Goal: Task Accomplishment & Management: Manage account settings

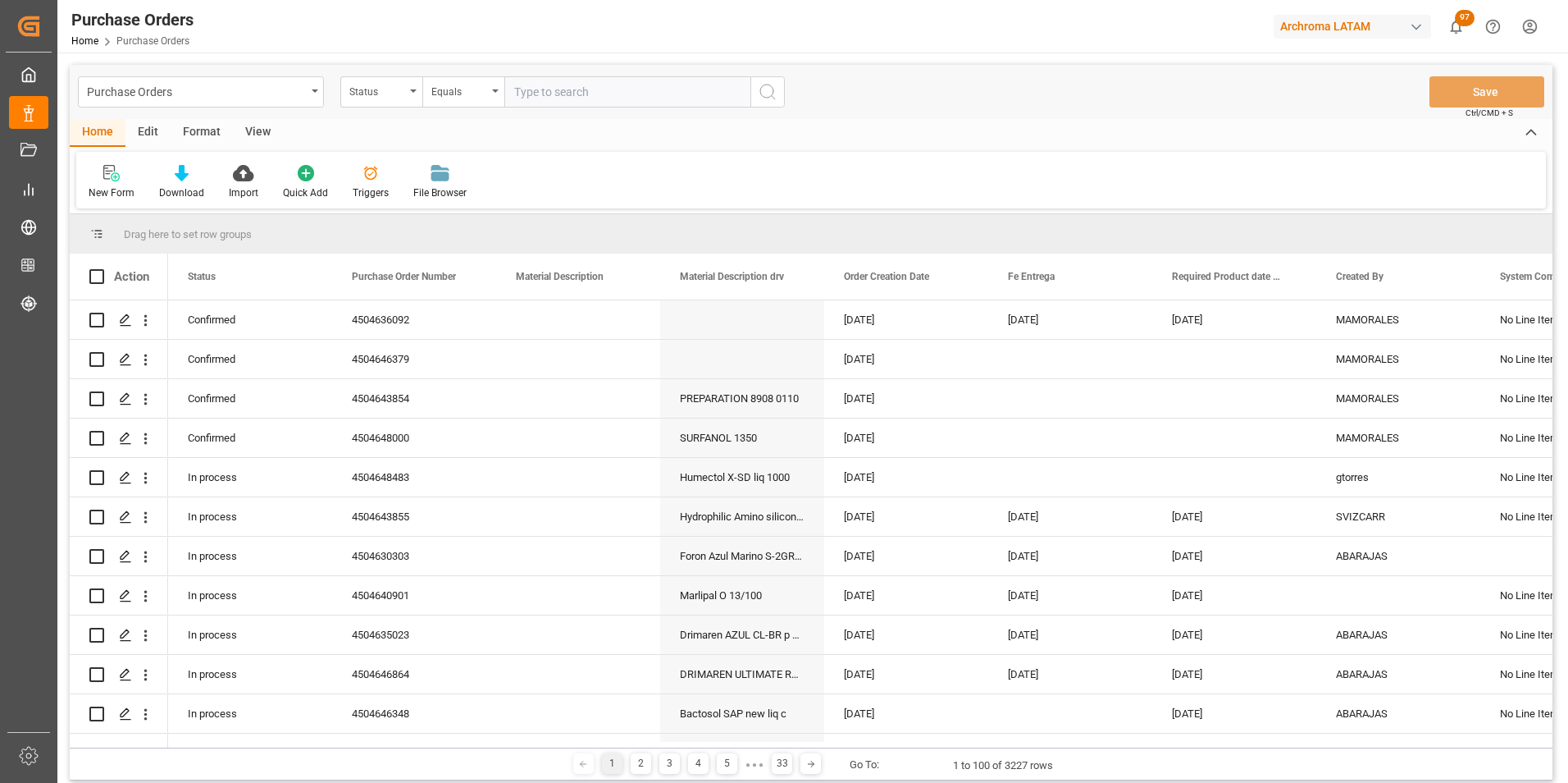
click at [310, 105] on div "Purchase Orders" at bounding box center [201, 91] width 246 height 31
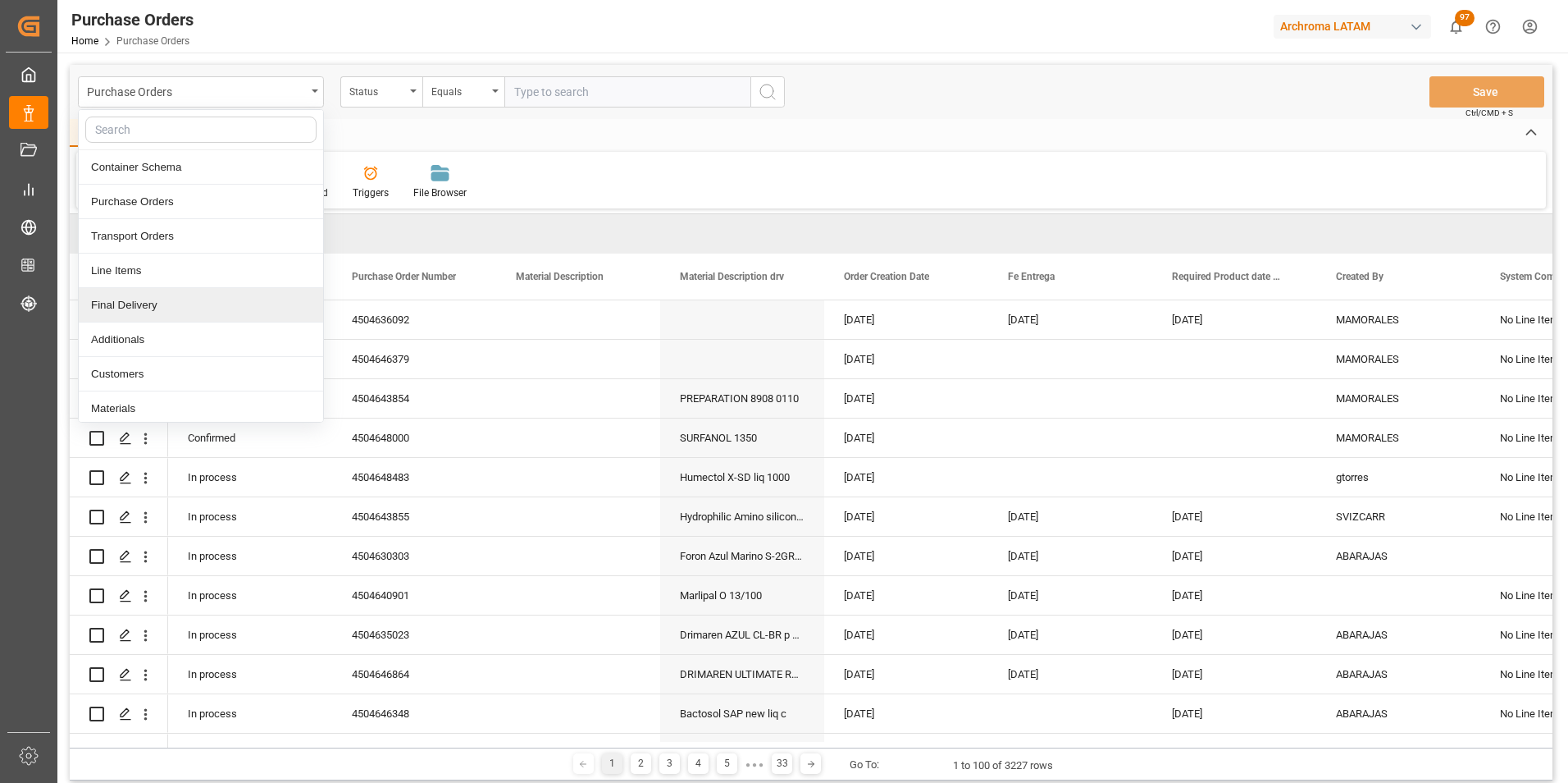
click at [236, 299] on div "Final Delivery" at bounding box center [201, 305] width 244 height 35
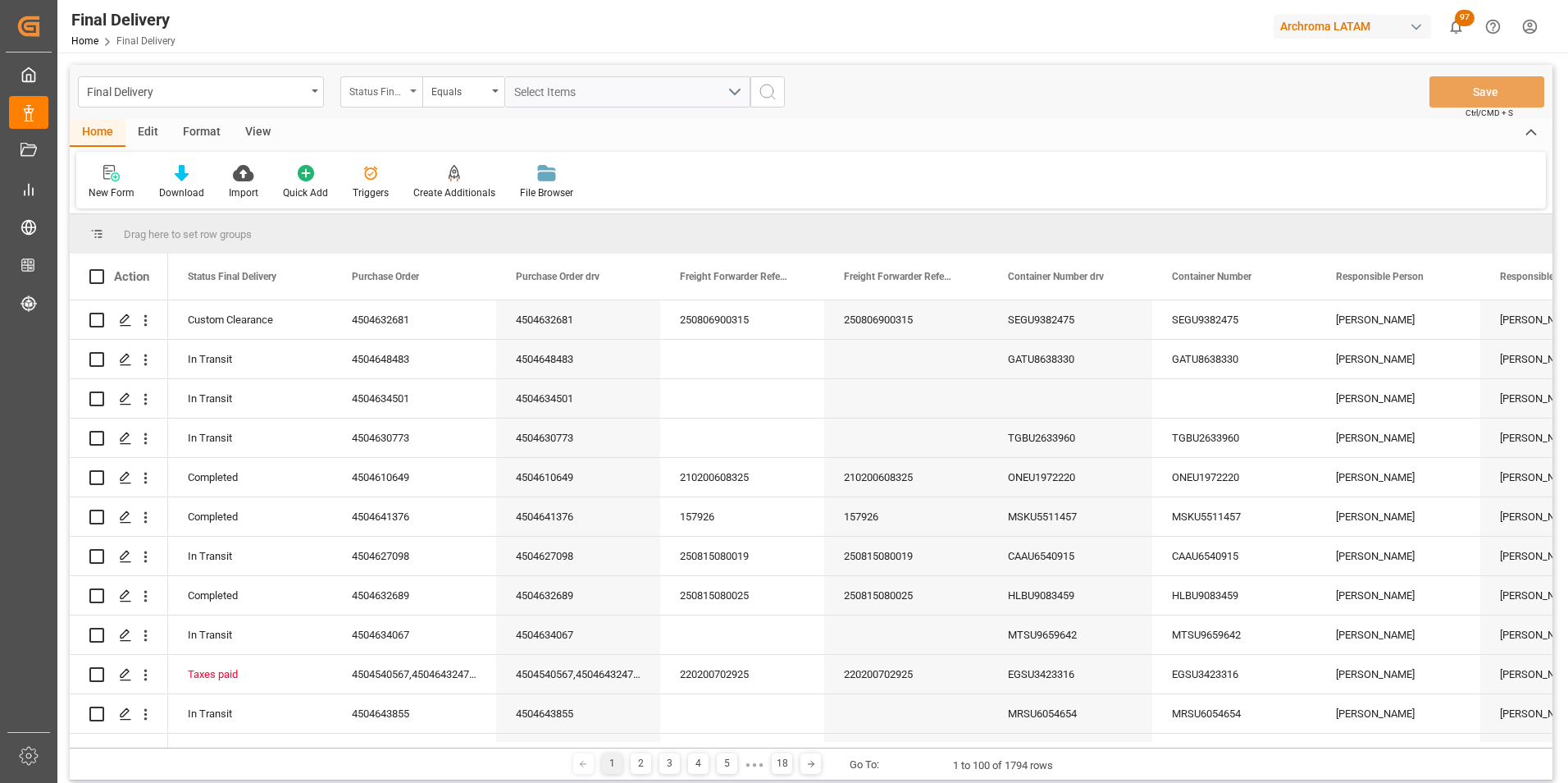
click at [376, 97] on div "Status Final Delivery" at bounding box center [377, 89] width 56 height 19
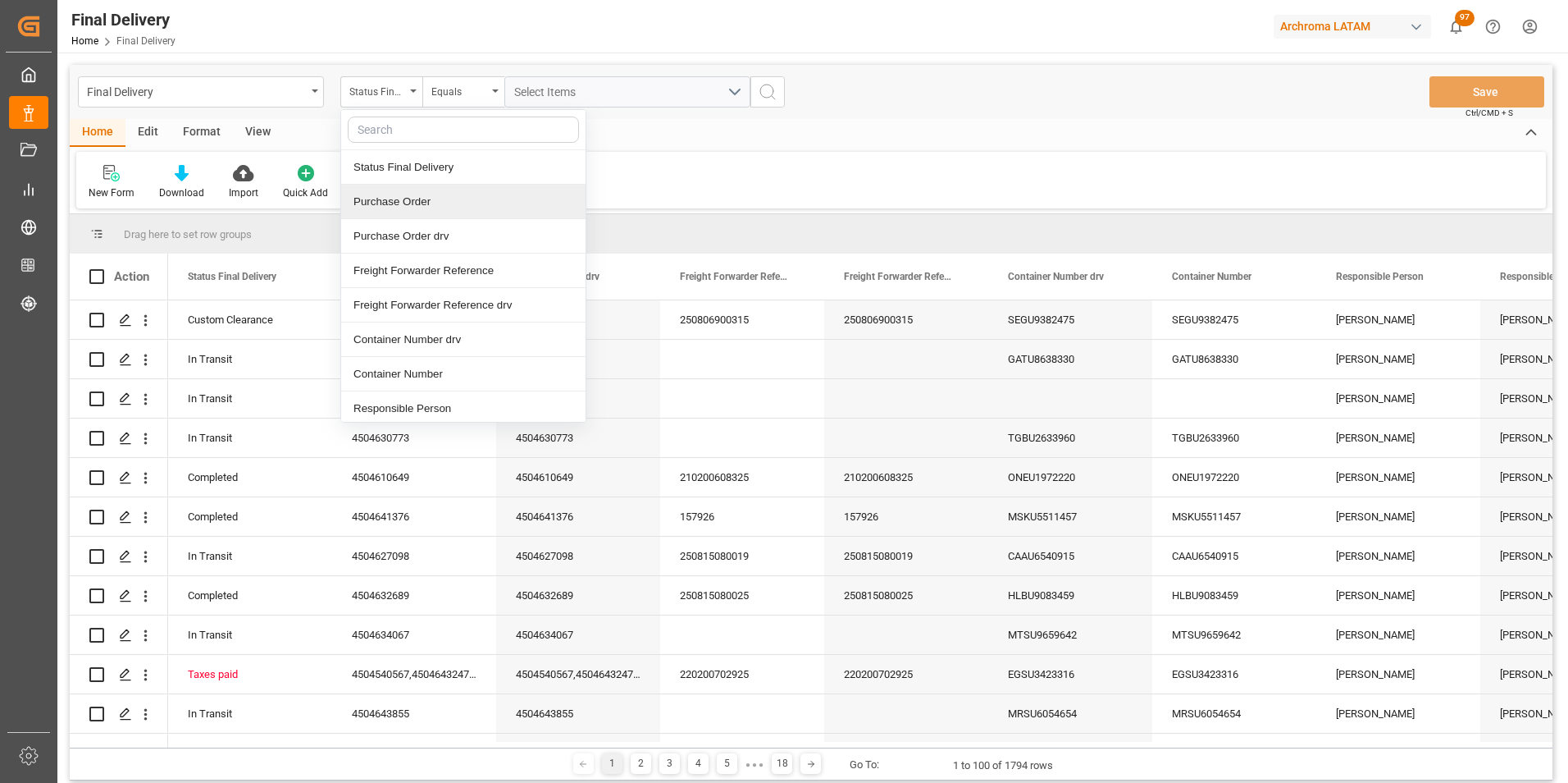
click at [413, 204] on div "Purchase Order" at bounding box center [463, 201] width 244 height 35
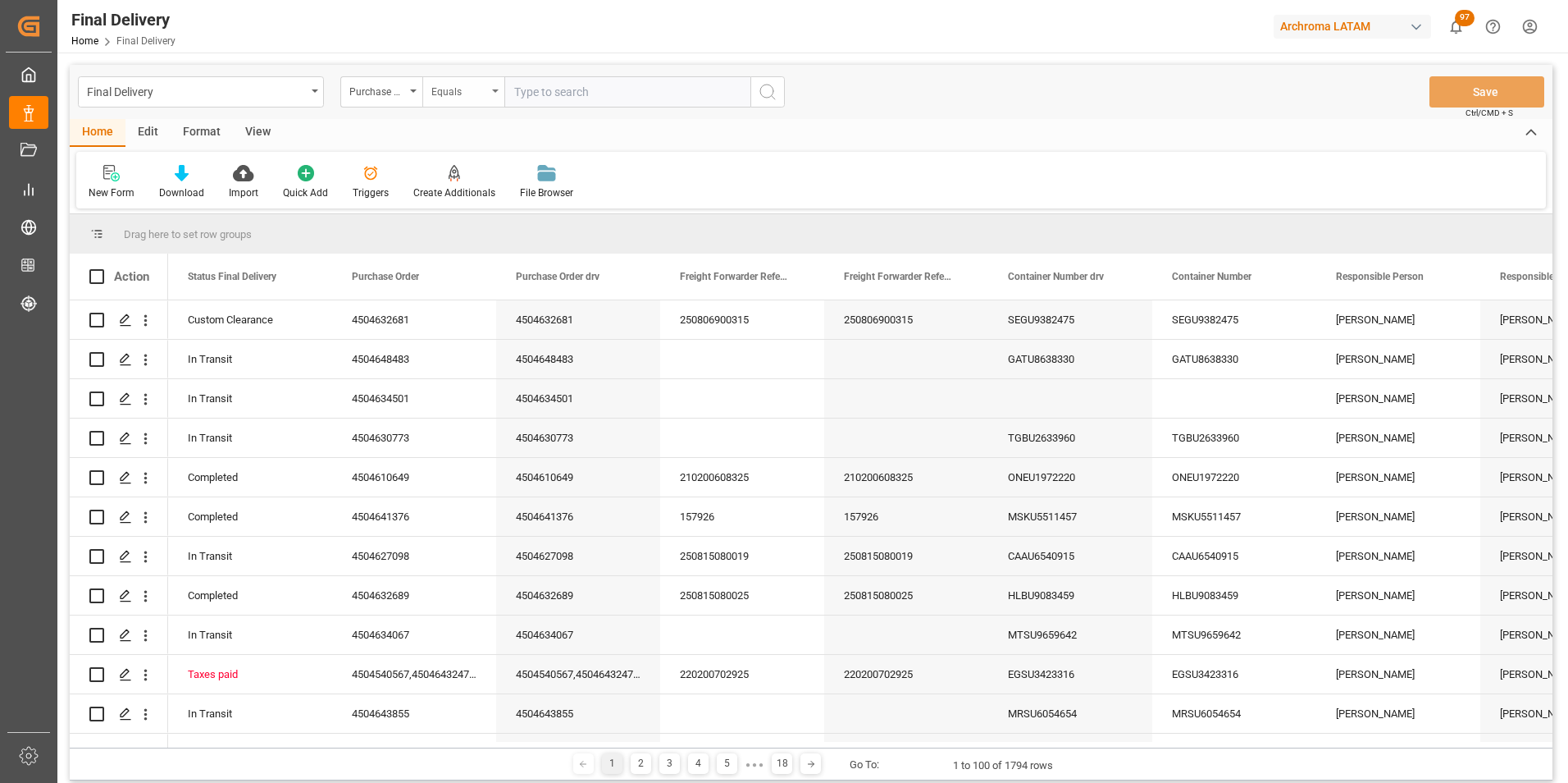
click at [470, 91] on div "Equals" at bounding box center [459, 89] width 56 height 19
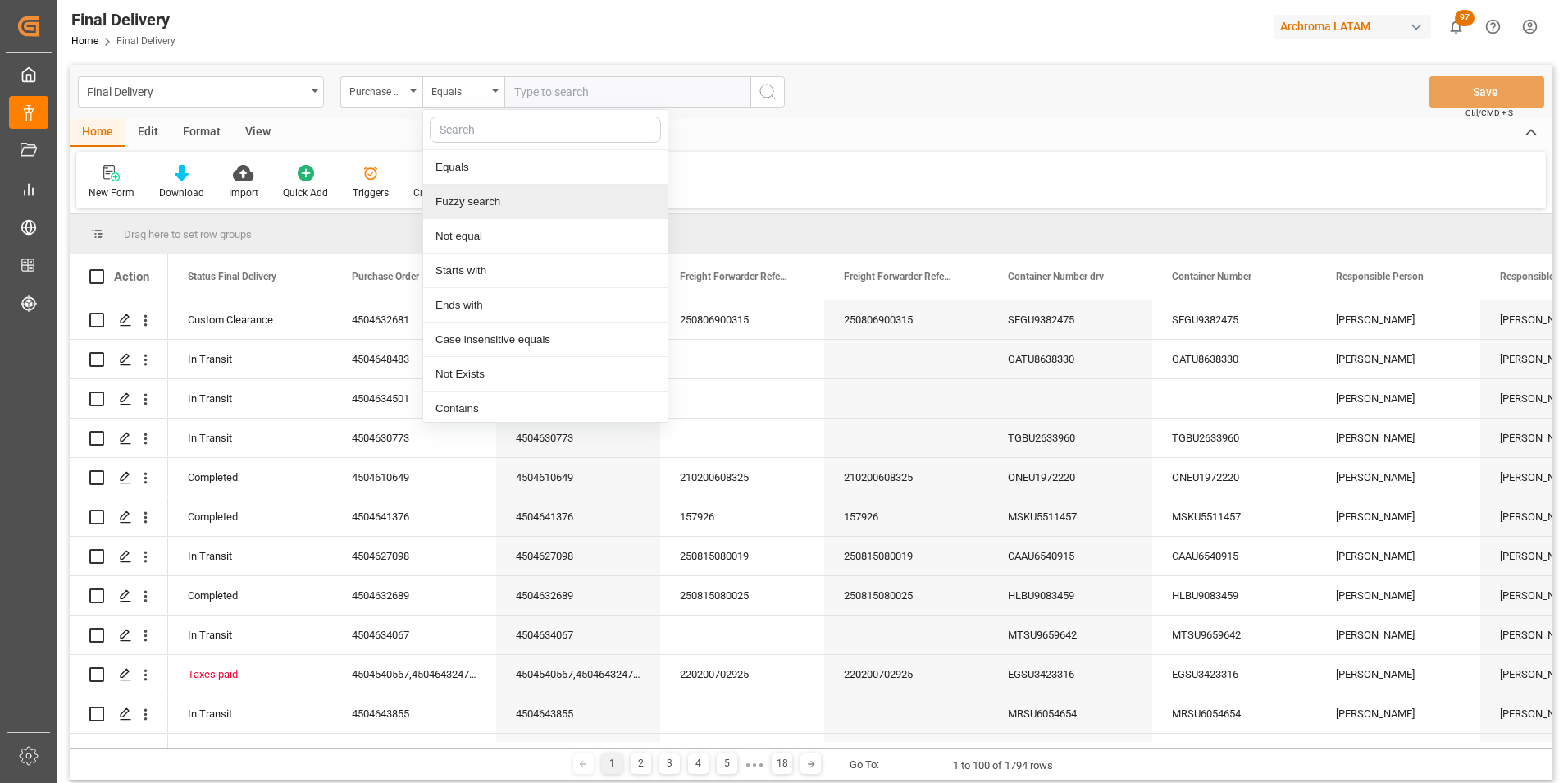
click at [494, 192] on div "Fuzzy search" at bounding box center [545, 201] width 244 height 35
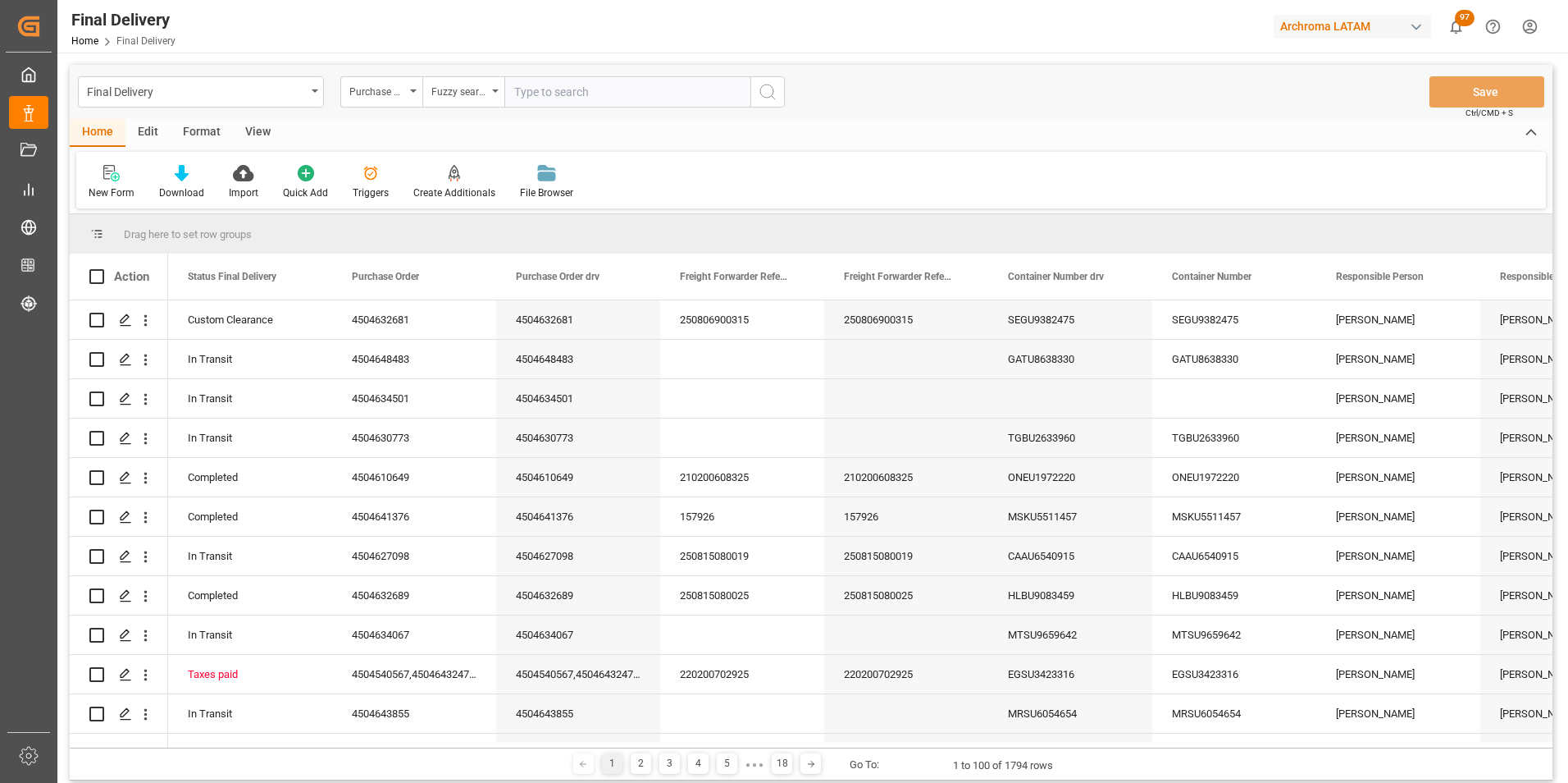
click at [728, 83] on input "text" at bounding box center [628, 91] width 246 height 31
paste input "4504646890"
type input "4504646890"
click at [755, 86] on button "search button" at bounding box center [767, 91] width 35 height 31
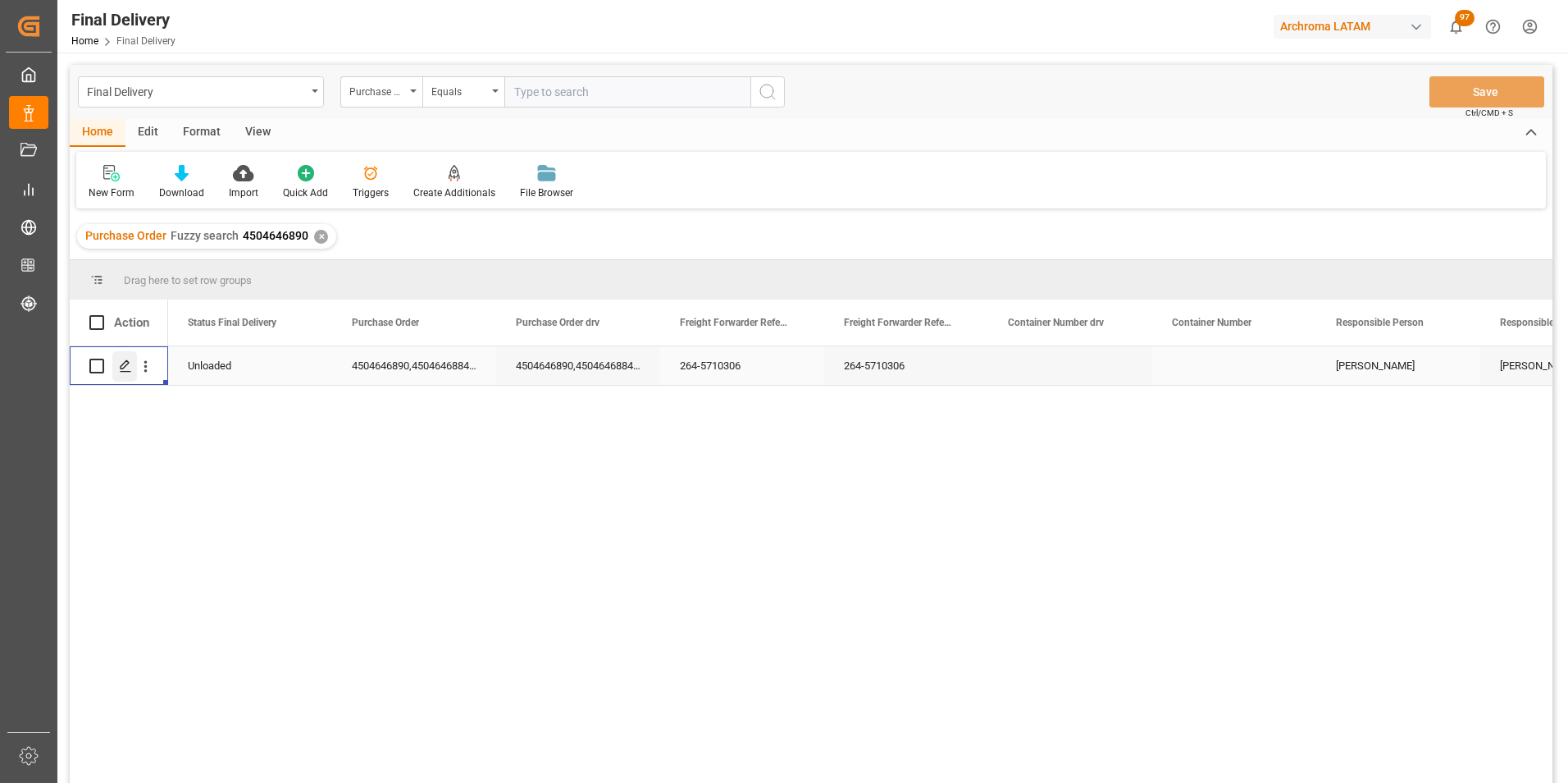
click at [122, 371] on icon "Press SPACE to select this row." at bounding box center [125, 366] width 13 height 13
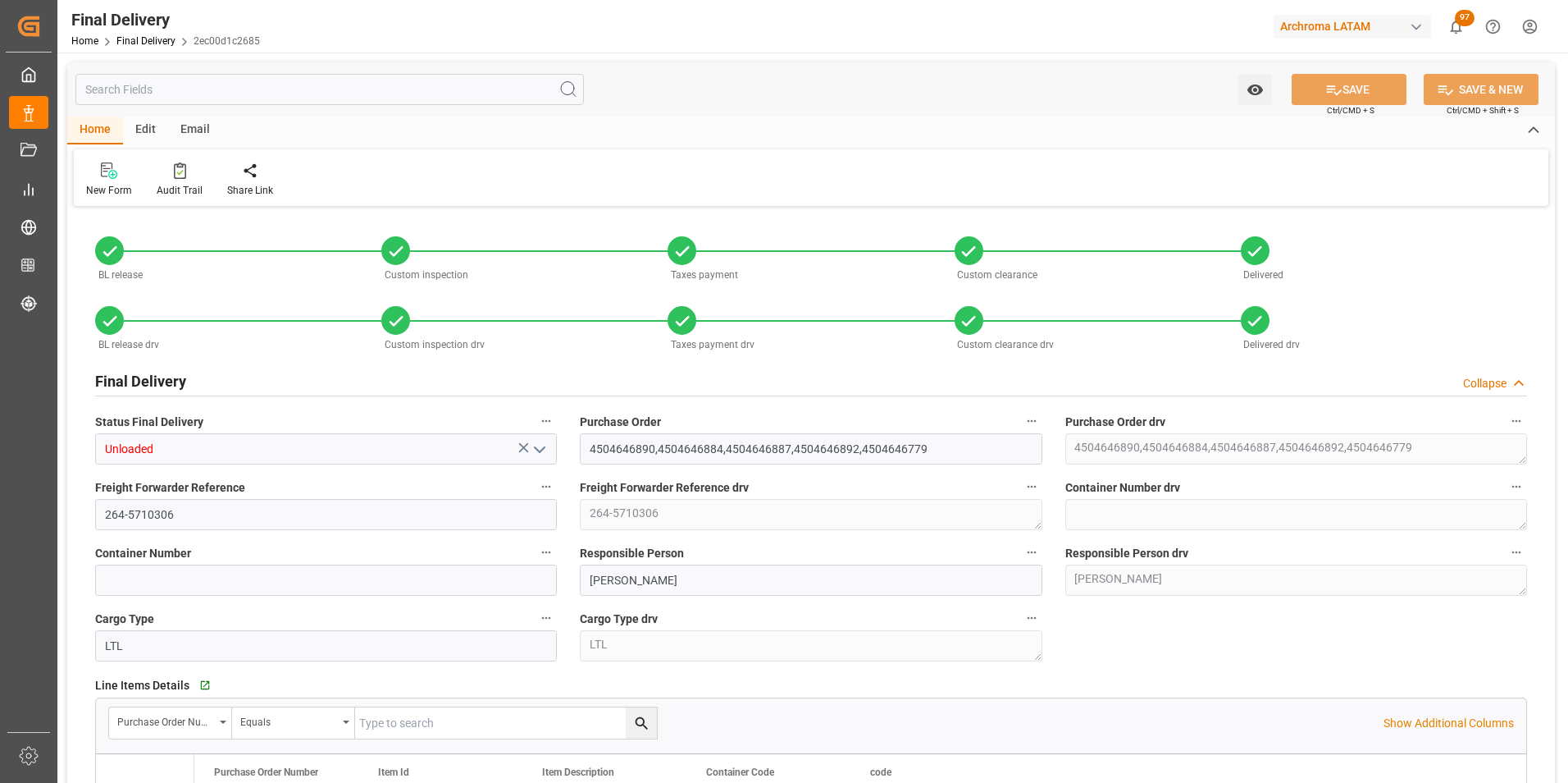
type input "04.08.2025"
type input "[DATE]"
type input "04.08.2025"
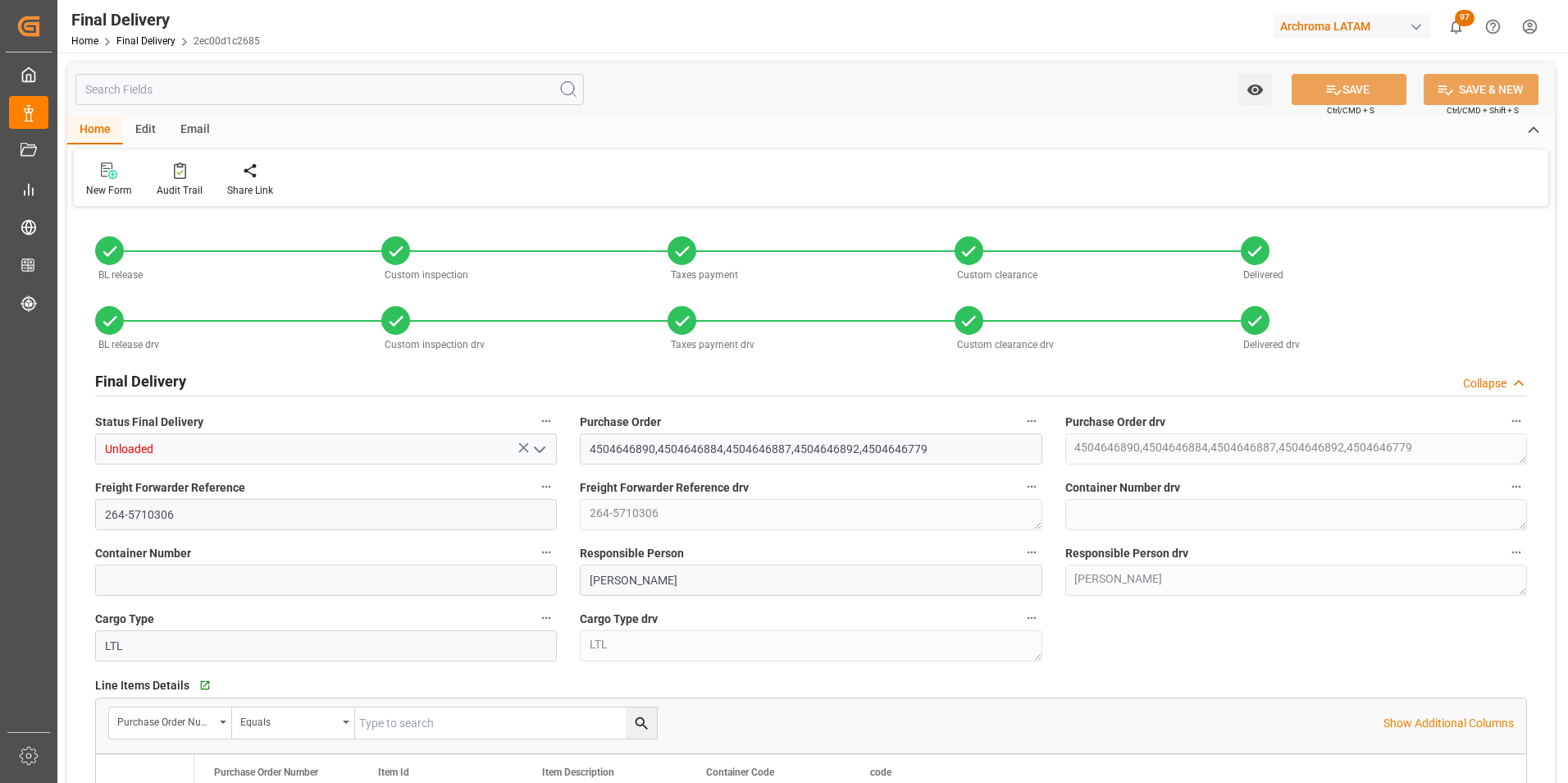
type input "[DATE]"
type input "06.08.2025 00:00"
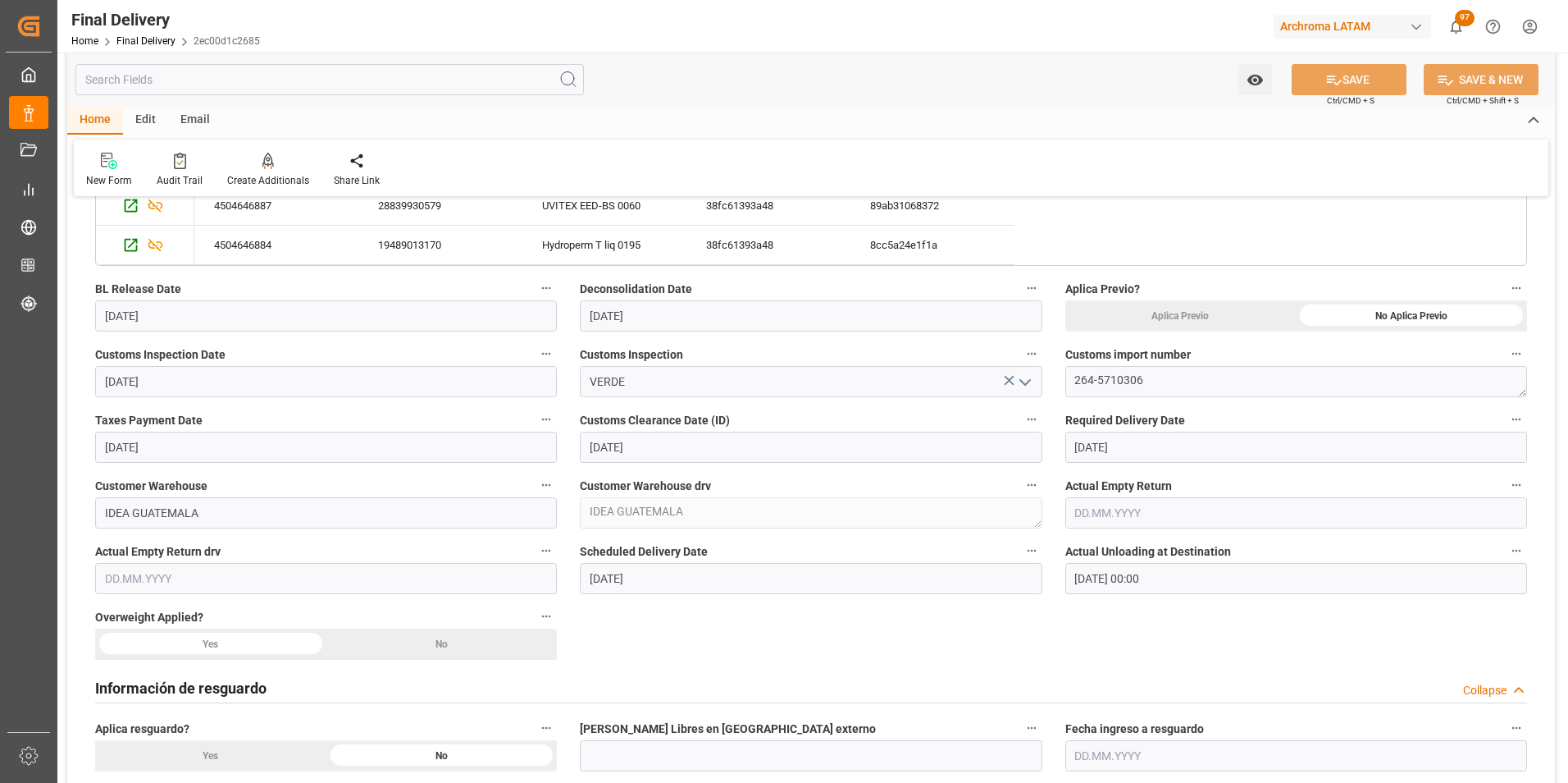
scroll to position [903, 0]
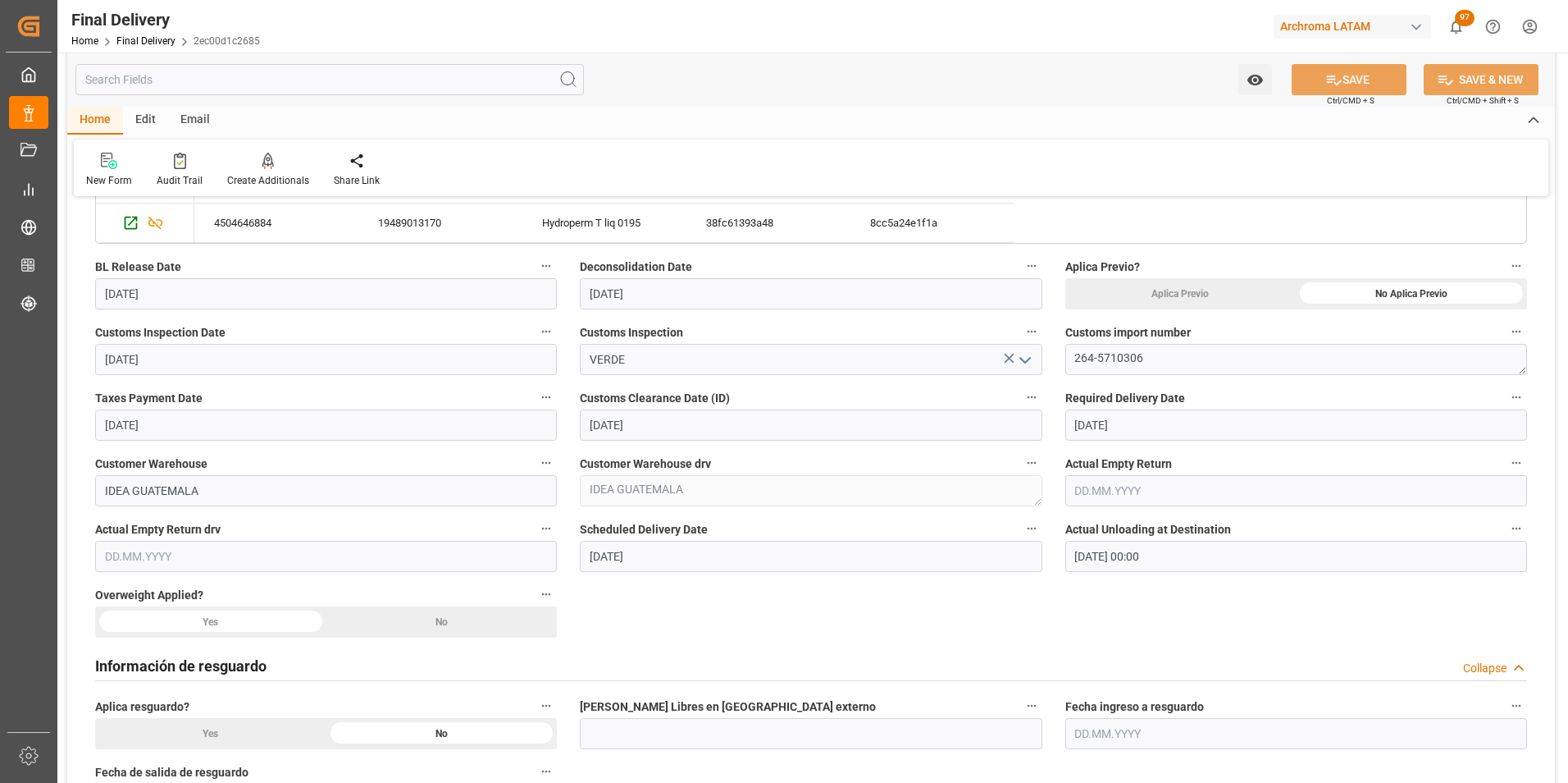
click at [1295, 309] on div "No" at bounding box center [1410, 293] width 231 height 31
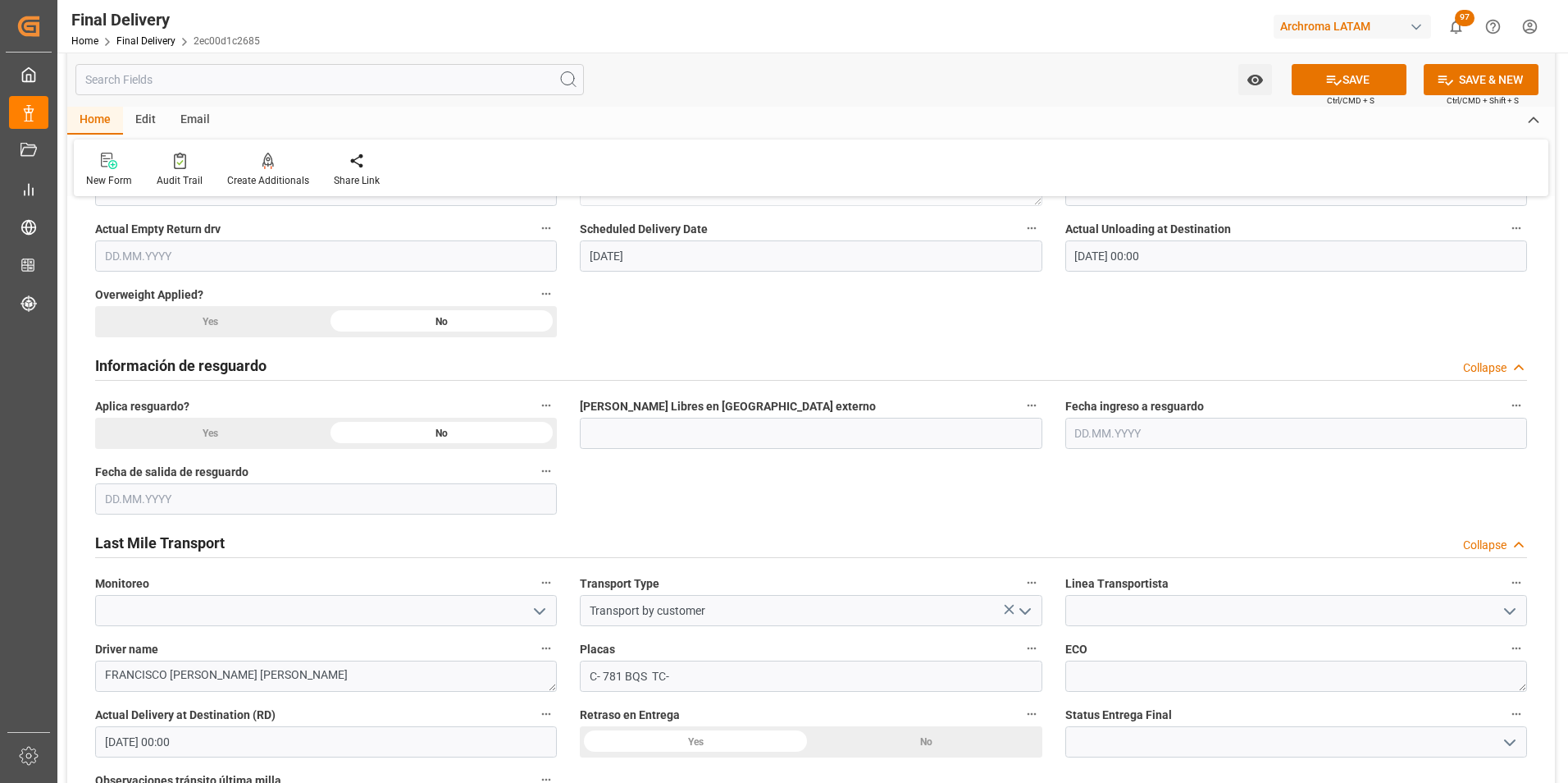
scroll to position [1230, 0]
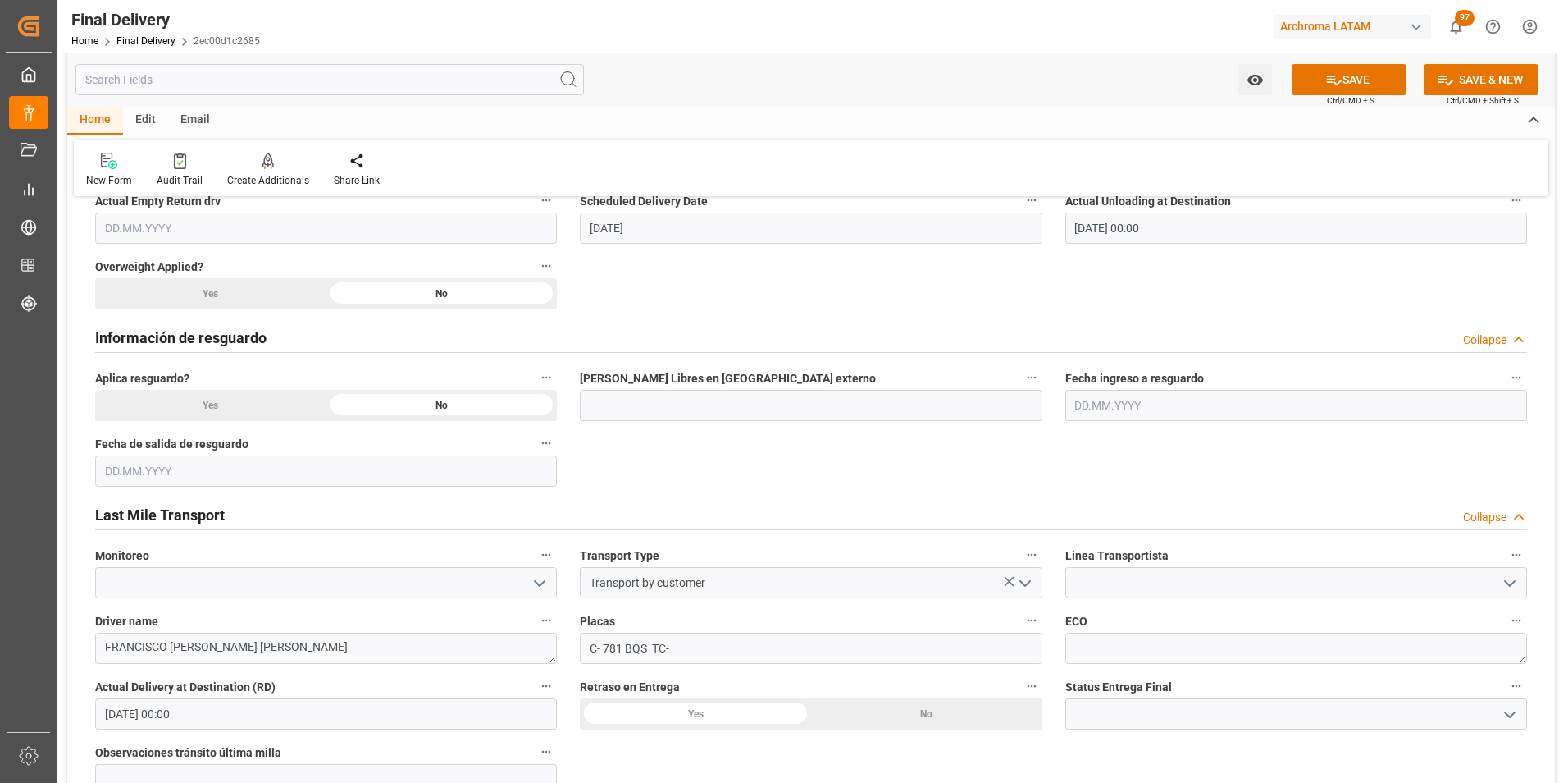
click at [1503, 714] on icon "open menu" at bounding box center [1510, 715] width 19 height 19
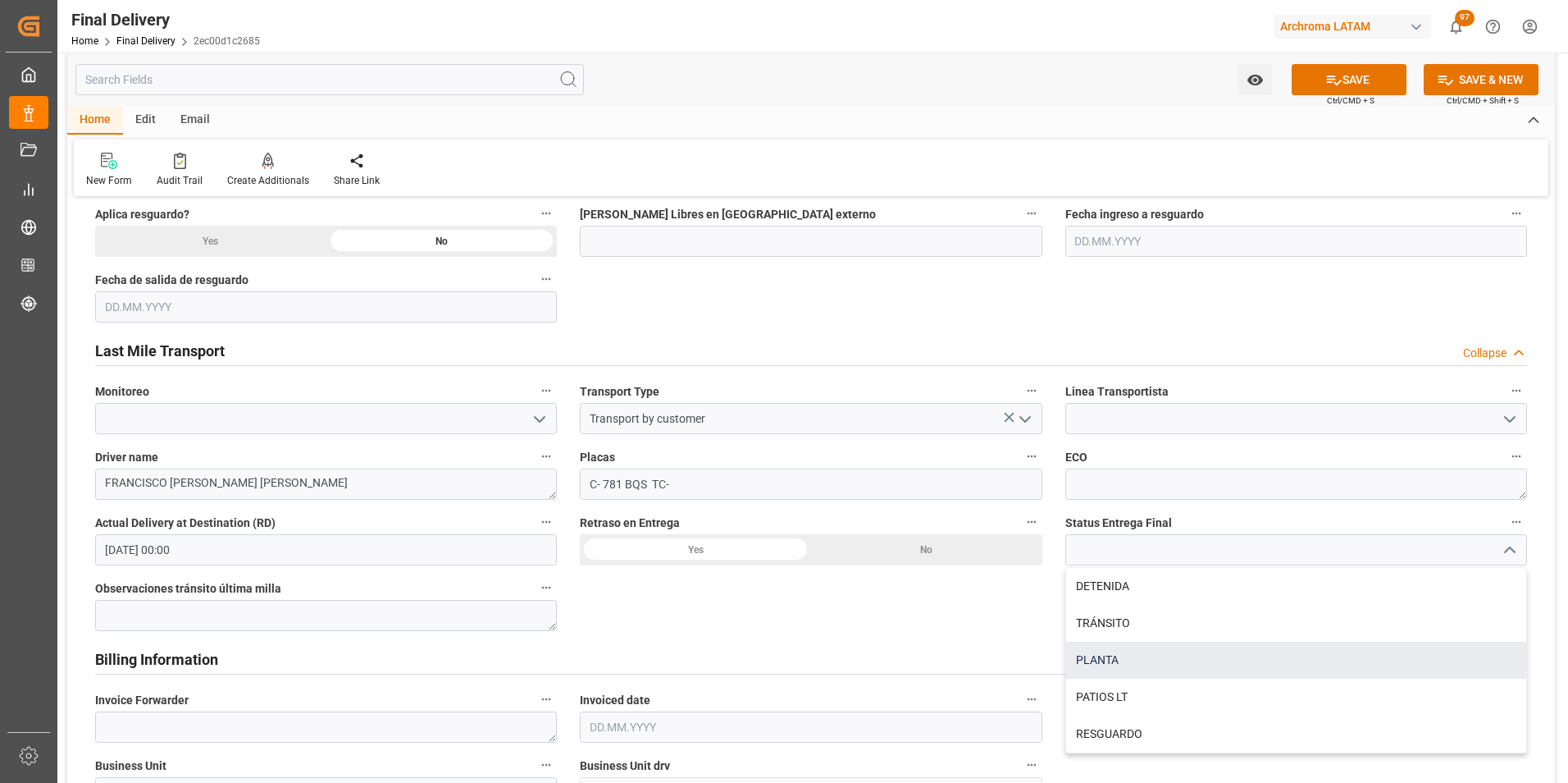
click at [1243, 662] on div "PLANTA" at bounding box center [1296, 660] width 460 height 37
type input "PLANTA"
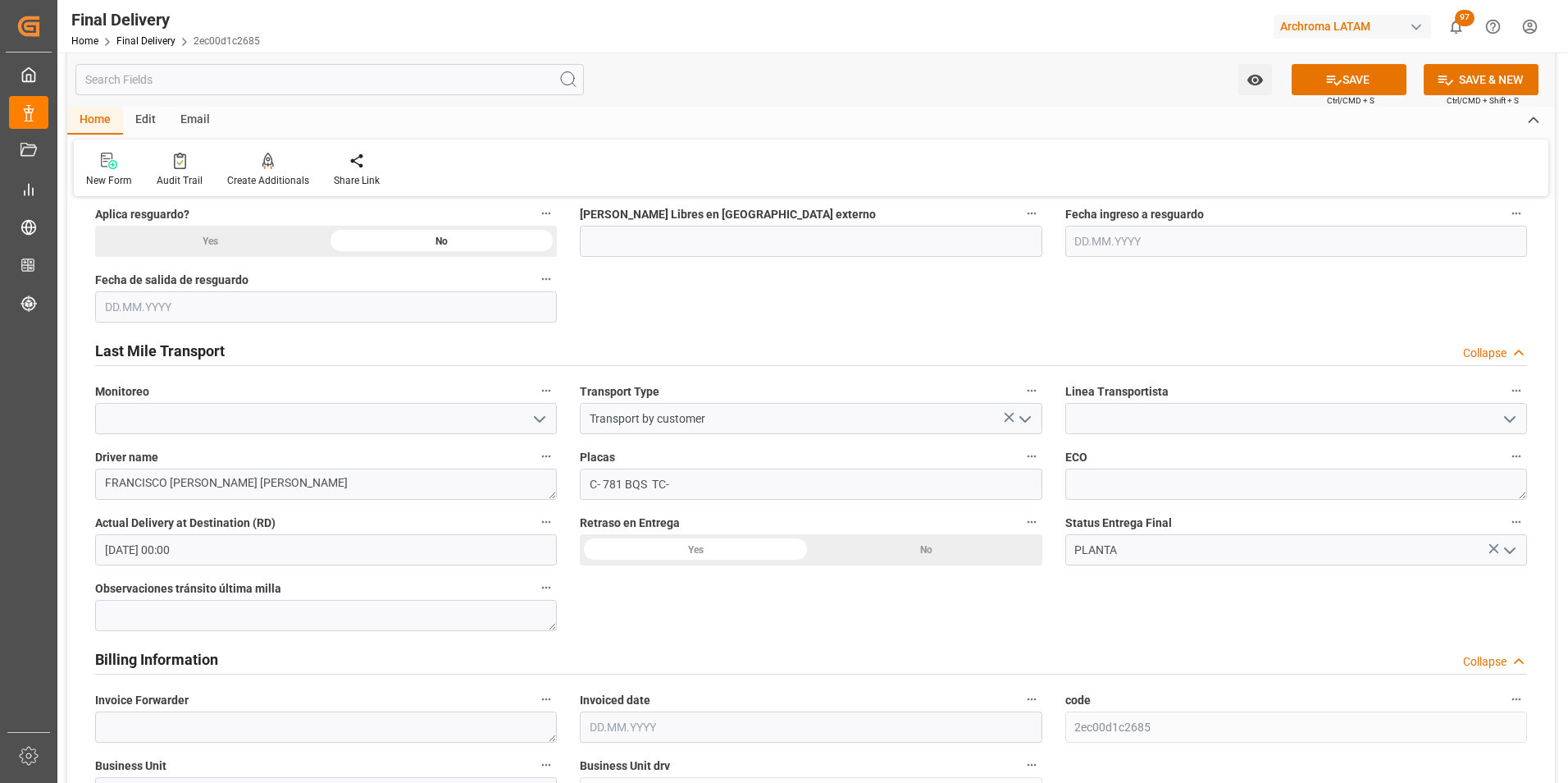
click at [1507, 410] on icon "open menu" at bounding box center [1510, 419] width 19 height 19
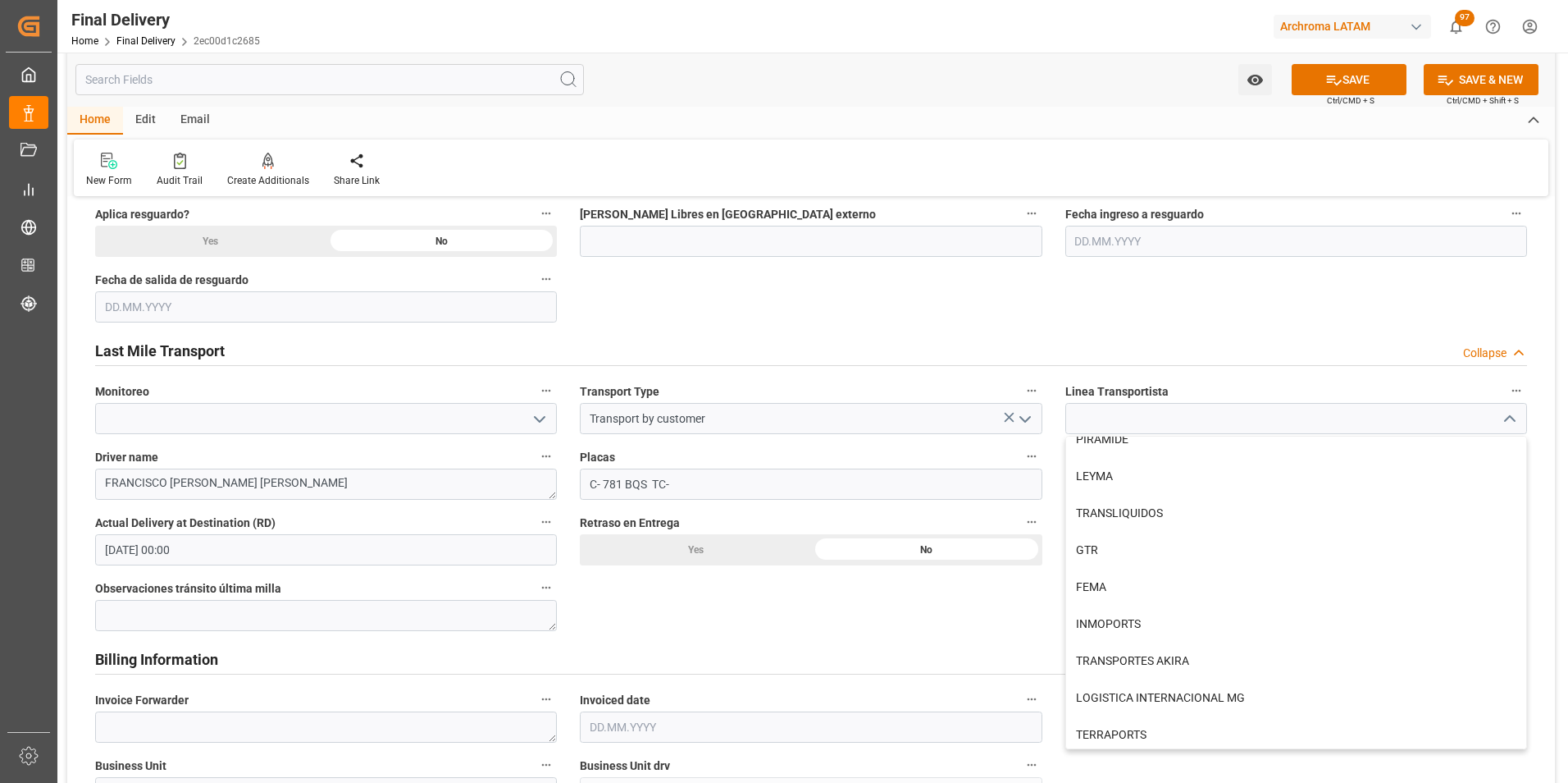
scroll to position [906, 0]
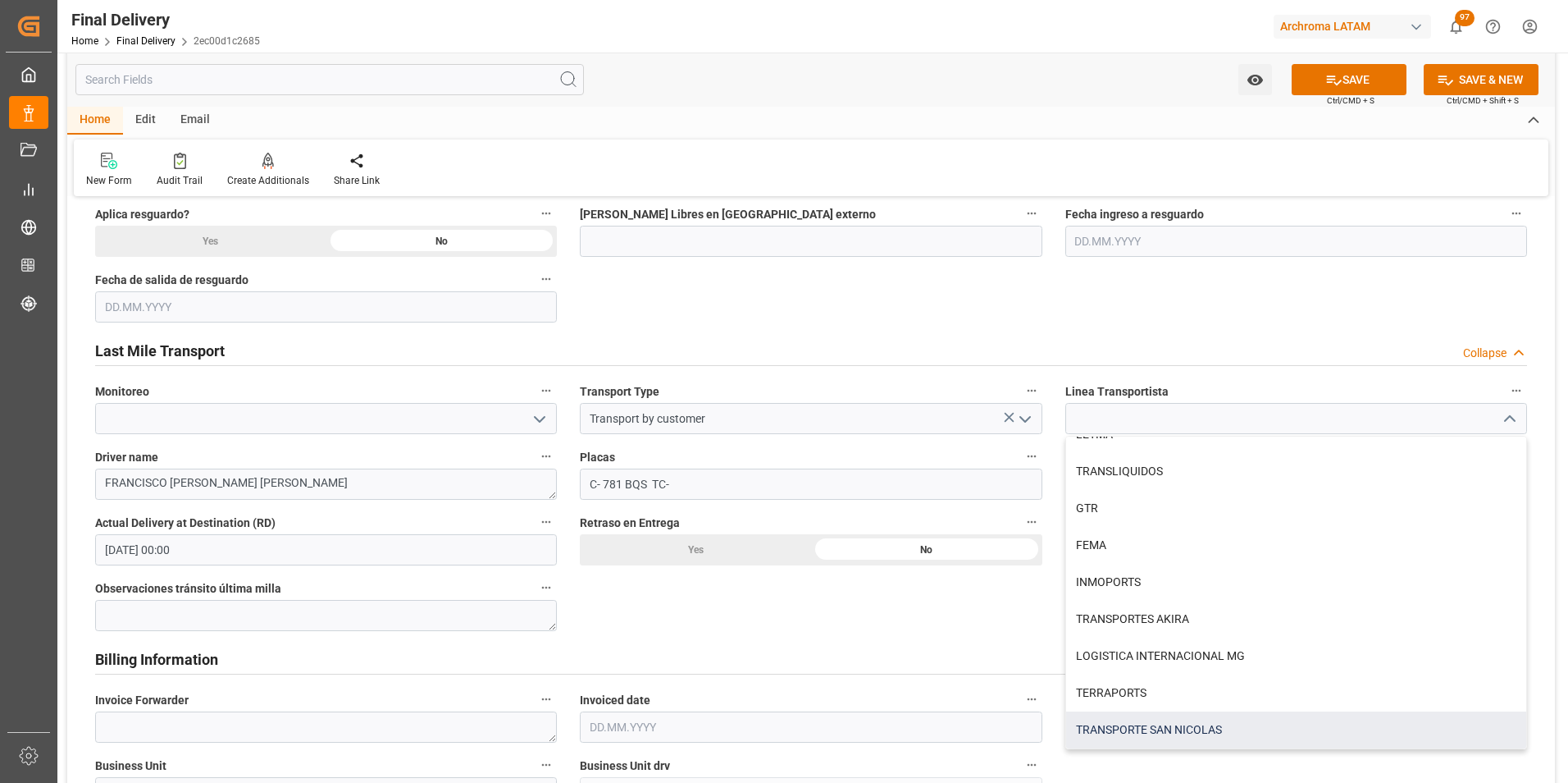
click at [1172, 724] on div "TRANSPORTE SAN NICOLAS" at bounding box center [1296, 730] width 460 height 37
type input "TRANSPORTE SAN NICOLAS"
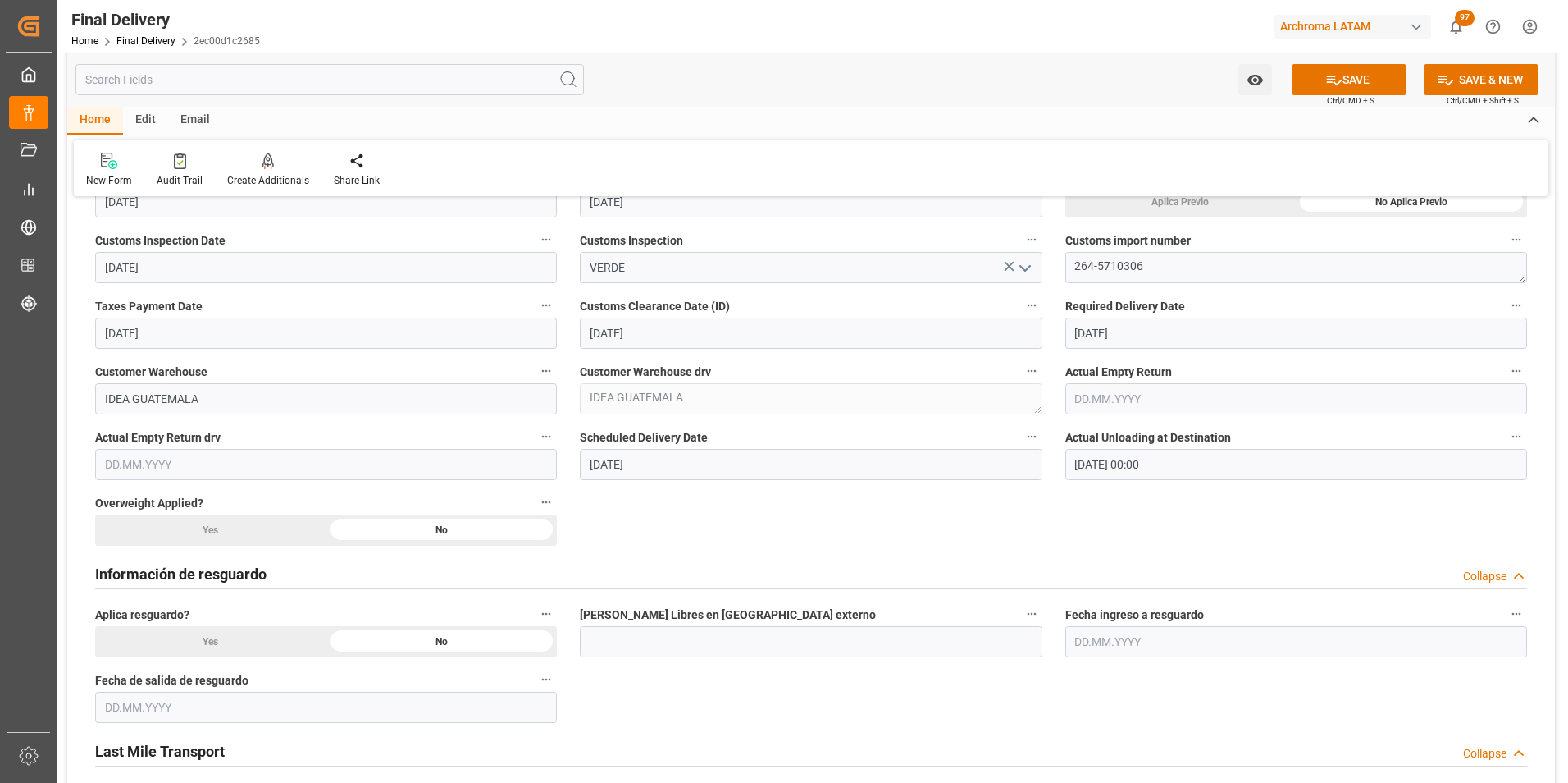
scroll to position [903, 0]
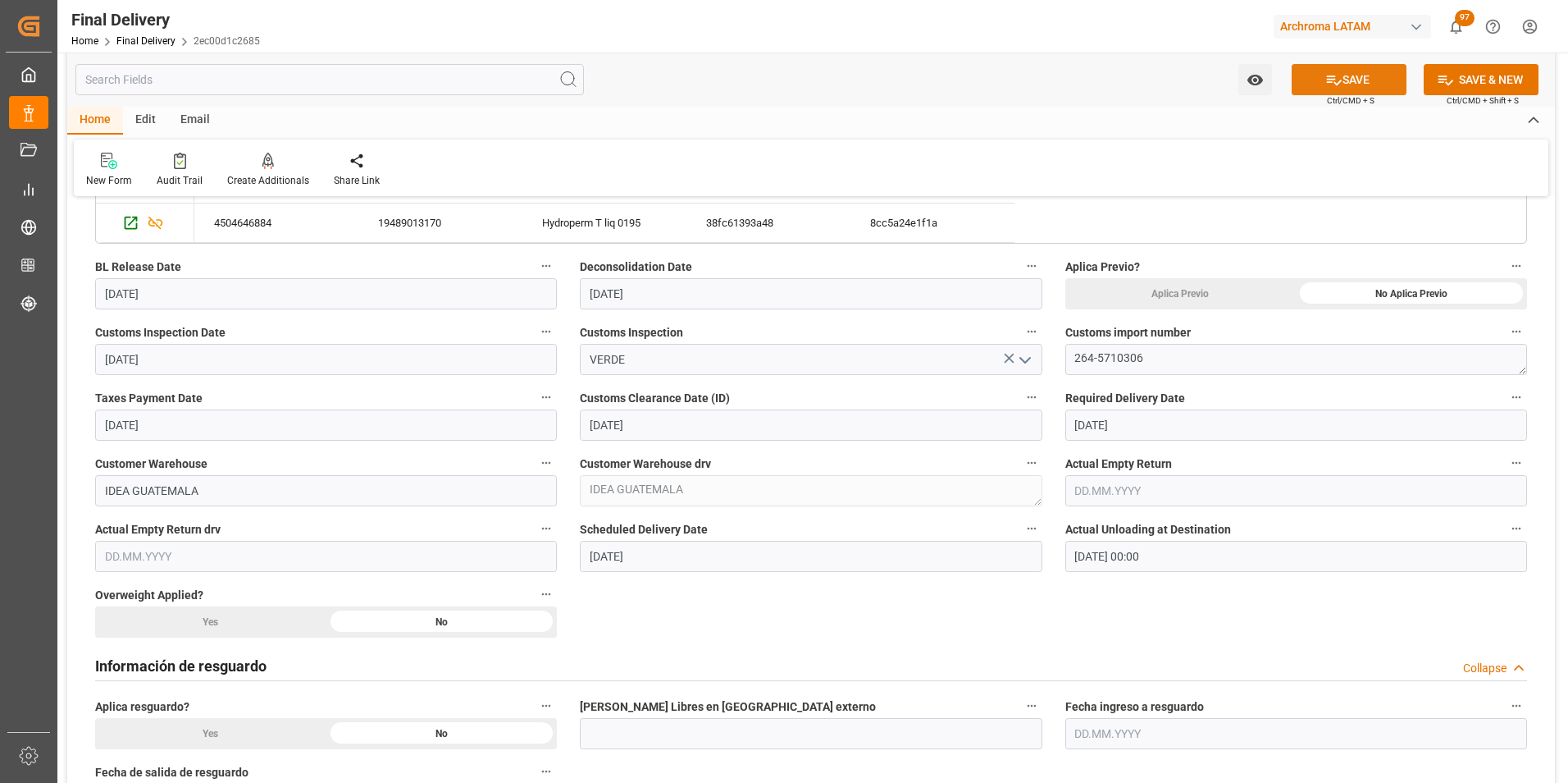
click at [1332, 78] on icon at bounding box center [1333, 80] width 17 height 17
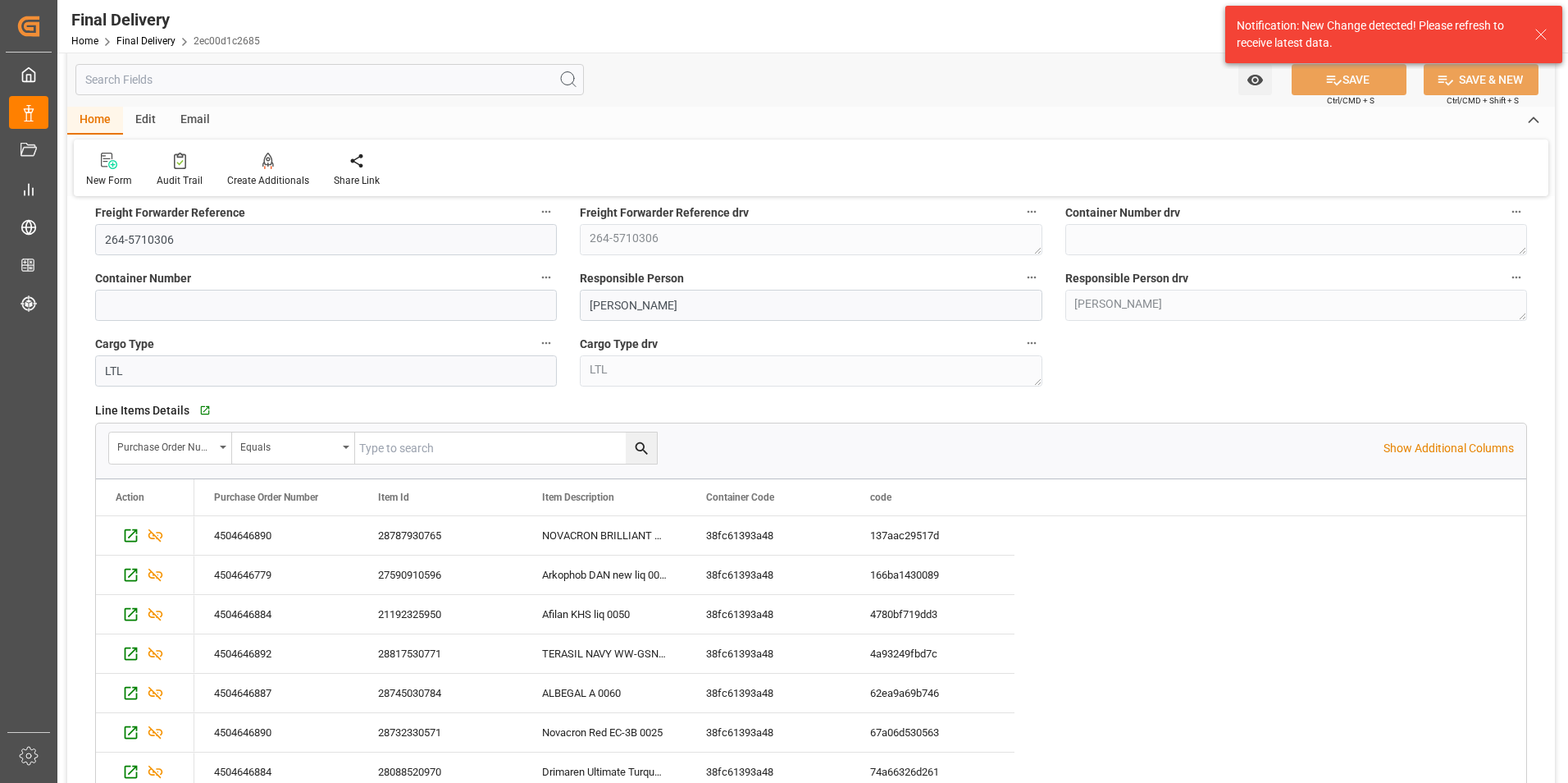
scroll to position [246, 0]
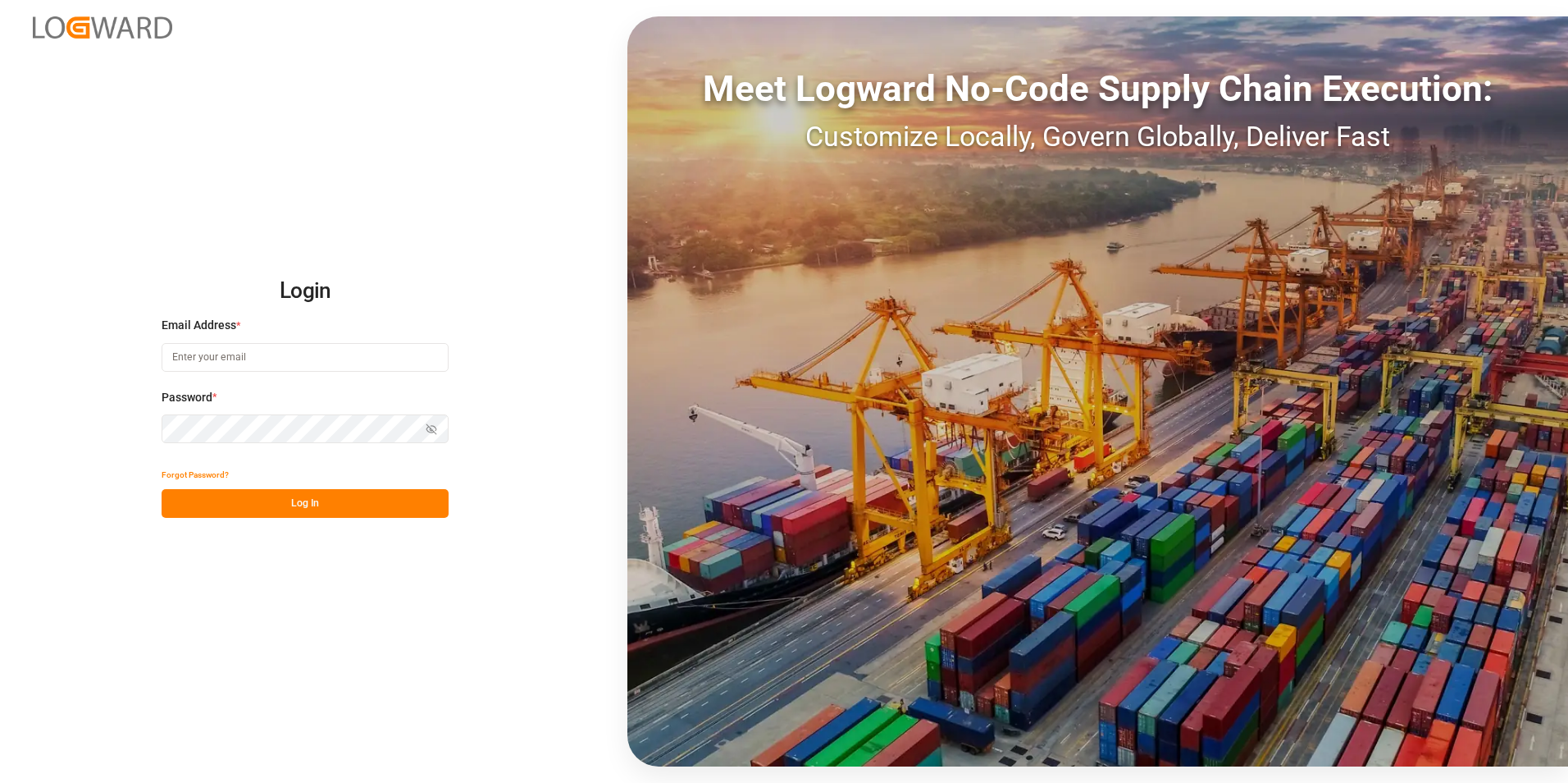
type input "[PERSON_NAME][EMAIL_ADDRESS][PERSON_NAME][DOMAIN_NAME]"
click at [332, 501] on button "Log In" at bounding box center [305, 503] width 287 height 28
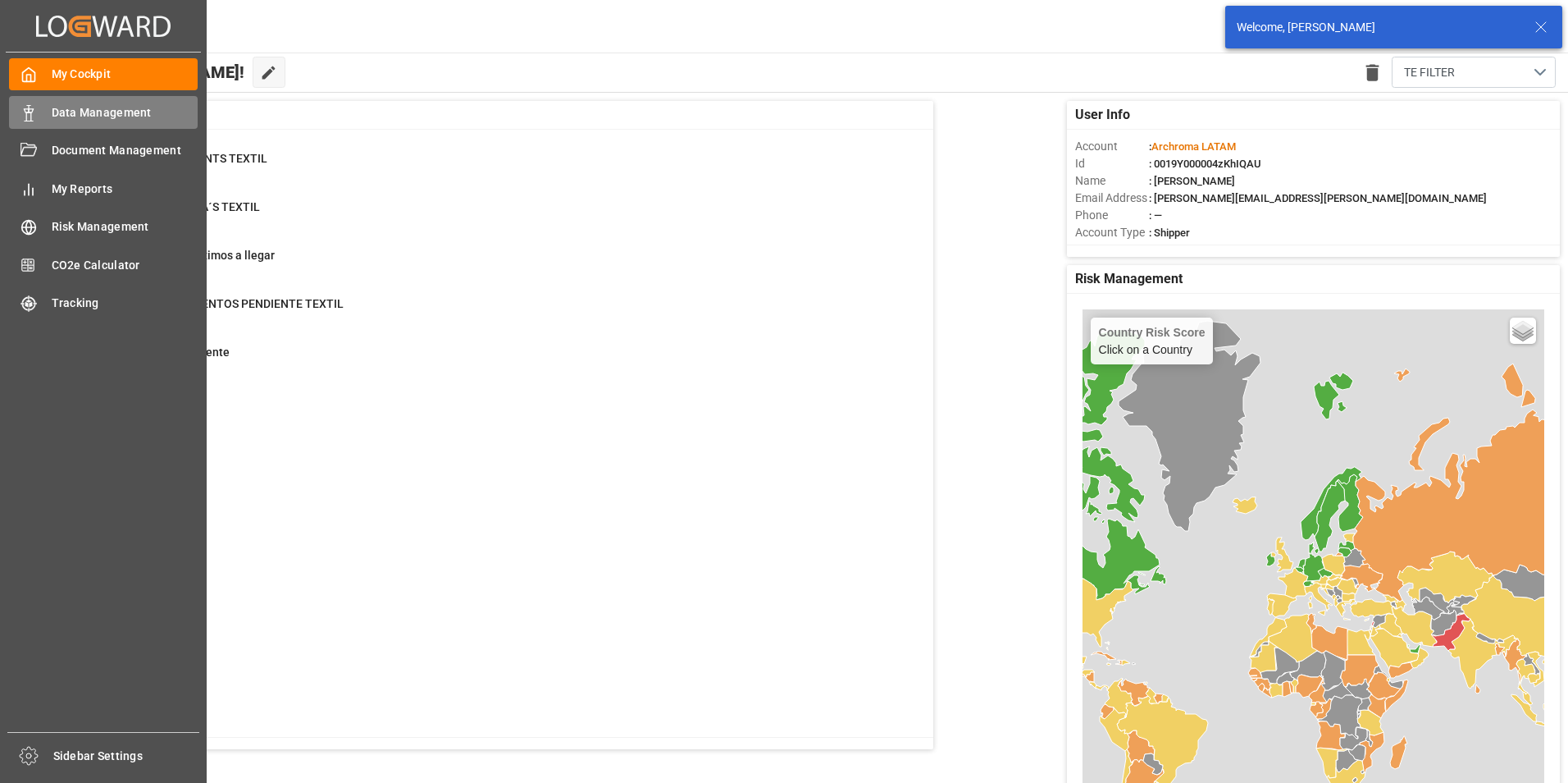
click at [58, 112] on span "Data Management" at bounding box center [125, 112] width 147 height 17
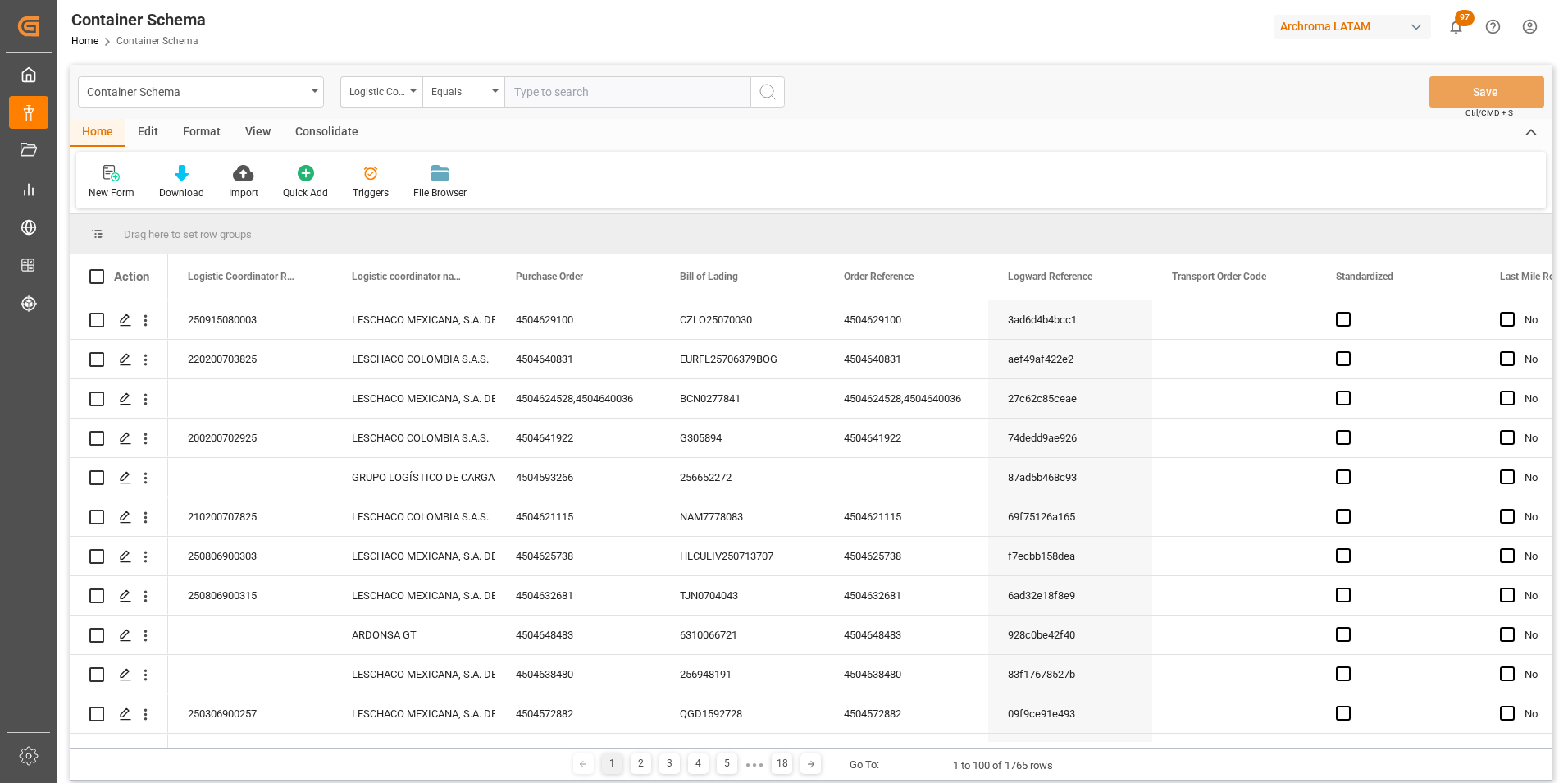
click at [419, 104] on div "Logistic Coordinator Reference Number" at bounding box center [381, 91] width 82 height 31
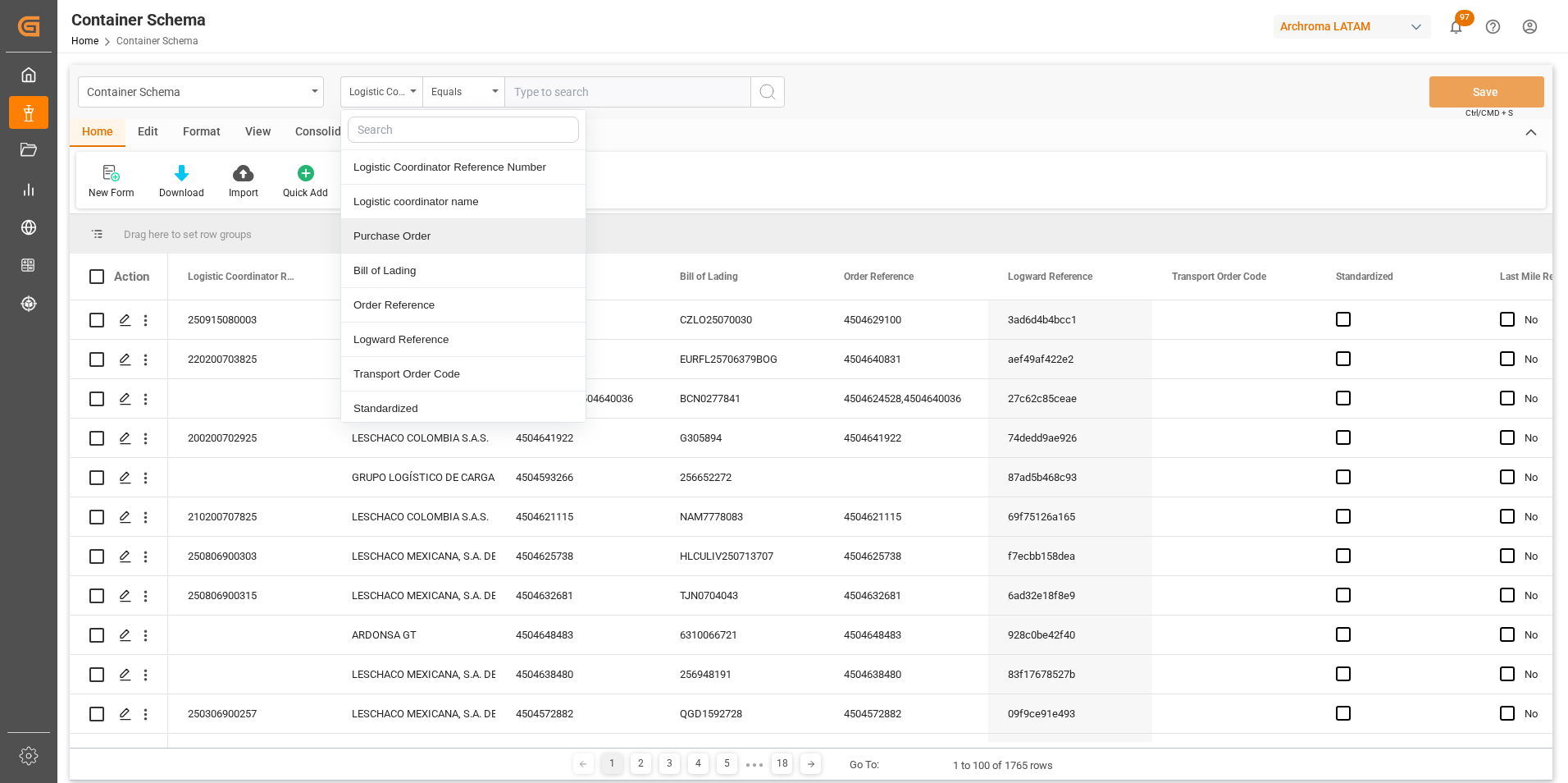
click at [409, 234] on div "Purchase Order" at bounding box center [463, 236] width 244 height 35
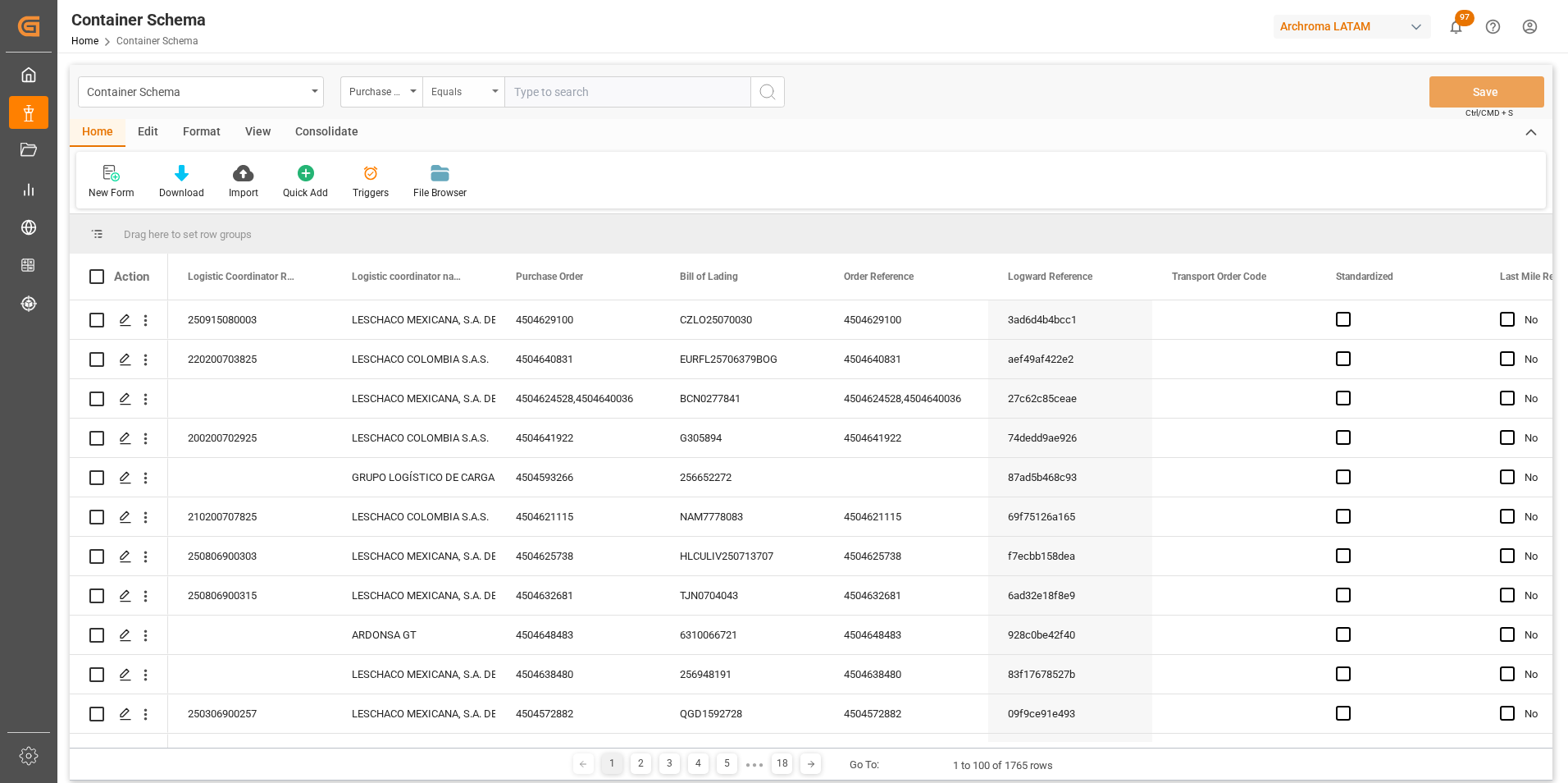
click at [473, 83] on div "Equals" at bounding box center [459, 89] width 56 height 19
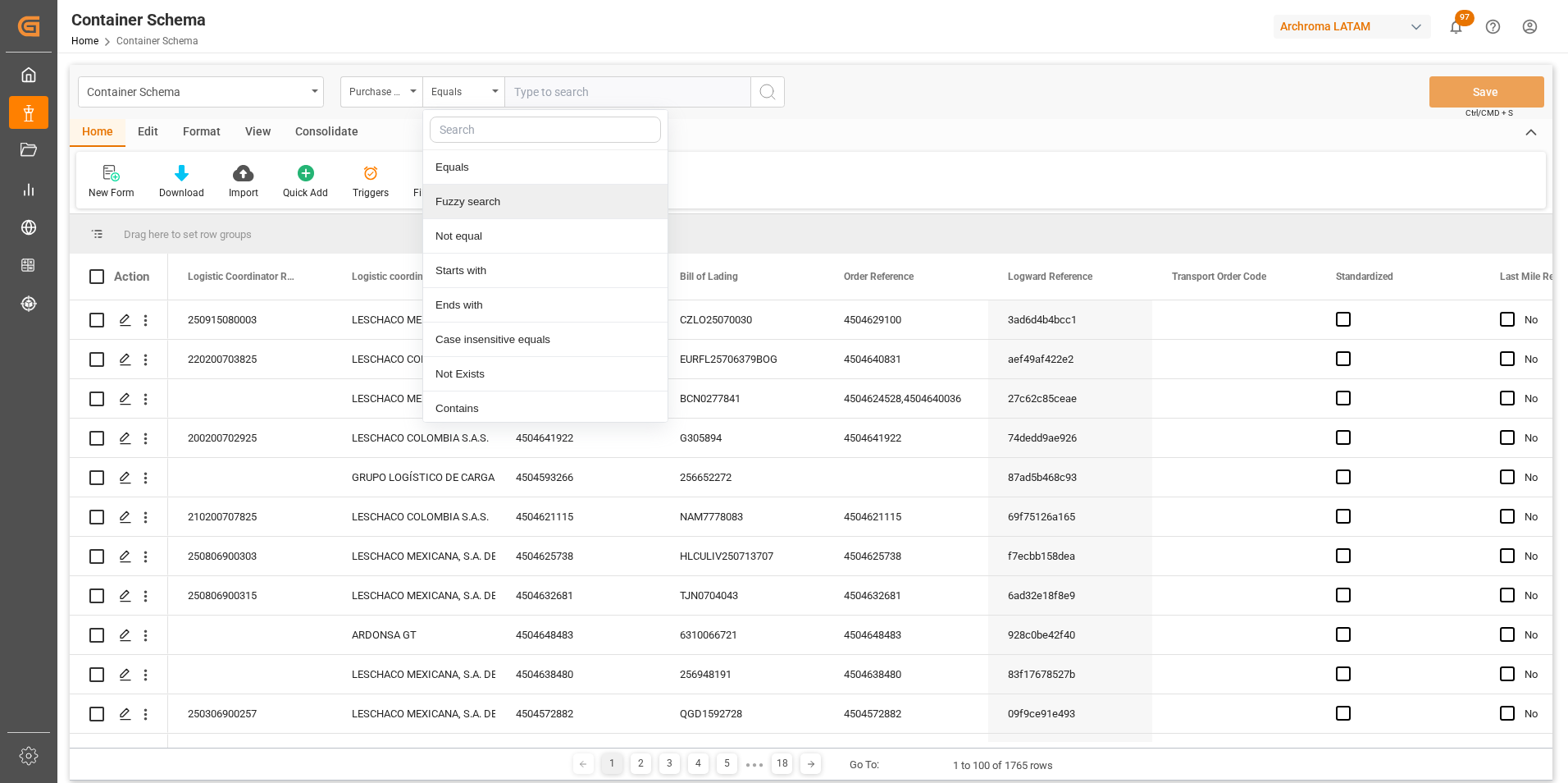
click at [504, 193] on div "Fuzzy search" at bounding box center [545, 201] width 244 height 35
paste input "4504646890"
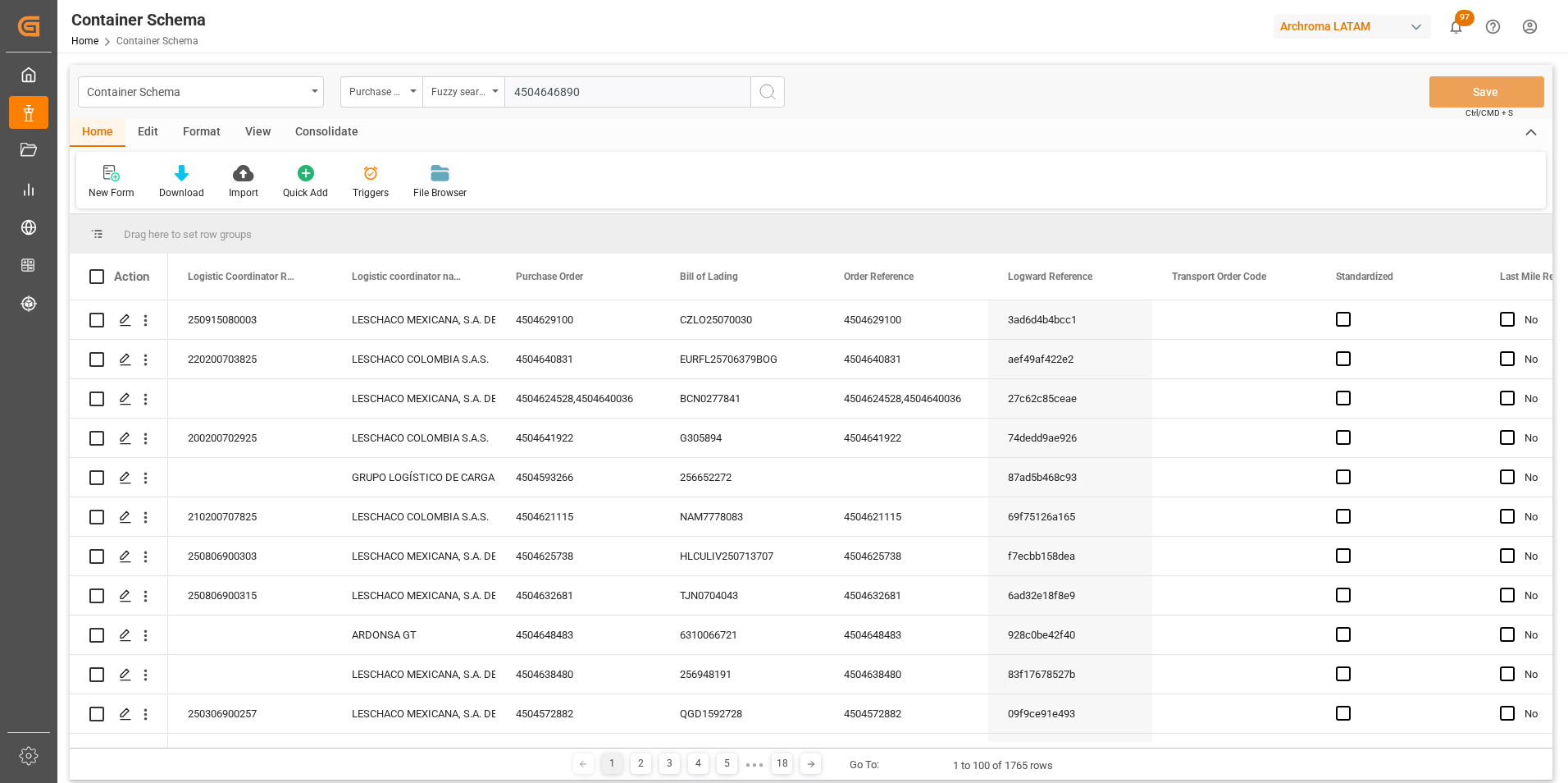
type input "4504646890"
click at [776, 89] on icon "search button" at bounding box center [768, 92] width 19 height 19
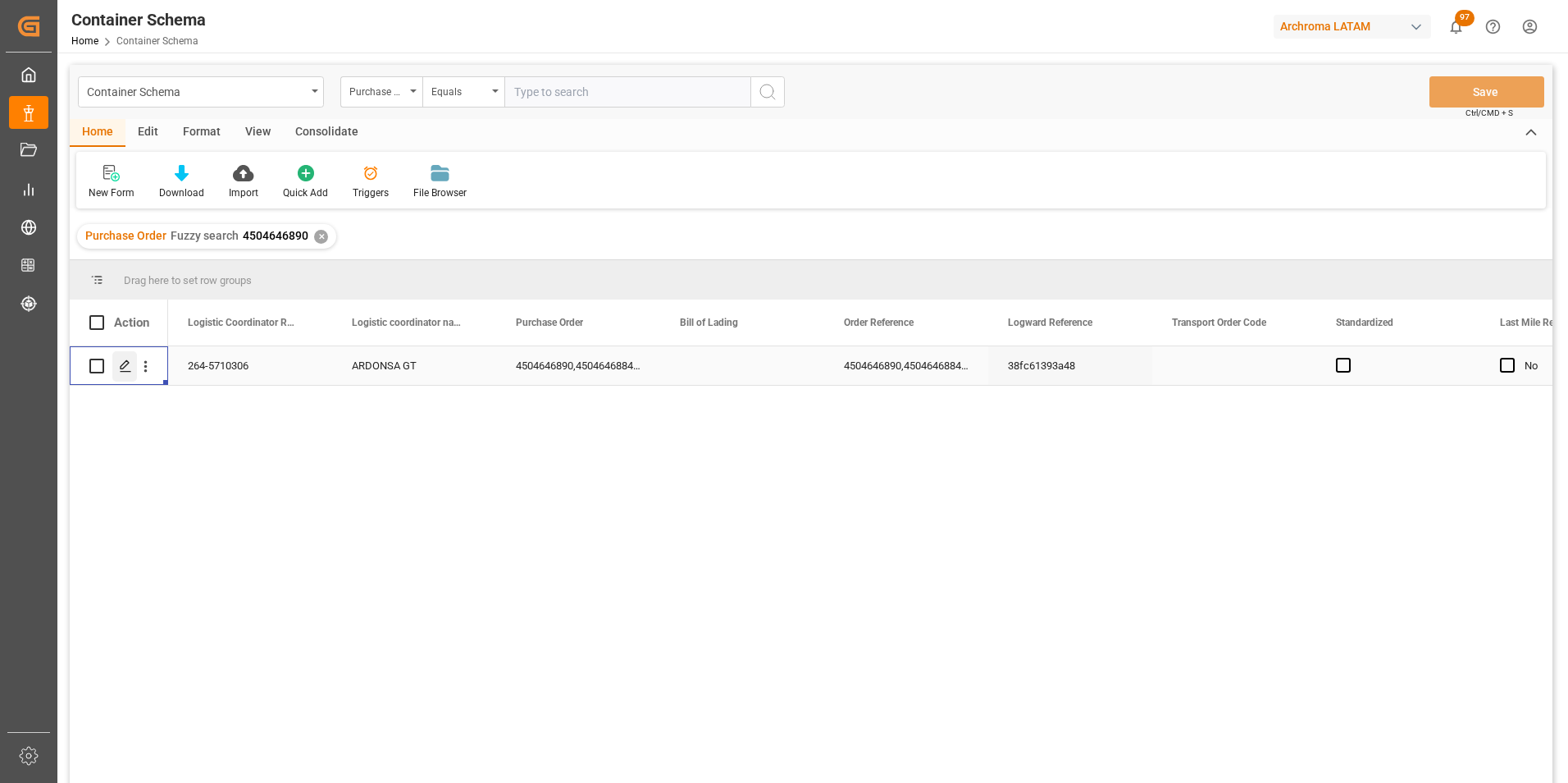
click at [123, 369] on polygon "Press SPACE to select this row." at bounding box center [124, 365] width 8 height 8
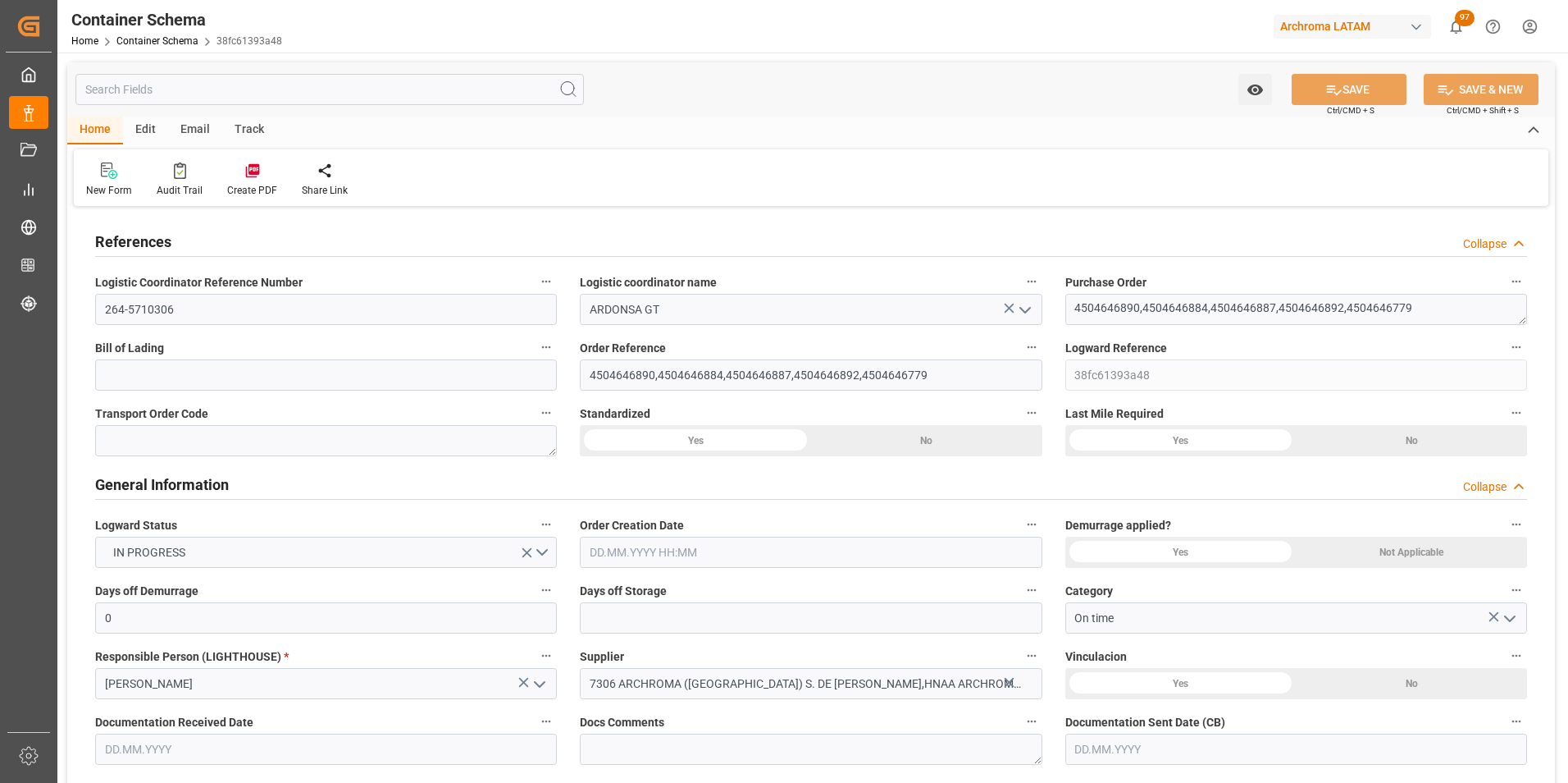
type input "0"
type input "1"
type input "14"
type input "96"
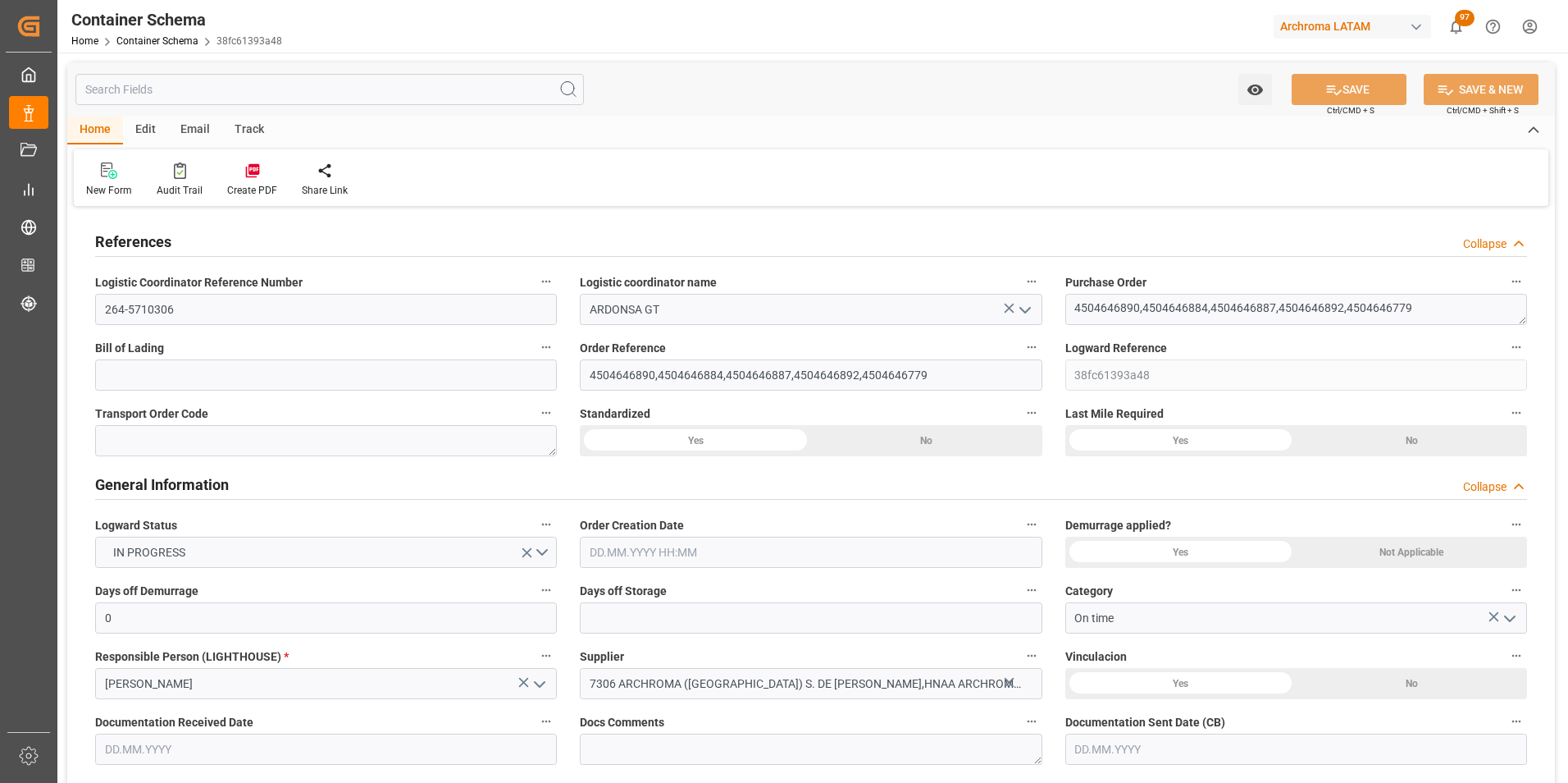
type input "6735"
type input "7160.25"
type input "0"
type input "[DATE] 15:45"
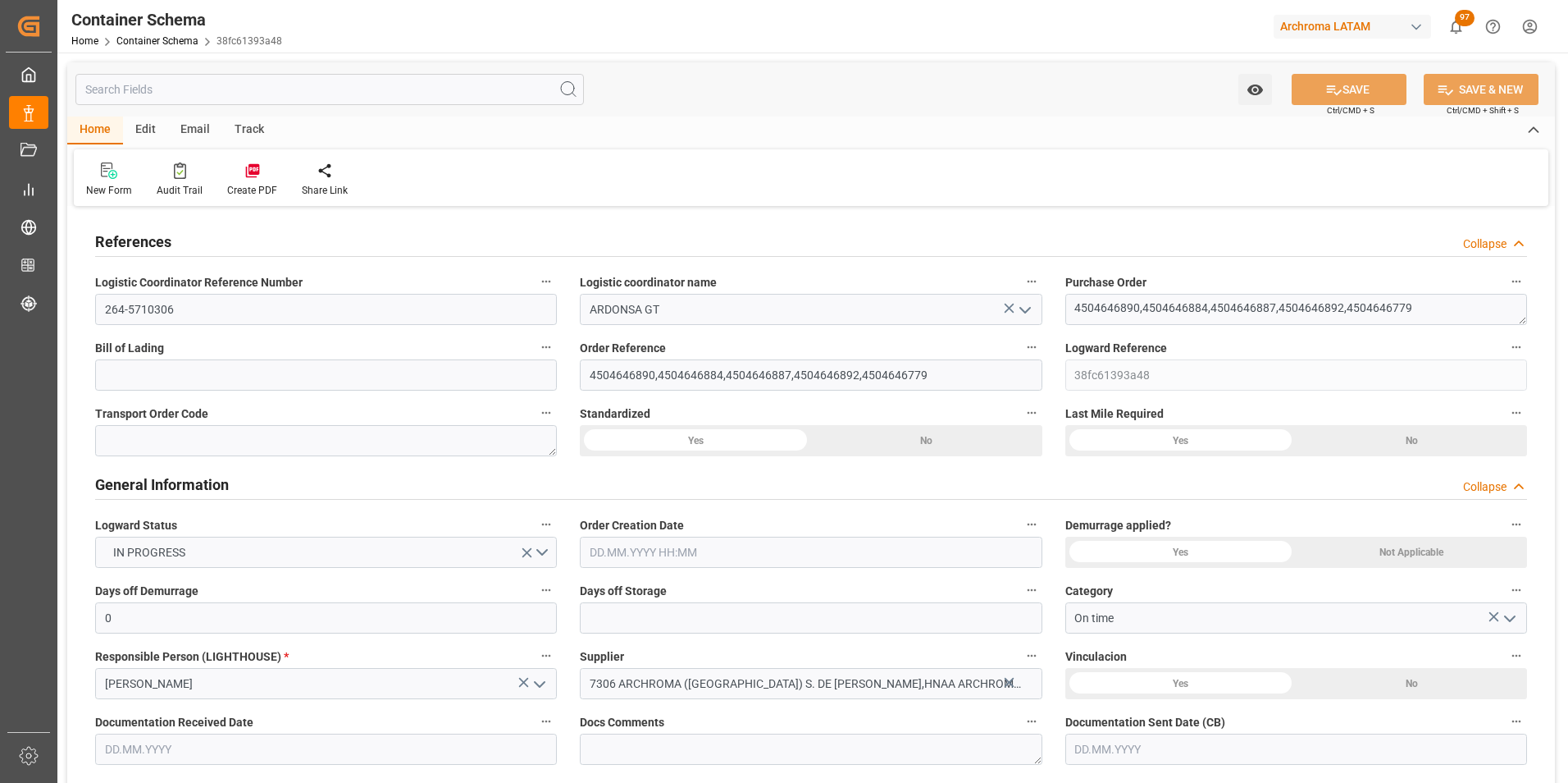
type input "[DATE]"
type input "[DATE] 19:12"
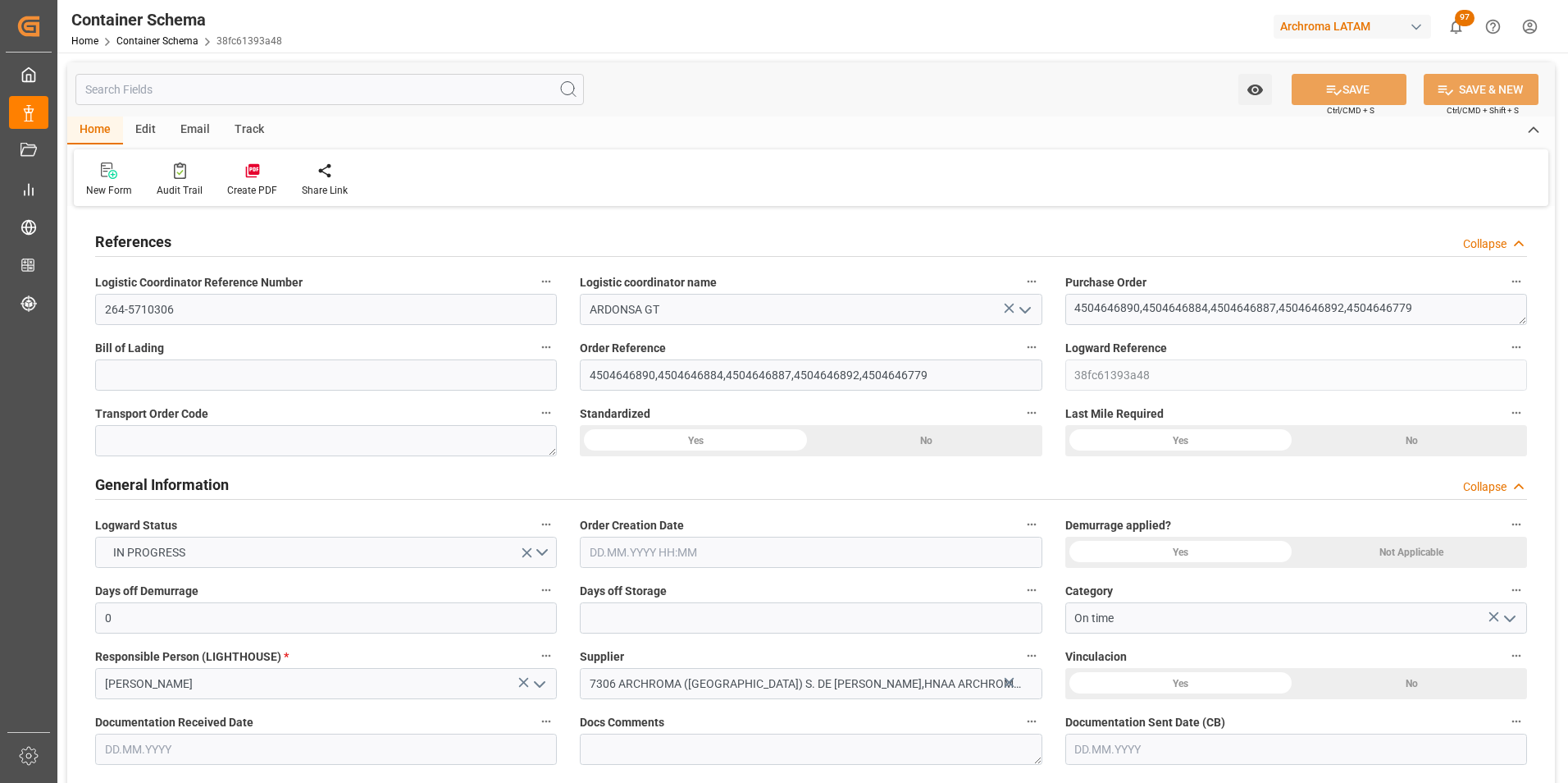
type input "[DATE] 20:46"
type input "[DATE]"
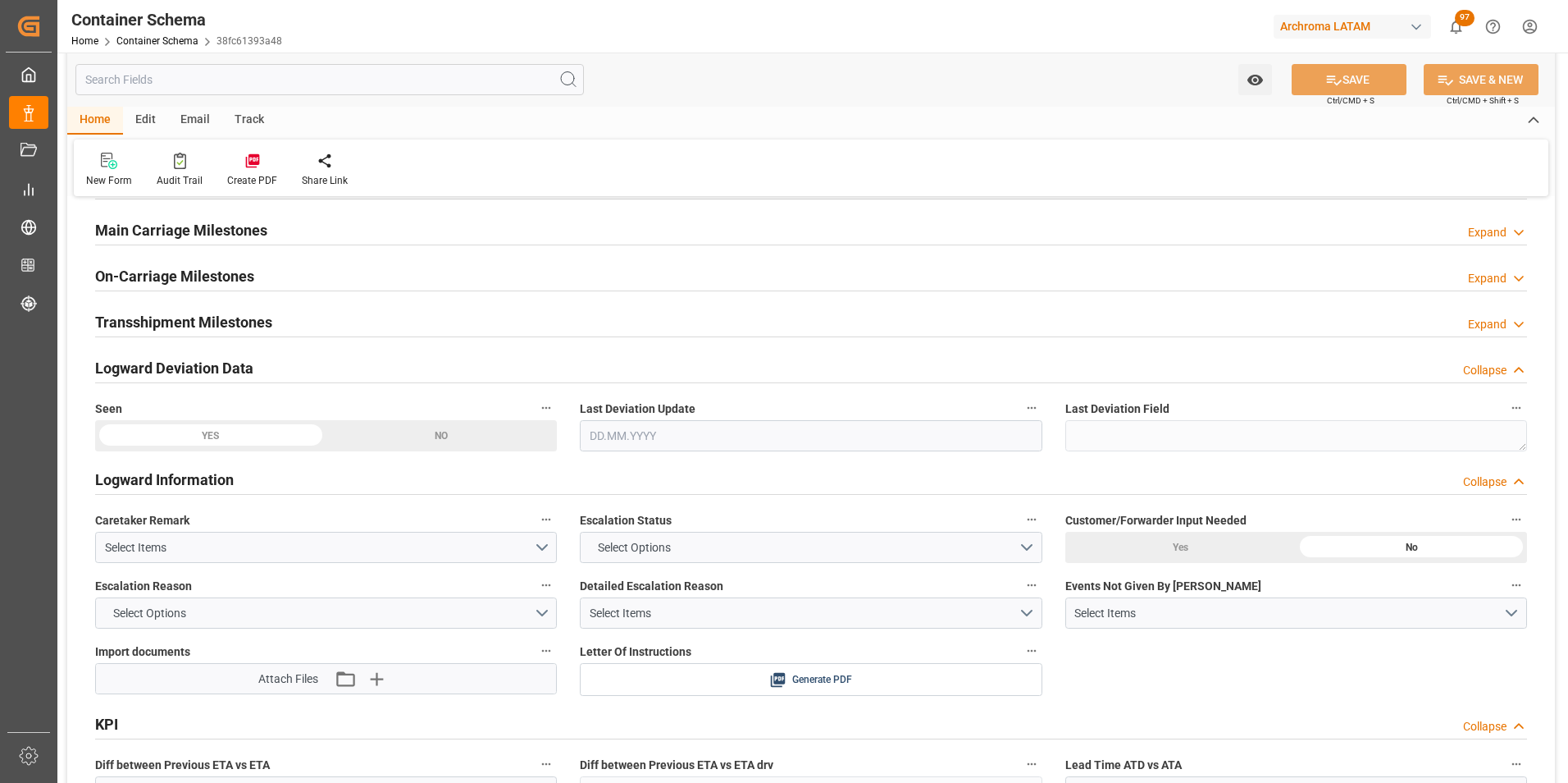
scroll to position [2543, 0]
click at [206, 229] on h2 "Main Carriage Milestones" at bounding box center [181, 228] width 172 height 22
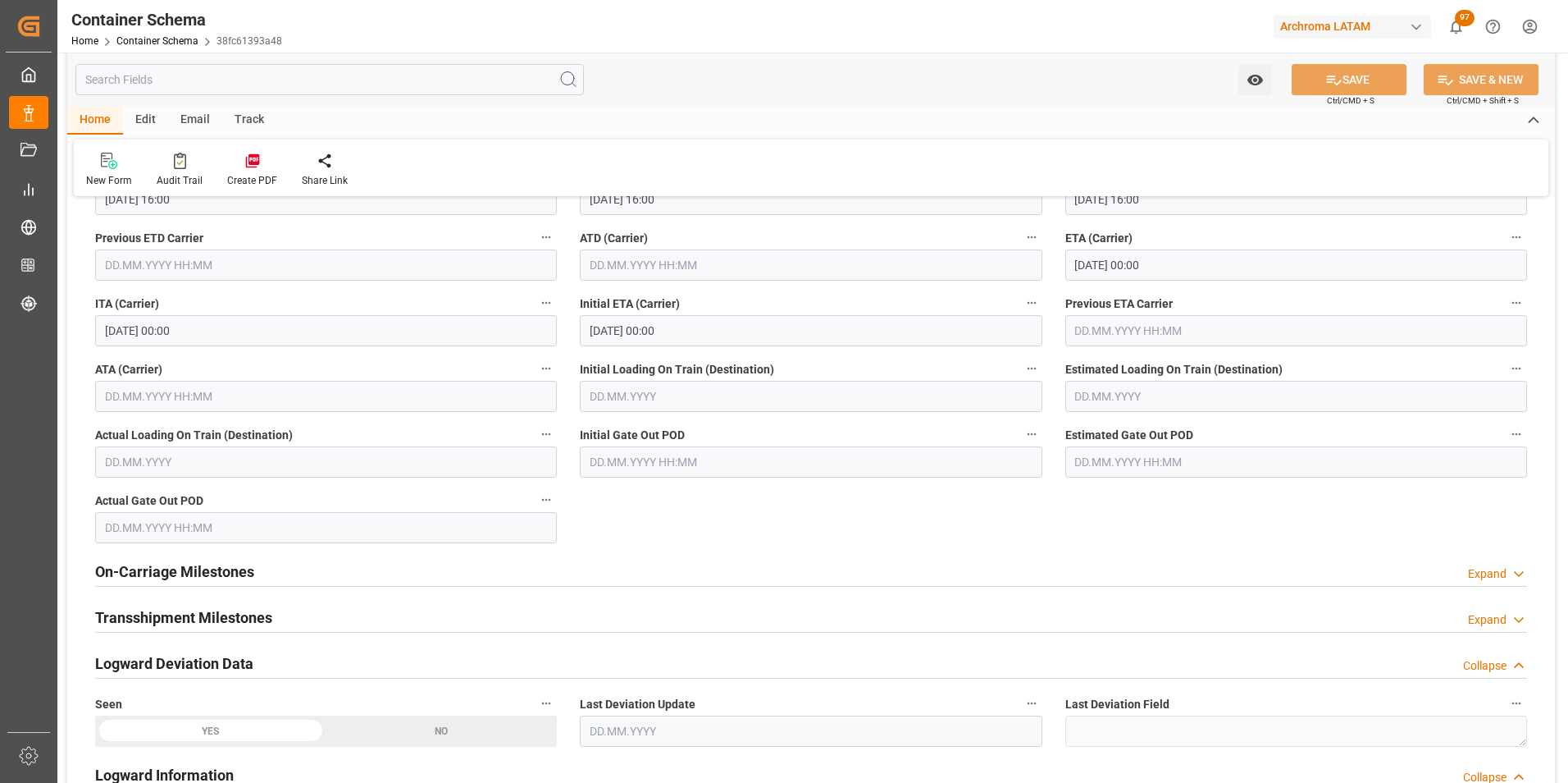
scroll to position [2707, 0]
click at [156, 404] on input "text" at bounding box center [325, 394] width 461 height 31
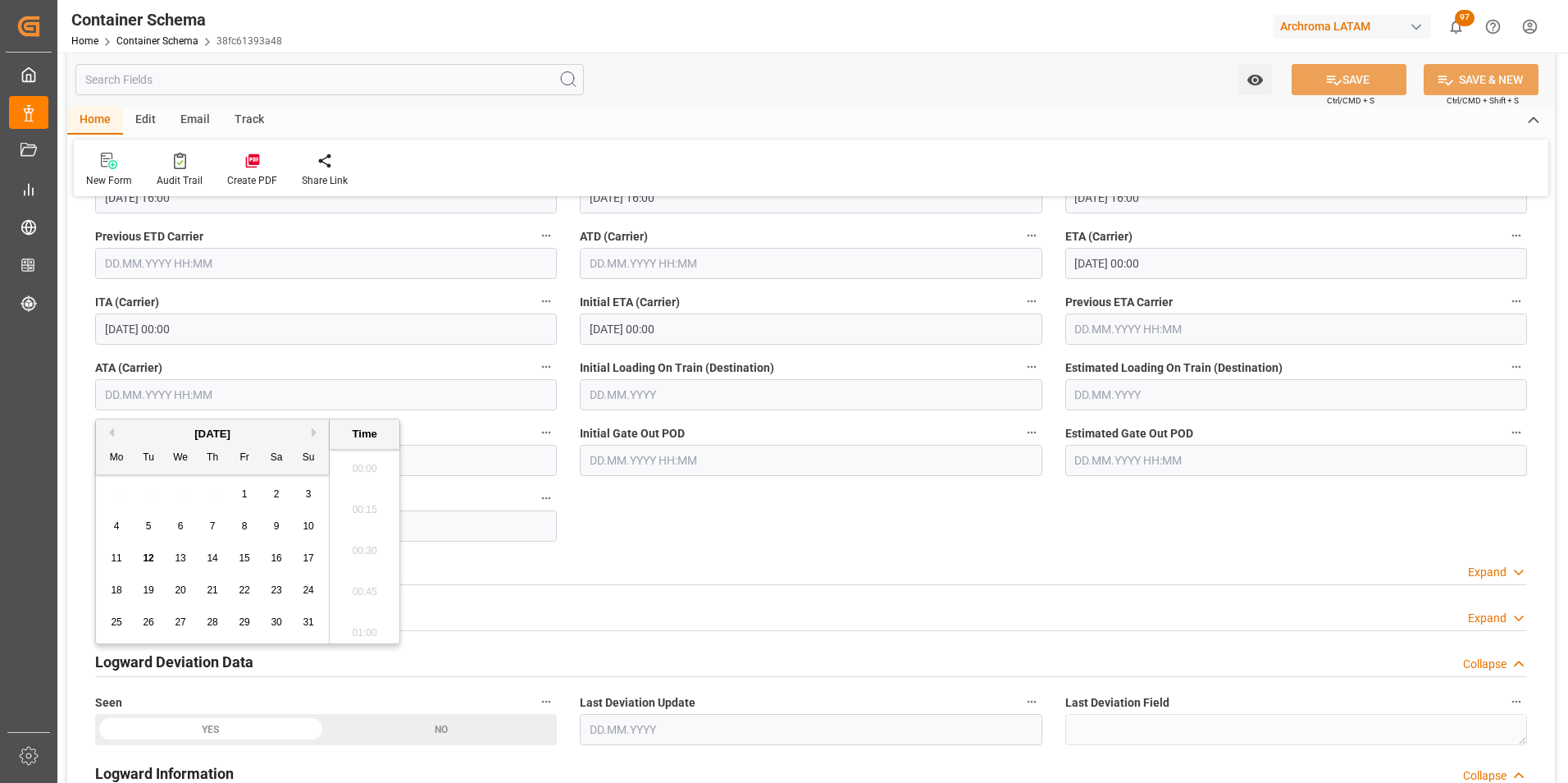
scroll to position [1647, 0]
click at [150, 523] on span "5" at bounding box center [149, 525] width 5 height 12
type input "[DATE] 00:00"
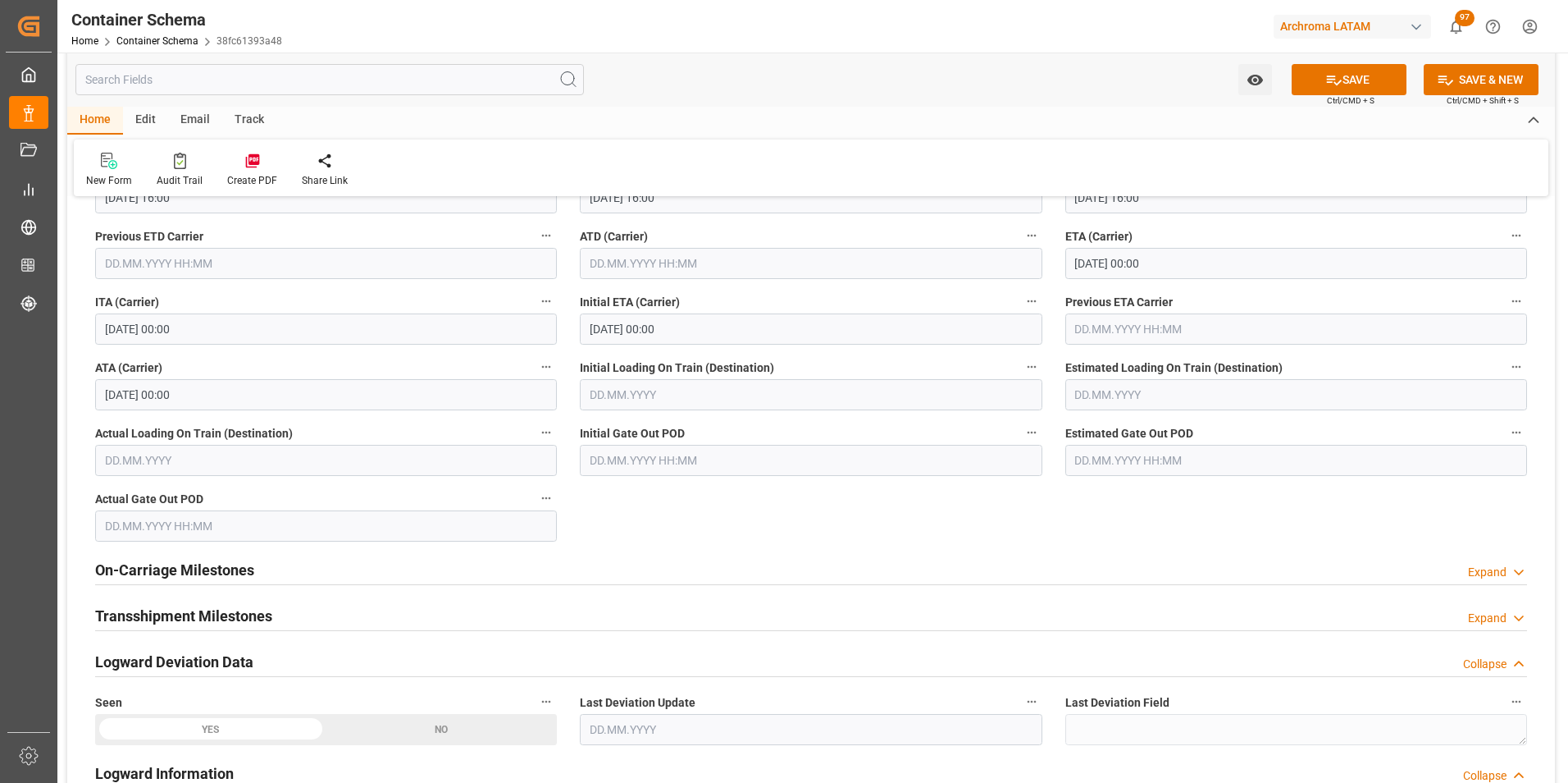
click at [720, 555] on div "On-Carriage Milestones Expand" at bounding box center [810, 568] width 1432 height 31
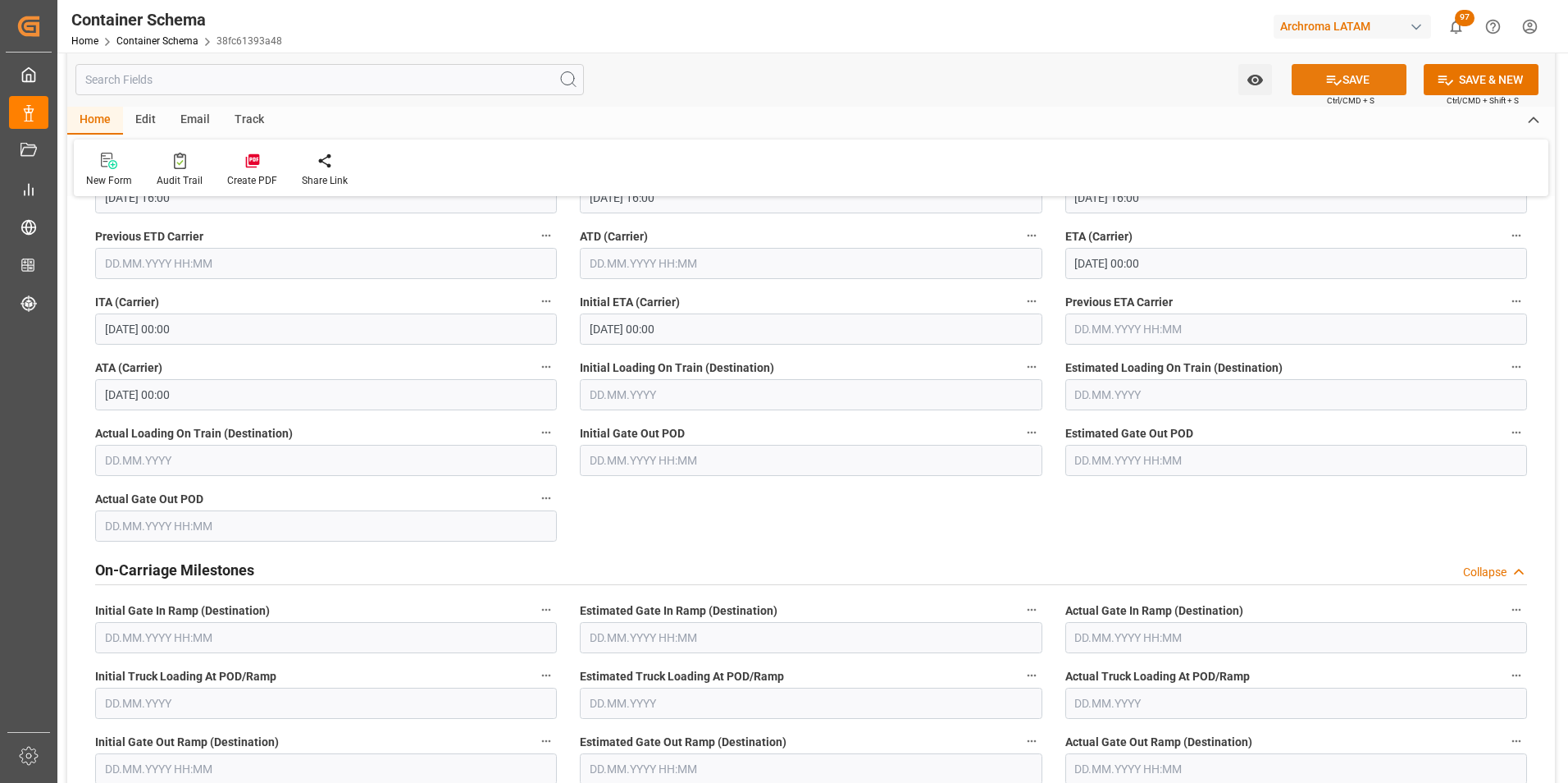
click at [1342, 83] on button "SAVE" at bounding box center [1349, 79] width 115 height 31
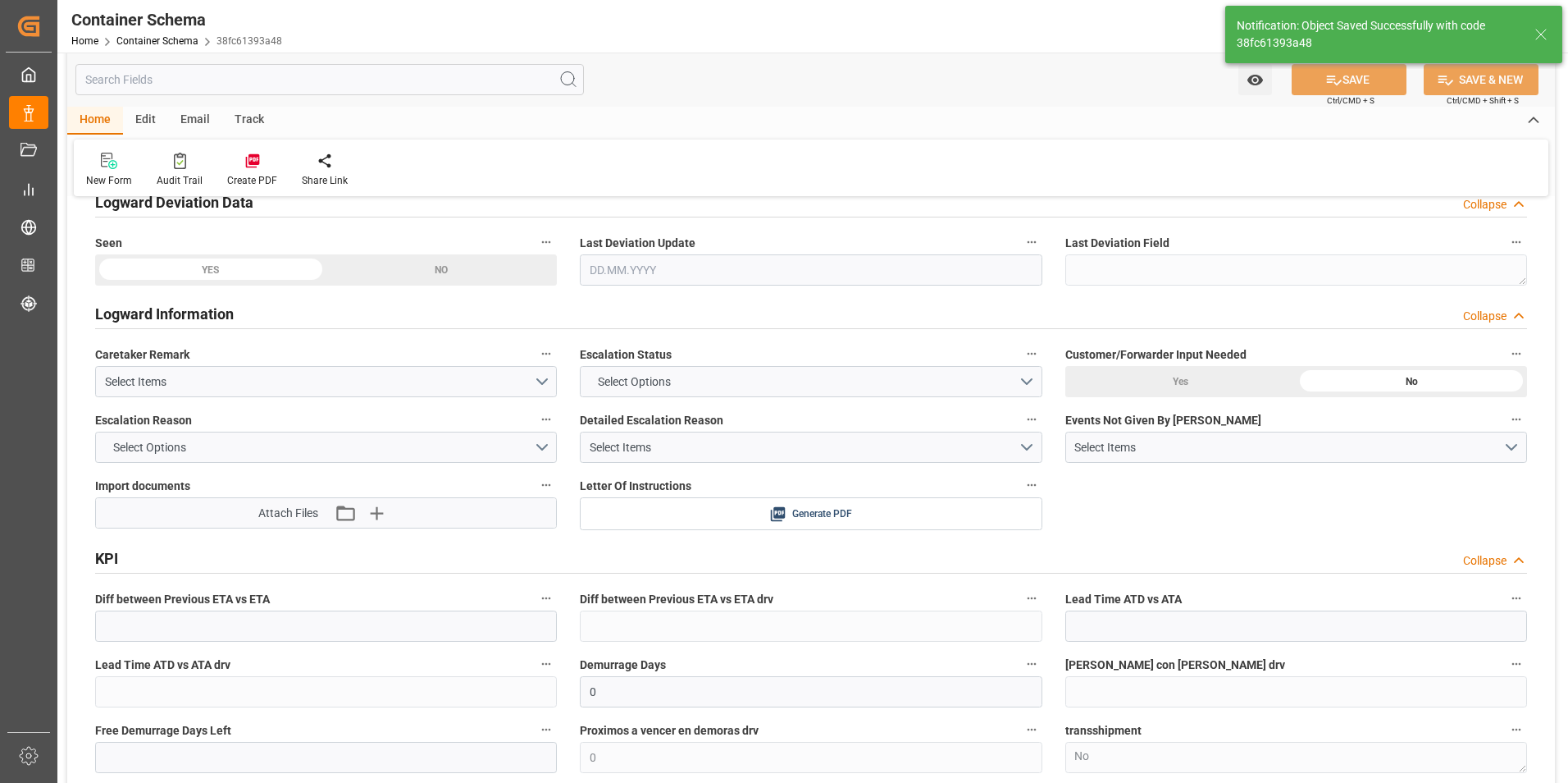
type input "7"
type input "[DATE]"
type input "[DATE] 15:35"
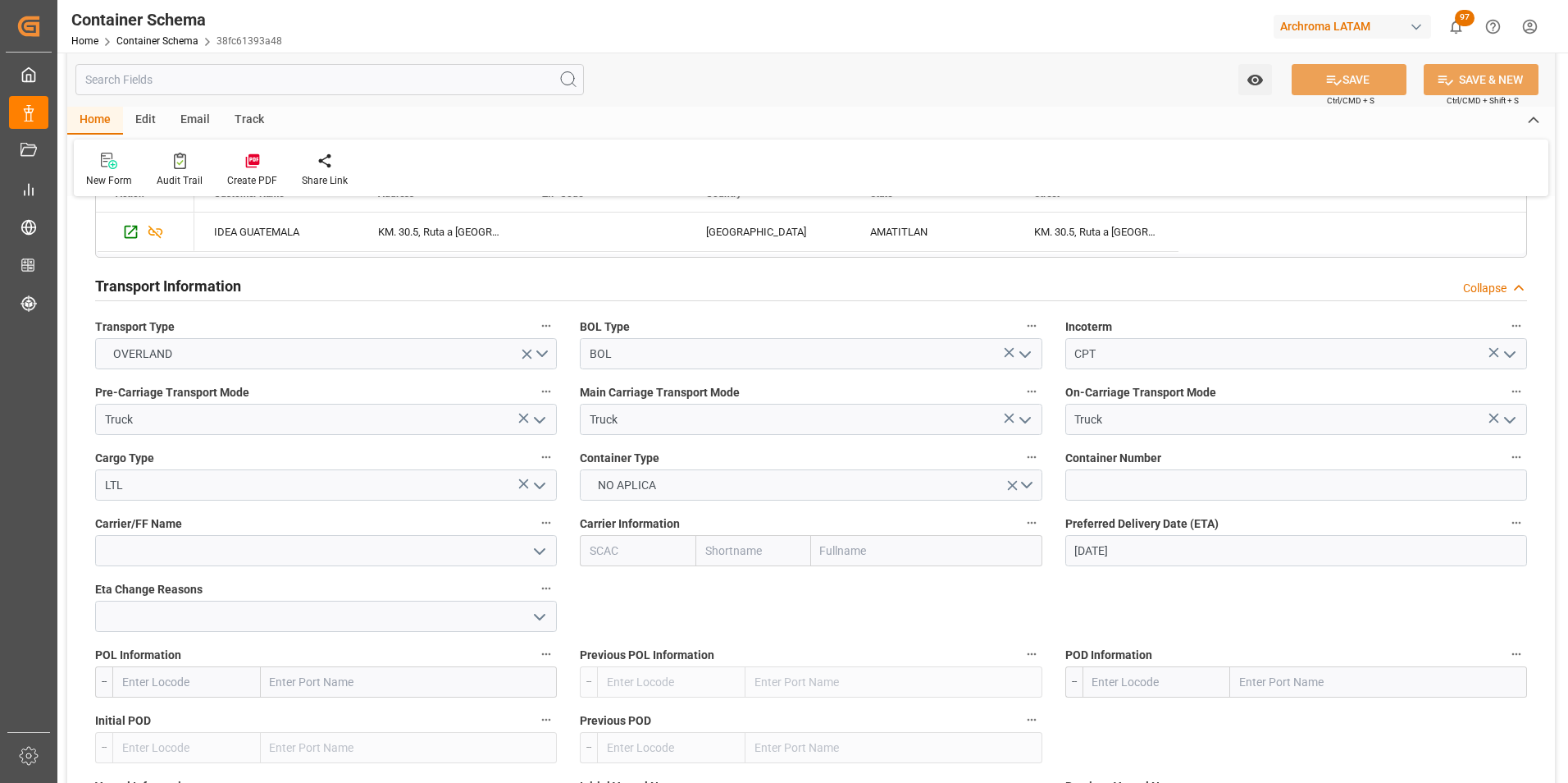
scroll to position [1805, 0]
click at [1116, 485] on input at bounding box center [1295, 483] width 461 height 31
click at [1151, 481] on input at bounding box center [1295, 483] width 461 height 31
paste input "C-781 BQS"
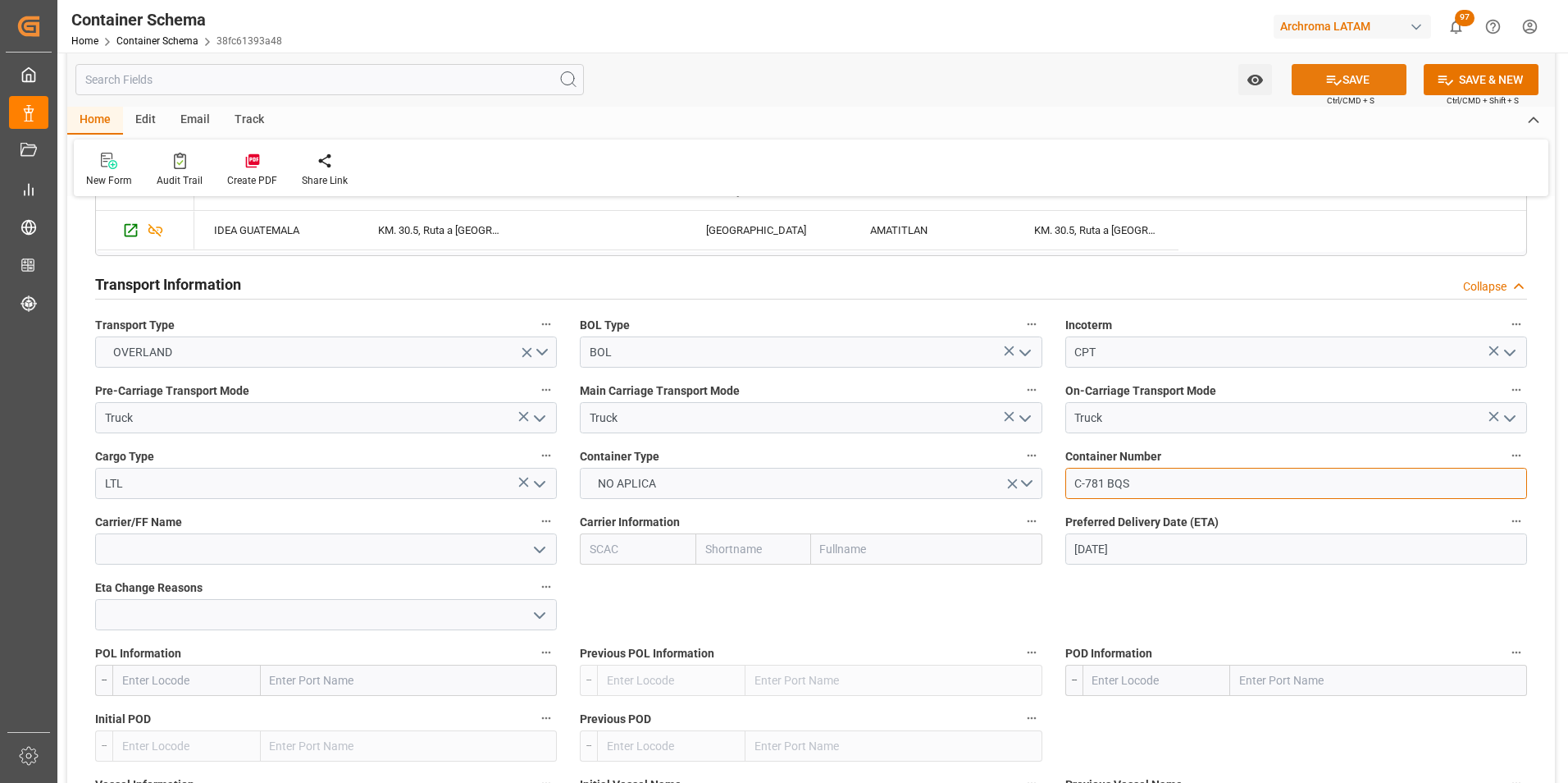
type input "C-781 BQS"
click at [1316, 84] on button "SAVE" at bounding box center [1349, 79] width 115 height 31
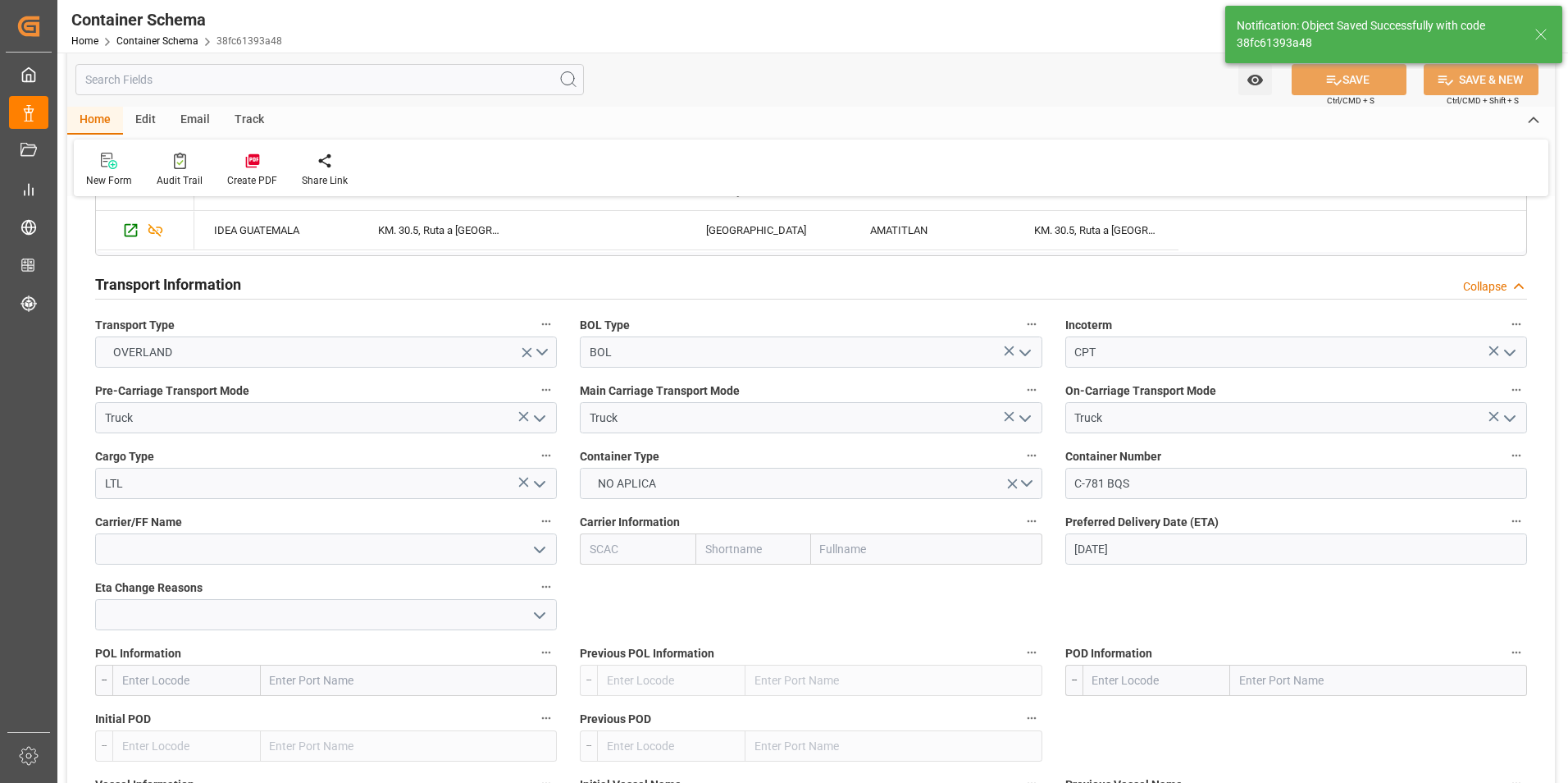
type input "12.08.2025 15:37"
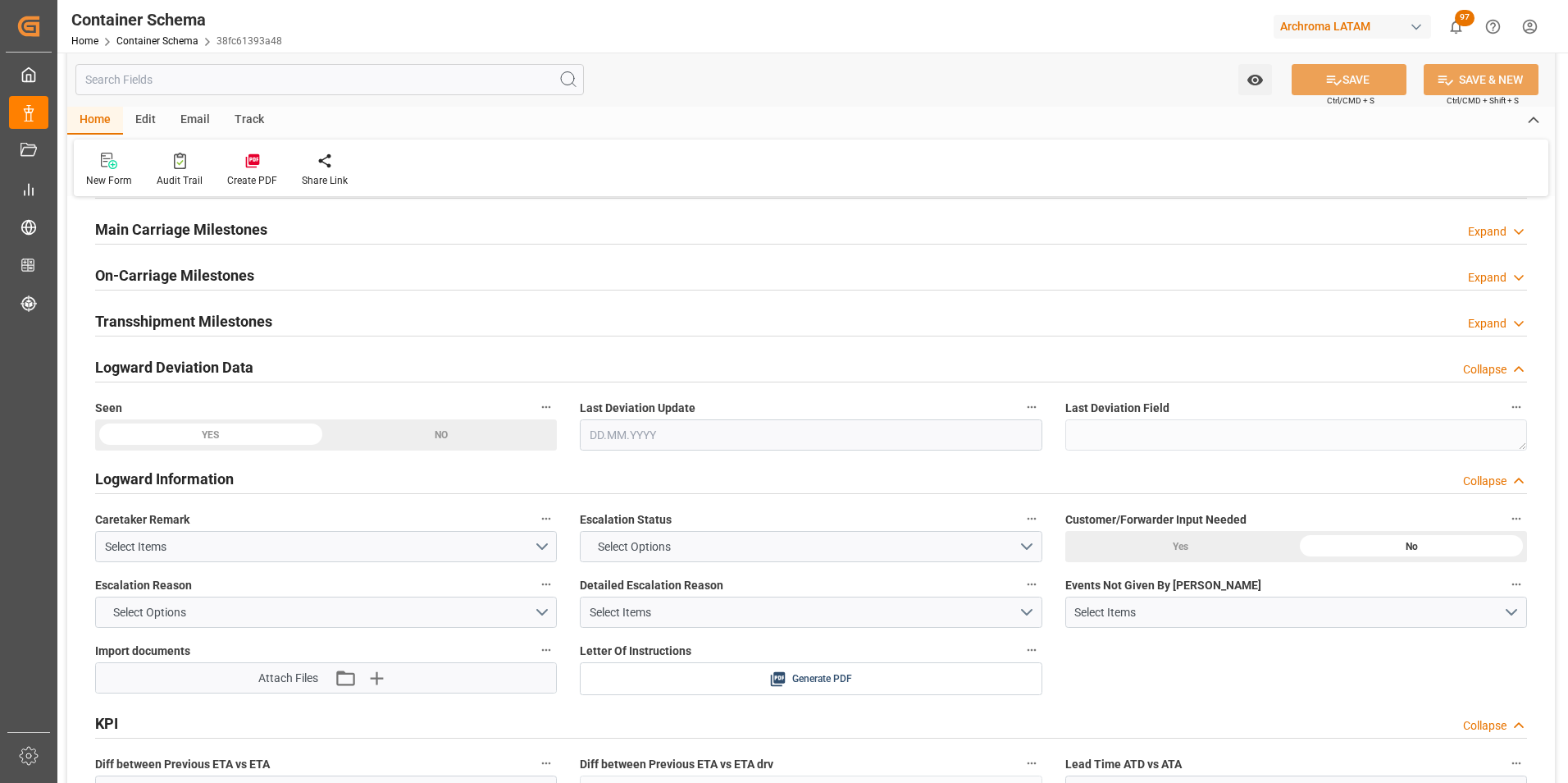
scroll to position [2543, 0]
click at [187, 213] on div "Main Carriage Milestones" at bounding box center [181, 227] width 172 height 31
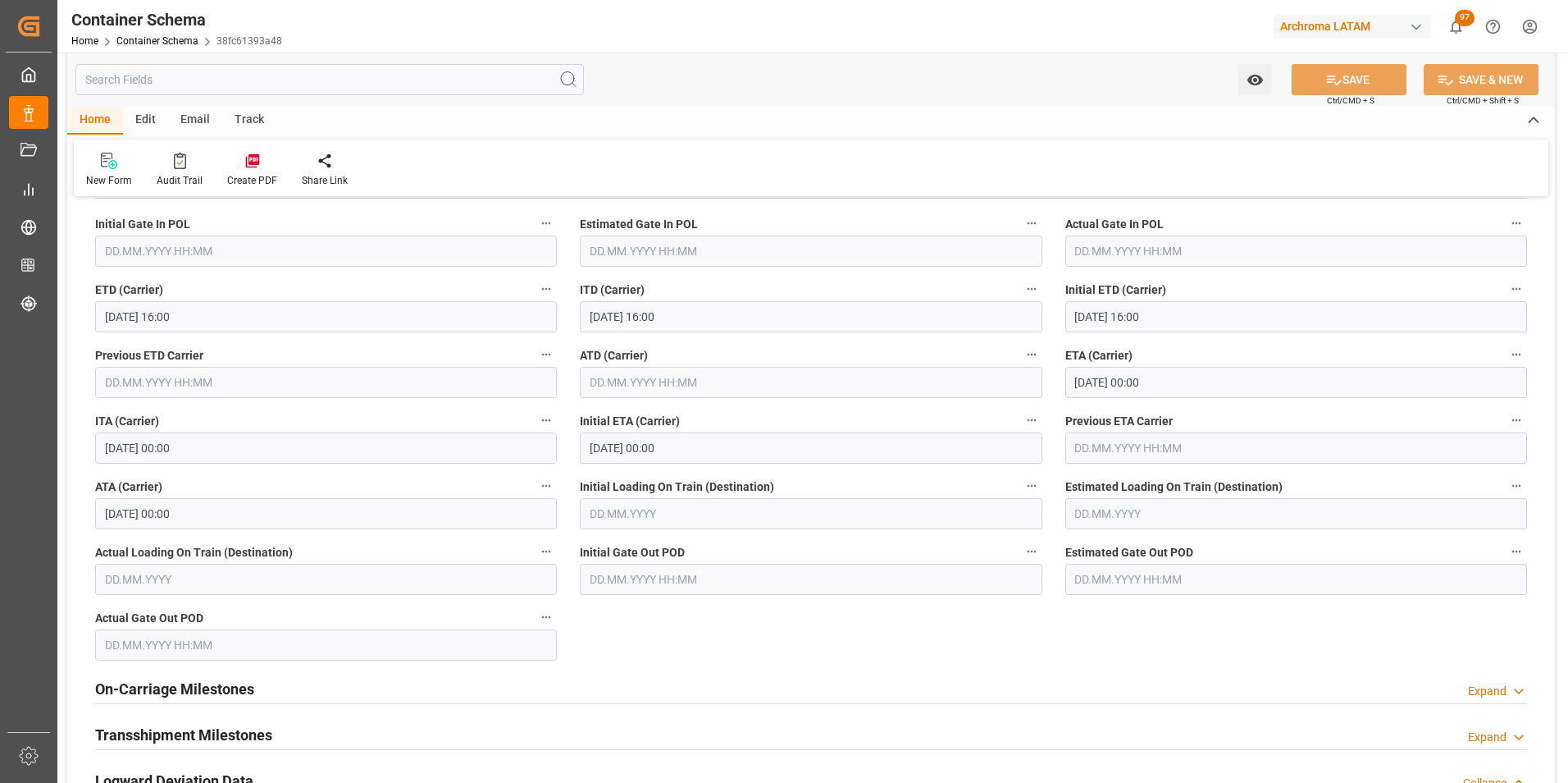
scroll to position [2625, 0]
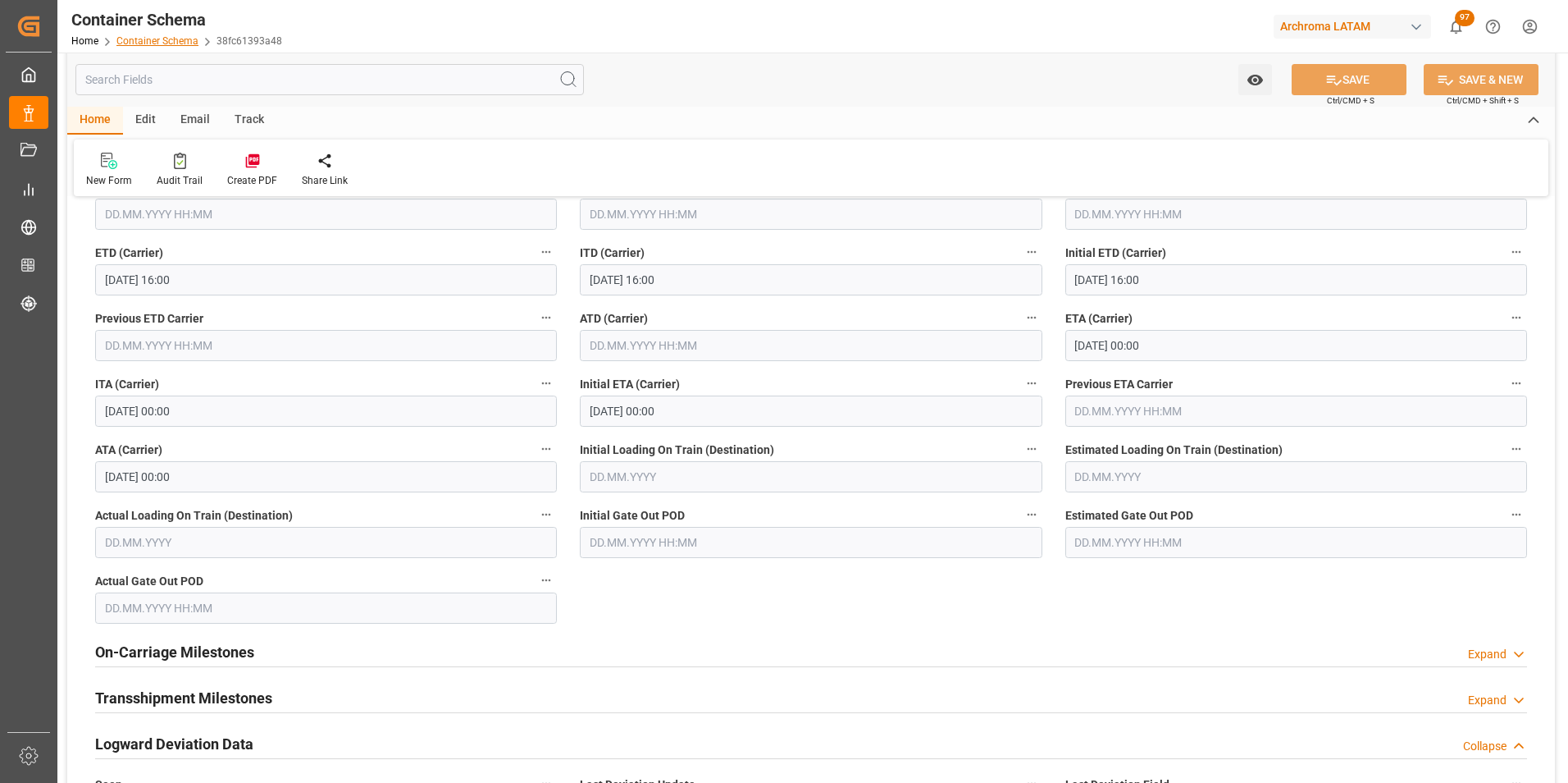
click at [168, 39] on link "Container Schema" at bounding box center [158, 41] width 82 height 12
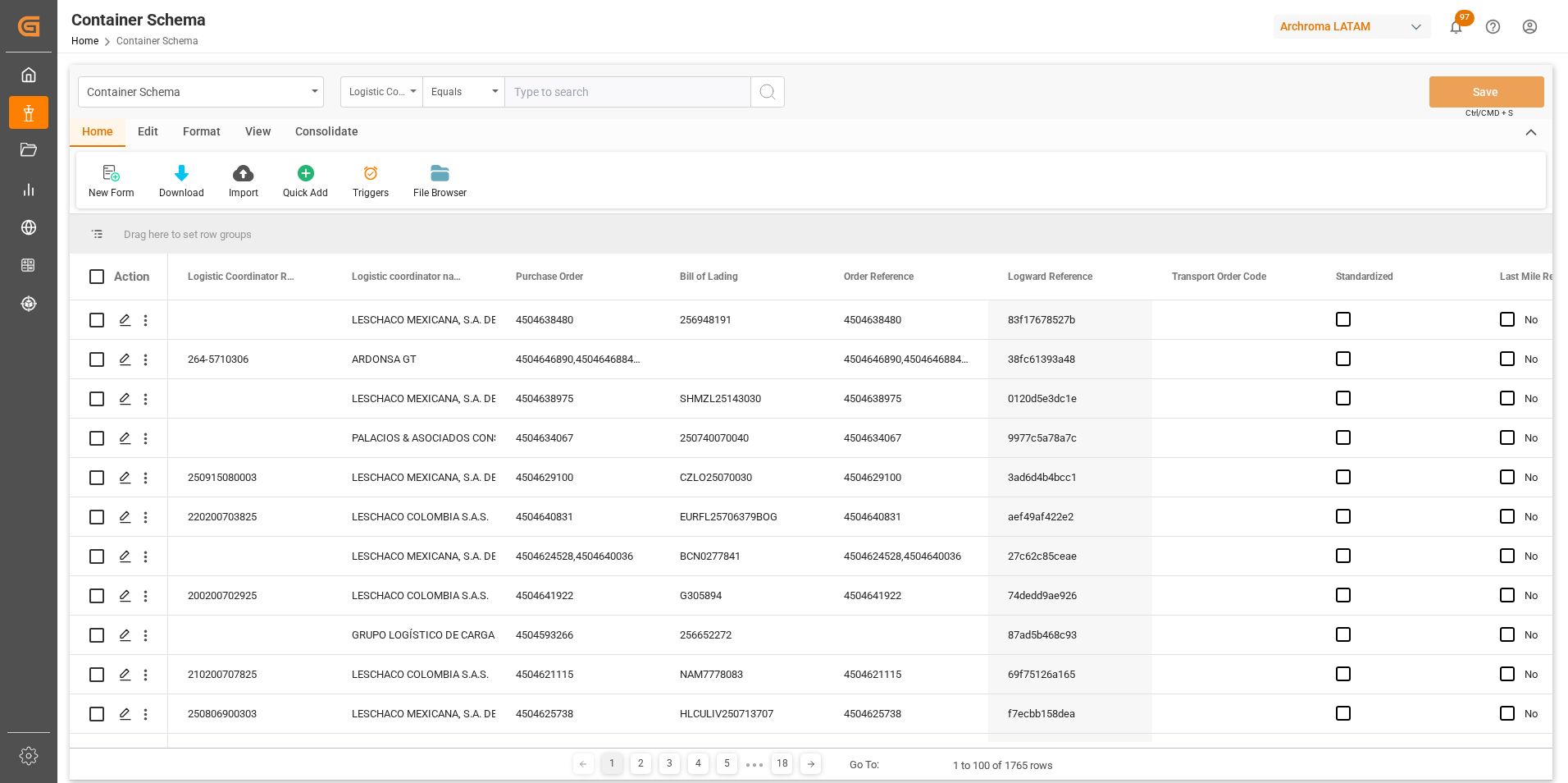
click at [389, 97] on div "Logistic Coordinator Reference Number" at bounding box center [377, 89] width 56 height 19
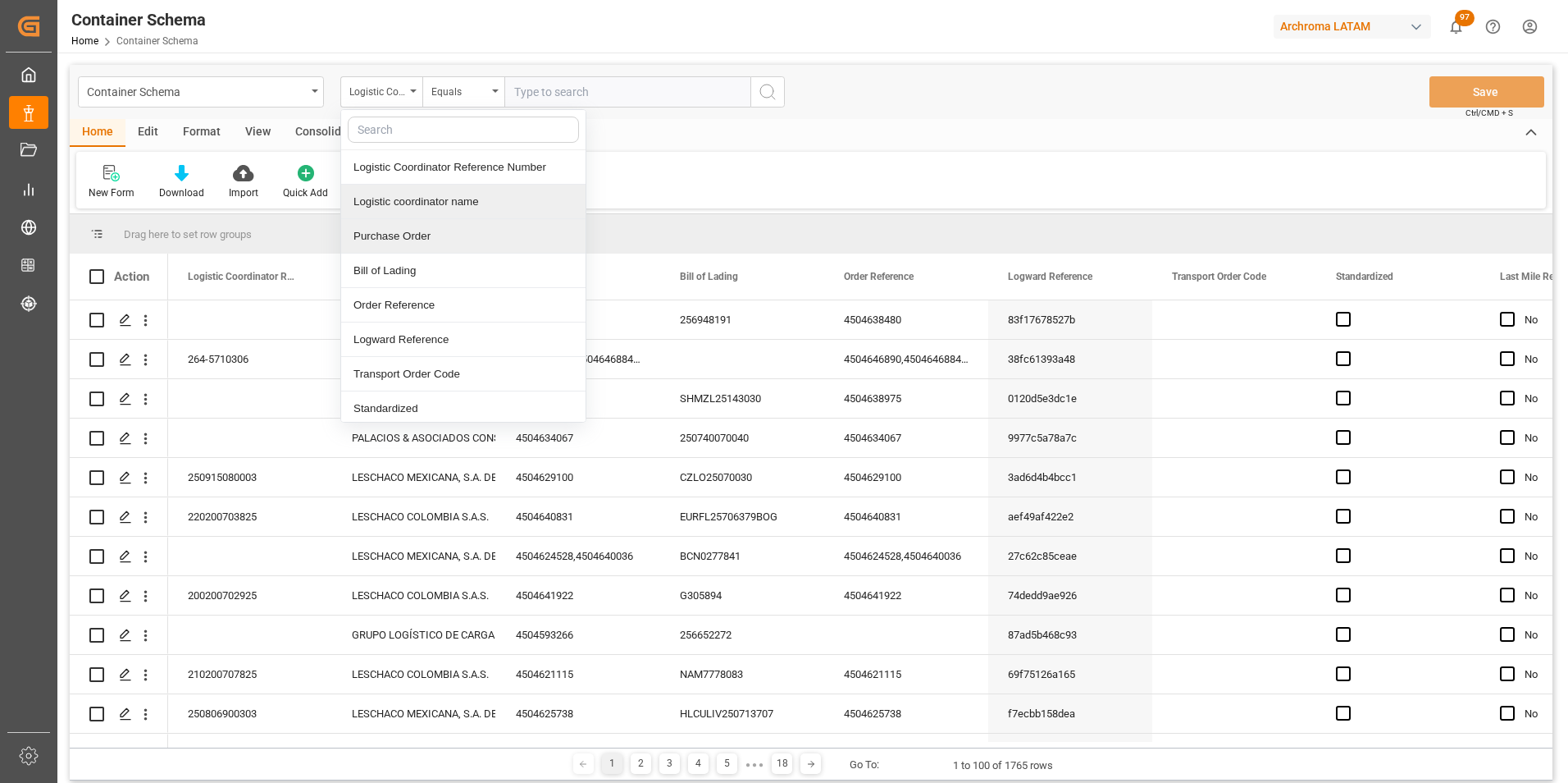
click at [413, 229] on div "Purchase Order" at bounding box center [463, 236] width 244 height 35
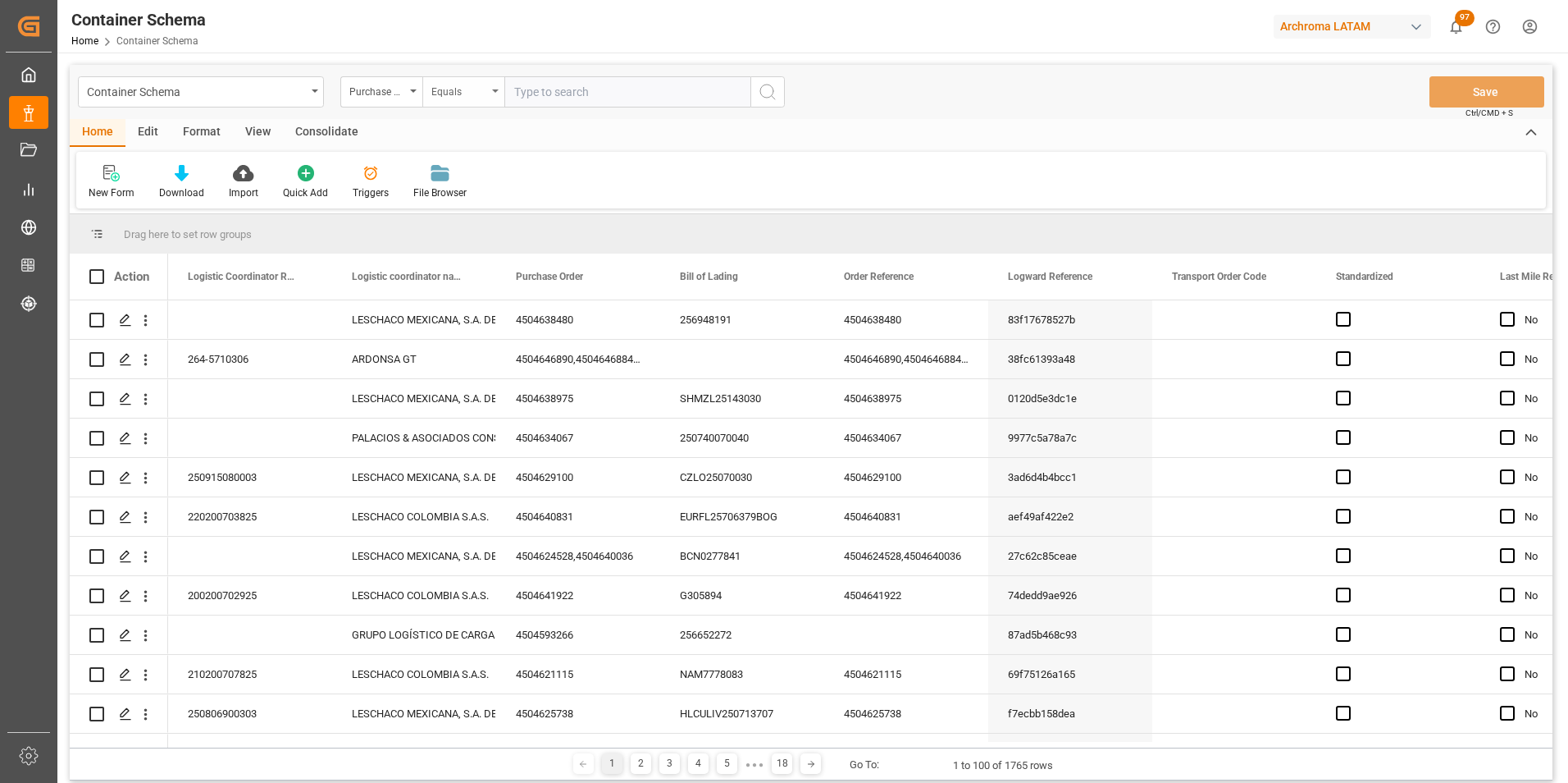
click at [442, 98] on div "Equals" at bounding box center [459, 89] width 56 height 19
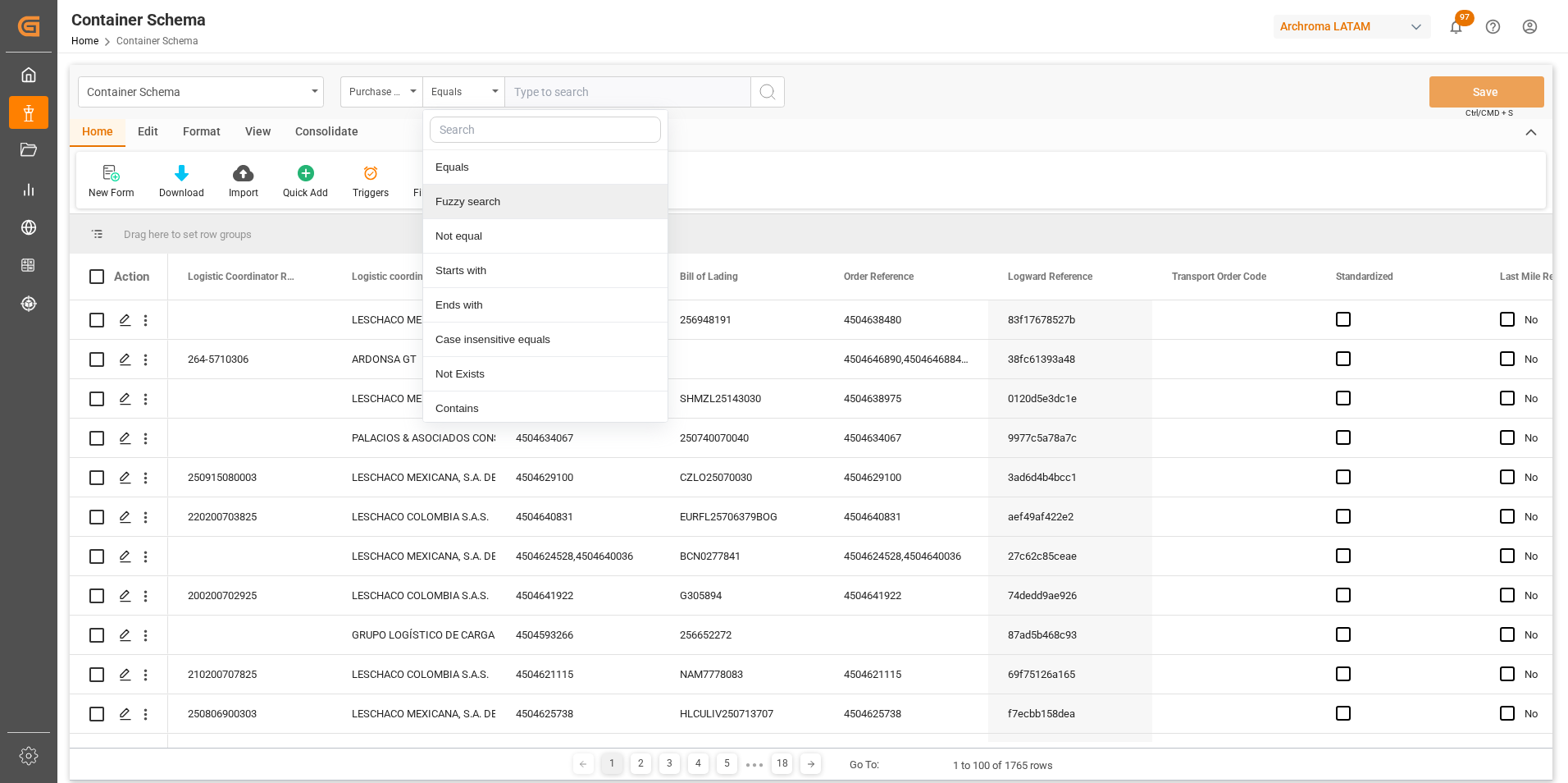
click at [467, 194] on div "Fuzzy search" at bounding box center [545, 201] width 244 height 35
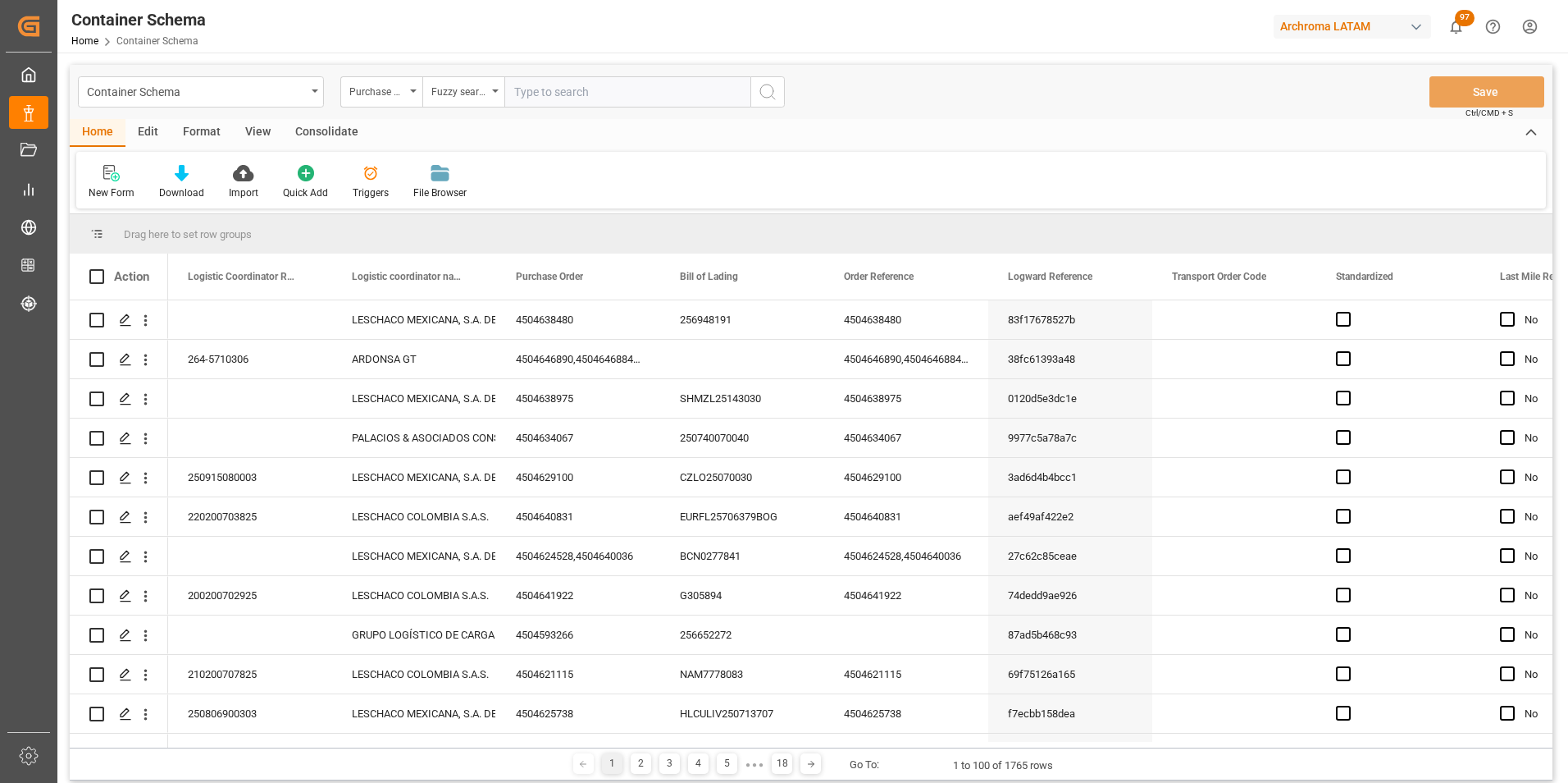
paste input "4504641919"
type input "4504641919"
click at [775, 87] on icon "search button" at bounding box center [768, 92] width 19 height 19
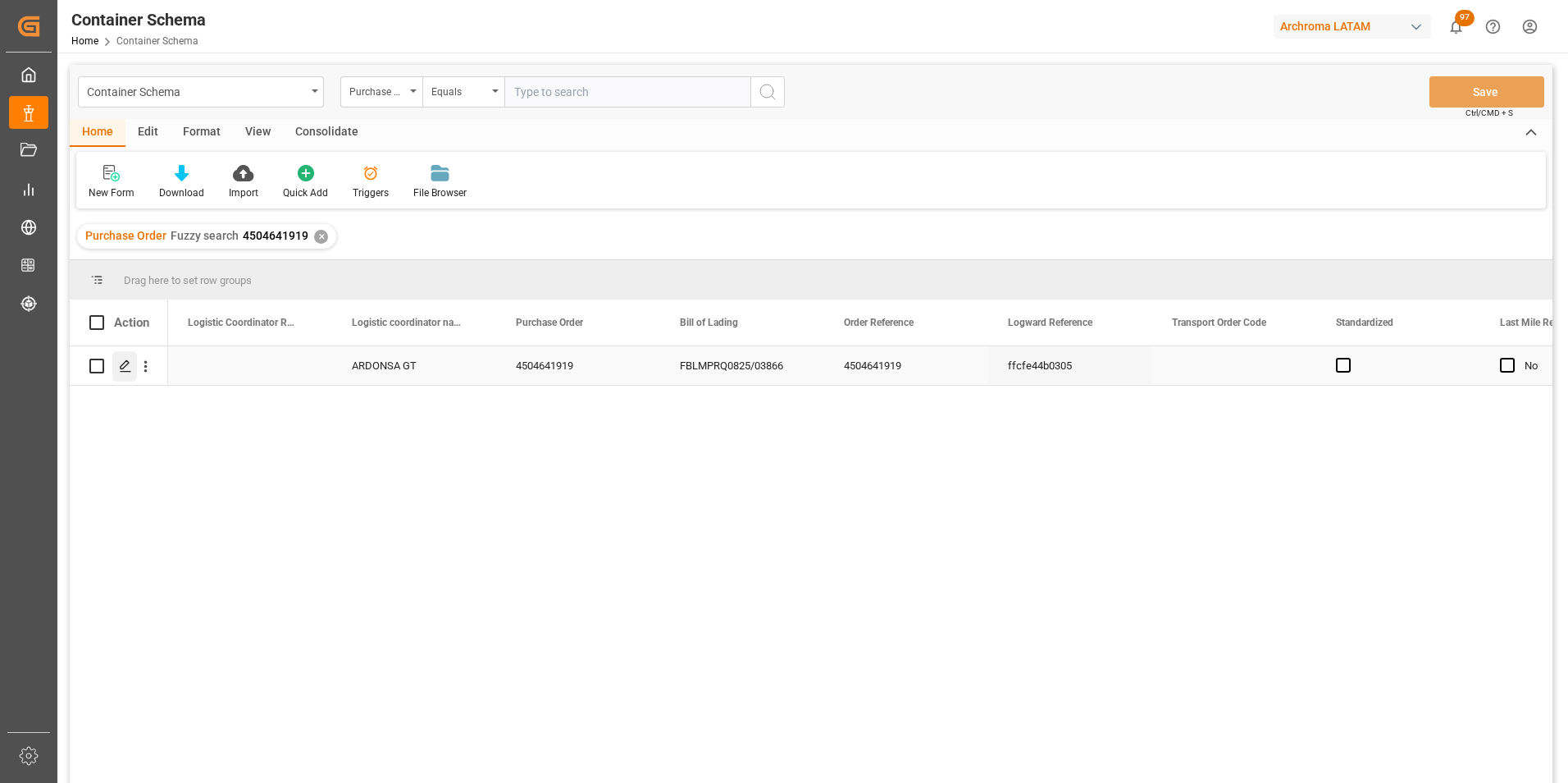
click at [130, 356] on div "Press SPACE to select this row." at bounding box center [125, 366] width 25 height 30
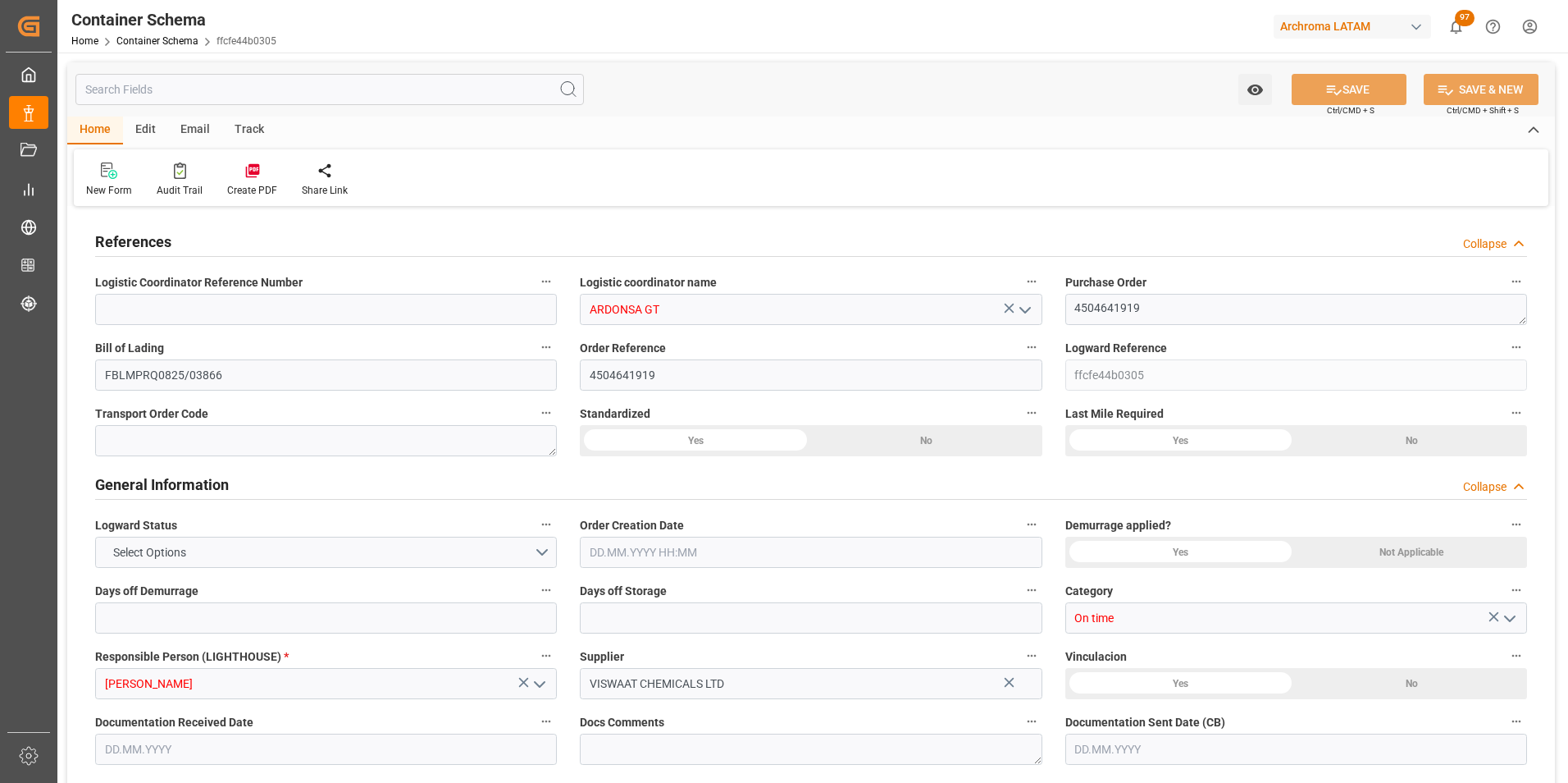
type input "0"
type input "1"
type input "5"
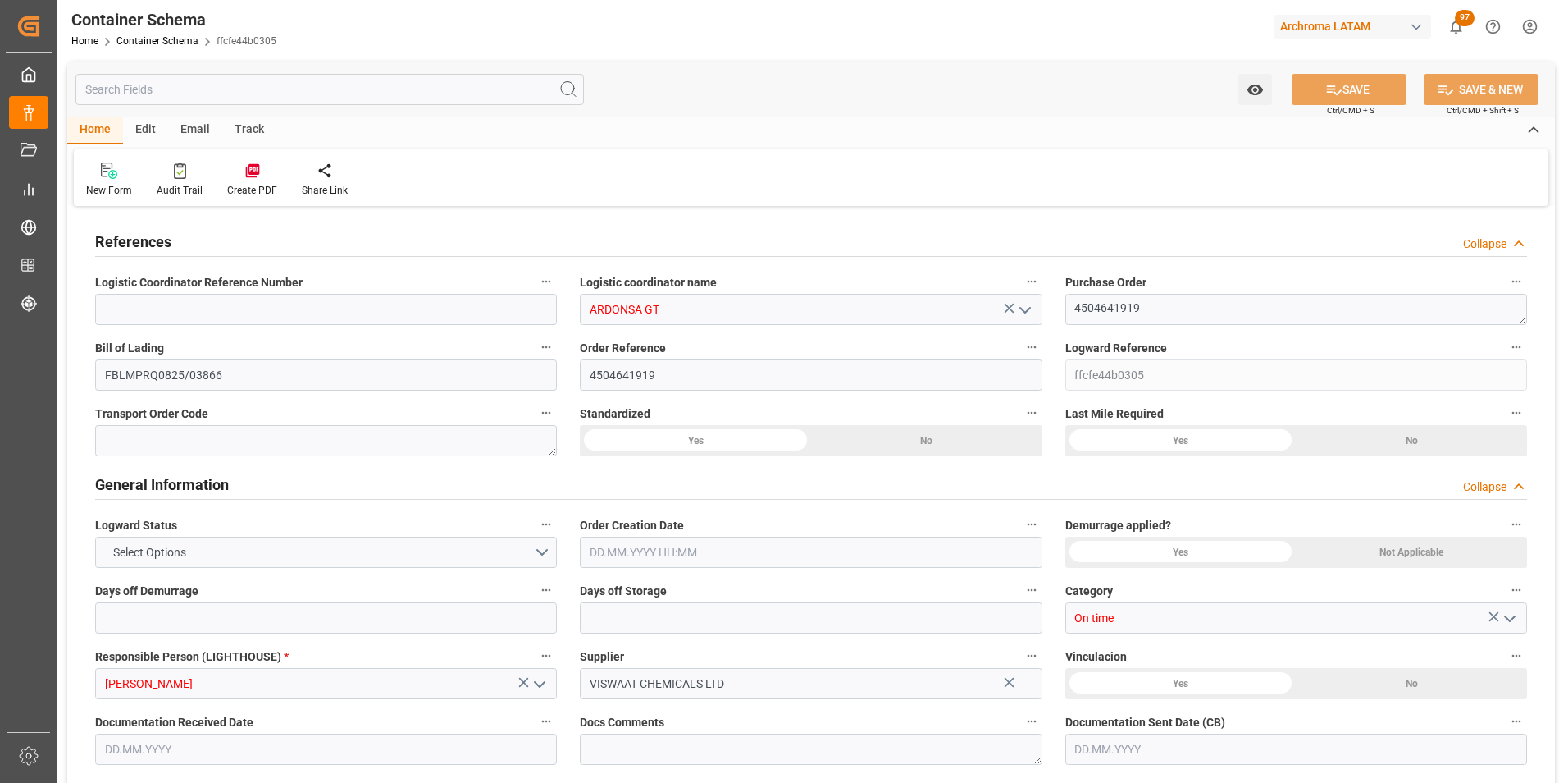
type input "4600"
type input "4864"
type input "Hapag [PERSON_NAME]"
type input "Hapag Lloyd Aktiengesellschaft"
type input "INNSA"
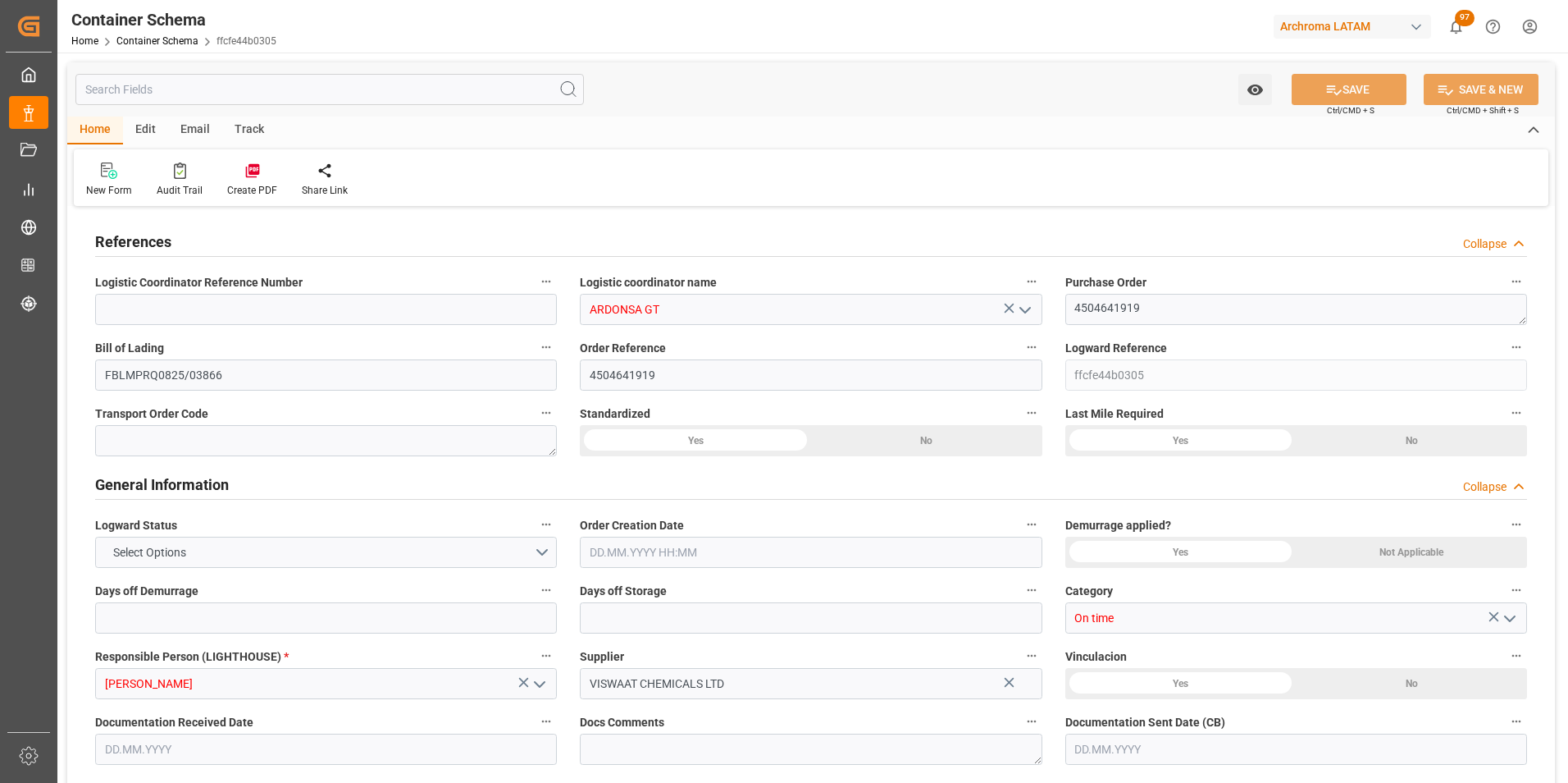
type input "GTPRQ"
type input "9294850"
type input "0"
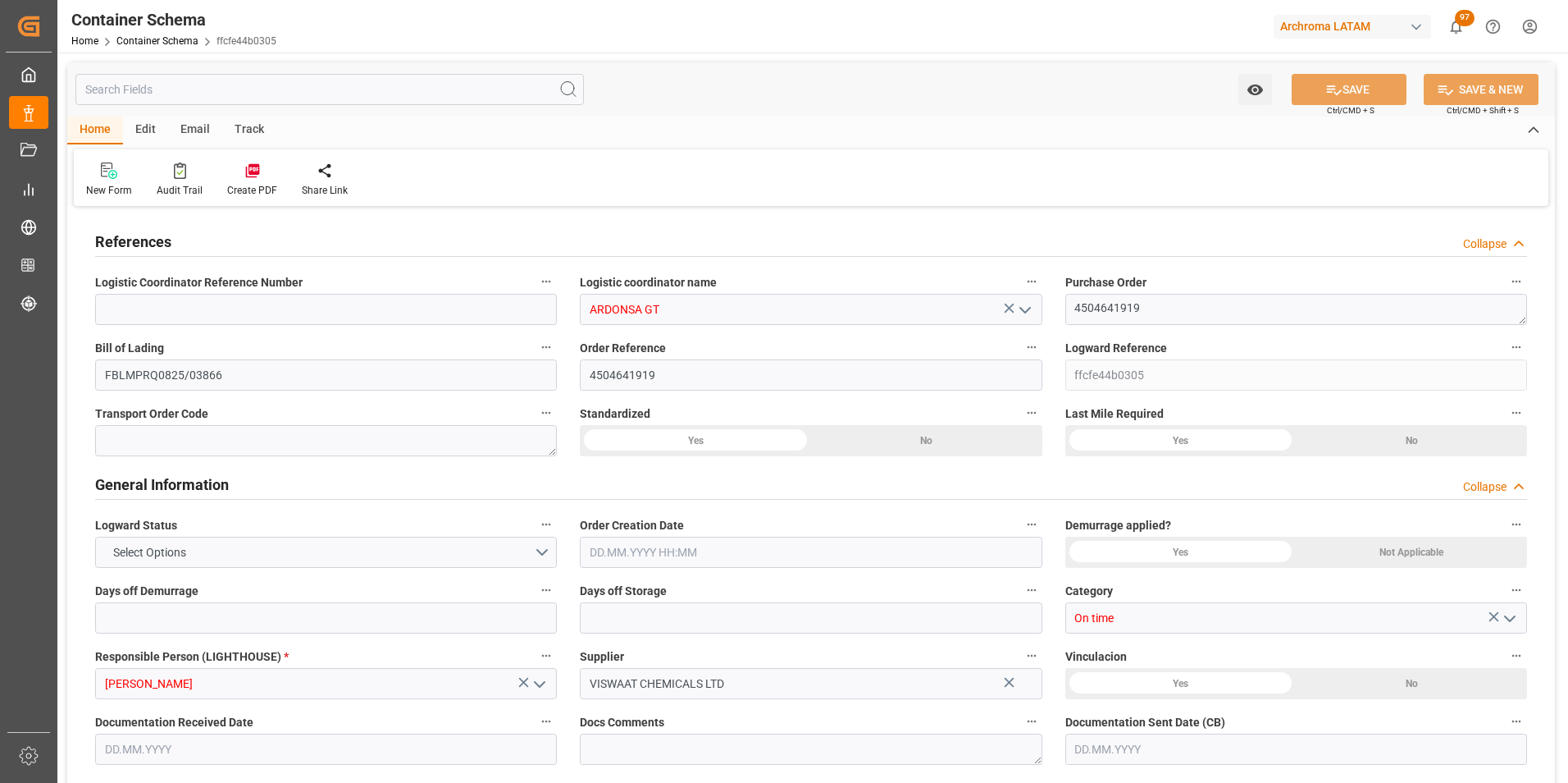
type input "0"
type input "05.08.2025 07:30"
type input "05.08.2025"
type input "15.10.2025"
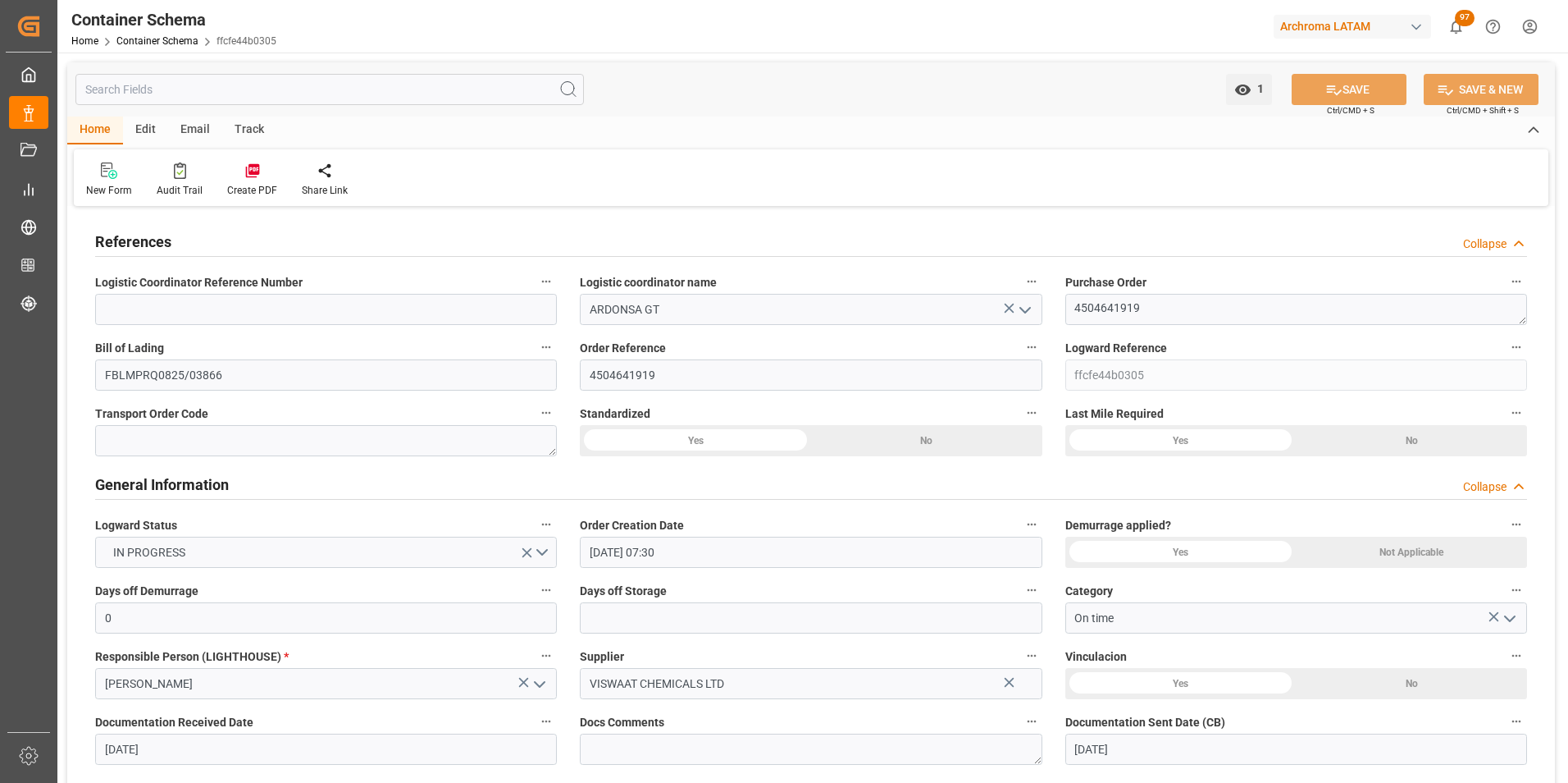
type input "05.08.2025"
type input "12.08.2025"
type input "12.08.2025 06:37"
type input "05.08.2025 12:36"
type input "12.08.2025"
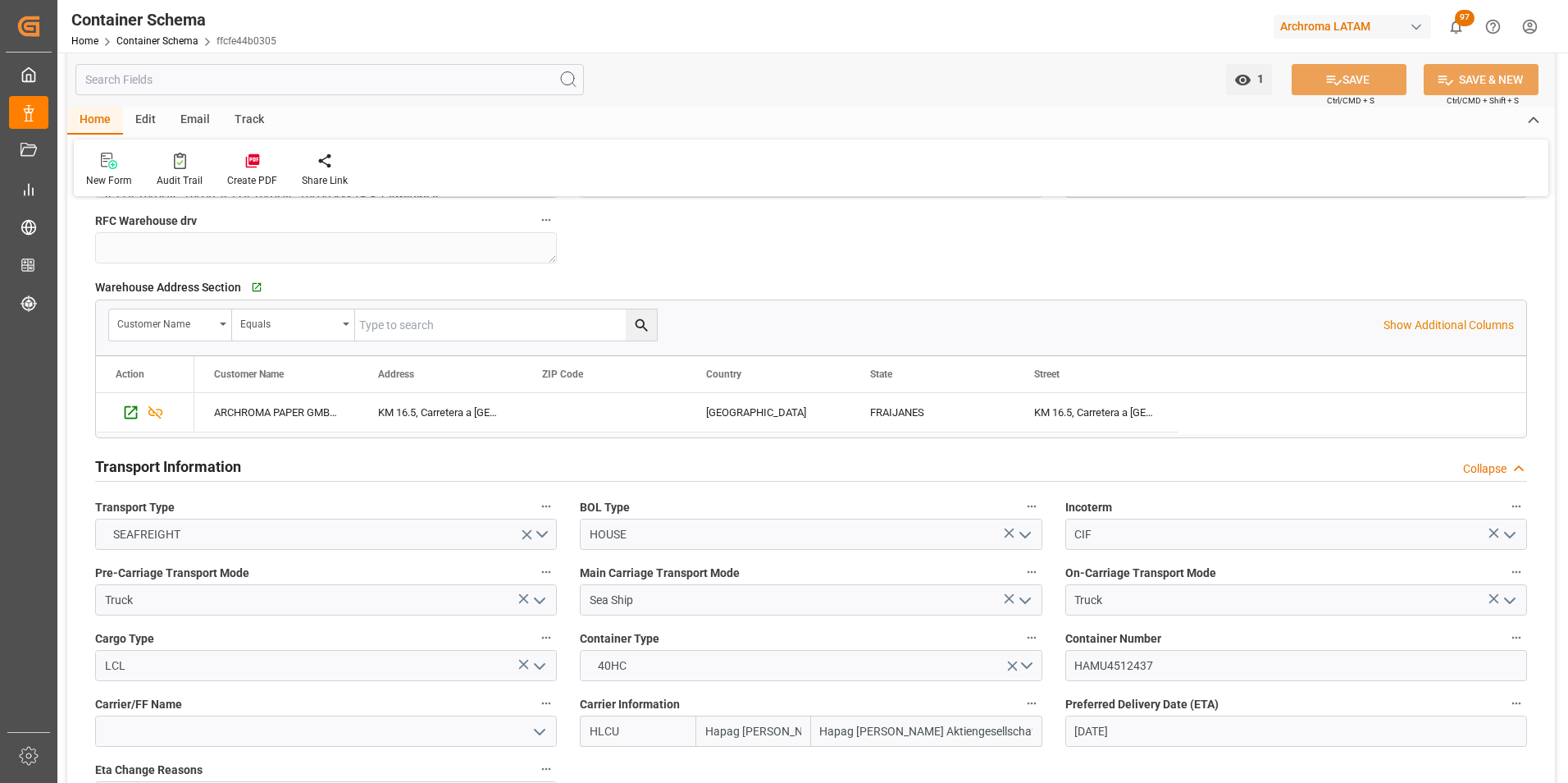
scroll to position [1640, 0]
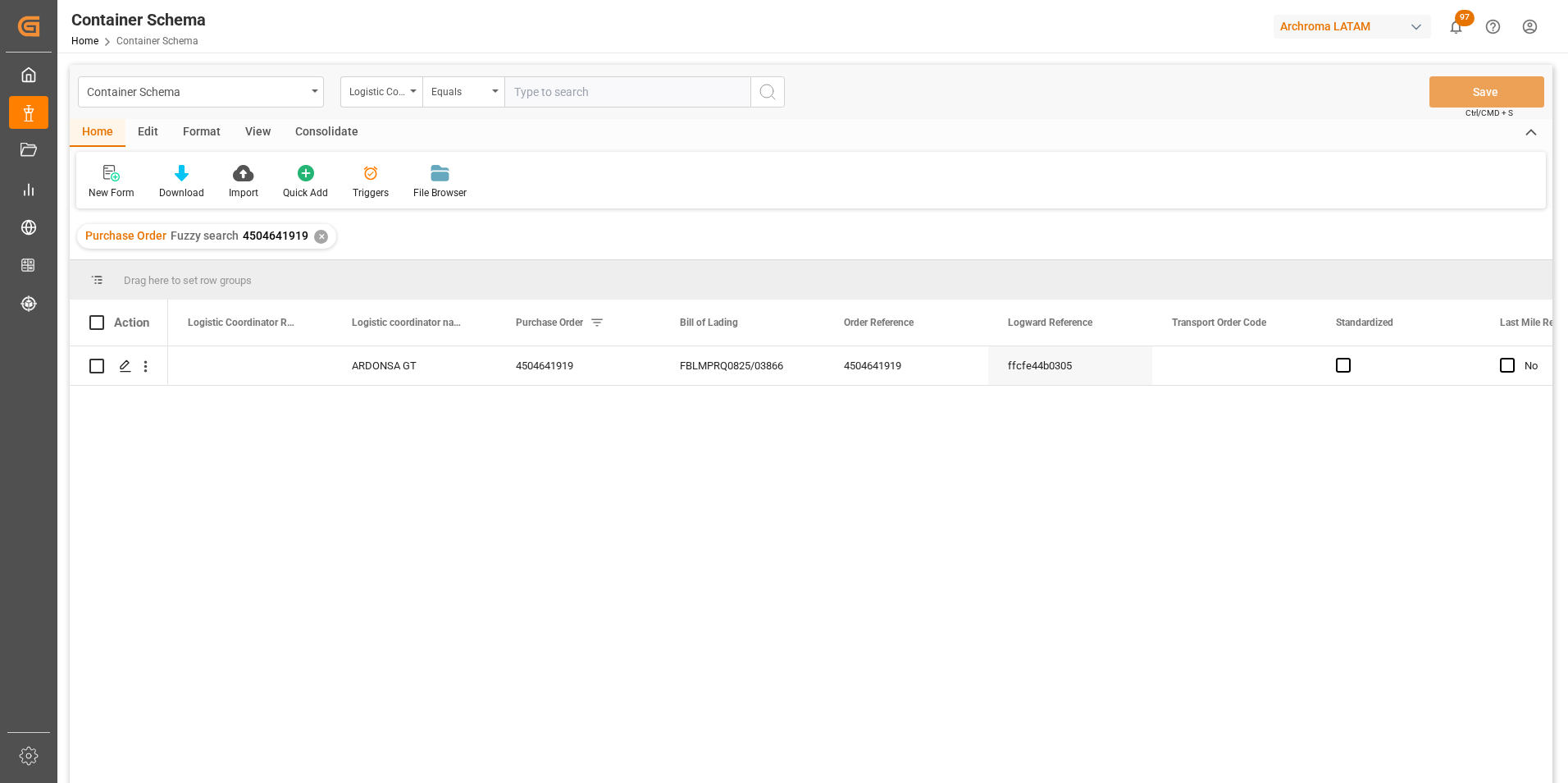
click at [321, 233] on div "✕" at bounding box center [321, 236] width 14 height 14
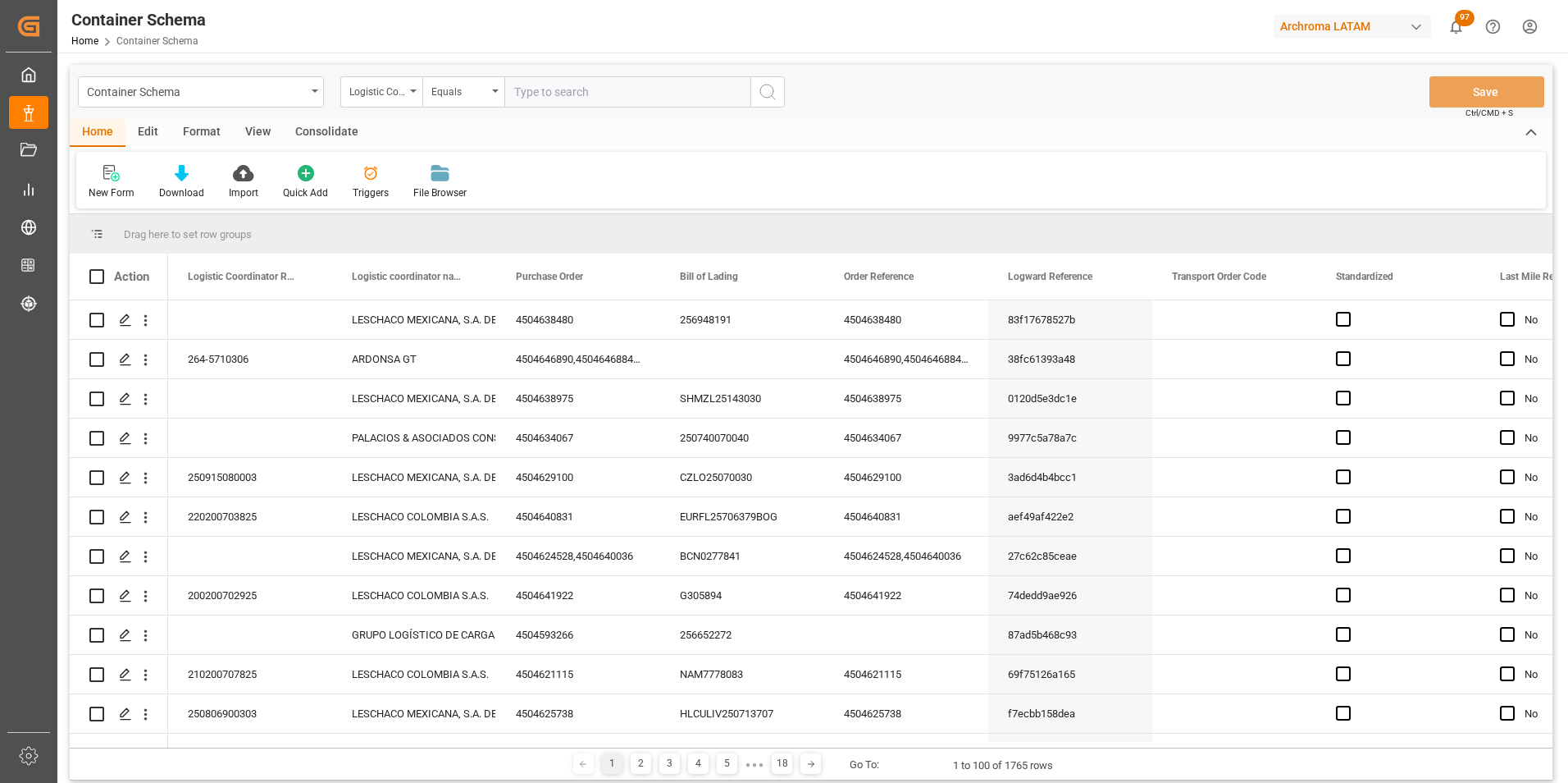
click at [395, 92] on div "Logistic Coordinator Reference Number" at bounding box center [377, 89] width 56 height 19
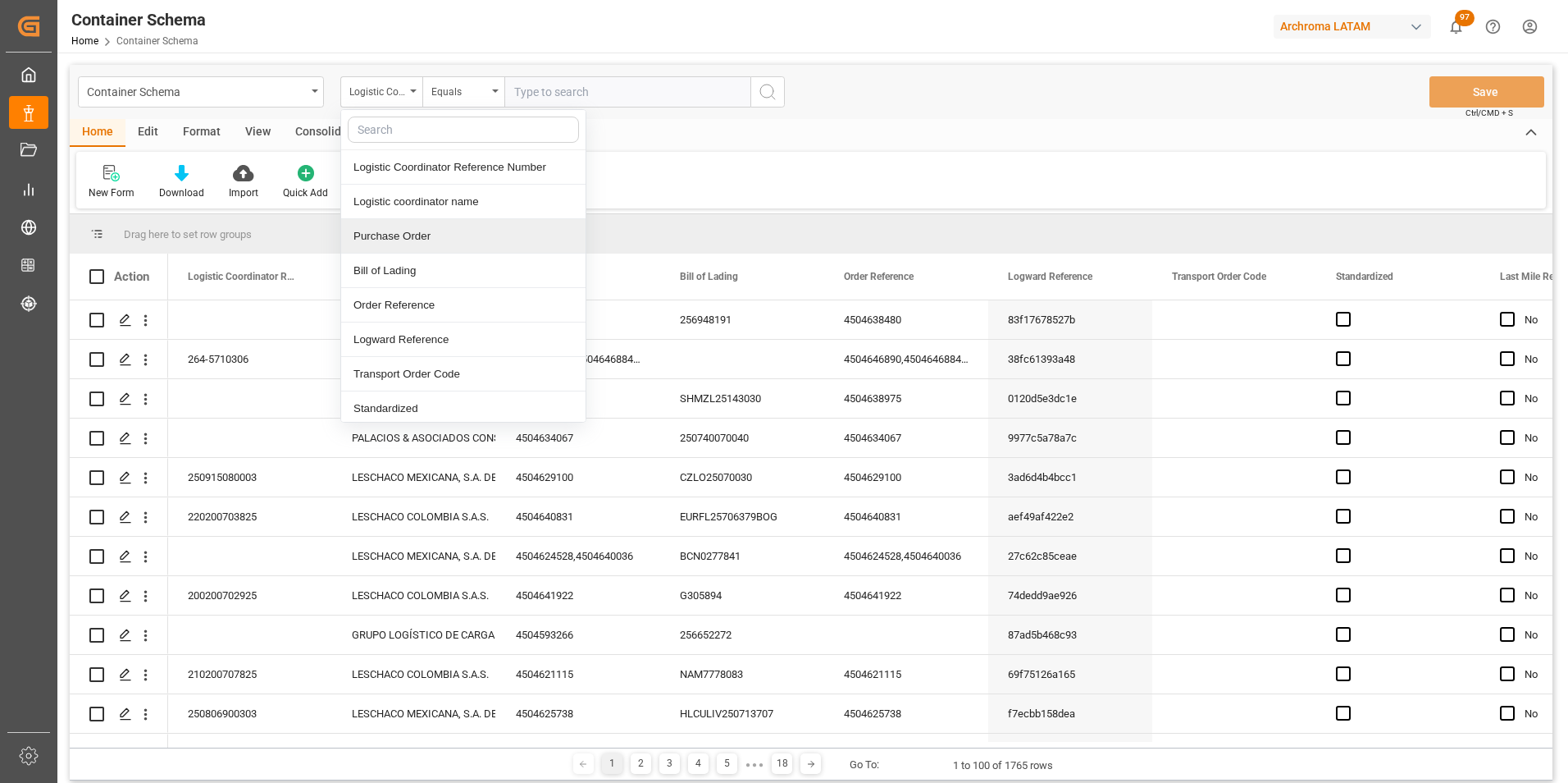
click at [398, 226] on div "Purchase Order" at bounding box center [463, 236] width 244 height 35
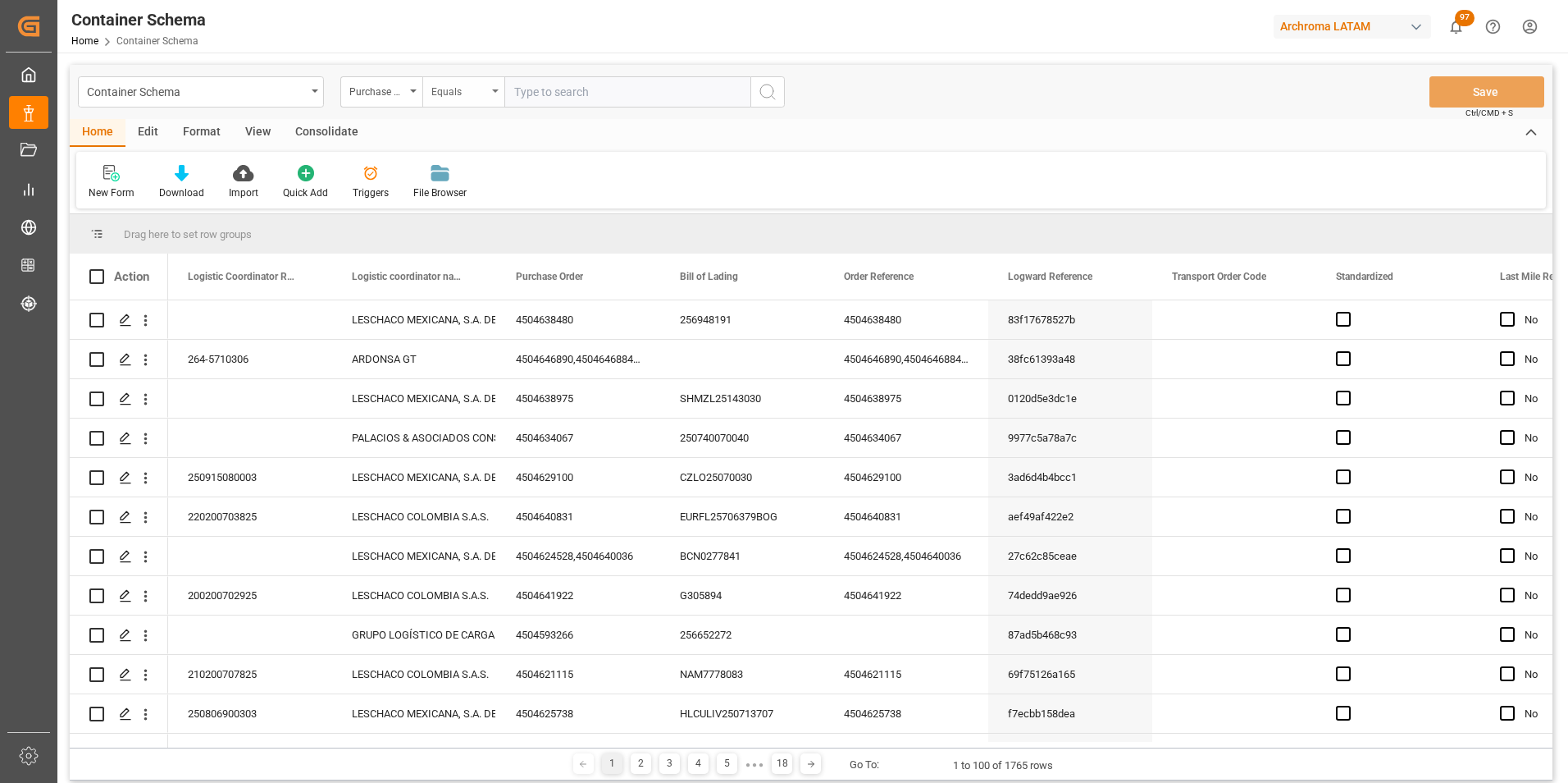
click at [444, 97] on div "Equals" at bounding box center [459, 89] width 56 height 19
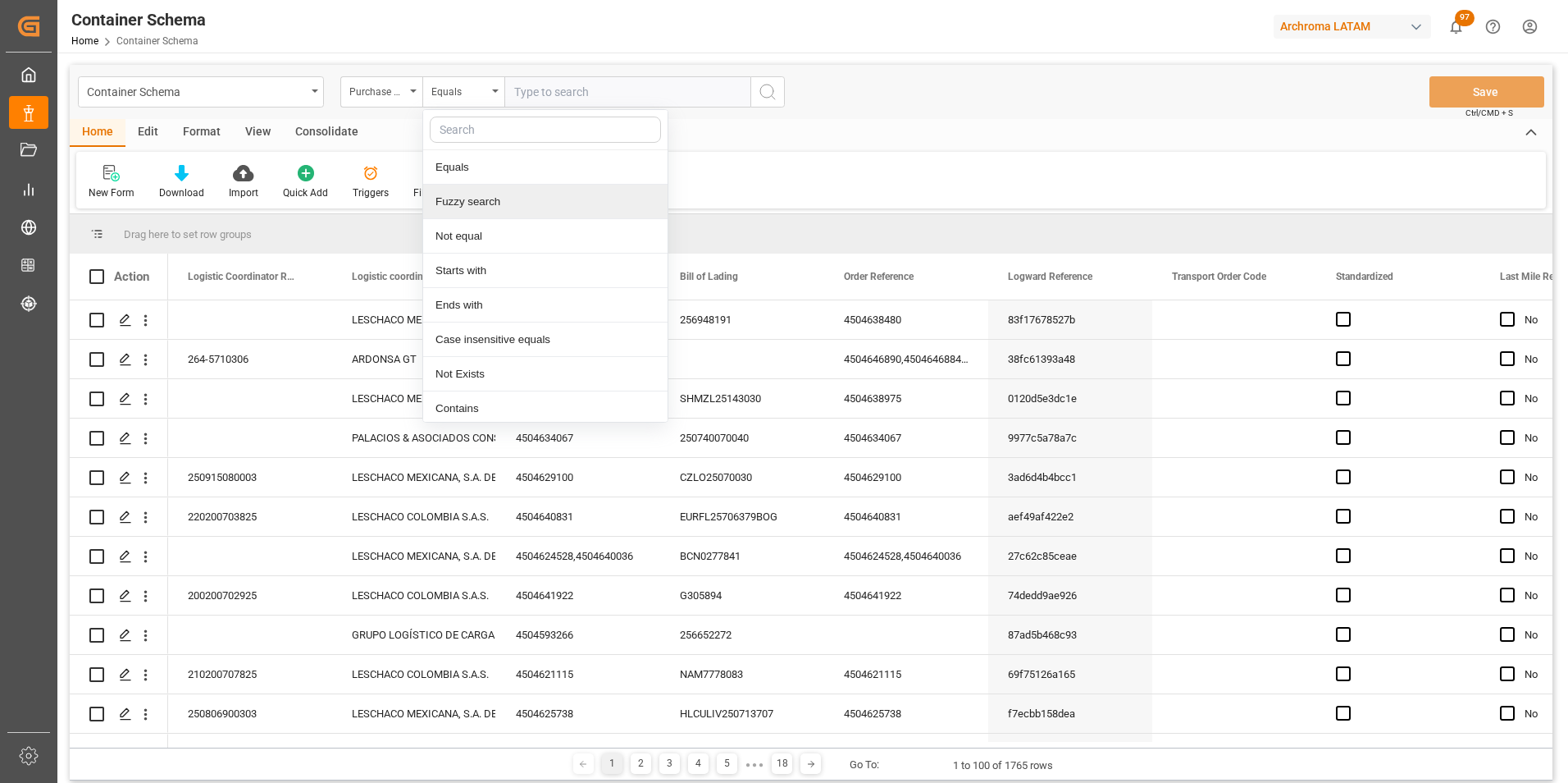
click at [468, 191] on div "Fuzzy search" at bounding box center [545, 201] width 244 height 35
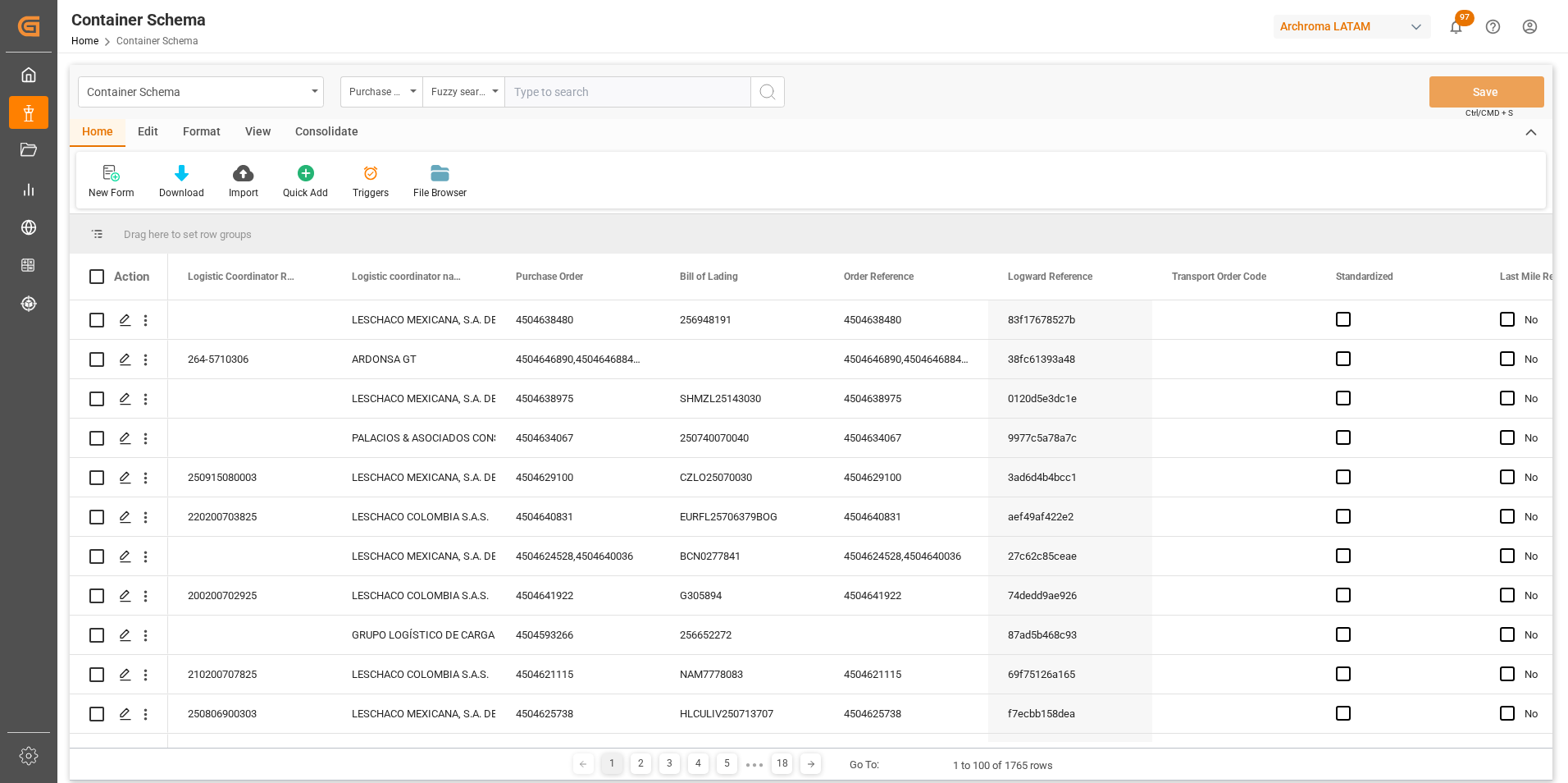
paste input "4504634514"
click at [745, 97] on input "4504634514" at bounding box center [628, 91] width 246 height 31
type input "4504634514"
click at [760, 105] on button "search button" at bounding box center [767, 91] width 35 height 31
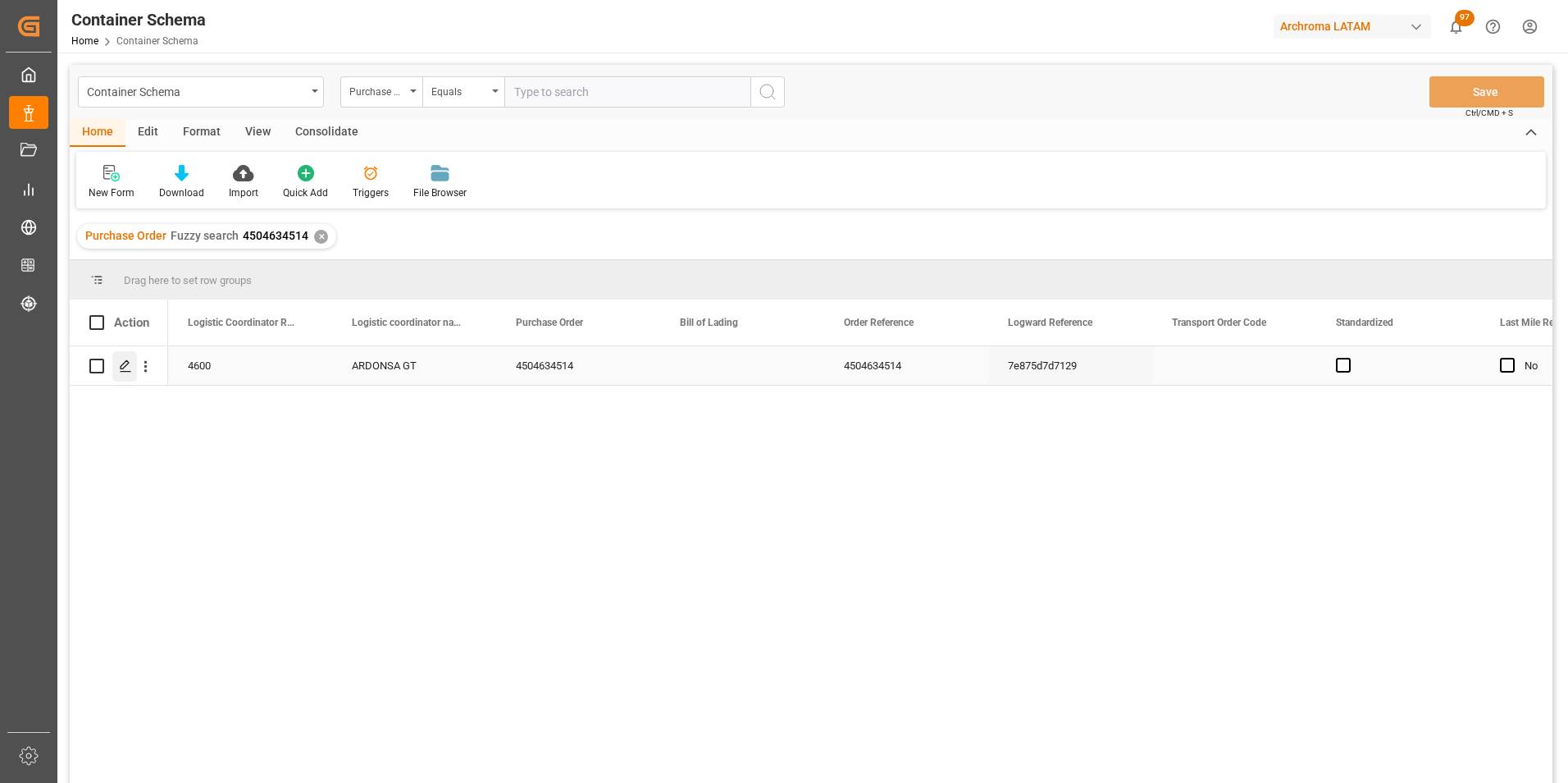
click at [127, 355] on div "Press SPACE to select this row." at bounding box center [125, 366] width 25 height 30
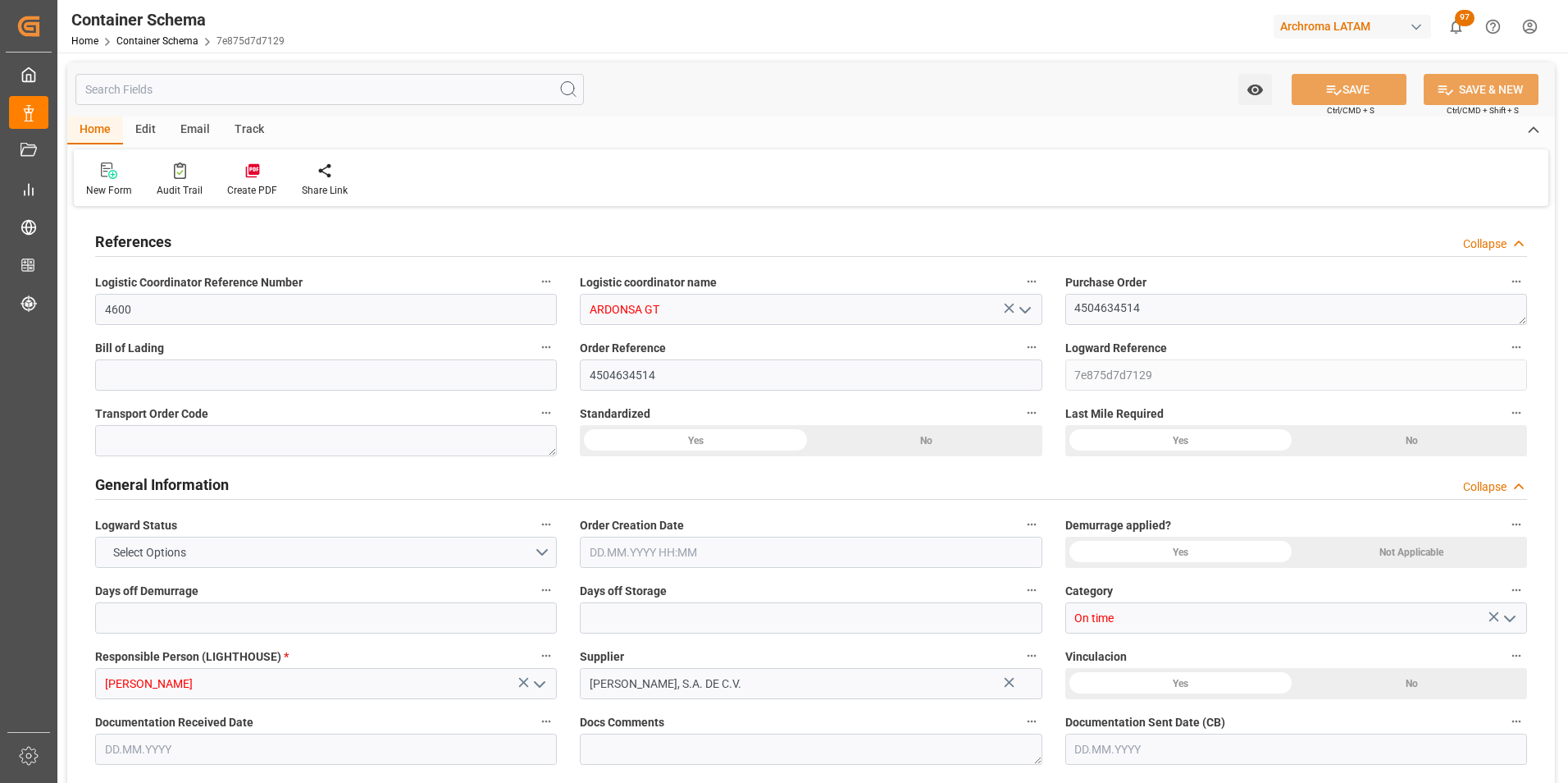
type input "0"
type input "1"
type input "56"
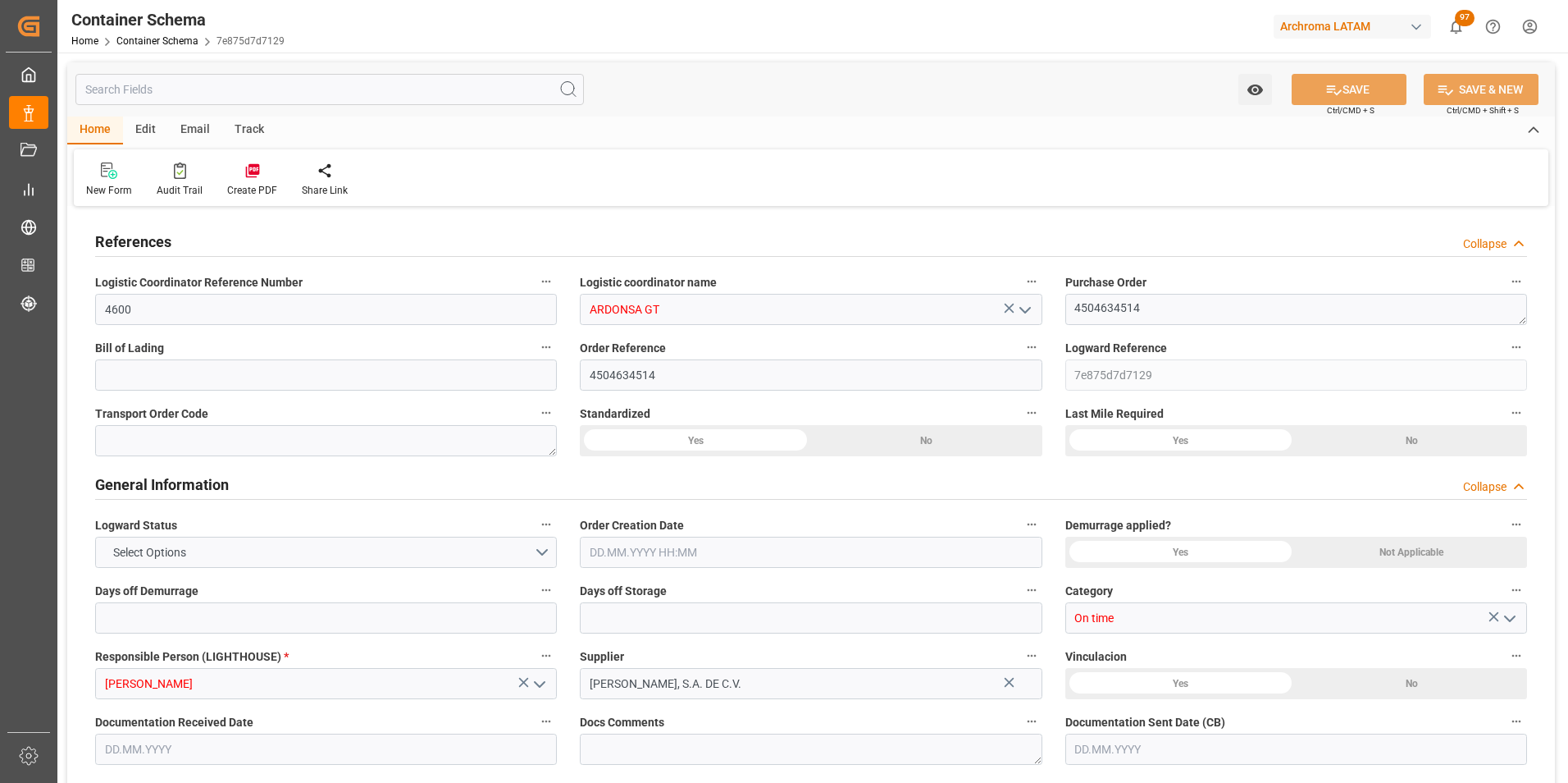
type input "3165.232"
type input "MXZMF"
type input "6"
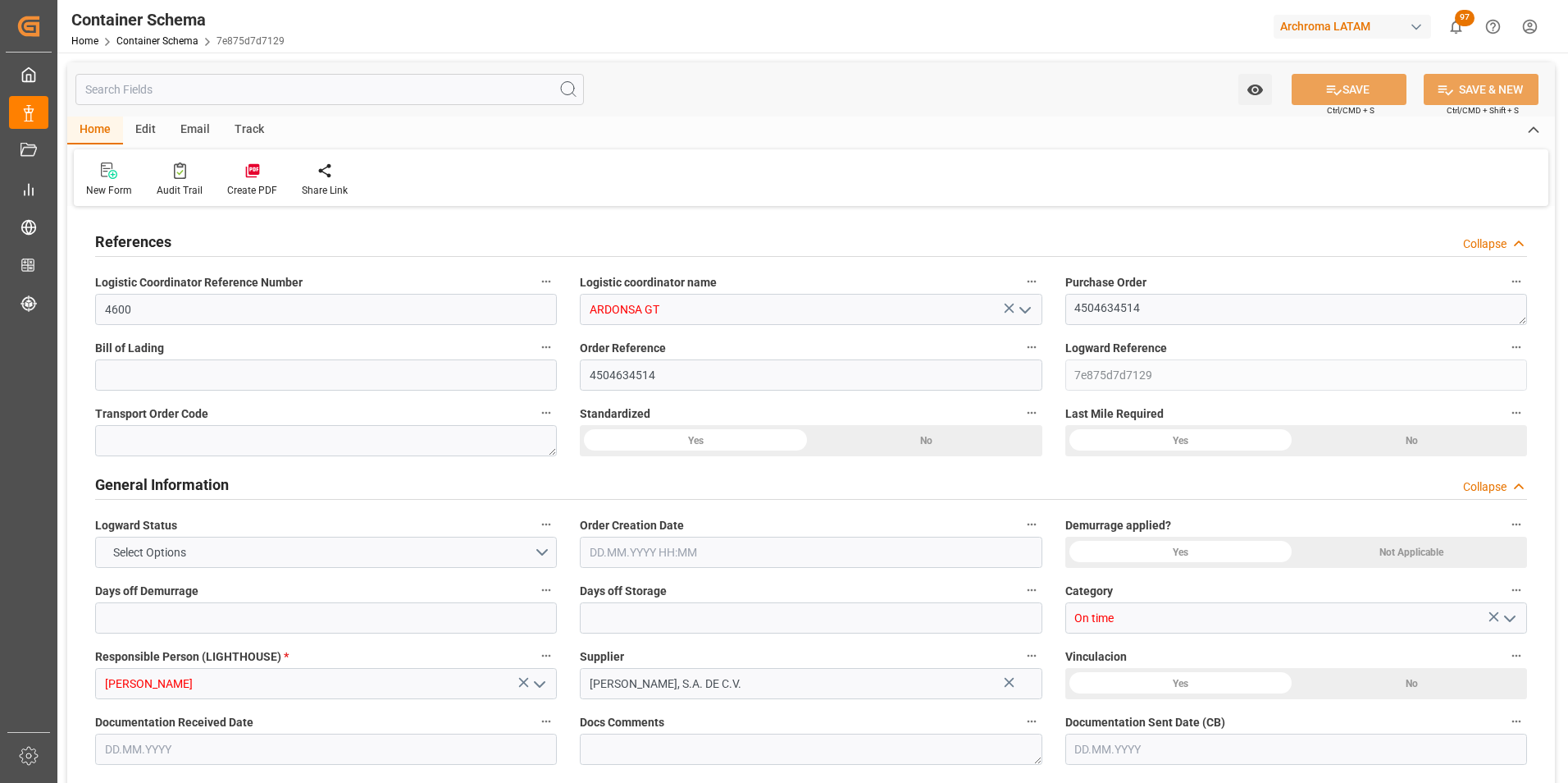
type input "0"
type input "30.07.2025 10:15"
type input "29.07.2025"
type input "30.07.2025"
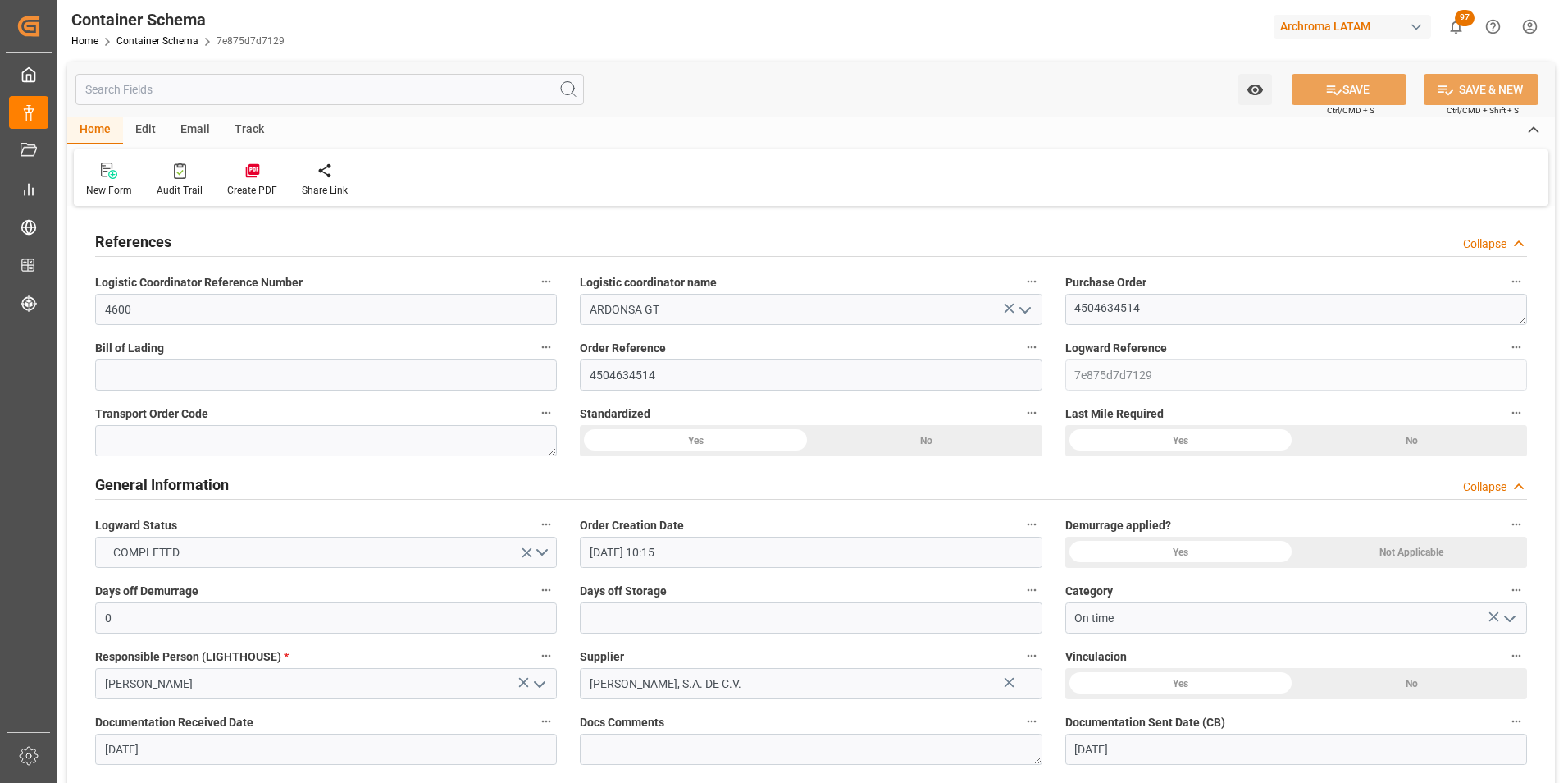
type input "31.07.2025"
type input "30.07.2025"
type input "06.08.2025"
type input "06.08.2025 20:16"
type input "30.07.2025 15:16"
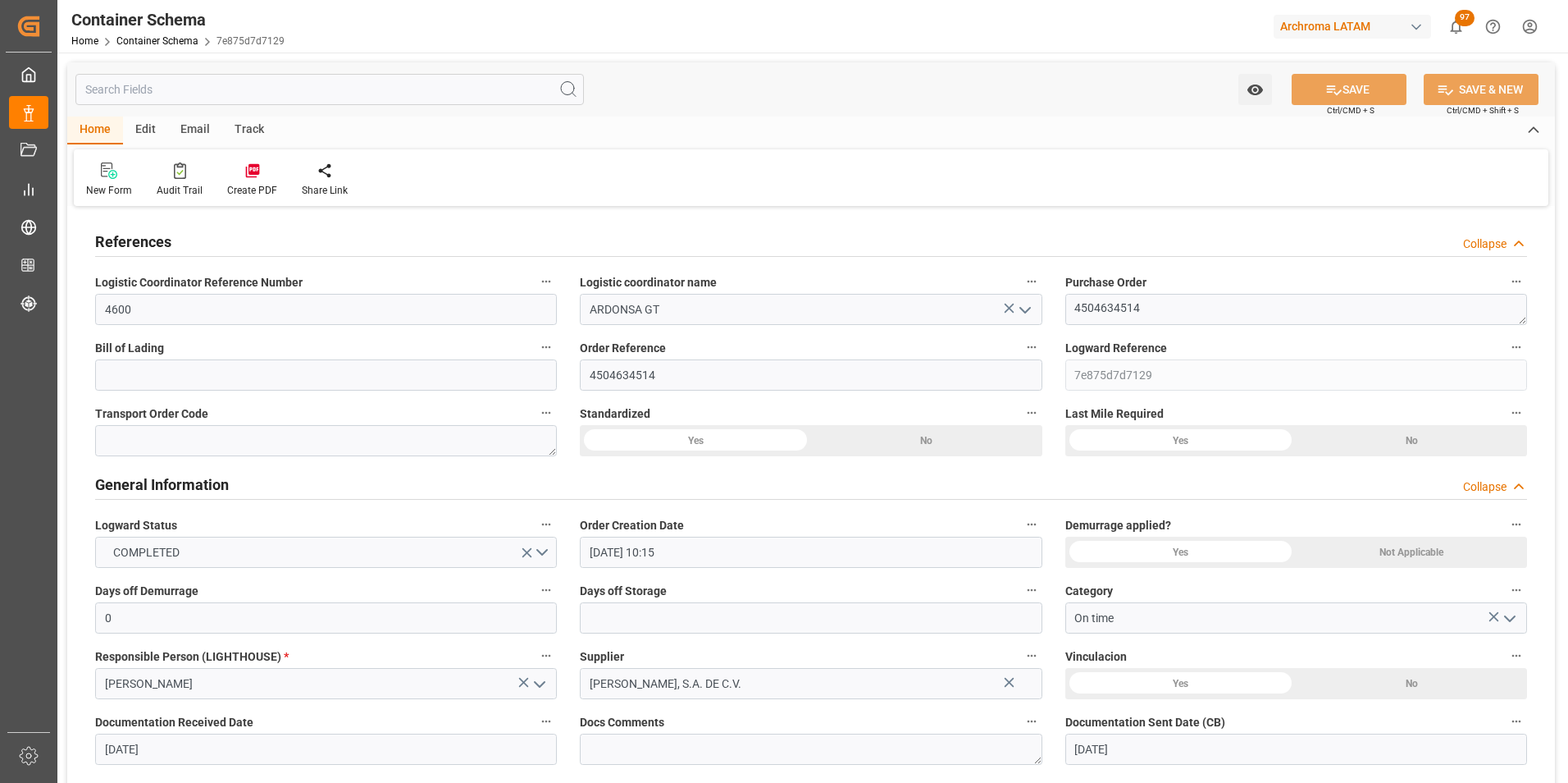
type input "12.08.2025"
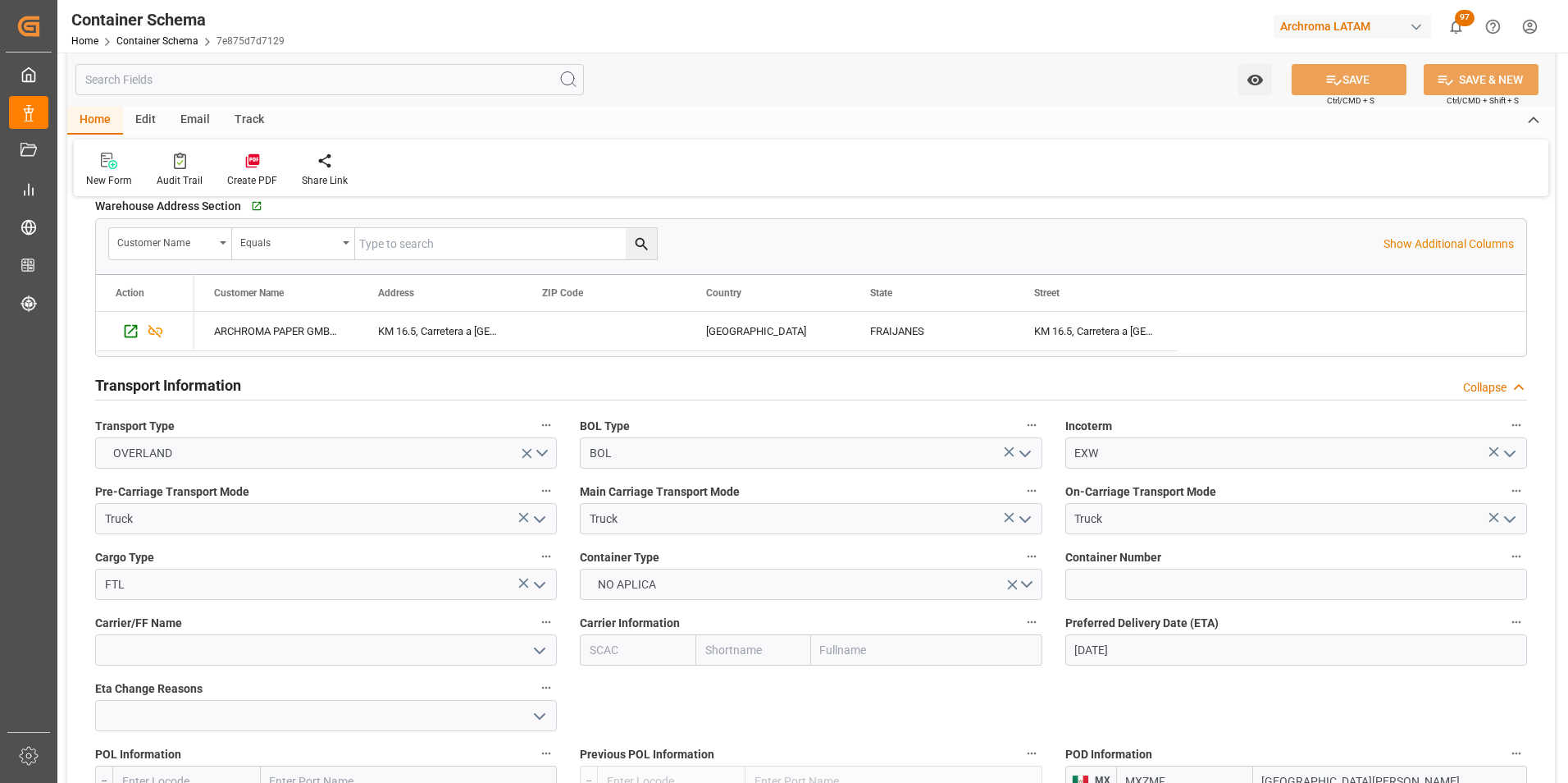
scroll to position [1395, 0]
click at [1162, 583] on input at bounding box center [1295, 583] width 461 height 31
click at [1106, 581] on input at bounding box center [1295, 583] width 461 height 31
paste input "C-453 BXH"
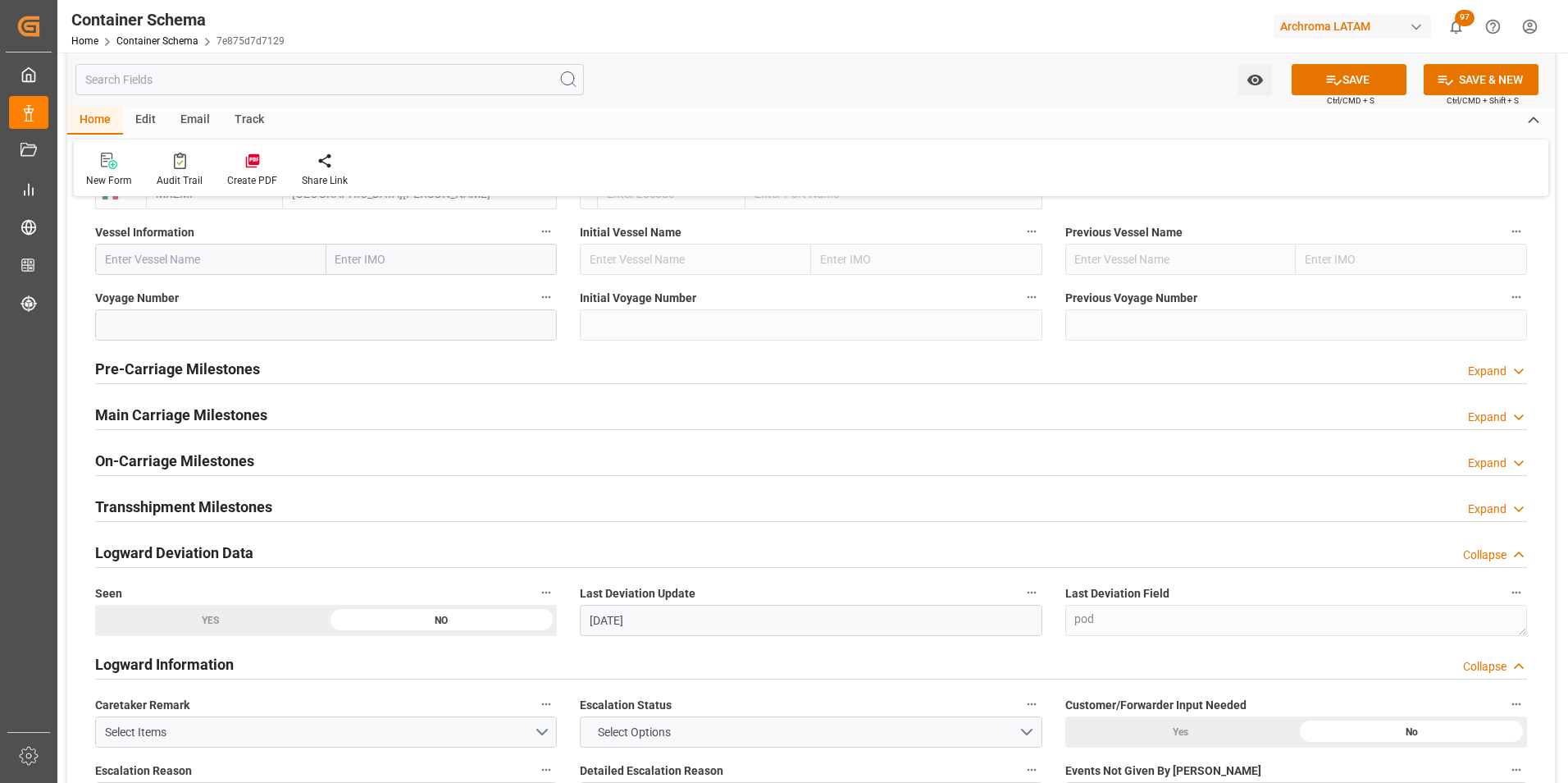
scroll to position [2051, 0]
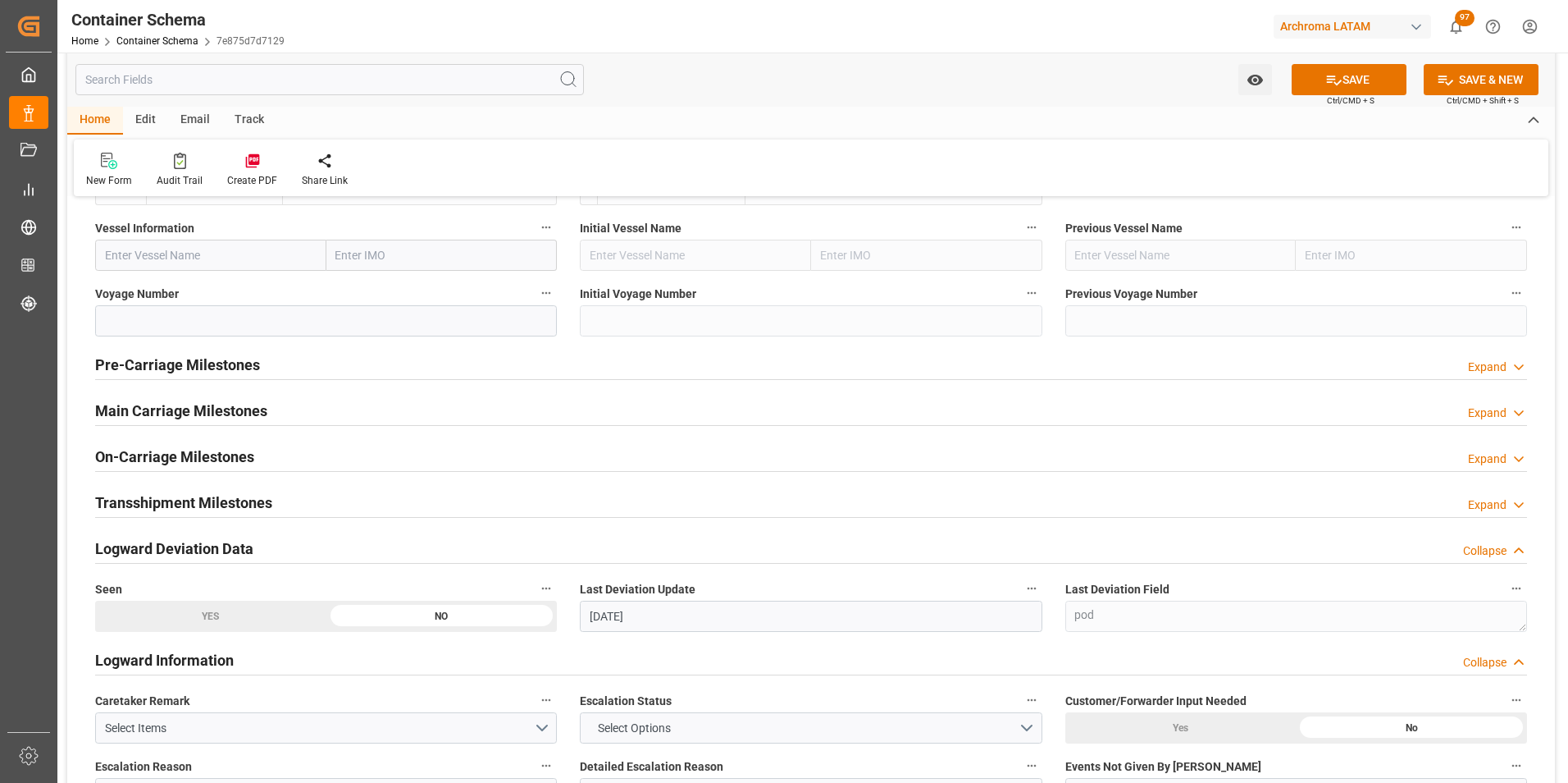
type input "C-453 BXH"
click at [201, 400] on h2 "Main Carriage Milestones" at bounding box center [181, 410] width 172 height 22
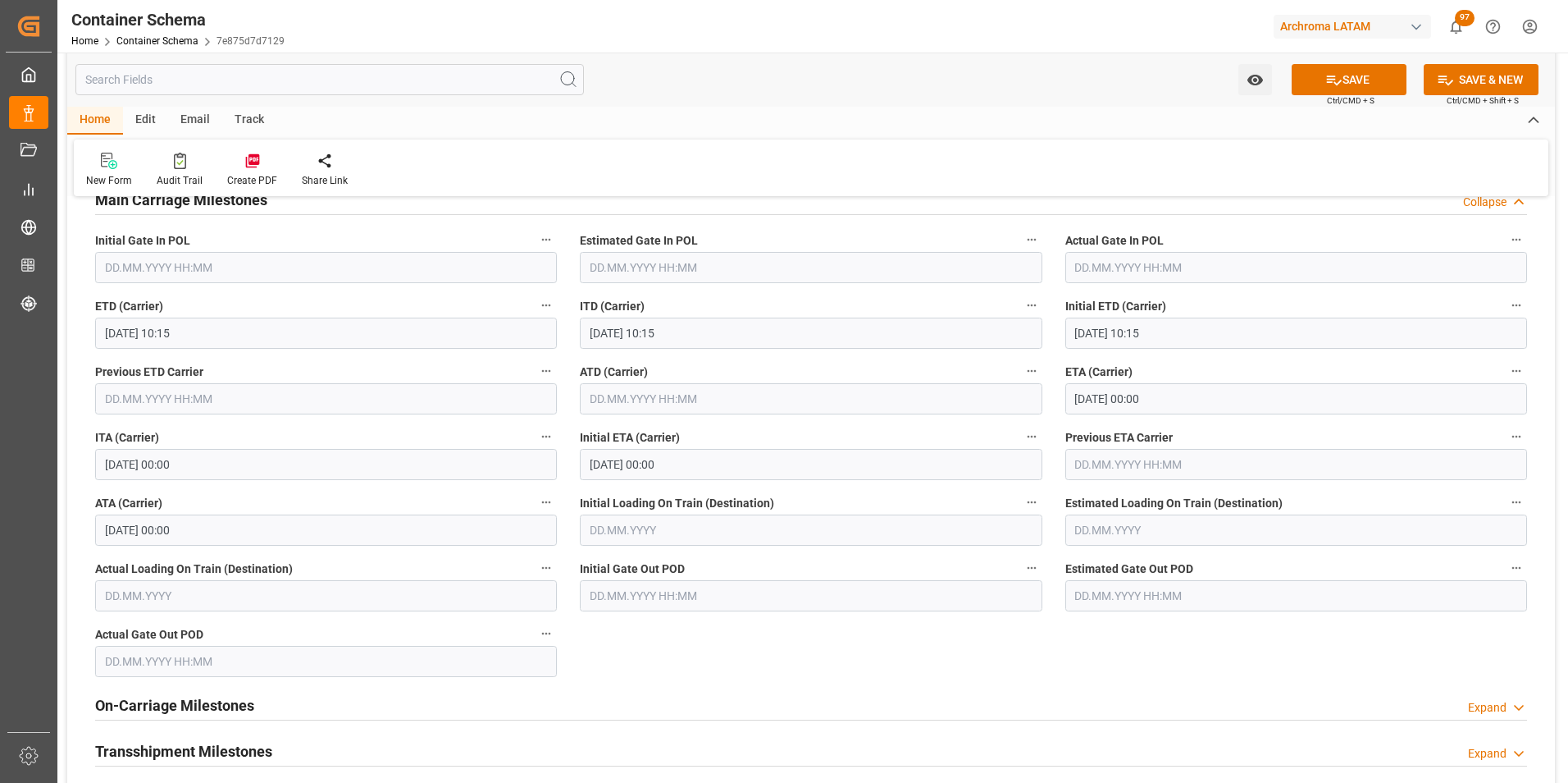
scroll to position [2297, 0]
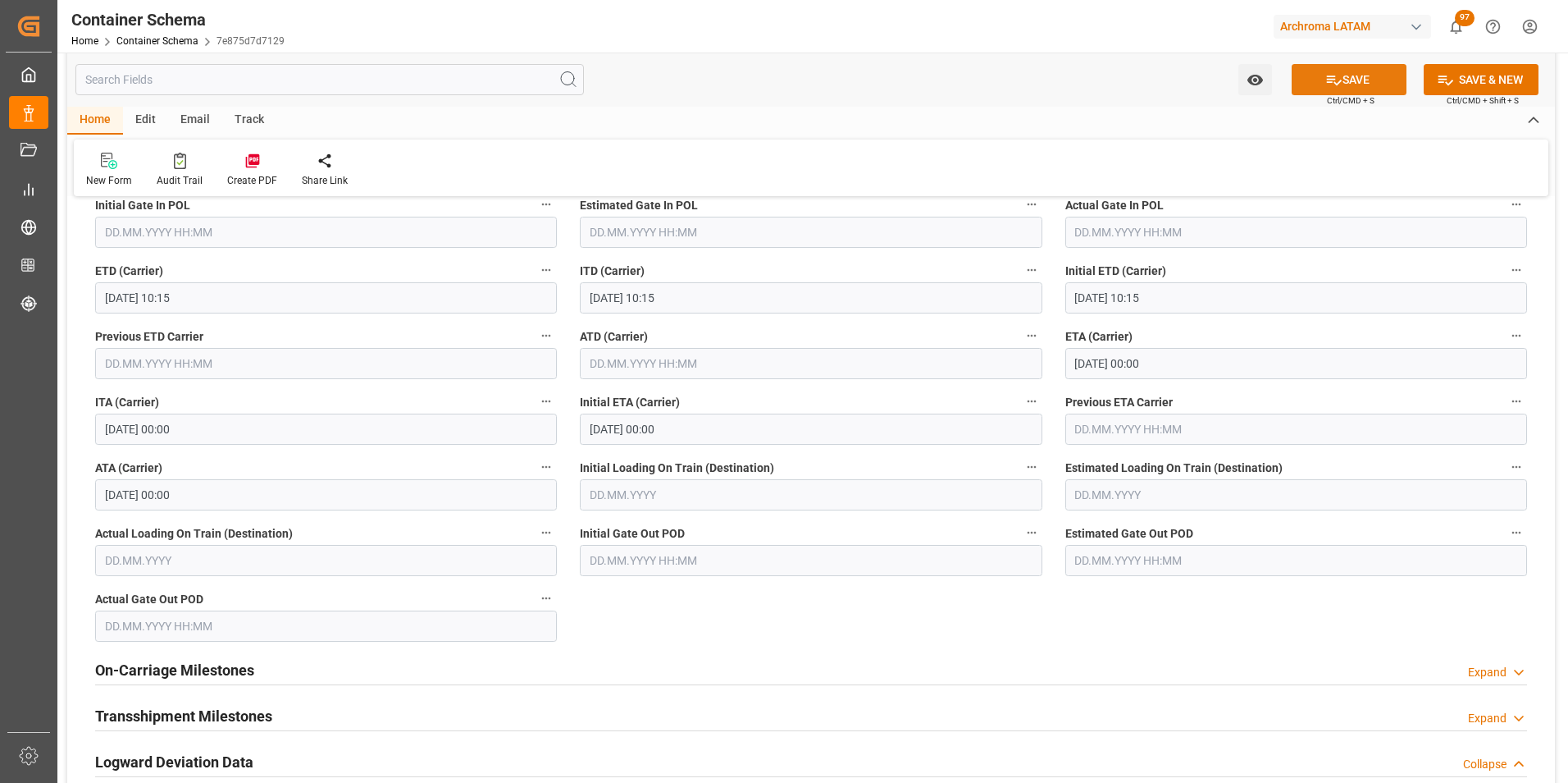
click at [1341, 83] on button "SAVE" at bounding box center [1349, 79] width 115 height 31
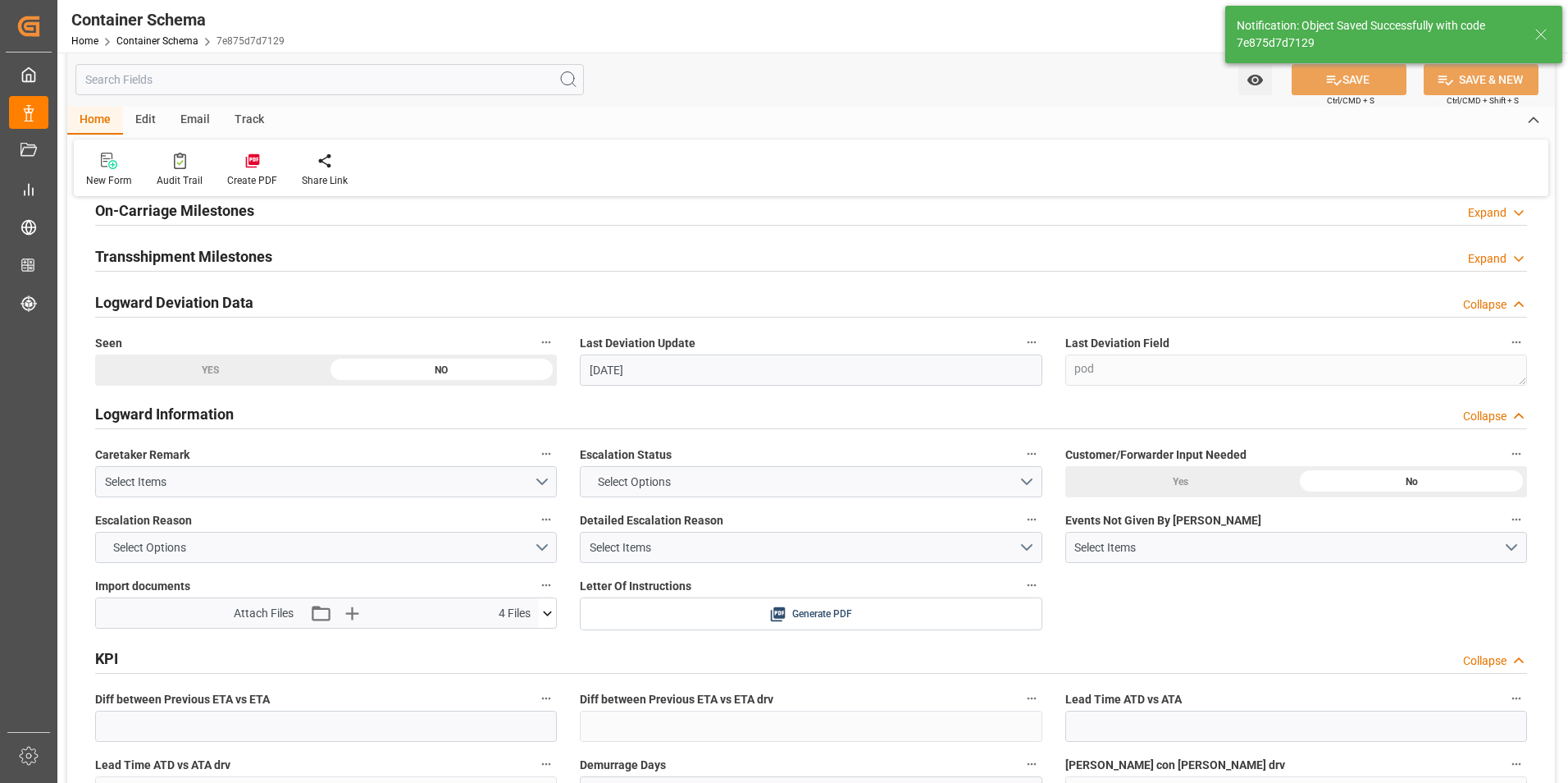
type input "12"
type input "12.08.2025"
type input "12.08.2025 16:10"
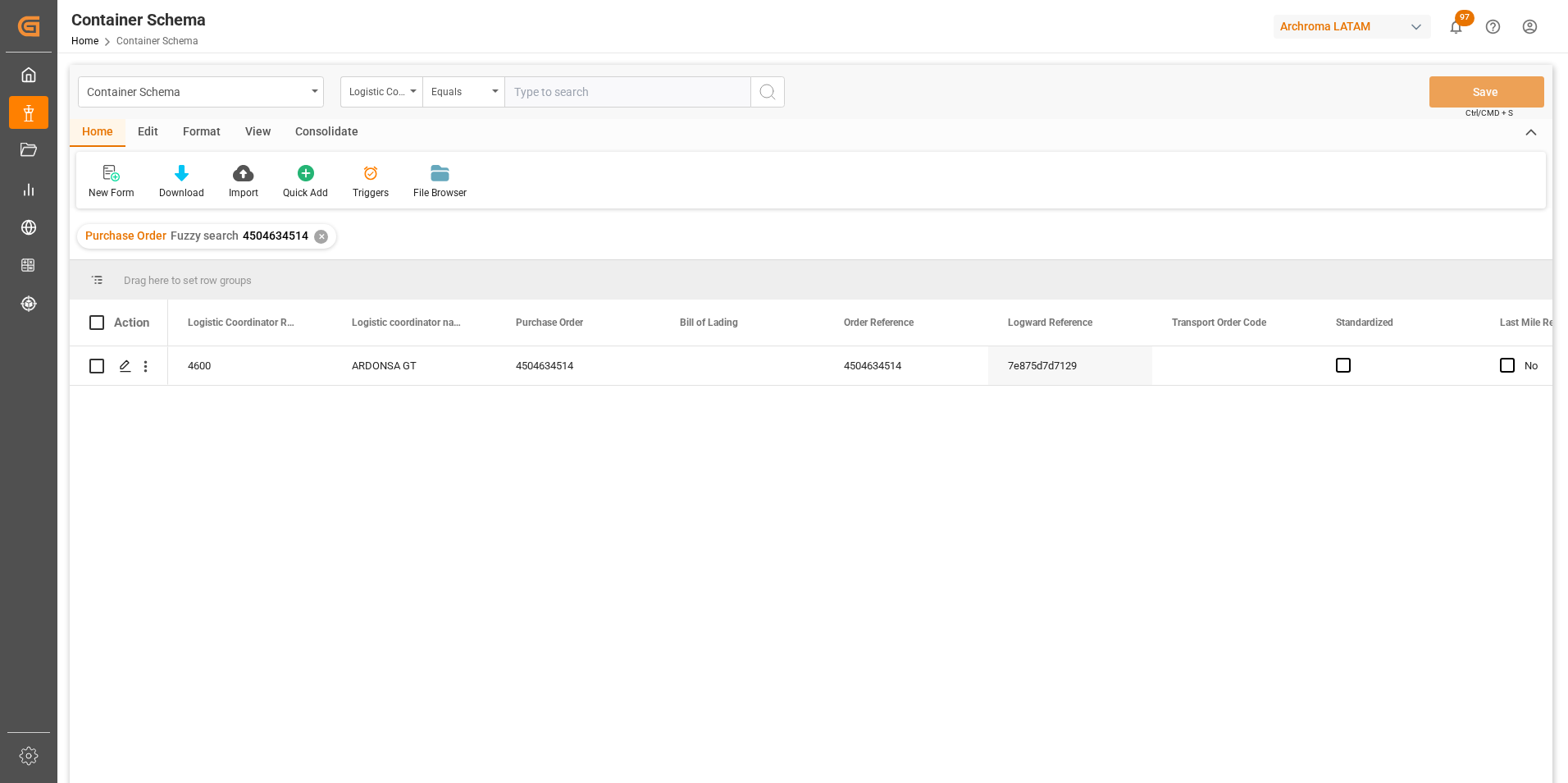
click at [317, 238] on div "✕" at bounding box center [321, 236] width 14 height 14
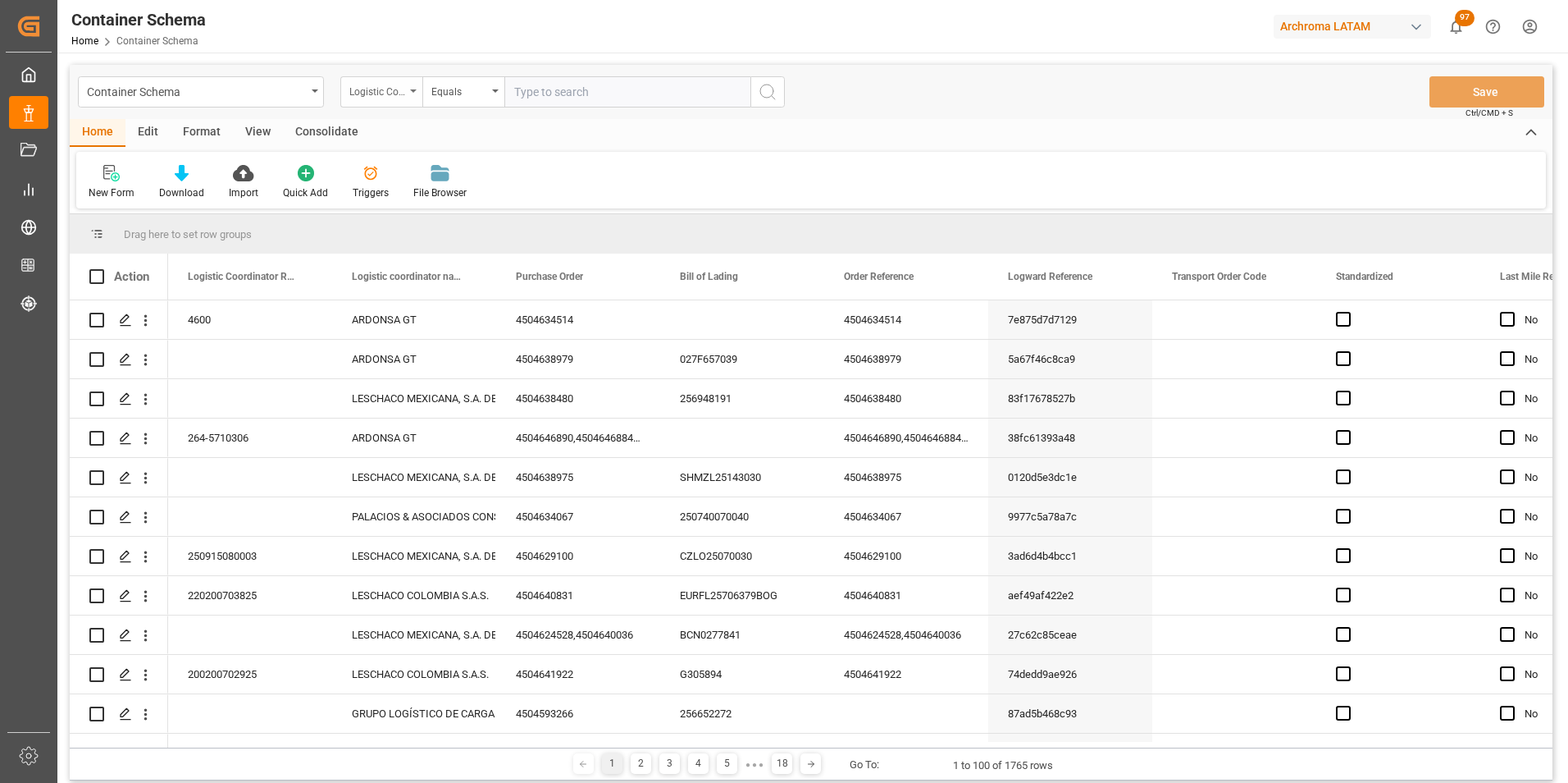
click at [406, 95] on div "Logistic Coordinator Reference Number" at bounding box center [381, 91] width 82 height 31
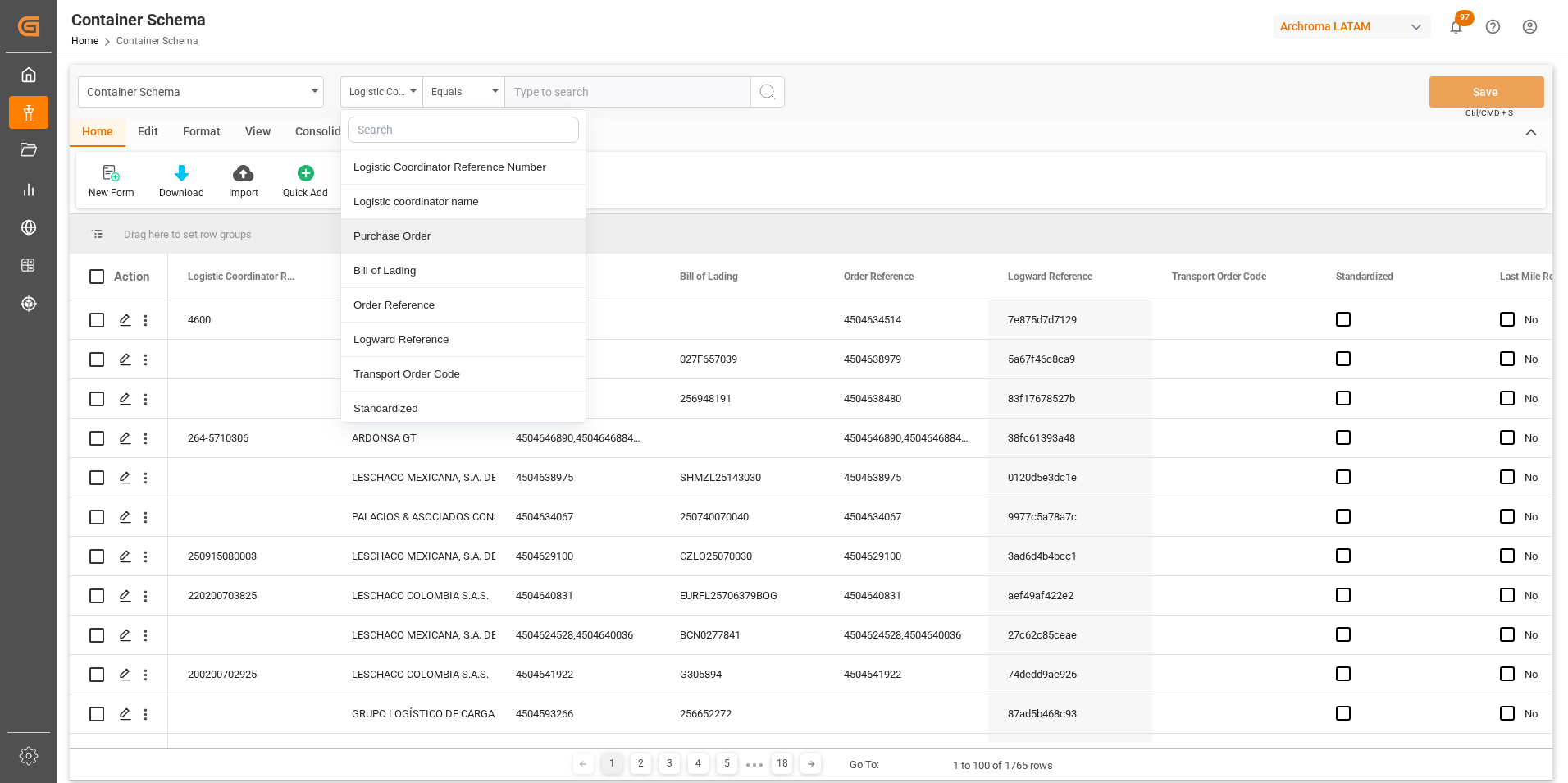
click at [413, 232] on div "Purchase Order" at bounding box center [463, 236] width 244 height 35
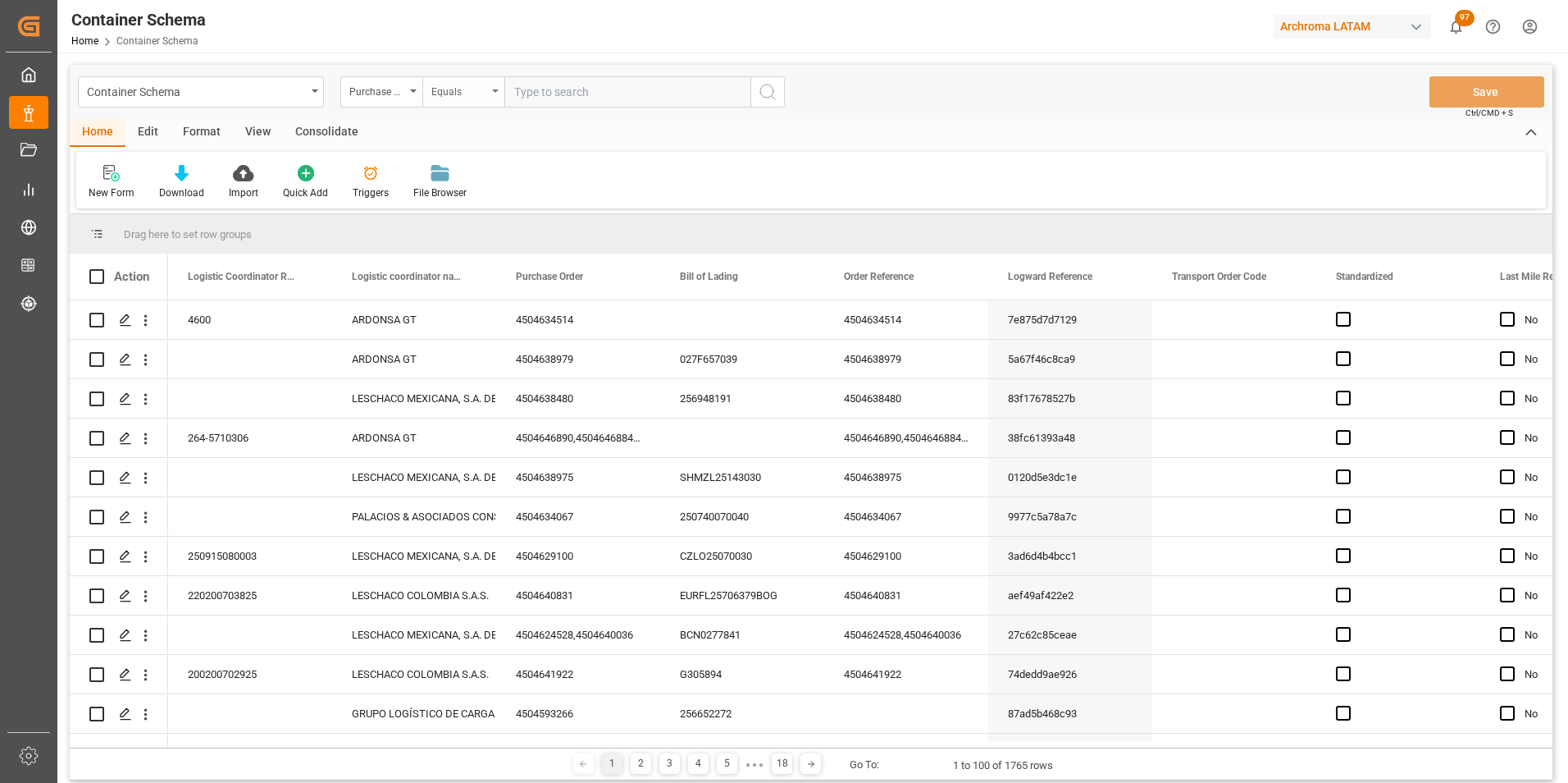
click at [460, 93] on div "Equals" at bounding box center [459, 89] width 56 height 19
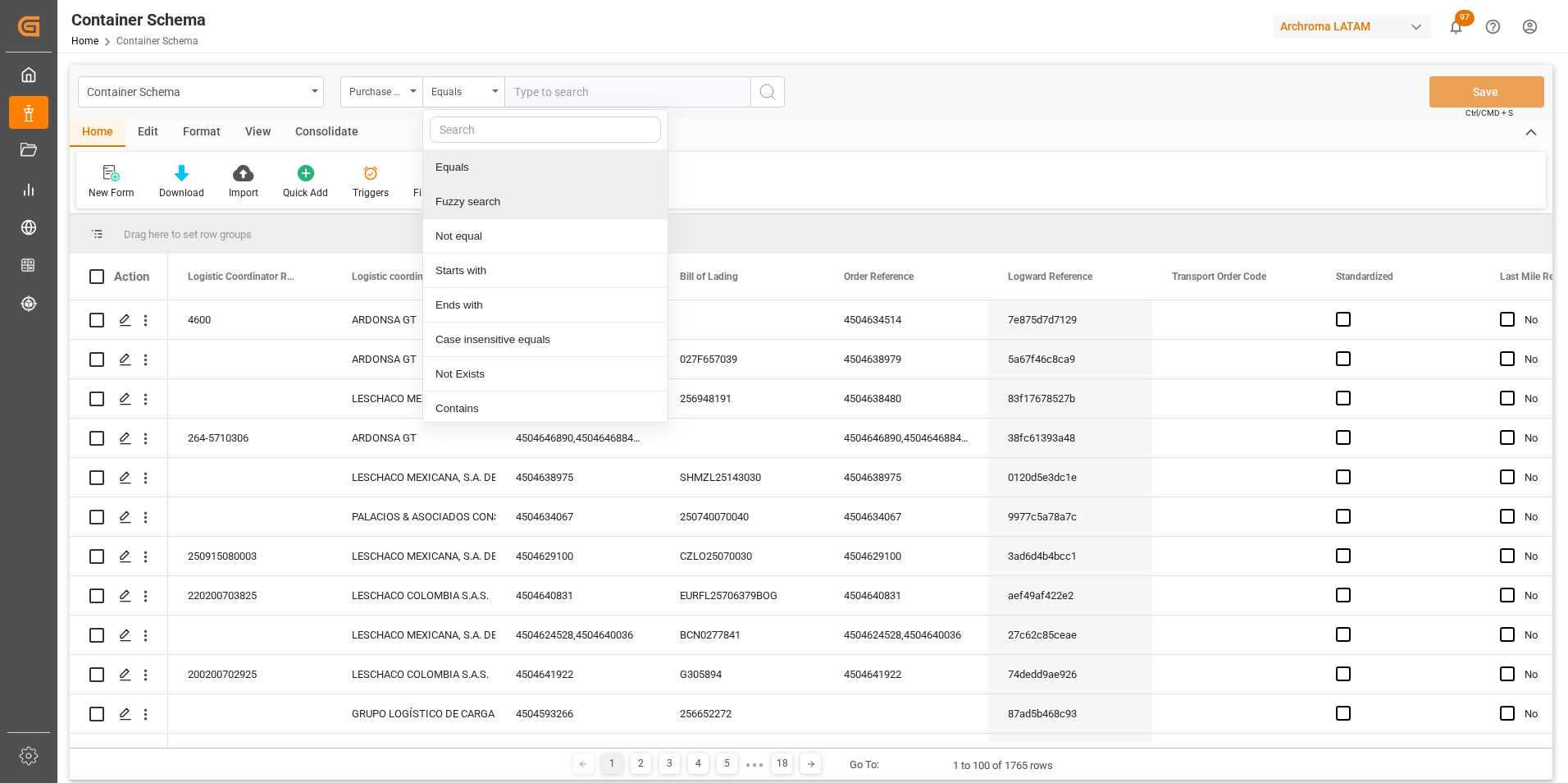
click at [501, 194] on div "Fuzzy search" at bounding box center [545, 201] width 244 height 35
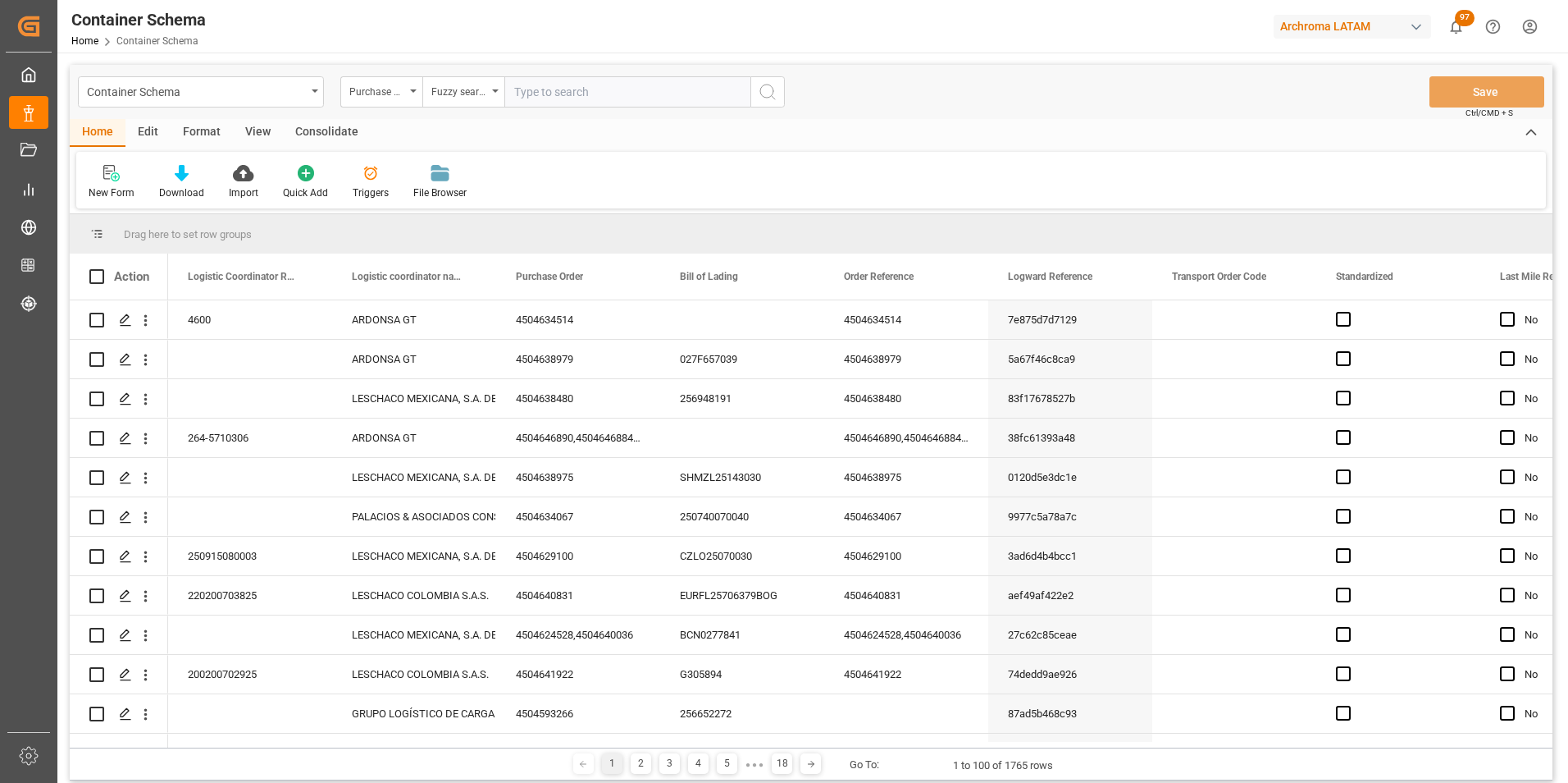
paste input "4504598573"
type input "4504598573"
click at [764, 96] on icon "search button" at bounding box center [768, 92] width 19 height 19
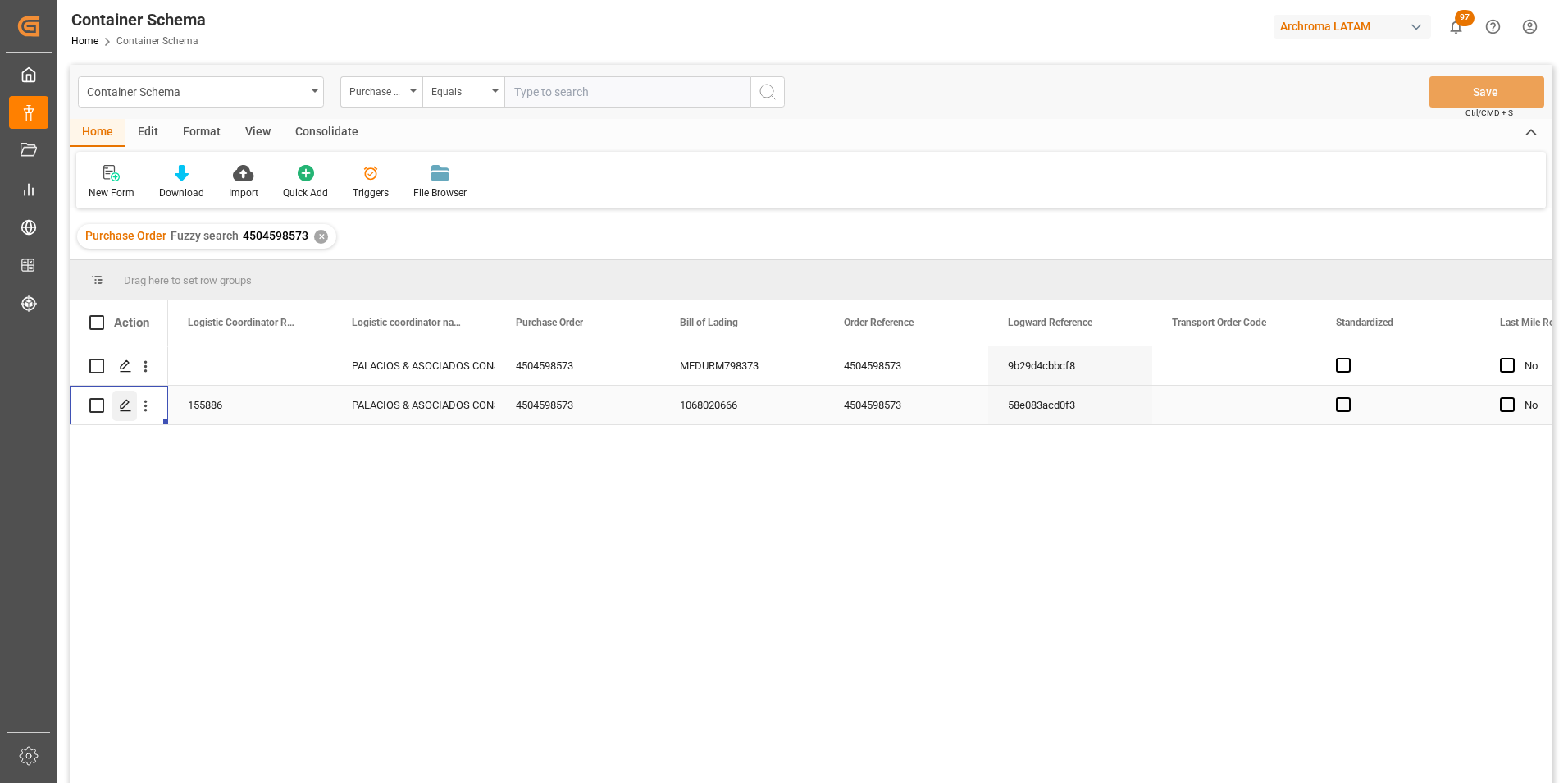
click at [126, 405] on icon "Press SPACE to select this row." at bounding box center [125, 405] width 13 height 13
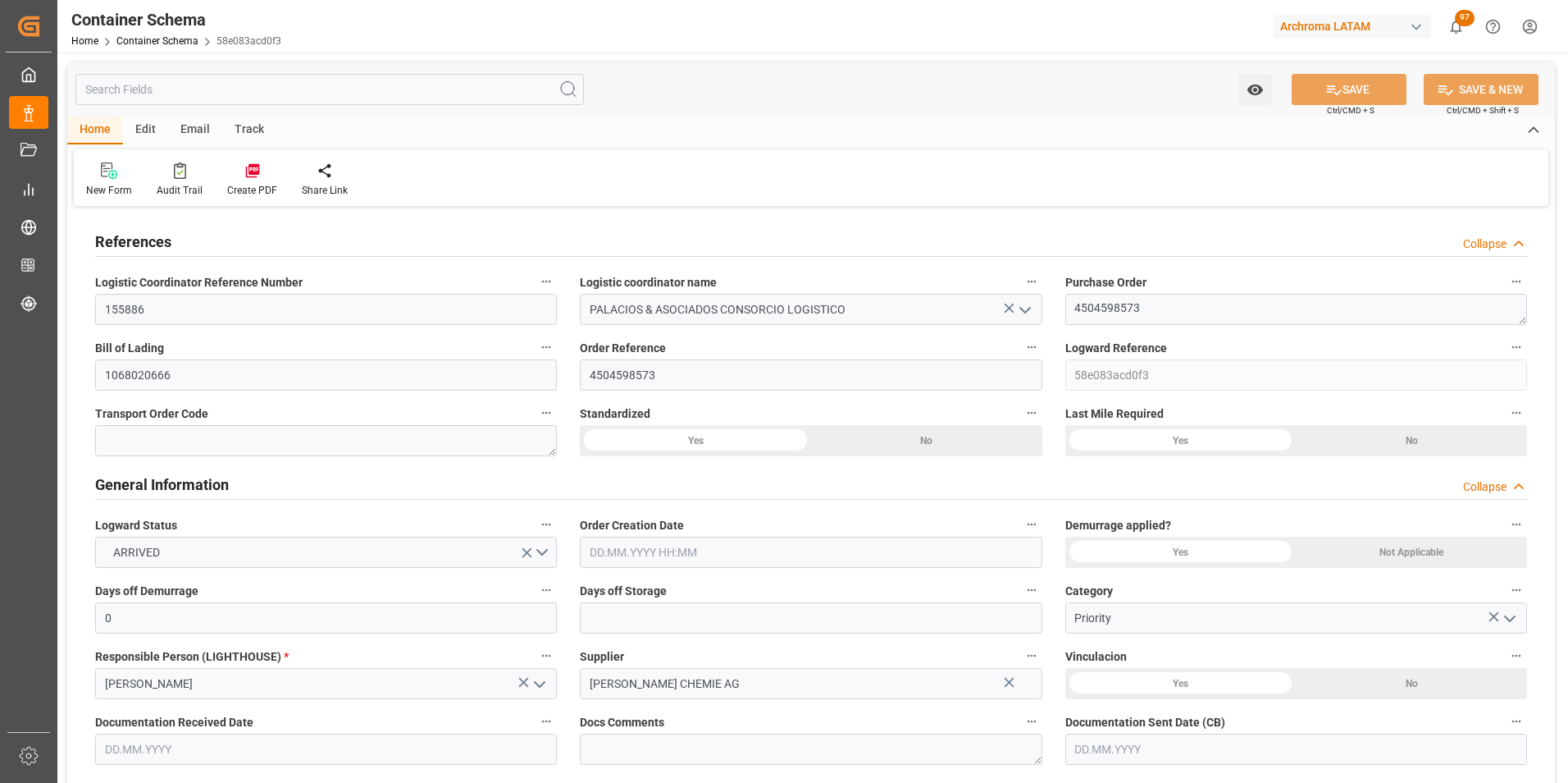
type input "0"
type input "1"
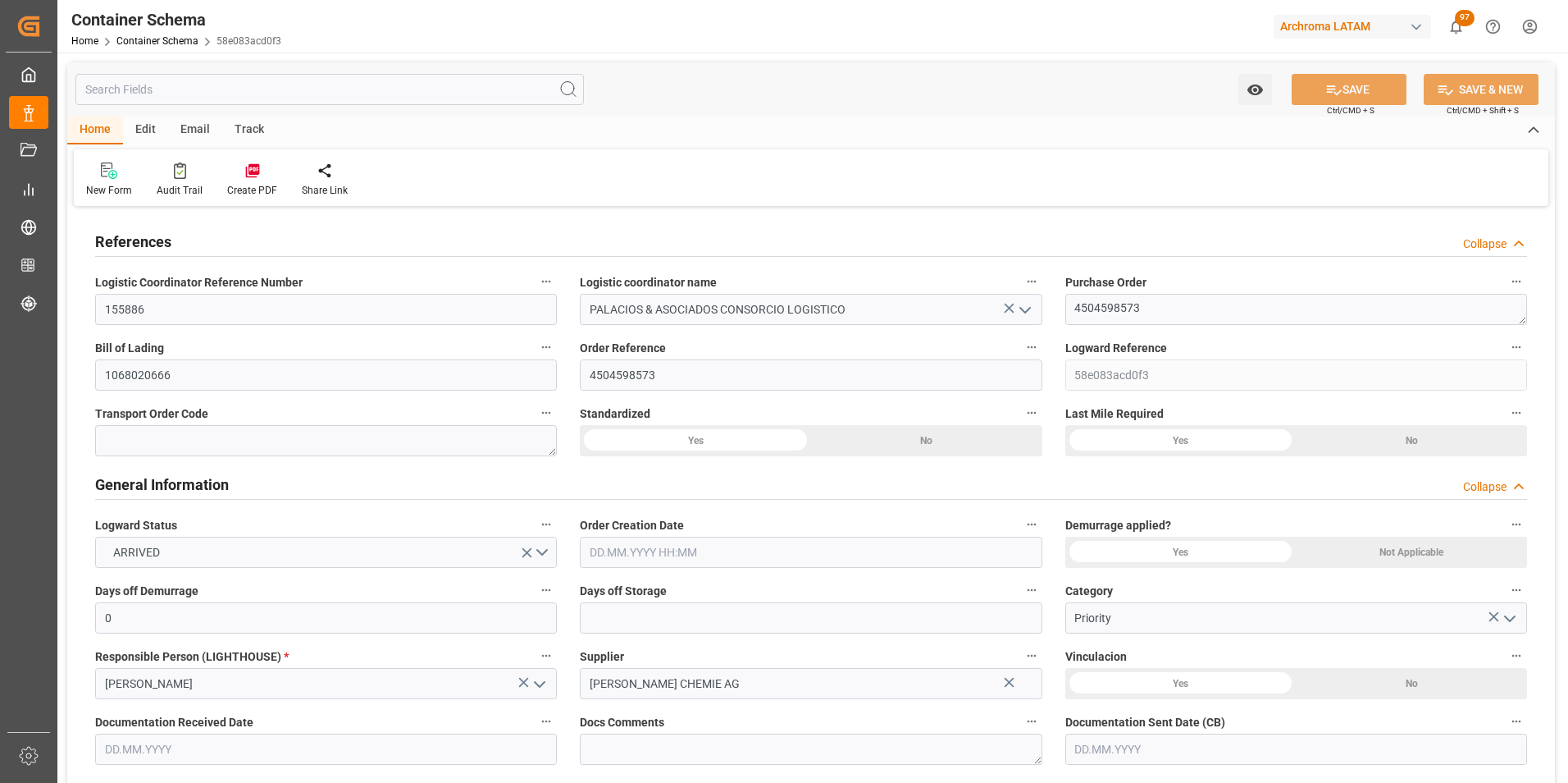
type input "600"
type input "649.4"
type input "PELIM"
type input "2"
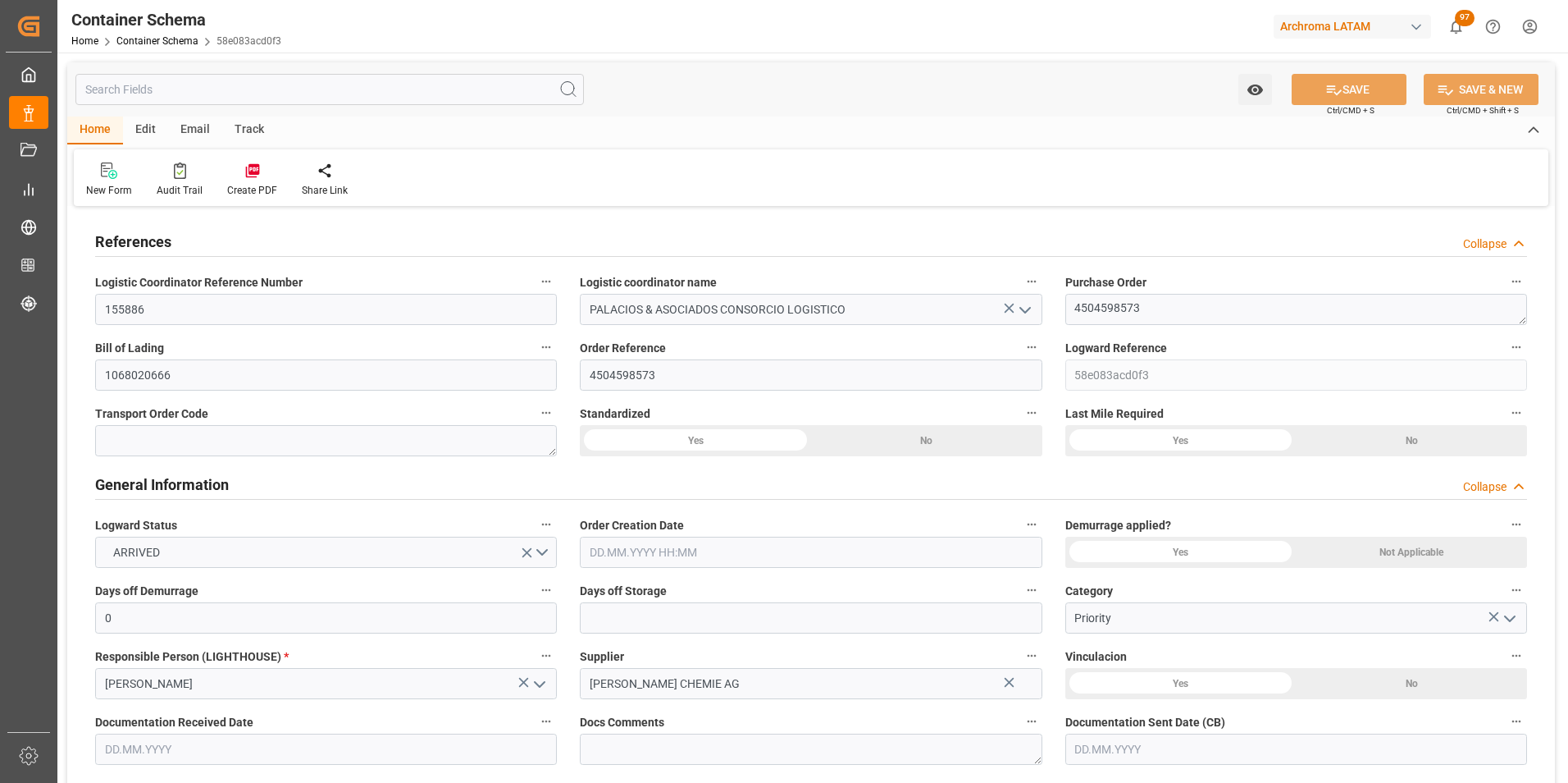
type input "2"
type input "21"
type input "0"
type input "11.07.2025 14:15"
type input "[DATE]"
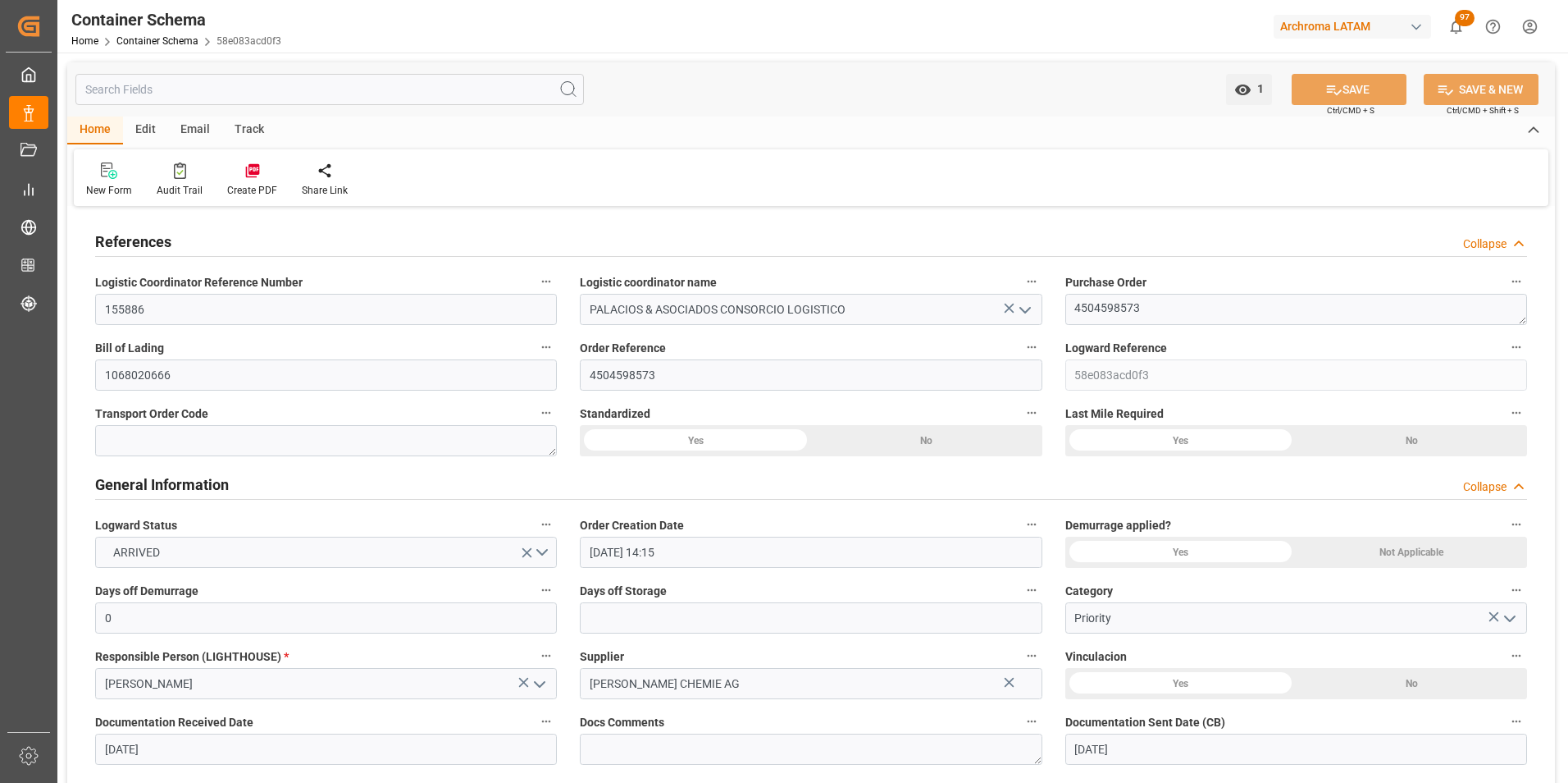
type input "[DATE]"
type input "06.08.2025"
type input "06.08.2025 19:54"
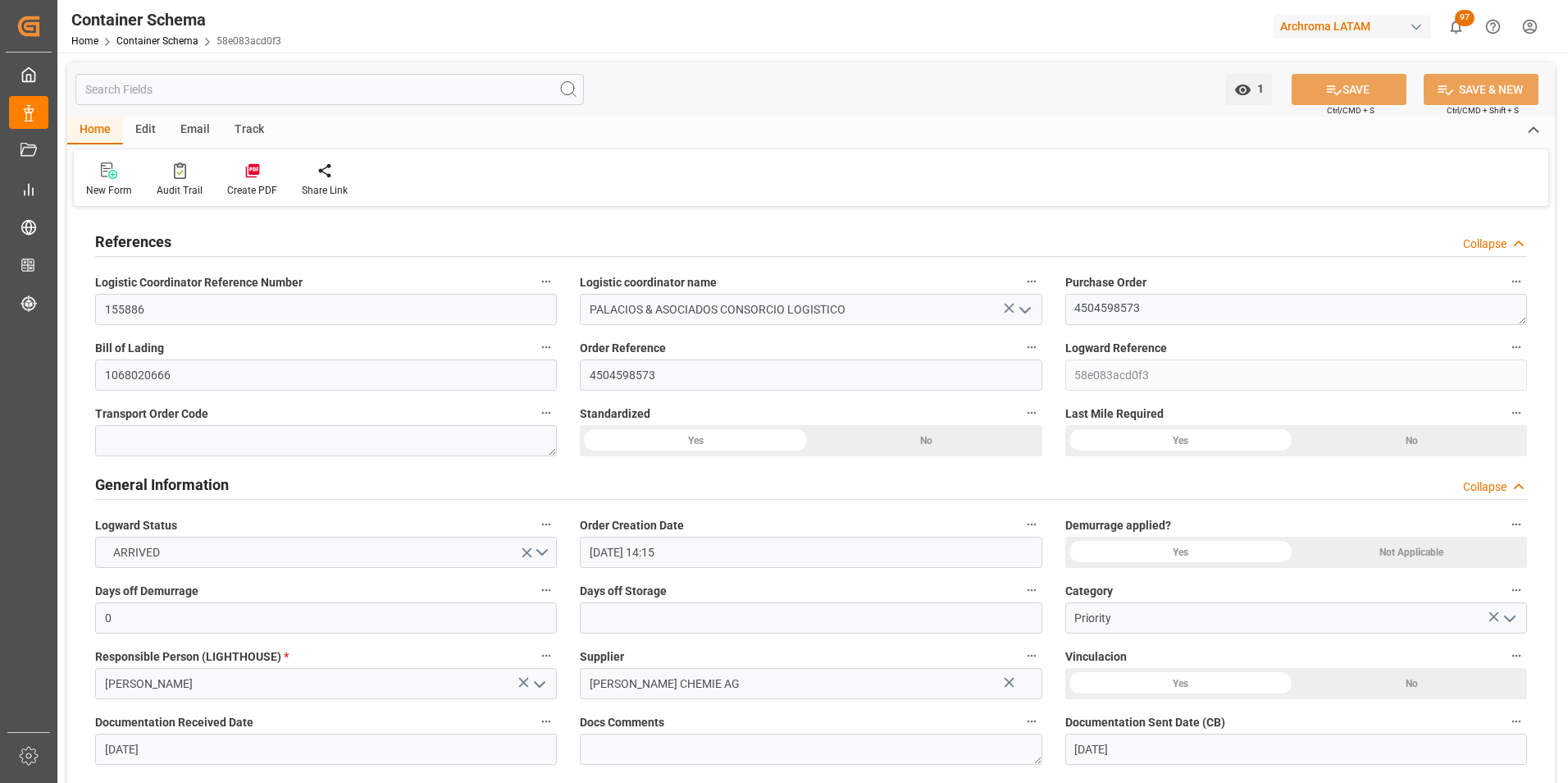
type input "11.07.2025 19:21"
type input "12.08.2025"
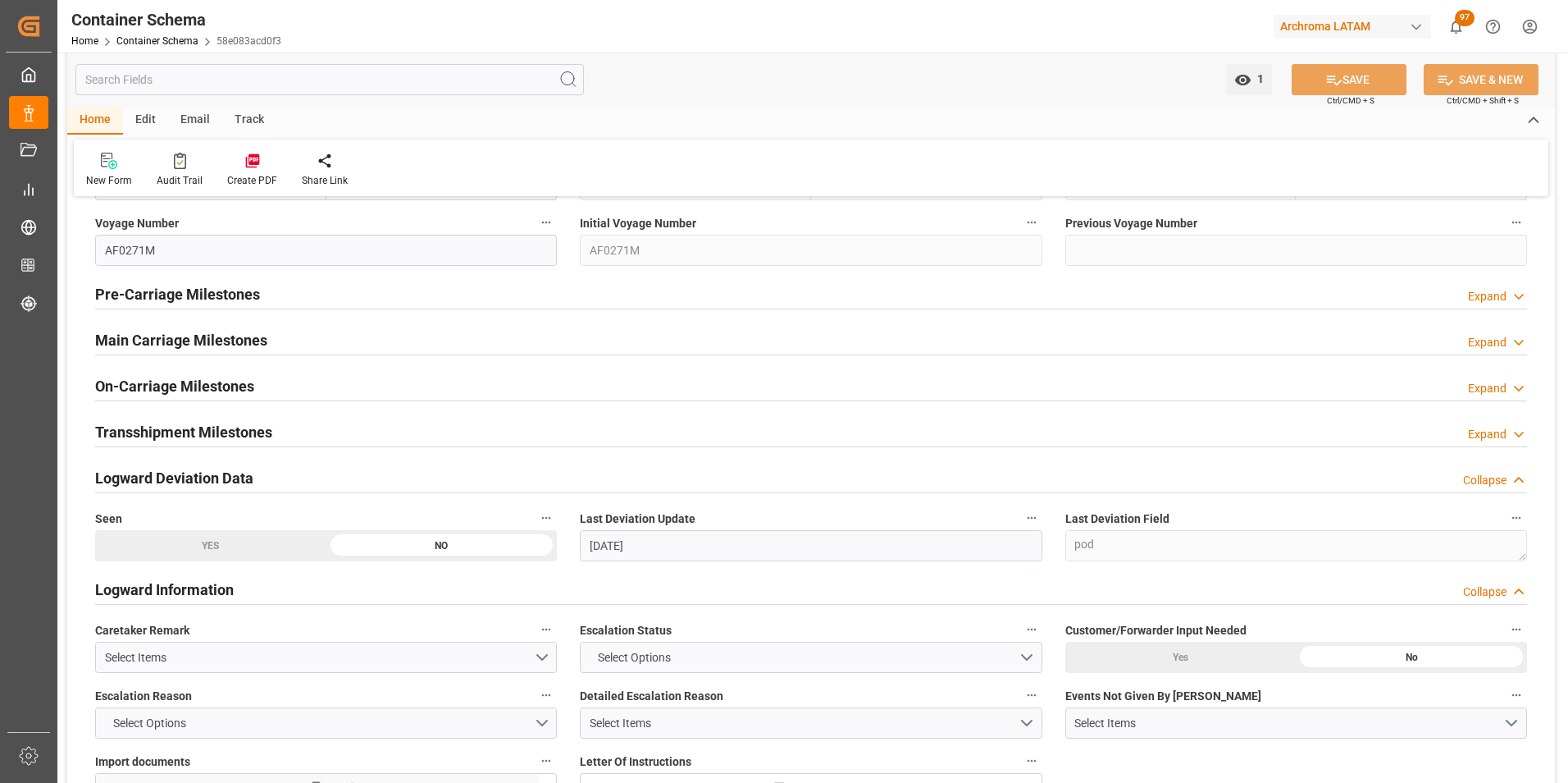
scroll to position [2133, 0]
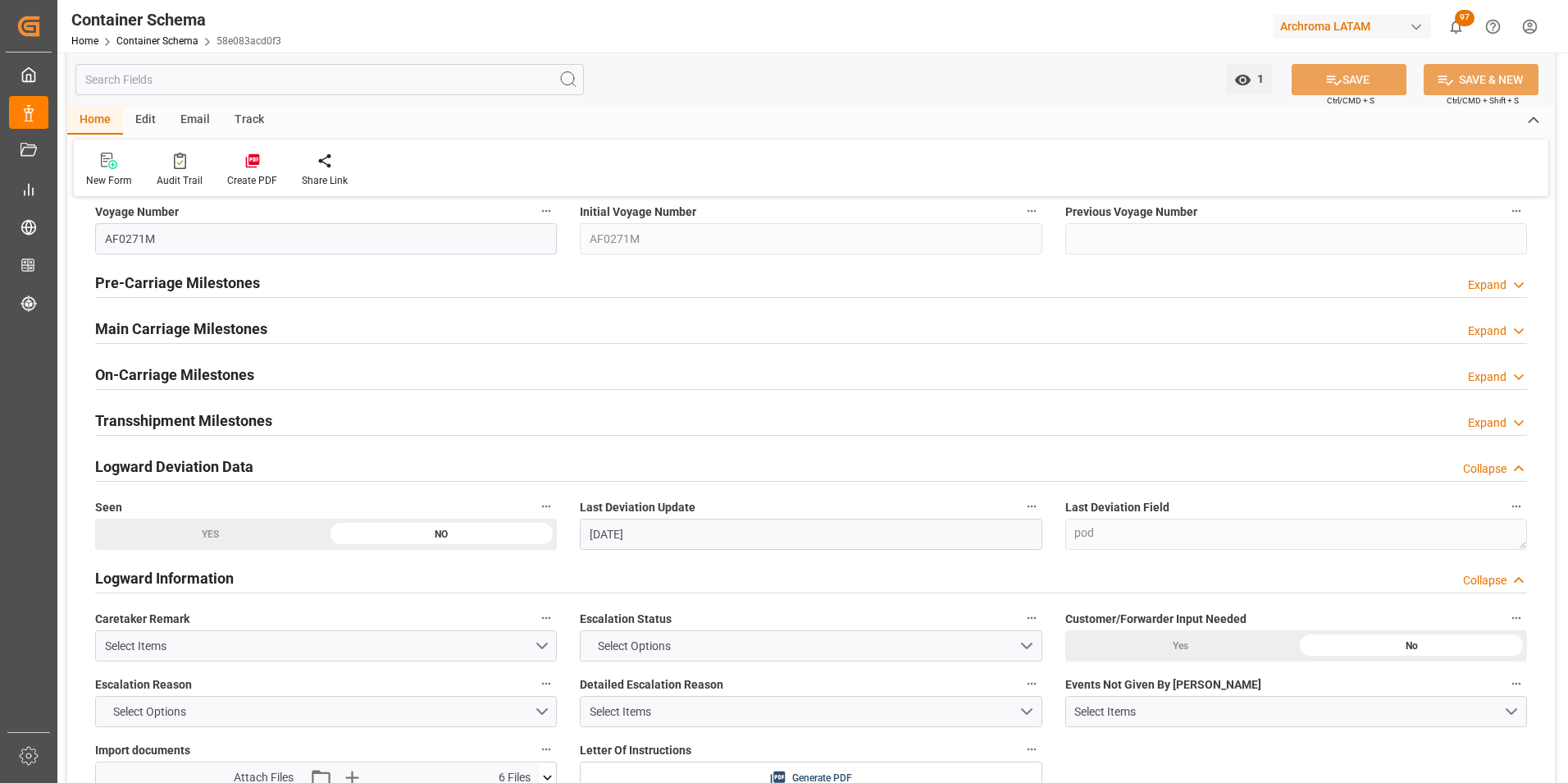
click at [150, 322] on h2 "Main Carriage Milestones" at bounding box center [181, 328] width 172 height 22
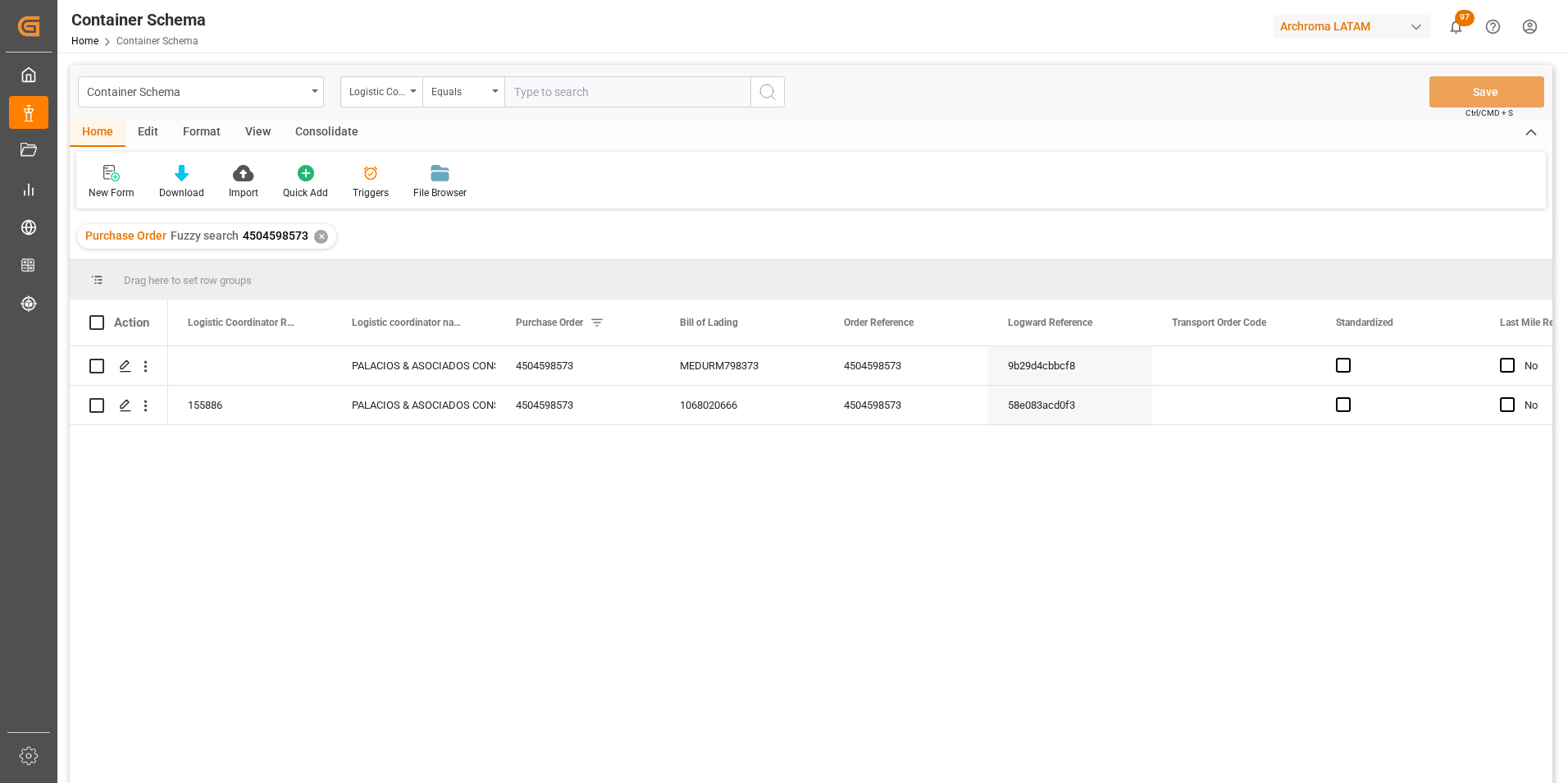
click at [323, 239] on div "✕" at bounding box center [321, 236] width 14 height 14
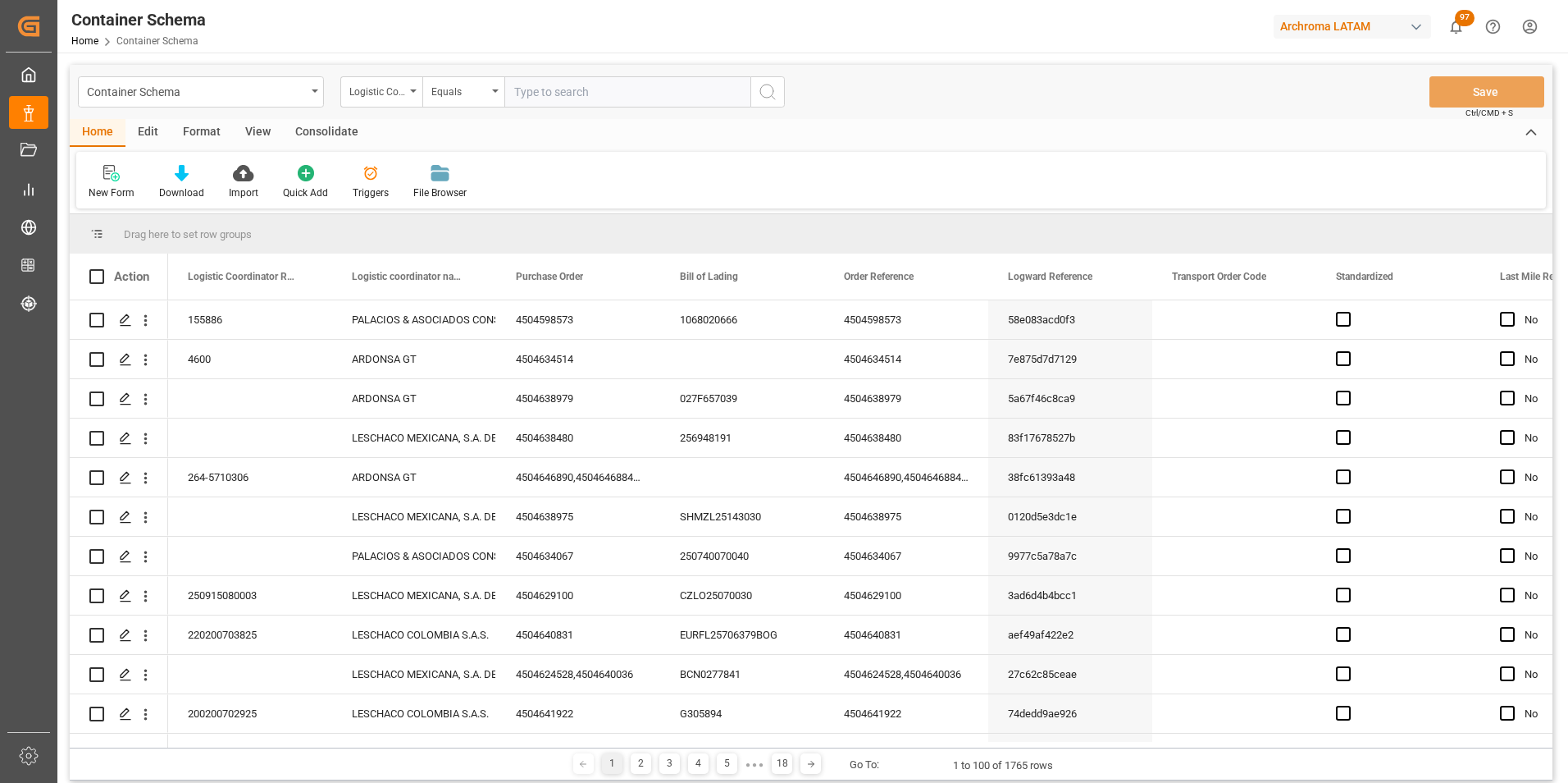
click at [406, 95] on div "Logistic Coordinator Reference Number" at bounding box center [381, 91] width 82 height 31
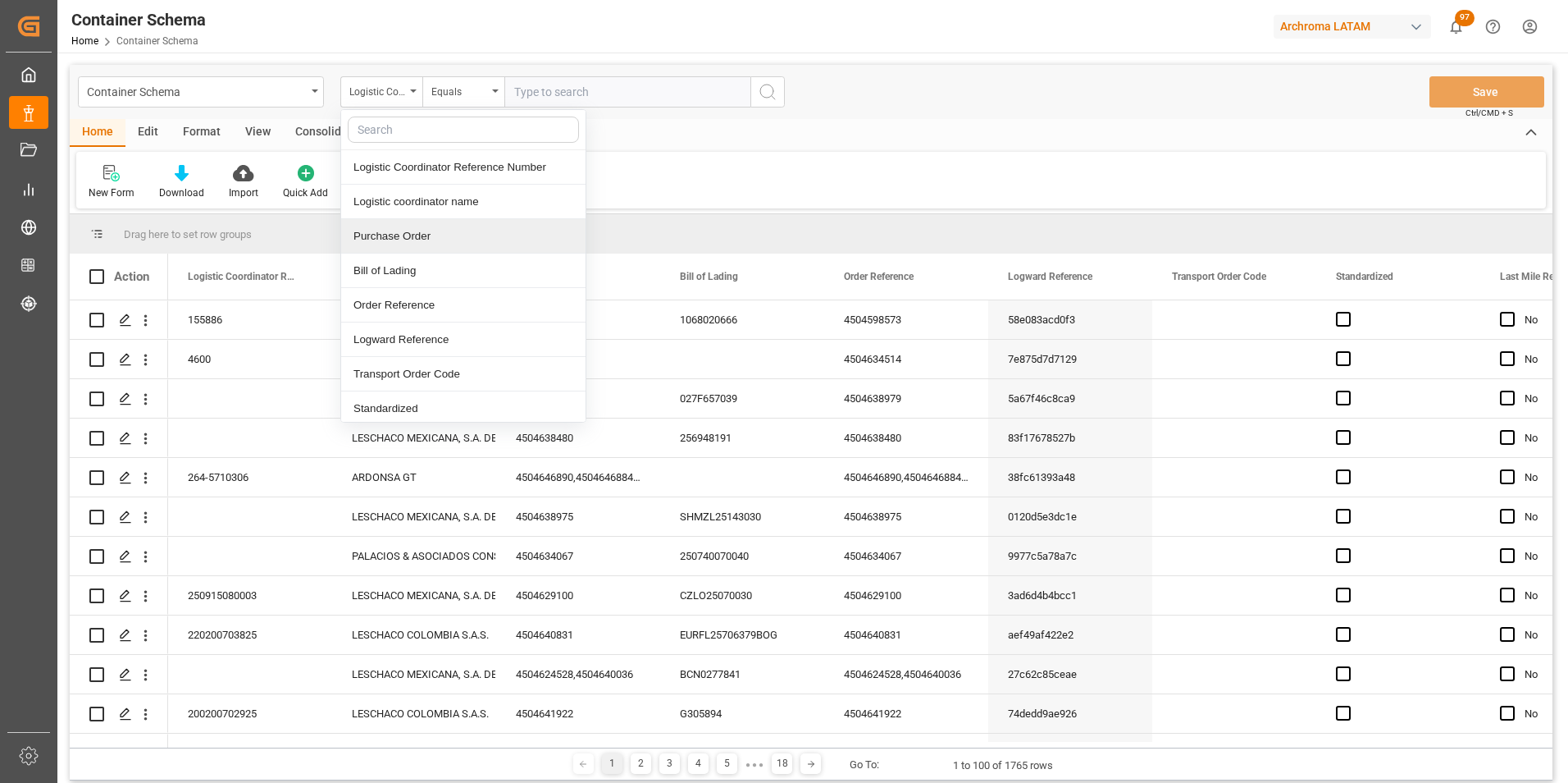
click at [404, 235] on div "Purchase Order" at bounding box center [463, 236] width 244 height 35
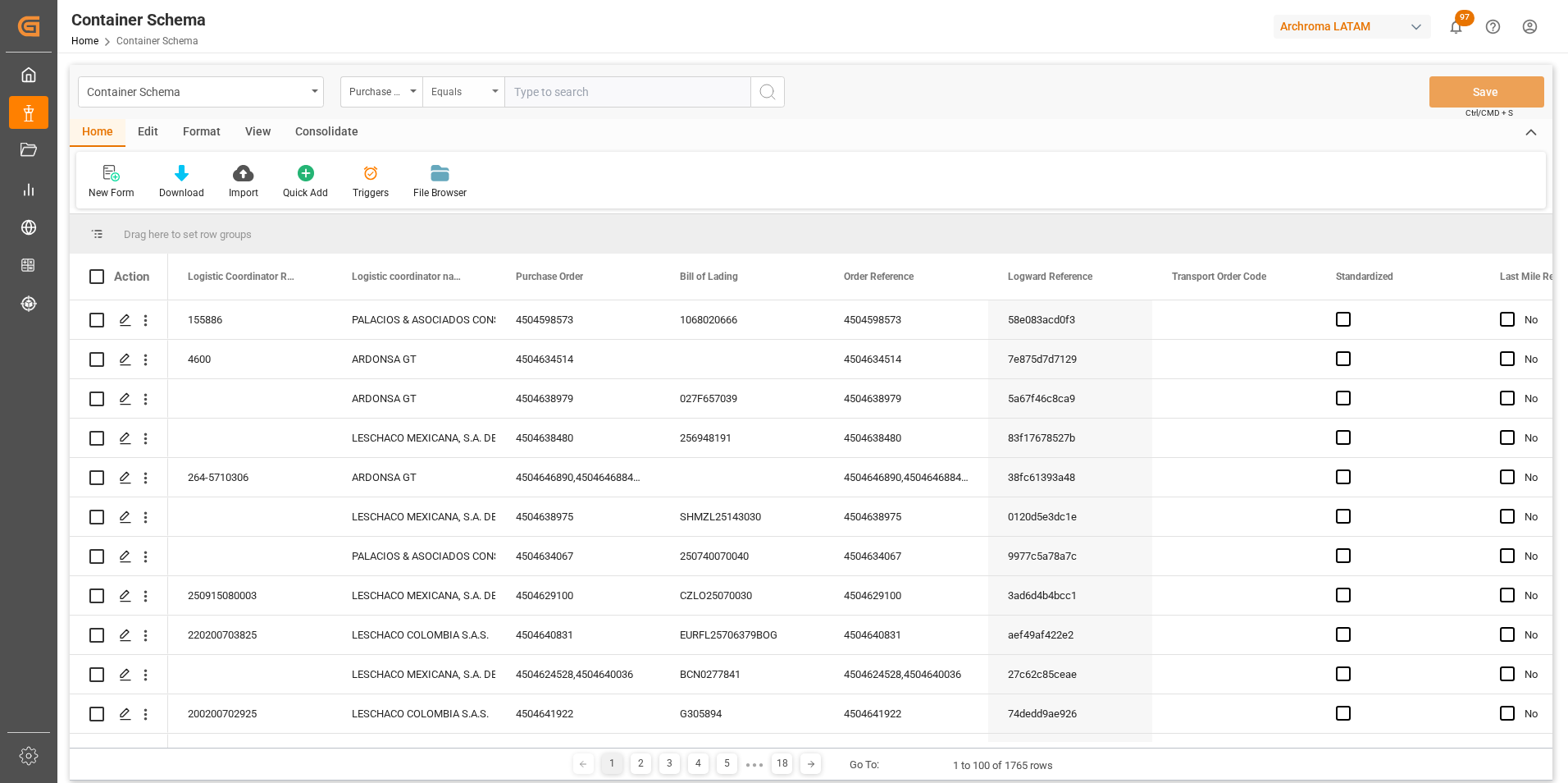
click at [444, 95] on div "Equals" at bounding box center [459, 89] width 56 height 19
click at [462, 225] on div "Not equal" at bounding box center [545, 236] width 244 height 35
click at [483, 100] on div "Not equal" at bounding box center [463, 91] width 82 height 31
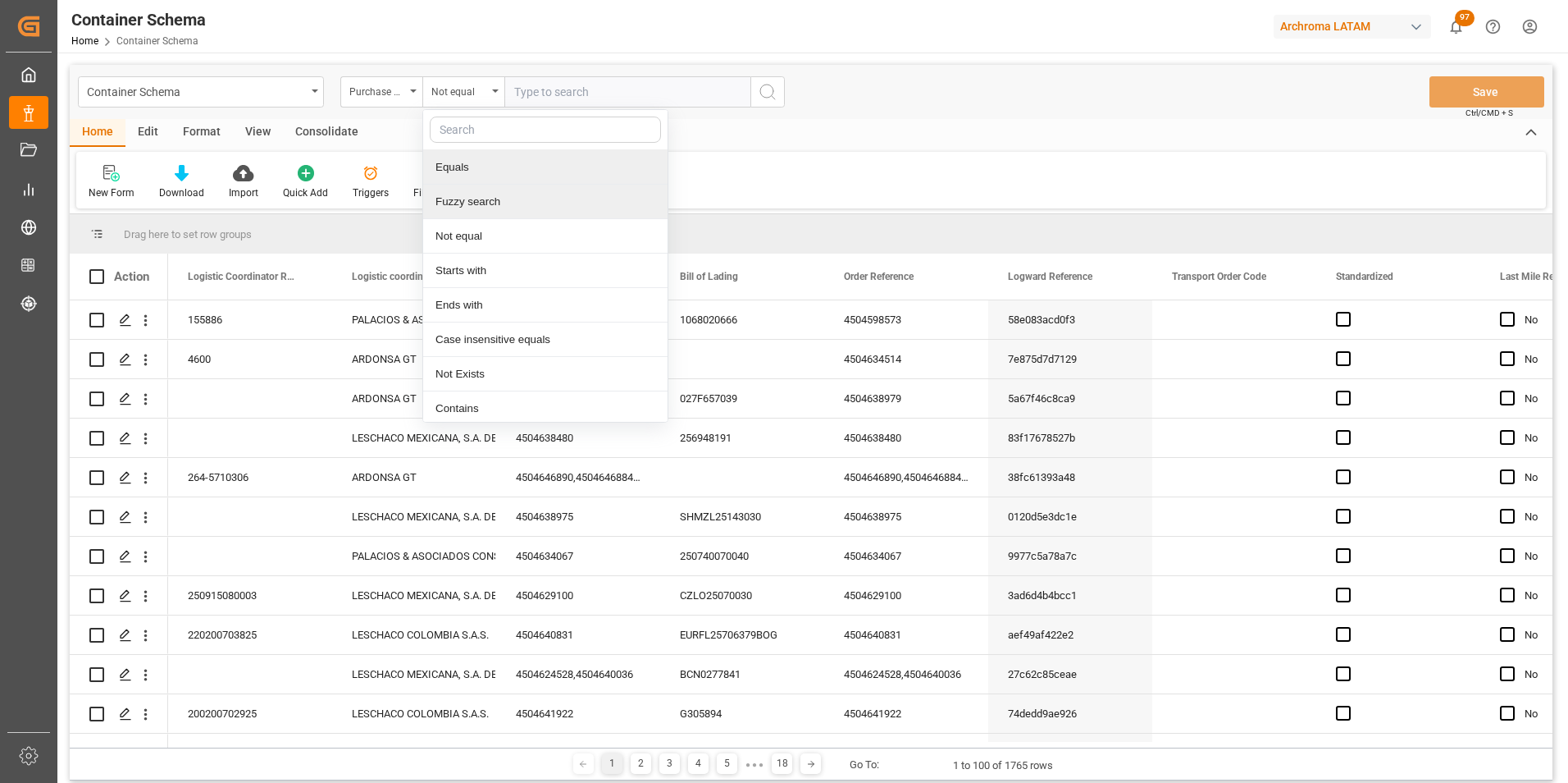
click at [485, 201] on div "Fuzzy search" at bounding box center [545, 201] width 244 height 35
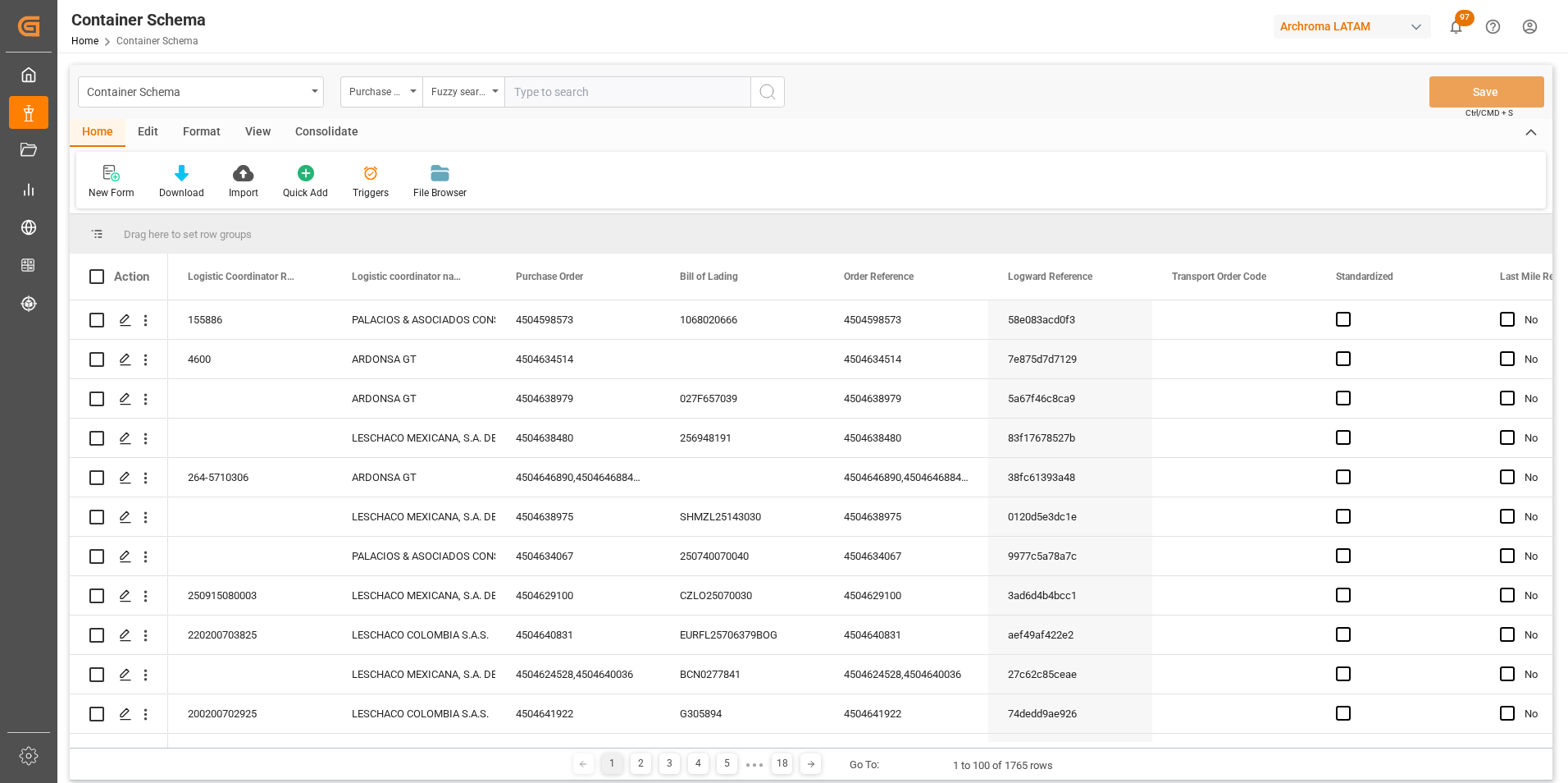
paste input "4504613582"
type input "4504613582"
click at [771, 80] on button "search button" at bounding box center [767, 91] width 35 height 31
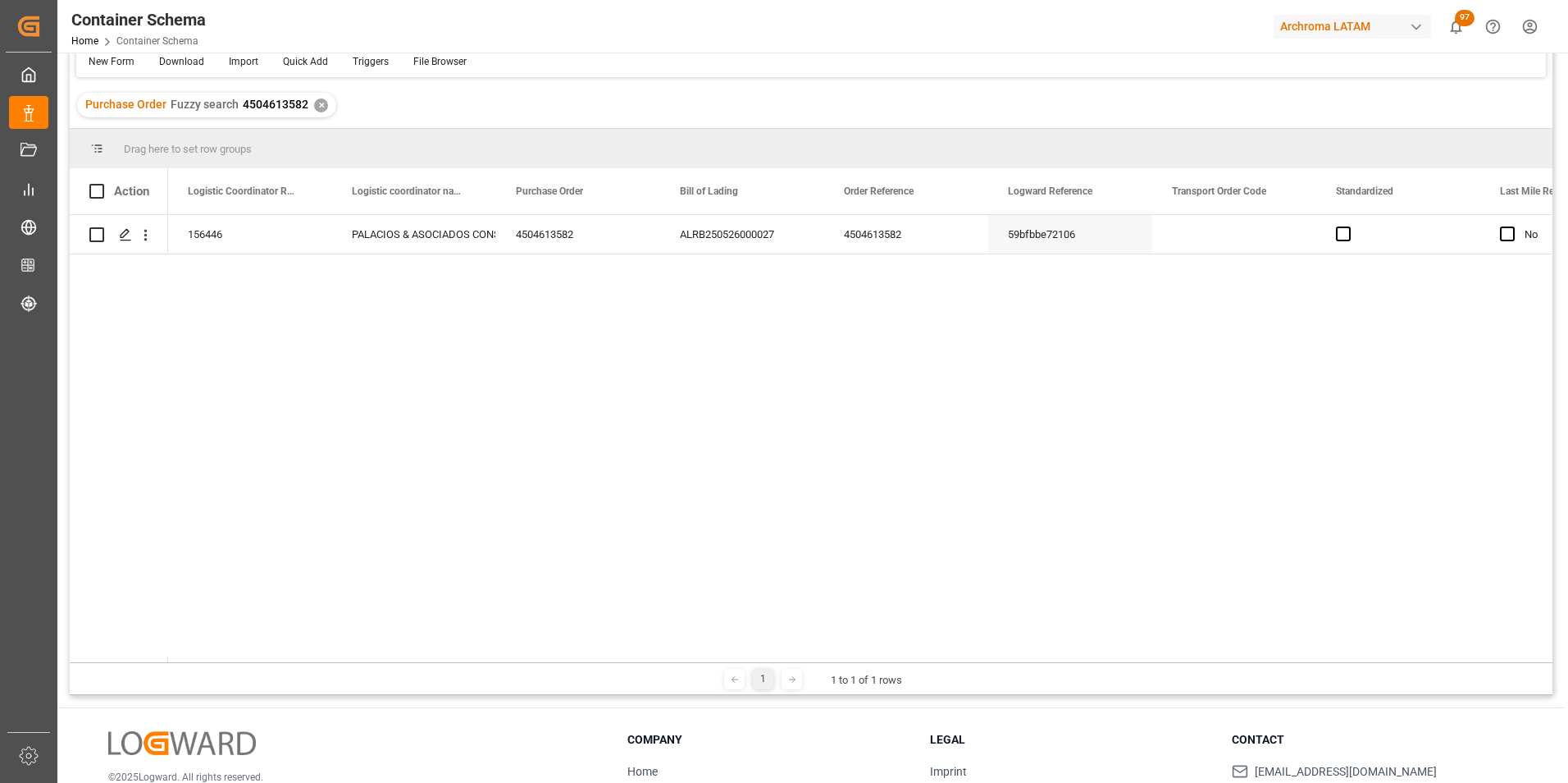
scroll to position [164, 0]
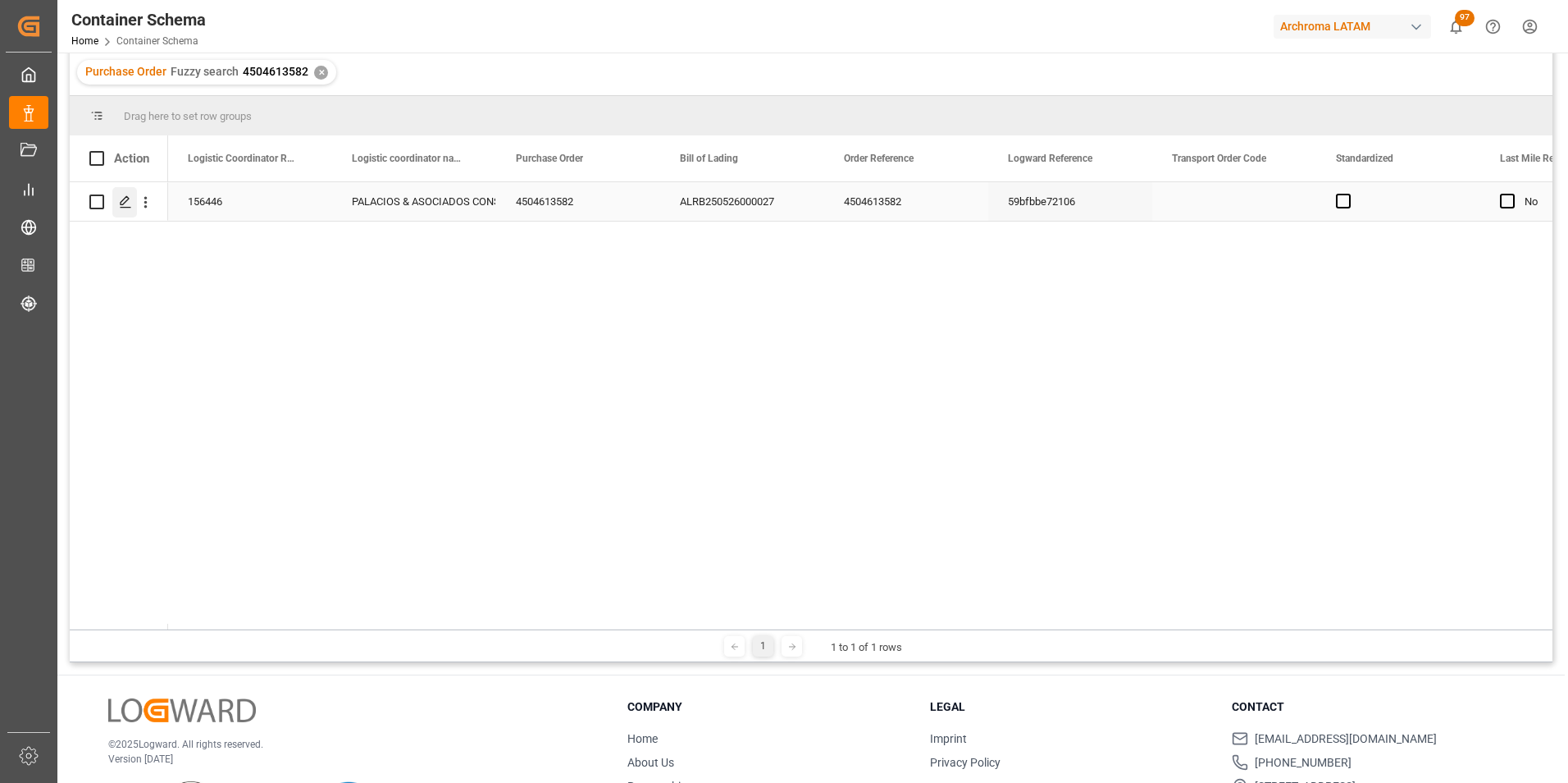
click at [127, 196] on icon "Press SPACE to select this row." at bounding box center [125, 201] width 13 height 13
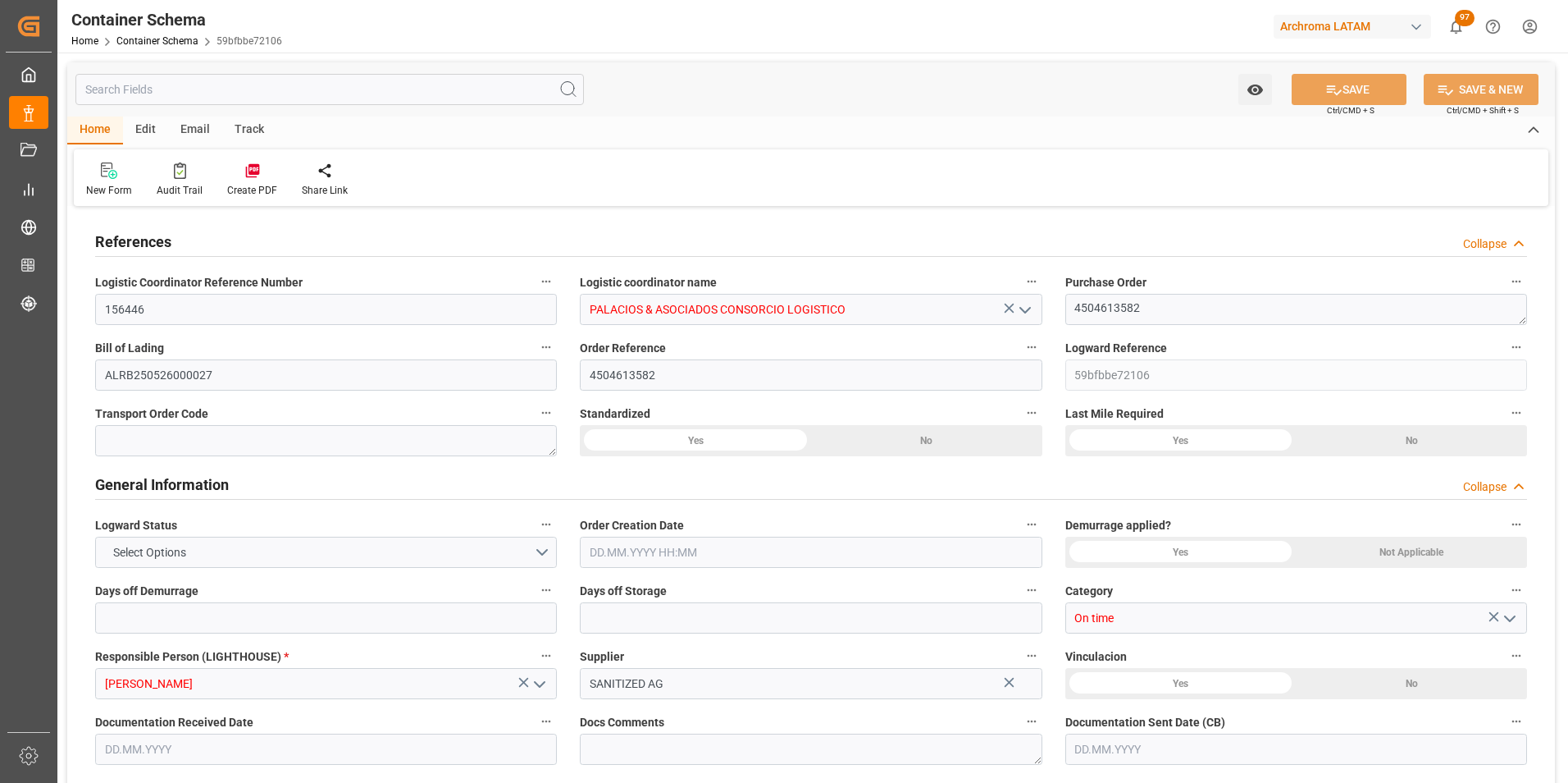
type input "0"
type input "1"
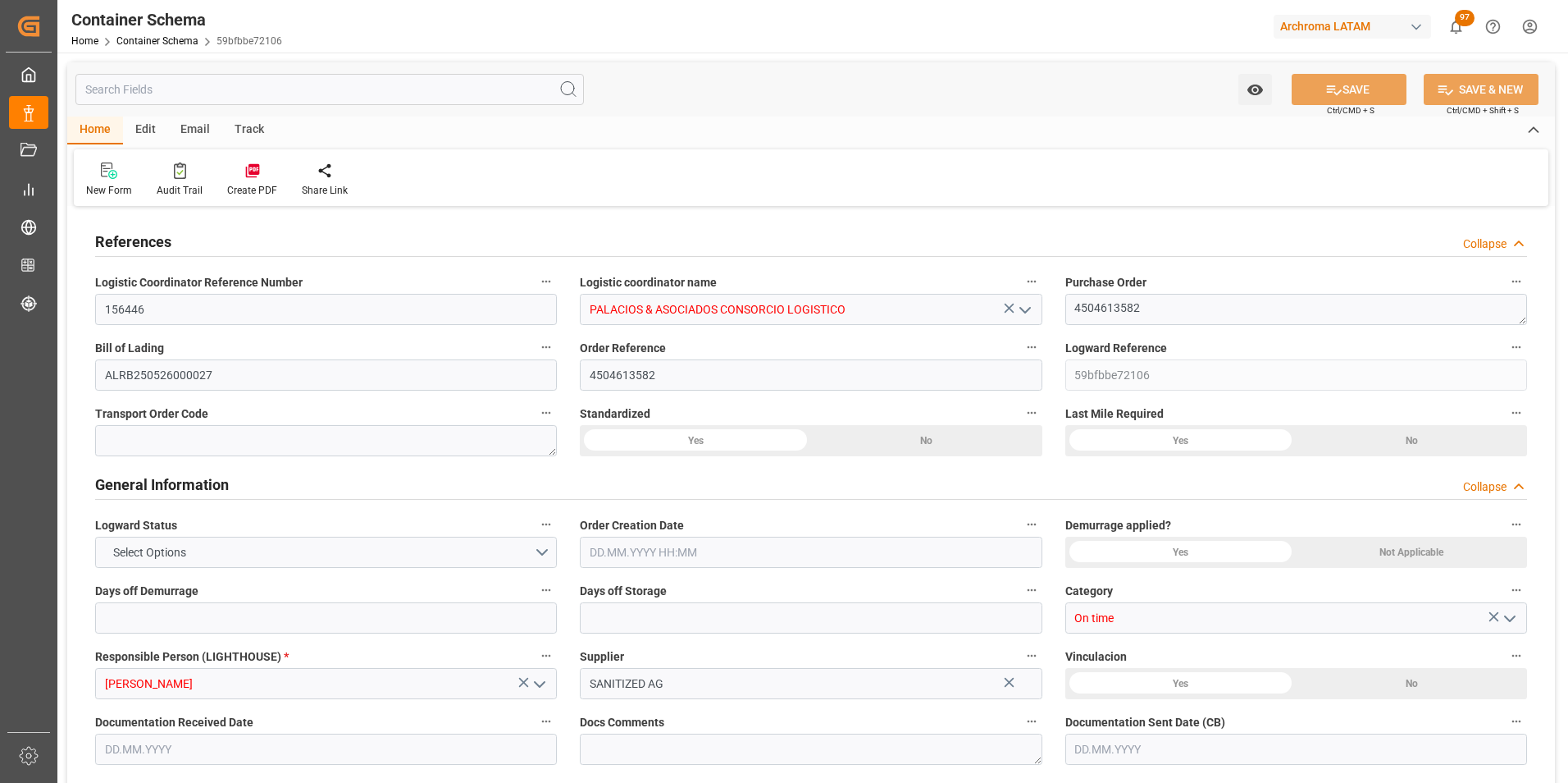
type input "500"
type input "547"
type input "Maersk"
type input "Maersk Line AS"
type input "DEHAM"
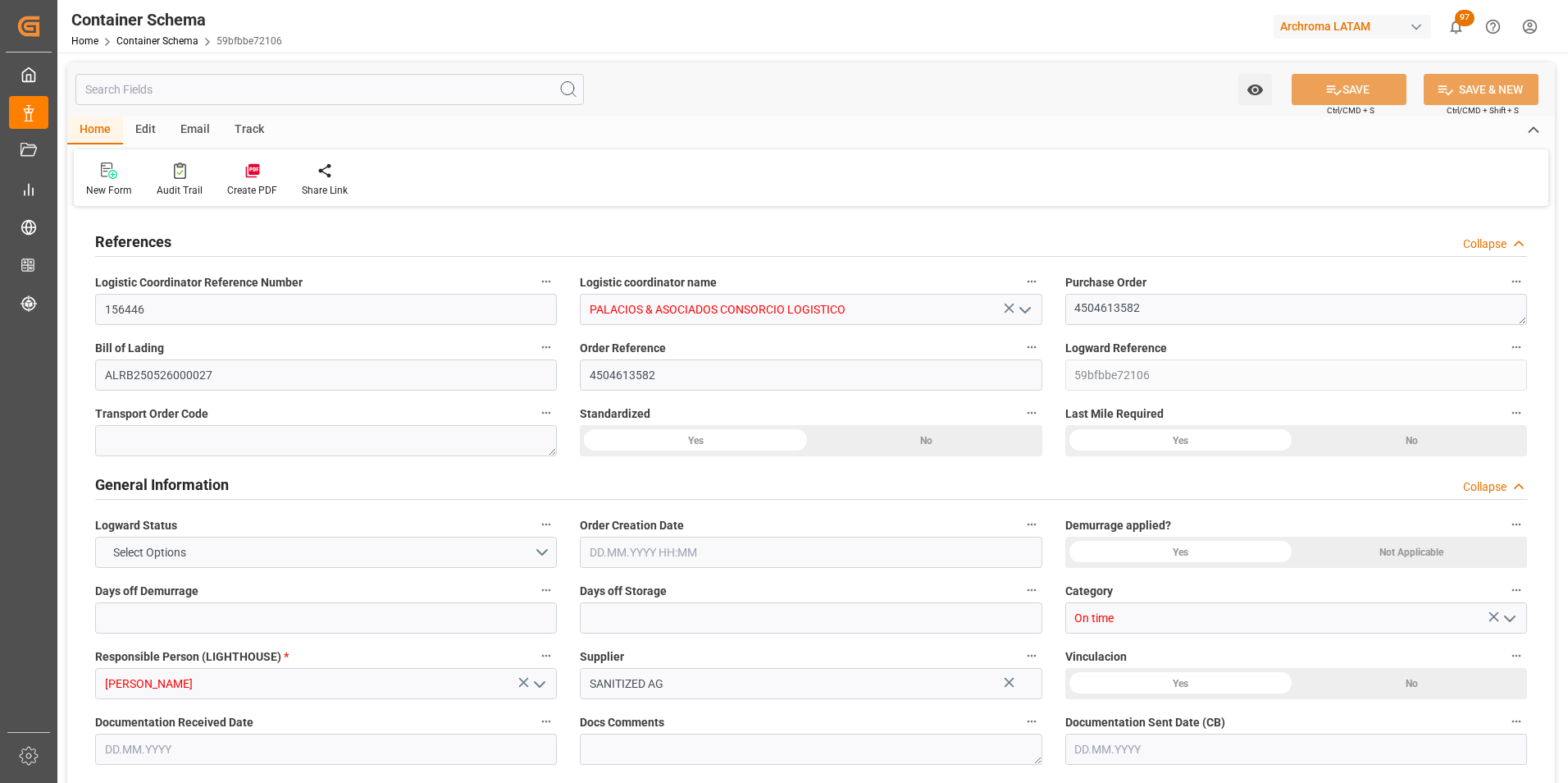
type input "DEHAM"
type input "PECLL"
type input "9526916"
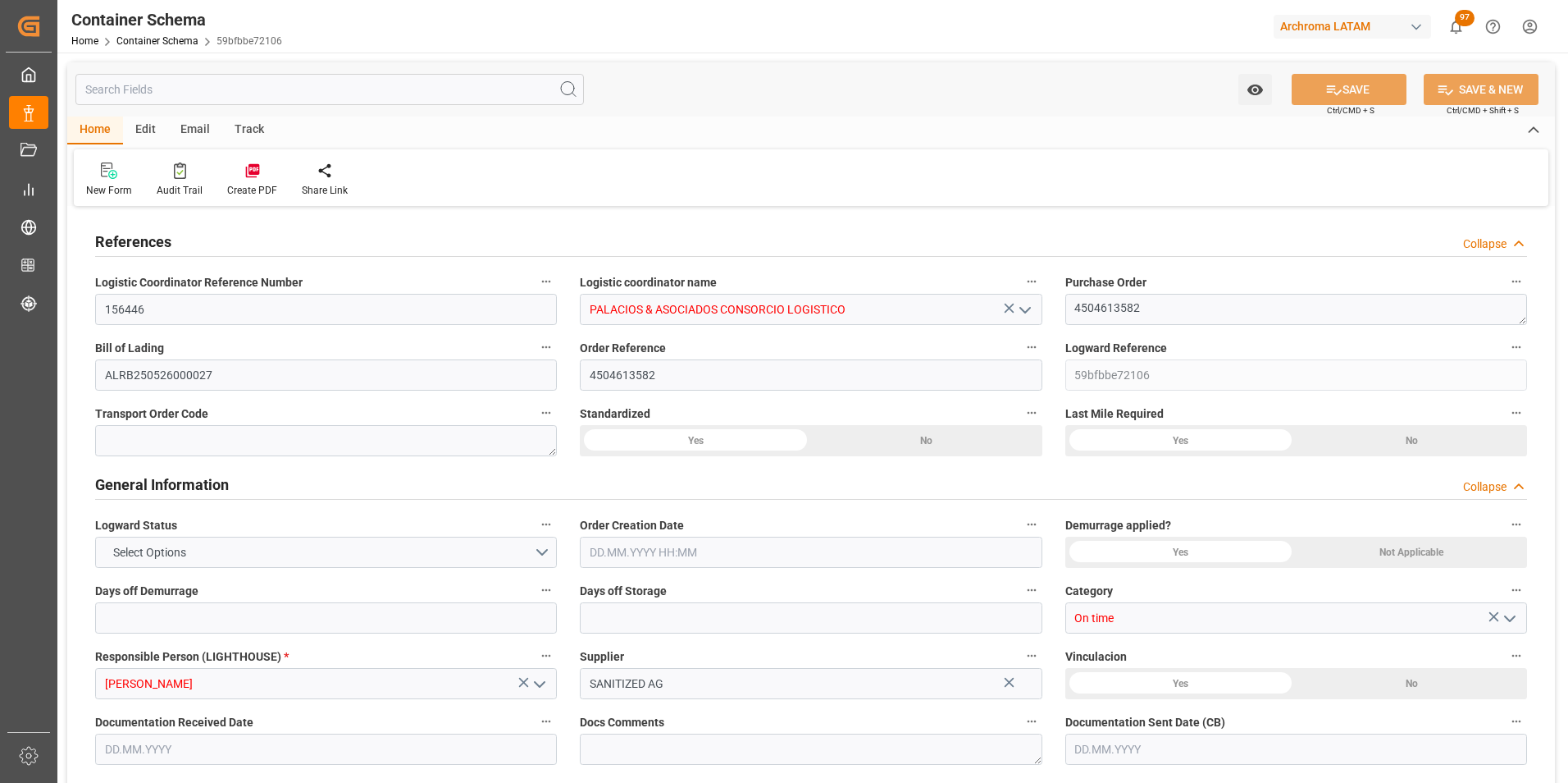
type input "9526916"
type input "0"
type input "14"
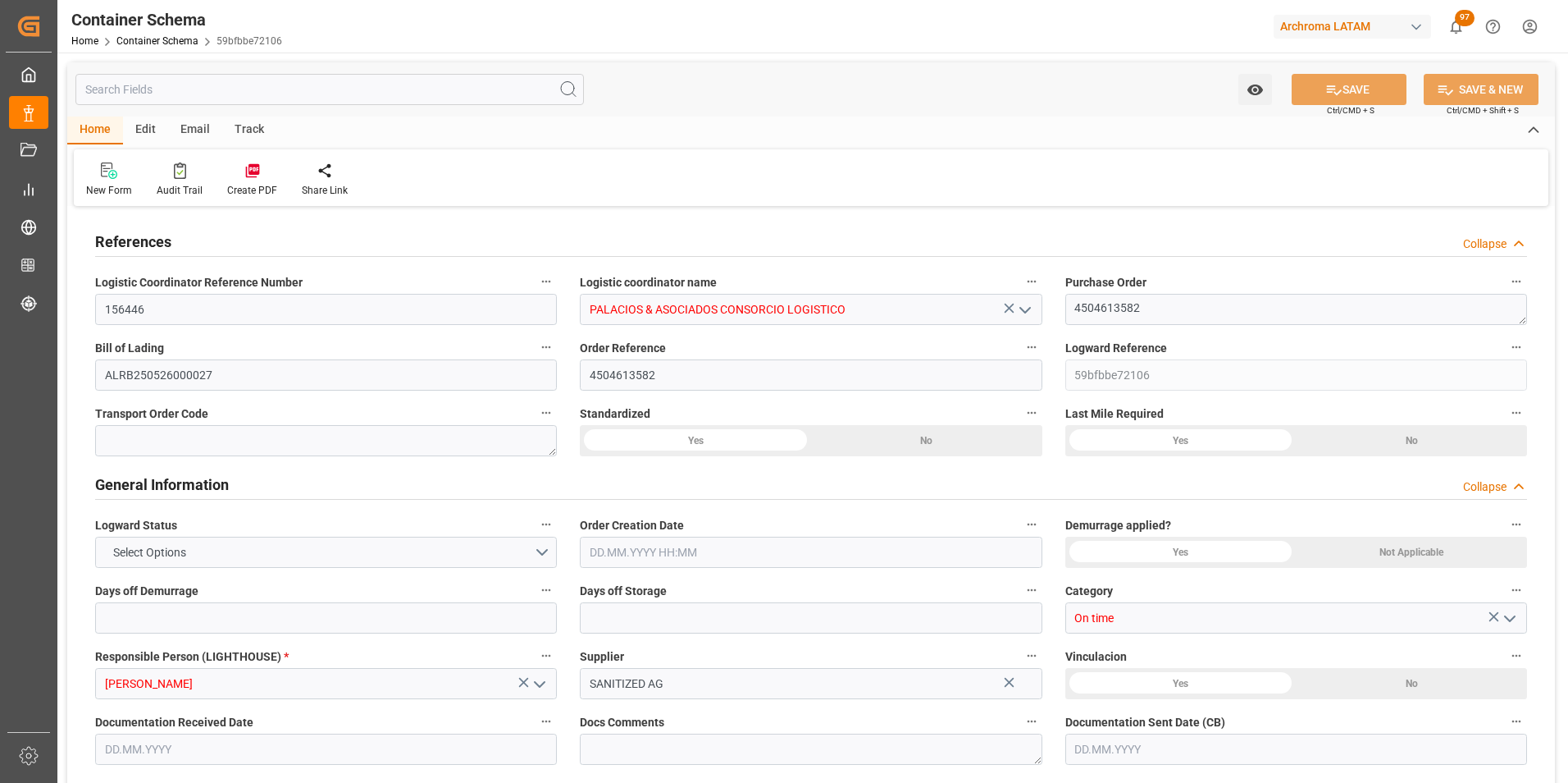
type input "6"
type input "0"
type input "16.06.2025 10:00"
type input "16.06.2025"
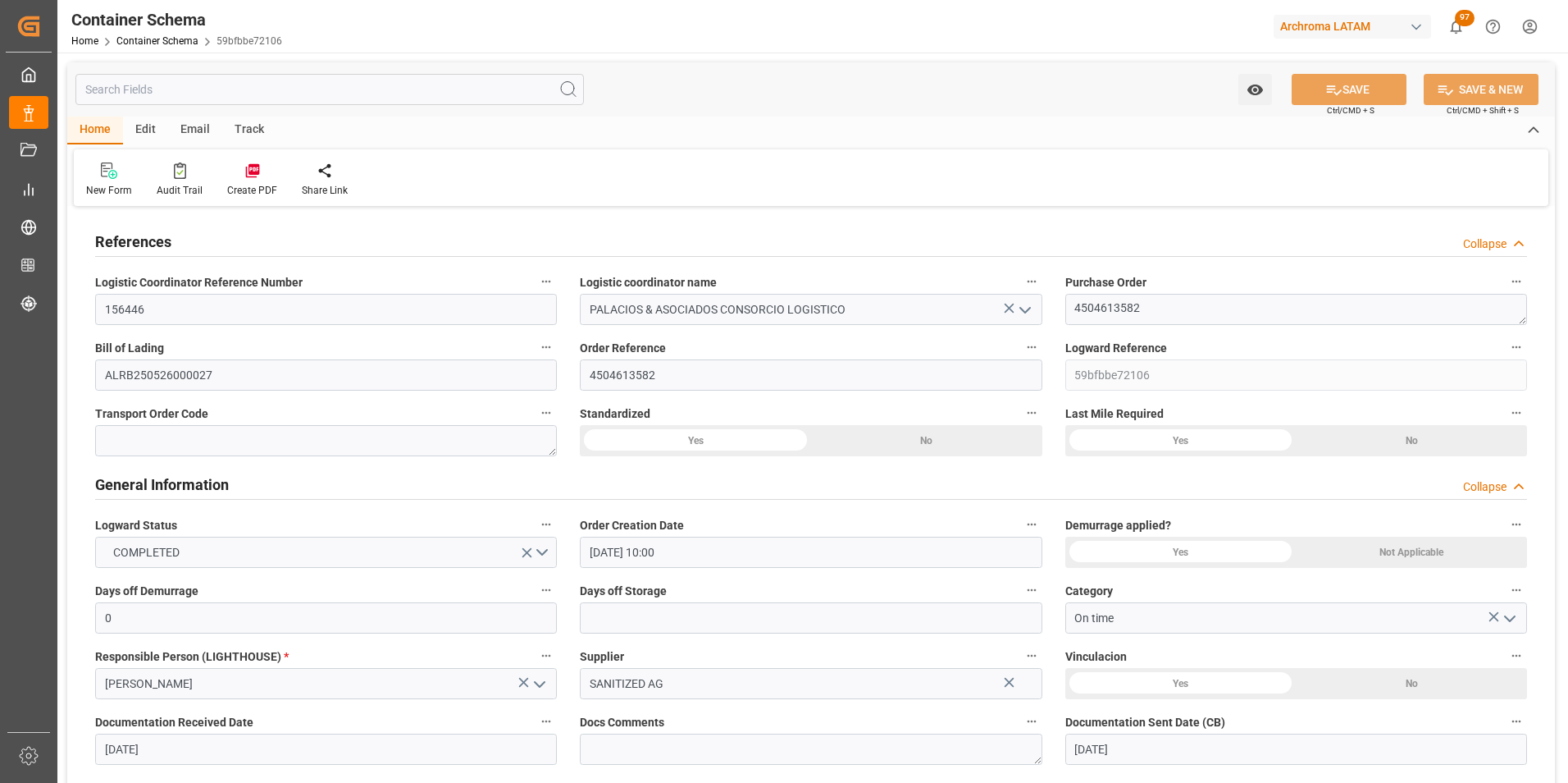
type input "18.07.2025"
type input "04.07.2025"
type input "01.08.2025"
type input "01.08.2025 12:28"
type input "16.06.2025 15:04"
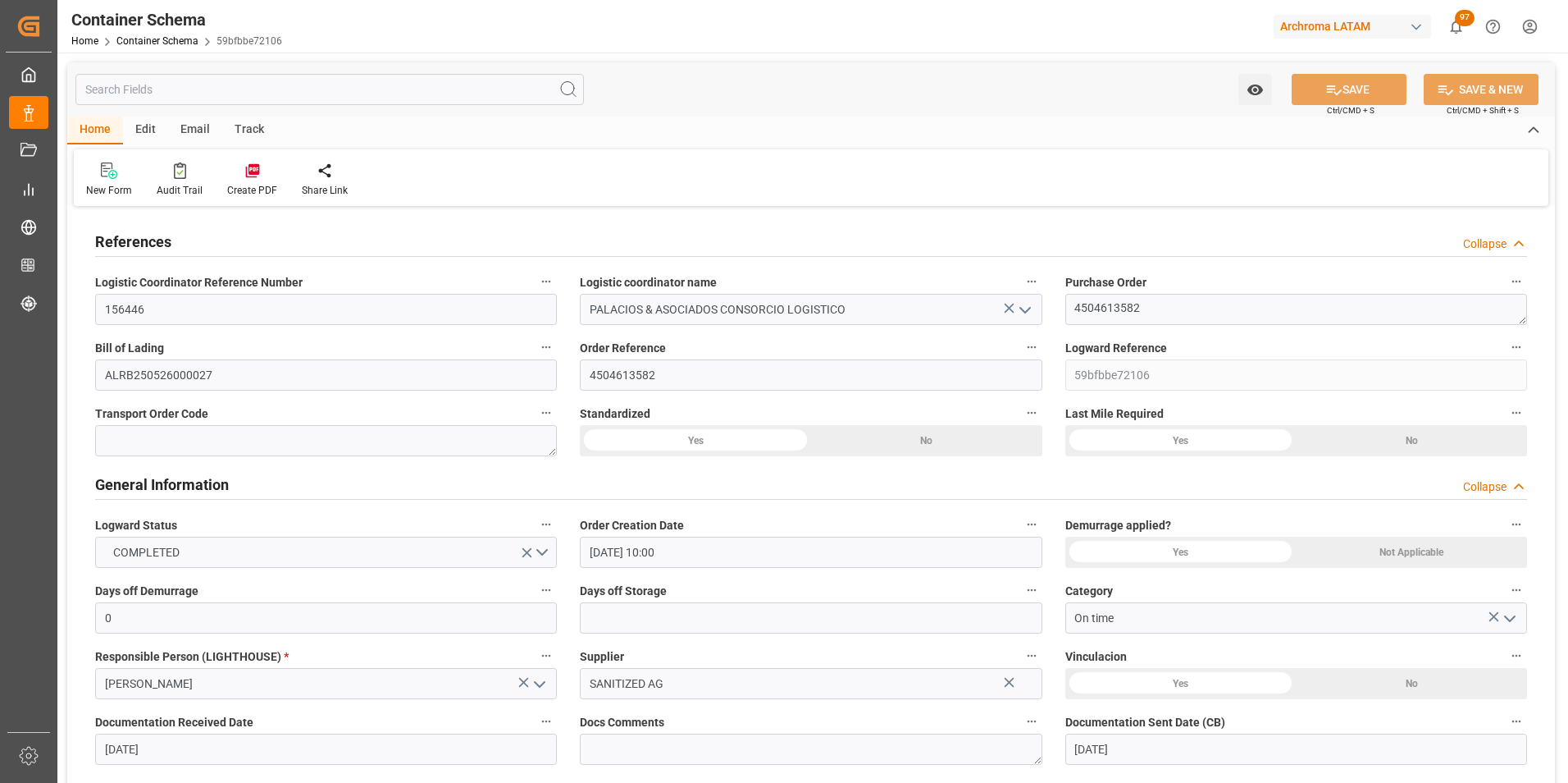
type input "[DATE]"
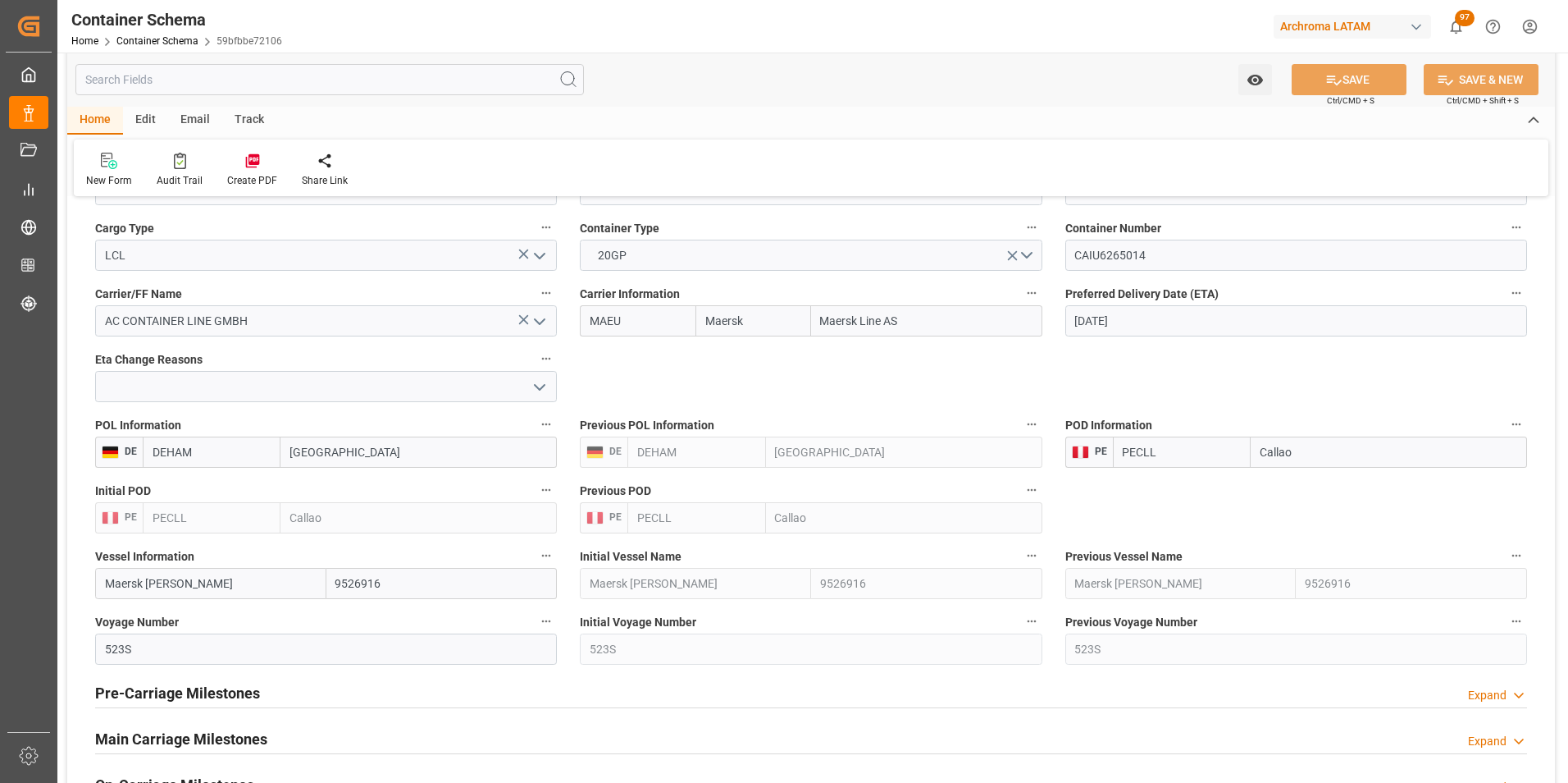
scroll to position [1887, 0]
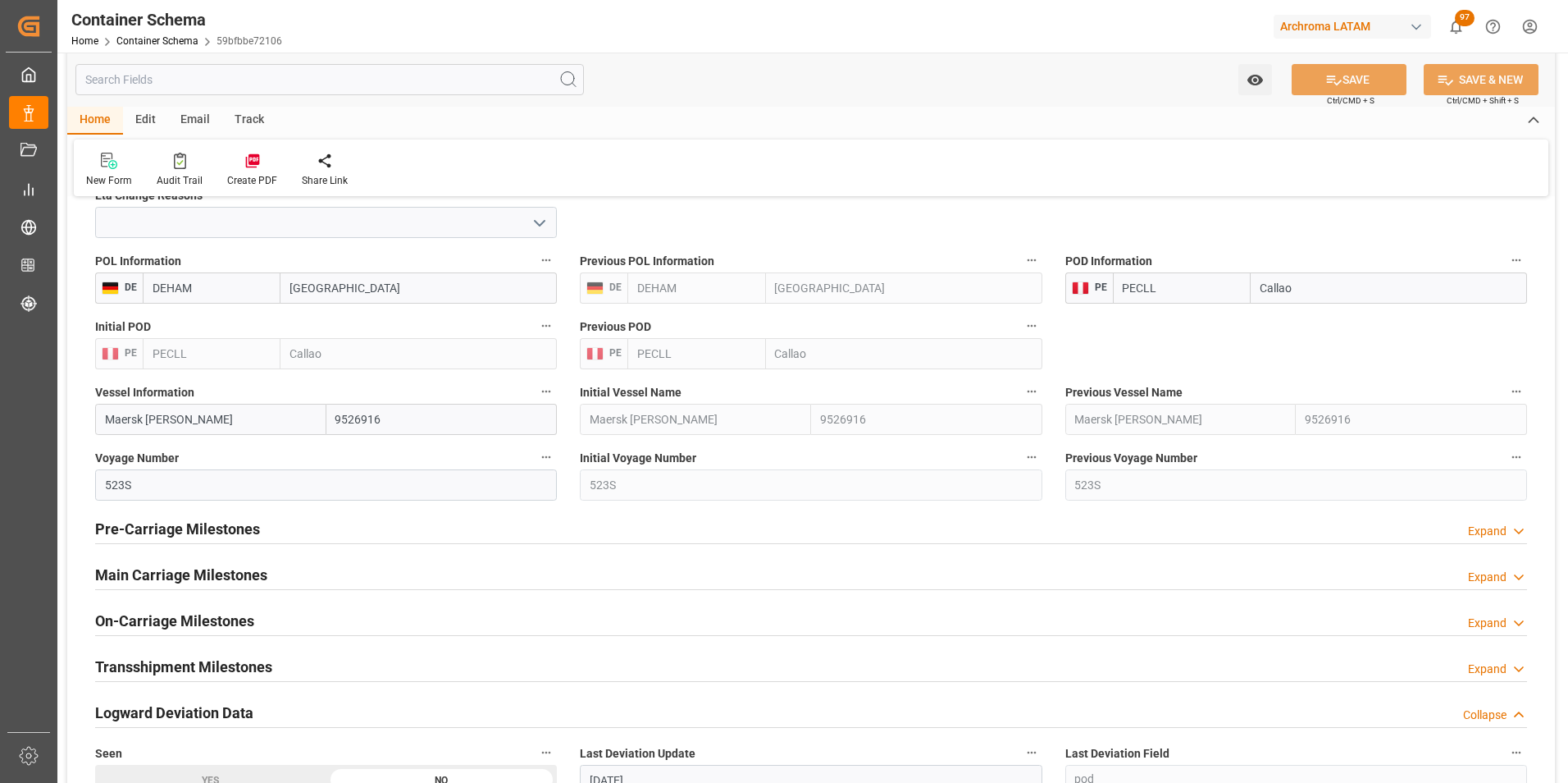
click at [205, 572] on h2 "Main Carriage Milestones" at bounding box center [181, 574] width 172 height 22
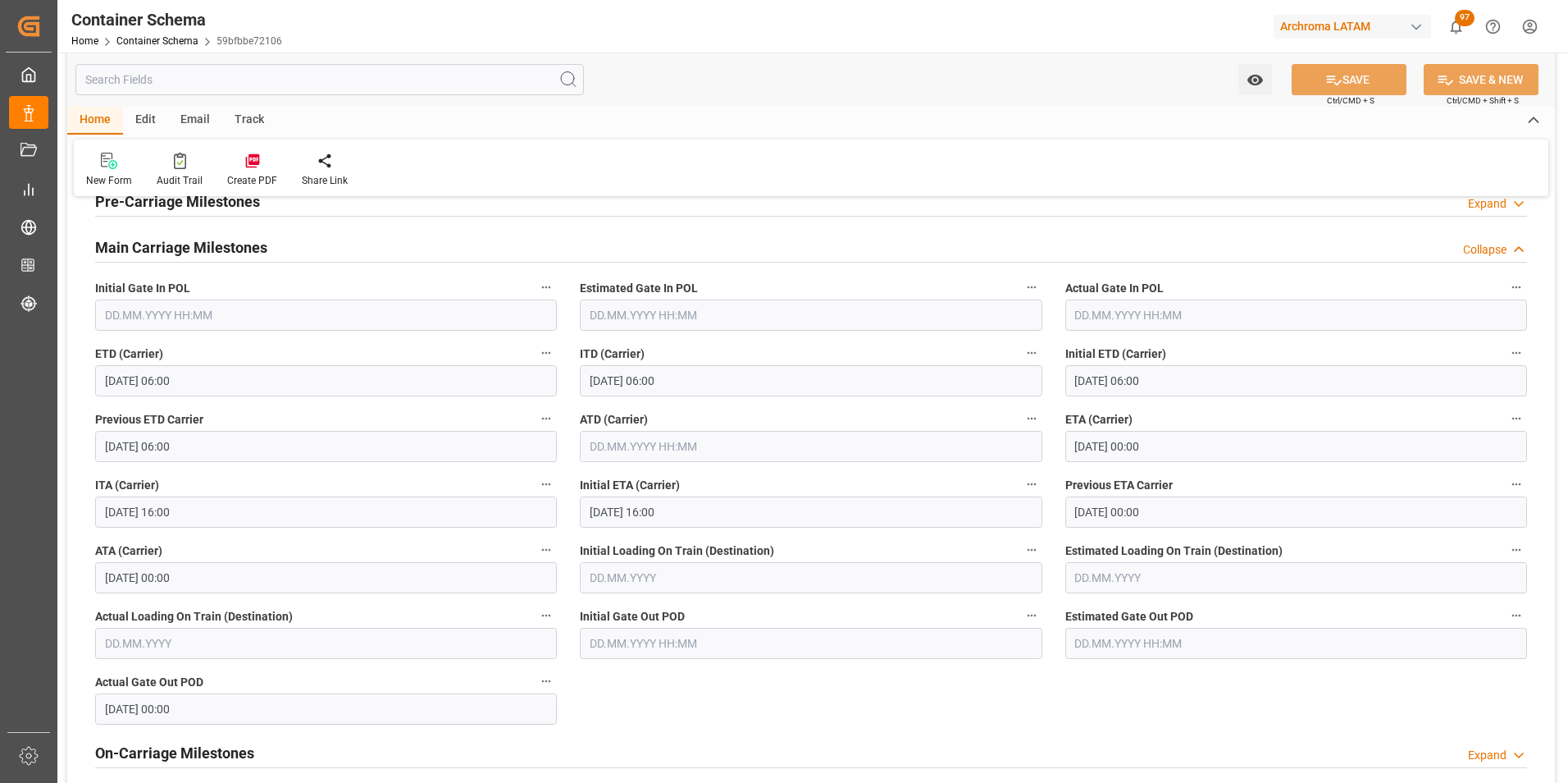
scroll to position [2215, 0]
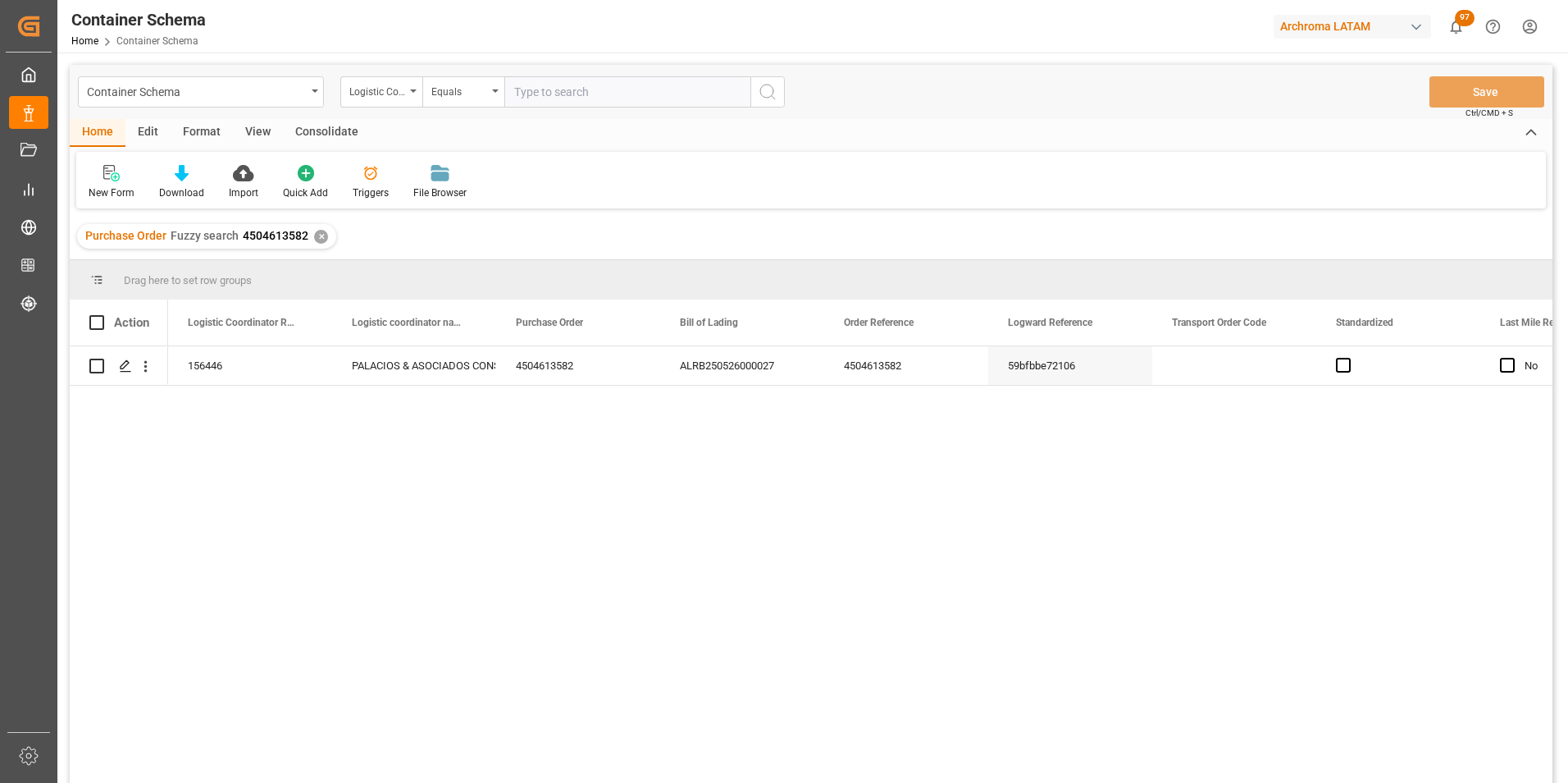
click at [314, 237] on div "✕" at bounding box center [321, 236] width 14 height 14
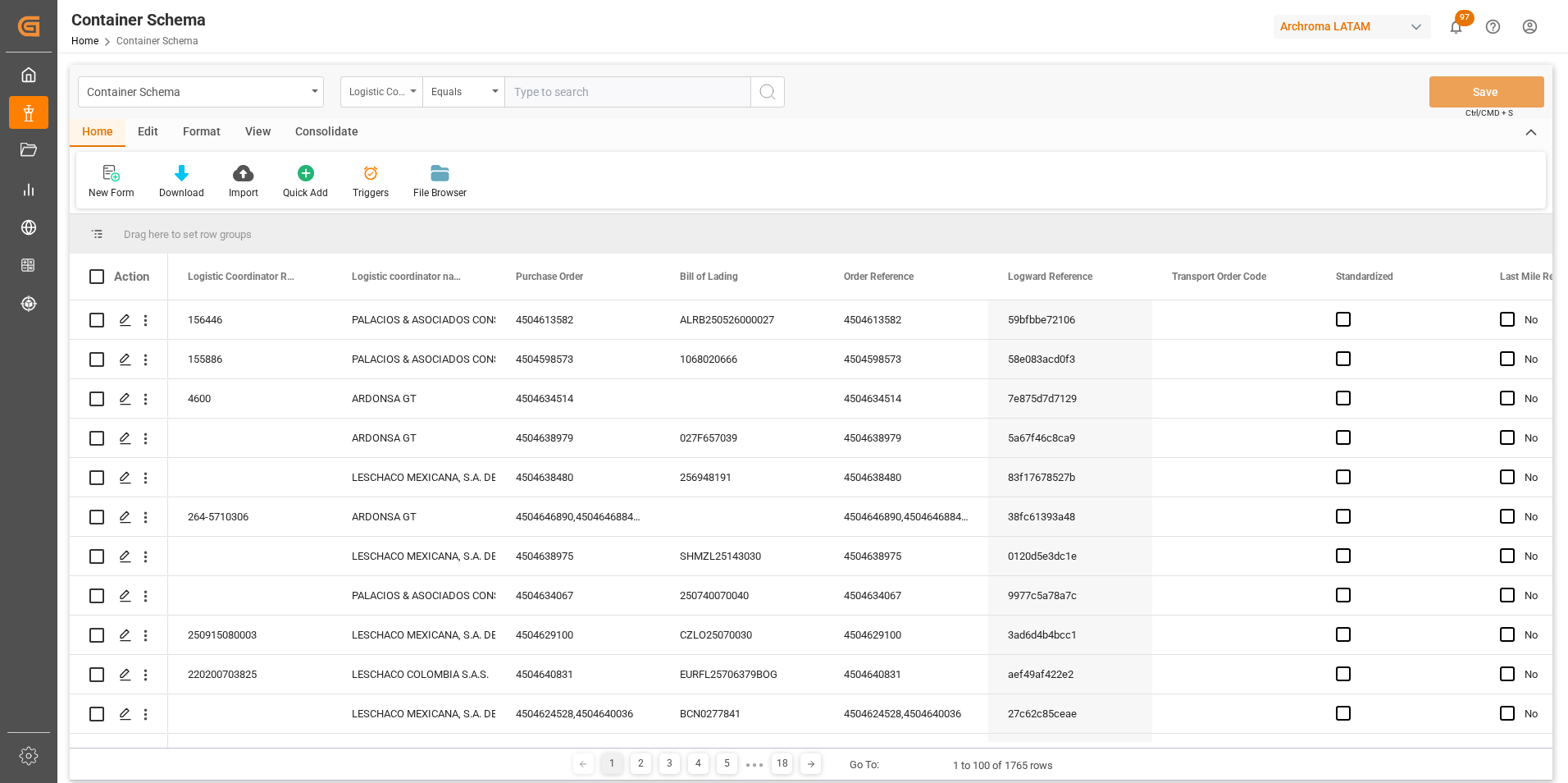
click at [407, 95] on div "Logistic Coordinator Reference Number" at bounding box center [381, 91] width 82 height 31
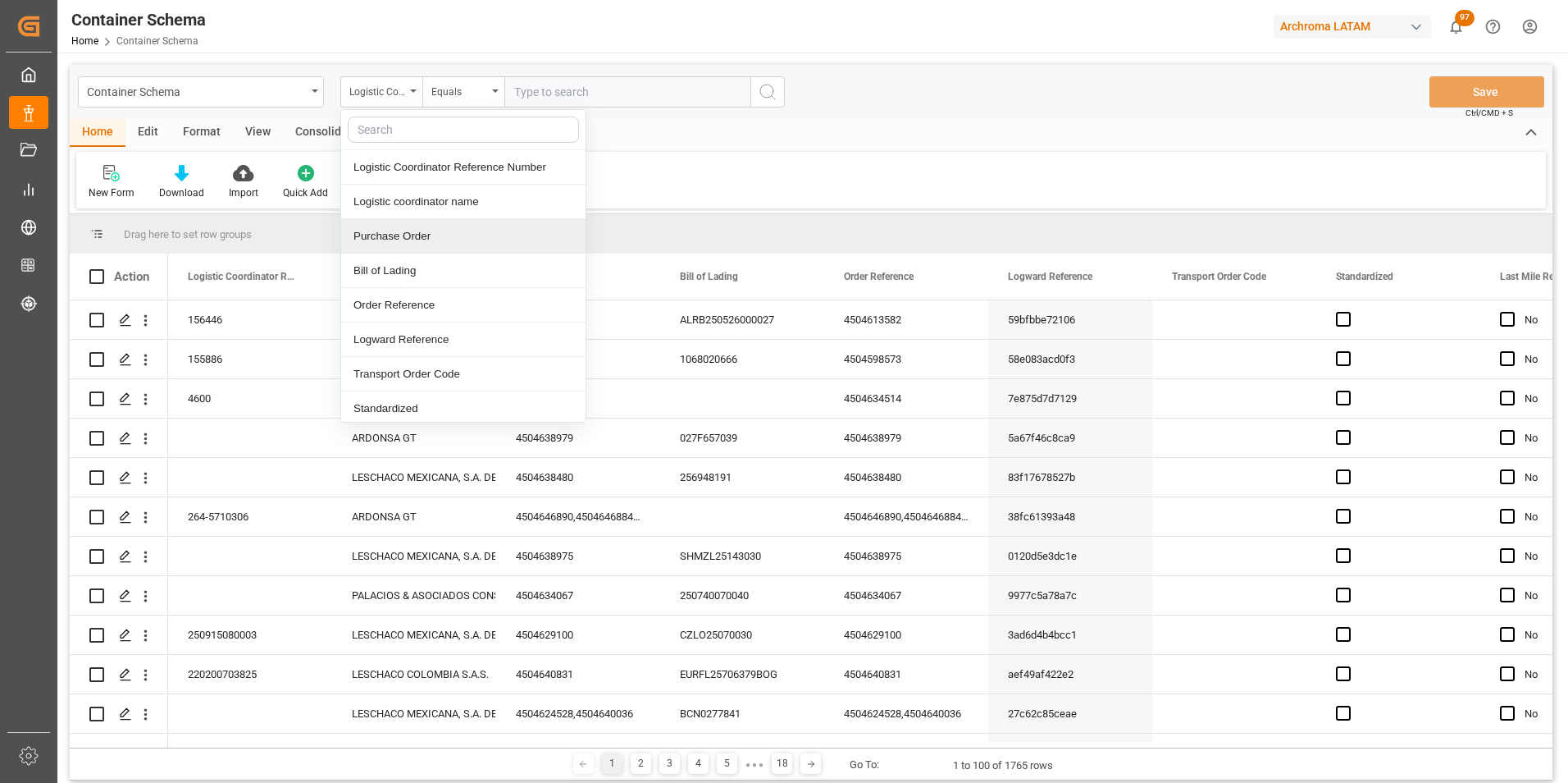
click at [434, 233] on div "Purchase Order" at bounding box center [463, 236] width 244 height 35
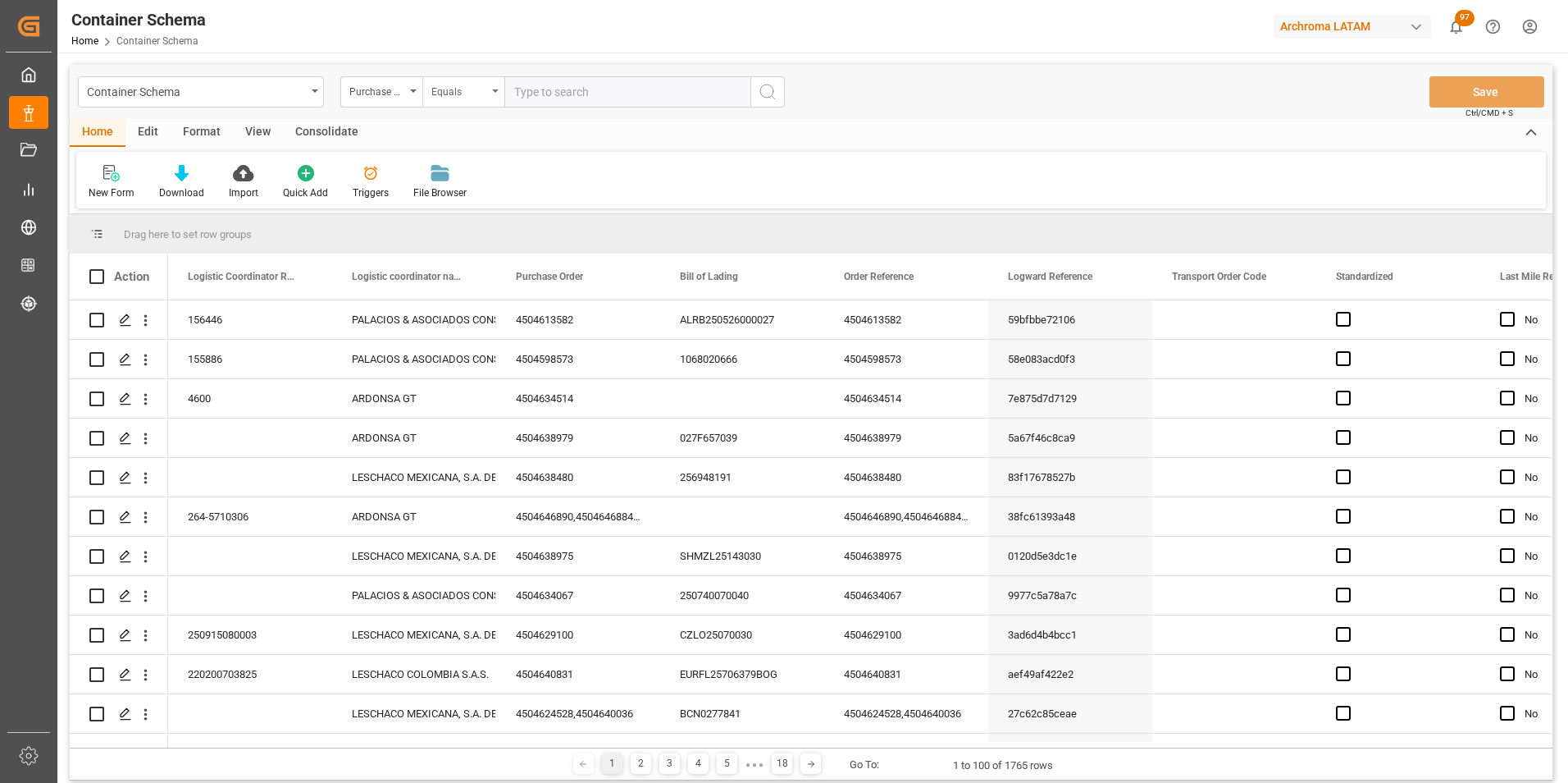
click at [454, 97] on div "Equals" at bounding box center [459, 89] width 56 height 19
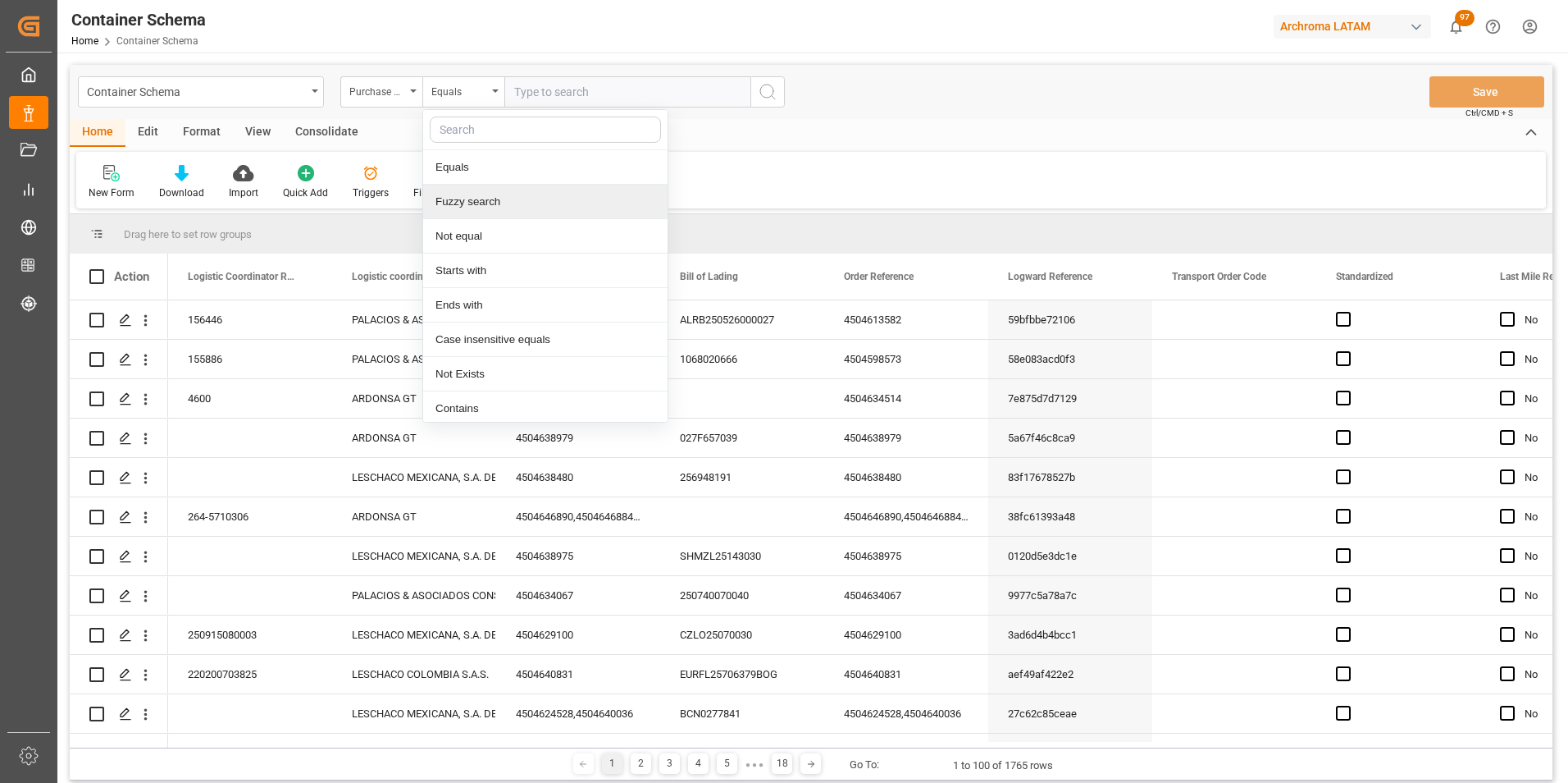
click at [468, 192] on div "Fuzzy search" at bounding box center [545, 201] width 244 height 35
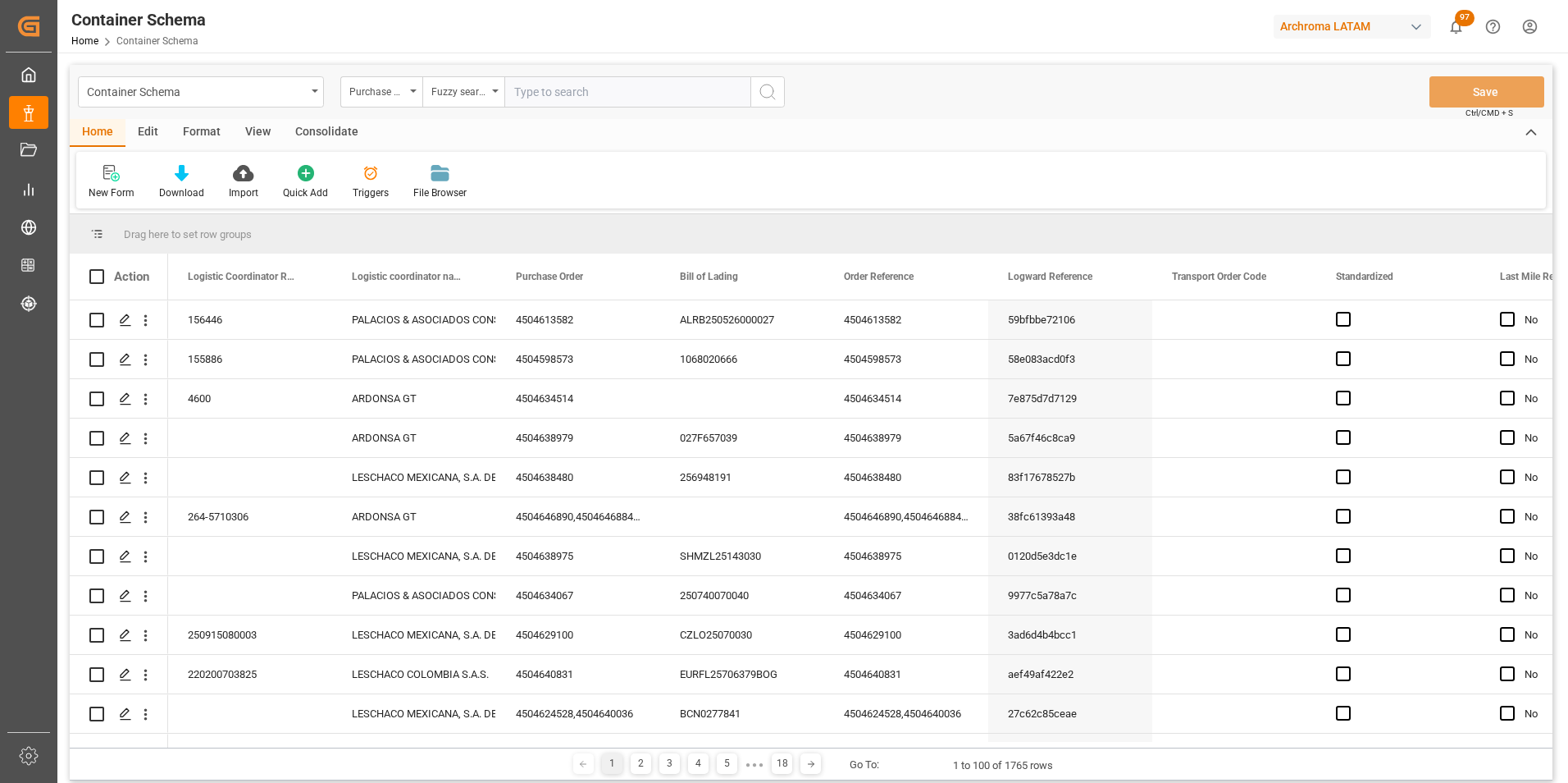
paste input "4504641943"
type input "4504641943"
click at [762, 83] on icon "search button" at bounding box center [768, 92] width 19 height 19
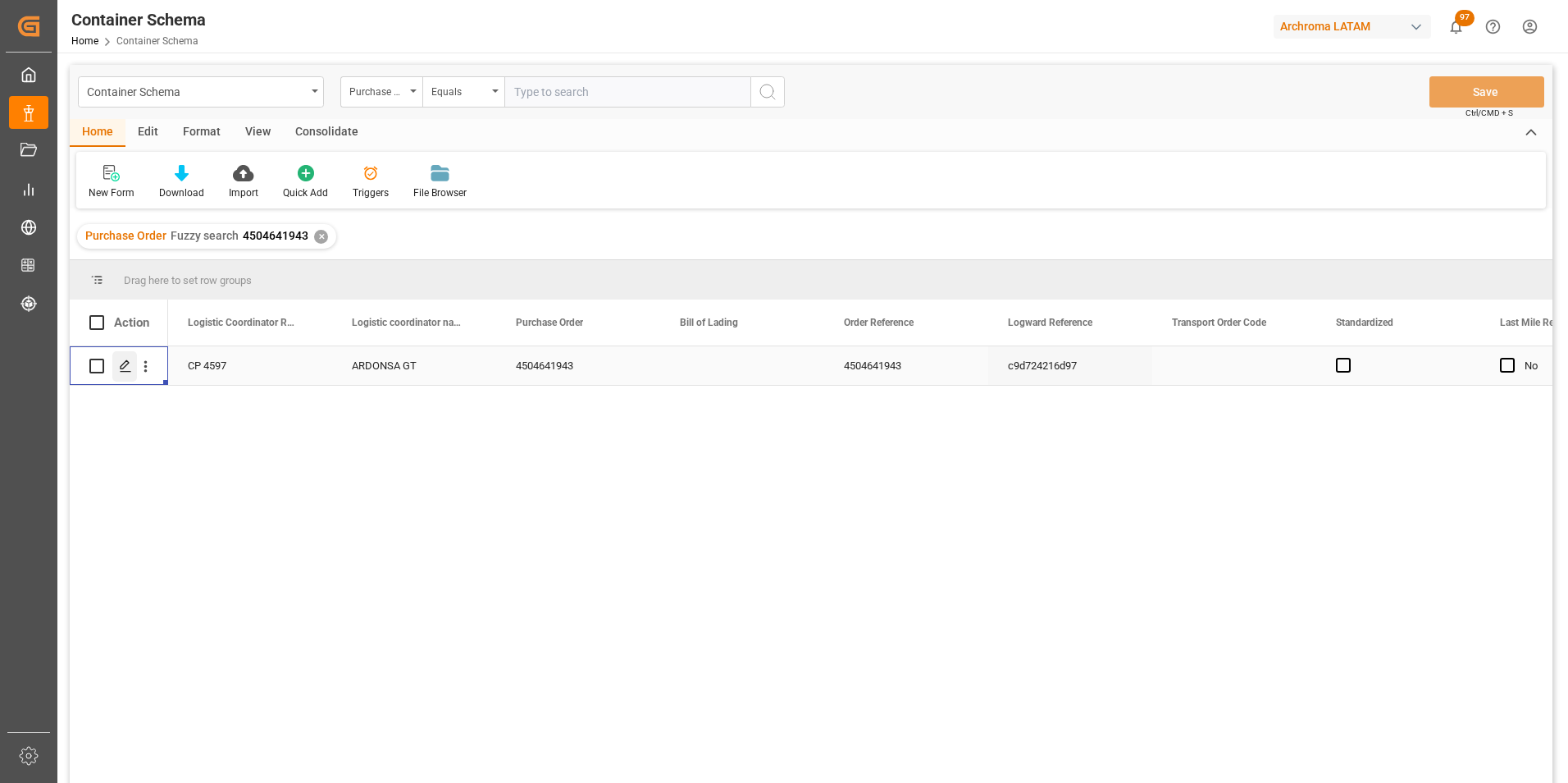
click at [125, 371] on icon "Press SPACE to select this row." at bounding box center [125, 366] width 13 height 13
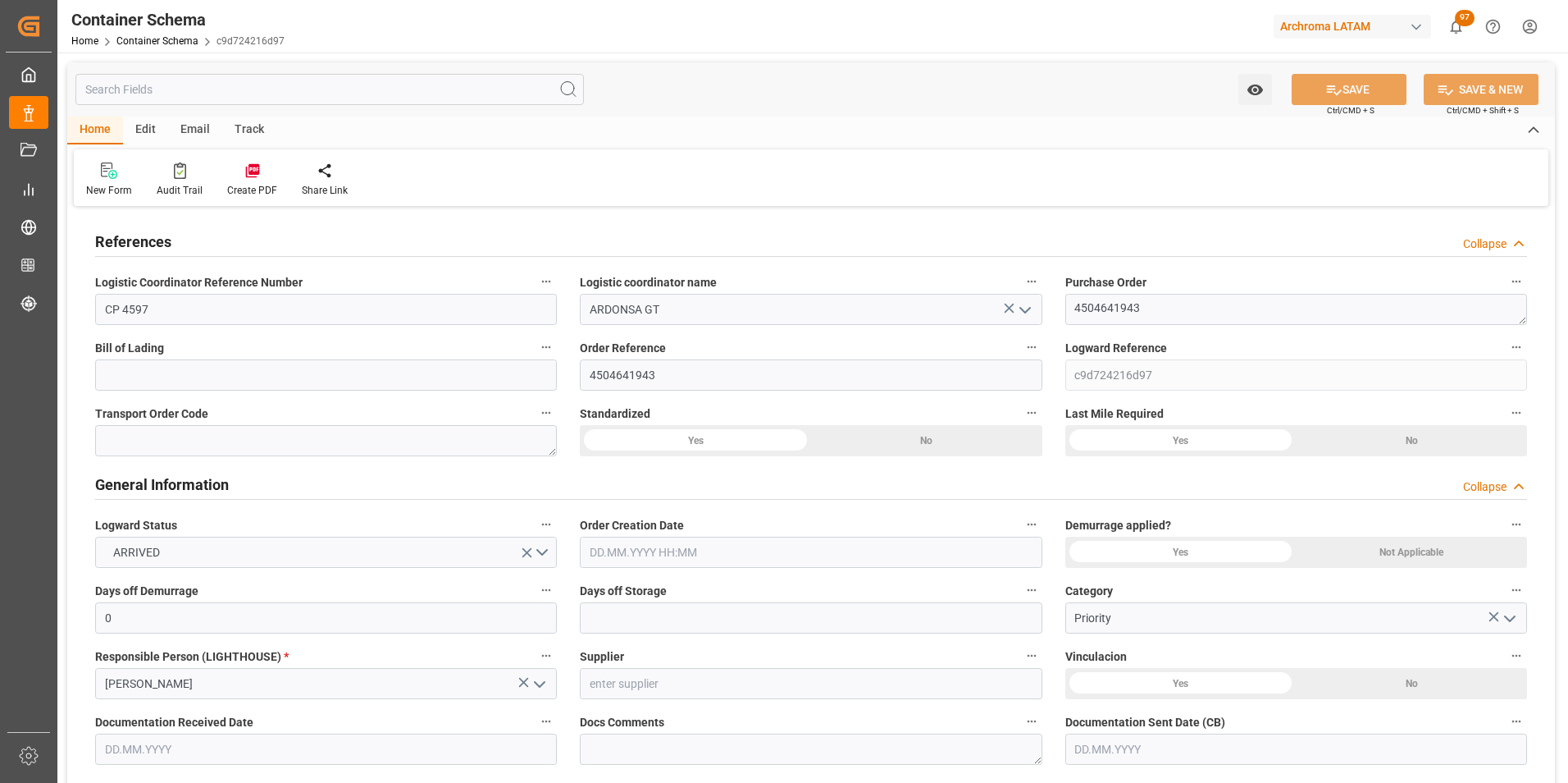
type input "0"
type input "1"
type input "20"
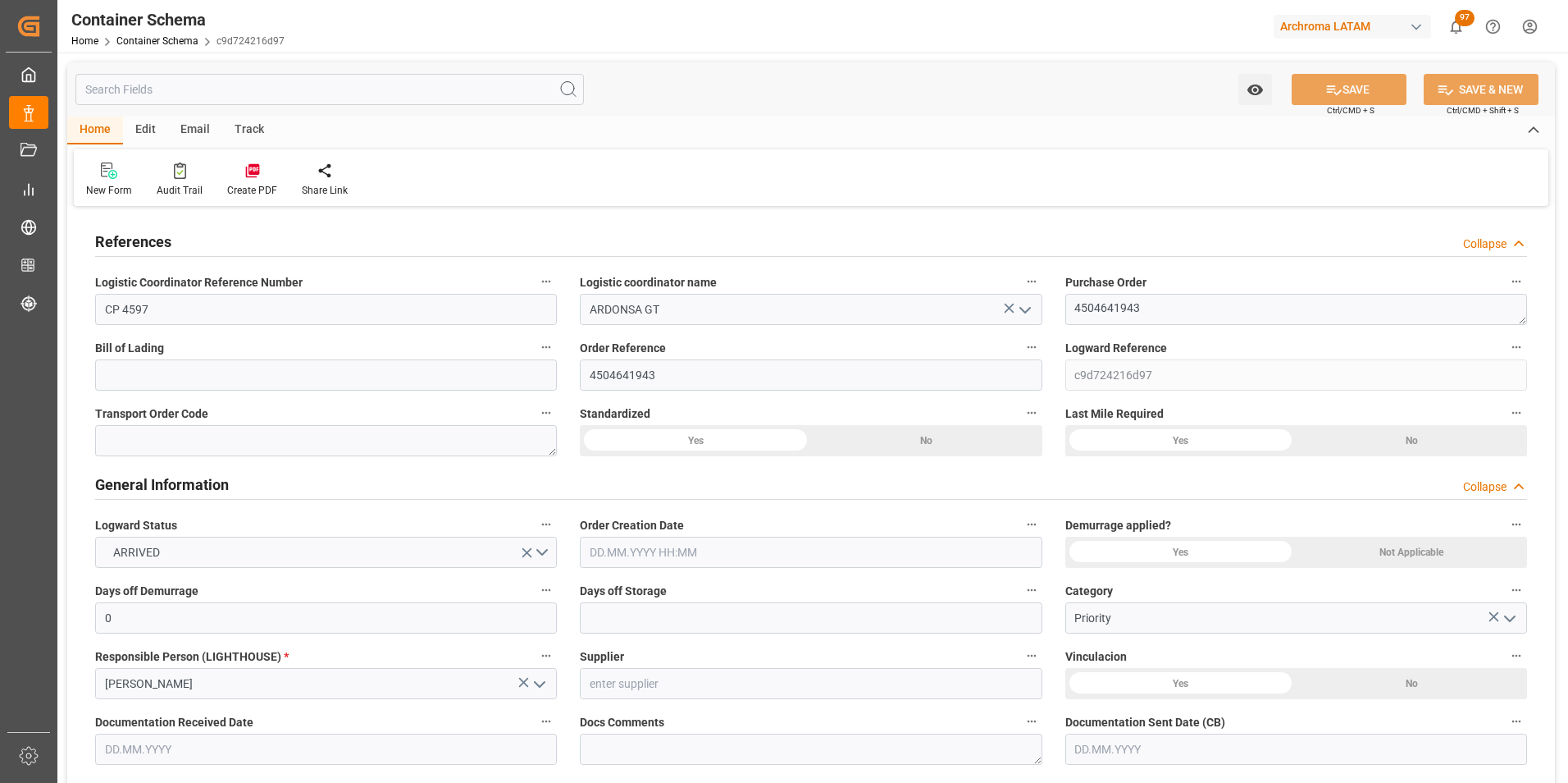
type input "20000"
type input "21140"
type input "MXZMF"
type input "3"
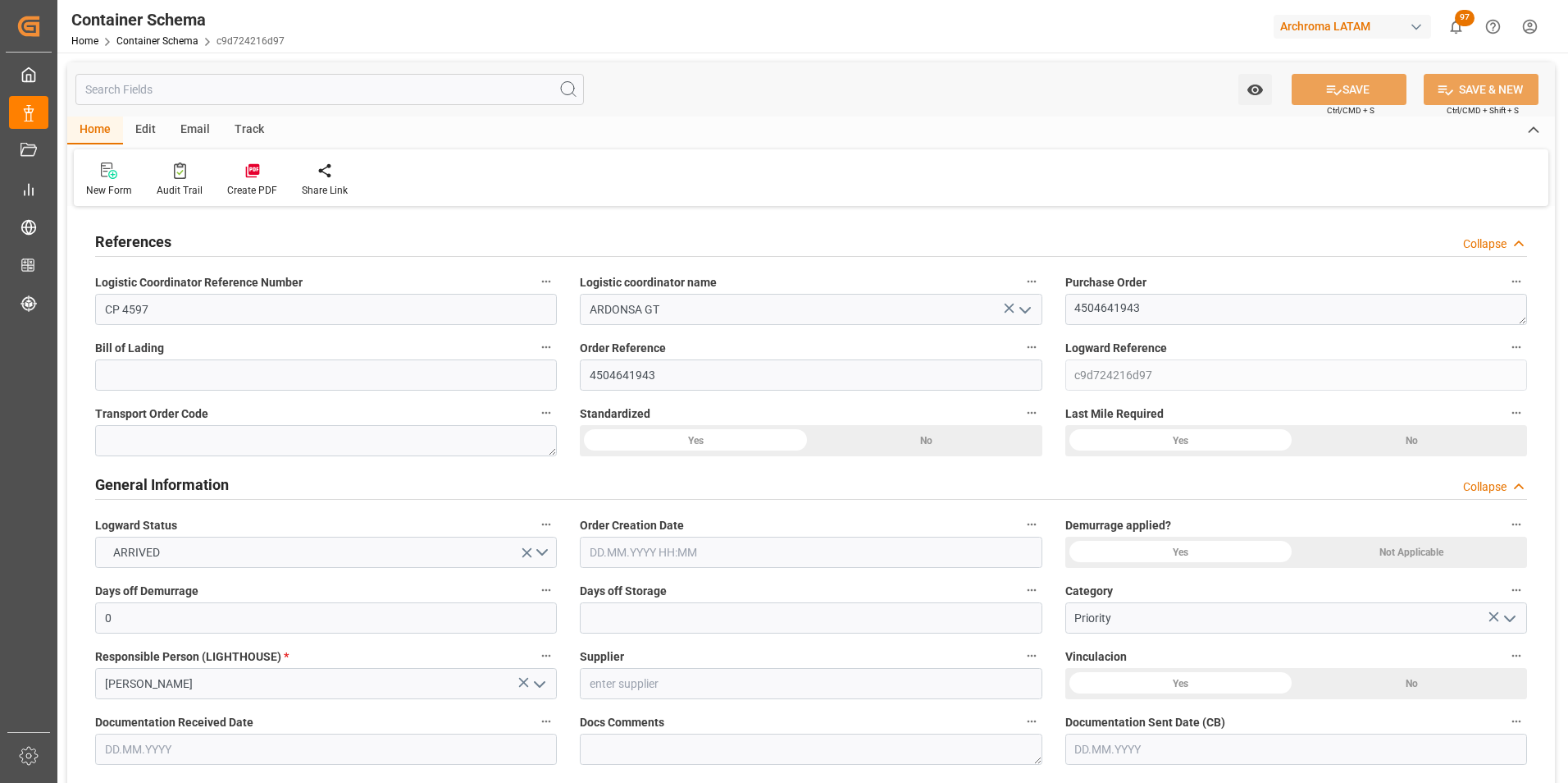
type input "0"
type input "22.07.2025 12:15"
type input "22.07.2025"
type input "28.07.2025"
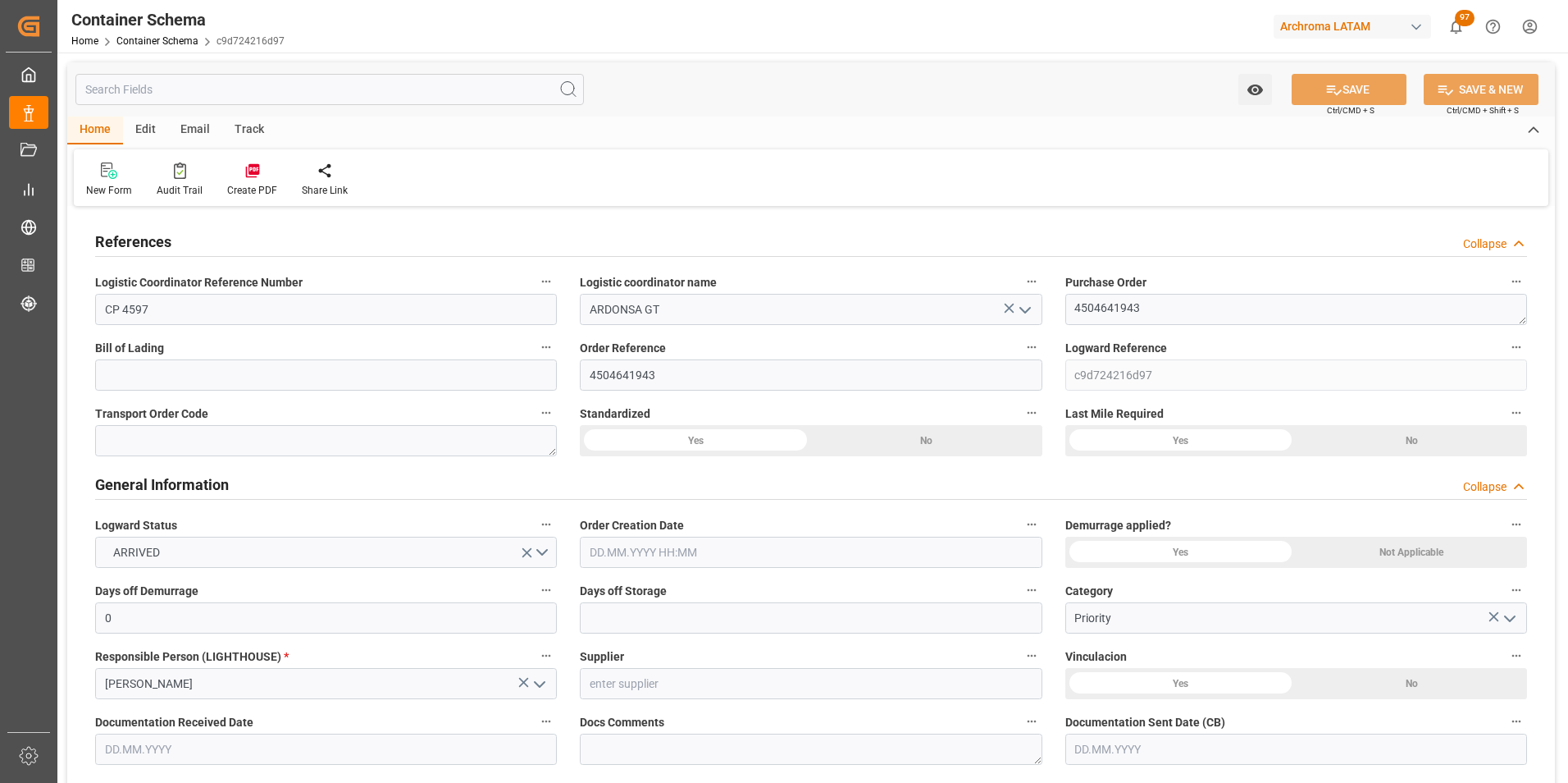
type input "22.07.2025"
type input "31.07.2025"
type input "31.07.2025 17:23"
type input "22.07.2025 17:09"
type input "[DATE]"
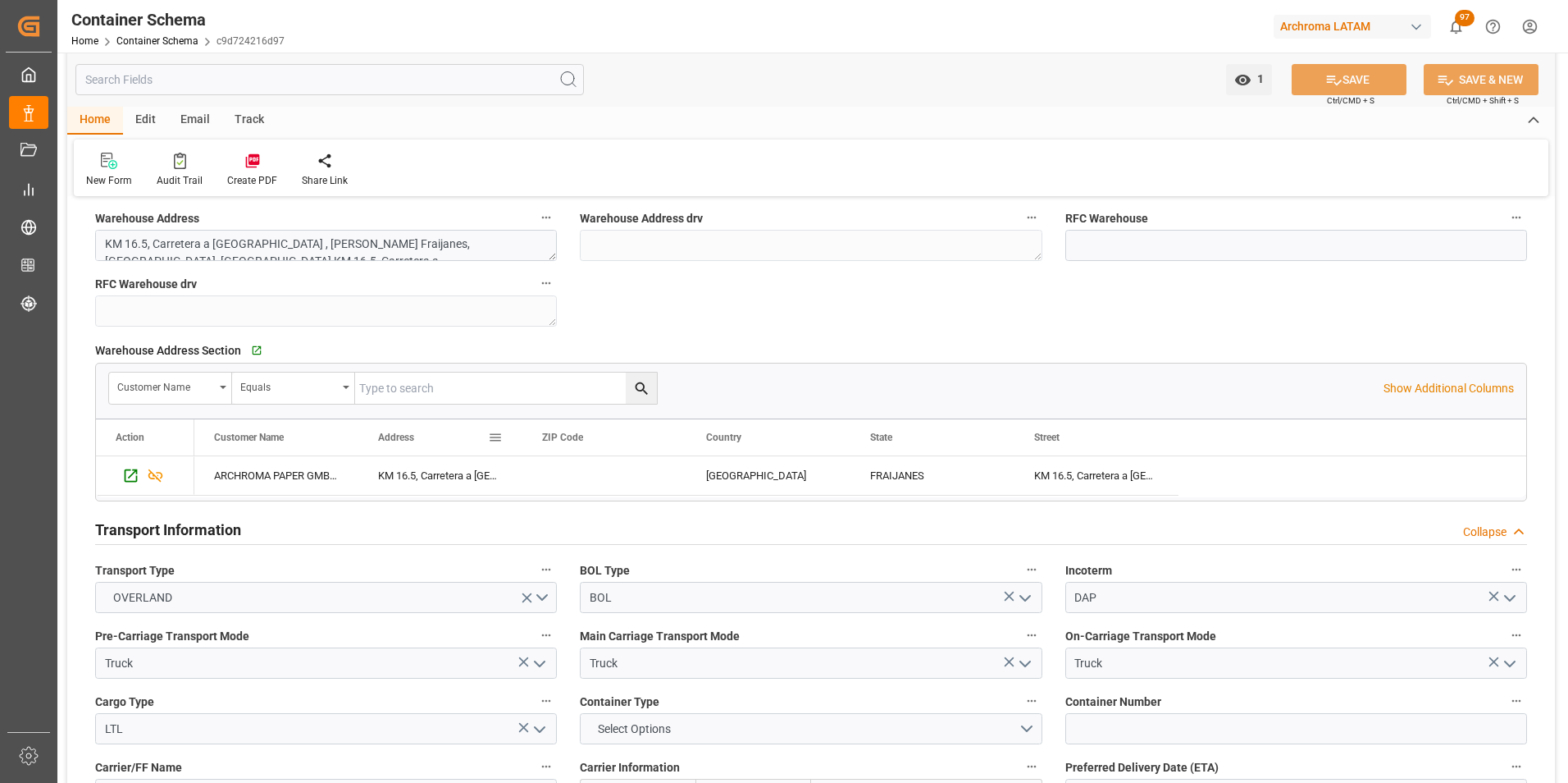
scroll to position [1395, 0]
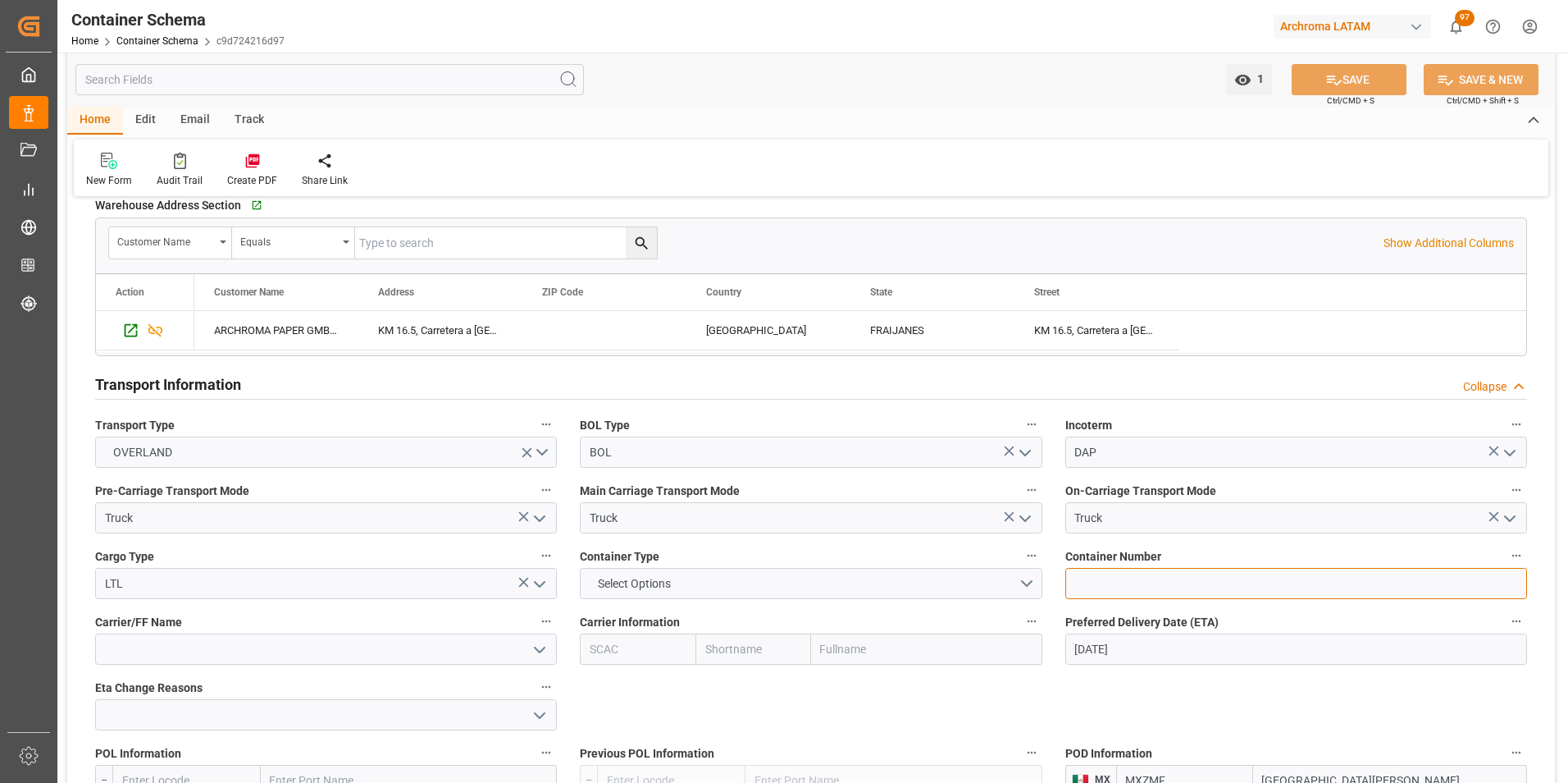
click at [1105, 584] on input at bounding box center [1295, 583] width 461 height 31
click at [1107, 563] on span "Container Number" at bounding box center [1113, 556] width 96 height 17
click at [1505, 563] on button "Container Number" at bounding box center [1516, 555] width 21 height 21
click at [1107, 583] on div at bounding box center [784, 392] width 1568 height 783
click at [1102, 583] on input at bounding box center [1295, 583] width 461 height 31
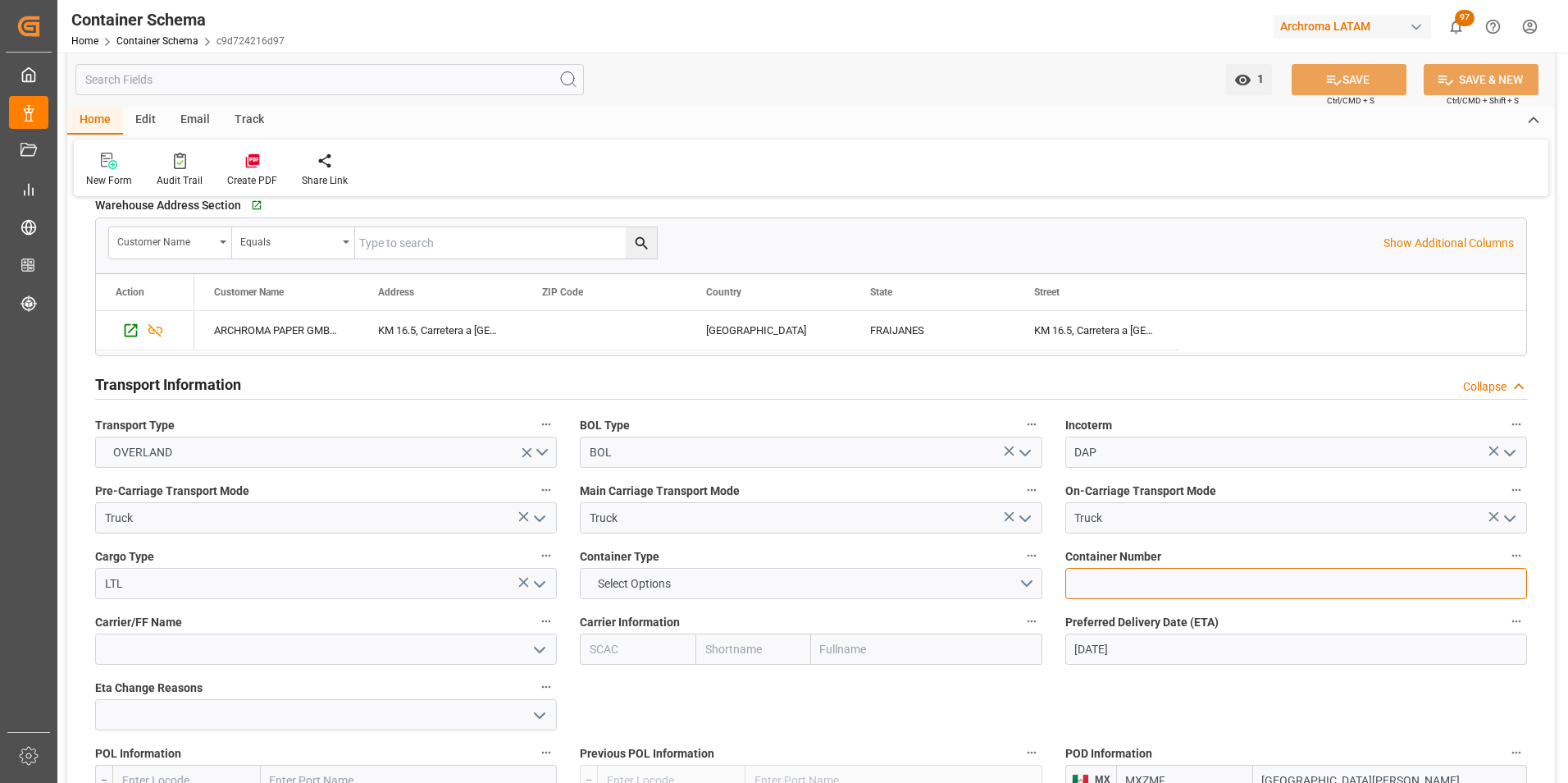
paste input "C-505 BKY"
type input "C-505 BKY"
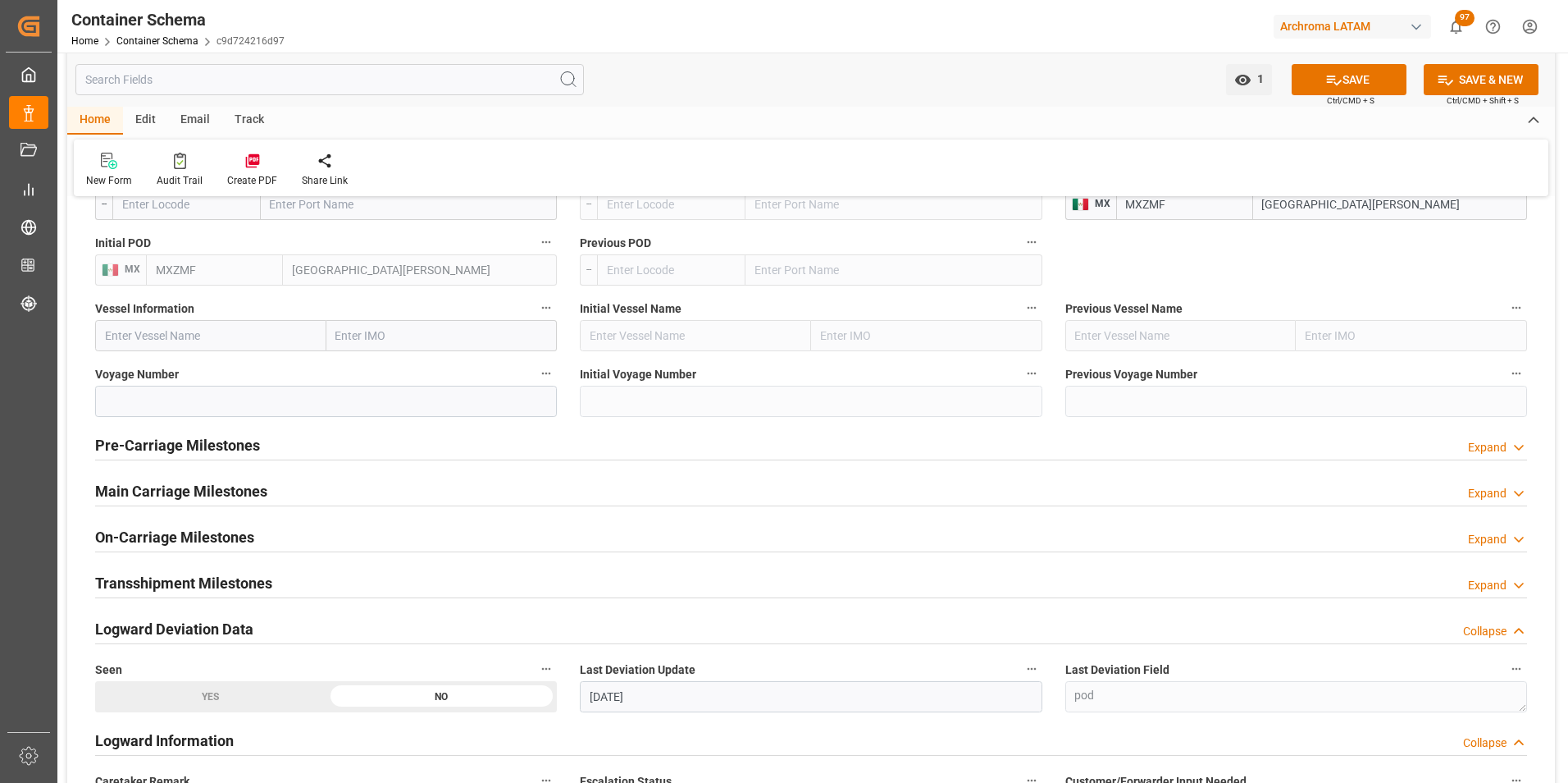
scroll to position [2051, 0]
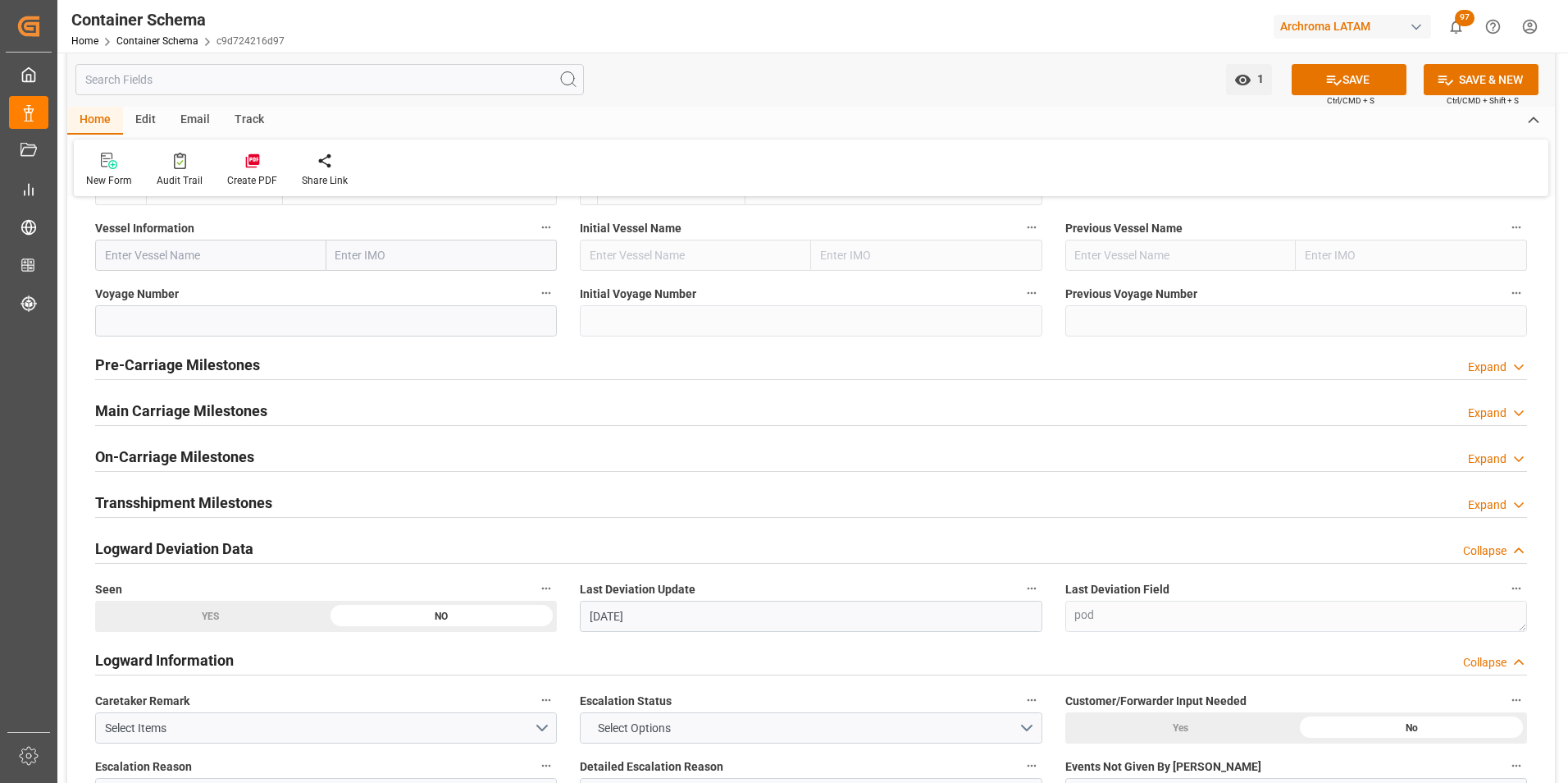
drag, startPoint x: 207, startPoint y: 407, endPoint x: 292, endPoint y: 523, distance: 143.8
click at [207, 406] on h2 "Main Carriage Milestones" at bounding box center [181, 410] width 172 height 22
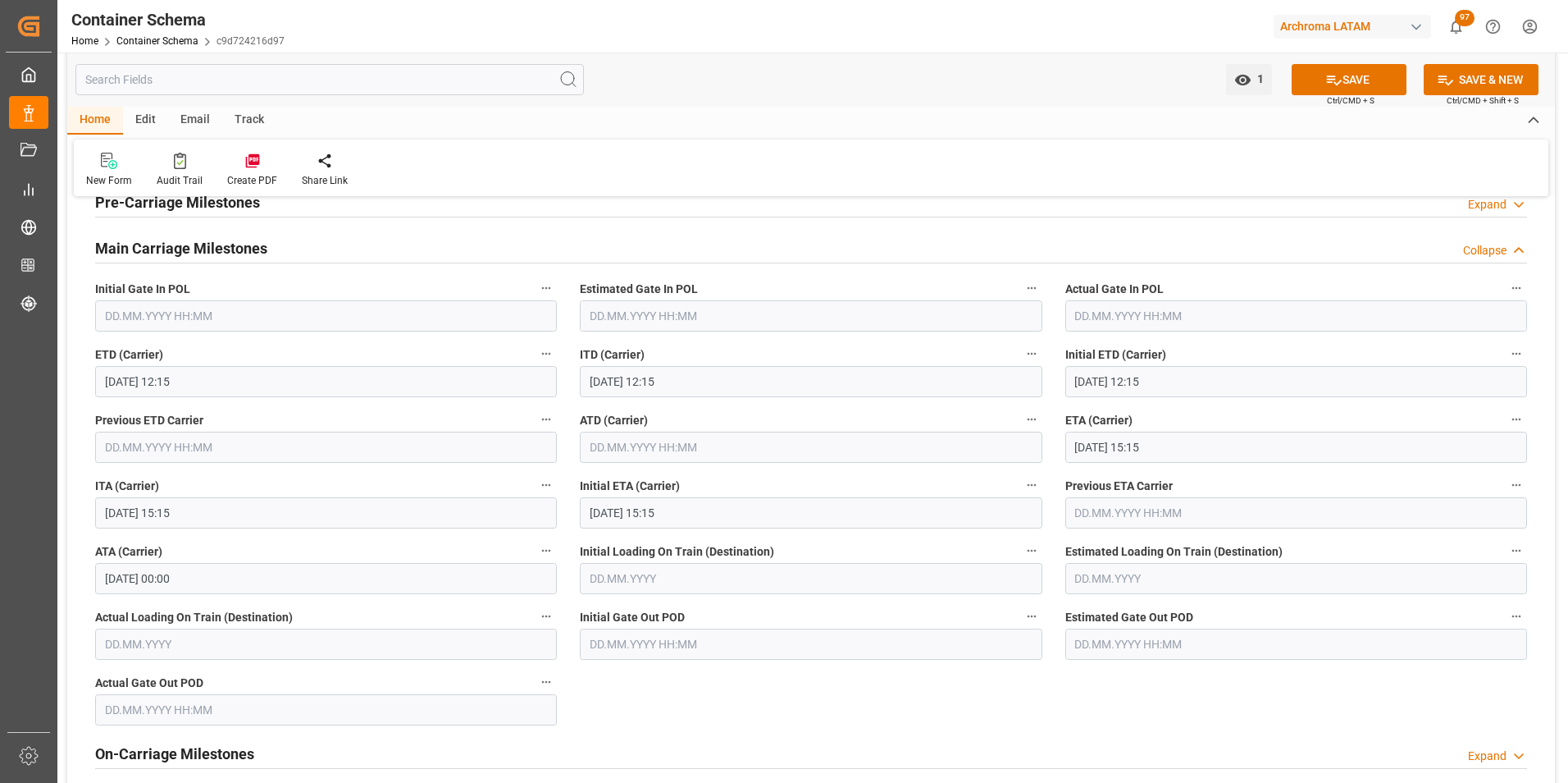
scroll to position [2215, 0]
click at [1369, 83] on button "SAVE" at bounding box center [1349, 79] width 115 height 31
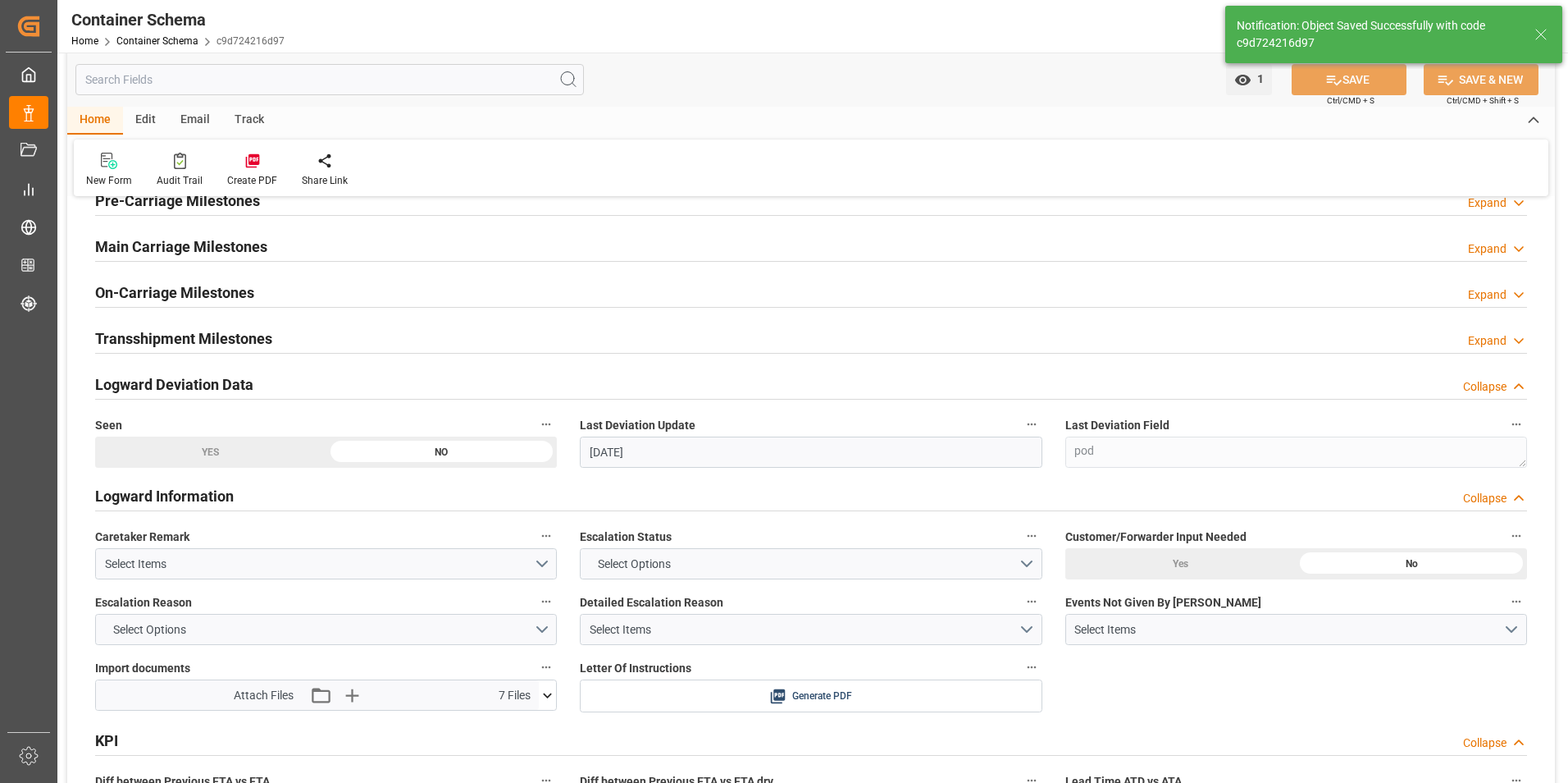
type input "15"
type input "[DATE]"
type input "12.08.2025 16:21"
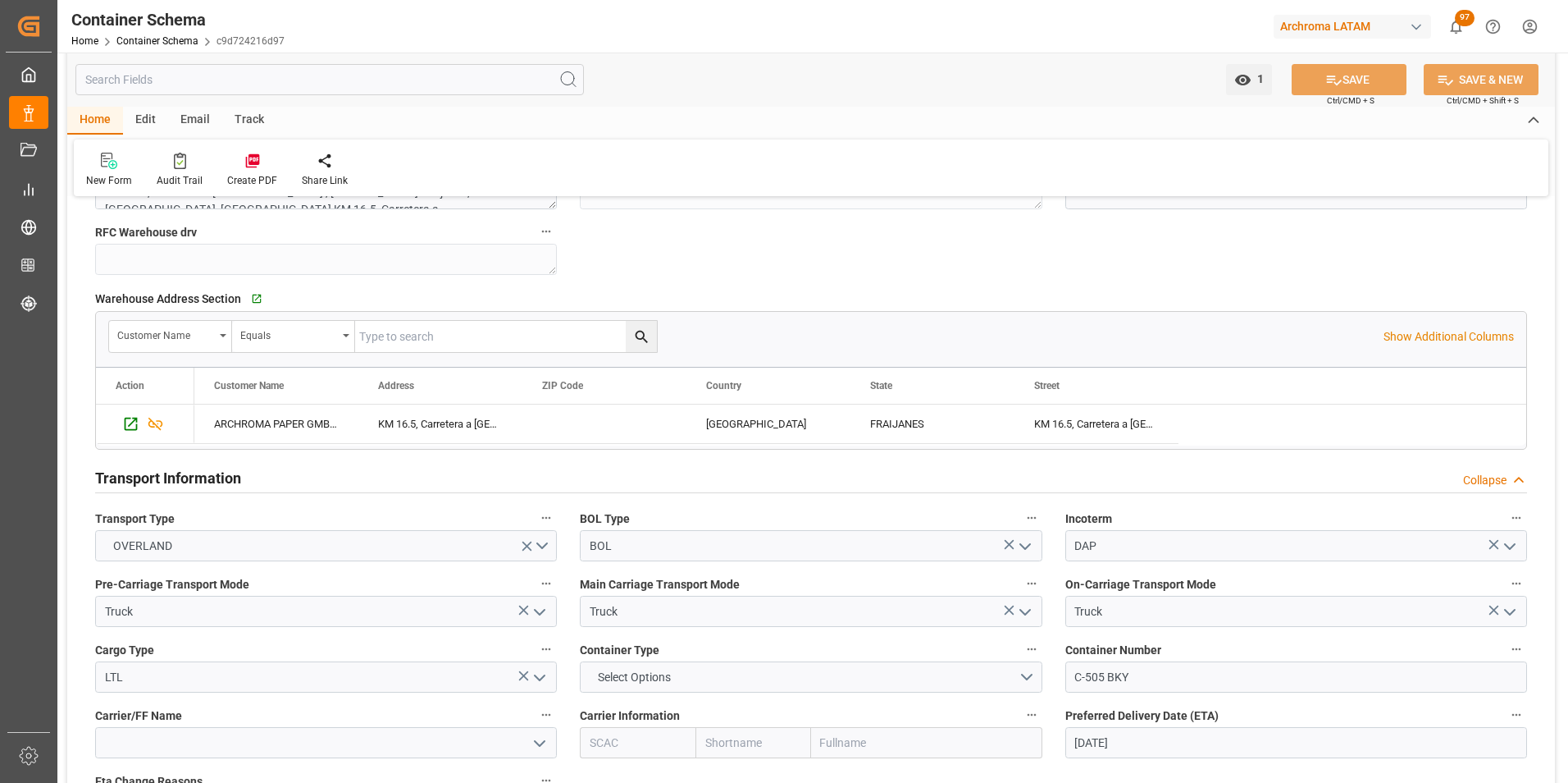
scroll to position [1313, 0]
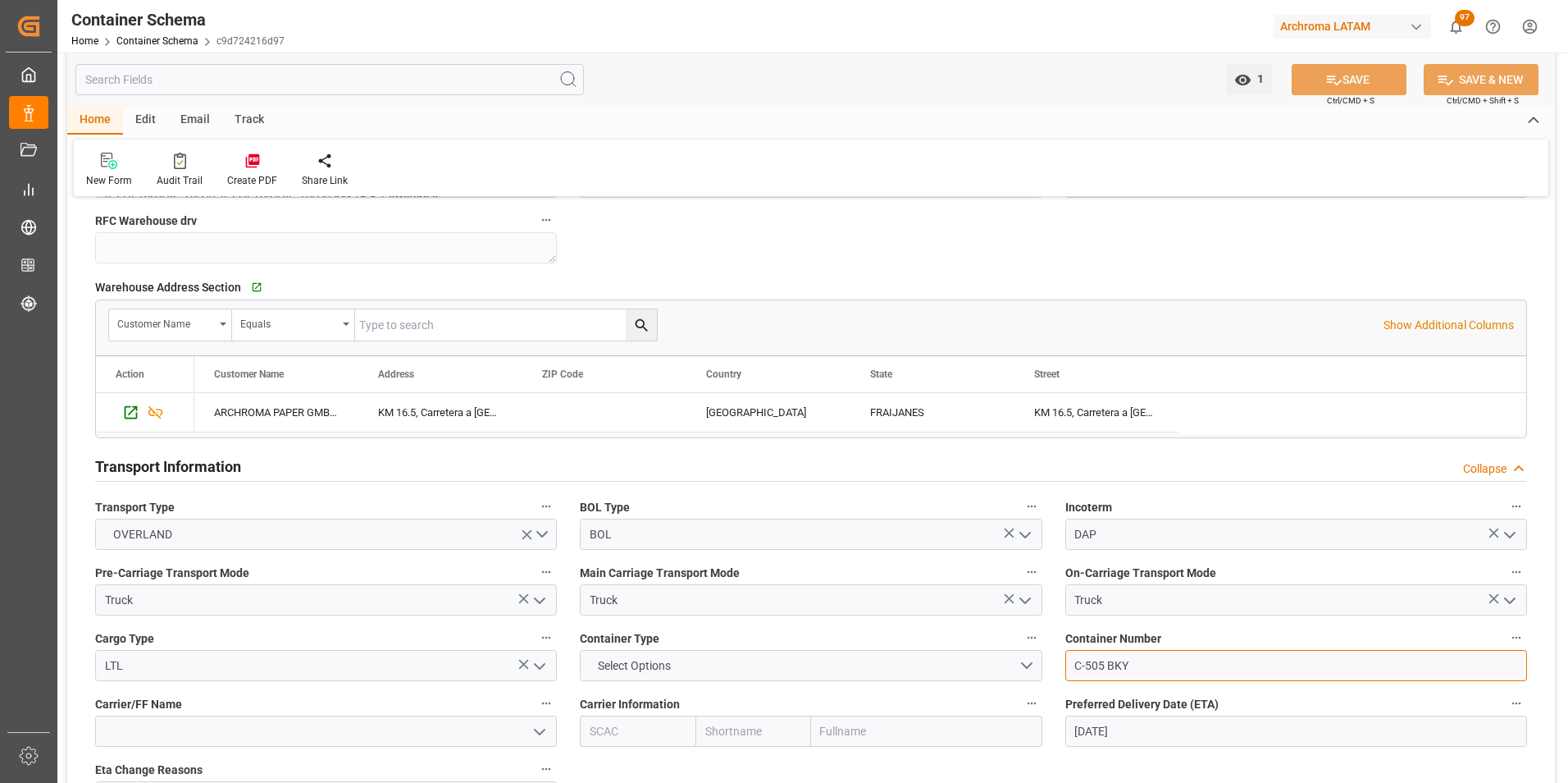
click at [1143, 663] on input "C-505 BKY" at bounding box center [1295, 665] width 461 height 31
drag, startPoint x: 1143, startPoint y: 663, endPoint x: 1062, endPoint y: 664, distance: 81.0
click at [1062, 664] on div "Container Number C-505 BKY" at bounding box center [1295, 654] width 484 height 66
paste input "453 BXH"
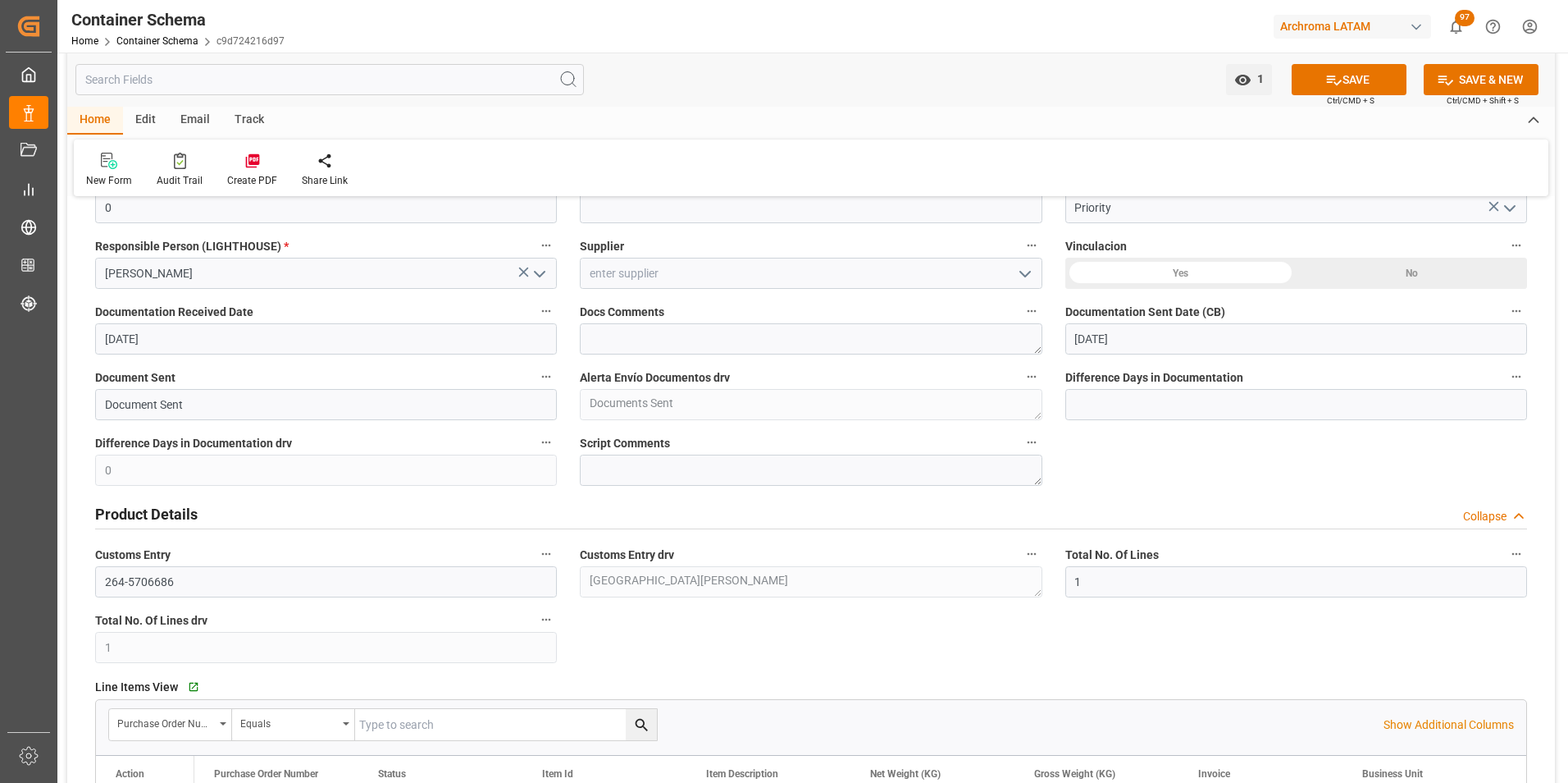
scroll to position [0, 0]
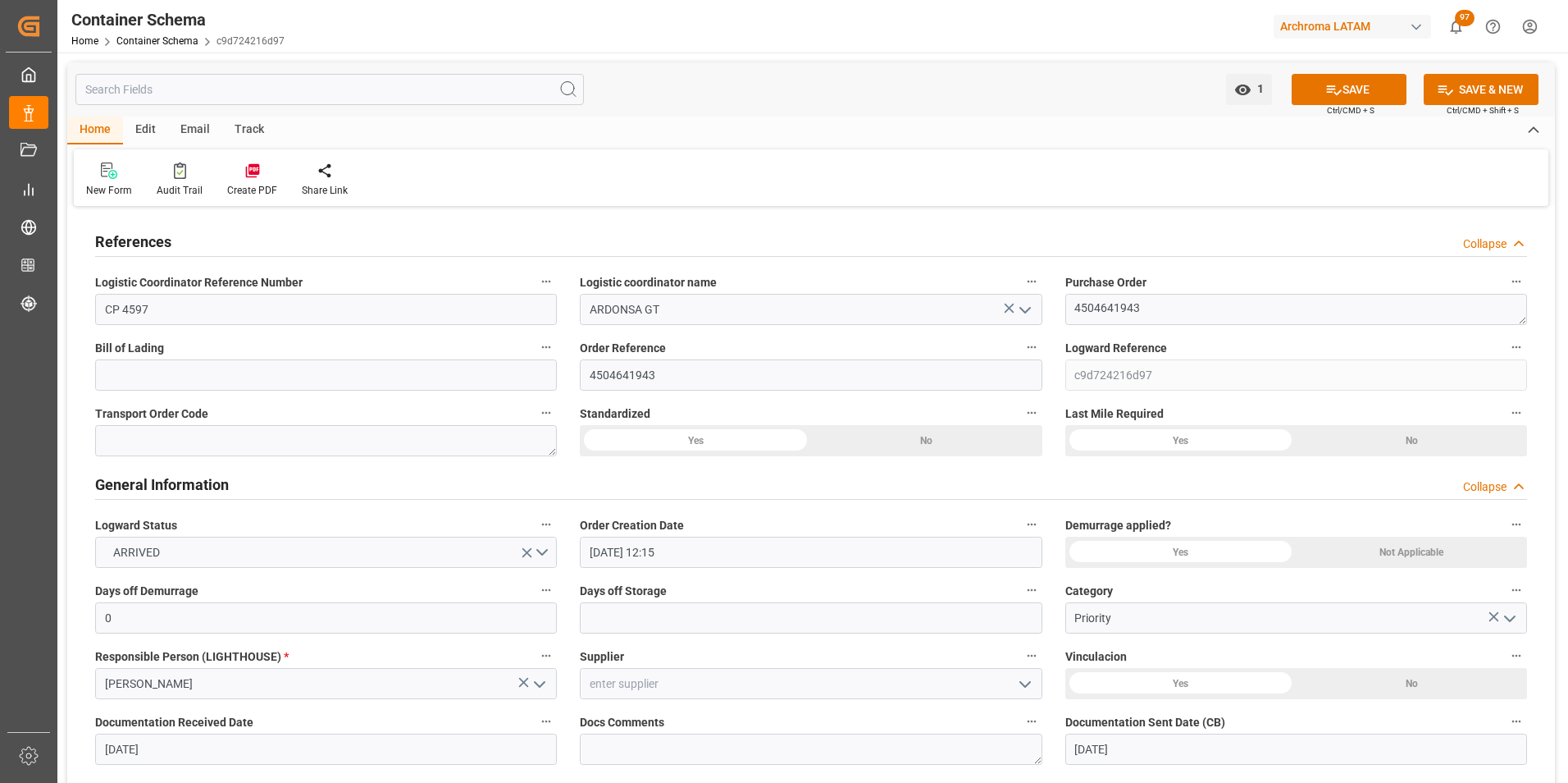
type input "C-453 BXH"
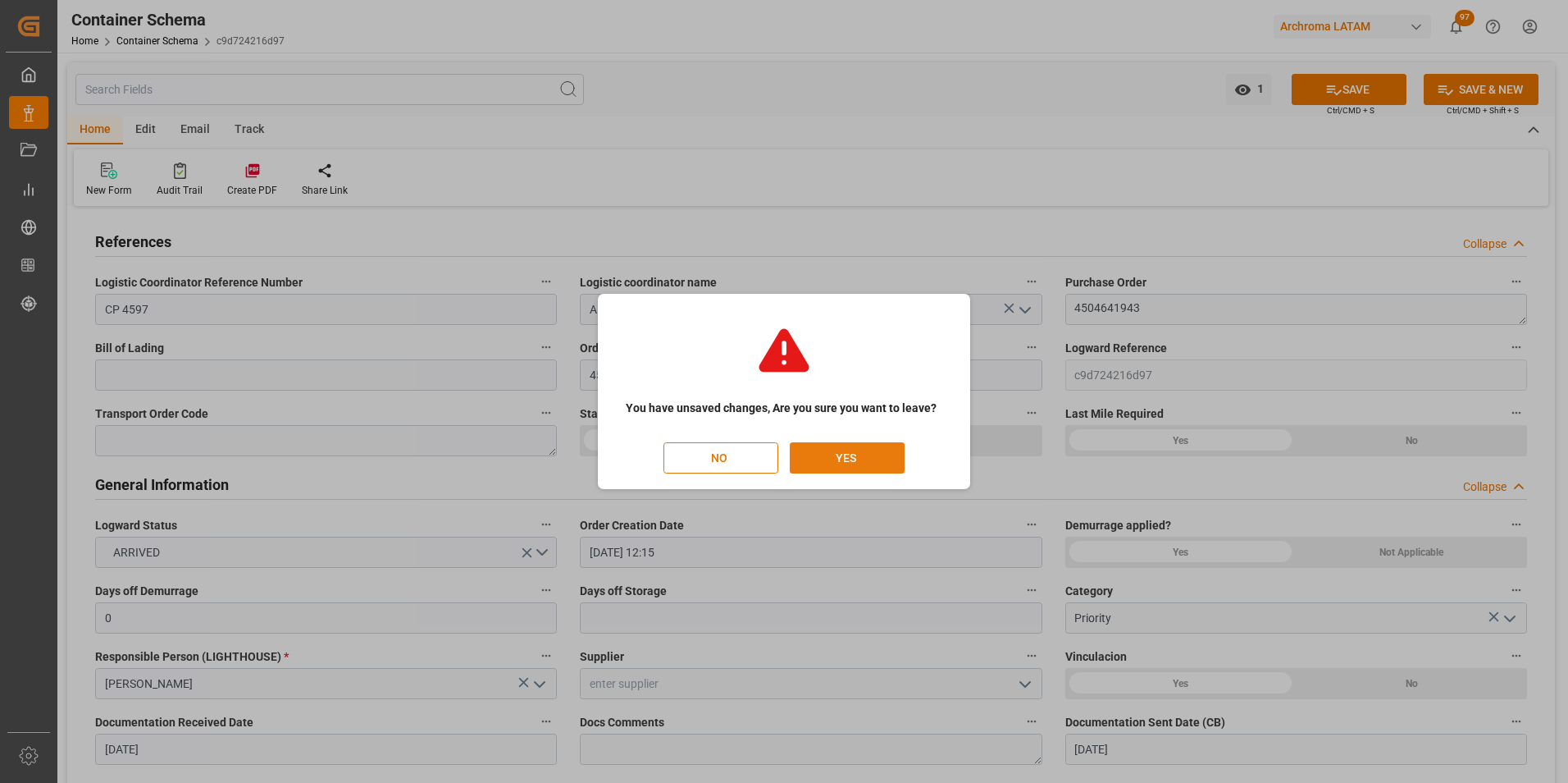
click at [835, 462] on button "YES" at bounding box center [847, 457] width 115 height 31
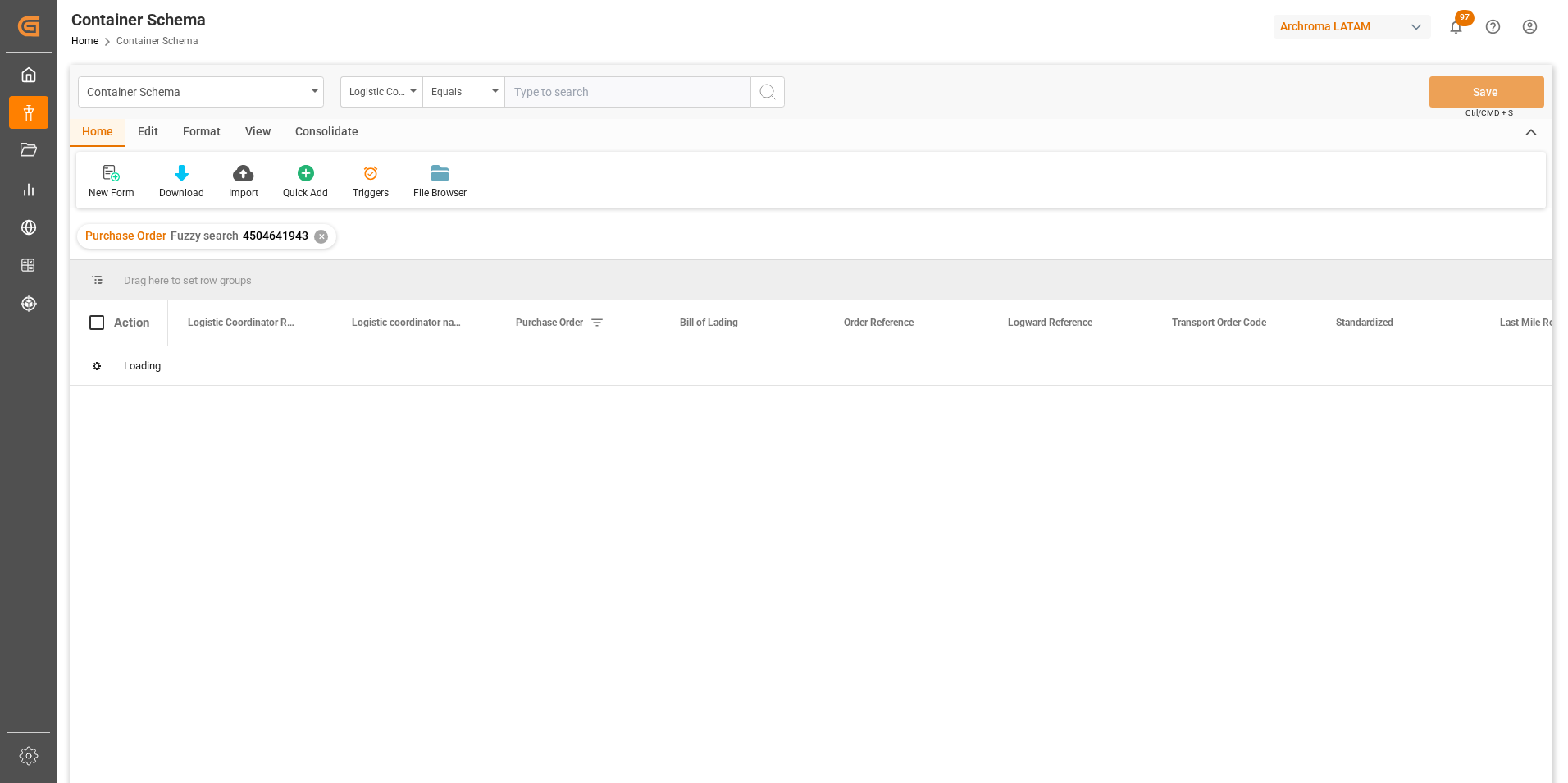
click at [321, 238] on div "✕" at bounding box center [321, 236] width 14 height 14
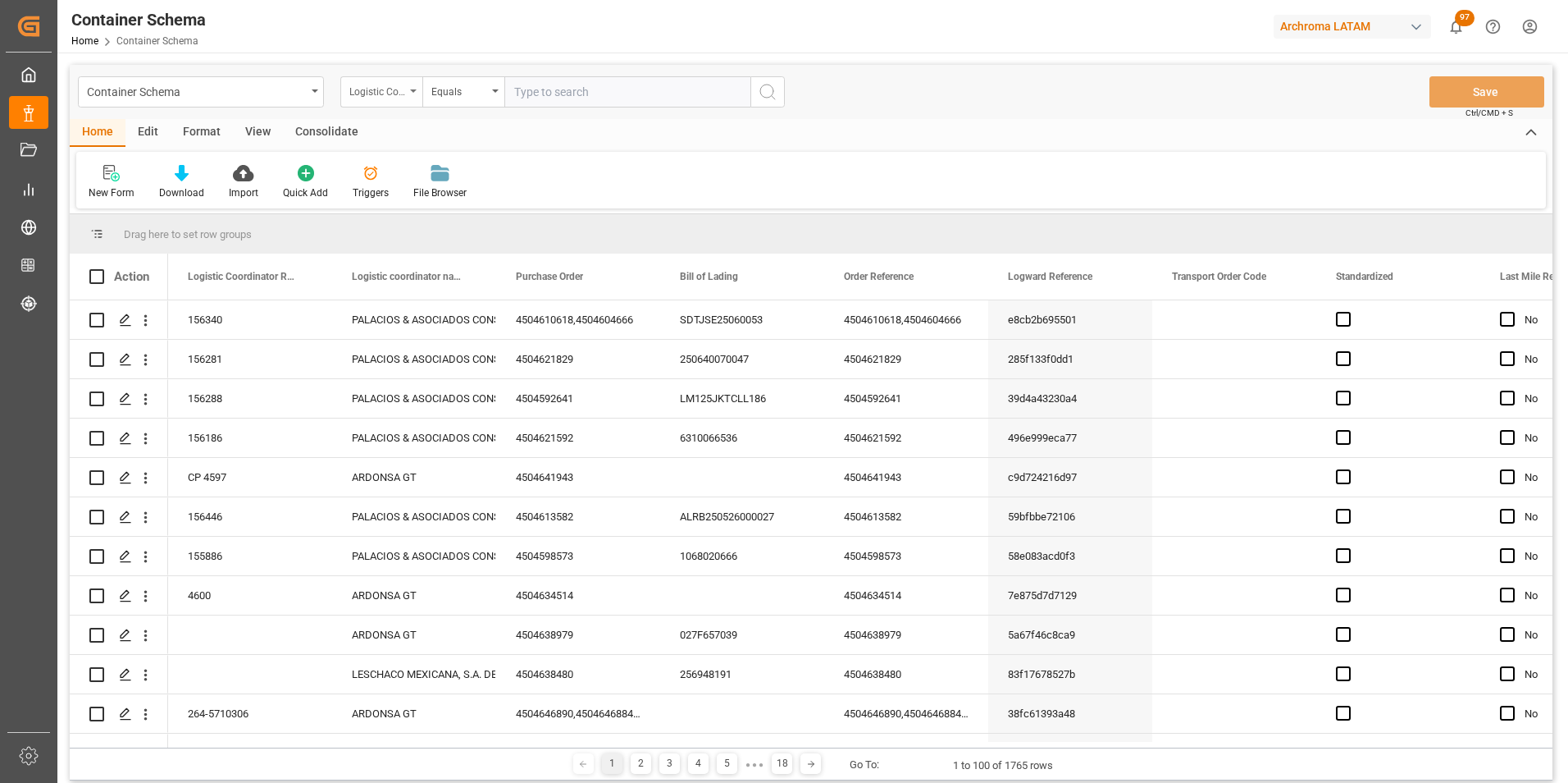
click at [403, 101] on div "Logistic Coordinator Reference Number" at bounding box center [381, 91] width 82 height 31
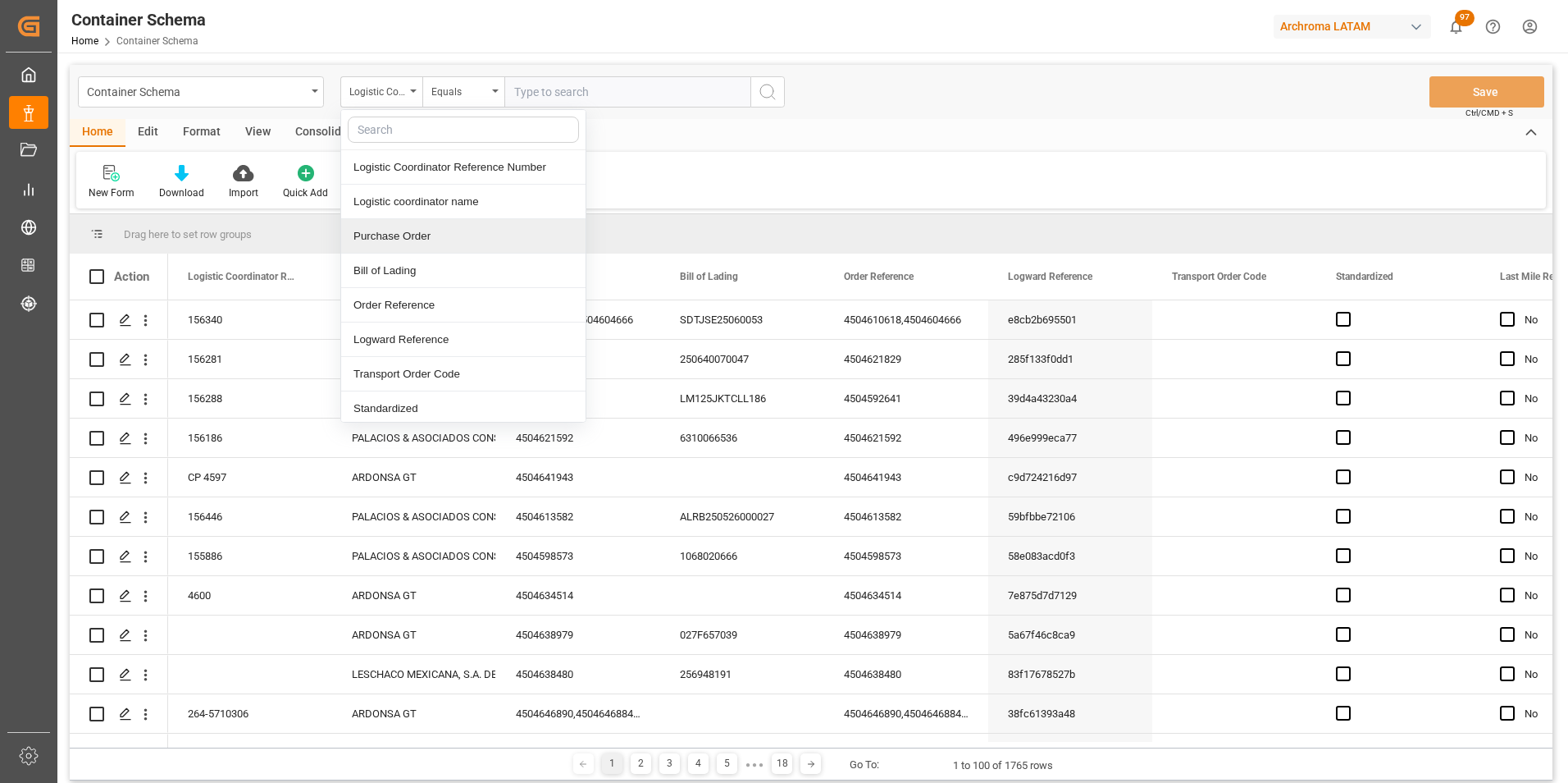
click at [405, 241] on div "Purchase Order" at bounding box center [463, 236] width 244 height 35
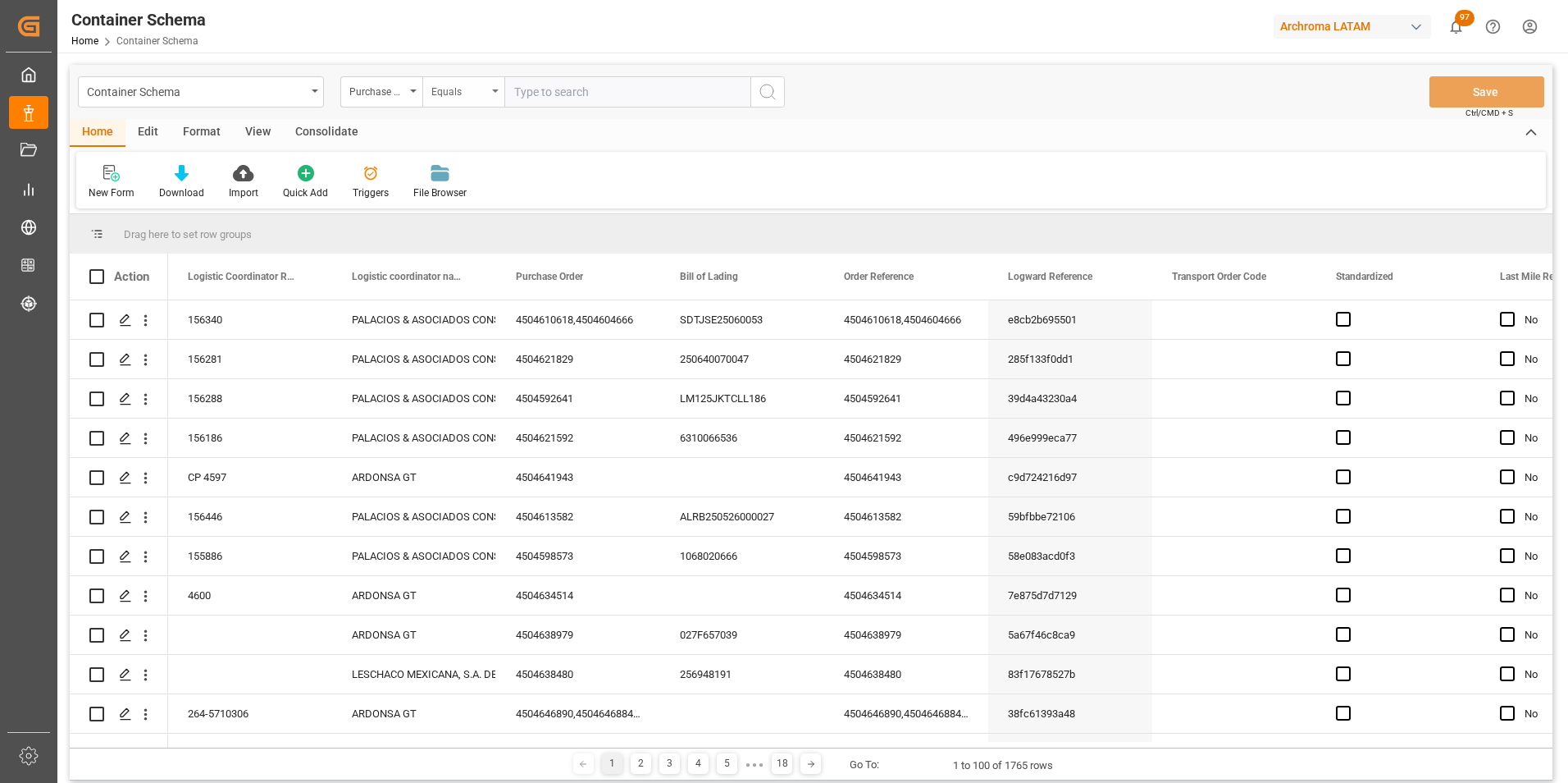
click at [453, 102] on div "Equals" at bounding box center [463, 91] width 82 height 31
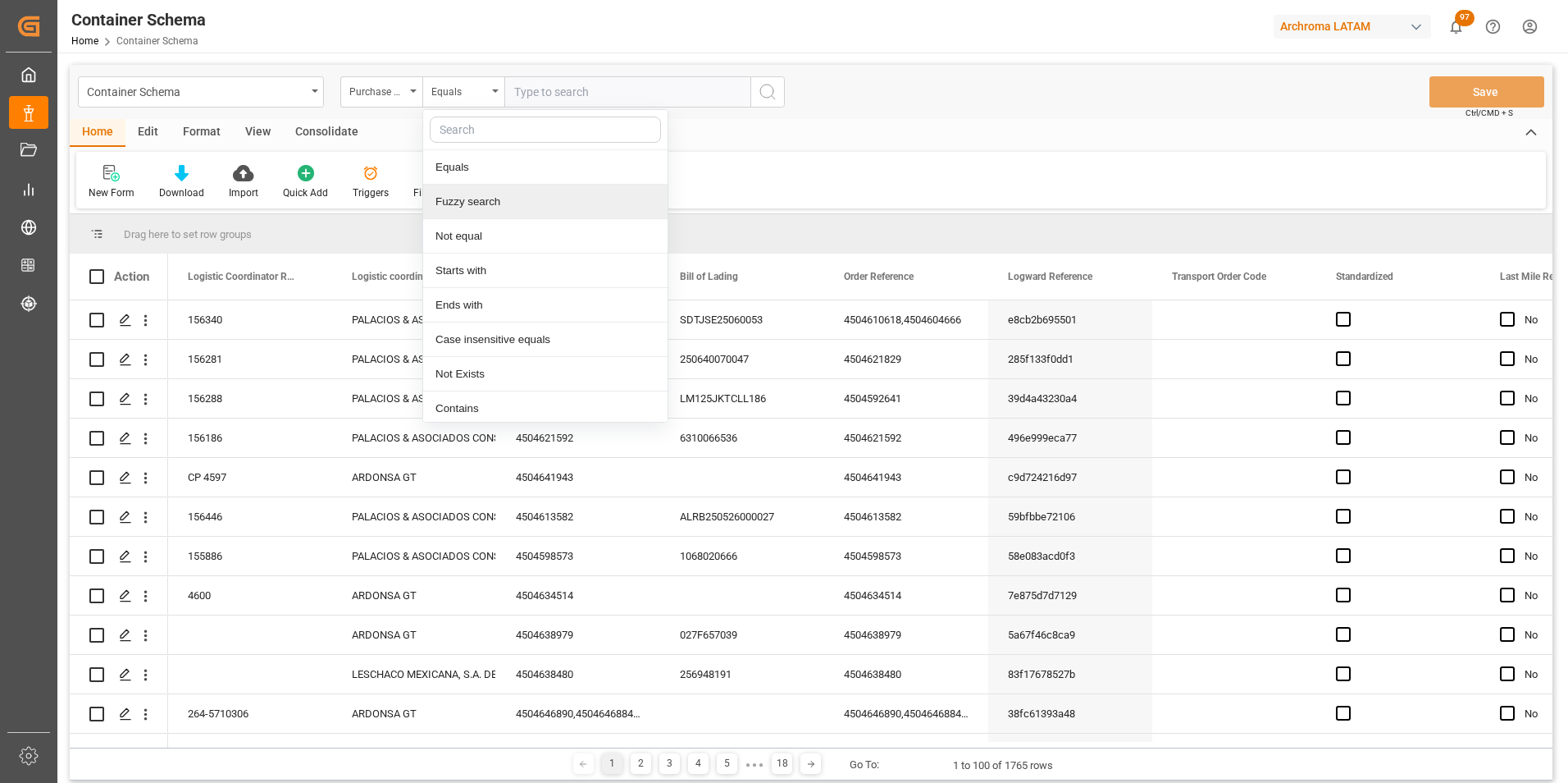
click at [483, 213] on div "Fuzzy search" at bounding box center [545, 201] width 244 height 35
paste input "4504634513"
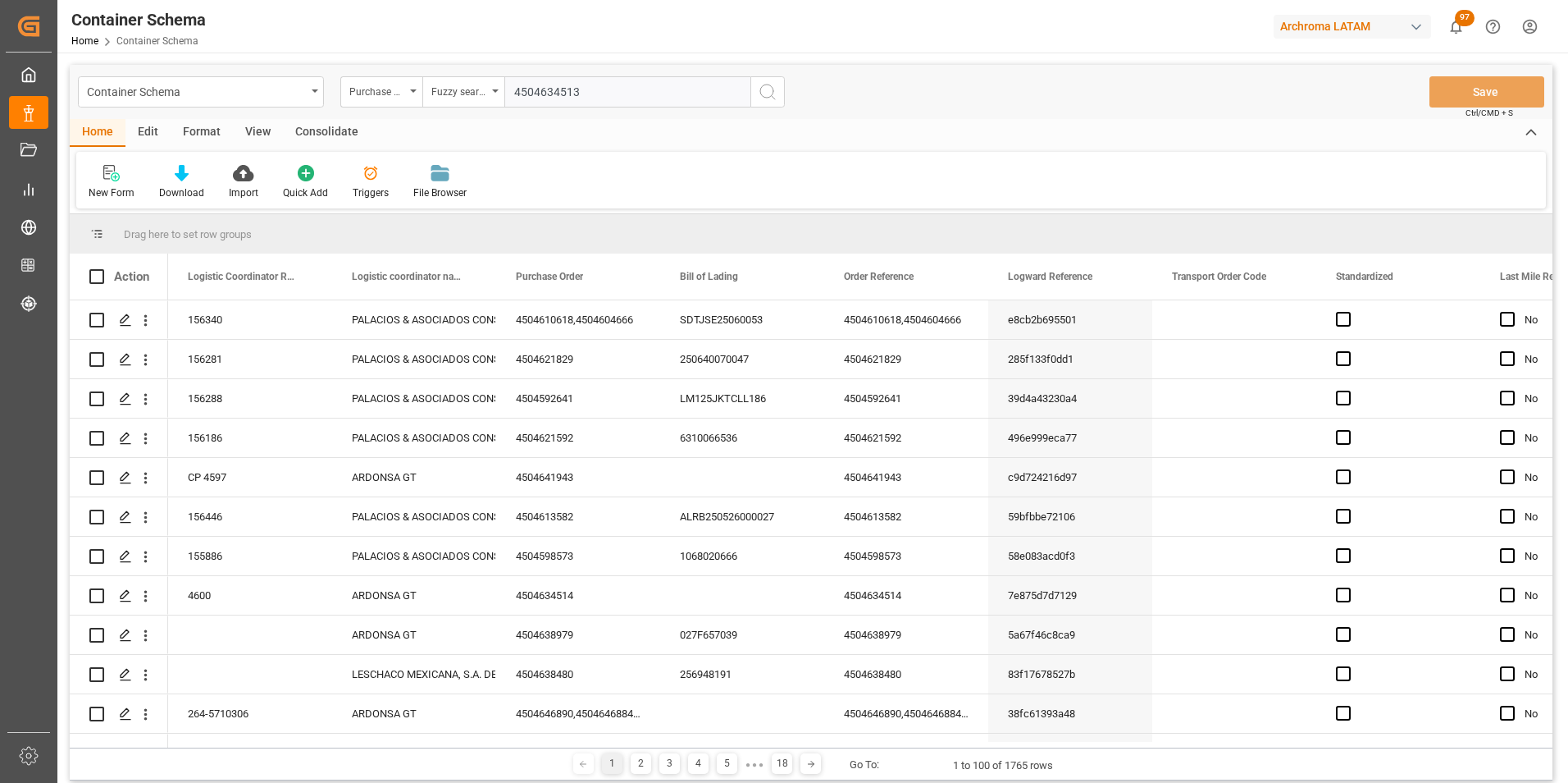
type input "4504634513"
click at [777, 93] on button "search button" at bounding box center [767, 91] width 35 height 31
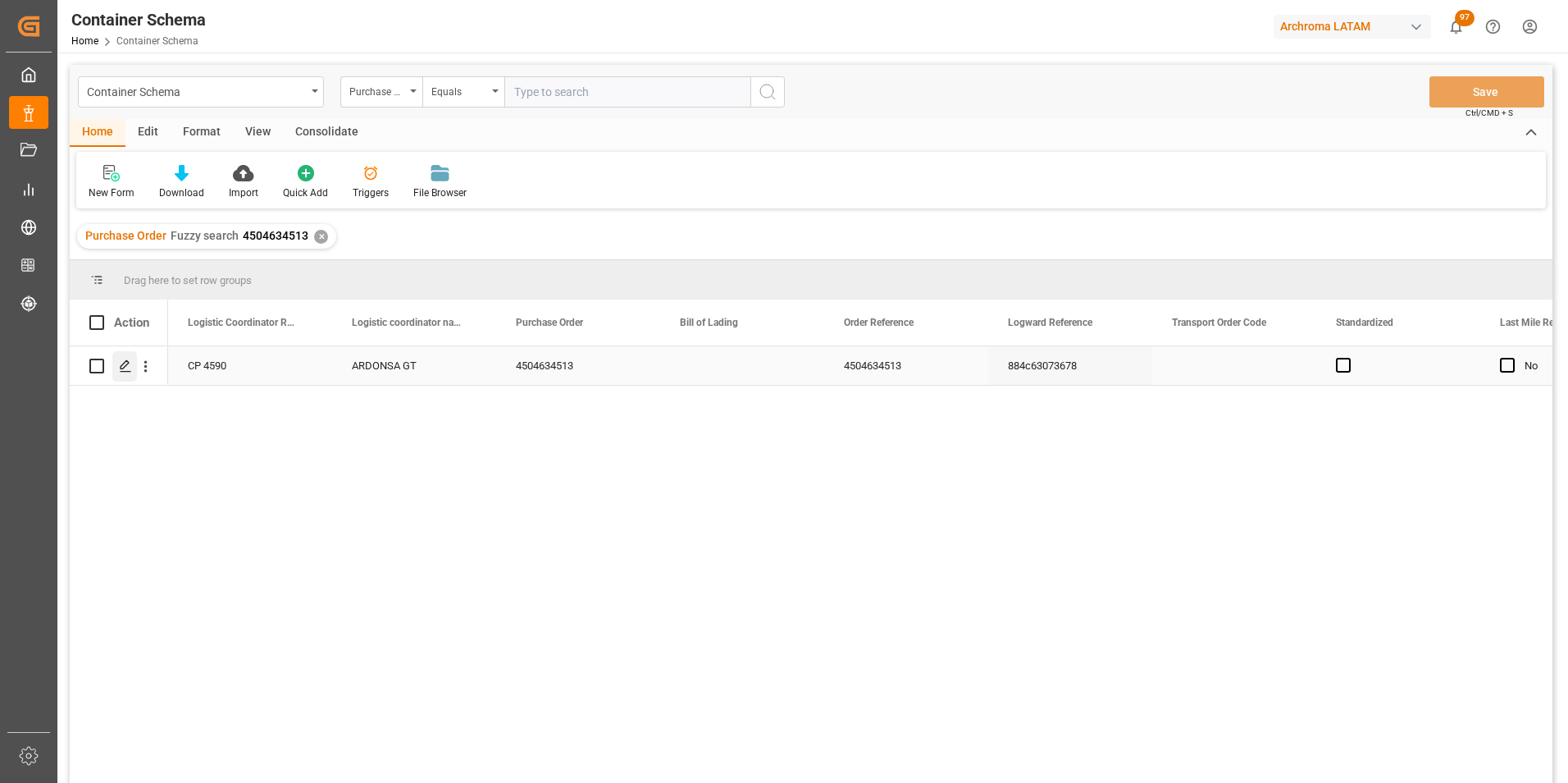
click at [122, 360] on icon "Press SPACE to select this row." at bounding box center [125, 366] width 13 height 13
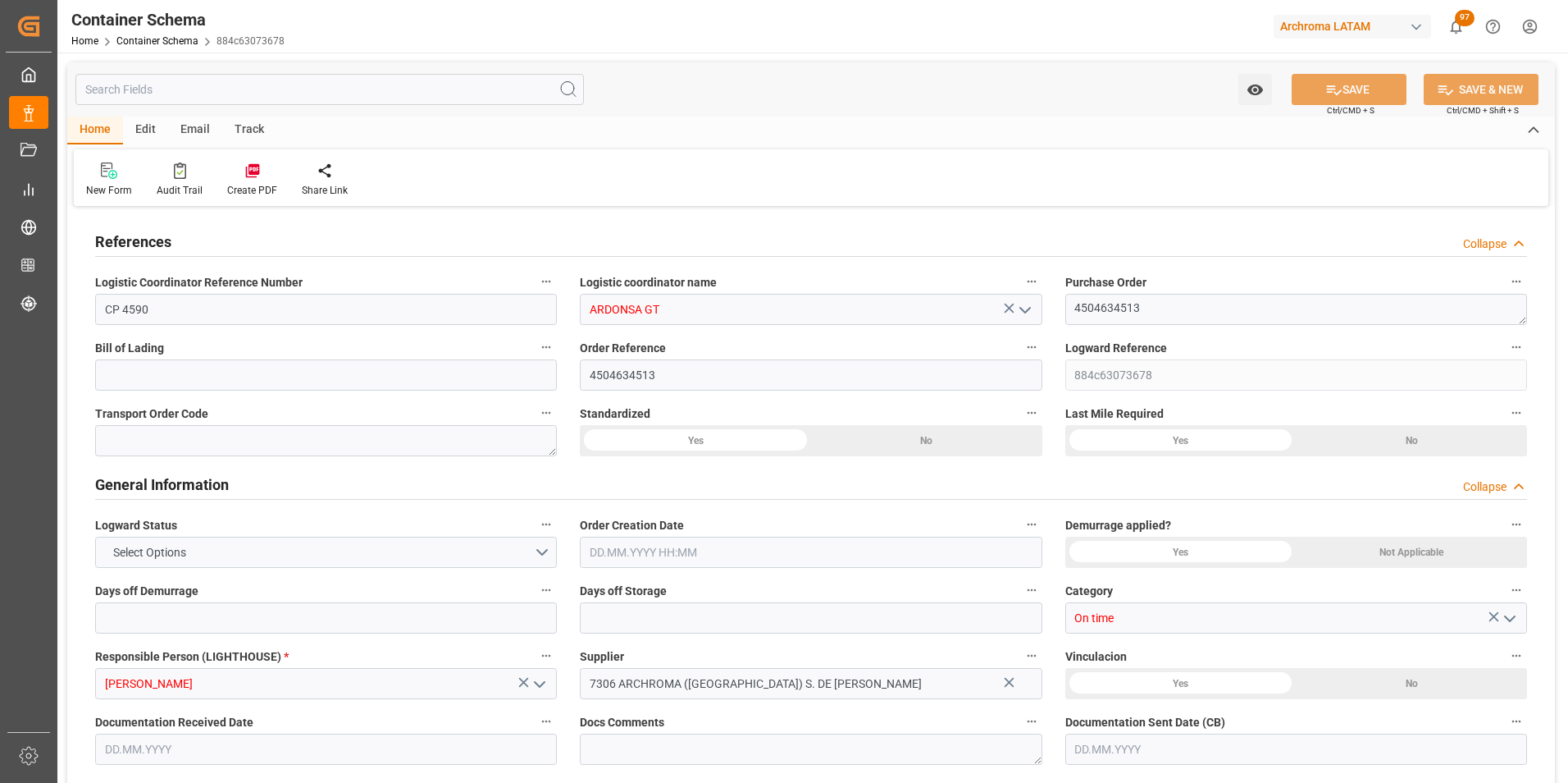
type input "0"
type input "1"
type input "56"
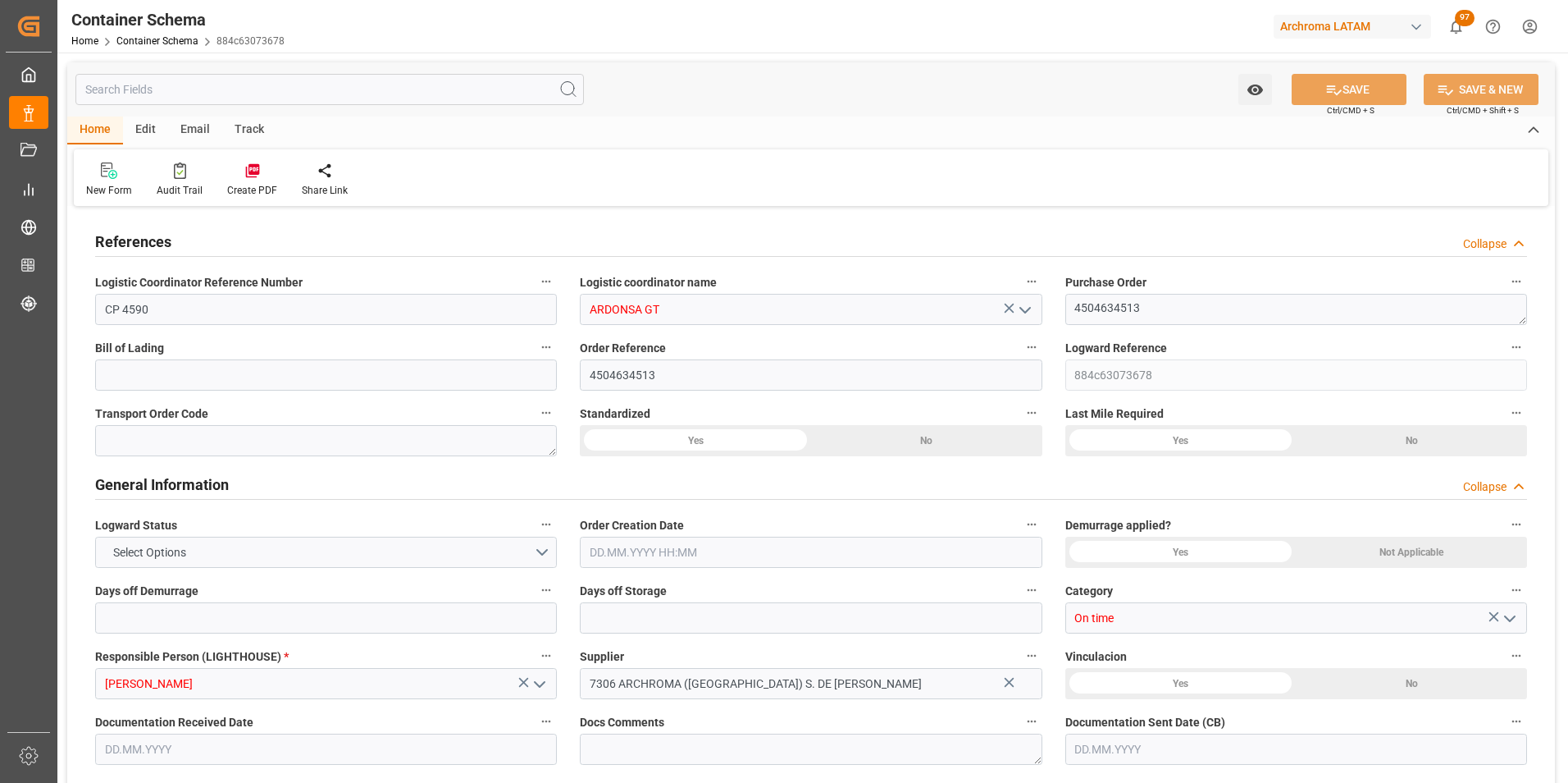
type input "3165.232"
type input "MXZMF"
type input "2"
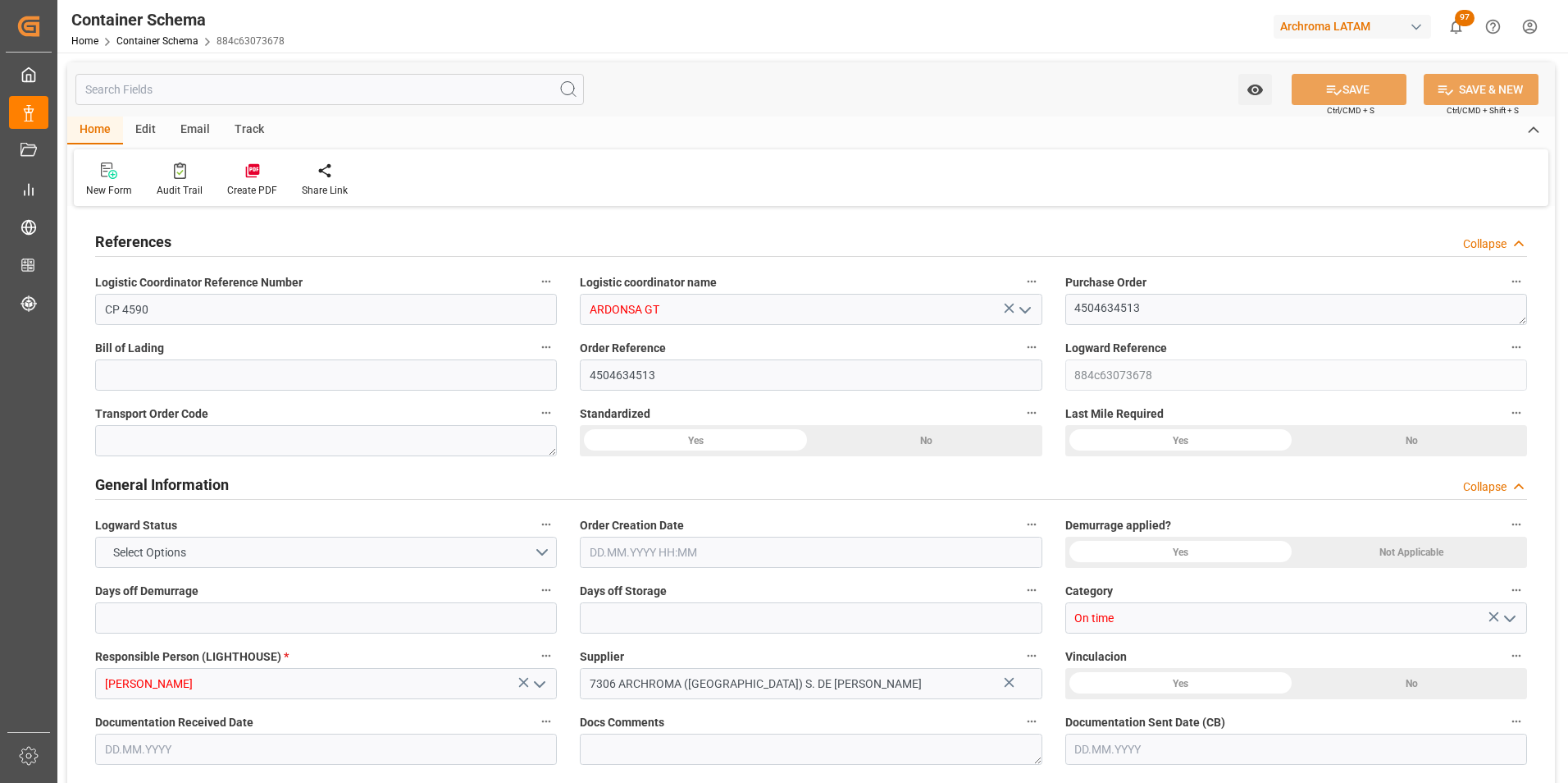
type input "0"
type input "22.07.2025 10:00"
type input "22.07.2025"
type input "23.07.2025"
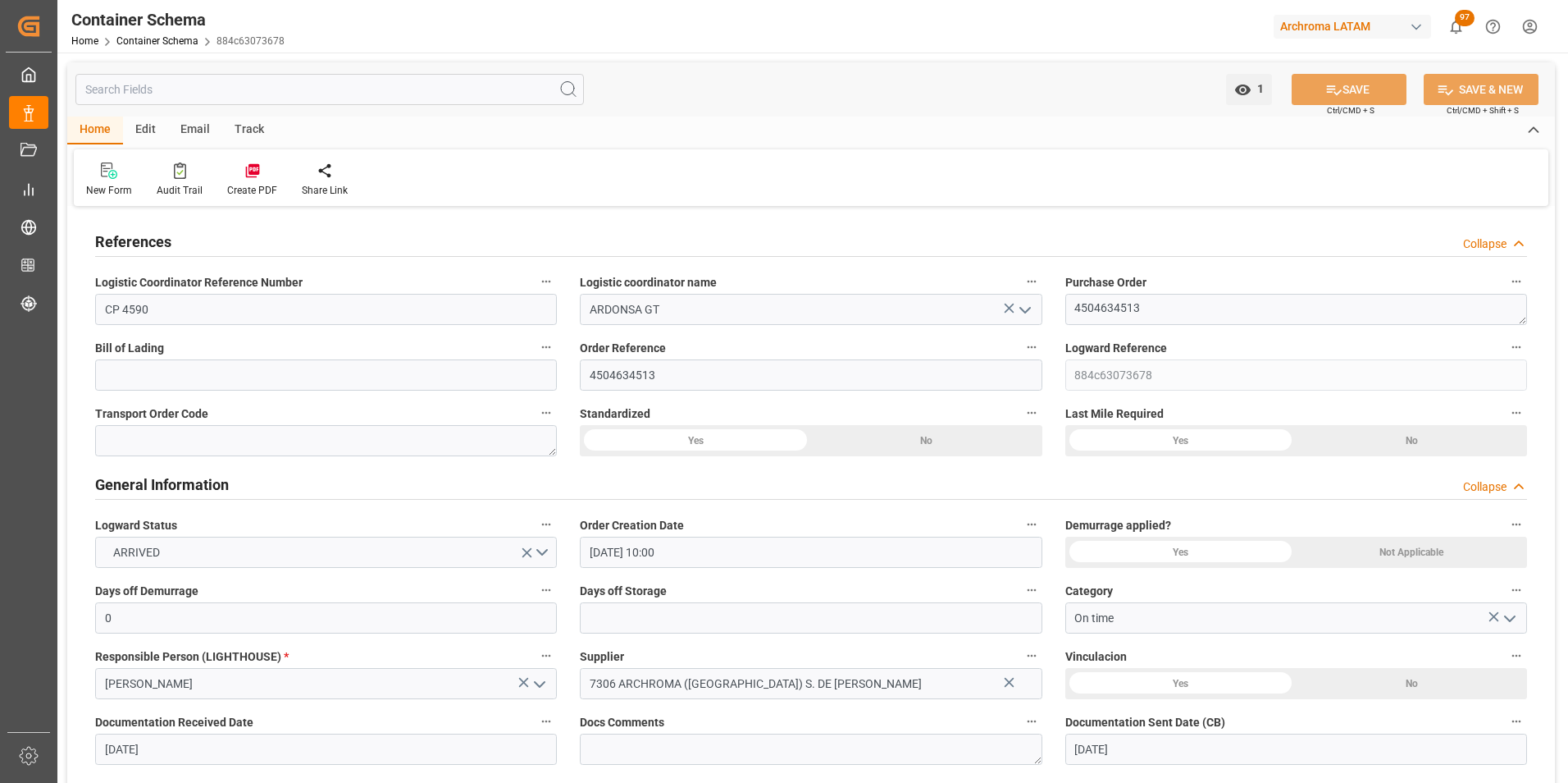
type input "22.07.2025"
type input "25.07.2025"
type input "25.07.2025 14:50"
type input "22.07.2025 14:51"
type input "[DATE]"
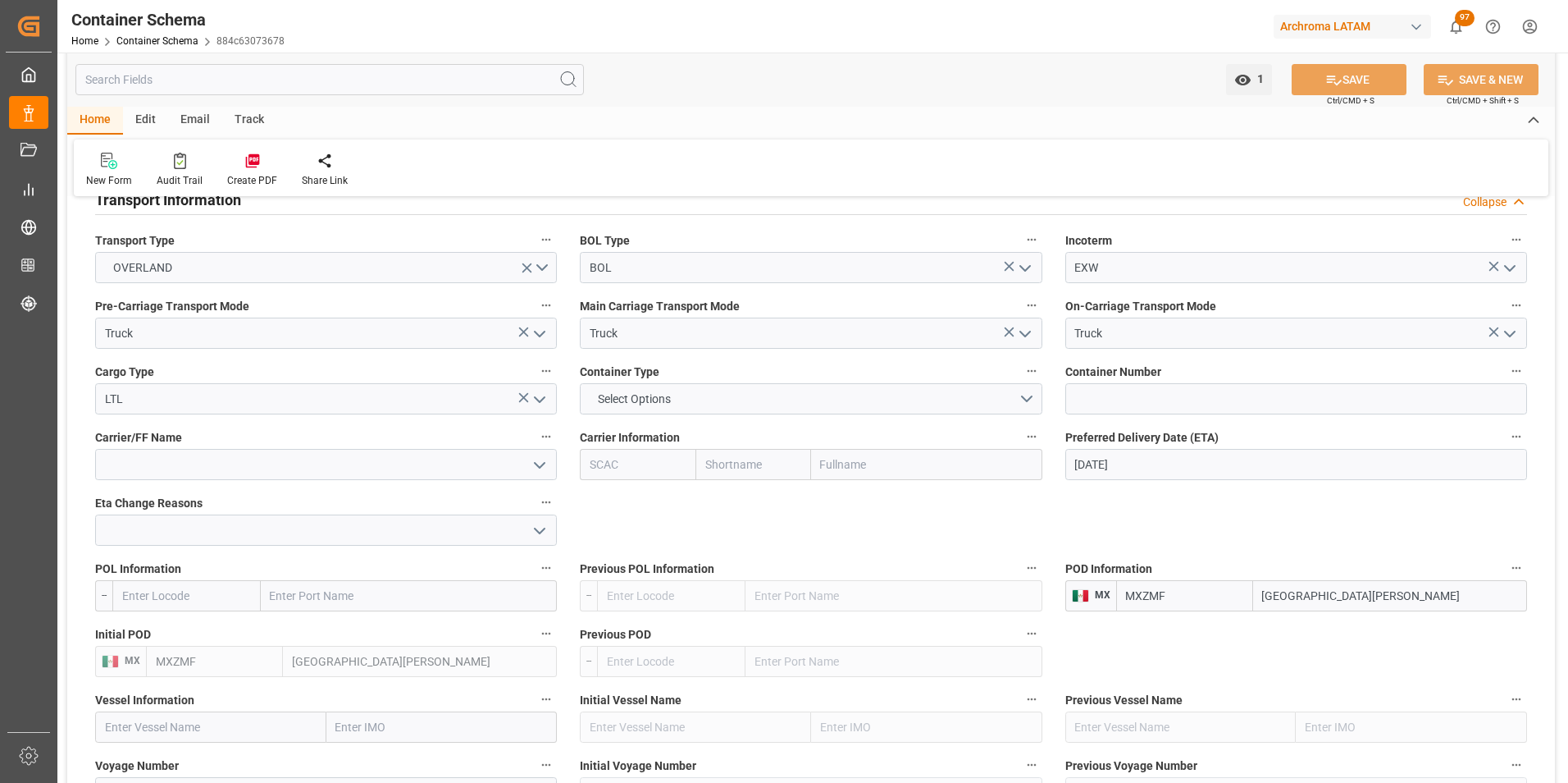
scroll to position [1559, 0]
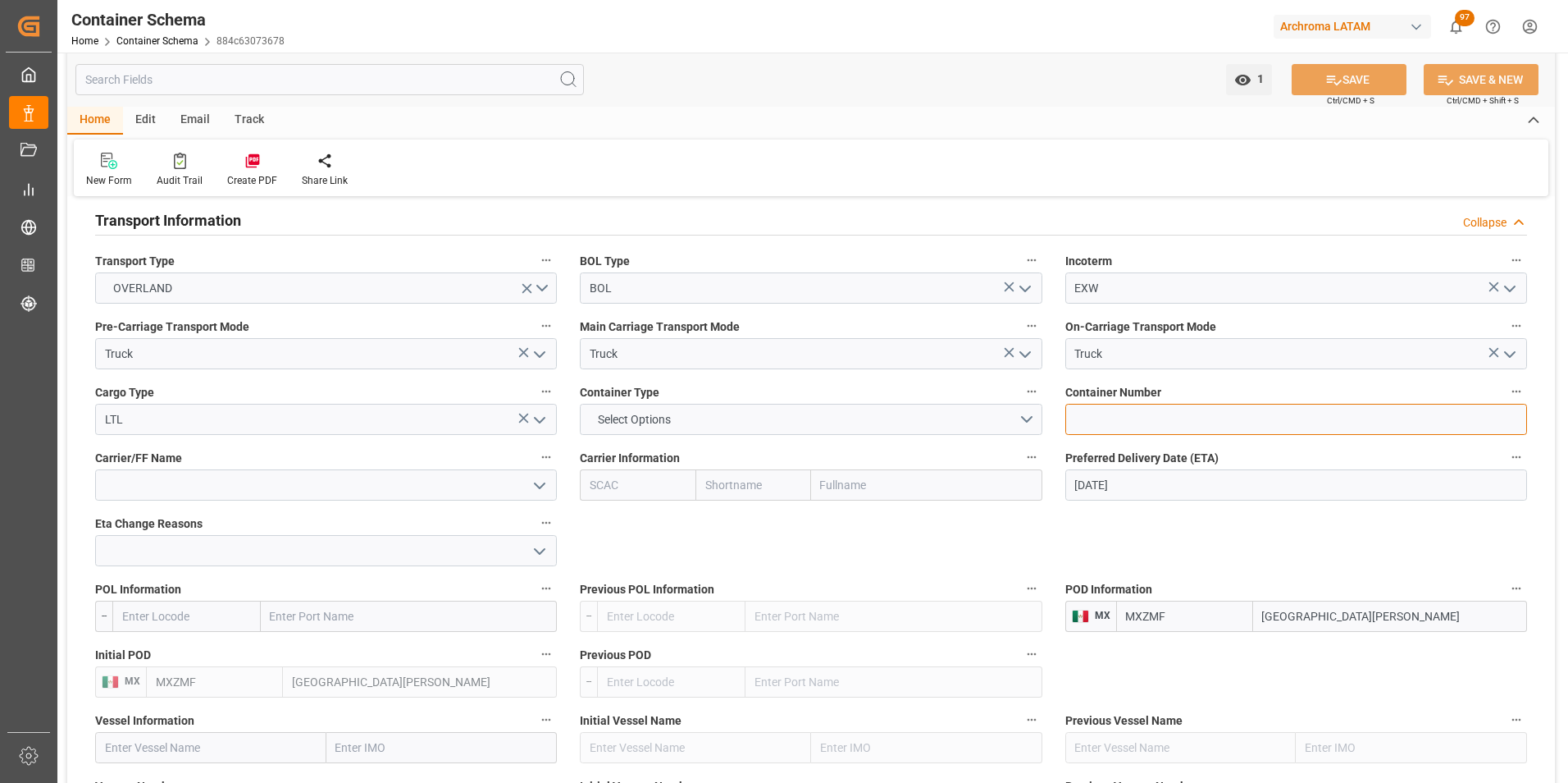
click at [1099, 407] on input at bounding box center [1295, 419] width 461 height 31
paste input "C-453 BXH"
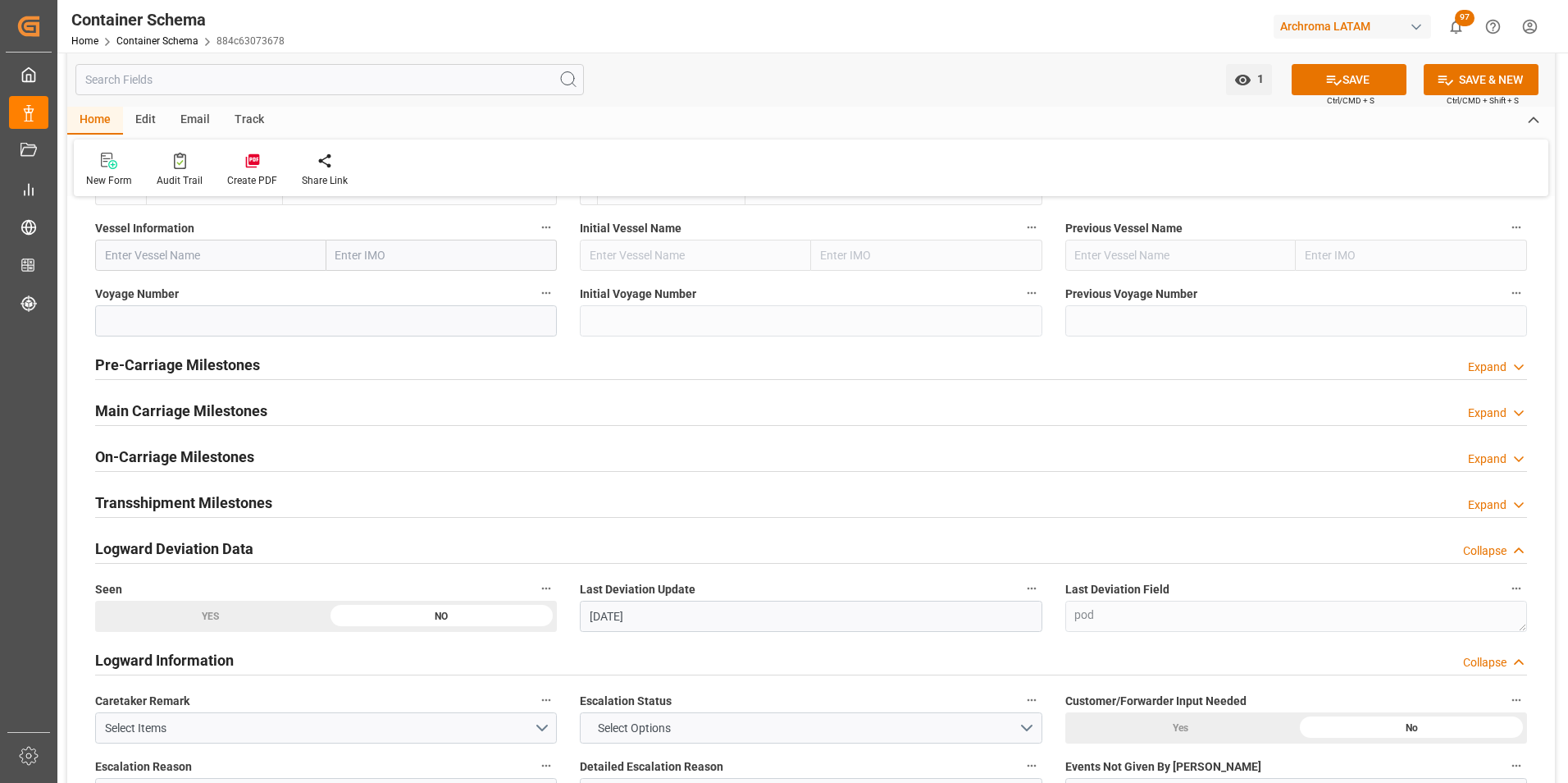
scroll to position [2297, 0]
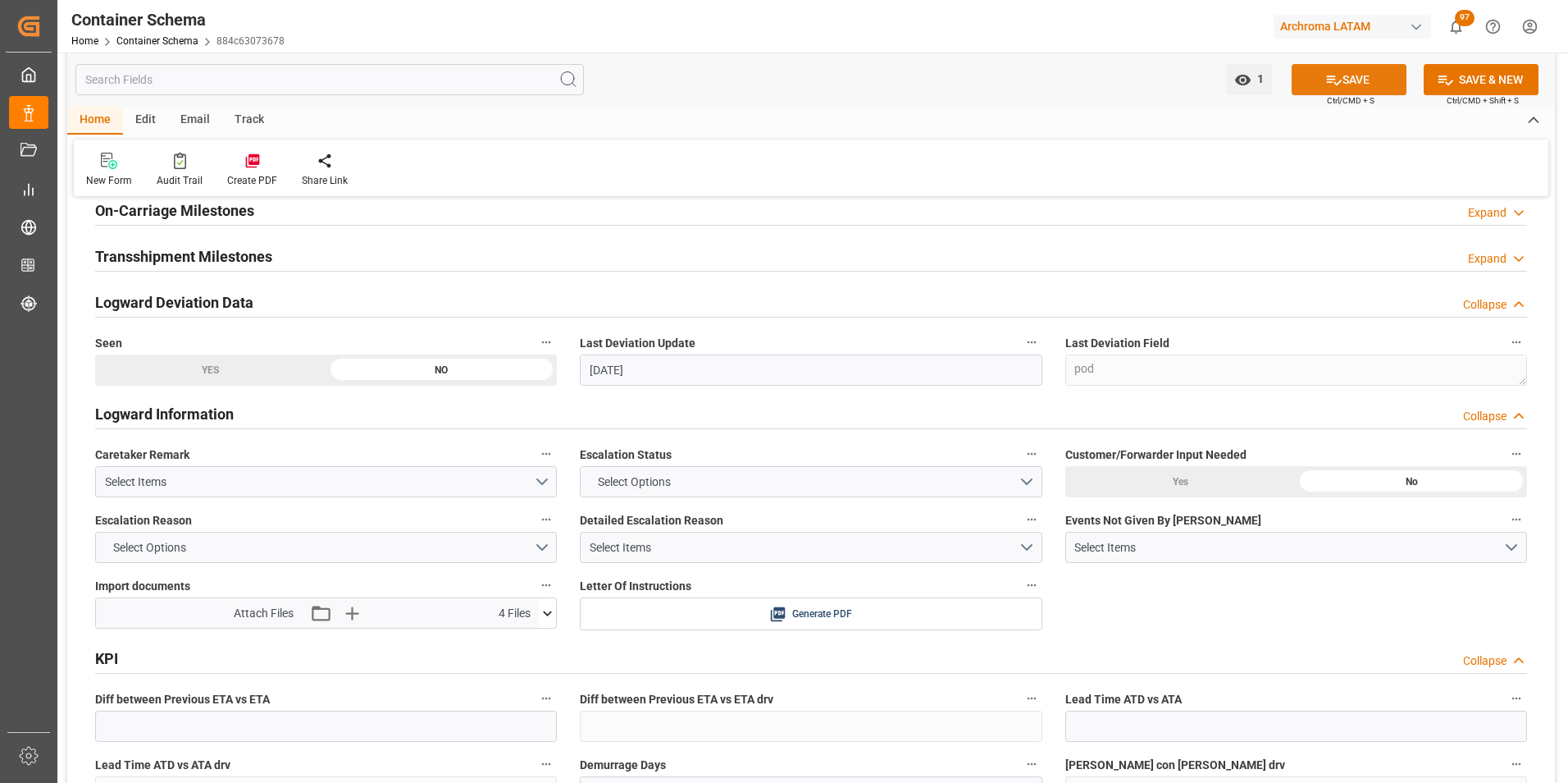
type input "C-453 BXH"
click at [1335, 77] on icon at bounding box center [1333, 80] width 17 height 17
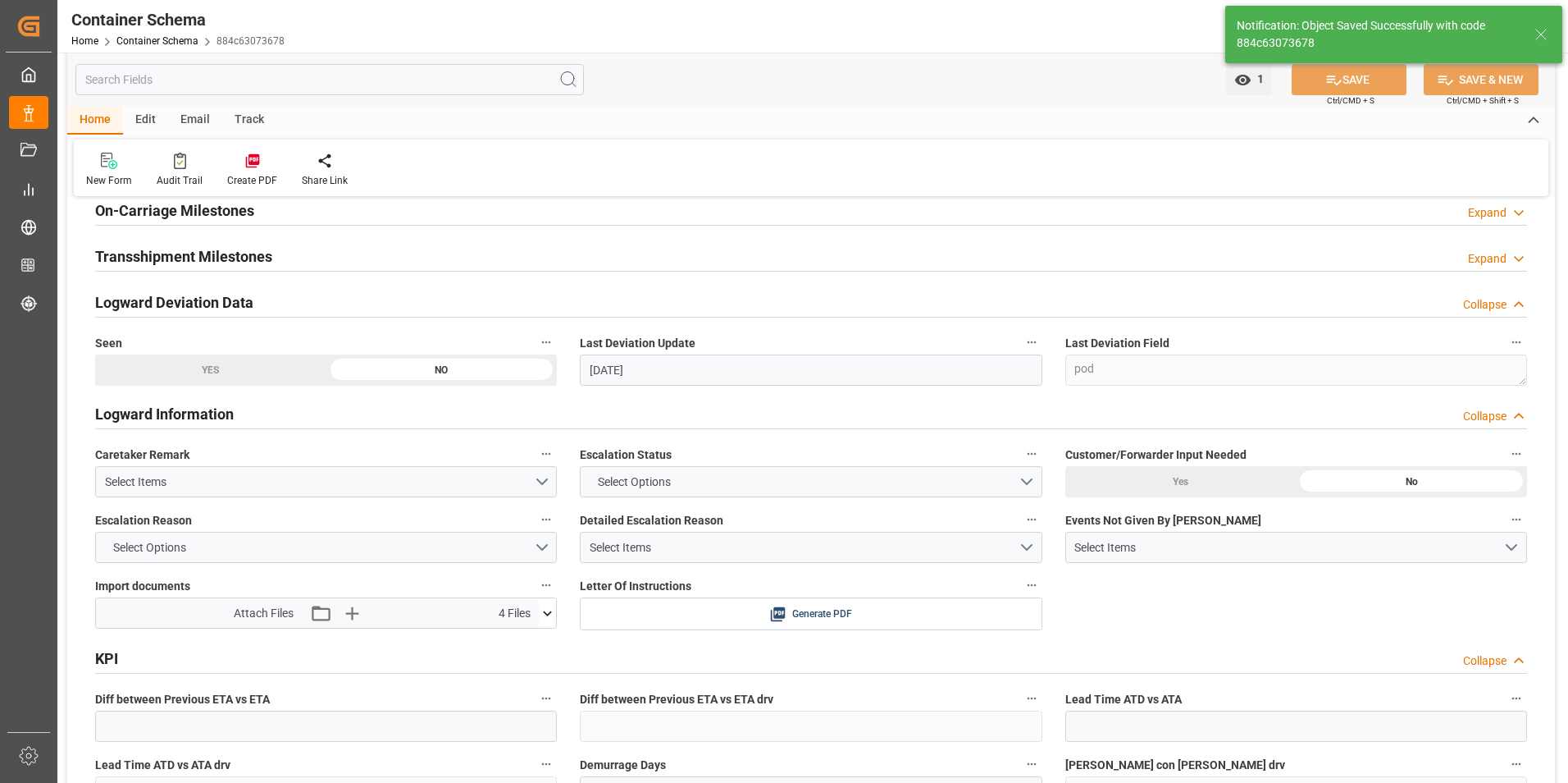
type input "20"
type input "[DATE]"
type input "12.08.2025 16:30"
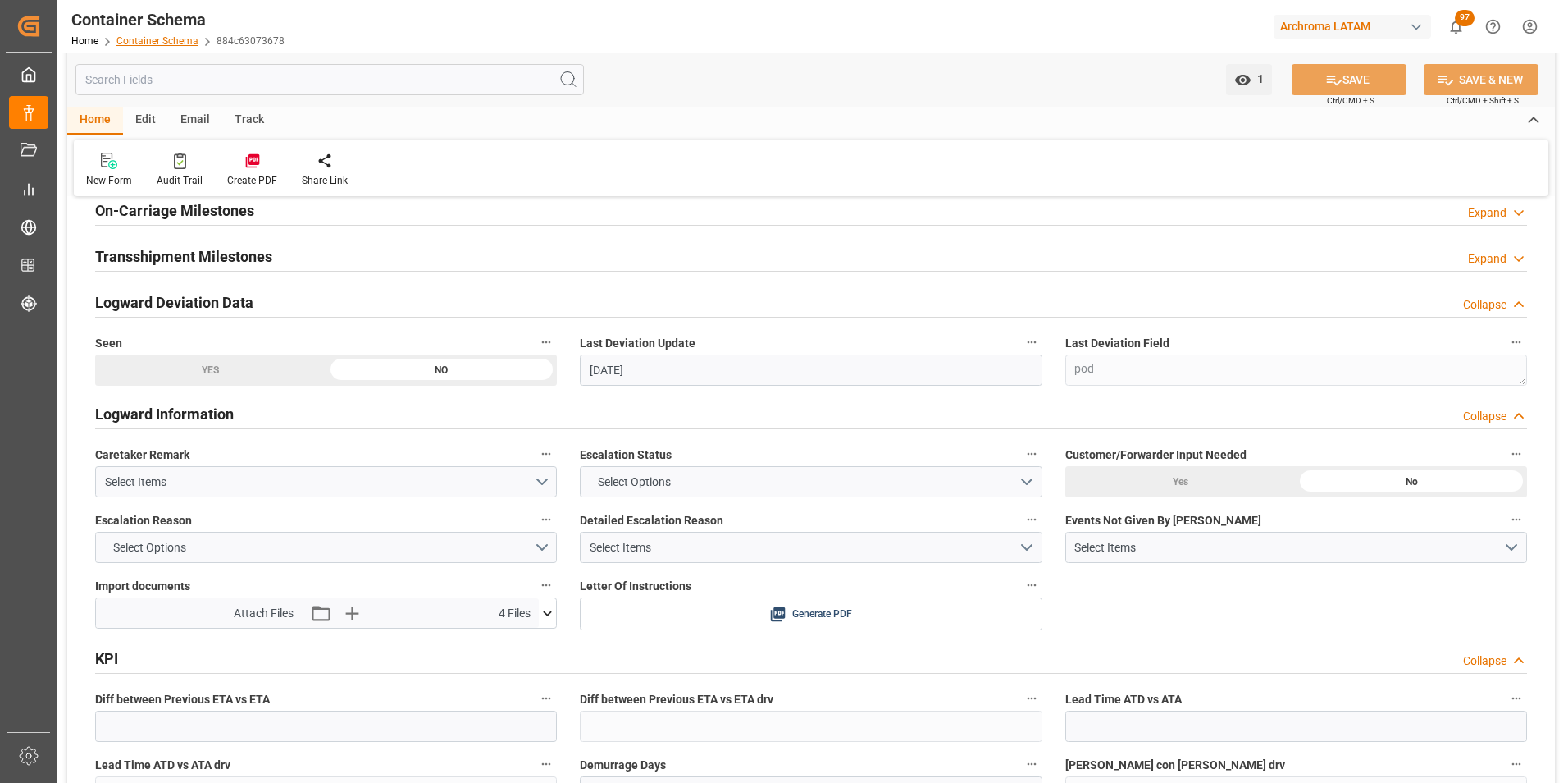
click at [169, 40] on link "Container Schema" at bounding box center [158, 41] width 82 height 12
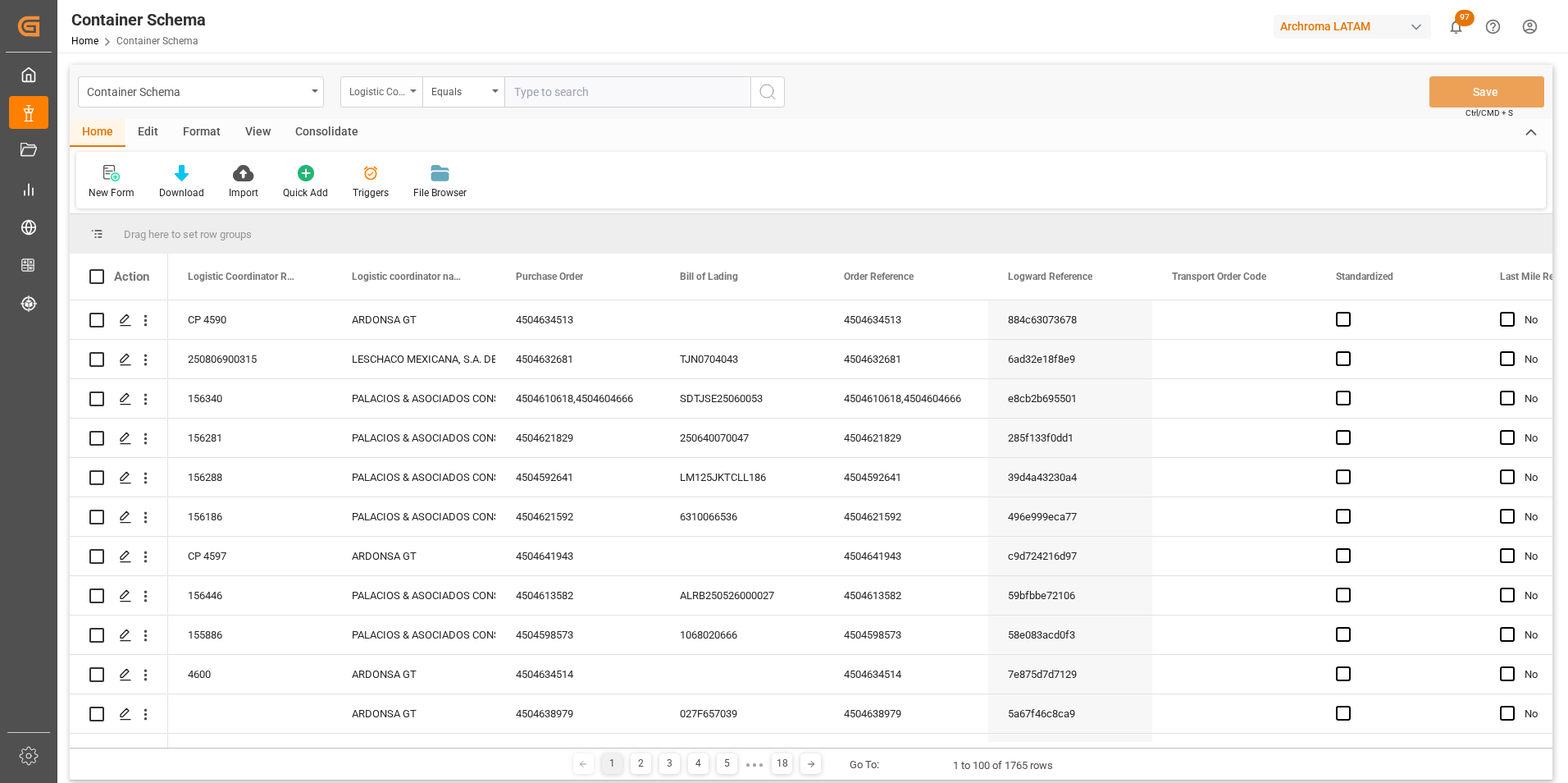
click at [398, 83] on div "Logistic Coordinator Reference Number" at bounding box center [377, 89] width 56 height 19
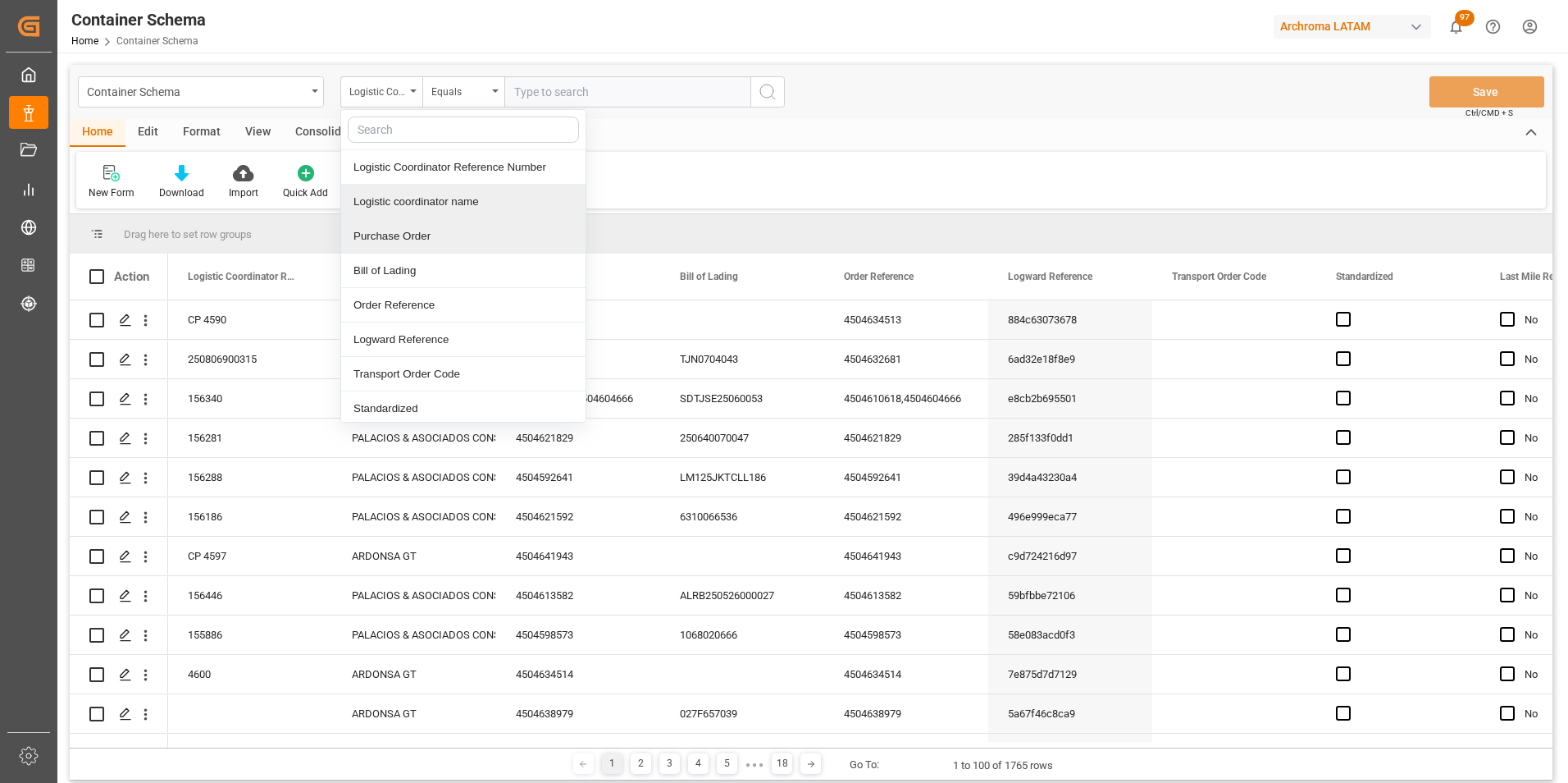
click at [392, 225] on div "Purchase Order" at bounding box center [463, 236] width 244 height 35
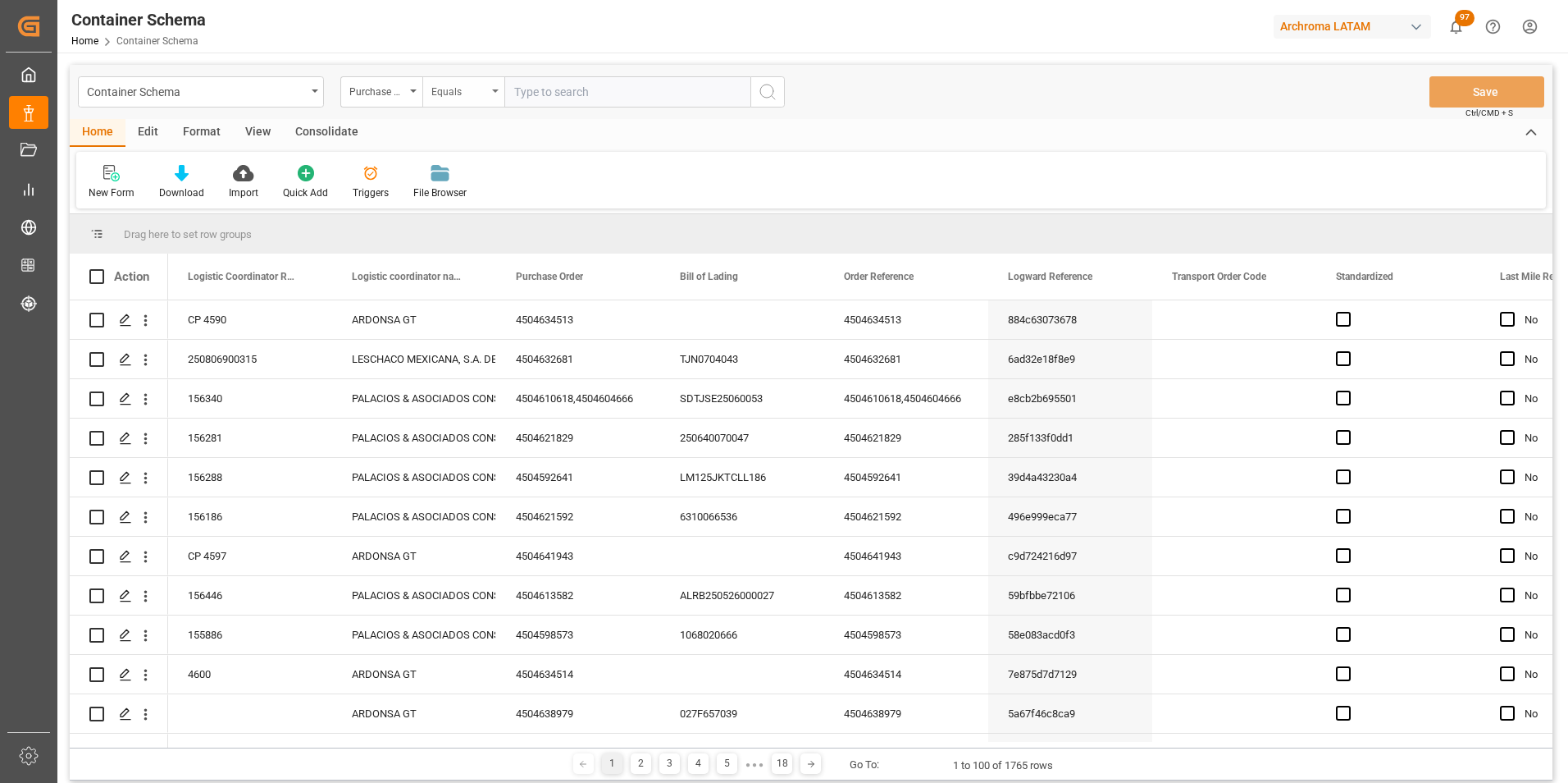
drag, startPoint x: 480, startPoint y: 95, endPoint x: 481, endPoint y: 105, distance: 10.0
click at [480, 94] on div "Equals" at bounding box center [459, 89] width 56 height 19
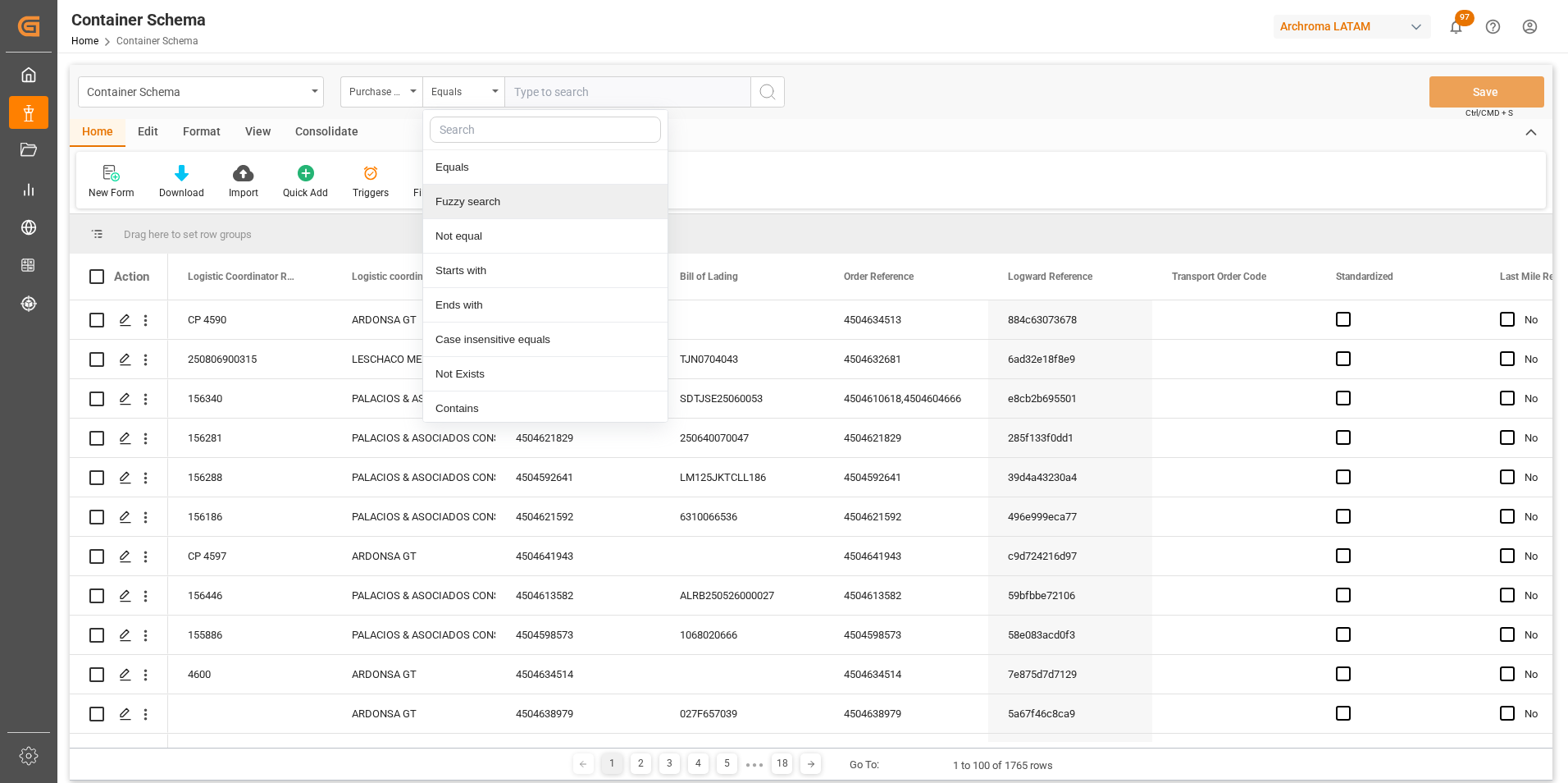
click at [489, 187] on div "Fuzzy search" at bounding box center [545, 201] width 244 height 35
paste input "4504621596"
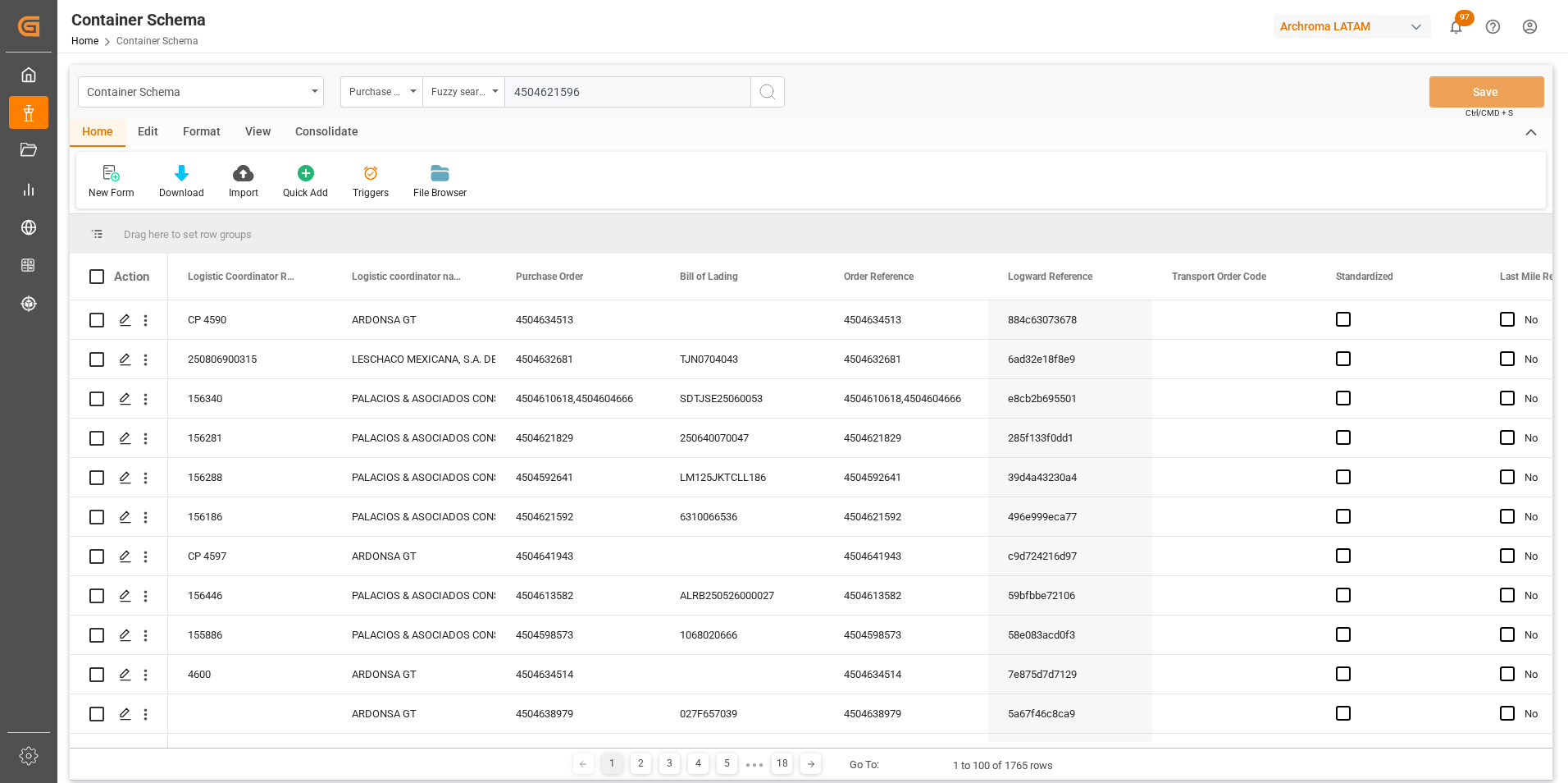
type input "4504621596"
click at [770, 94] on icon "search button" at bounding box center [768, 92] width 19 height 19
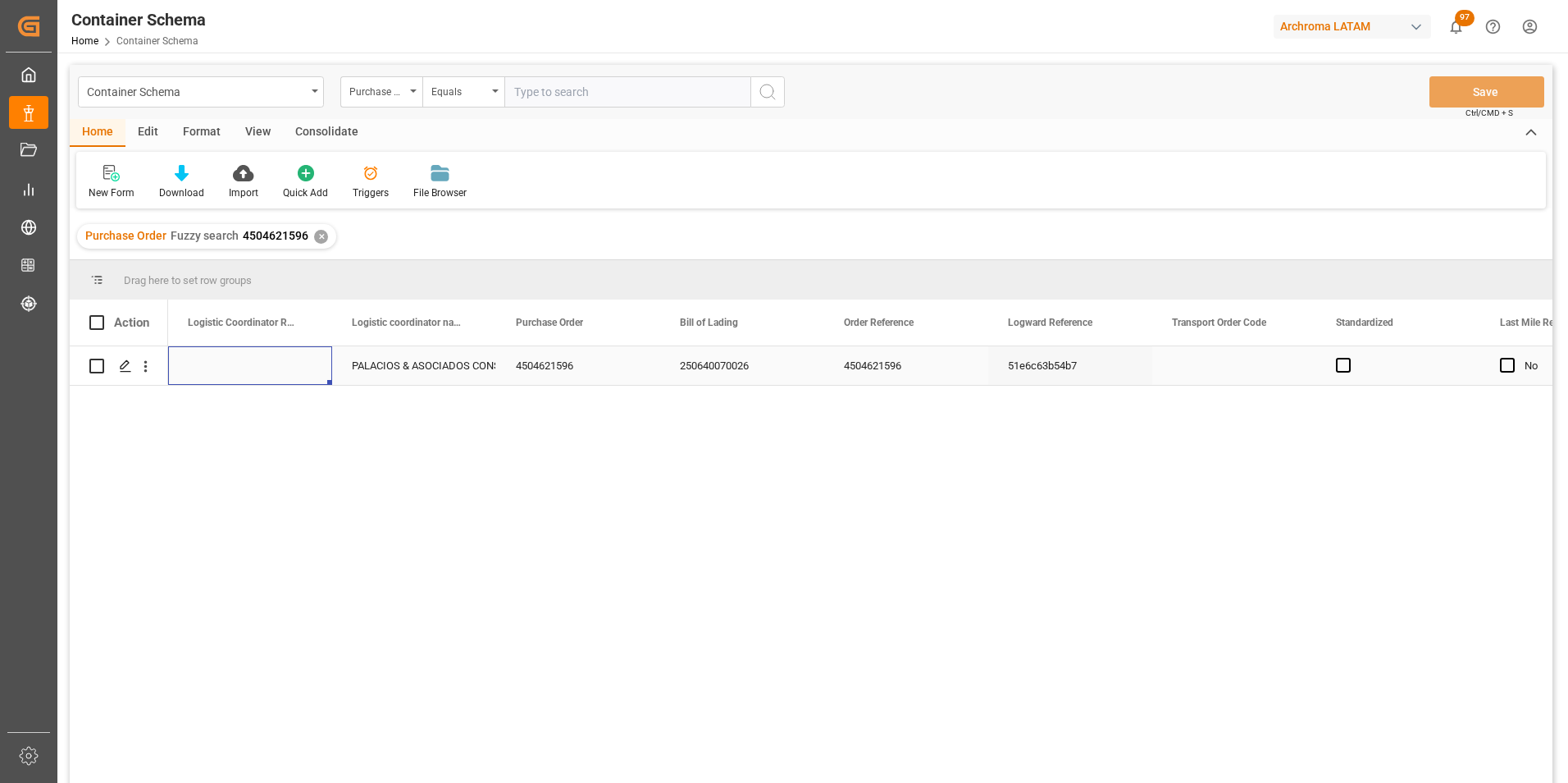
click at [294, 349] on div "Press SPACE to select this row." at bounding box center [250, 366] width 164 height 39
click at [1492, 88] on button "Save" at bounding box center [1487, 91] width 115 height 31
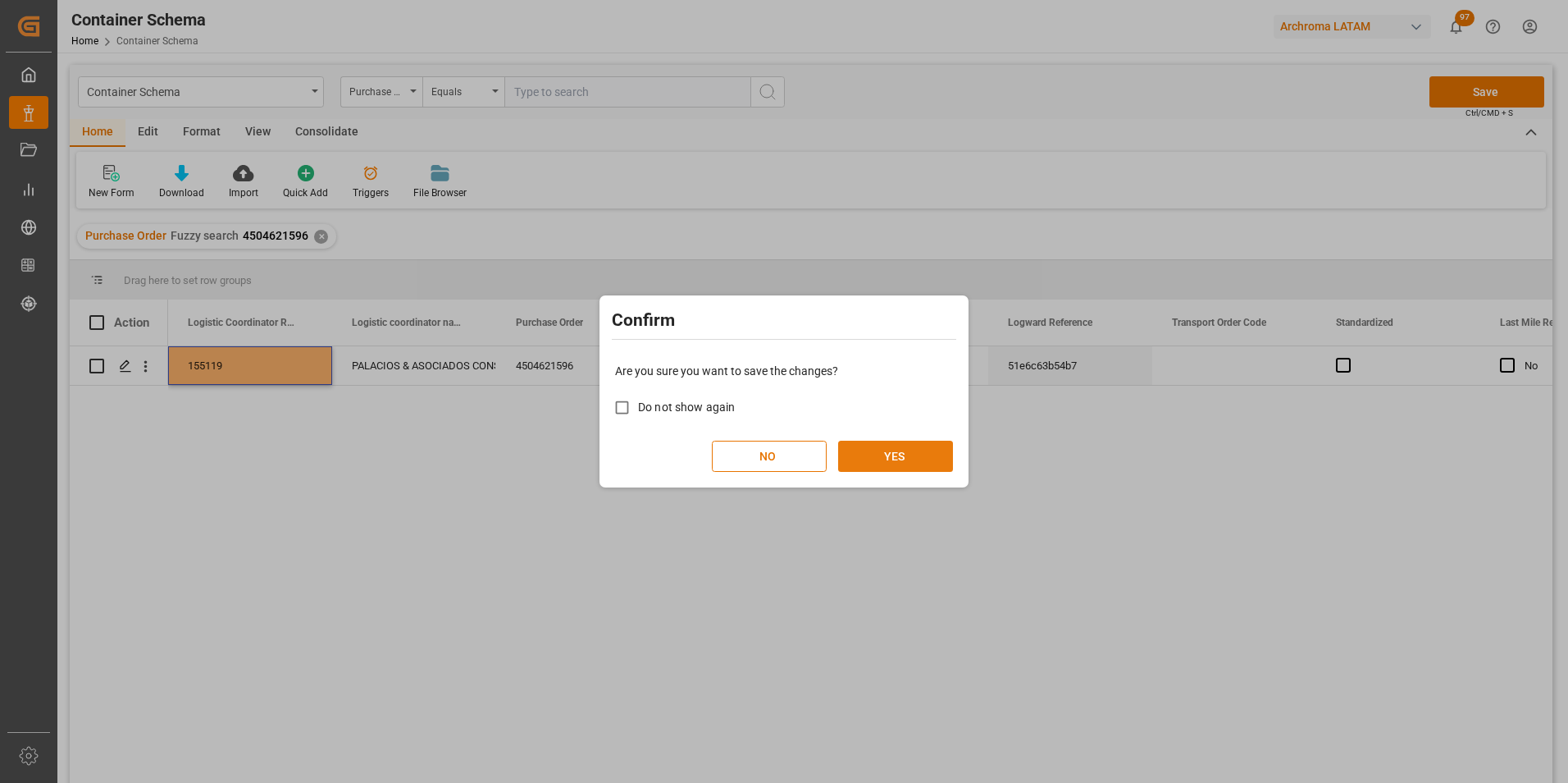
click at [921, 450] on button "YES" at bounding box center [896, 455] width 115 height 31
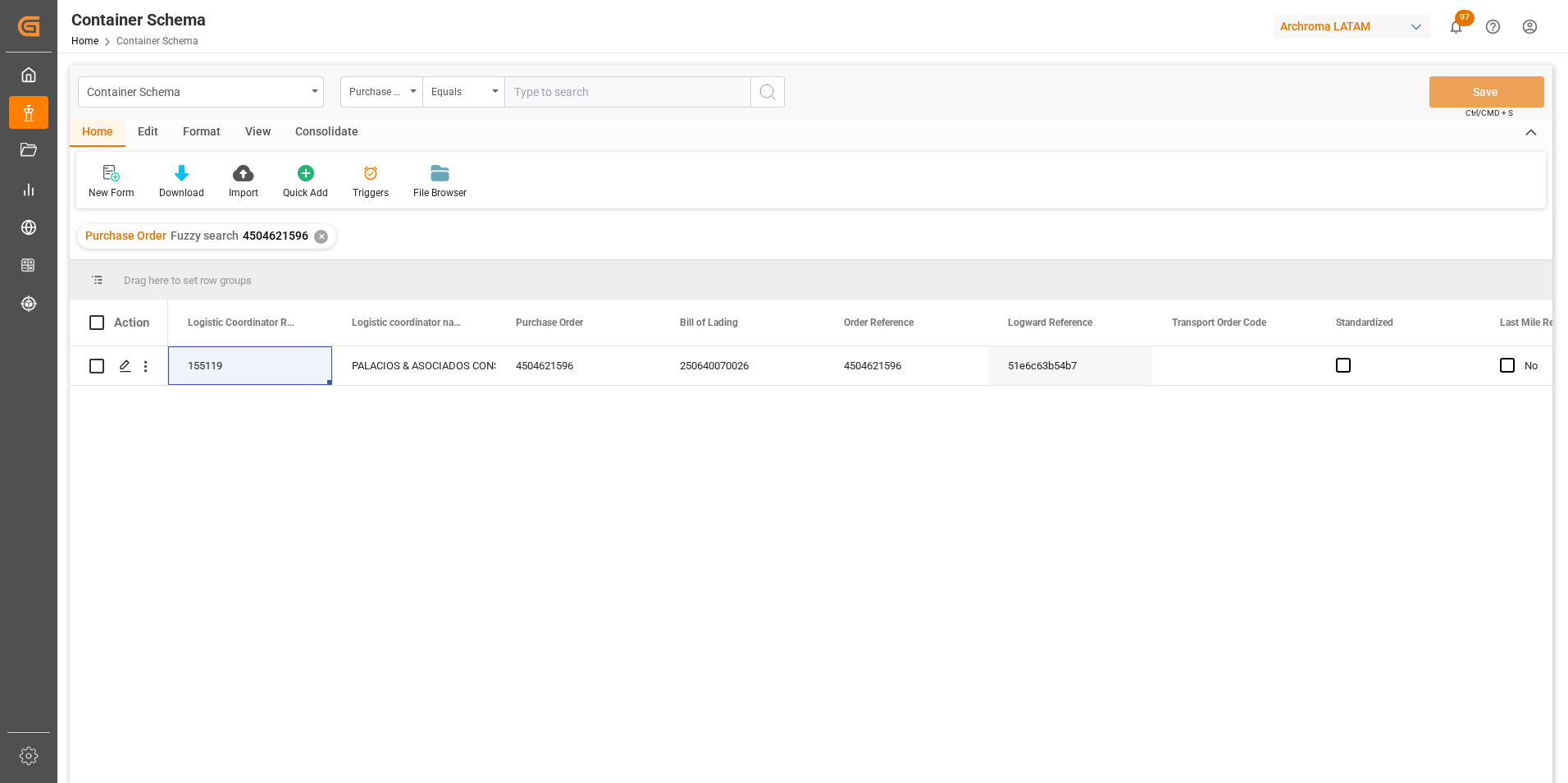
click at [321, 236] on div "✕" at bounding box center [321, 236] width 14 height 14
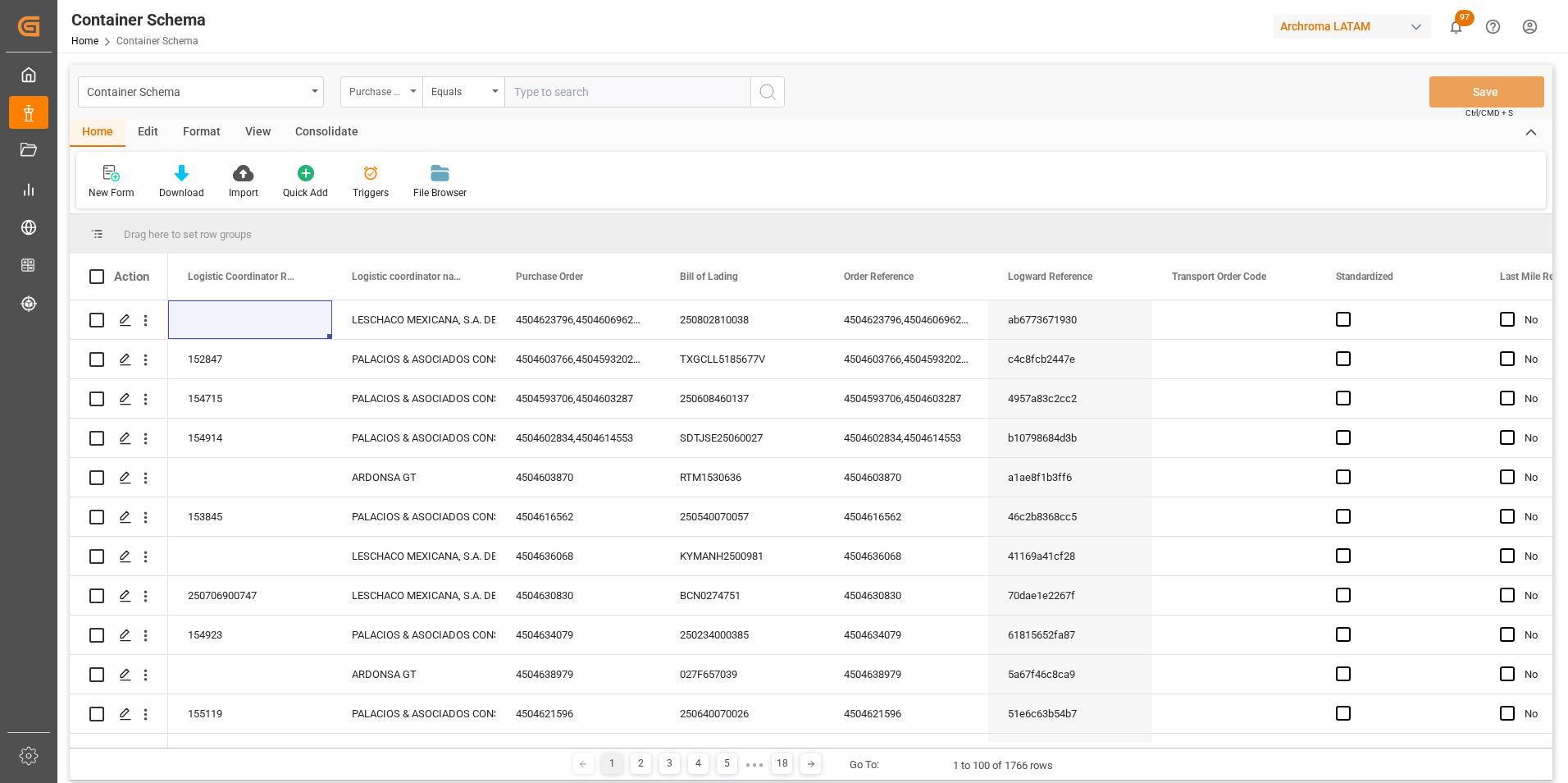
click at [378, 83] on div "Purchase Order" at bounding box center [377, 89] width 56 height 19
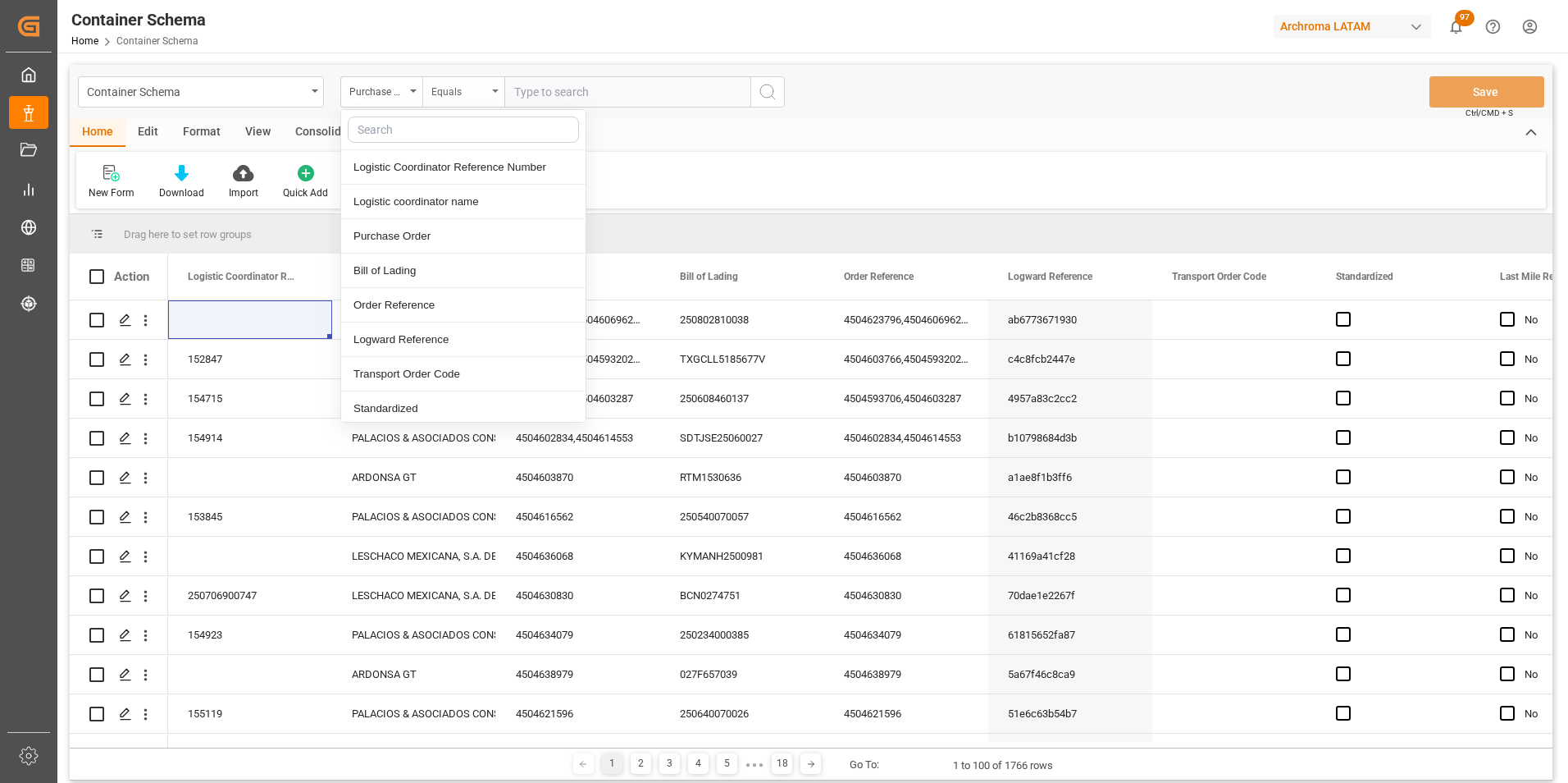
click at [469, 99] on div "Equals" at bounding box center [463, 91] width 82 height 31
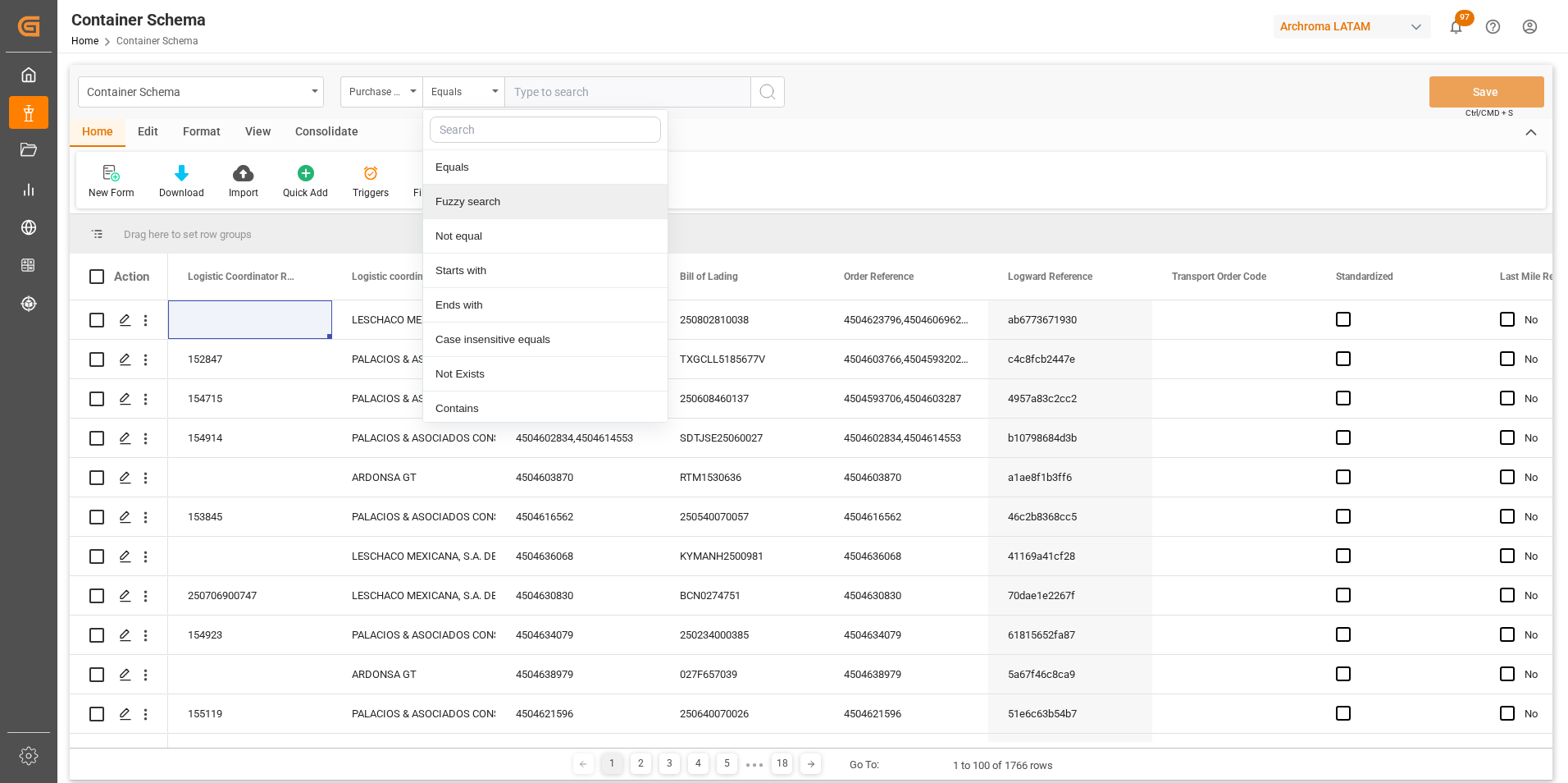
click at [482, 198] on div "Fuzzy search" at bounding box center [545, 201] width 244 height 35
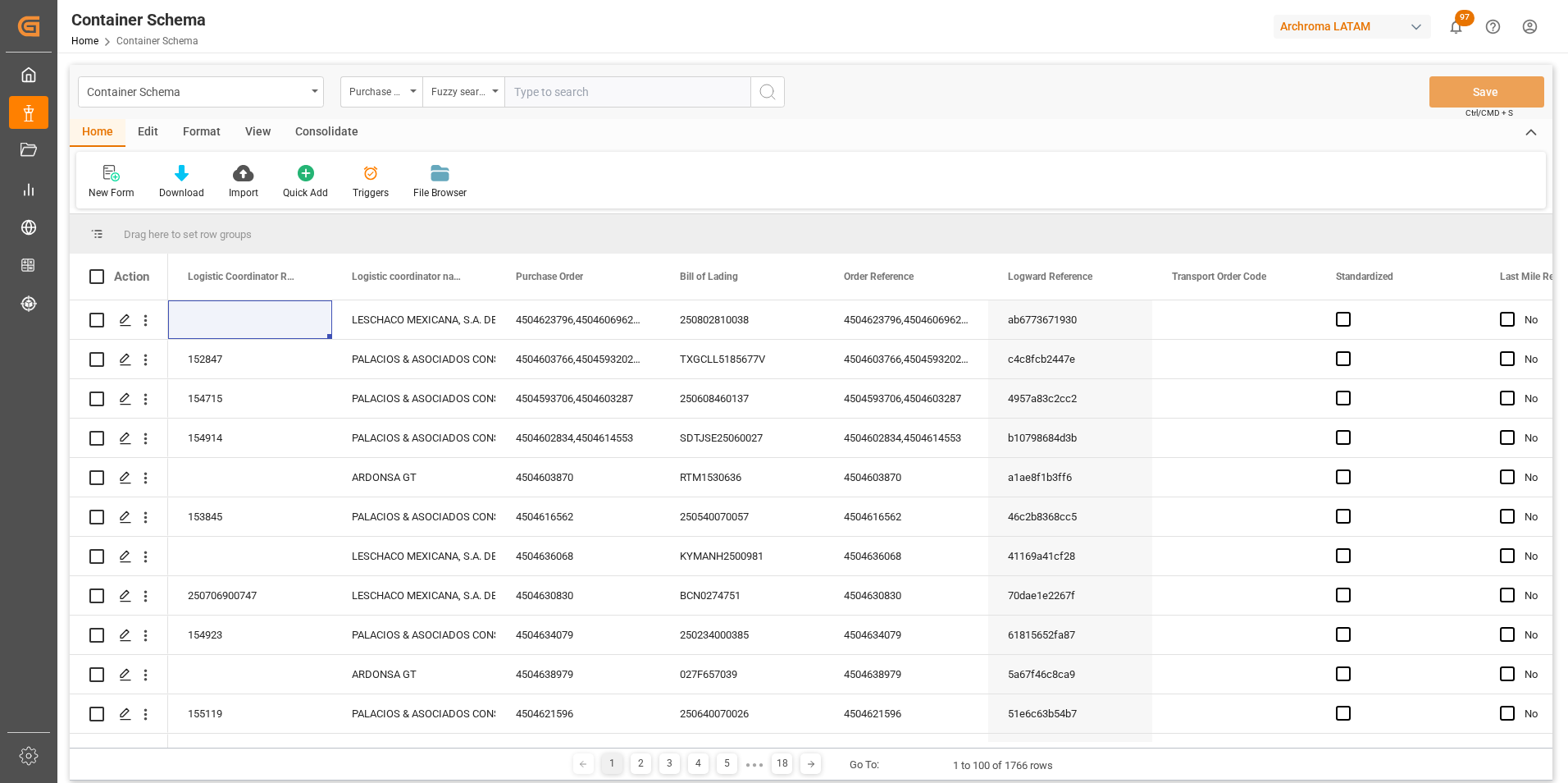
paste input "4504621575"
type input "4504621575"
click at [779, 95] on button "search button" at bounding box center [767, 91] width 35 height 31
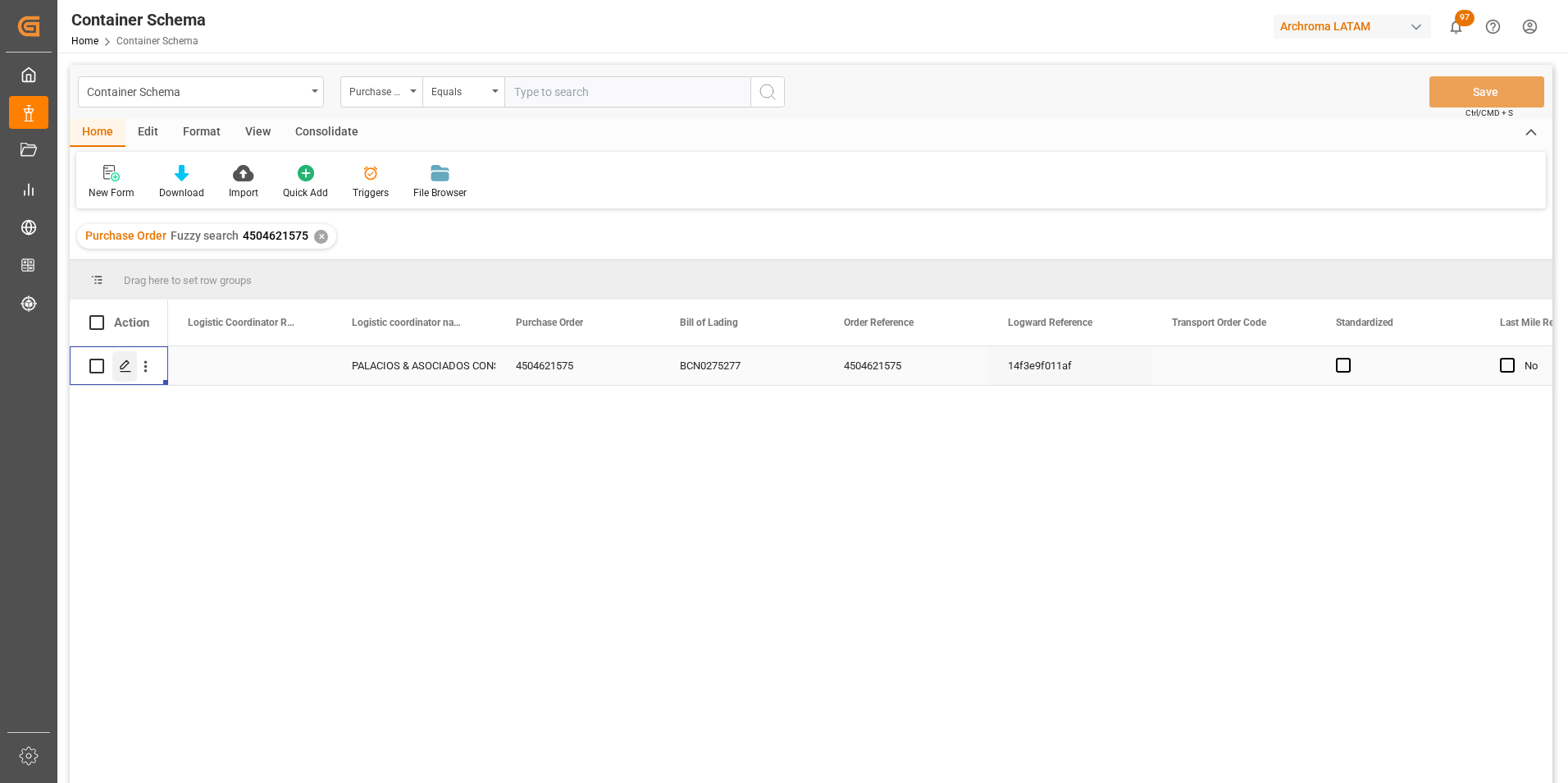
click at [132, 371] on div "Press SPACE to select this row." at bounding box center [125, 366] width 25 height 30
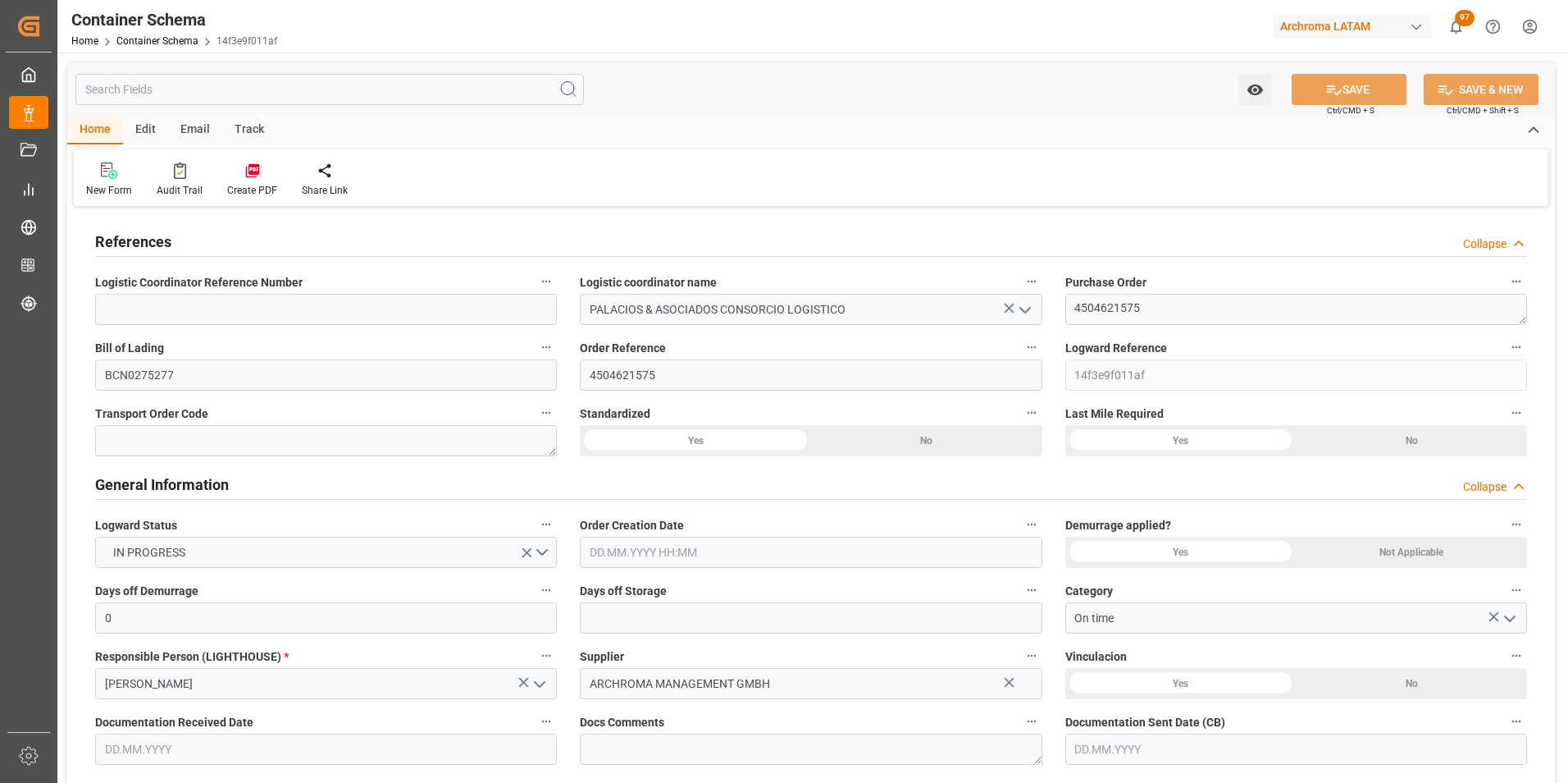
type input "0"
type input "1"
type input "2"
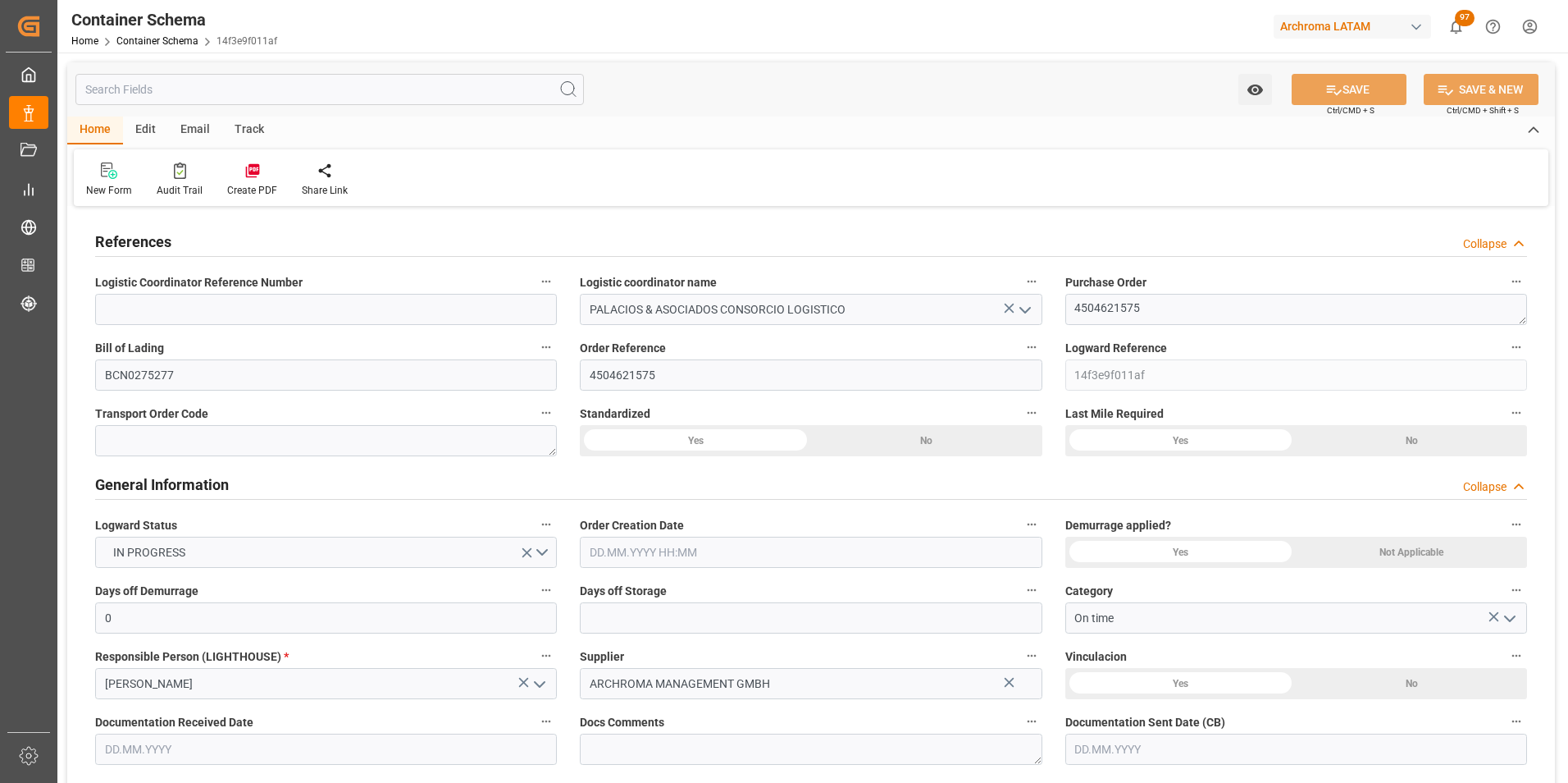
type input "2000"
click at [195, 131] on div "Email" at bounding box center [195, 130] width 54 height 27
click at [114, 180] on div "Send Email" at bounding box center [111, 179] width 74 height 36
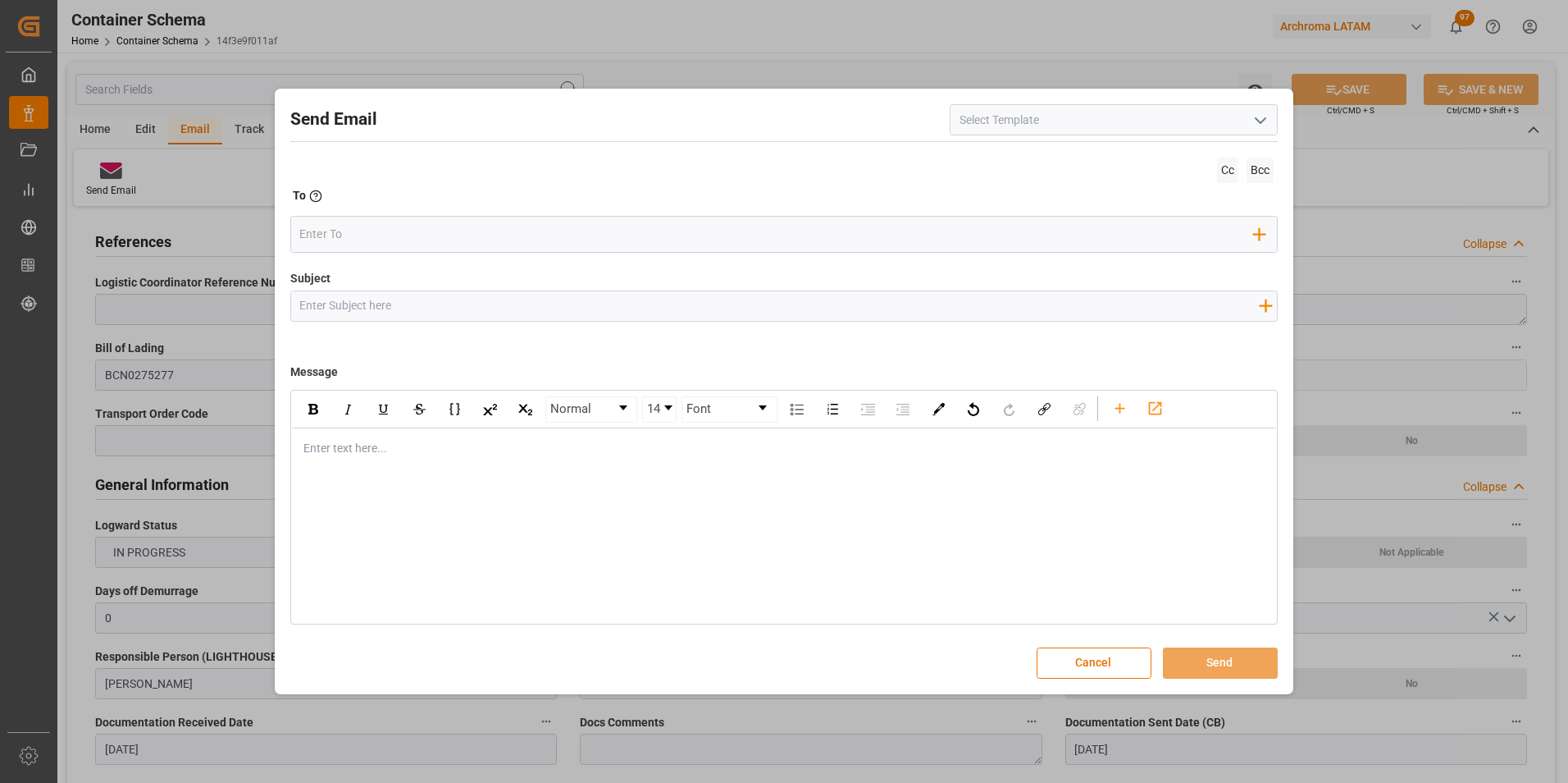
click at [543, 311] on input "Subject" at bounding box center [779, 306] width 977 height 28
paste input "PE || TRACKING | PO xxx | Contenedor xxx| TEXTIL | Prioridad | LCL"
drag, startPoint x: 661, startPoint y: 301, endPoint x: 185, endPoint y: 303, distance: 476.0
click at [186, 303] on div "Send Email Cc Bcc To Enter the TO Email address Add Field to To Subject PE || T…" at bounding box center [784, 392] width 1568 height 783
paste input "4504621575 | Contenedor CMAU7175983 | TEXTIL"
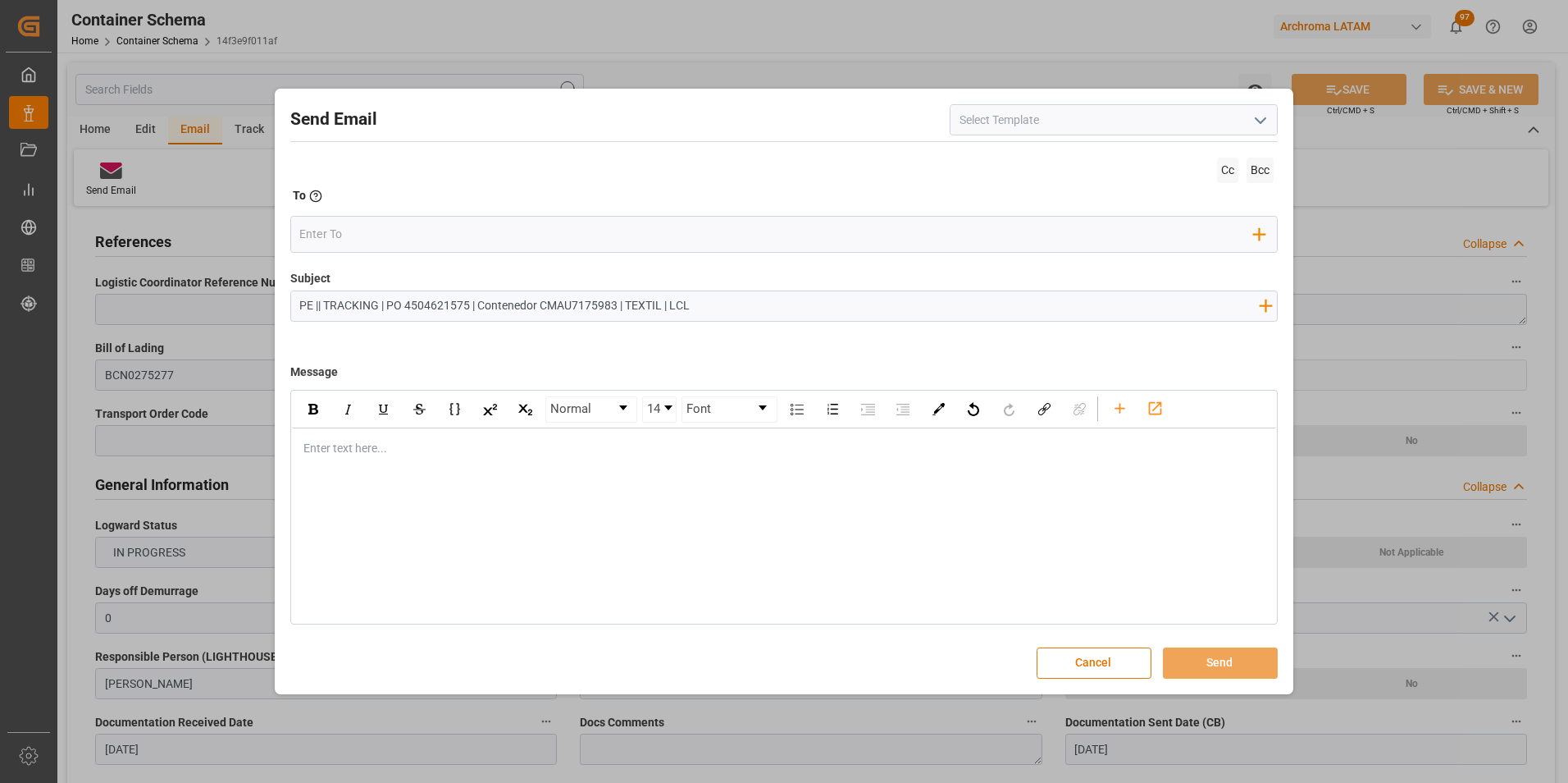
click at [416, 460] on div "Enter text here..." at bounding box center [784, 447] width 985 height 40
click at [375, 439] on div "rdw-editor" at bounding box center [784, 447] width 961 height 17
click at [467, 448] on div "Buen día estimado cliente," at bounding box center [784, 447] width 961 height 17
click at [1016, 476] on div "En seguimiento a la PO en referencia, informamos que la carga continúa con la m…" at bounding box center [784, 482] width 961 height 17
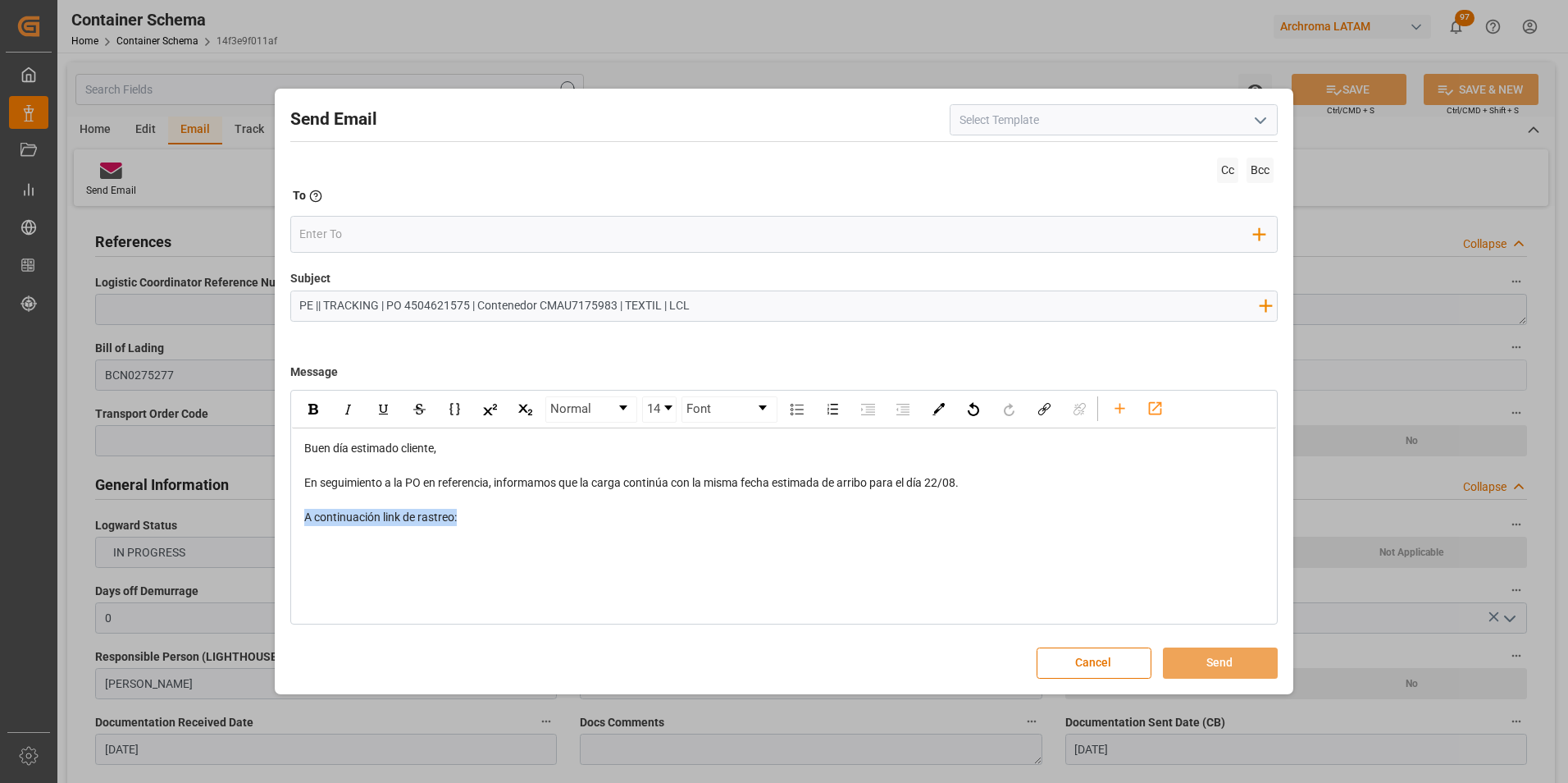
drag, startPoint x: 465, startPoint y: 517, endPoint x: 295, endPoint y: 512, distance: 170.1
click at [296, 513] on div "Buen día estimado cliente, En seguimiento a la PO en referencia, informamos que…" at bounding box center [784, 482] width 985 height 109
click at [469, 532] on div "Normal 14 Font Buen día estimado cliente, En seguimiento a la PO en referencia,…" at bounding box center [784, 507] width 988 height 235
click at [377, 515] on div "Buen día estimado cliente, En seguimiento a la PO en referencia, informamos que…" at bounding box center [784, 474] width 985 height 92
click at [346, 509] on div "Buen día estimado cliente, En seguimiento a la PO en referencia, informamos que…" at bounding box center [784, 474] width 985 height 92
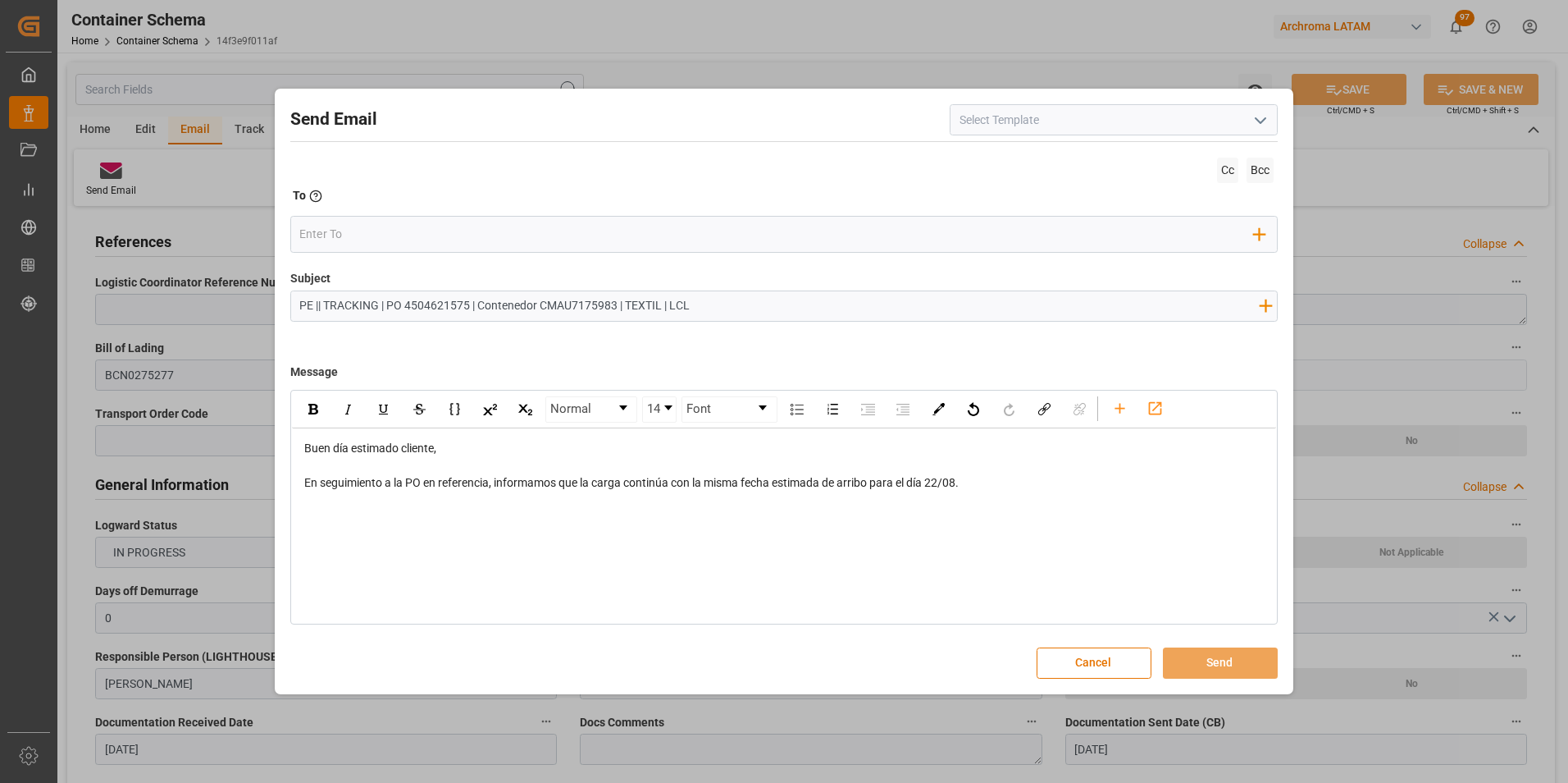
click at [335, 502] on div "rdw-editor" at bounding box center [784, 500] width 961 height 17
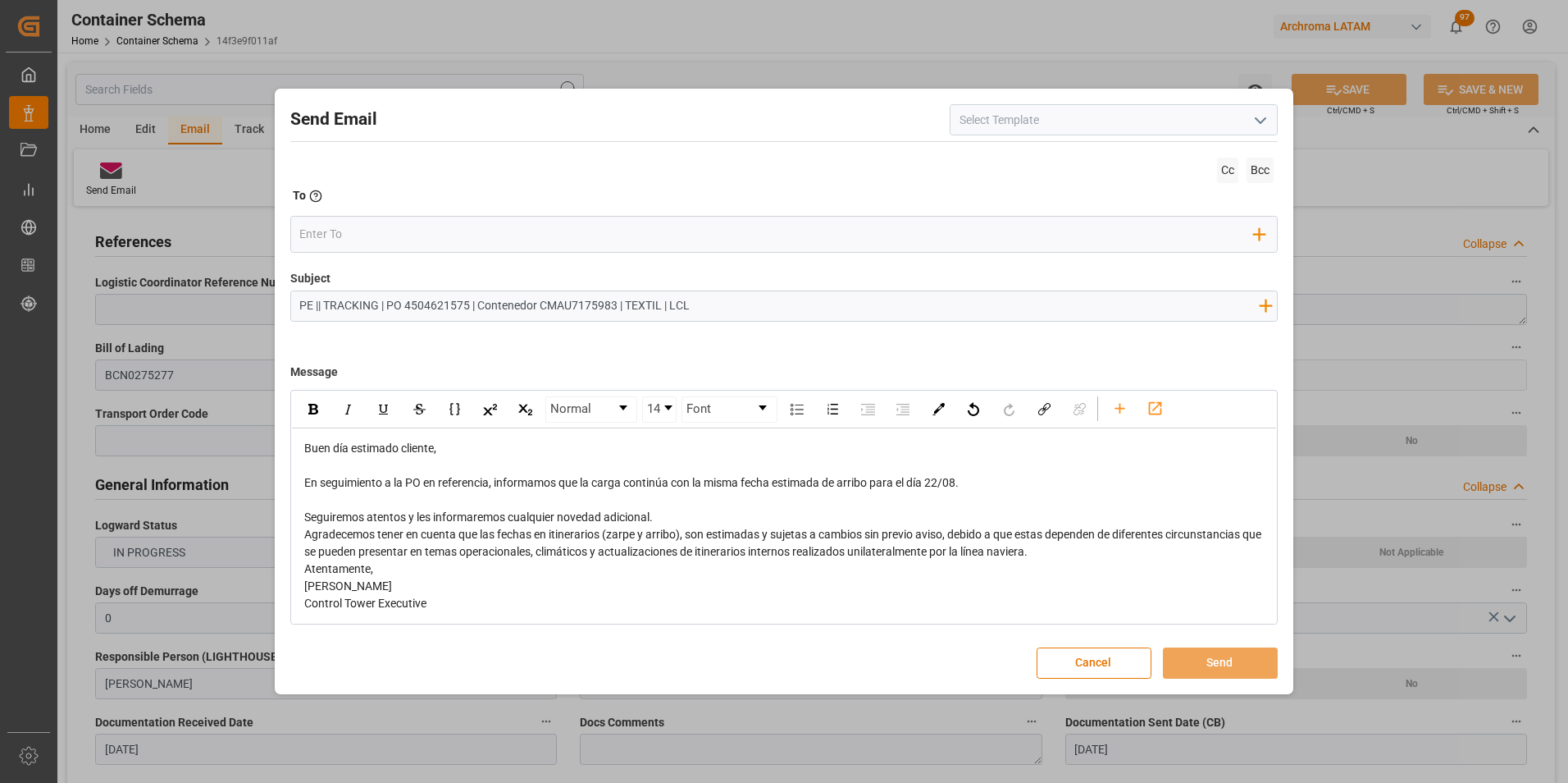
click at [691, 522] on div "Seguiremos atentos y les informaremos cualquier novedad adicional." at bounding box center [784, 516] width 961 height 17
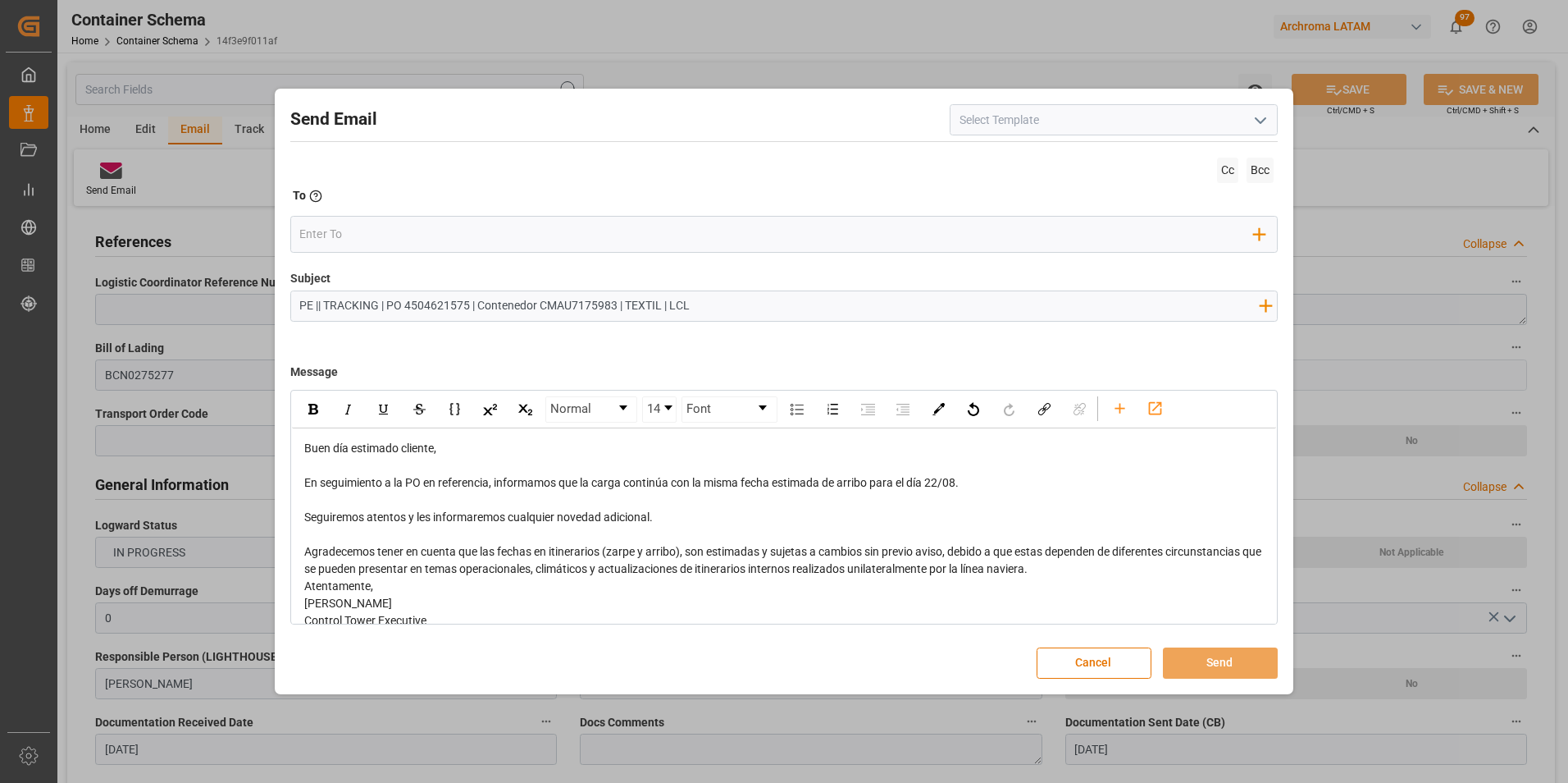
click at [1059, 570] on div "Agradecemos tener en cuenta que las fechas en itinerarios (zarpe y arribo), son…" at bounding box center [784, 560] width 961 height 35
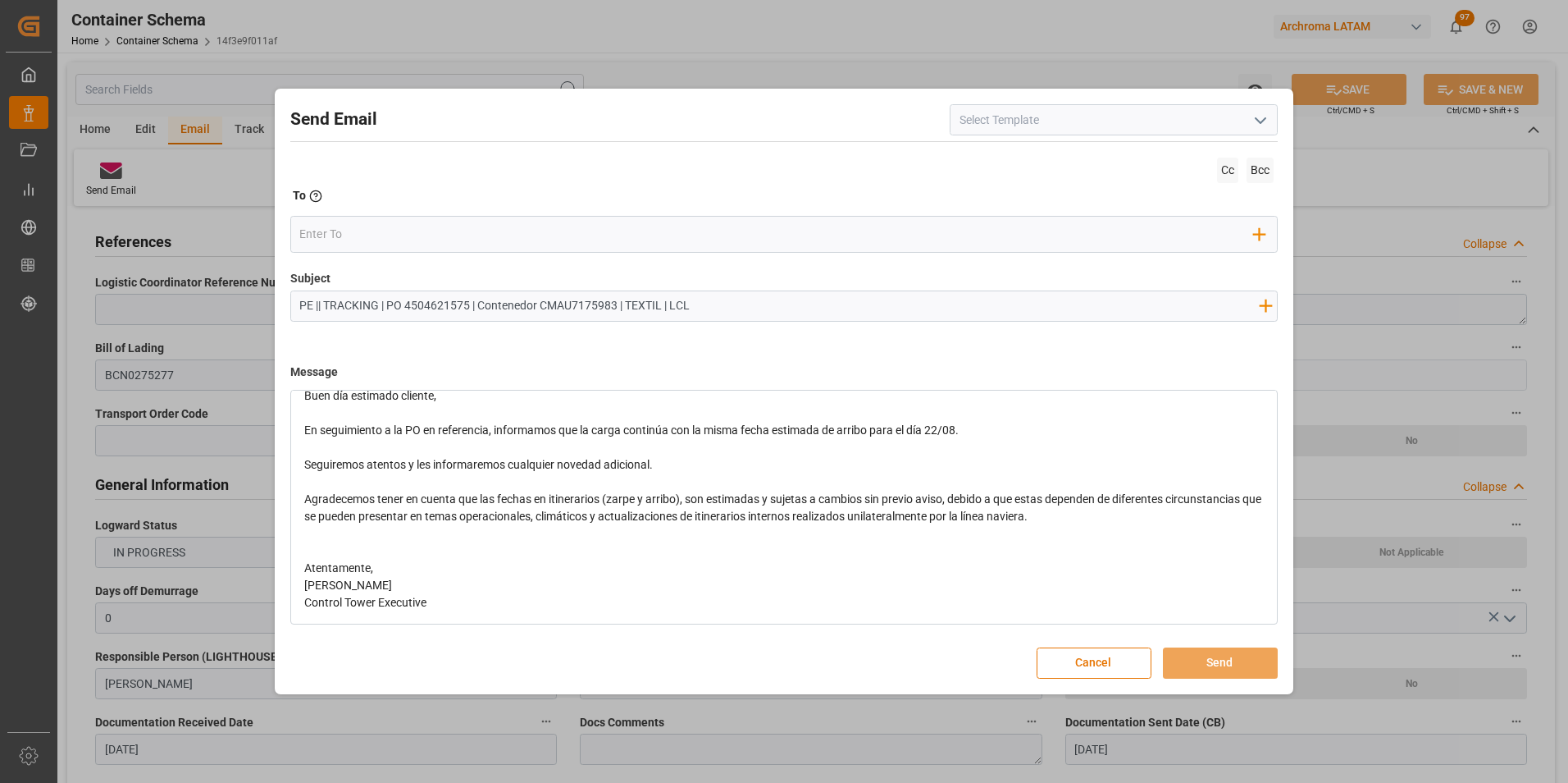
click at [492, 562] on div "Atentamente," at bounding box center [784, 568] width 961 height 17
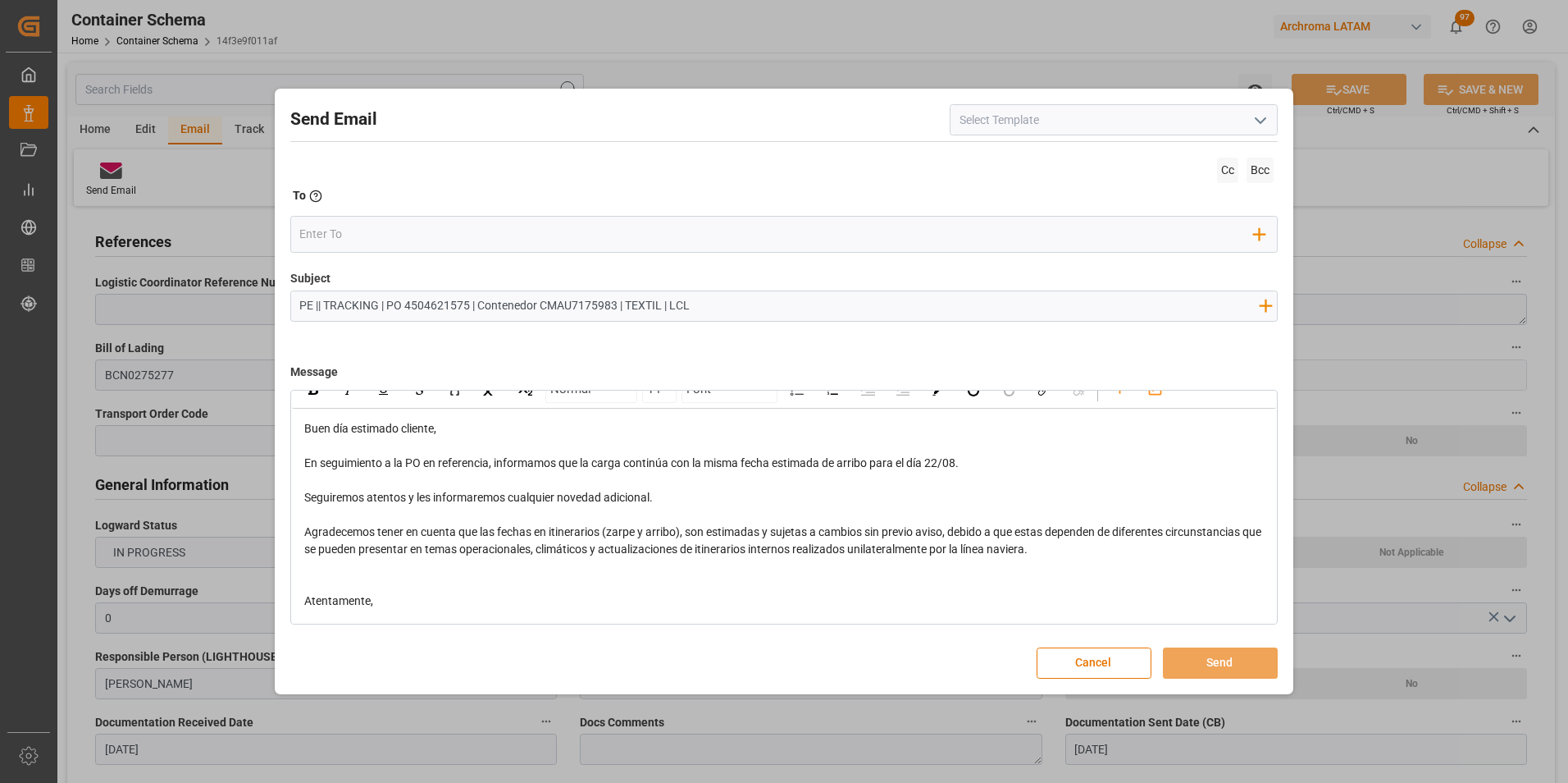
scroll to position [0, 0]
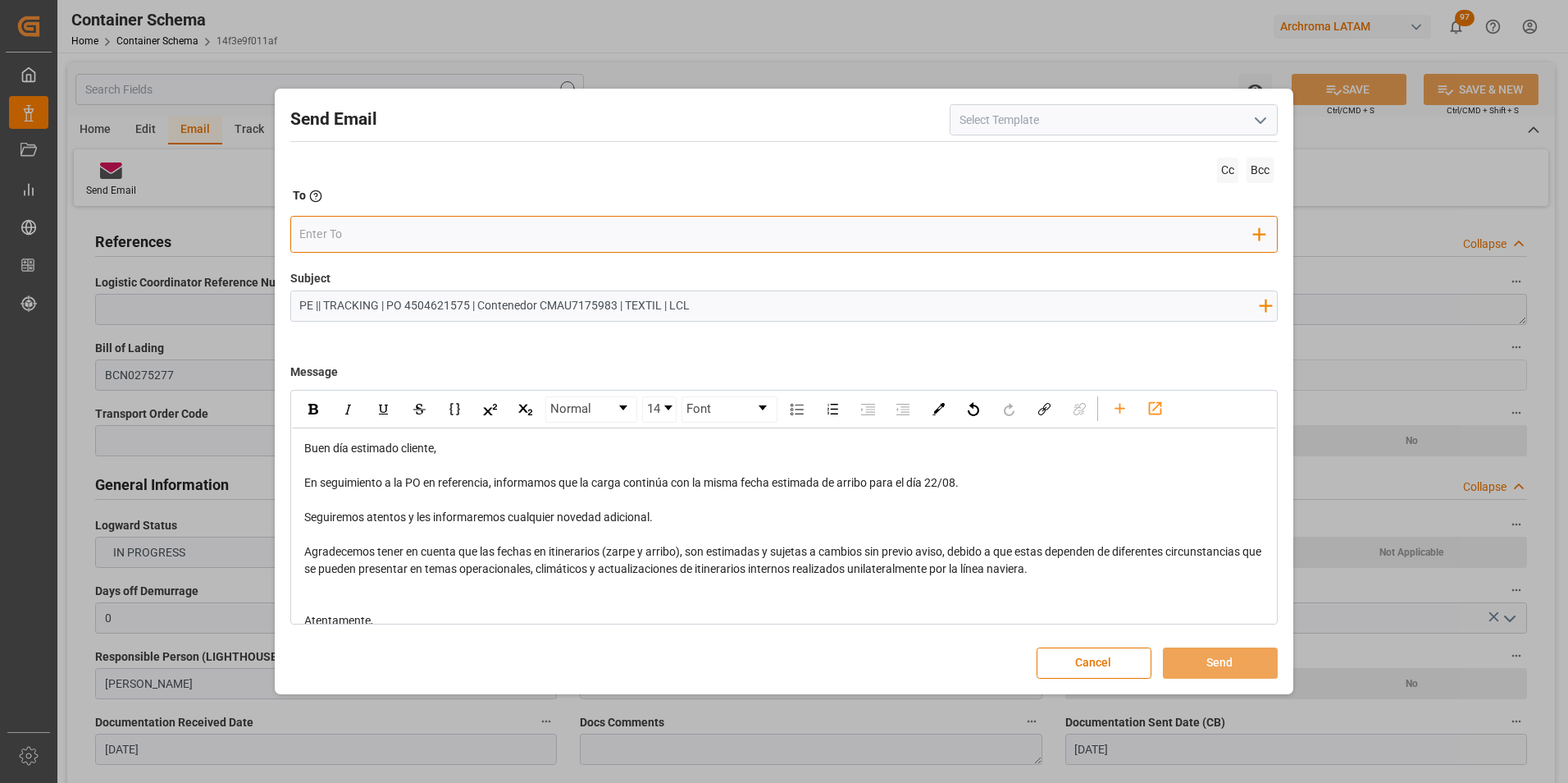
click at [609, 239] on input "email" at bounding box center [776, 235] width 954 height 25
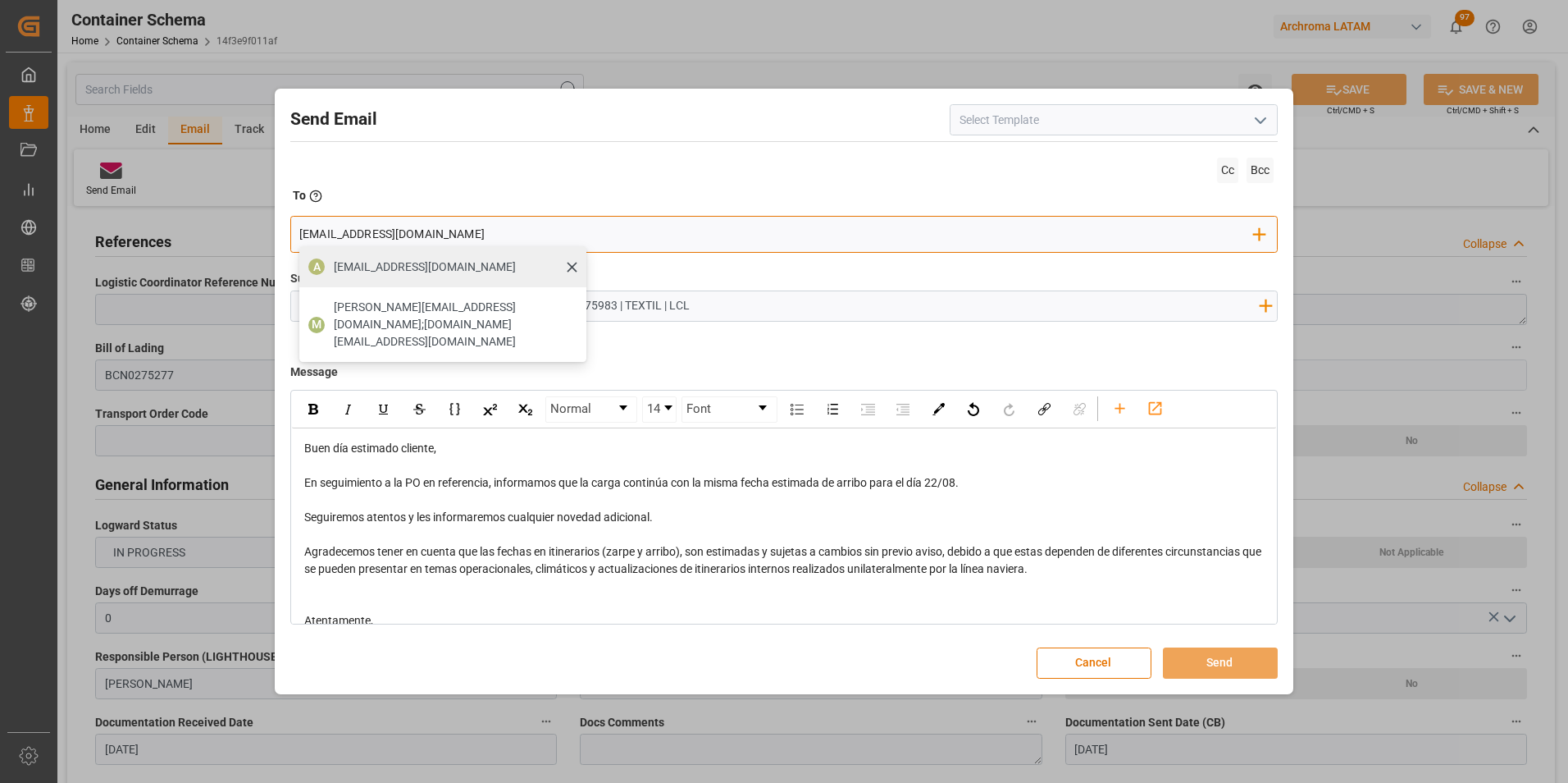
click at [449, 266] on span "[EMAIL_ADDRESS][PERSON_NAME][DOMAIN_NAME]" at bounding box center [425, 267] width 182 height 17
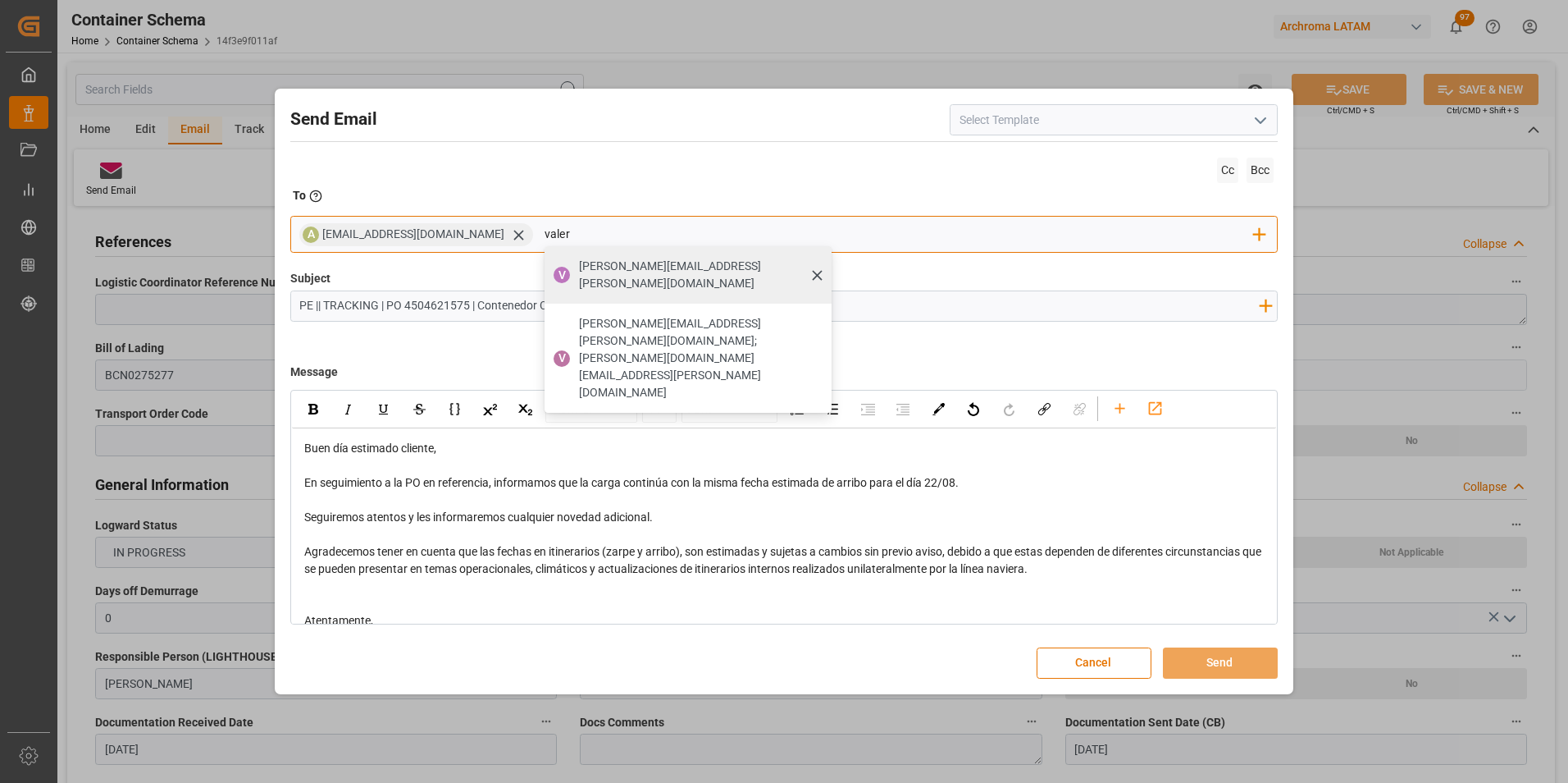
click at [579, 268] on span "[PERSON_NAME][EMAIL_ADDRESS][PERSON_NAME][DOMAIN_NAME]" at bounding box center [699, 275] width 241 height 35
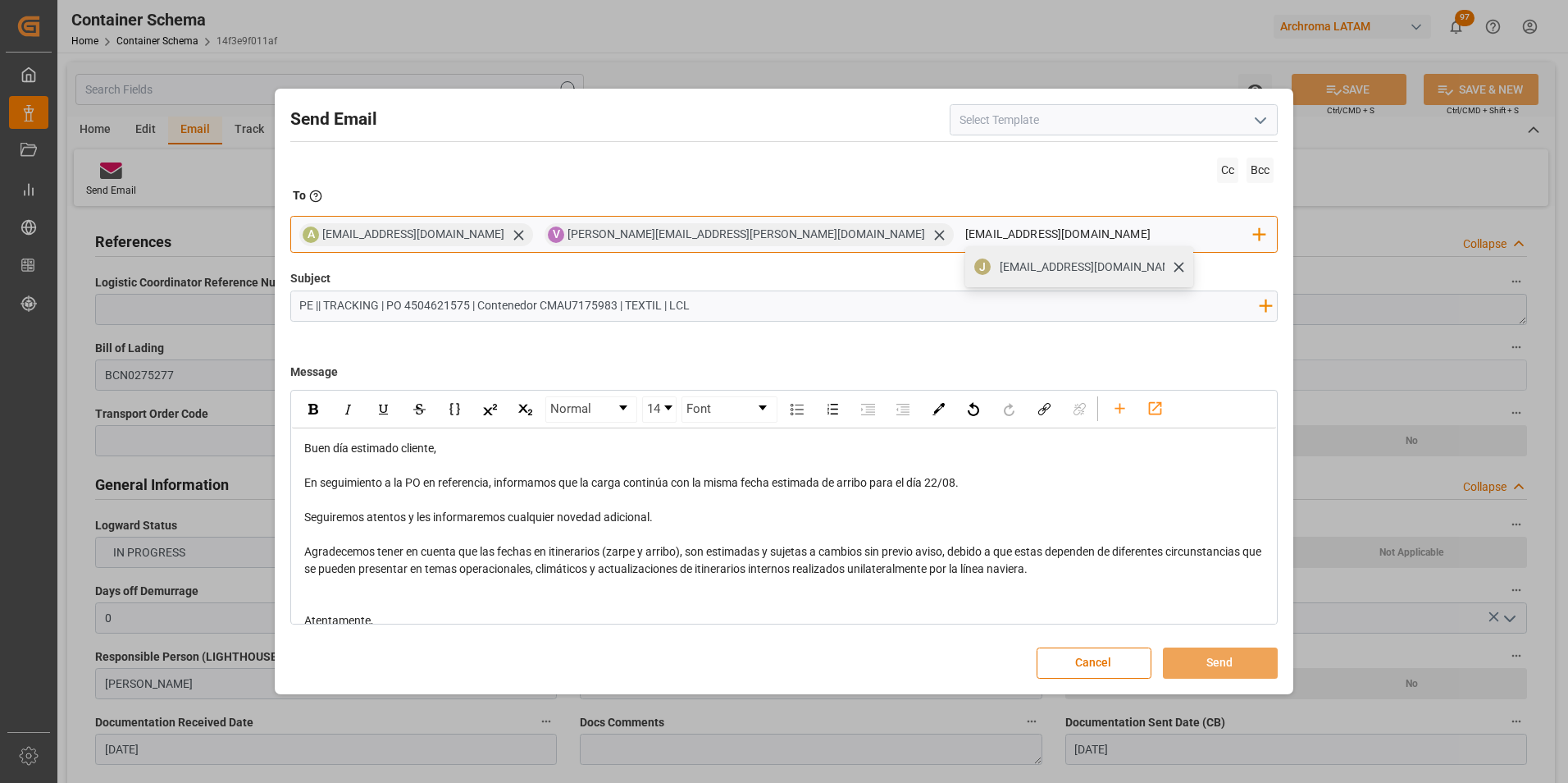
click at [1000, 270] on span "jtoribio@pasoc.pe" at bounding box center [1091, 267] width 182 height 17
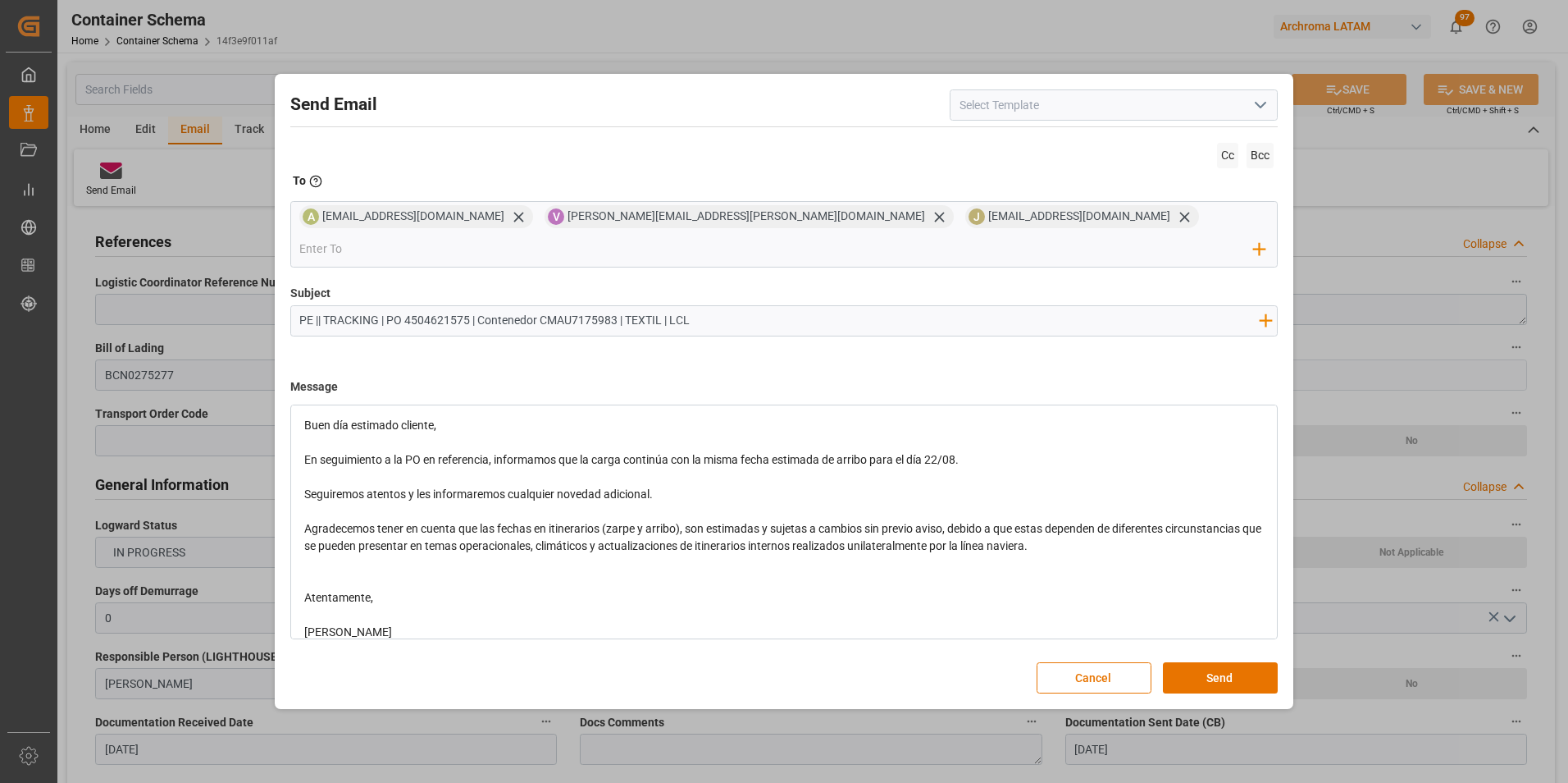
scroll to position [70, 0]
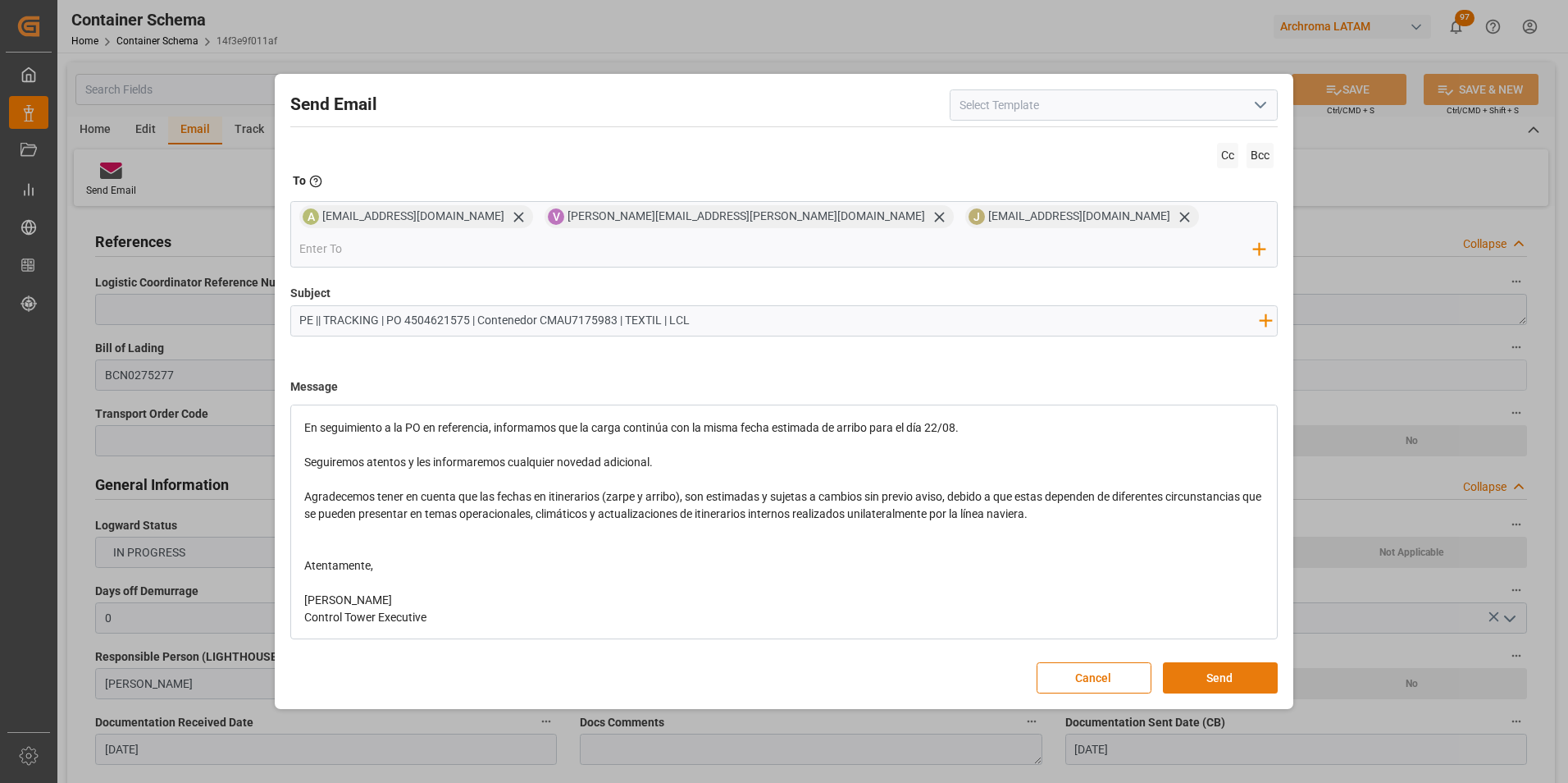
click at [1185, 662] on button "Send" at bounding box center [1220, 677] width 115 height 31
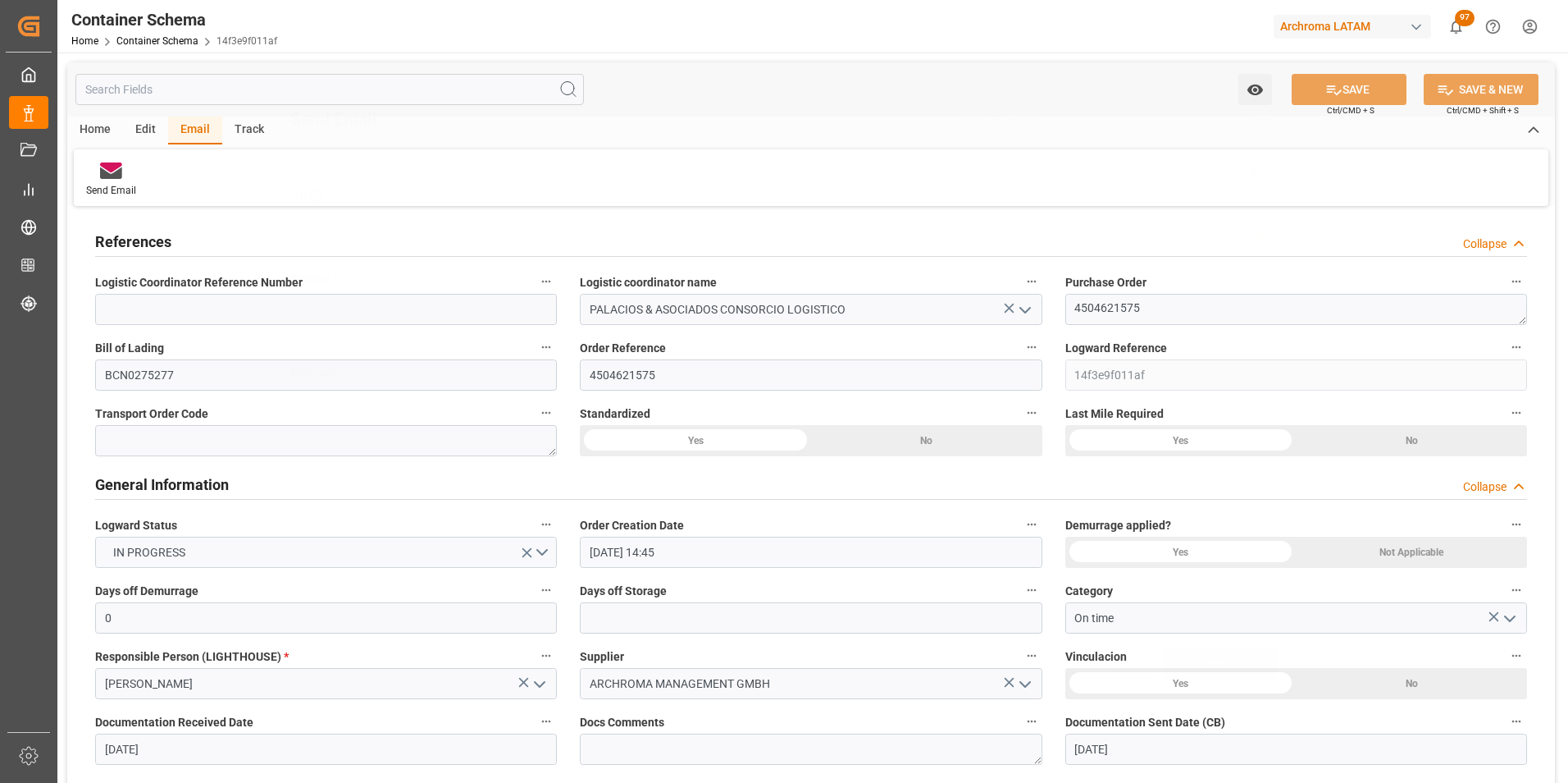
scroll to position [0, 0]
click at [185, 42] on link "Container Schema" at bounding box center [158, 41] width 82 height 12
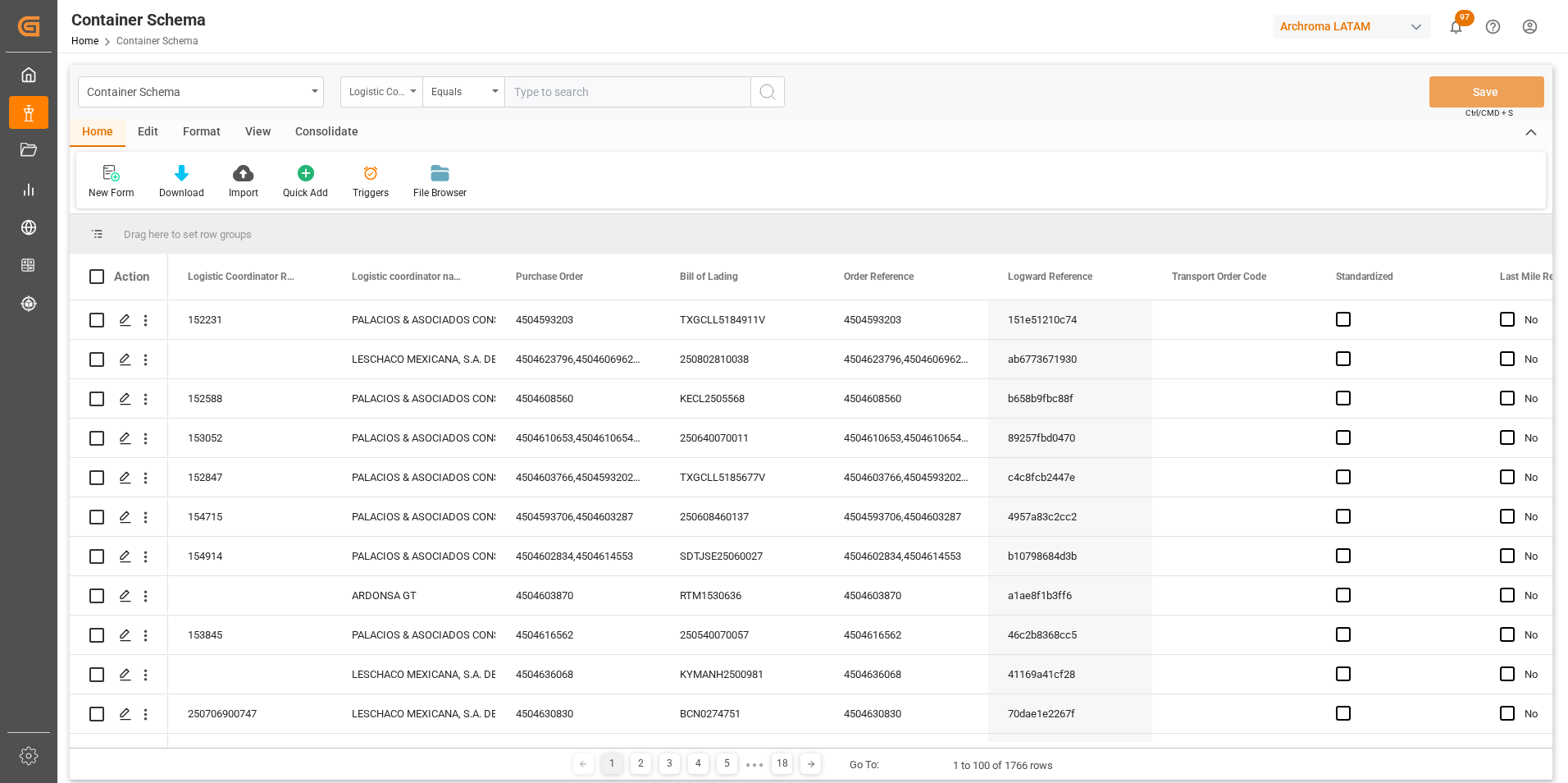
click at [376, 89] on div "Logistic Coordinator Reference Number" at bounding box center [377, 89] width 56 height 19
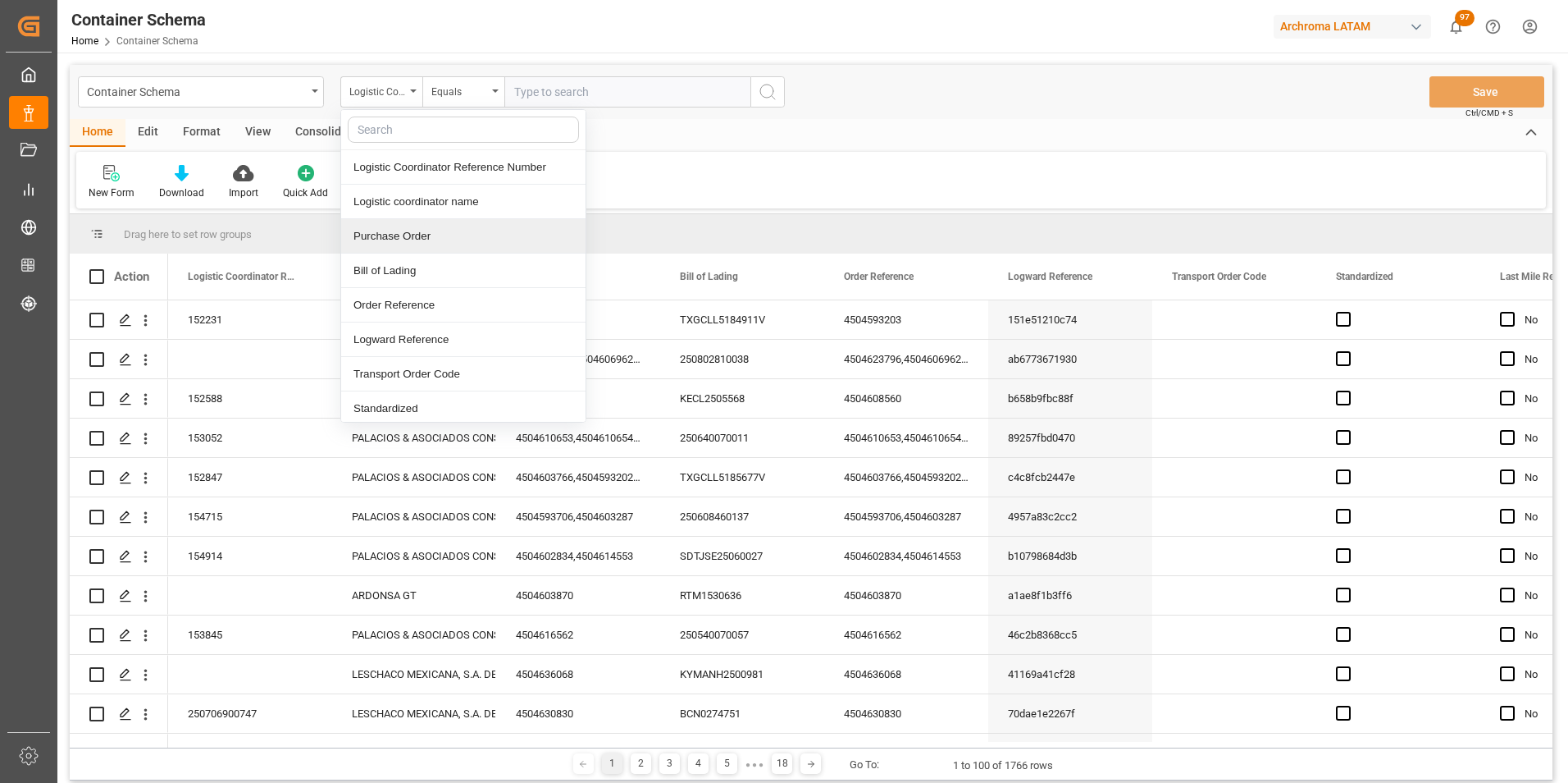
click at [410, 233] on div "Purchase Order" at bounding box center [463, 236] width 244 height 35
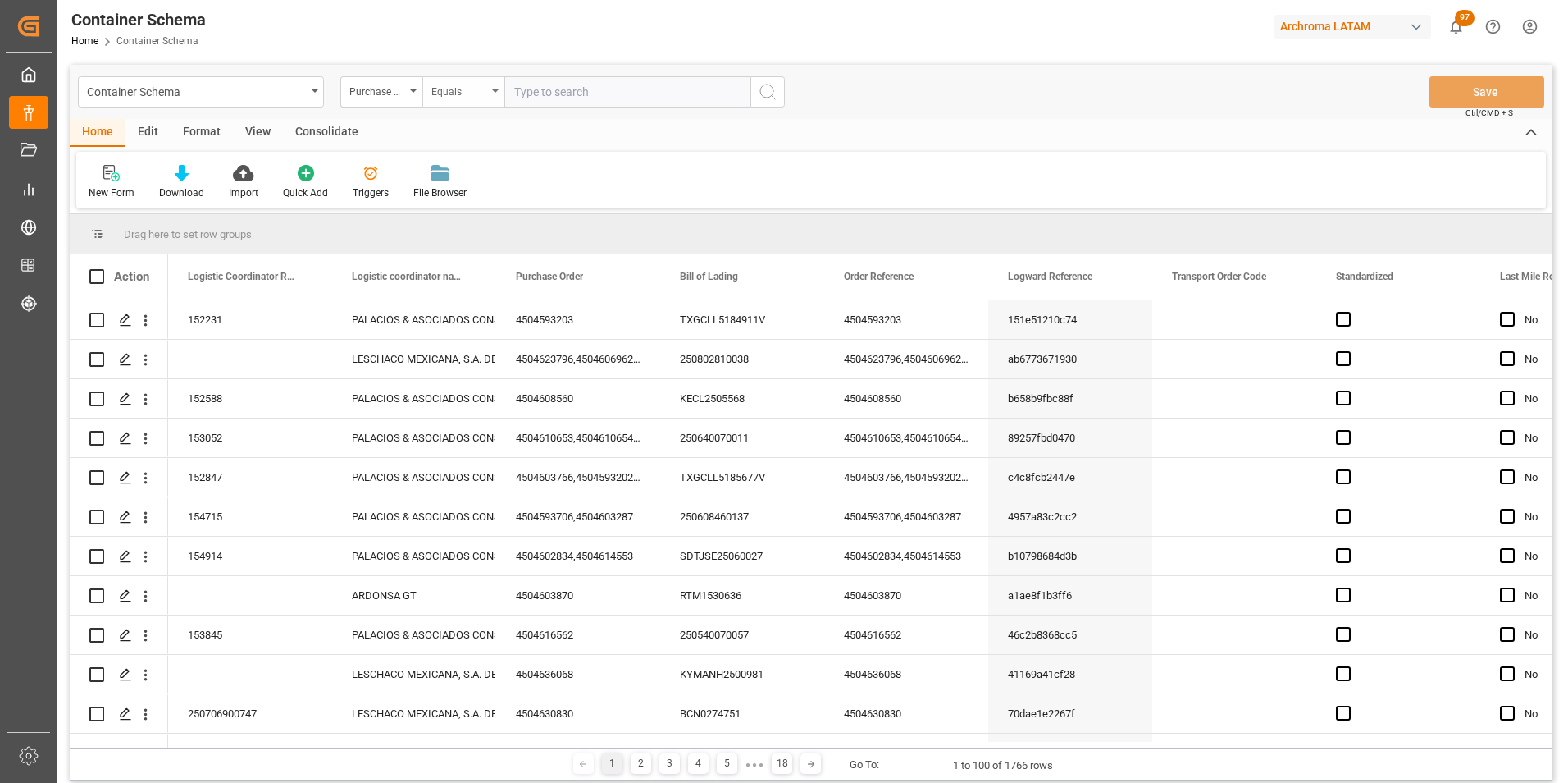
click at [434, 87] on div "Equals" at bounding box center [459, 89] width 56 height 19
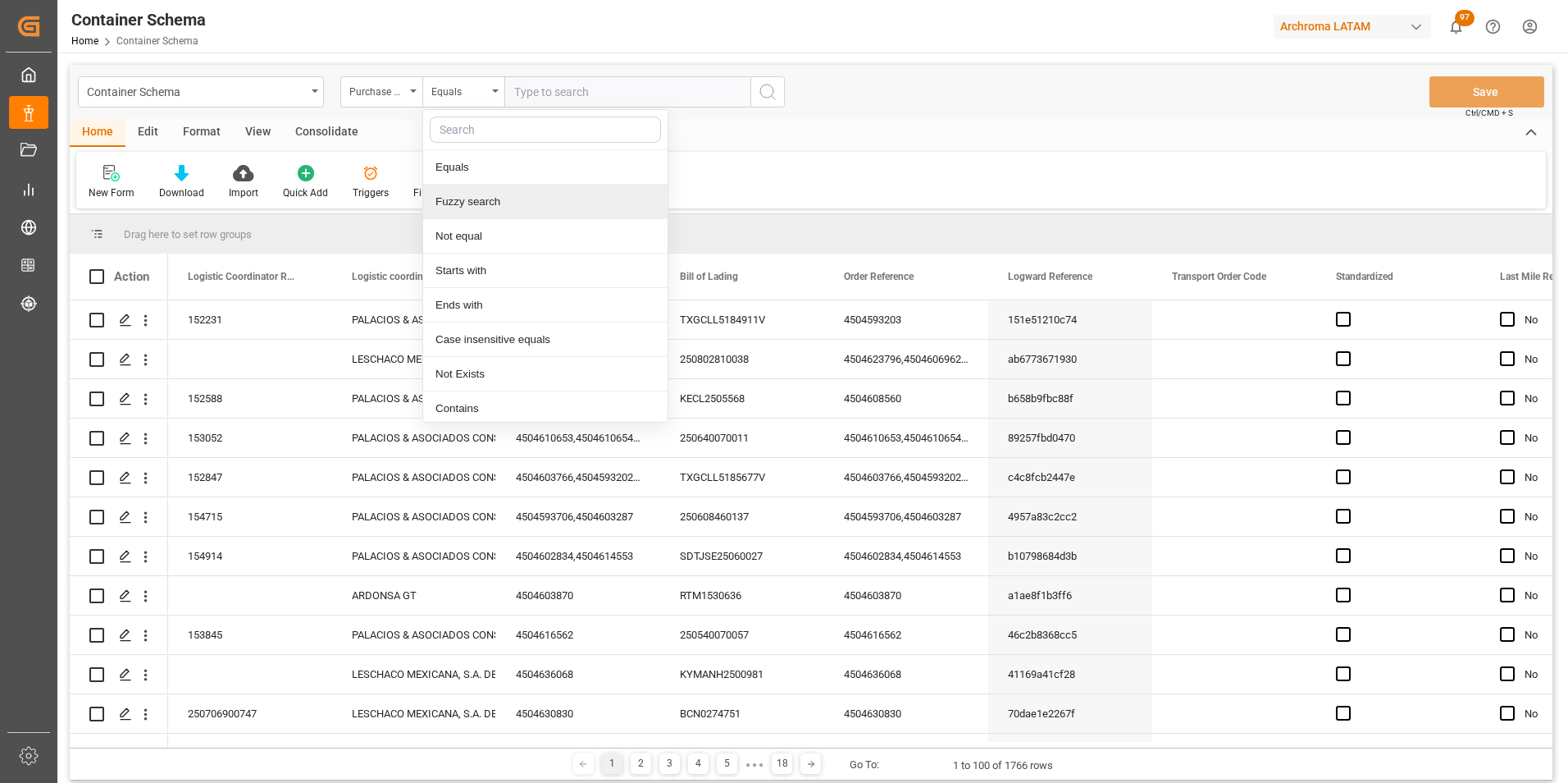
click at [475, 216] on div "Fuzzy search" at bounding box center [545, 201] width 244 height 35
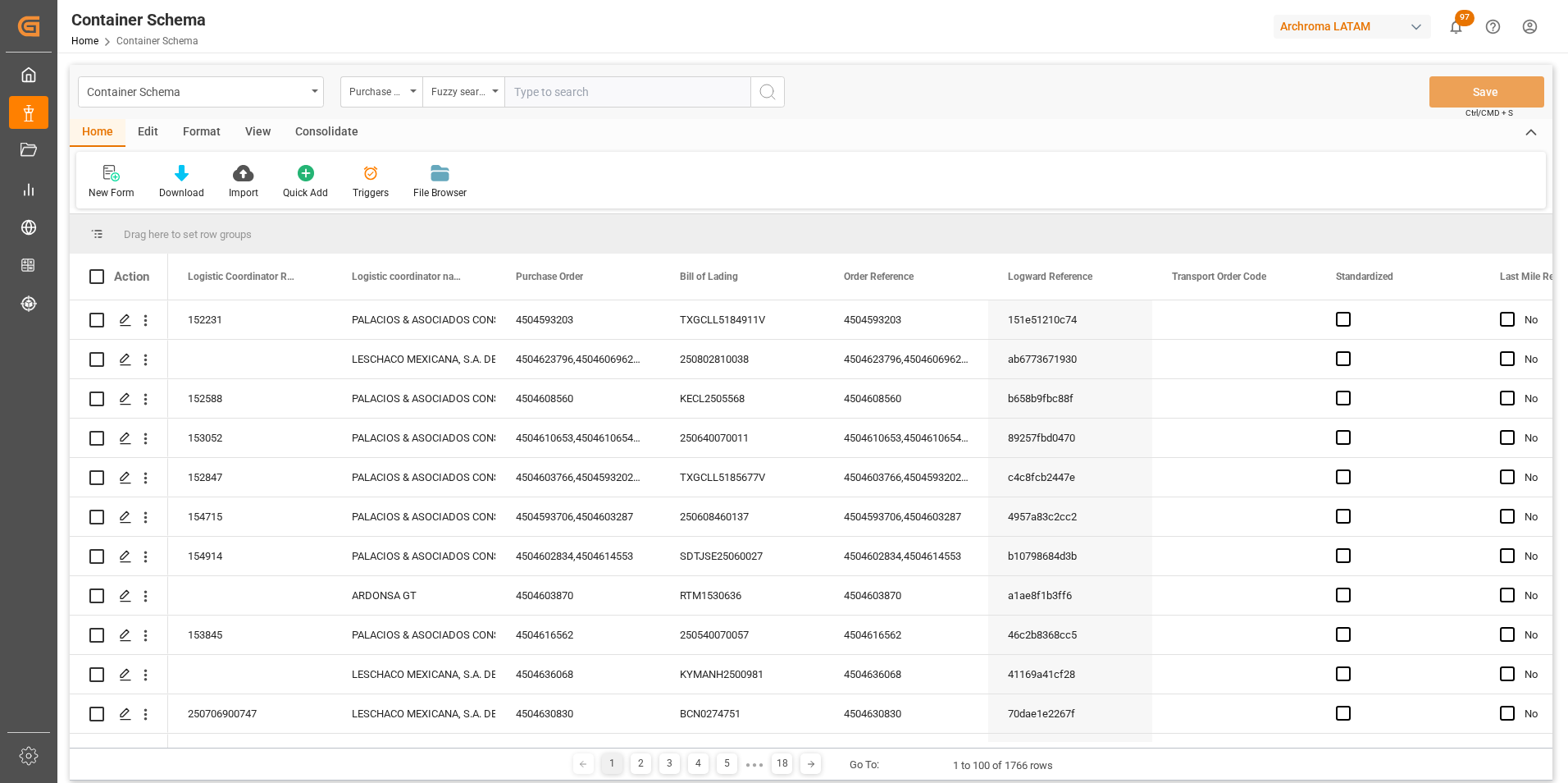
paste input "4504598573"
click at [775, 100] on icon "search button" at bounding box center [768, 92] width 19 height 19
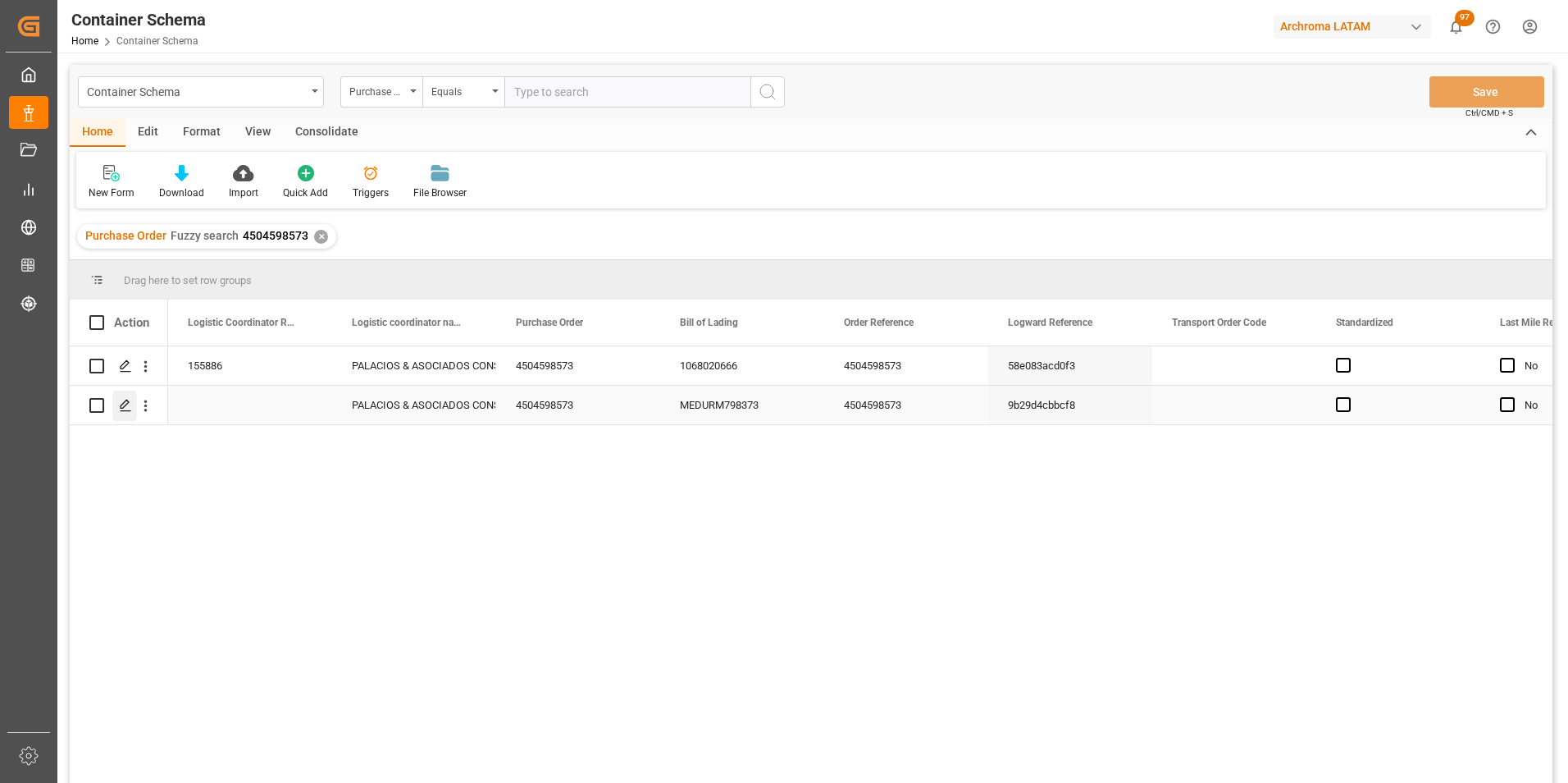
click at [127, 402] on icon "Press SPACE to select this row." at bounding box center [125, 405] width 13 height 13
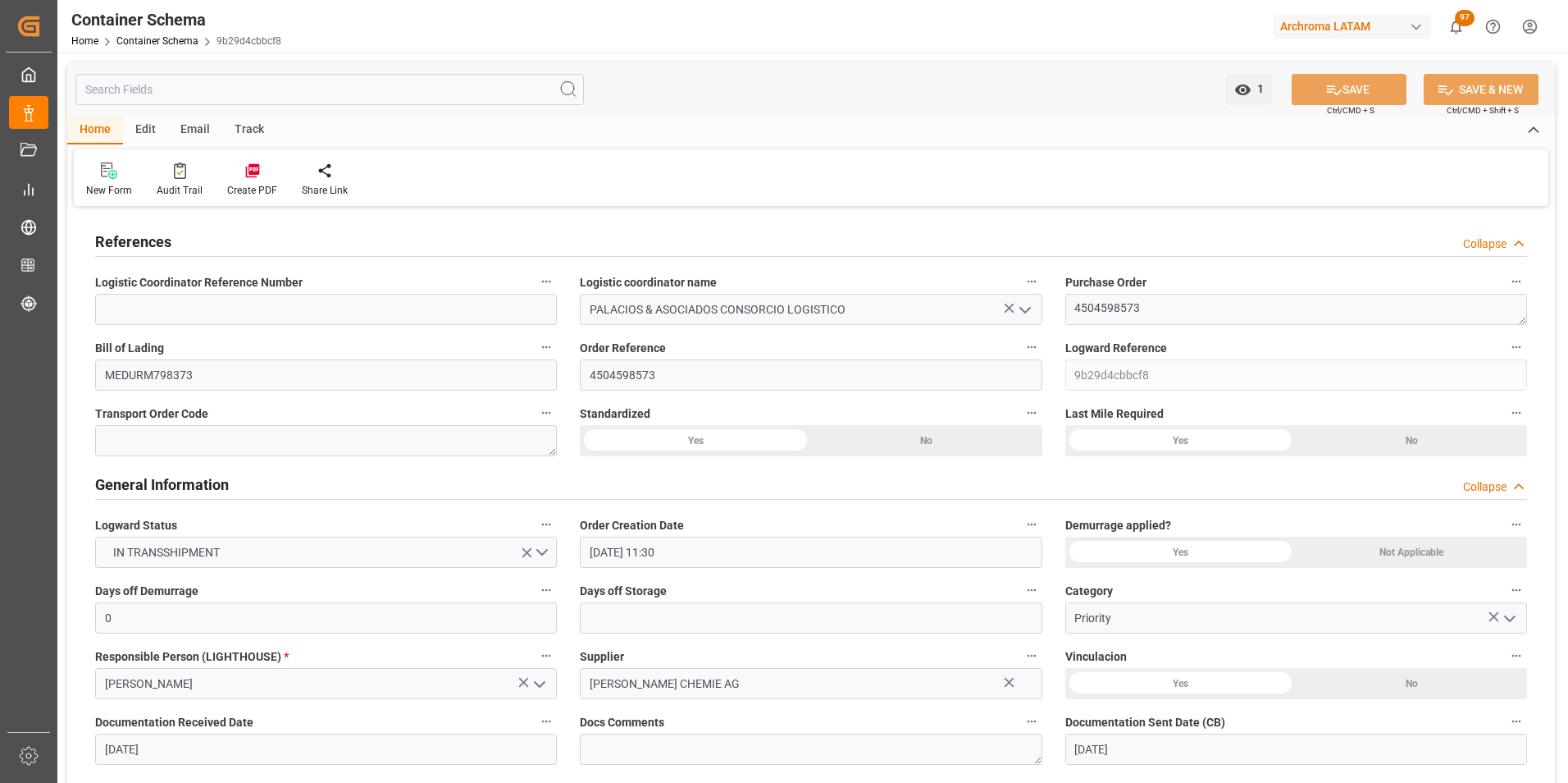
click at [193, 124] on div "Email" at bounding box center [195, 130] width 54 height 27
click at [120, 177] on icon at bounding box center [111, 173] width 22 height 12
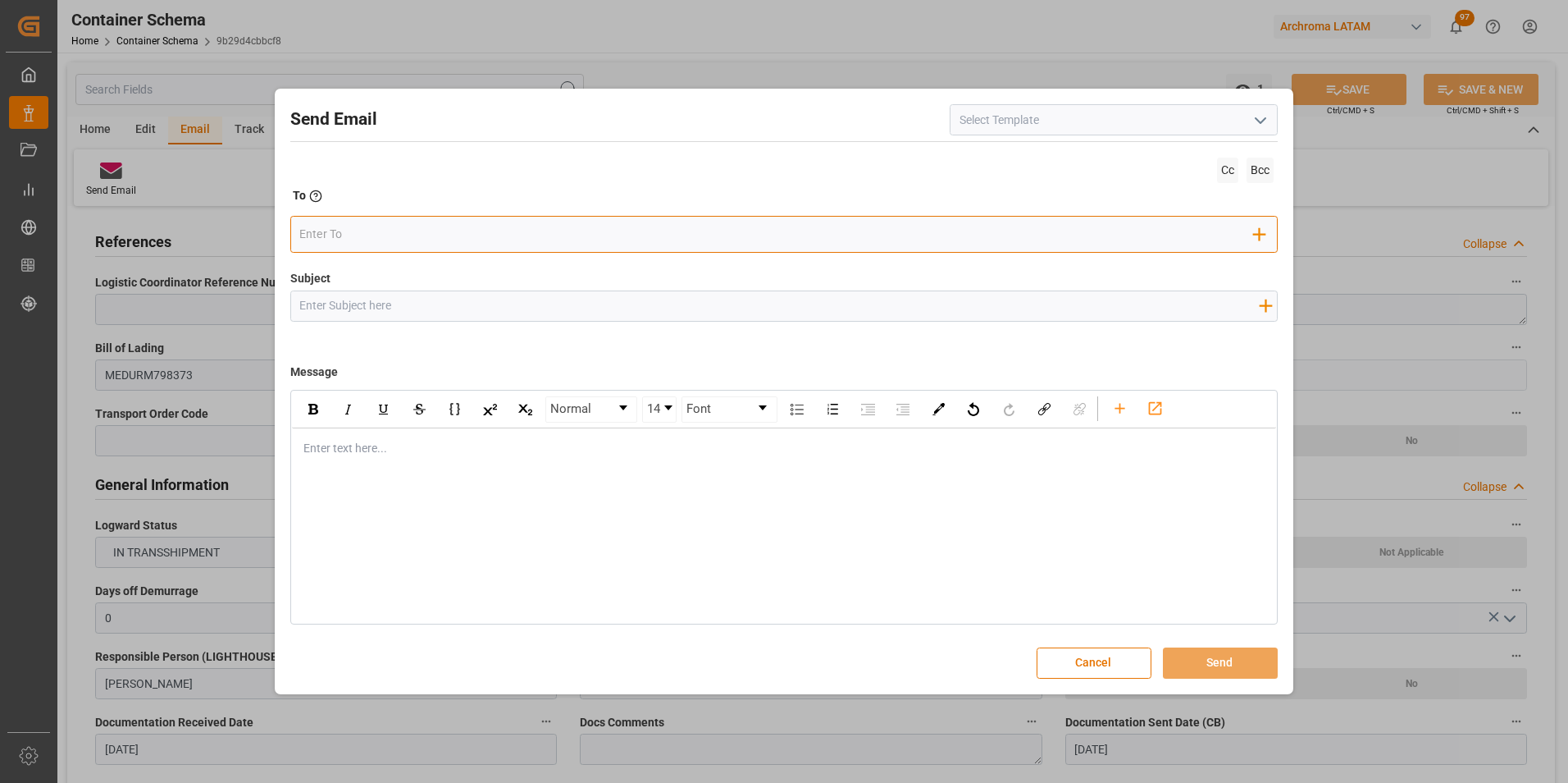
click at [380, 234] on input "email" at bounding box center [776, 235] width 954 height 25
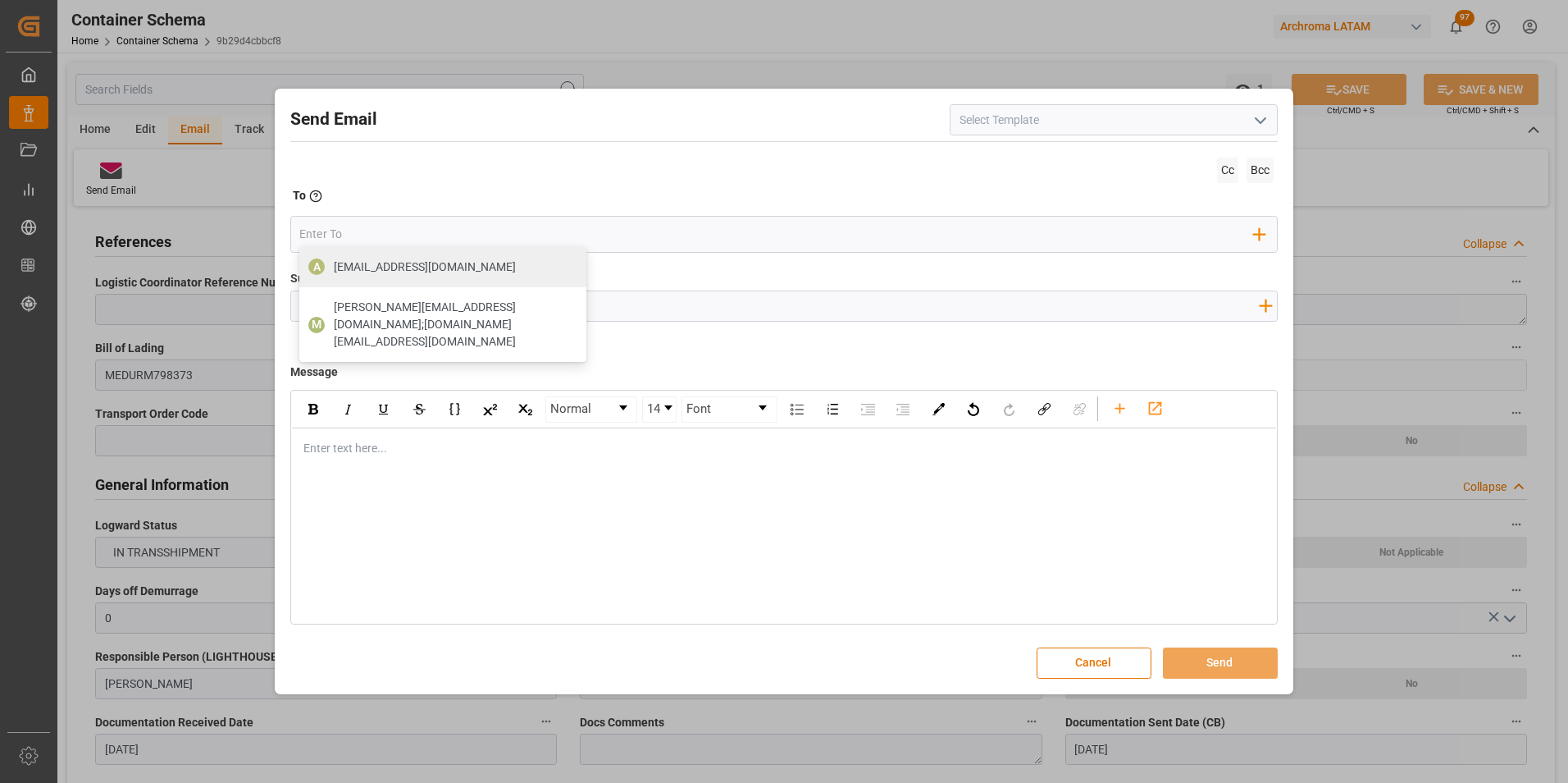
click at [407, 299] on input "Subject" at bounding box center [779, 306] width 977 height 28
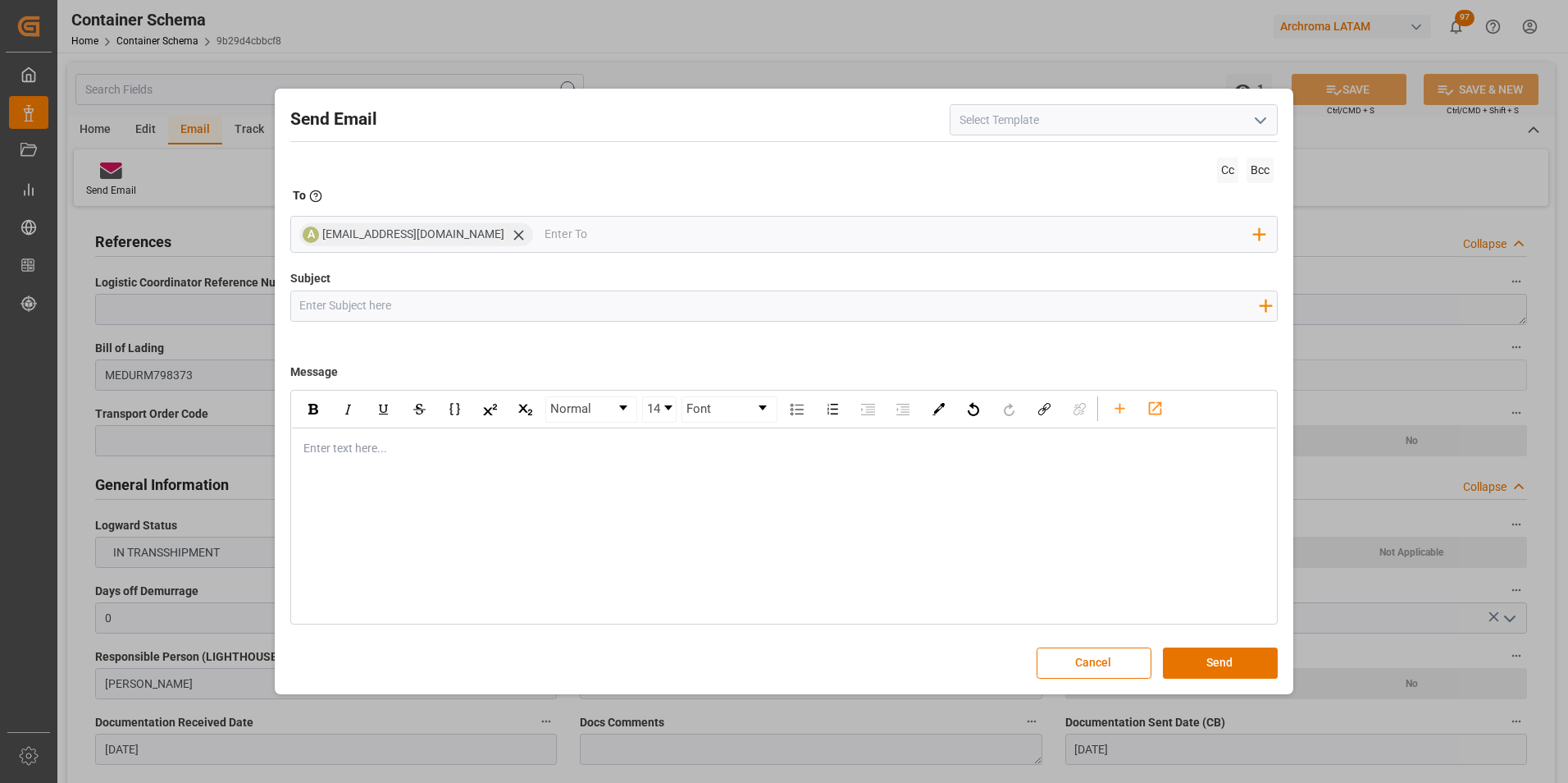
click at [407, 301] on input "Subject" at bounding box center [779, 306] width 977 height 28
paste input "4504598573"
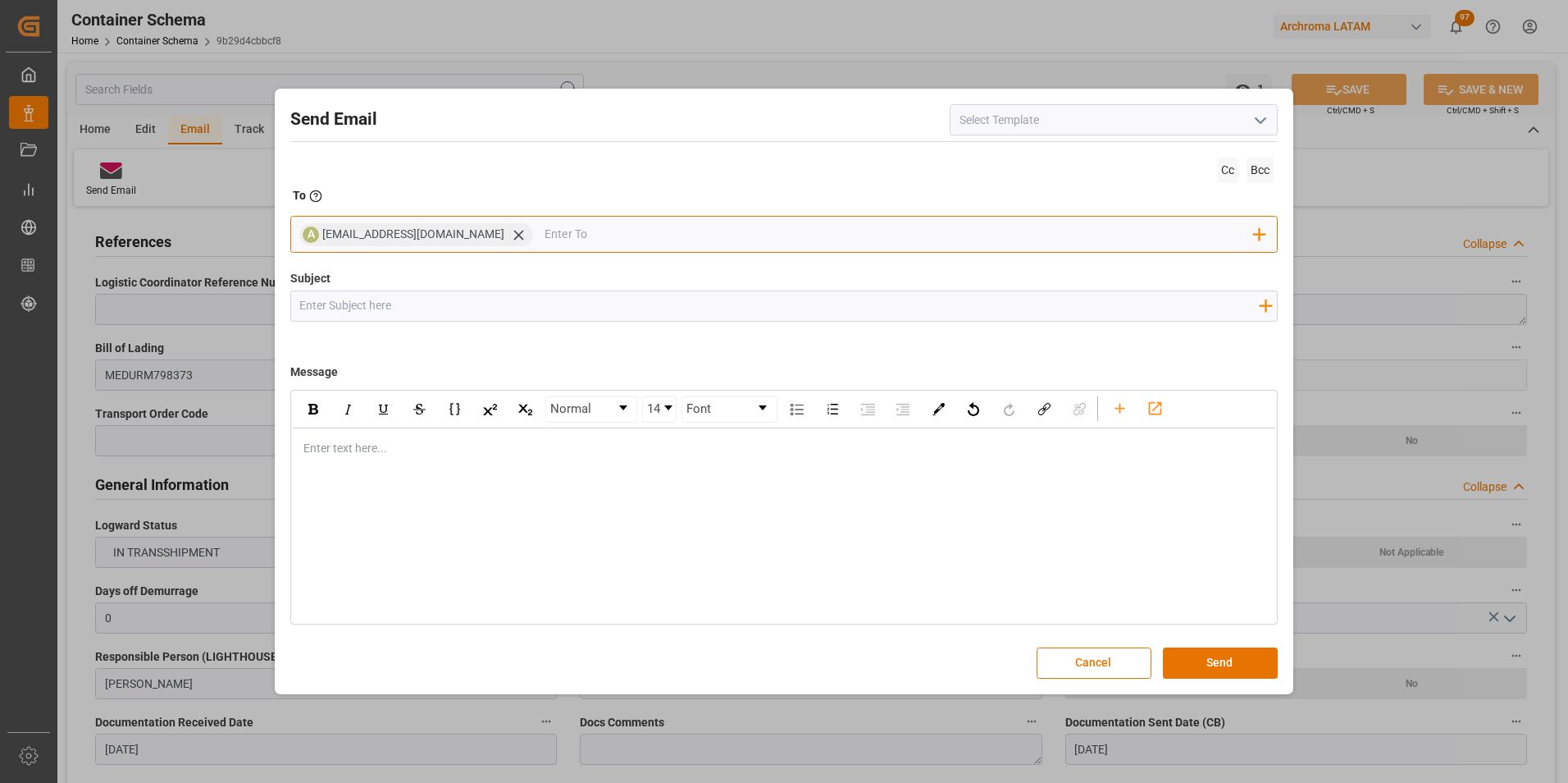
click at [560, 240] on input "email" at bounding box center [899, 235] width 709 height 25
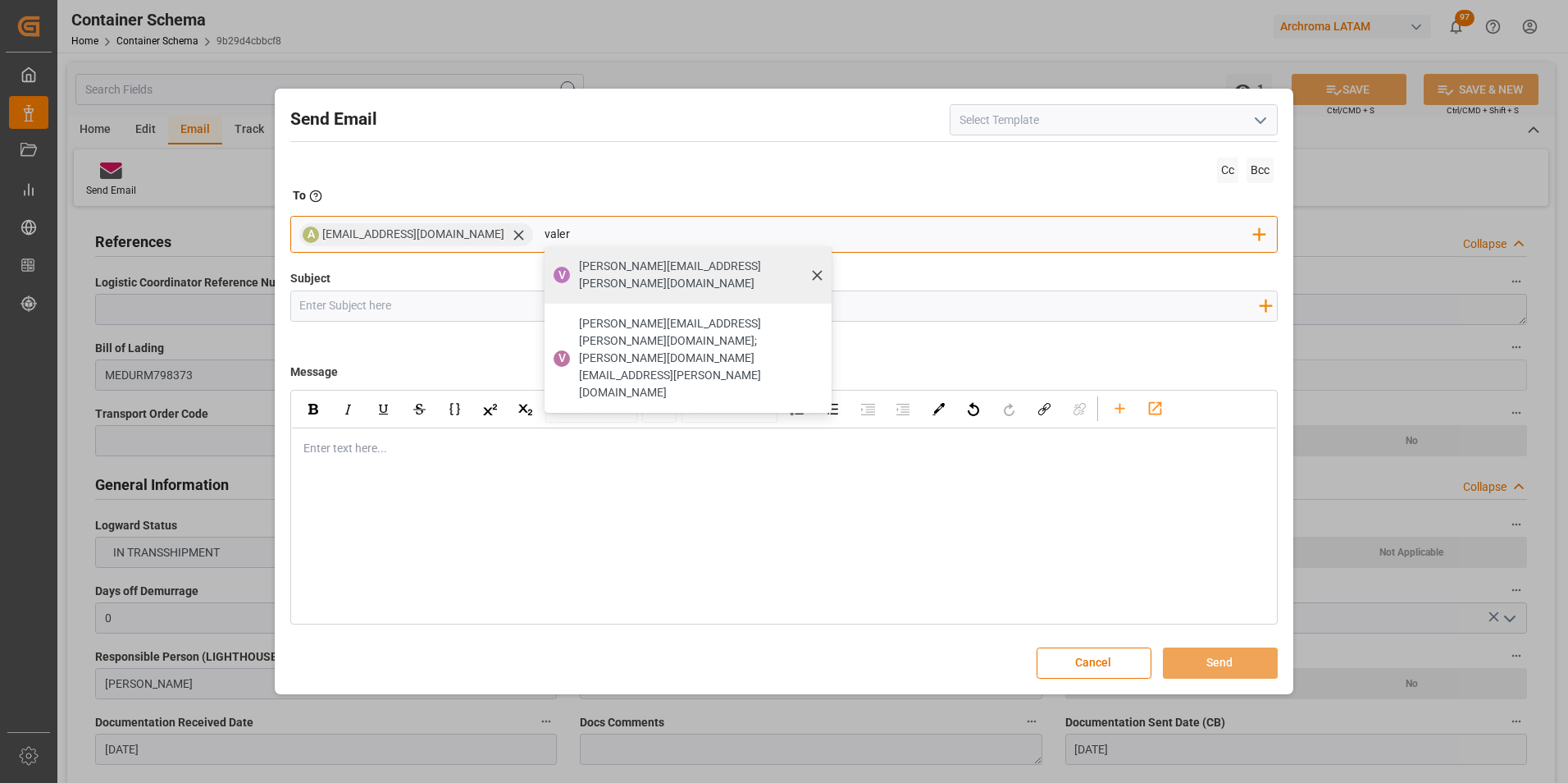
click at [579, 272] on span "[PERSON_NAME][EMAIL_ADDRESS][PERSON_NAME][DOMAIN_NAME]" at bounding box center [699, 275] width 241 height 35
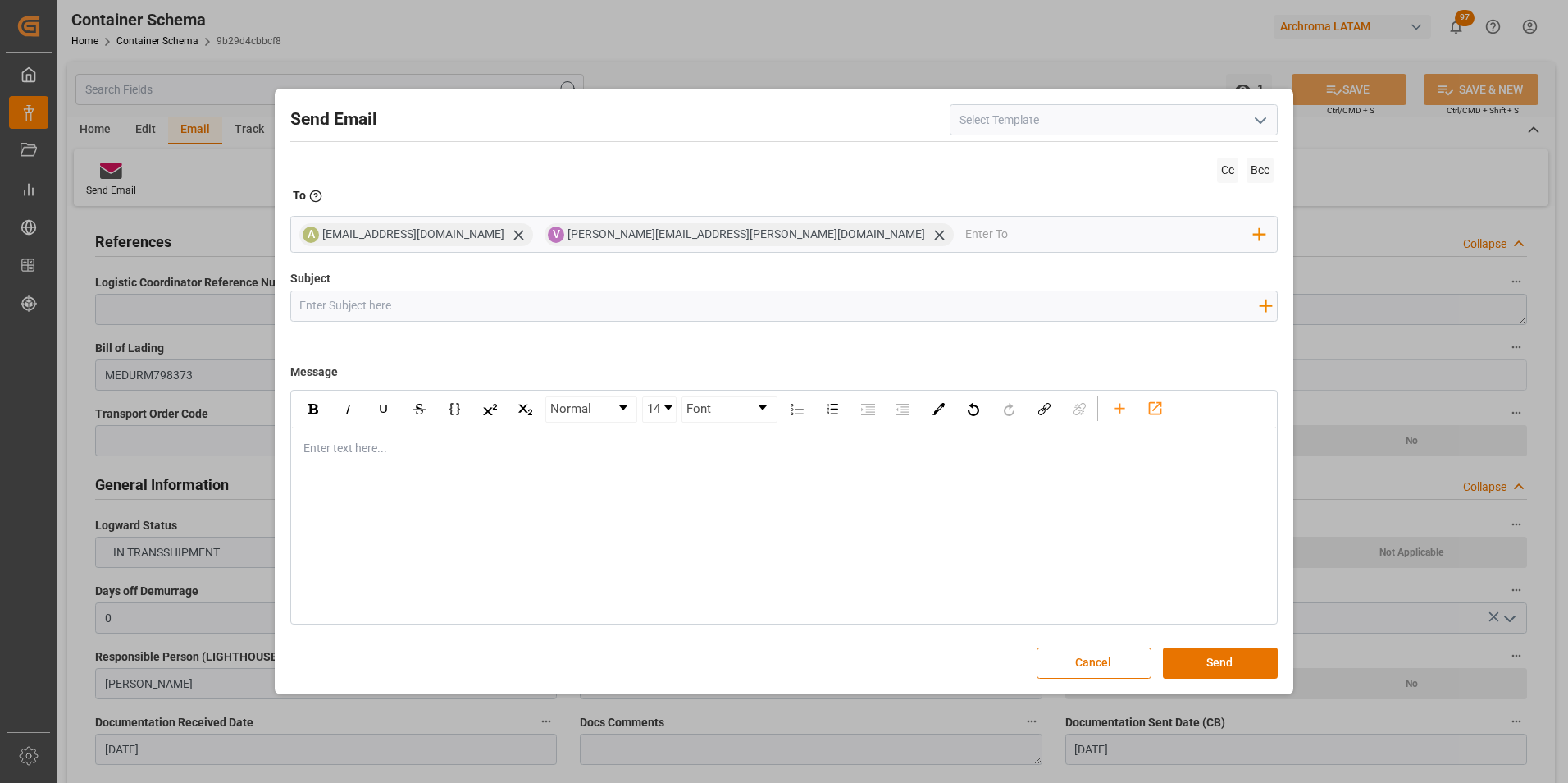
click at [633, 311] on input "Subject" at bounding box center [779, 306] width 977 height 28
paste input "PE || TRACKING | PO 4504598573 | Contenedor LYGU0126157 | TEXTIL | Prioridad | …"
click at [521, 455] on div "rdw-editor" at bounding box center [784, 447] width 961 height 17
click at [475, 459] on div "Enter text here..." at bounding box center [784, 447] width 985 height 40
click at [402, 454] on div "rdw-editor" at bounding box center [784, 447] width 961 height 17
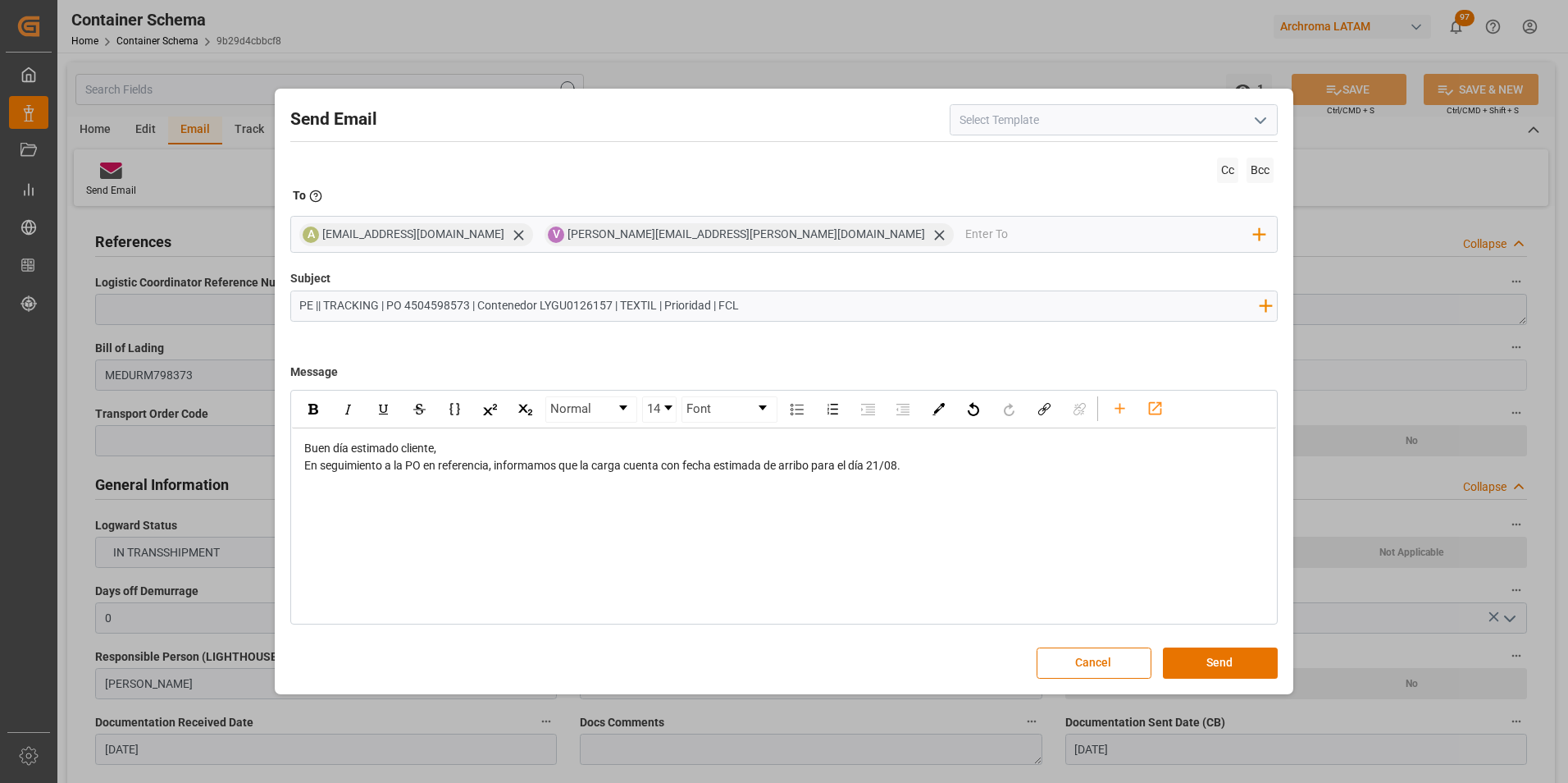
click at [521, 449] on div "Buen día estimado cliente," at bounding box center [784, 447] width 961 height 17
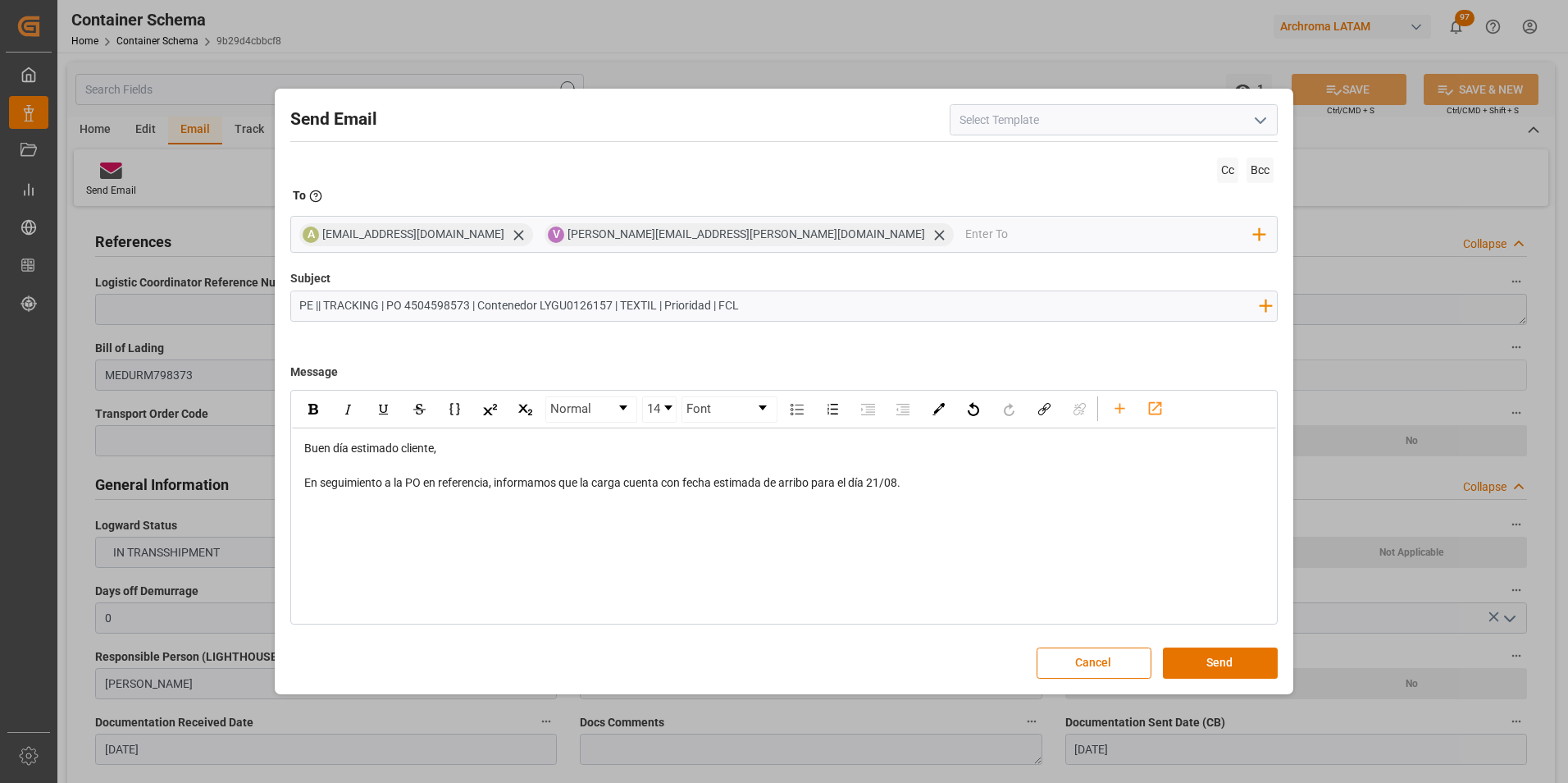
click at [694, 520] on div "Normal 14 Font Buen día estimado cliente, En seguimiento a la PO en referencia,…" at bounding box center [784, 507] width 988 height 235
click at [572, 516] on div "Normal 14 Font Buen día estimado cliente, En seguimiento a la PO en referencia,…" at bounding box center [784, 507] width 988 height 235
click at [948, 492] on div "Buen día estimado cliente, En seguimiento a la PO en referencia, informamos que…" at bounding box center [784, 465] width 985 height 74
click at [937, 480] on div "En seguimiento a la PO en referencia, informamos que la carga cuenta con fecha …" at bounding box center [784, 482] width 961 height 17
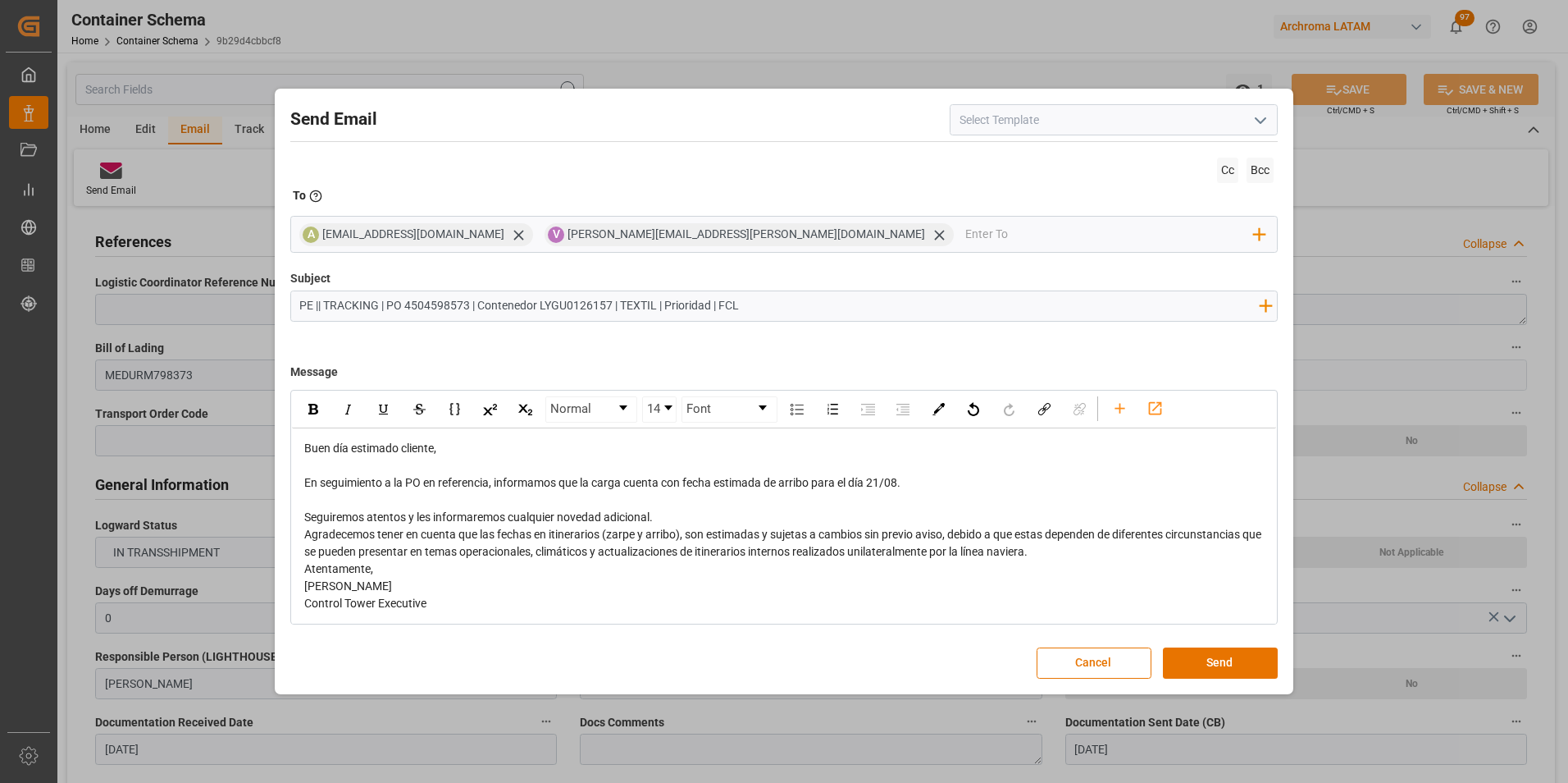
click at [711, 516] on div "Seguiremos atentos y les informaremos cualquier novedad adicional." at bounding box center [784, 516] width 961 height 17
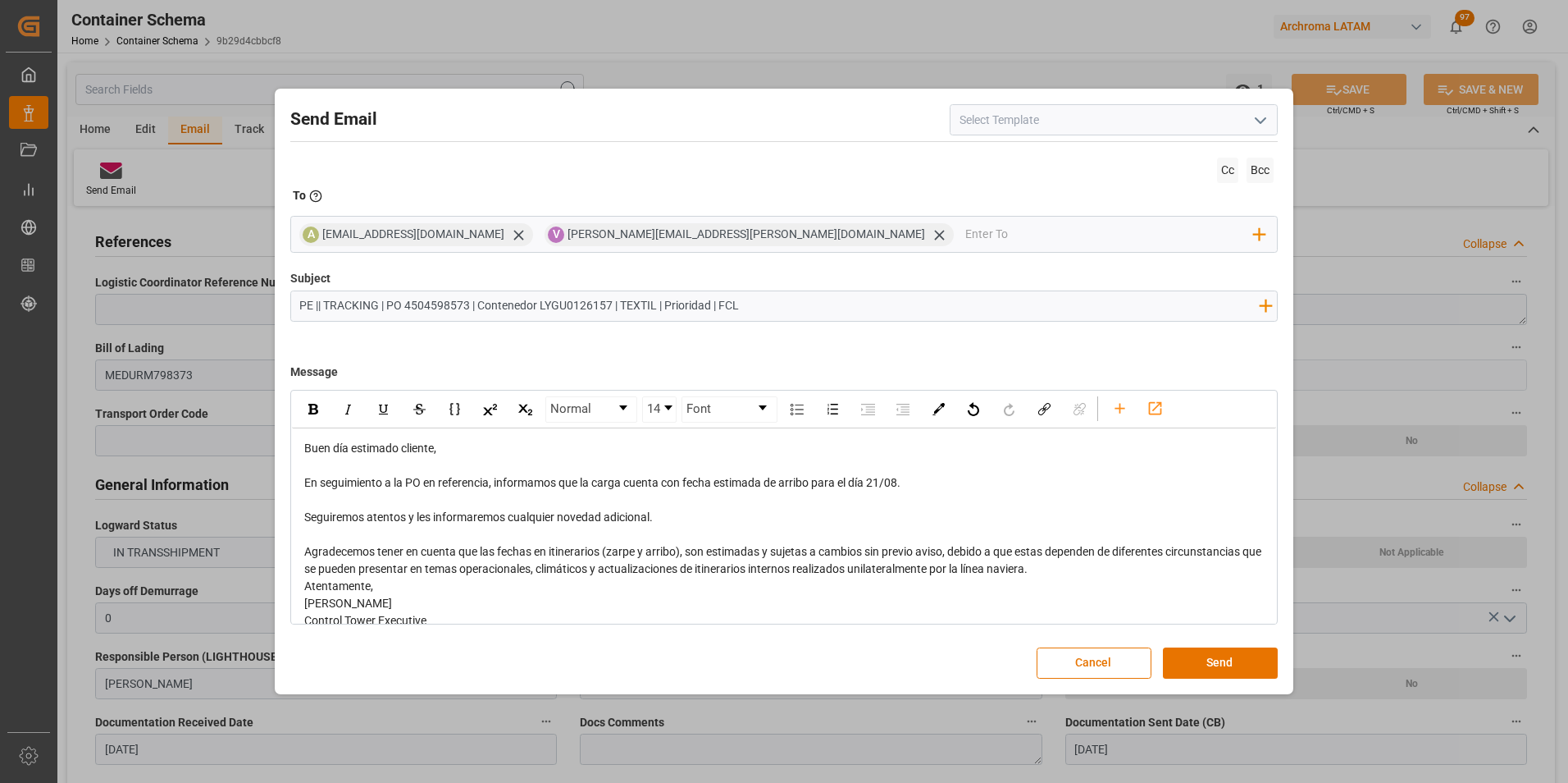
click at [1122, 570] on div "Agradecemos tener en cuenta que las fechas en itinerarios (zarpe y arribo), son…" at bounding box center [784, 560] width 961 height 35
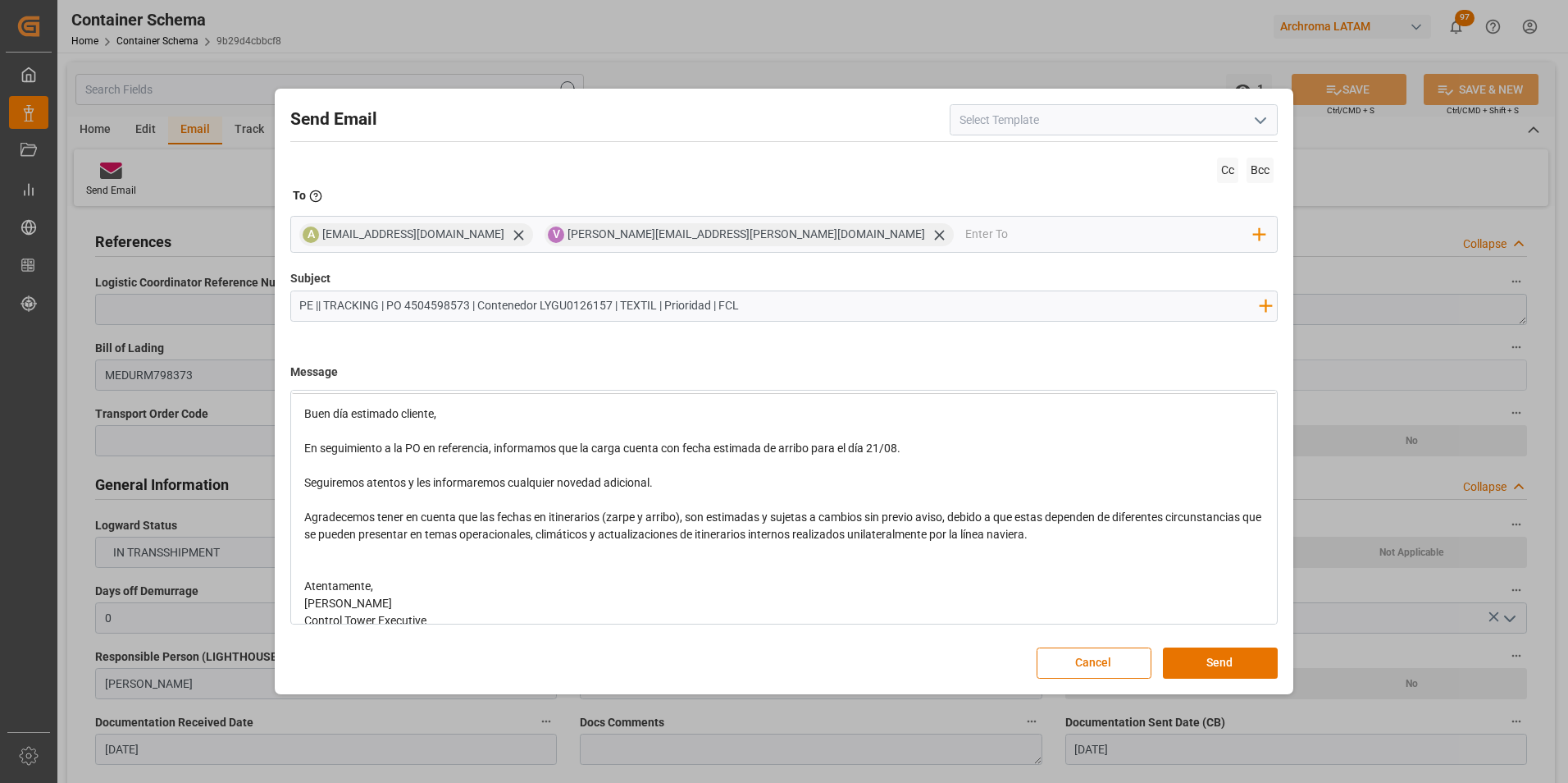
scroll to position [52, 0]
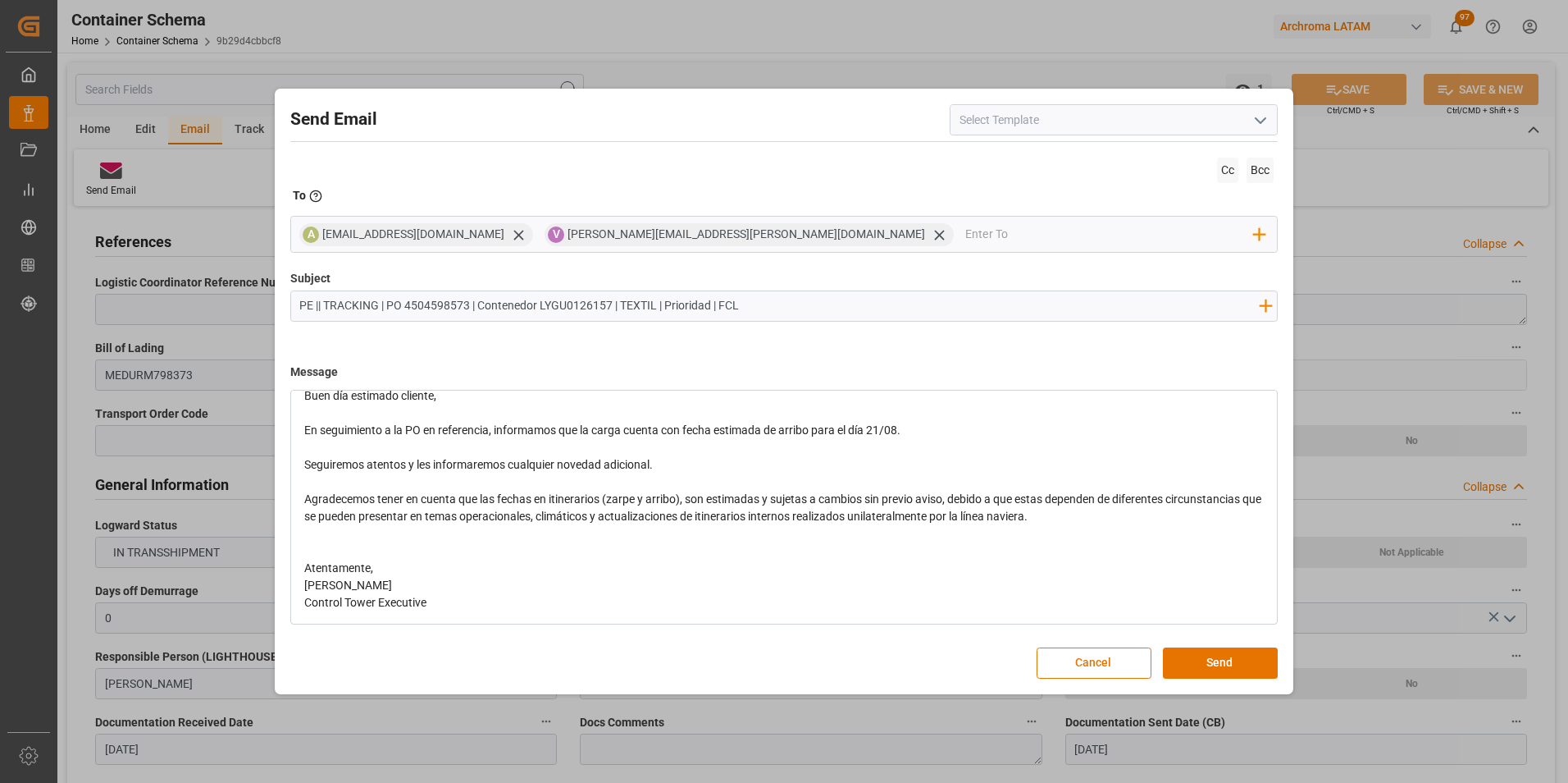
click at [600, 558] on div "rdw-editor" at bounding box center [784, 550] width 961 height 17
click at [596, 575] on div "Atentamente," at bounding box center [784, 568] width 961 height 17
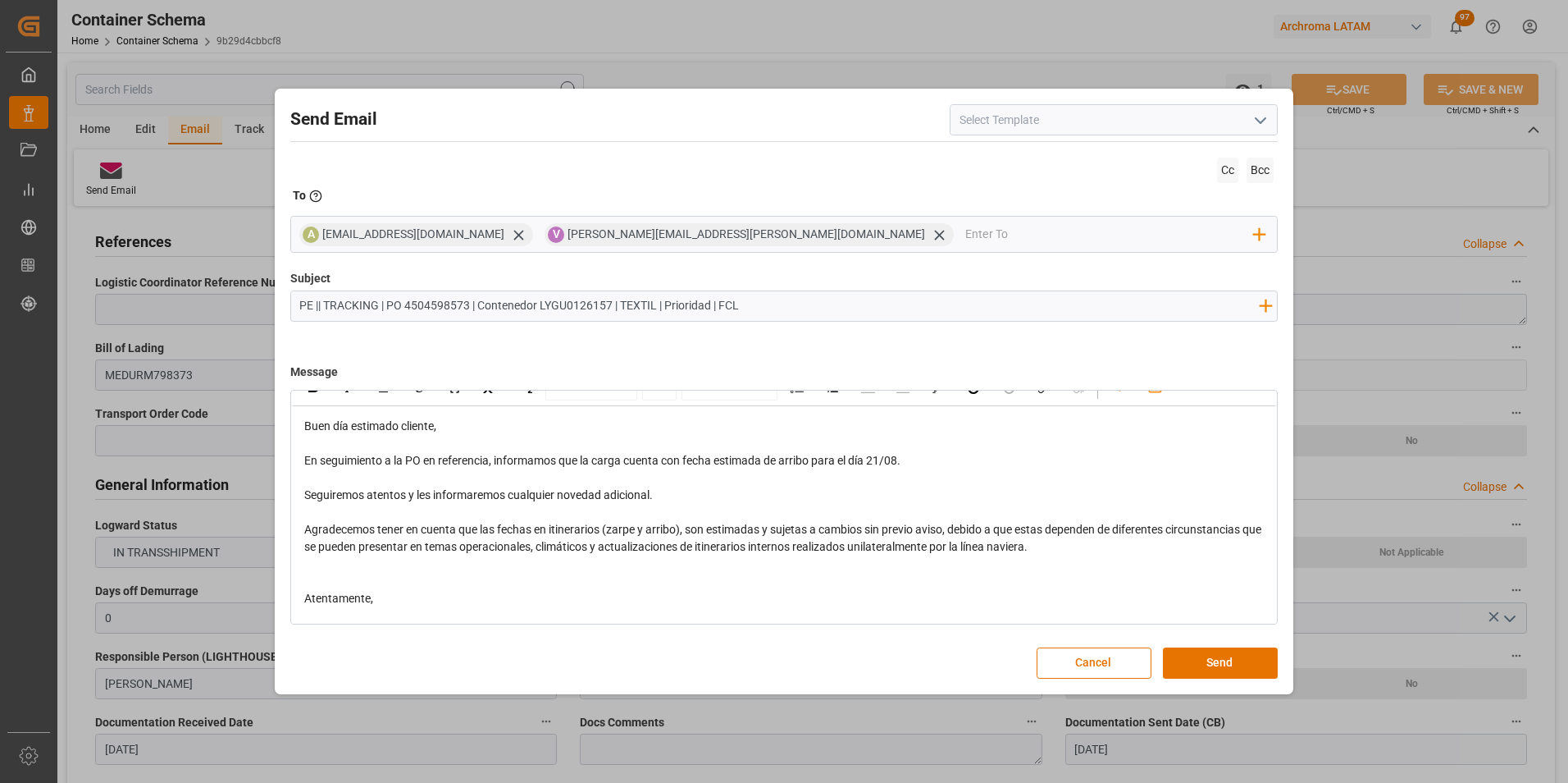
scroll to position [0, 0]
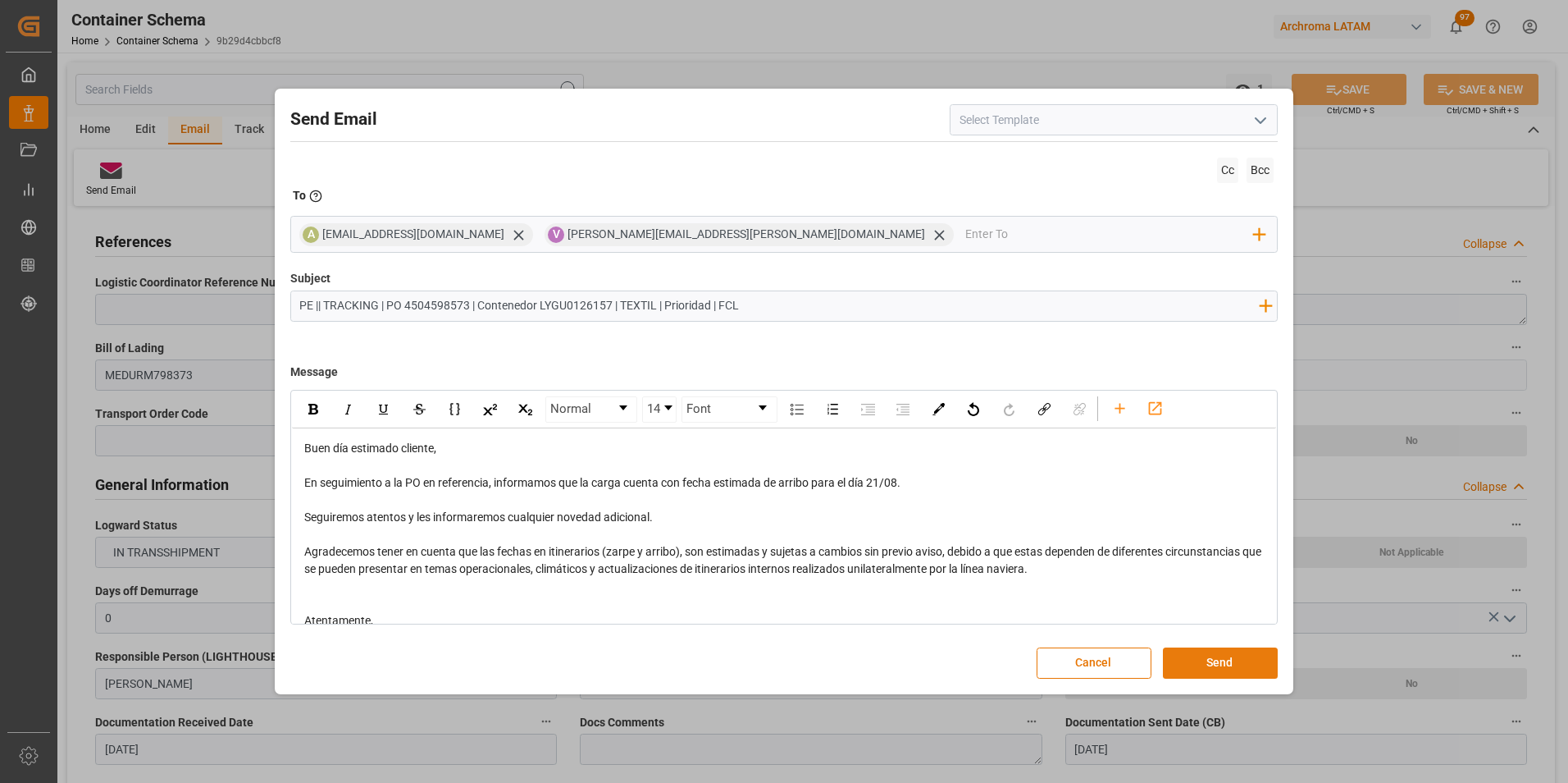
click at [1232, 653] on button "Send" at bounding box center [1220, 663] width 115 height 31
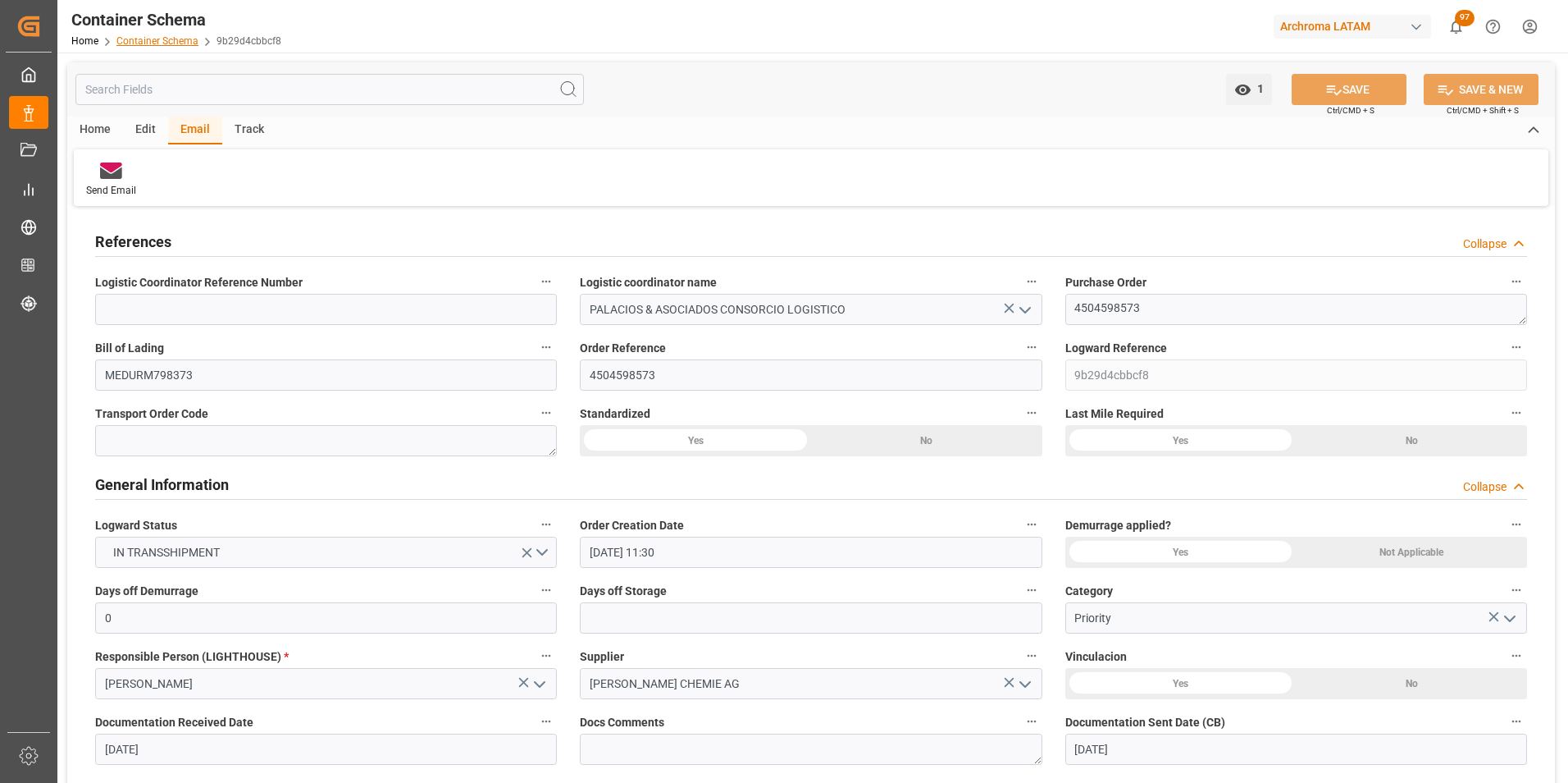
click at [175, 44] on link "Container Schema" at bounding box center [158, 41] width 82 height 12
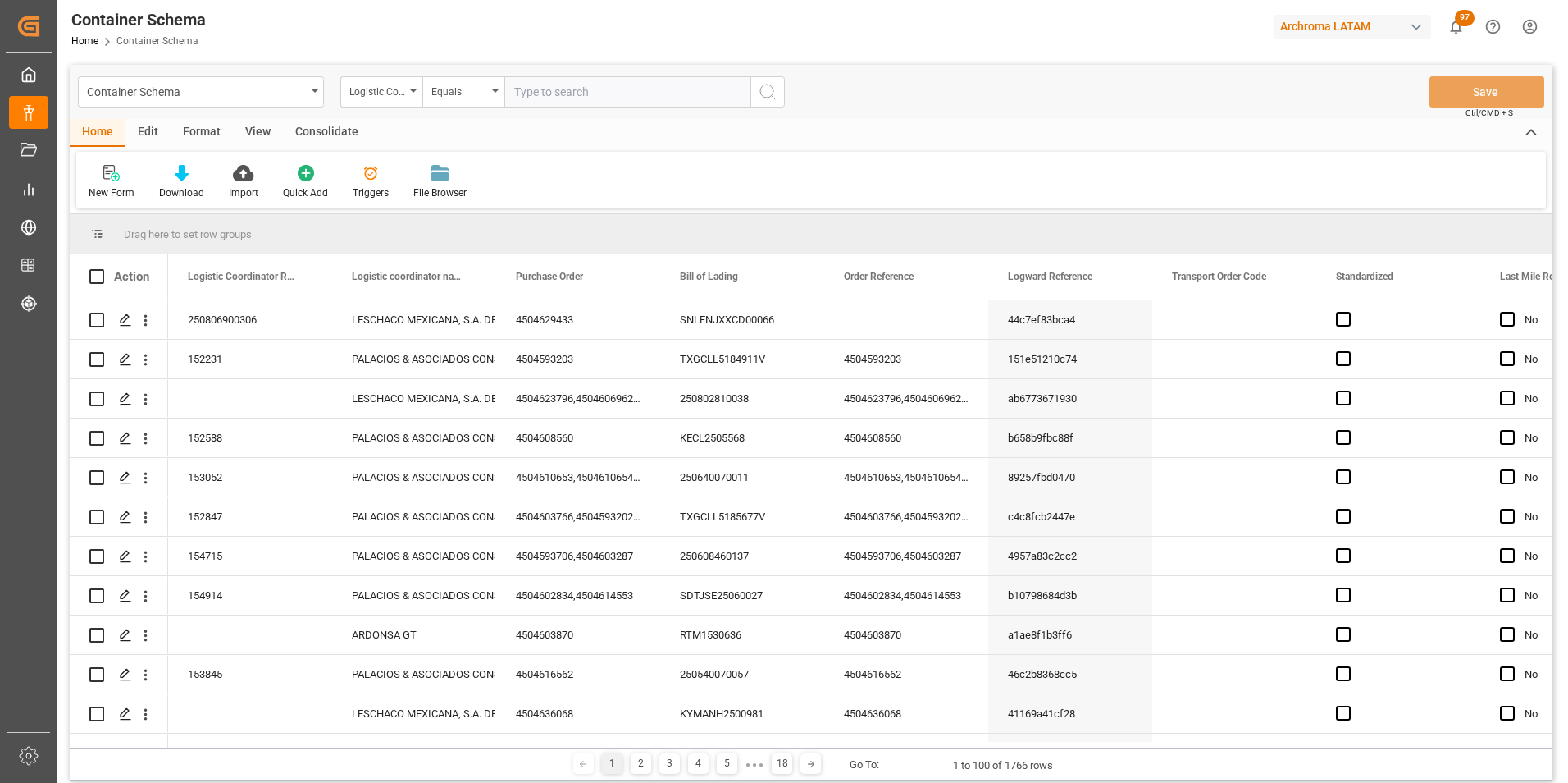
click at [398, 101] on div "Logistic Coordinator Reference Number" at bounding box center [381, 91] width 82 height 31
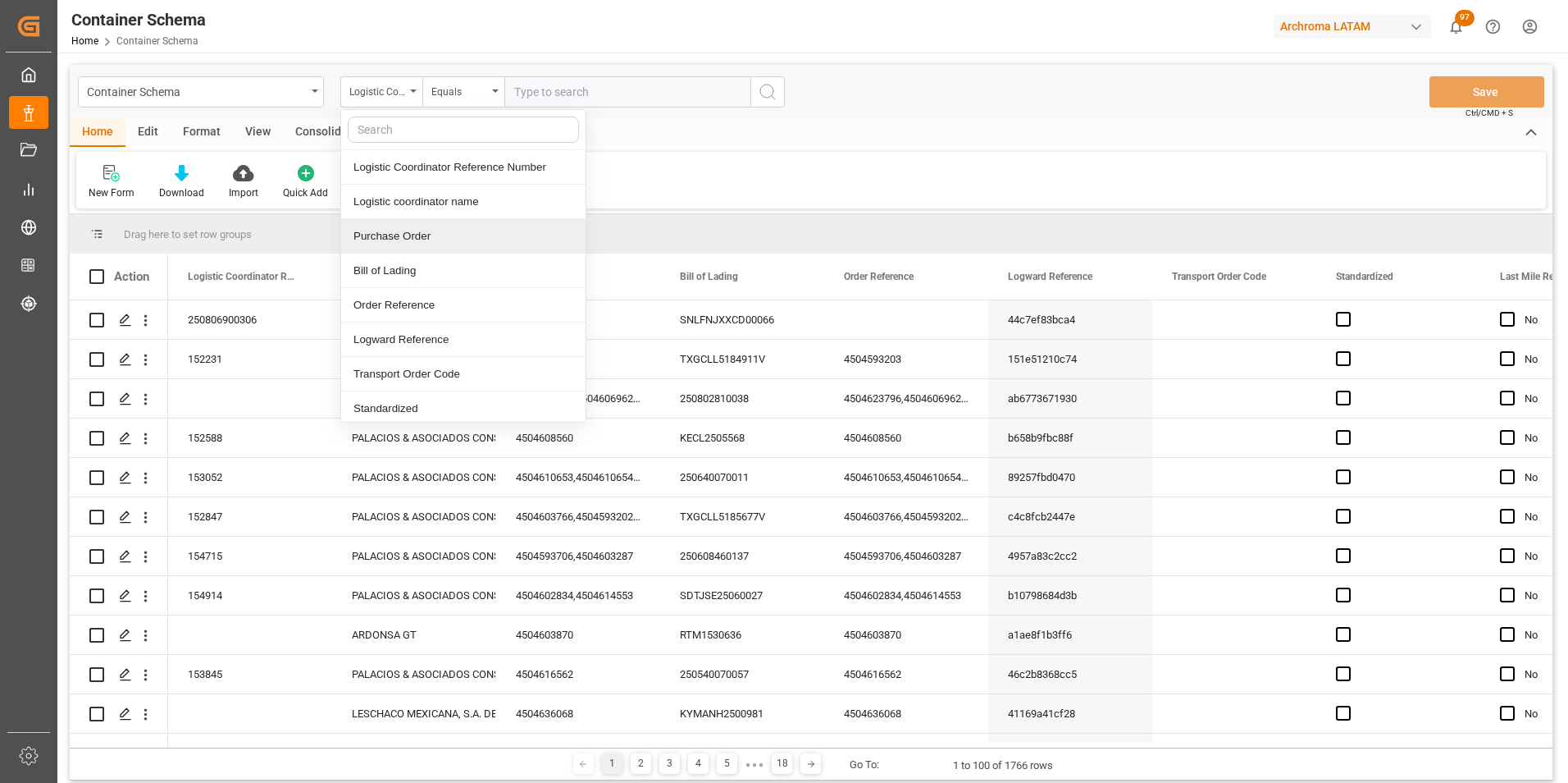
click at [422, 228] on div "Purchase Order" at bounding box center [463, 236] width 244 height 35
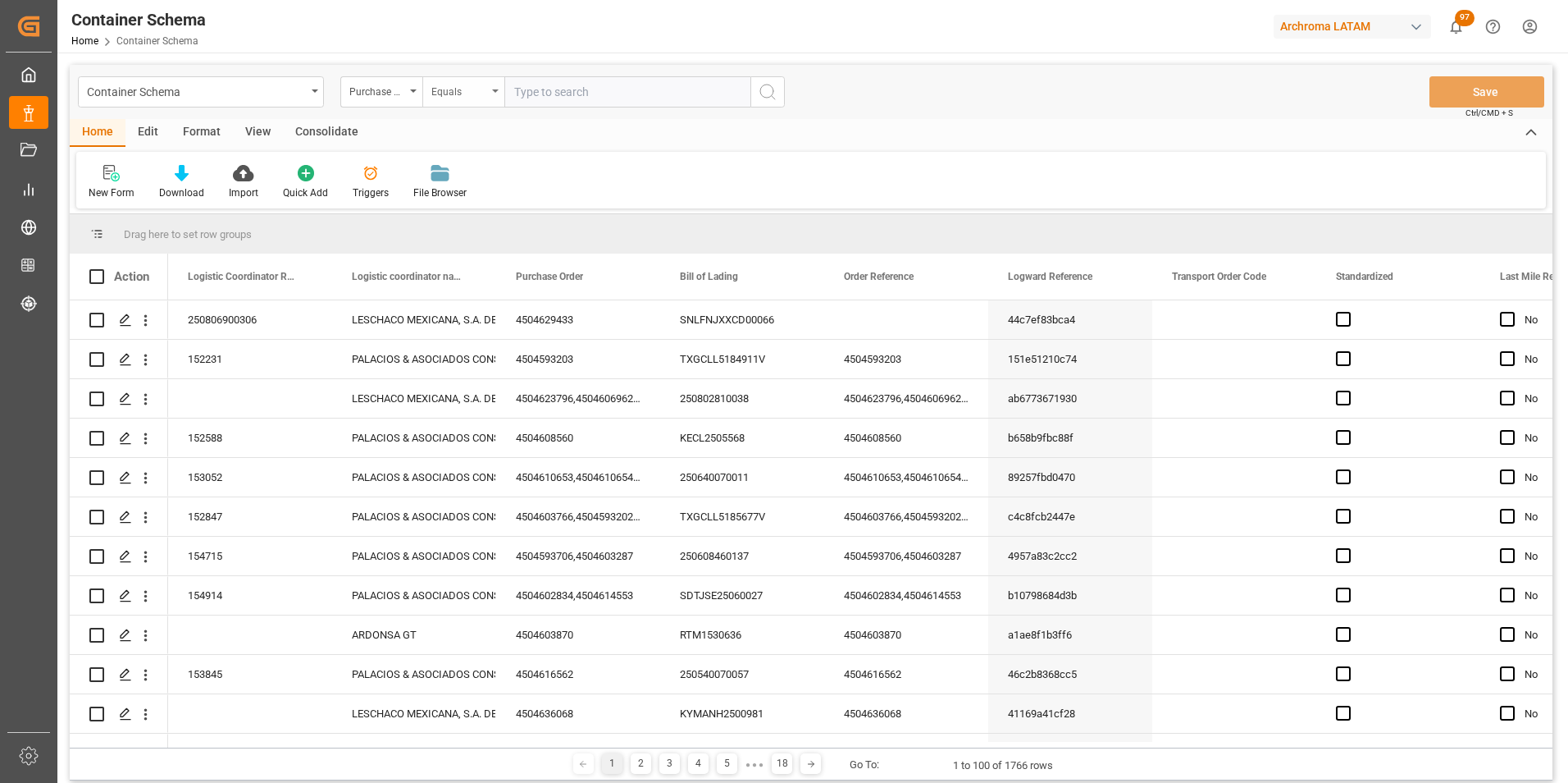
drag, startPoint x: 463, startPoint y: 81, endPoint x: 470, endPoint y: 101, distance: 21.2
click at [463, 81] on div "Equals" at bounding box center [459, 89] width 56 height 19
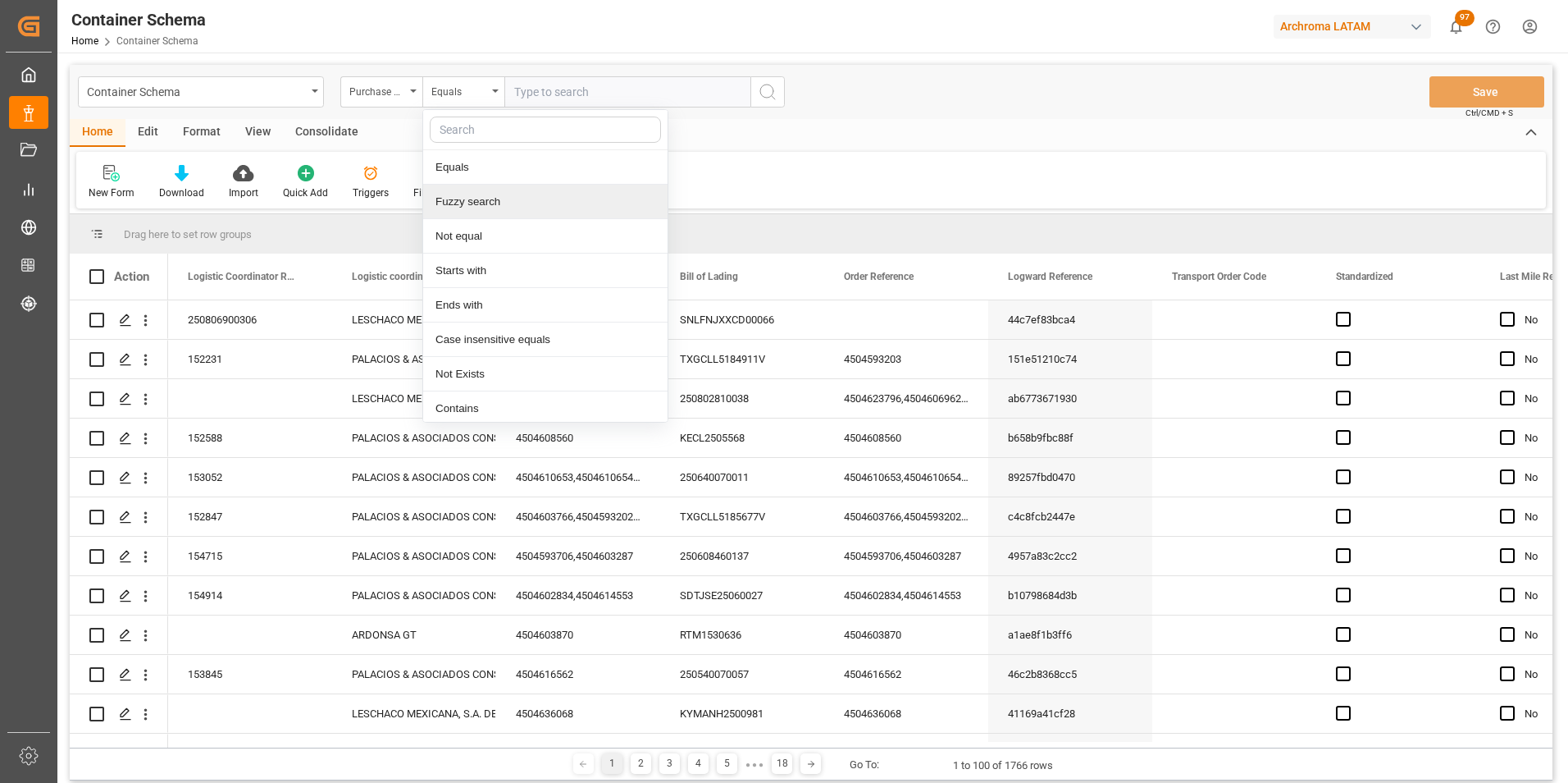
click at [490, 201] on div "Fuzzy search" at bounding box center [545, 201] width 244 height 35
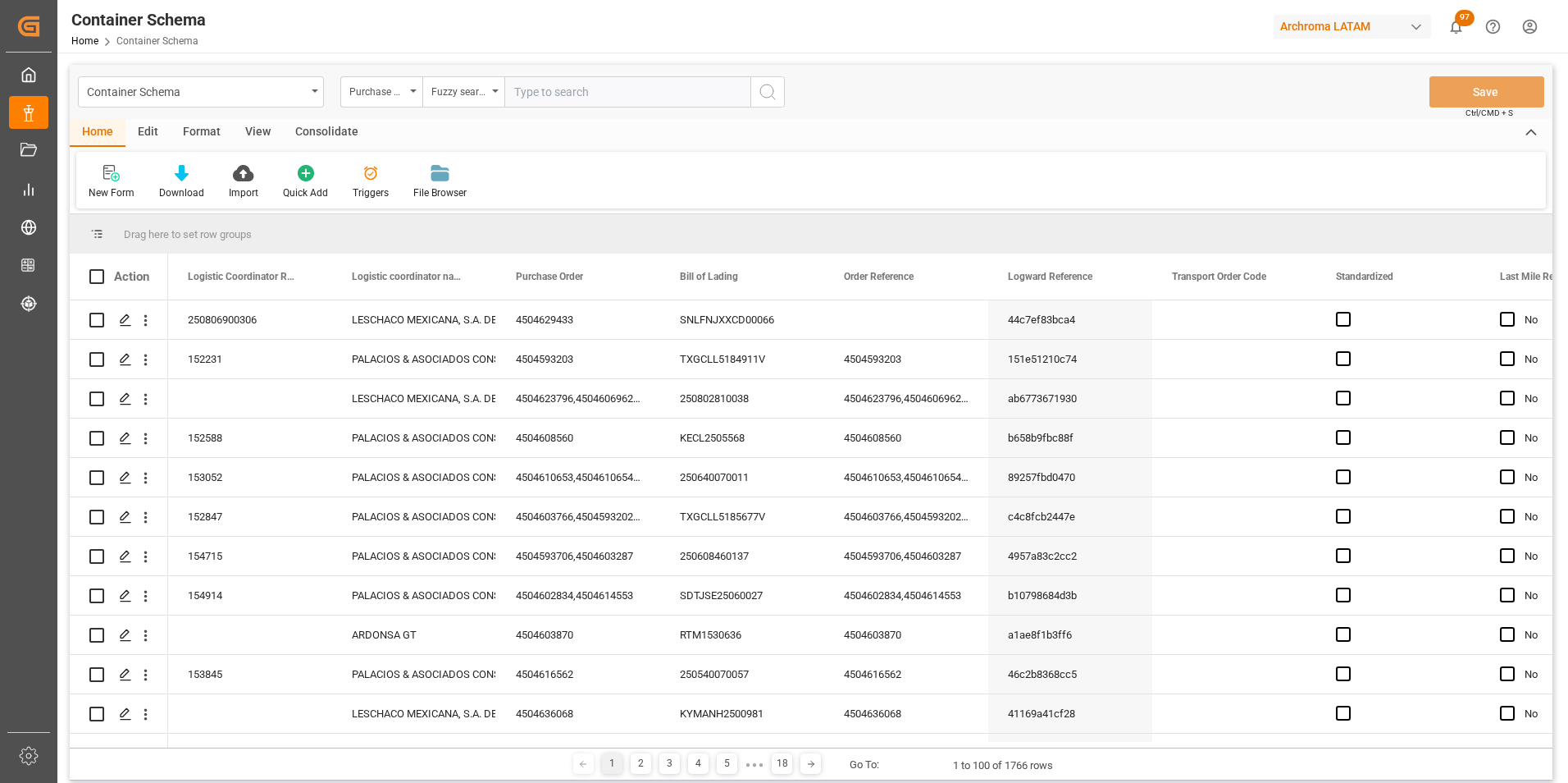
paste input "4504620174"
click at [772, 87] on circle "search button" at bounding box center [767, 90] width 13 height 13
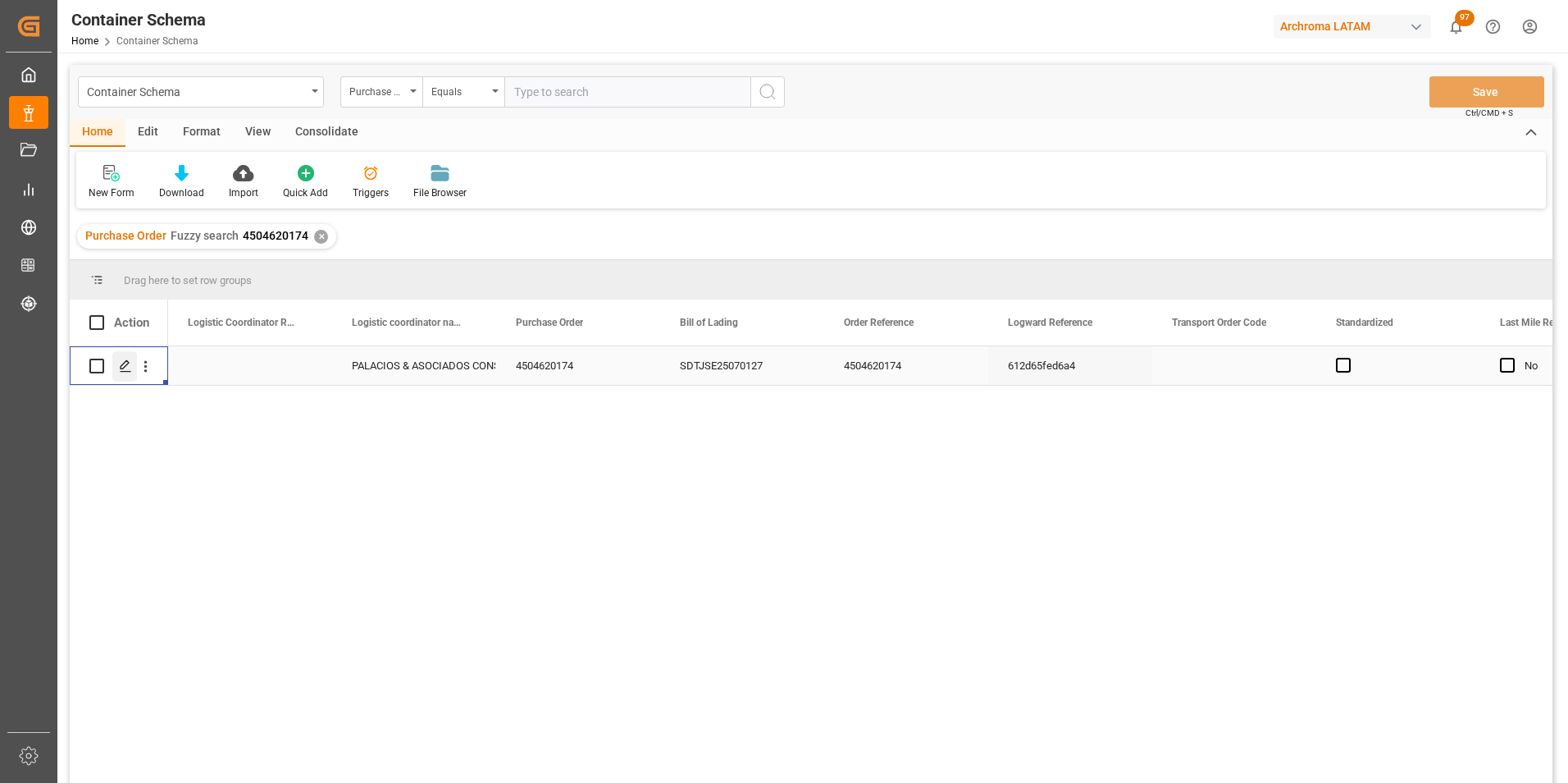
click at [129, 361] on icon "Press SPACE to select this row." at bounding box center [125, 366] width 13 height 13
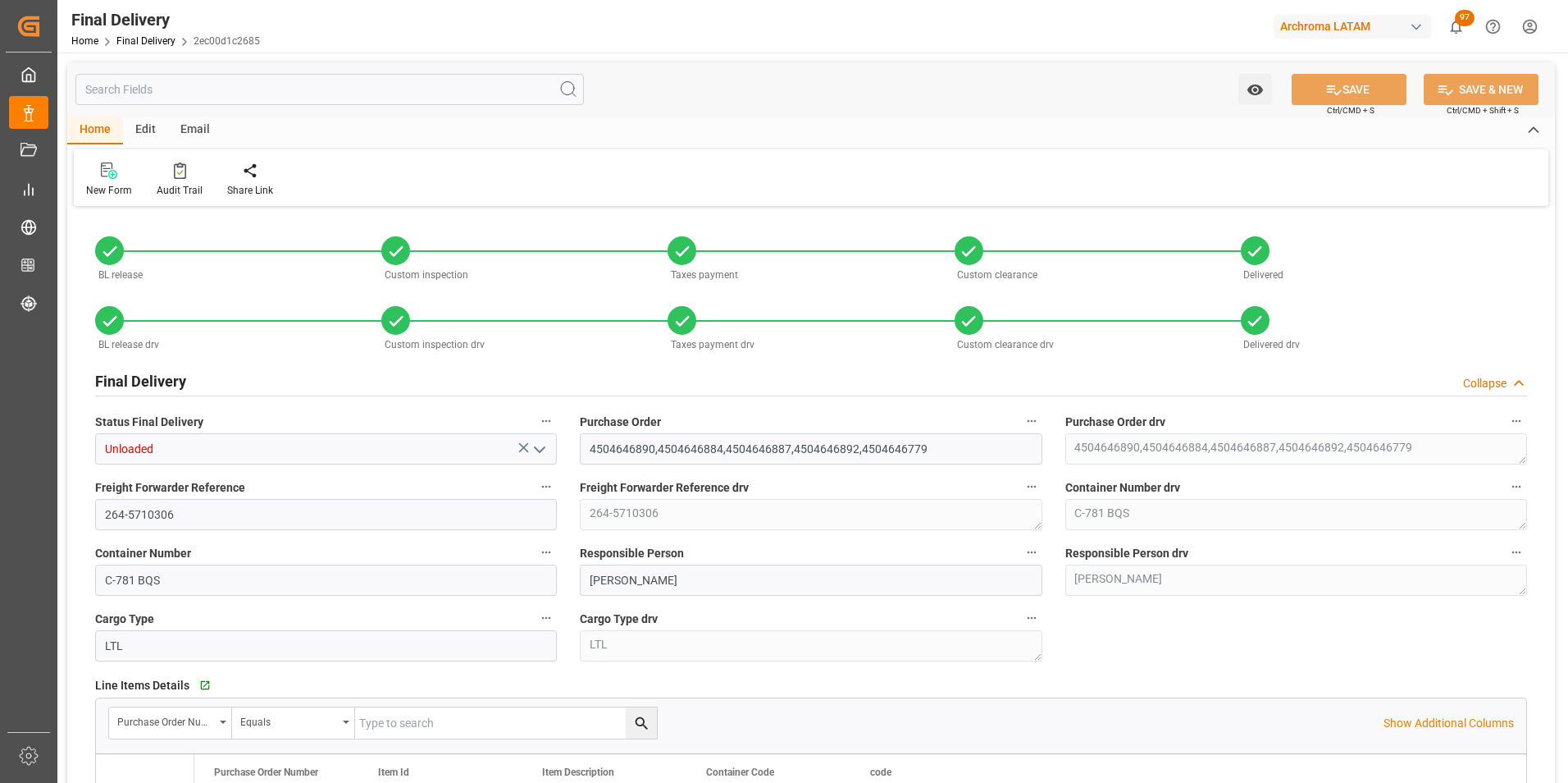
type input "-1"
type input "04.08.2025"
type input "[DATE]"
type input "04.08.2025"
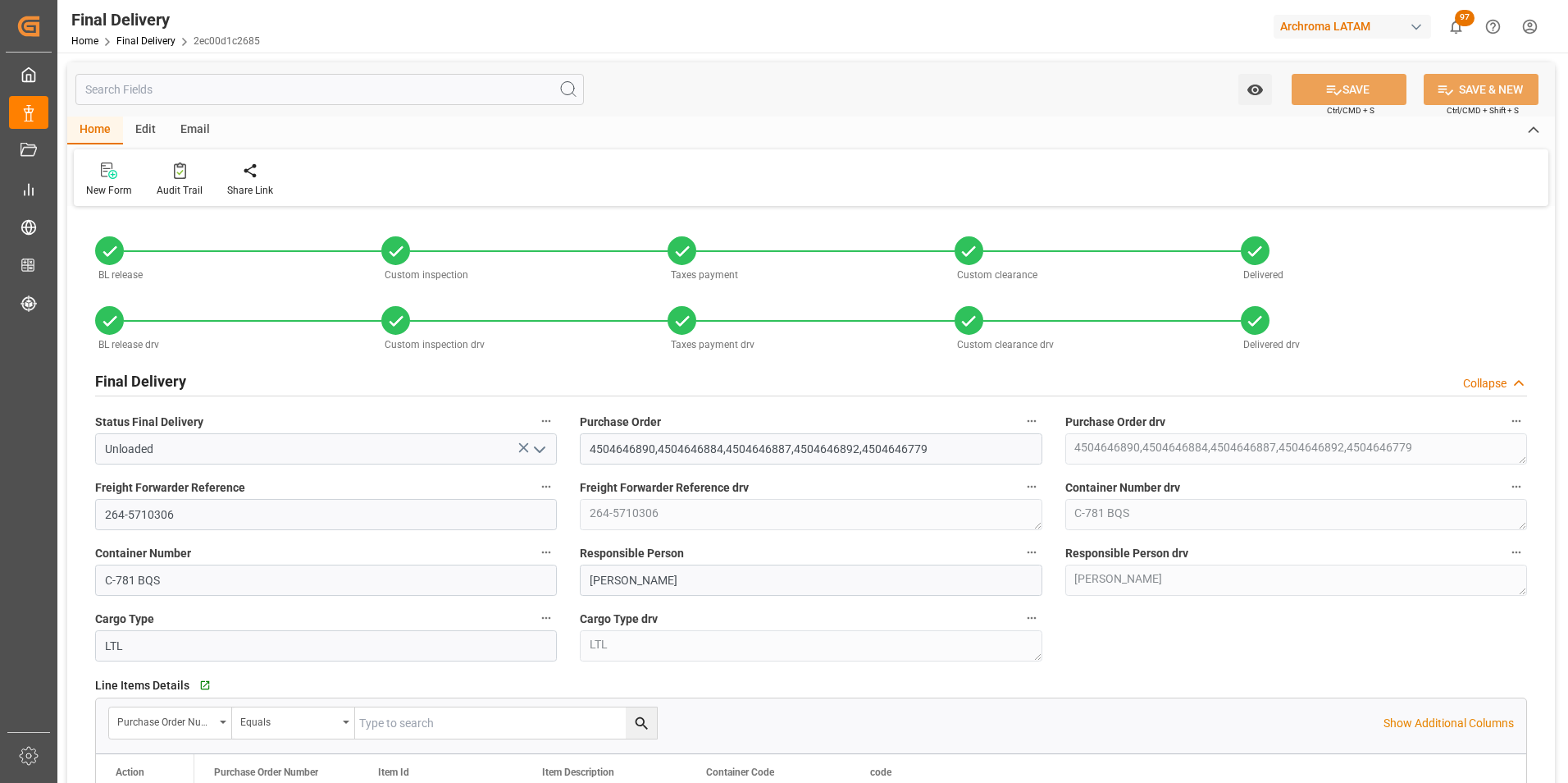
type input "04.08.2025"
type input "[DATE]"
type input "06.08.2025 00:00"
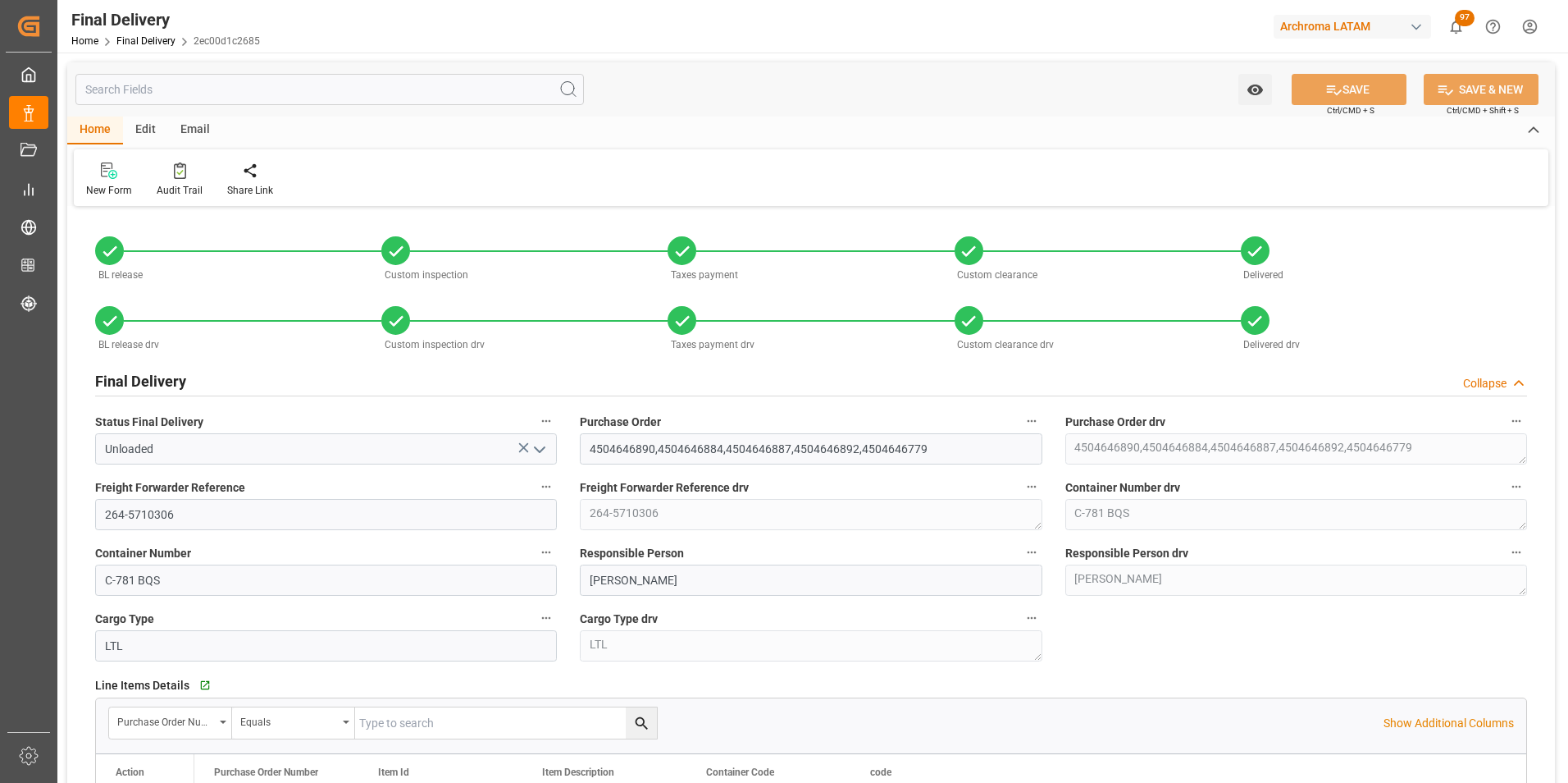
type input "06.08.2025 00:00"
type input "[DATE]"
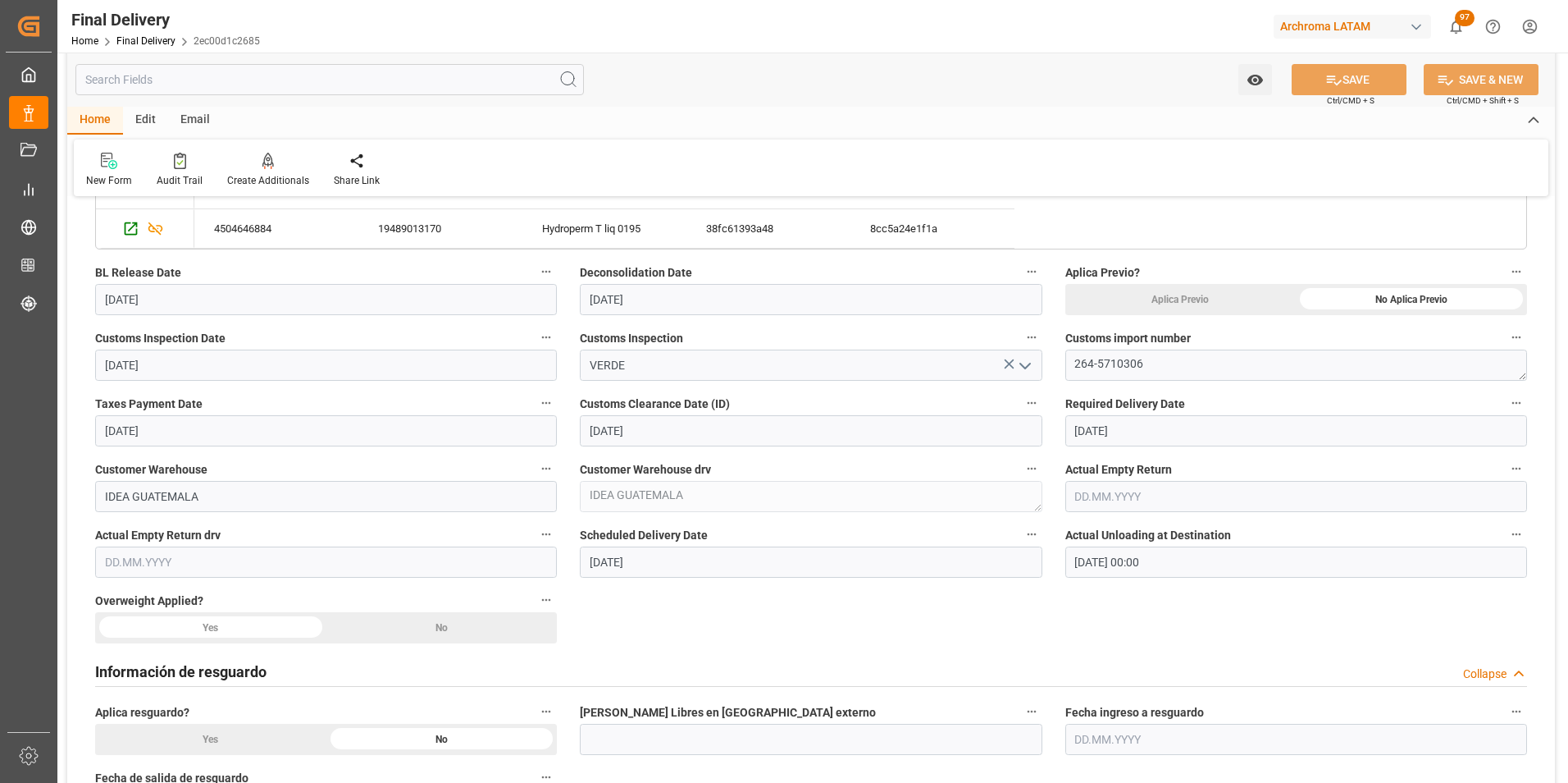
scroll to position [903, 0]
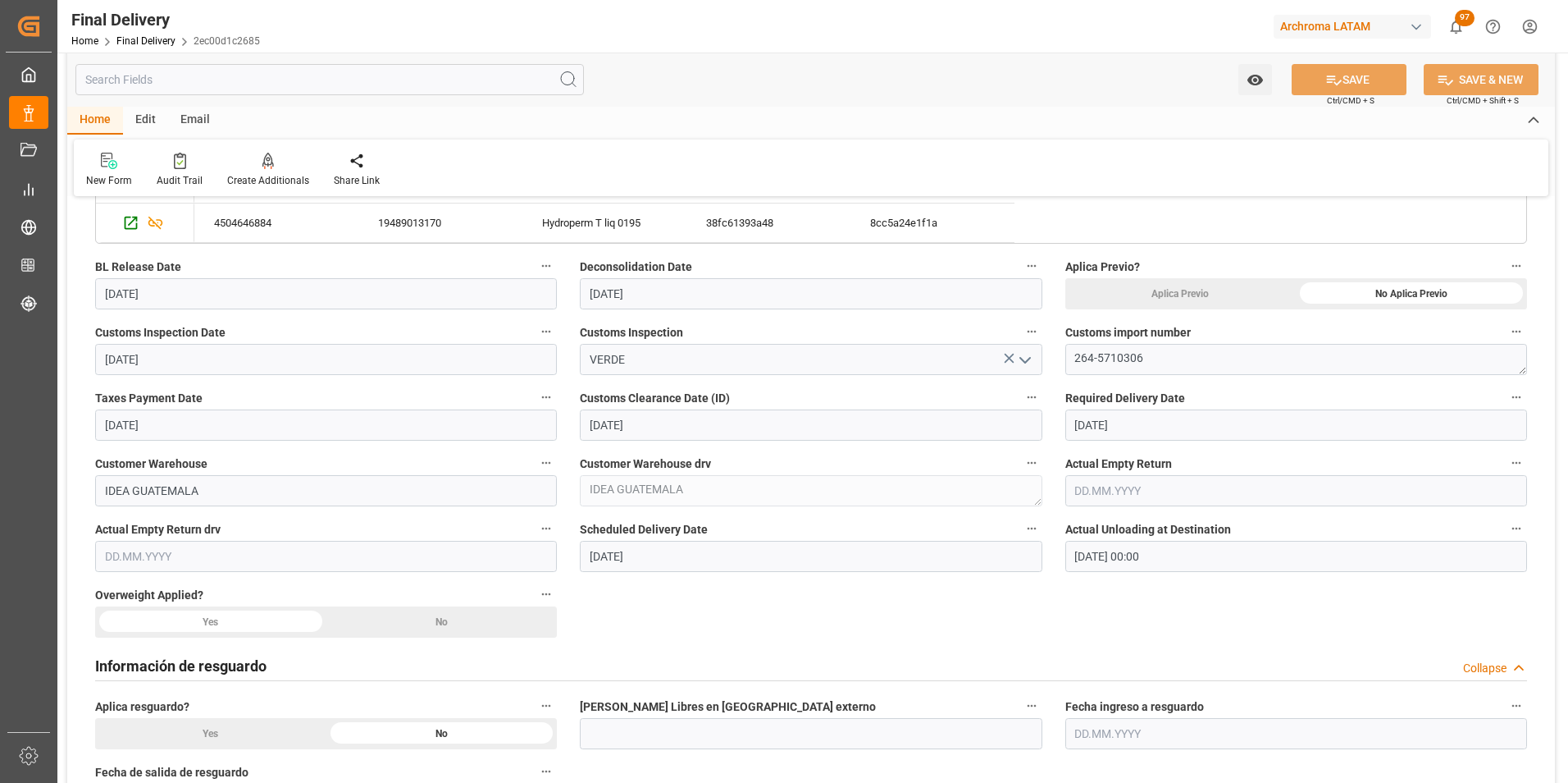
click at [1295, 309] on div "No" at bounding box center [1410, 293] width 231 height 31
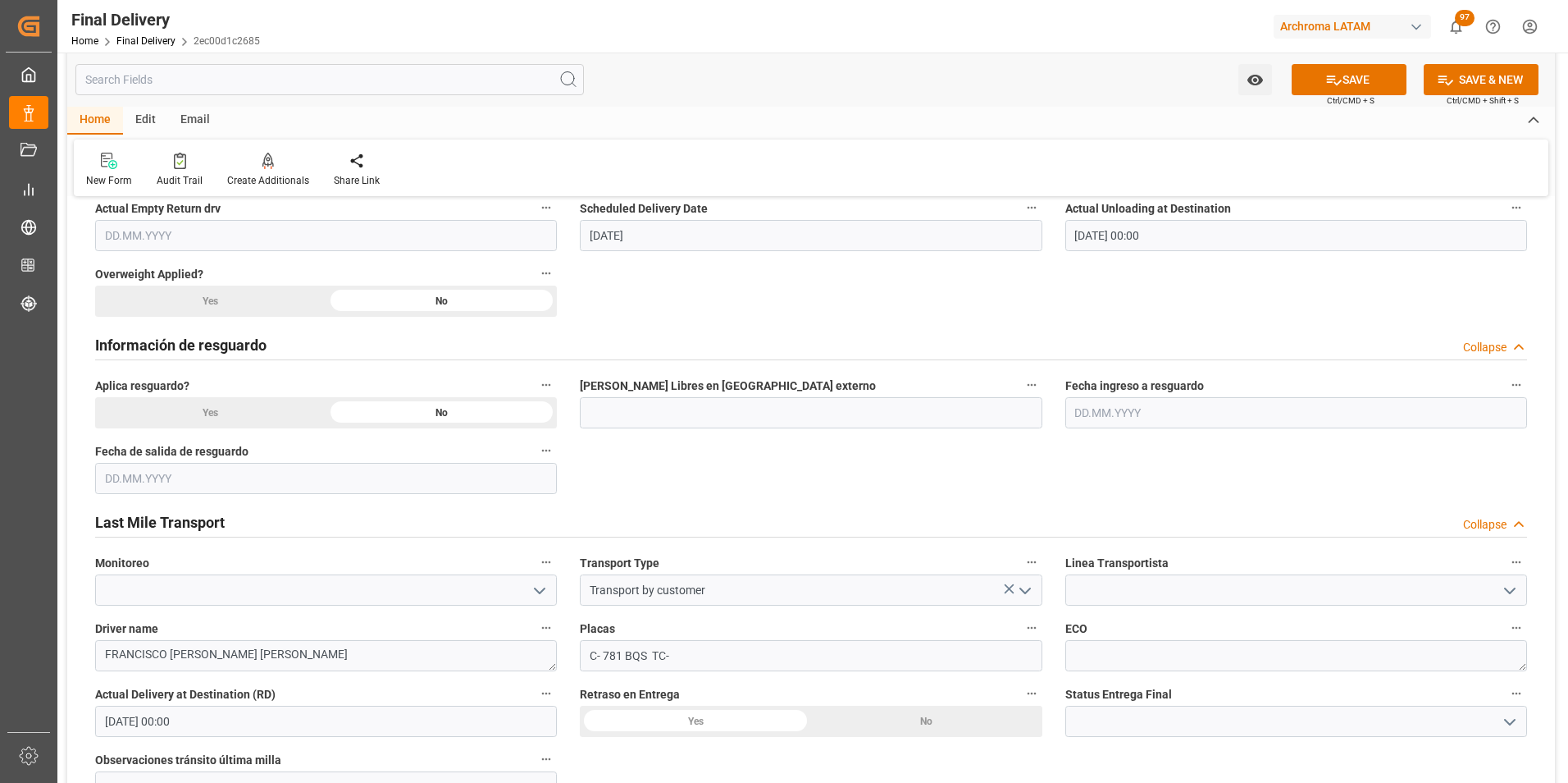
scroll to position [1313, 0]
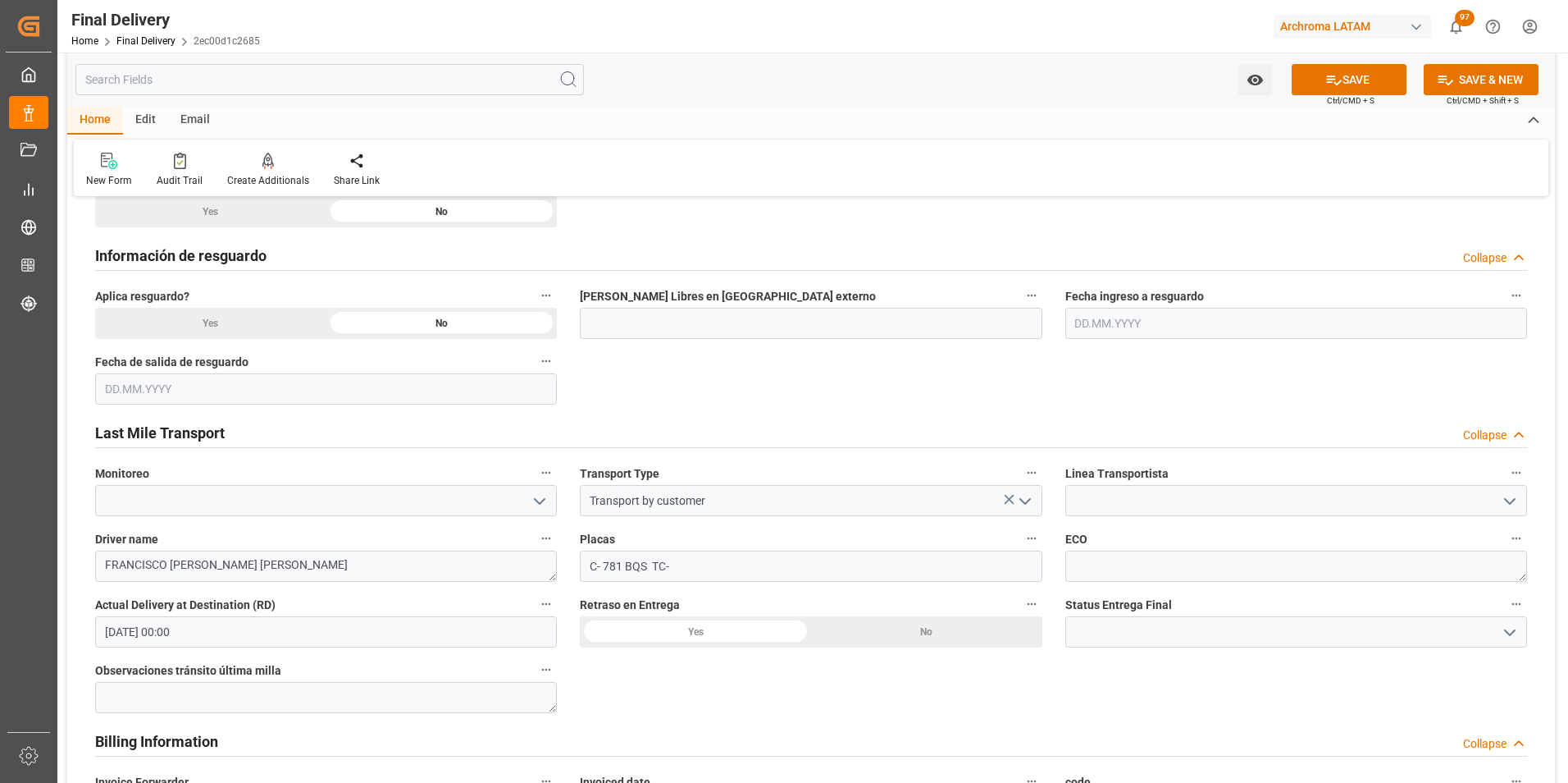
click at [1513, 494] on icon "open menu" at bounding box center [1510, 501] width 19 height 19
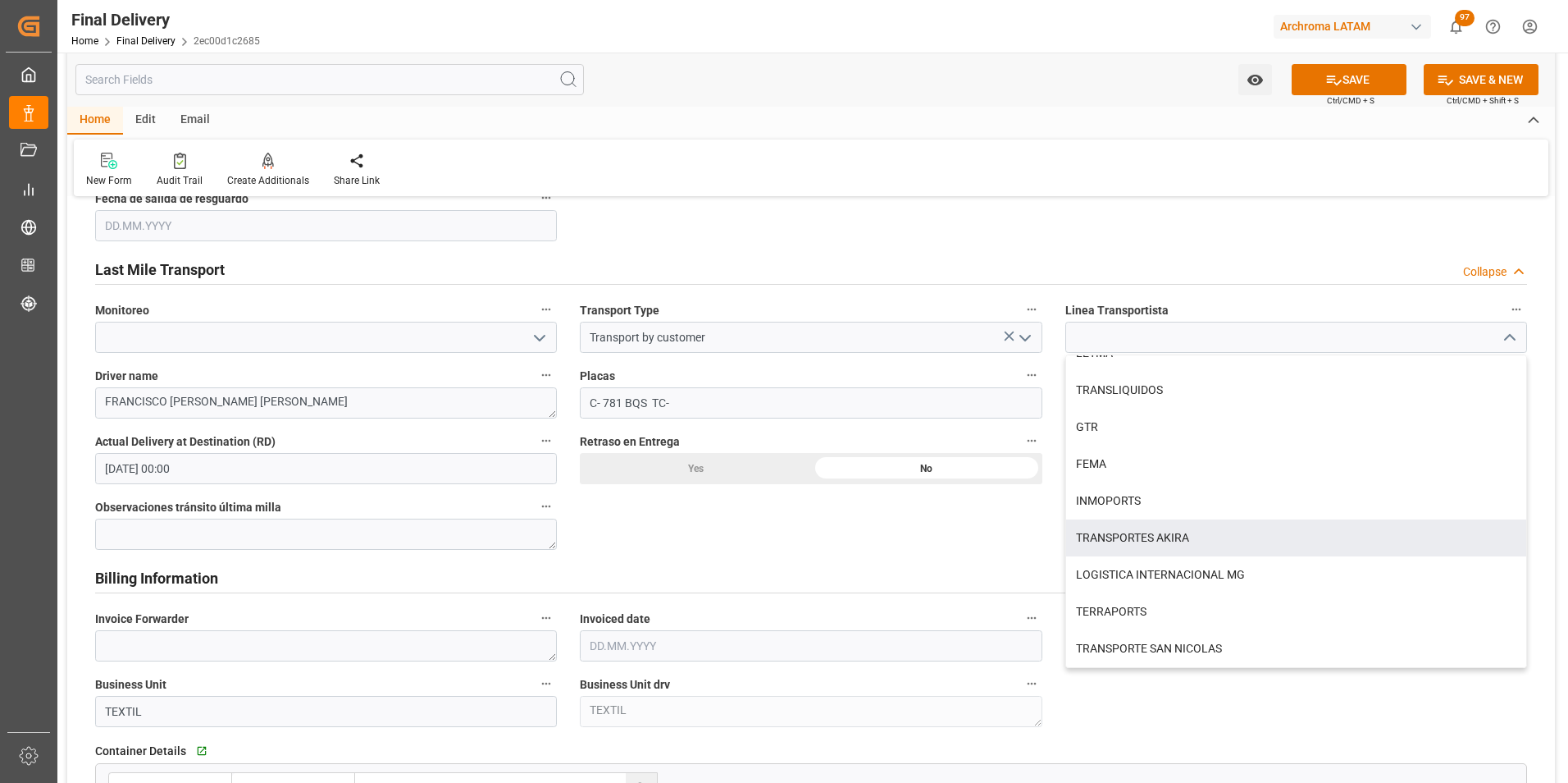
scroll to position [1477, 0]
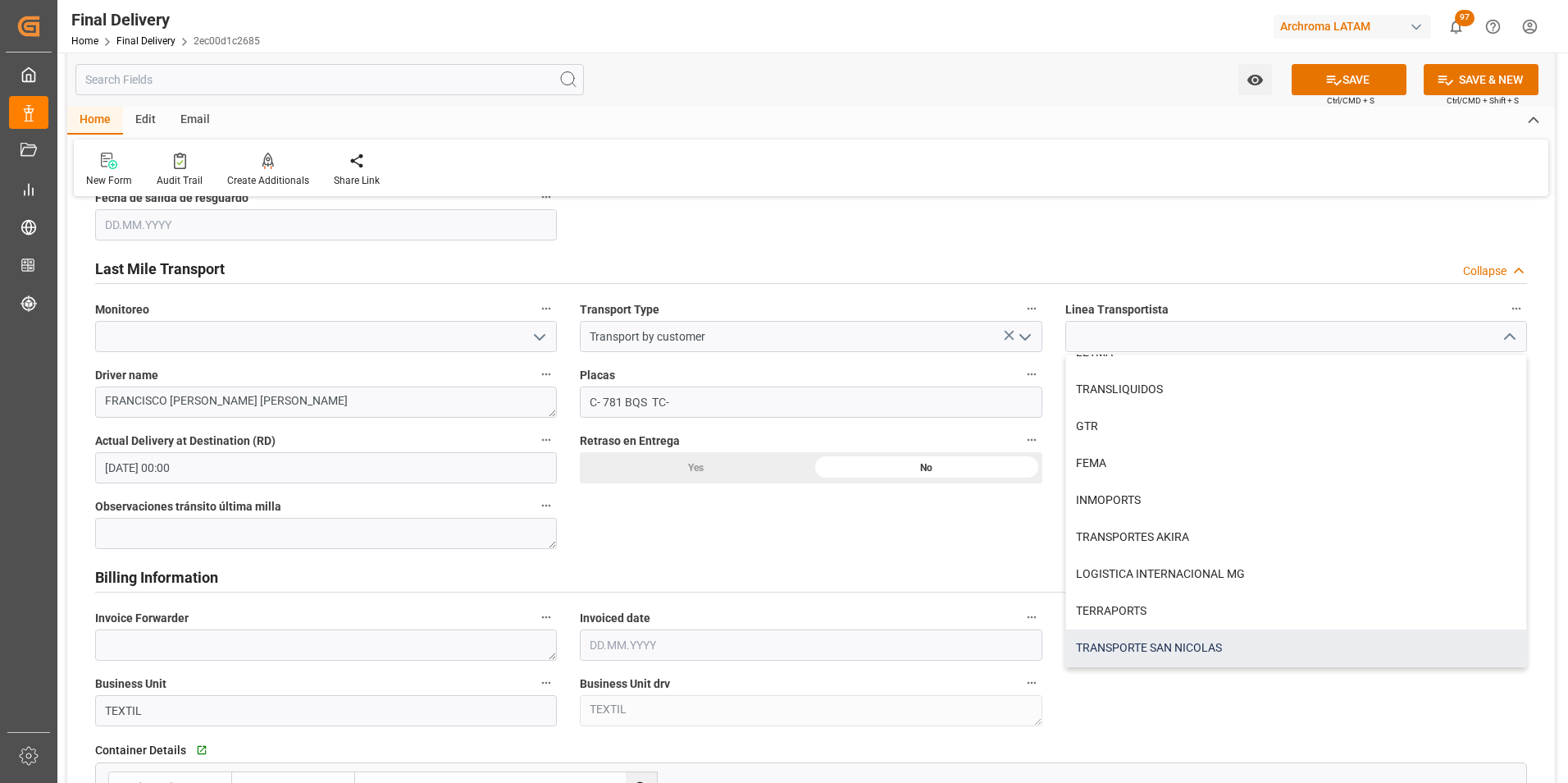
click at [1178, 641] on div "TRANSPORTE SAN NICOLAS" at bounding box center [1296, 647] width 460 height 37
type input "TRANSPORTE SAN NICOLAS"
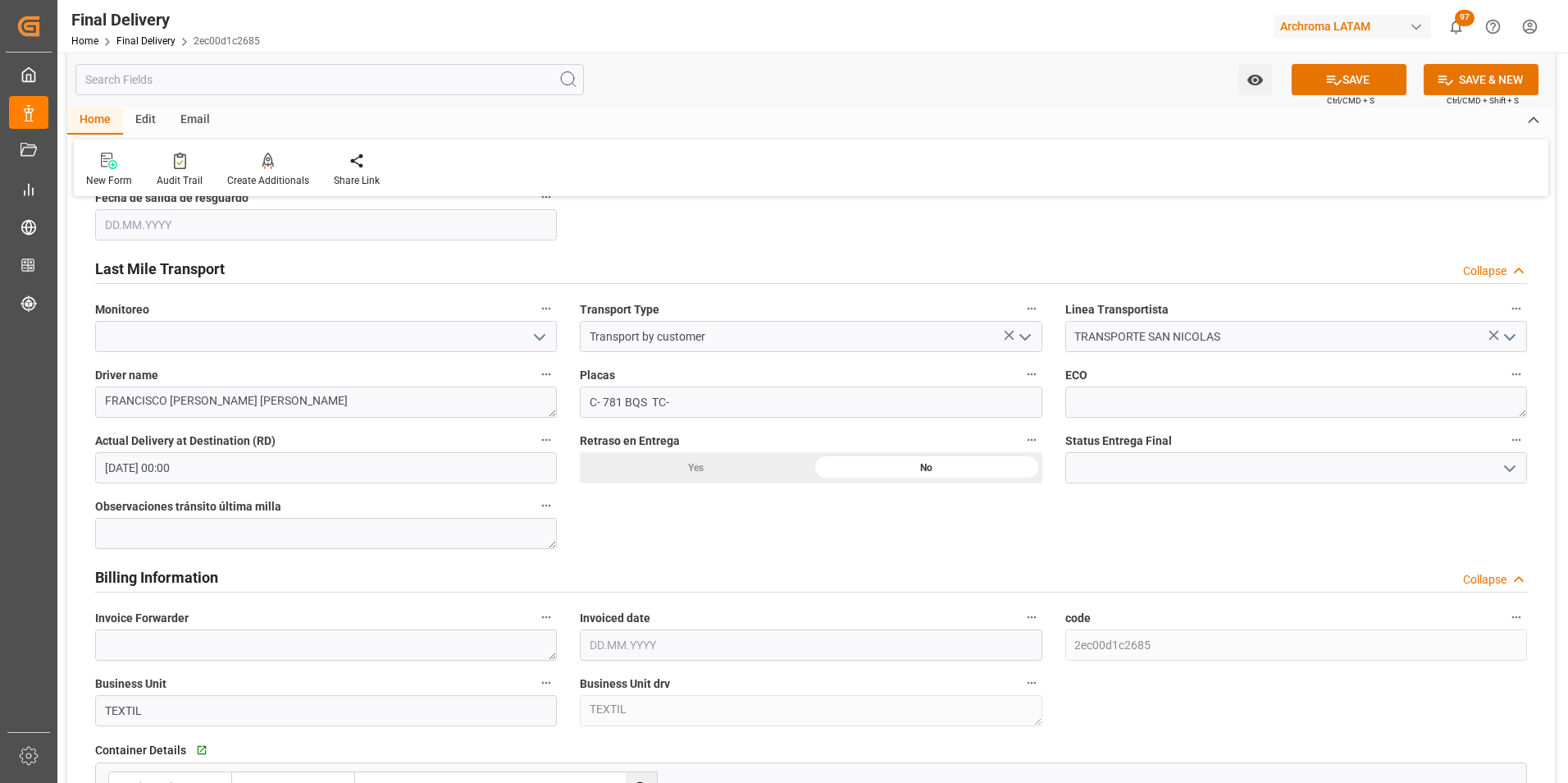
click at [1507, 460] on icon "open menu" at bounding box center [1510, 469] width 19 height 19
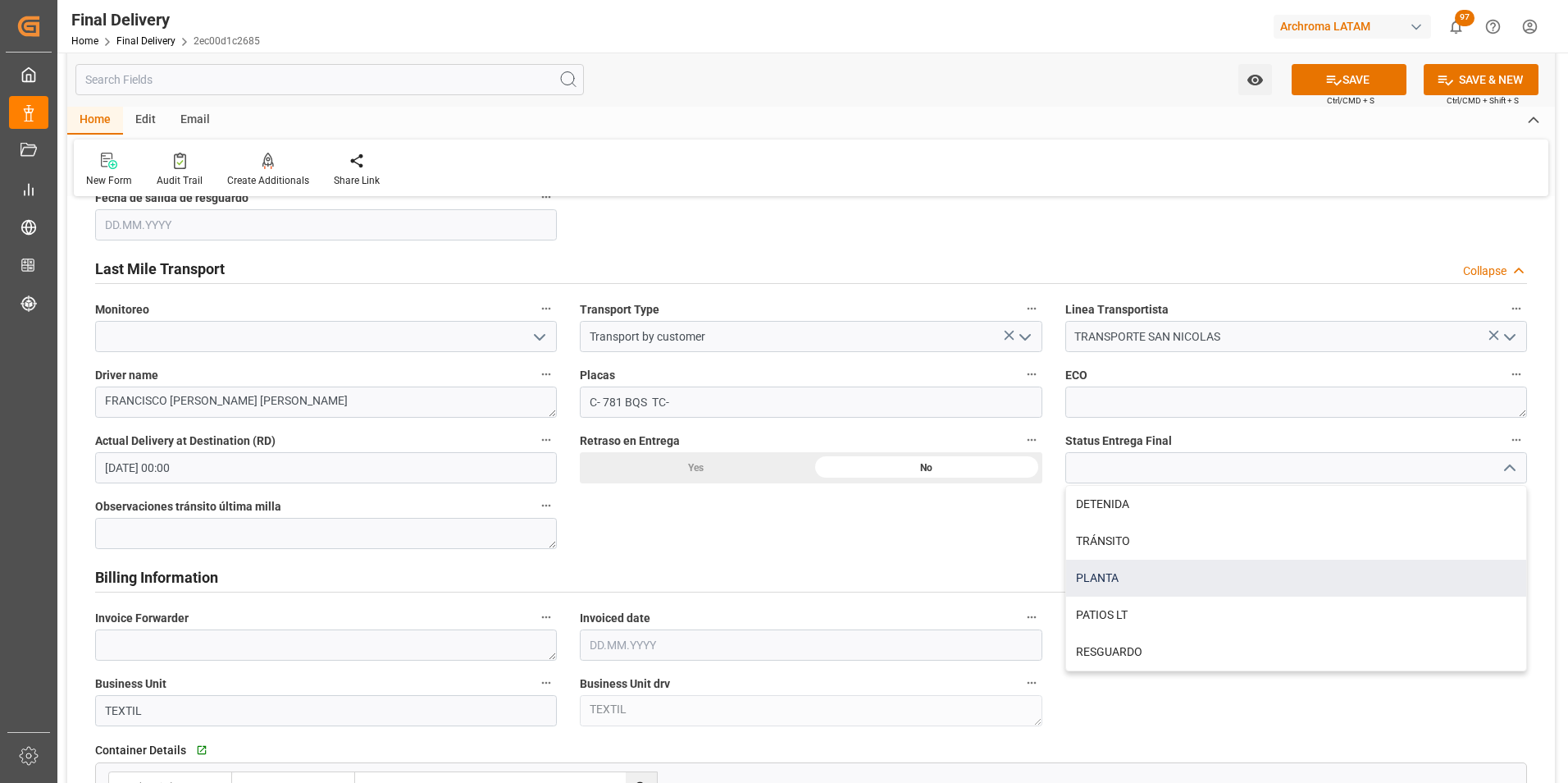
click at [1151, 579] on div "PLANTA" at bounding box center [1296, 578] width 460 height 37
type input "PLANTA"
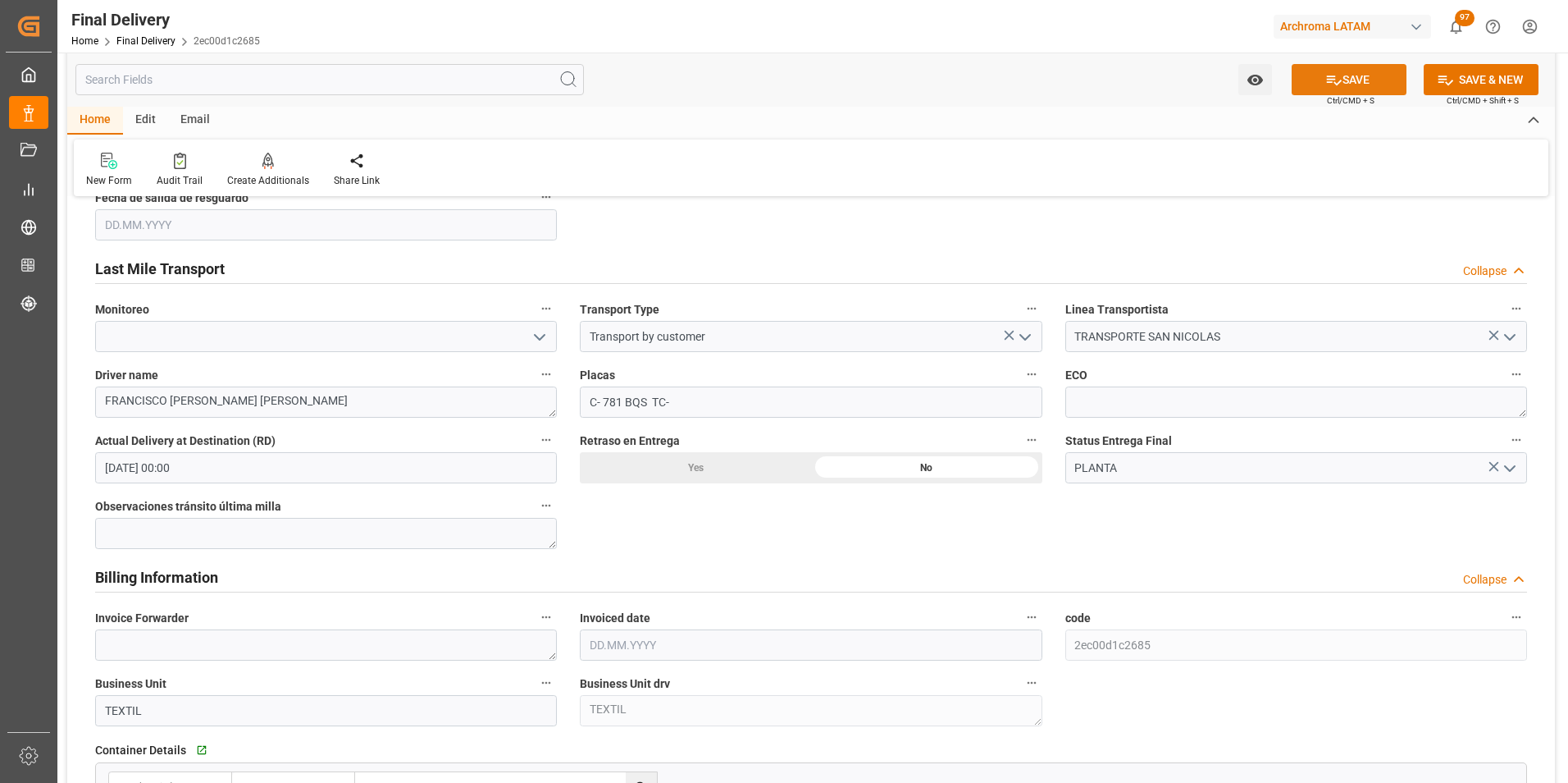
click at [1339, 84] on icon at bounding box center [1333, 80] width 17 height 17
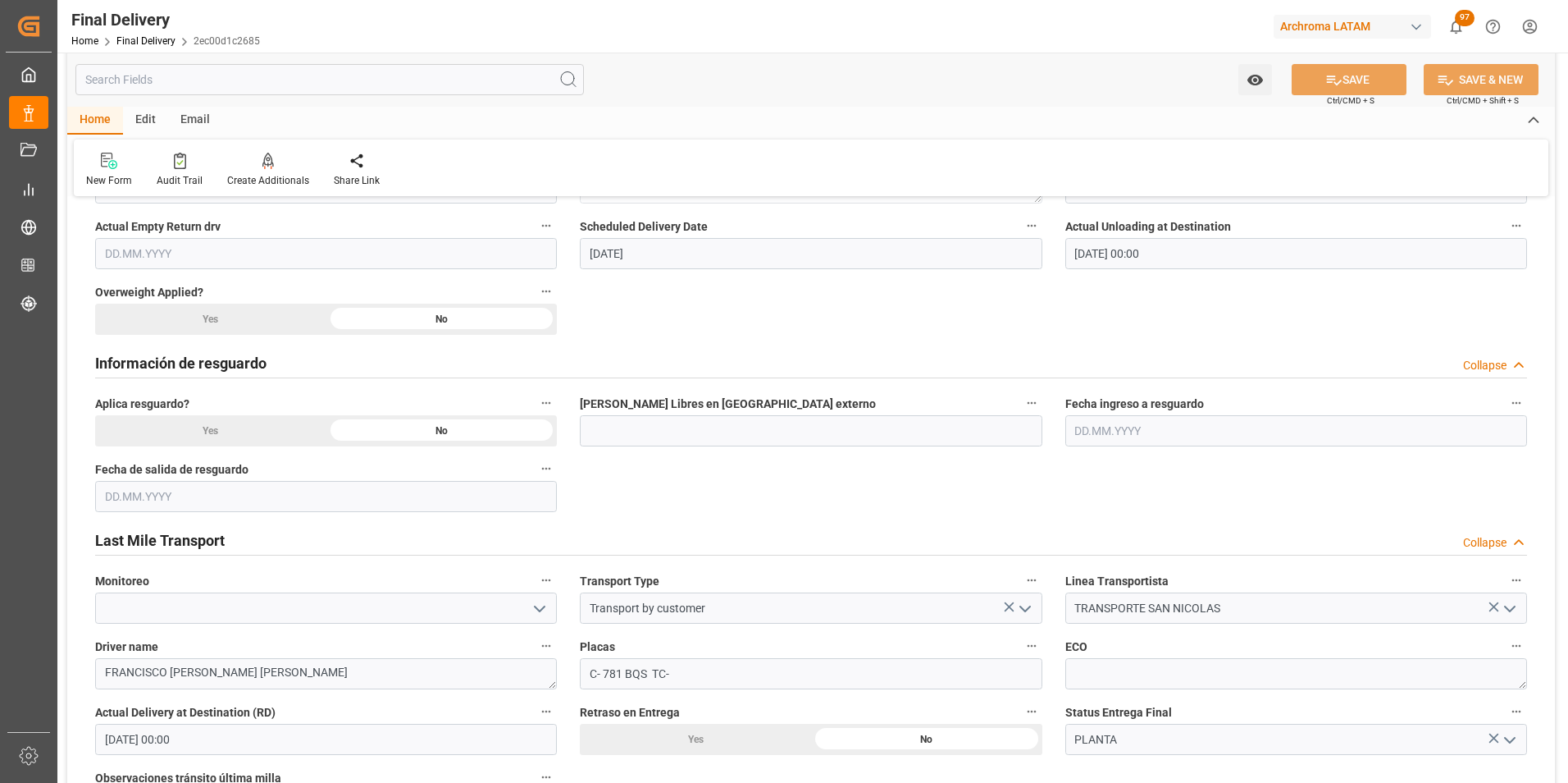
scroll to position [1230, 0]
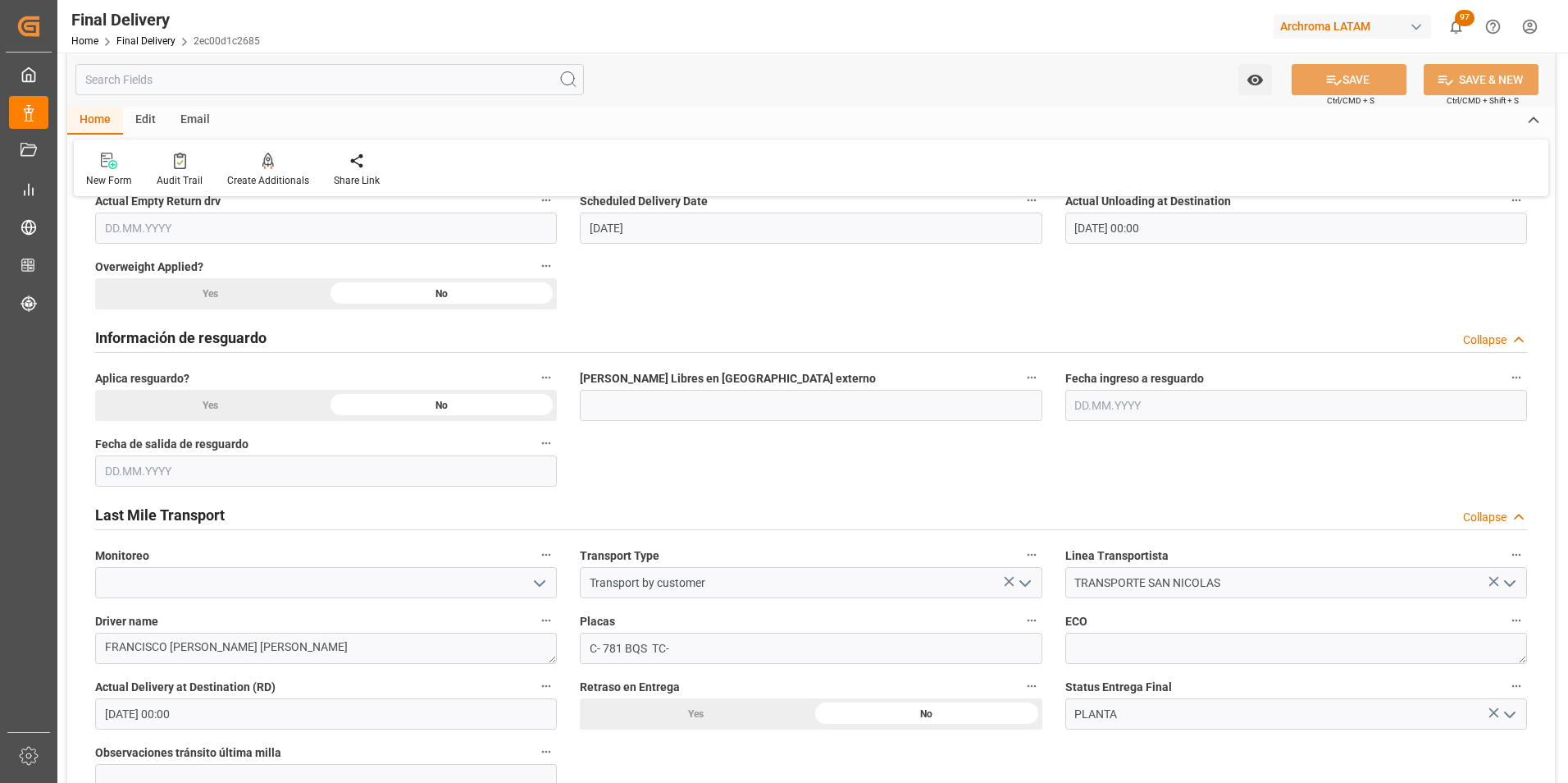
click at [1028, 589] on icon "open menu" at bounding box center [1025, 583] width 19 height 19
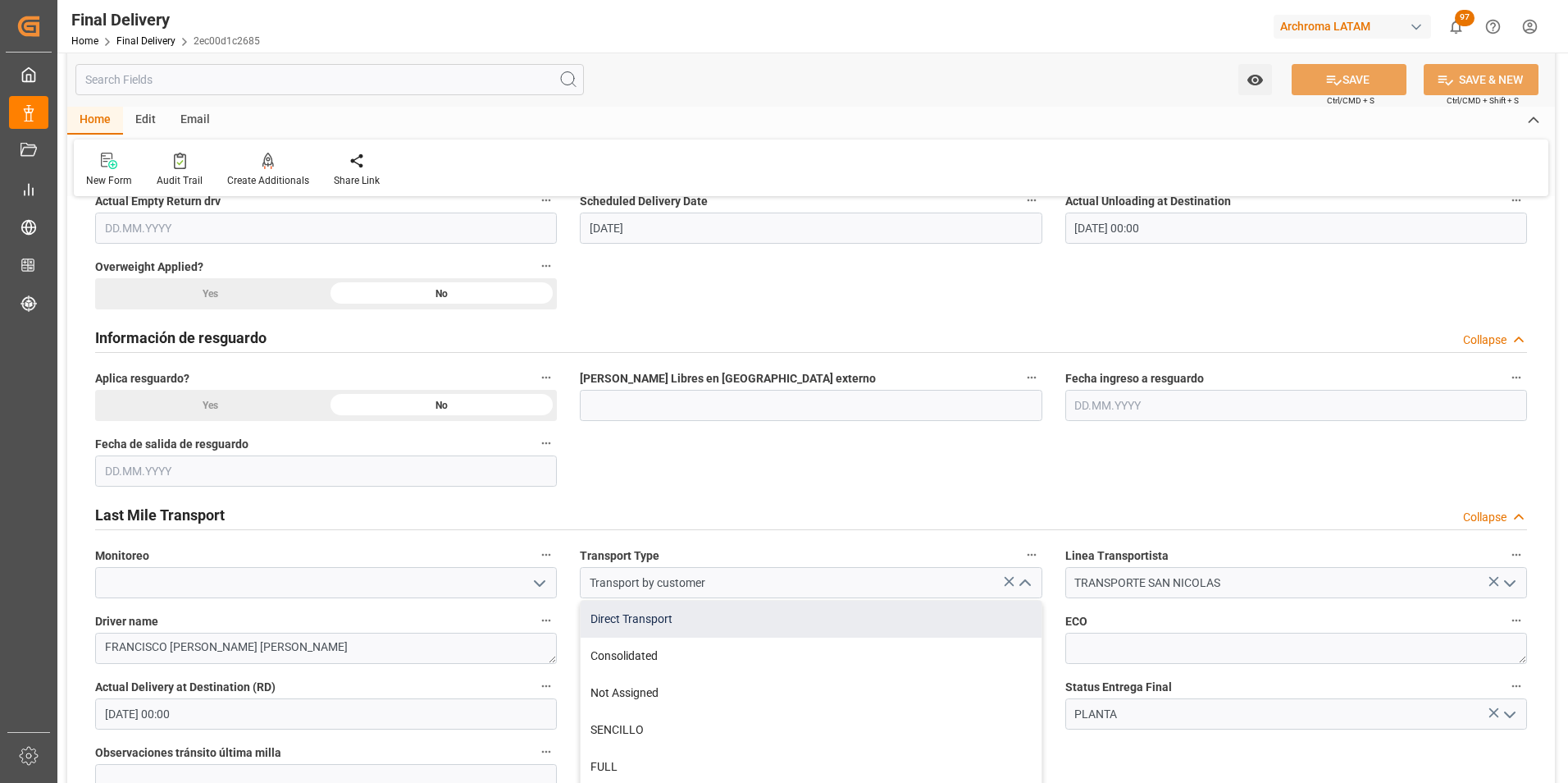
click at [766, 625] on div "Direct Transport" at bounding box center [811, 619] width 460 height 37
type input "Direct Transport"
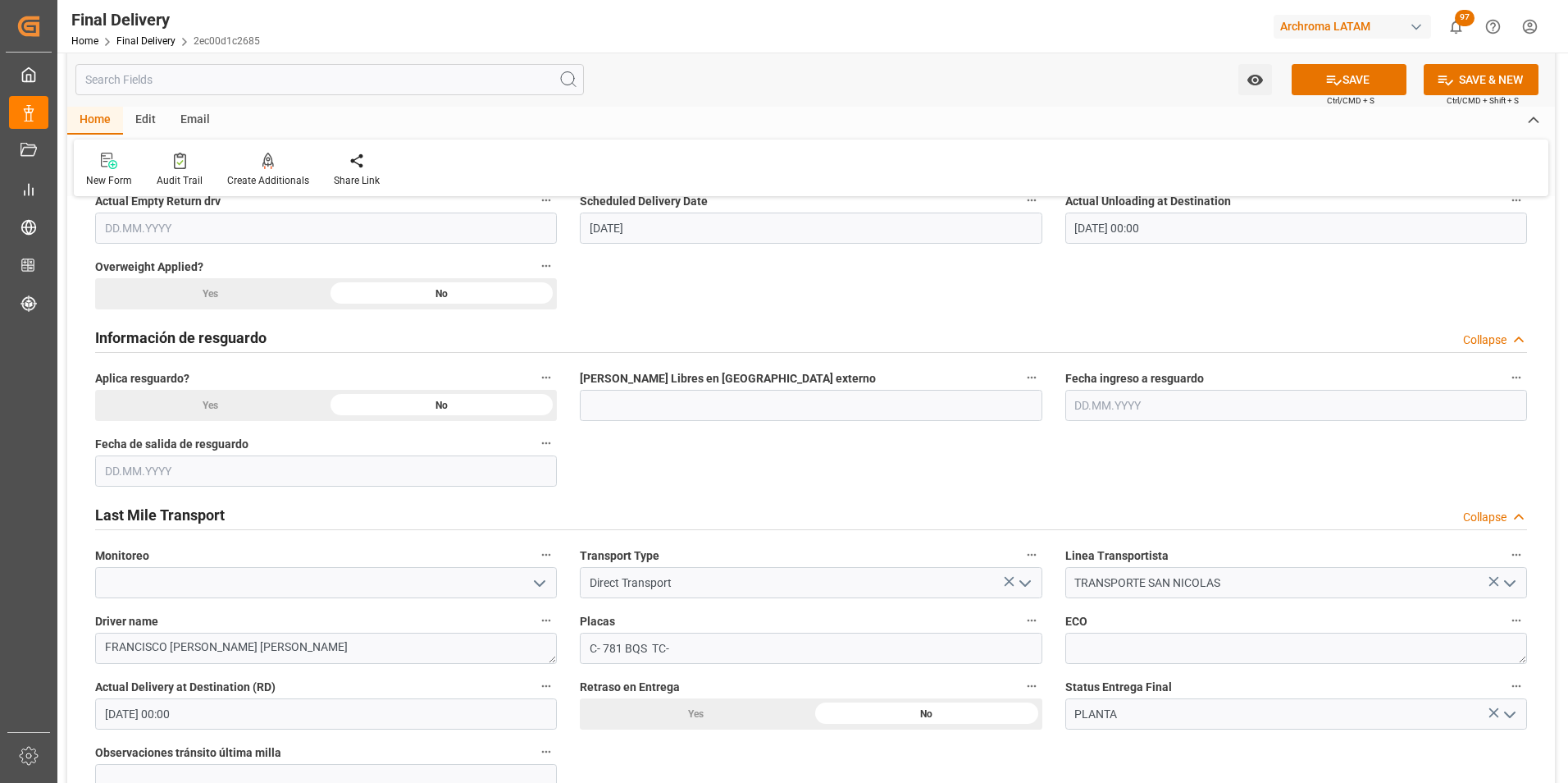
click at [1021, 578] on icon "open menu" at bounding box center [1025, 583] width 19 height 19
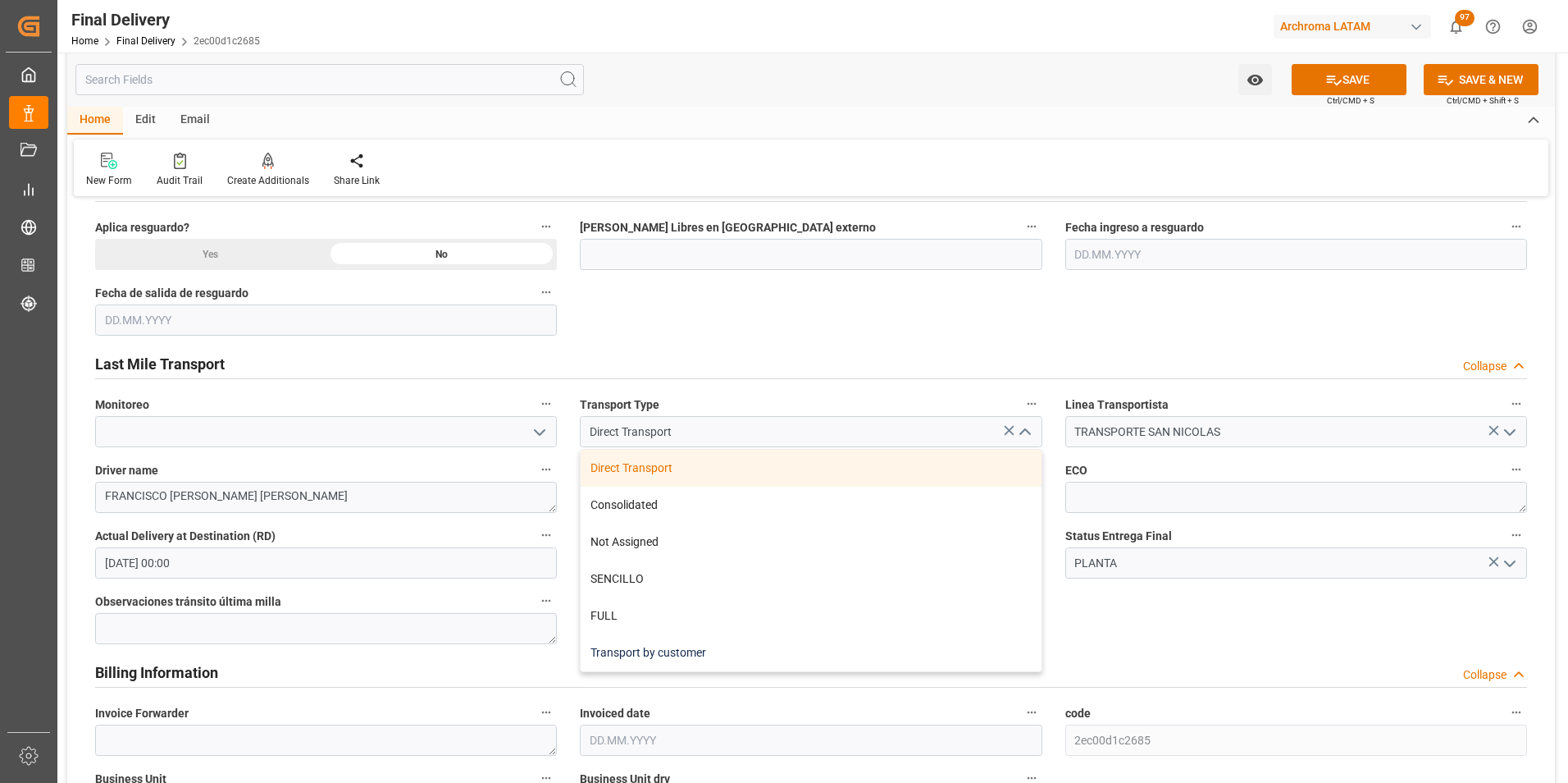
scroll to position [1395, 0]
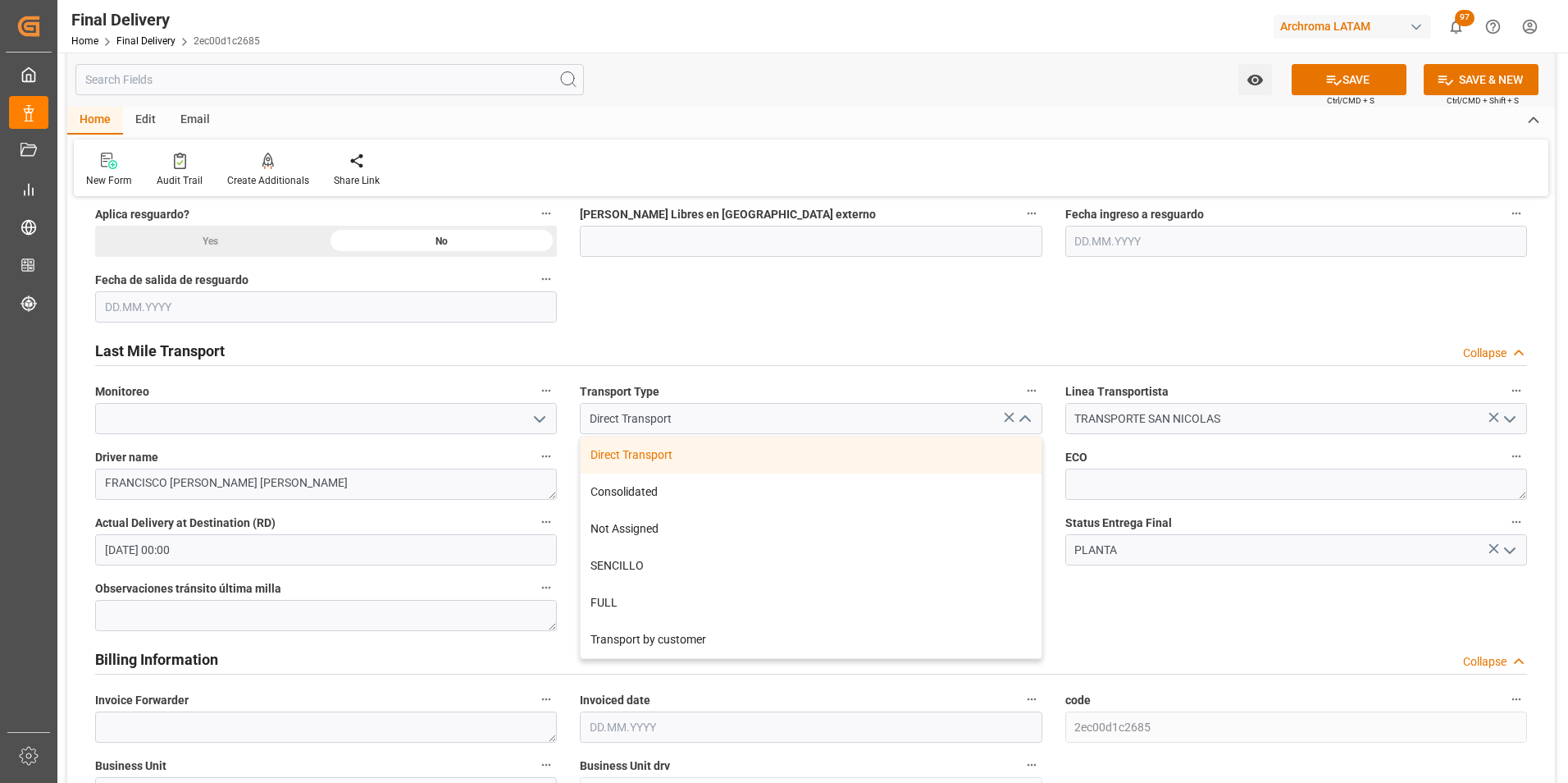
click at [1033, 419] on icon "close menu" at bounding box center [1025, 419] width 19 height 19
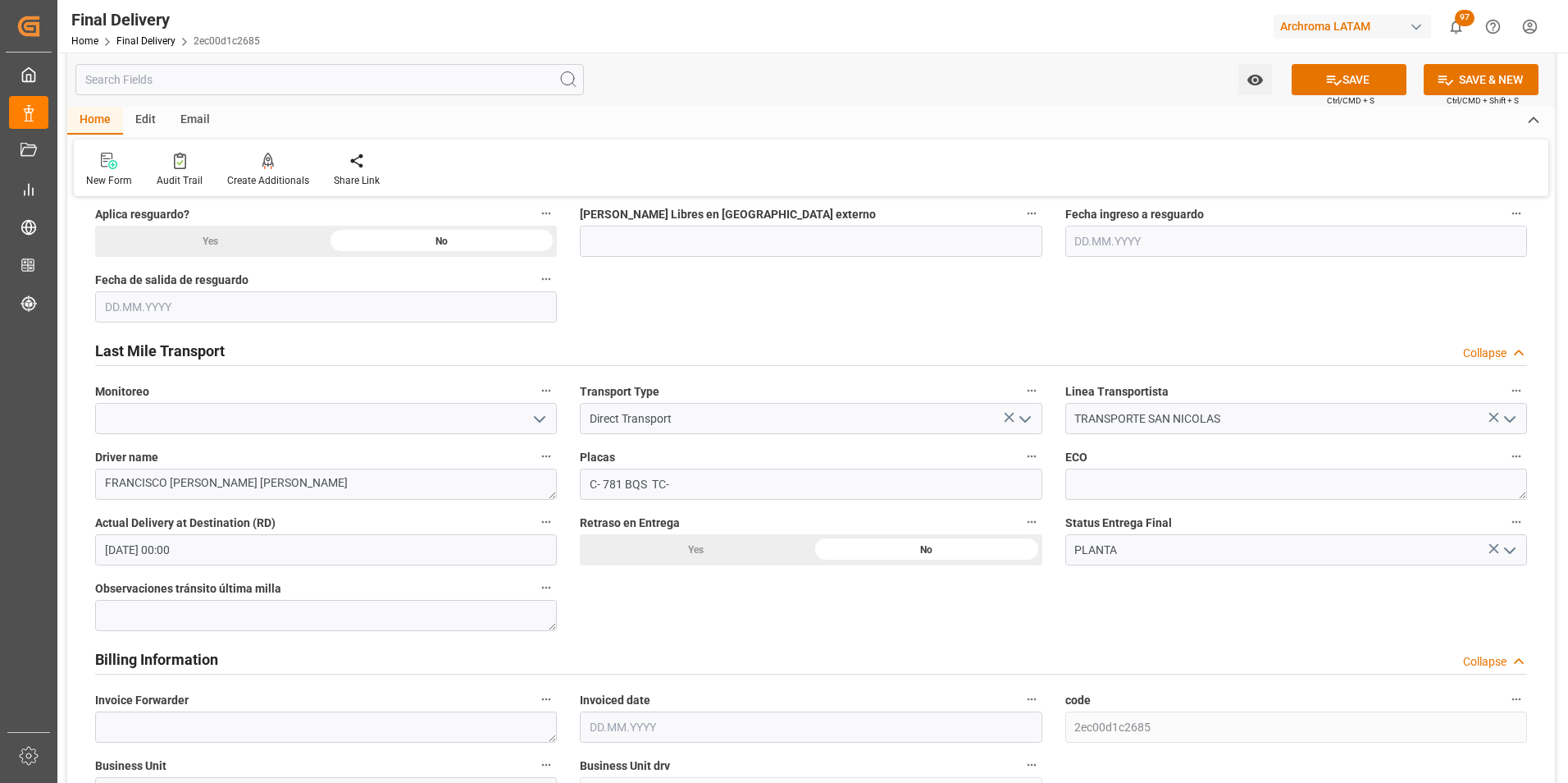
drag, startPoint x: 1506, startPoint y: 417, endPoint x: 1493, endPoint y: 428, distance: 17.0
click at [1507, 417] on polyline "open menu" at bounding box center [1510, 420] width 10 height 5
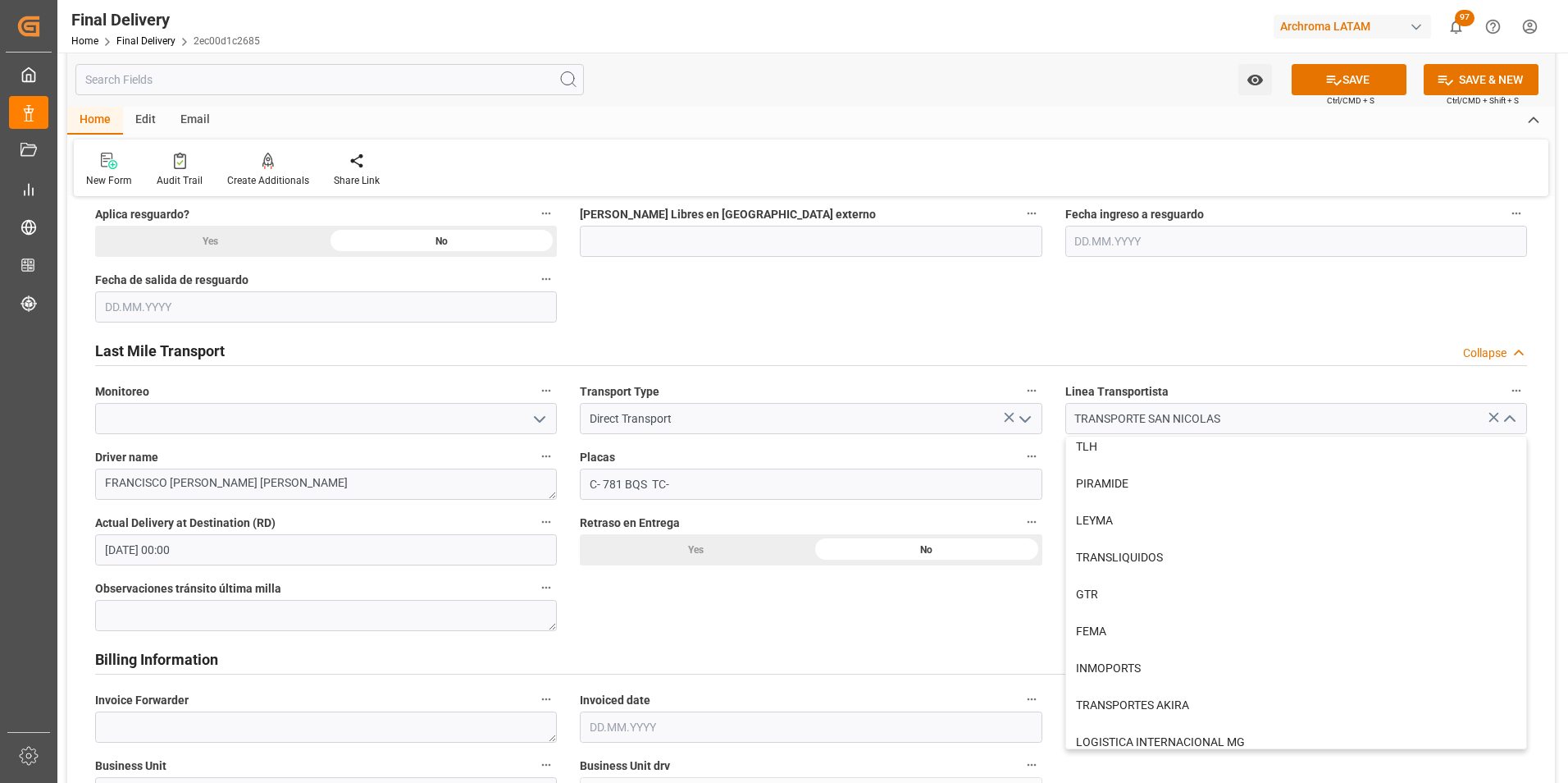
scroll to position [906, 0]
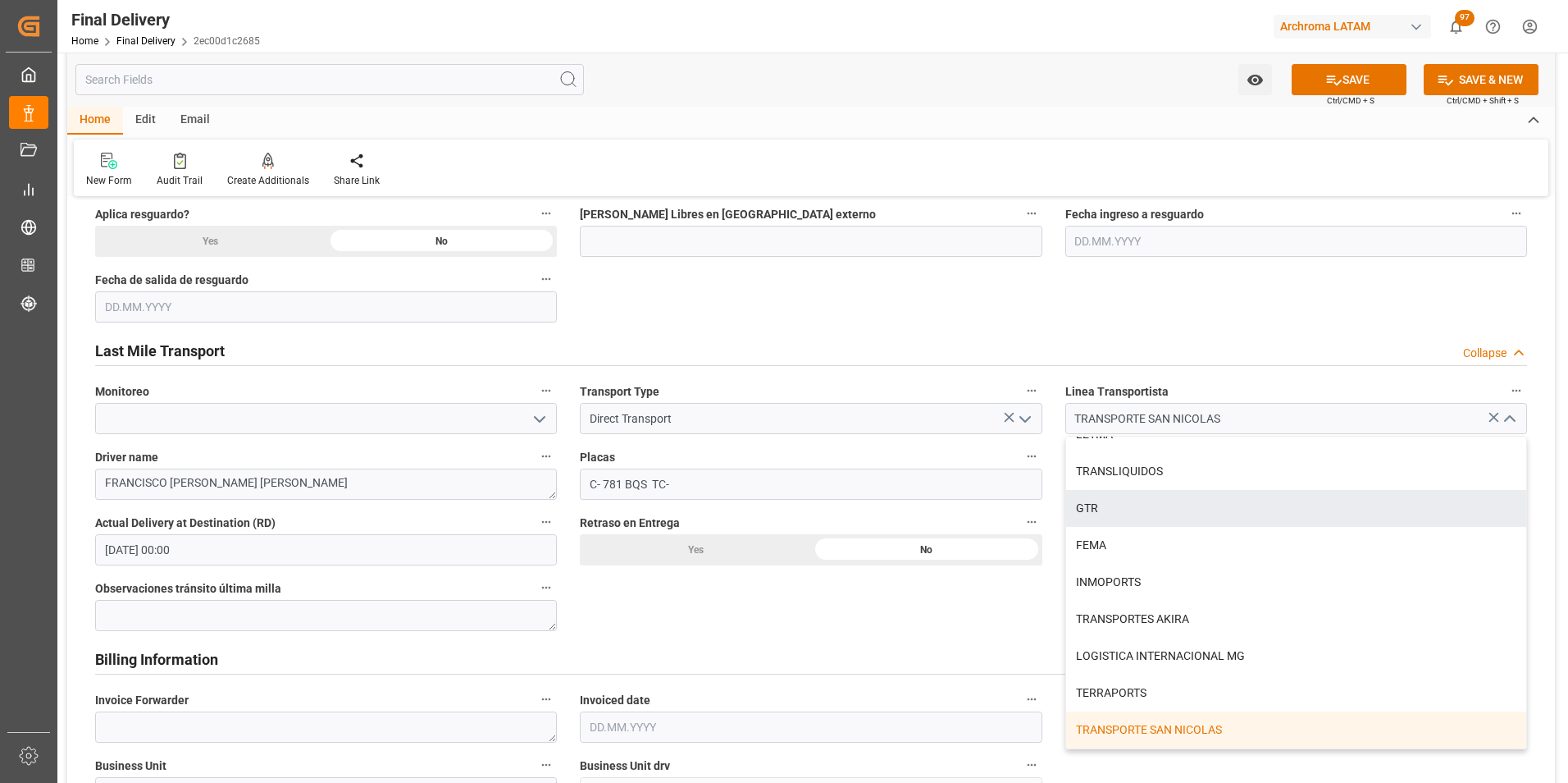
click at [1516, 410] on icon "close menu" at bounding box center [1510, 419] width 19 height 19
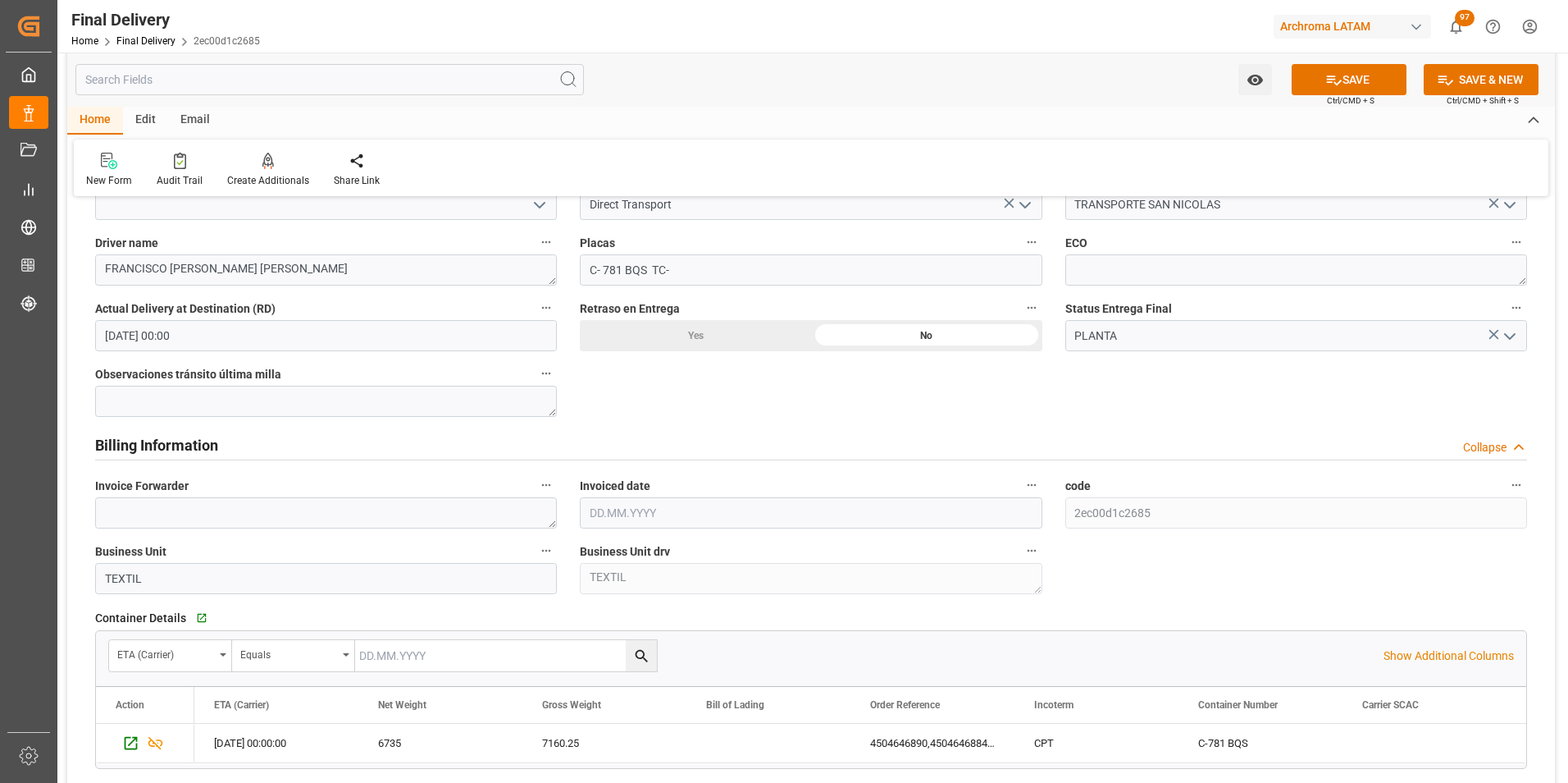
scroll to position [1640, 0]
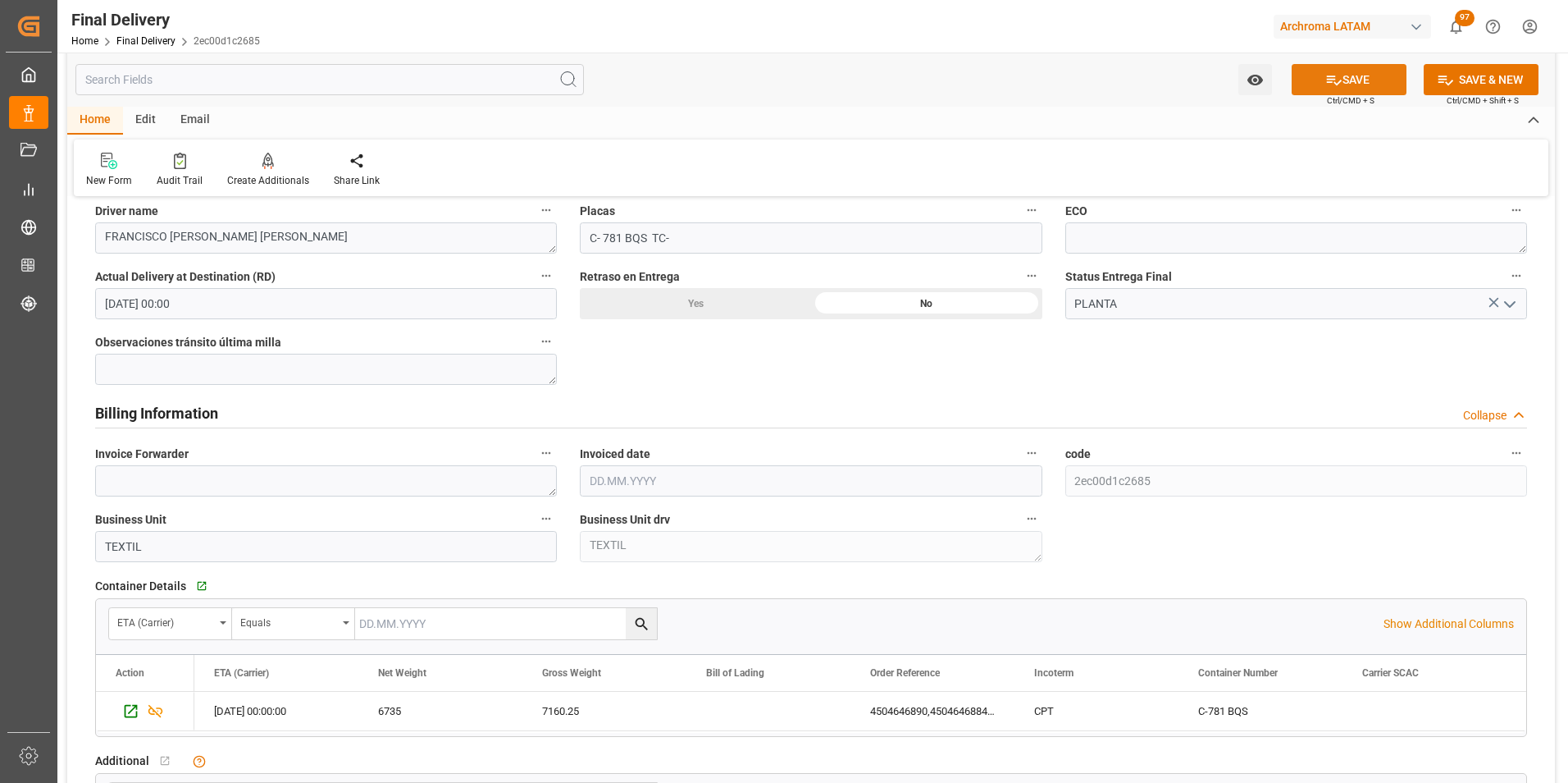
click at [1344, 83] on button "SAVE" at bounding box center [1349, 79] width 115 height 31
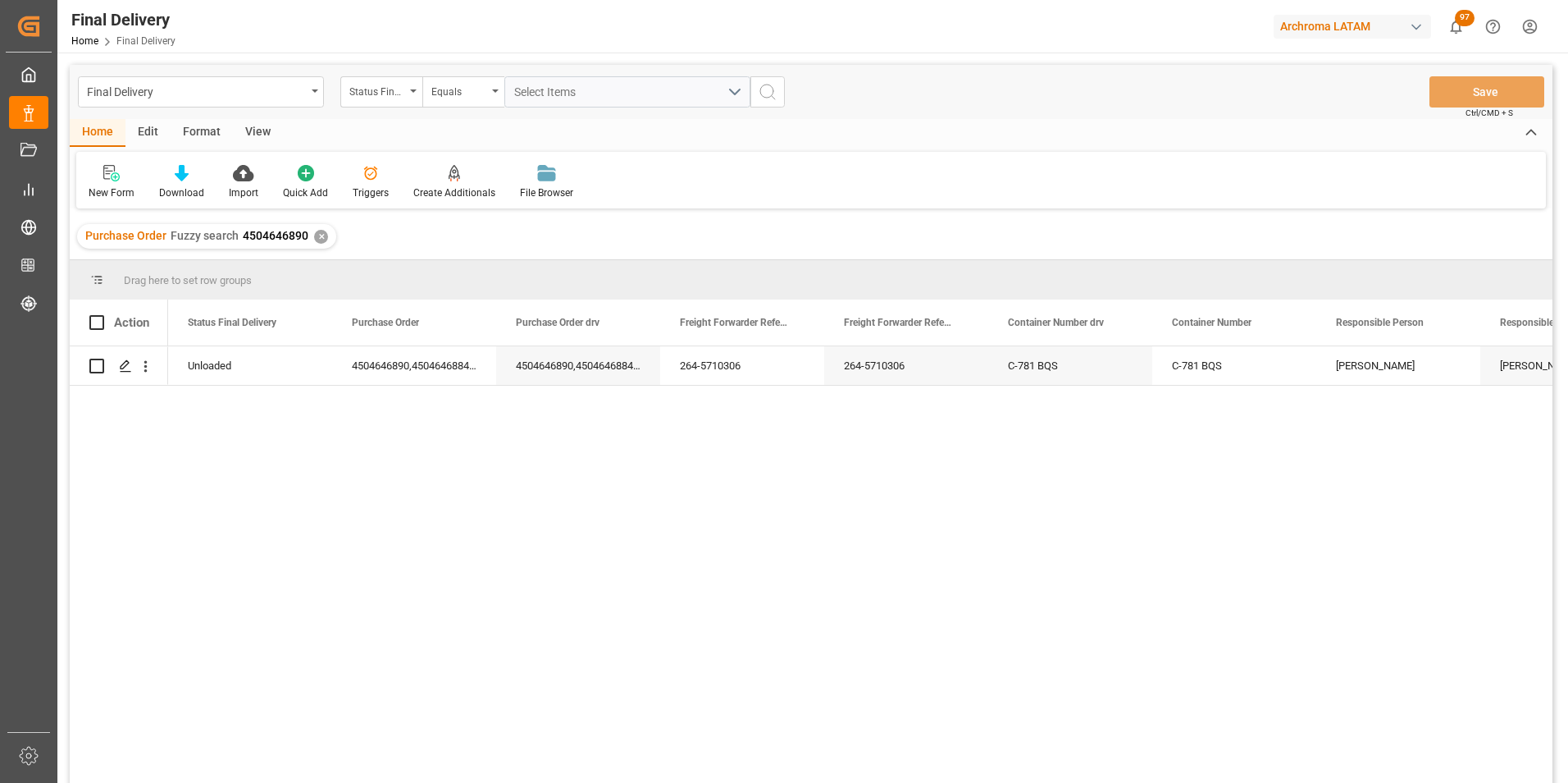
click at [321, 234] on div "✕" at bounding box center [321, 236] width 14 height 14
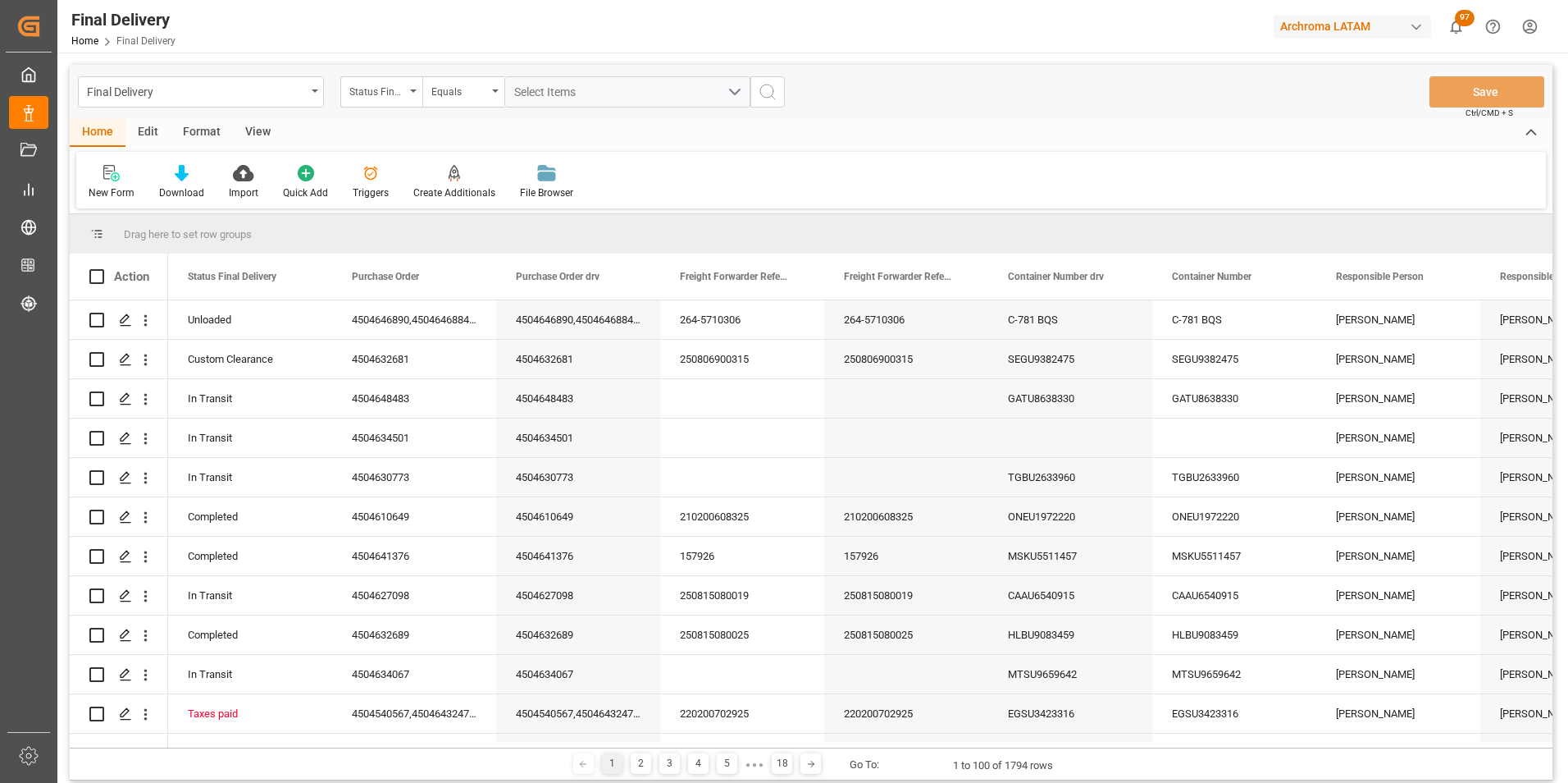
click at [407, 93] on div "Status Final Delivery" at bounding box center [381, 91] width 82 height 31
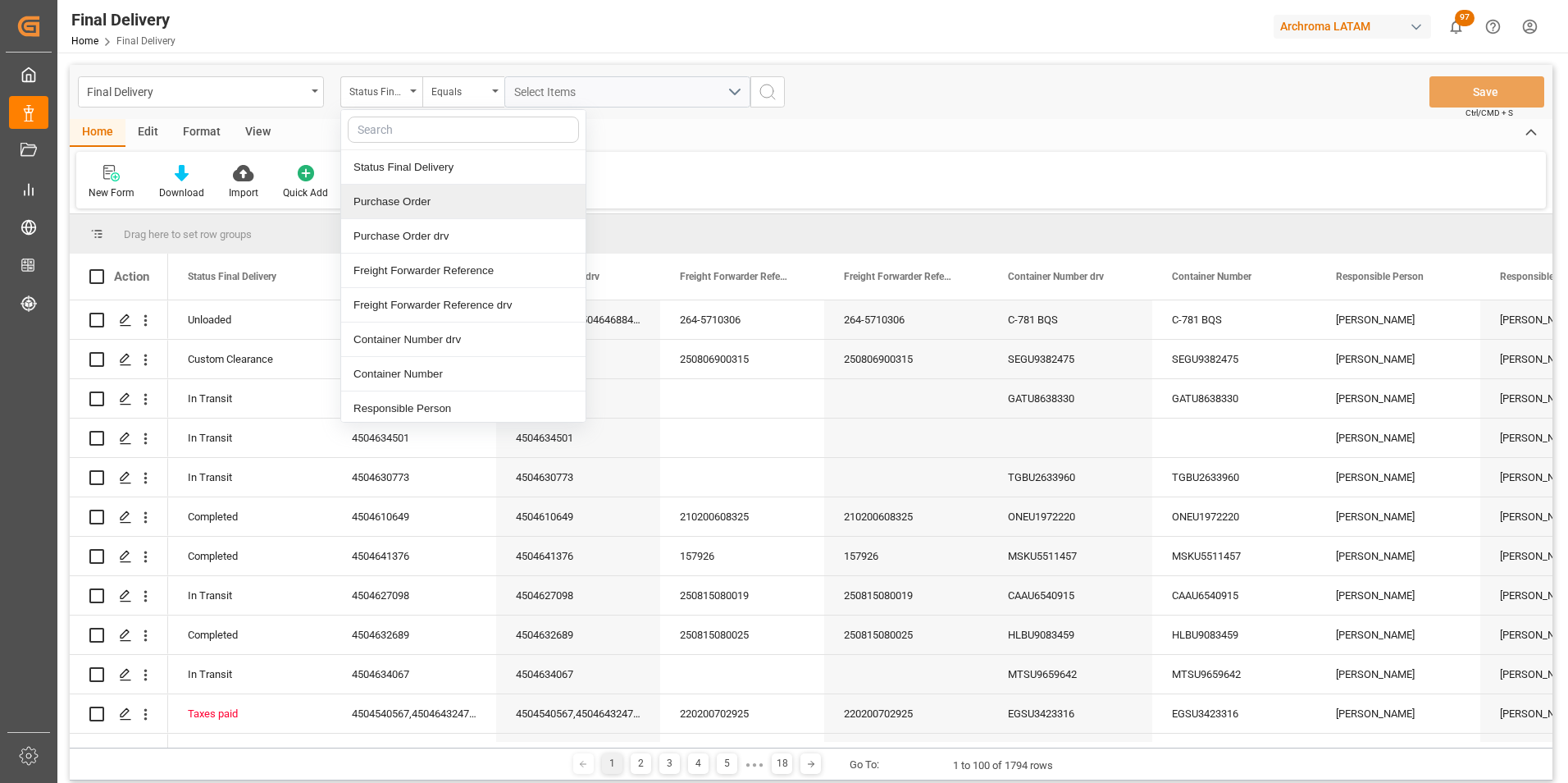
click at [403, 209] on div "Purchase Order" at bounding box center [463, 201] width 244 height 35
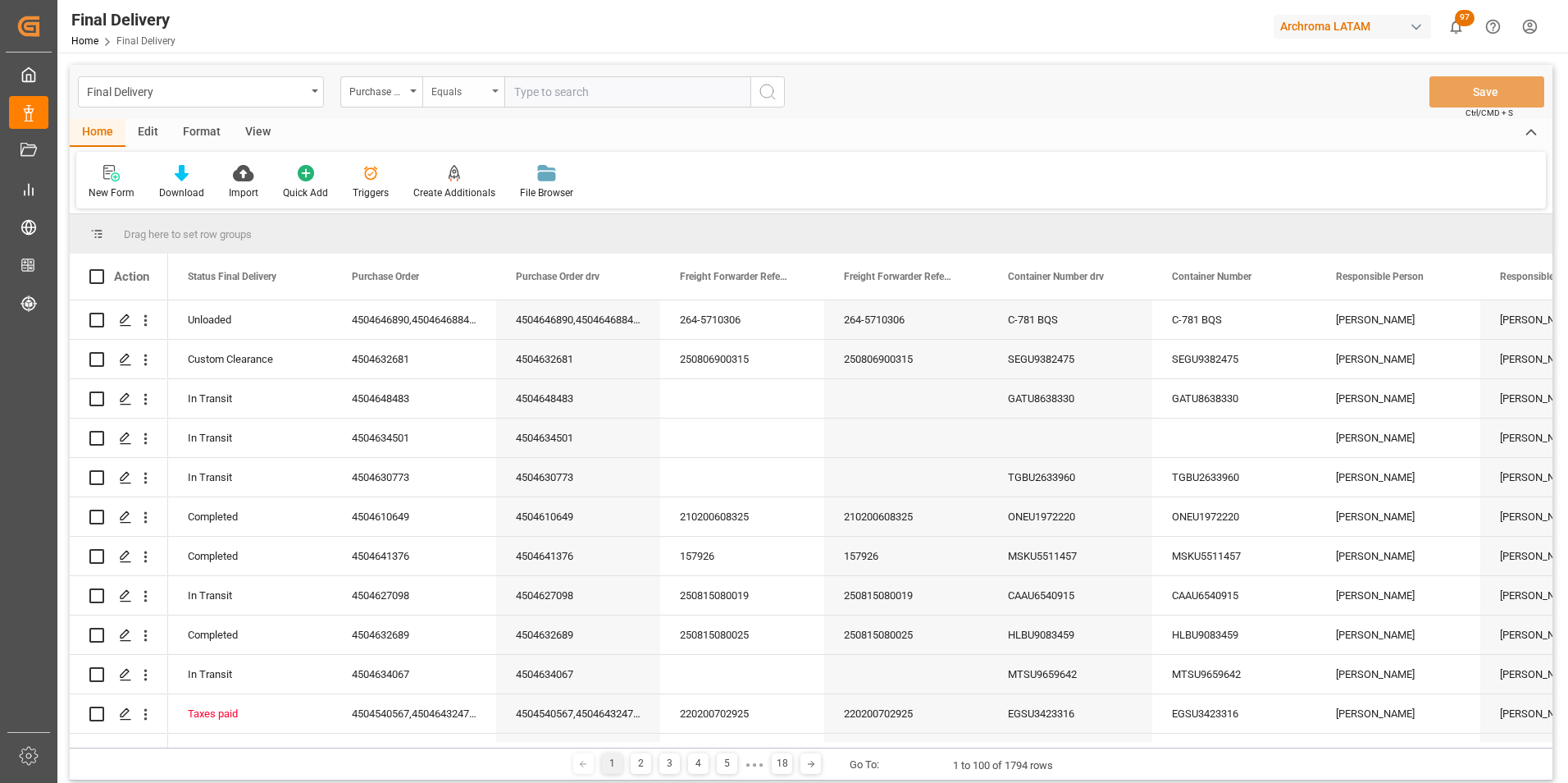
click at [459, 95] on div "Equals" at bounding box center [459, 89] width 56 height 19
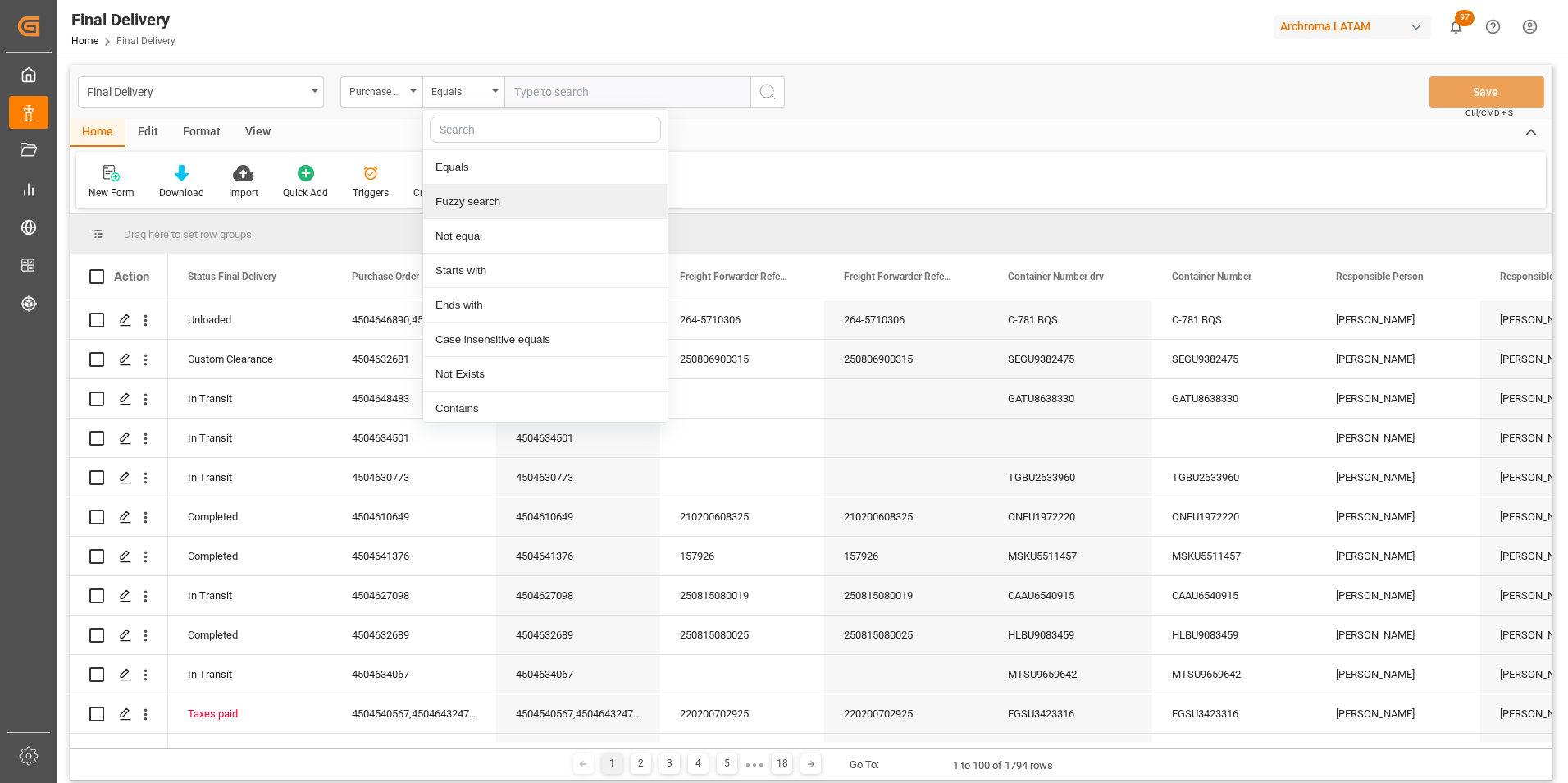
click at [488, 198] on div "Fuzzy search" at bounding box center [545, 201] width 244 height 35
paste input "4504641376"
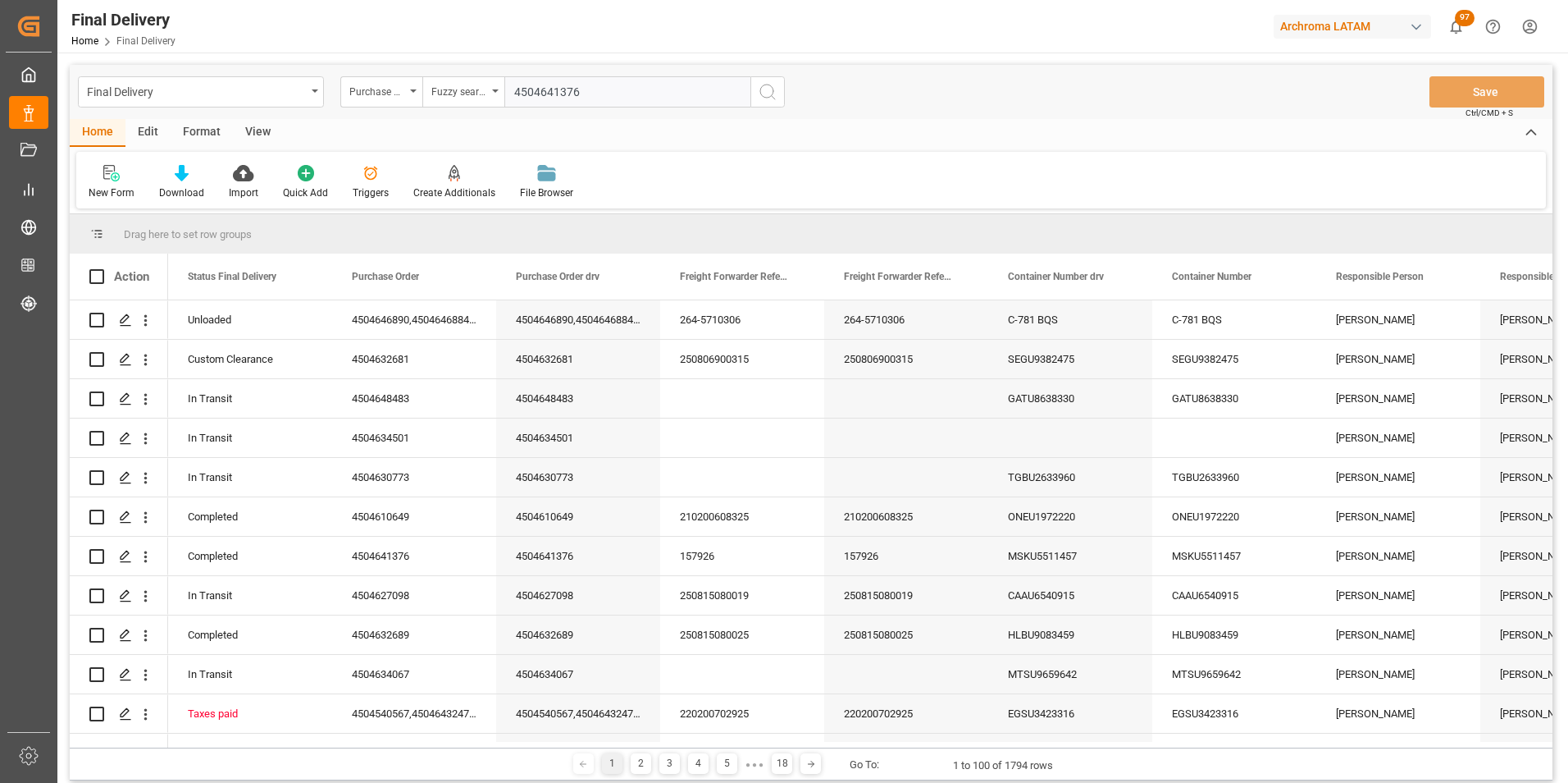
type input "4504641376"
click at [773, 89] on icon "search button" at bounding box center [768, 92] width 19 height 19
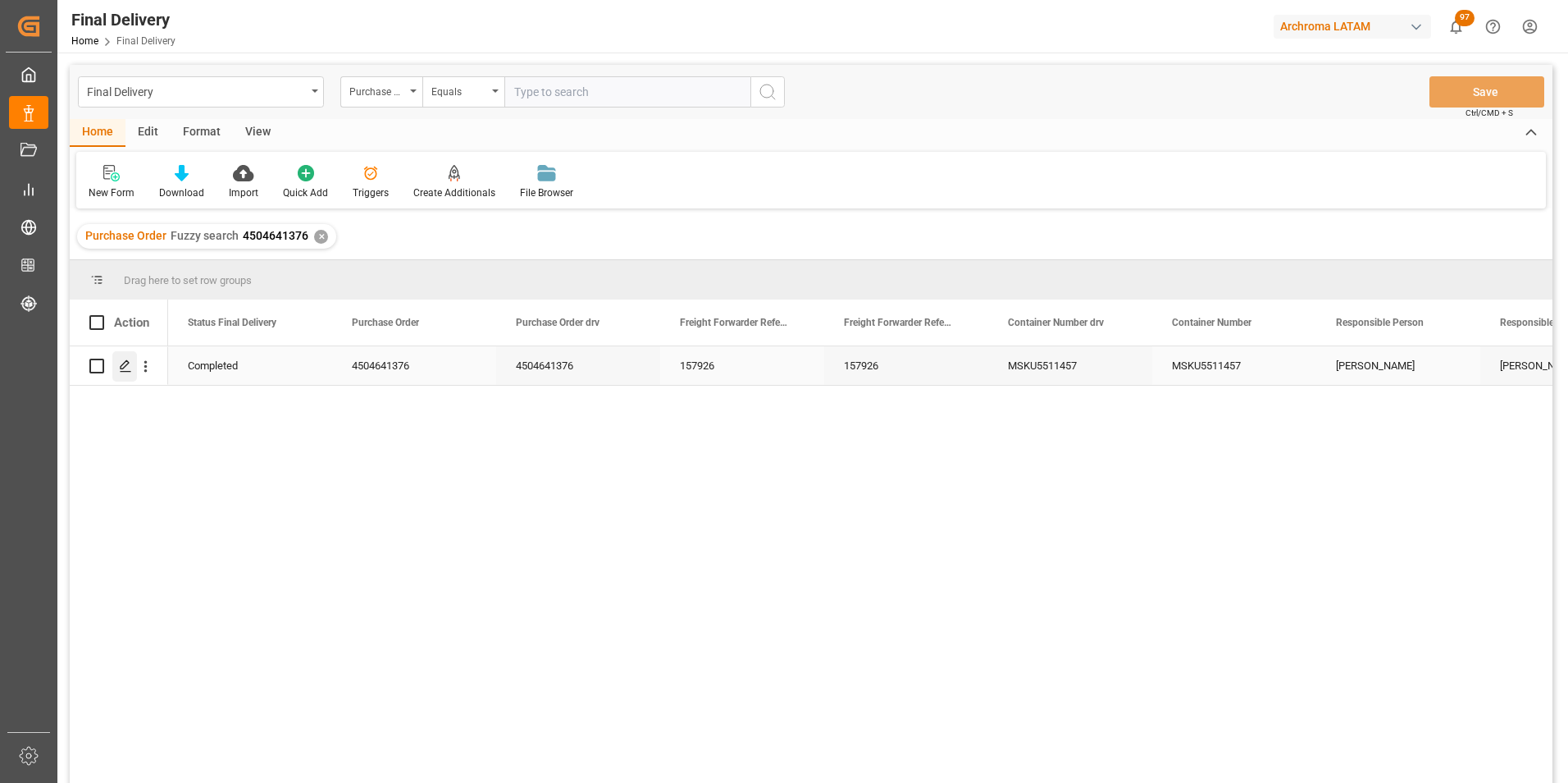
click at [124, 366] on icon "Press SPACE to select this row." at bounding box center [125, 366] width 13 height 13
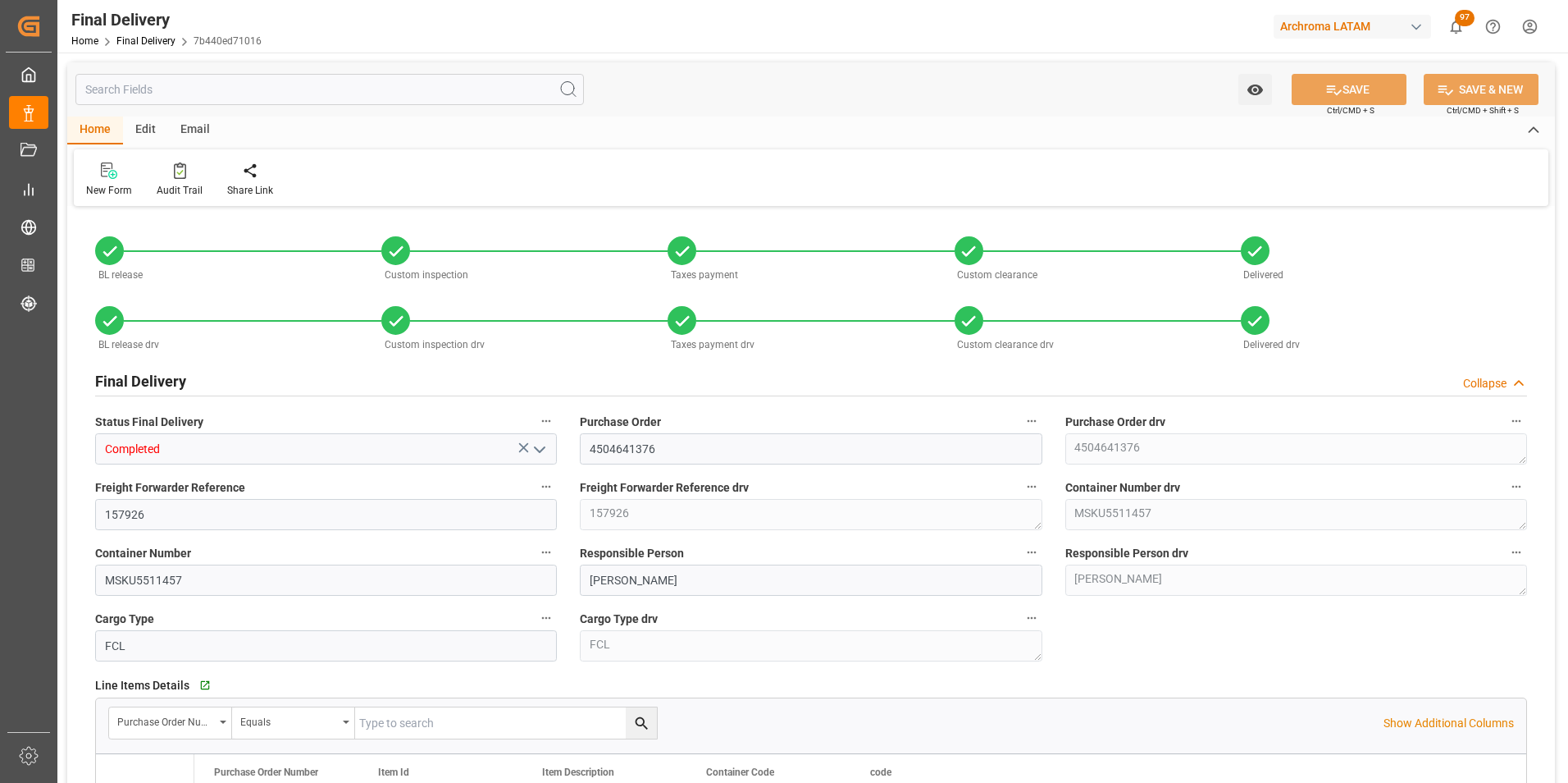
type input "3"
type input "01.08.2025"
type input "30.07.2025"
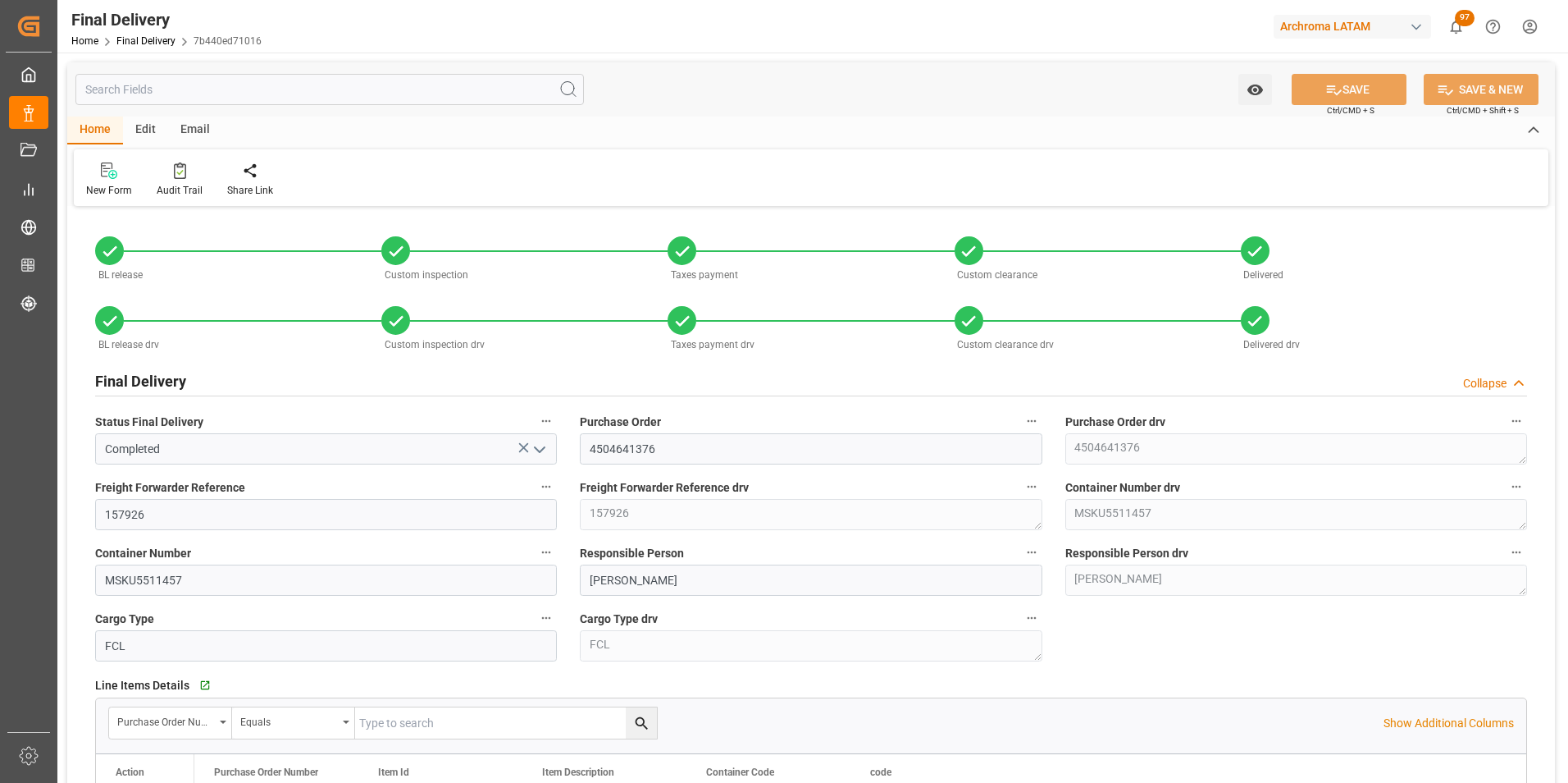
type input "30.07.2025"
type input "07.08.2025"
type input "11.08.2025"
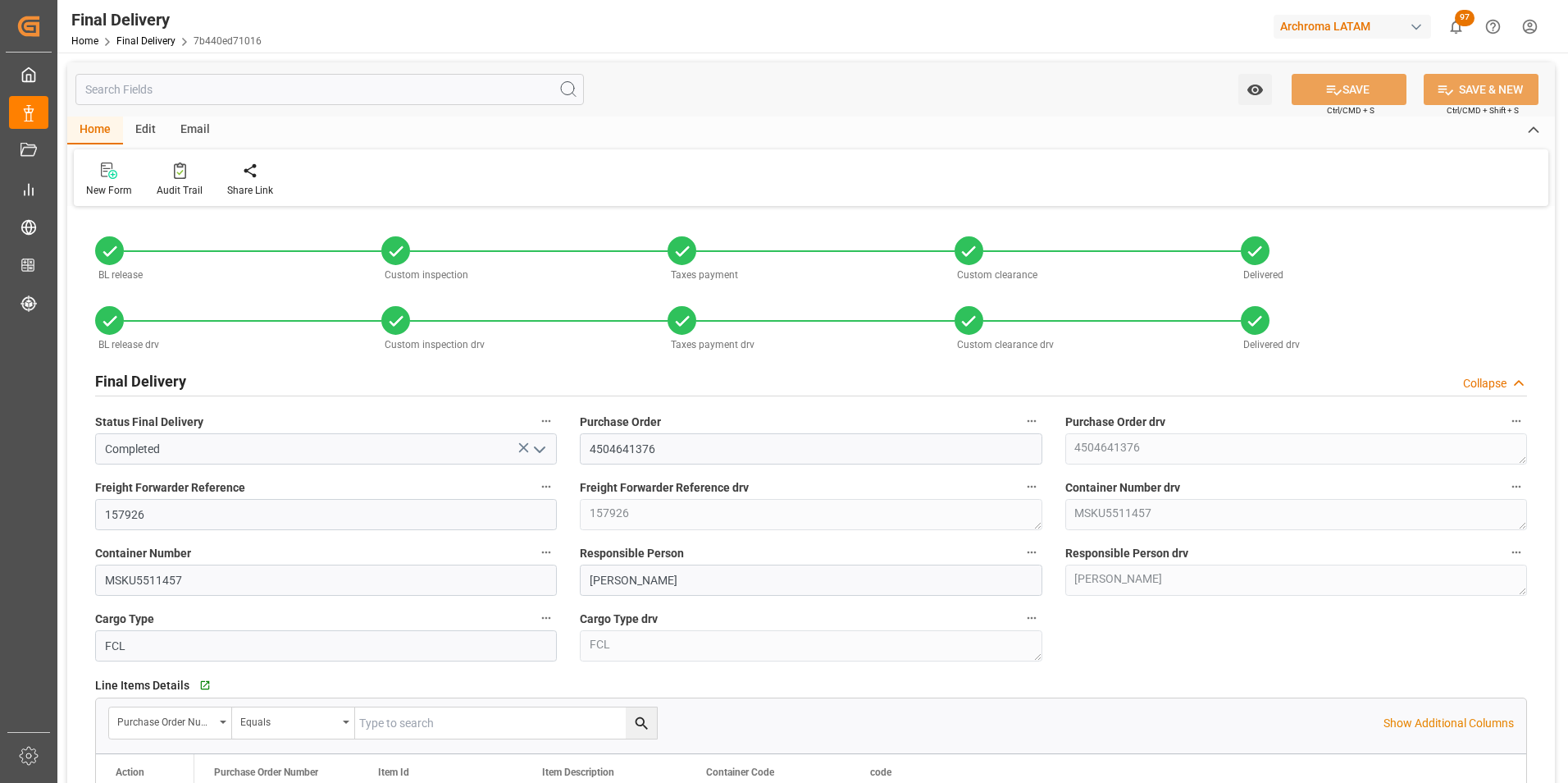
type input "07.08.2025"
type input "07.08.2025 00:00"
type input "29.07.2025"
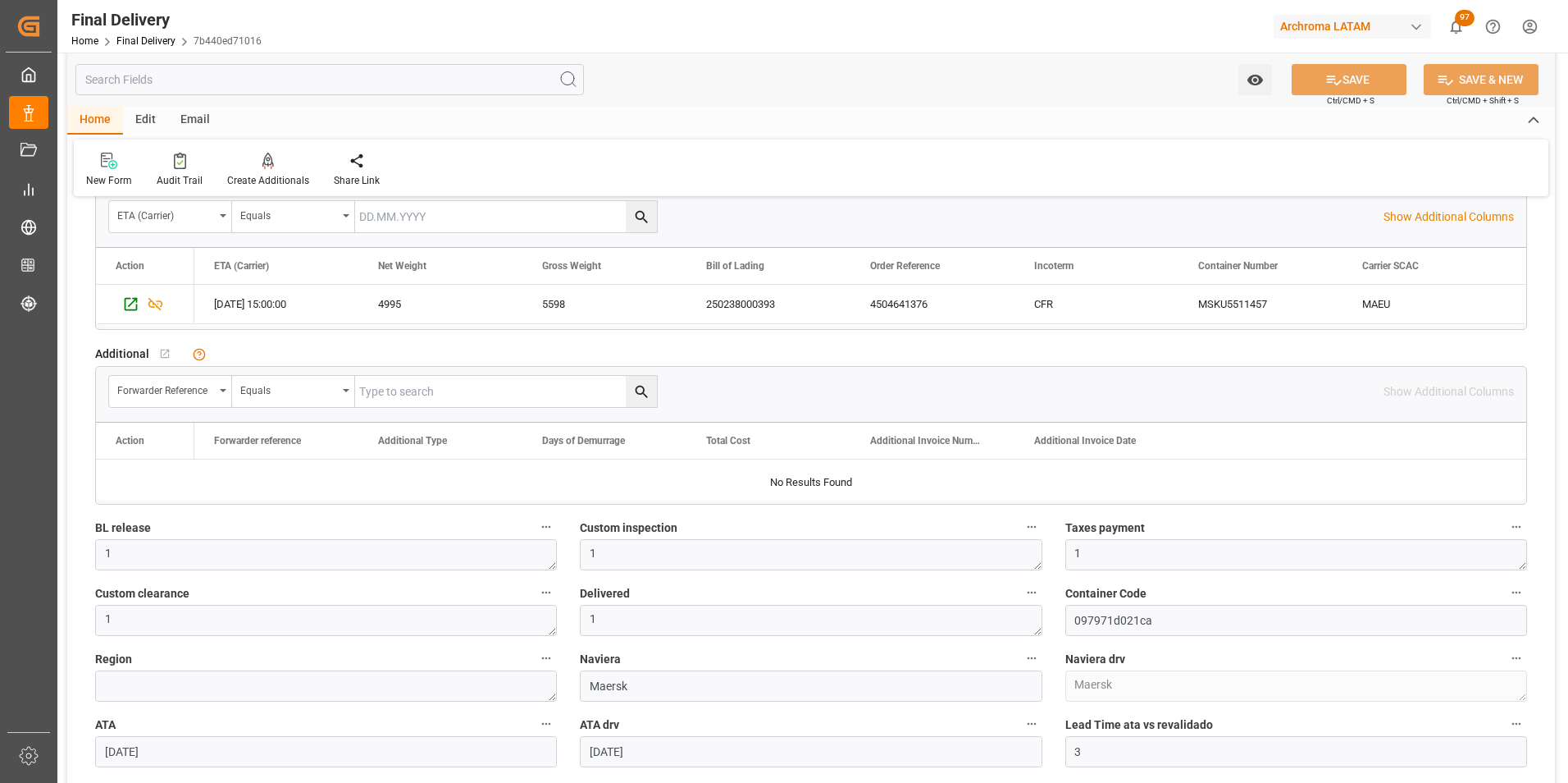
scroll to position [2215, 0]
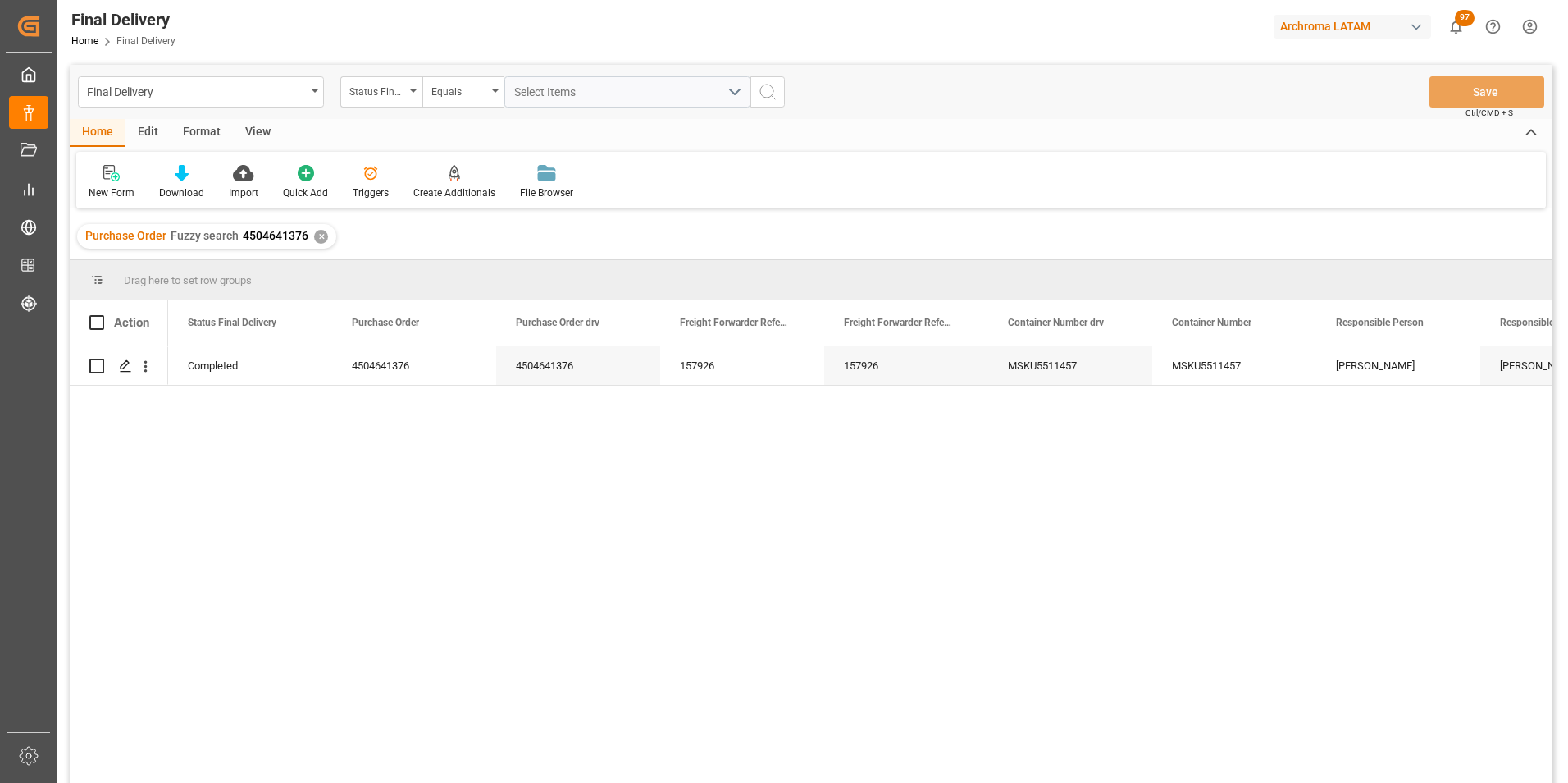
click at [319, 239] on div "✕" at bounding box center [321, 236] width 14 height 14
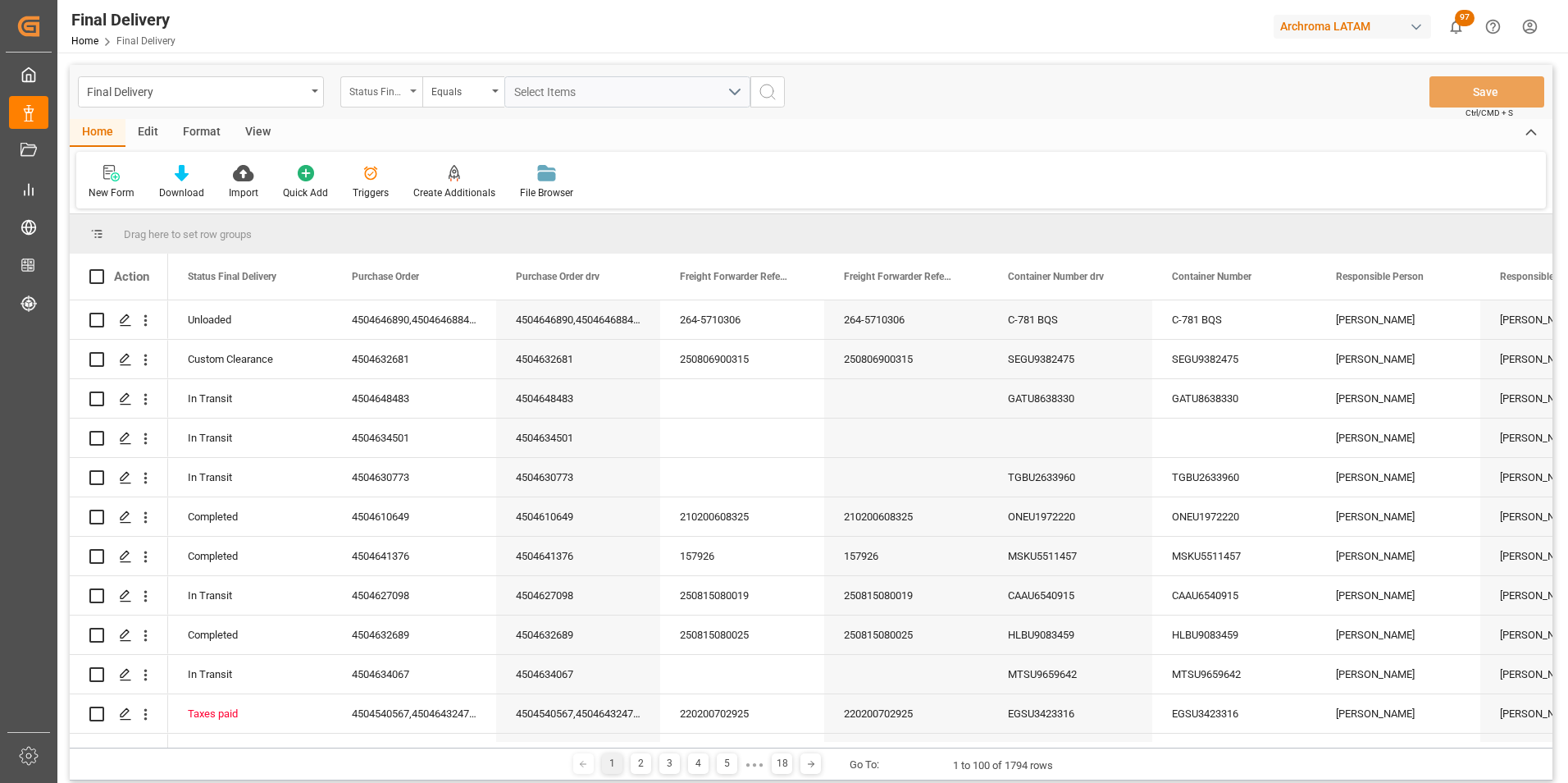
click at [376, 100] on div "Status Final Delivery" at bounding box center [381, 91] width 82 height 31
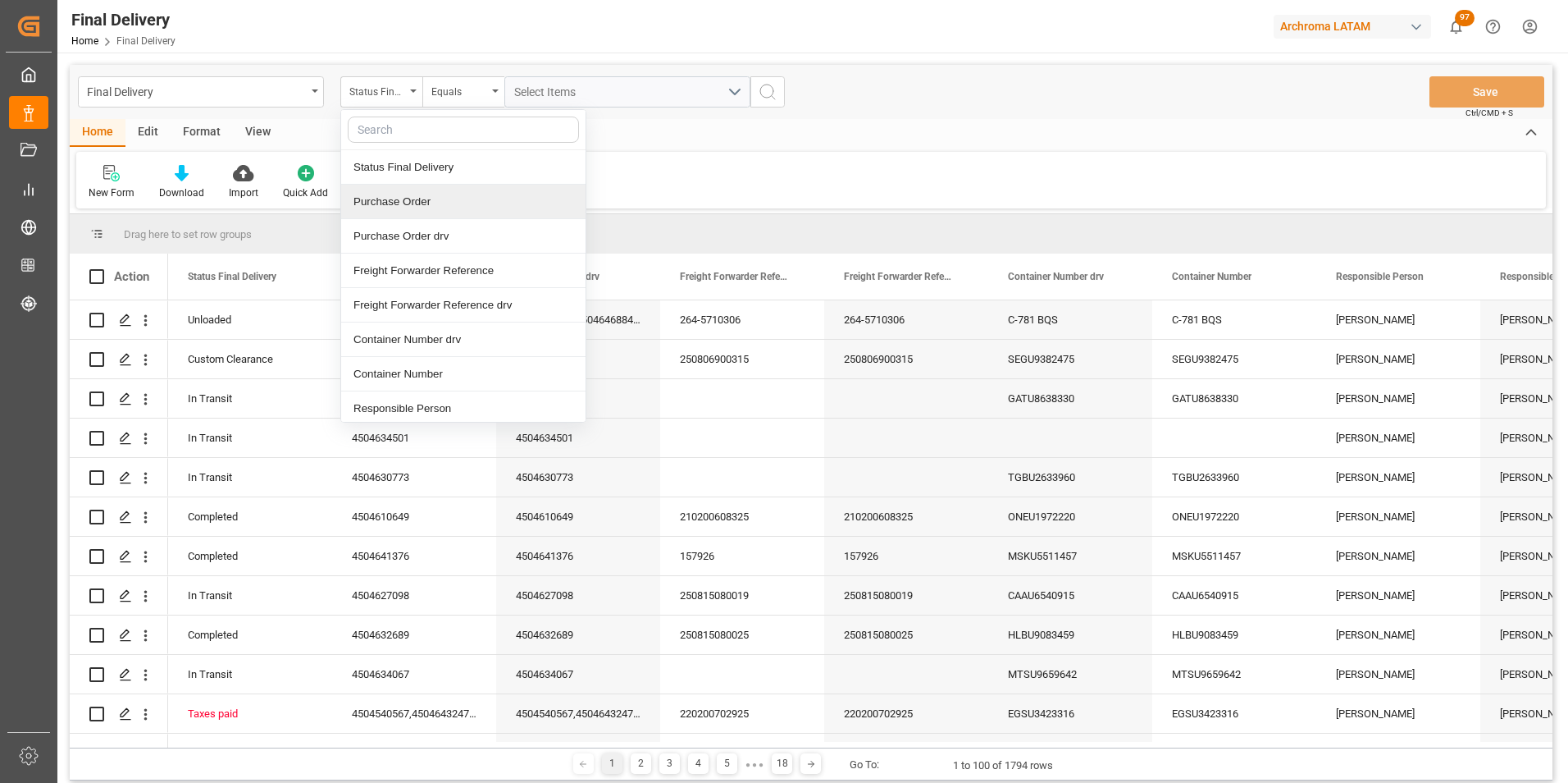
click at [425, 204] on div "Purchase Order" at bounding box center [463, 201] width 244 height 35
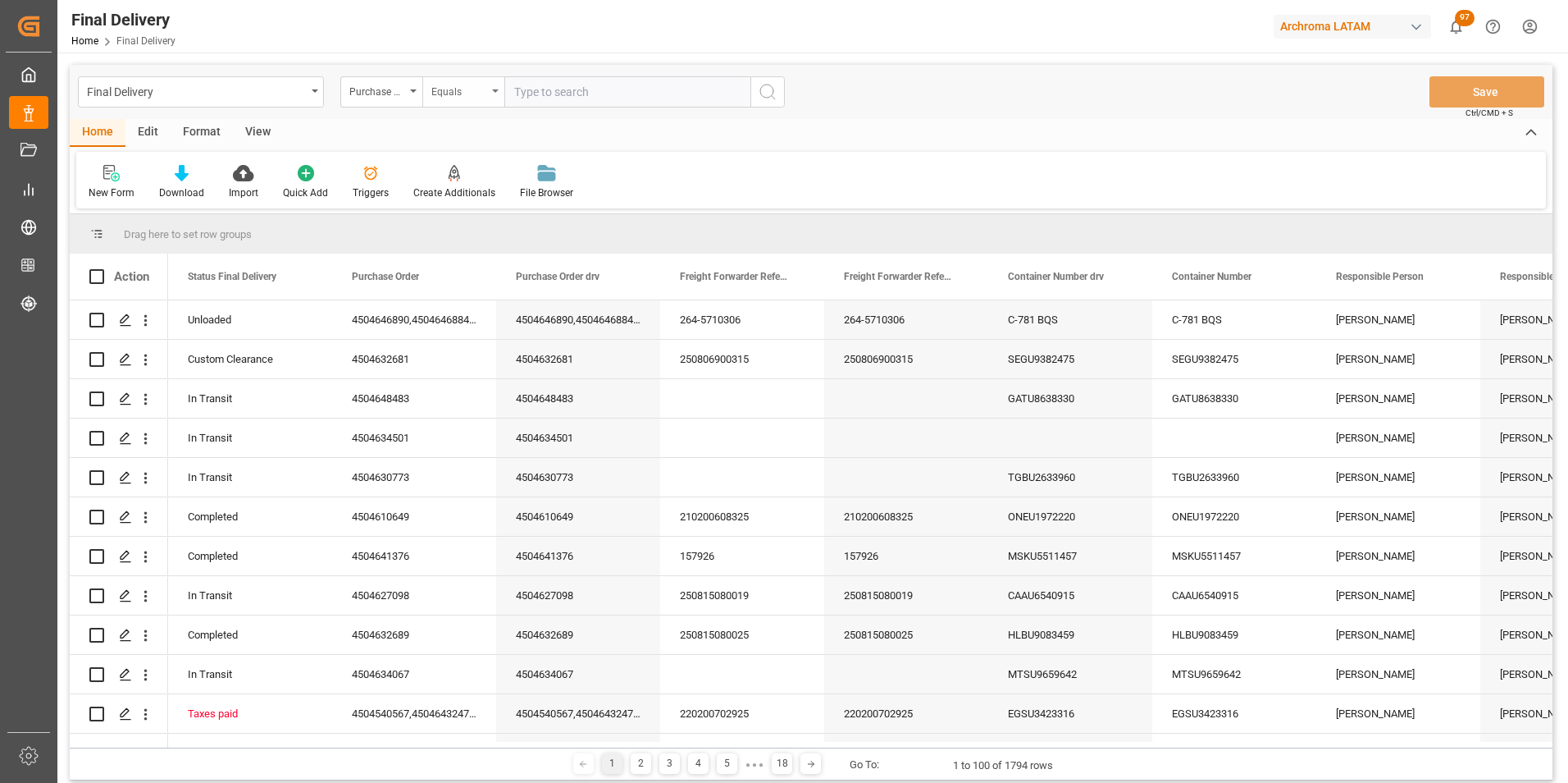
click at [449, 103] on div "Equals" at bounding box center [463, 91] width 82 height 31
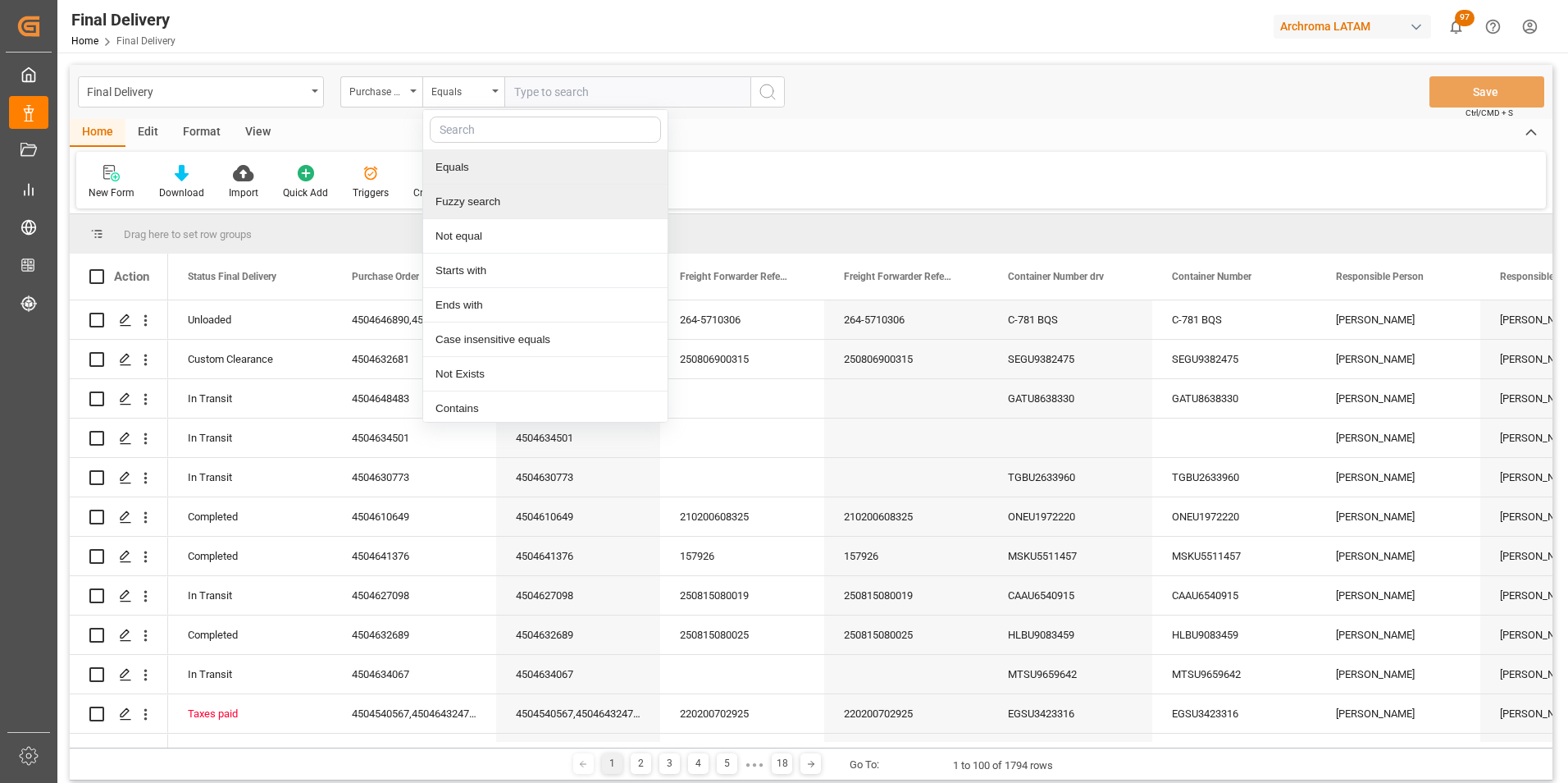
click at [487, 198] on div "Fuzzy search" at bounding box center [545, 201] width 244 height 35
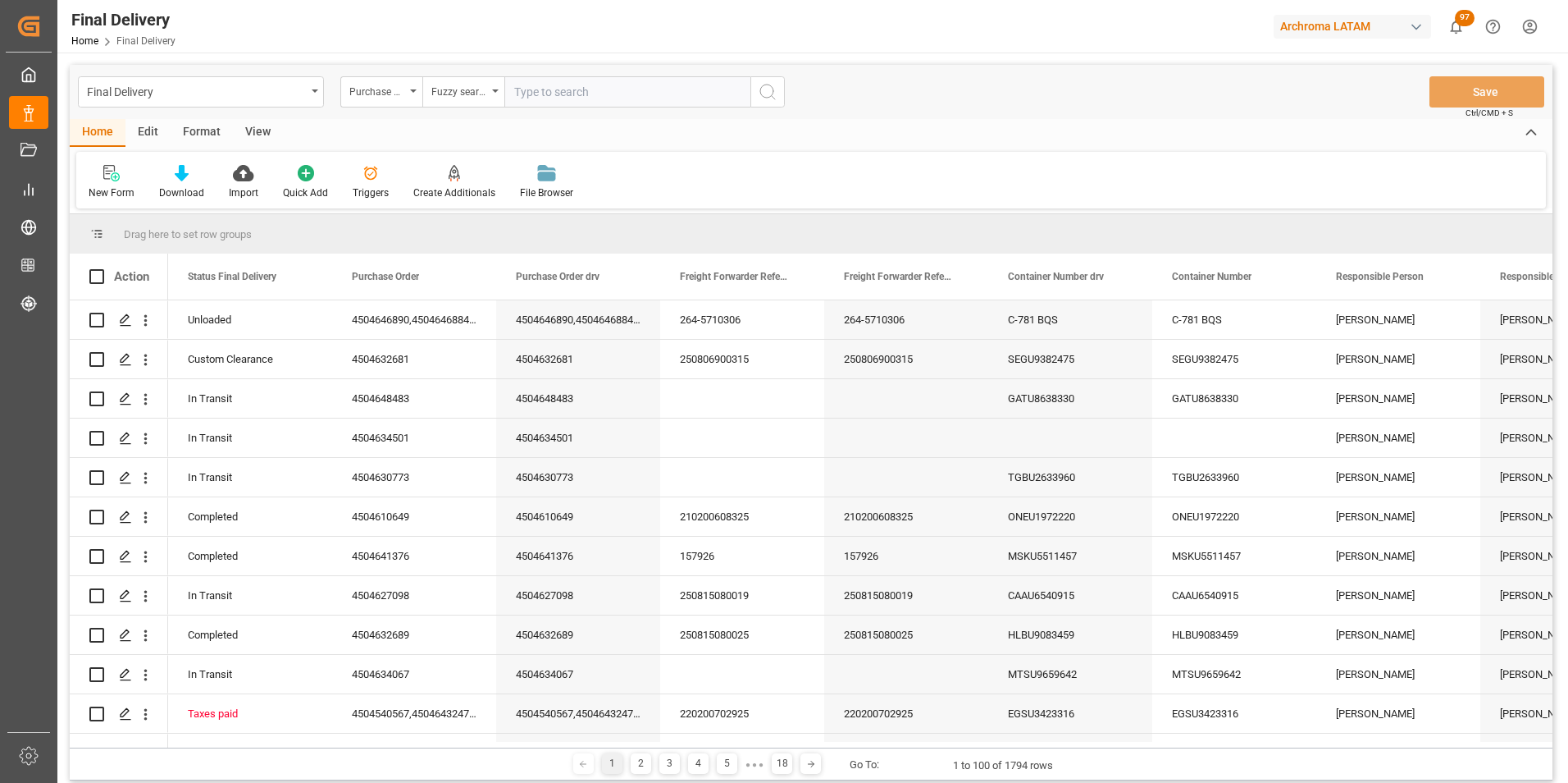
paste input "4504634514"
type input "4504634514"
click at [769, 97] on icon "search button" at bounding box center [768, 92] width 19 height 19
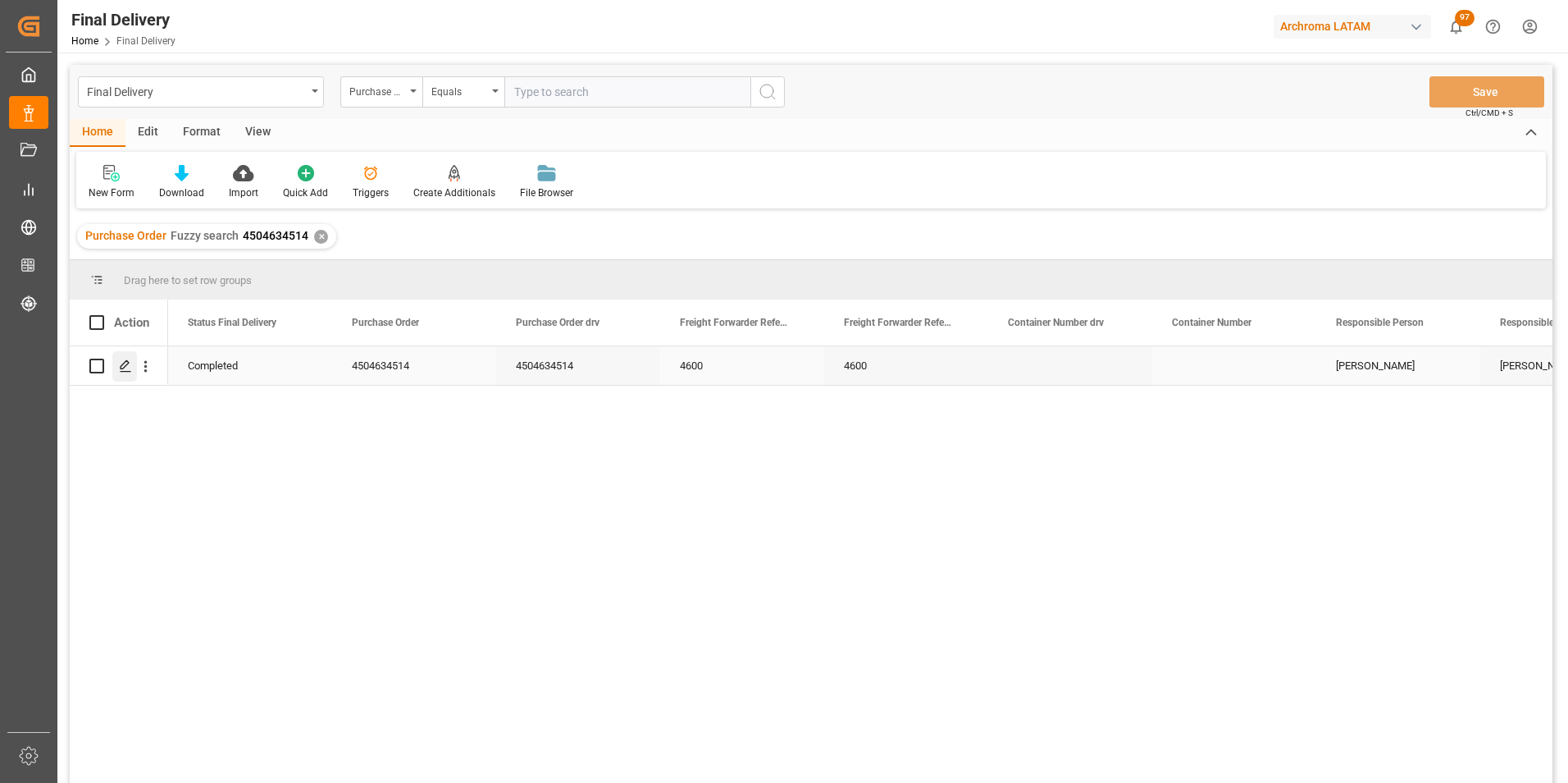
click at [120, 360] on icon "Press SPACE to select this row." at bounding box center [125, 366] width 13 height 13
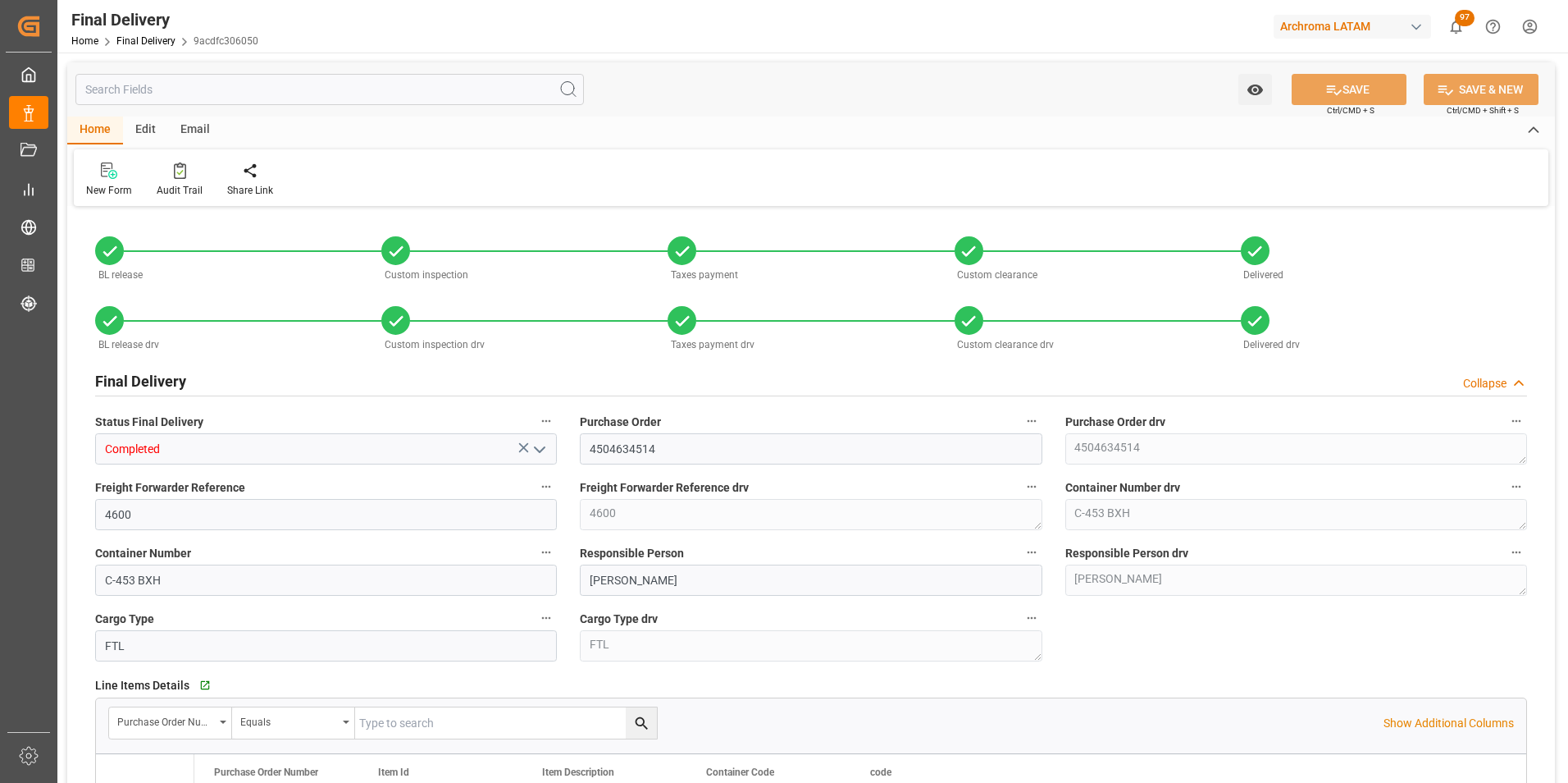
type input "1"
type input "01.08.2025"
type input "30.07.2025"
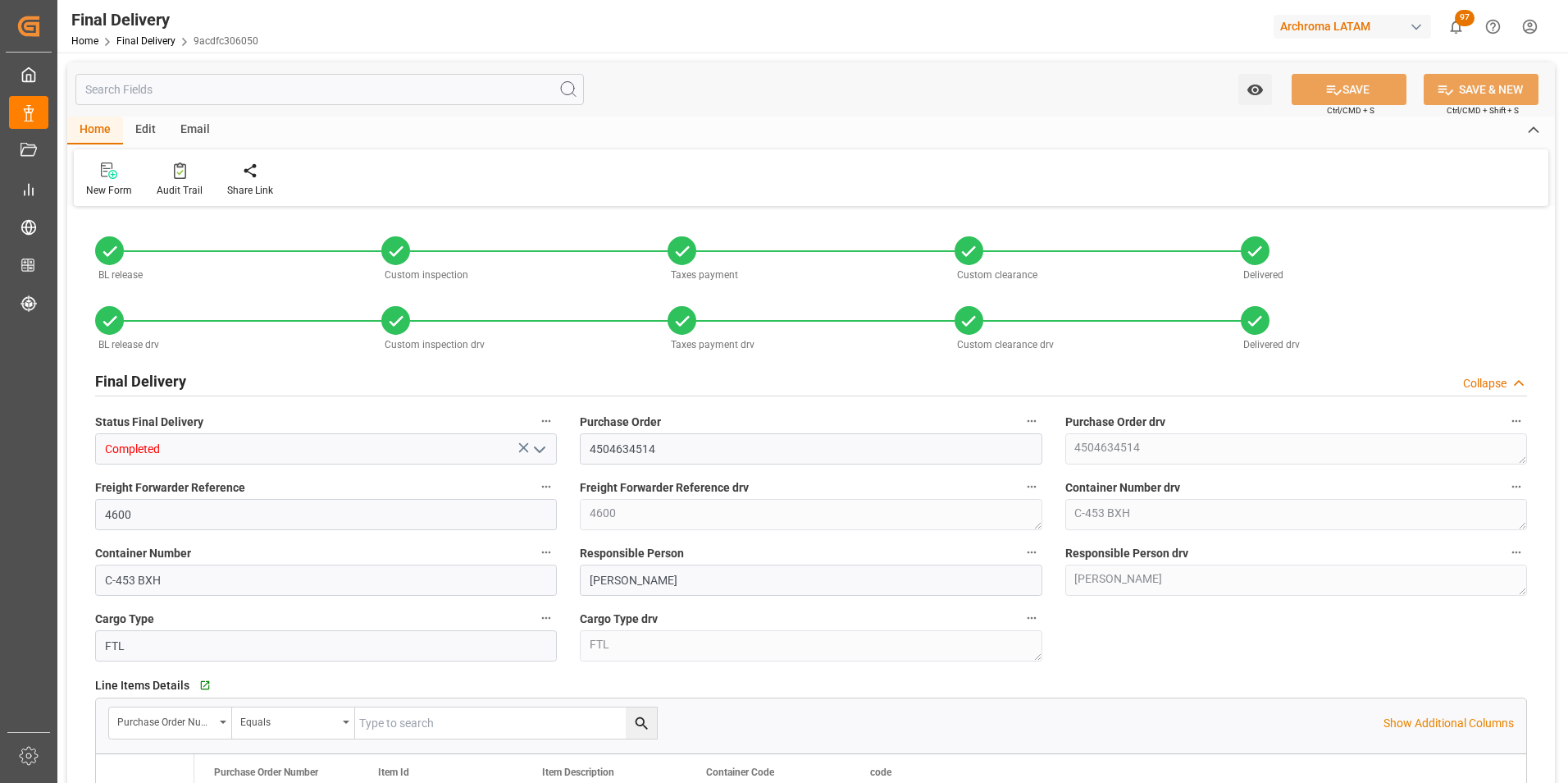
type input "30.07.2025"
type input "01.08.2025"
type input "31.07.2025"
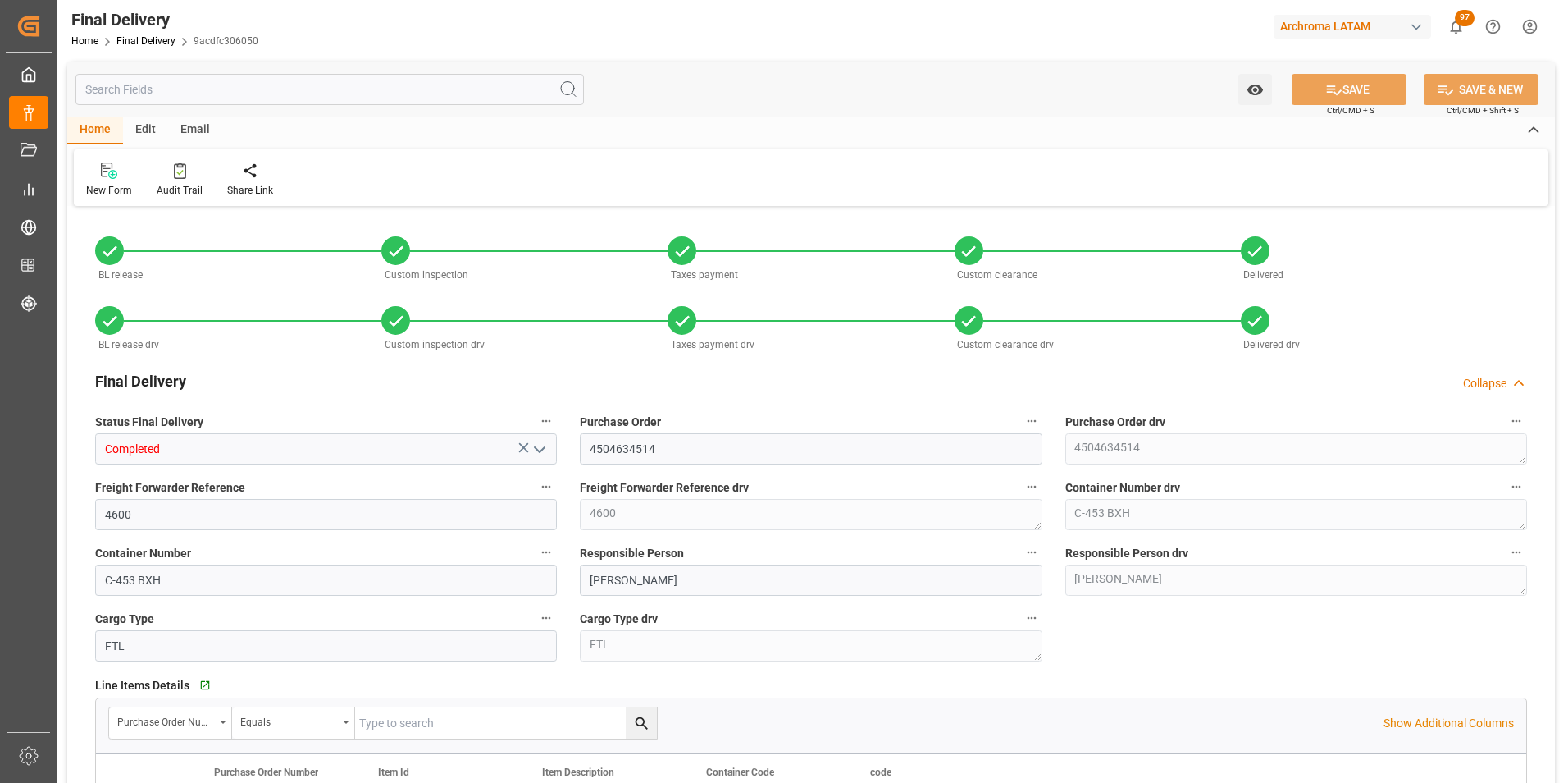
type input "01.08.2025"
type input "01.08.2025 12:30"
type input "01.08.2025 09:45"
type input "31.07.2025"
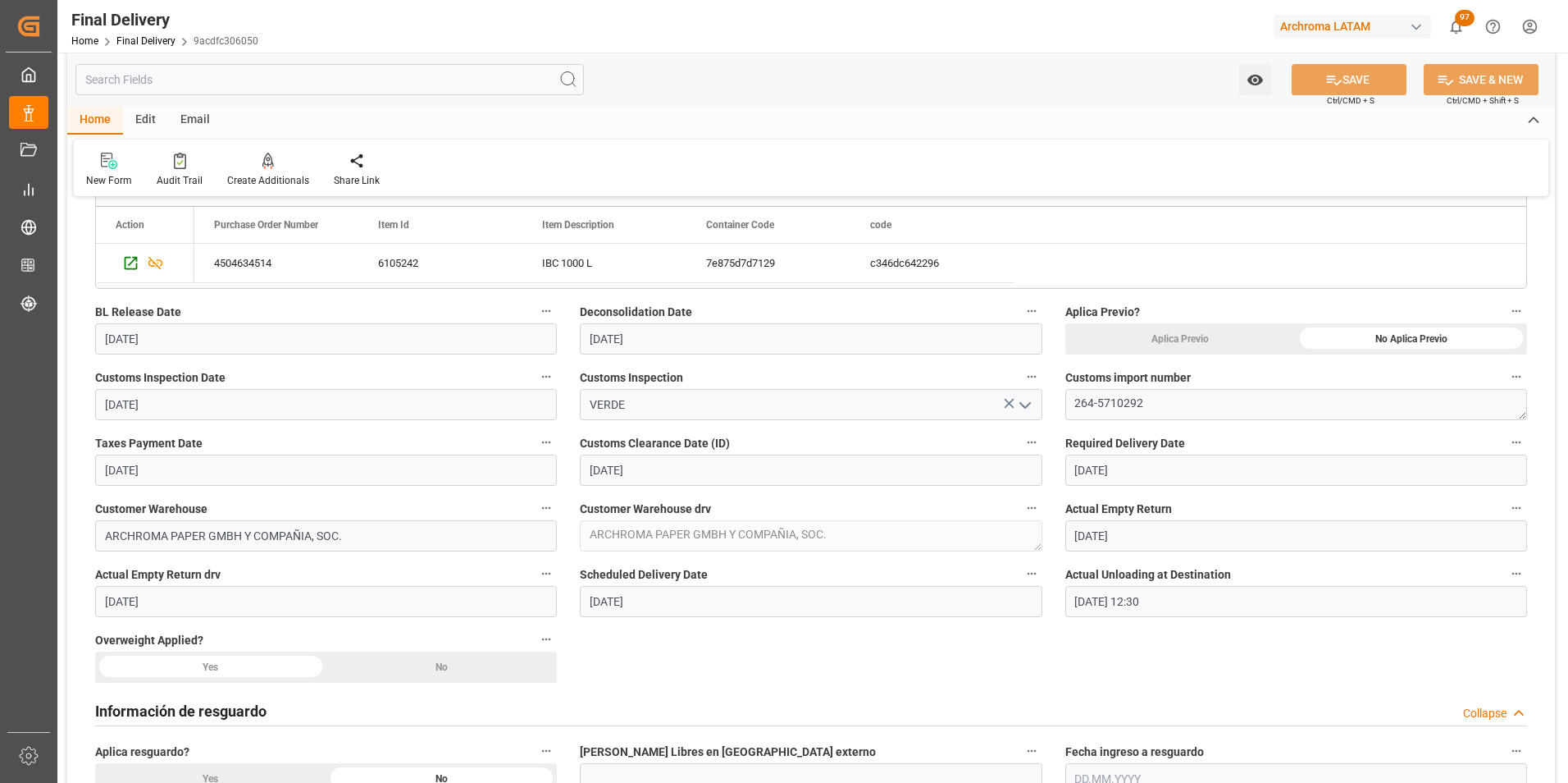
scroll to position [574, 0]
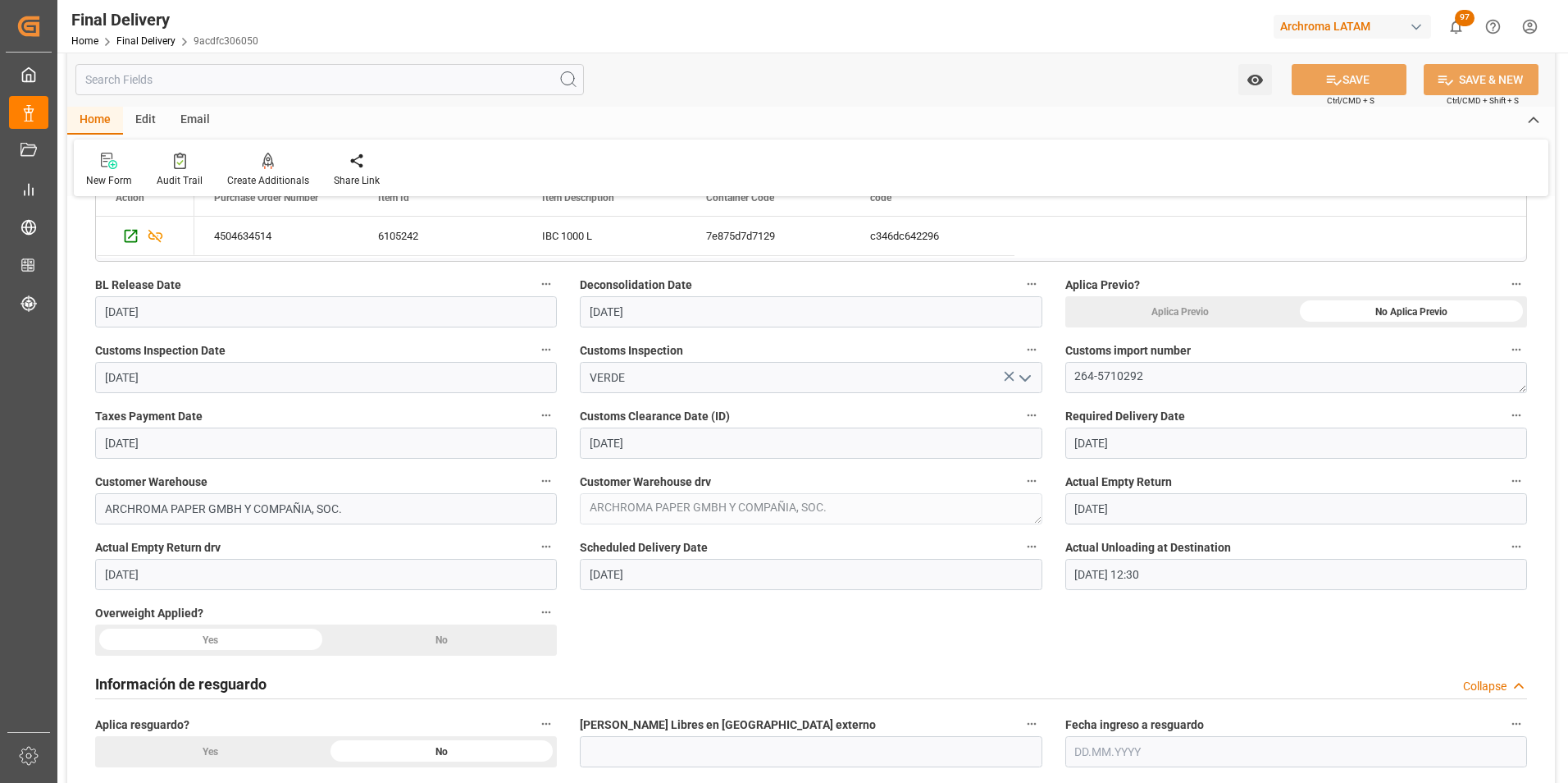
click at [1295, 328] on div "No" at bounding box center [1410, 311] width 231 height 31
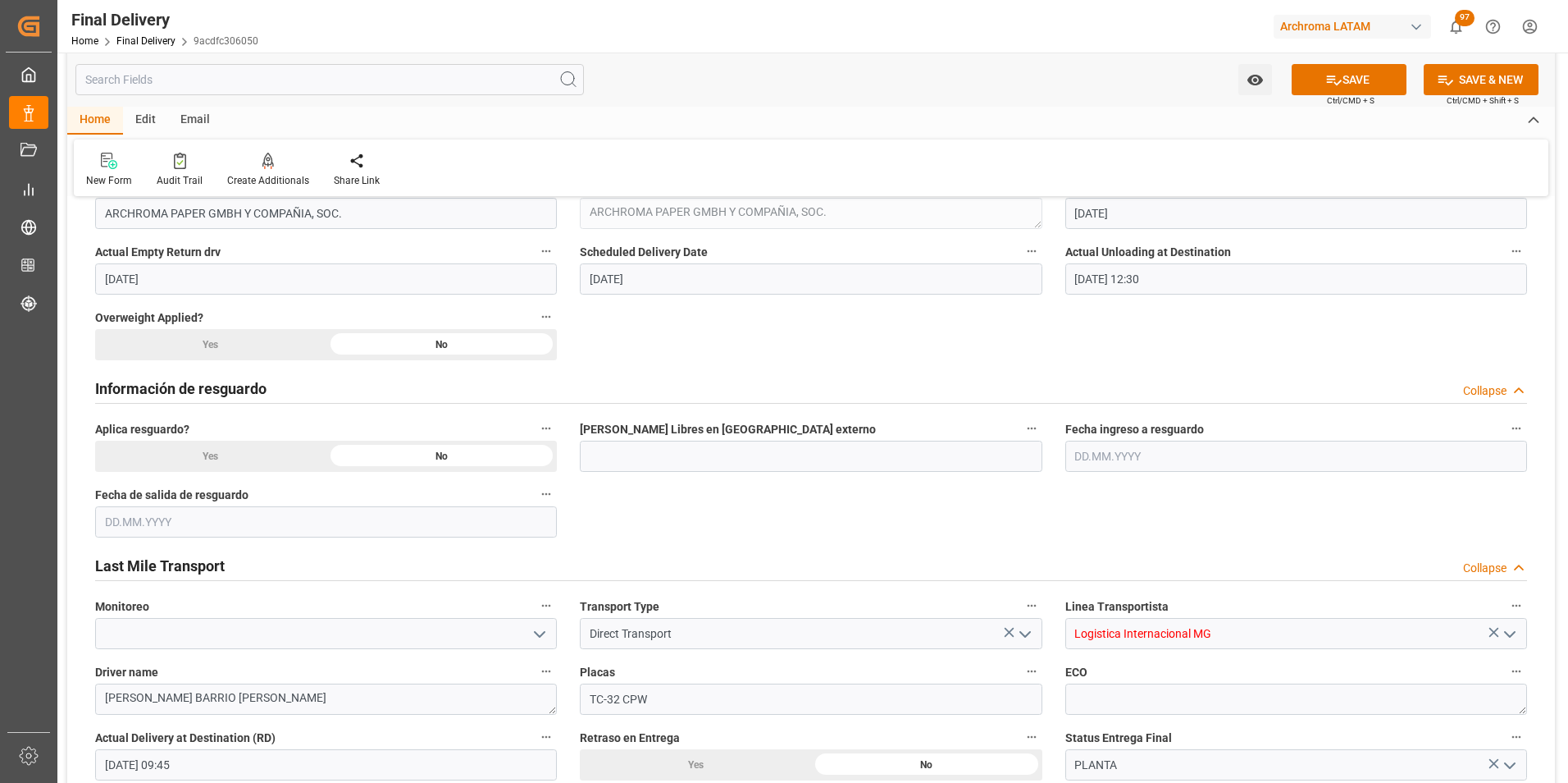
scroll to position [903, 0]
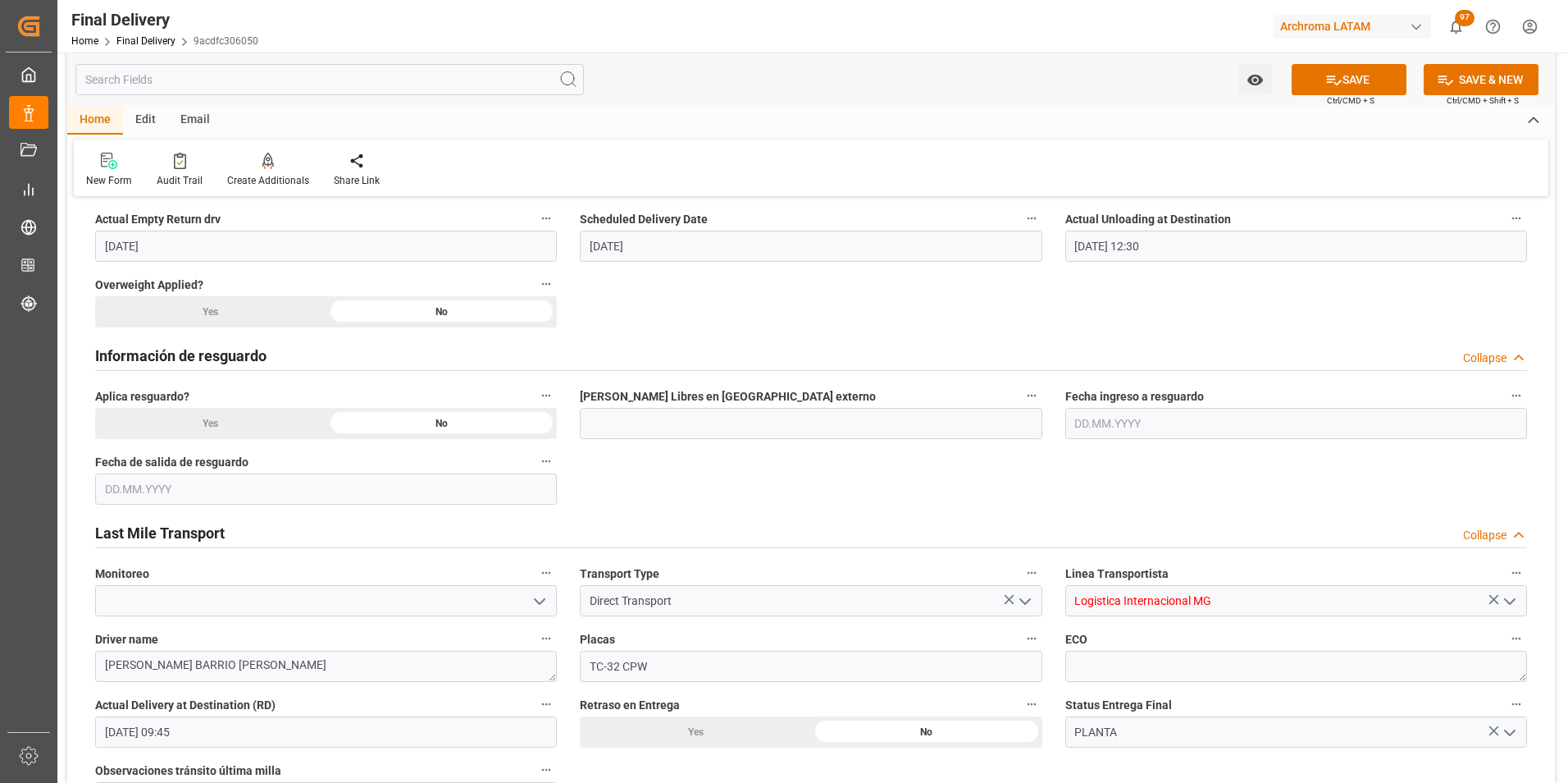
click at [1508, 602] on icon "open menu" at bounding box center [1510, 601] width 19 height 19
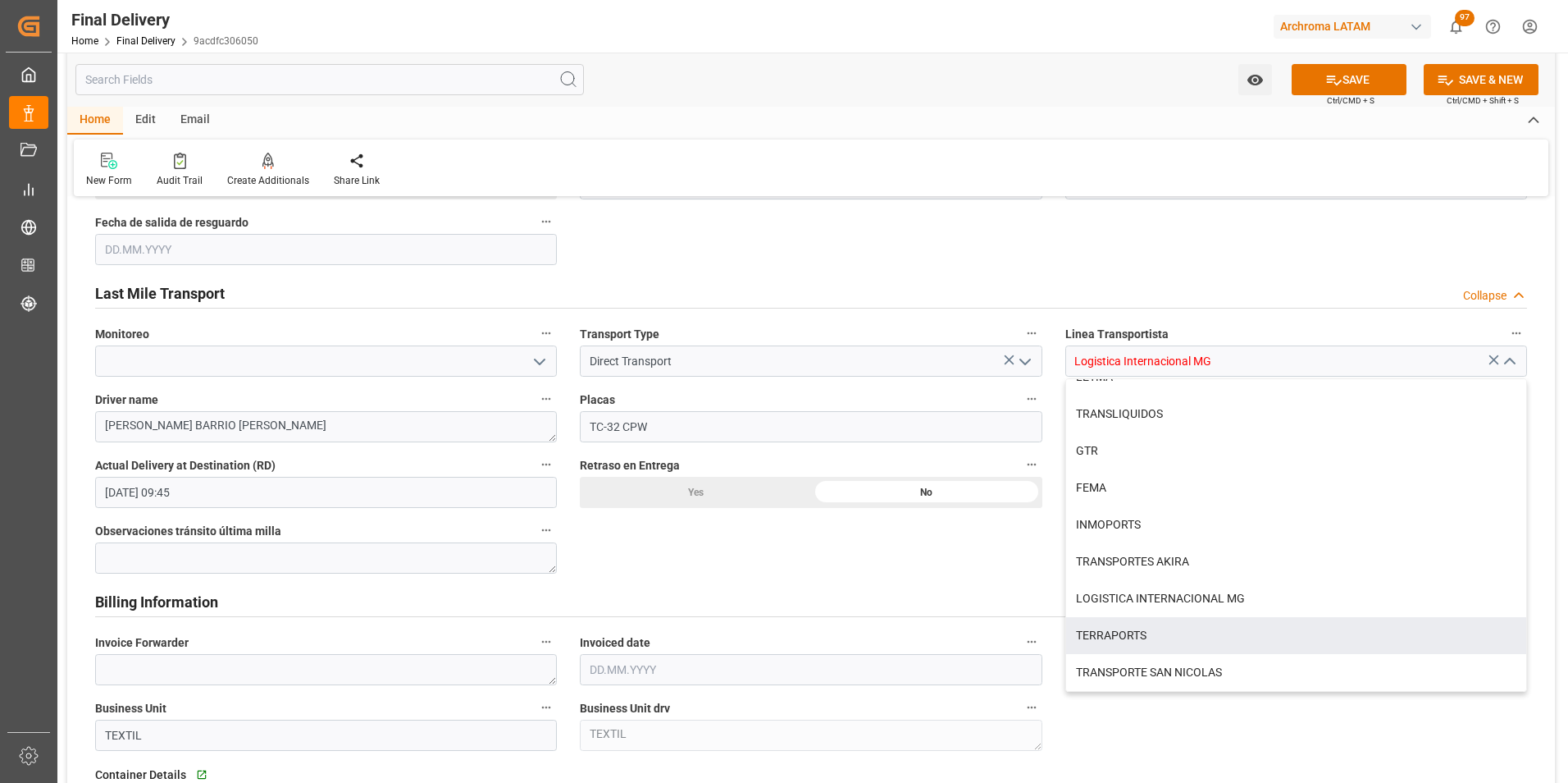
scroll to position [1149, 0]
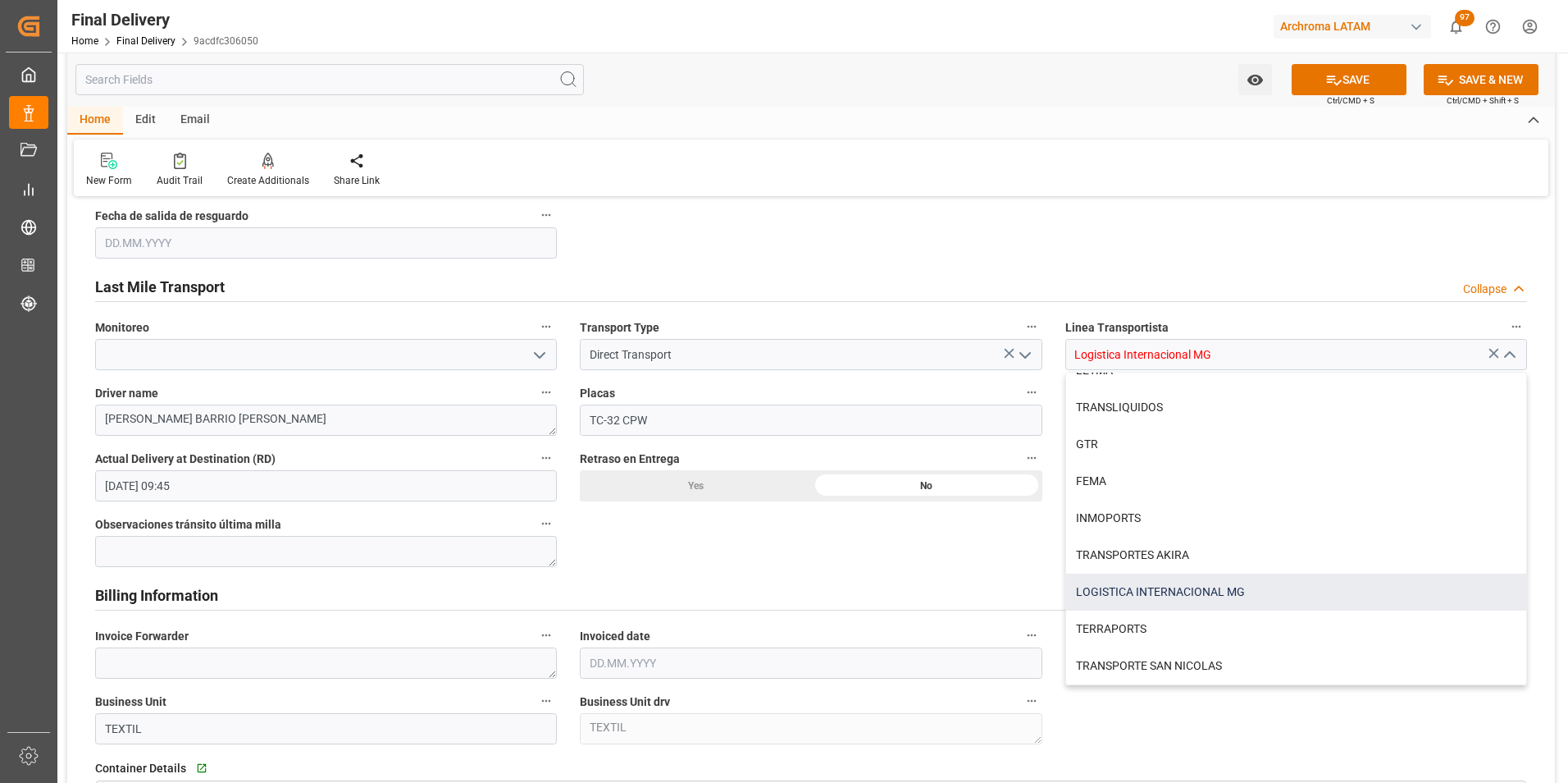
click at [1377, 597] on div "LOGISTICA INTERNACIONAL MG" at bounding box center [1296, 592] width 460 height 37
type input "LOGISTICA INTERNACIONAL MG"
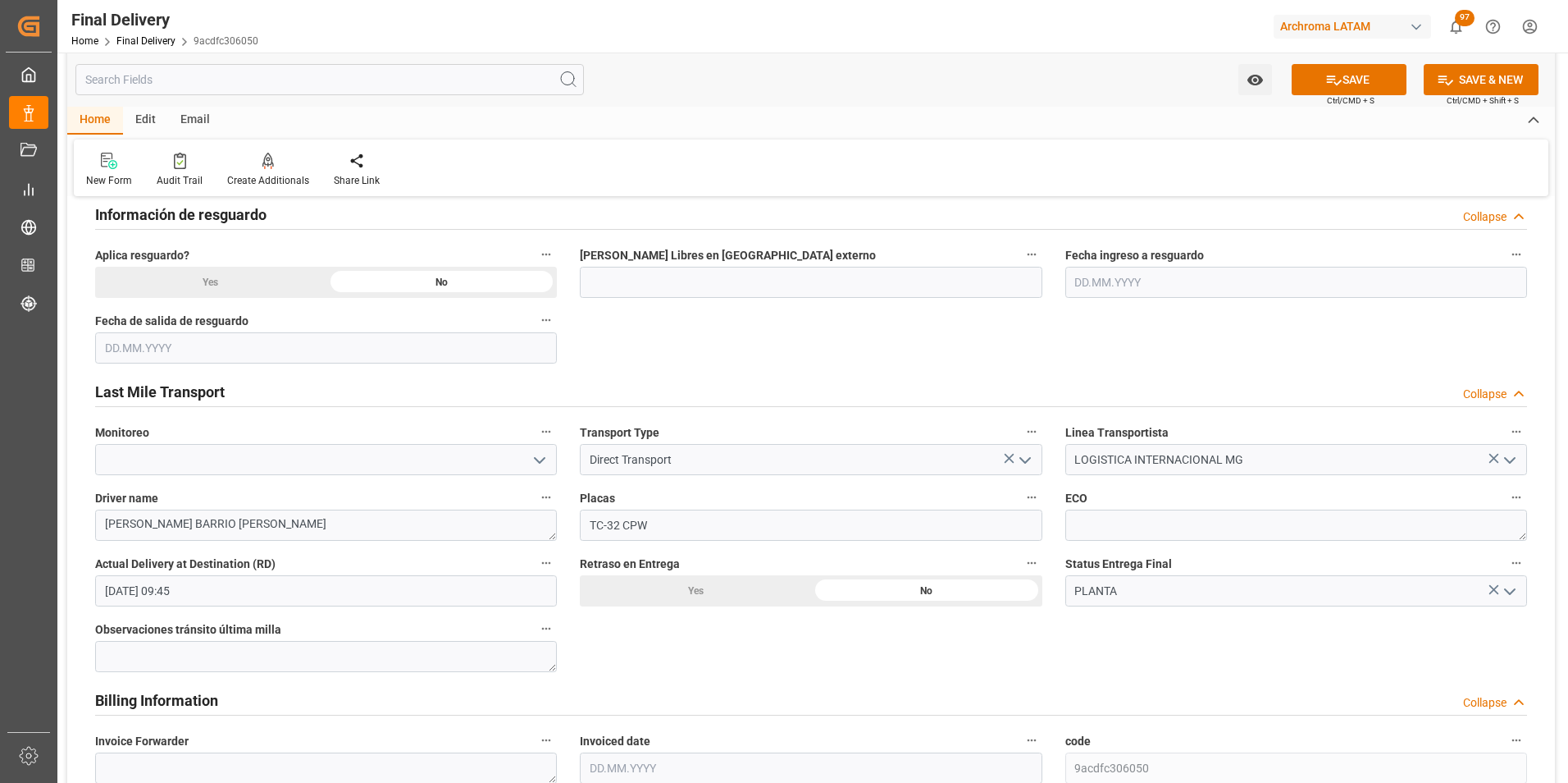
scroll to position [1066, 0]
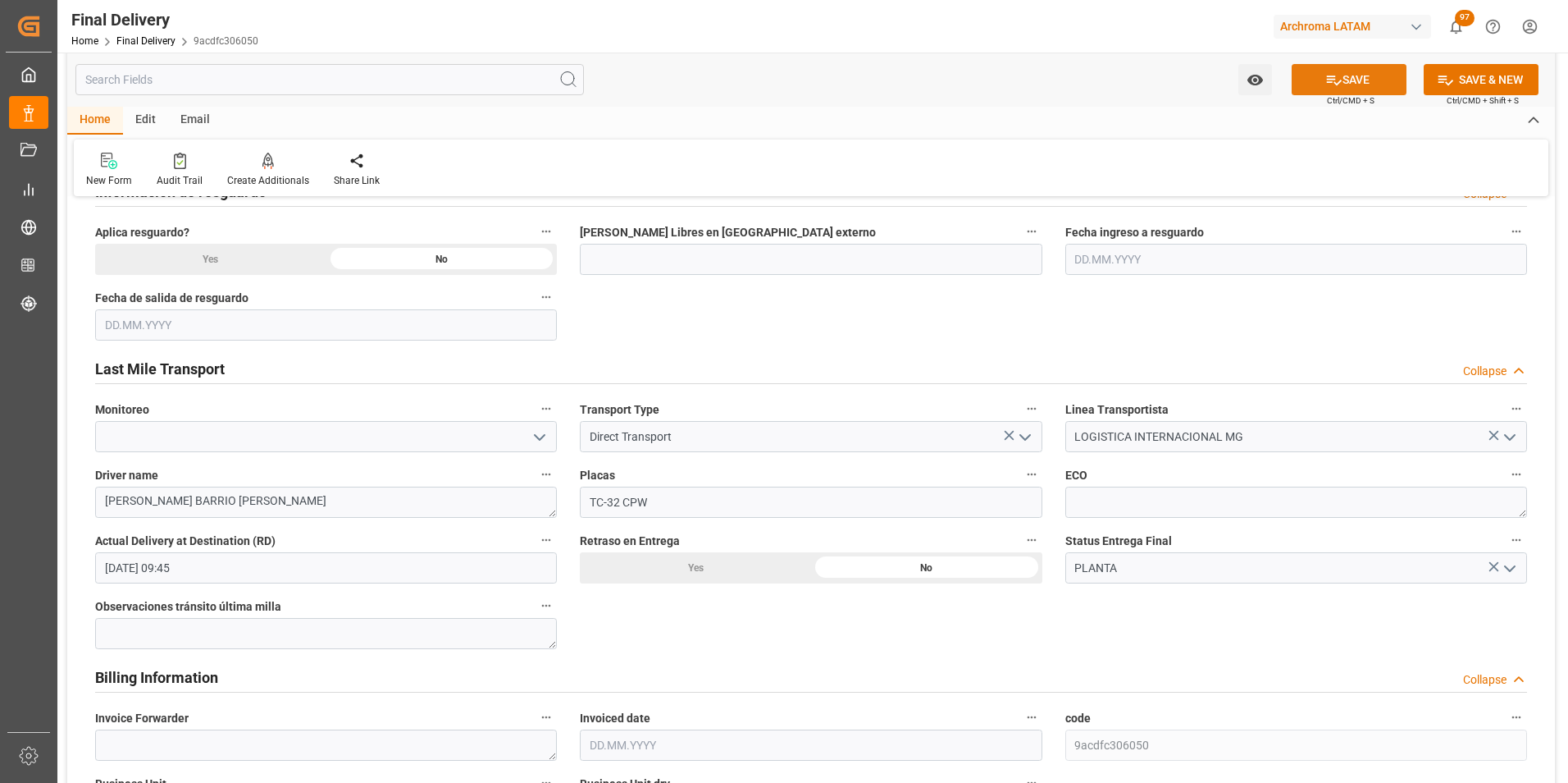
click at [1336, 78] on icon at bounding box center [1333, 80] width 17 height 17
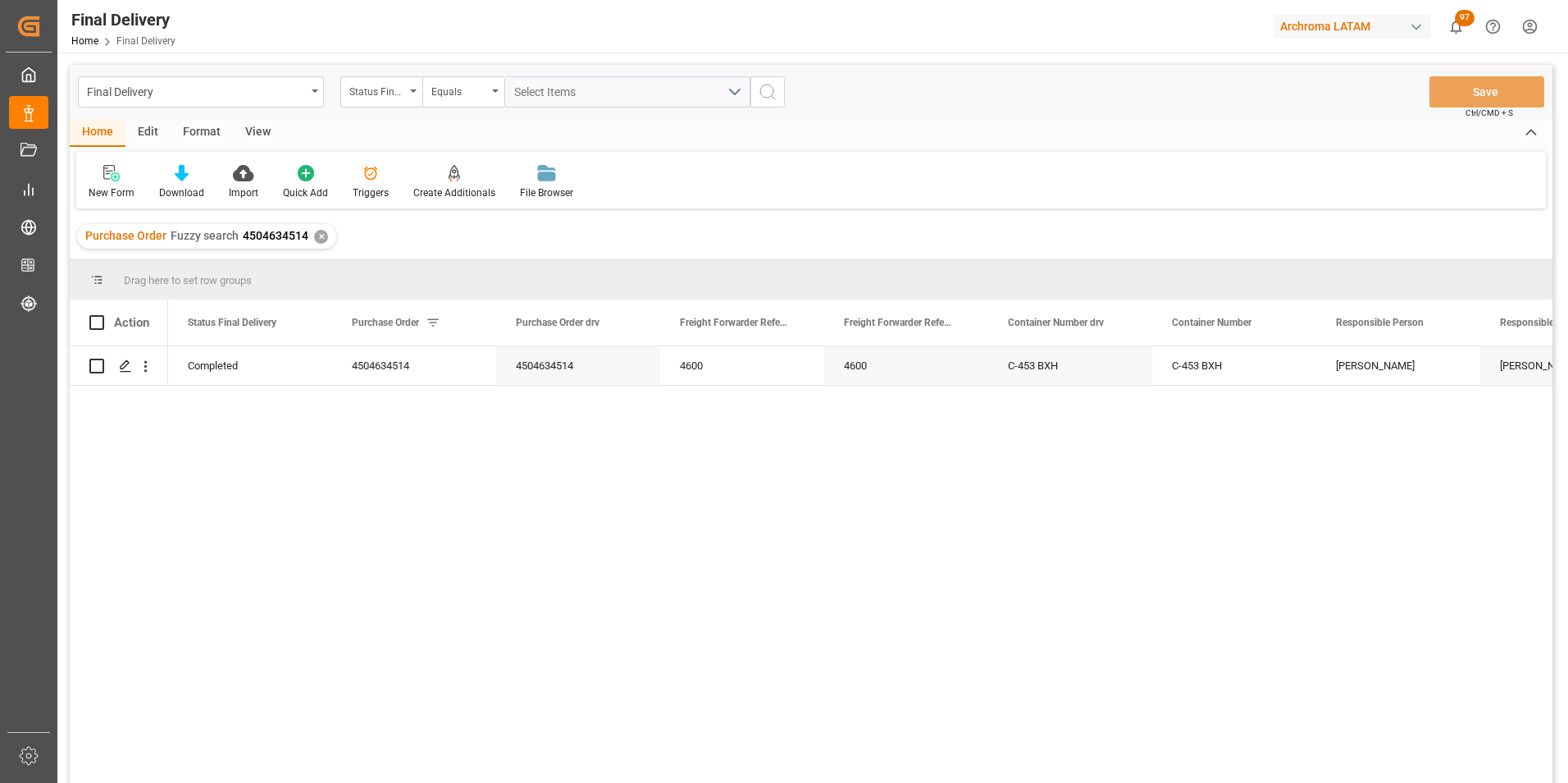
click at [314, 235] on div "✕" at bounding box center [321, 236] width 14 height 14
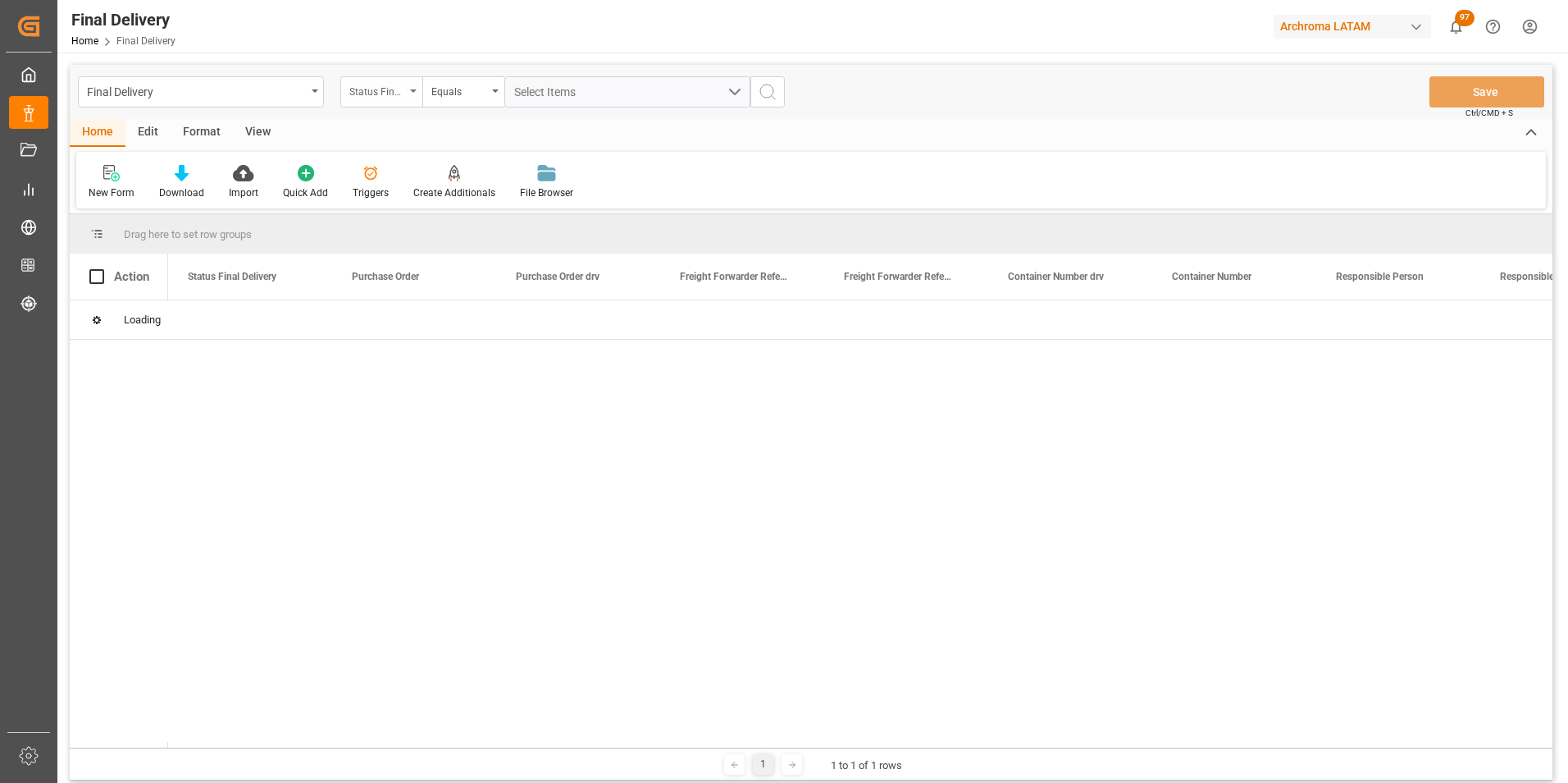
click at [413, 92] on icon "open menu" at bounding box center [413, 91] width 6 height 4
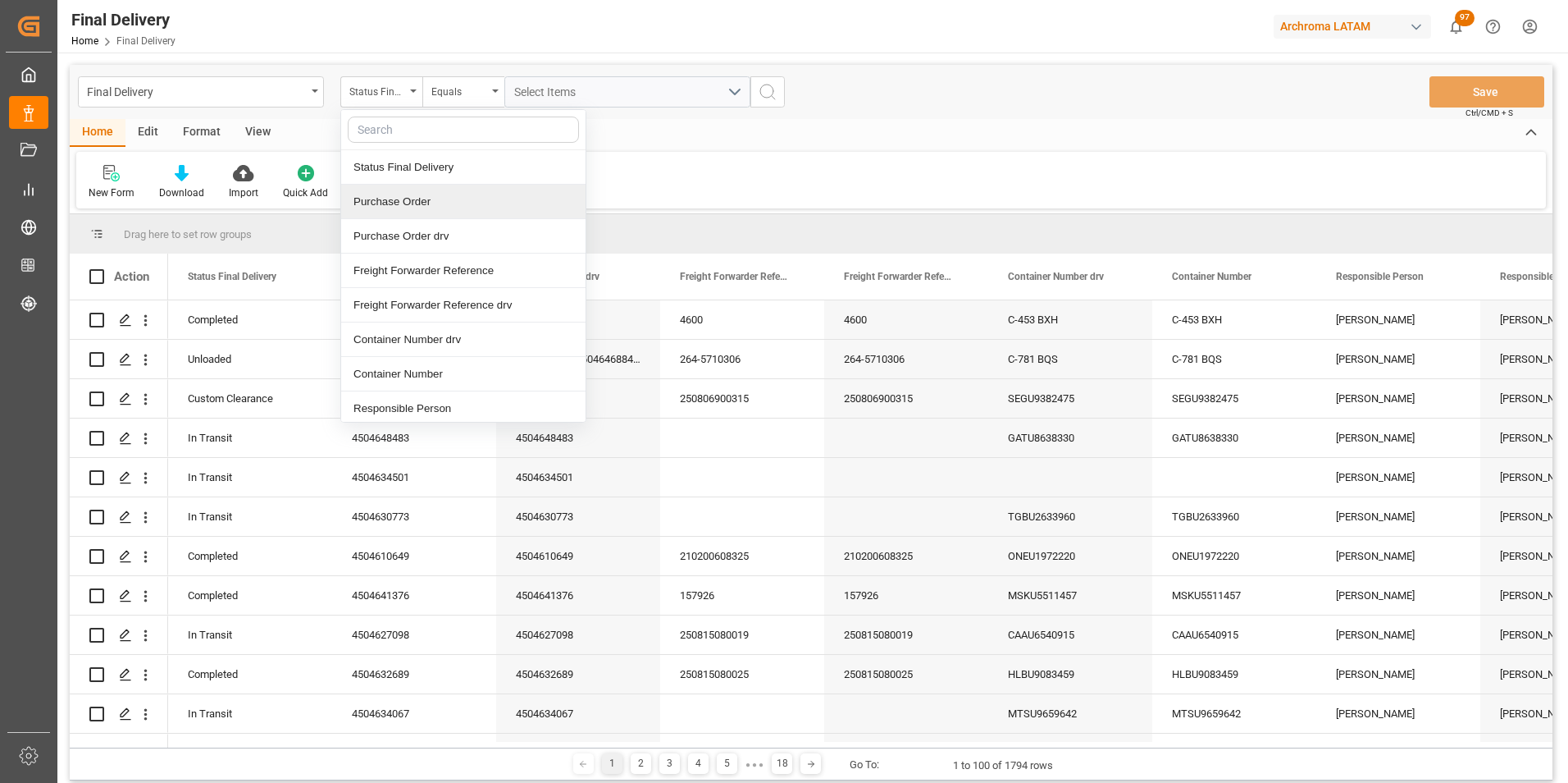
click at [400, 204] on div "Purchase Order" at bounding box center [463, 201] width 244 height 35
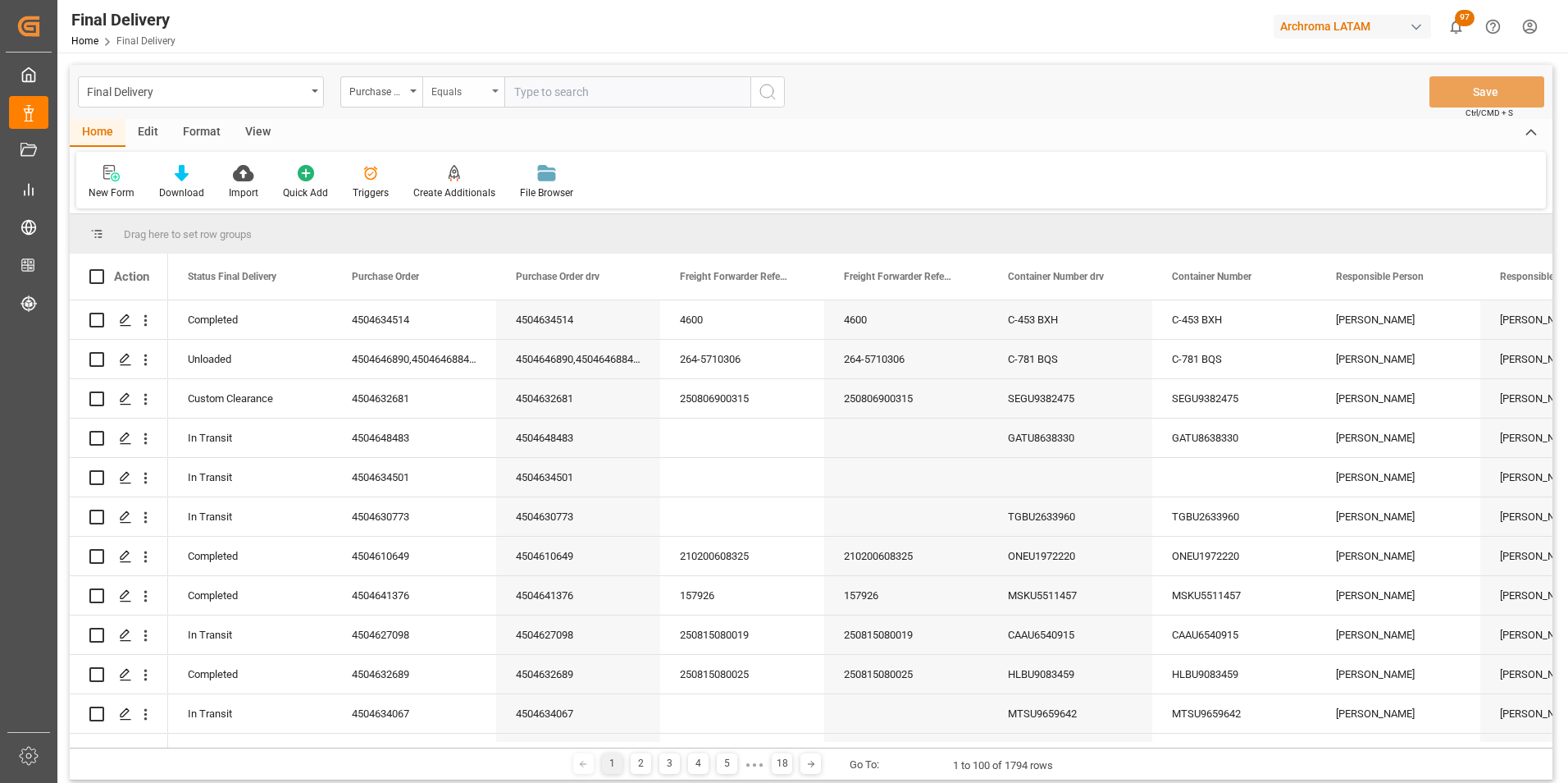
click at [467, 97] on div "Equals" at bounding box center [459, 89] width 56 height 19
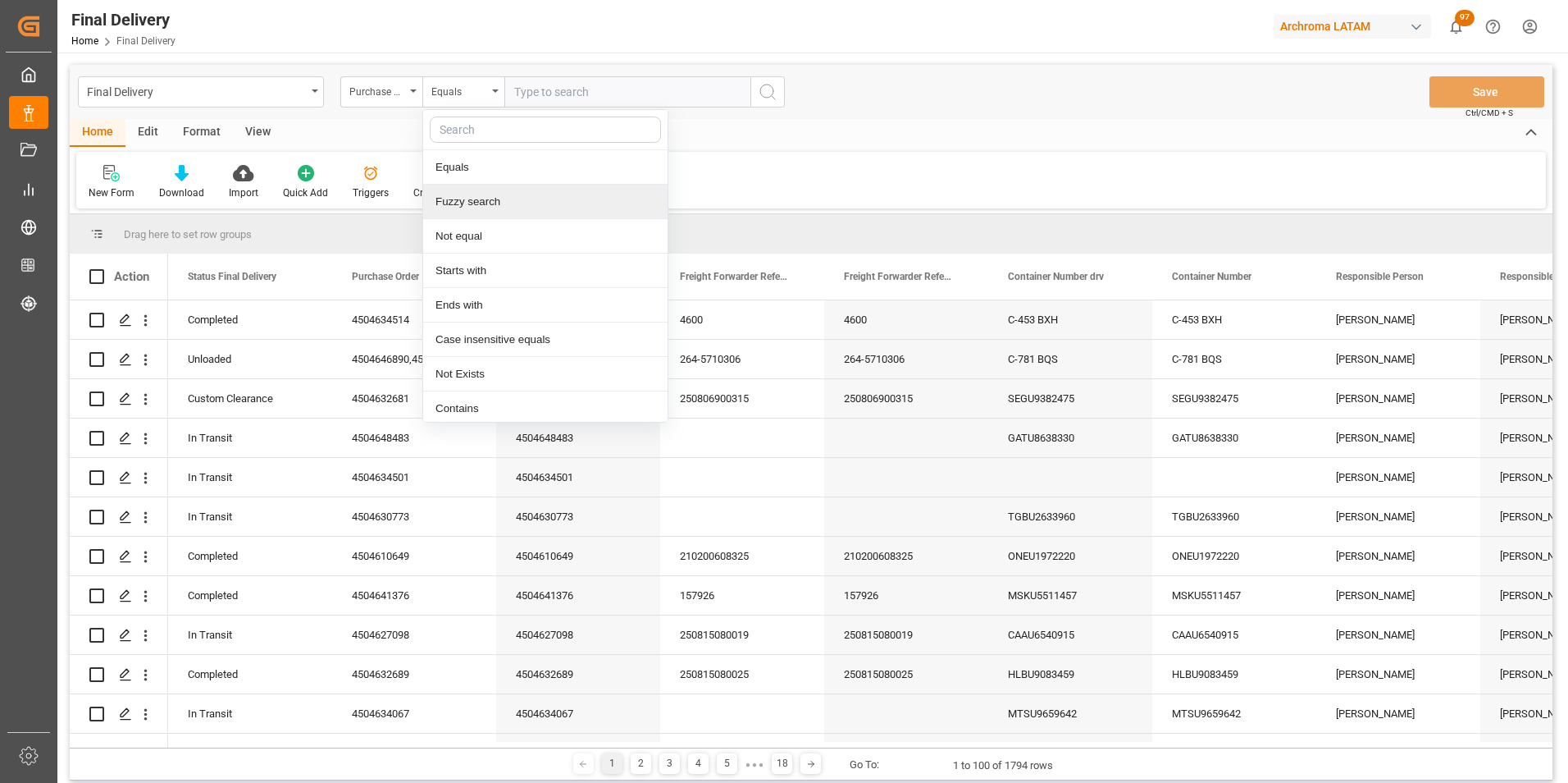
click at [482, 190] on div "Fuzzy search" at bounding box center [545, 201] width 244 height 35
paste input "4504598573"
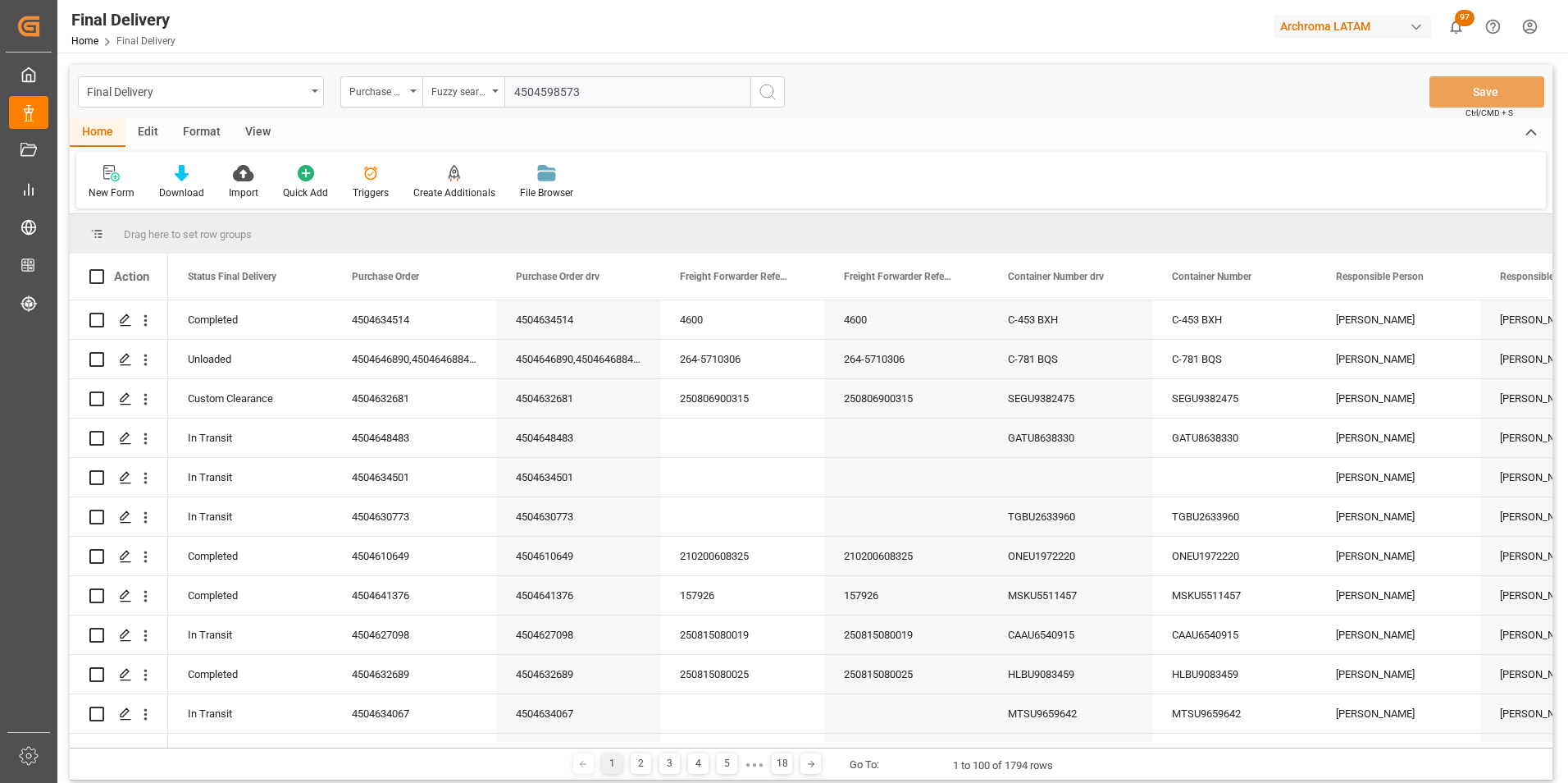
type input "4504598573"
click at [757, 93] on button "search button" at bounding box center [767, 91] width 35 height 31
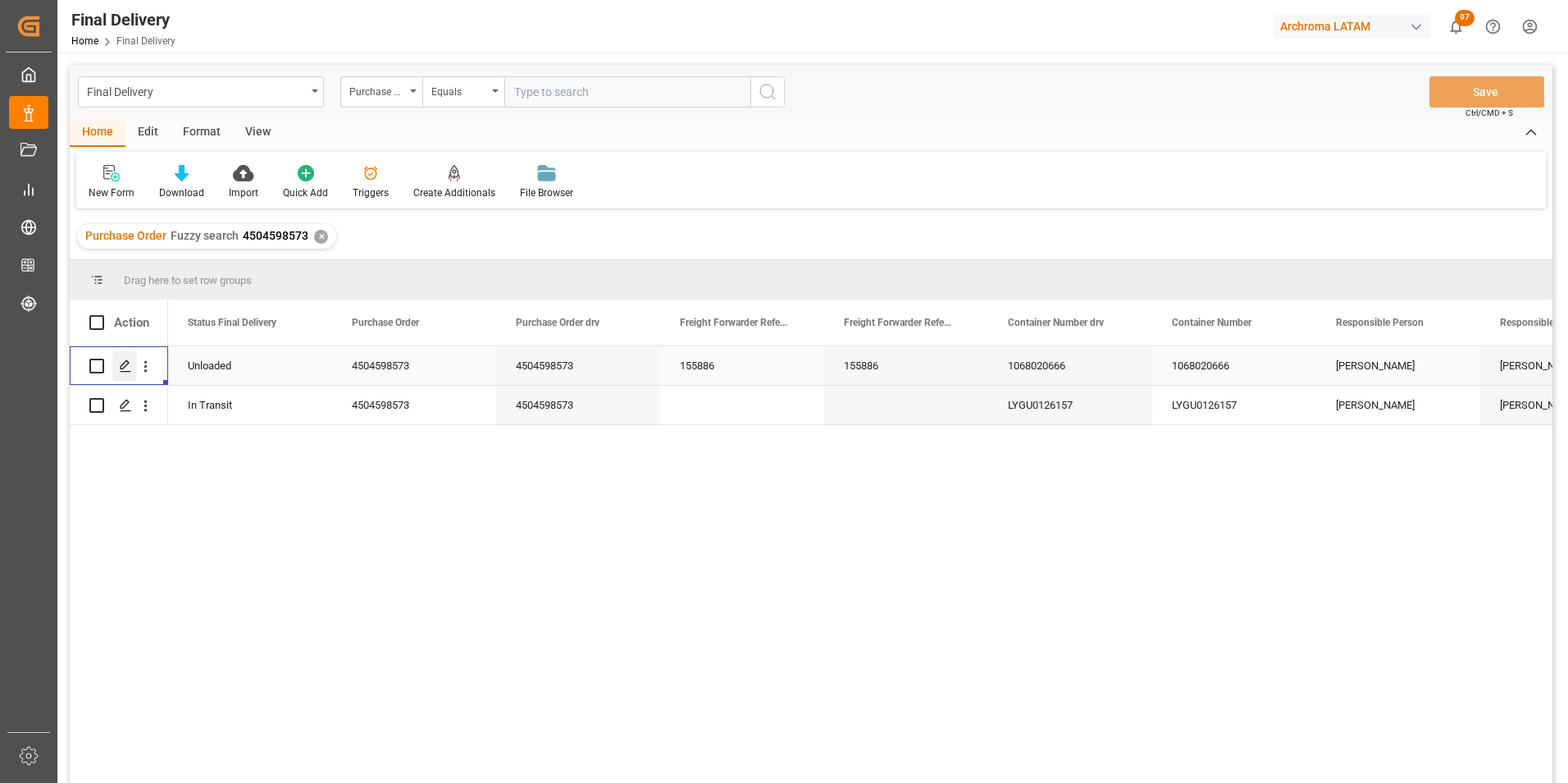
click at [123, 367] on icon "Press SPACE to select this row." at bounding box center [125, 366] width 13 height 13
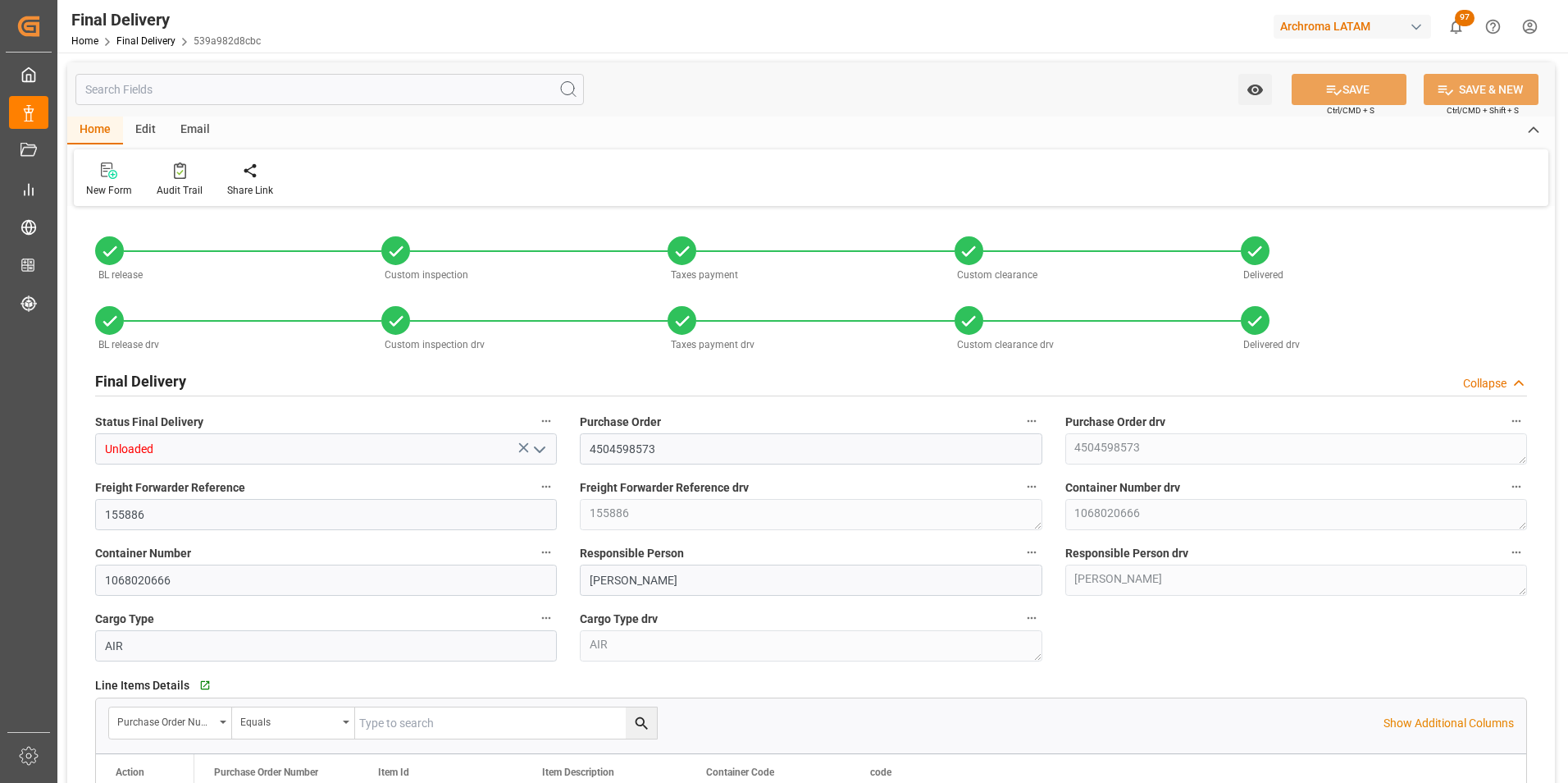
type input "0"
type input "[DATE]"
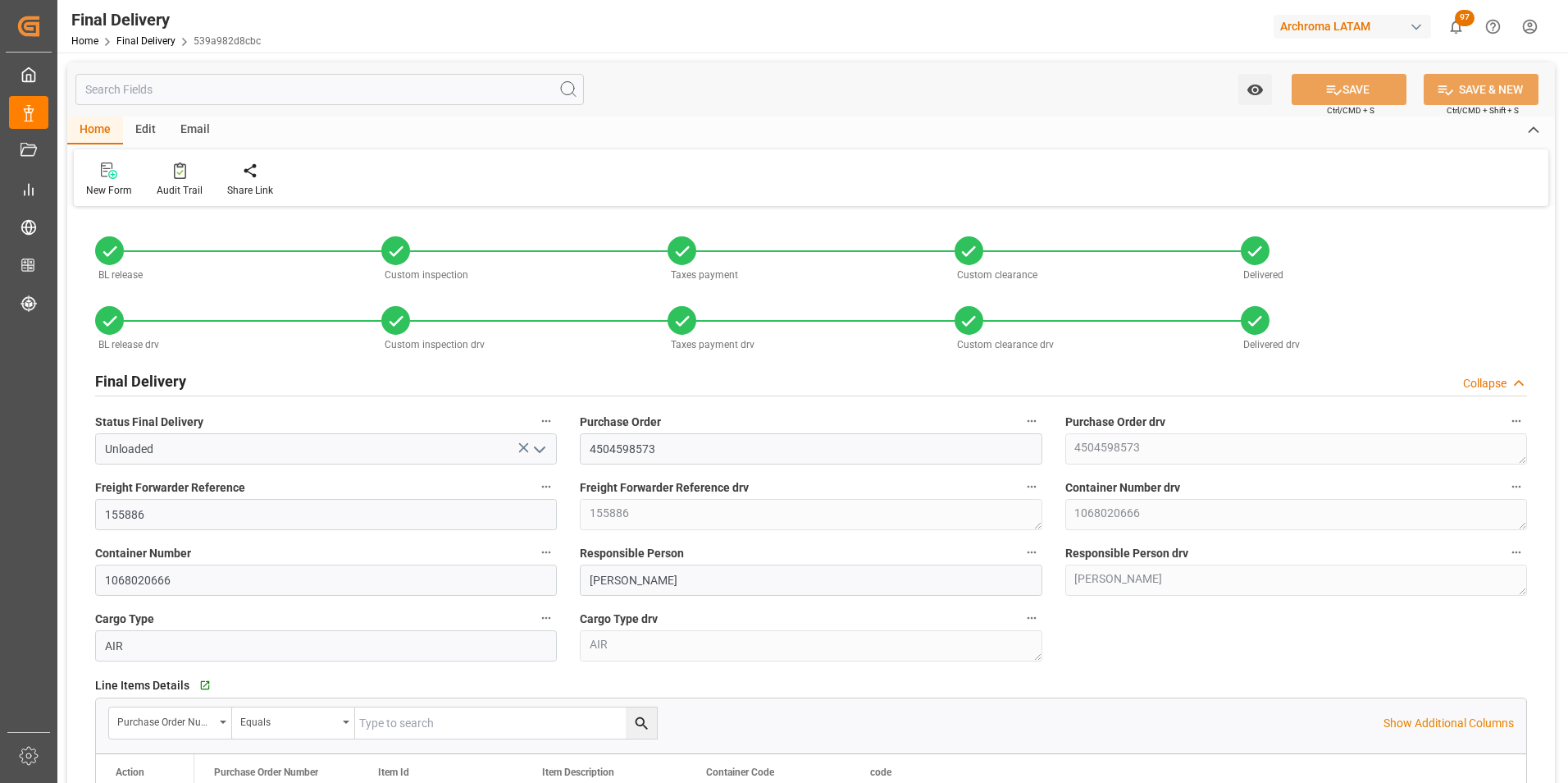
type input "[DATE]"
type input "21.07.2025"
type input "[DATE]"
type input "18.07.2025 11:00"
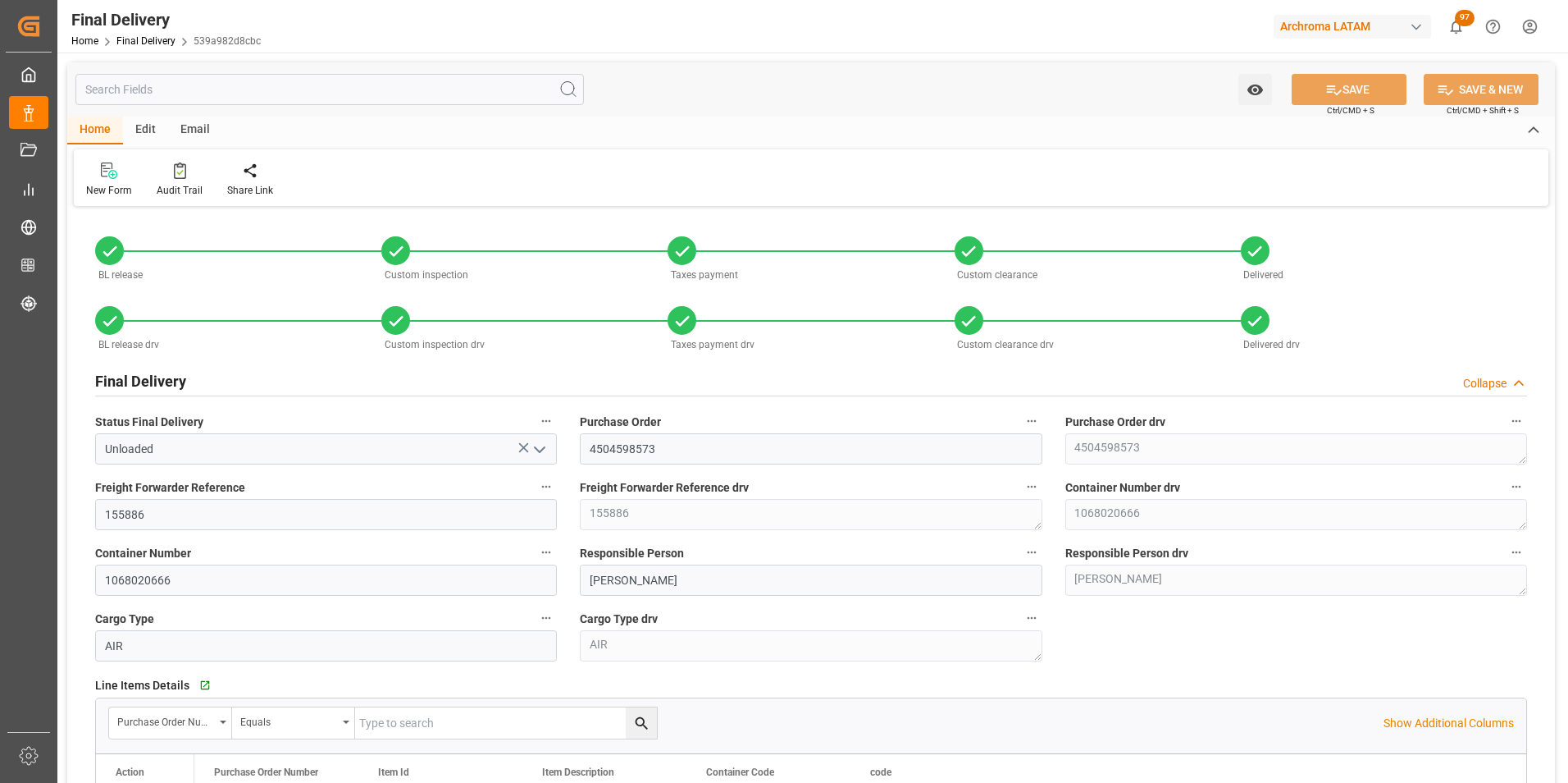
type input "18.07.2025 15:15"
type input "[DATE]"
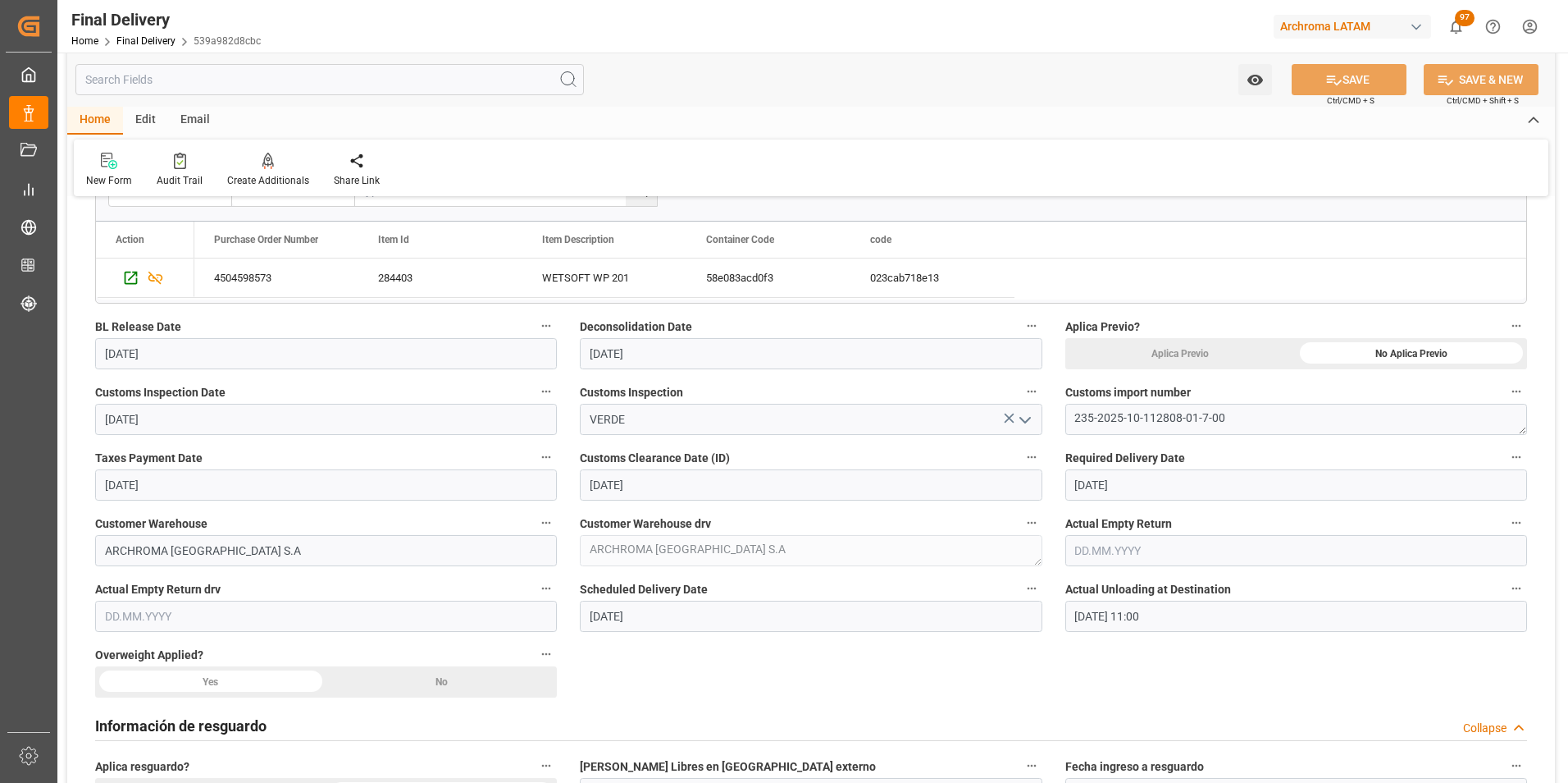
scroll to position [574, 0]
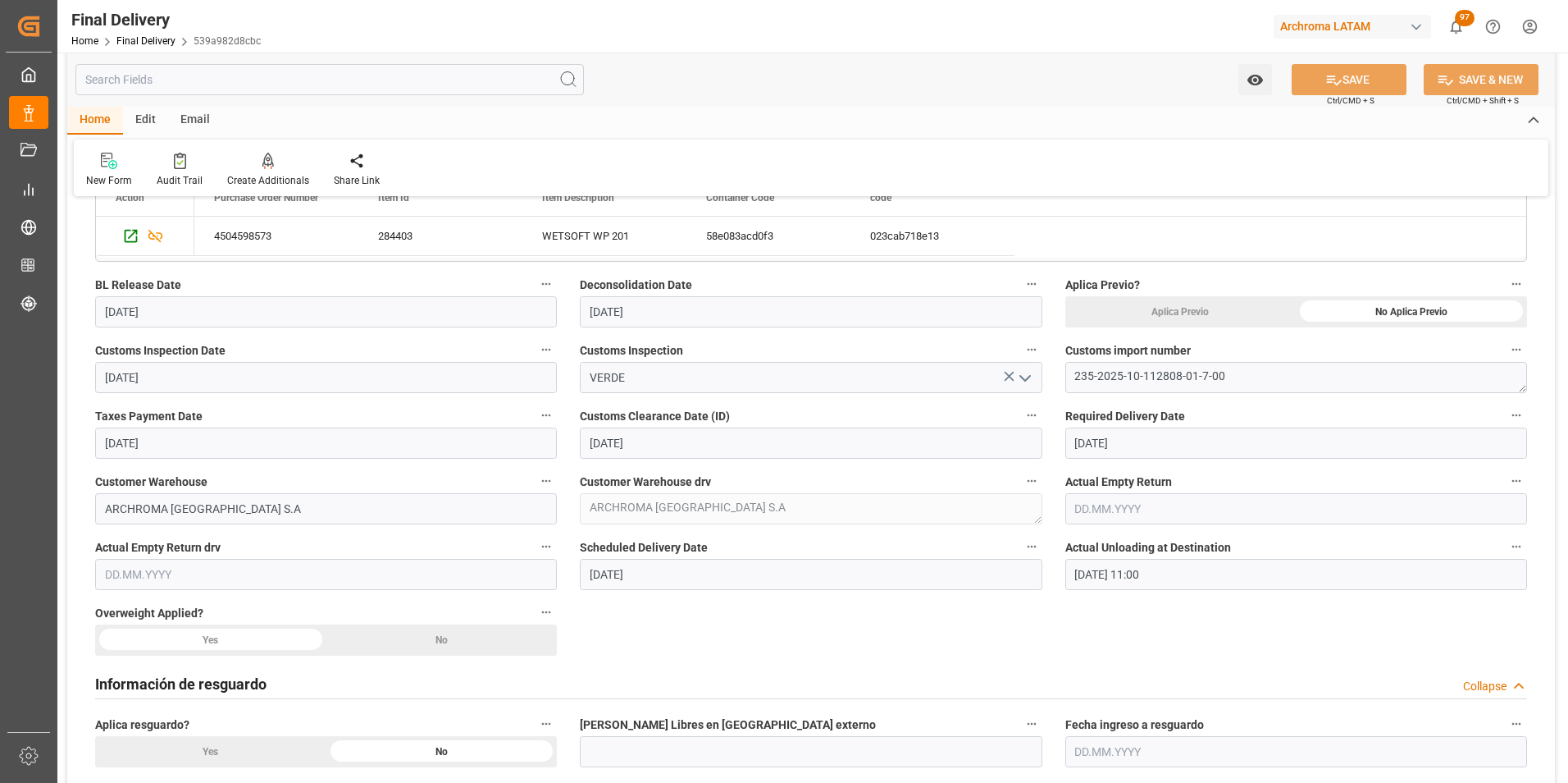
click at [1295, 328] on div "No" at bounding box center [1410, 311] width 231 height 31
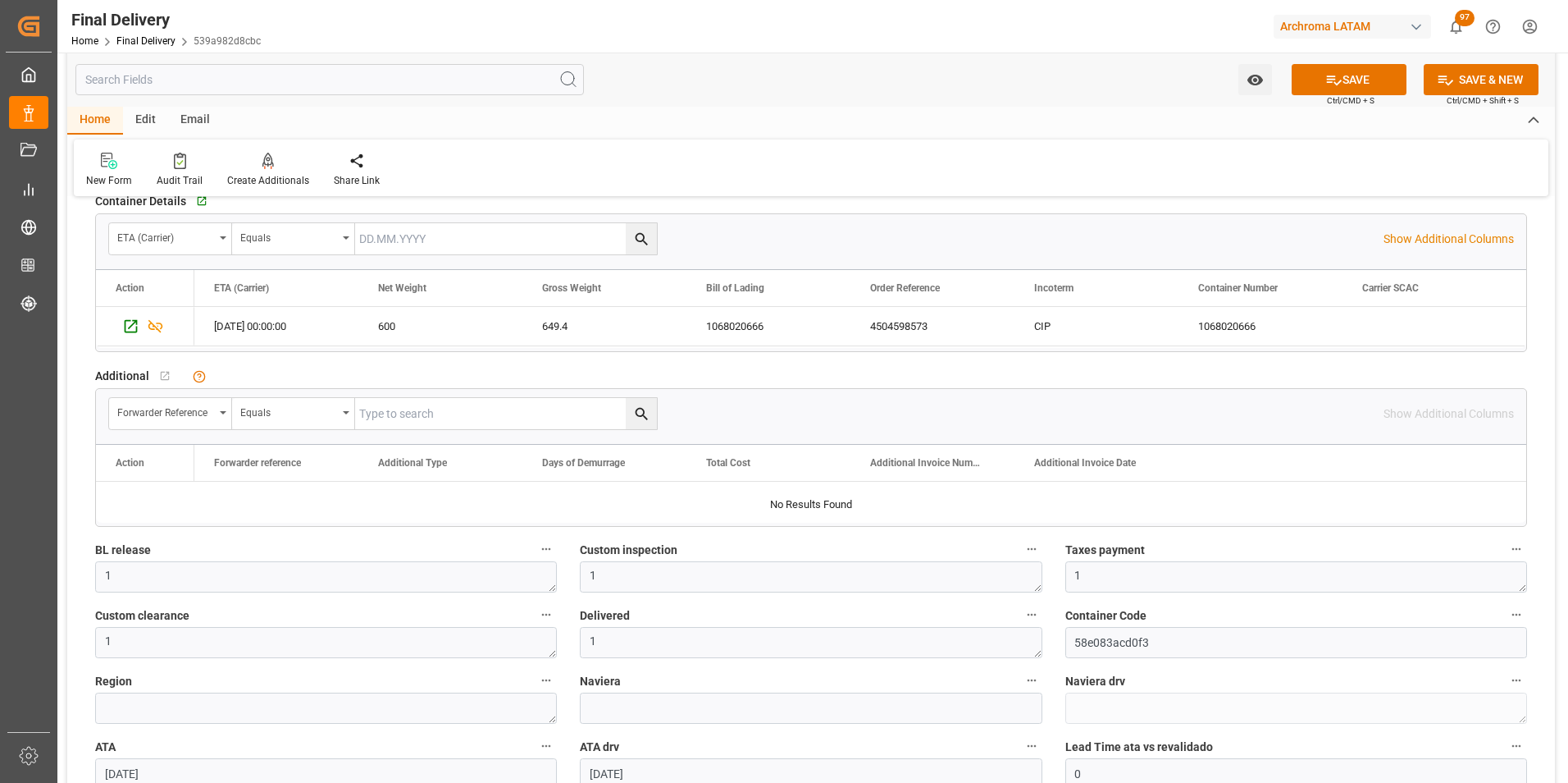
scroll to position [1723, 0]
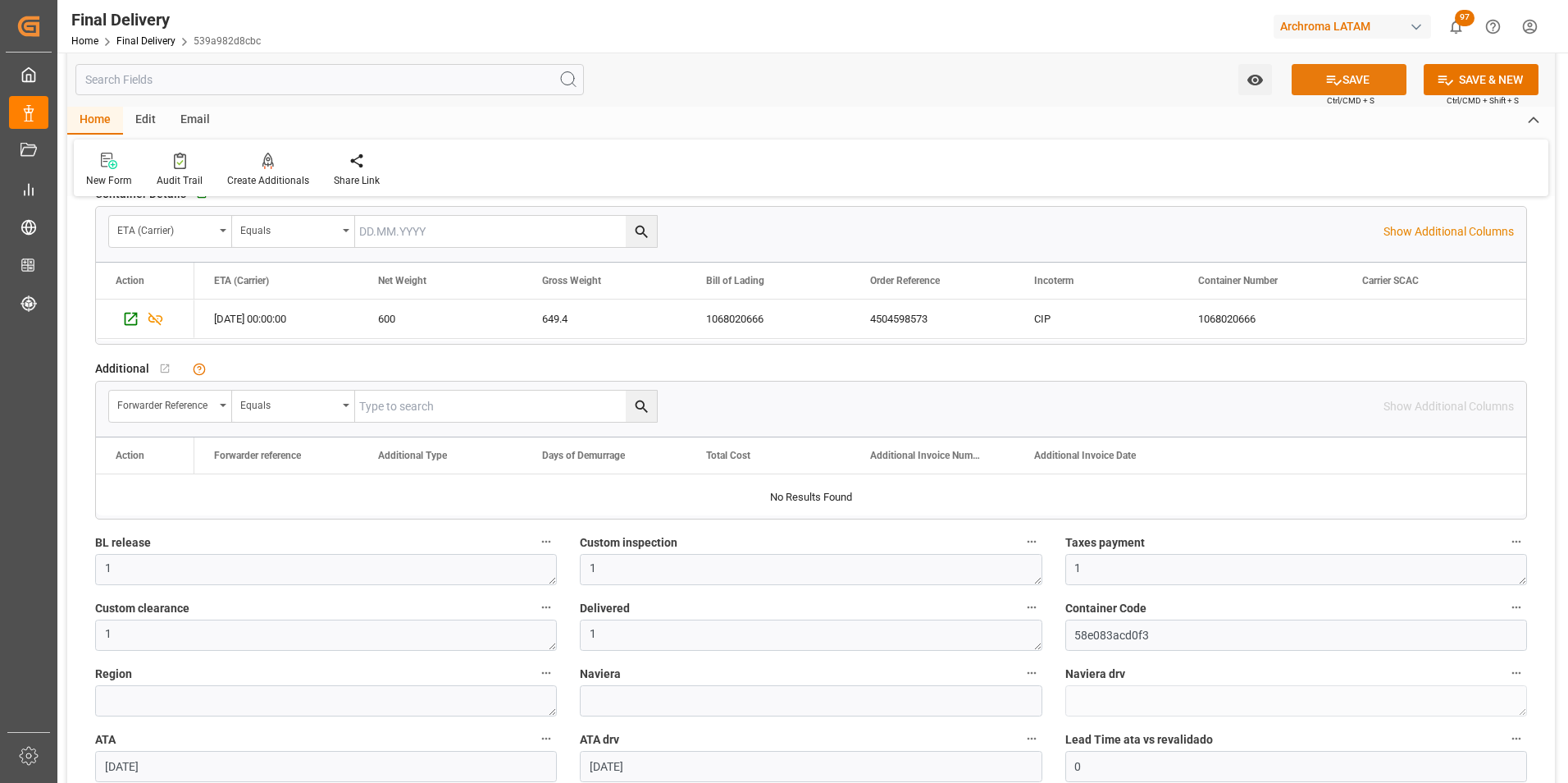
click at [1339, 82] on icon at bounding box center [1333, 80] width 17 height 17
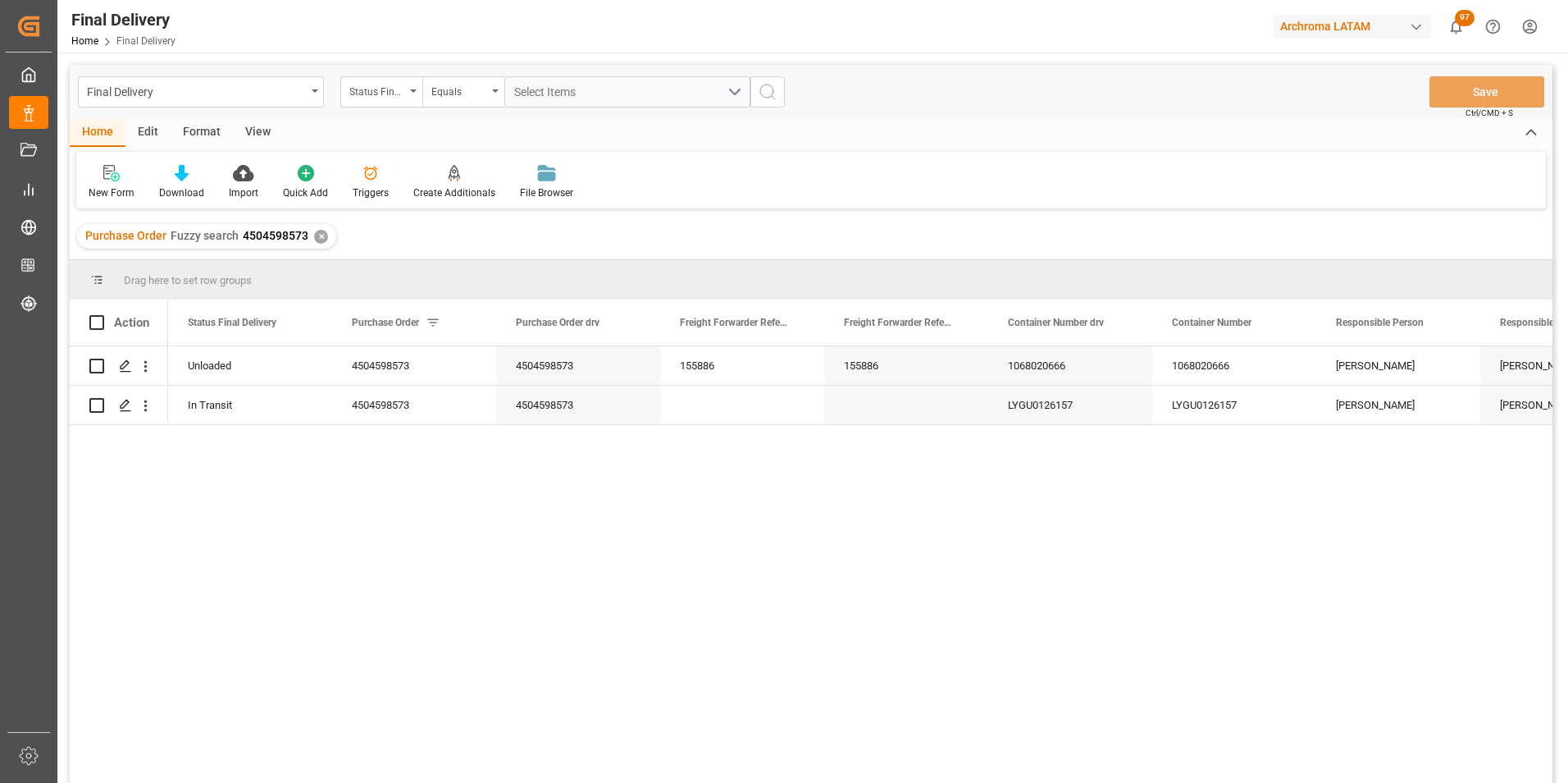
click at [314, 235] on div "✕" at bounding box center [321, 236] width 14 height 14
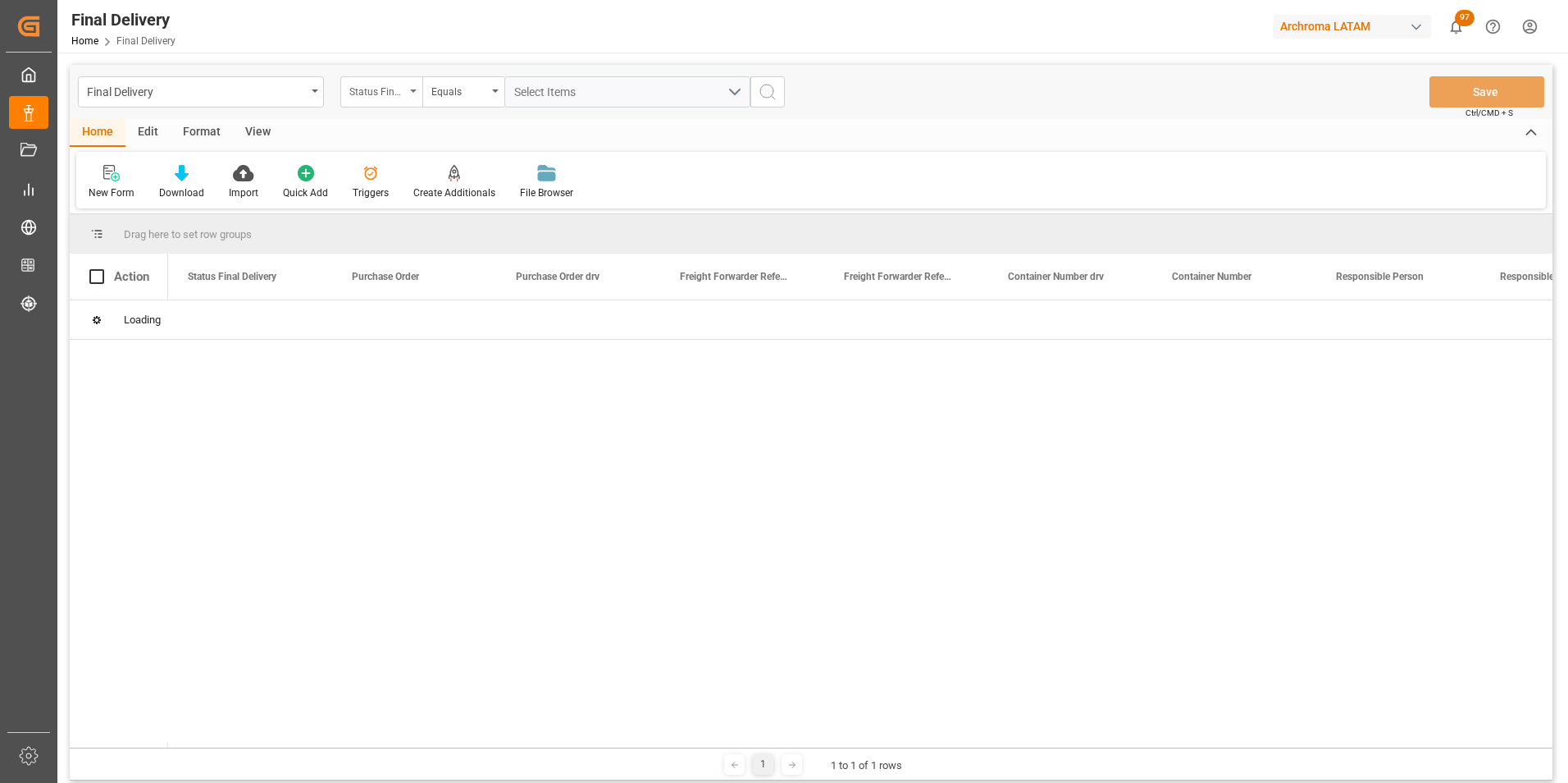
click at [419, 93] on div "Status Final Delivery" at bounding box center [381, 91] width 82 height 31
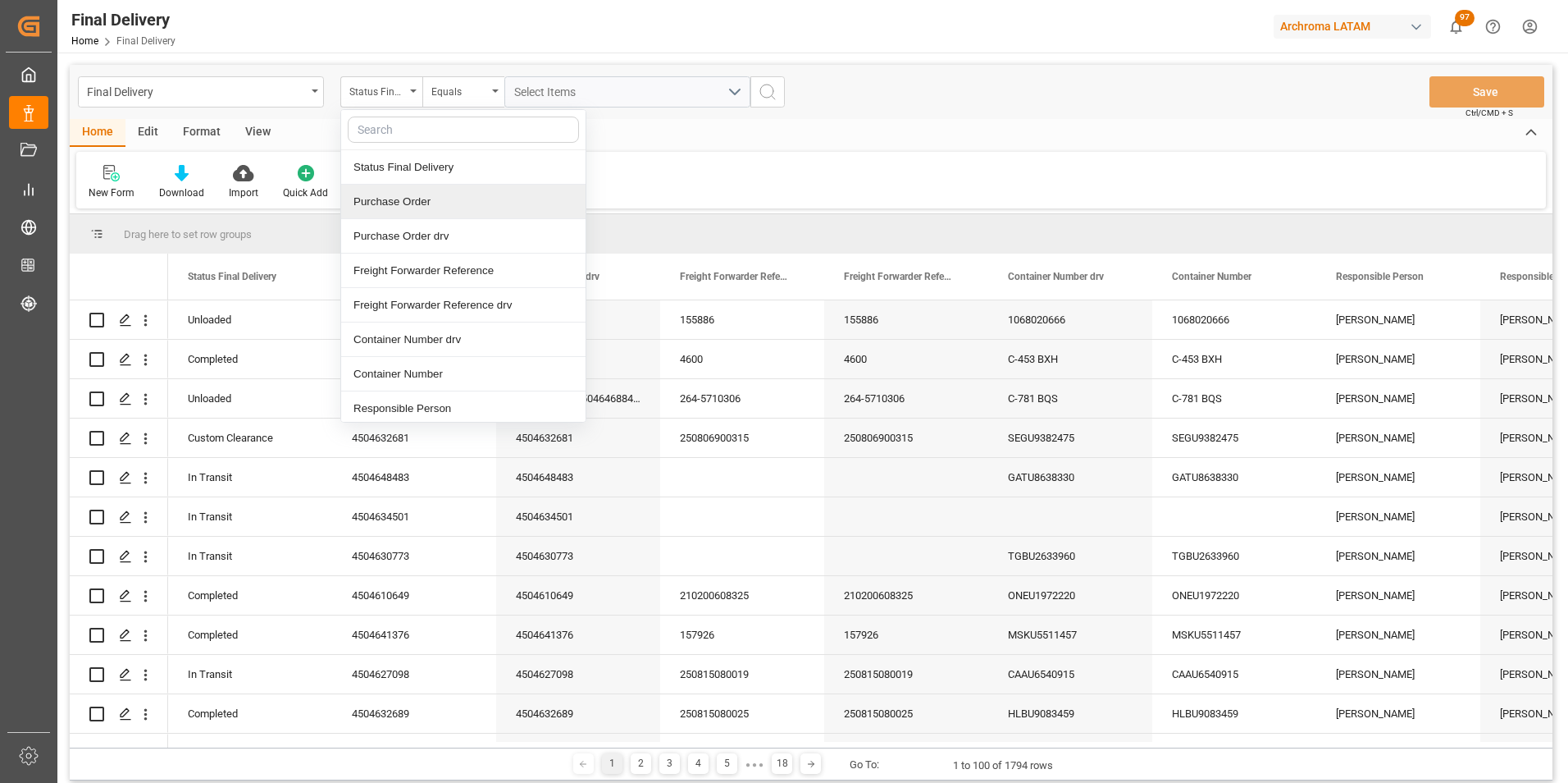
click at [422, 199] on div "Purchase Order" at bounding box center [463, 201] width 244 height 35
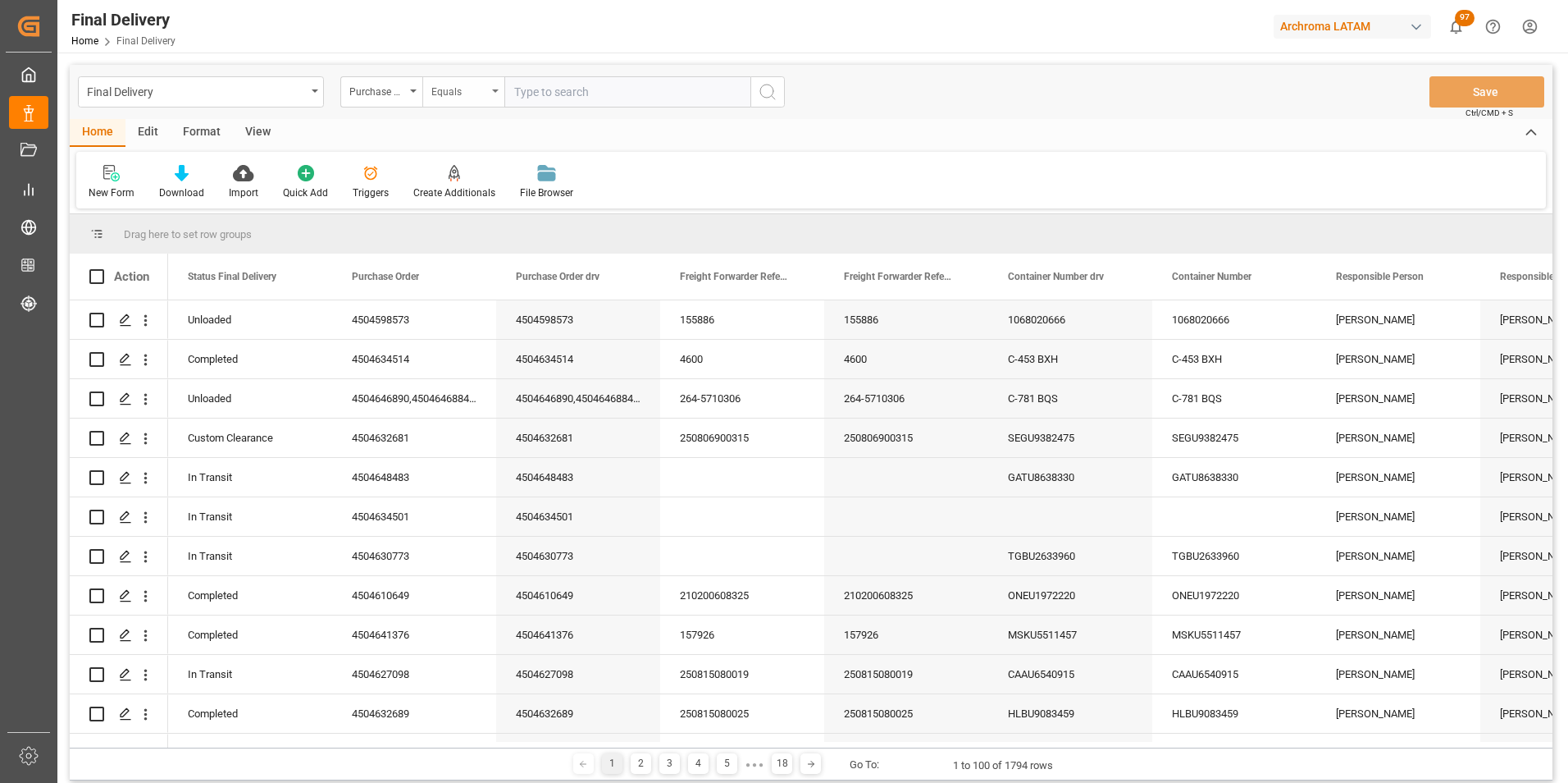
click at [475, 94] on div "Equals" at bounding box center [459, 89] width 56 height 19
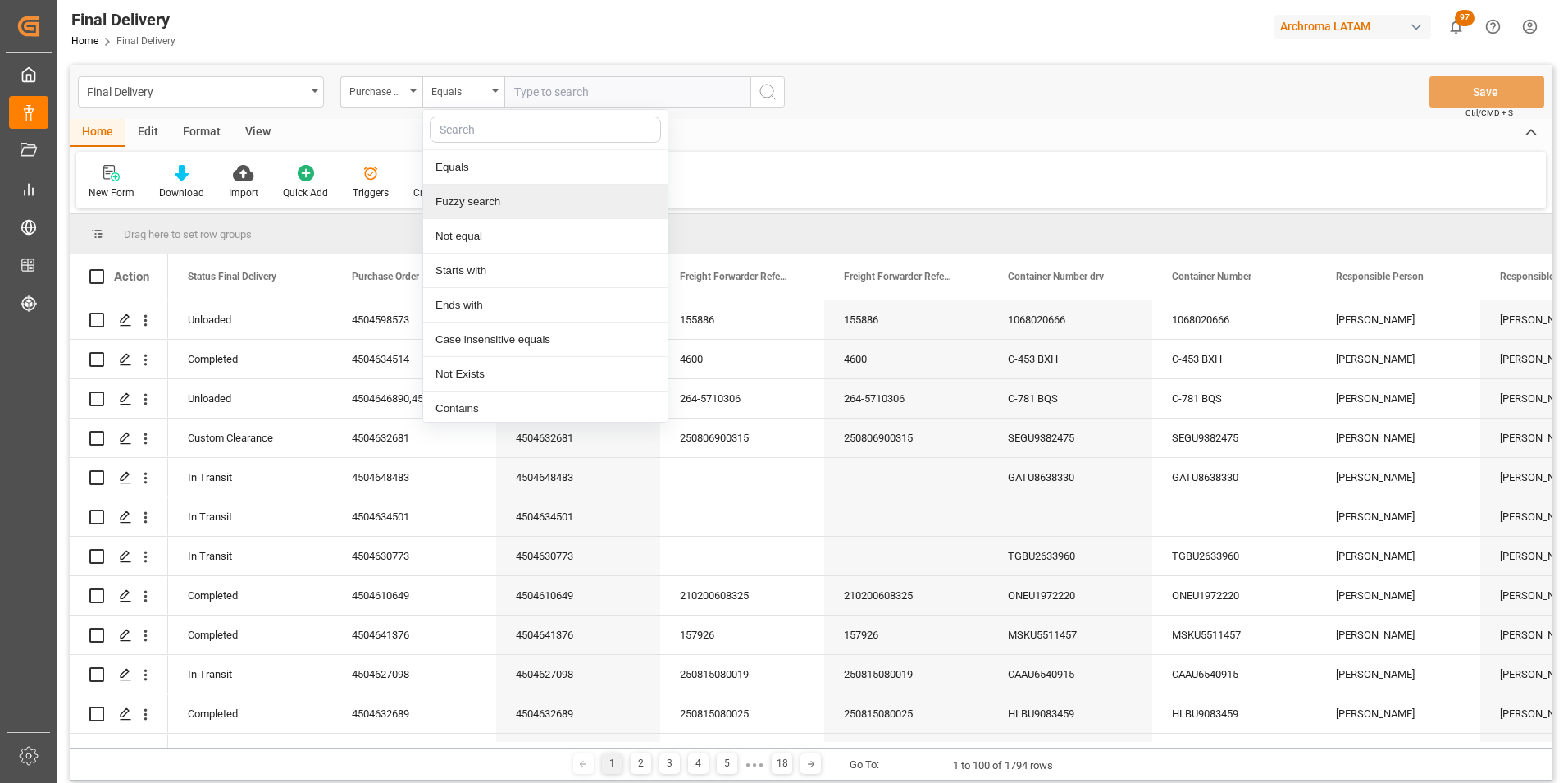
click at [494, 195] on div "Fuzzy search" at bounding box center [545, 201] width 244 height 35
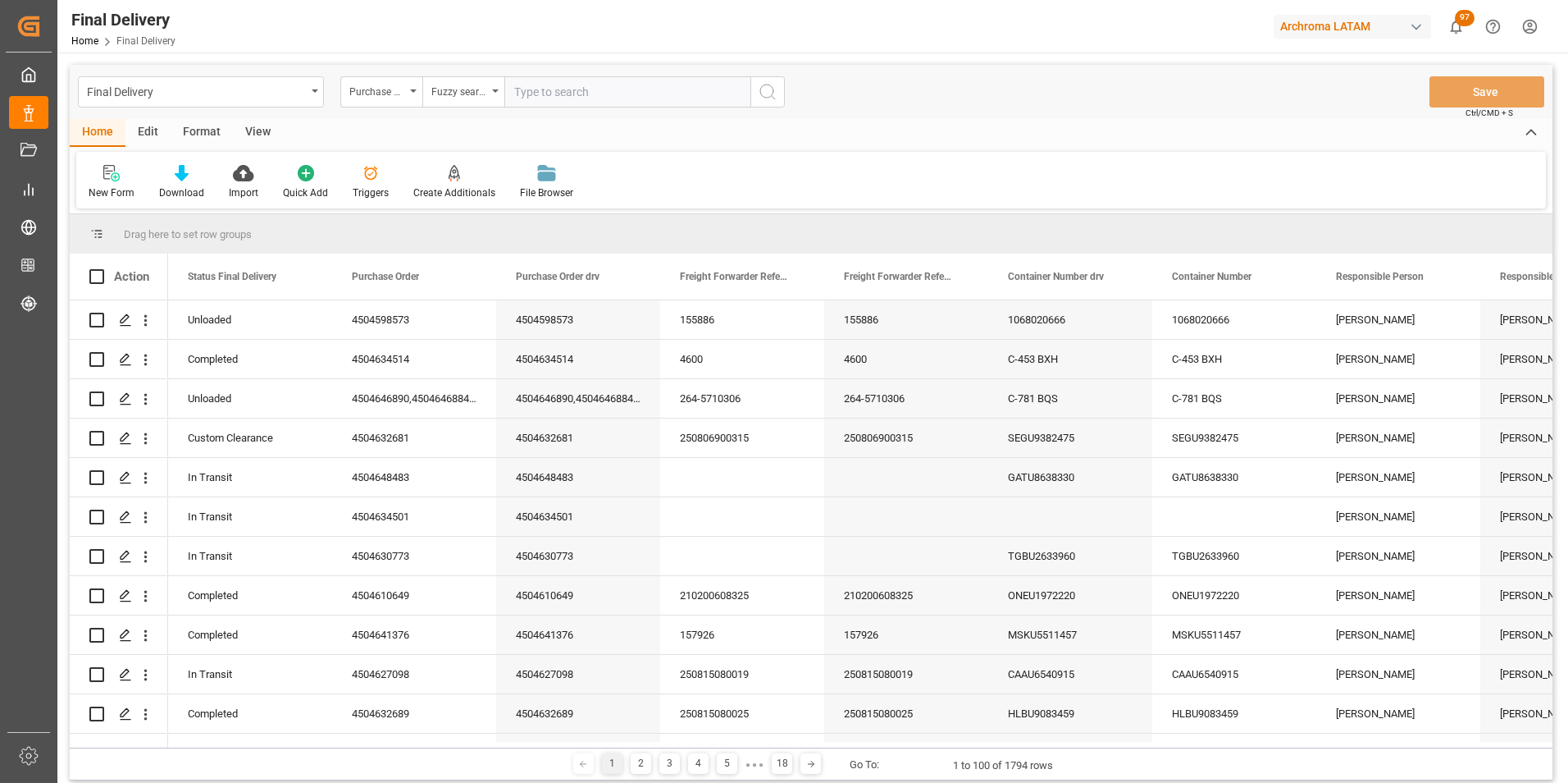
paste input "4504613582"
type input "4504613582"
click at [761, 95] on circle "search button" at bounding box center [767, 90] width 13 height 13
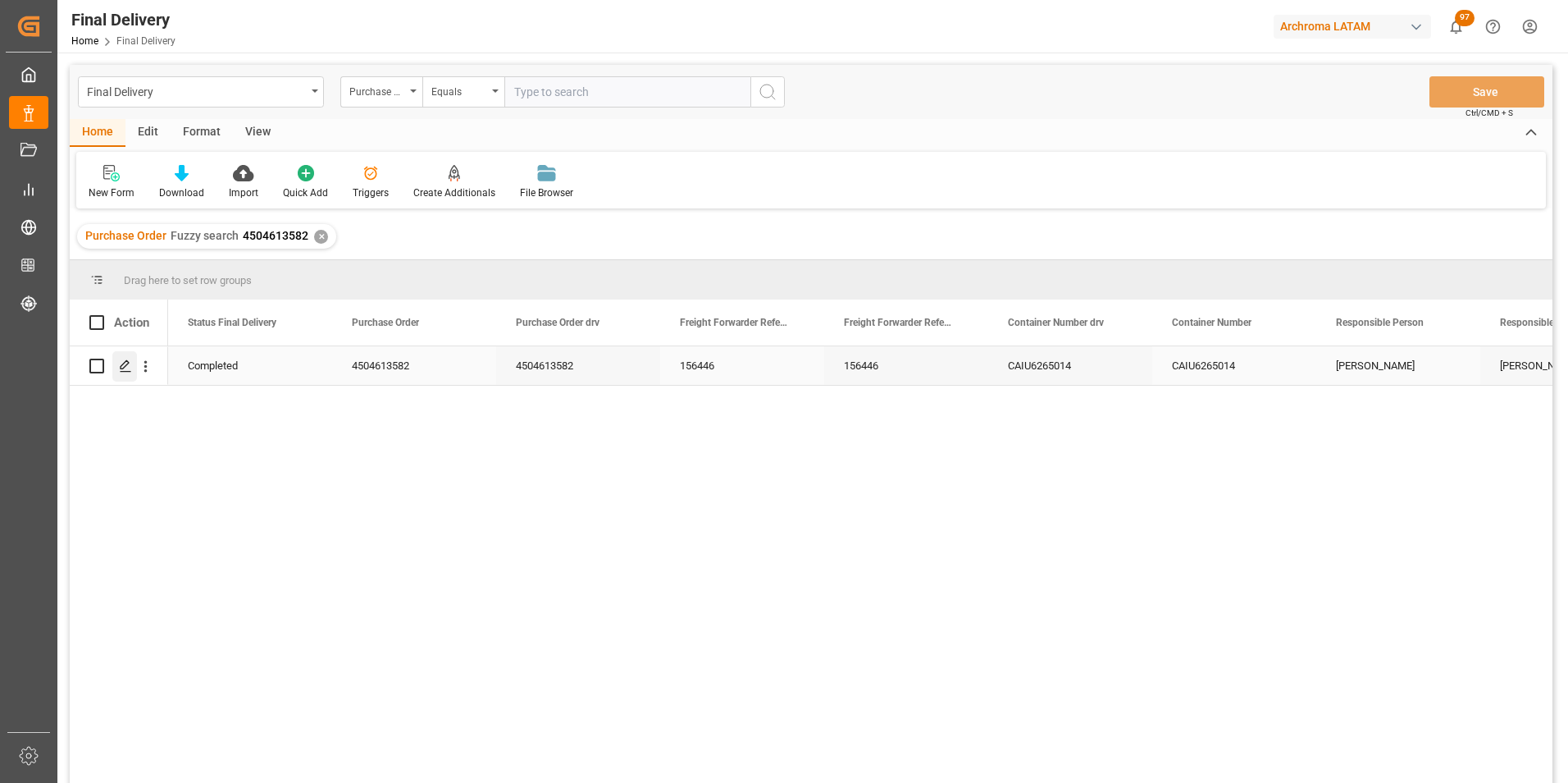
click at [129, 363] on icon "Press SPACE to select this row." at bounding box center [125, 366] width 13 height 13
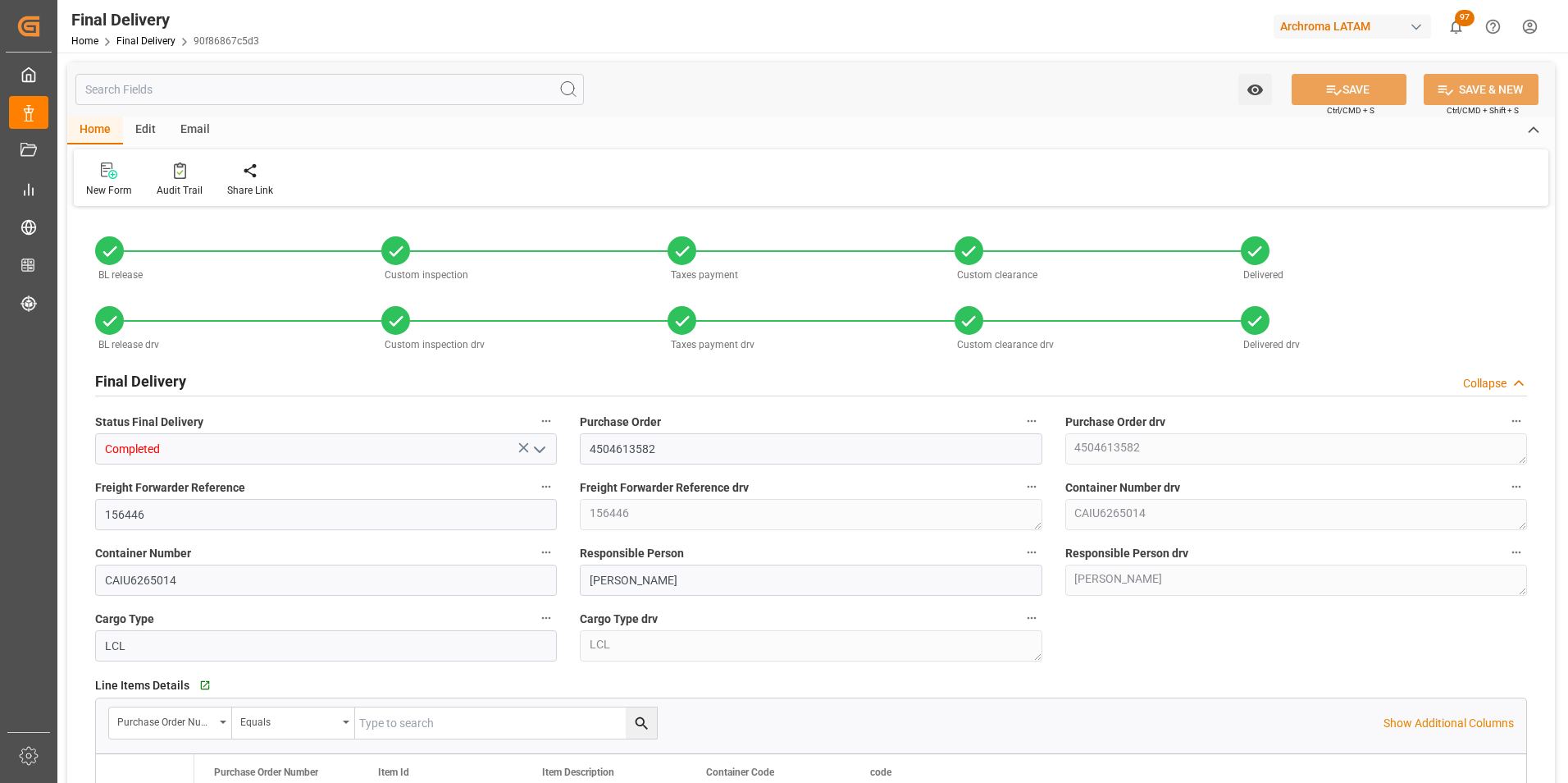
type input "3"
type input "21.07.2025"
type input "24.07.2025"
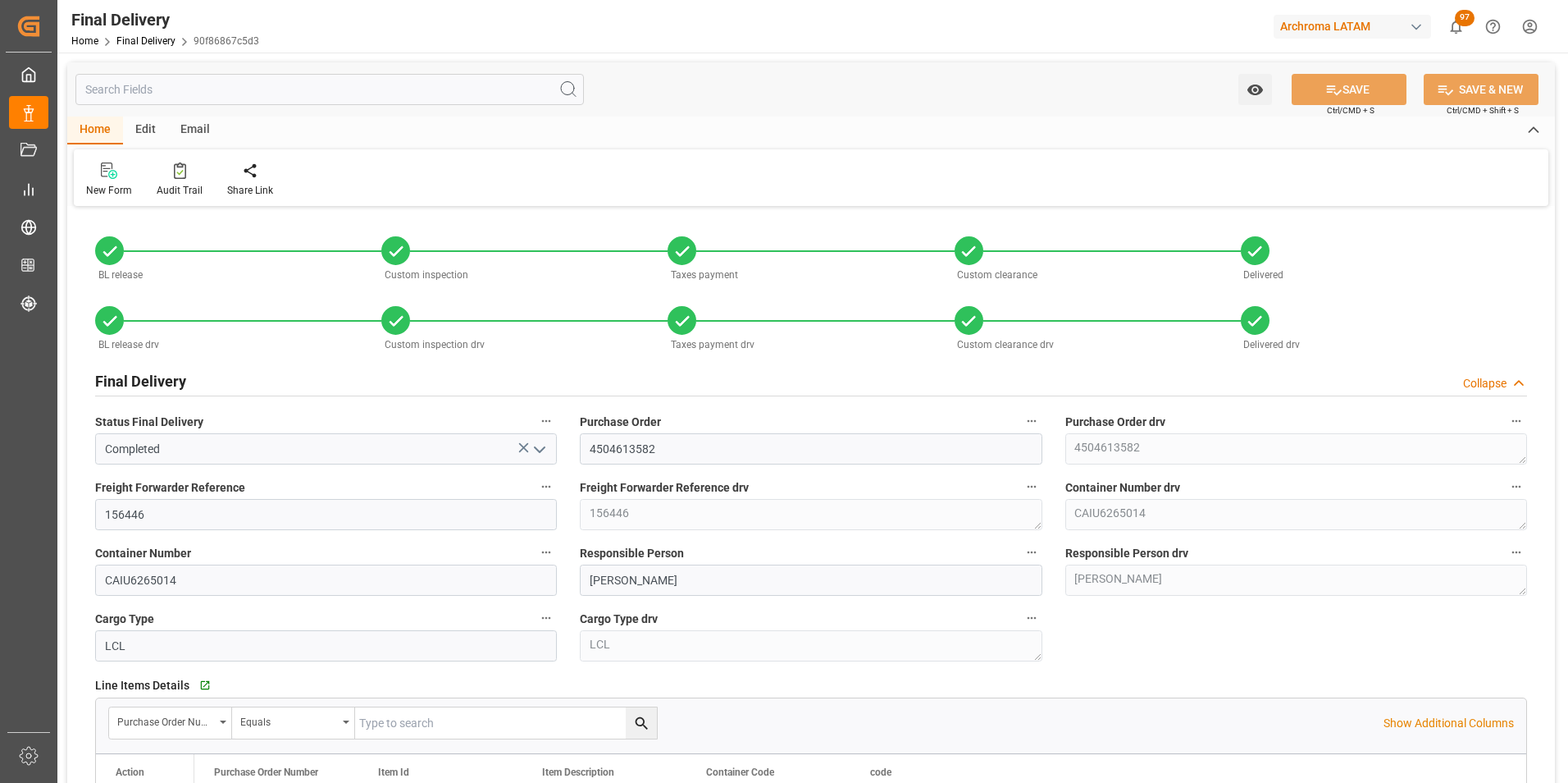
type input "[DATE]"
type input "24.07.2025"
type input "01.08.2025"
type input "24.07.2025"
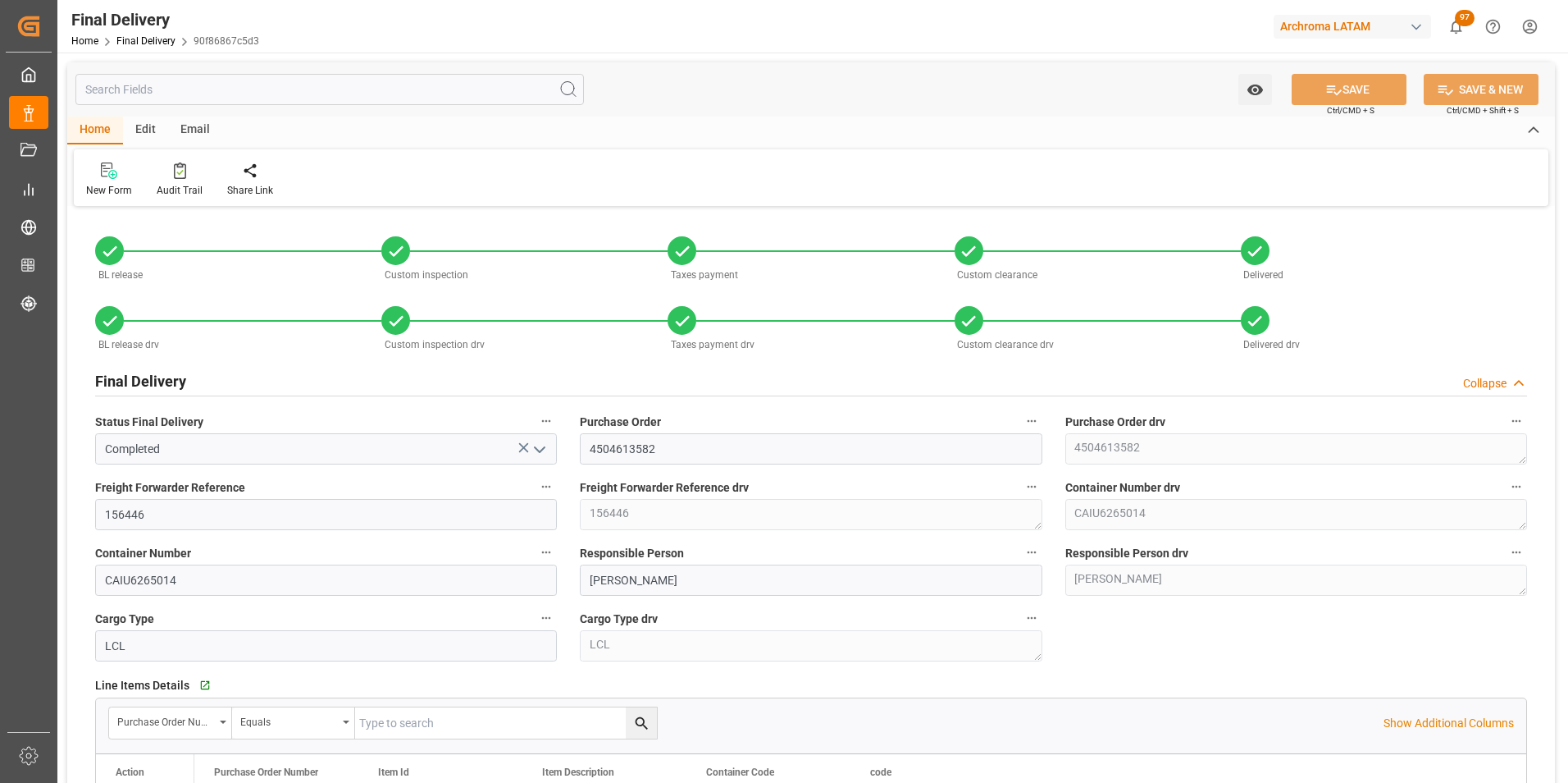
type input "24.07.2025"
type input "24.07.2025 10:00"
type input "[DATE]"
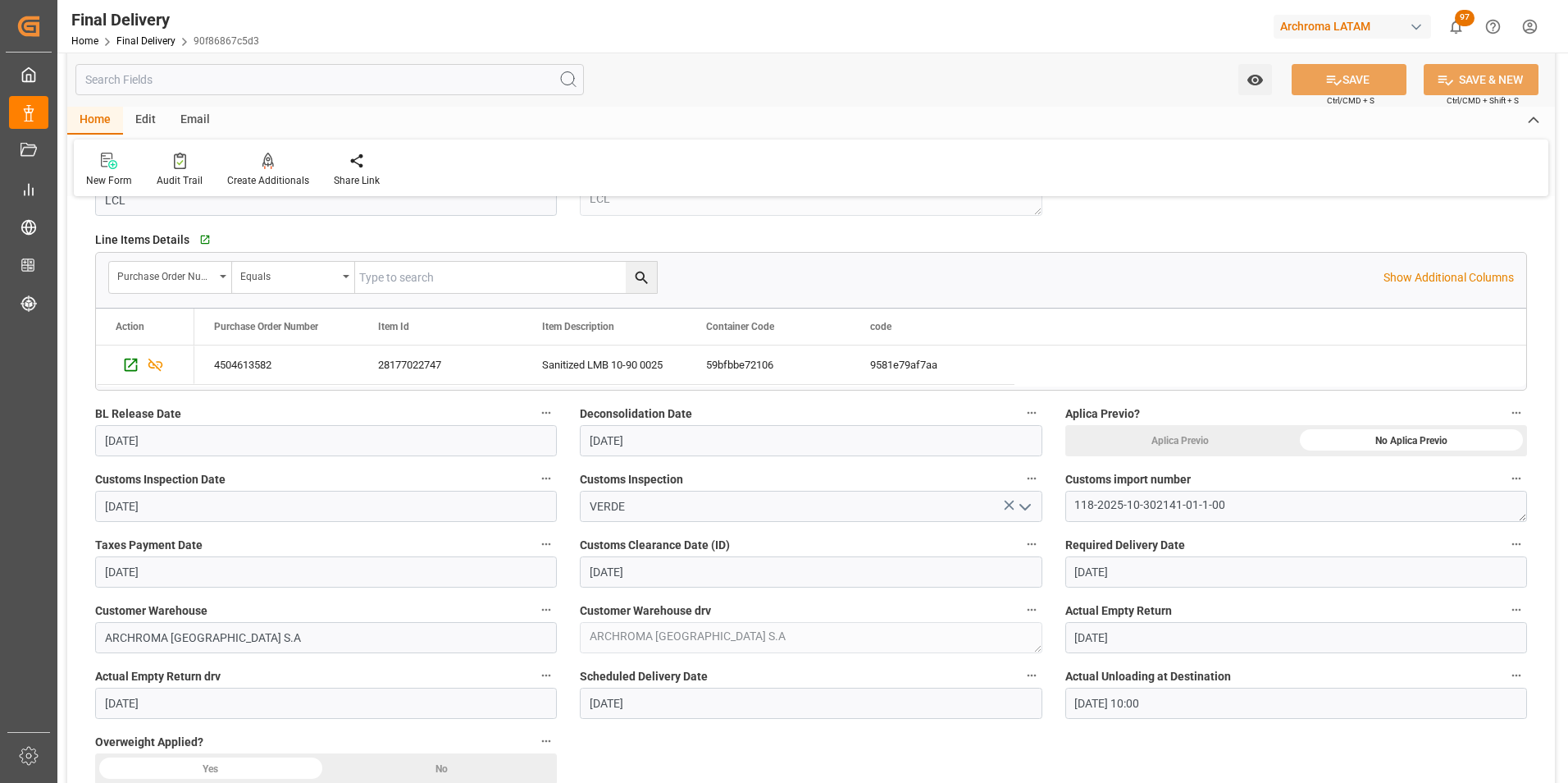
scroll to position [492, 0]
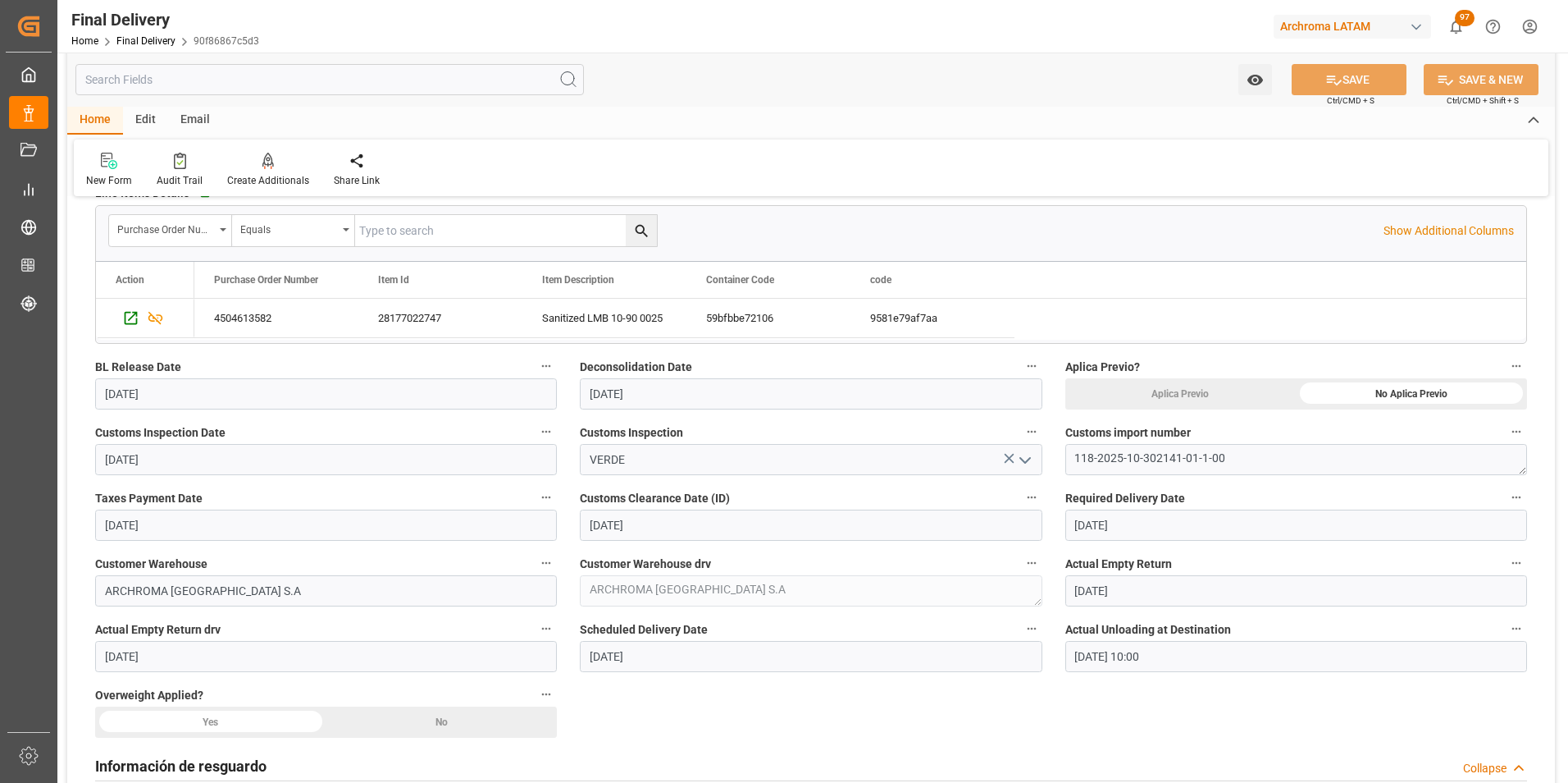
click at [1295, 409] on div "No" at bounding box center [1410, 393] width 231 height 31
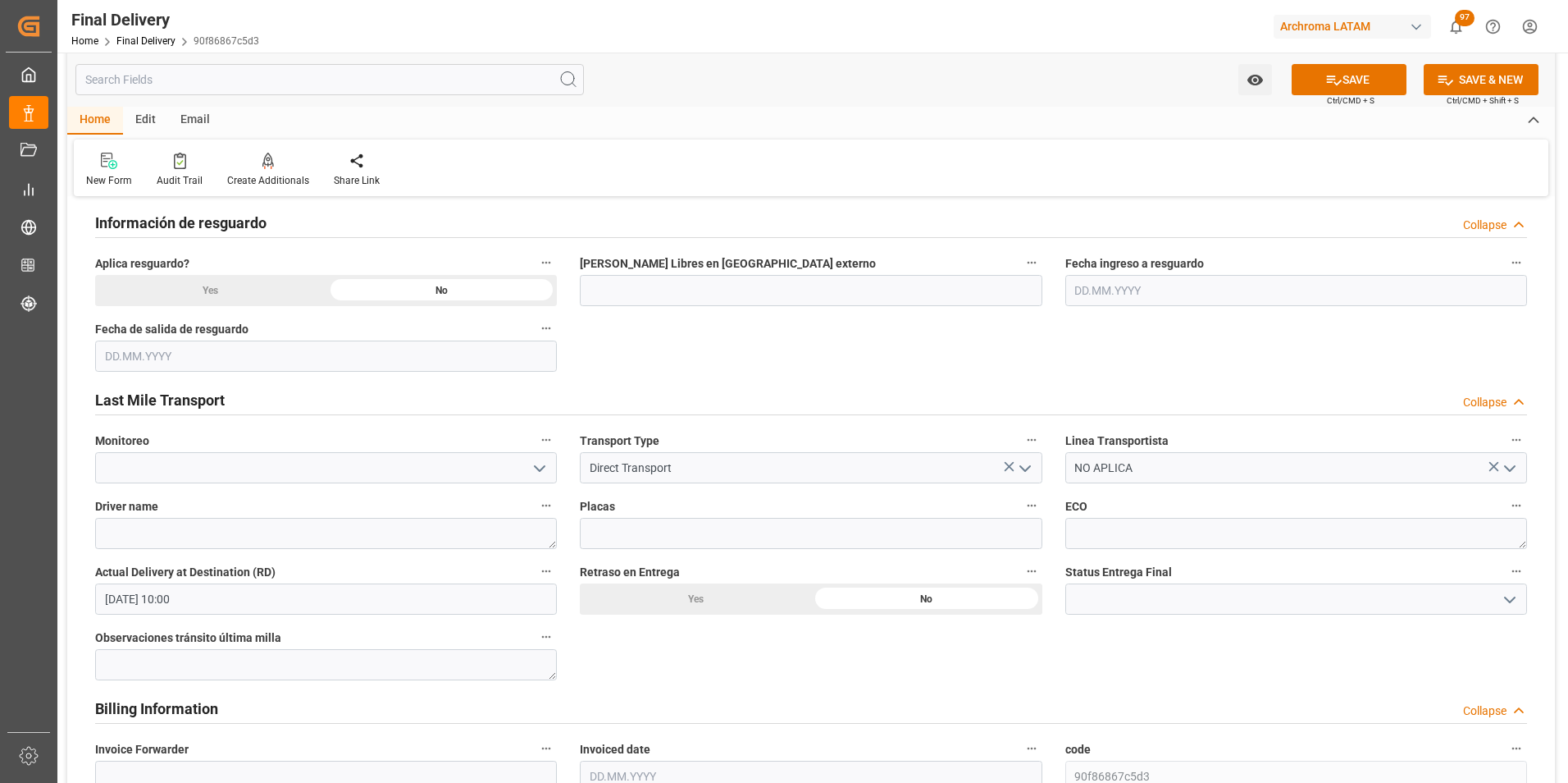
scroll to position [1066, 0]
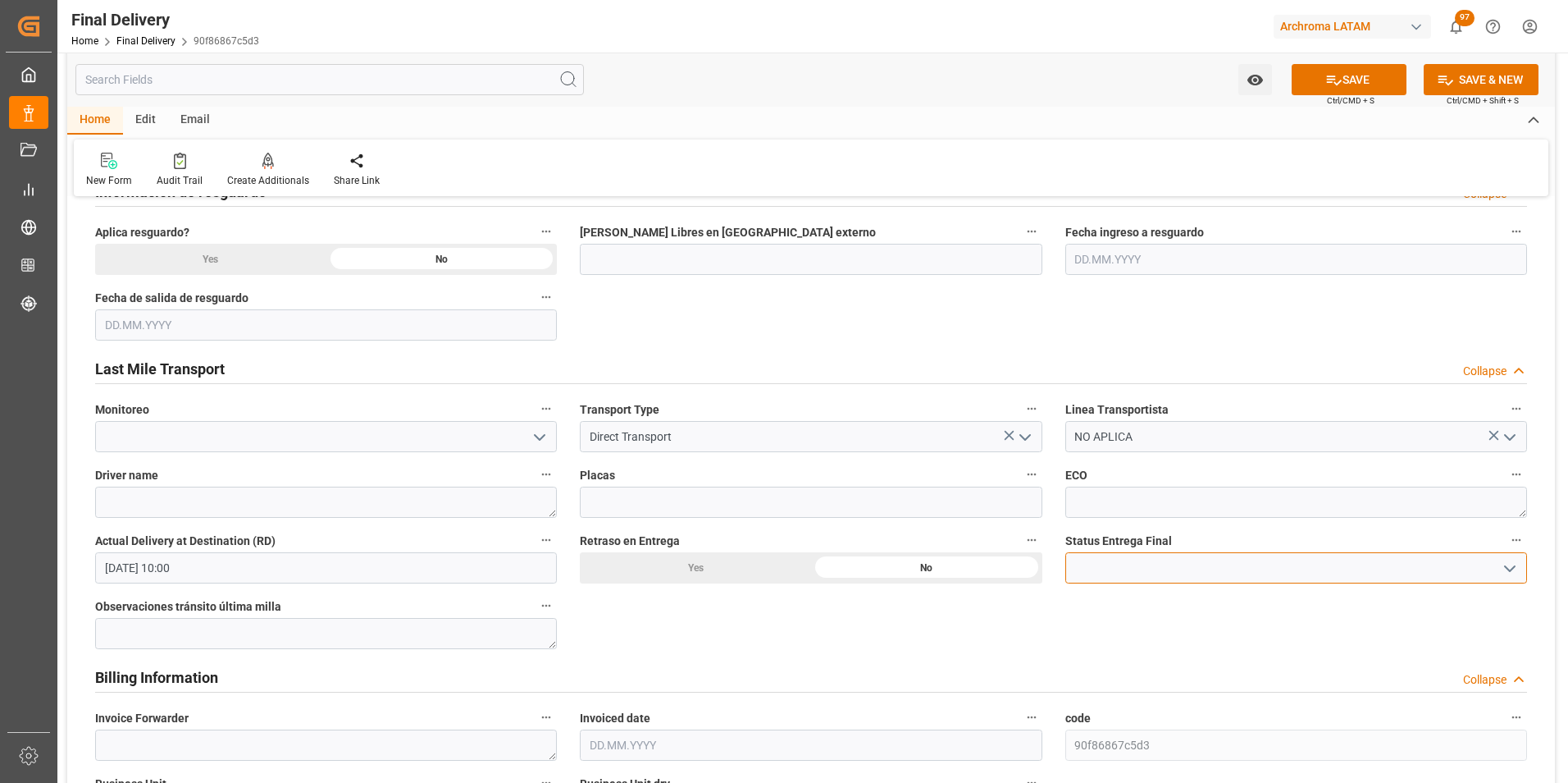
click at [1522, 567] on input at bounding box center [1295, 567] width 461 height 31
click at [1505, 566] on polyline "open menu" at bounding box center [1510, 569] width 10 height 5
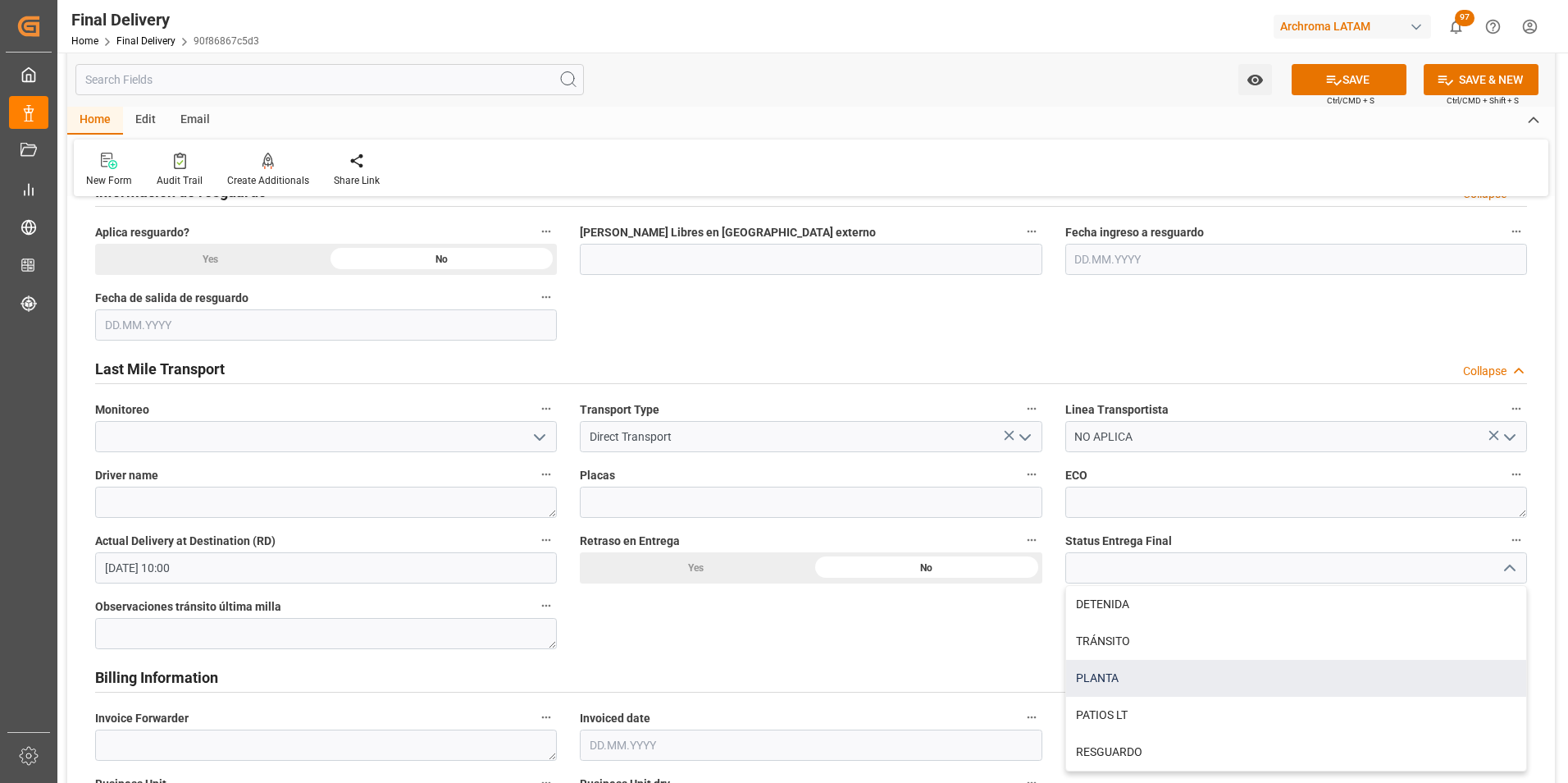
click at [1287, 684] on div "PLANTA" at bounding box center [1296, 678] width 460 height 37
type input "PLANTA"
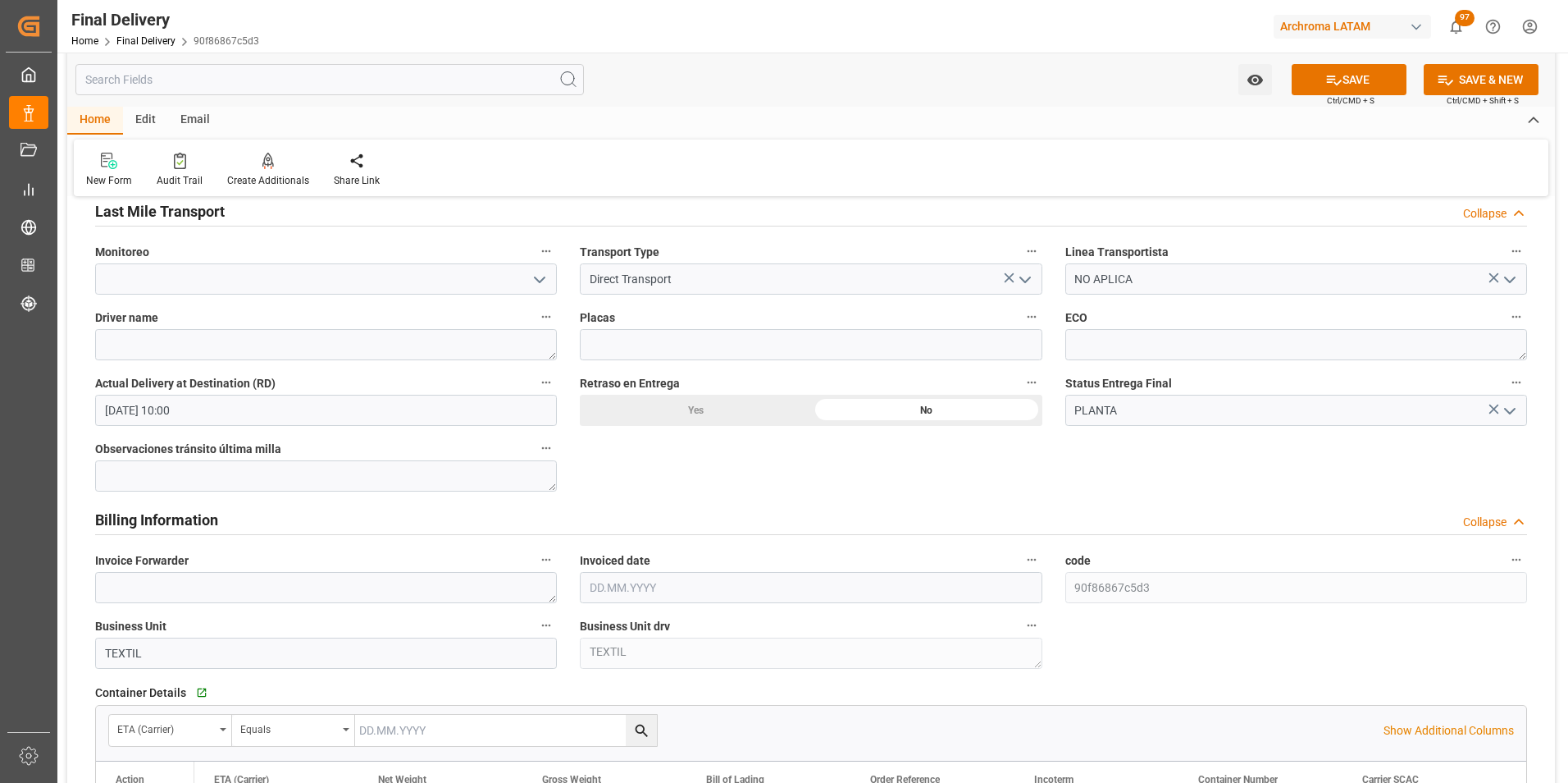
scroll to position [1230, 0]
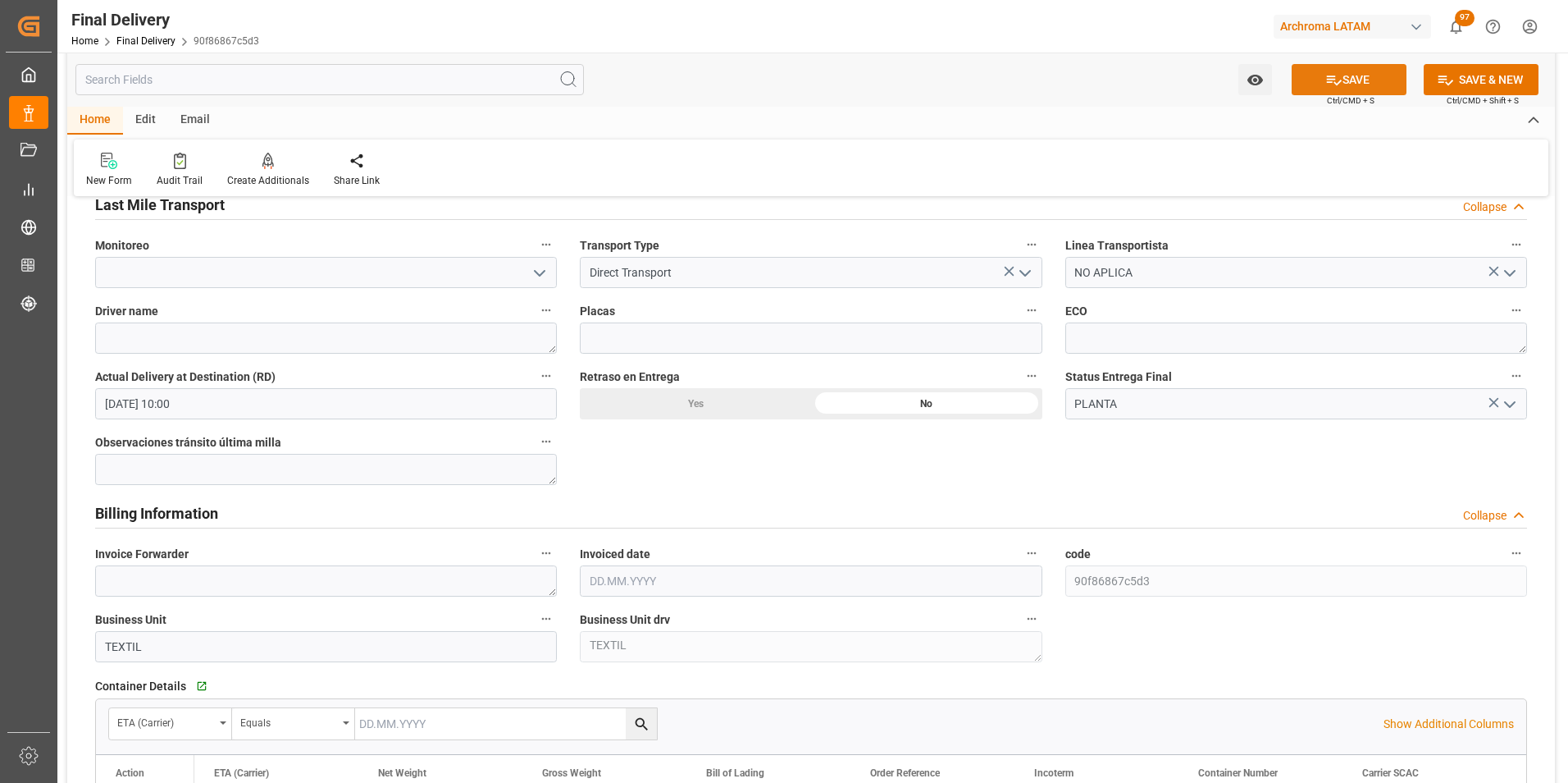
click at [1343, 81] on button "SAVE" at bounding box center [1349, 79] width 115 height 31
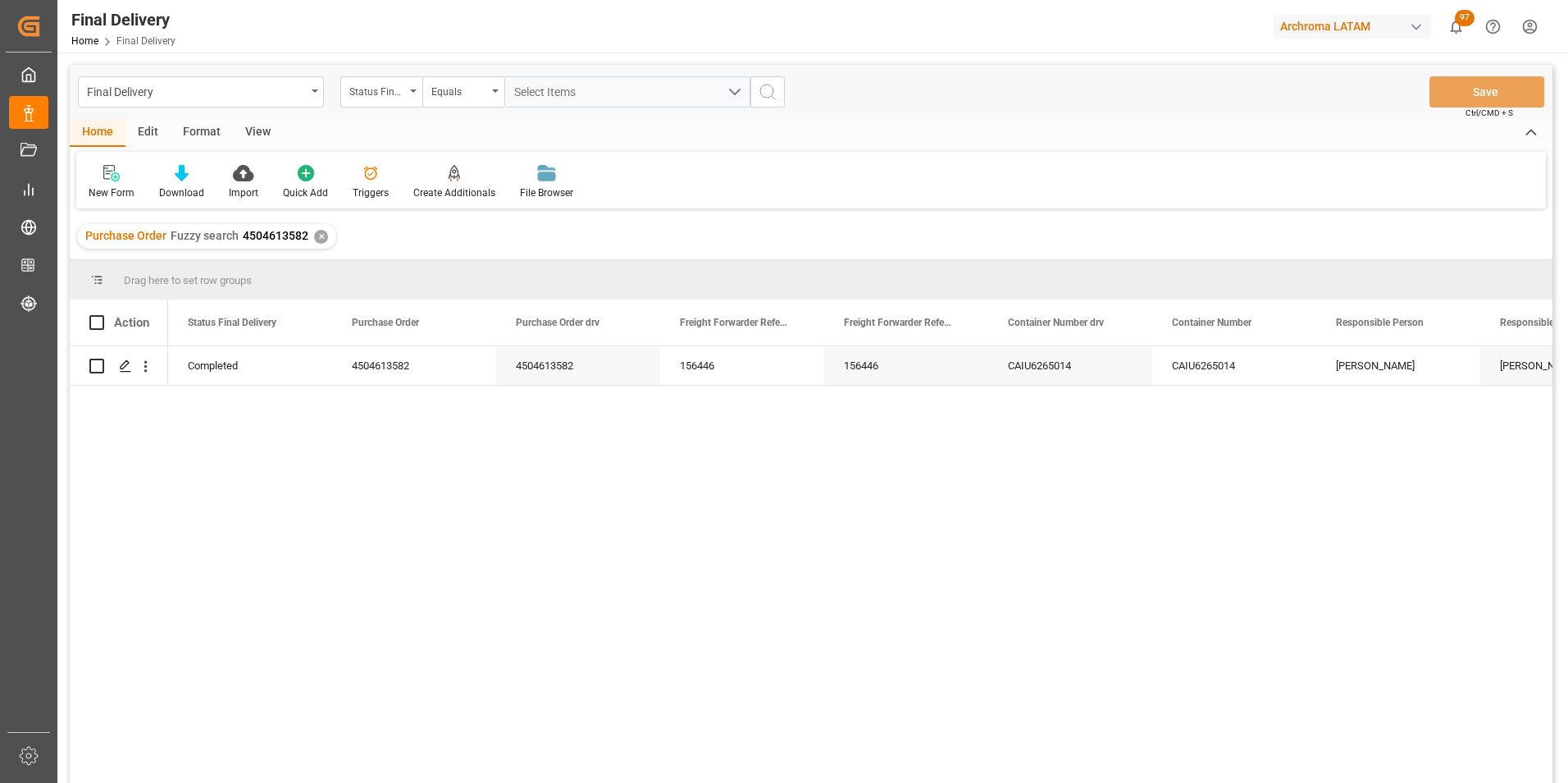
click at [315, 237] on div "✕" at bounding box center [321, 236] width 14 height 14
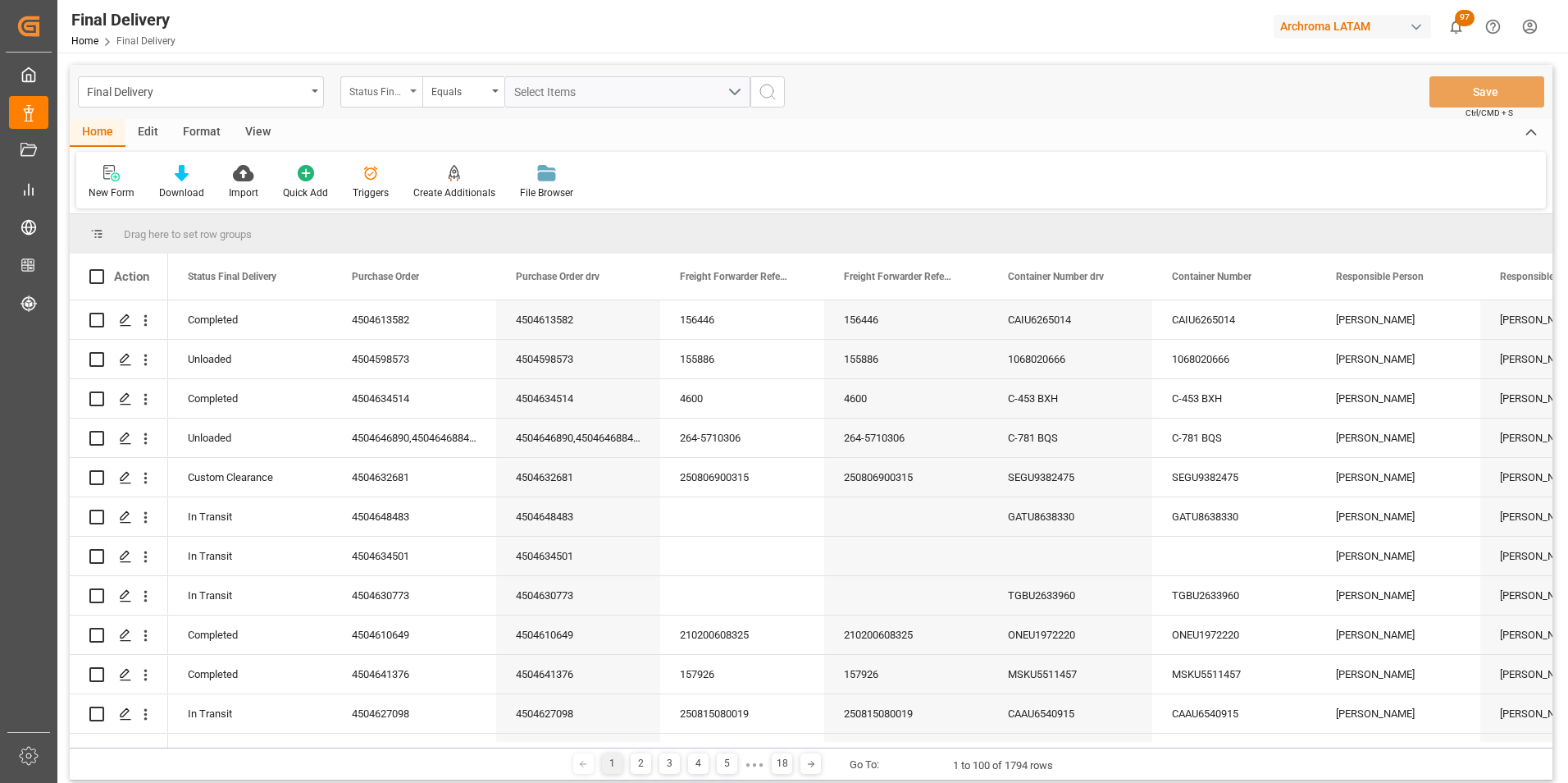
click at [410, 94] on div "Status Final Delivery" at bounding box center [381, 91] width 82 height 31
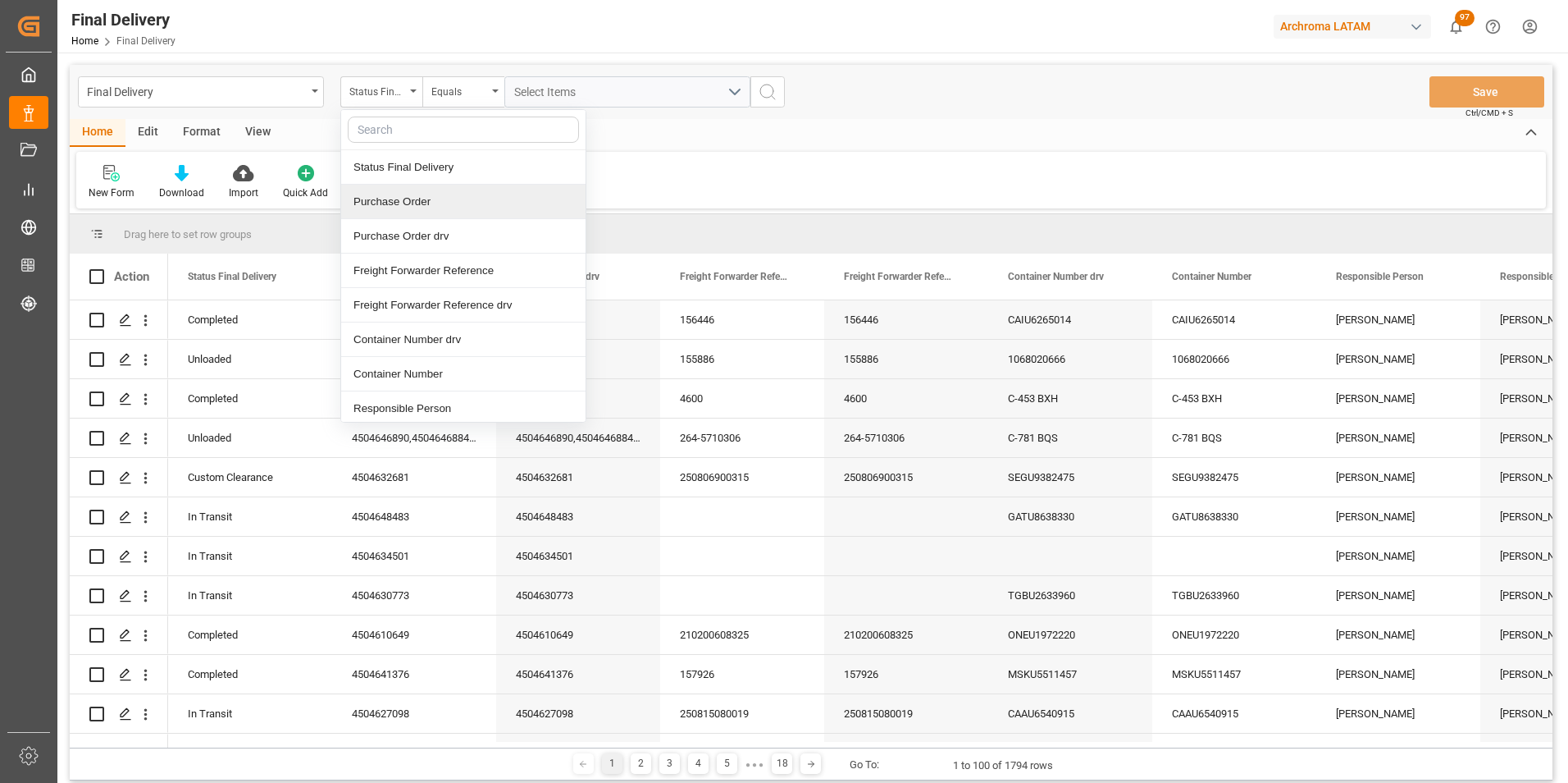
click at [361, 208] on div "Purchase Order" at bounding box center [463, 201] width 244 height 35
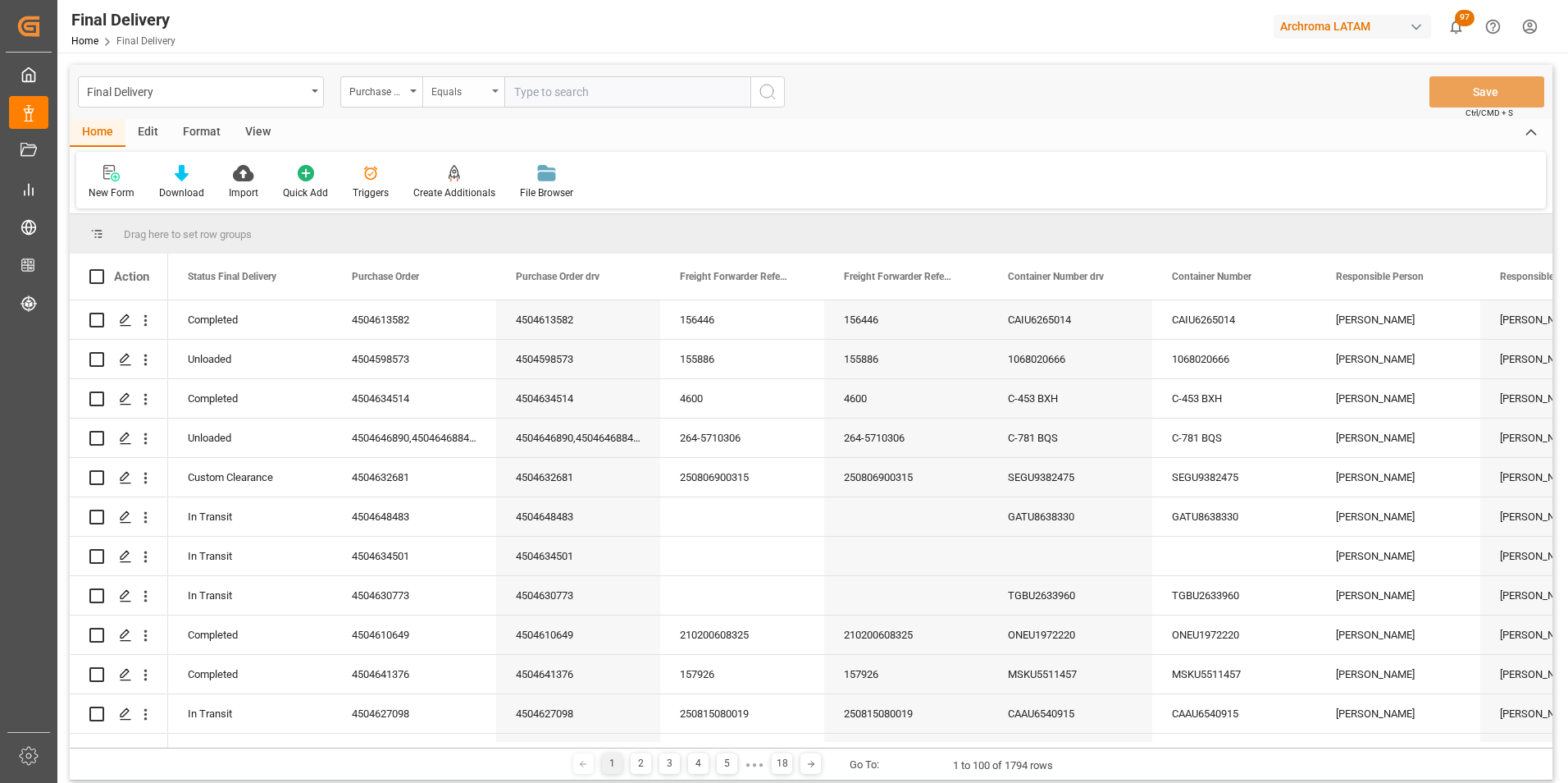
click at [458, 92] on div "Equals" at bounding box center [459, 89] width 56 height 19
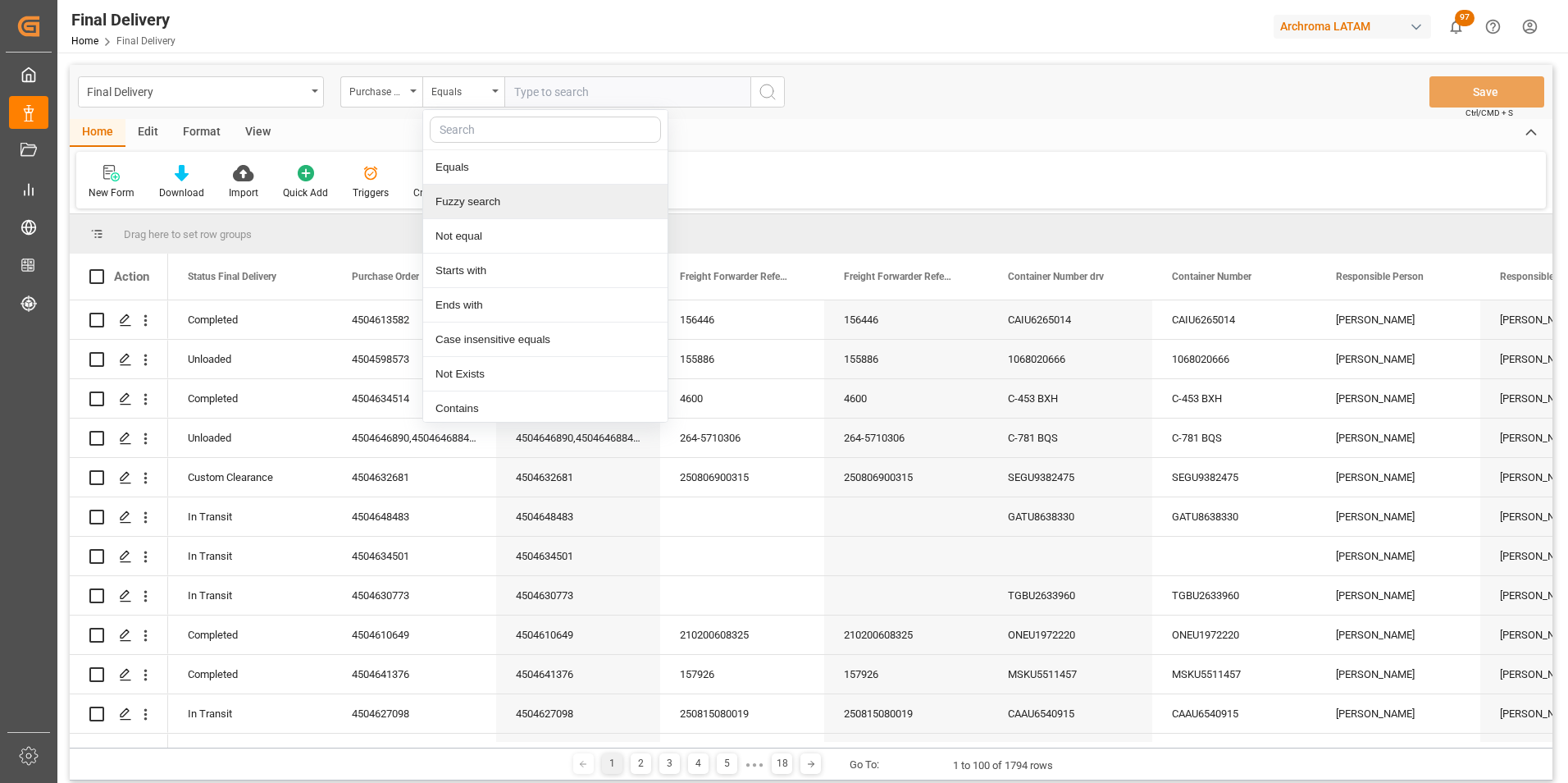
click at [467, 200] on div "Fuzzy search" at bounding box center [545, 201] width 244 height 35
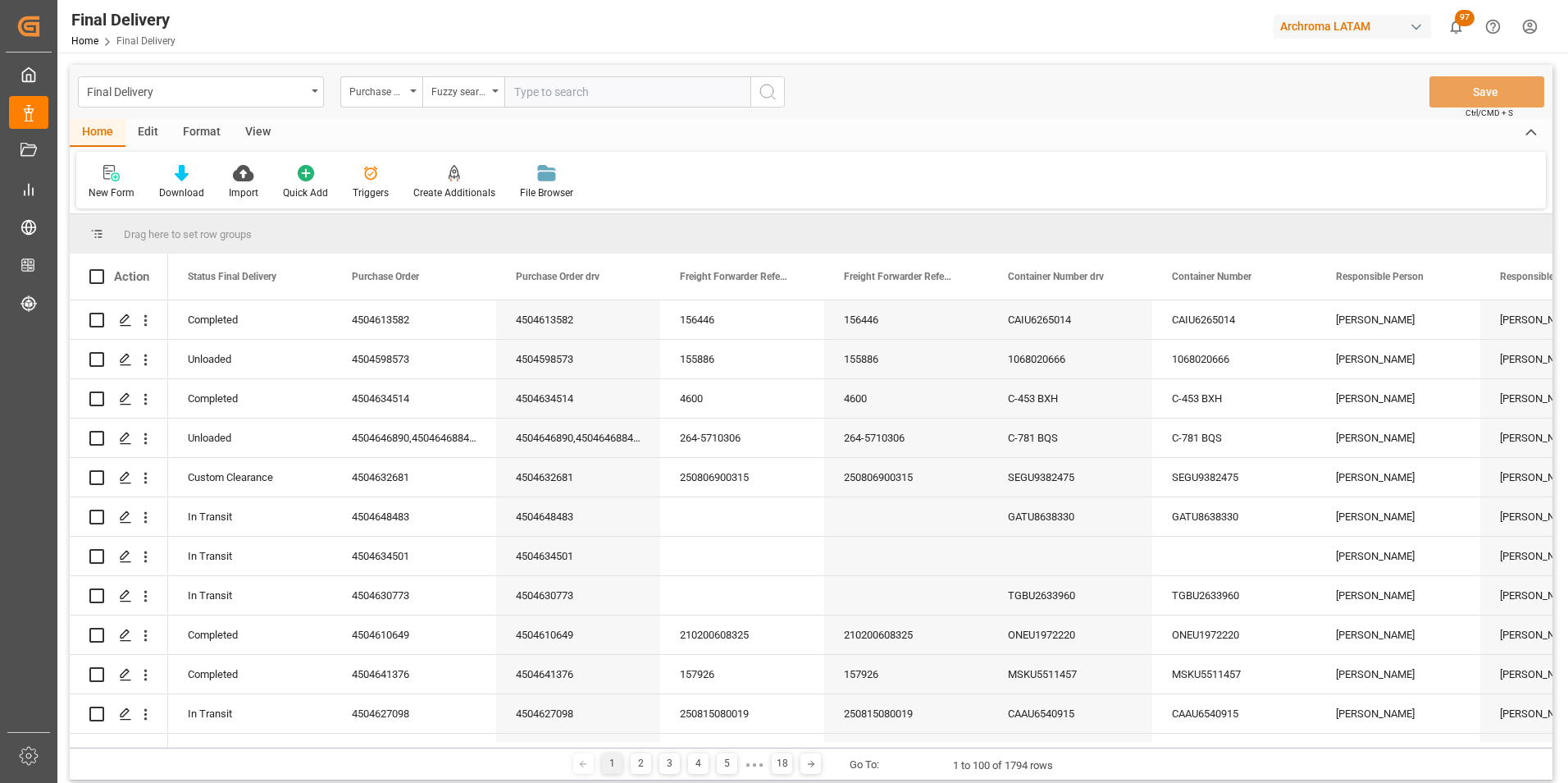
paste input "4504641943"
type input "4504641943"
click at [751, 95] on button "search button" at bounding box center [767, 91] width 35 height 31
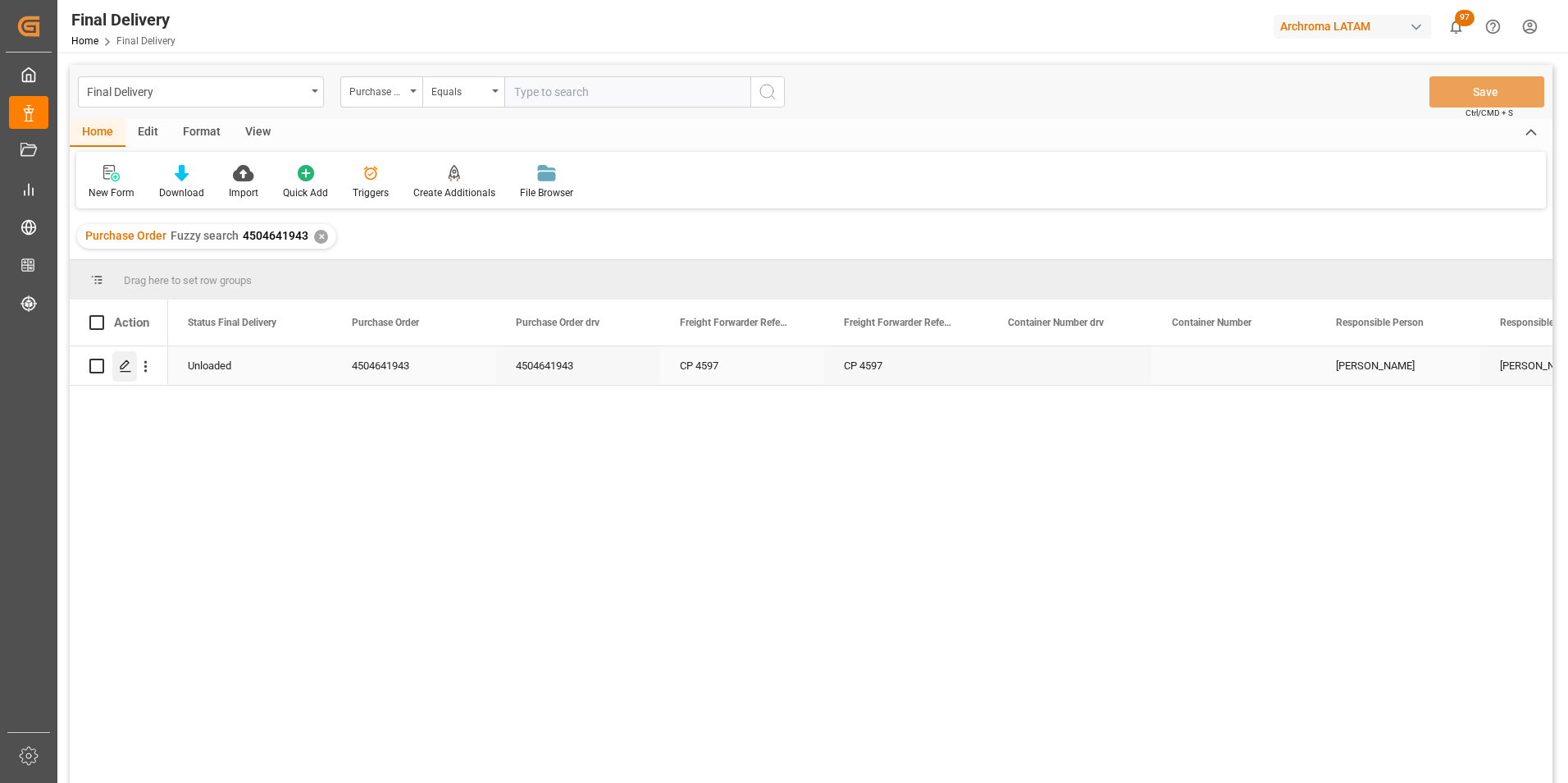
click at [128, 369] on icon "Press SPACE to select this row." at bounding box center [125, 366] width 13 height 13
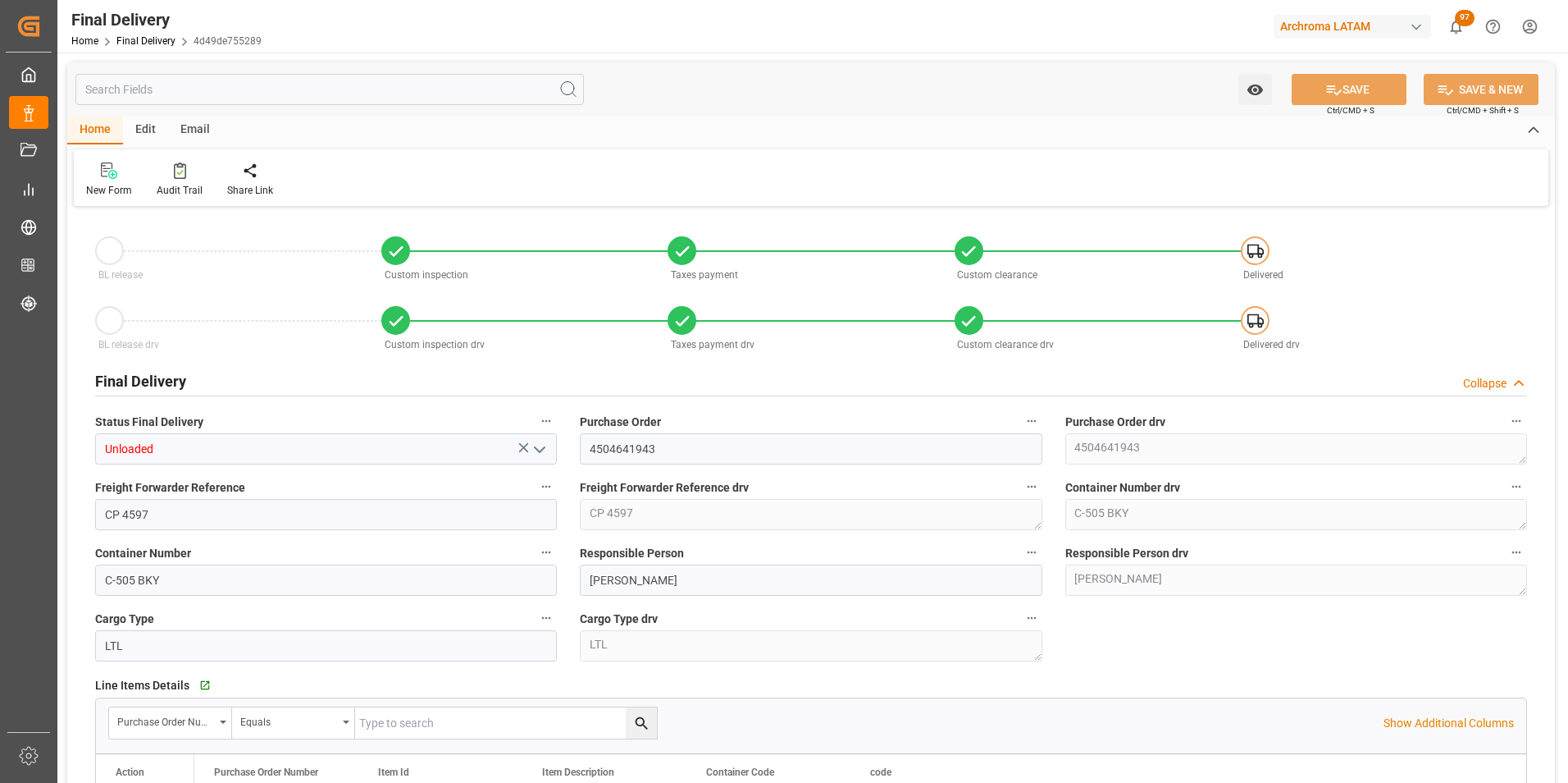
type input "28.07.2025"
type input "30.07.2025"
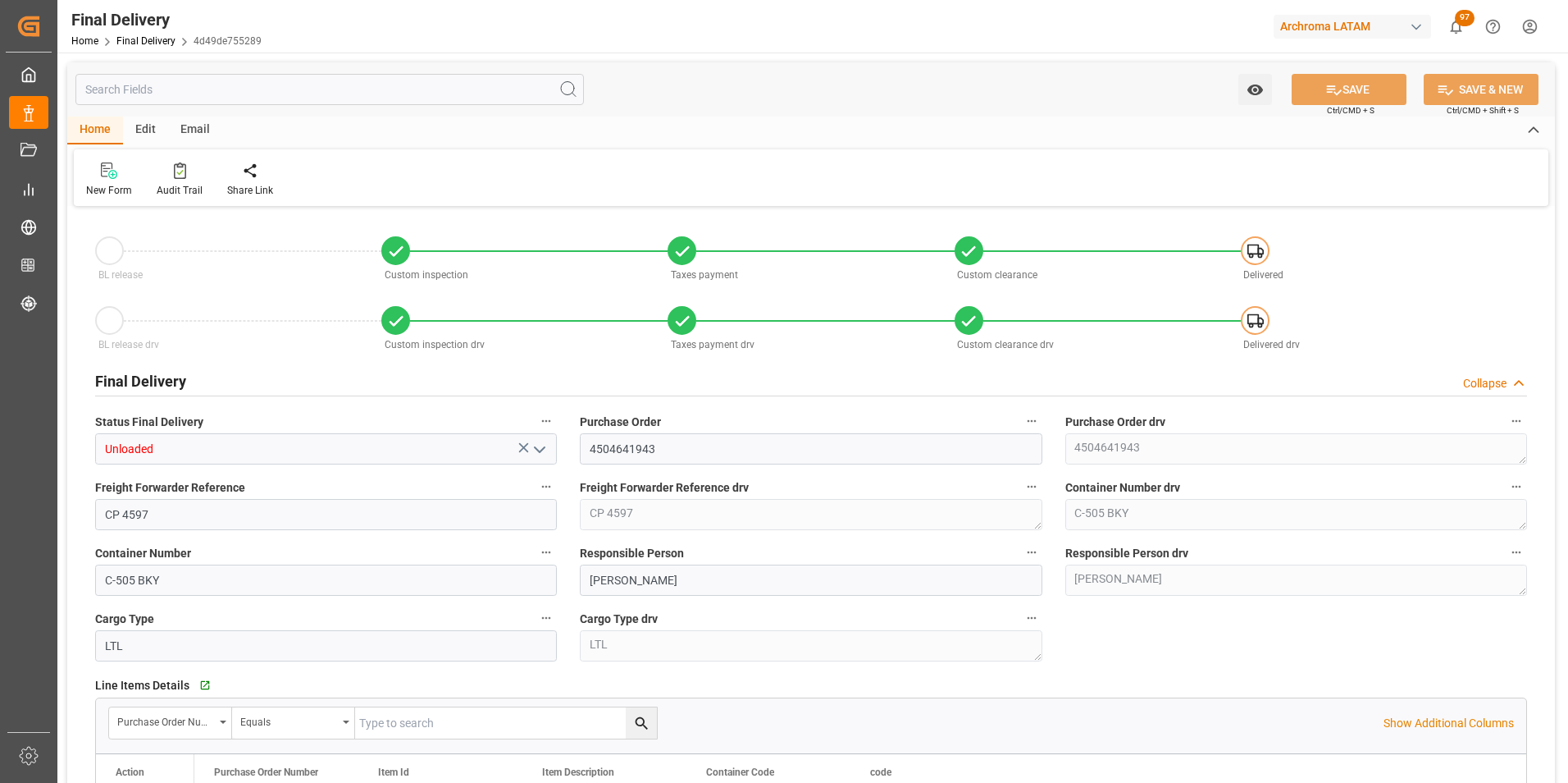
type input "30.07.2025 13:30"
type input "30.07.2025 14:15"
type input "28.07.2025"
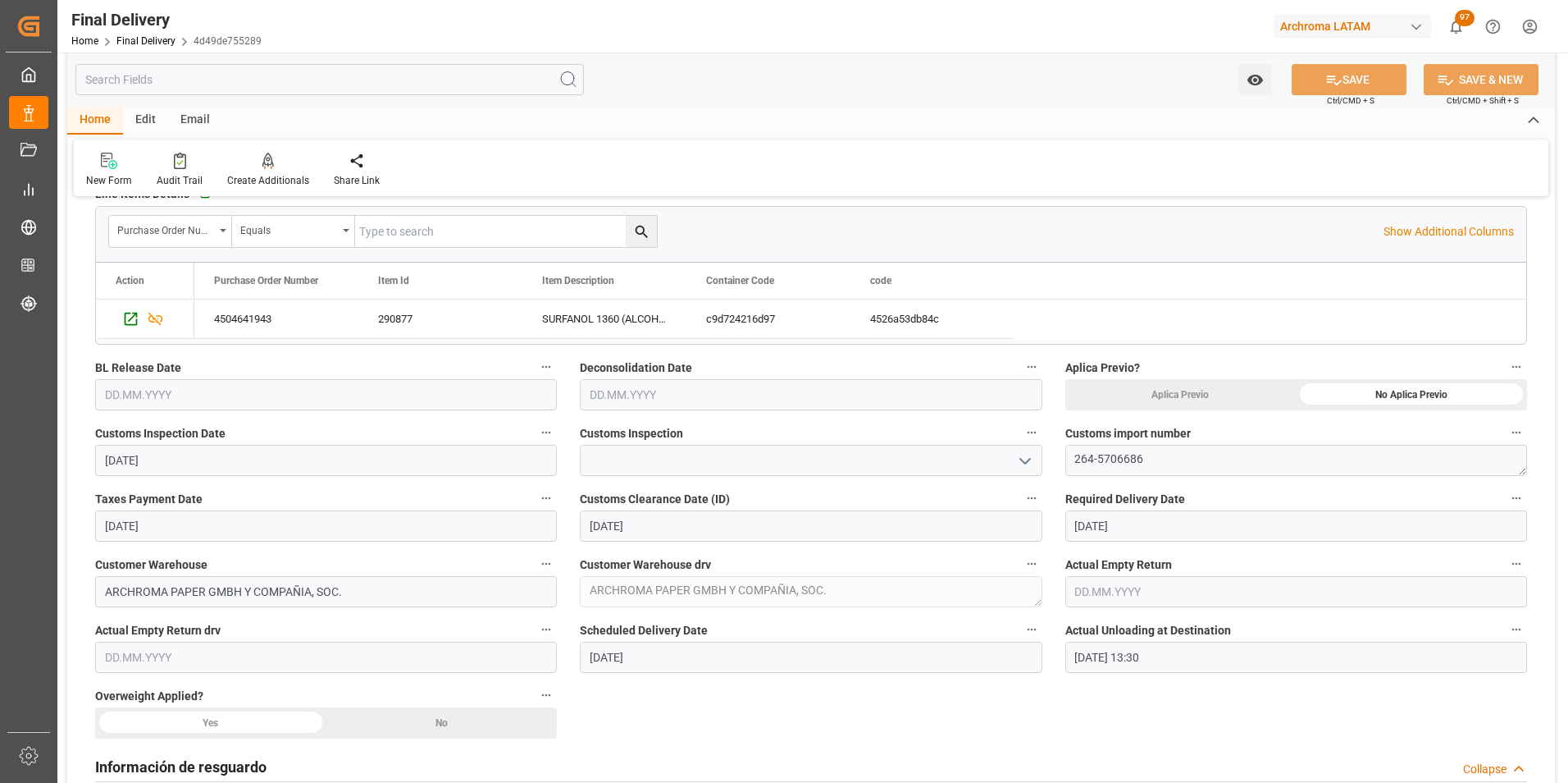
scroll to position [492, 0]
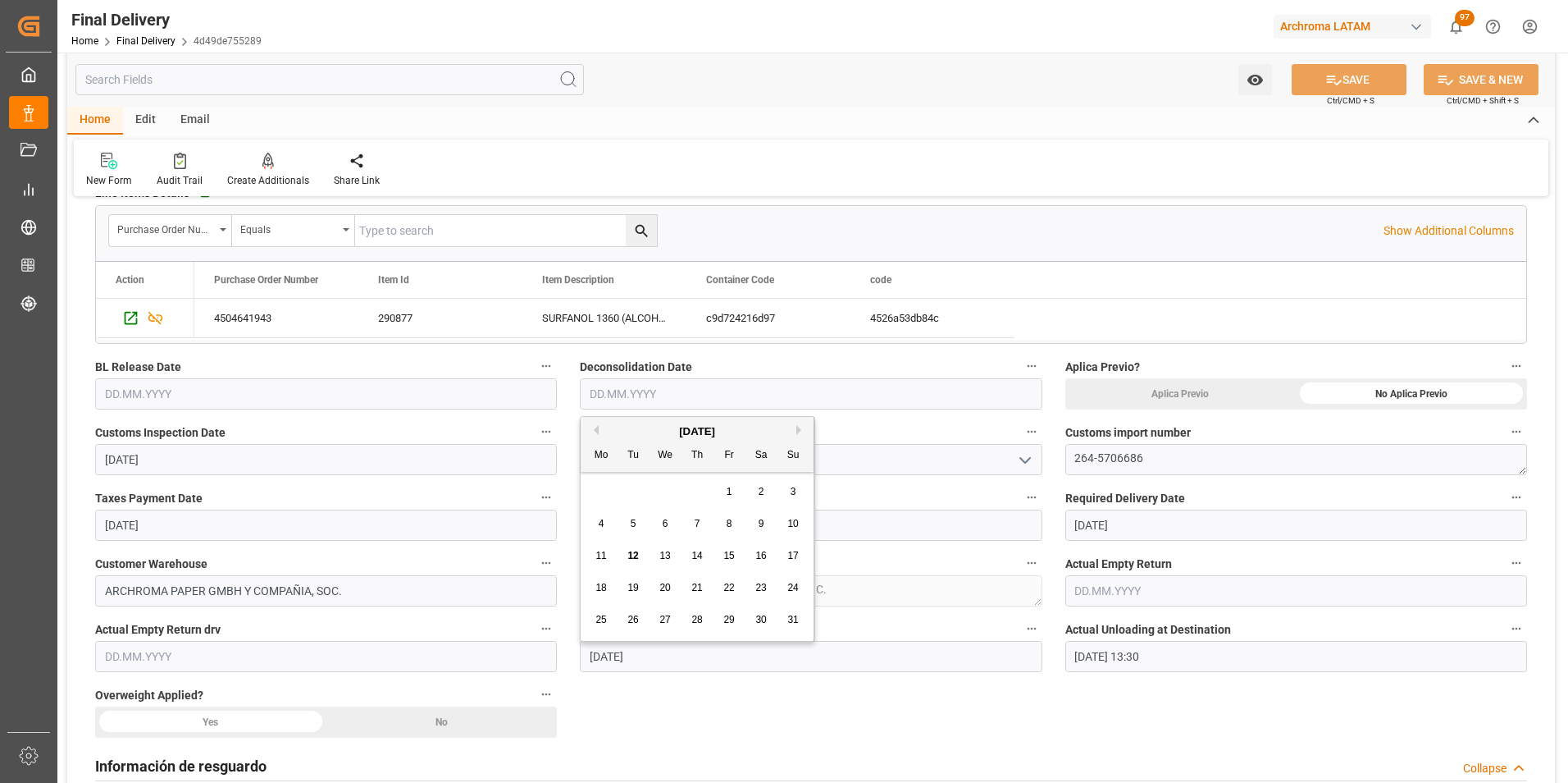
click at [620, 394] on input "text" at bounding box center [810, 393] width 461 height 31
click at [593, 430] on button "Previous Month" at bounding box center [593, 430] width 10 height 10
click at [667, 617] on span "30" at bounding box center [665, 619] width 11 height 12
type input "30.07.2025"
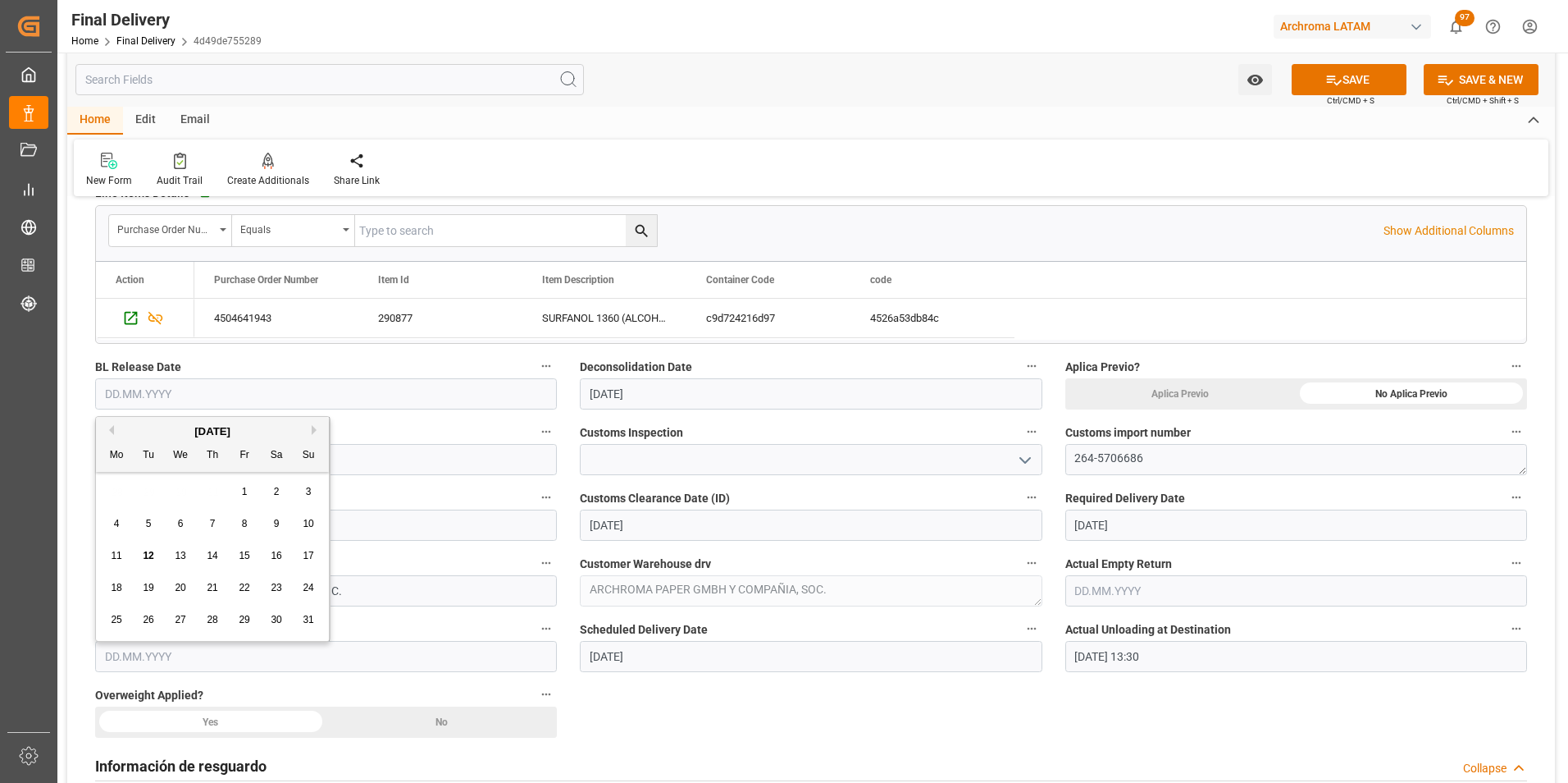
click at [174, 391] on input "text" at bounding box center [325, 393] width 461 height 31
click at [108, 429] on button "Previous Month" at bounding box center [109, 430] width 10 height 10
click at [180, 615] on span "30" at bounding box center [180, 619] width 11 height 12
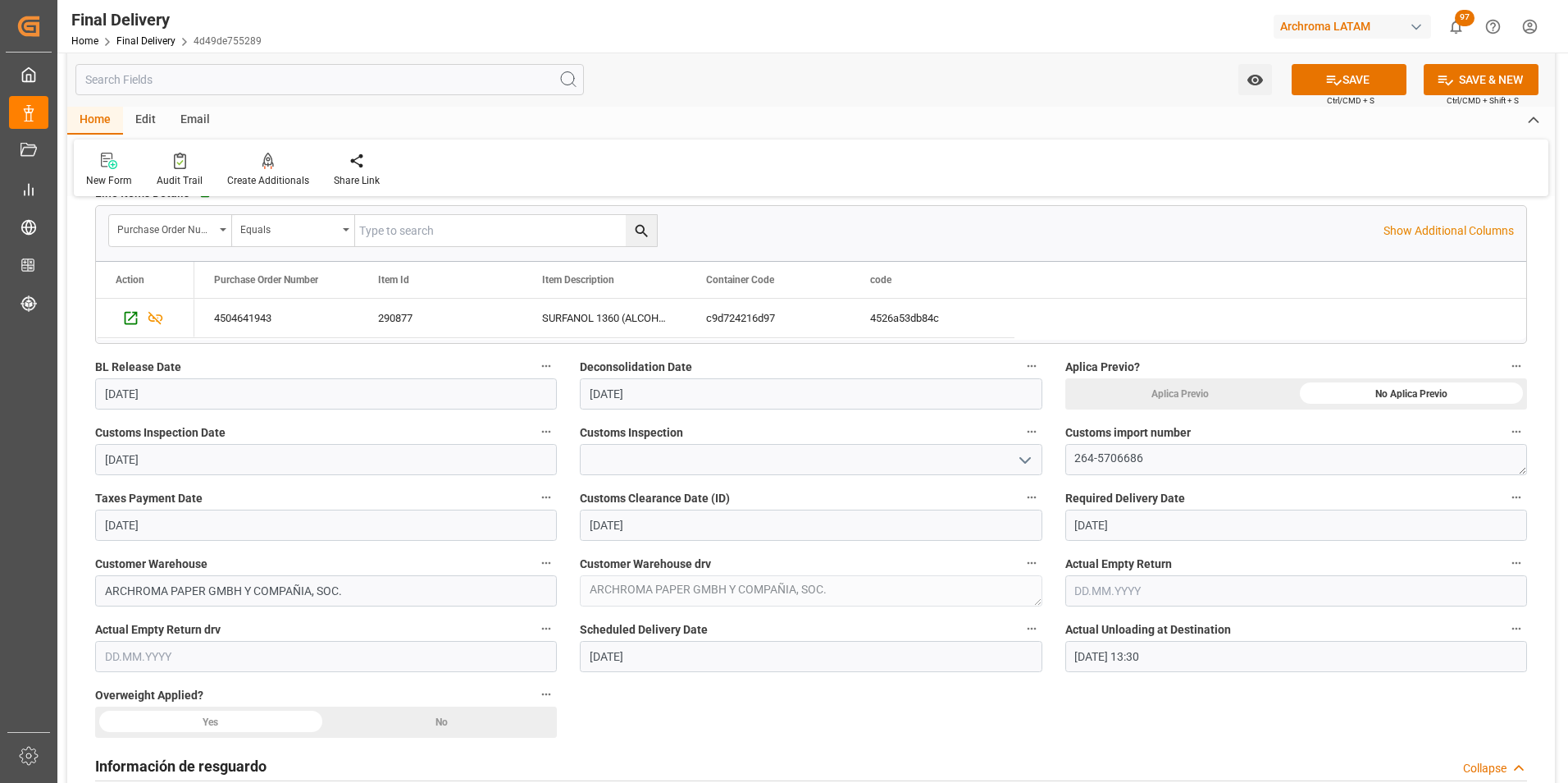
type input "30.07.2025"
click at [1107, 585] on input "text" at bounding box center [1295, 590] width 461 height 31
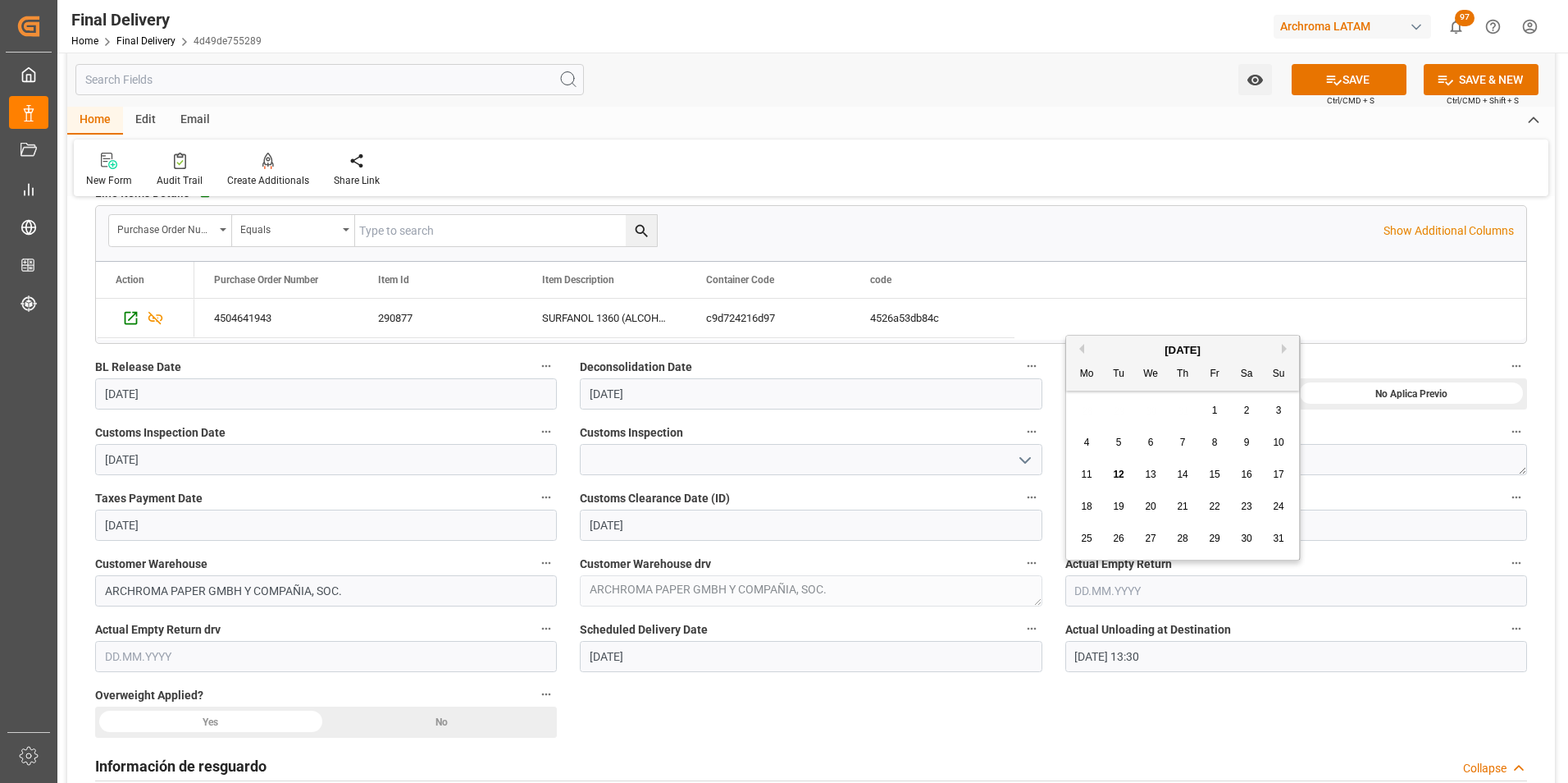
click at [1081, 350] on button "Previous Month" at bounding box center [1078, 348] width 10 height 10
click at [1155, 532] on span "30" at bounding box center [1150, 538] width 11 height 12
type input "[DATE]"
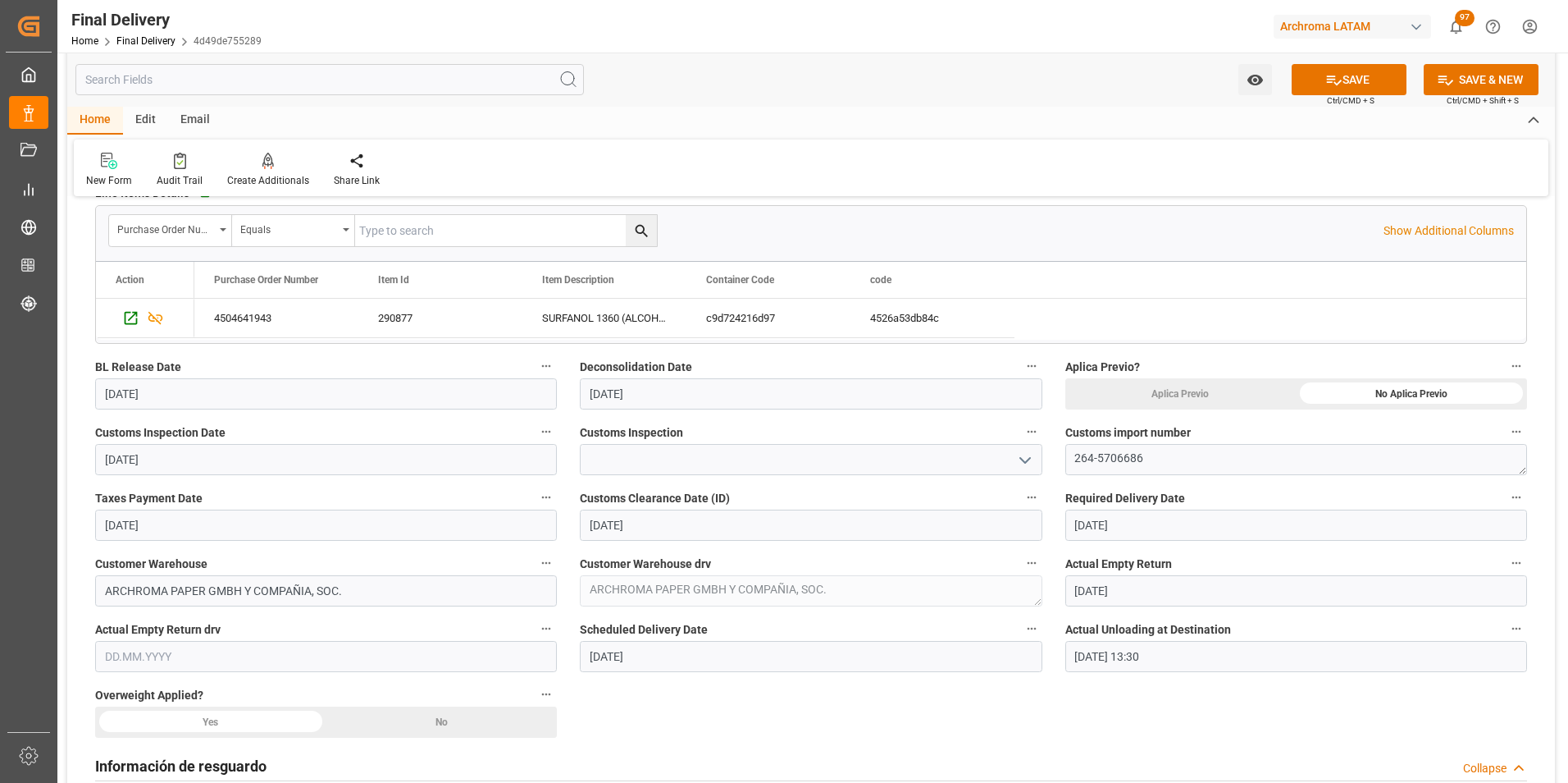
click at [1295, 409] on div "No" at bounding box center [1410, 393] width 231 height 31
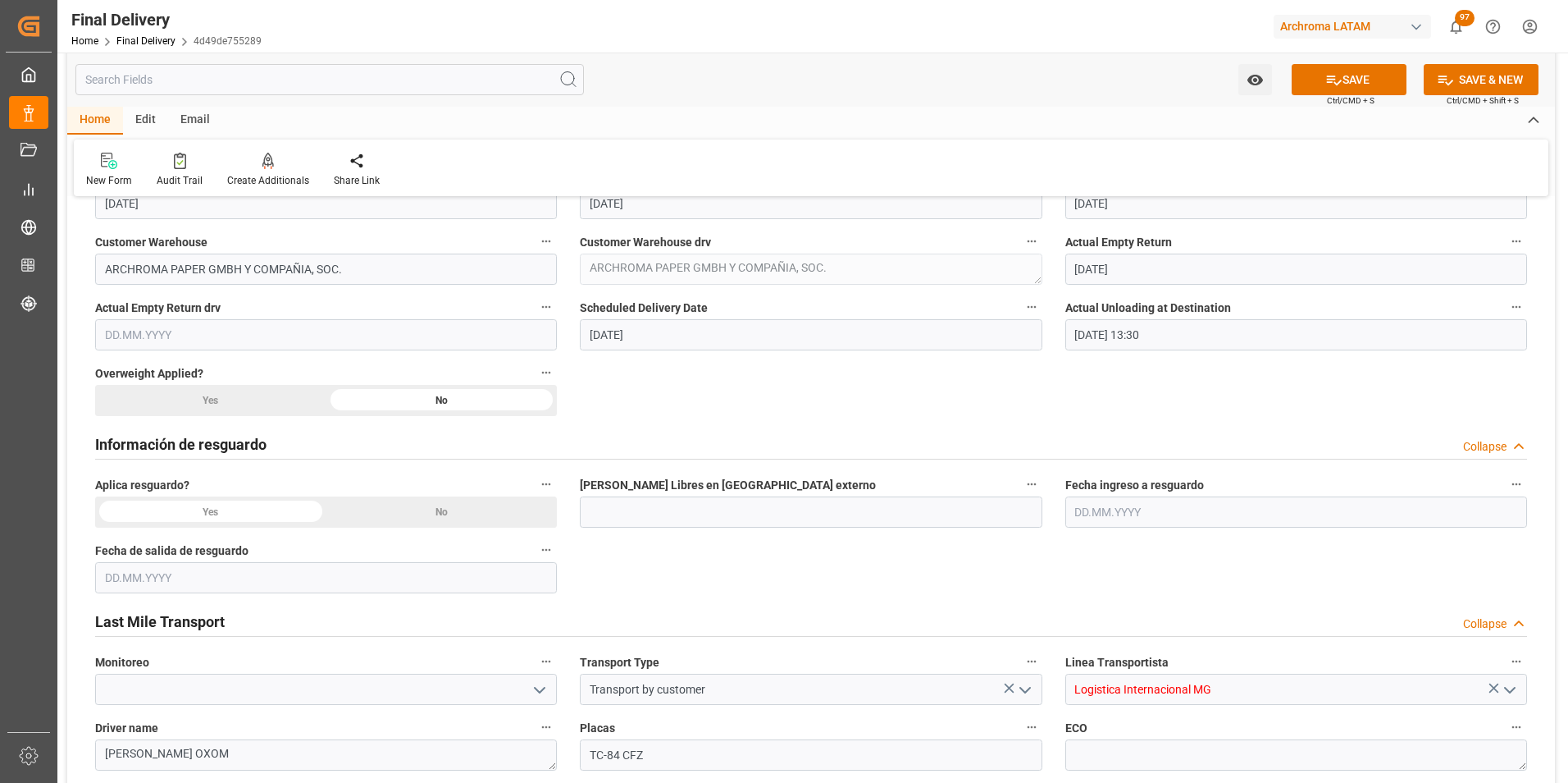
scroll to position [820, 0]
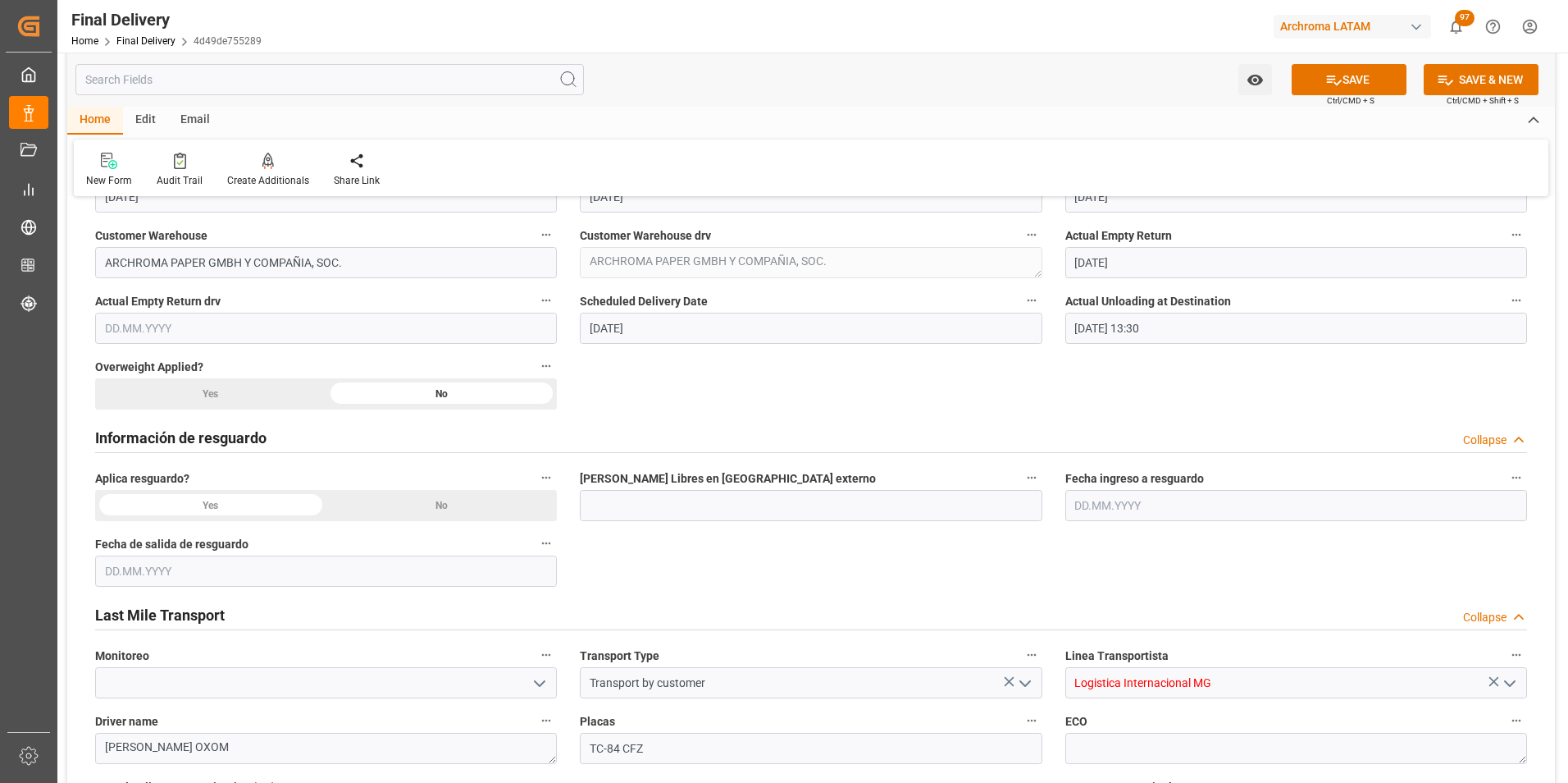
click at [1295, 81] on div "No" at bounding box center [1410, 65] width 231 height 31
click at [1522, 682] on input "Logistica Internacional MG" at bounding box center [1295, 682] width 461 height 31
click at [1515, 682] on icon "open menu" at bounding box center [1510, 683] width 19 height 19
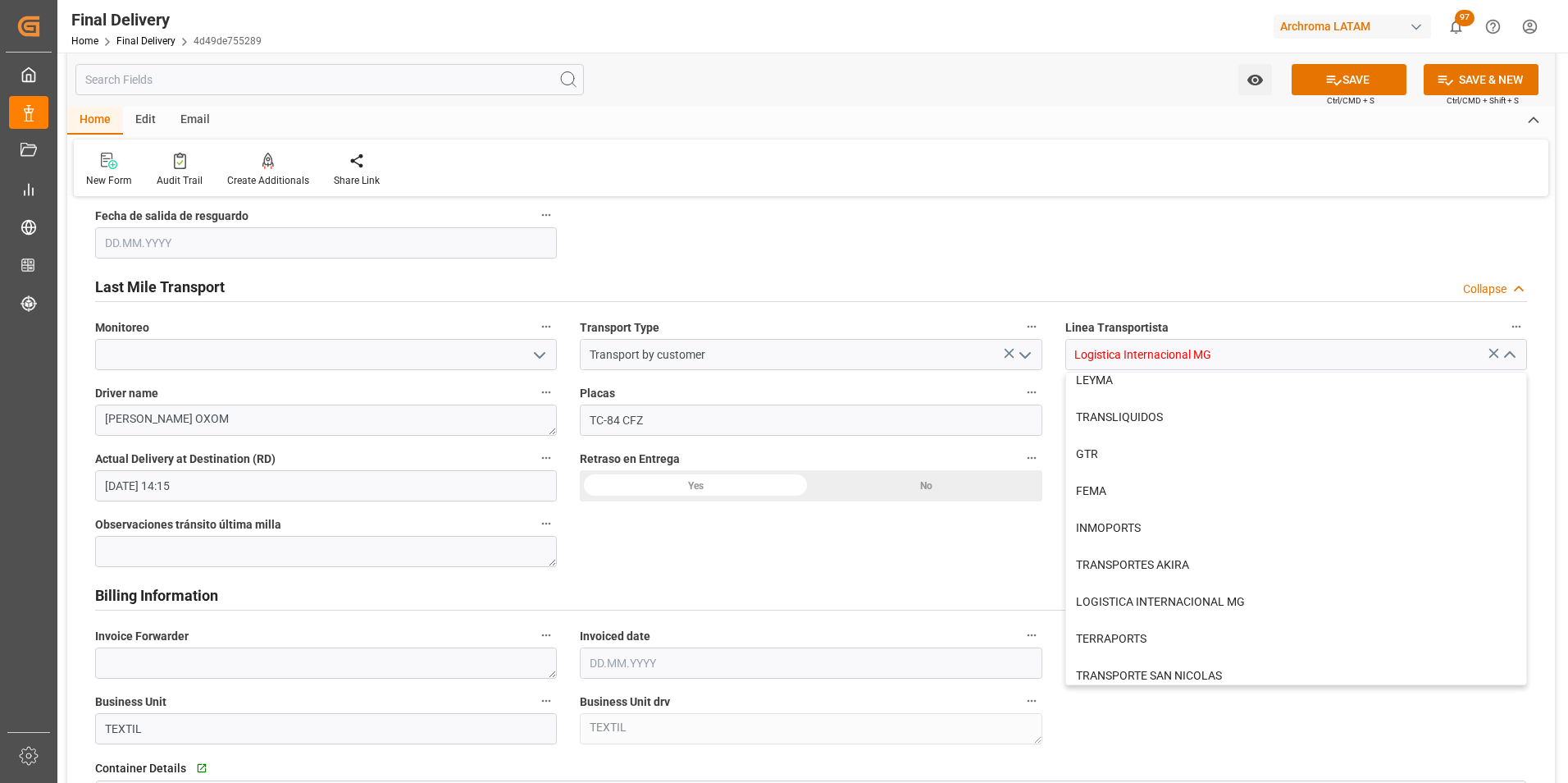
scroll to position [906, 0]
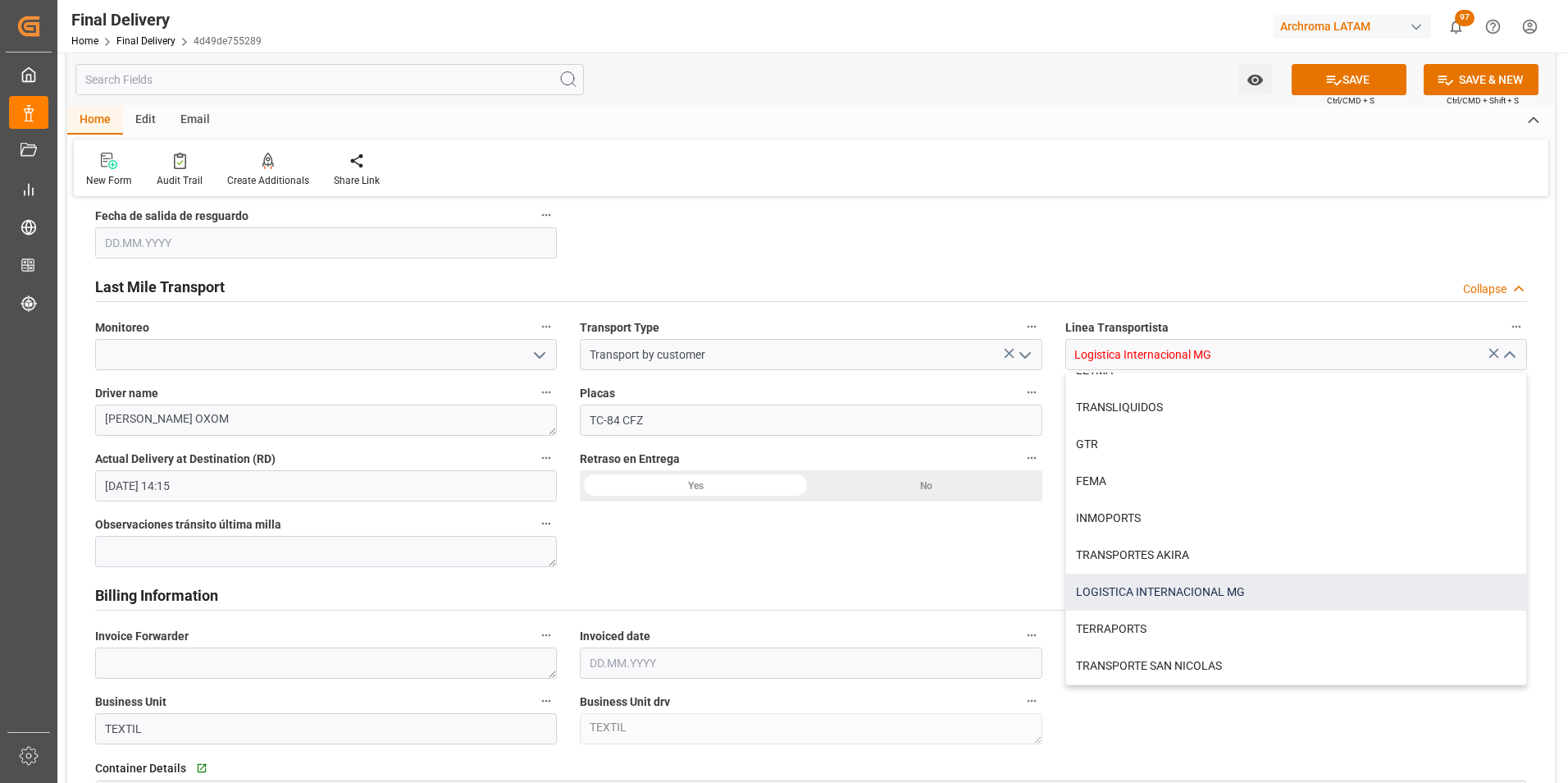
click at [1291, 594] on div "LOGISTICA INTERNACIONAL MG" at bounding box center [1296, 592] width 460 height 37
type input "LOGISTICA INTERNACIONAL MG"
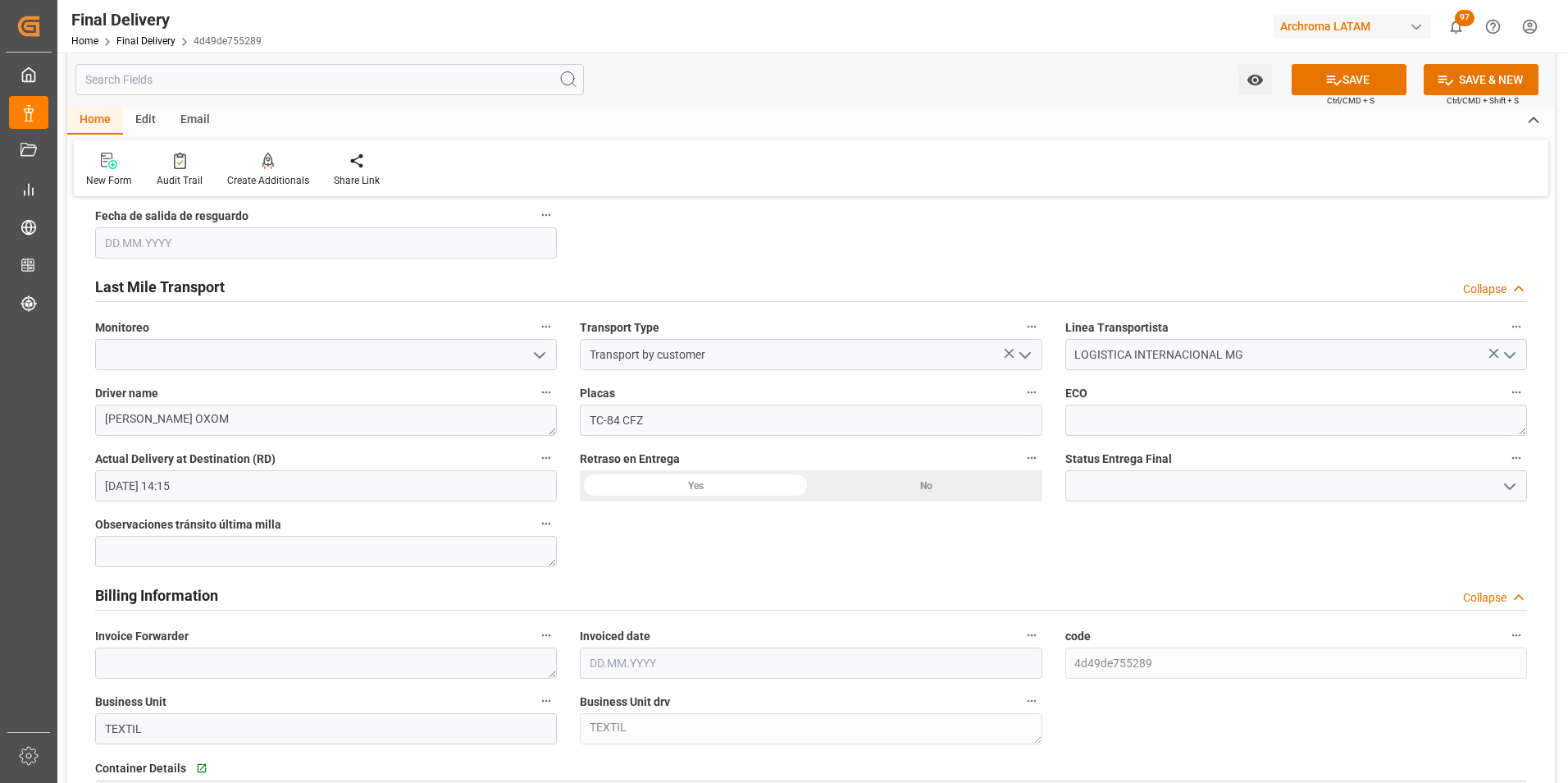
click at [1345, 89] on button "SAVE" at bounding box center [1349, 79] width 115 height 31
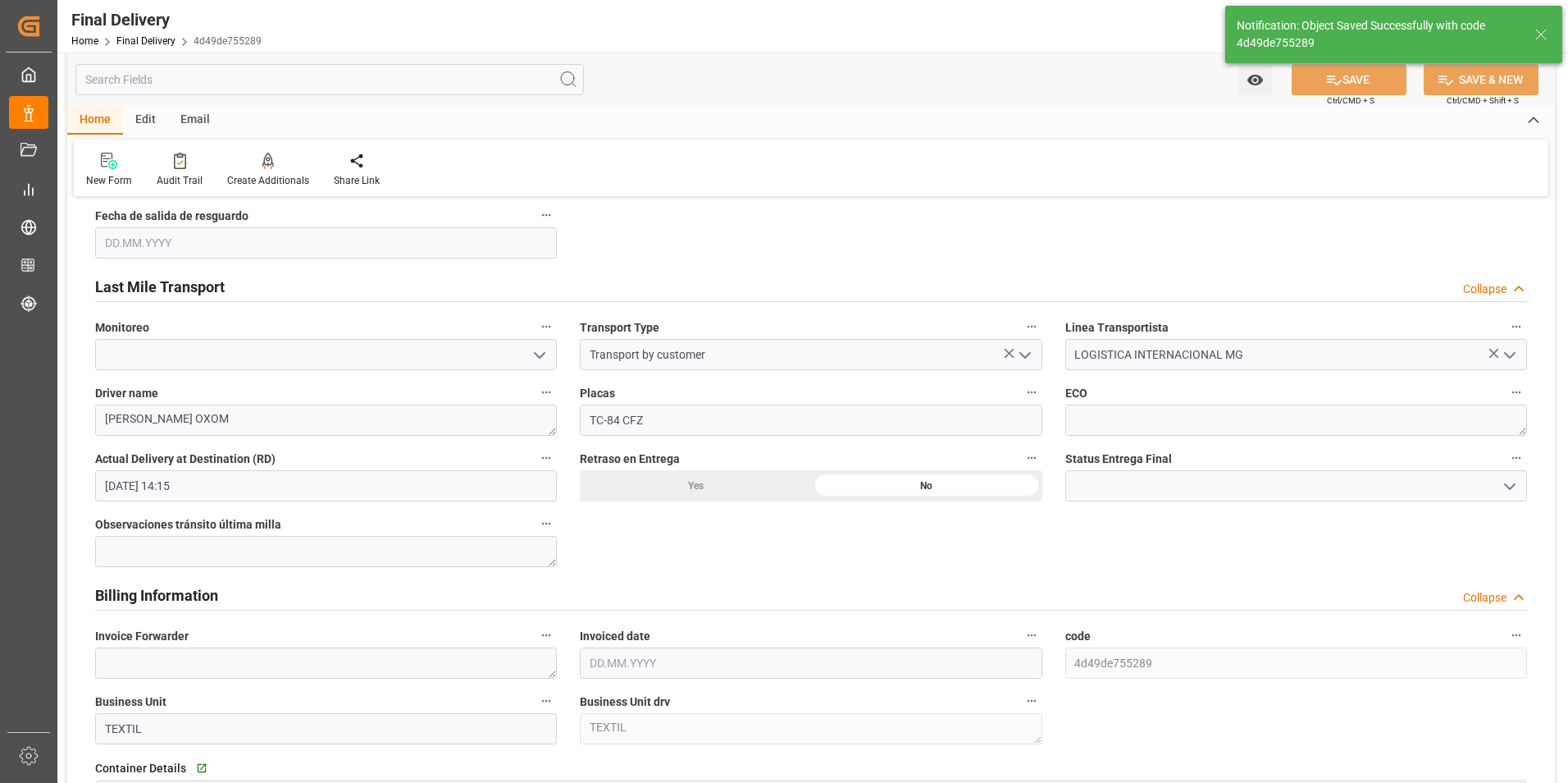
type textarea "1"
type input "2"
click at [1029, 354] on icon "open menu" at bounding box center [1025, 355] width 19 height 19
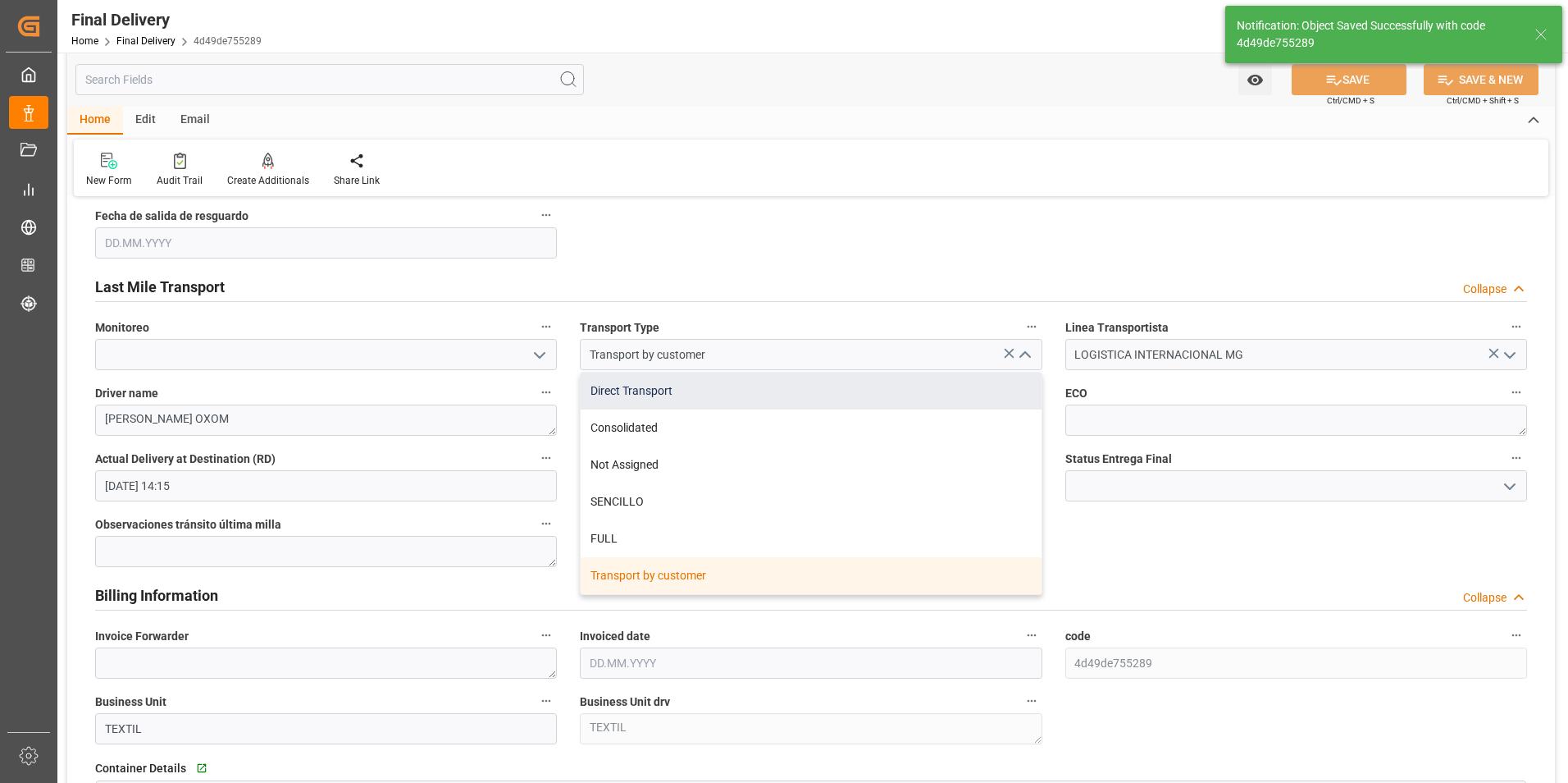
click at [838, 403] on div "Direct Transport" at bounding box center [811, 391] width 460 height 37
type input "Direct Transport"
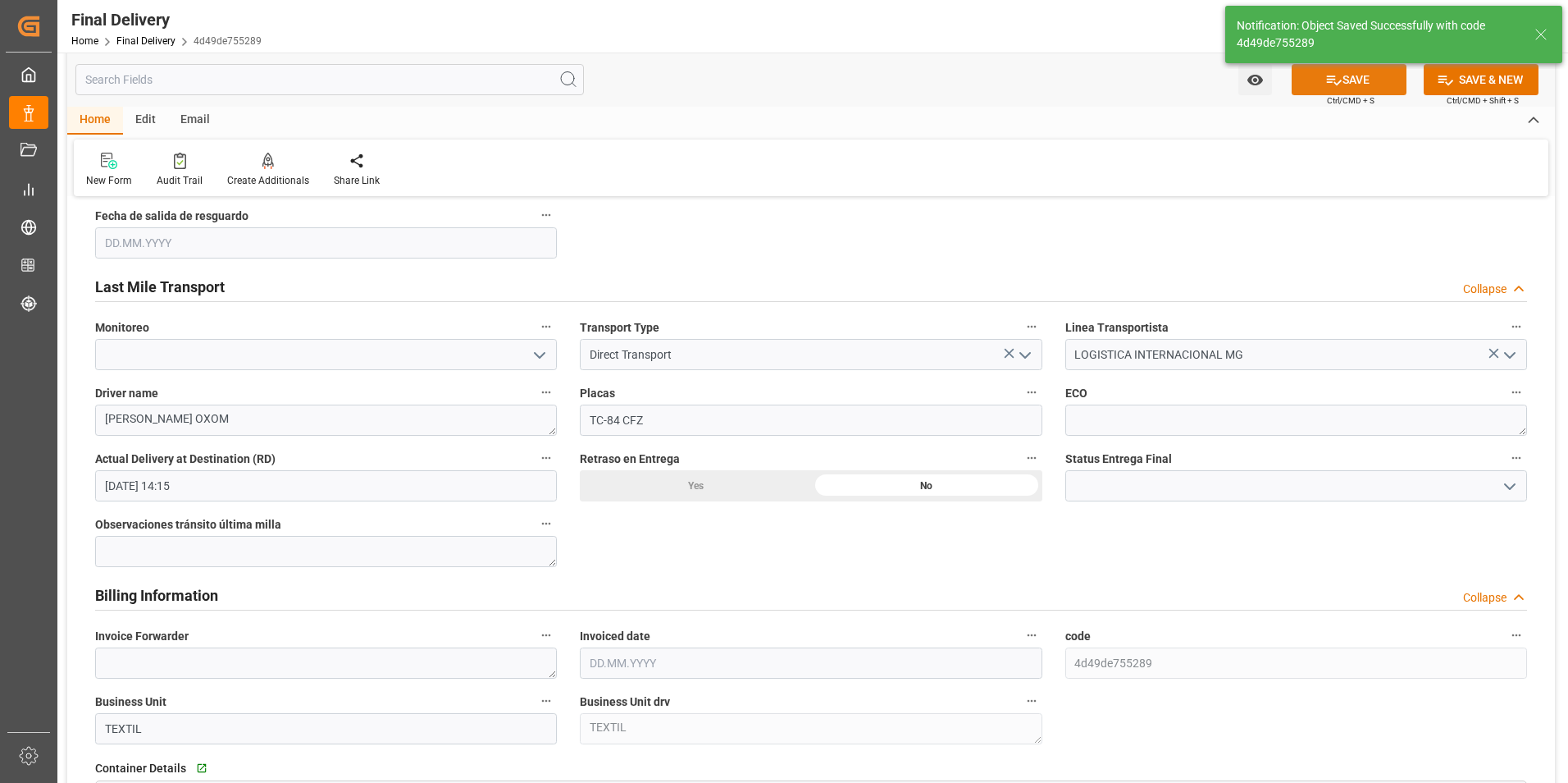
click at [1359, 88] on button "SAVE" at bounding box center [1349, 79] width 115 height 31
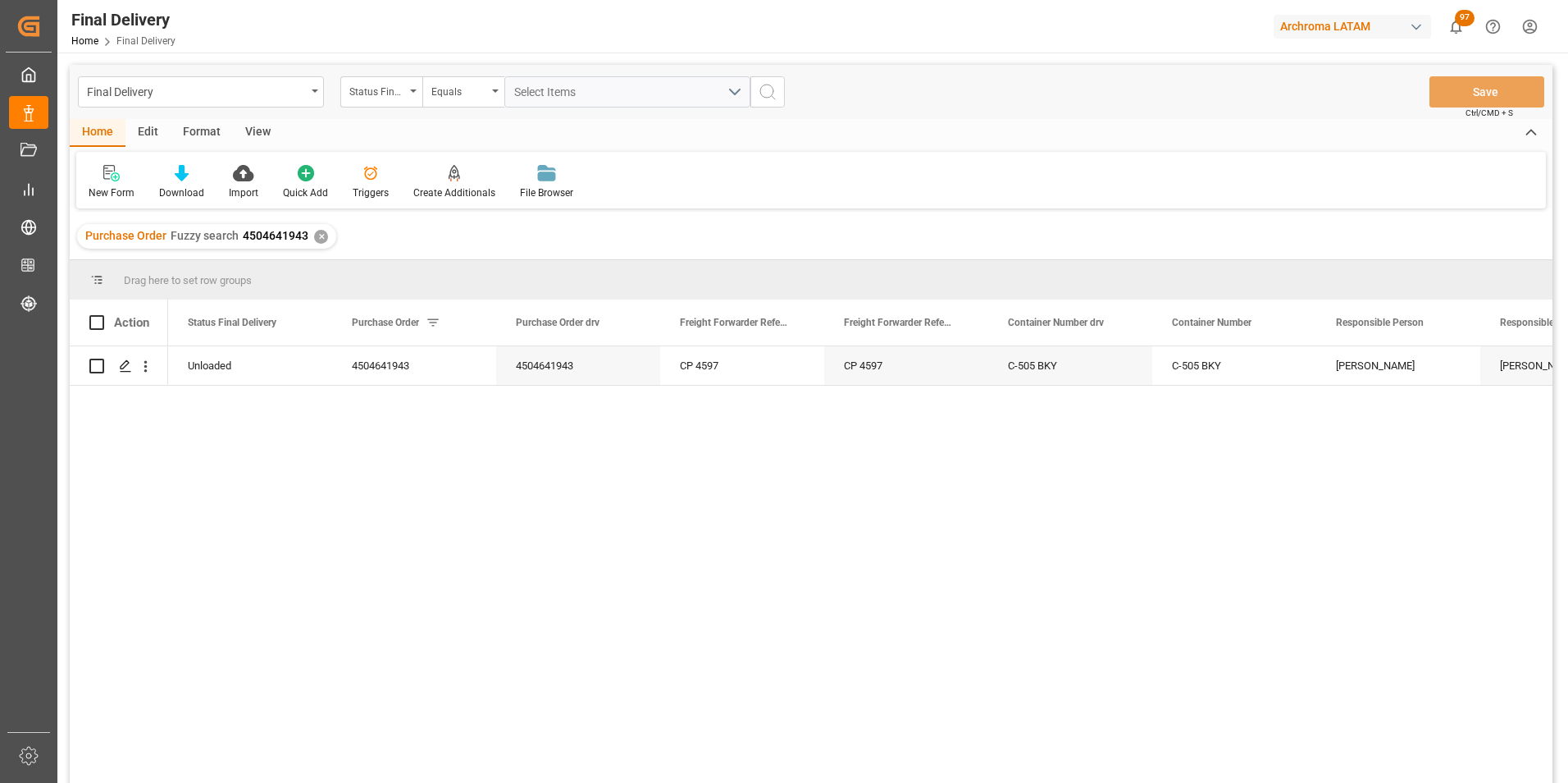
click at [326, 242] on div "Purchase Order Fuzzy search 4504641943 ✕" at bounding box center [206, 236] width 259 height 25
click at [321, 239] on div "✕" at bounding box center [321, 236] width 14 height 14
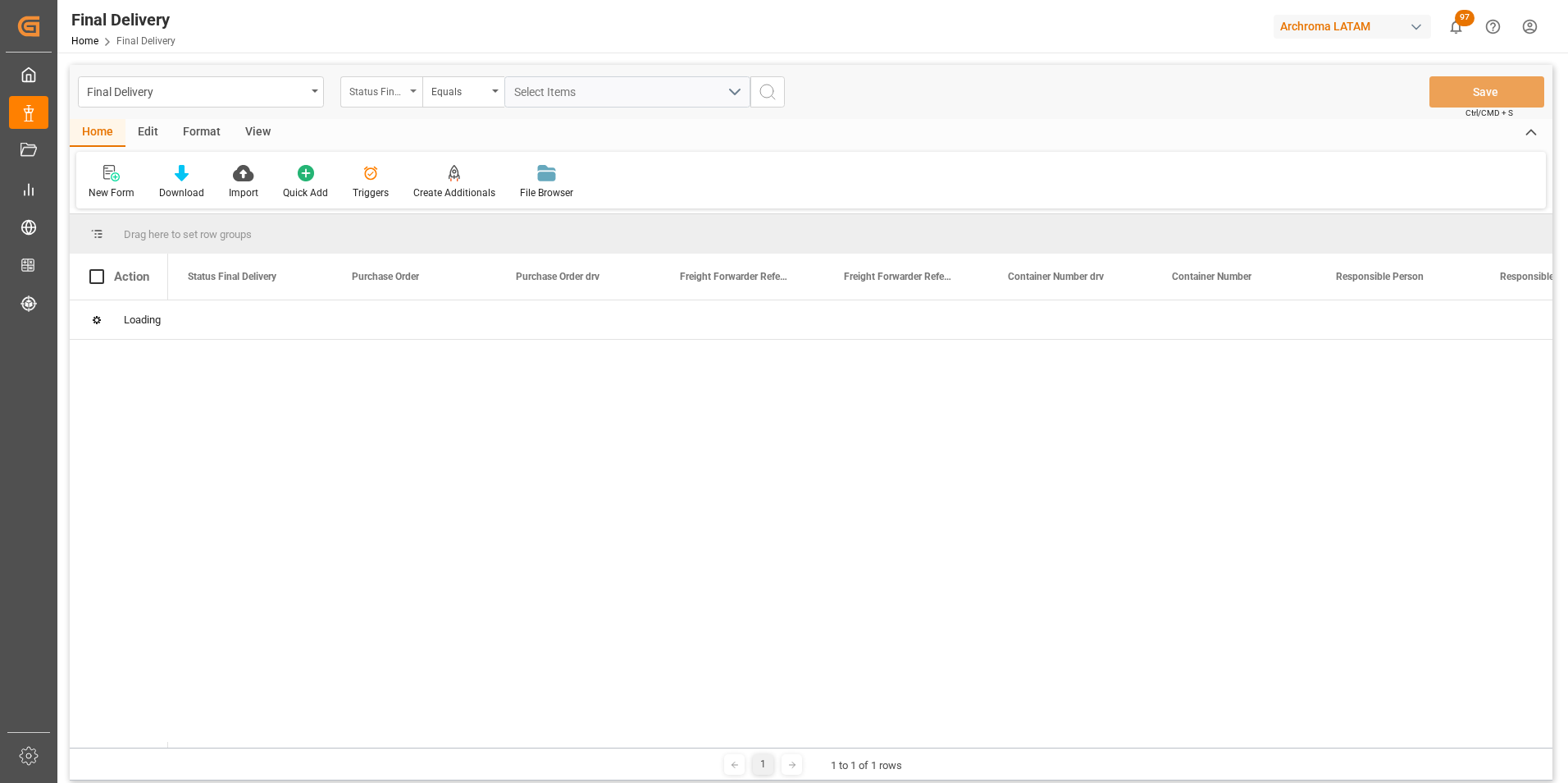
click at [406, 89] on div "Status Final Delivery" at bounding box center [381, 91] width 82 height 31
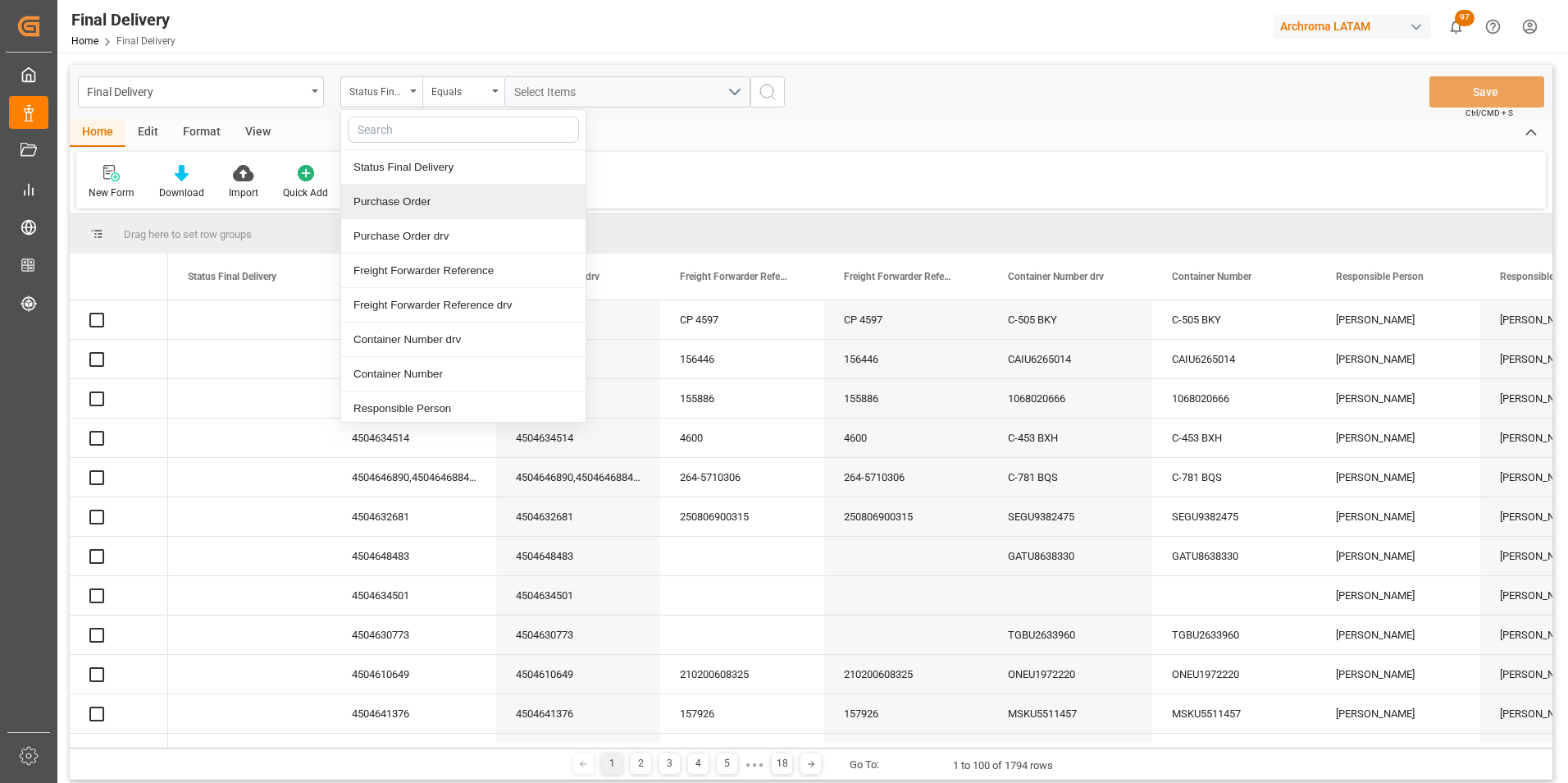
click at [414, 209] on div "Purchase Order" at bounding box center [463, 201] width 244 height 35
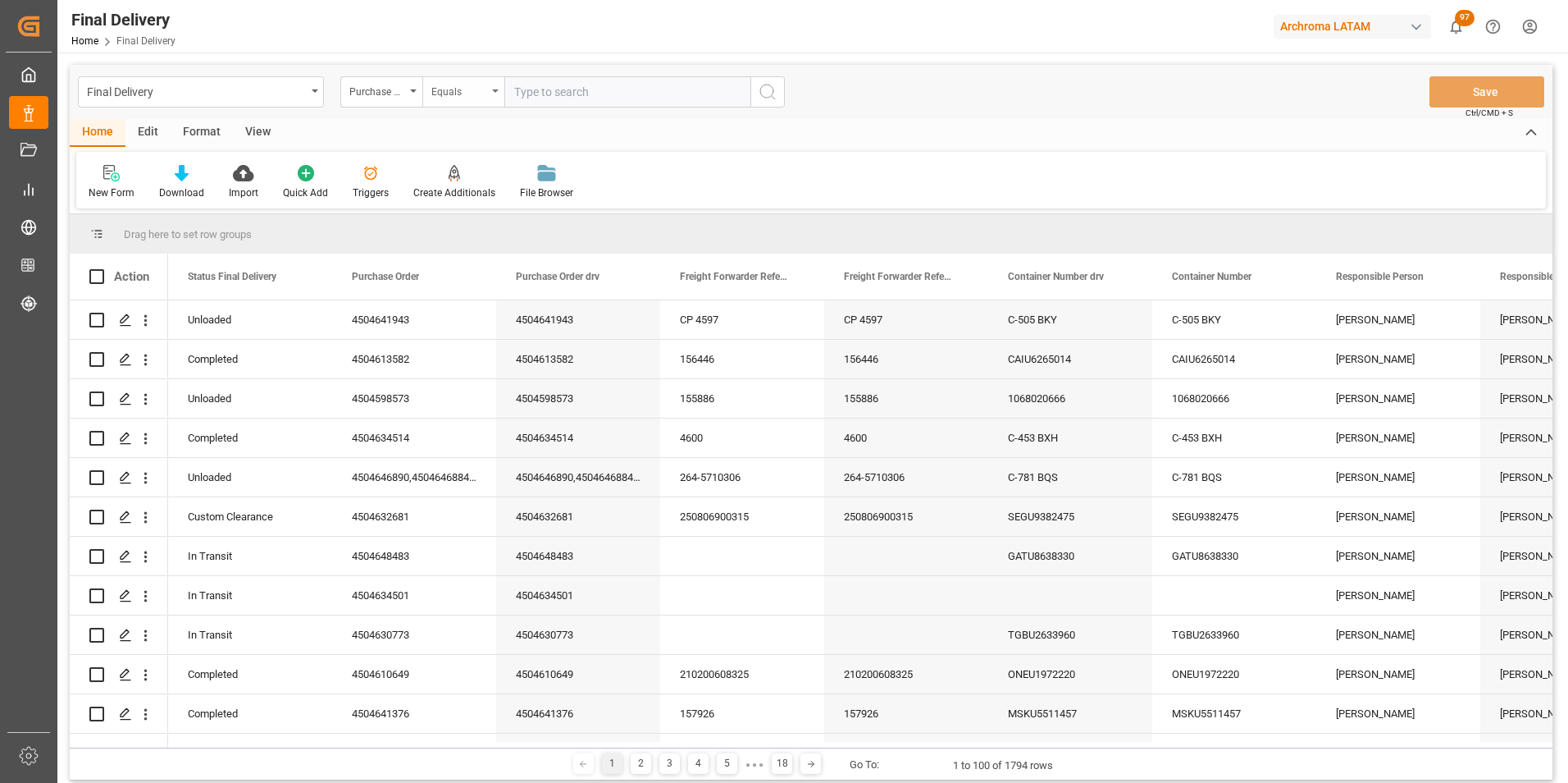
click at [448, 101] on div "Equals" at bounding box center [463, 91] width 82 height 31
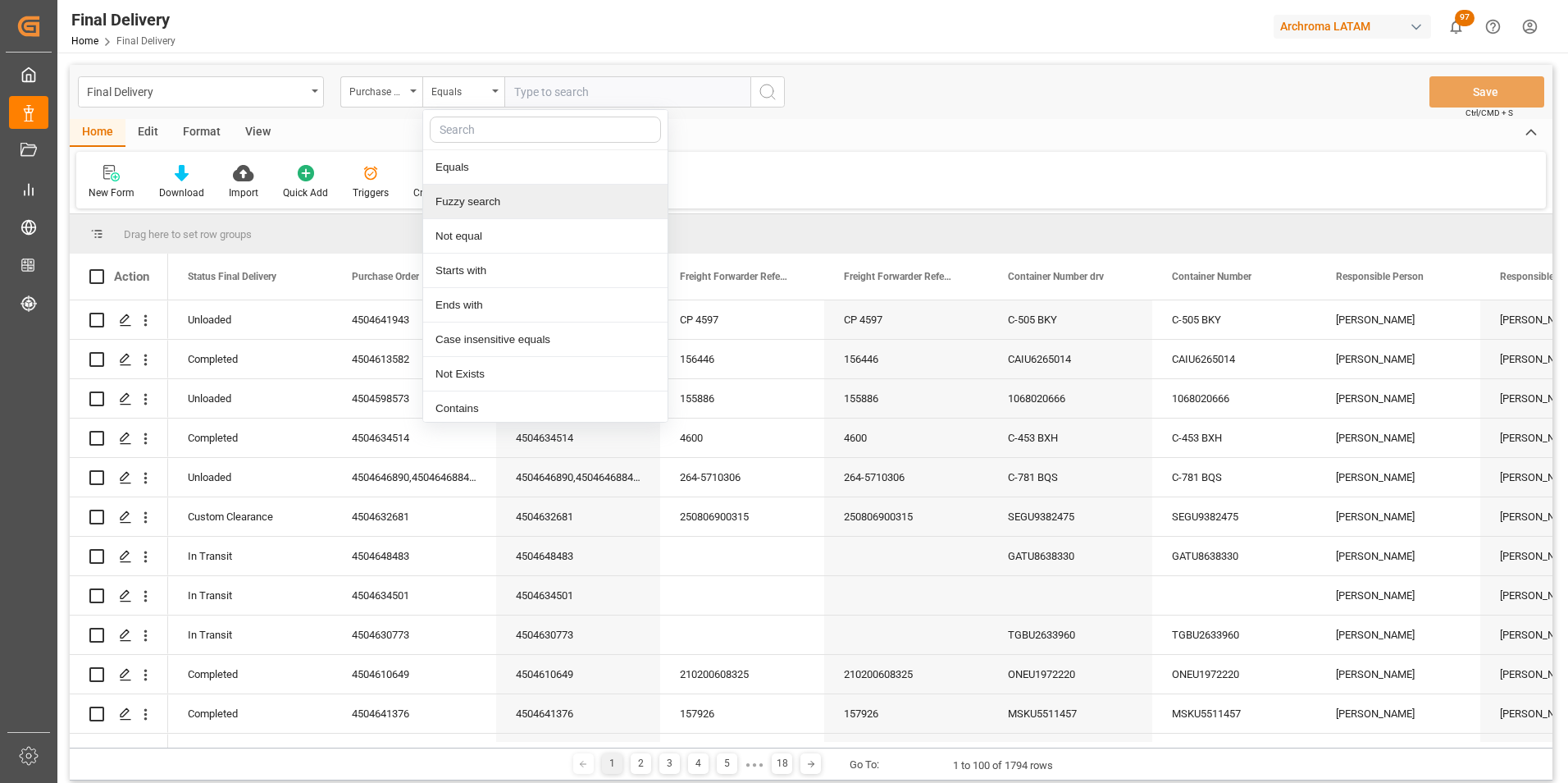
click at [514, 198] on div "Fuzzy search" at bounding box center [545, 201] width 244 height 35
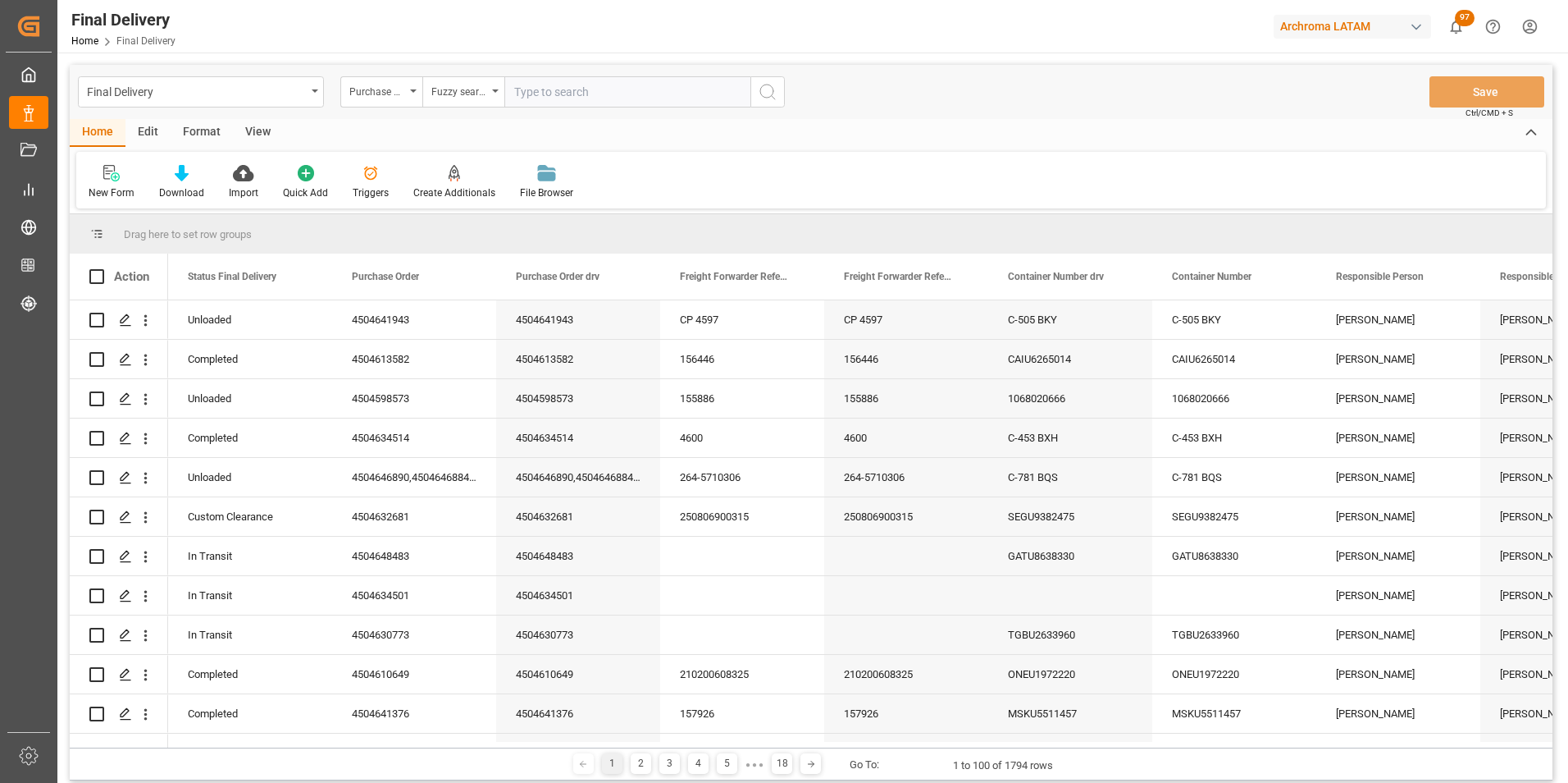
paste input "4504621592"
type input "4504621592"
click at [761, 94] on icon "search button" at bounding box center [768, 92] width 19 height 19
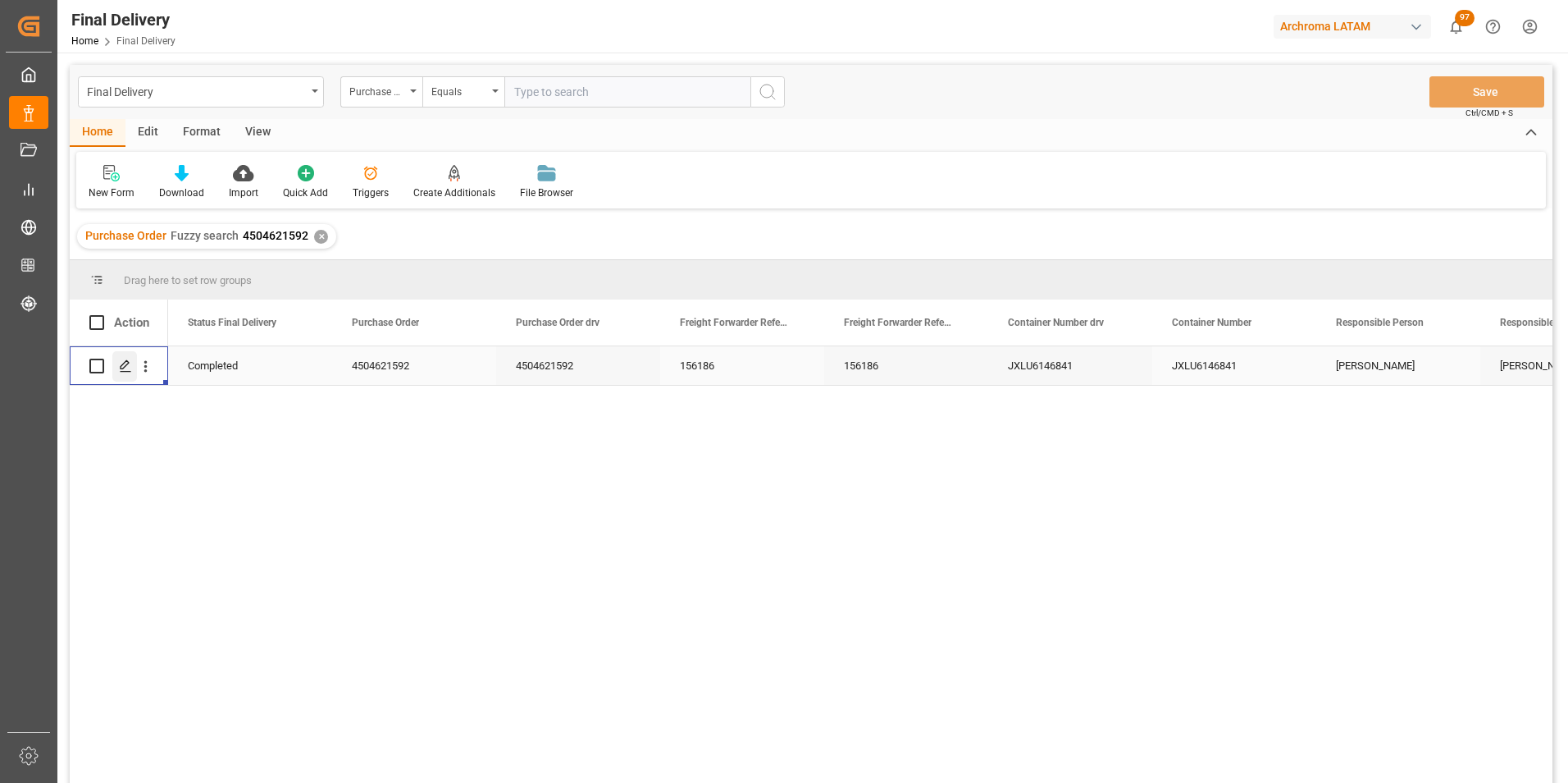
click at [129, 360] on icon "Press SPACE to select this row." at bounding box center [125, 366] width 13 height 13
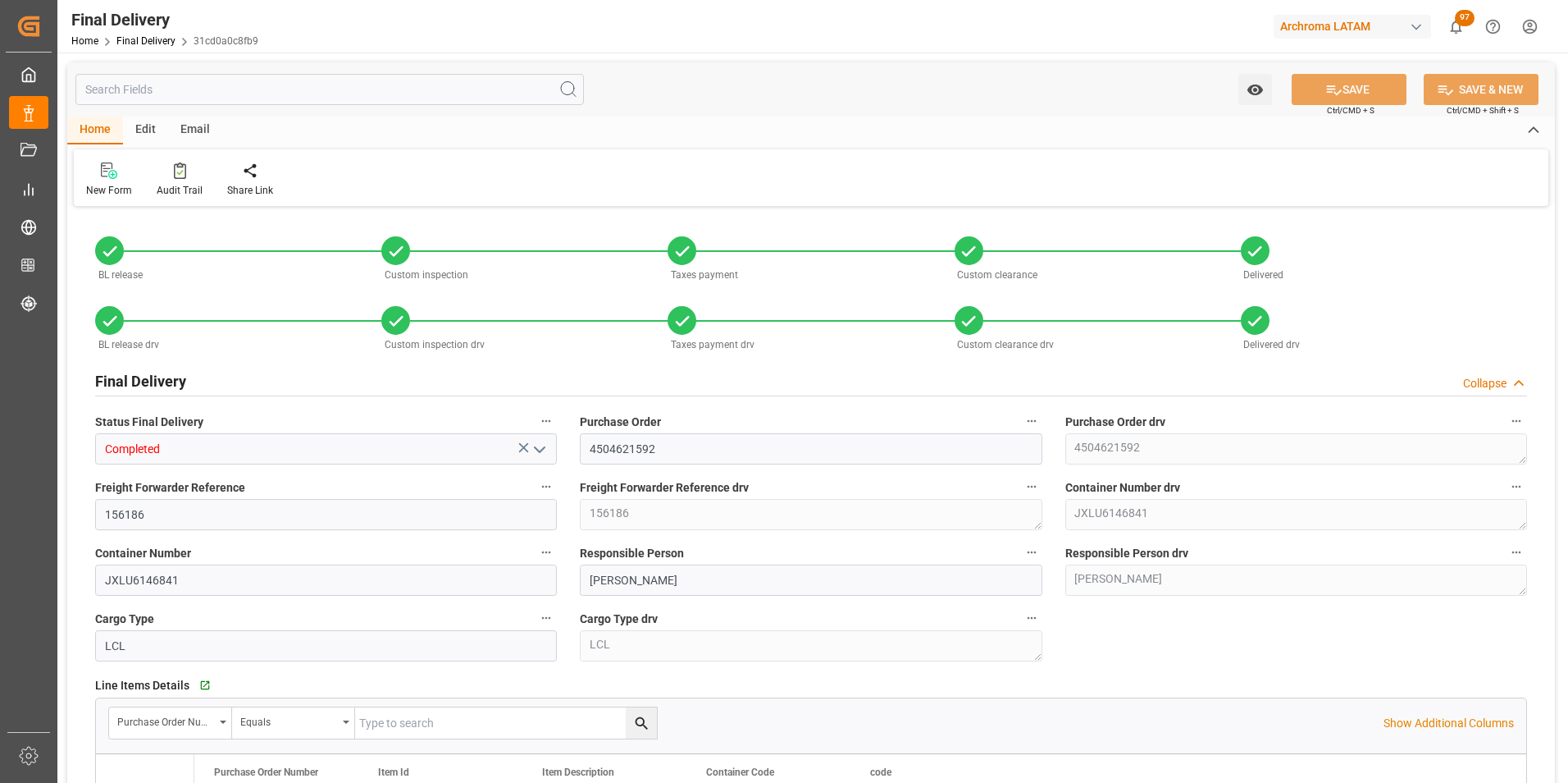
type input "3"
type input "21.07.2025"
type input "20.07.2025"
type input "22.07.2025"
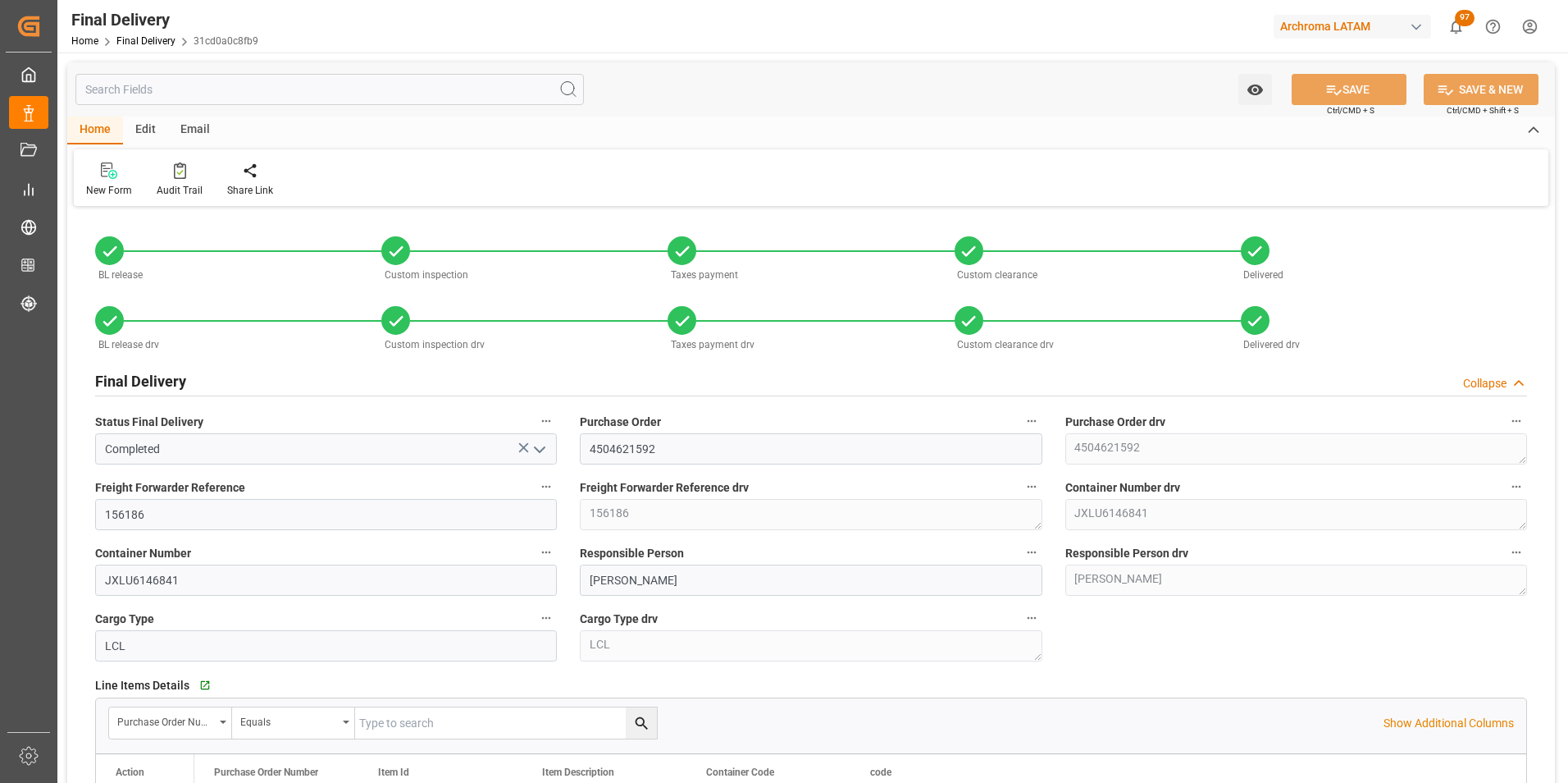
type input "14.07.2025"
type input "22.07.2025"
type input "25.07.2025"
type input "26.07.2025"
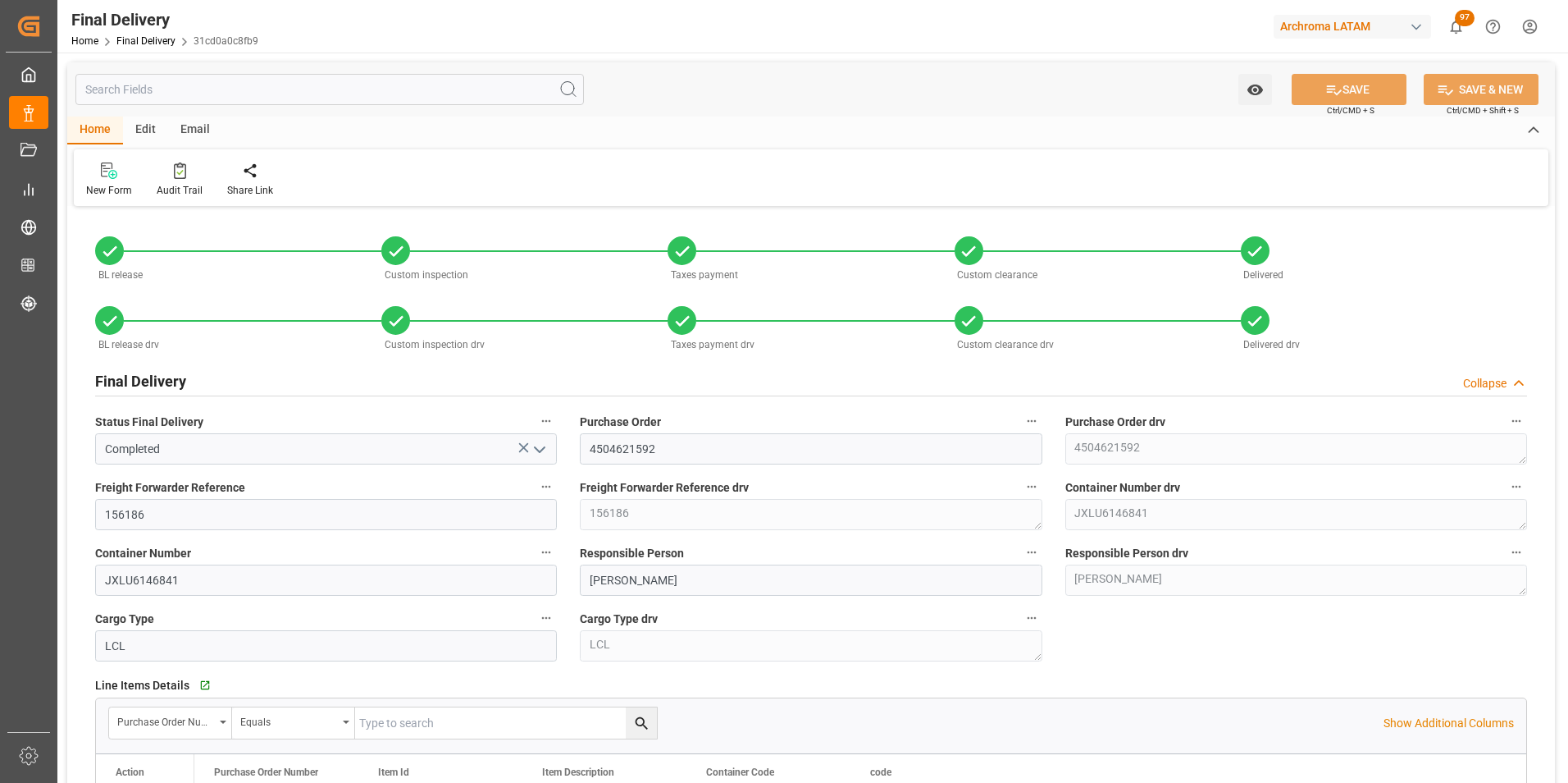
type input "22.07.2025"
type input "22.07.2025 09:30"
type input "22.07.2025 09:45"
type input "18.07.2025"
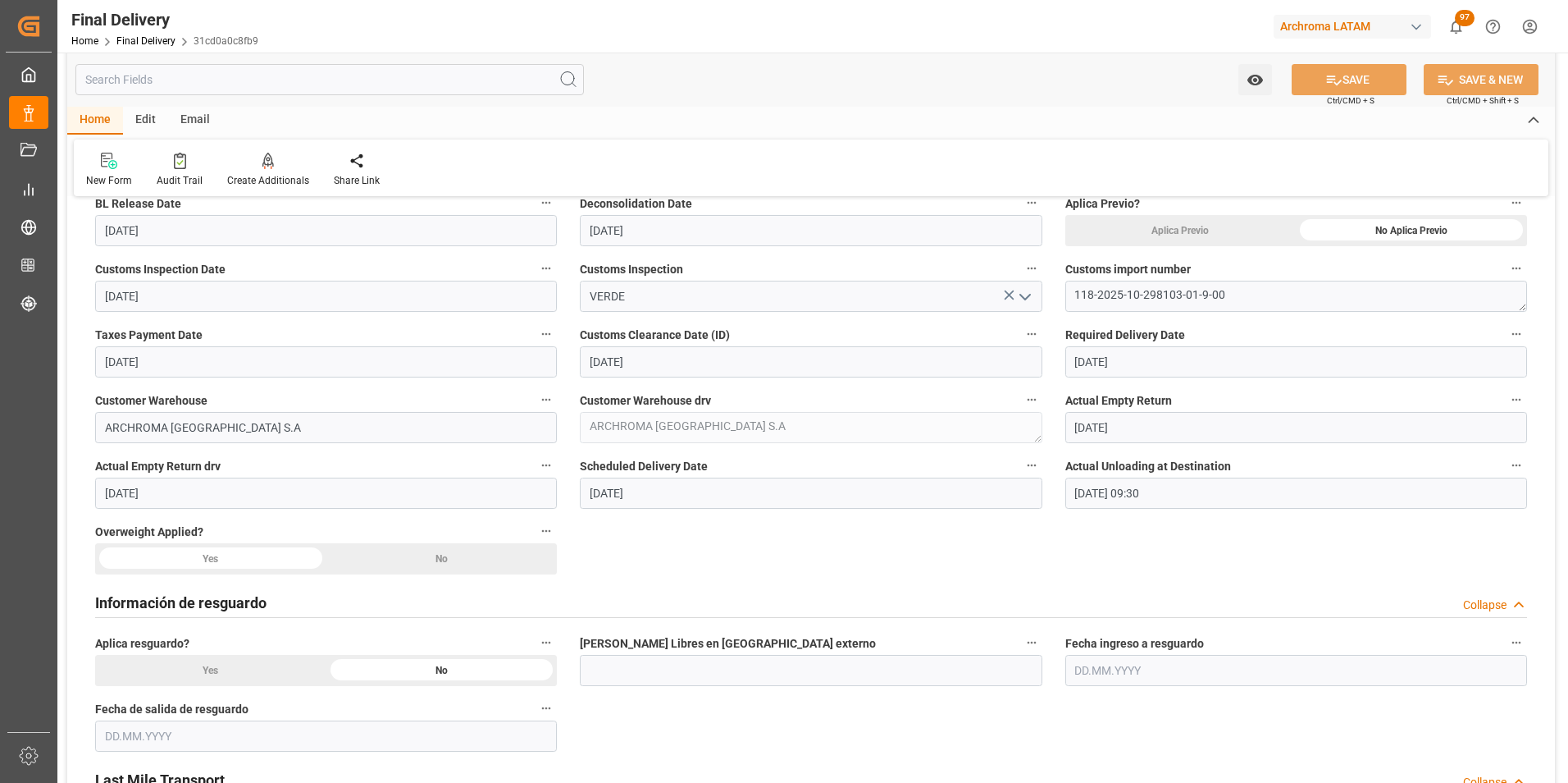
scroll to position [656, 0]
click at [1295, 245] on div "No" at bounding box center [1410, 229] width 231 height 31
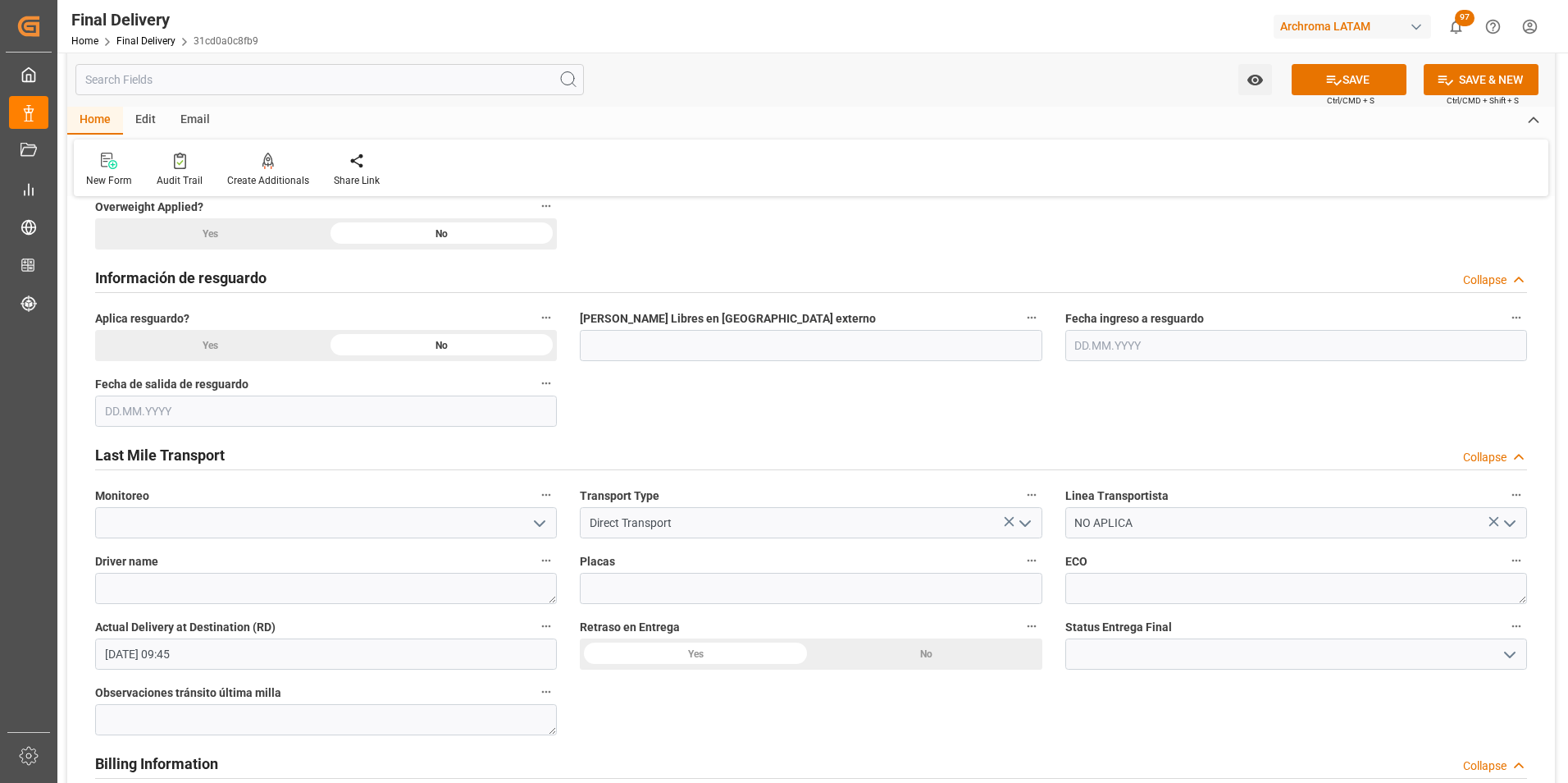
scroll to position [984, 0]
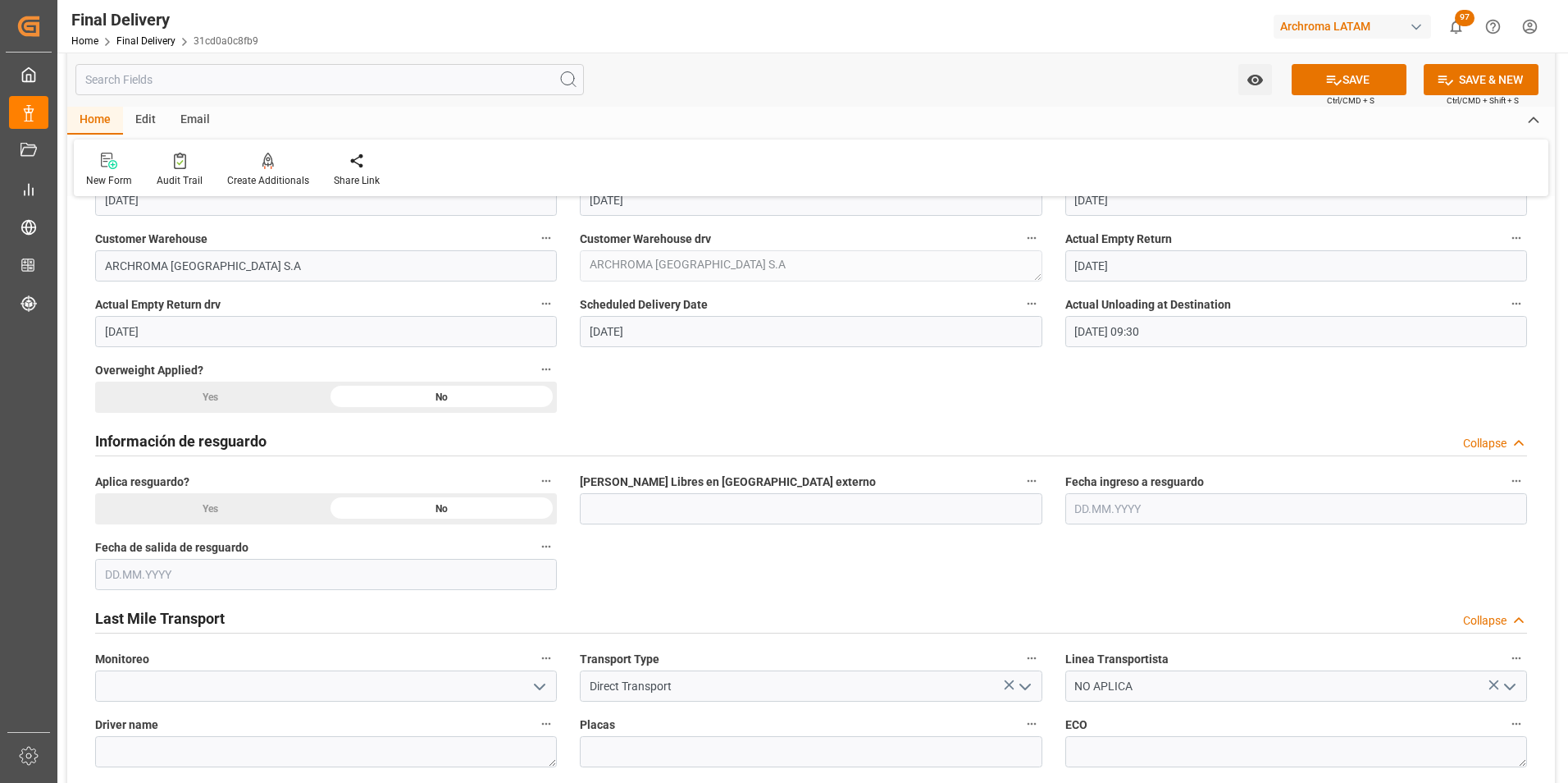
scroll to position [1066, 0]
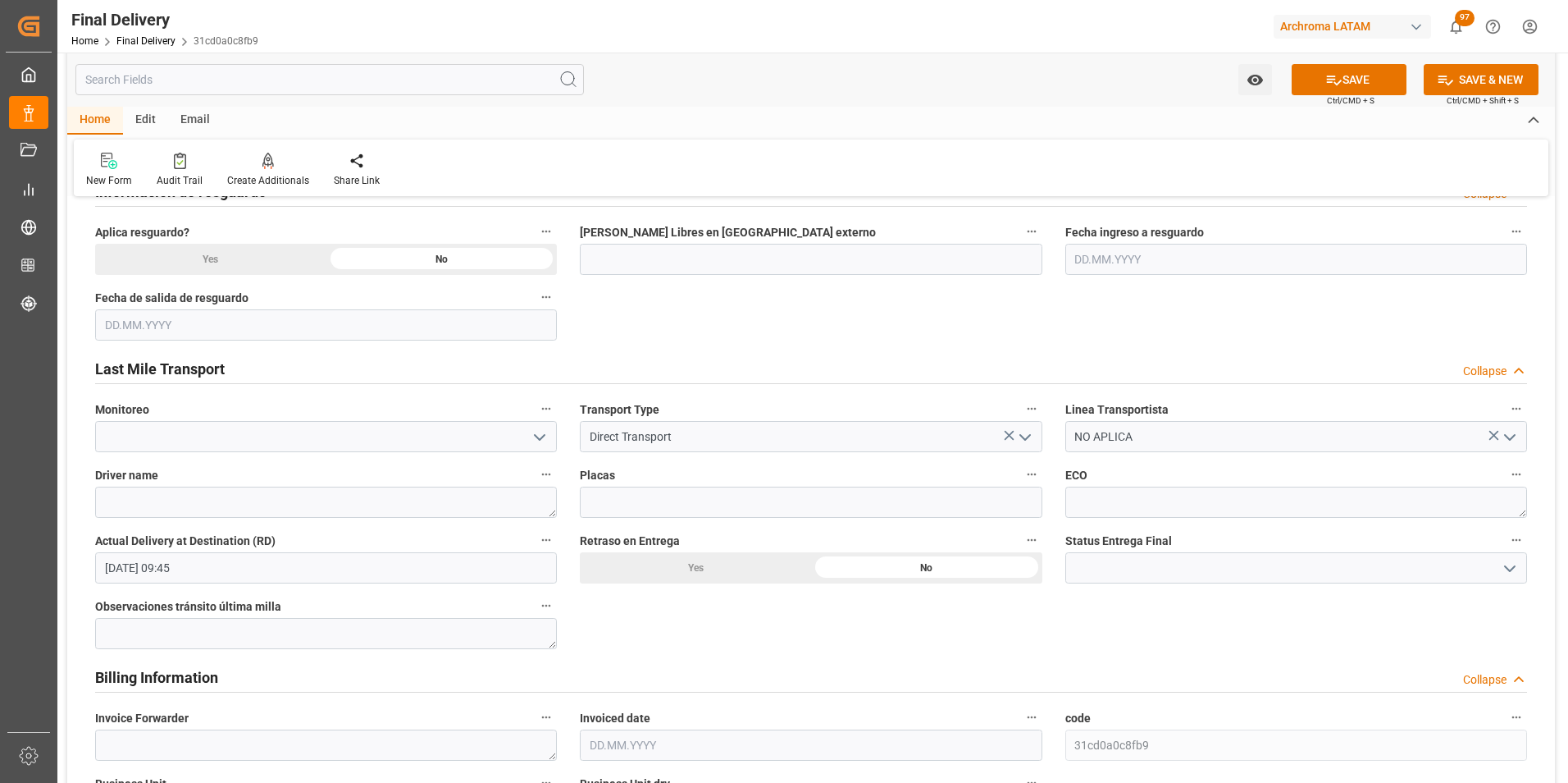
click at [1502, 566] on icon "open menu" at bounding box center [1510, 569] width 19 height 19
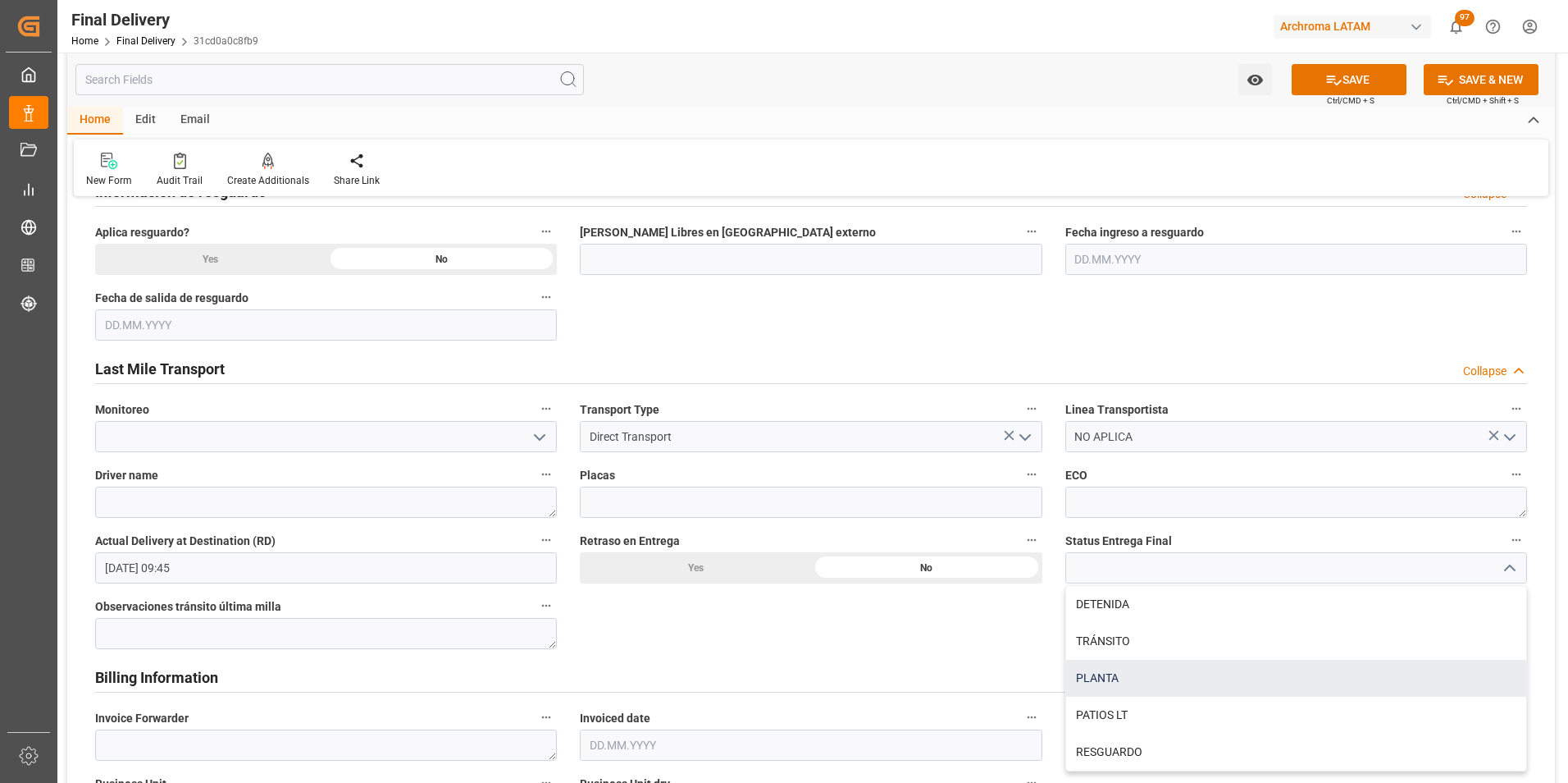
click at [1206, 684] on div "PLANTA" at bounding box center [1296, 678] width 460 height 37
type input "PLANTA"
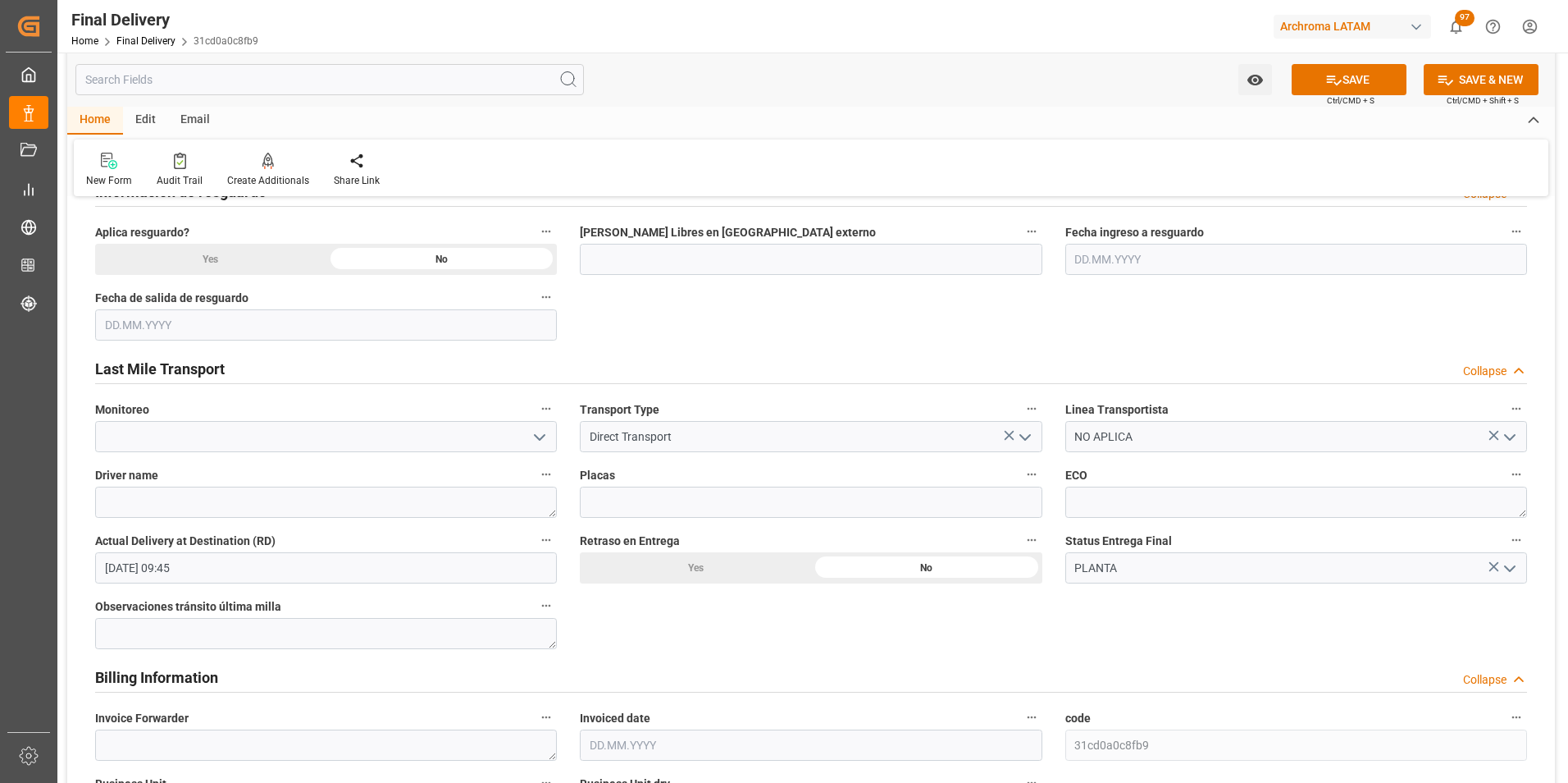
click at [1340, 61] on div "Watch Option SAVE Ctrl/CMD + S SAVE & NEW Ctrl/CMD + Shift + S" at bounding box center [811, 79] width 1487 height 54
click at [1345, 83] on button "SAVE" at bounding box center [1349, 79] width 115 height 31
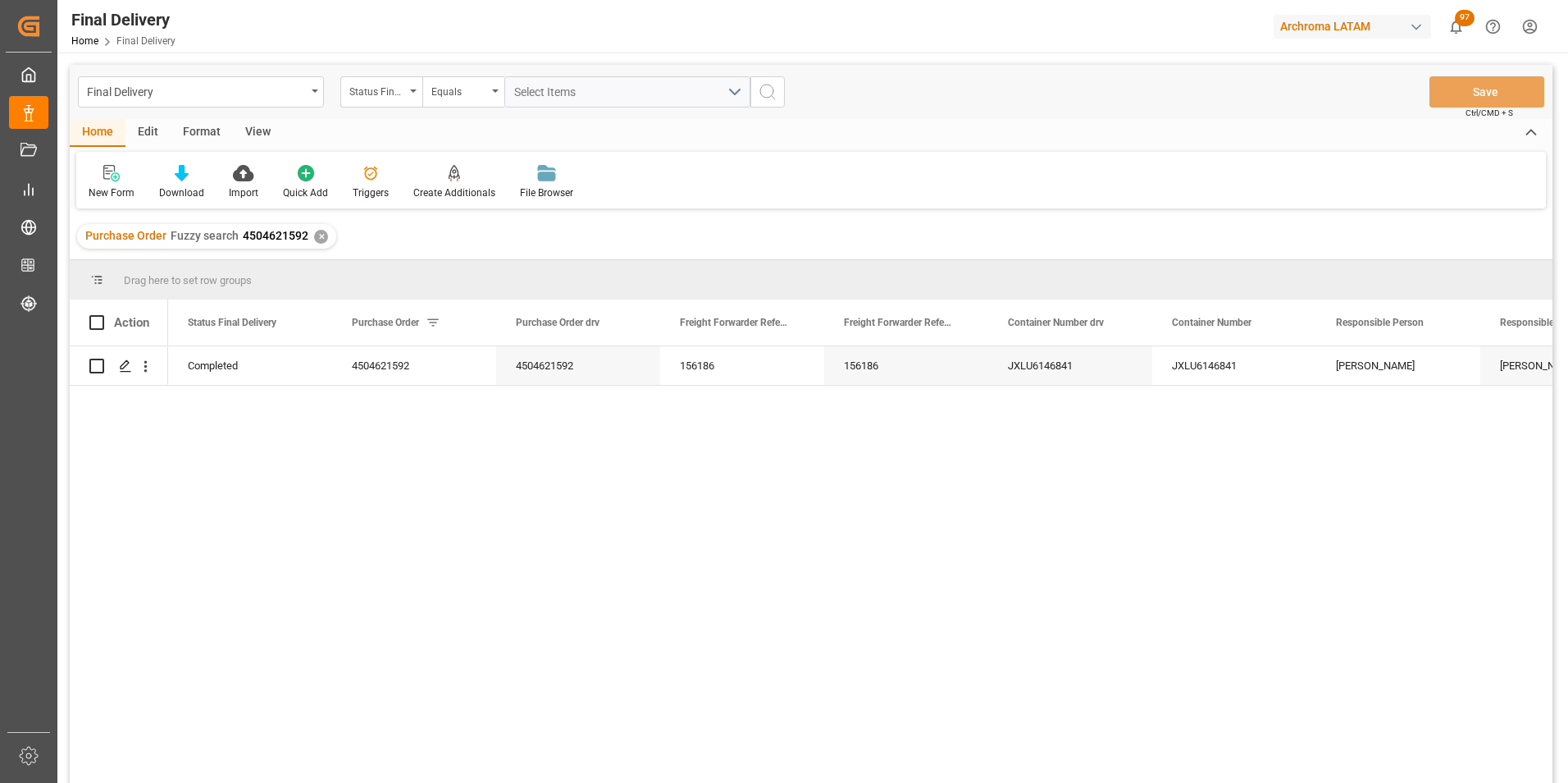
click at [316, 235] on div "✕" at bounding box center [321, 236] width 14 height 14
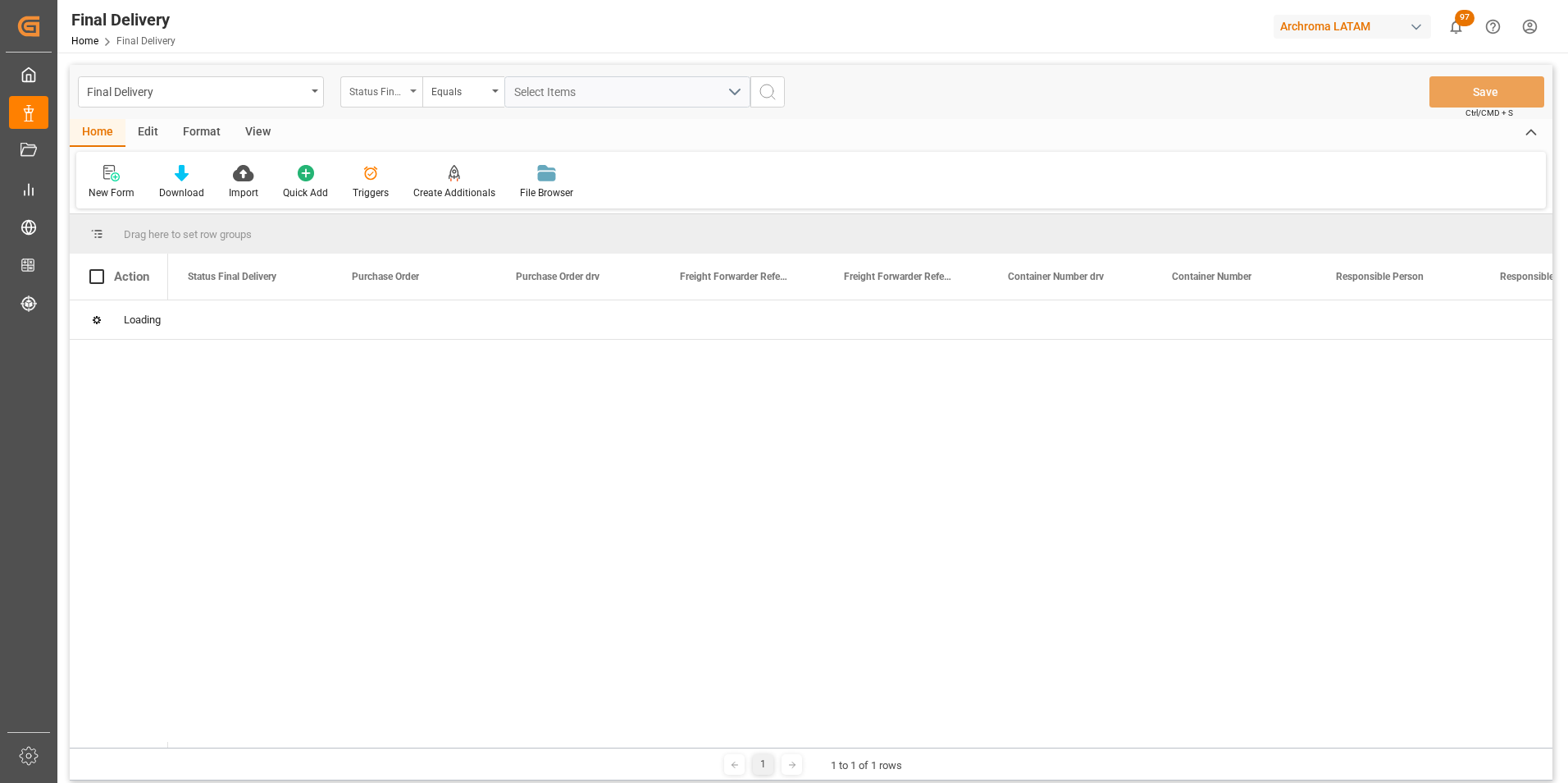
click at [383, 96] on div "Status Final Delivery" at bounding box center [377, 89] width 56 height 19
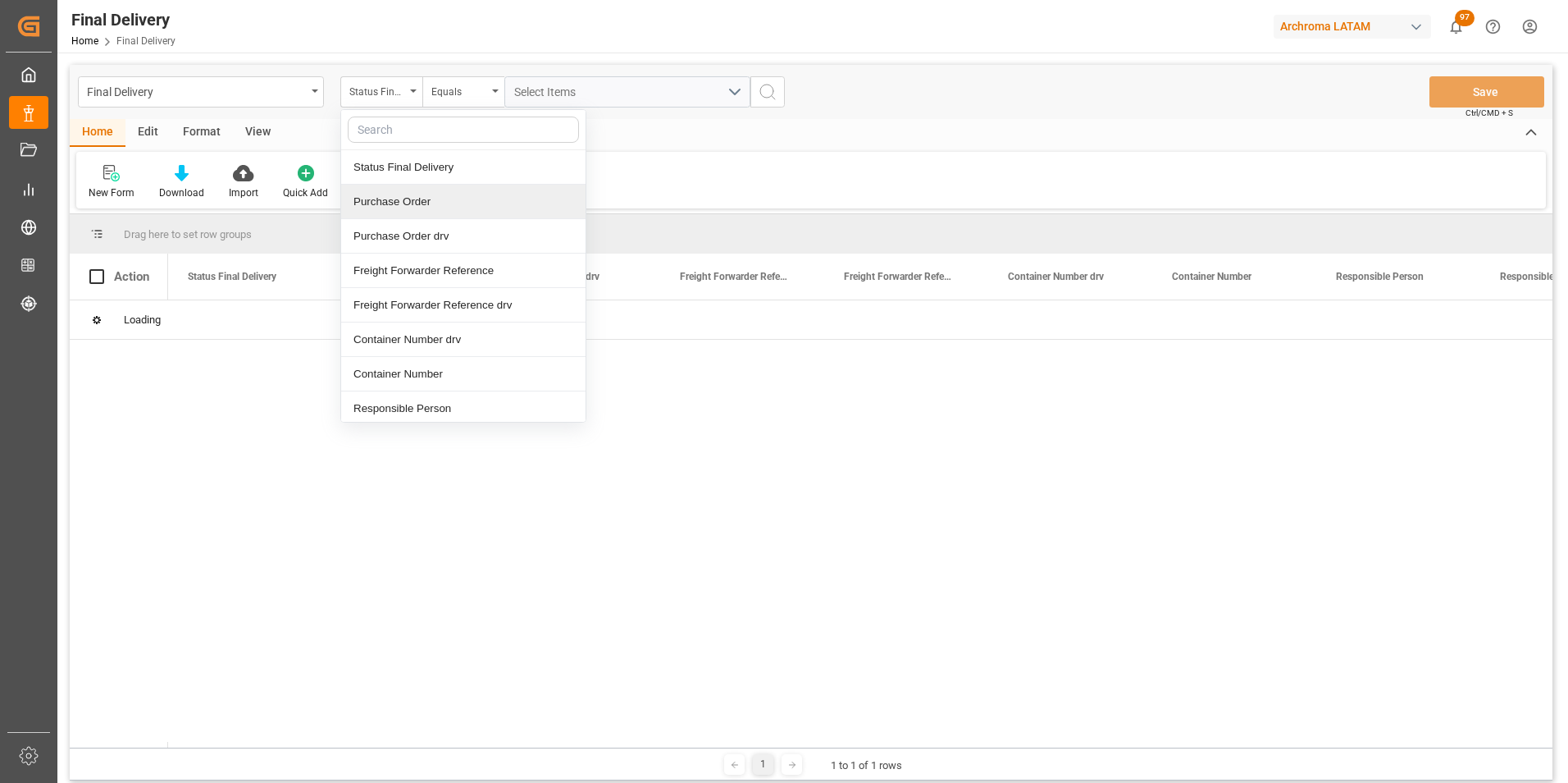
click at [406, 205] on div "Purchase Order" at bounding box center [463, 201] width 244 height 35
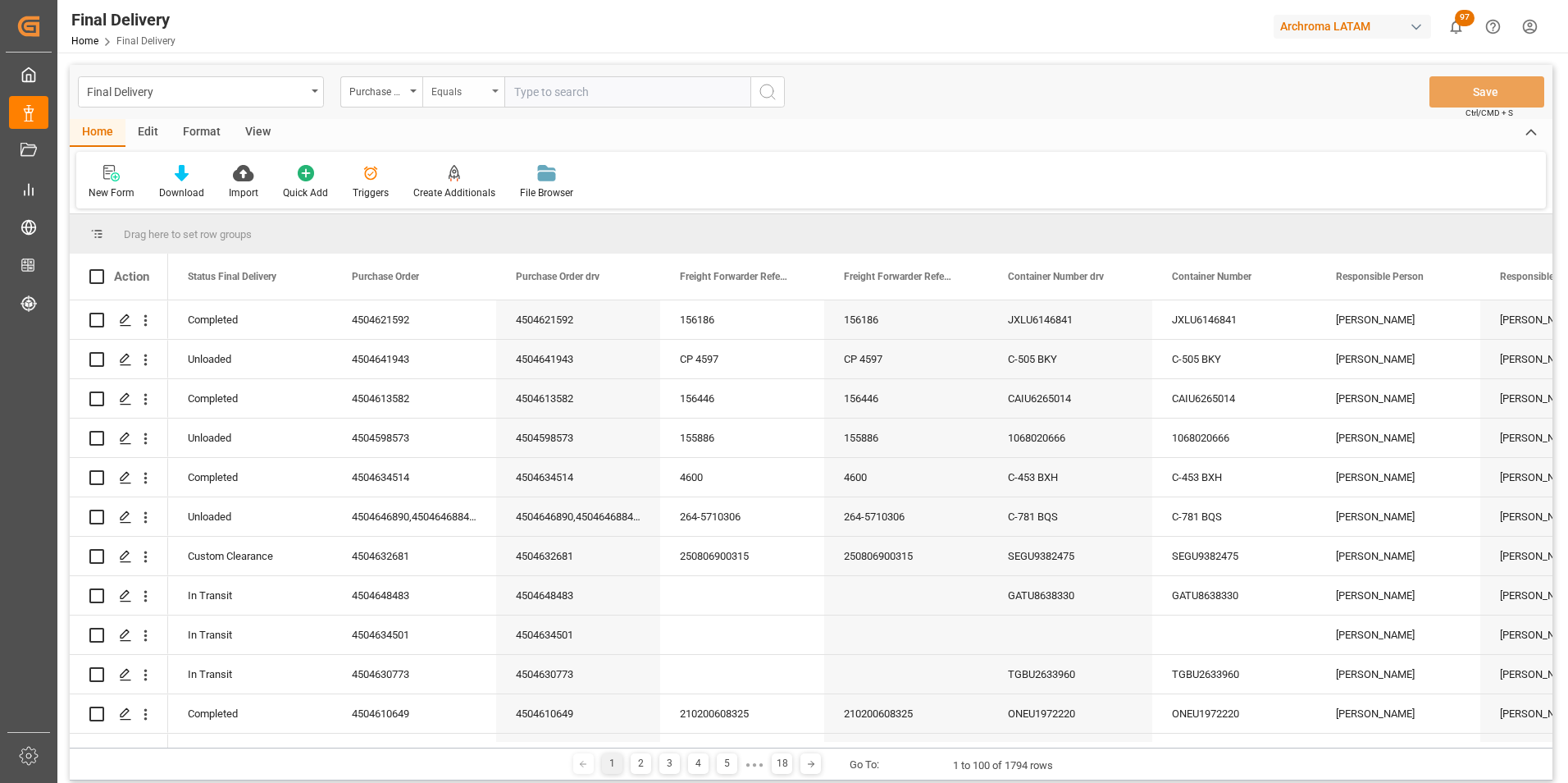
click at [461, 99] on div "Equals" at bounding box center [463, 91] width 82 height 31
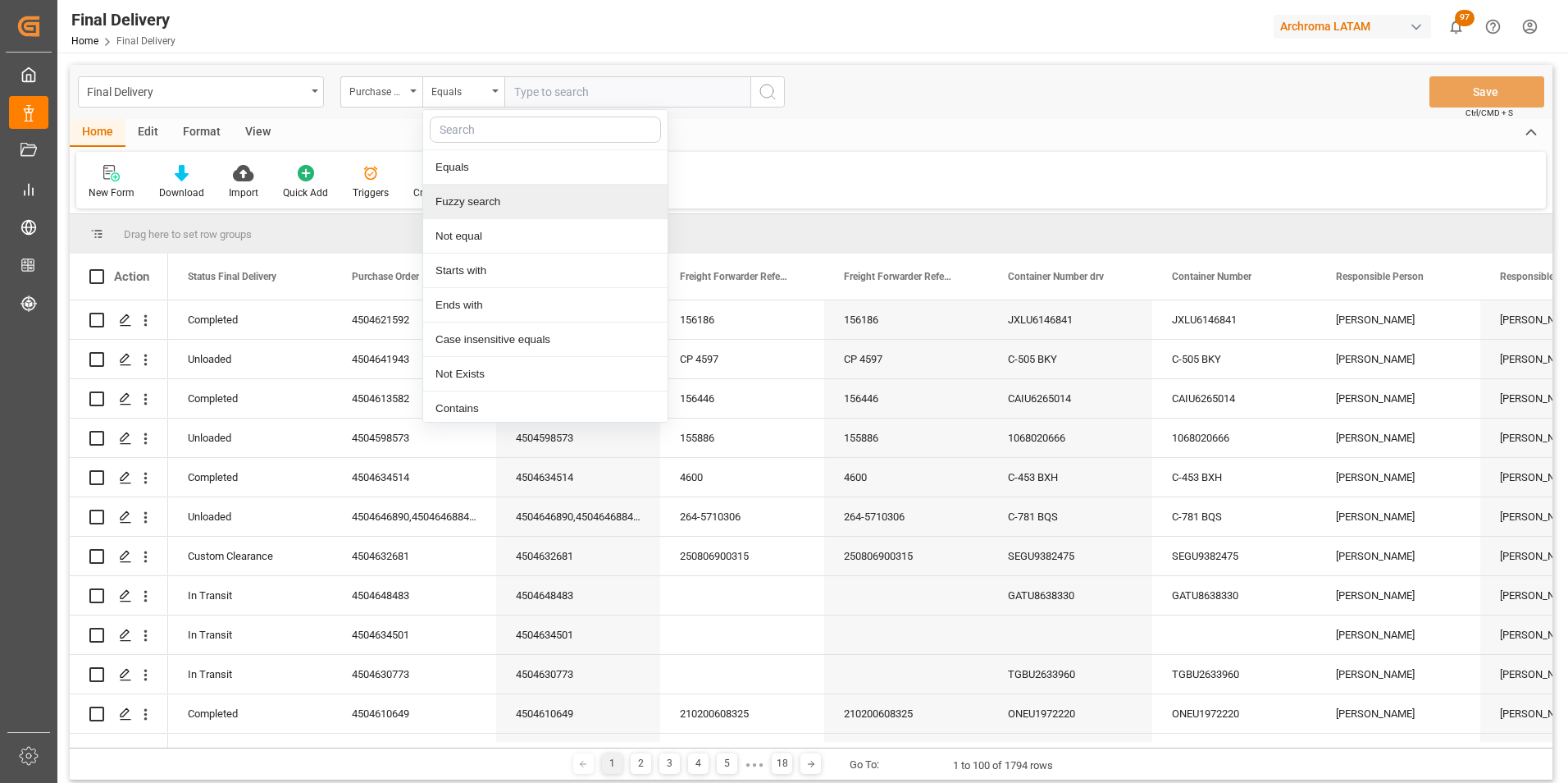
click at [477, 196] on div "Fuzzy search" at bounding box center [545, 201] width 244 height 35
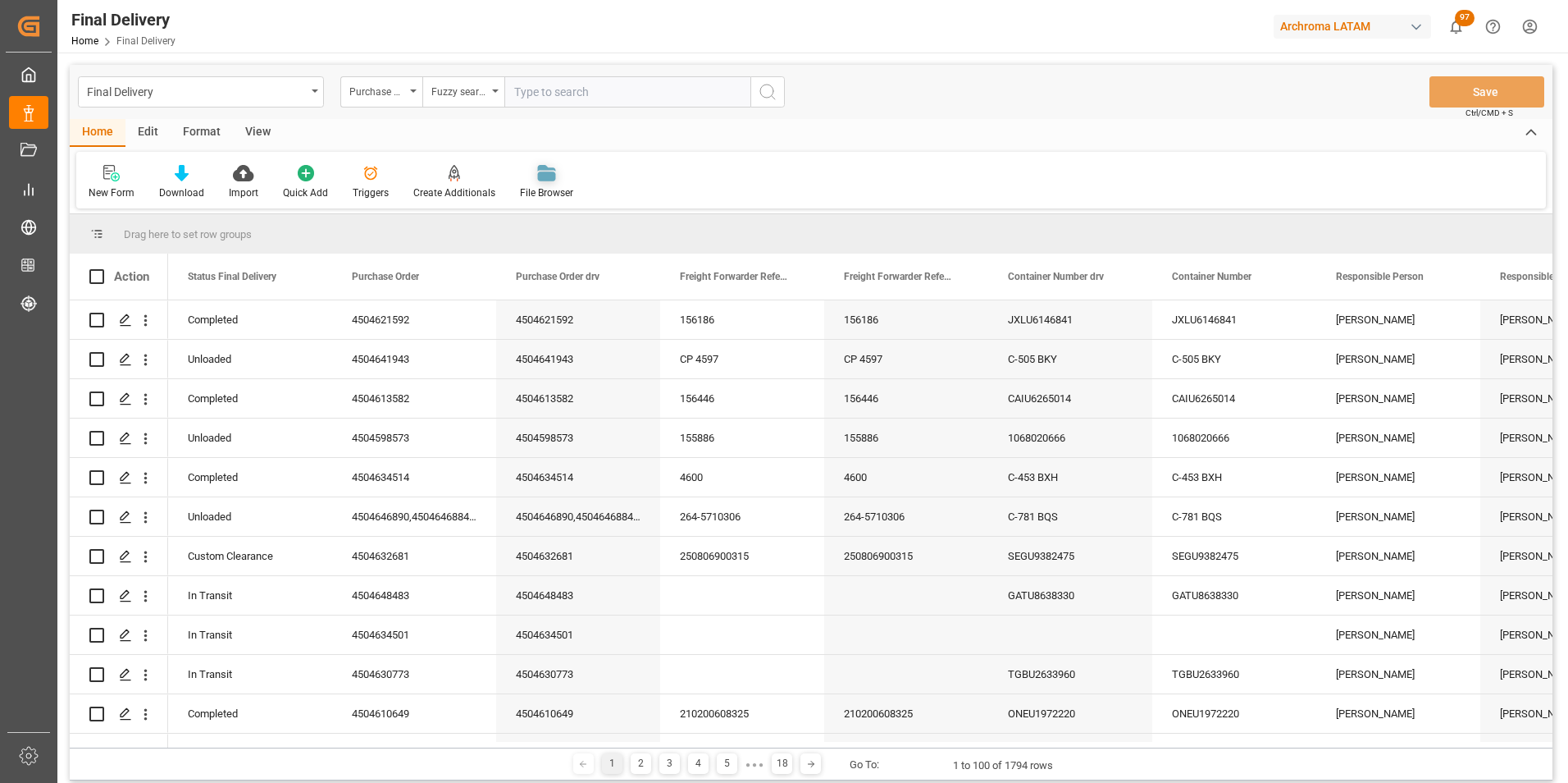
paste input "4504592641"
type input "4504592641"
click at [761, 97] on icon "search button" at bounding box center [768, 92] width 19 height 19
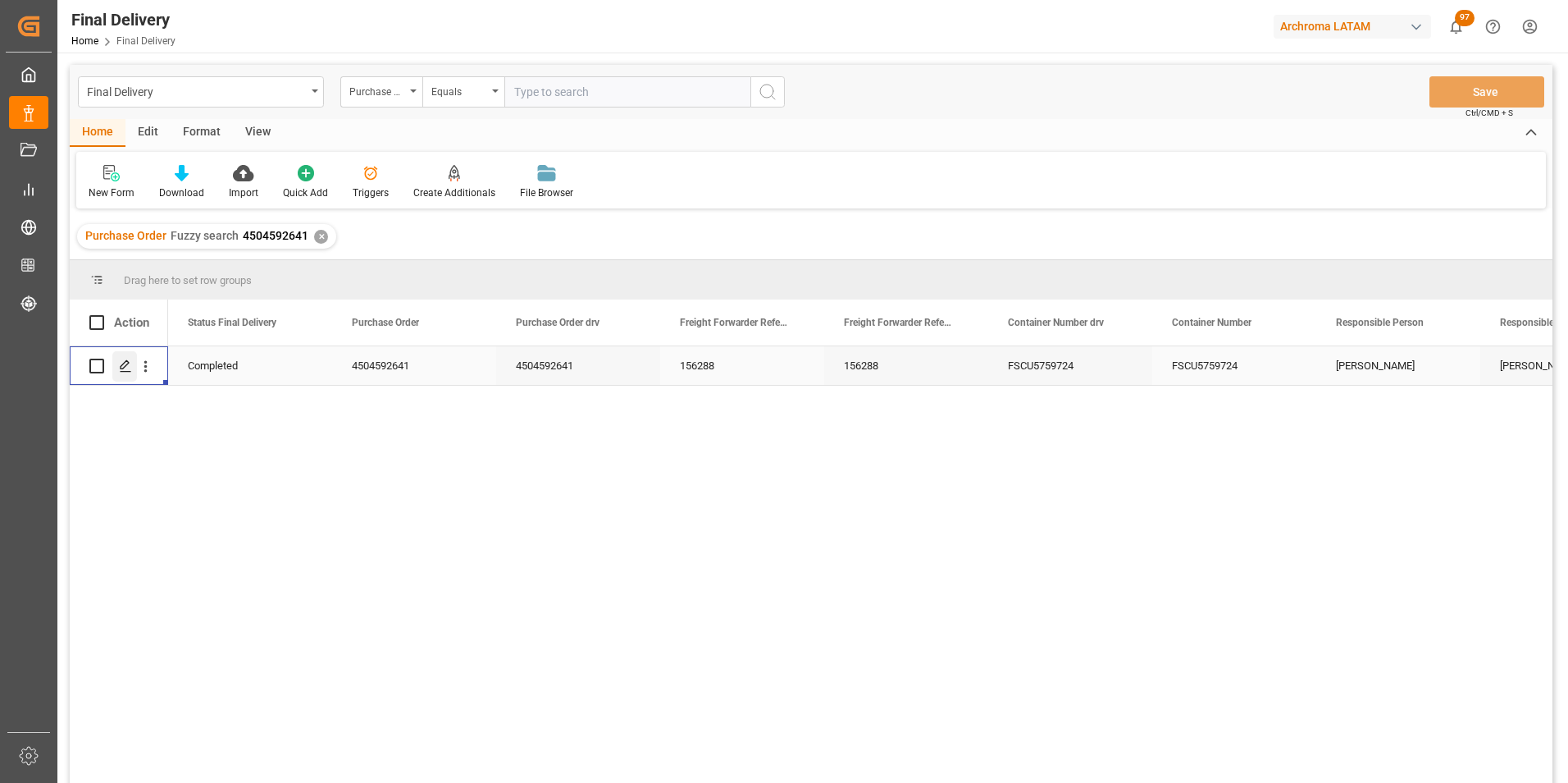
click at [126, 374] on div "Press SPACE to select this row." at bounding box center [125, 366] width 25 height 30
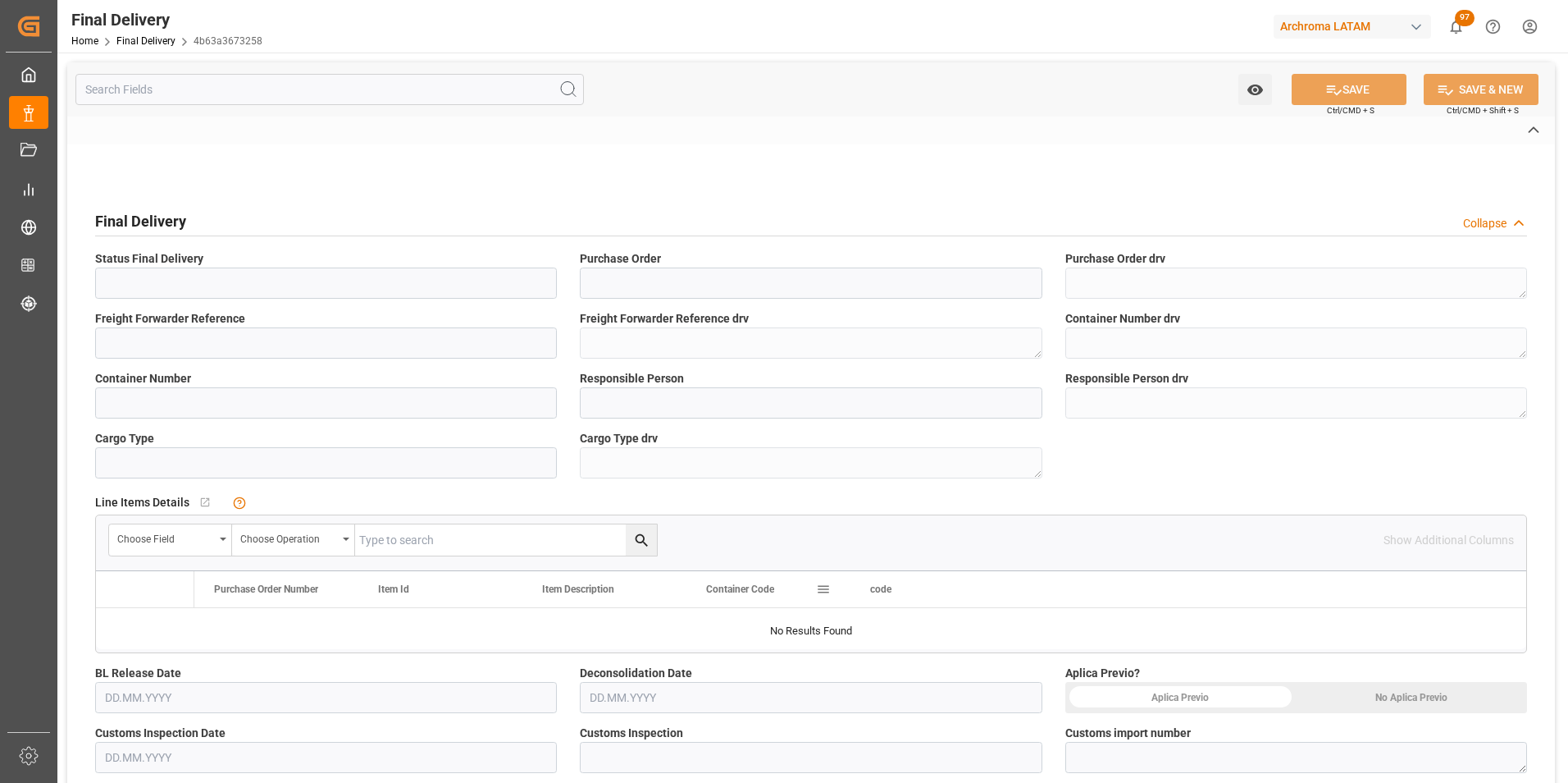
type input "Completed"
type input "4504592641"
type textarea "4504592641"
type input "156288"
type textarea "156288"
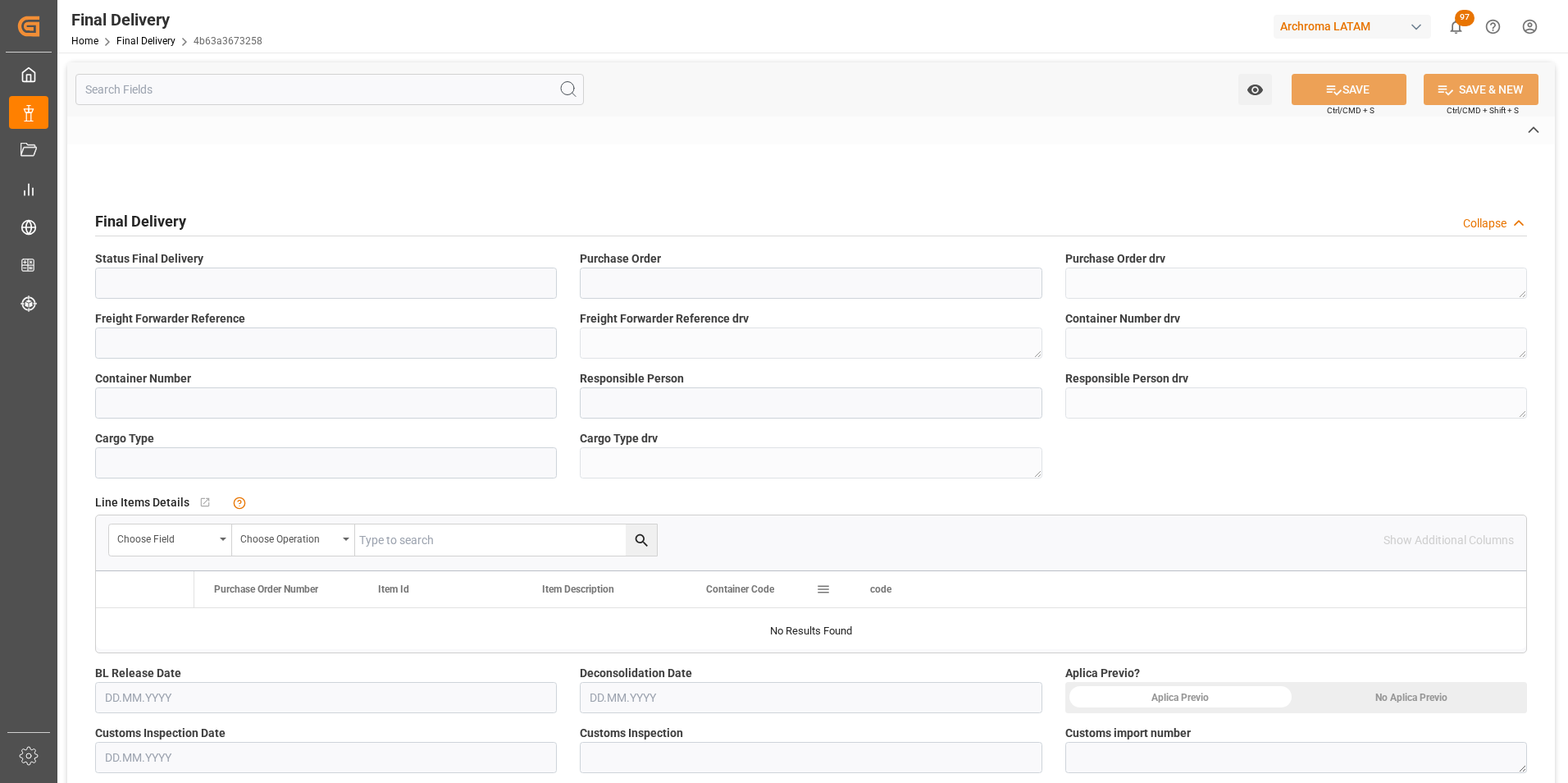
type textarea "FSCU5759724"
type input "FSCU5759724"
type input "[PERSON_NAME]"
type textarea "[PERSON_NAME]"
type input "LCL"
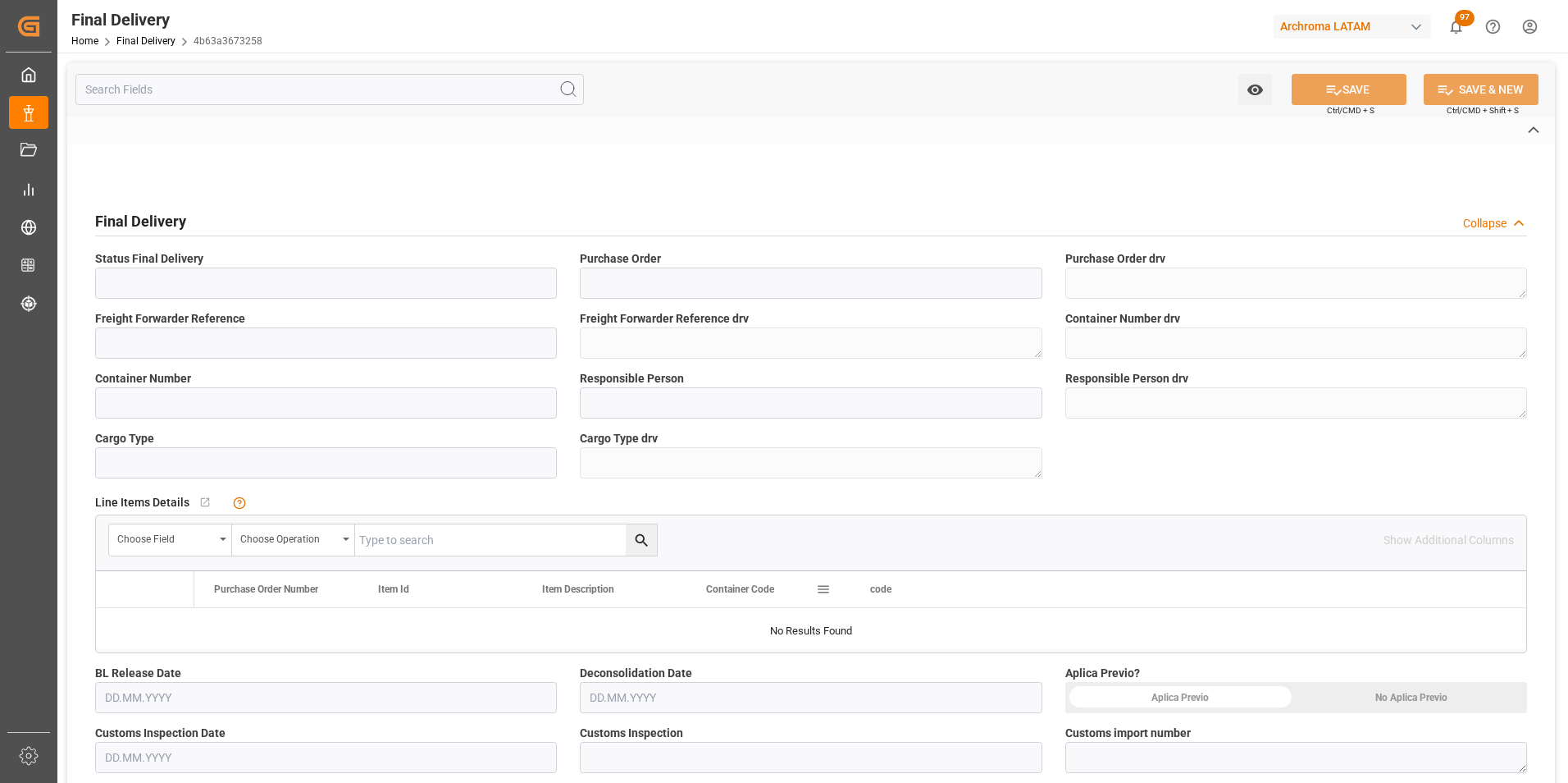
type textarea "LCL"
type input "VERDE"
type textarea "118-2025-10-300621-01-4-00"
type input "ARCHROMA [GEOGRAPHIC_DATA] S.A"
type textarea "ARCHROMA [GEOGRAPHIC_DATA] S.A"
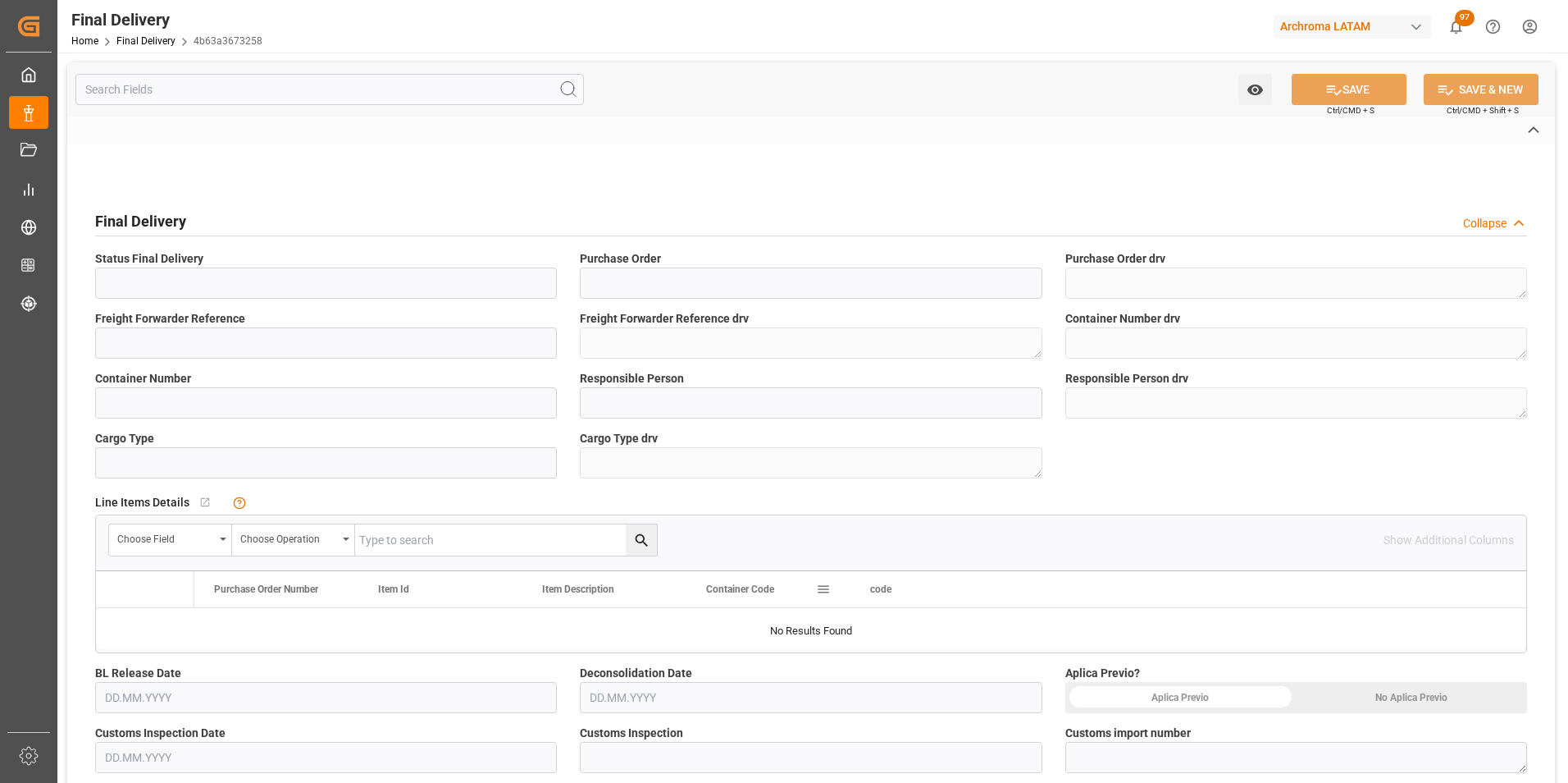
type input "Direct Transport"
type input "NO APLICA"
type input "4b63a3673258"
type input "TEXTIL"
type textarea "TEXTIL"
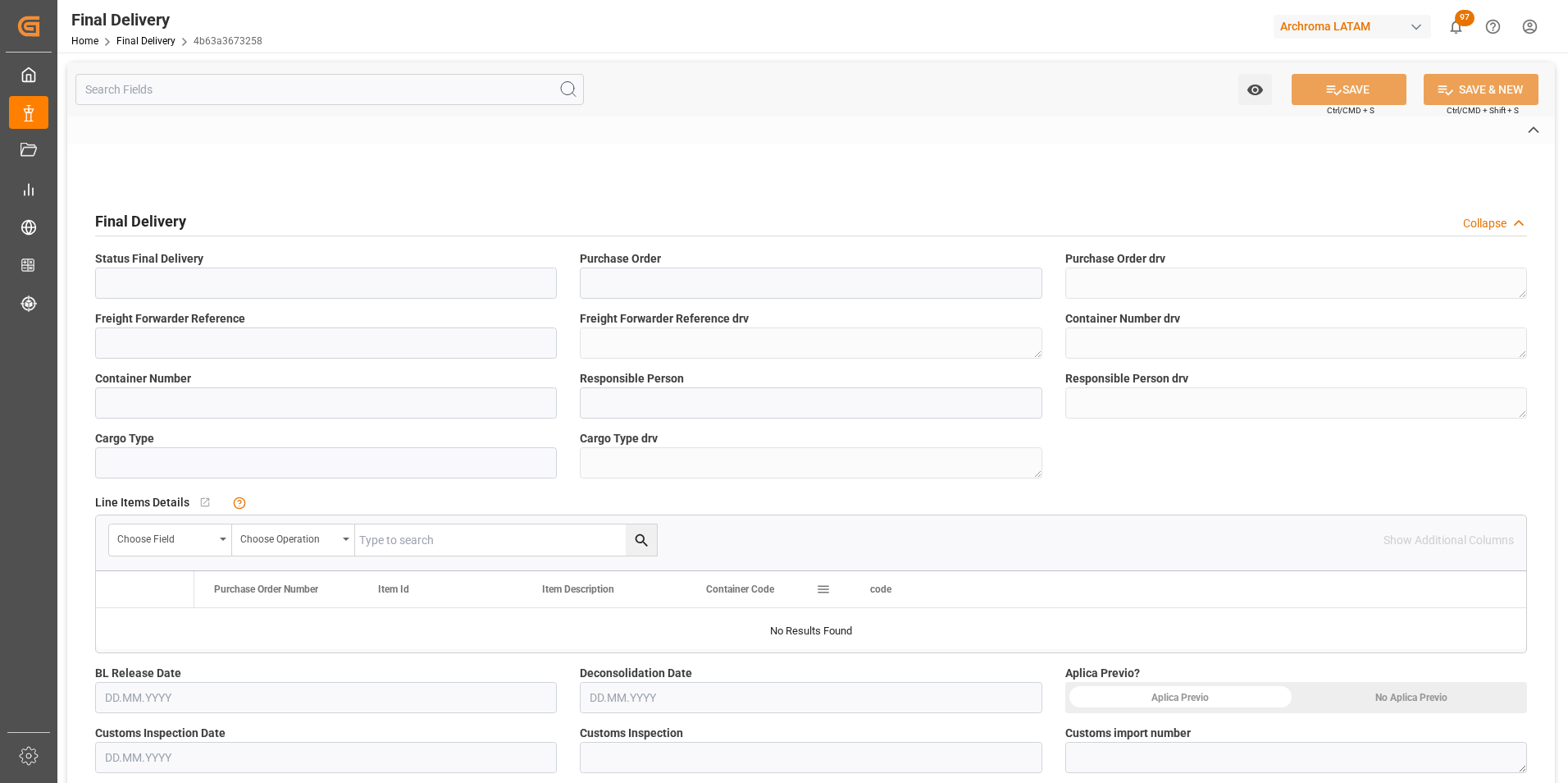
type textarea "1"
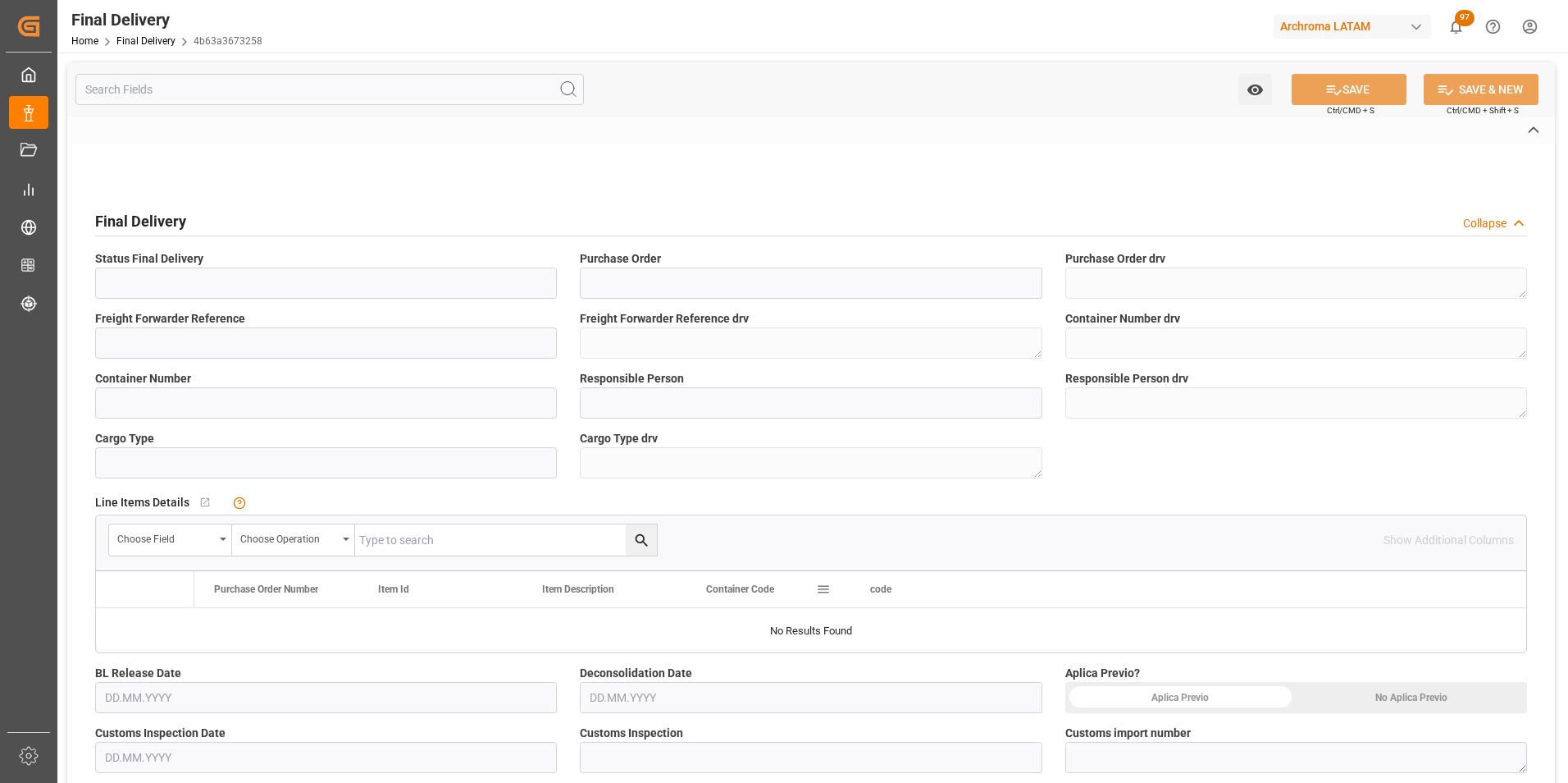
type input "39d4a43230a4"
type input "ONE"
type textarea "ONE"
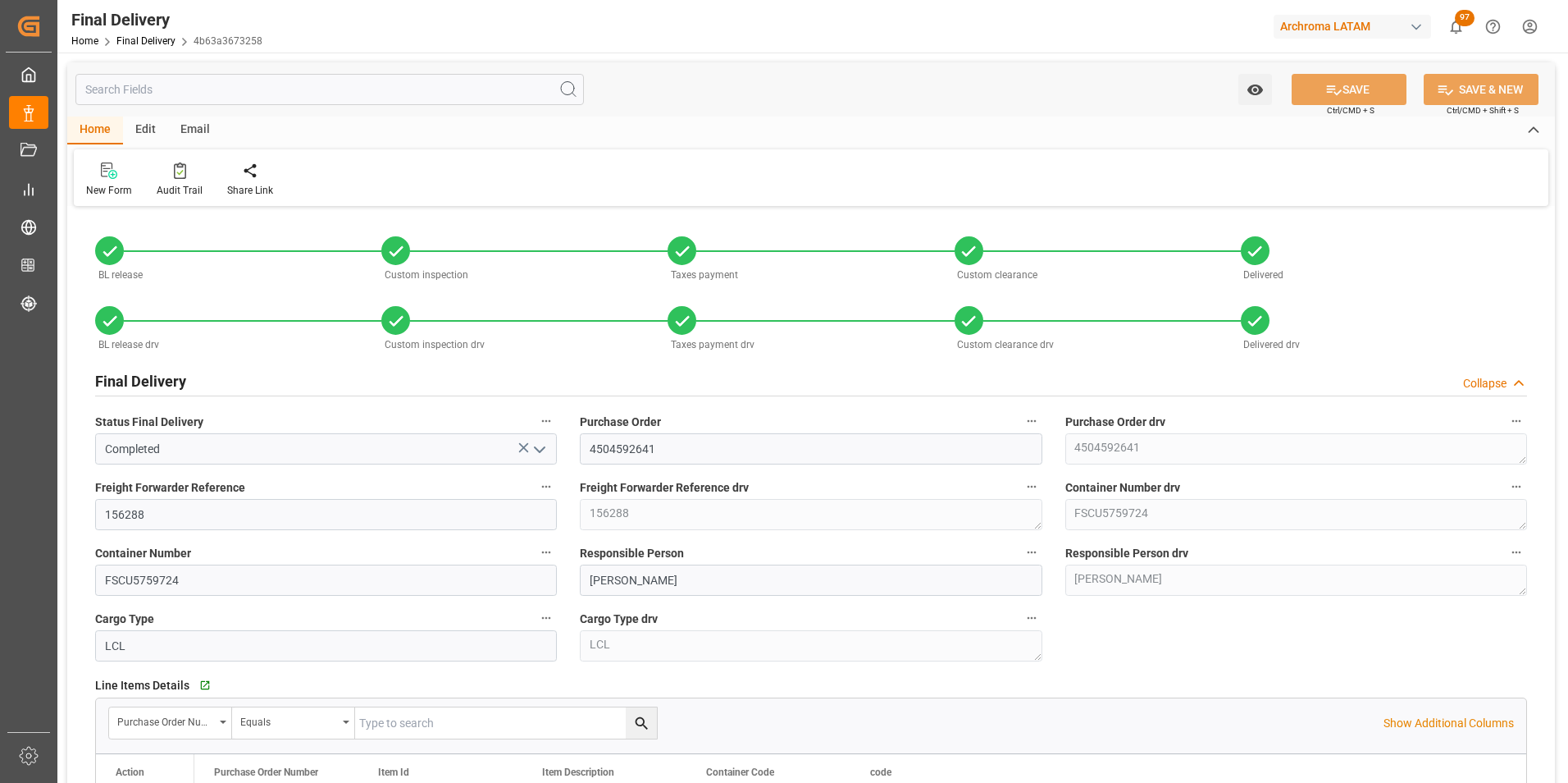
type input "2"
type input "22.07.2025"
type input "23.07.2025"
type input "25.07.2025"
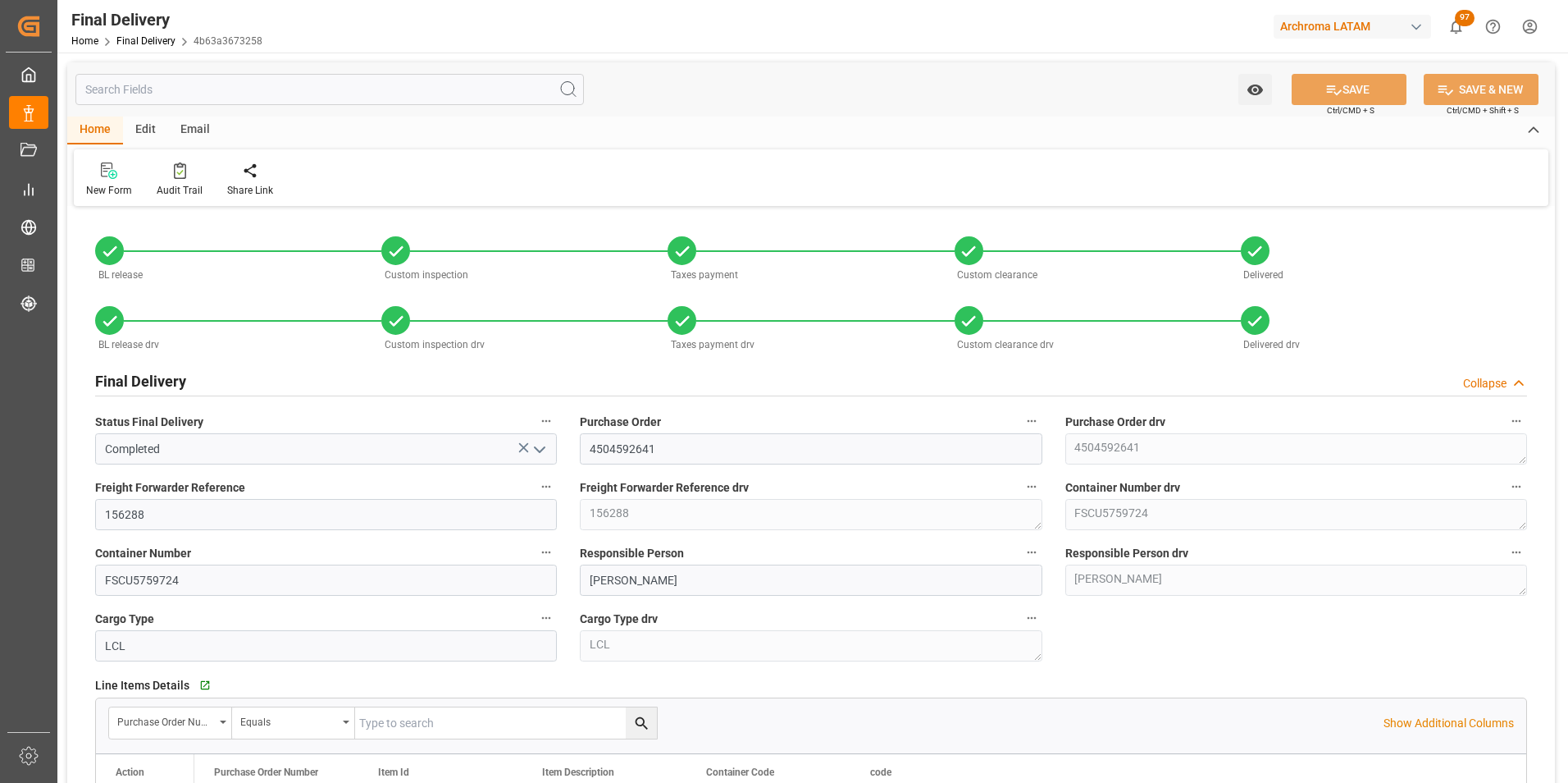
type input "15.07.2025"
type input "25.07.2025"
type input "[DATE]"
type input "25.07.2025"
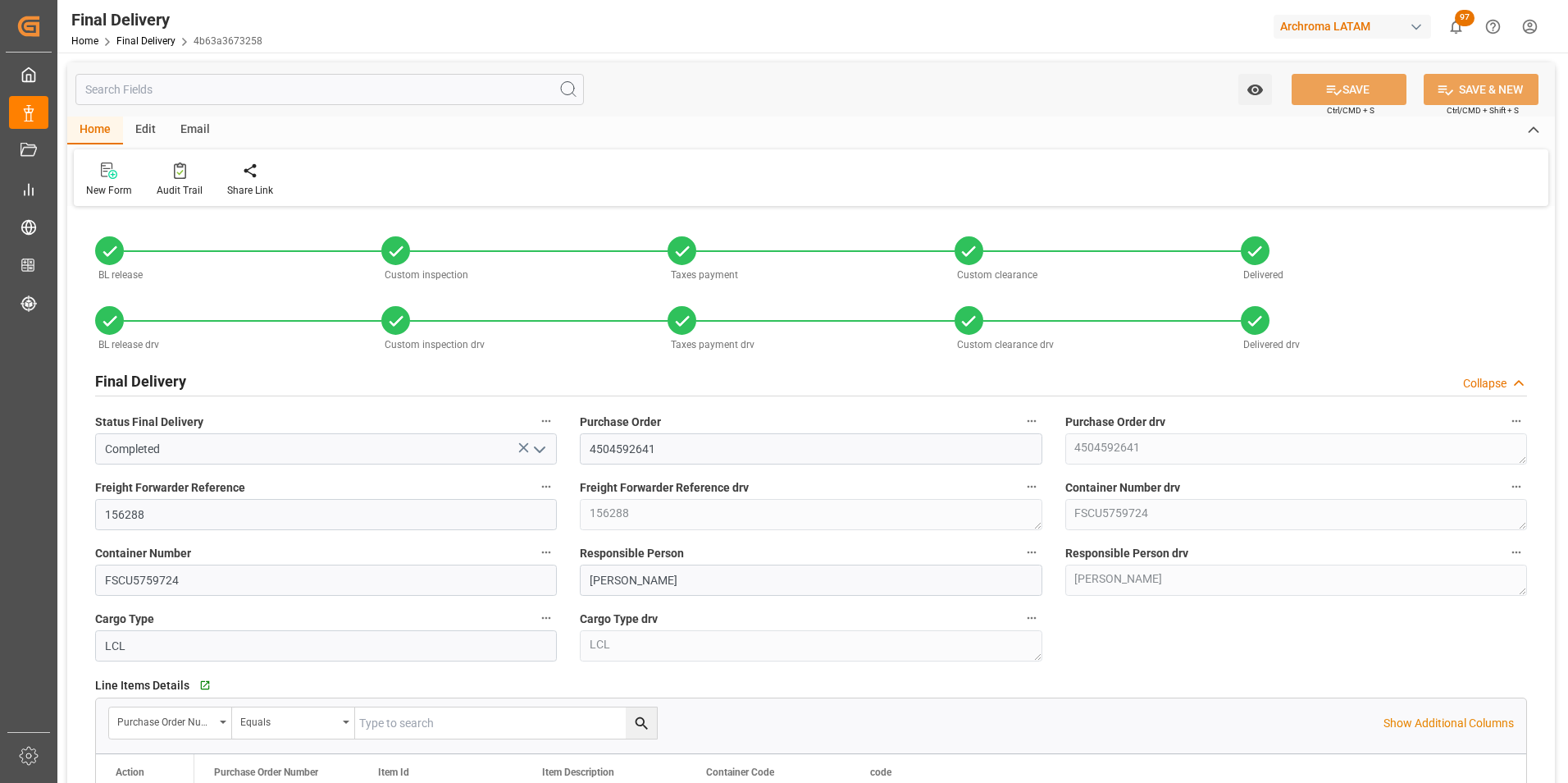
type input "25.07.2025"
type input "25.07.2025 11:00"
type input "25.07.2025 11:45"
type input "20.07.2025"
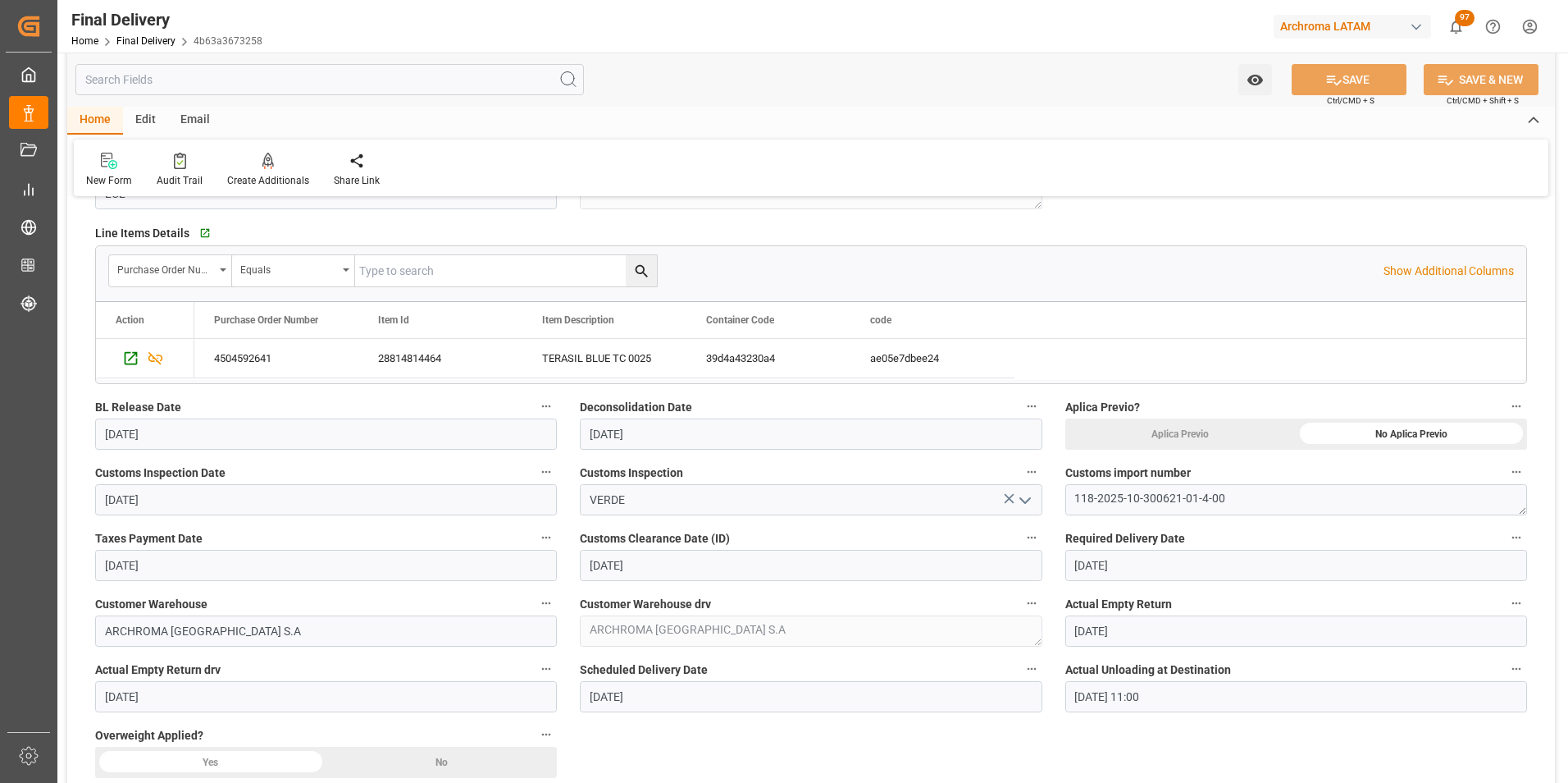
scroll to position [492, 0]
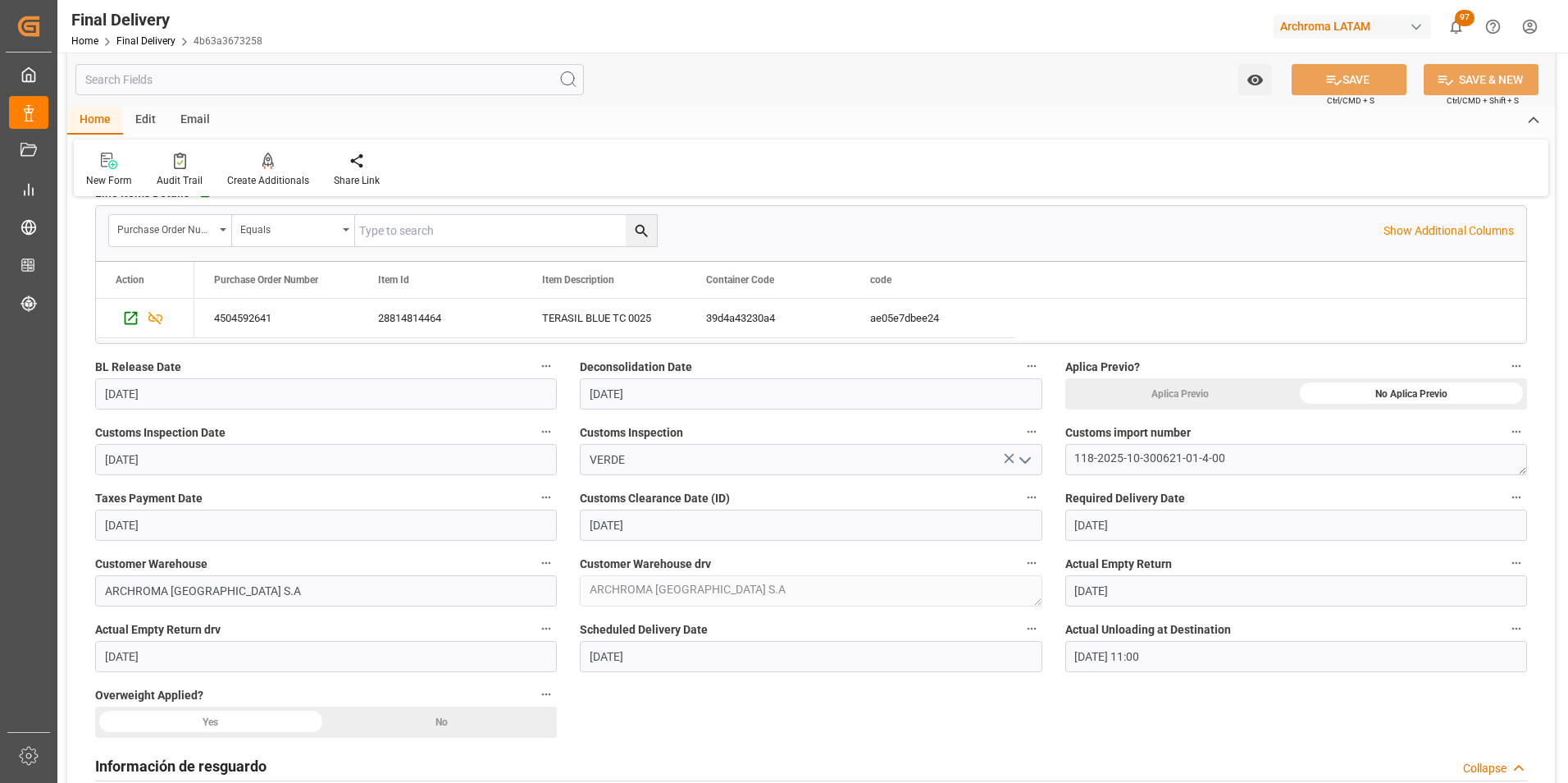
click at [1295, 409] on div "No" at bounding box center [1410, 393] width 231 height 31
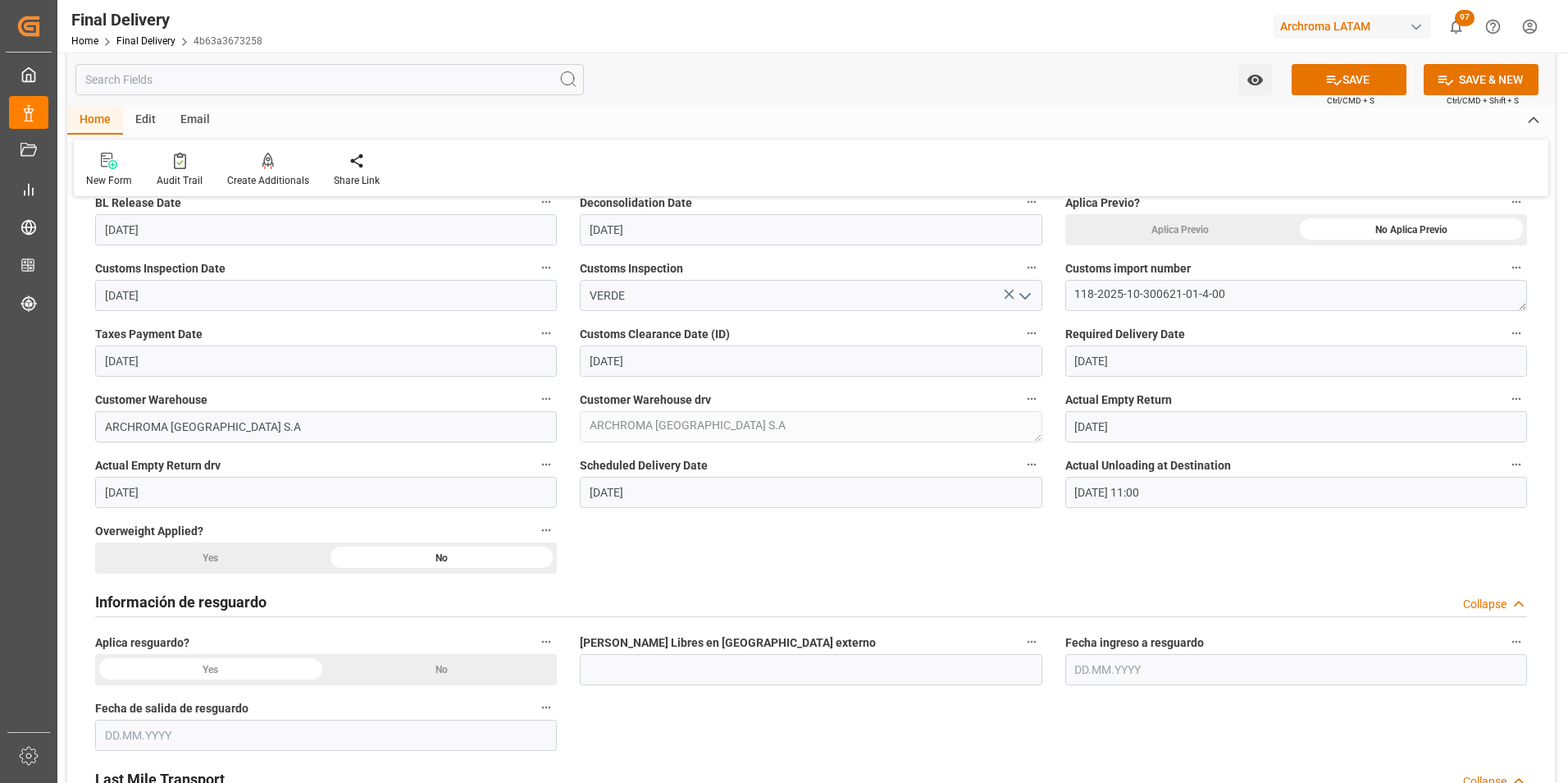
scroll to position [739, 0]
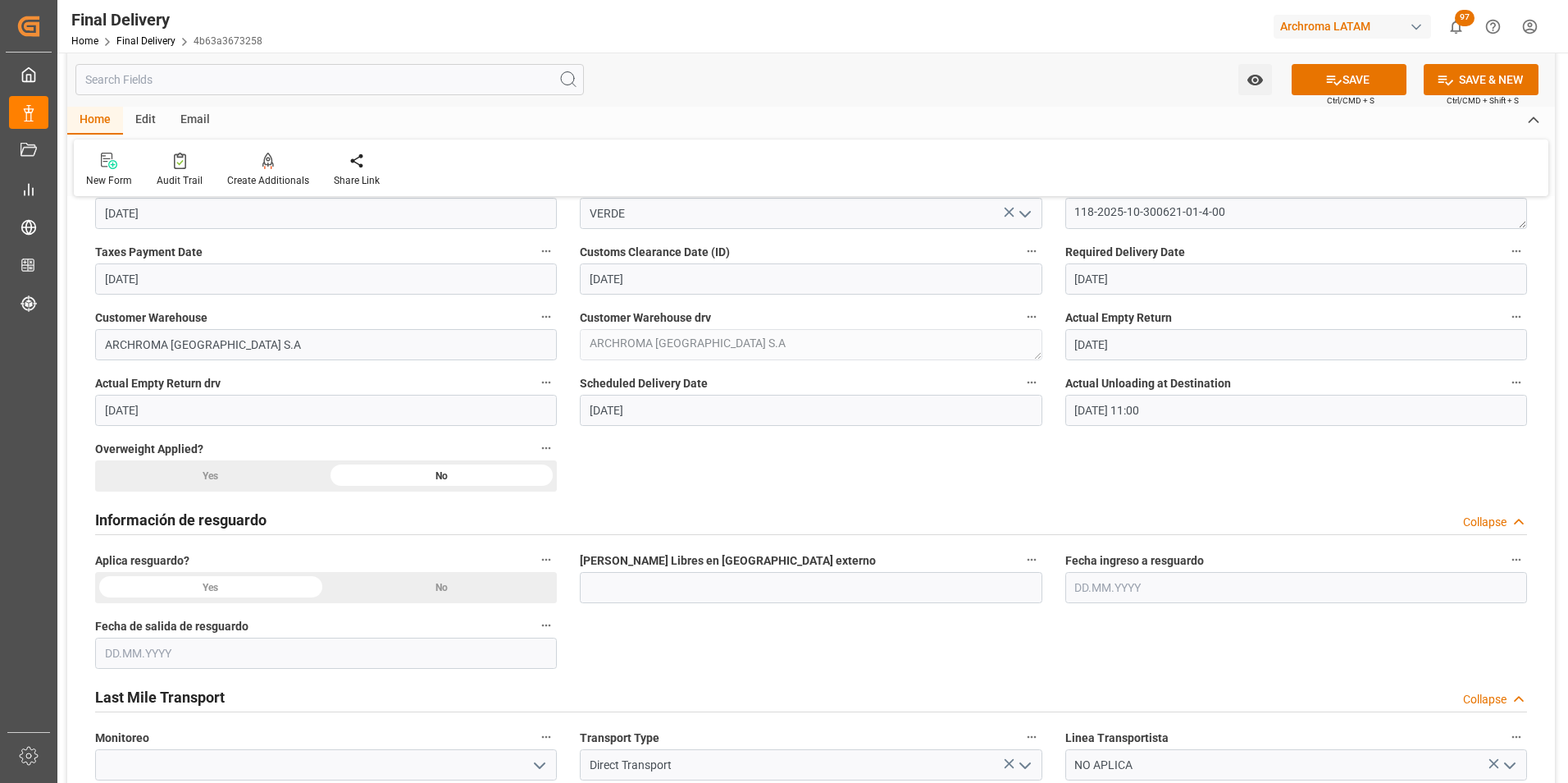
click at [1295, 163] on div "No" at bounding box center [1410, 147] width 231 height 31
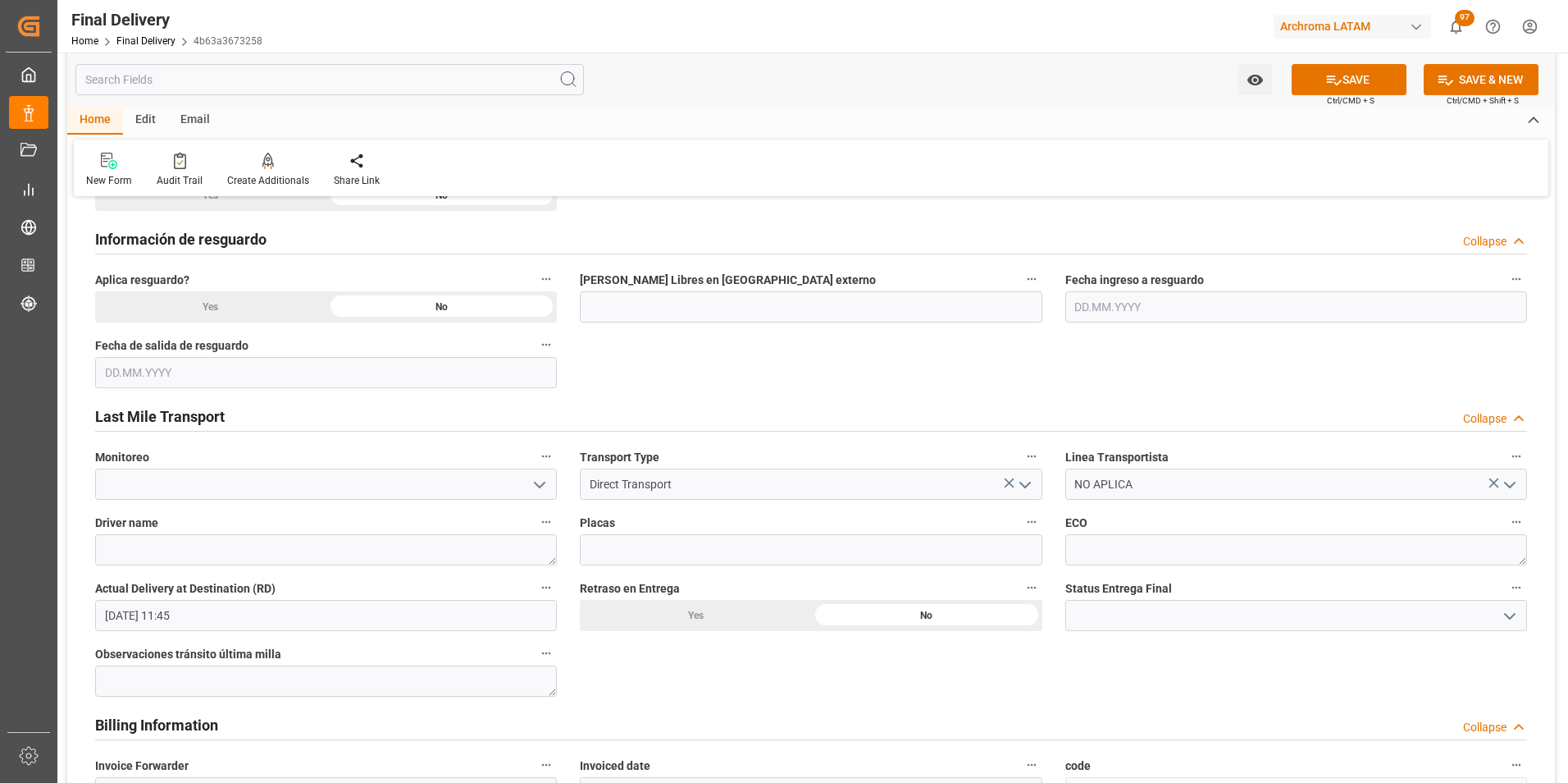
scroll to position [1066, 0]
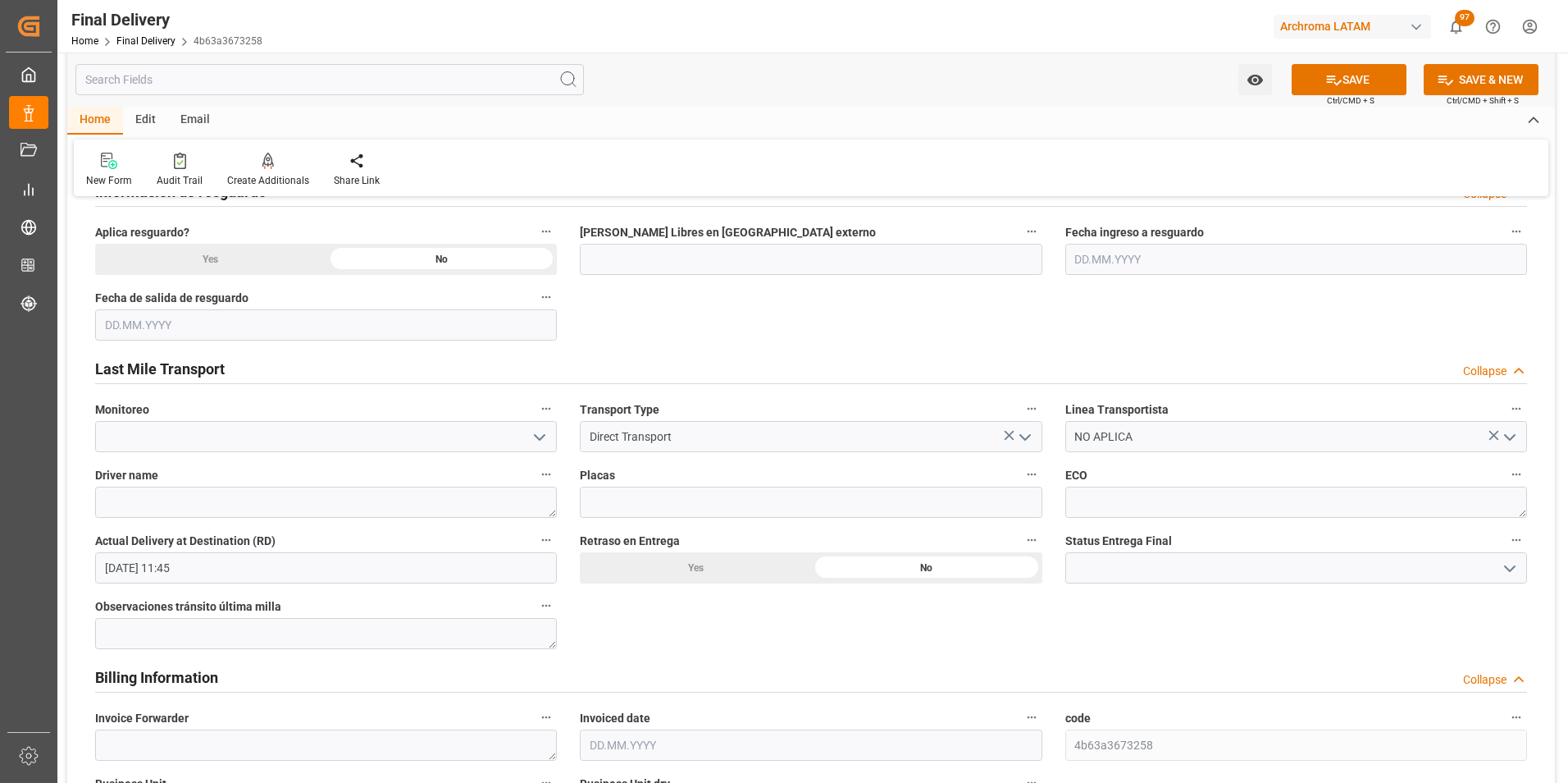
click at [1504, 570] on icon "open menu" at bounding box center [1510, 569] width 19 height 19
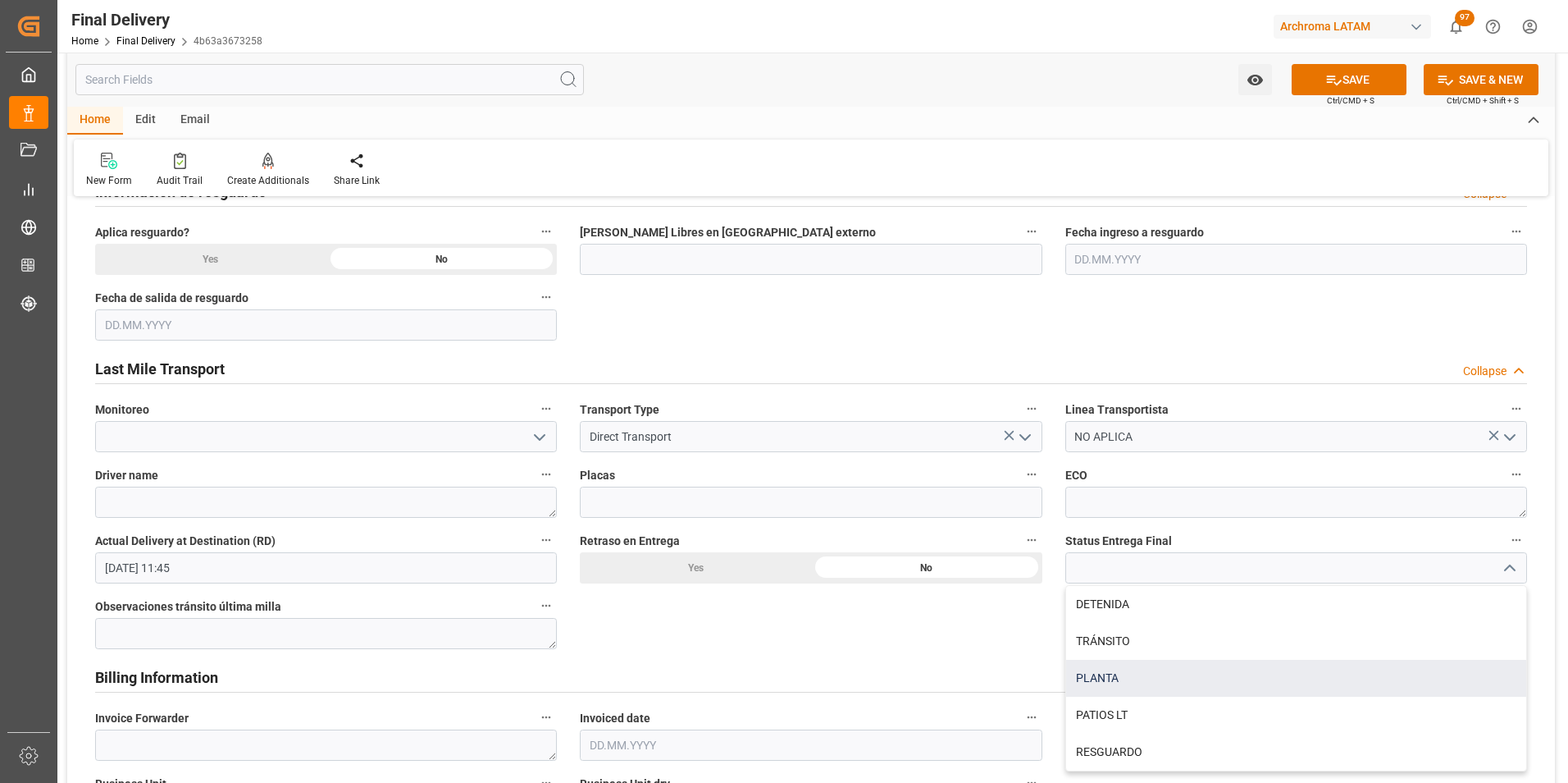
click at [1131, 678] on div "PLANTA" at bounding box center [1296, 678] width 460 height 37
type input "PLANTA"
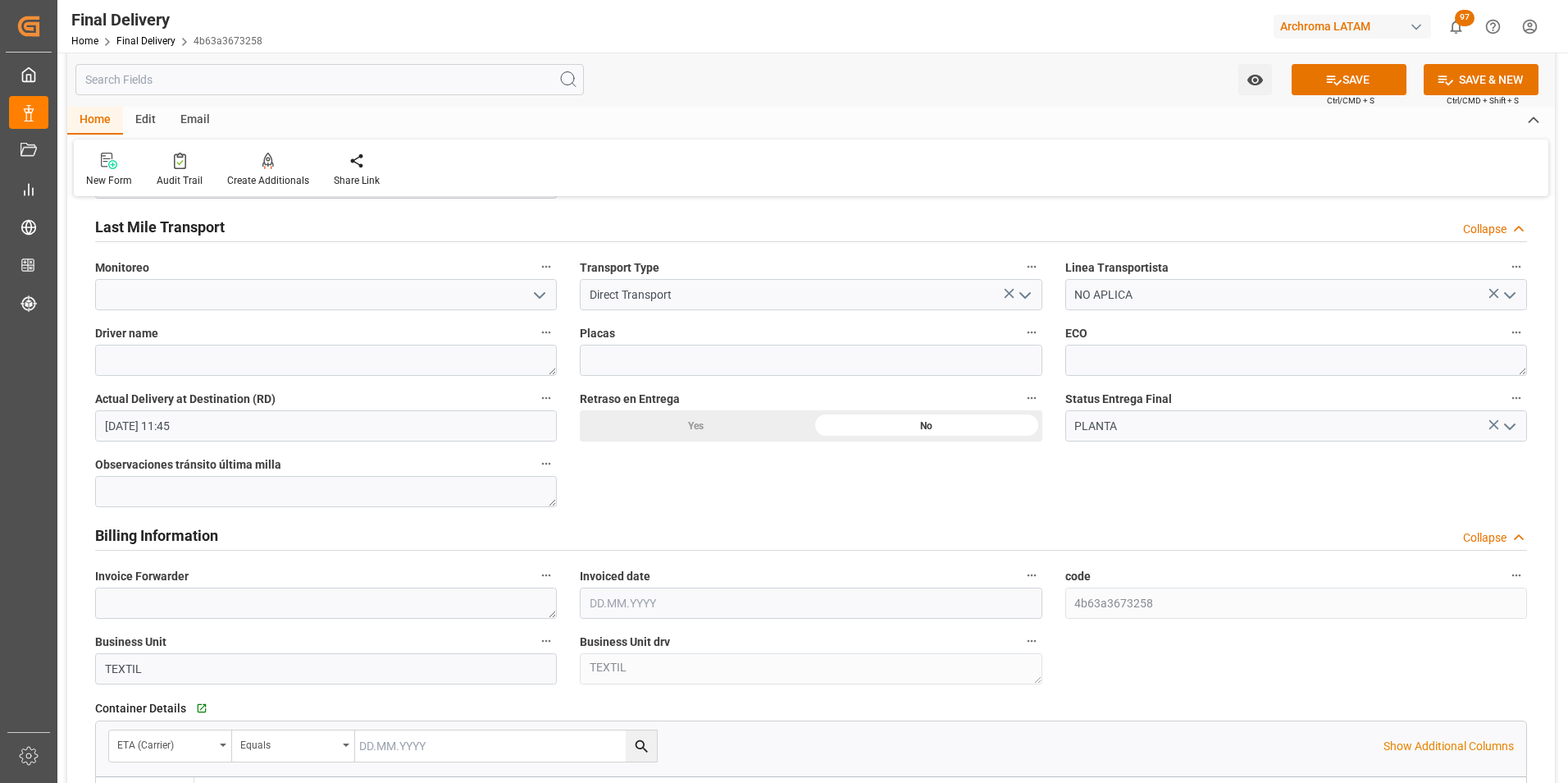
scroll to position [1230, 0]
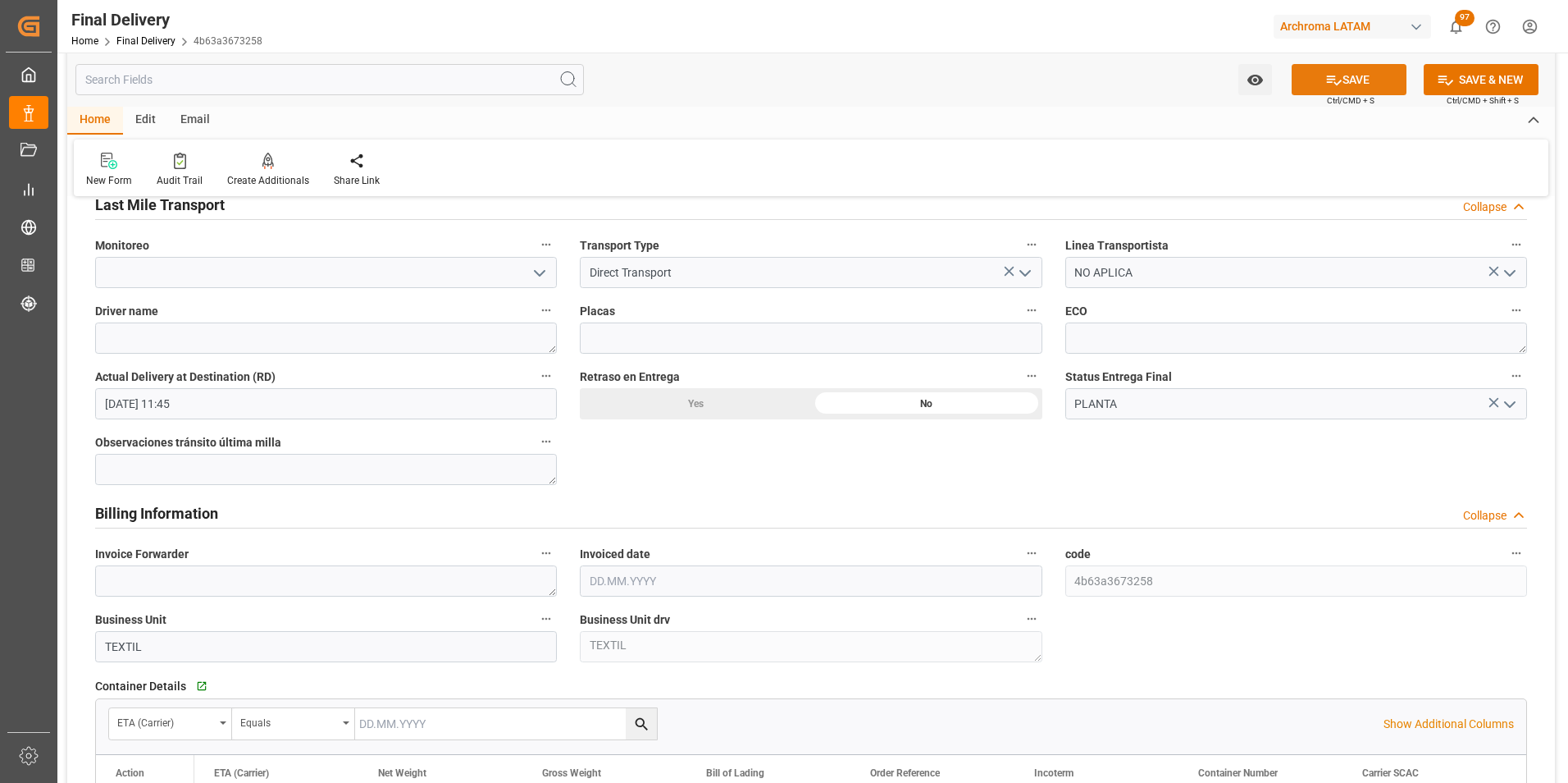
click at [1335, 81] on icon at bounding box center [1333, 80] width 17 height 17
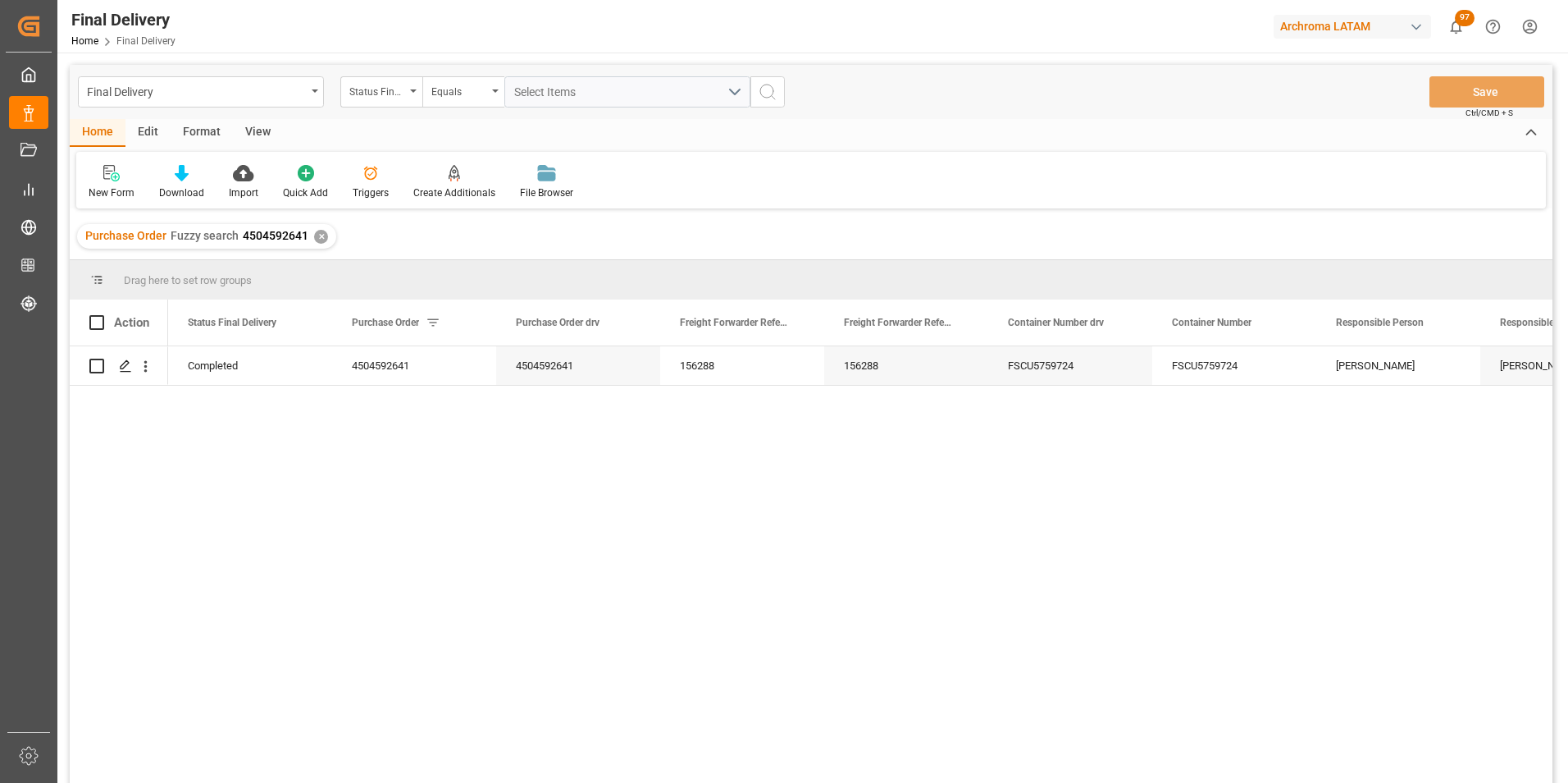
click at [321, 235] on div "✕" at bounding box center [321, 236] width 14 height 14
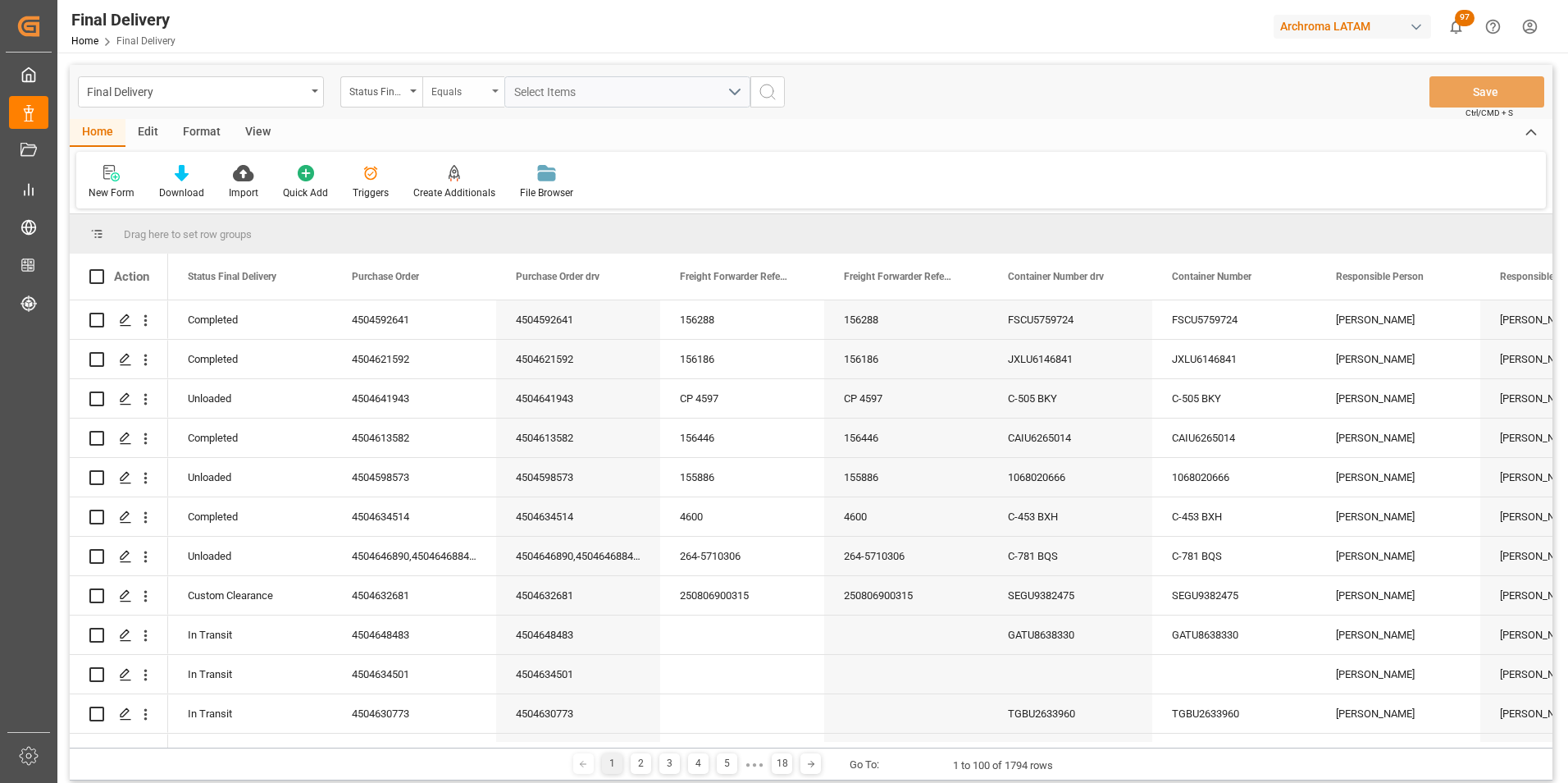
click at [432, 89] on div "Equals" at bounding box center [459, 89] width 56 height 19
click at [396, 87] on div "Status Final Delivery" at bounding box center [377, 89] width 56 height 19
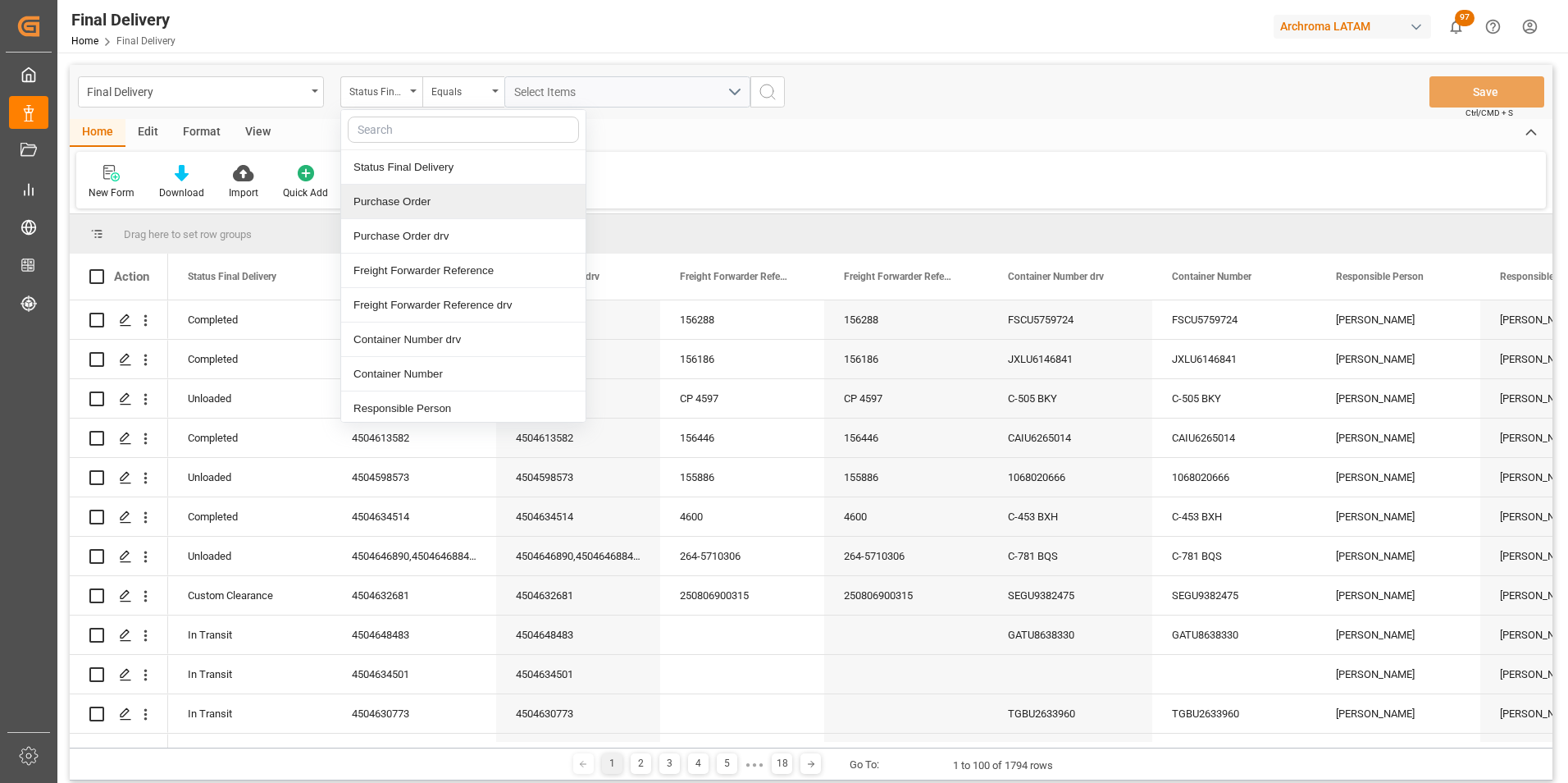
click at [427, 198] on div "Purchase Order" at bounding box center [463, 201] width 244 height 35
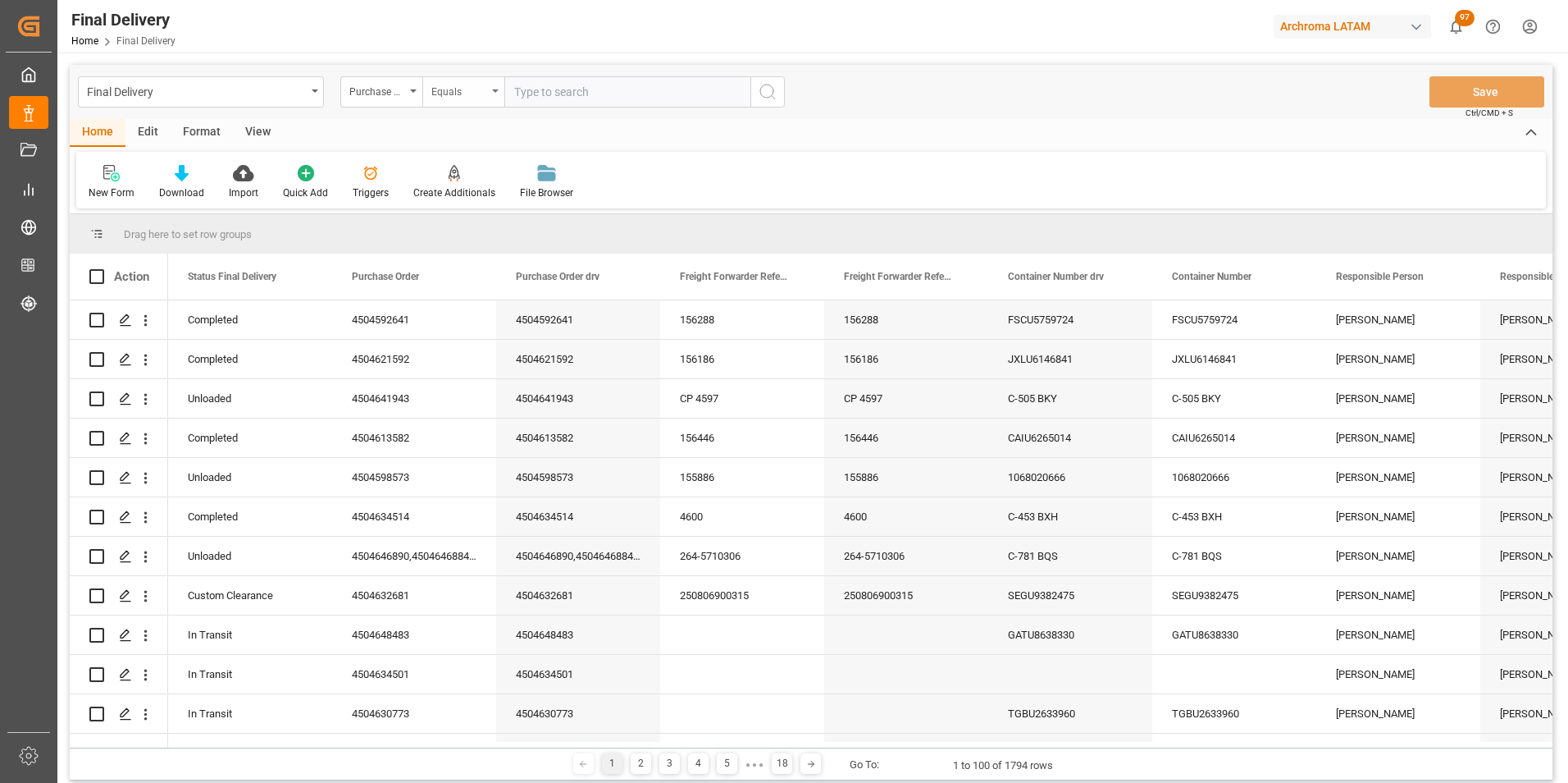
click at [451, 97] on div "Equals" at bounding box center [459, 89] width 56 height 19
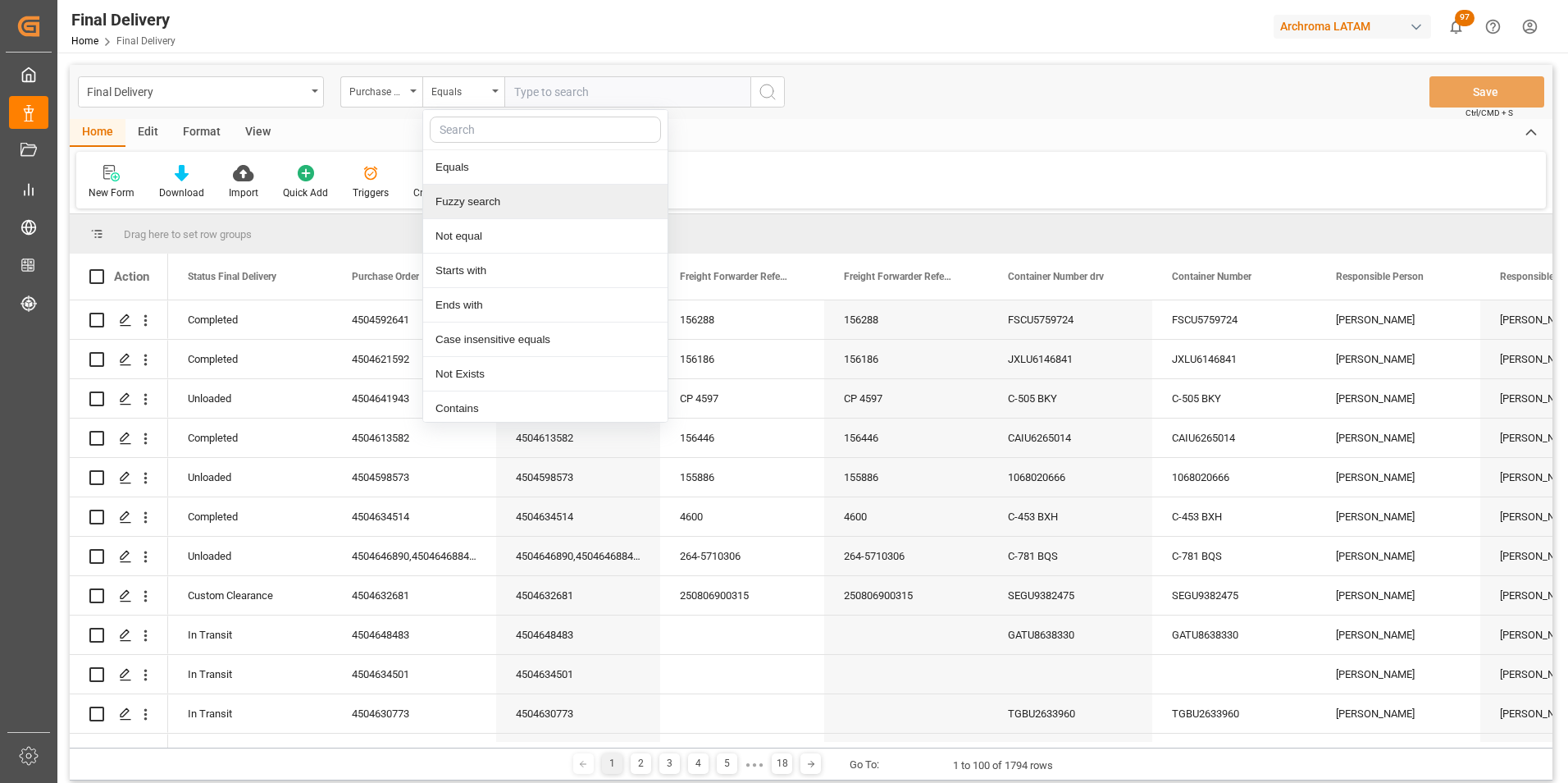
click at [474, 198] on div "Fuzzy search" at bounding box center [545, 201] width 244 height 35
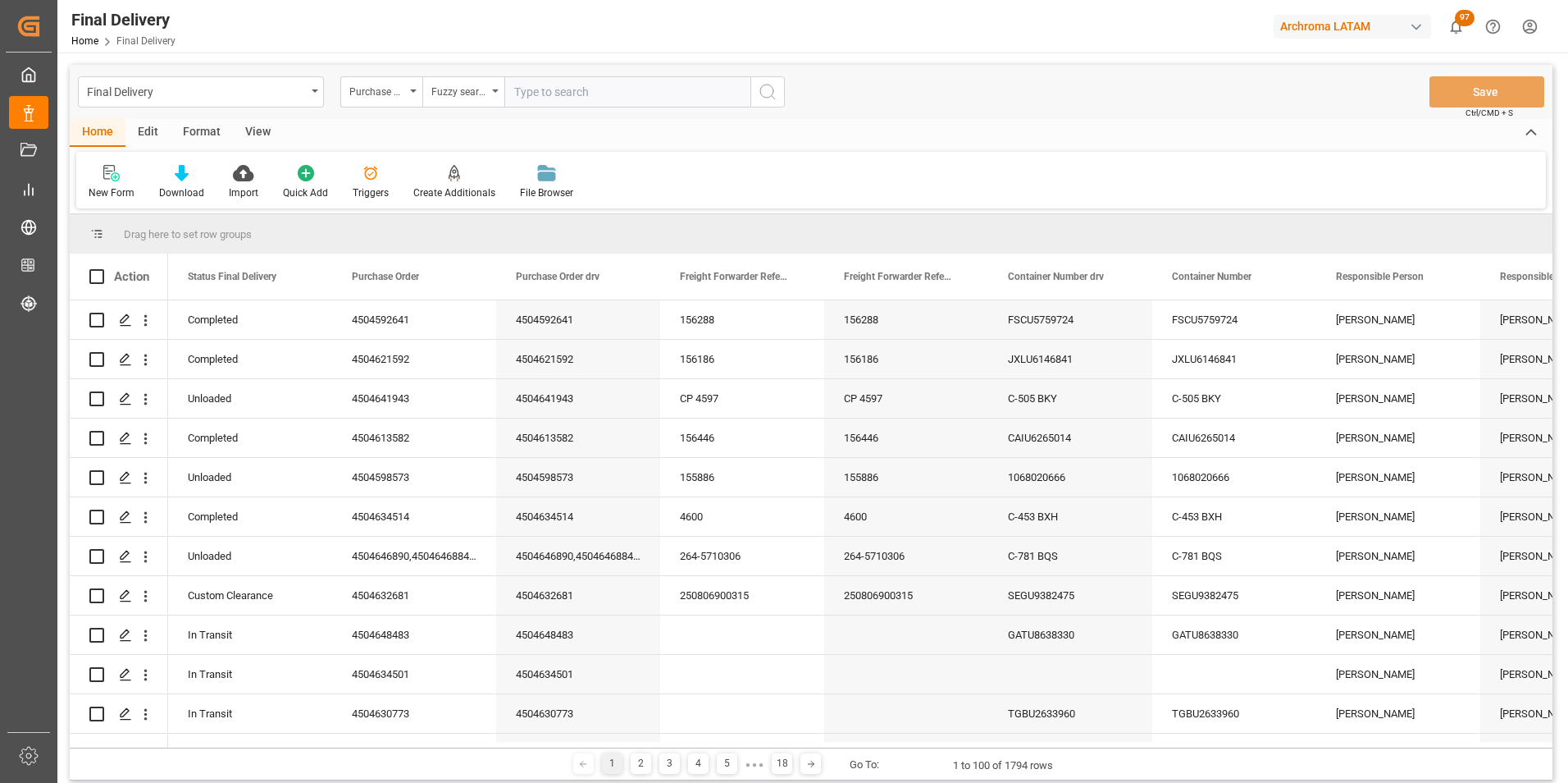
paste input "4504621829"
type input "4504621829"
click at [761, 97] on icon "search button" at bounding box center [768, 92] width 19 height 19
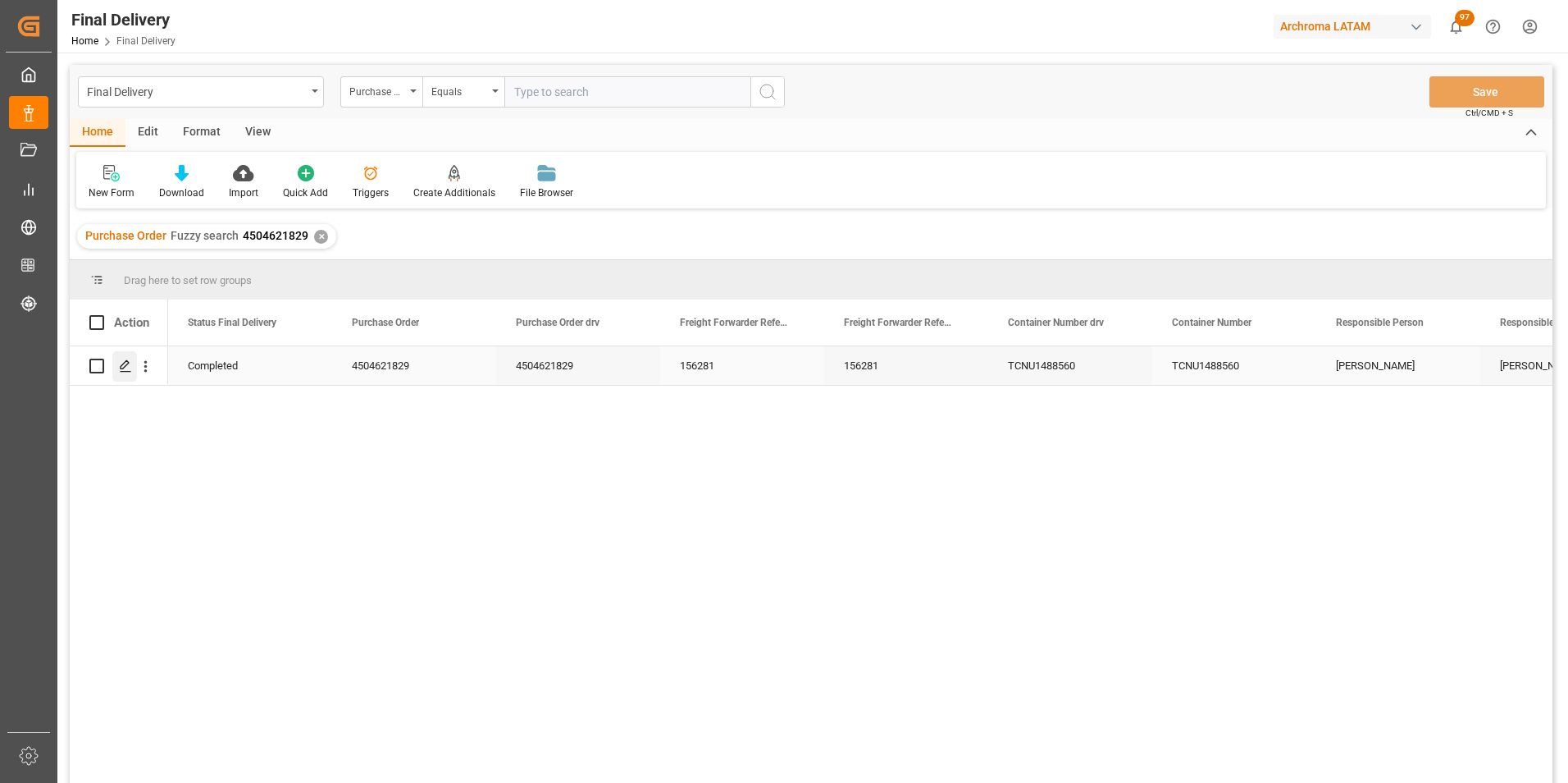
click at [133, 361] on div "Press SPACE to select this row." at bounding box center [125, 366] width 25 height 30
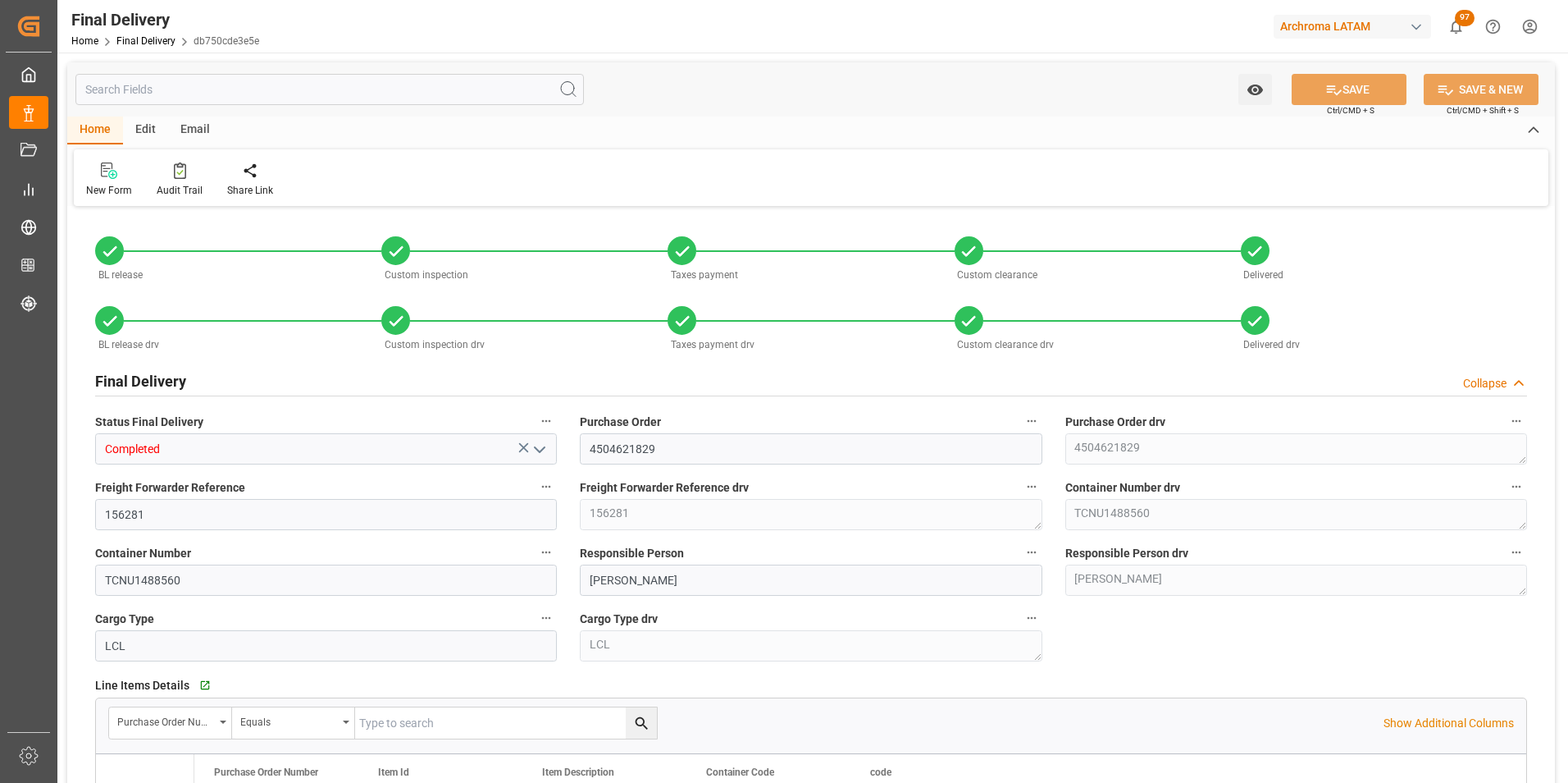
type input "5"
type input "21.07.2025"
type input "18.07.2025"
type input "22.07.2025"
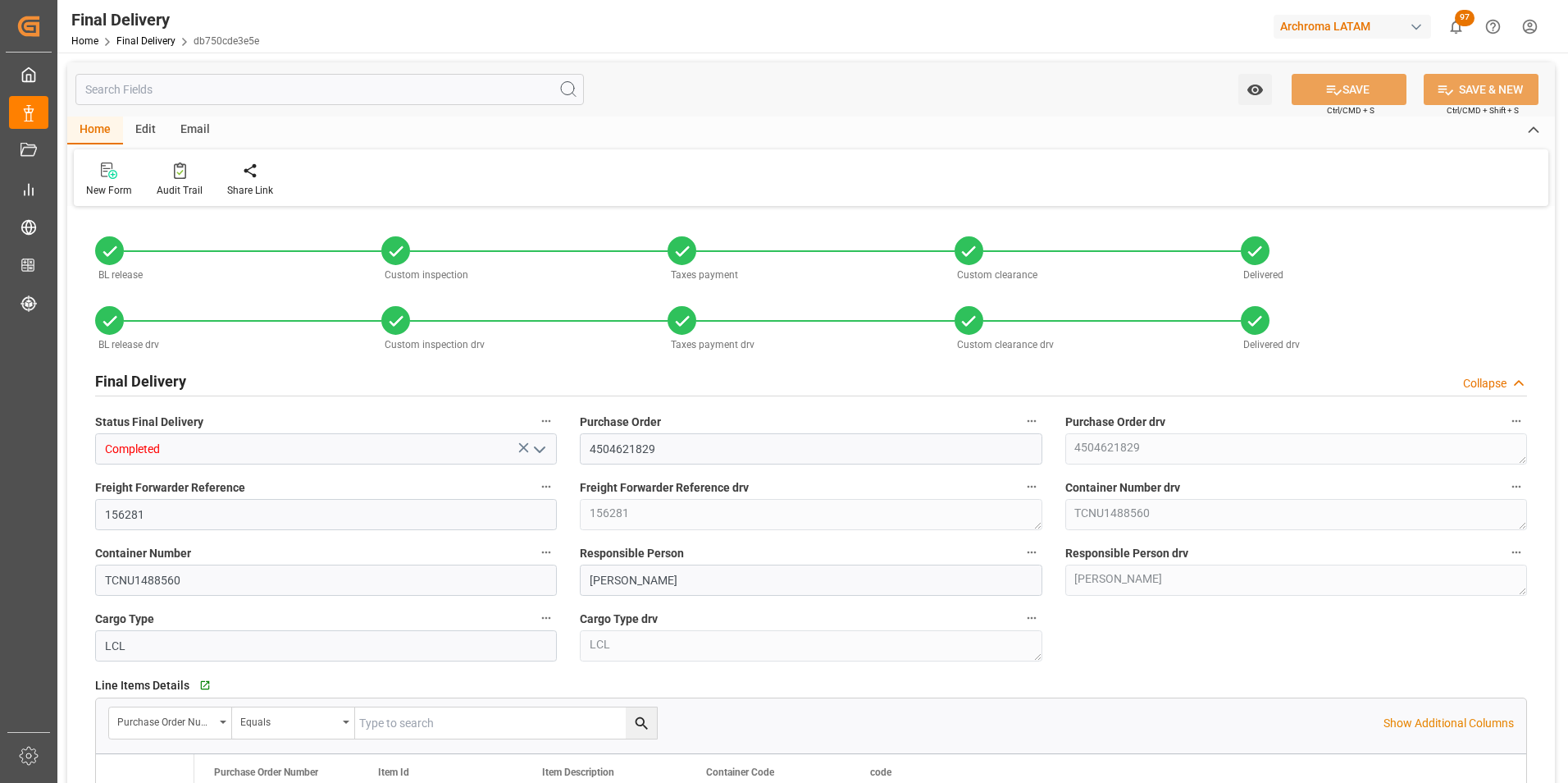
type input "15.07.2025"
type input "22.07.2025"
type input "24.07.2025"
type input "26.07.2025"
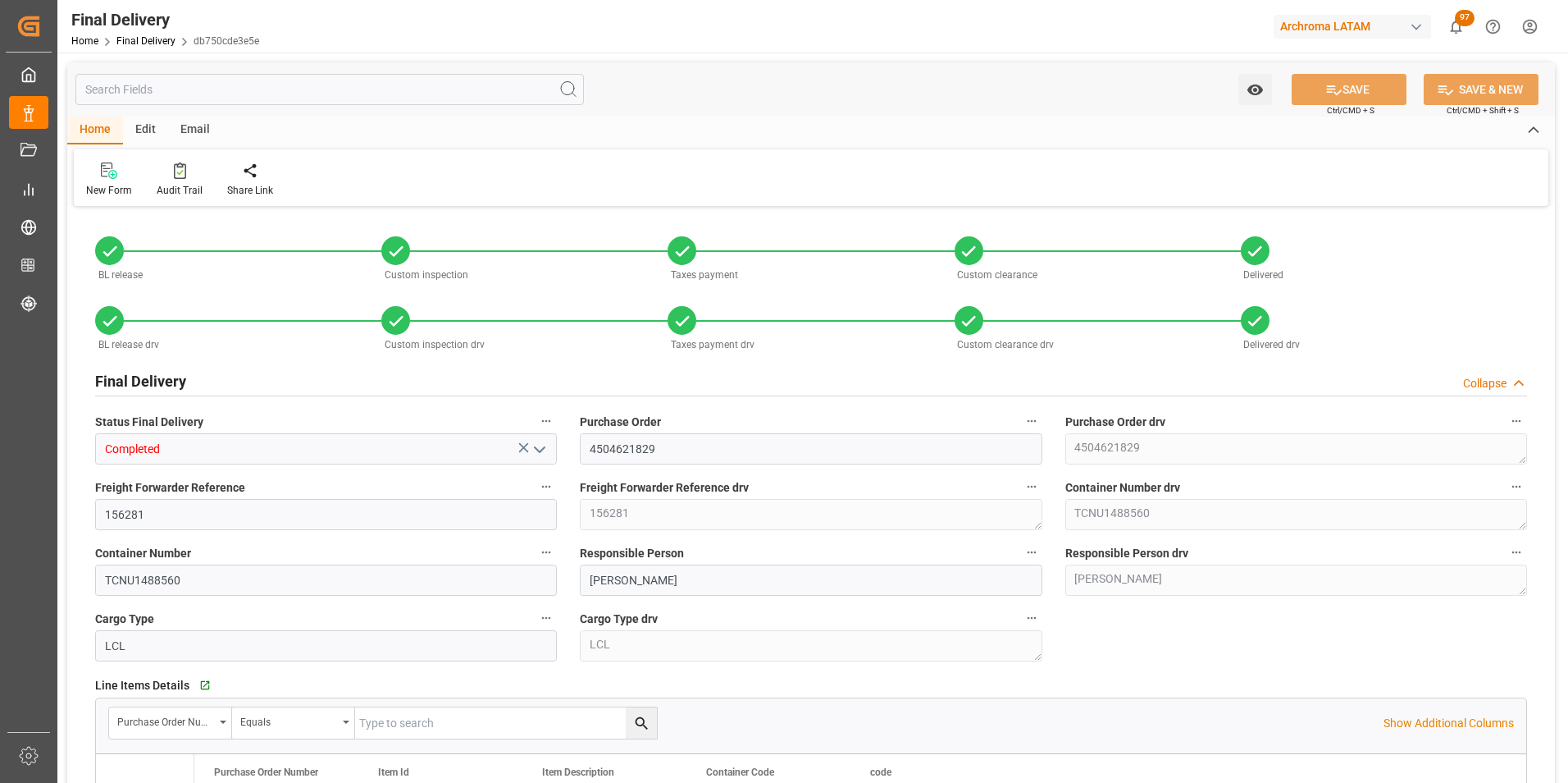
type input "22.07.2025"
type input "22.07.2025 09:30"
type input "[DATE]"
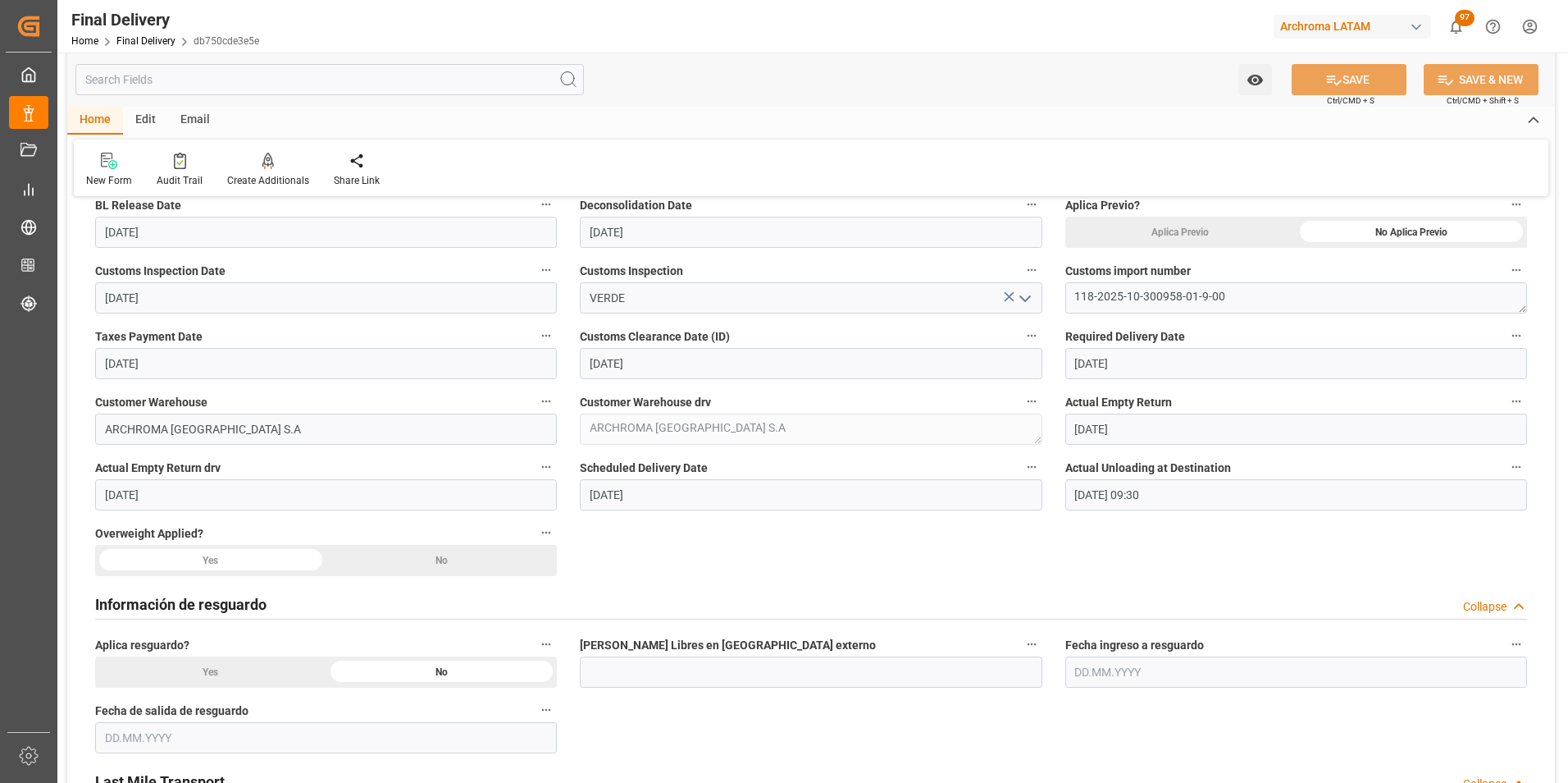
scroll to position [656, 0]
click at [1295, 245] on div "No" at bounding box center [1410, 229] width 231 height 31
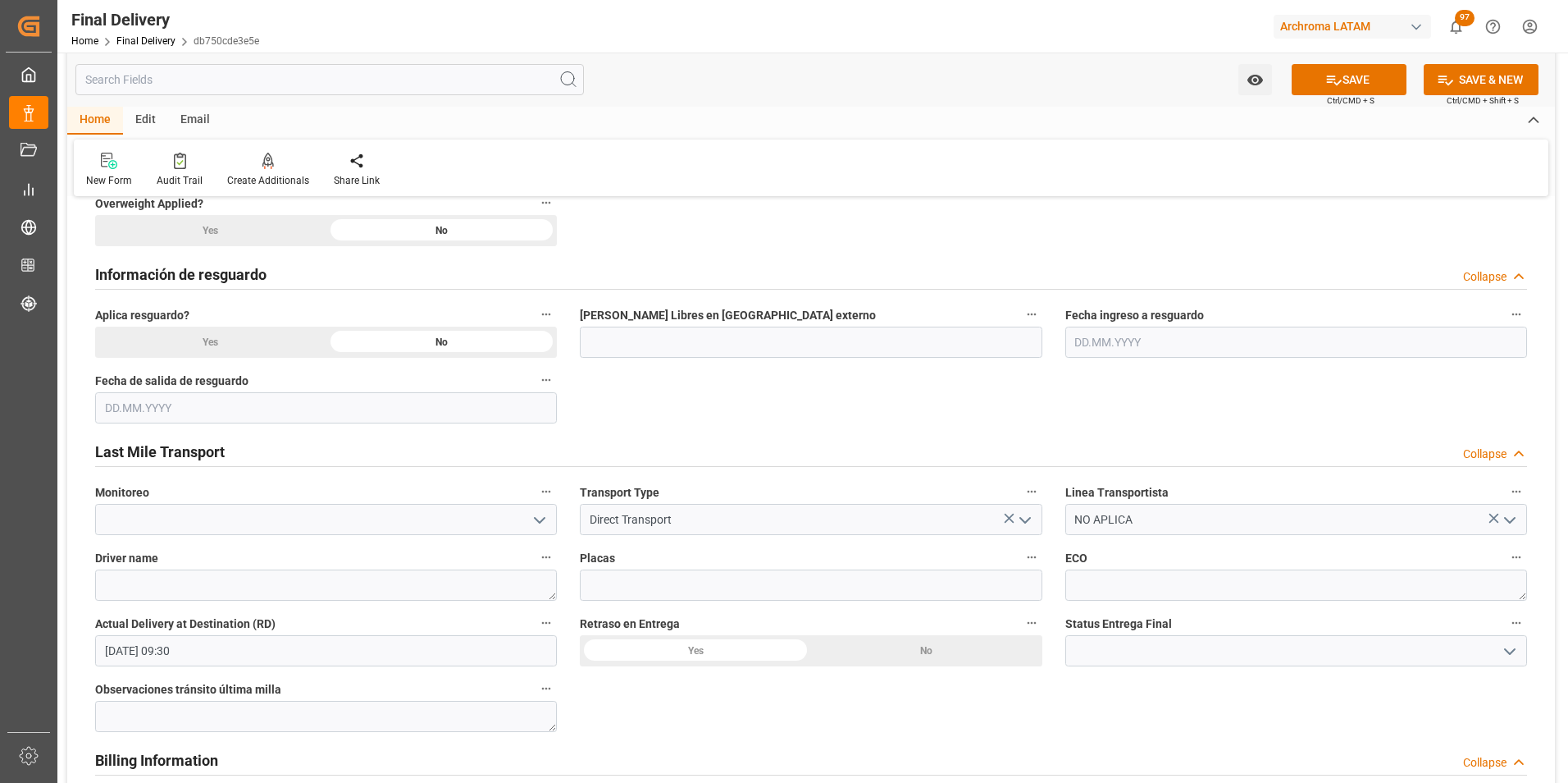
scroll to position [984, 0]
click at [1512, 655] on icon "open menu" at bounding box center [1510, 650] width 19 height 19
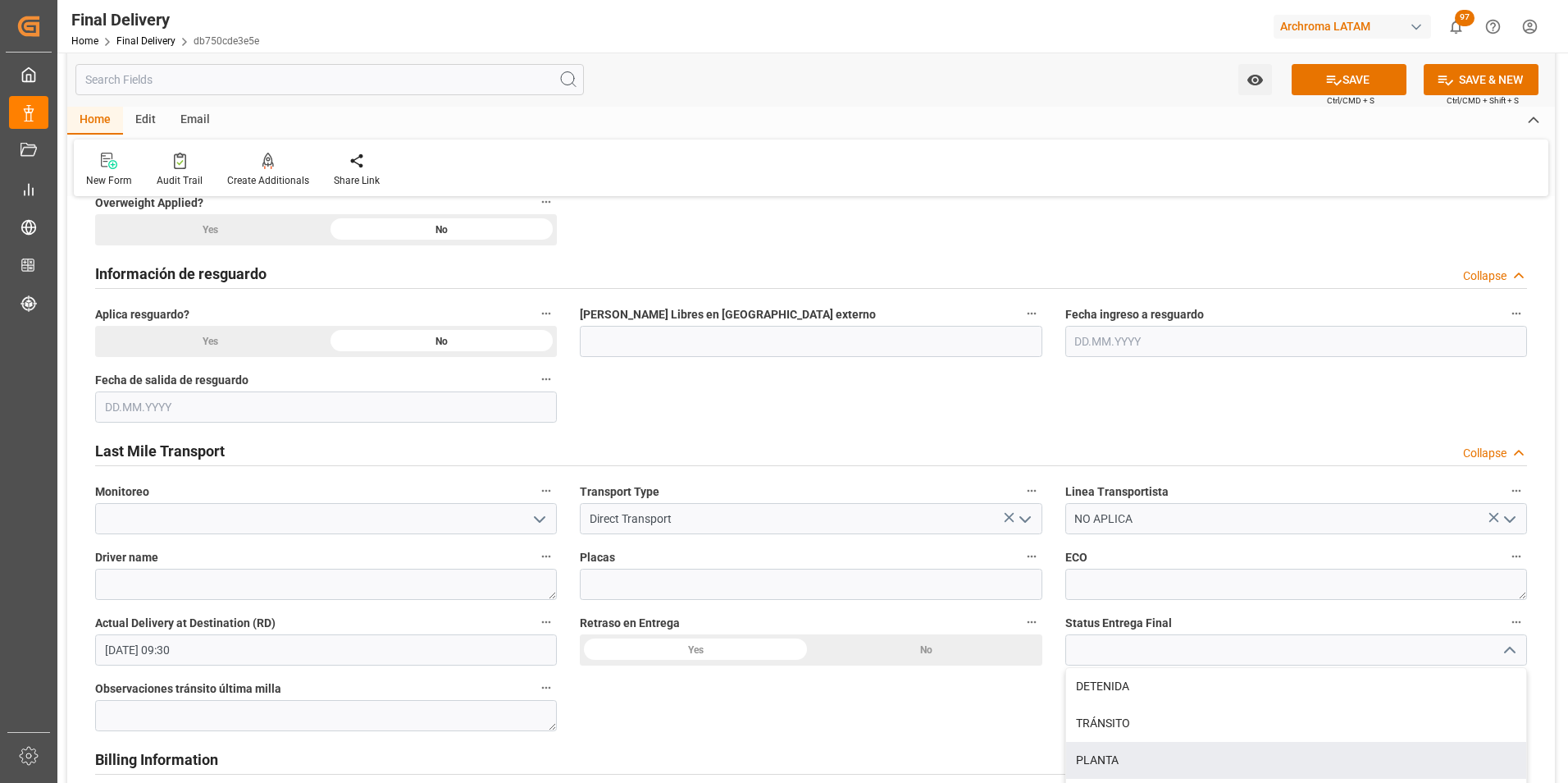
click at [1234, 752] on div "PLANTA" at bounding box center [1296, 760] width 460 height 37
type input "PLANTA"
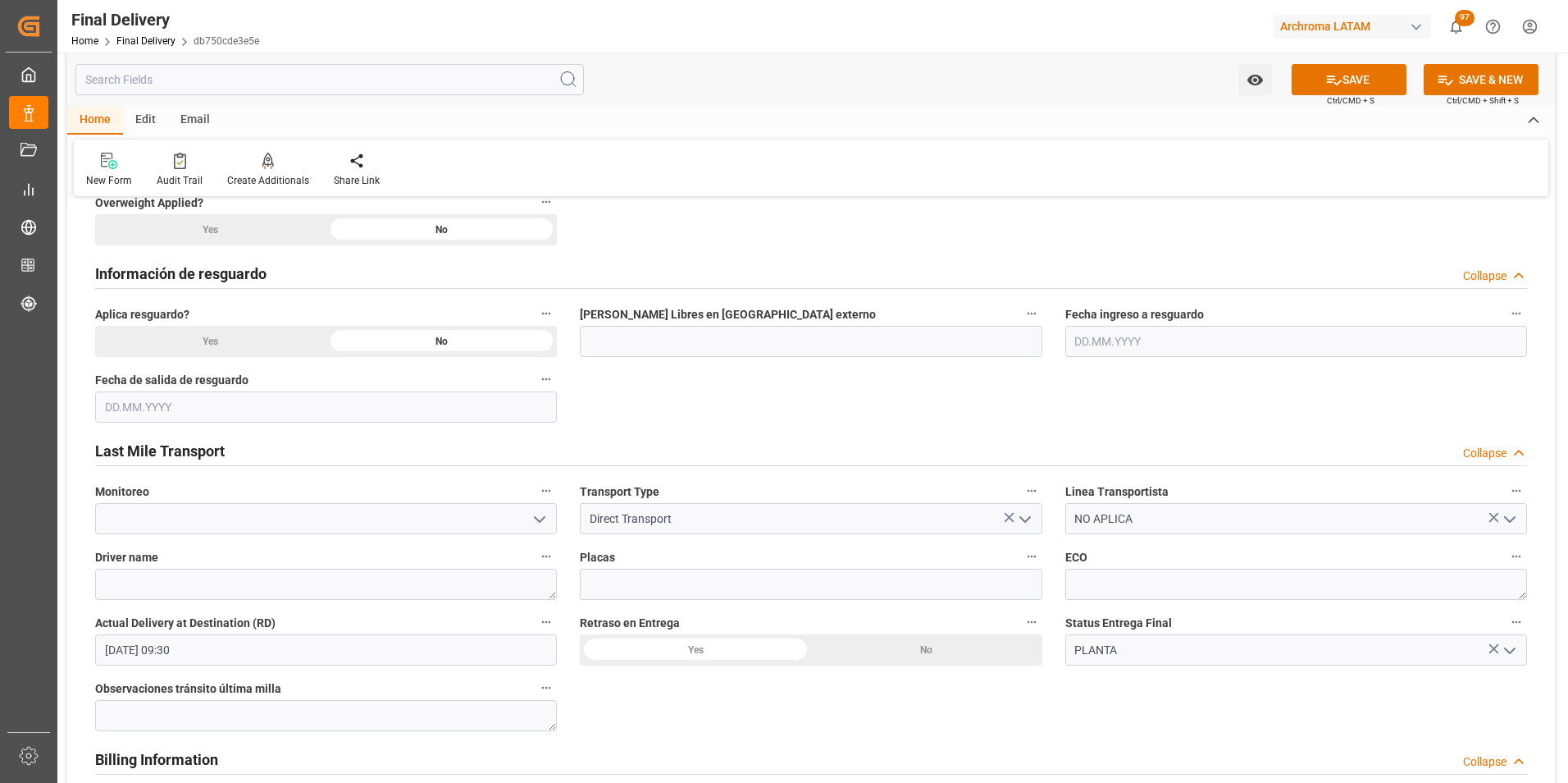
click at [1350, 89] on button "SAVE" at bounding box center [1349, 79] width 115 height 31
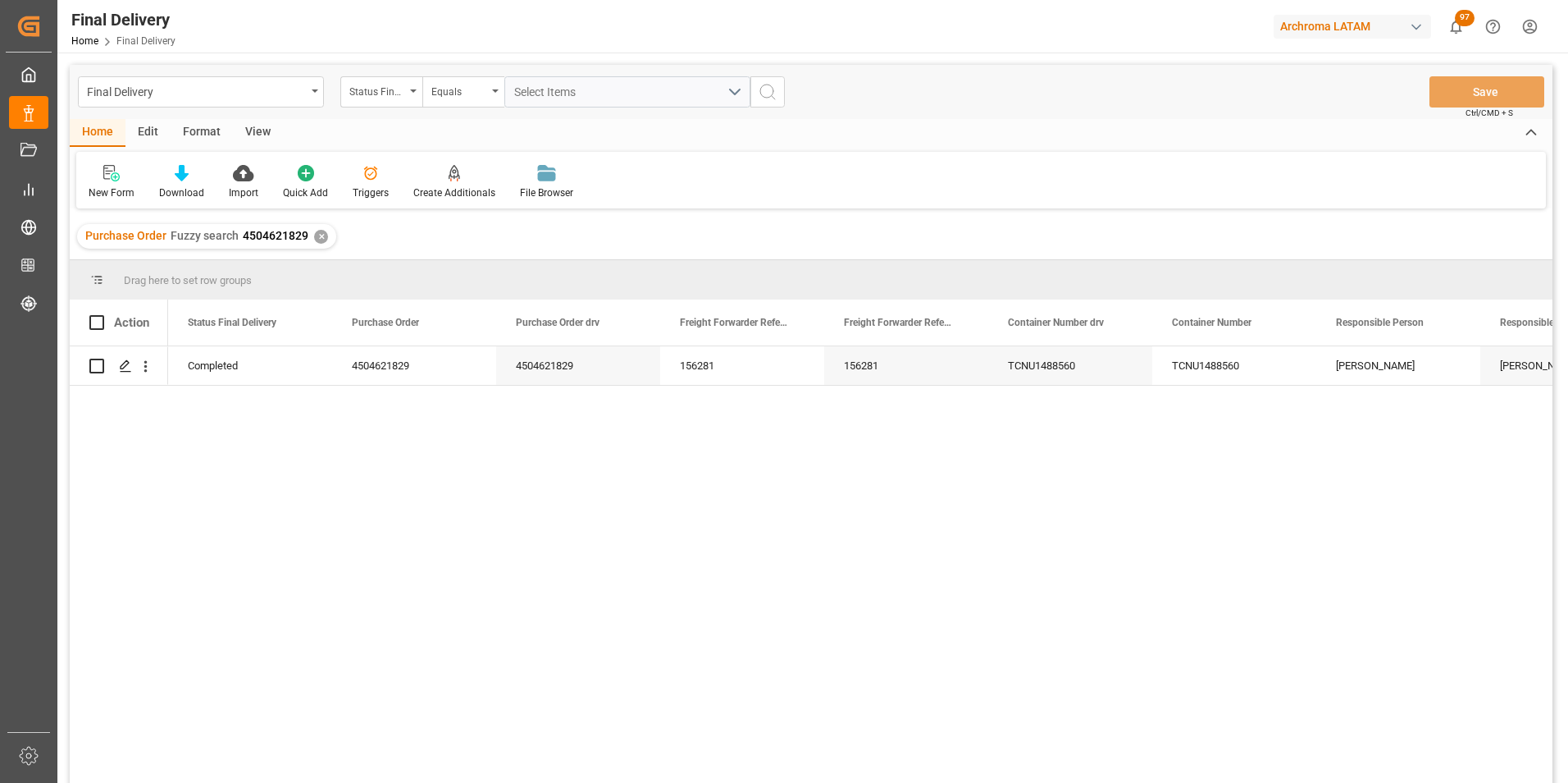
click at [323, 234] on div "✕" at bounding box center [321, 236] width 14 height 14
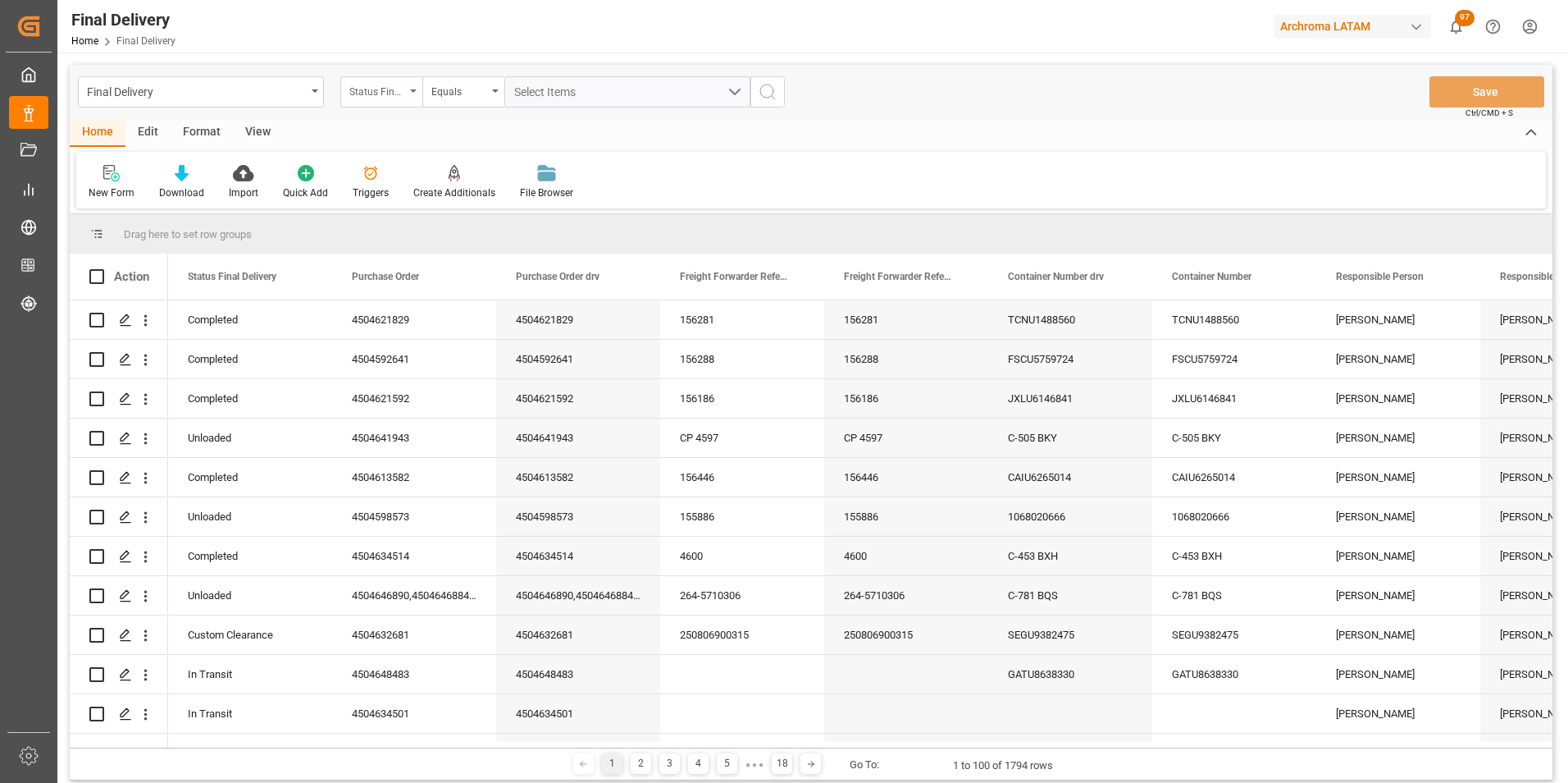
click at [396, 85] on div "Status Final Delivery" at bounding box center [377, 89] width 56 height 19
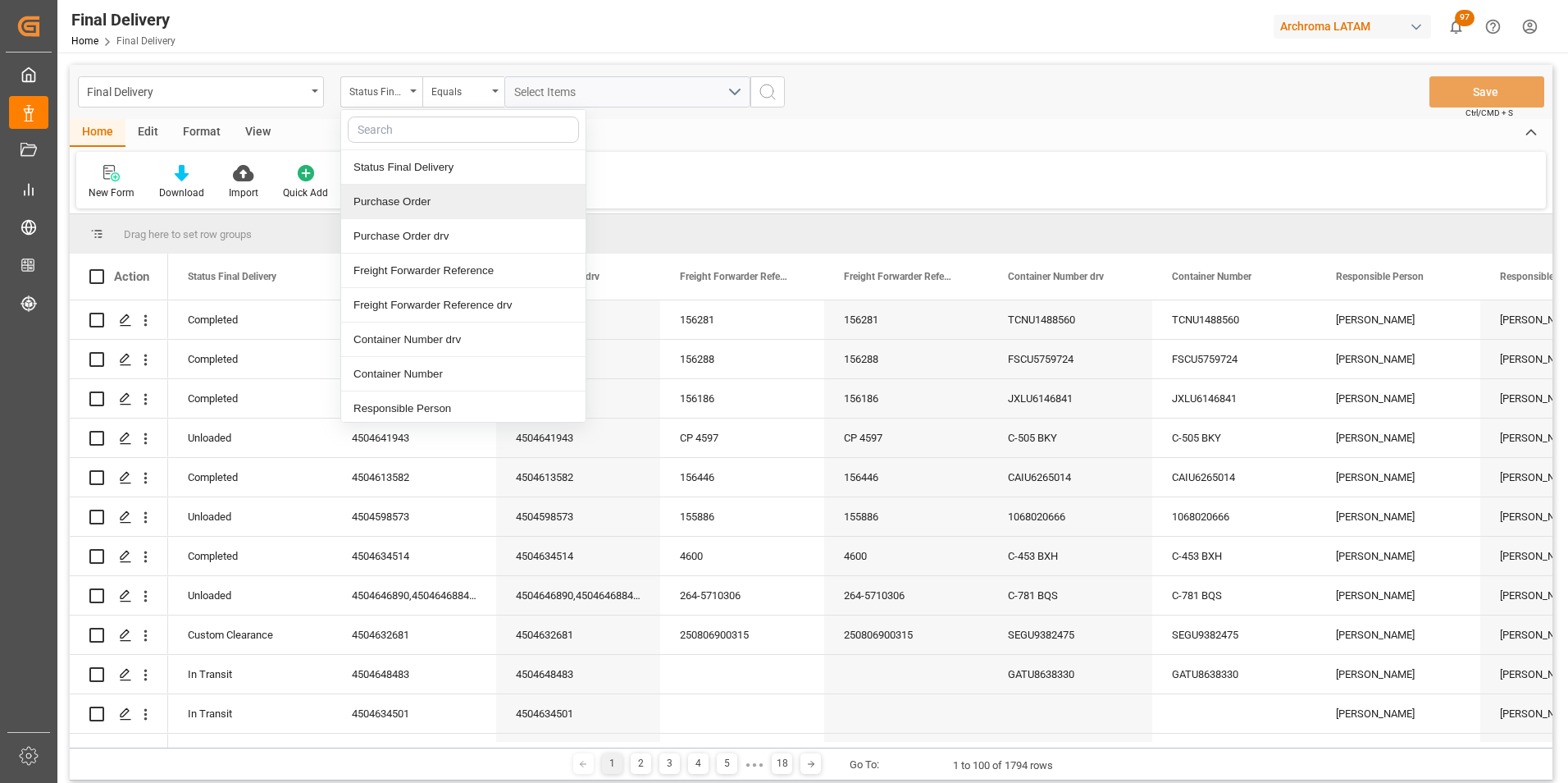
click at [395, 195] on div "Purchase Order" at bounding box center [463, 201] width 244 height 35
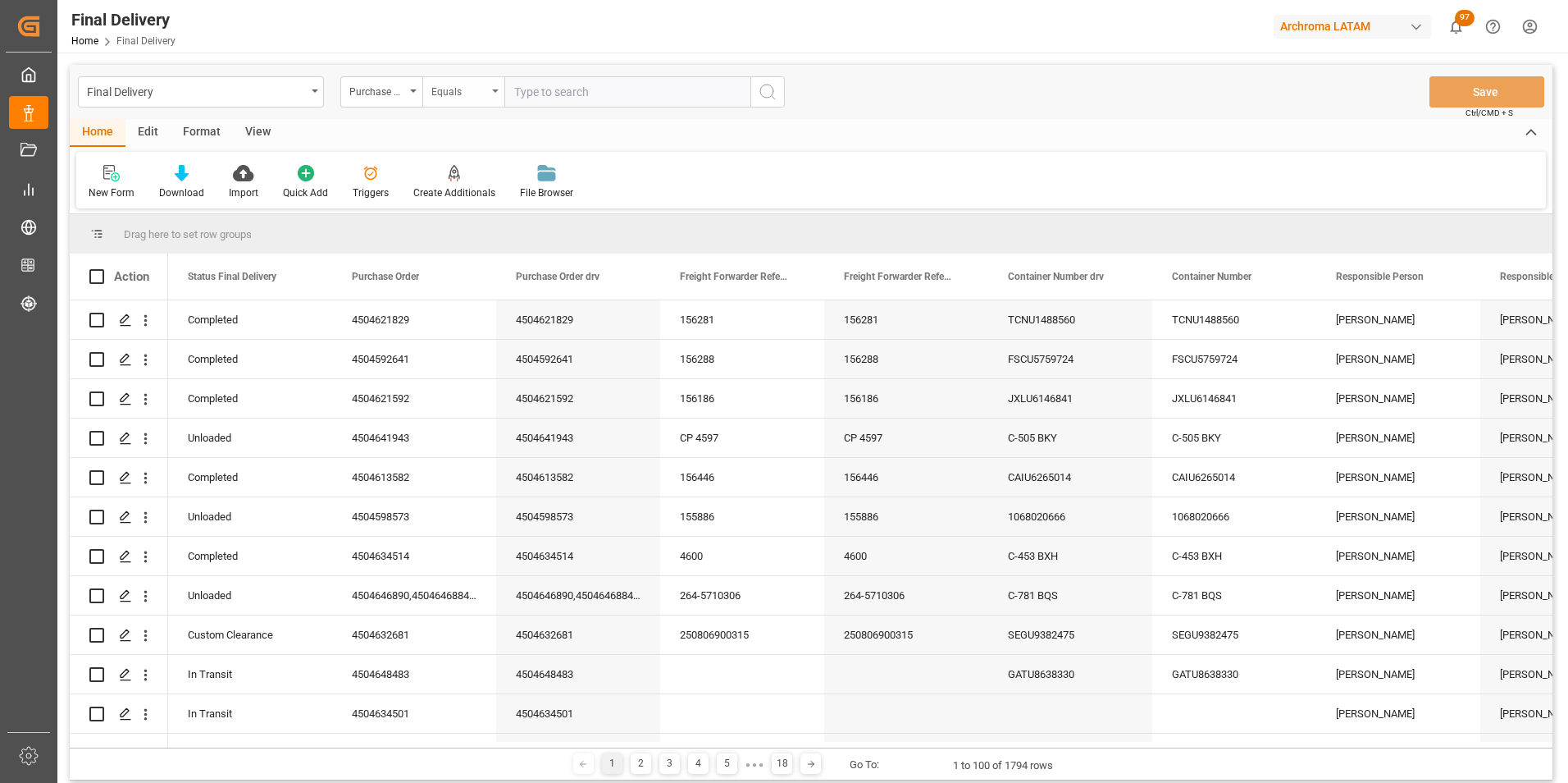
click at [450, 87] on div "Equals" at bounding box center [459, 89] width 56 height 19
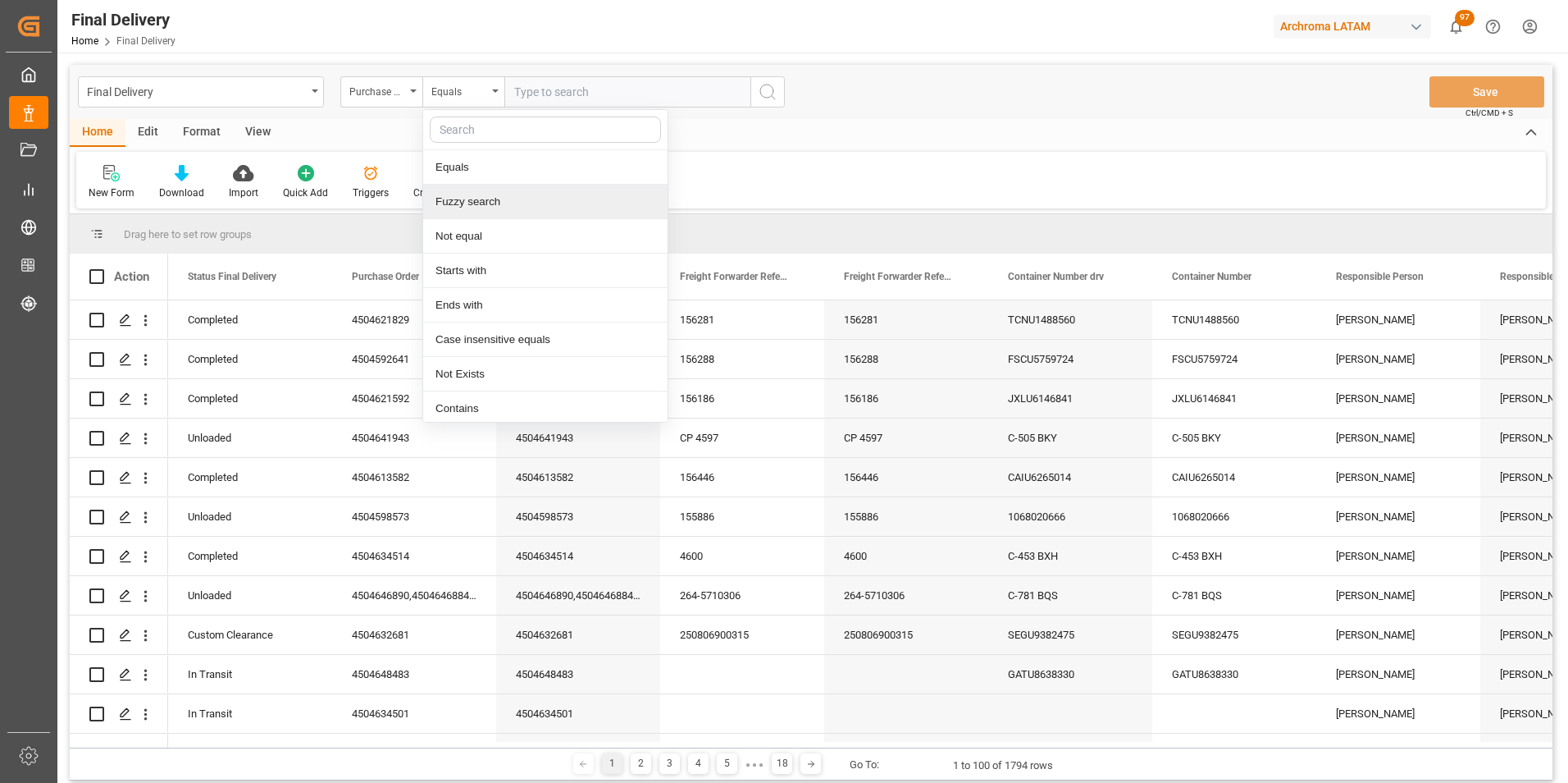
click at [472, 204] on div "Fuzzy search" at bounding box center [545, 201] width 244 height 35
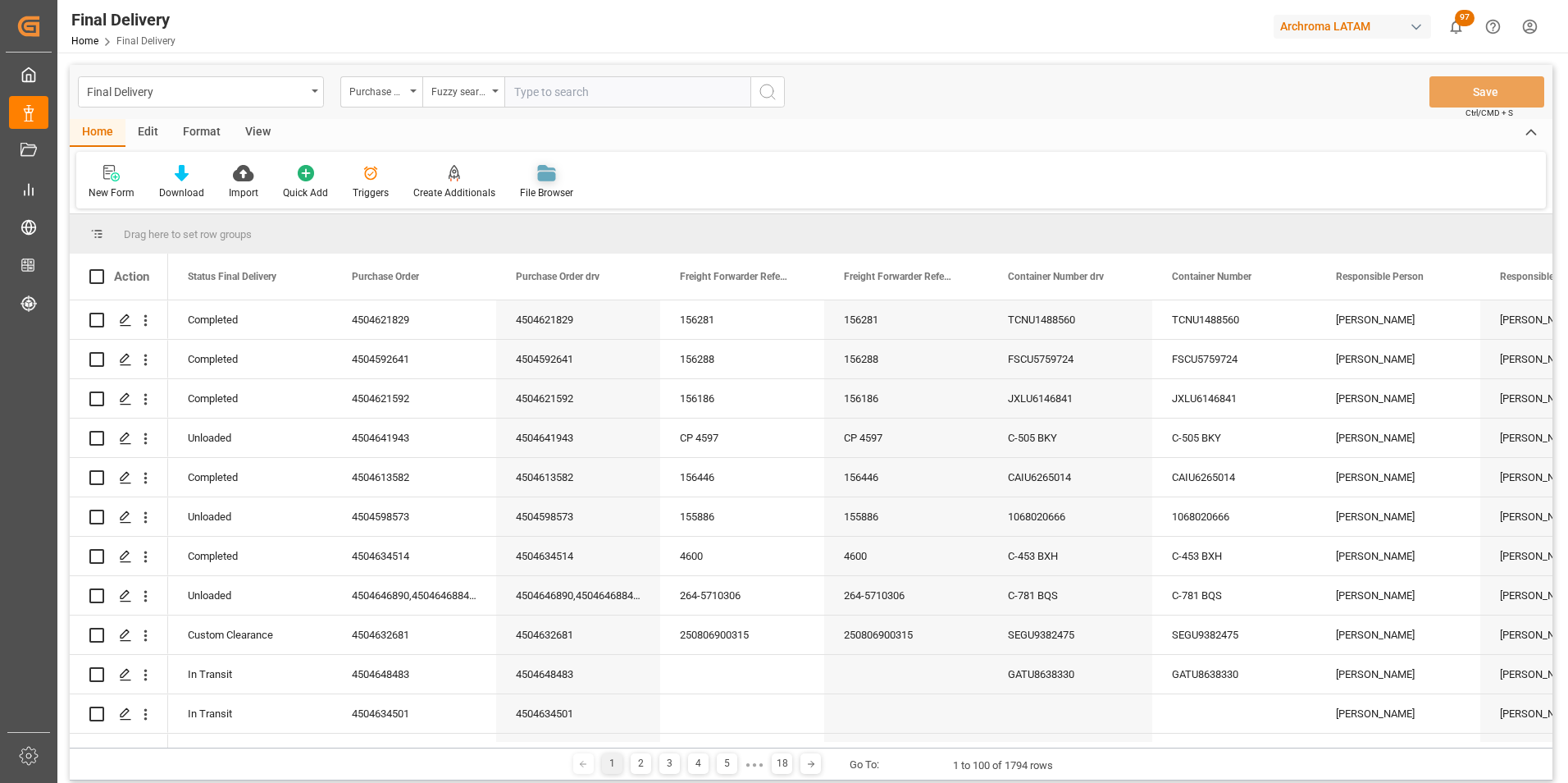
paste input "4504610618"
type input "4504610618"
click at [760, 101] on icon "search button" at bounding box center [768, 92] width 19 height 19
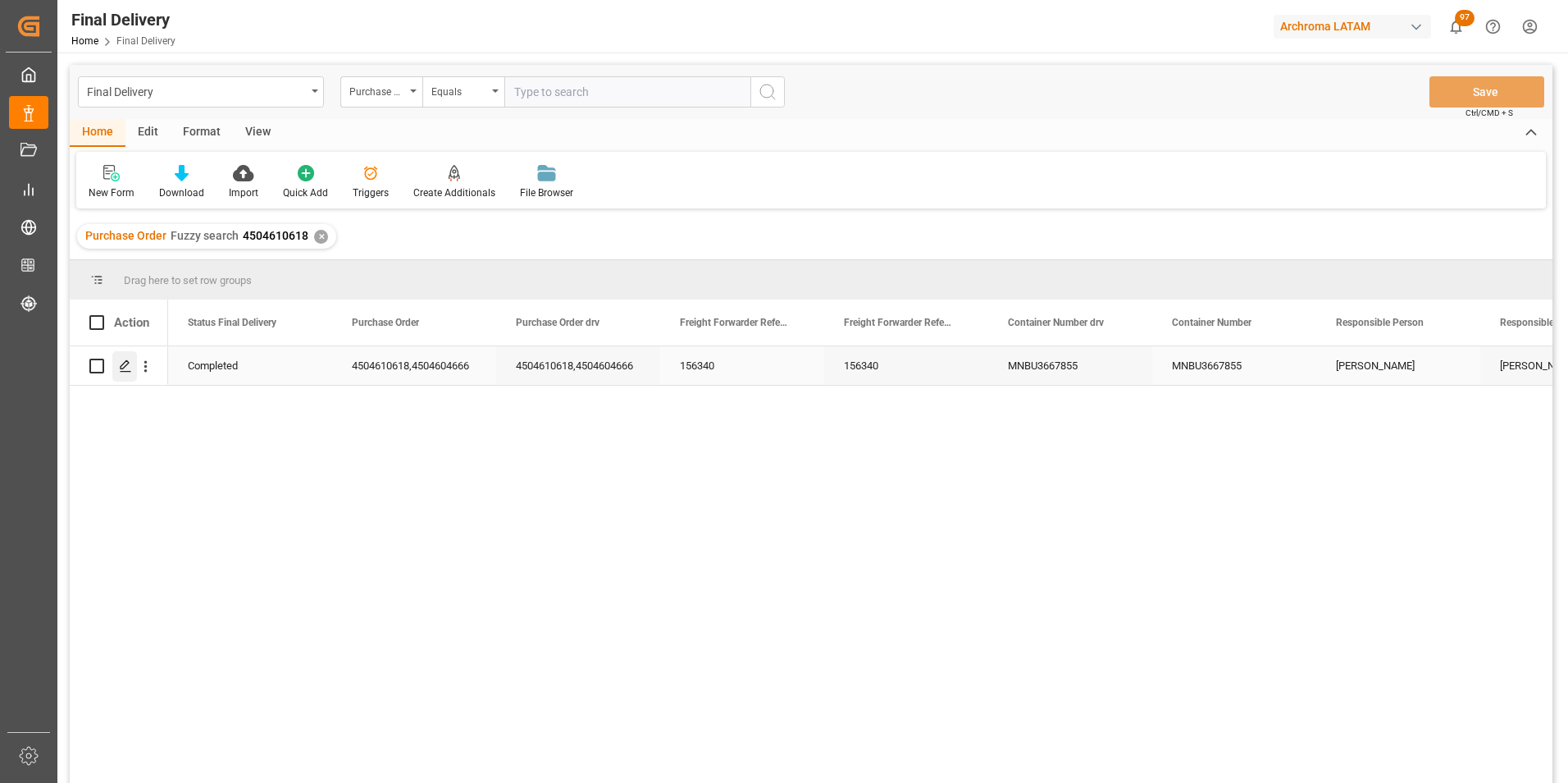
click at [124, 368] on polygon "Press SPACE to select this row." at bounding box center [124, 365] width 8 height 8
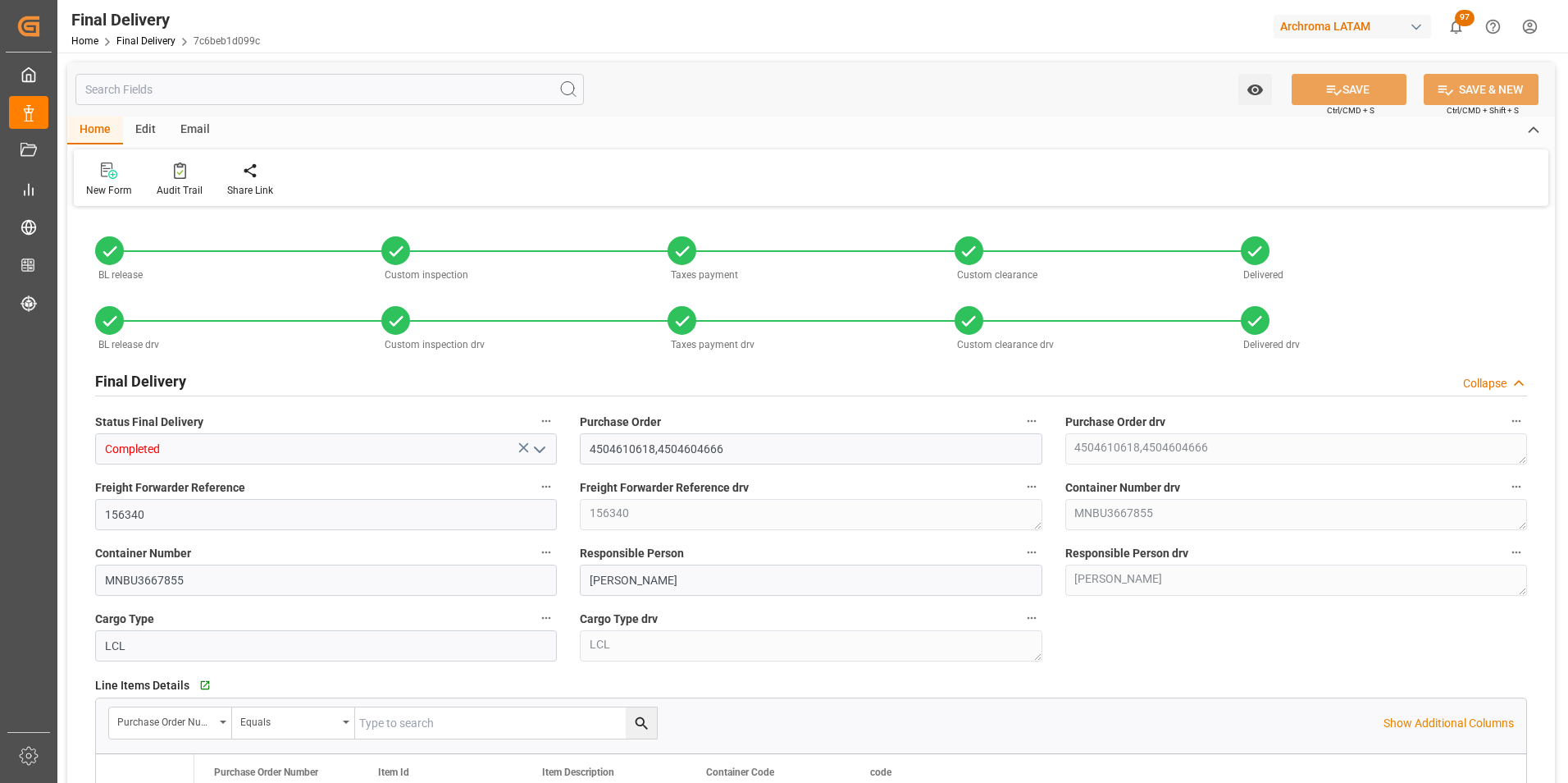
type input "3"
type input "21.07.2025"
type input "24.07.2025"
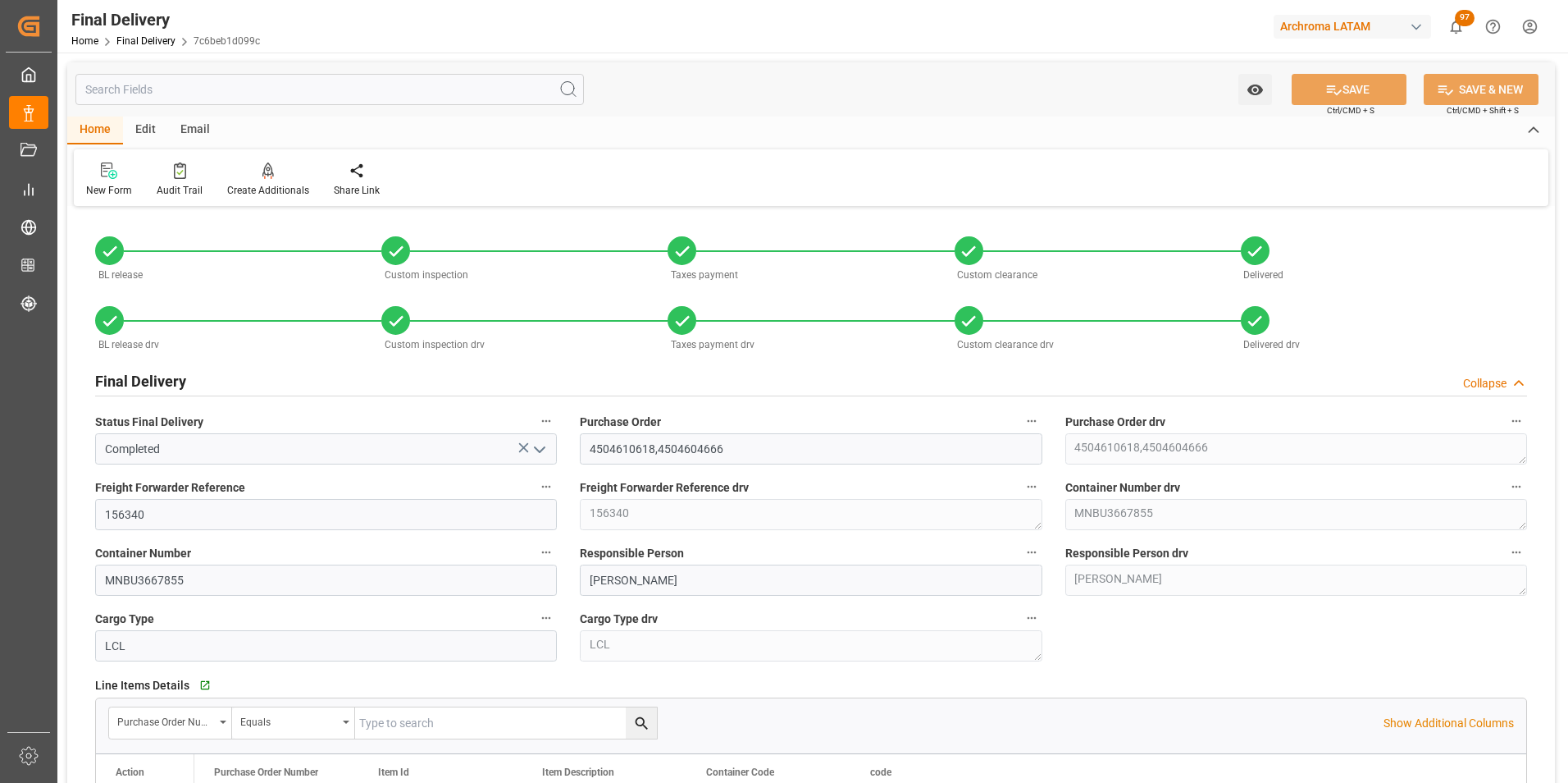
type input "15.07.2025"
type input "24.07.2025"
type input "25.07.2025"
type input "22.07.2025"
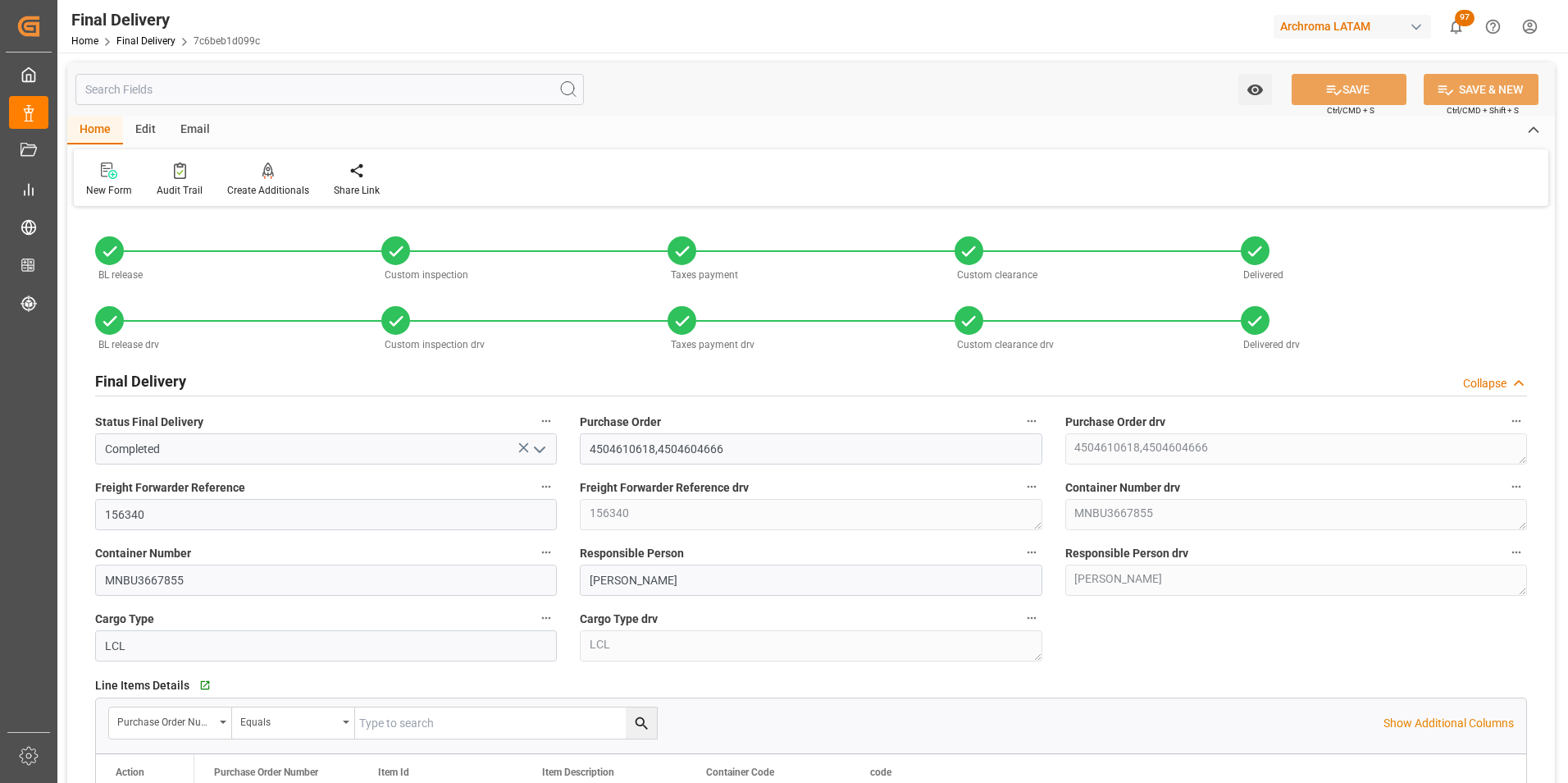
type input "24.07.2025"
type input "24.07.2025 10:00"
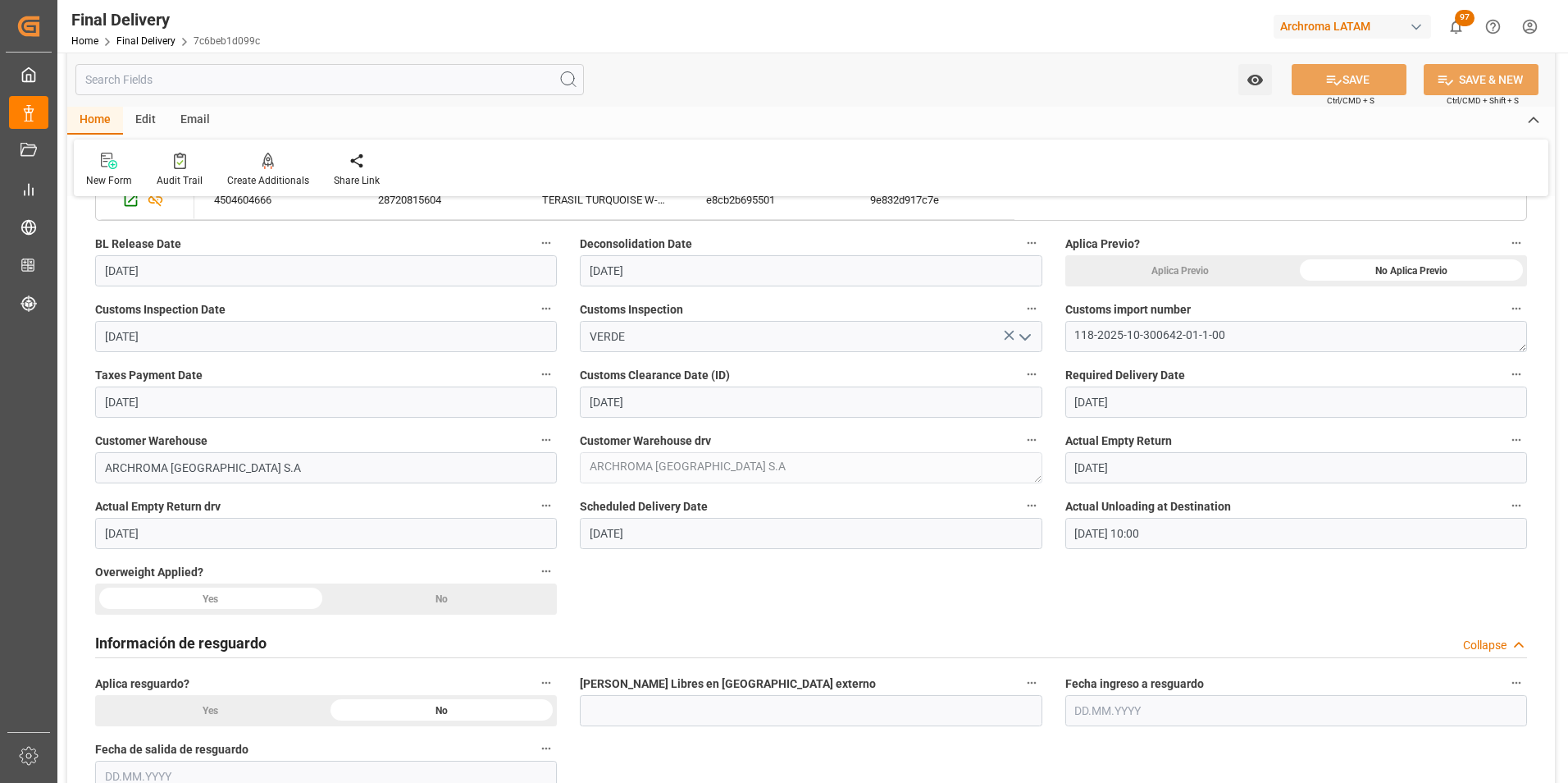
scroll to position [656, 0]
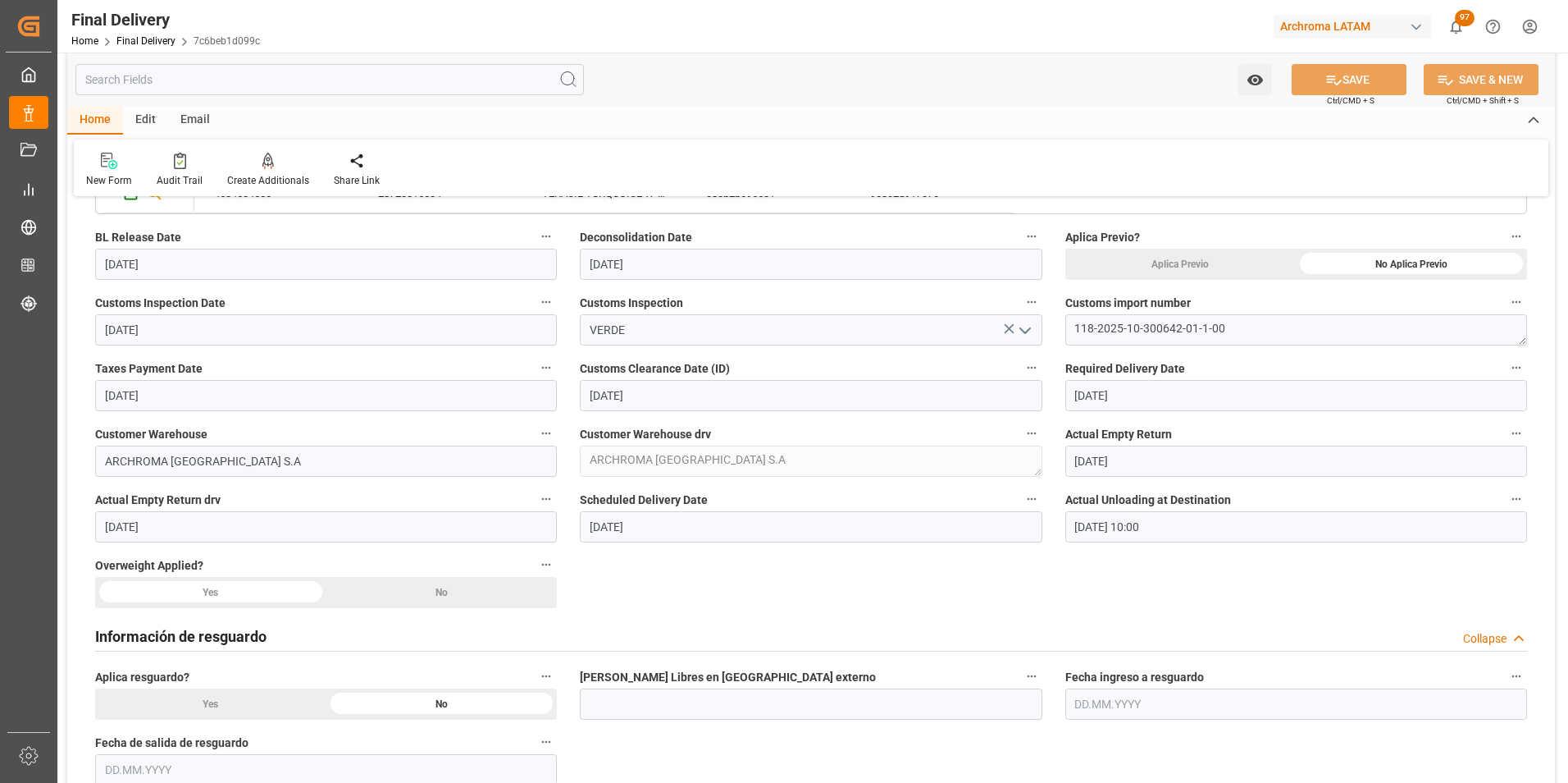
click at [1295, 280] on div "No" at bounding box center [1410, 264] width 231 height 31
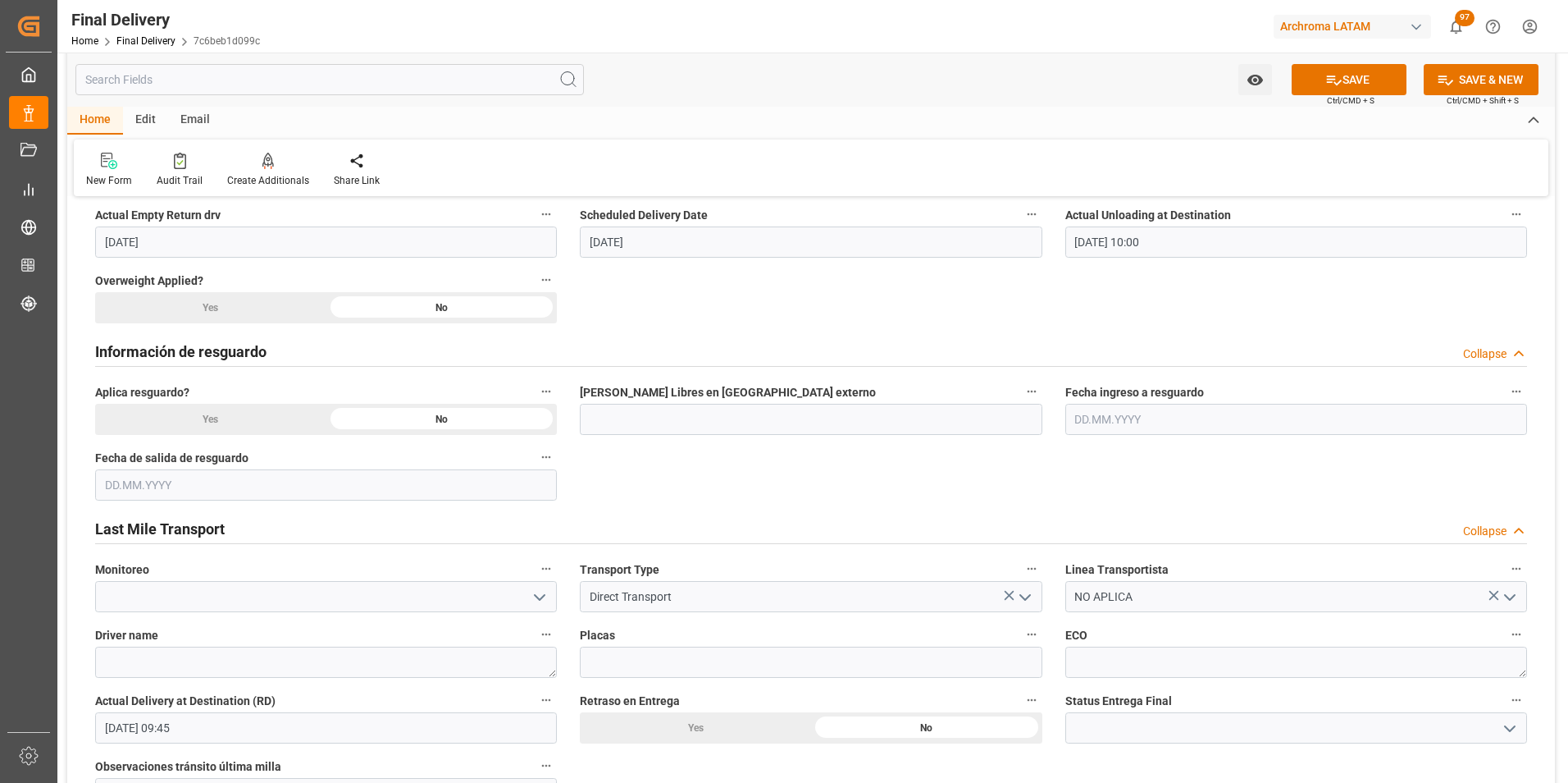
scroll to position [984, 0]
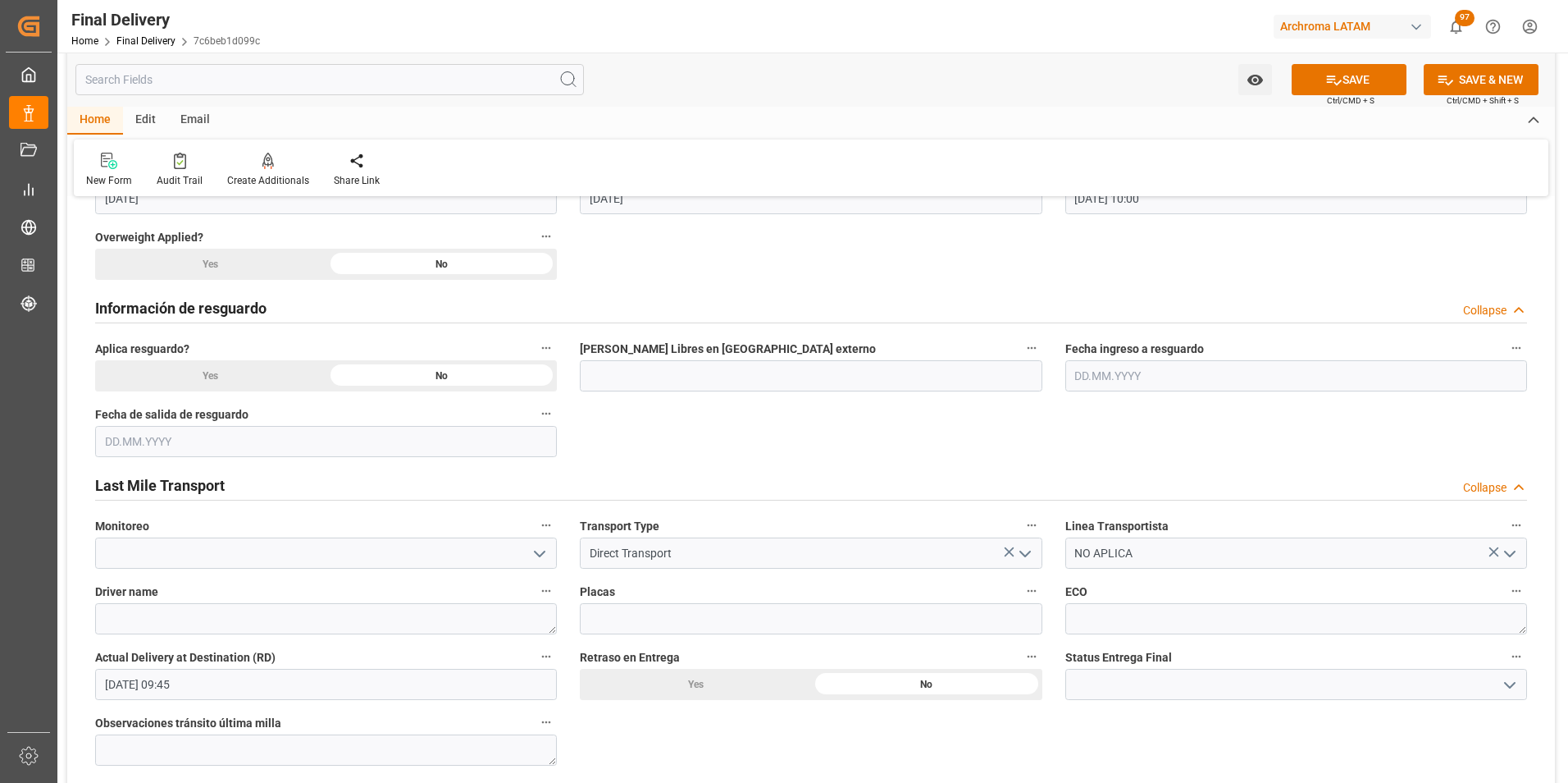
click at [1505, 684] on icon "open menu" at bounding box center [1510, 685] width 19 height 19
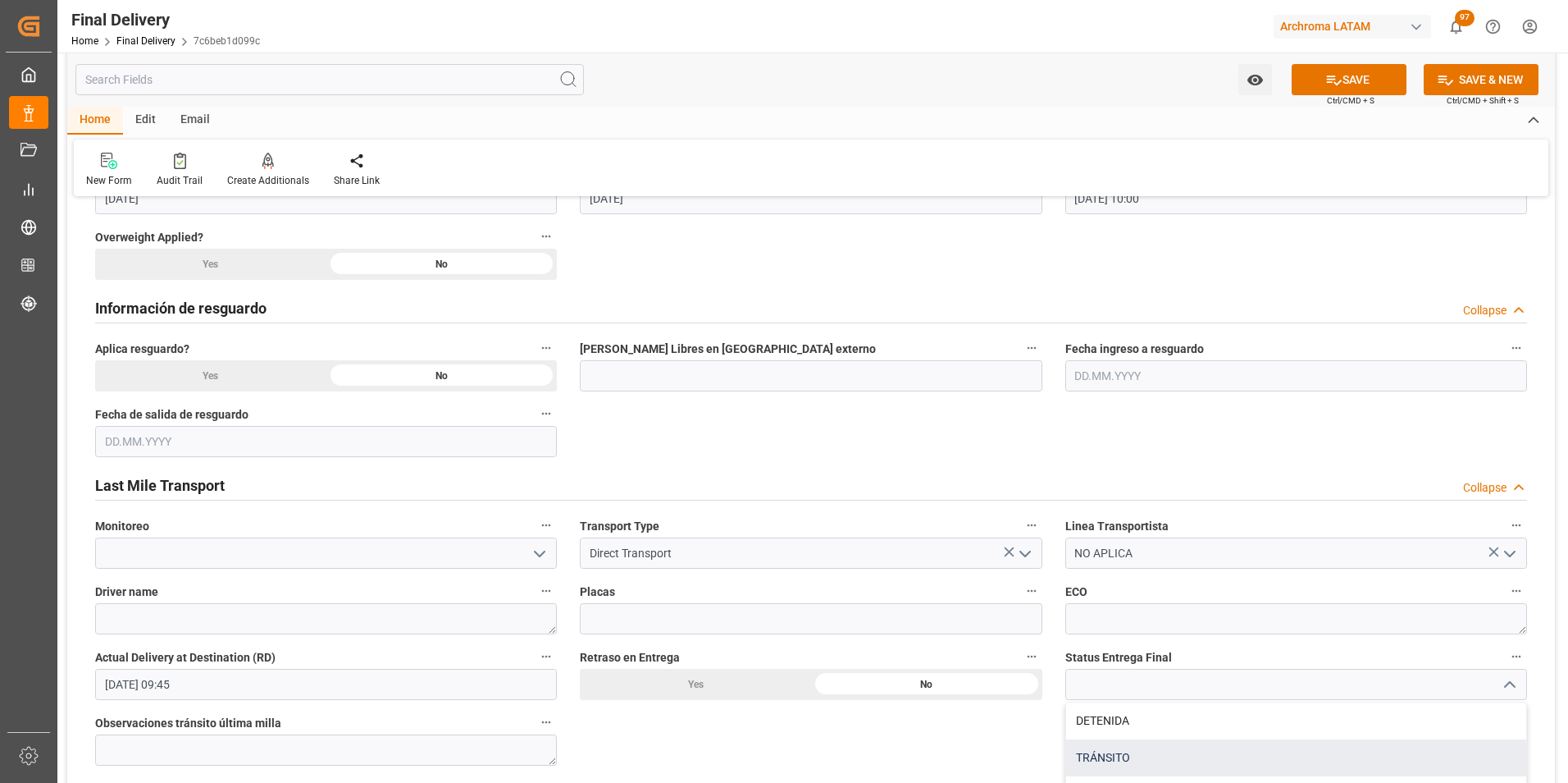
scroll to position [1066, 0]
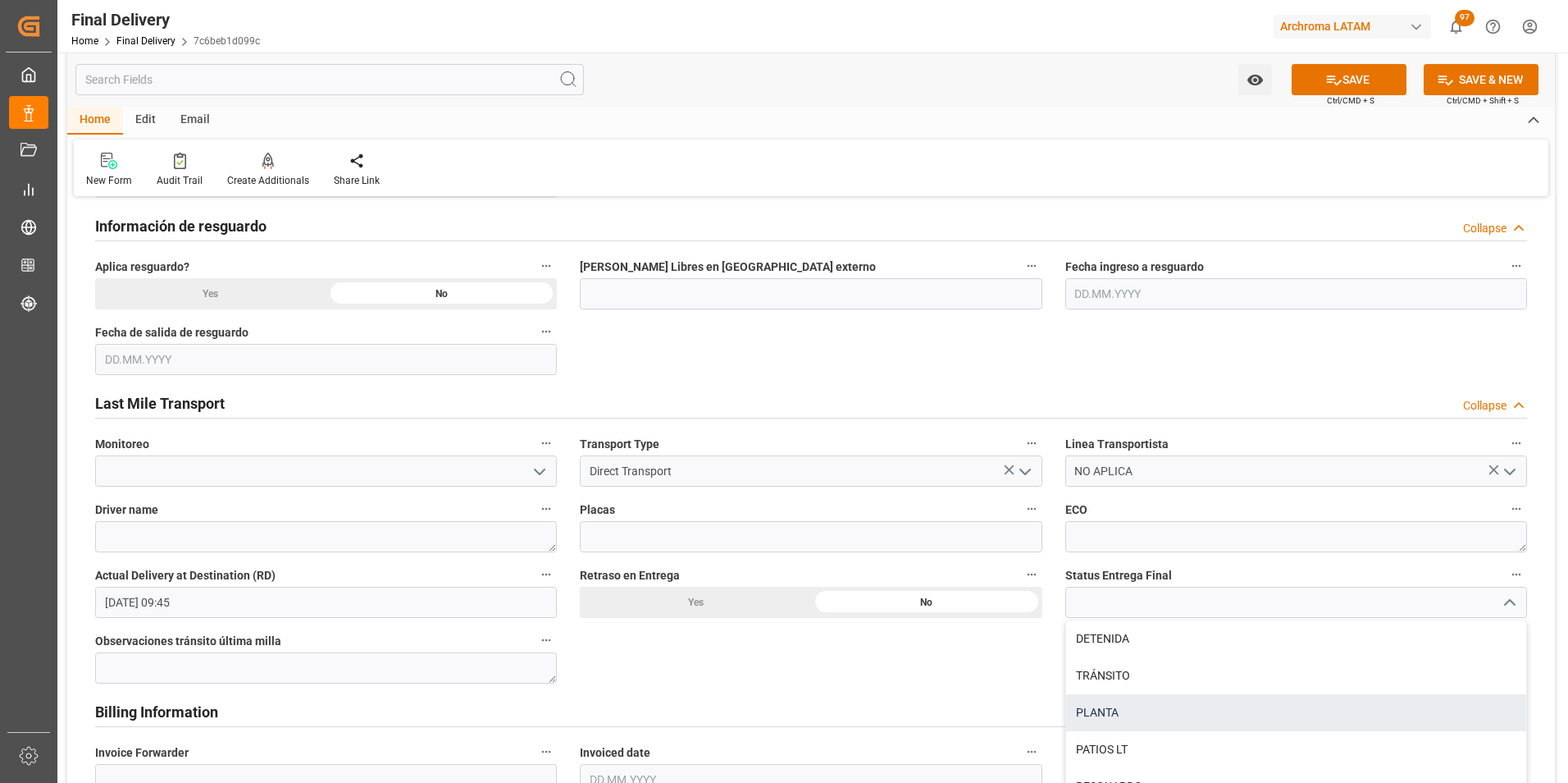
click at [1302, 723] on div "PLANTA" at bounding box center [1296, 713] width 460 height 37
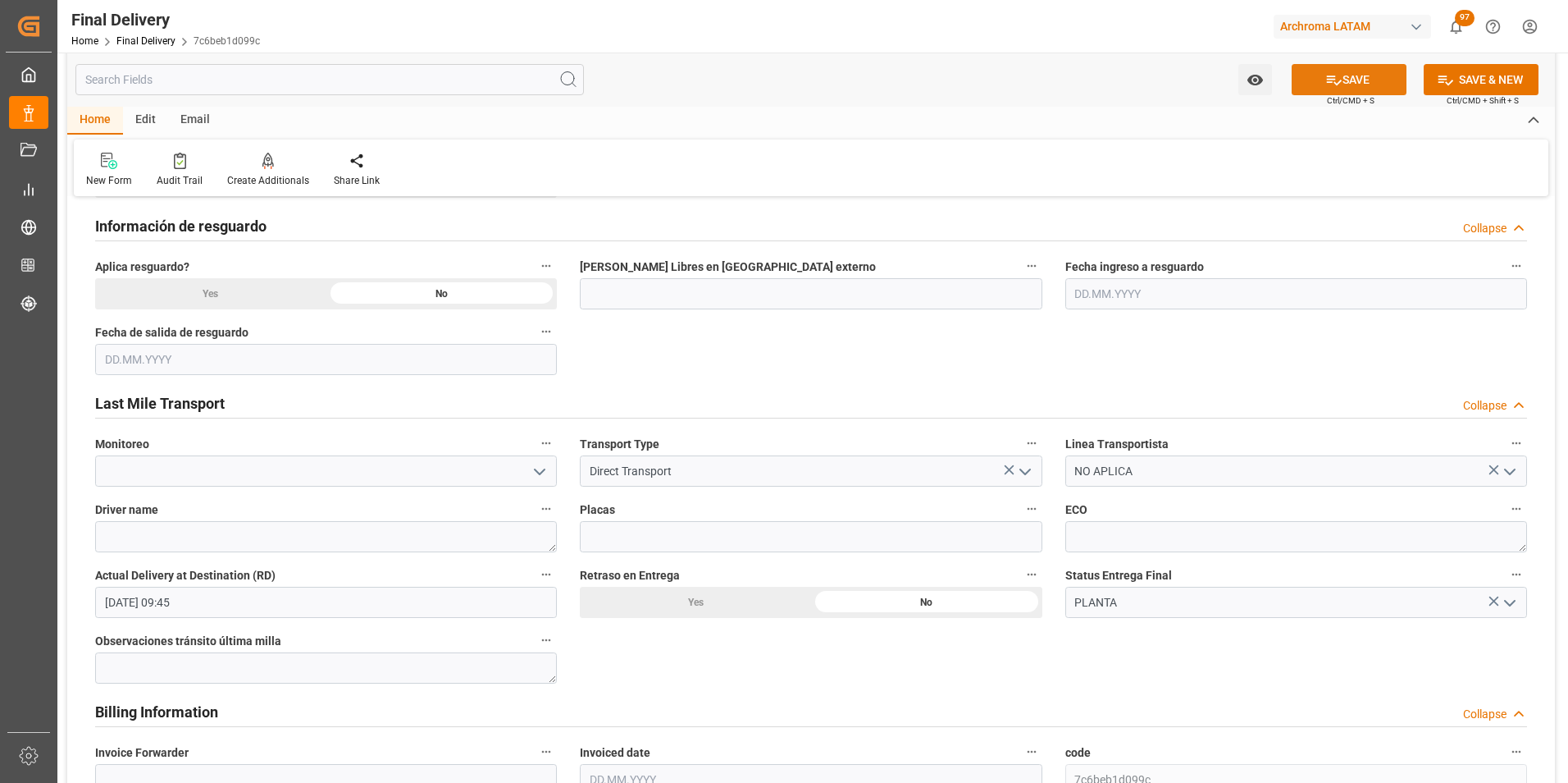
click at [1340, 82] on button "SAVE" at bounding box center [1349, 79] width 115 height 31
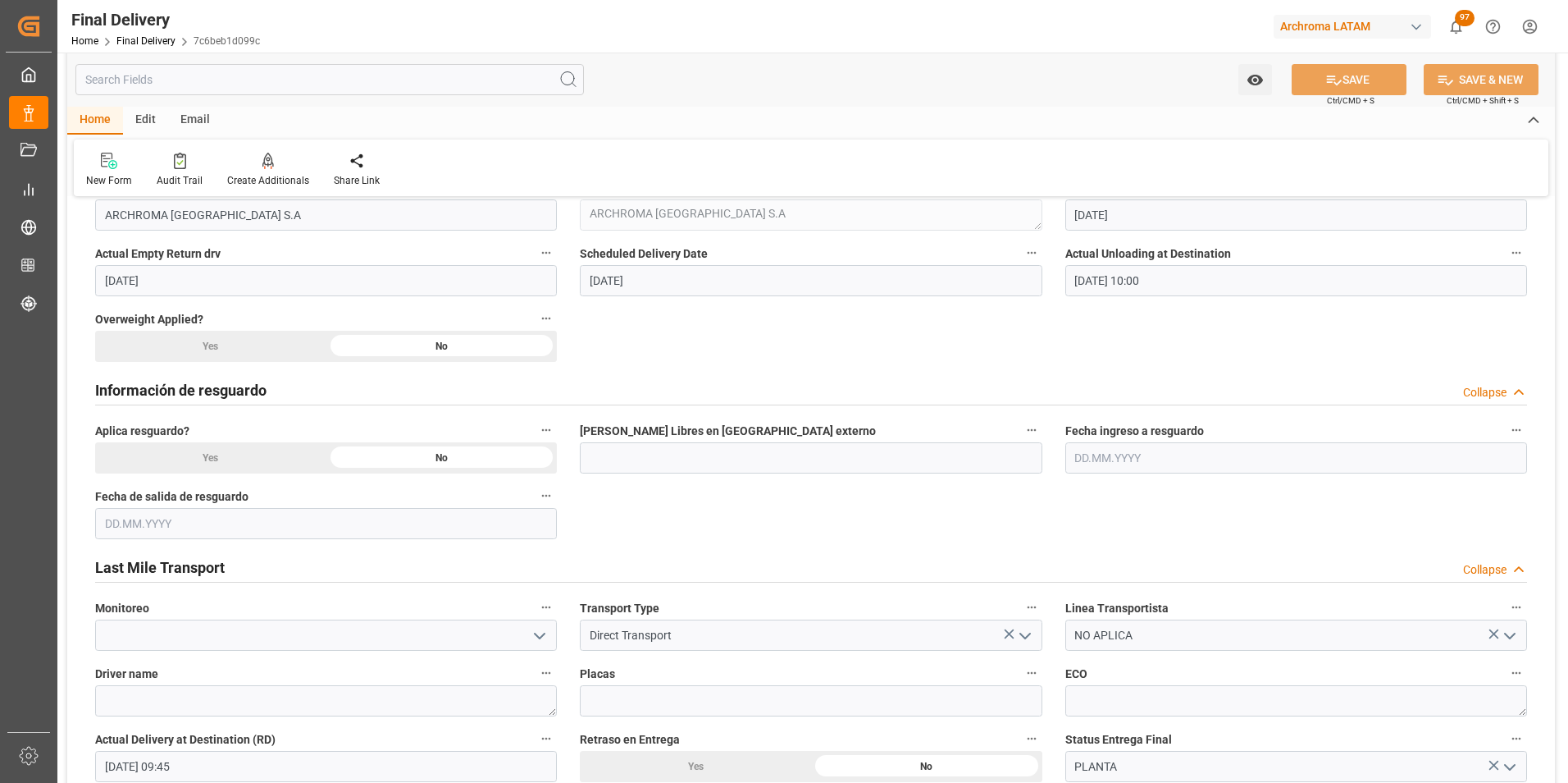
scroll to position [739, 0]
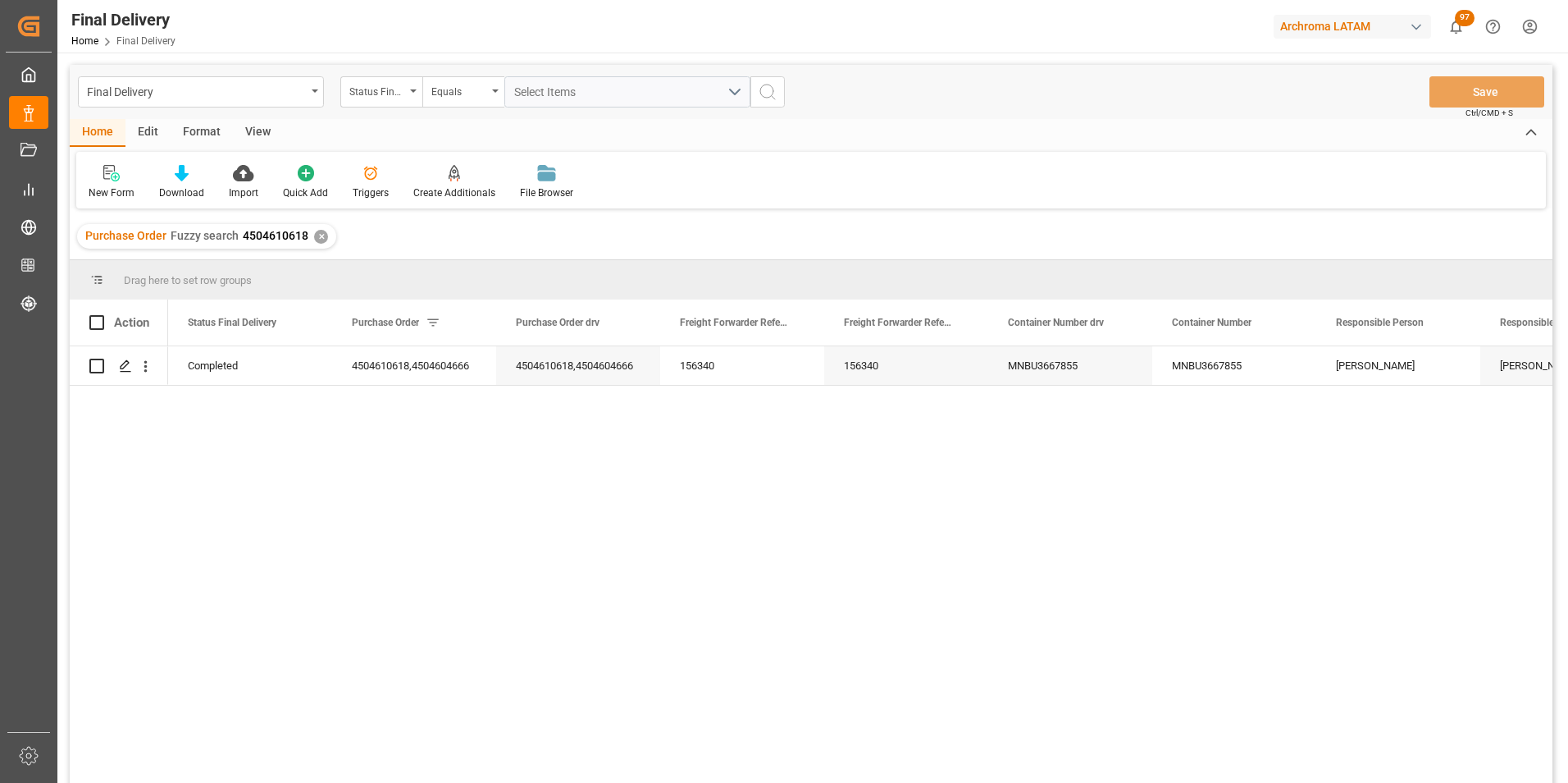
click at [317, 240] on div "✕" at bounding box center [321, 236] width 14 height 14
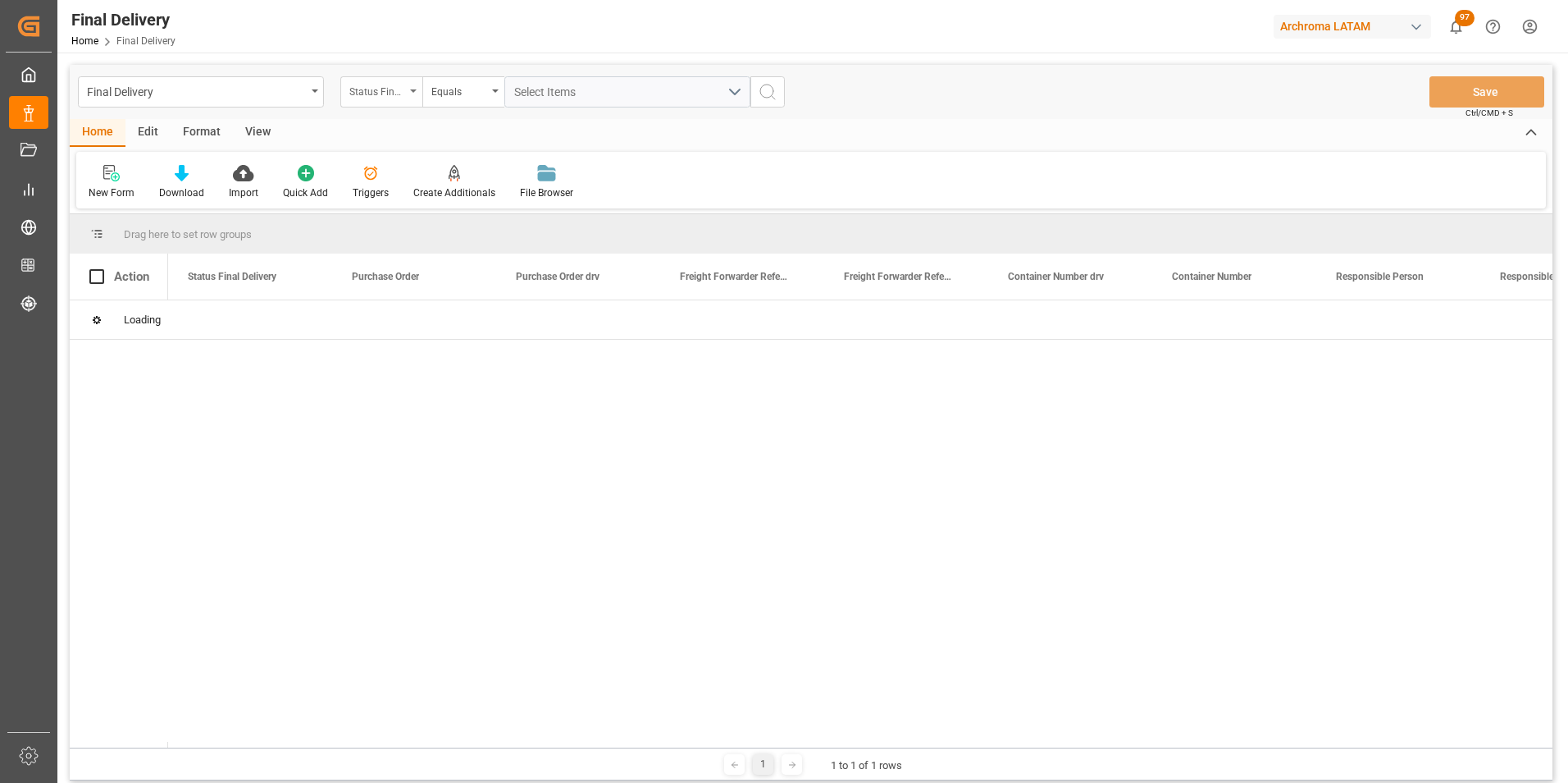
click at [405, 96] on div "Status Final Delivery" at bounding box center [377, 89] width 56 height 19
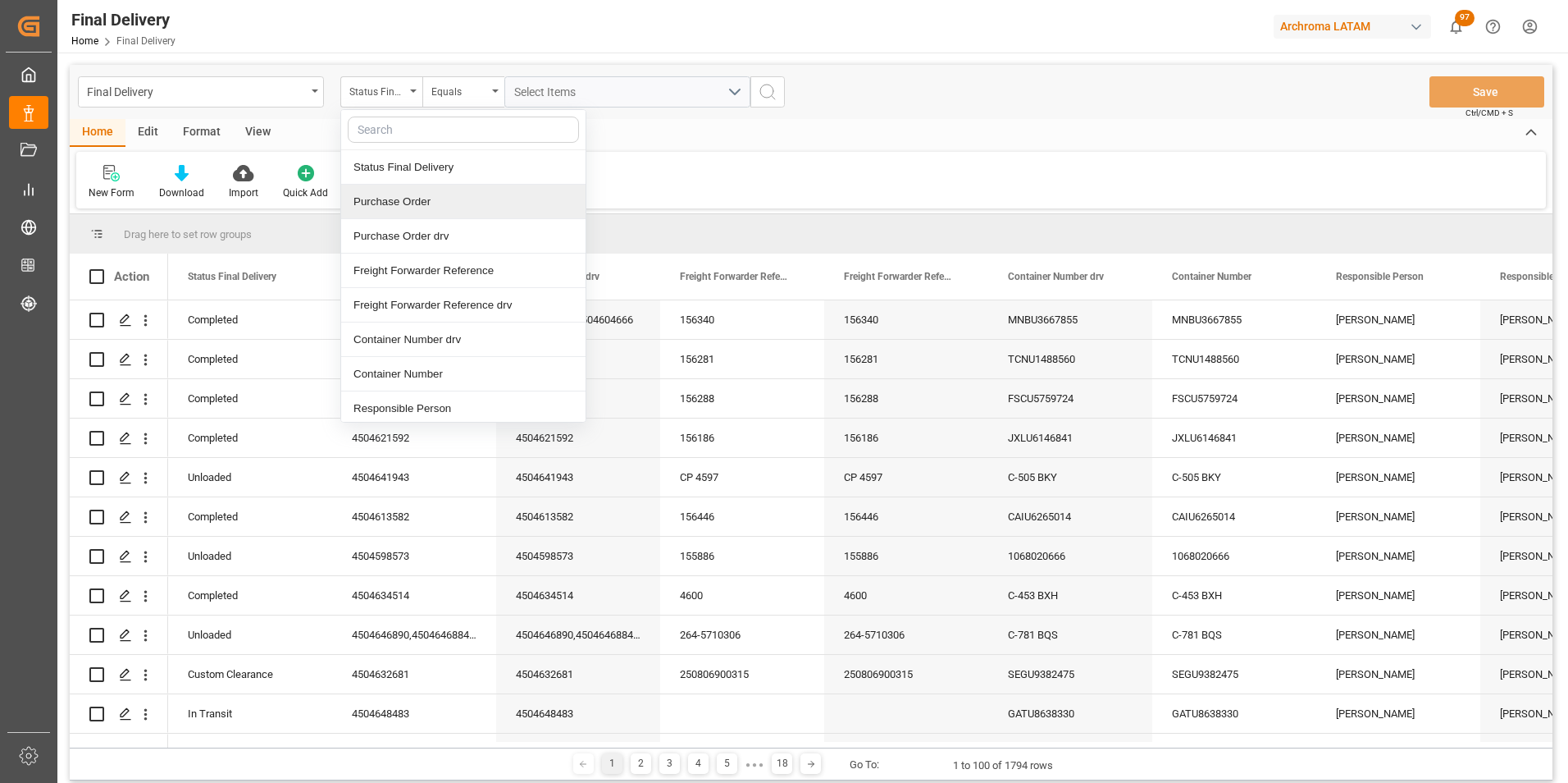
click at [428, 204] on div "Purchase Order" at bounding box center [463, 201] width 244 height 35
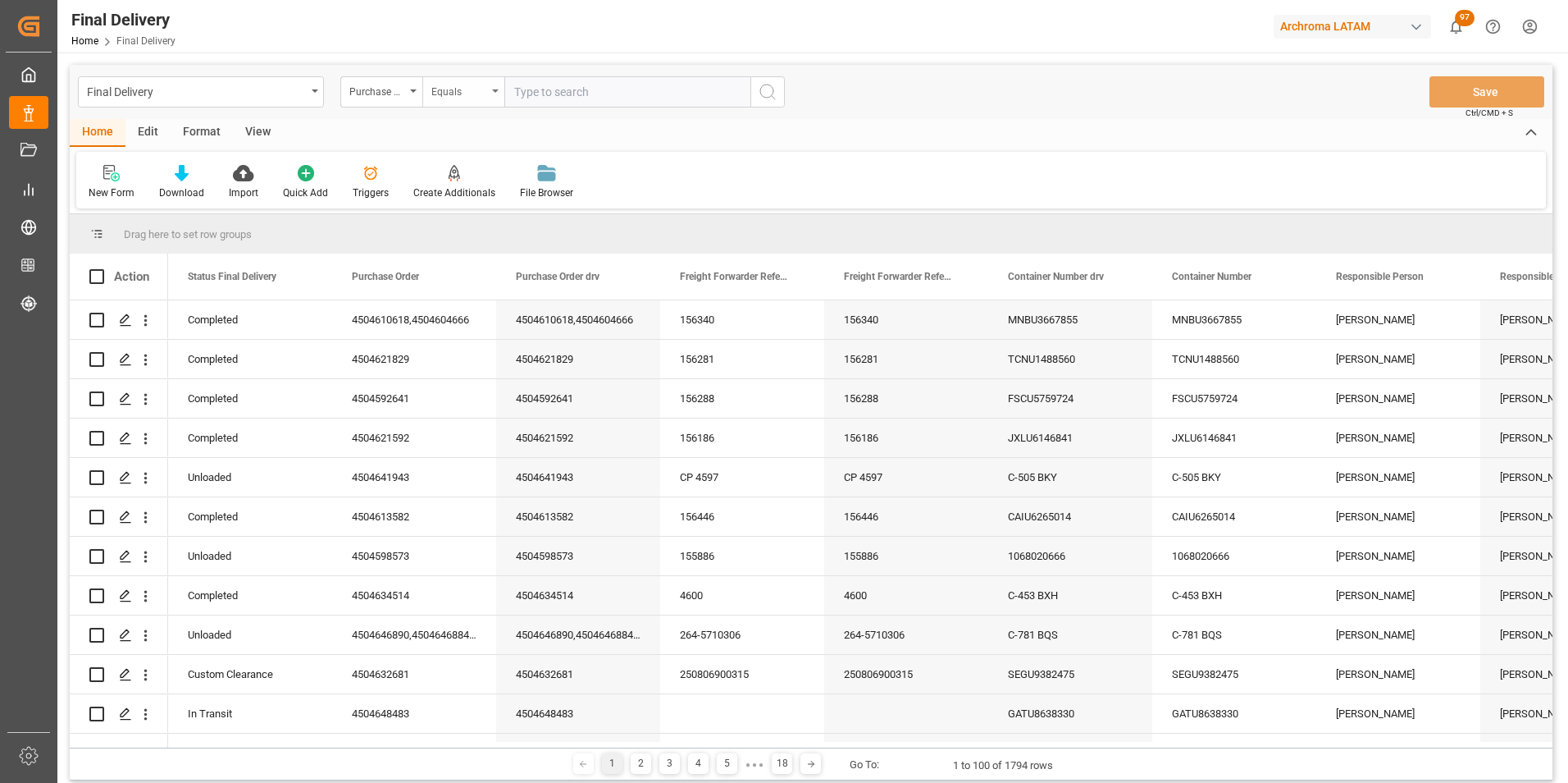
click at [450, 86] on div "Equals" at bounding box center [459, 89] width 56 height 19
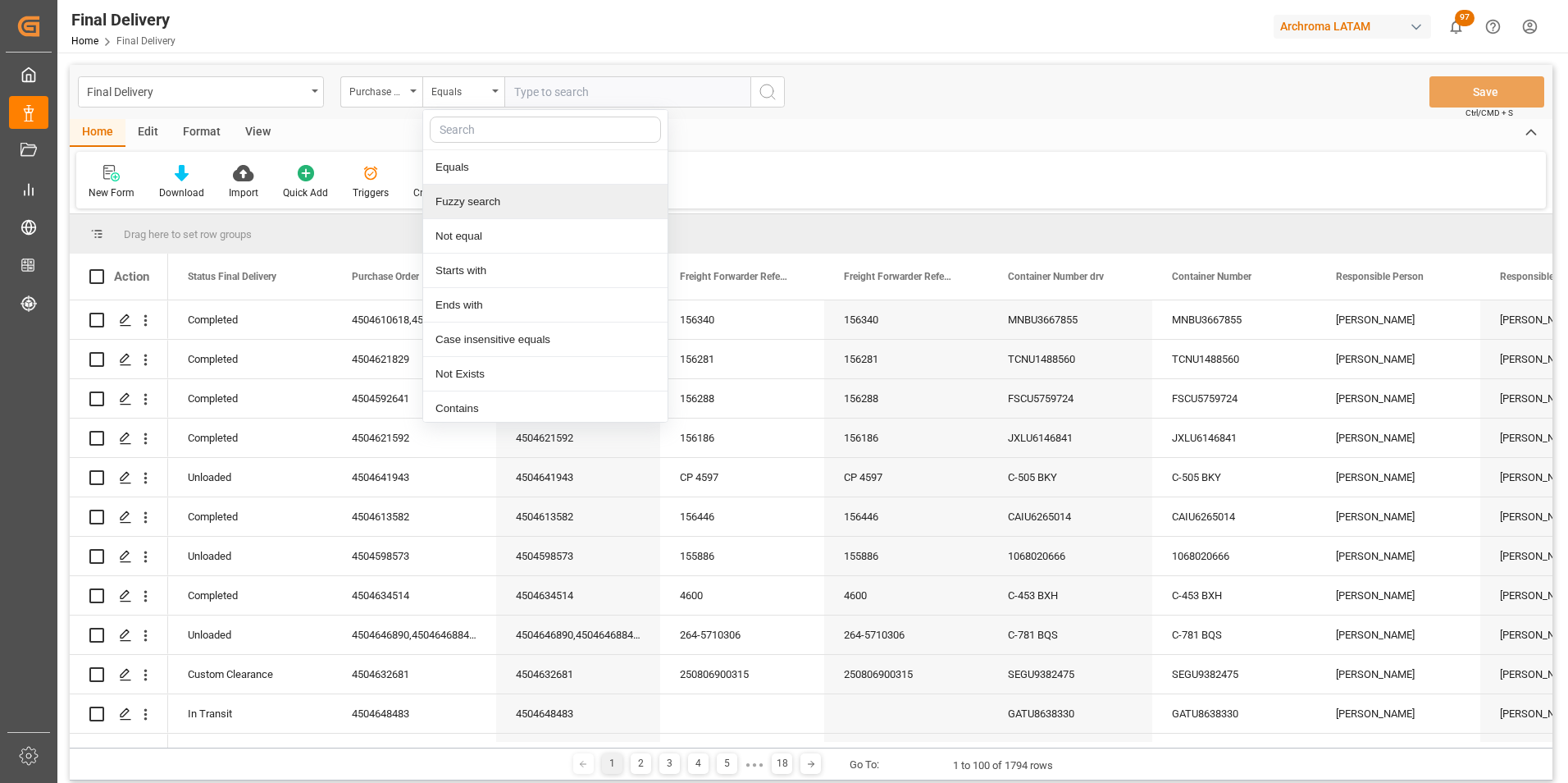
click at [488, 199] on div "Fuzzy search" at bounding box center [545, 201] width 244 height 35
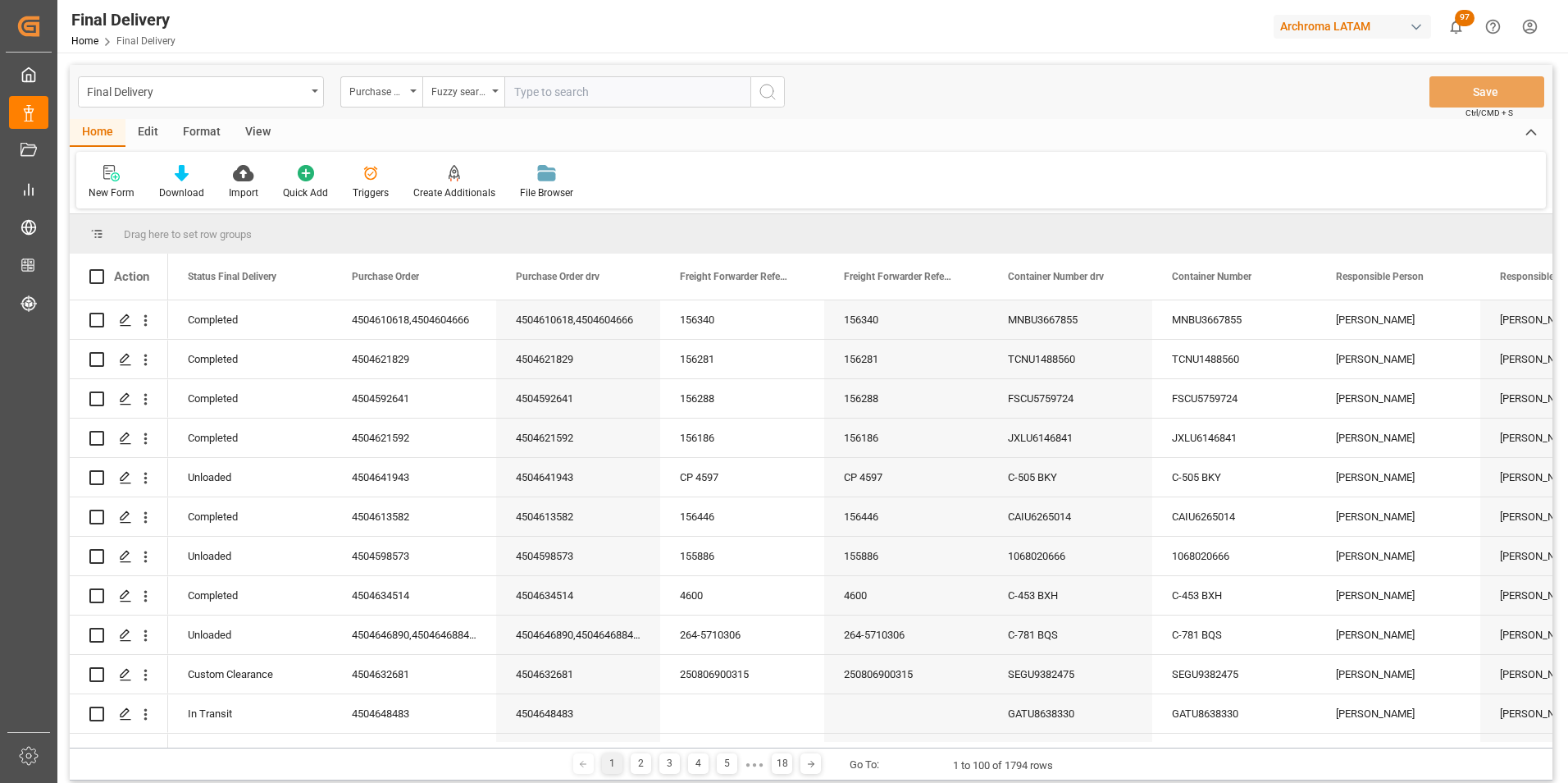
paste input "4504634513"
click at [785, 102] on div "Final Delivery Purchase Order Fuzzy search 4504634513 Save Ctrl/CMD + S" at bounding box center [811, 91] width 1483 height 54
click at [776, 95] on icon "search button" at bounding box center [768, 92] width 19 height 19
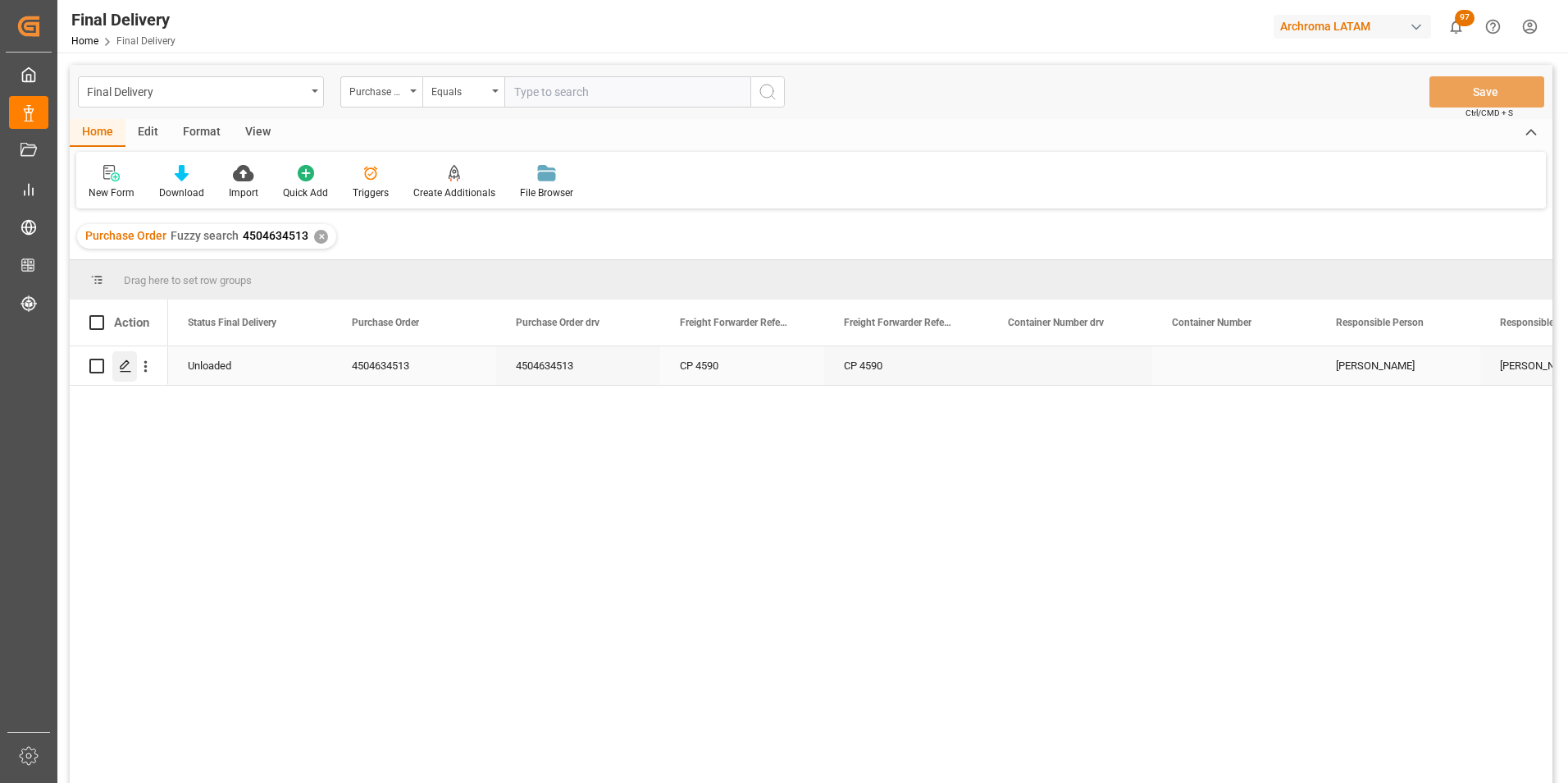
click at [127, 371] on icon "Press SPACE to select this row." at bounding box center [125, 366] width 13 height 13
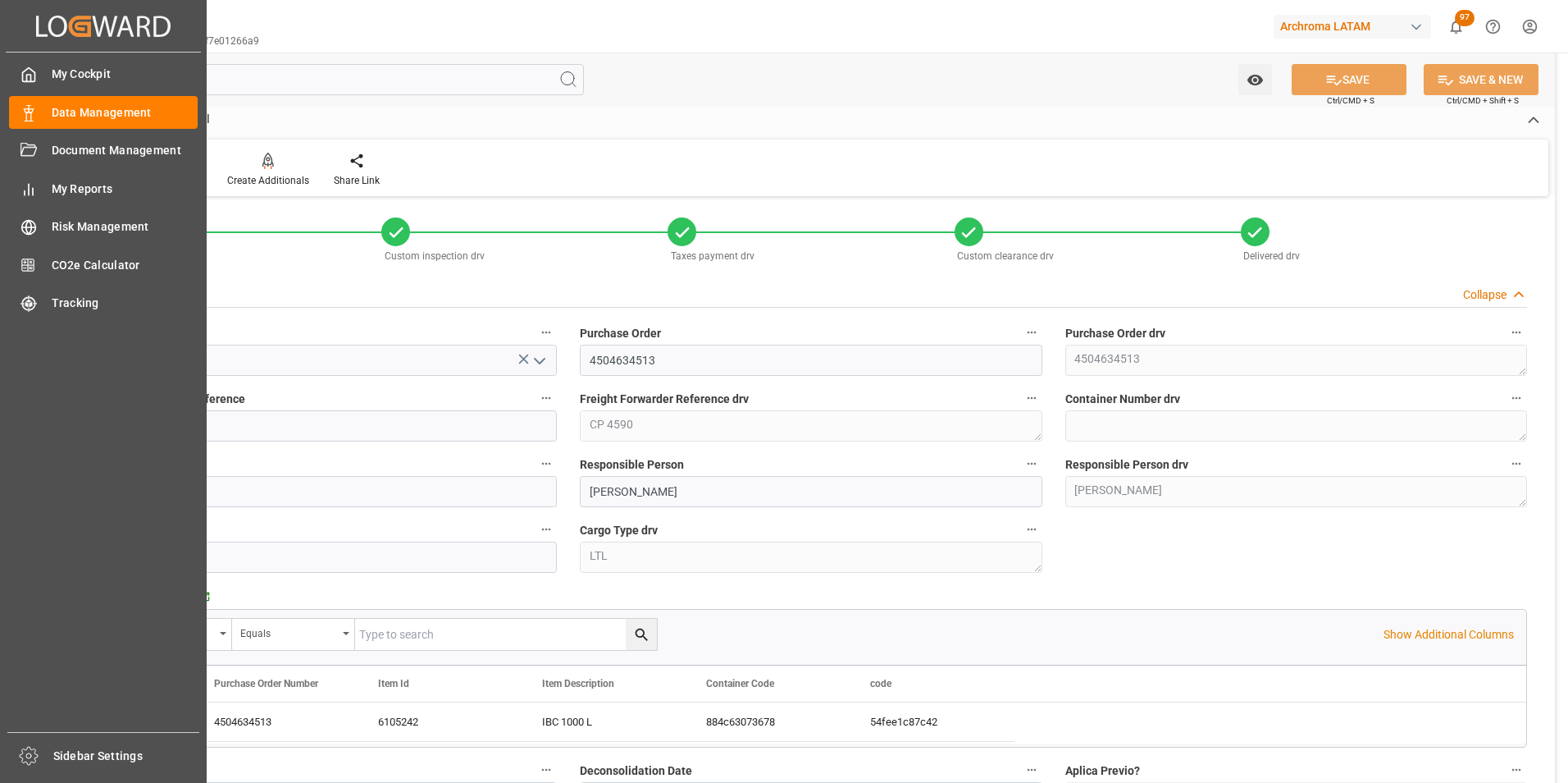
scroll to position [82, 0]
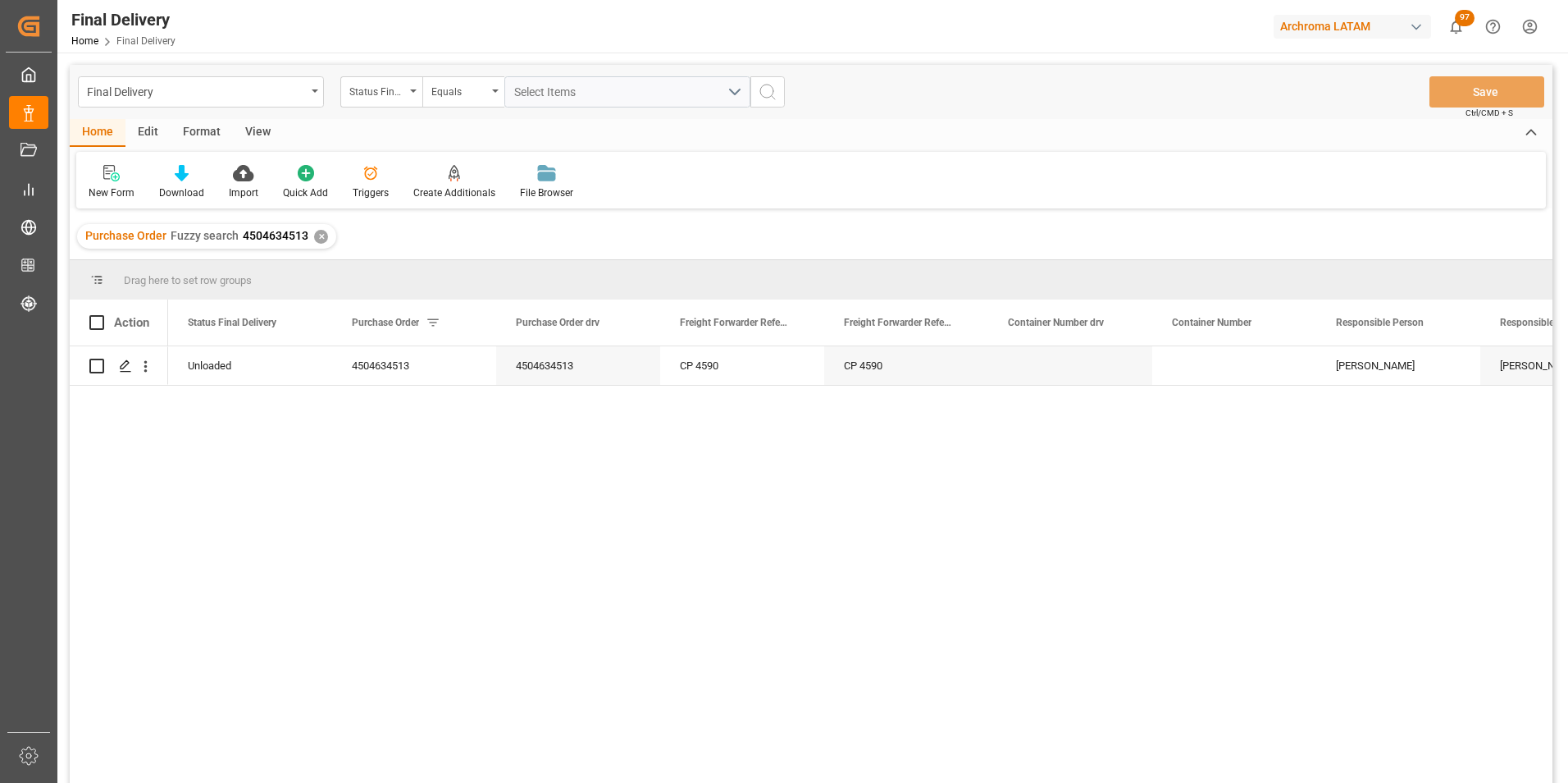
click at [320, 237] on div "✕" at bounding box center [321, 236] width 14 height 14
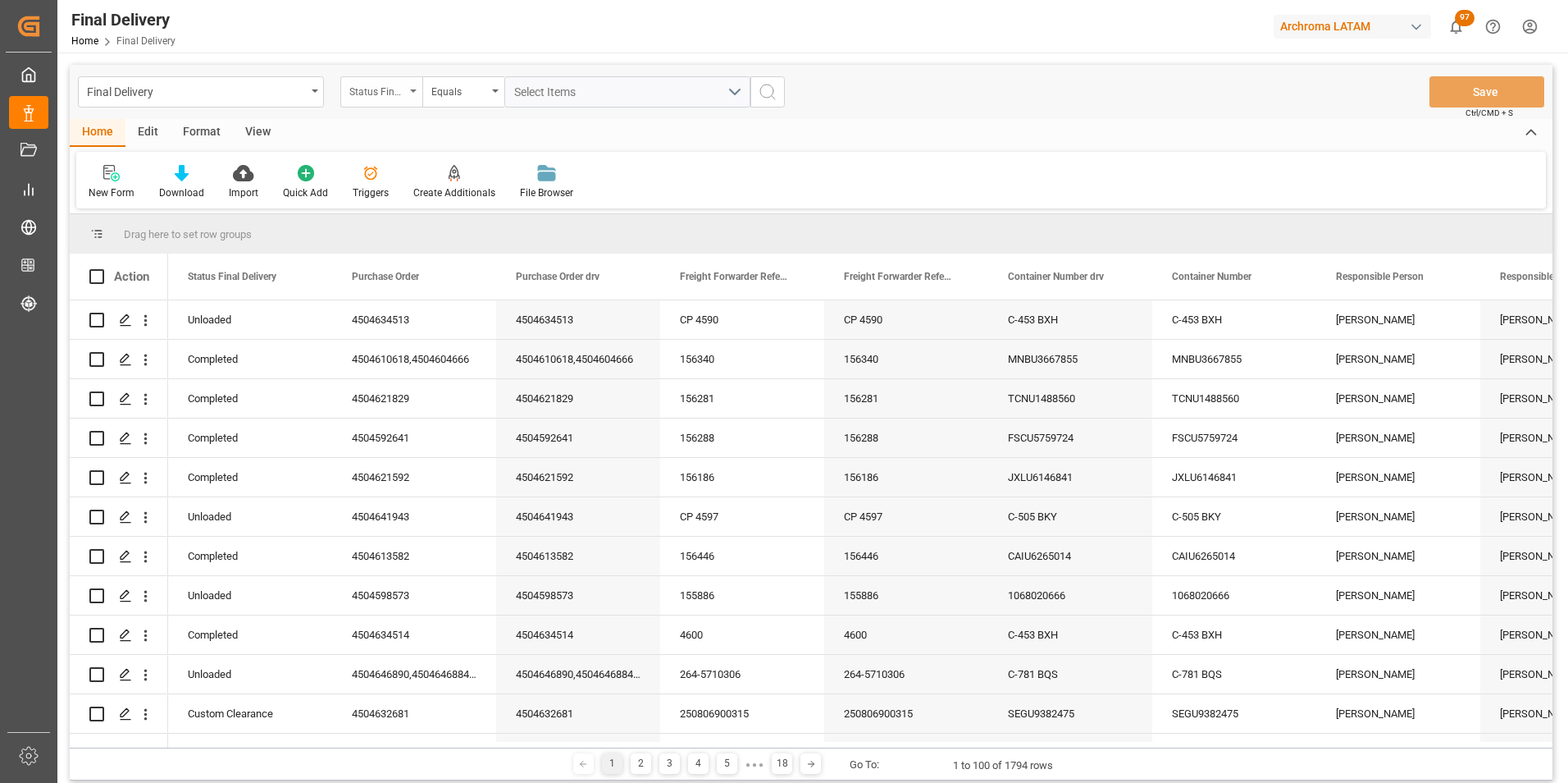
click at [405, 92] on div "Status Final Delivery" at bounding box center [377, 89] width 56 height 19
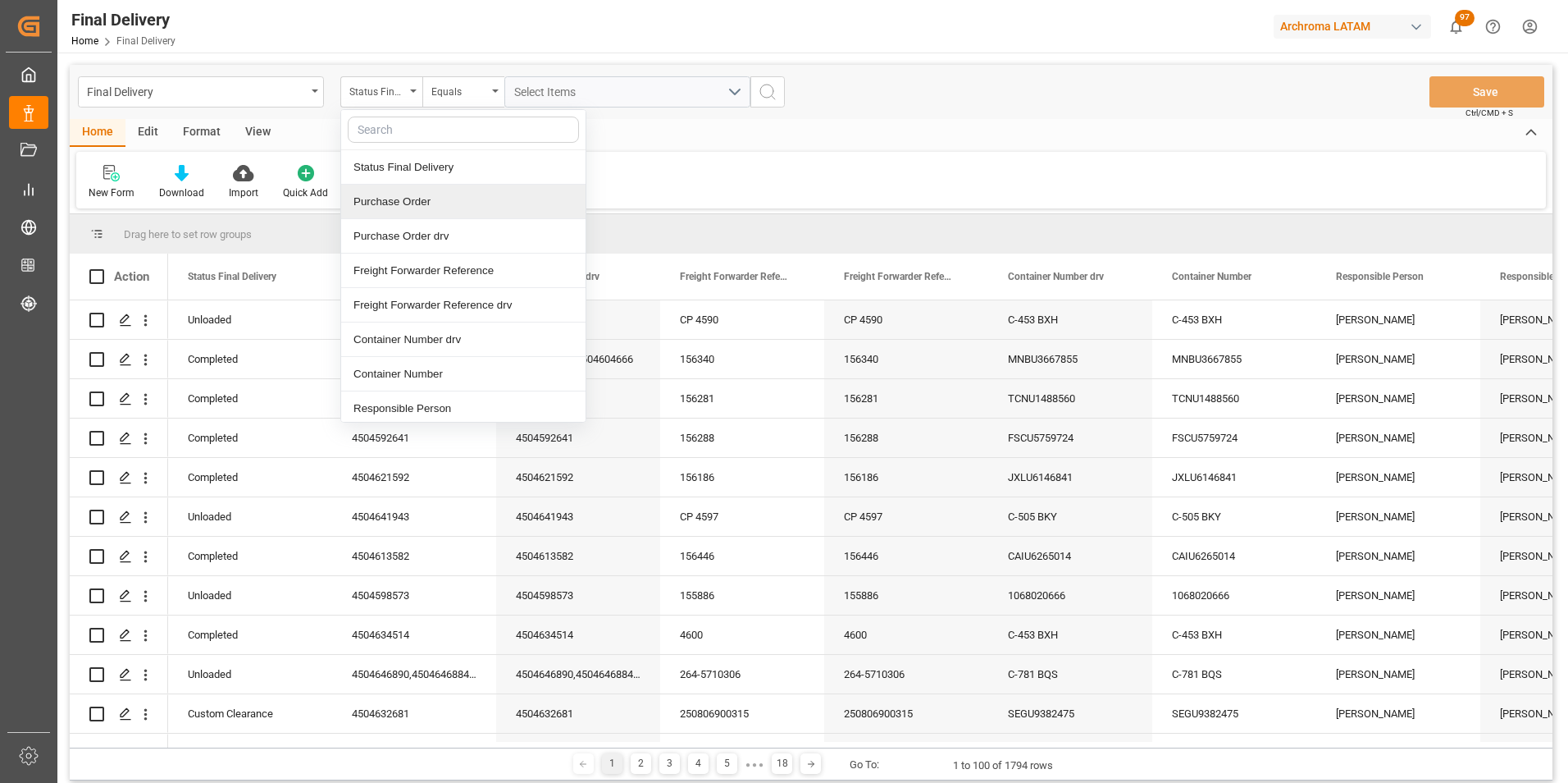
click at [417, 205] on div "Purchase Order" at bounding box center [463, 201] width 244 height 35
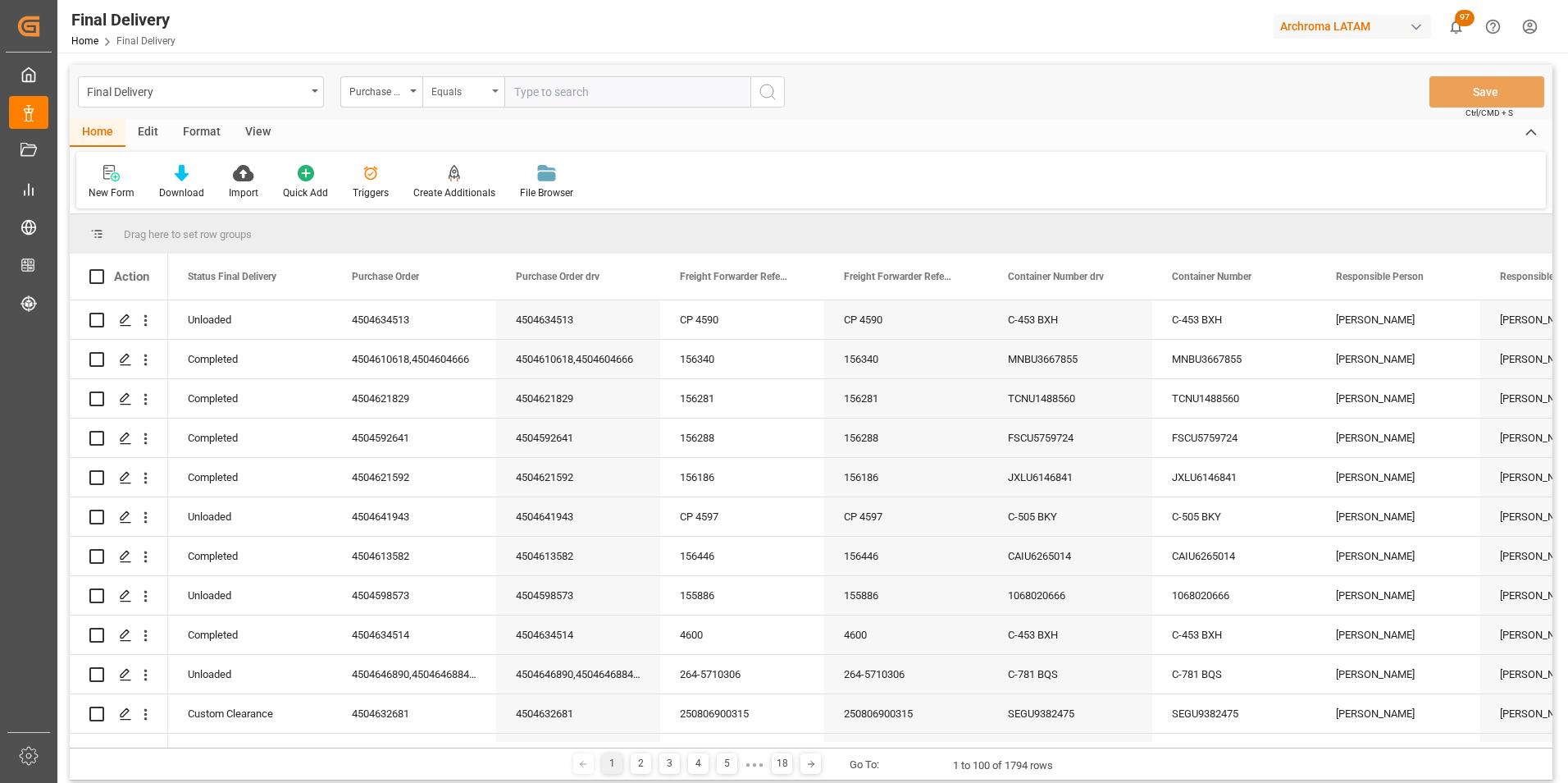
click at [477, 97] on div "Equals" at bounding box center [459, 89] width 56 height 19
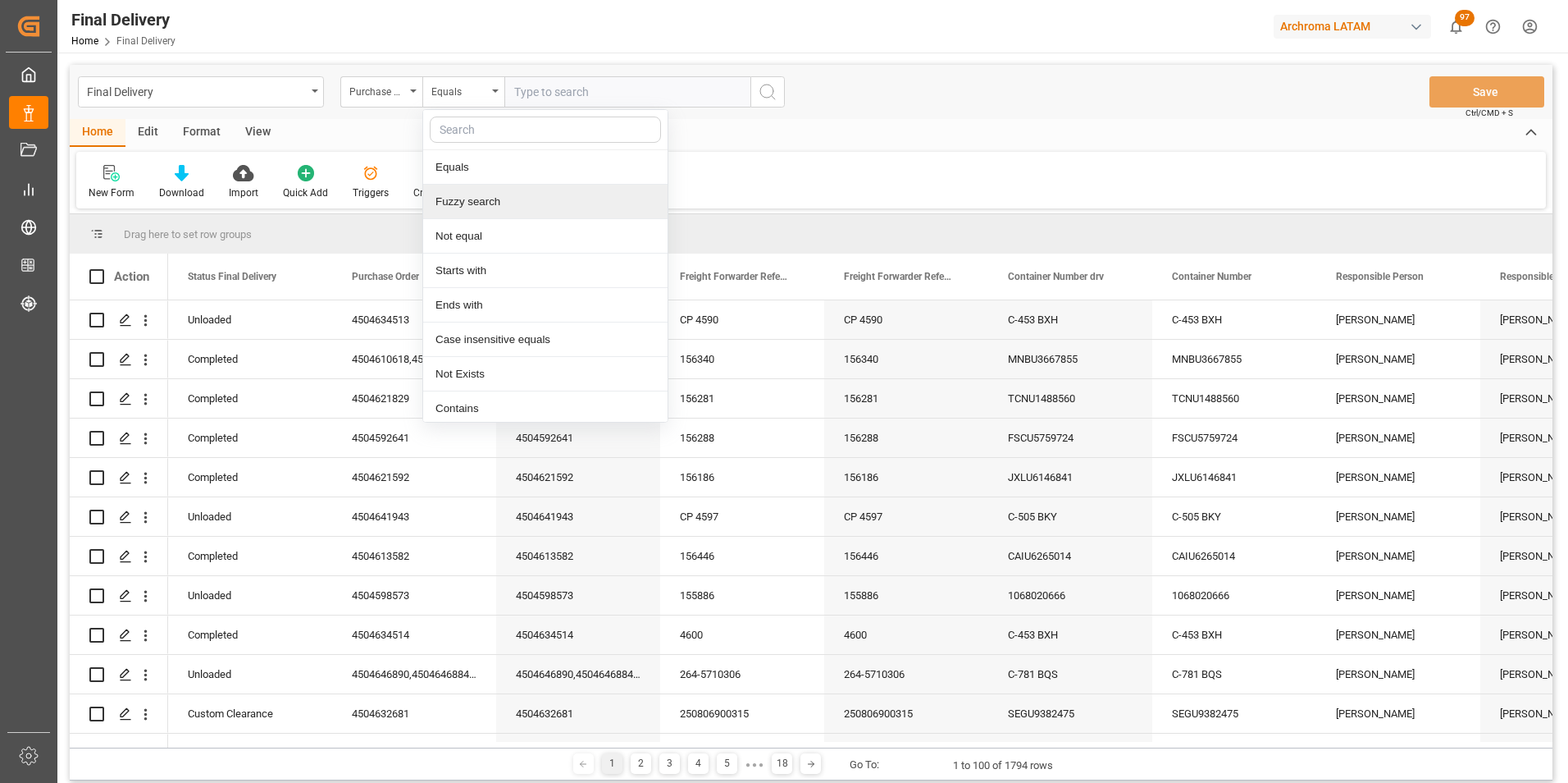
click at [503, 201] on div "Fuzzy search" at bounding box center [545, 201] width 244 height 35
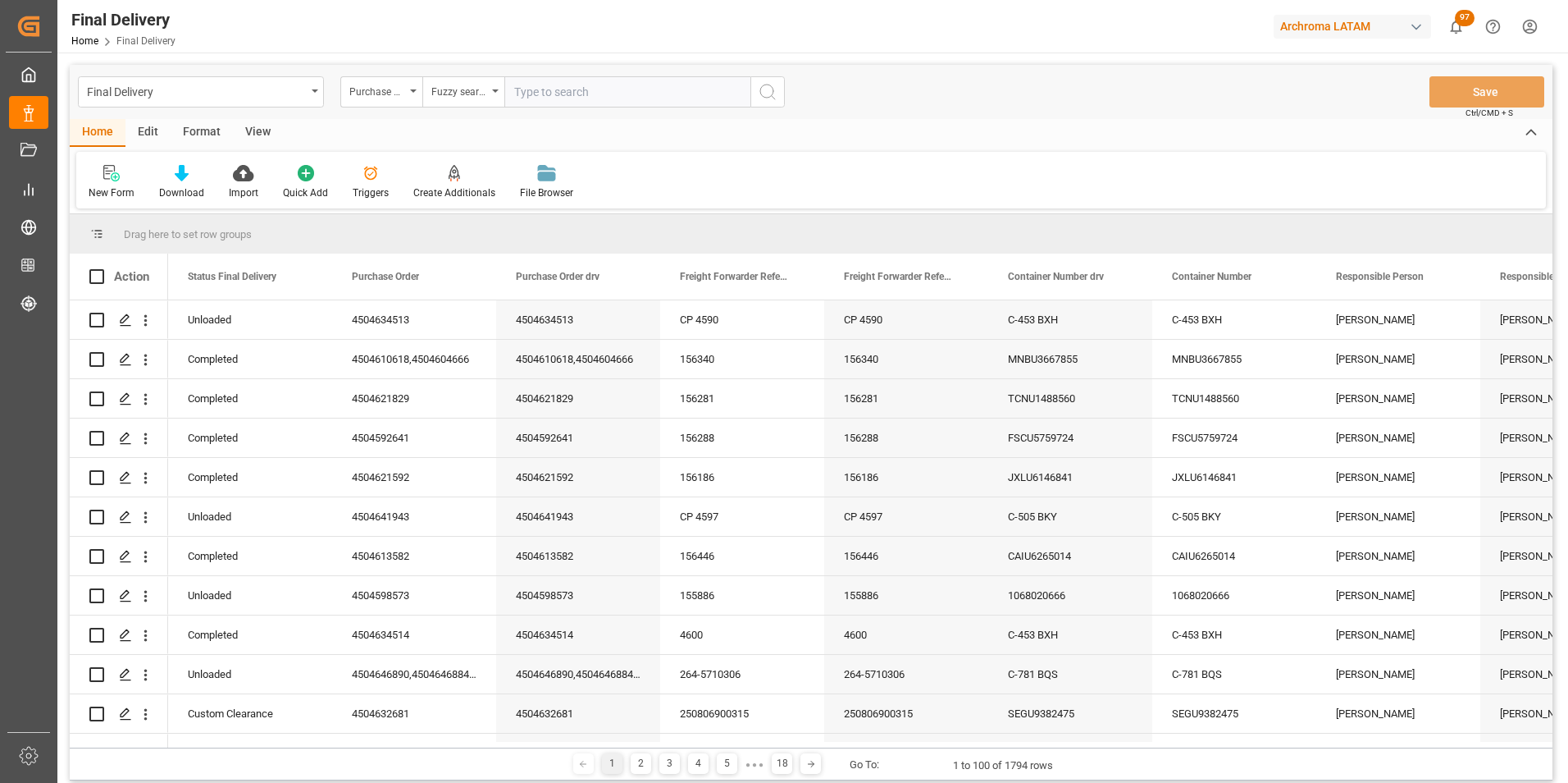
paste input "4504634513"
click at [772, 93] on icon "search button" at bounding box center [768, 92] width 19 height 19
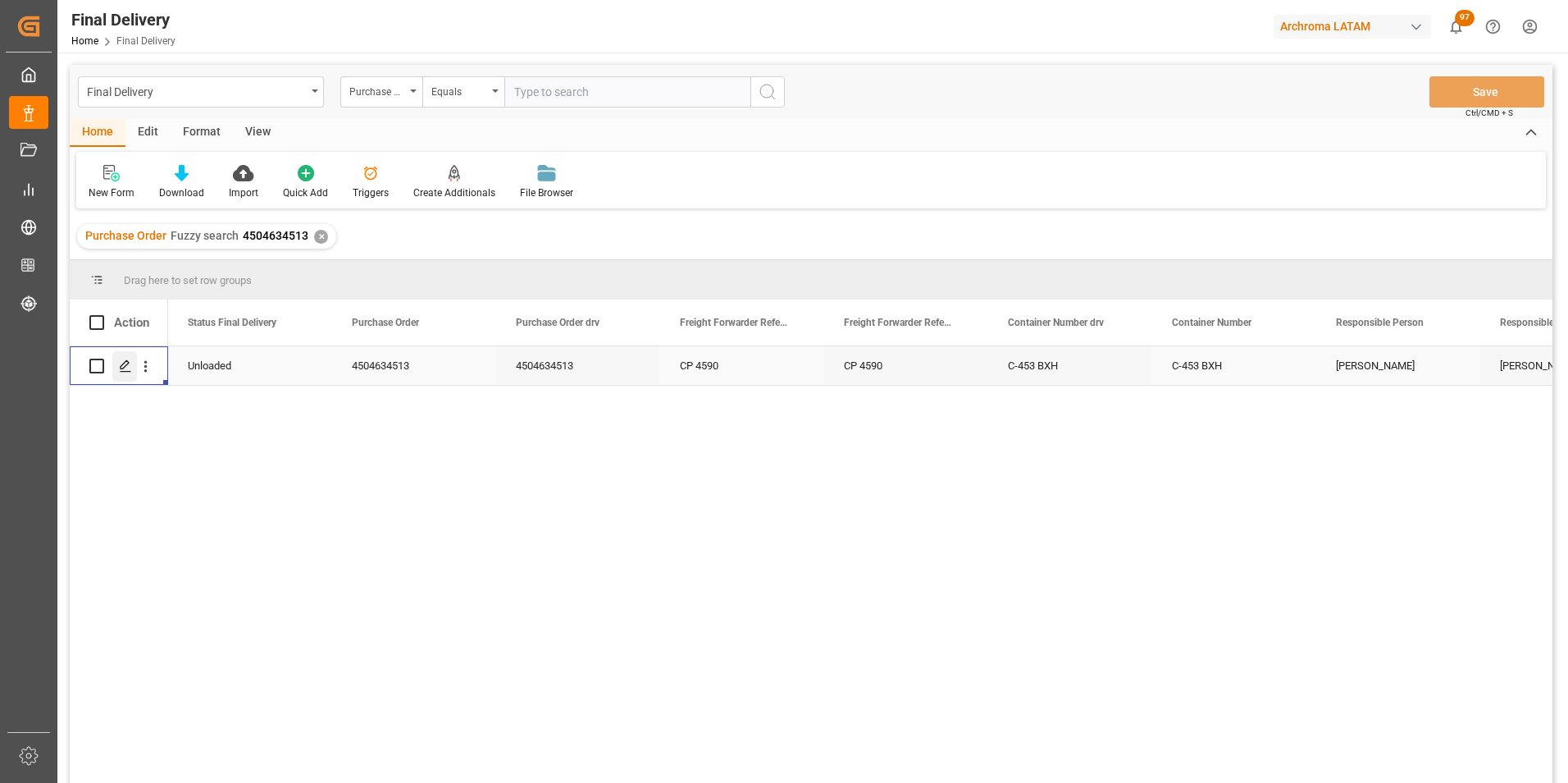
click at [130, 368] on icon "Press SPACE to select this row." at bounding box center [125, 366] width 13 height 13
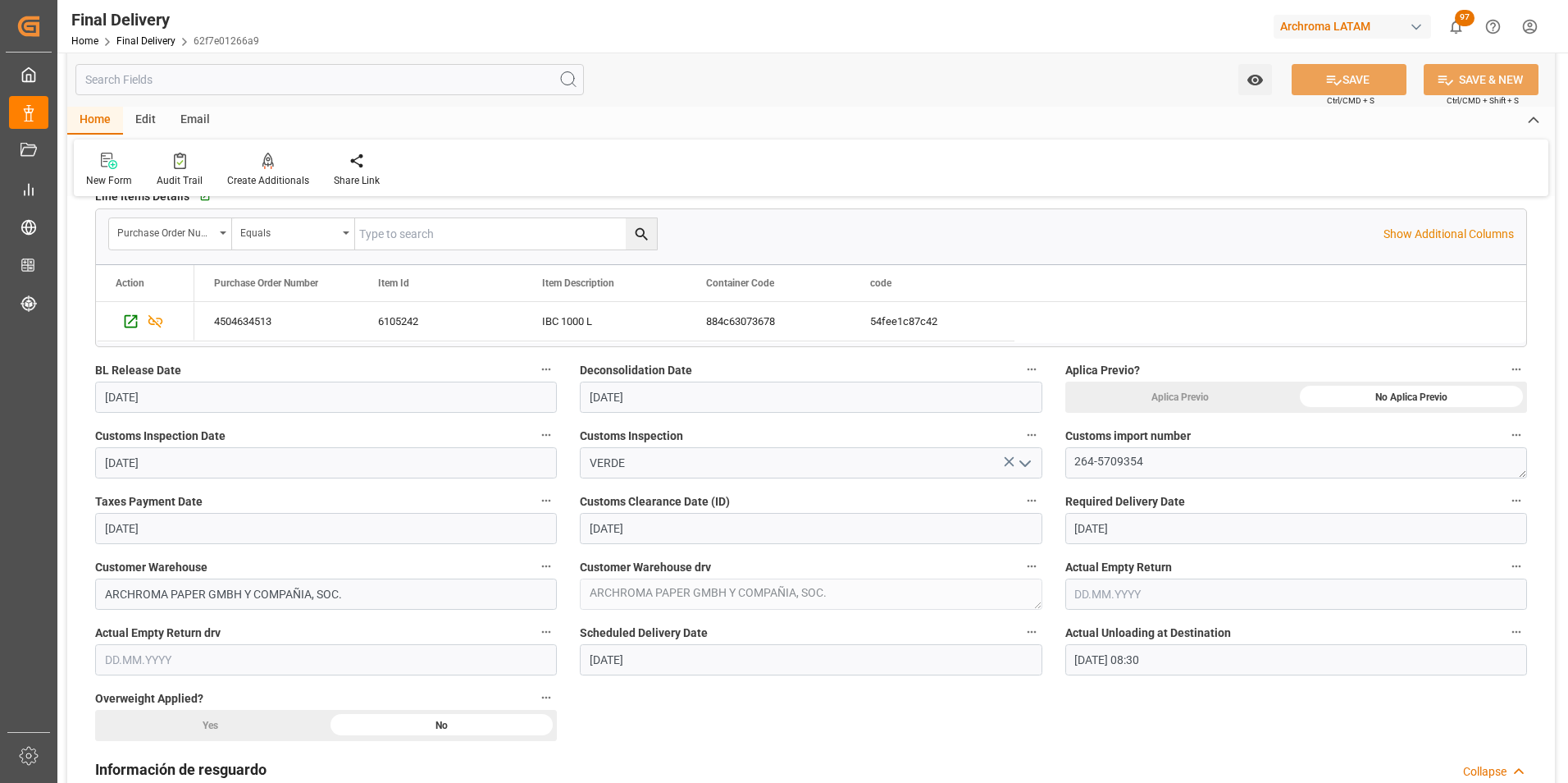
scroll to position [492, 0]
click at [1093, 587] on input "text" at bounding box center [1295, 590] width 461 height 31
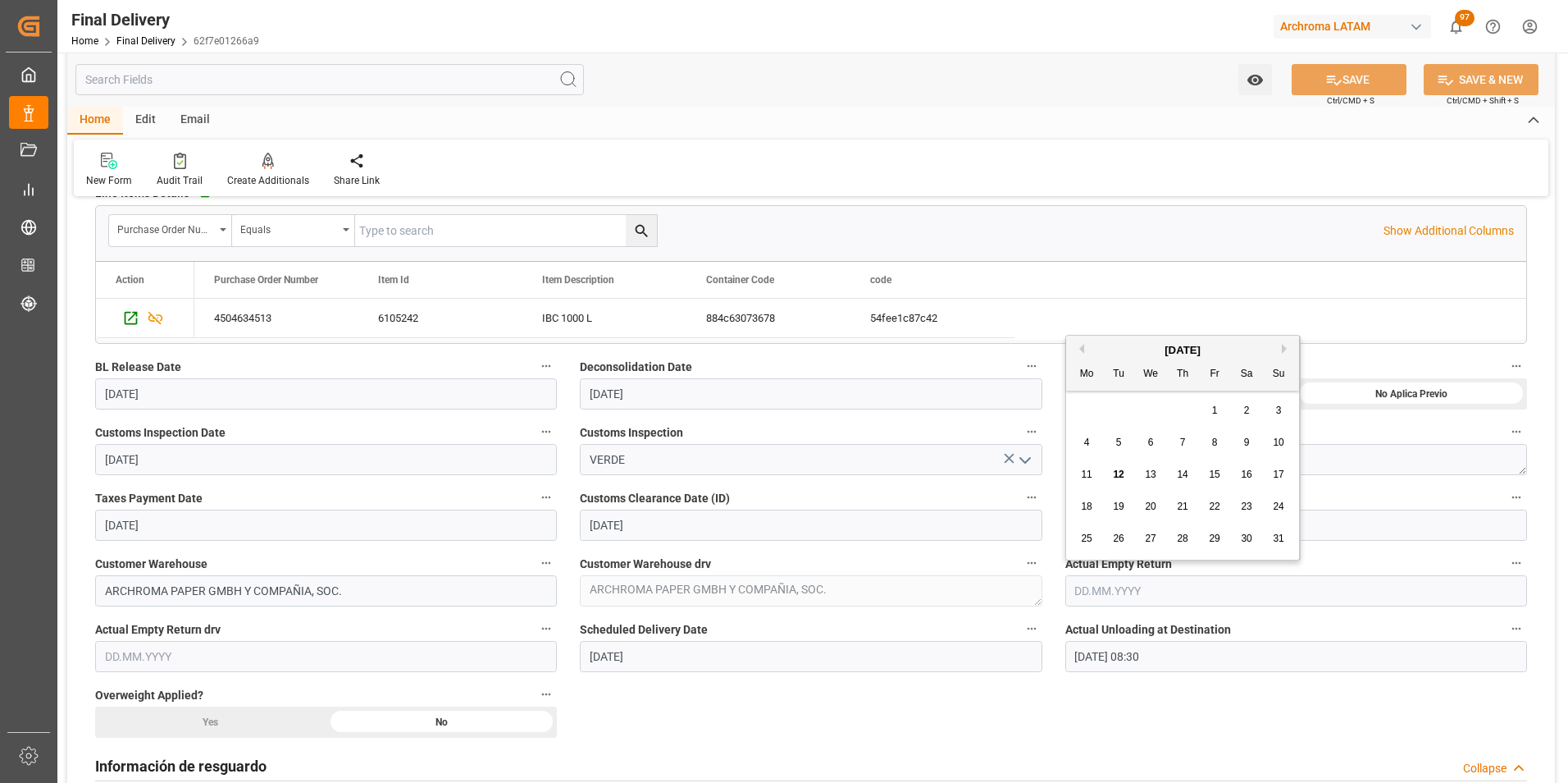
click at [1082, 345] on button "Previous Month" at bounding box center [1078, 348] width 10 height 10
click at [1218, 506] on span "25" at bounding box center [1214, 506] width 11 height 12
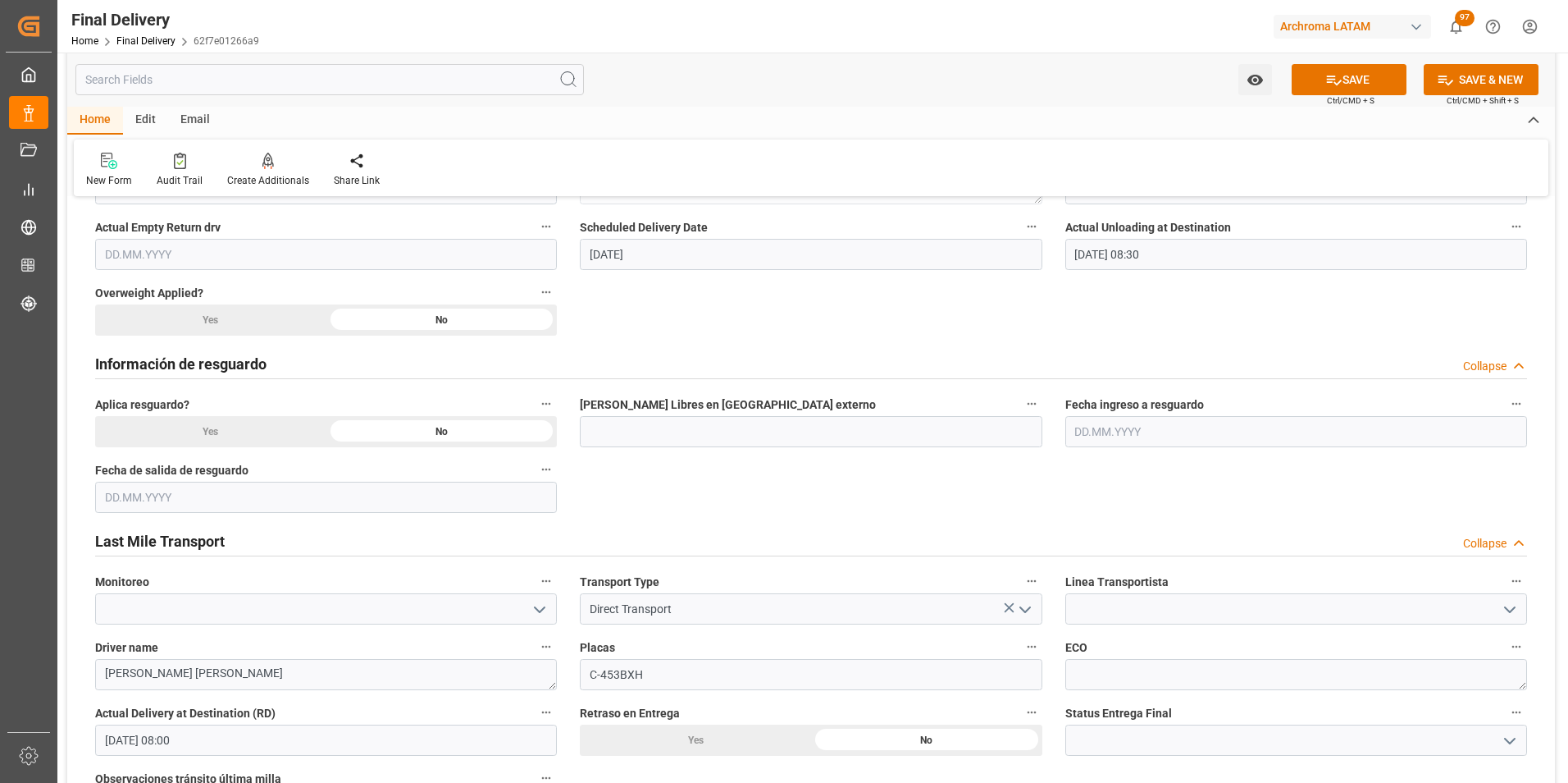
scroll to position [903, 0]
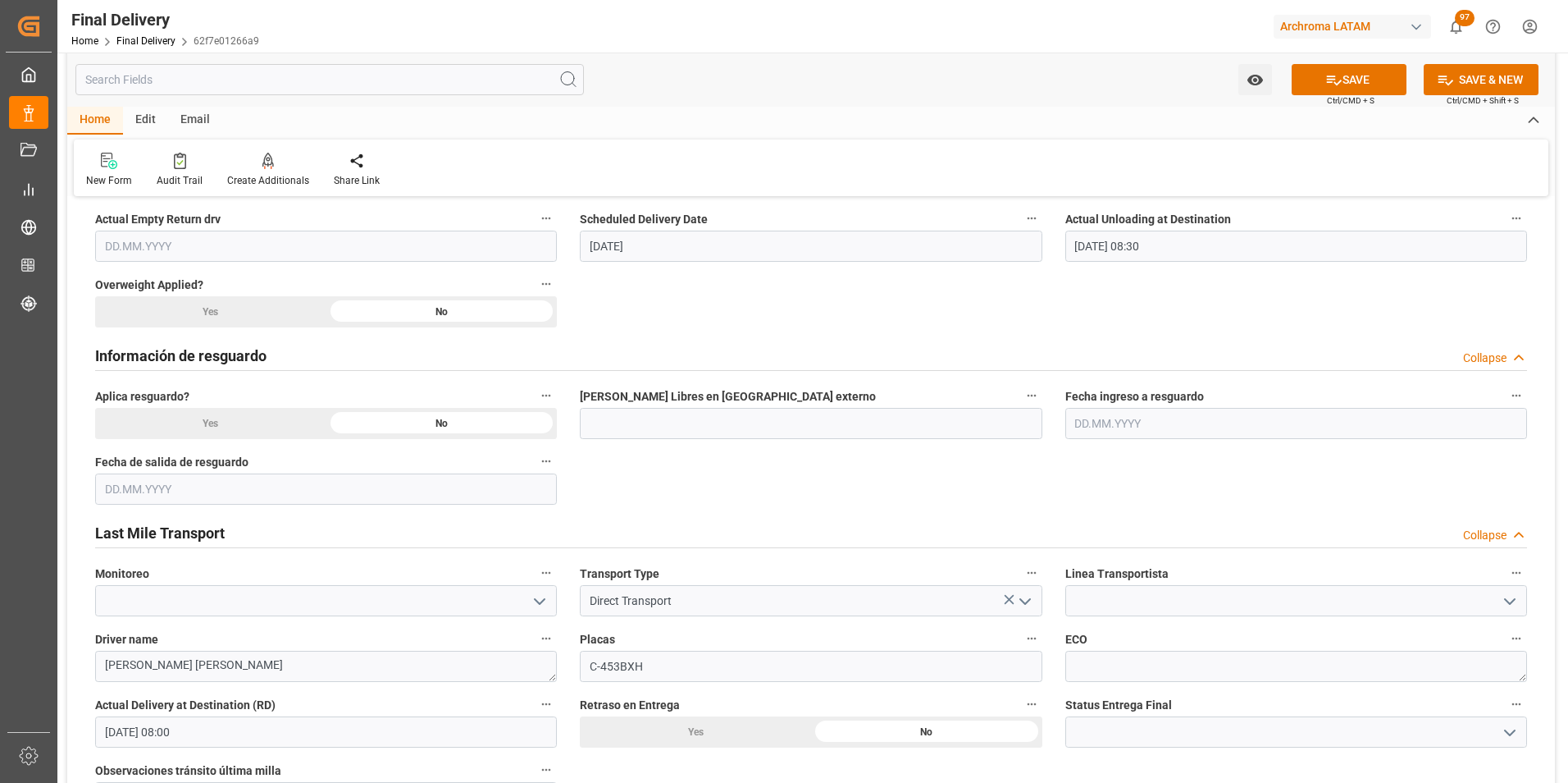
click at [1517, 595] on icon "open menu" at bounding box center [1510, 601] width 19 height 19
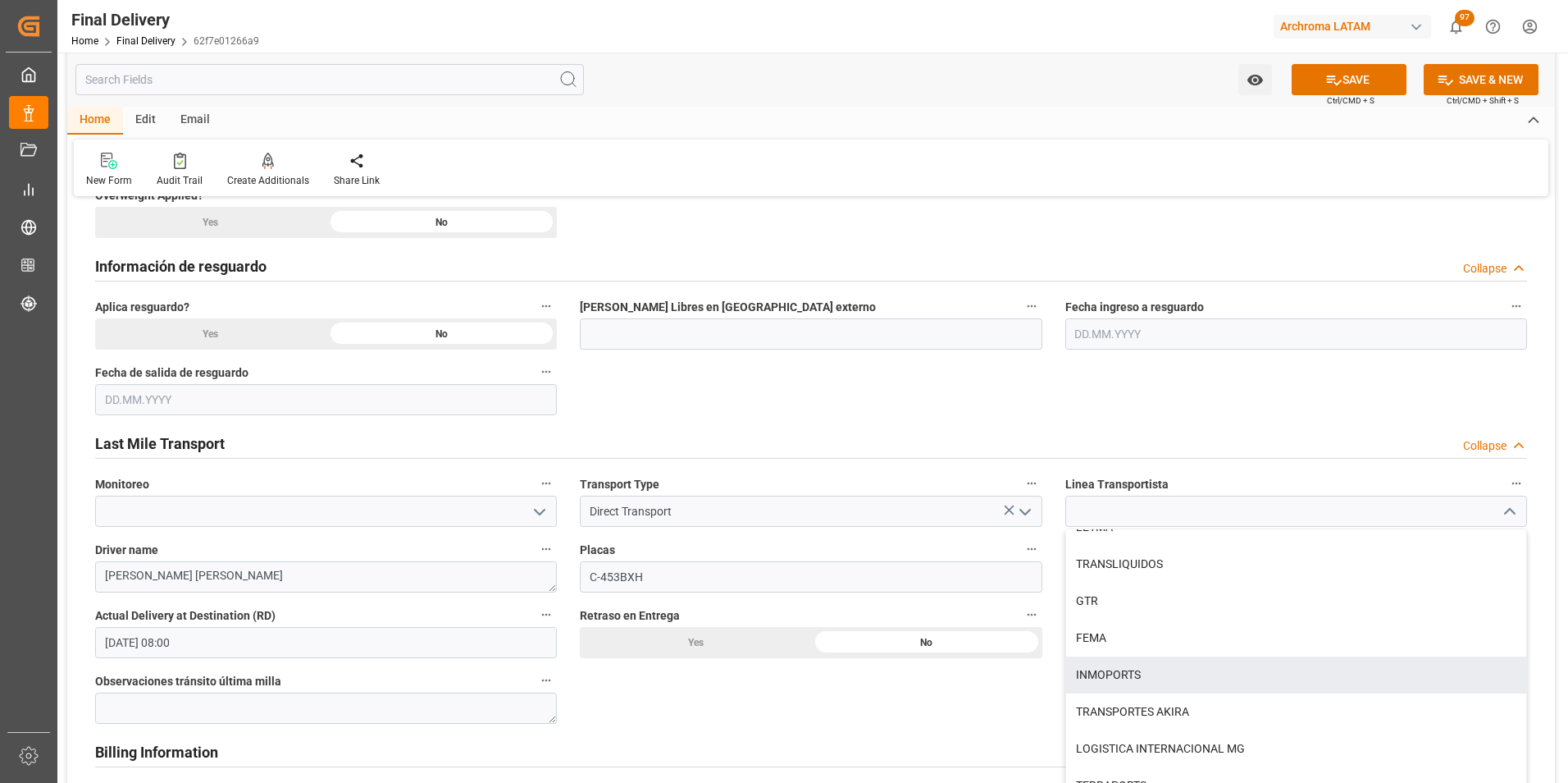
scroll to position [1149, 0]
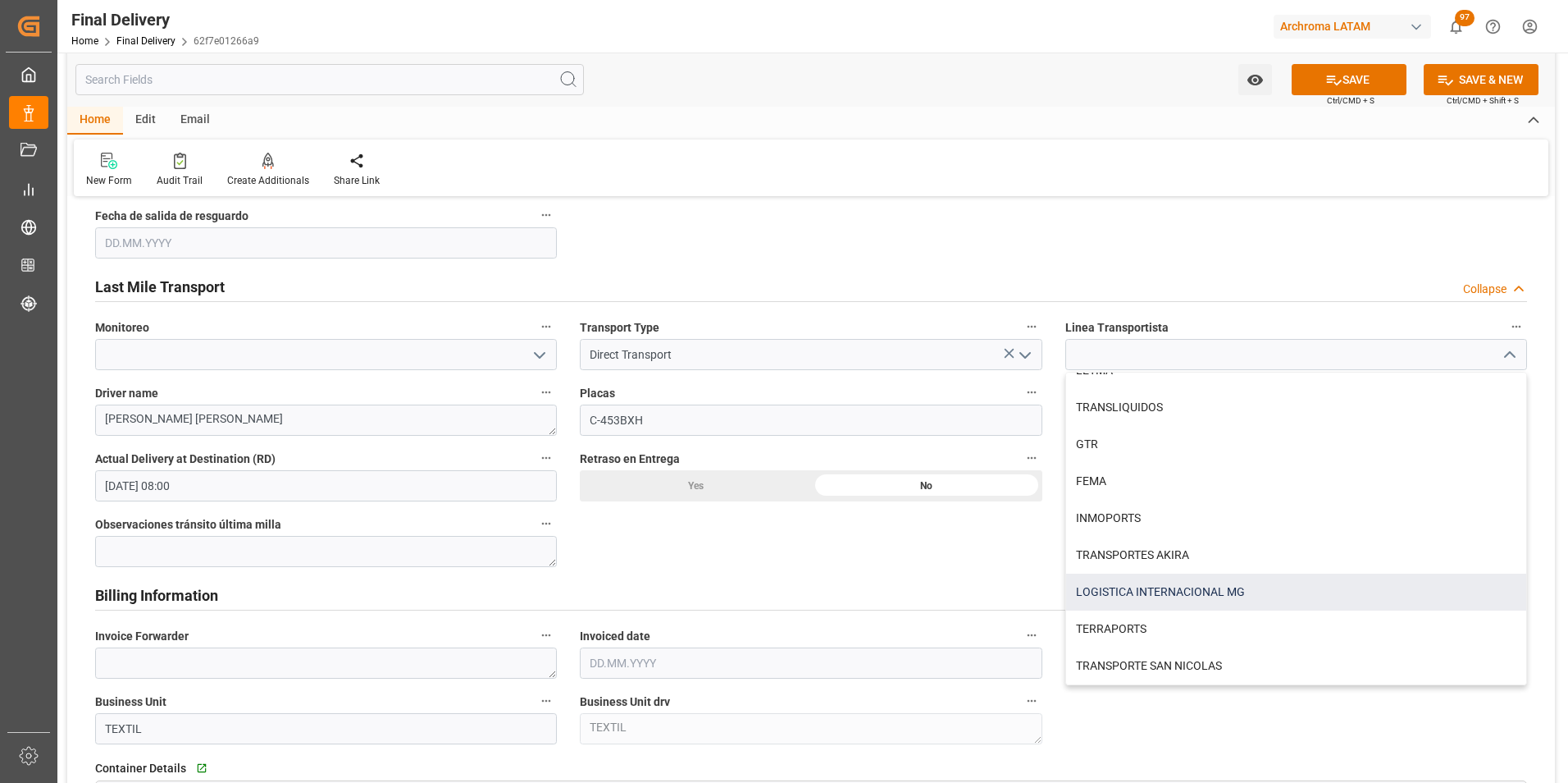
click at [1261, 595] on div "LOGISTICA INTERNACIONAL MG" at bounding box center [1296, 592] width 460 height 37
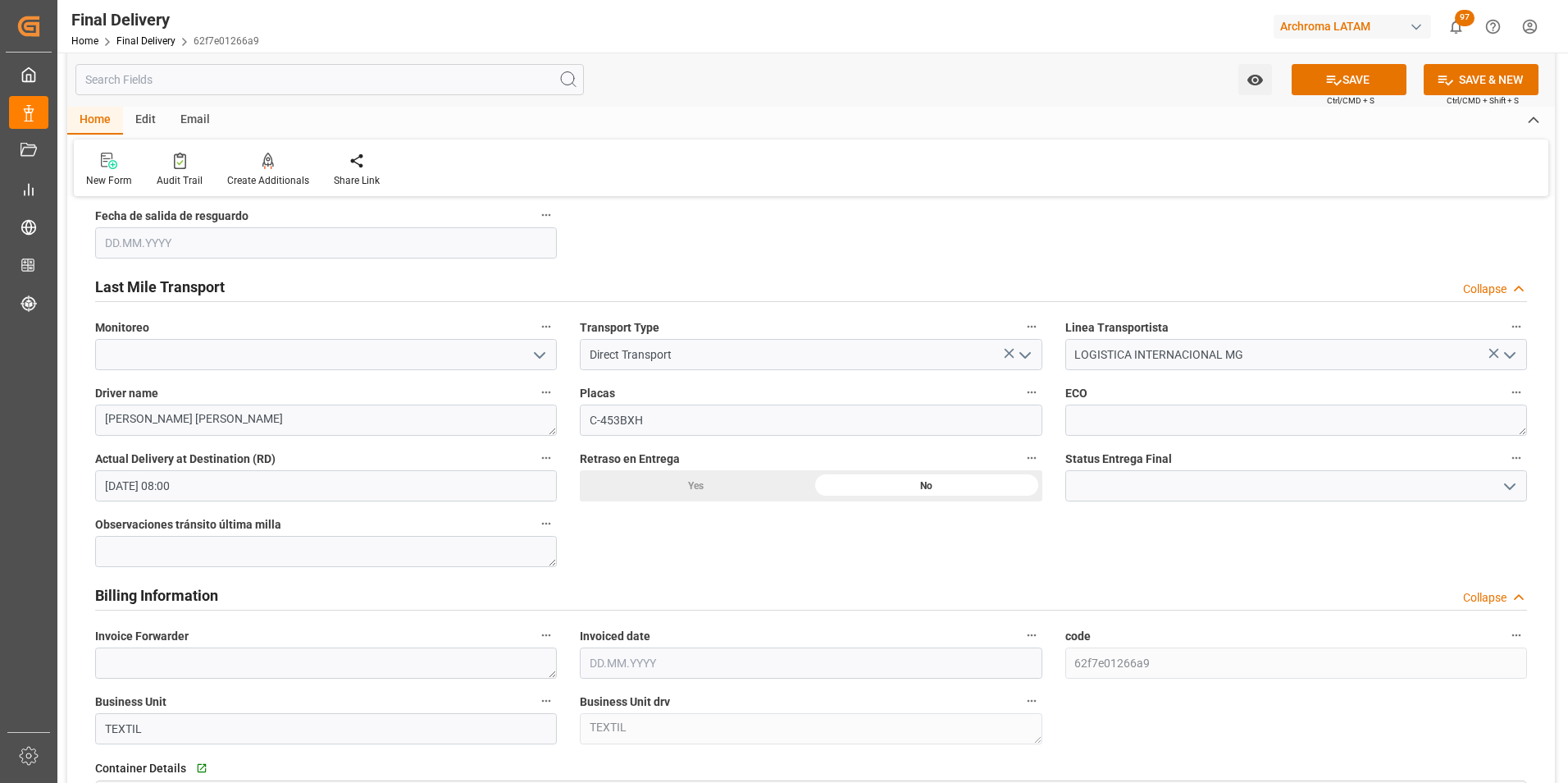
click at [1500, 489] on icon "open menu" at bounding box center [1510, 486] width 19 height 19
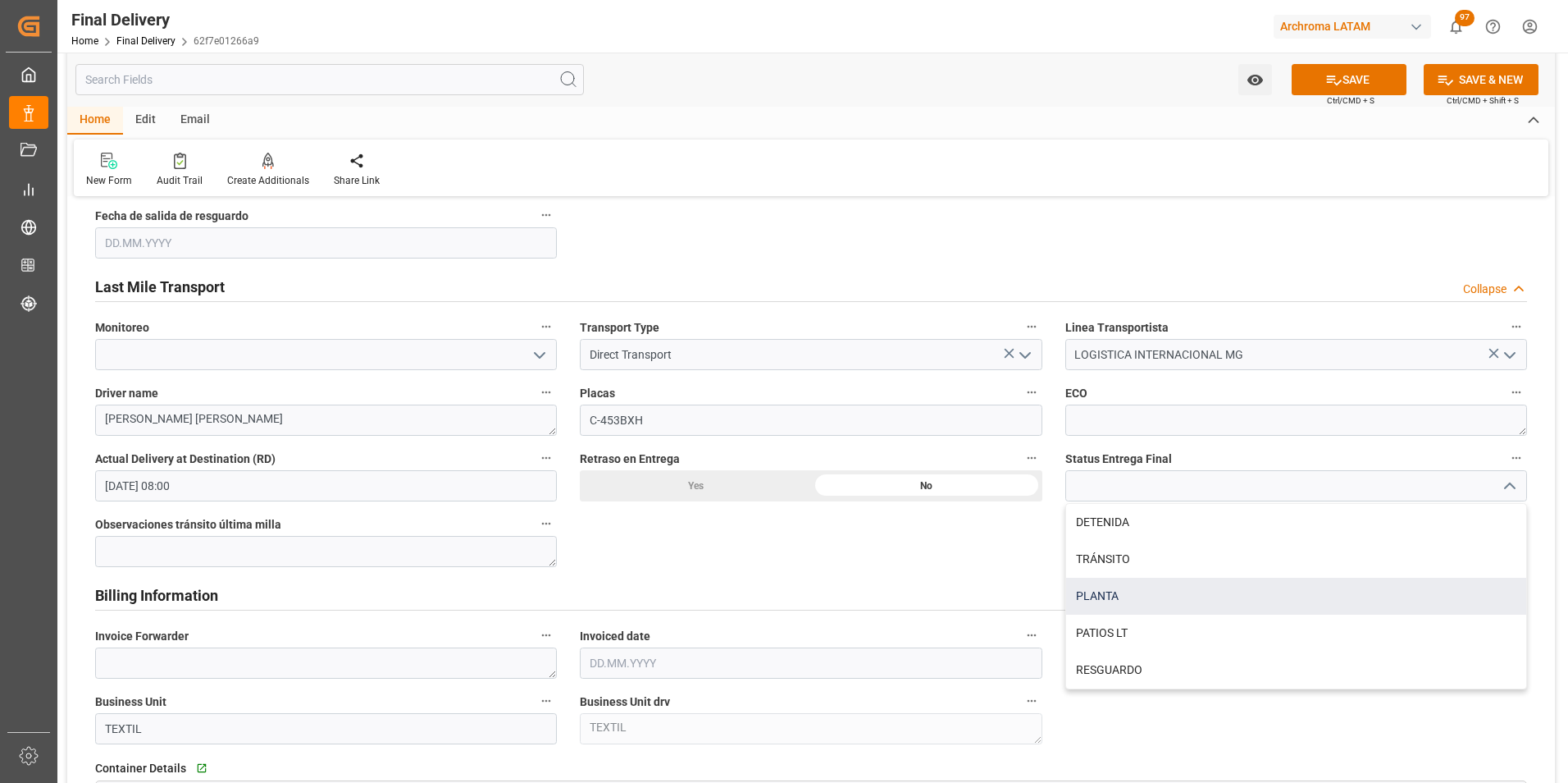
click at [1182, 581] on div "PLANTA" at bounding box center [1296, 596] width 460 height 37
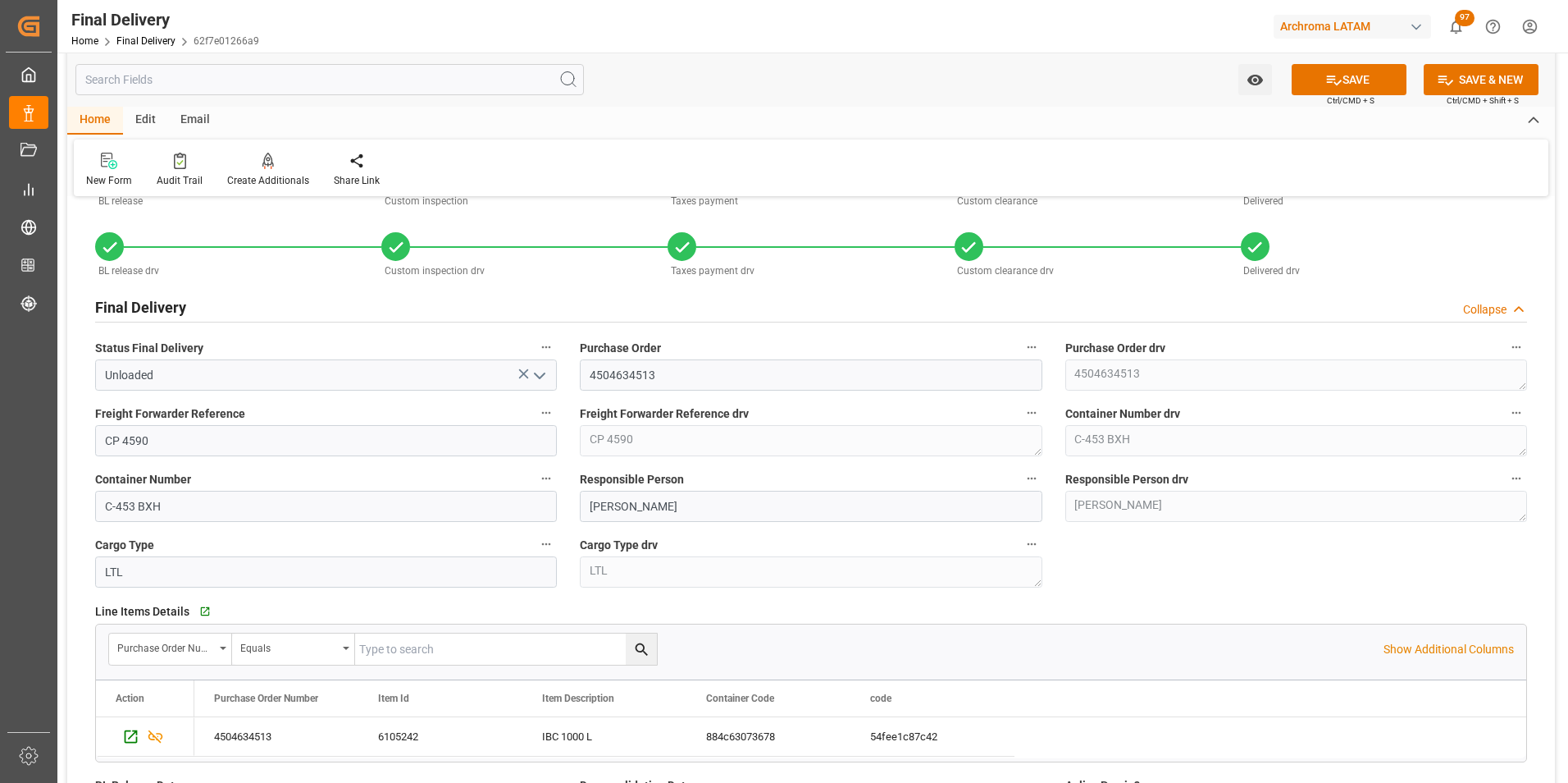
scroll to position [0, 0]
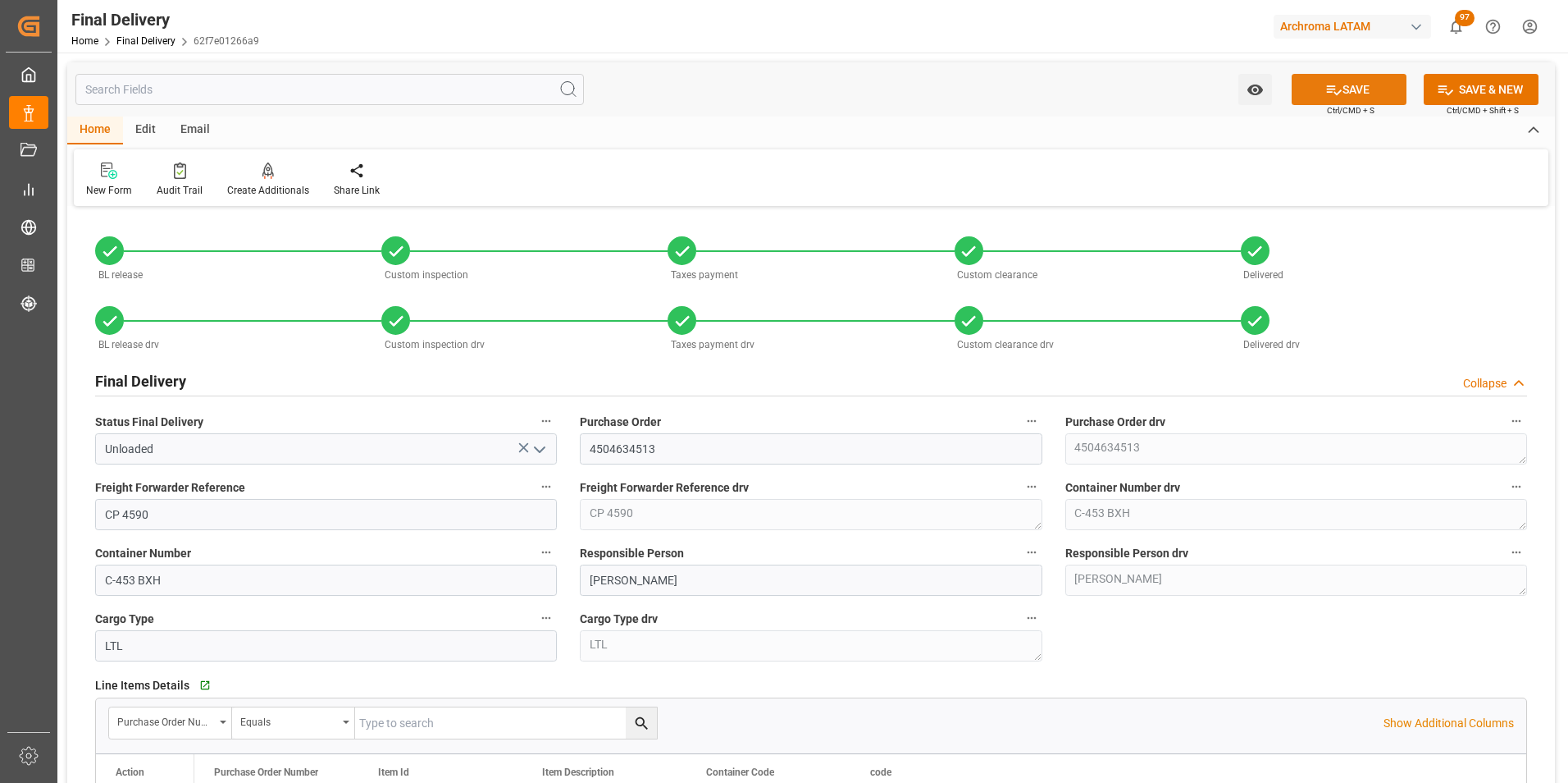
click at [1336, 96] on icon at bounding box center [1333, 89] width 17 height 17
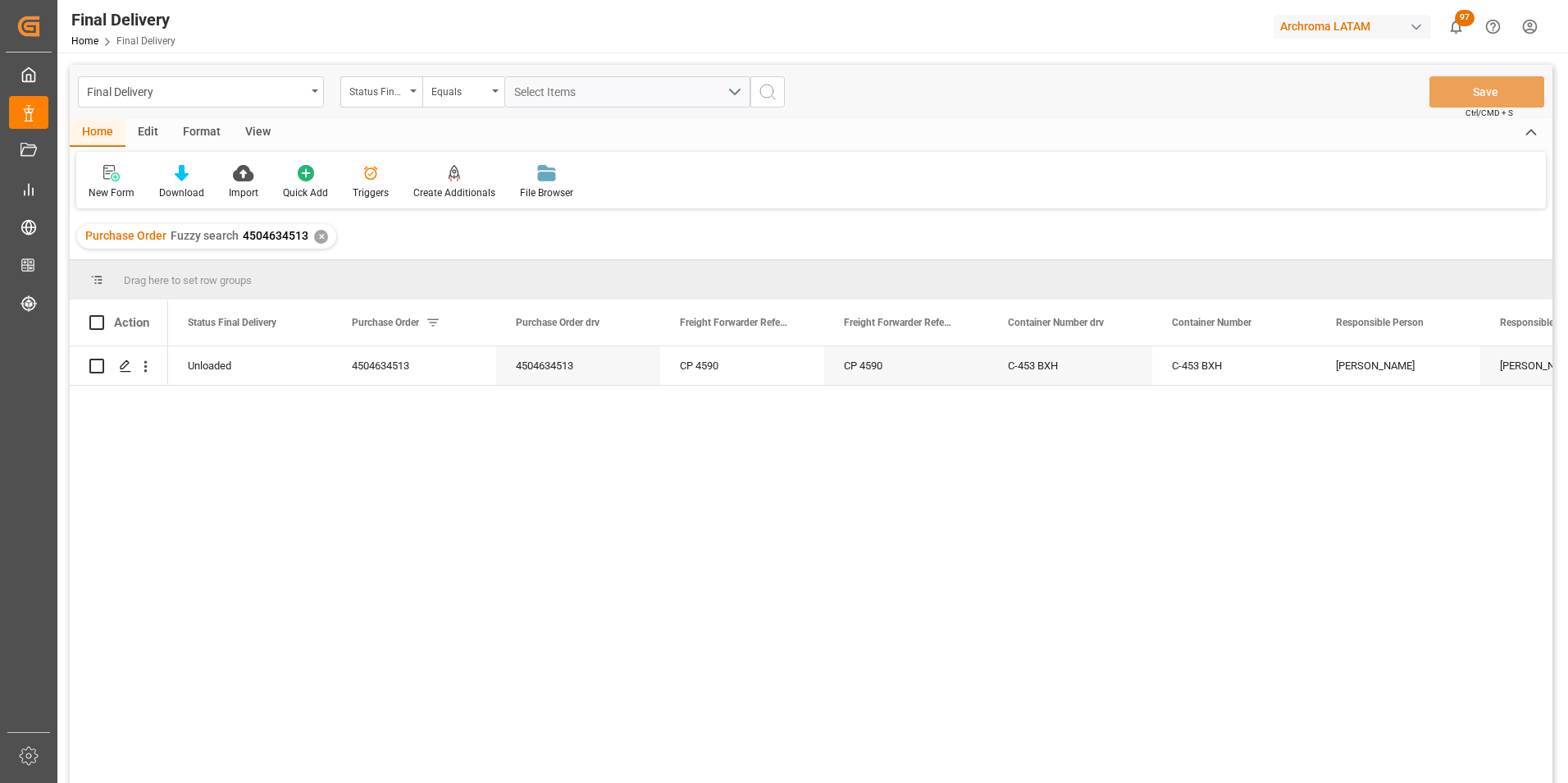
click at [316, 234] on div "✕" at bounding box center [321, 236] width 14 height 14
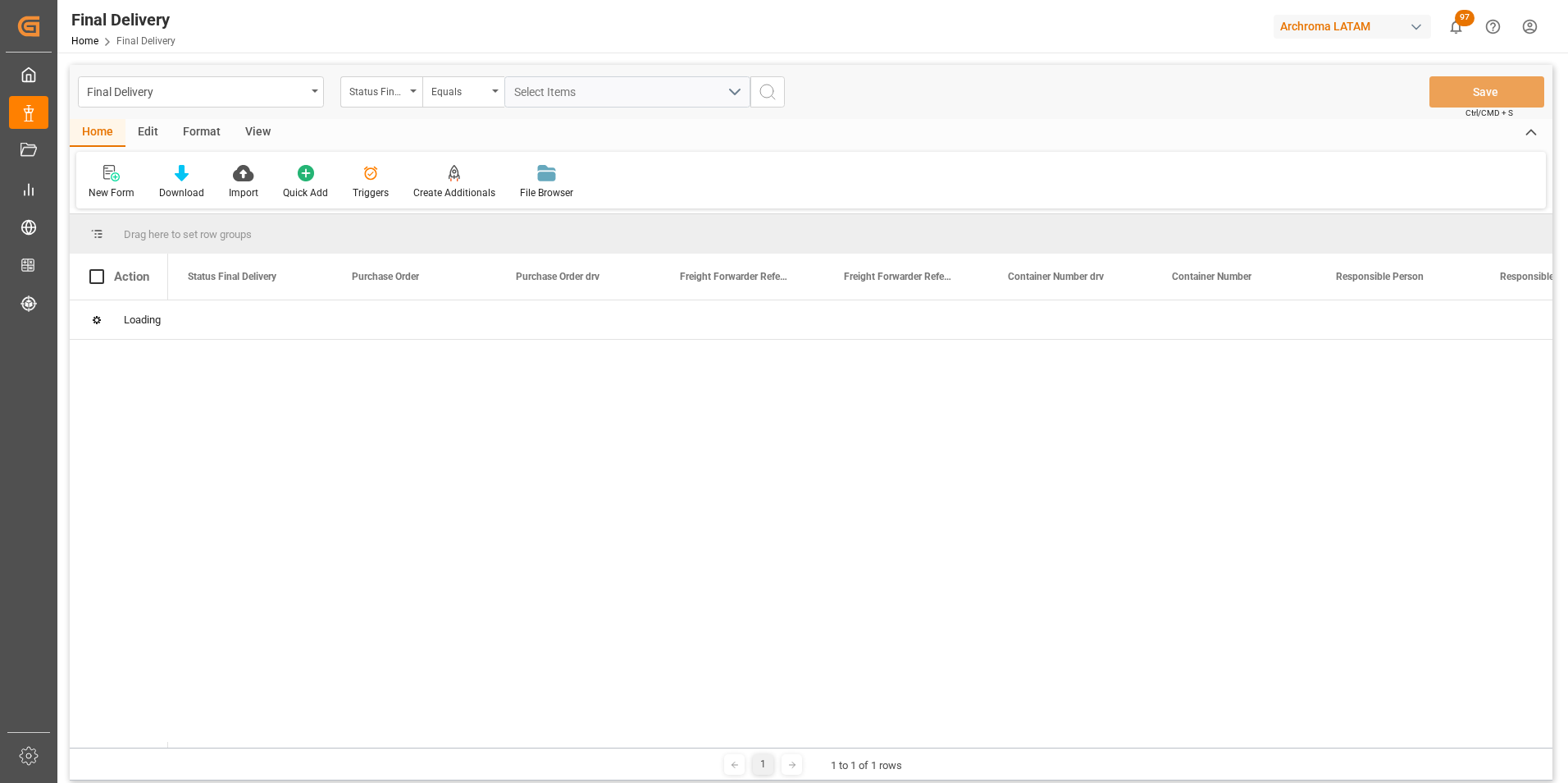
click at [412, 98] on div "Status Final Delivery" at bounding box center [381, 91] width 82 height 31
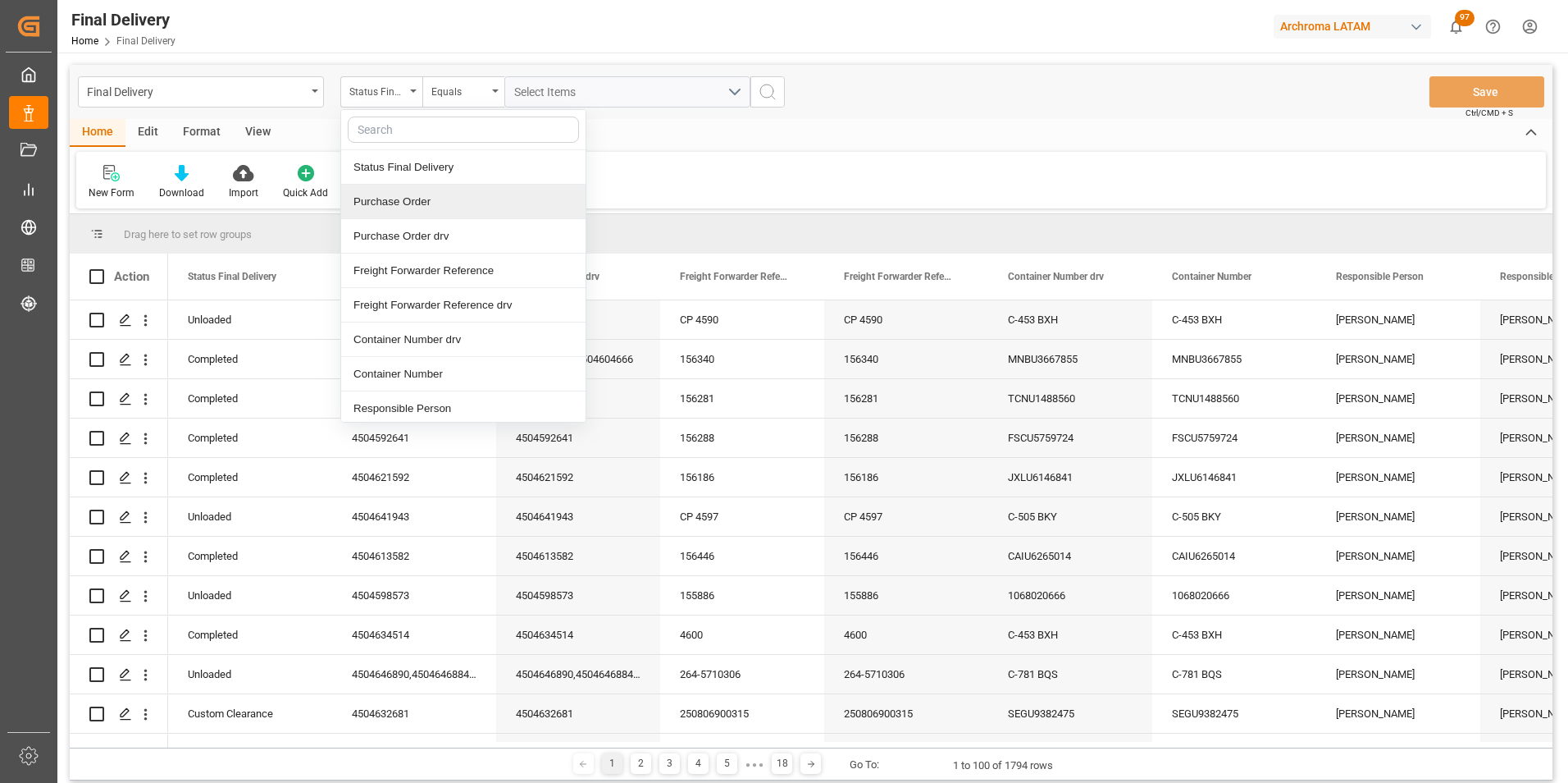
click at [417, 202] on div "Purchase Order" at bounding box center [463, 201] width 244 height 35
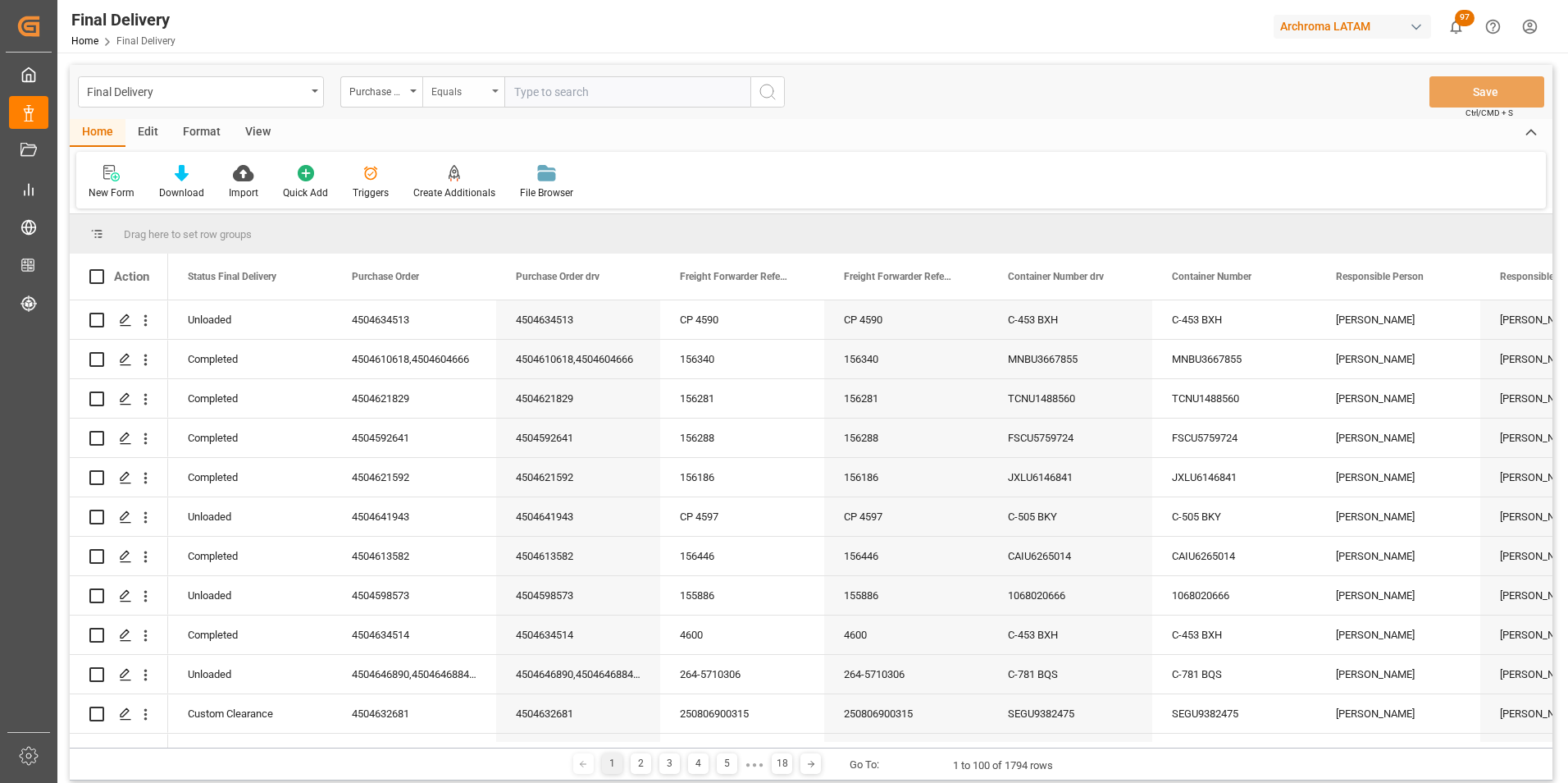
click at [443, 105] on div "Equals" at bounding box center [463, 91] width 82 height 31
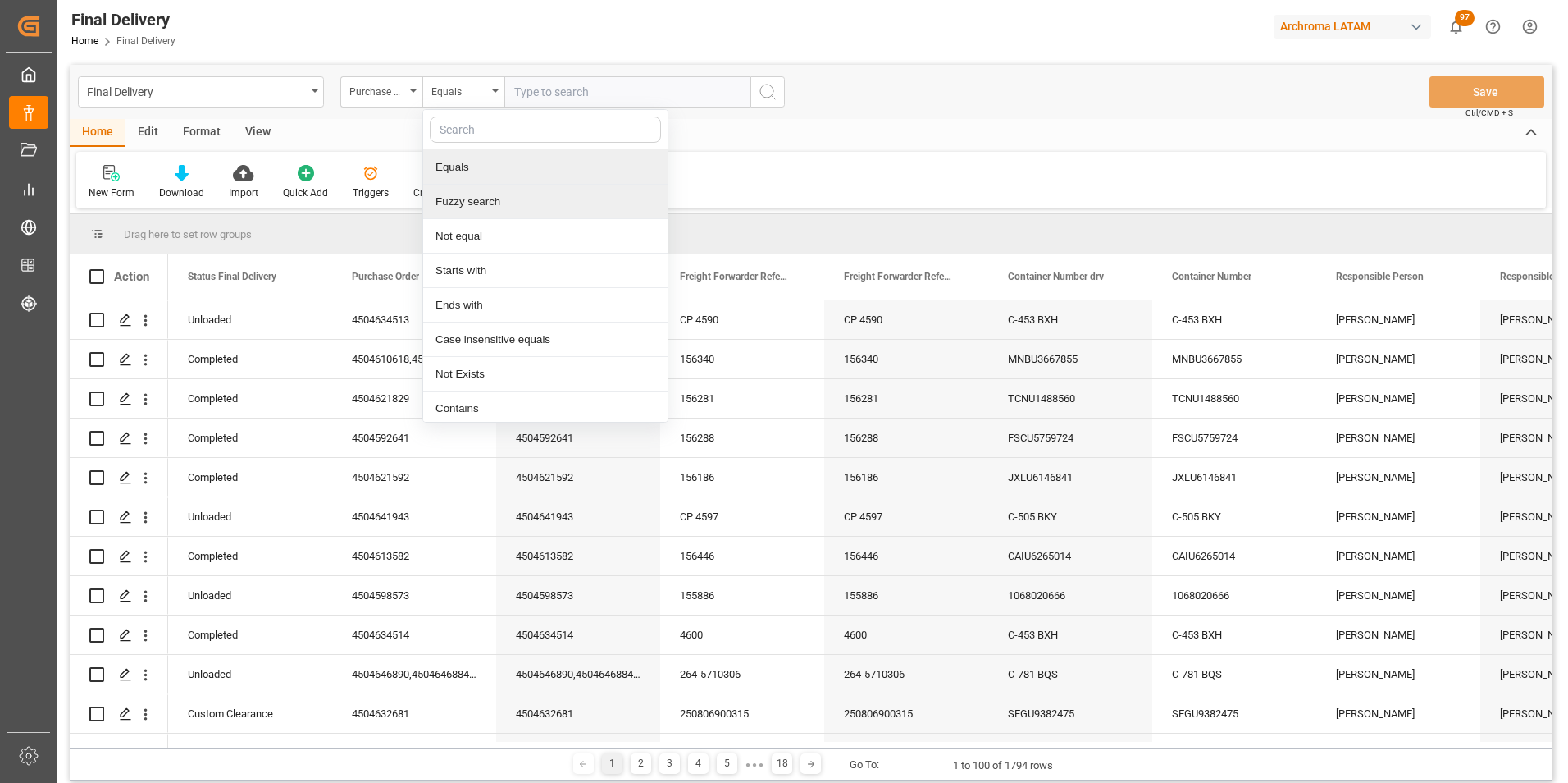
click at [483, 185] on div "Fuzzy search" at bounding box center [545, 201] width 244 height 35
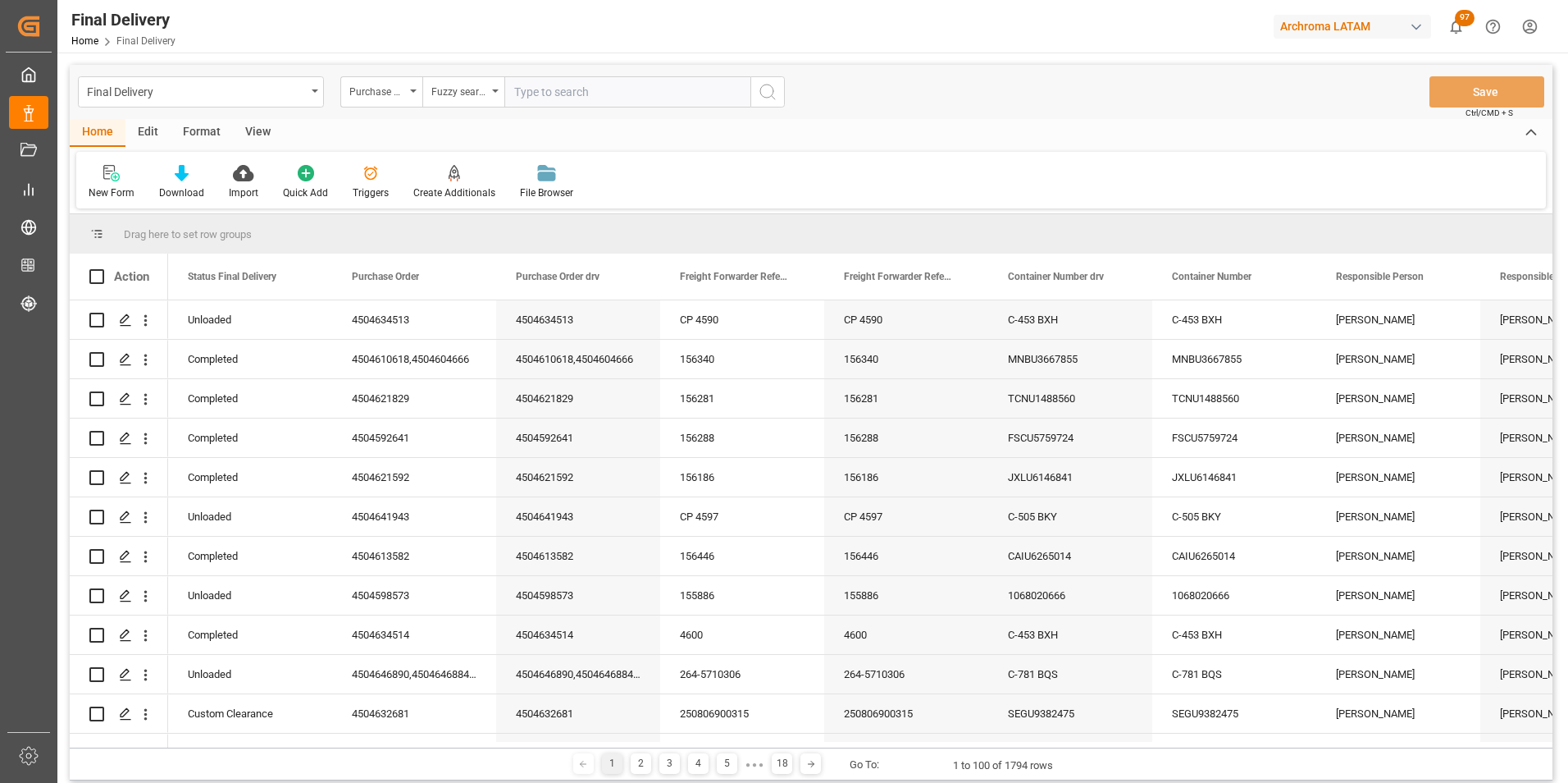
paste input "4504621596"
click at [778, 97] on button "search button" at bounding box center [767, 91] width 35 height 31
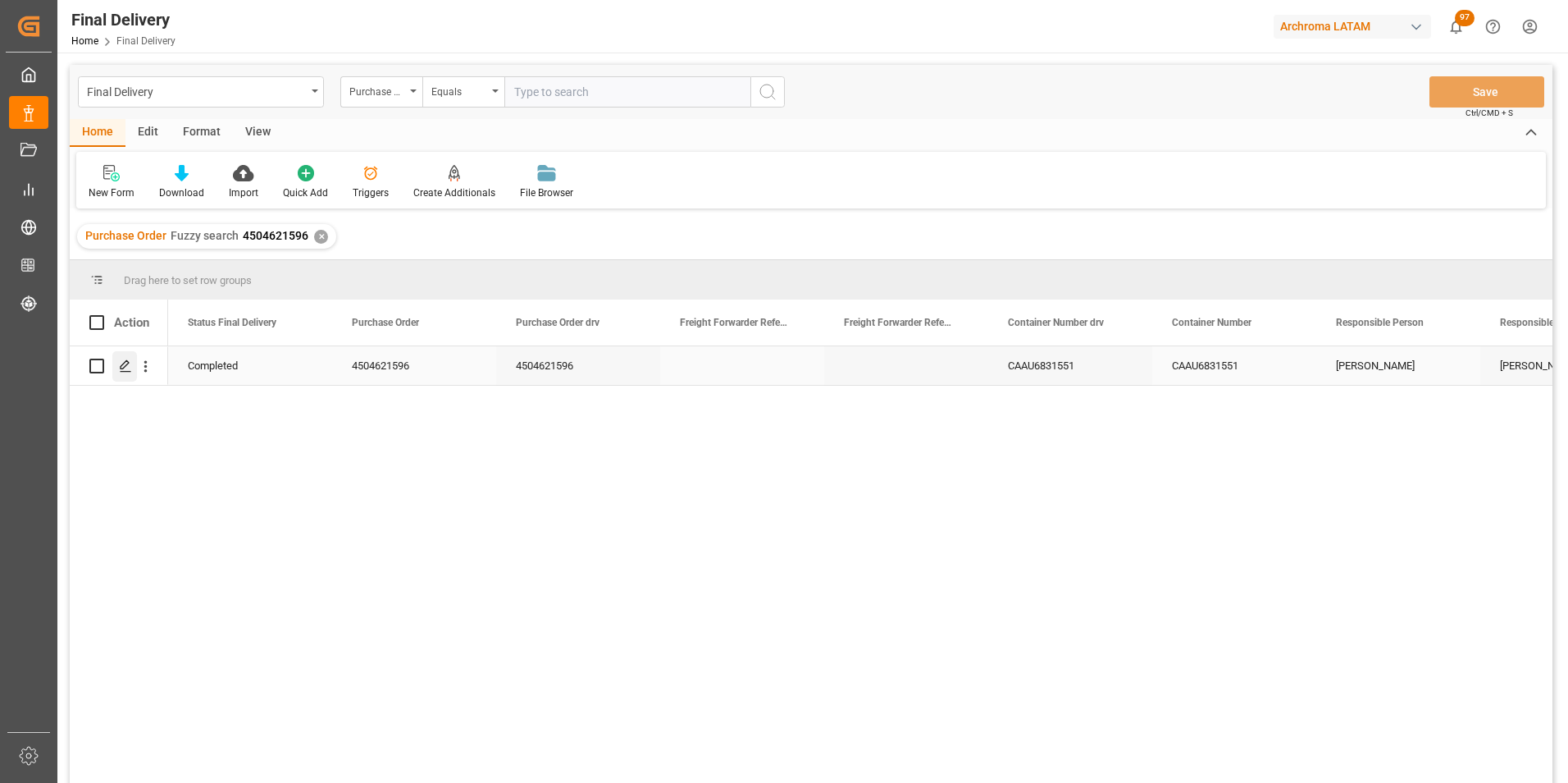
click at [123, 361] on icon "Press SPACE to select this row." at bounding box center [125, 366] width 13 height 13
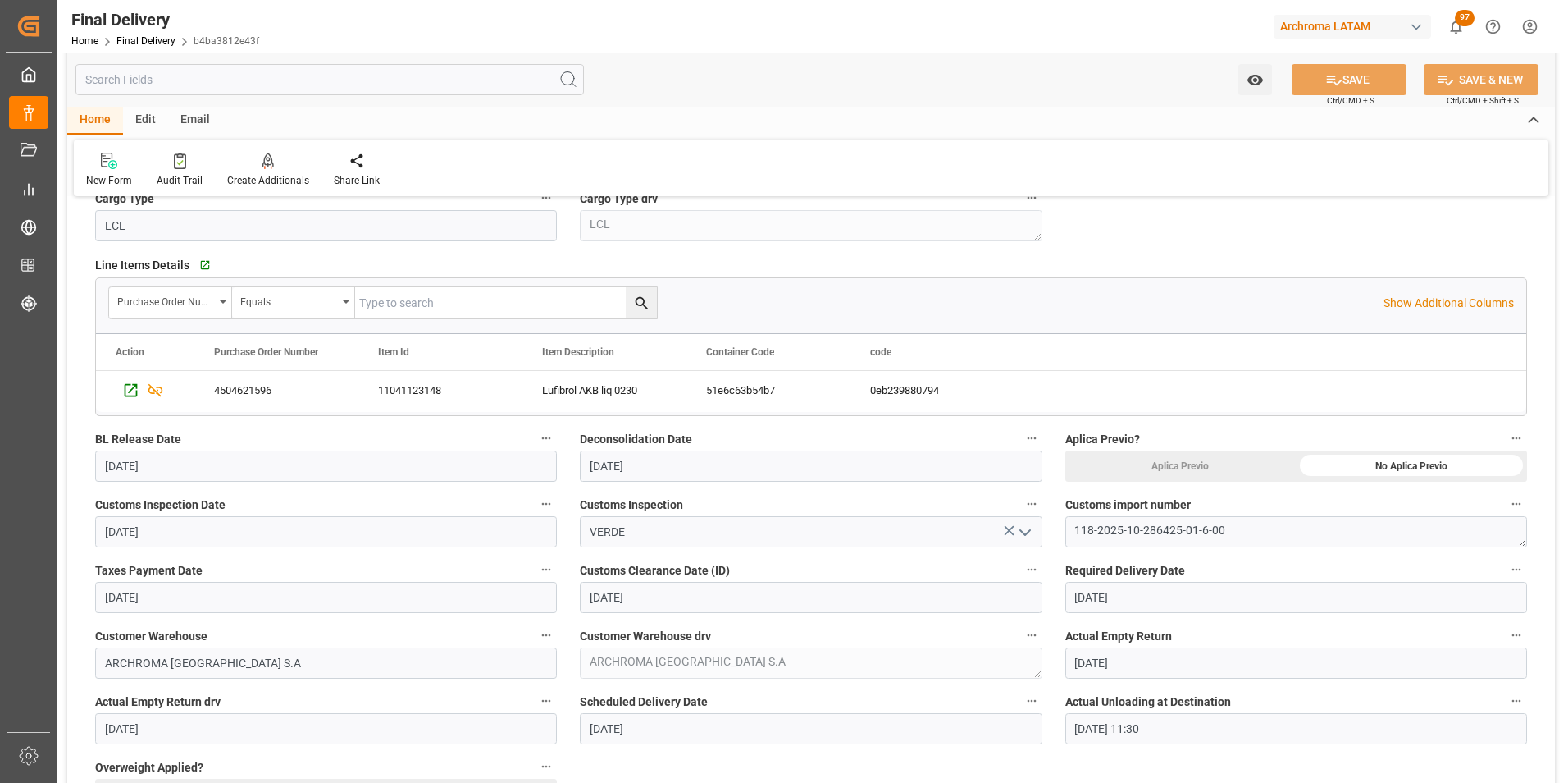
scroll to position [492, 0]
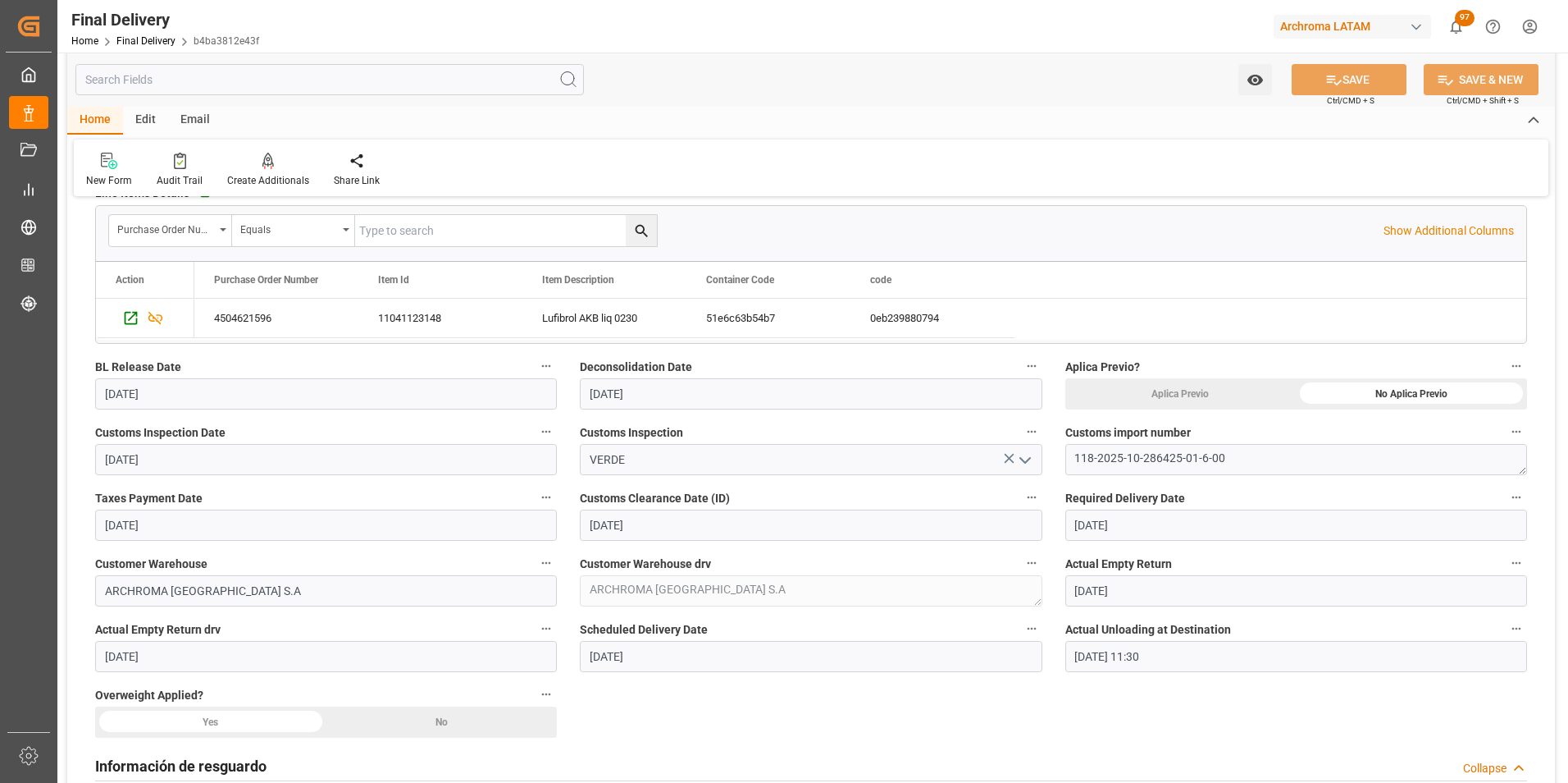
click at [1295, 409] on div "No" at bounding box center [1410, 393] width 231 height 31
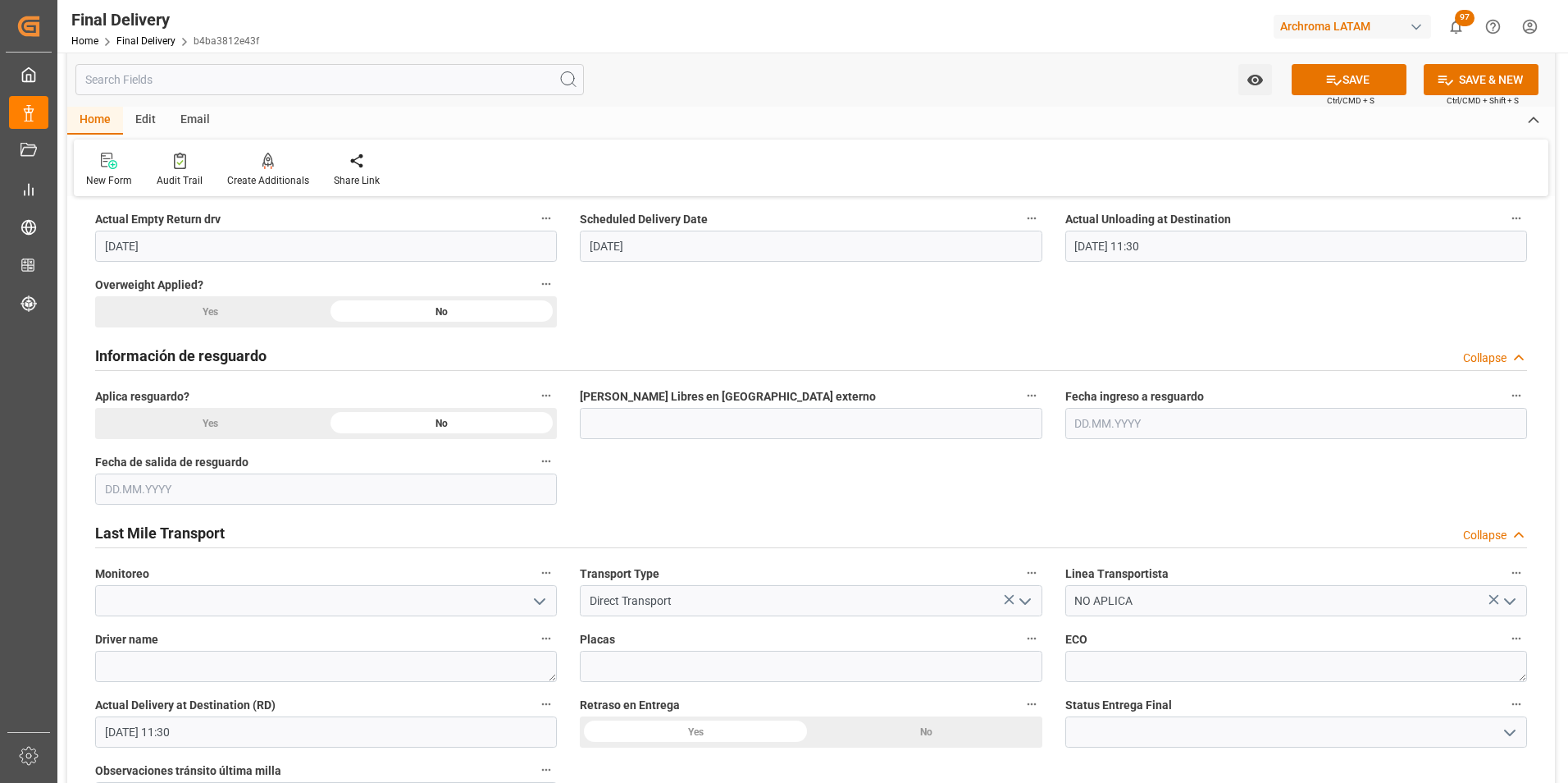
scroll to position [1066, 0]
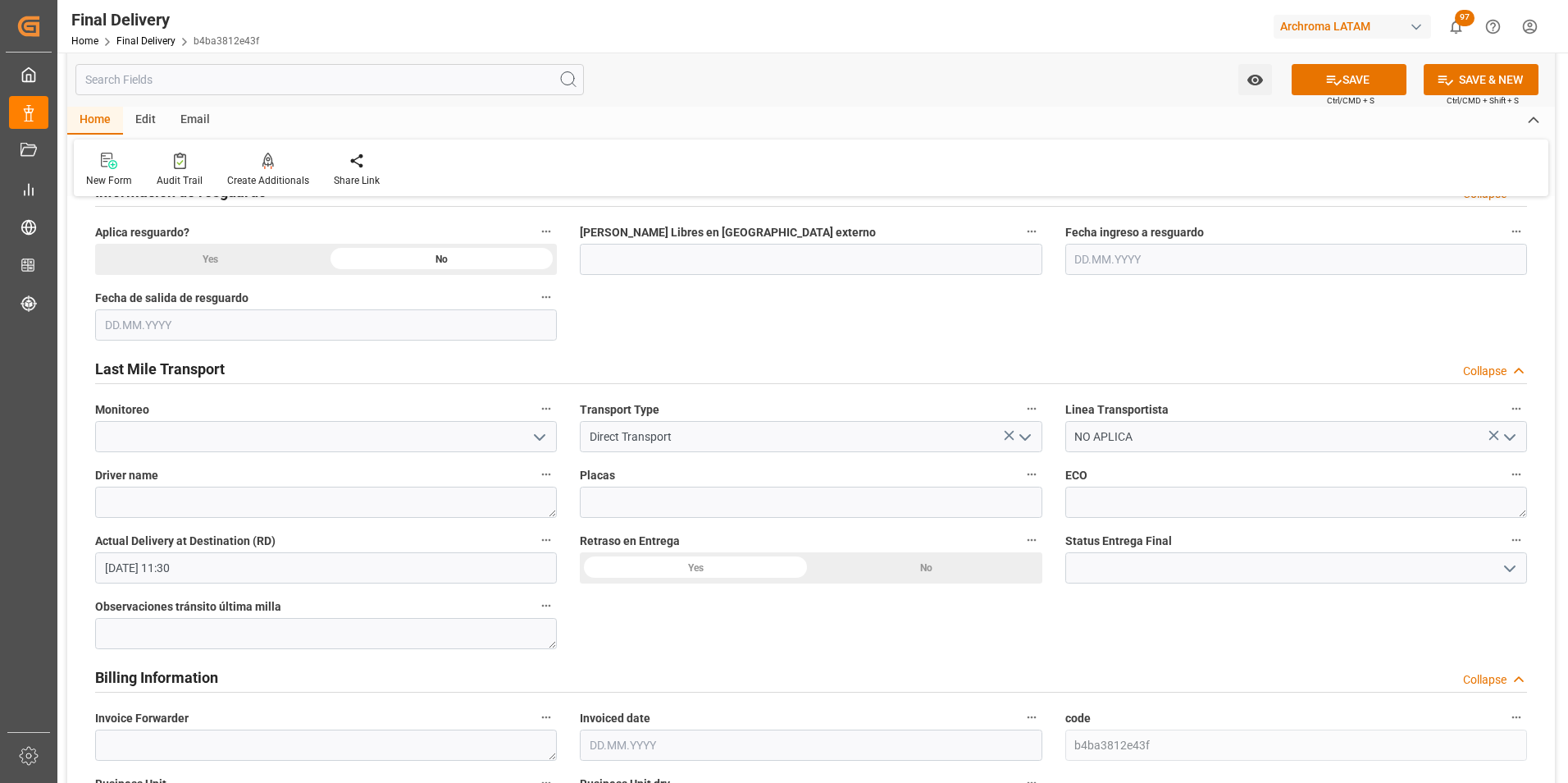
click at [1507, 562] on icon "open menu" at bounding box center [1510, 569] width 19 height 19
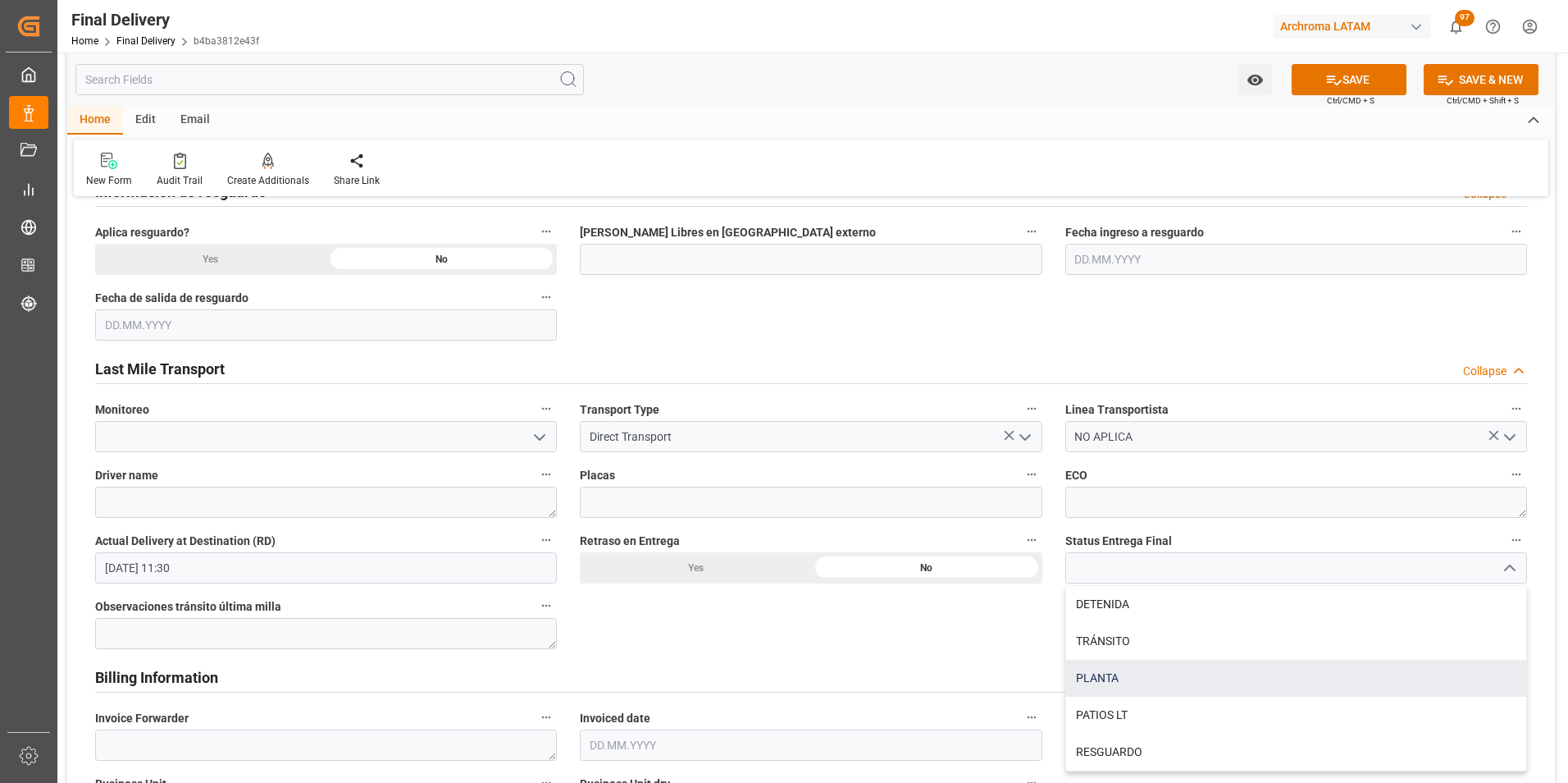
click at [1225, 671] on div "PLANTA" at bounding box center [1296, 678] width 460 height 37
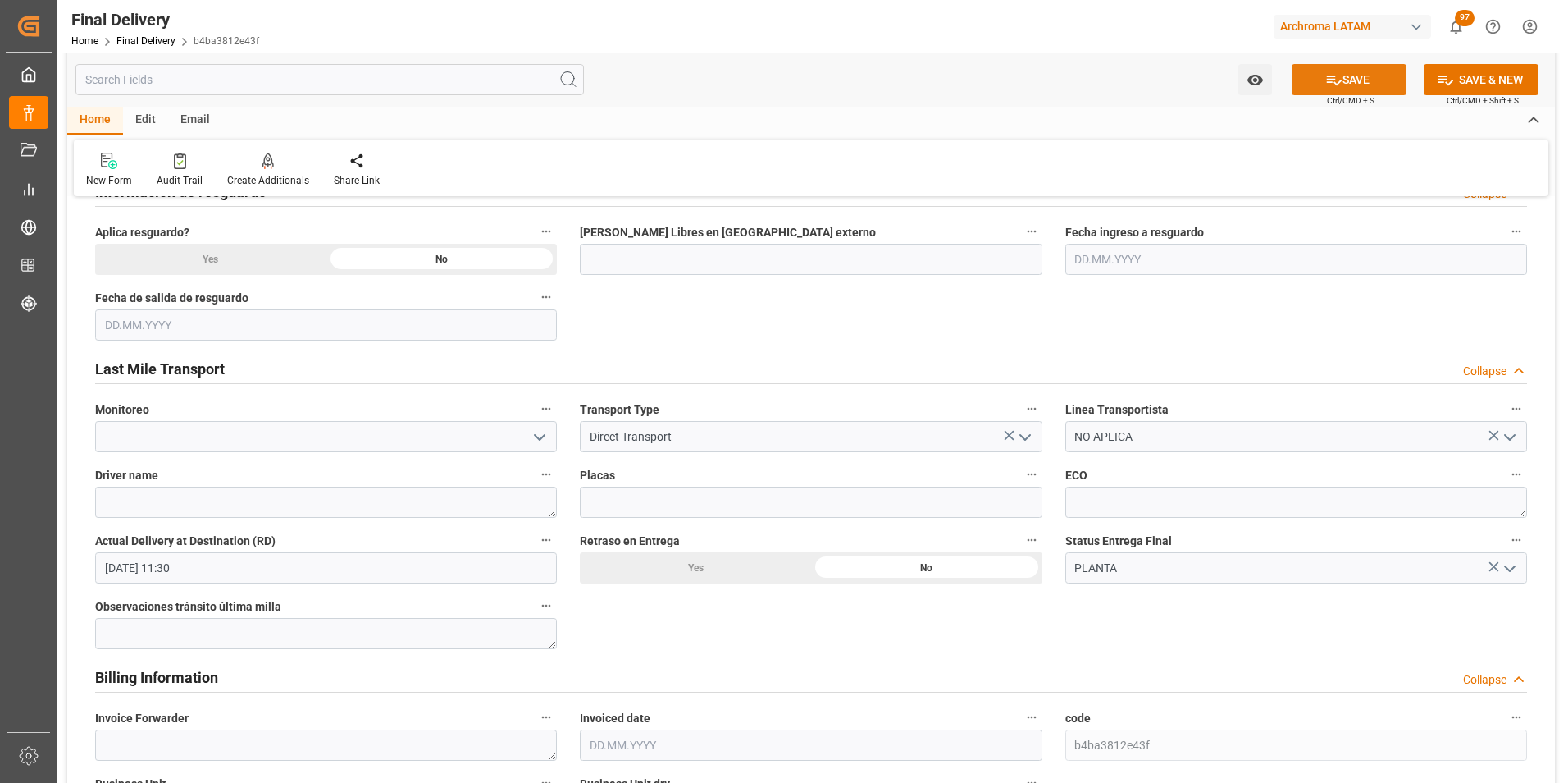
click at [1330, 79] on icon at bounding box center [1334, 80] width 15 height 10
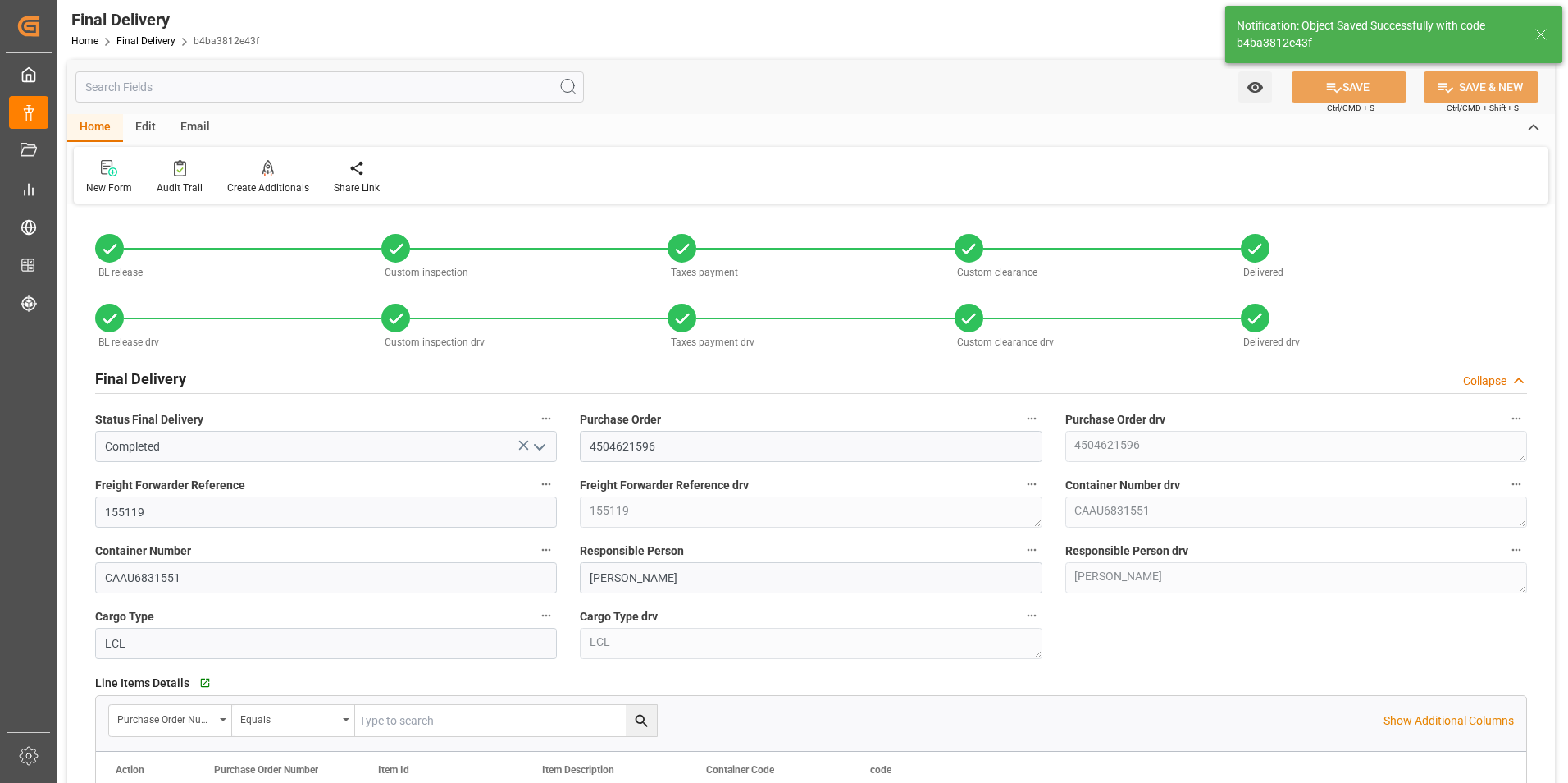
scroll to position [0, 0]
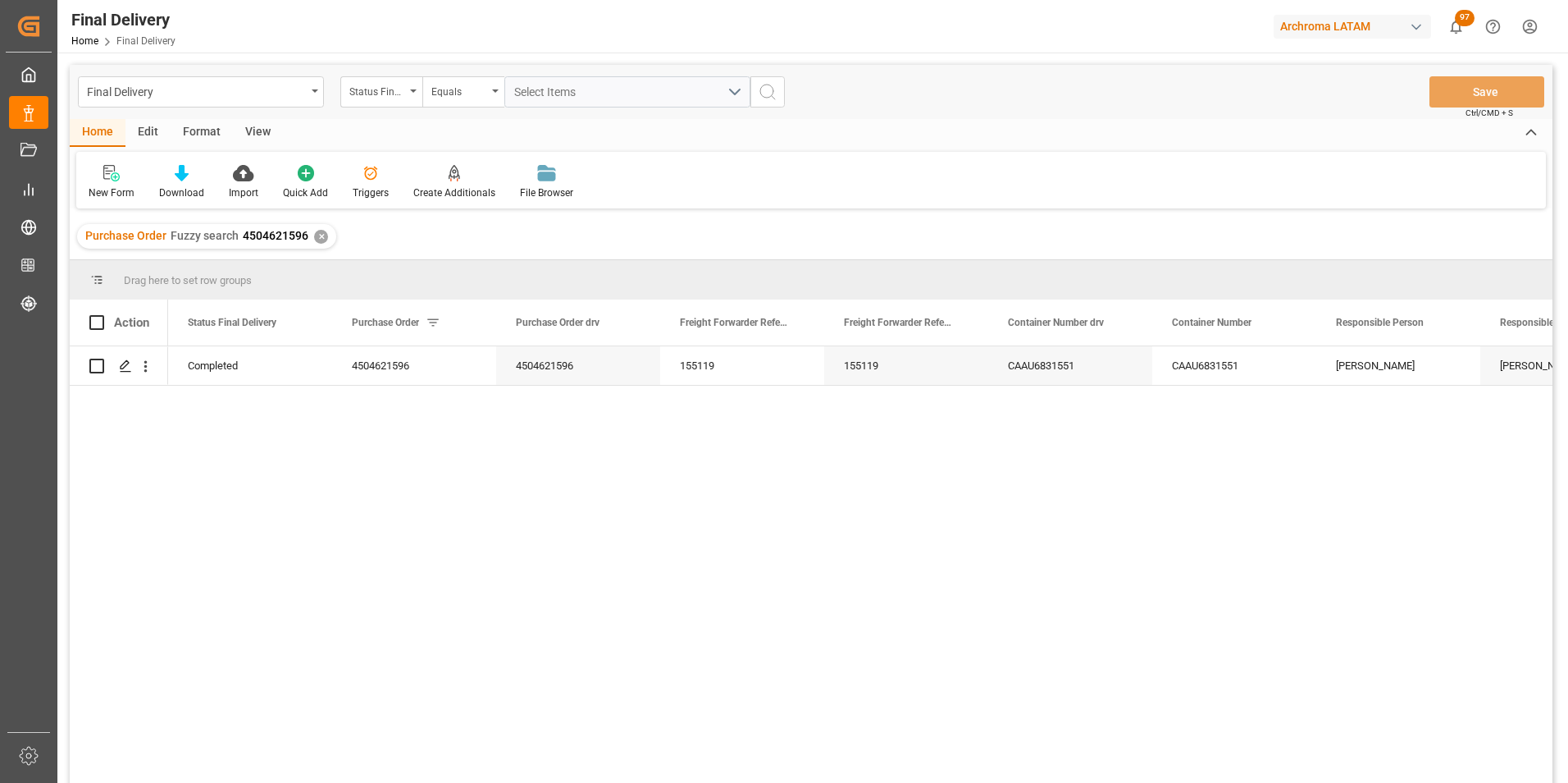
click at [321, 239] on div "✕" at bounding box center [321, 236] width 14 height 14
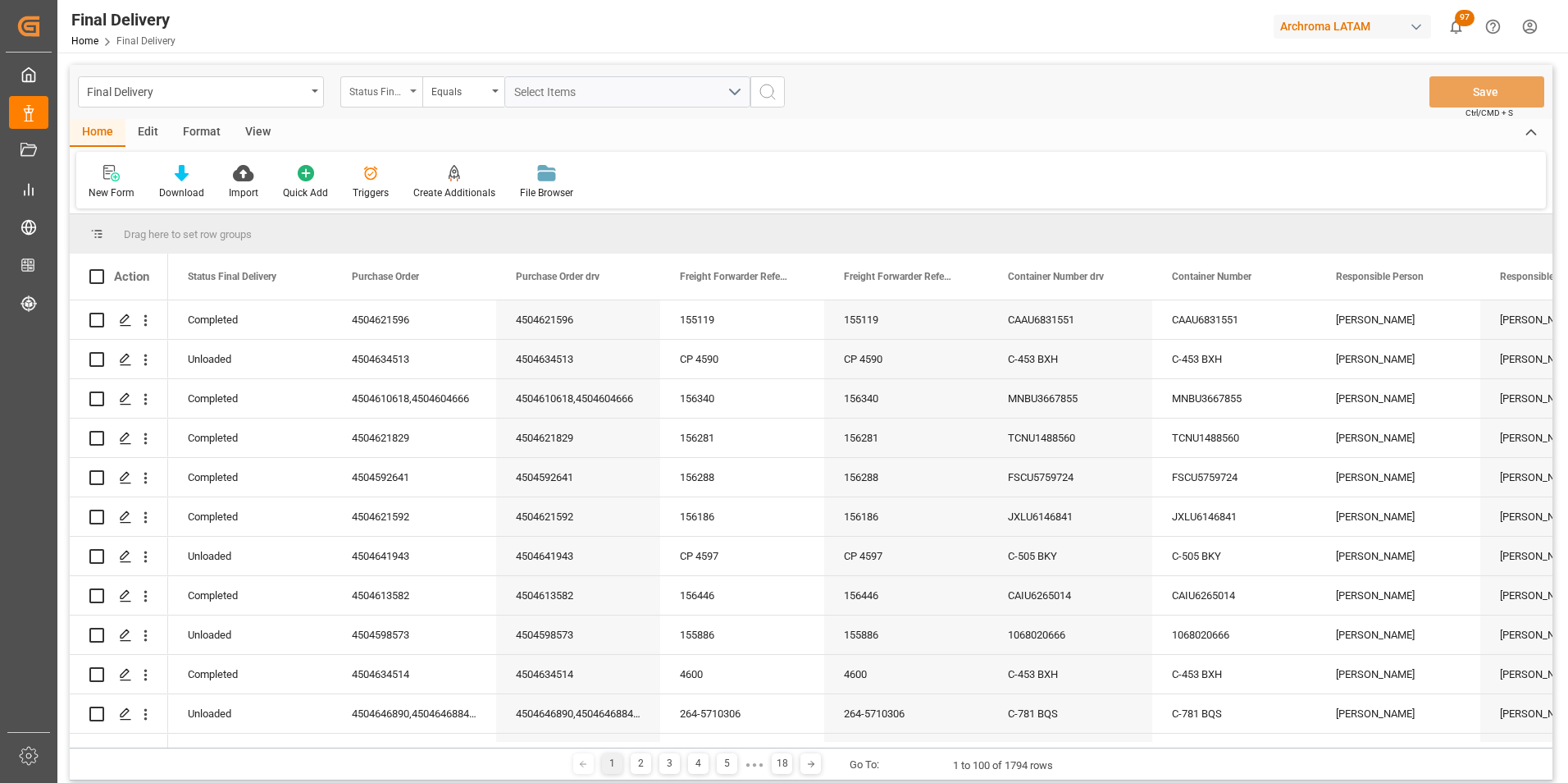
click at [392, 105] on div "Status Final Delivery" at bounding box center [381, 91] width 82 height 31
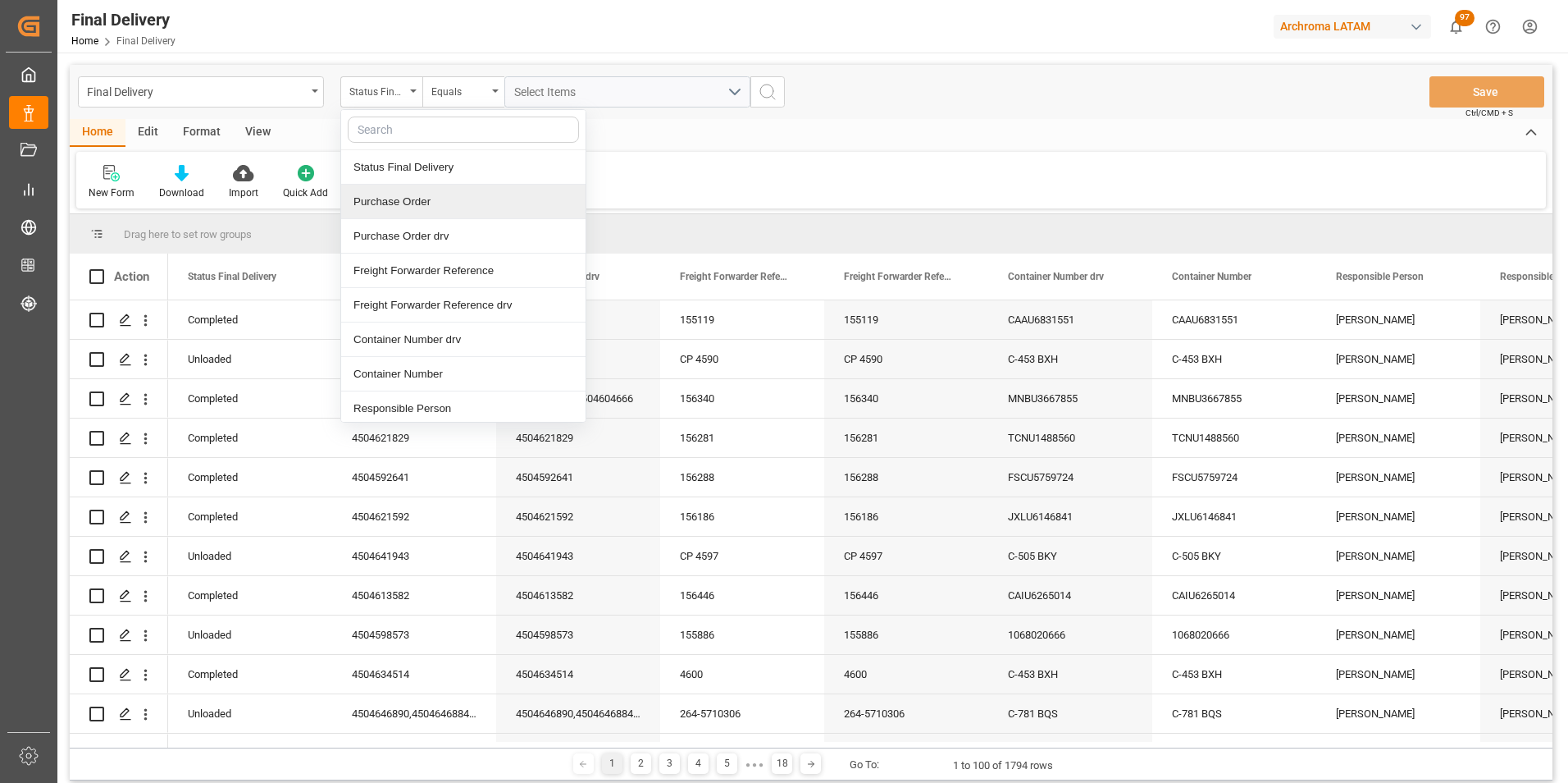
click at [419, 208] on div "Purchase Order" at bounding box center [463, 201] width 244 height 35
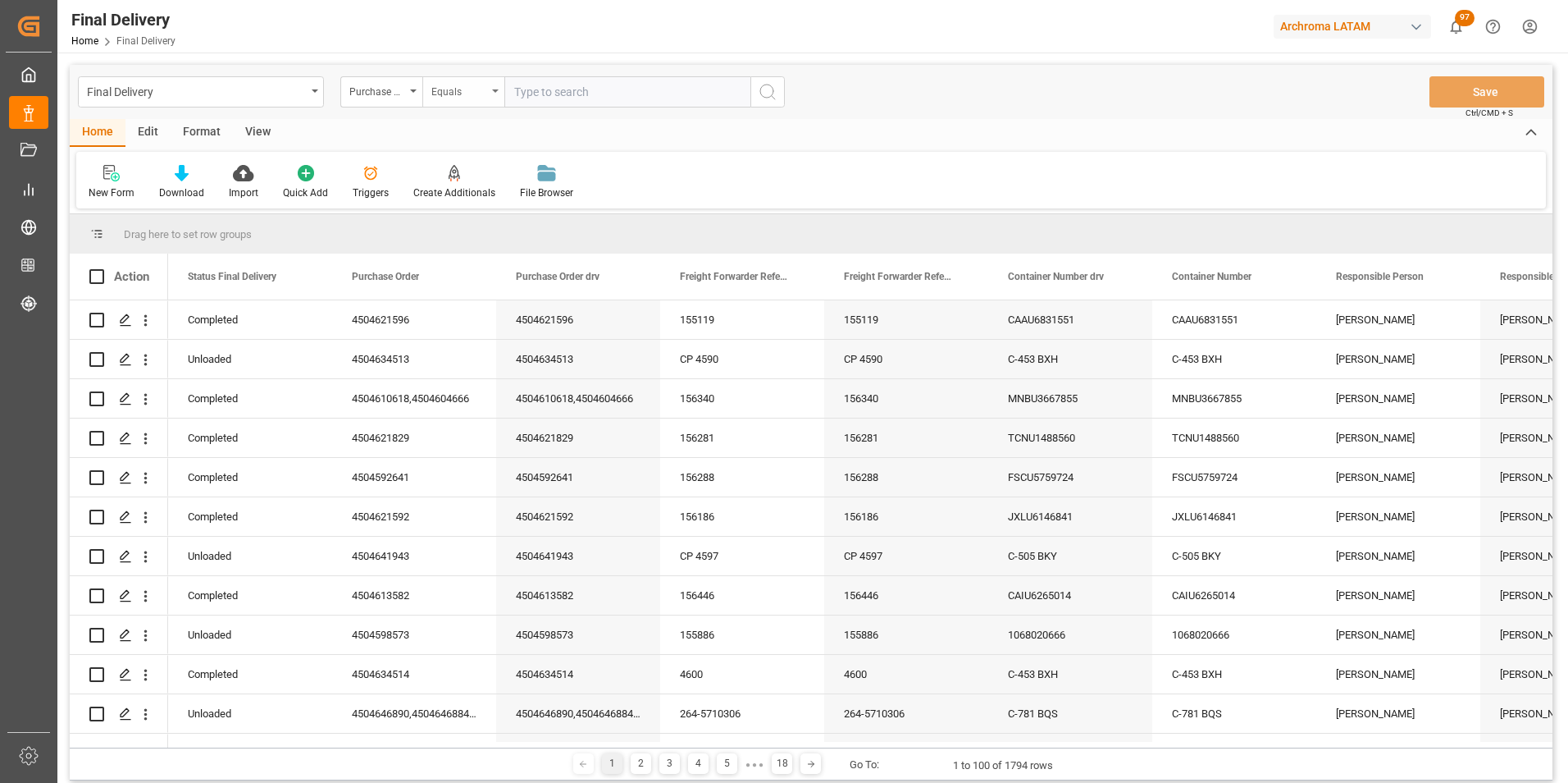
click at [444, 87] on div "Equals" at bounding box center [459, 89] width 56 height 19
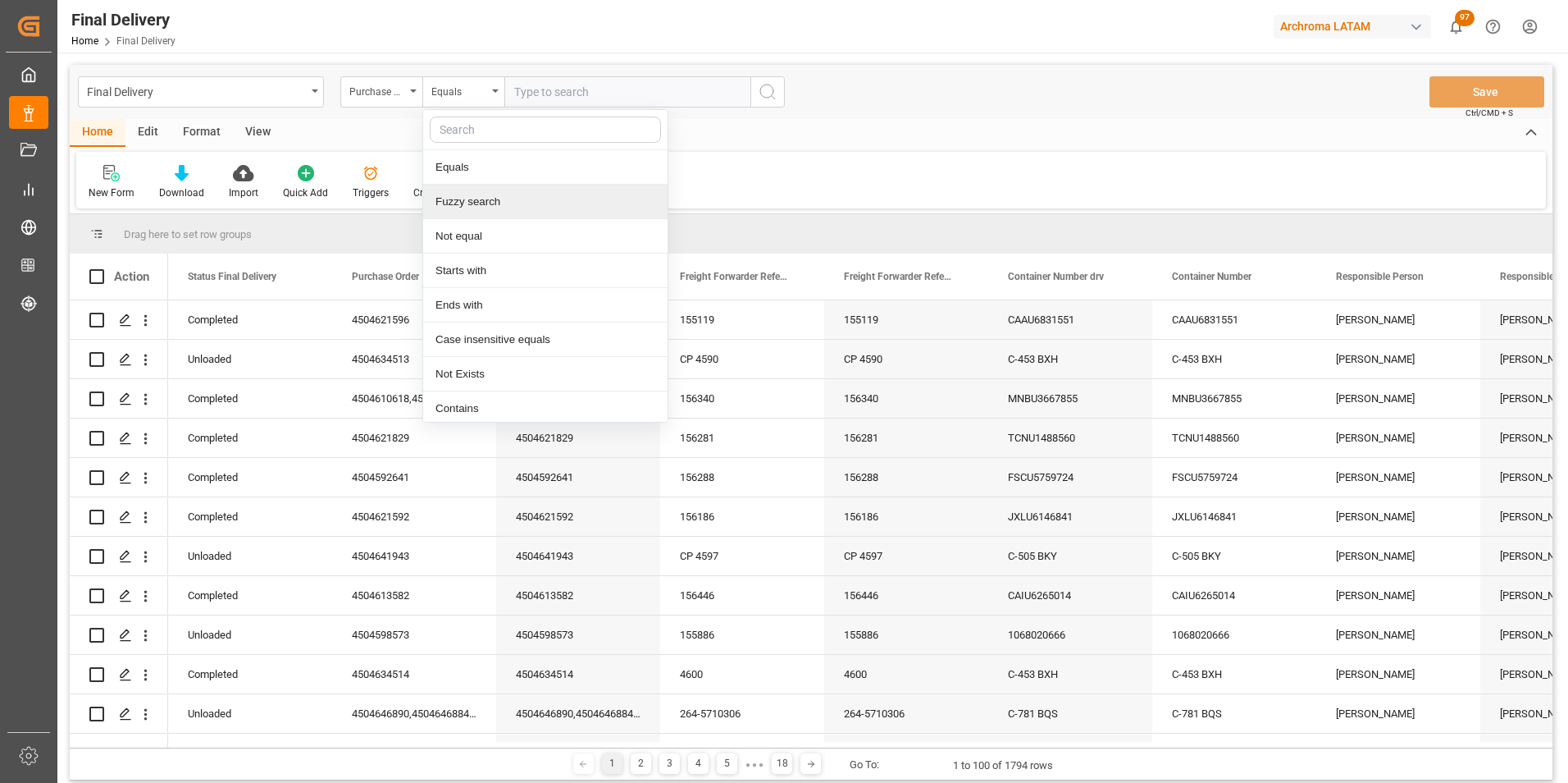
click at [468, 194] on div "Fuzzy search" at bounding box center [545, 201] width 244 height 35
paste input "4504634079"
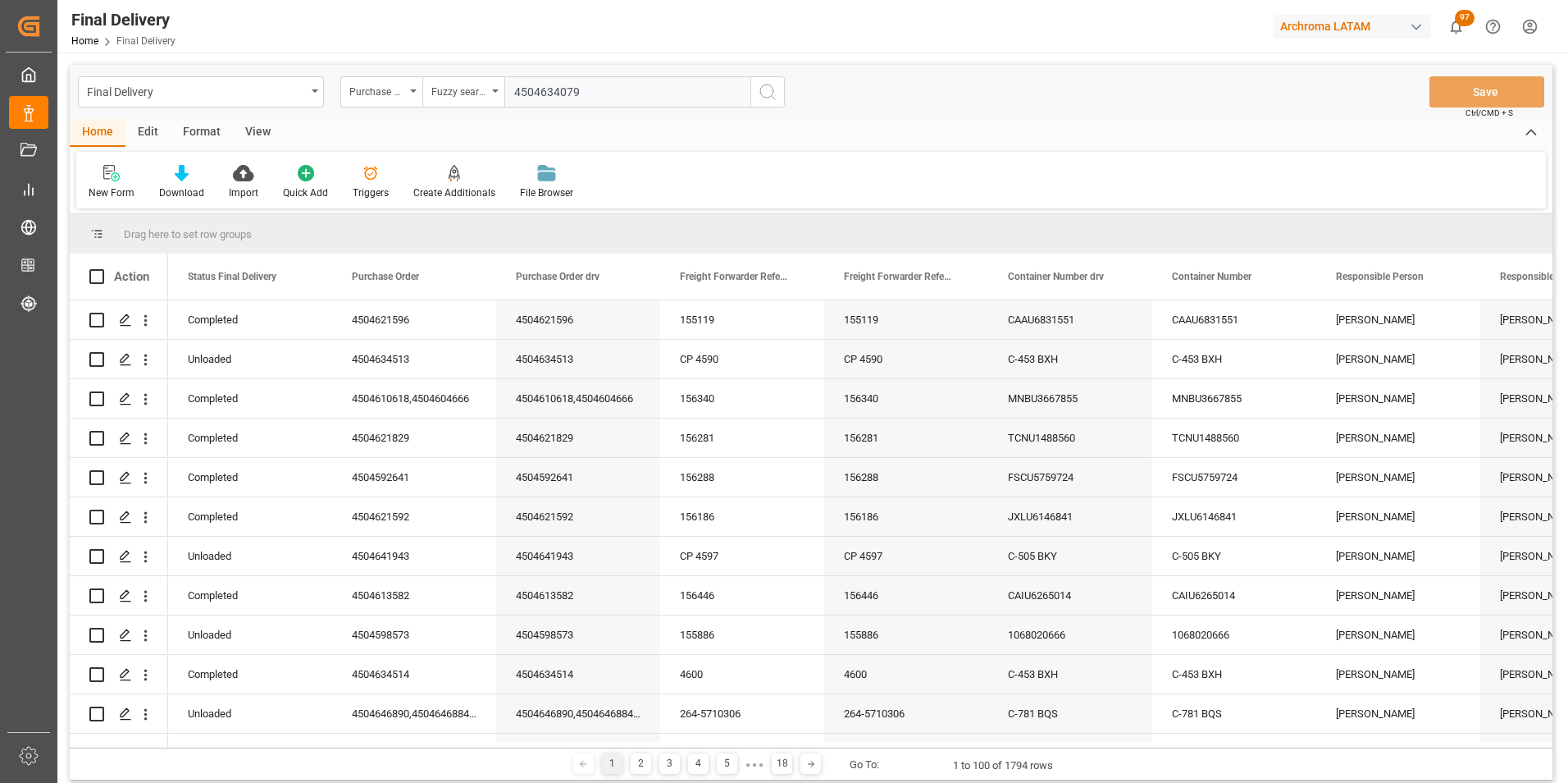
type input "4504634079"
click at [761, 94] on icon "search button" at bounding box center [768, 92] width 19 height 19
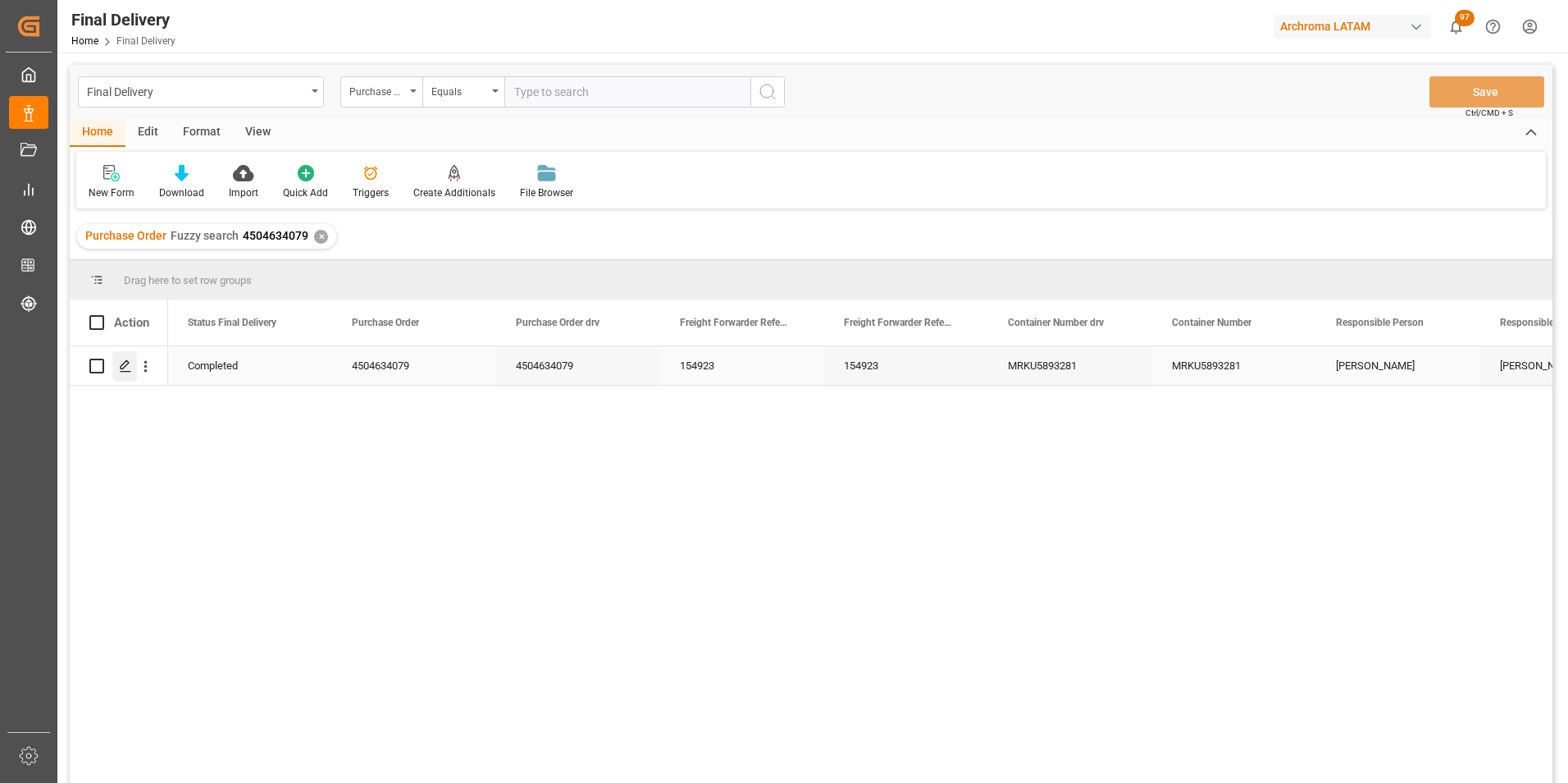
click at [130, 370] on icon "Press SPACE to select this row." at bounding box center [125, 366] width 13 height 13
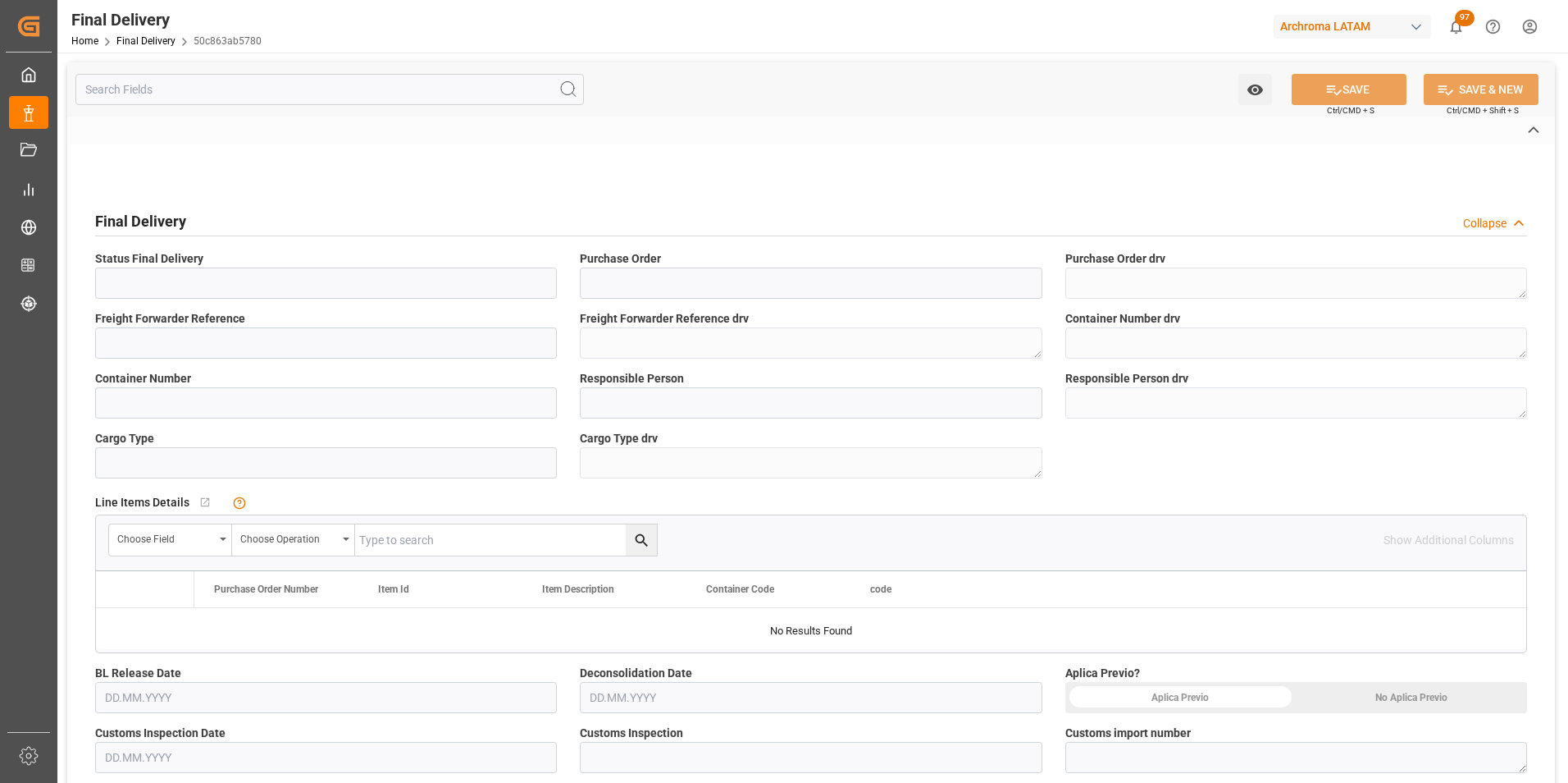
type input "Completed"
type input "4504634079"
type textarea "4504634079"
type input "154923"
type textarea "154923"
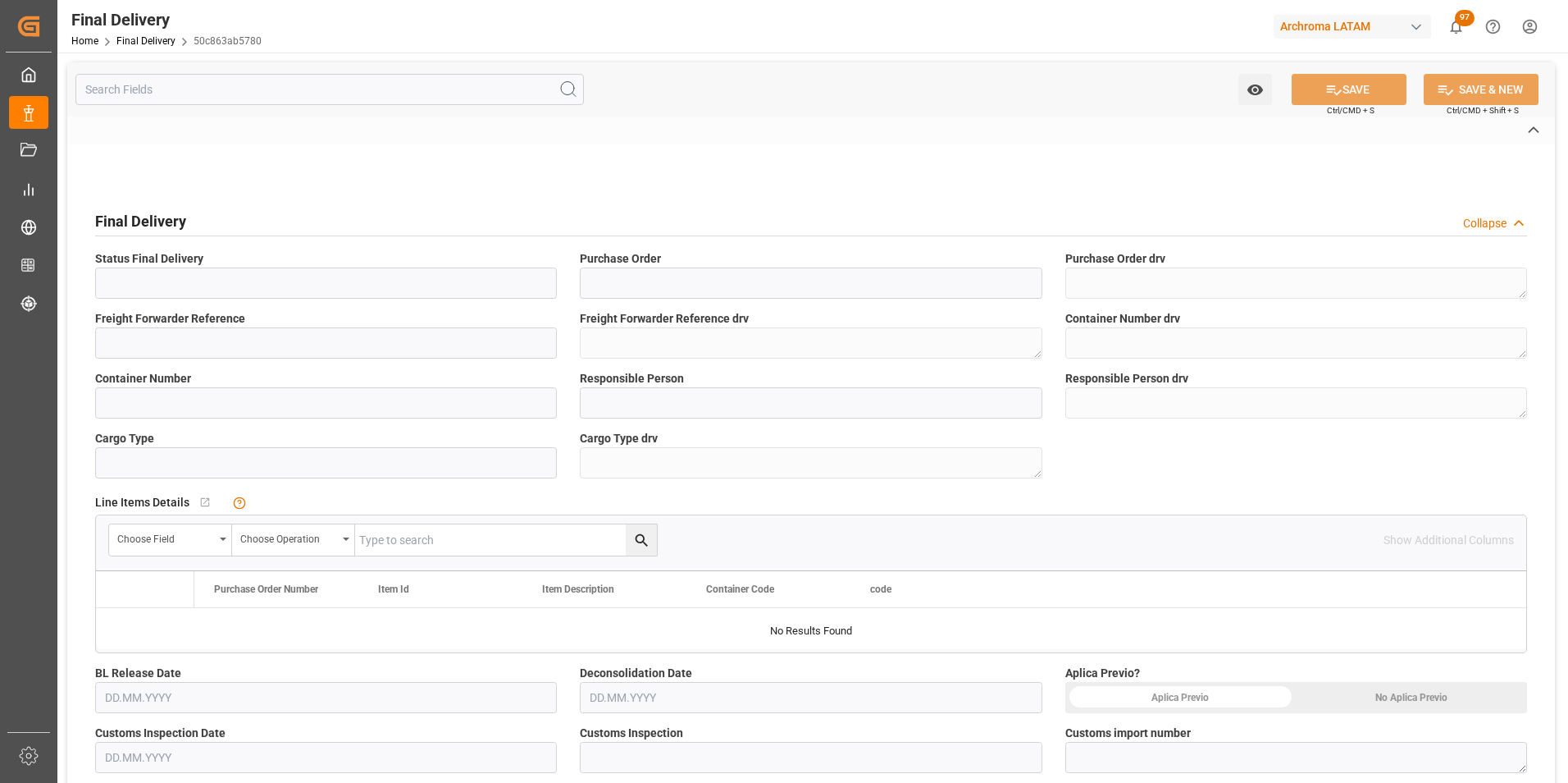
type textarea "MRKU5893281"
type input "MRKU5893281"
type input "[PERSON_NAME]"
type textarea "[PERSON_NAME]"
type input "FCL"
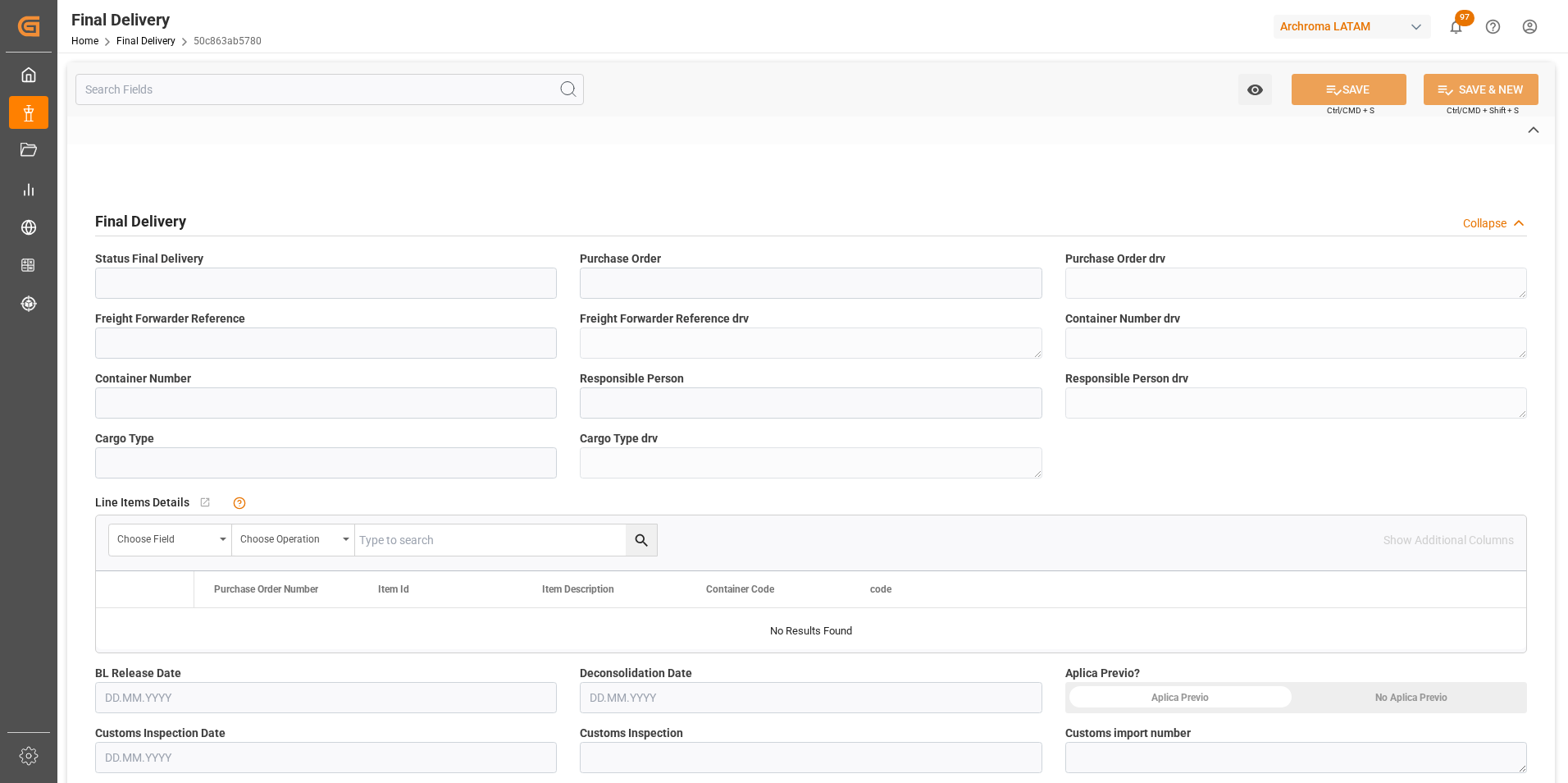
type textarea "FCL"
type input "VERDE"
type textarea "118-2025-10-280365-01-1-00"
type input "ARCHROMA [GEOGRAPHIC_DATA] S.A"
type textarea "ARCHROMA [GEOGRAPHIC_DATA] S.A"
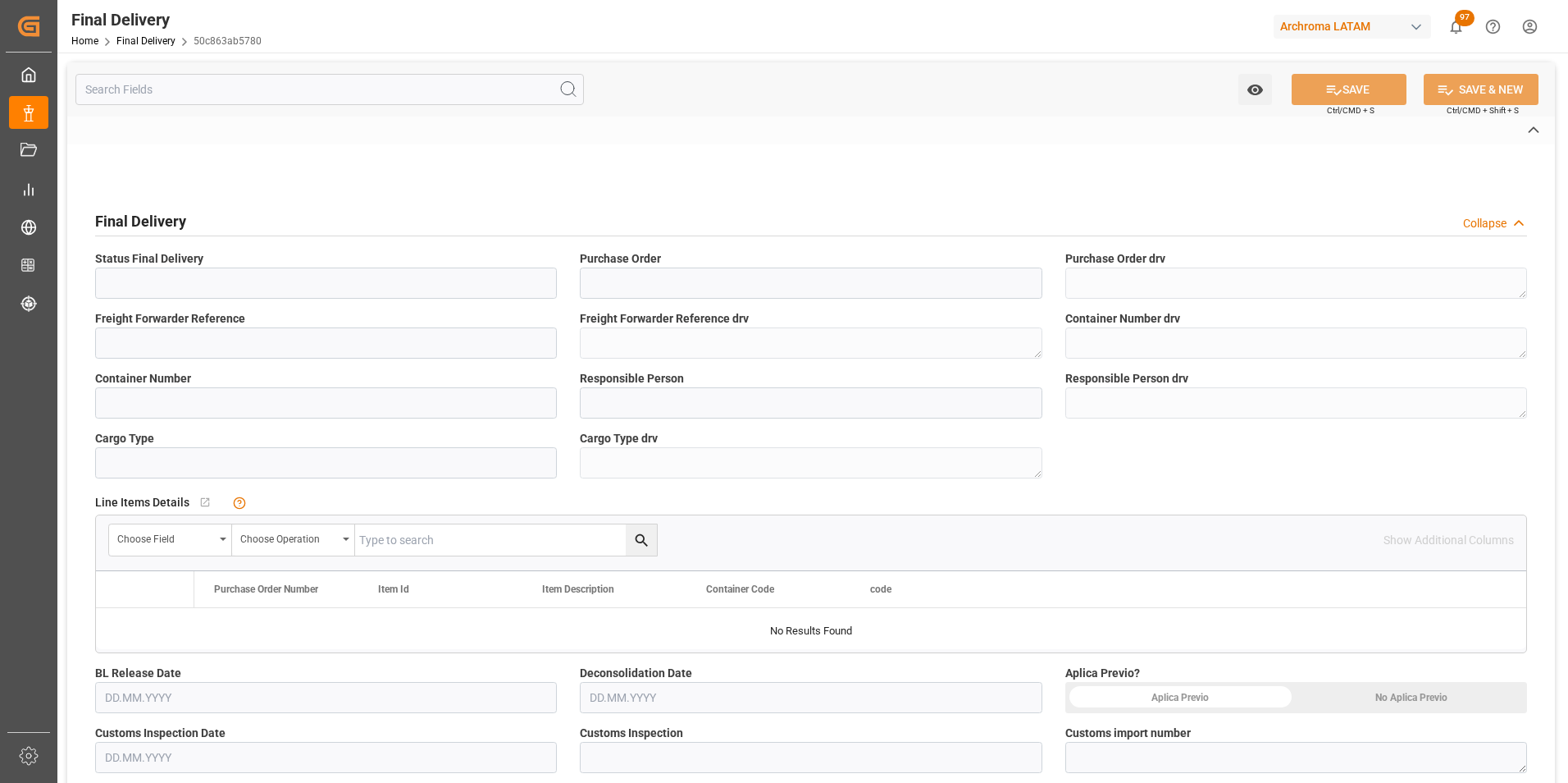
type input "Direct Transport"
type input "NO APLICA"
type input "50c863ab5780"
type input "TEXTIL"
type textarea "TEXTIL"
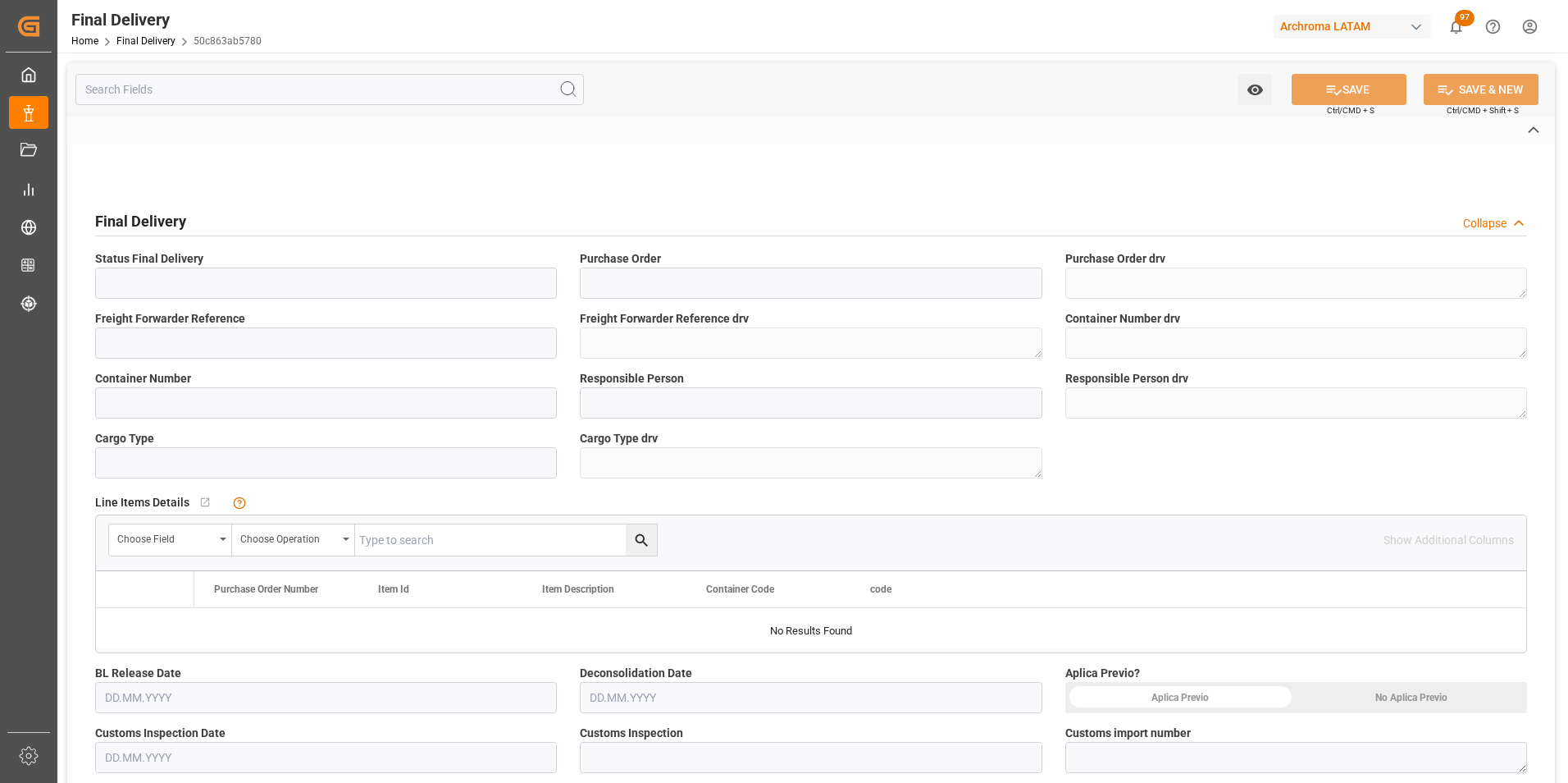
type textarea "1"
type input "61815652fa87"
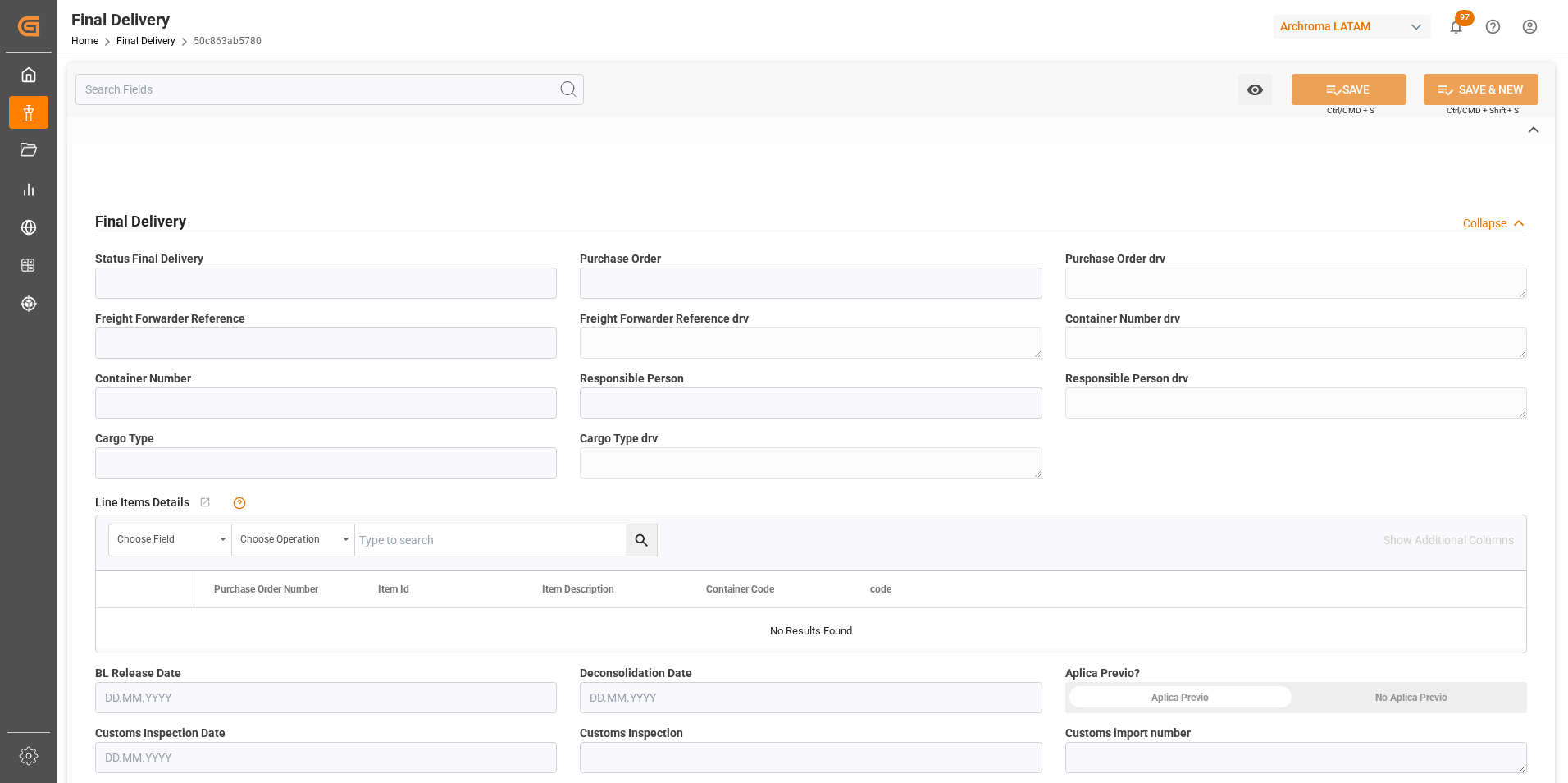
type input "Maersk"
type textarea "Maersk"
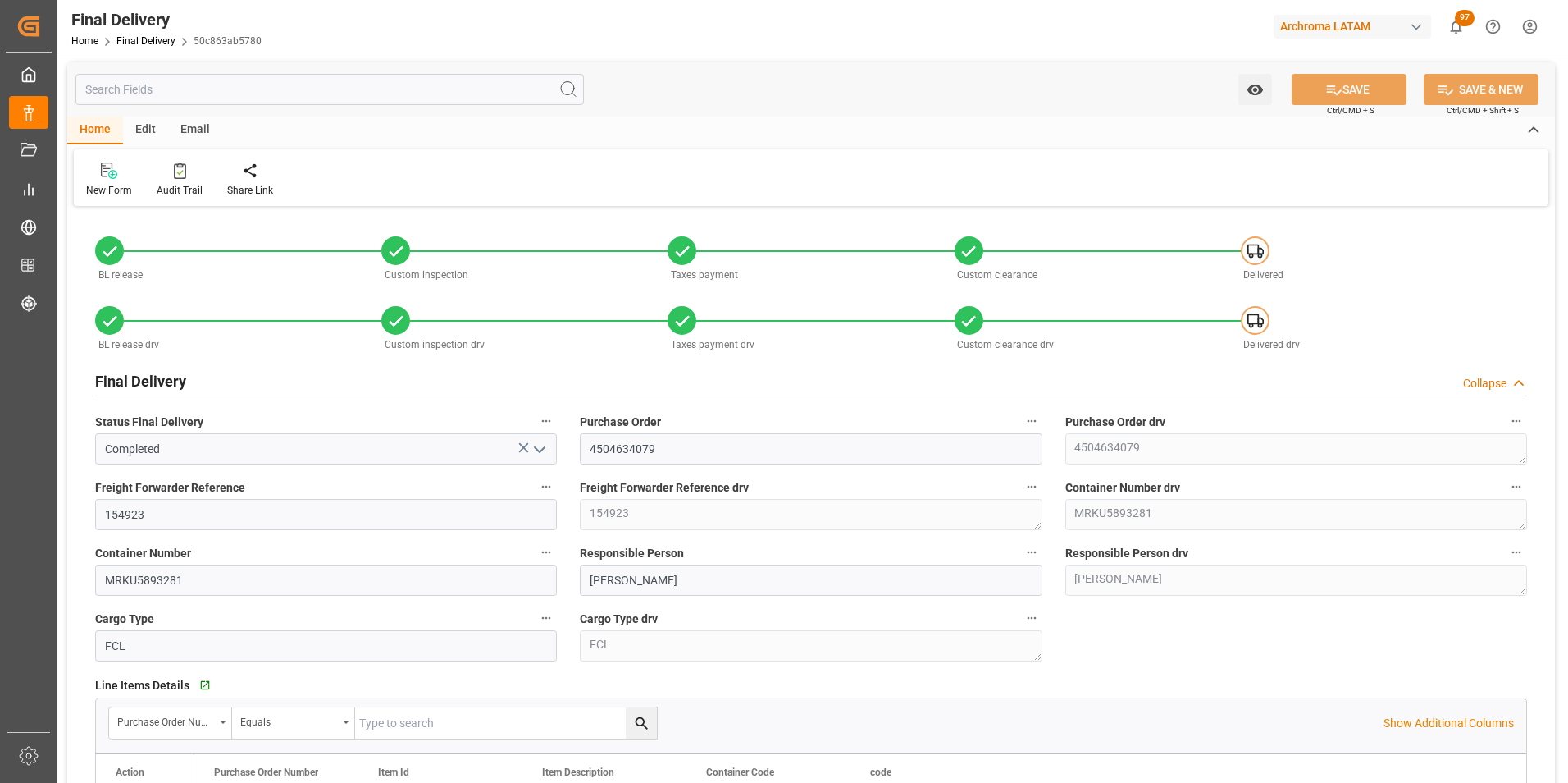
type input "5"
type input "[DATE]"
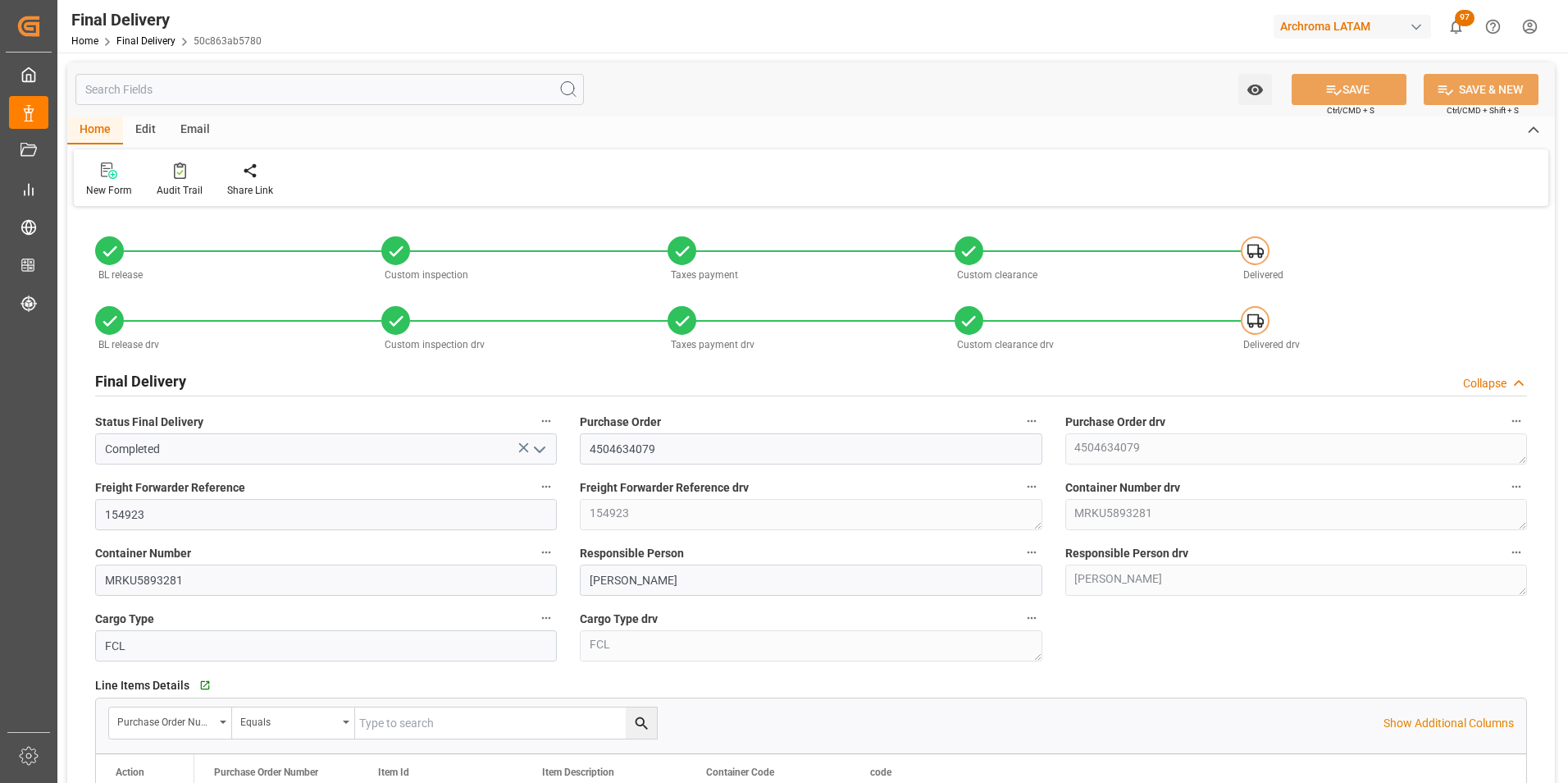
type input "[DATE]"
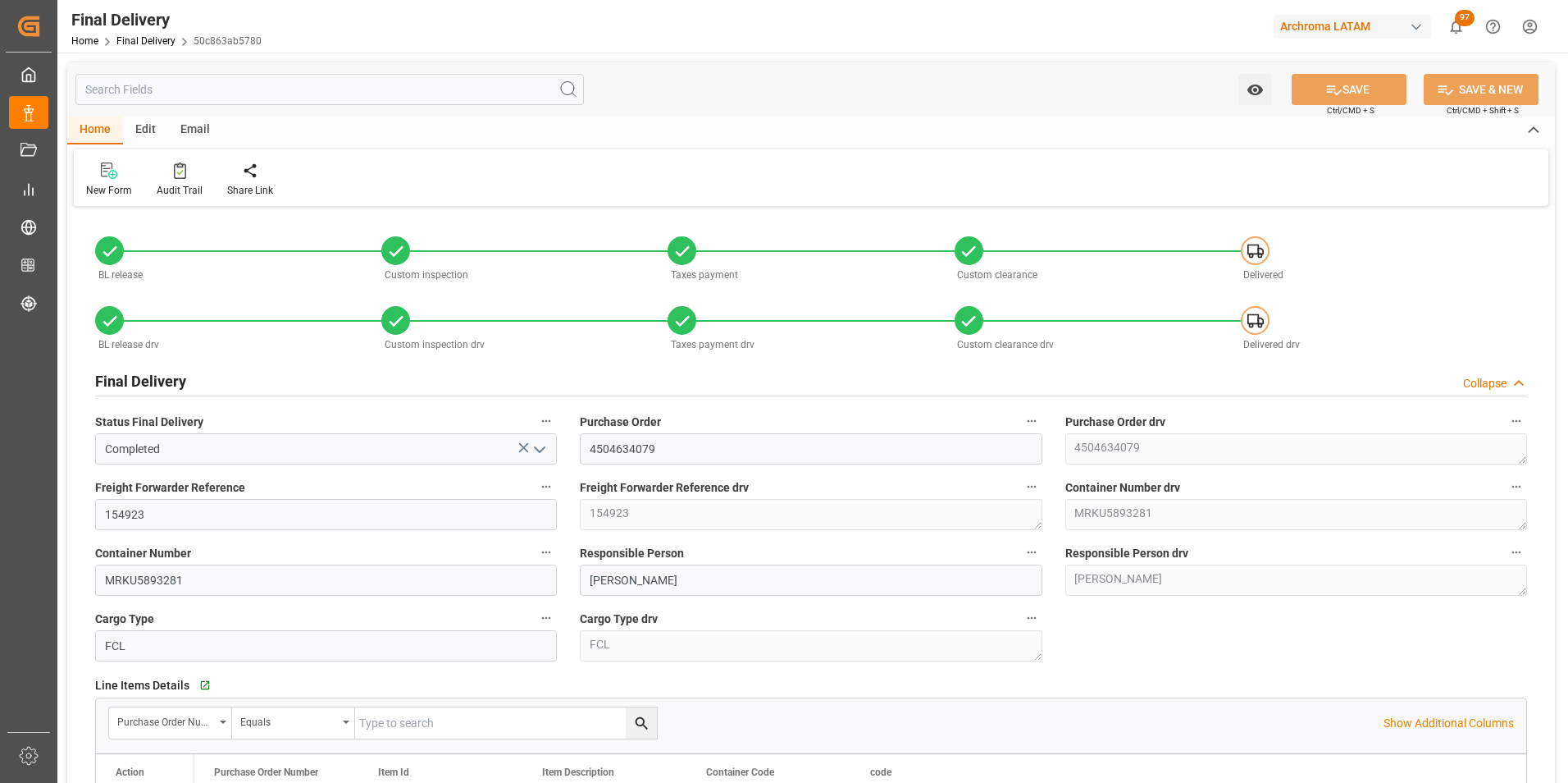
type input "[DATE]"
type input "09.07.2025"
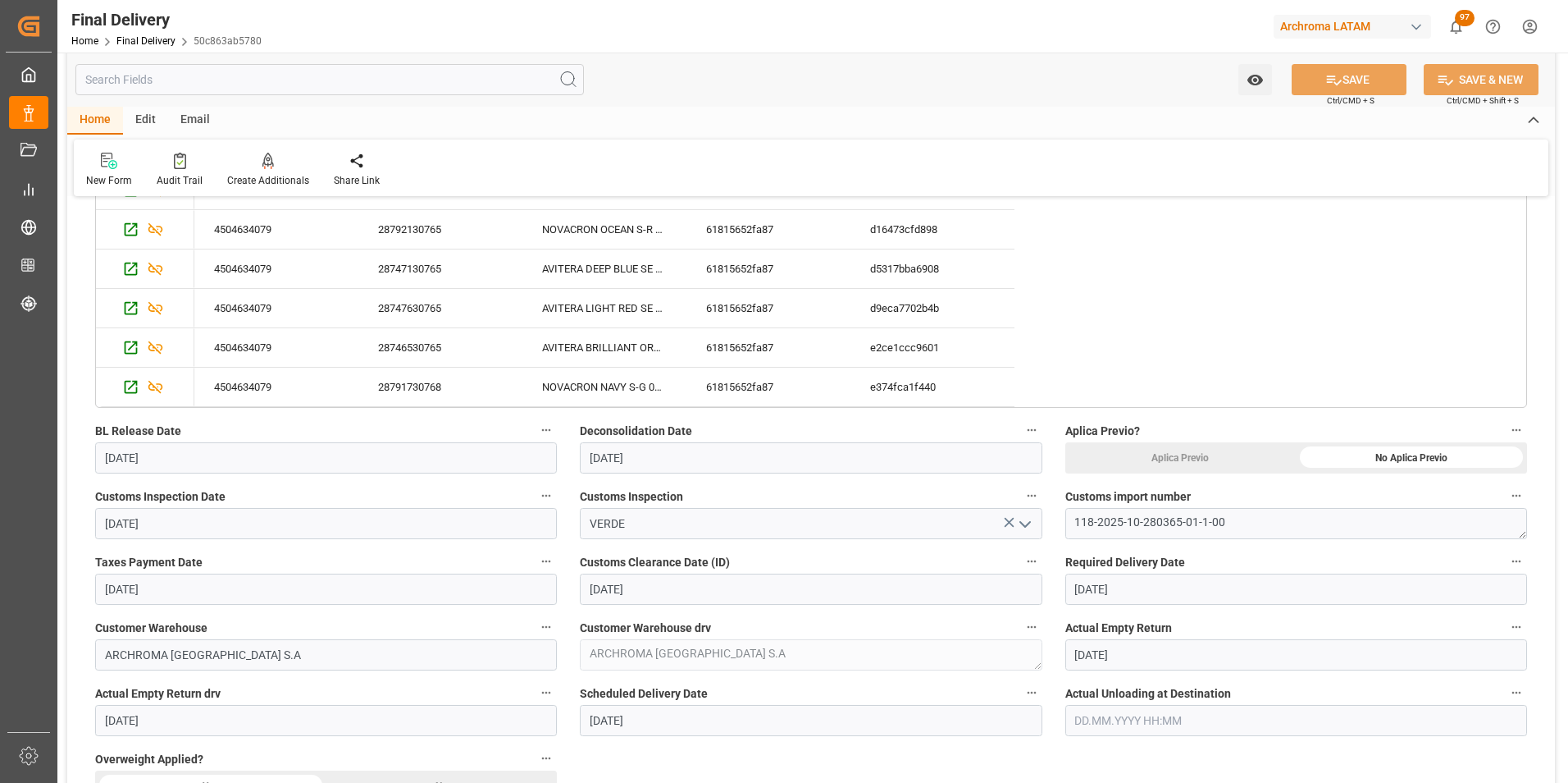
scroll to position [820, 0]
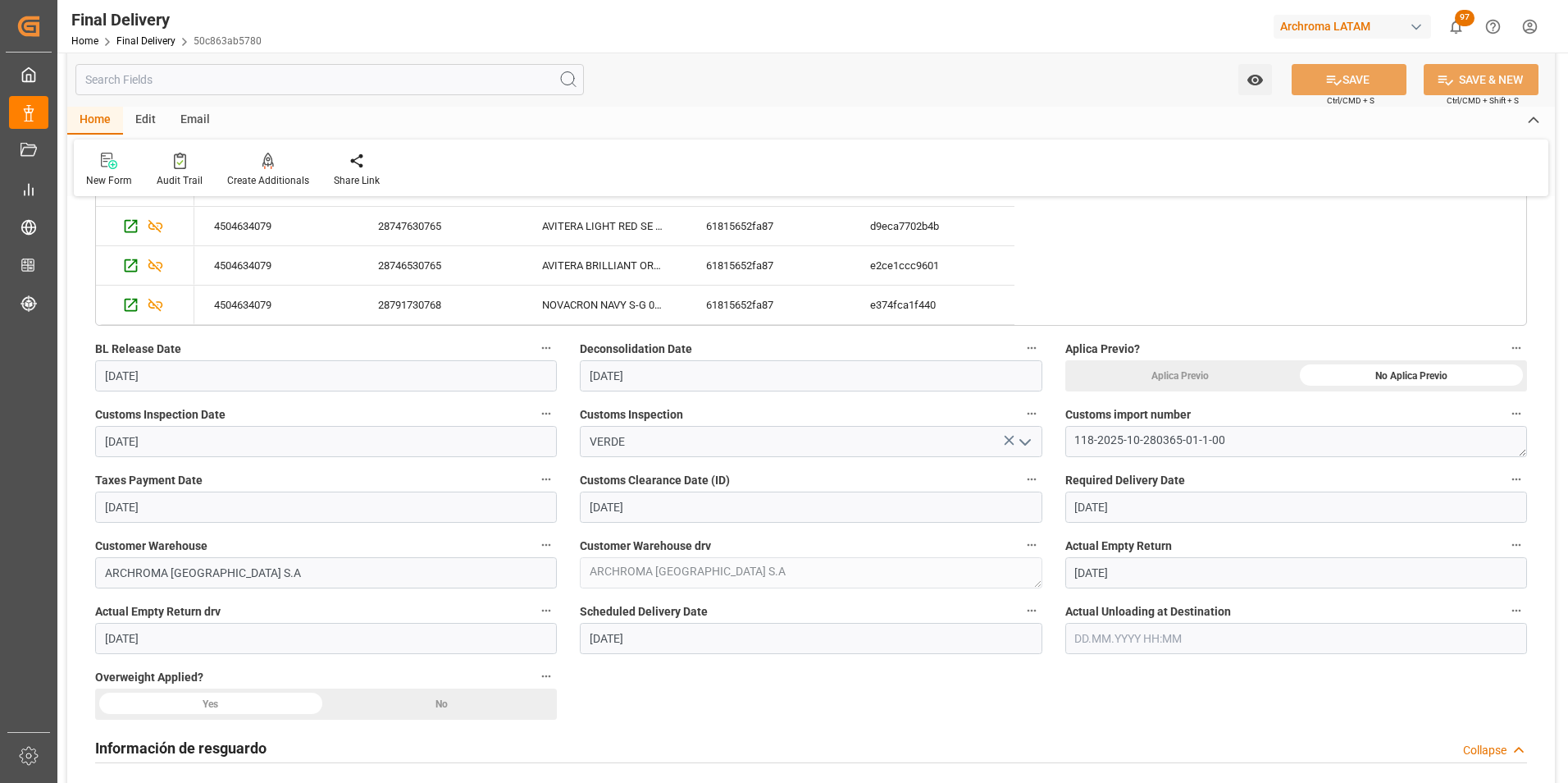
click at [1295, 392] on div "No" at bounding box center [1410, 376] width 231 height 31
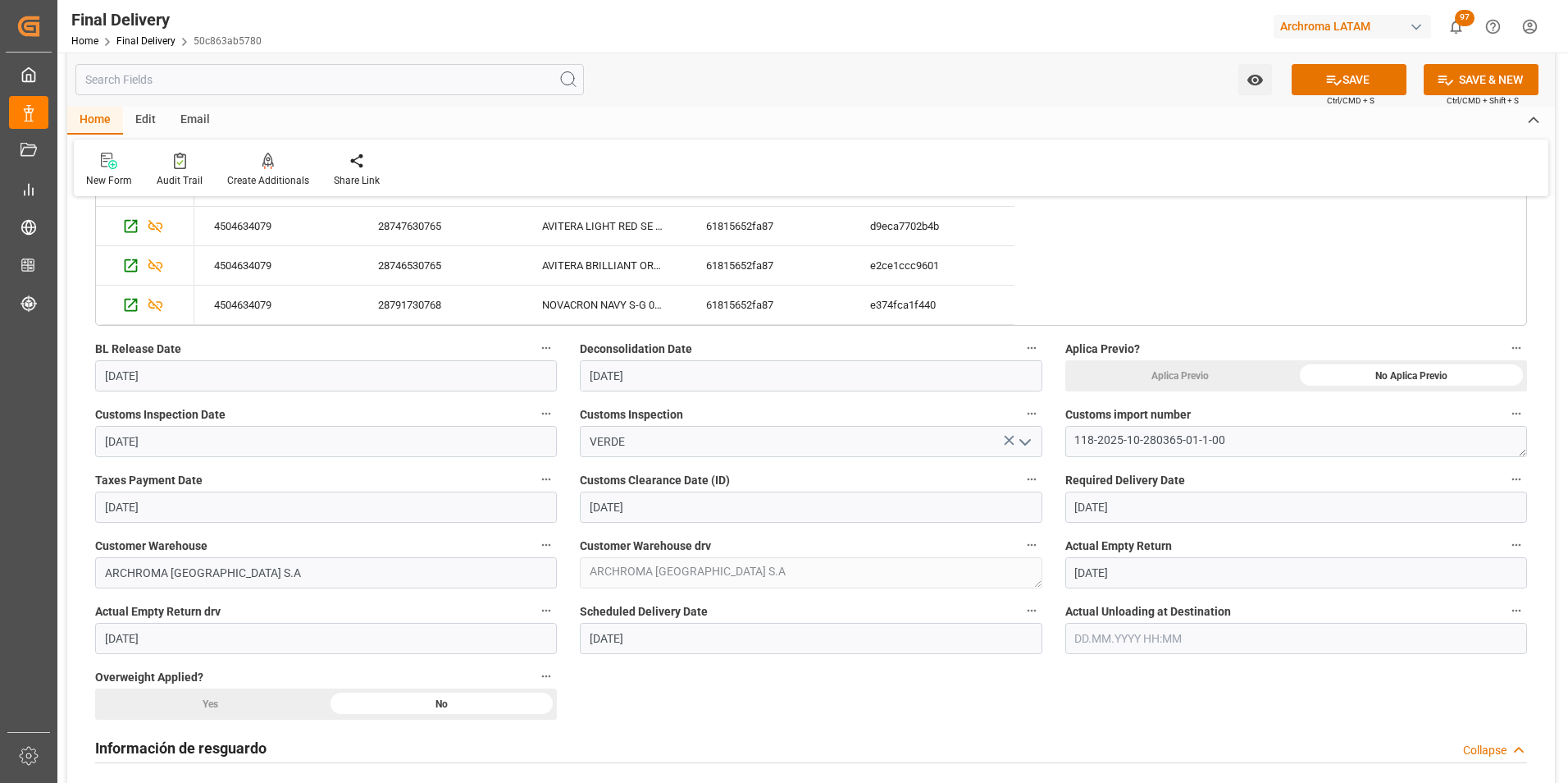
click at [1102, 637] on input "text" at bounding box center [1295, 638] width 461 height 31
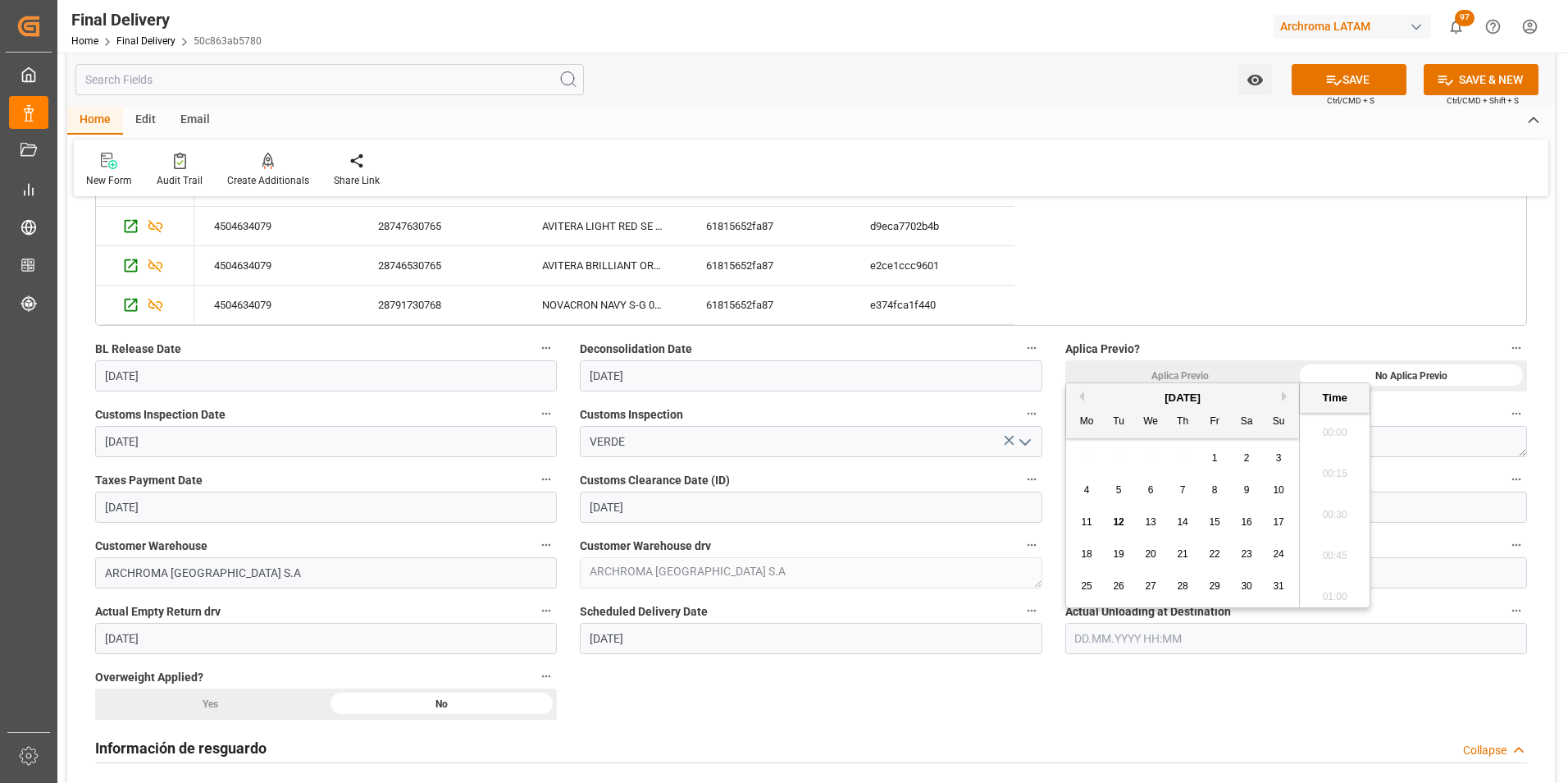
scroll to position [1810, 0]
click at [1250, 518] on span "16" at bounding box center [1246, 522] width 11 height 12
click at [1080, 392] on button "Previous Month" at bounding box center [1078, 396] width 10 height 10
click at [1151, 519] on span "16" at bounding box center [1150, 522] width 11 height 12
type input "[DATE] 00:00"
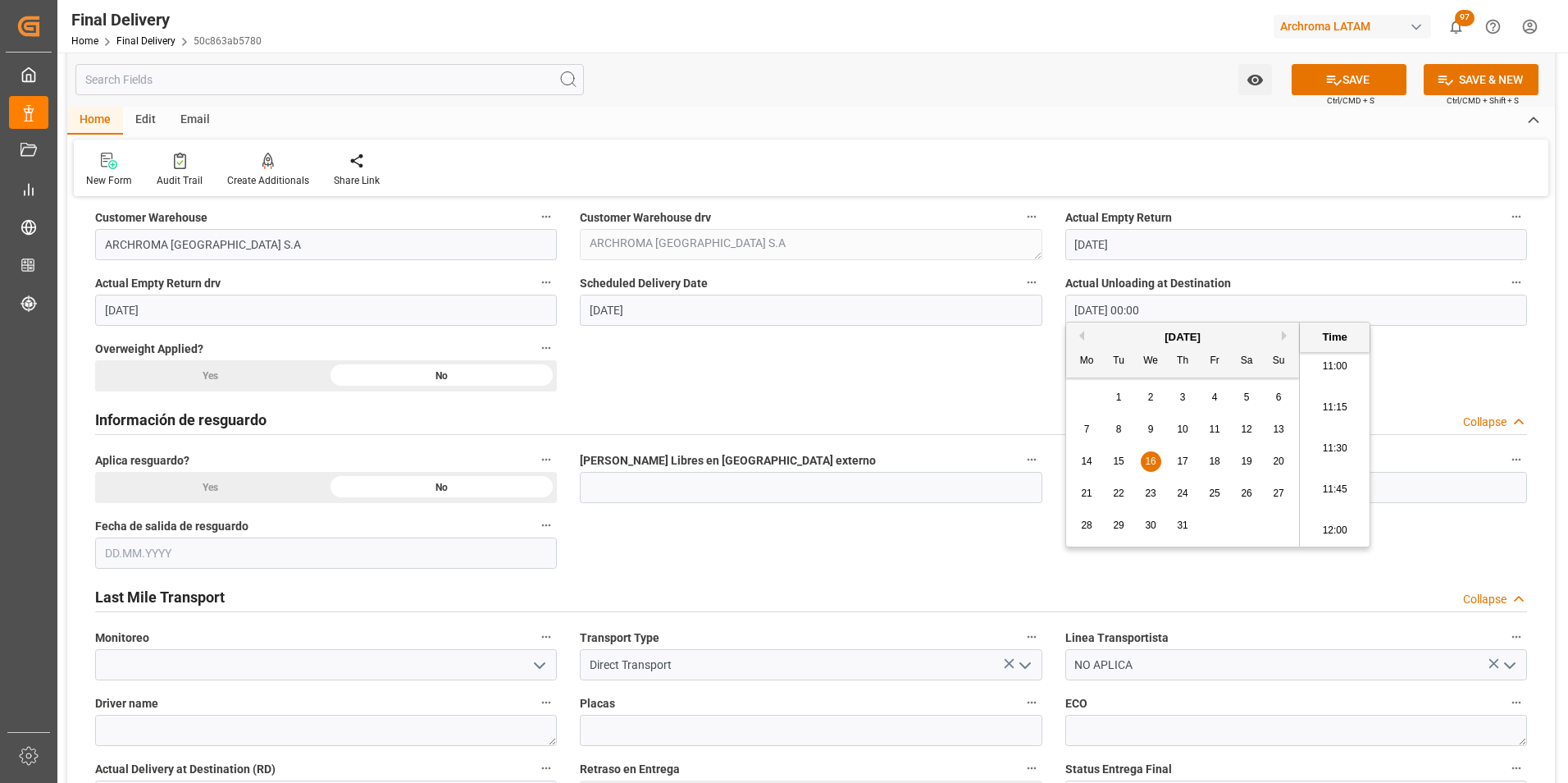
scroll to position [1313, 0]
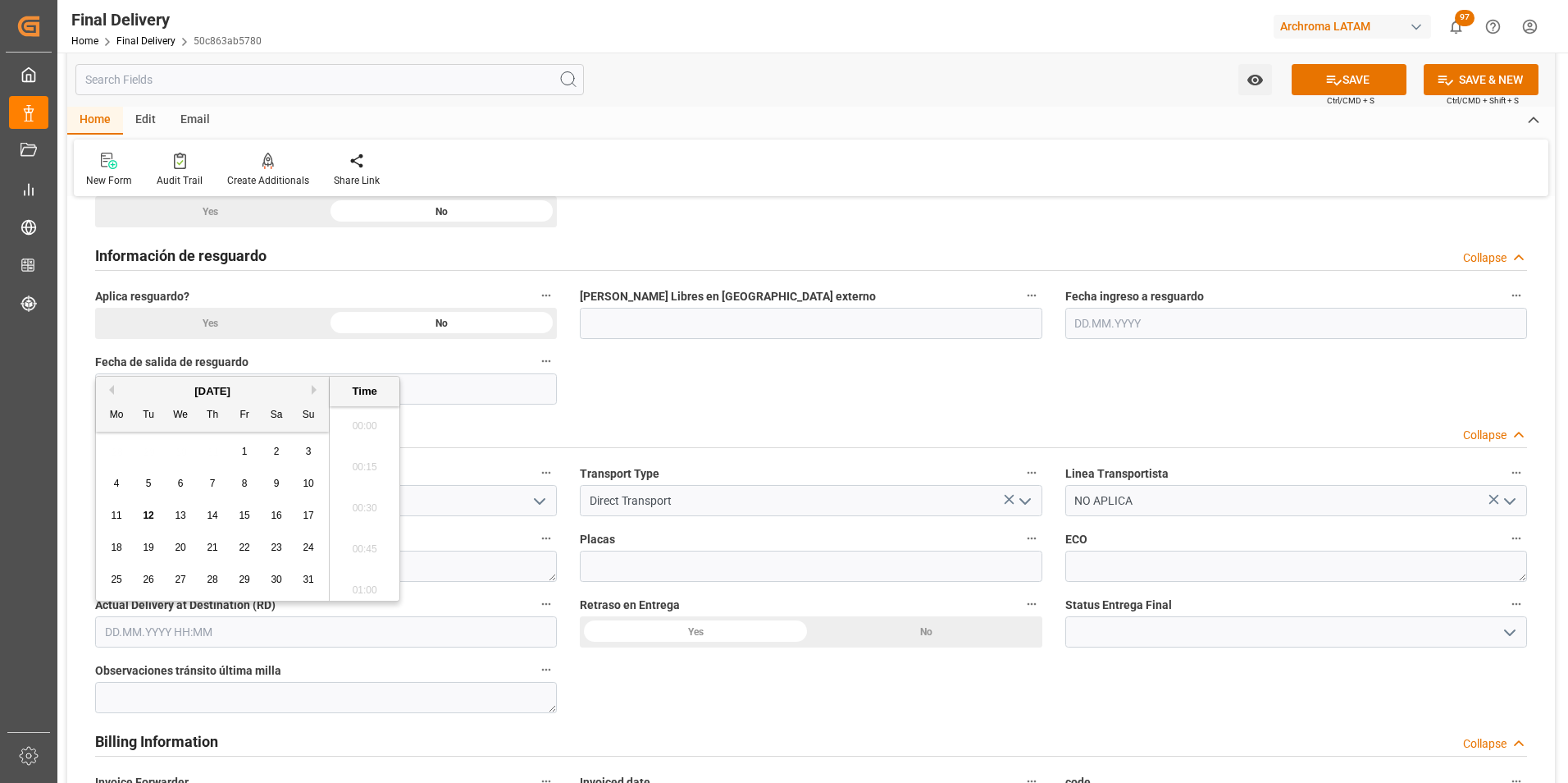
click at [336, 632] on input "text" at bounding box center [325, 632] width 461 height 31
click at [112, 387] on button "Previous Month" at bounding box center [109, 389] width 10 height 10
click at [178, 516] on span "16" at bounding box center [180, 515] width 11 height 12
type input "[DATE] 00:00"
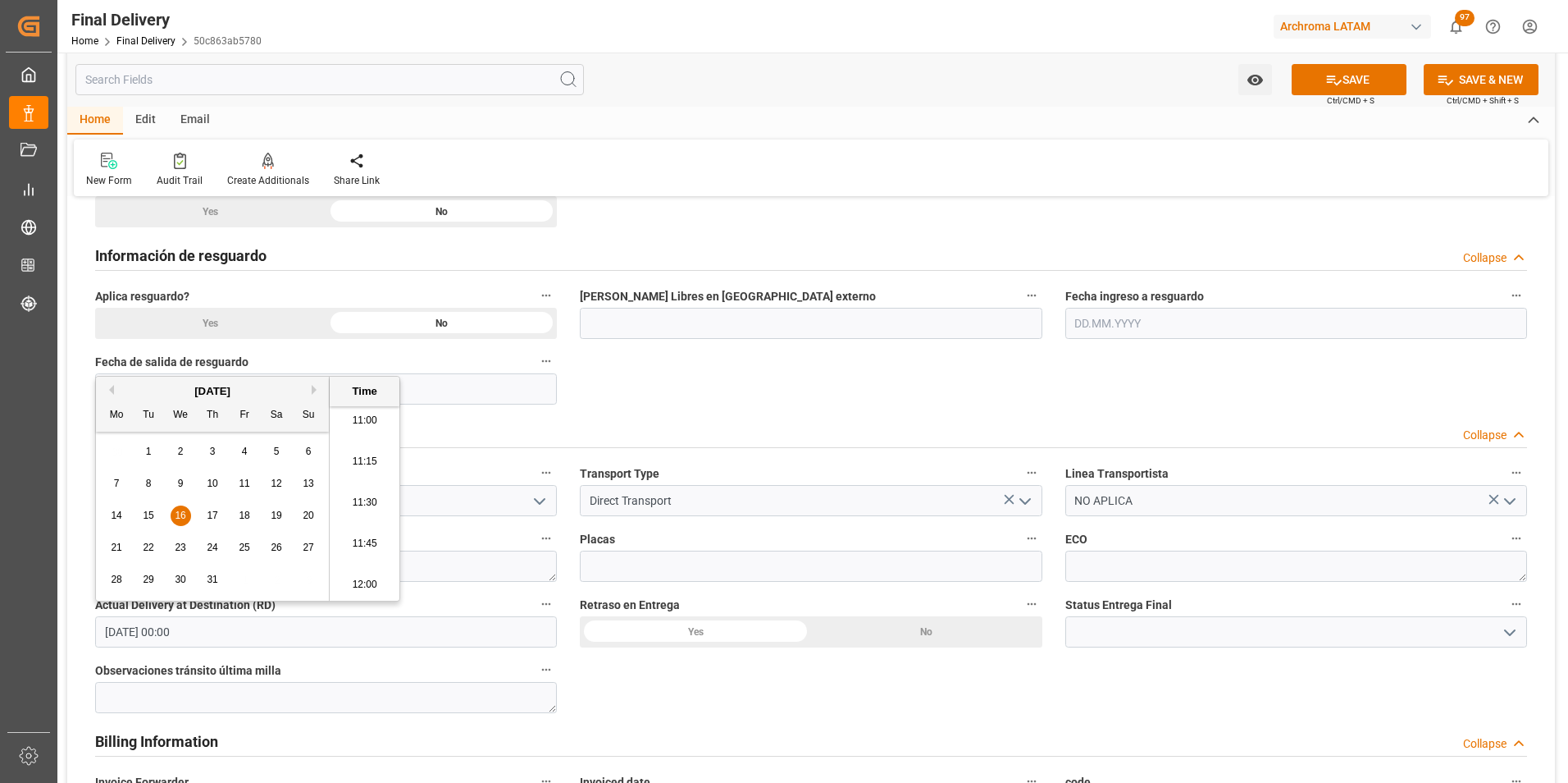
click at [584, 674] on div "BL release Custom inspection Taxes payment Custom clearance Delivered BL releas…" at bounding box center [811, 276] width 1487 height 2757
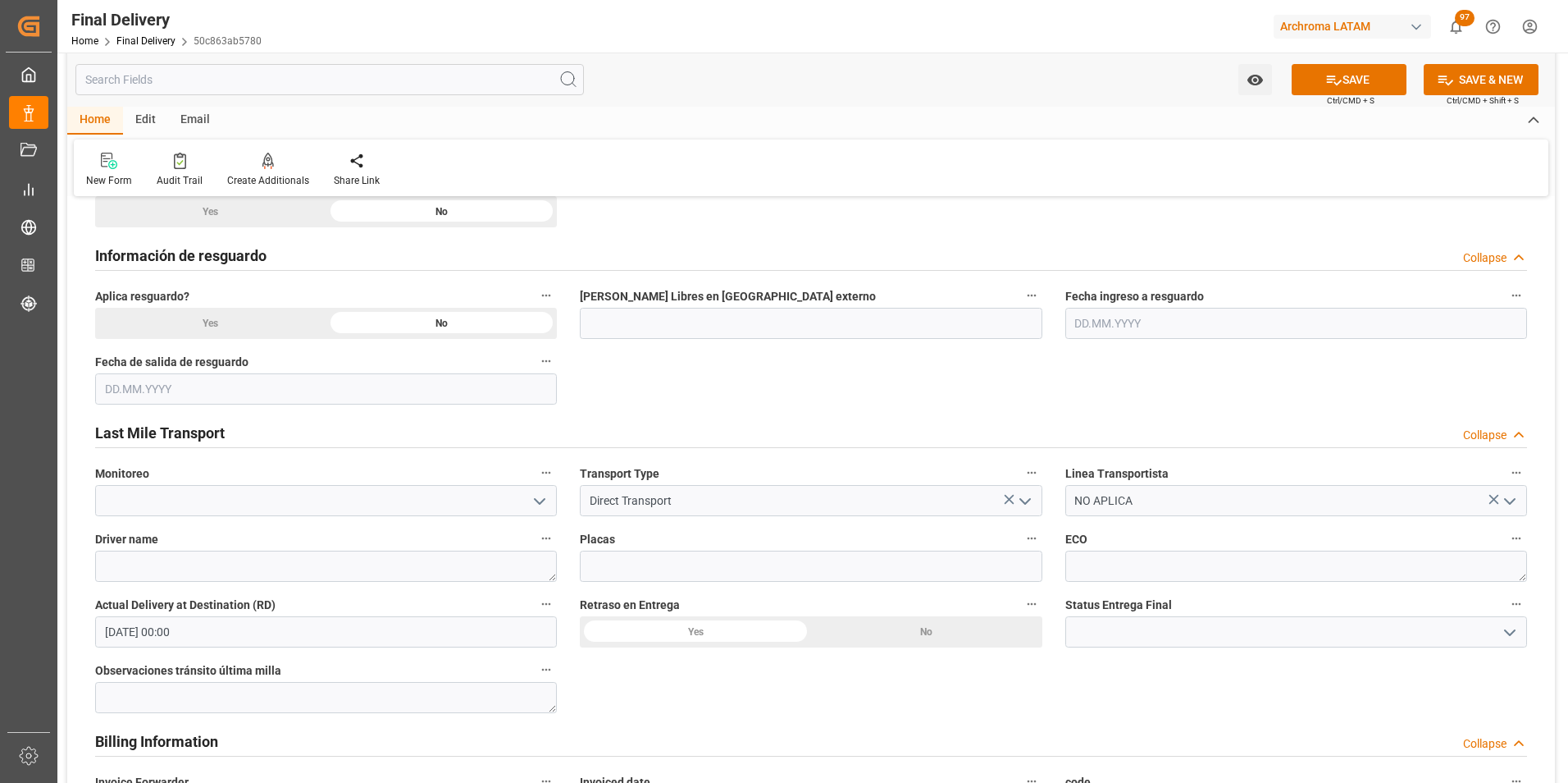
click at [1495, 636] on input at bounding box center [1295, 632] width 461 height 31
click at [1512, 628] on icon "open menu" at bounding box center [1510, 632] width 19 height 19
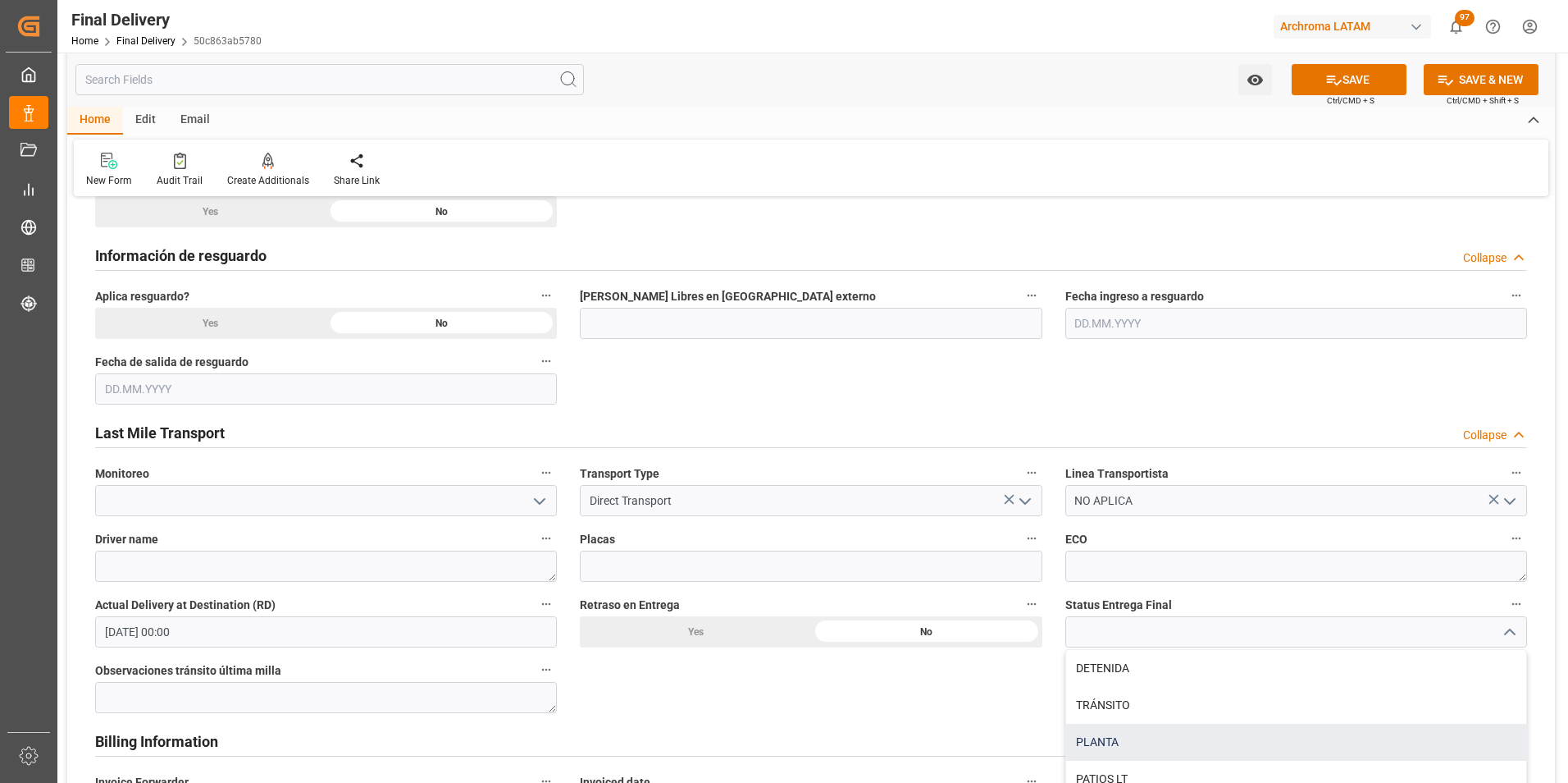
click at [1127, 727] on div "PLANTA" at bounding box center [1296, 742] width 460 height 37
type input "PLANTA"
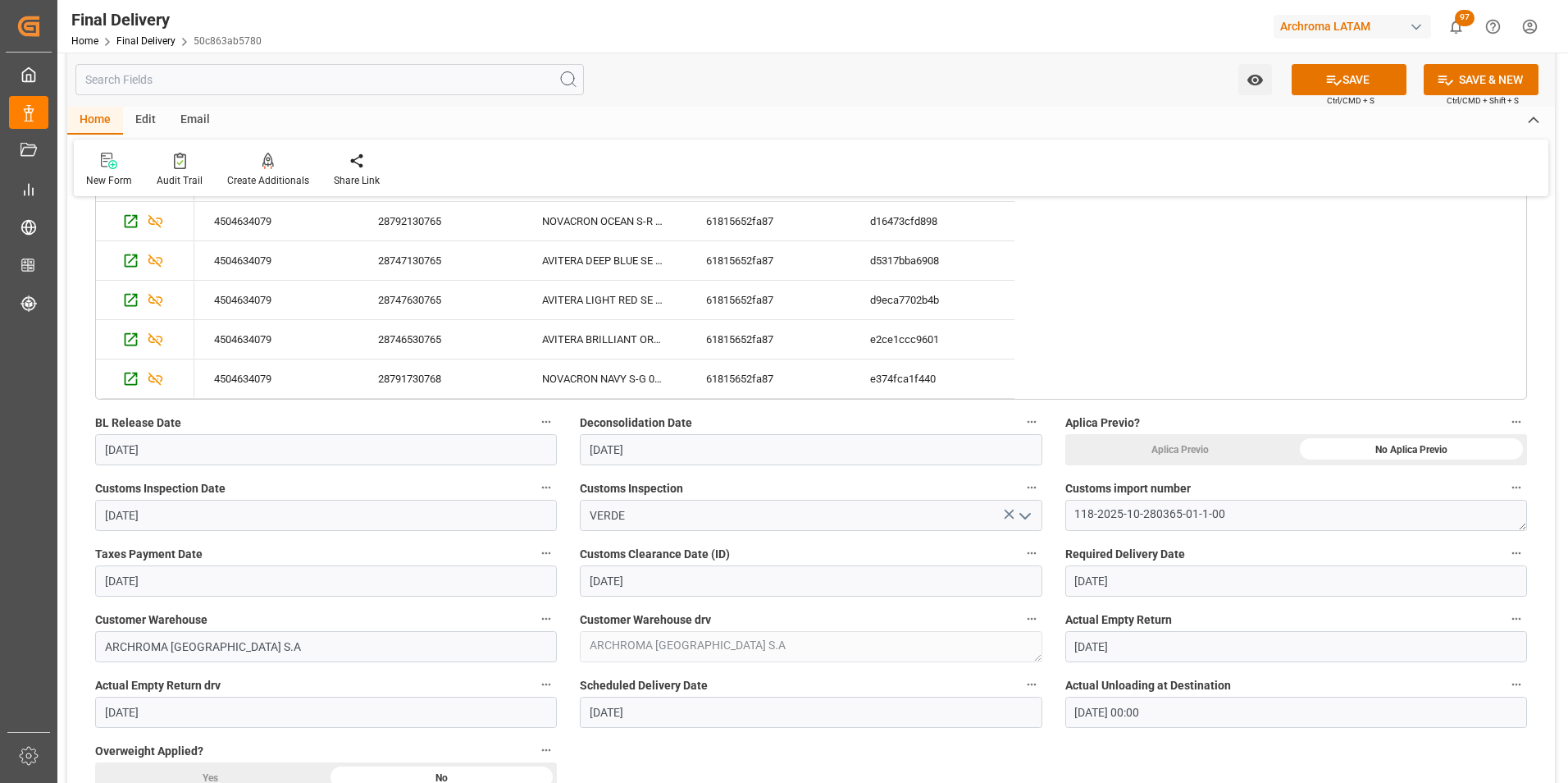
scroll to position [739, 0]
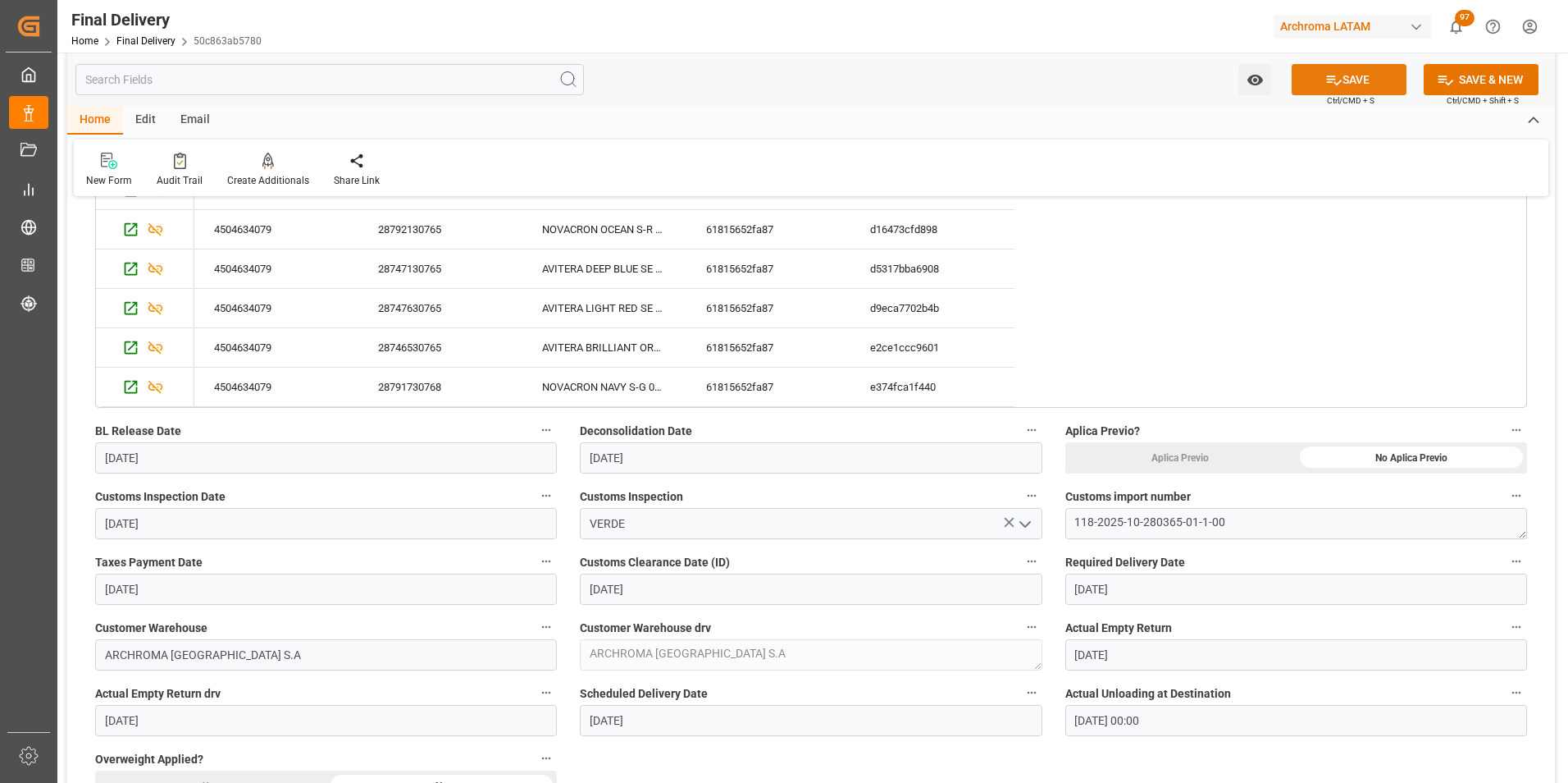
click at [1325, 77] on icon at bounding box center [1333, 80] width 17 height 17
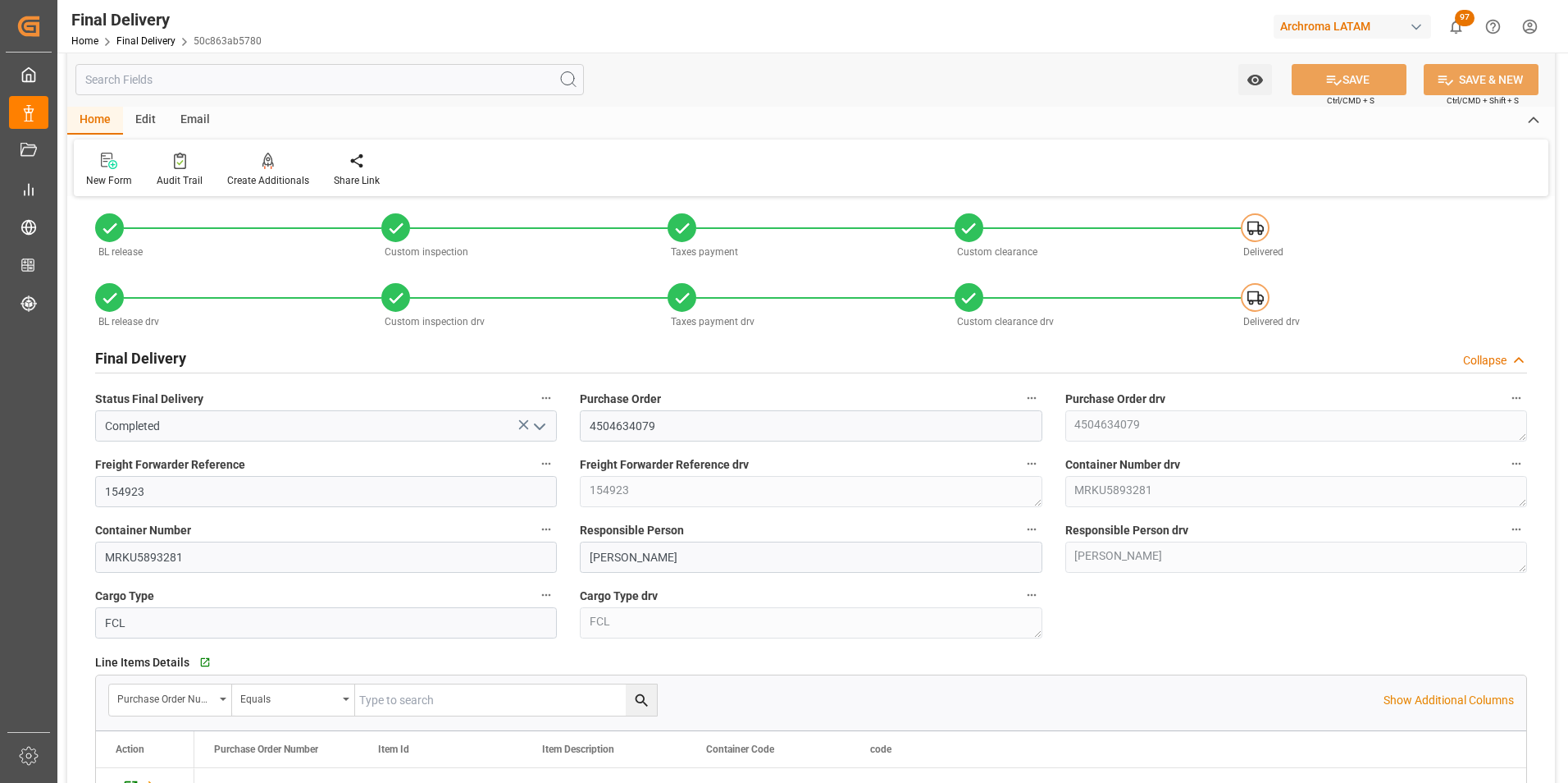
scroll to position [0, 0]
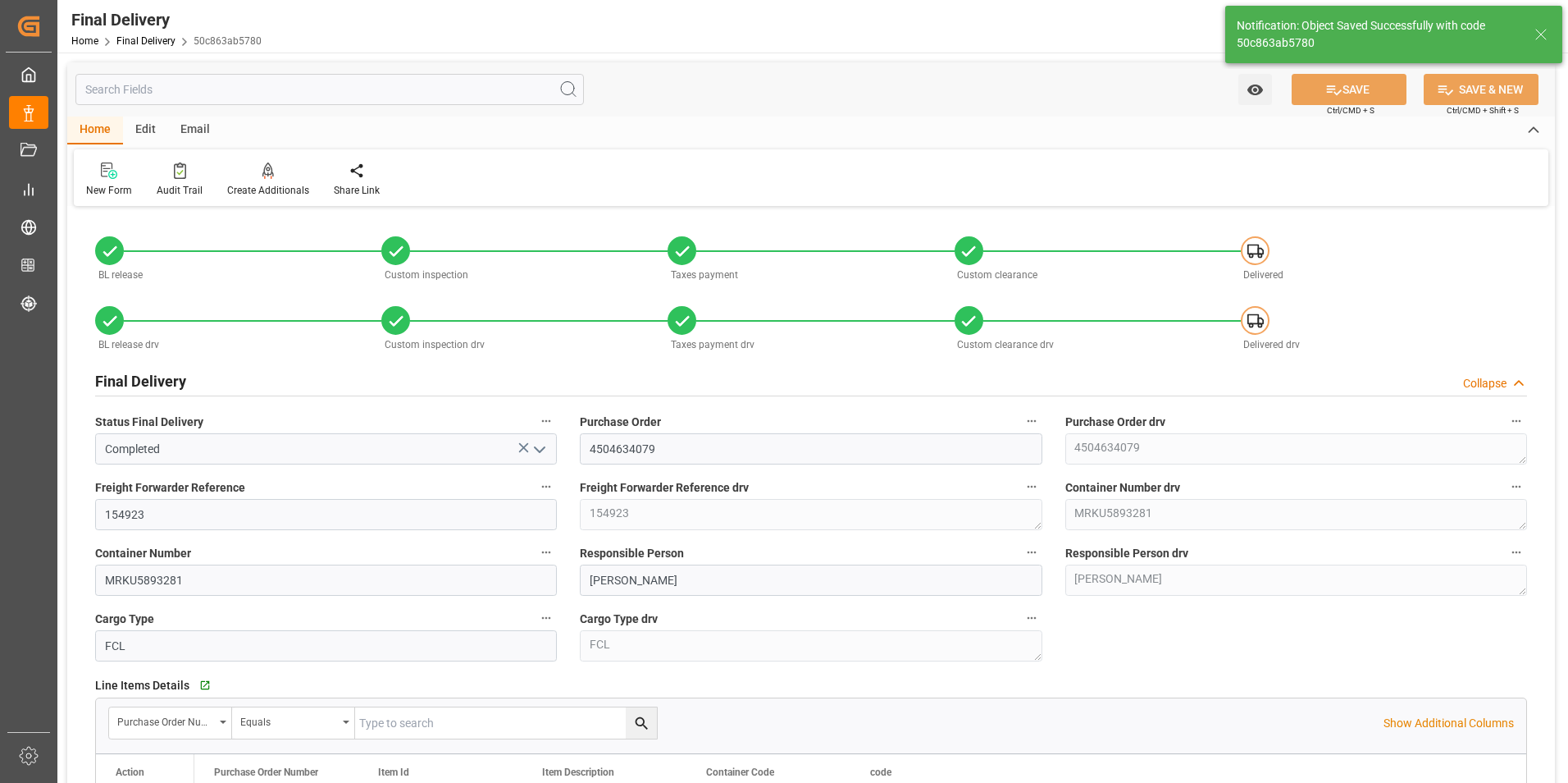
type textarea "1"
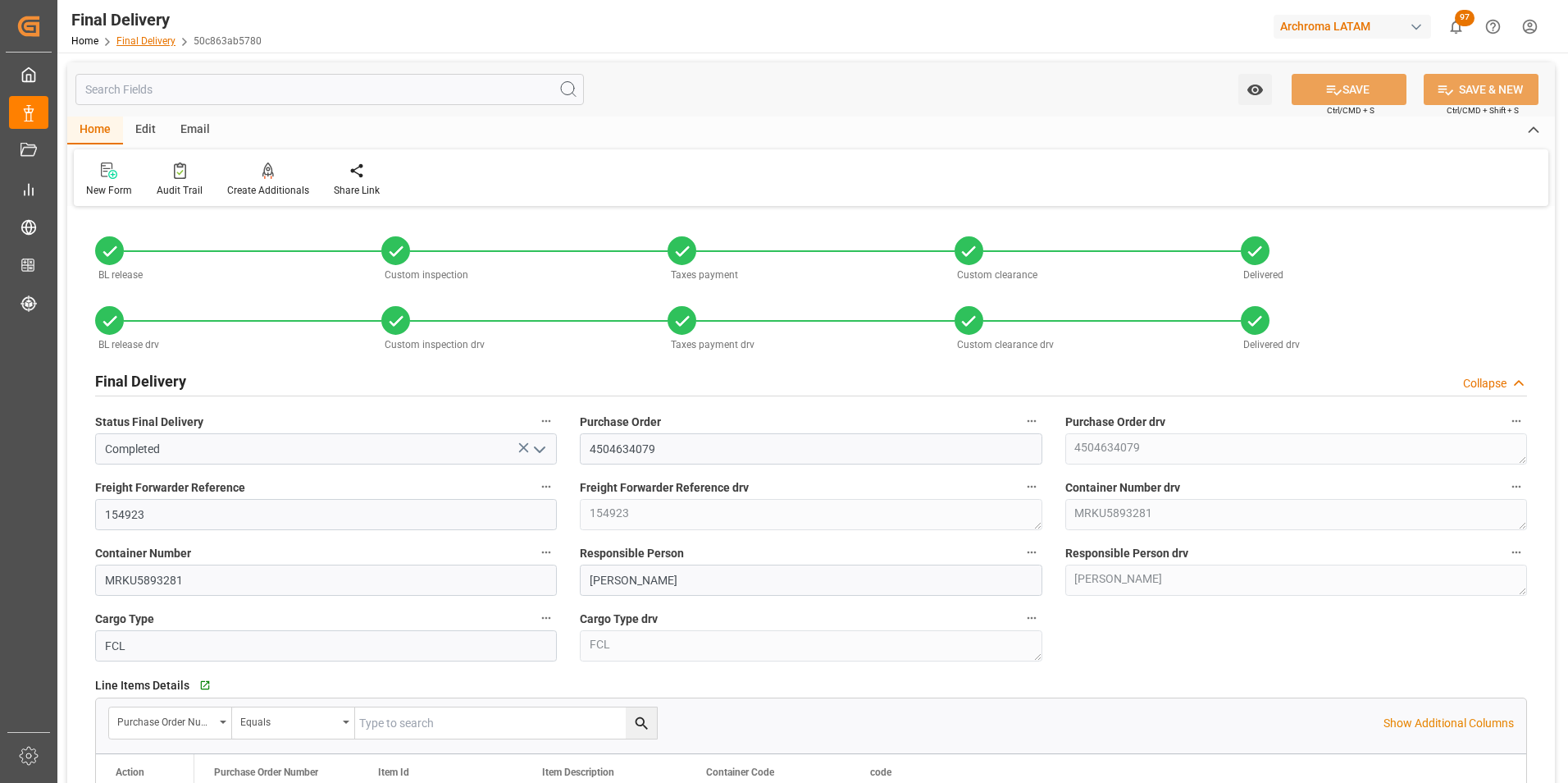
click at [138, 43] on link "Final Delivery" at bounding box center [146, 41] width 59 height 12
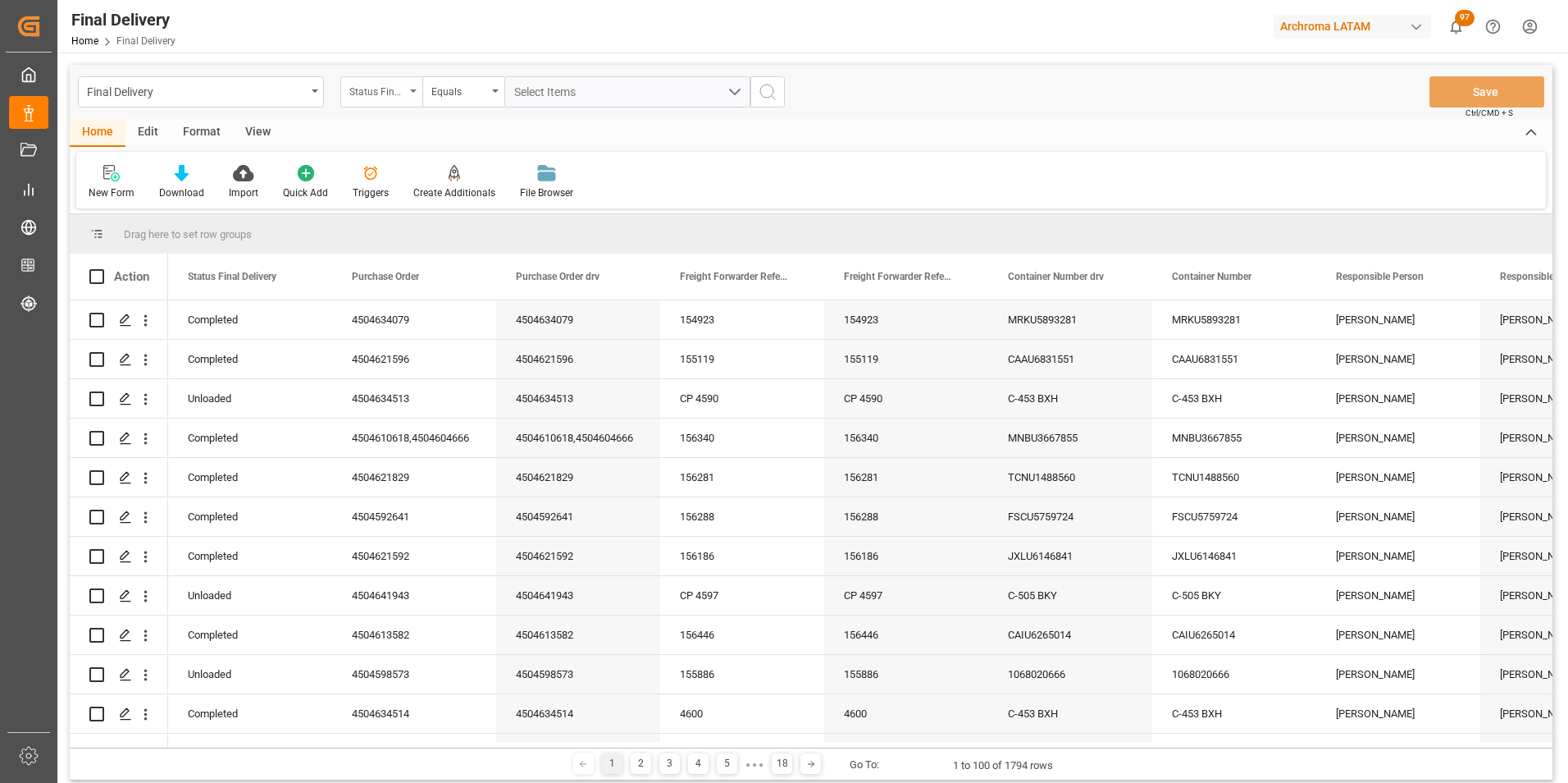
click at [400, 103] on div "Status Final Delivery" at bounding box center [381, 91] width 82 height 31
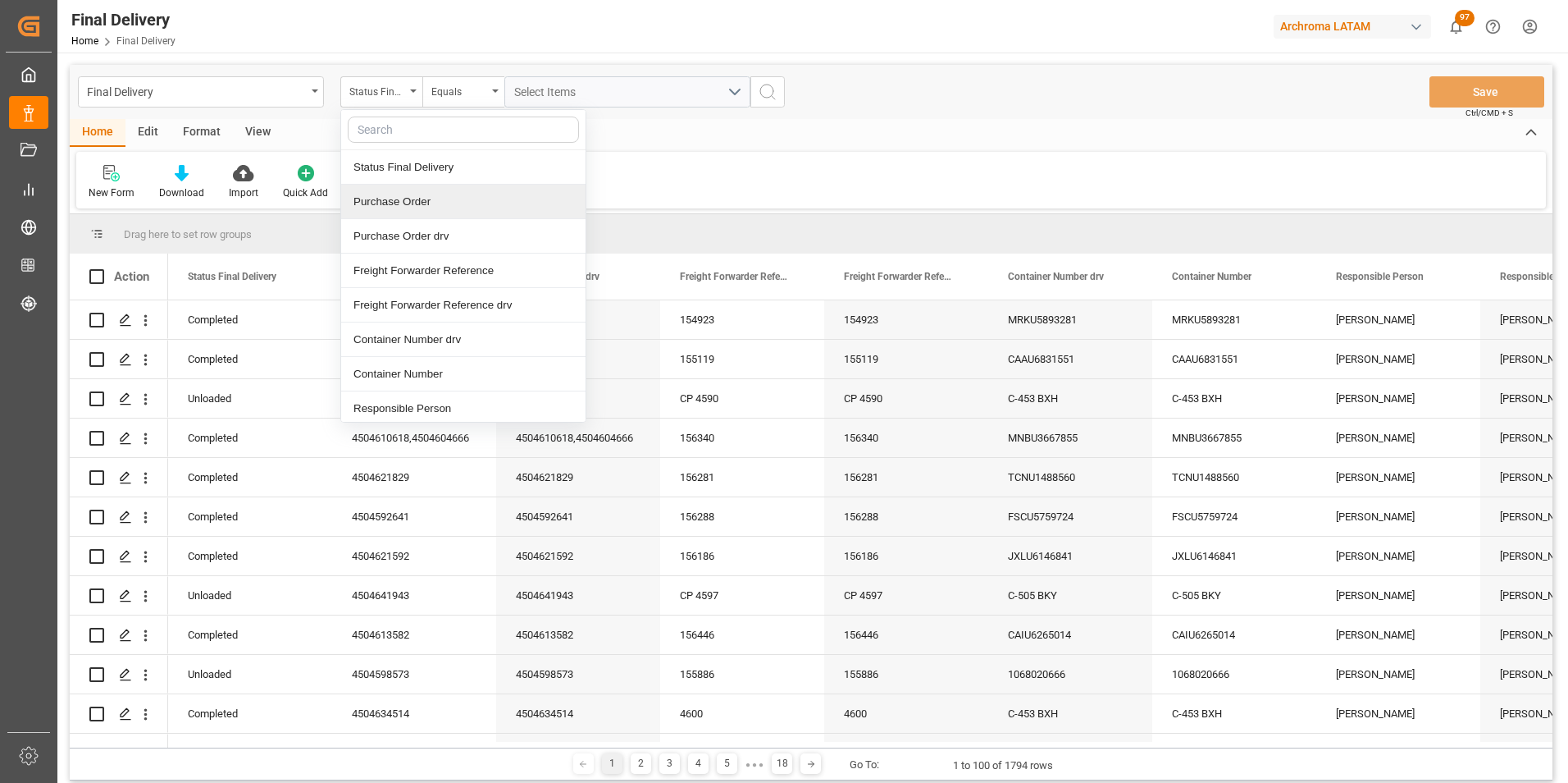
click at [413, 194] on div "Purchase Order" at bounding box center [463, 201] width 244 height 35
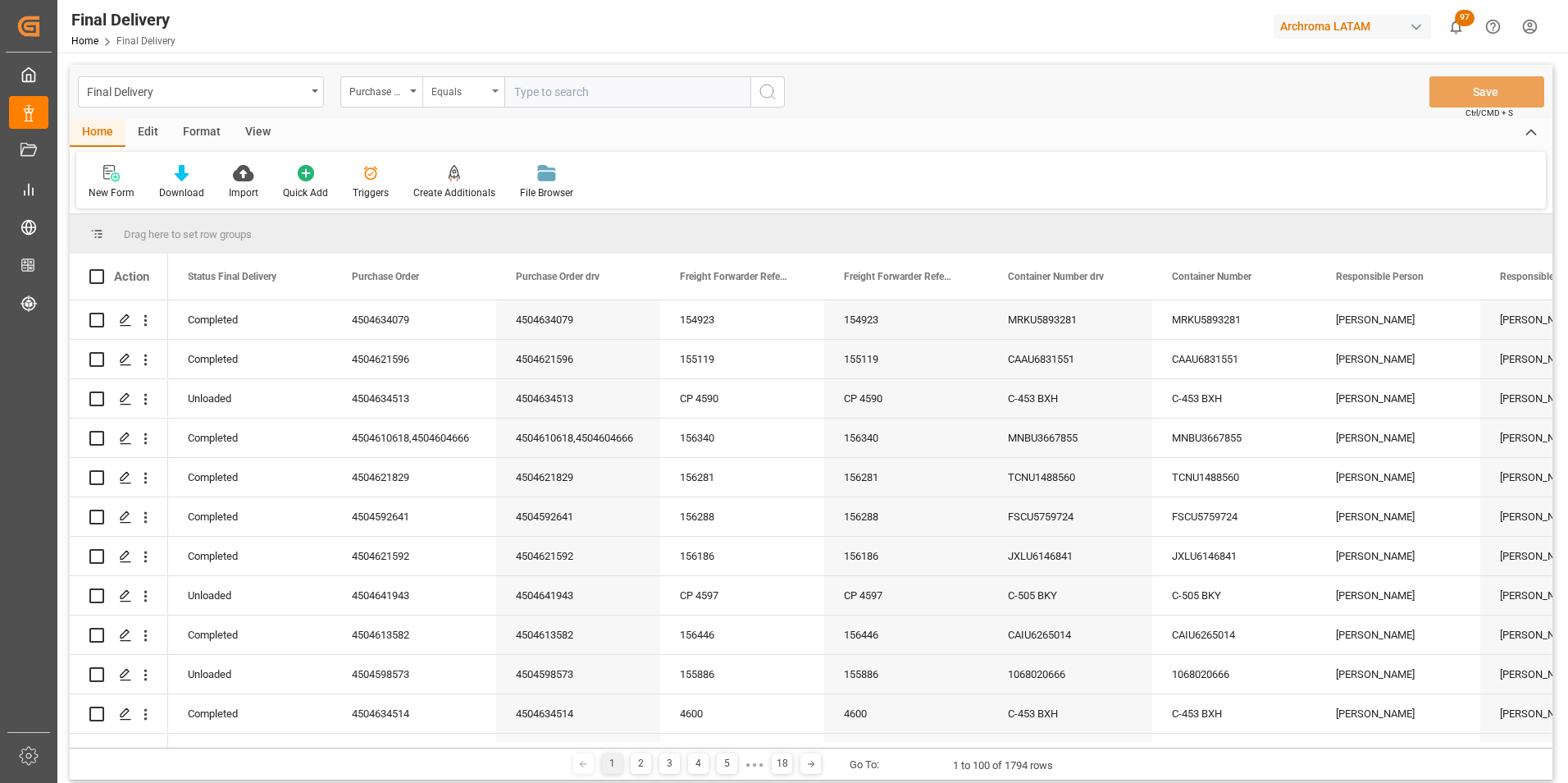
click at [459, 97] on div "Equals" at bounding box center [459, 89] width 56 height 19
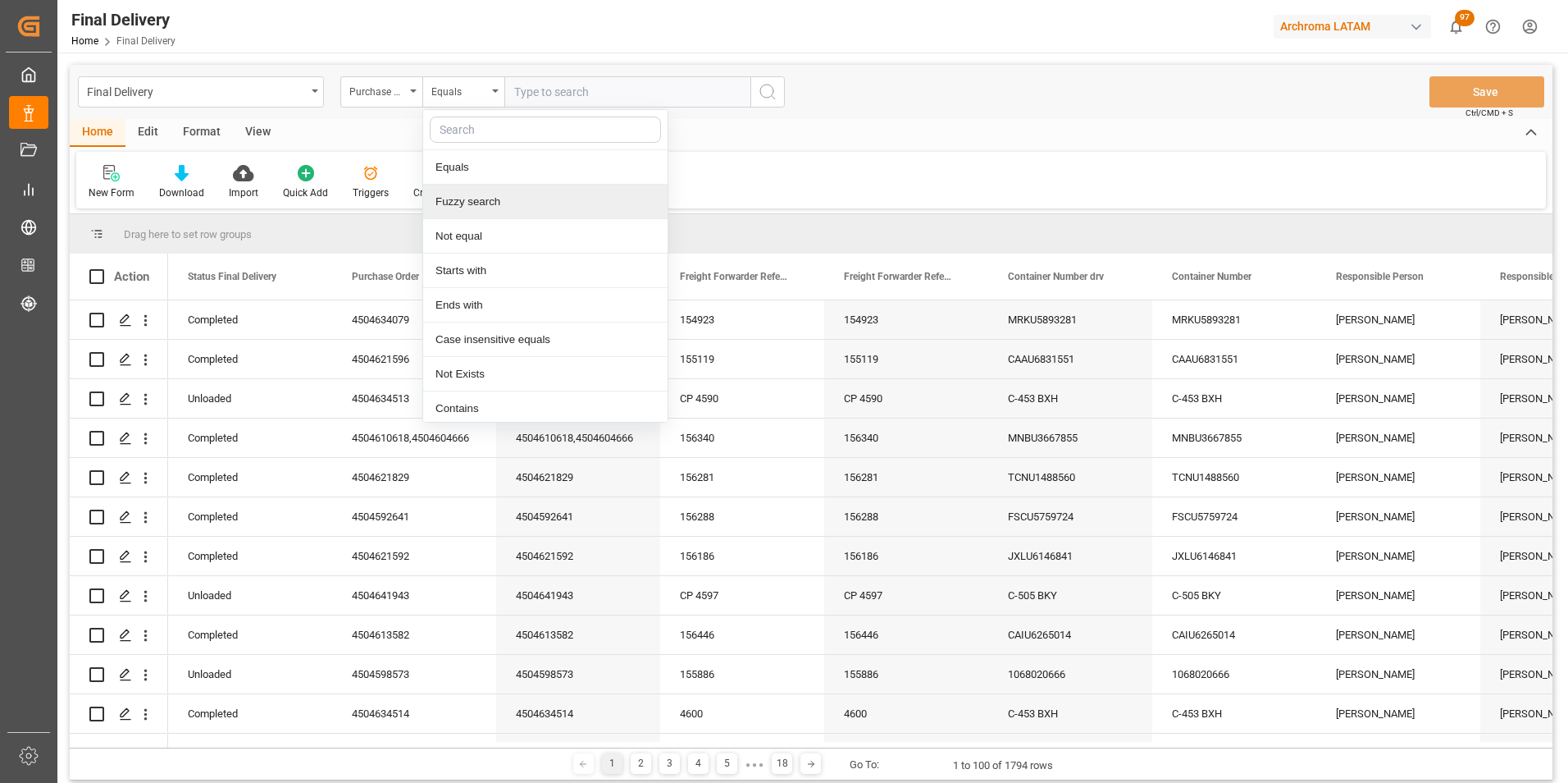
click at [470, 192] on div "Fuzzy search" at bounding box center [545, 201] width 244 height 35
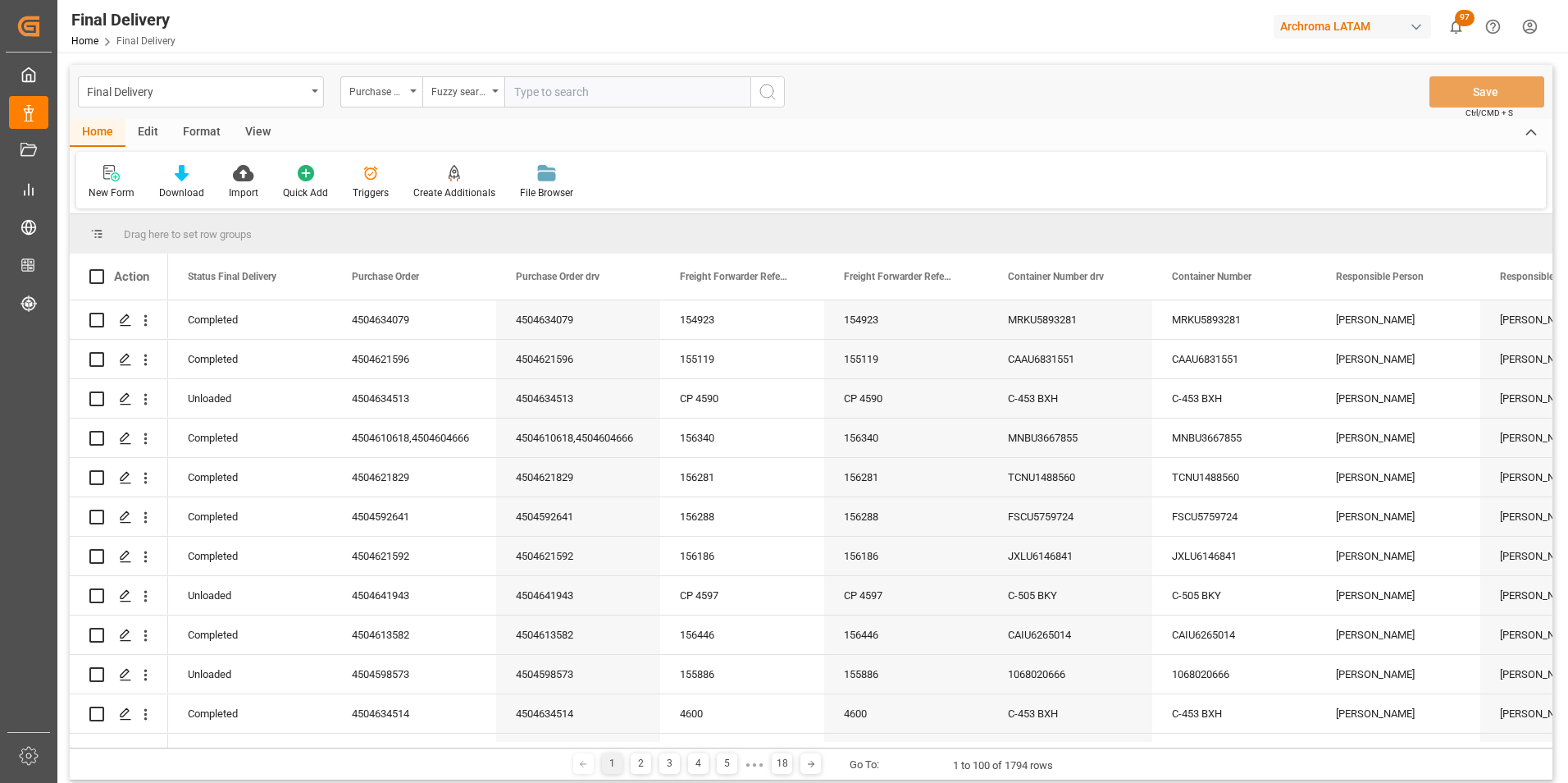
paste input "4504616562"
type input "4504616562"
click at [761, 94] on icon "search button" at bounding box center [768, 92] width 19 height 19
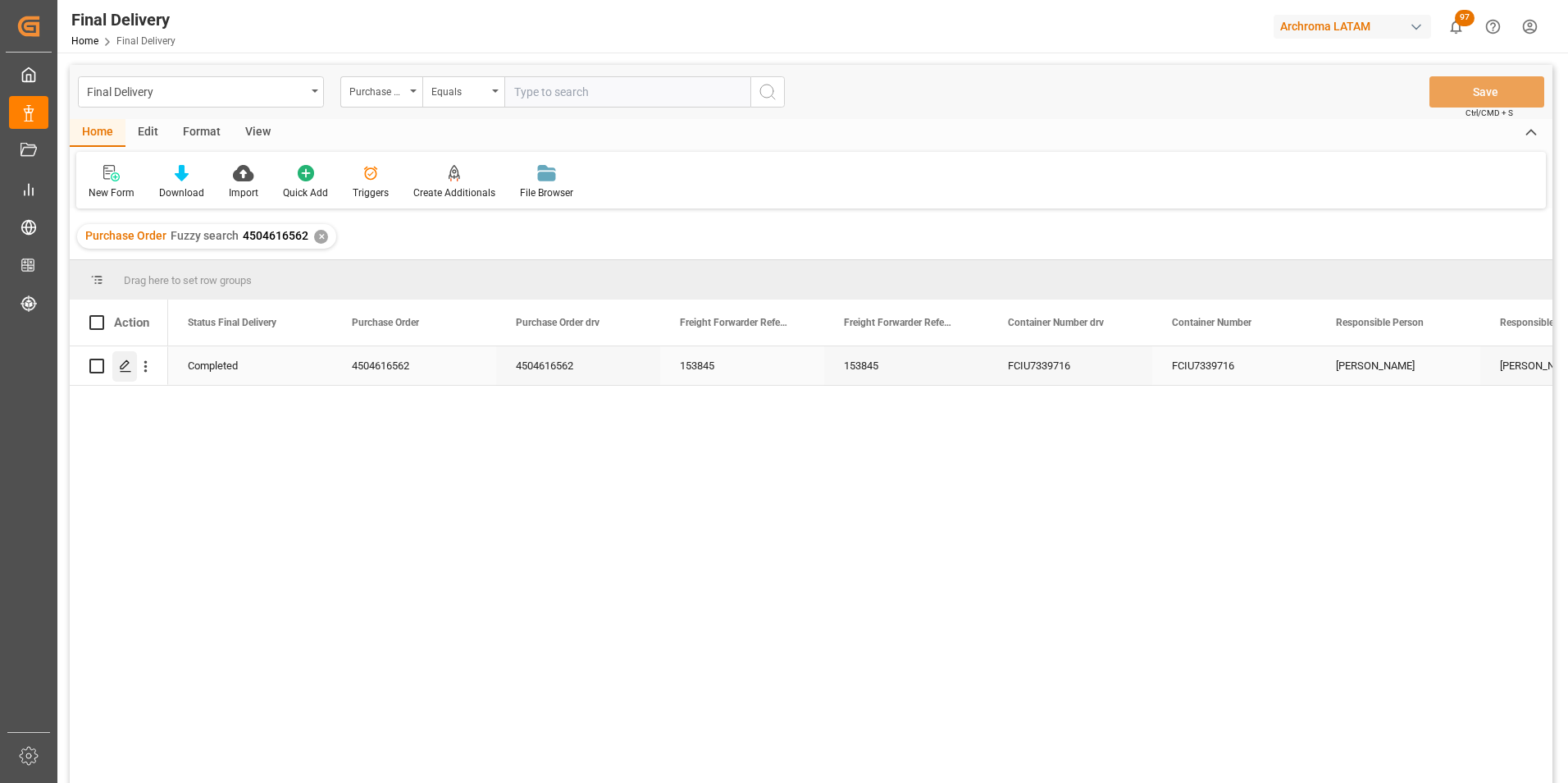
click at [133, 369] on div "Press SPACE to select this row." at bounding box center [125, 366] width 25 height 30
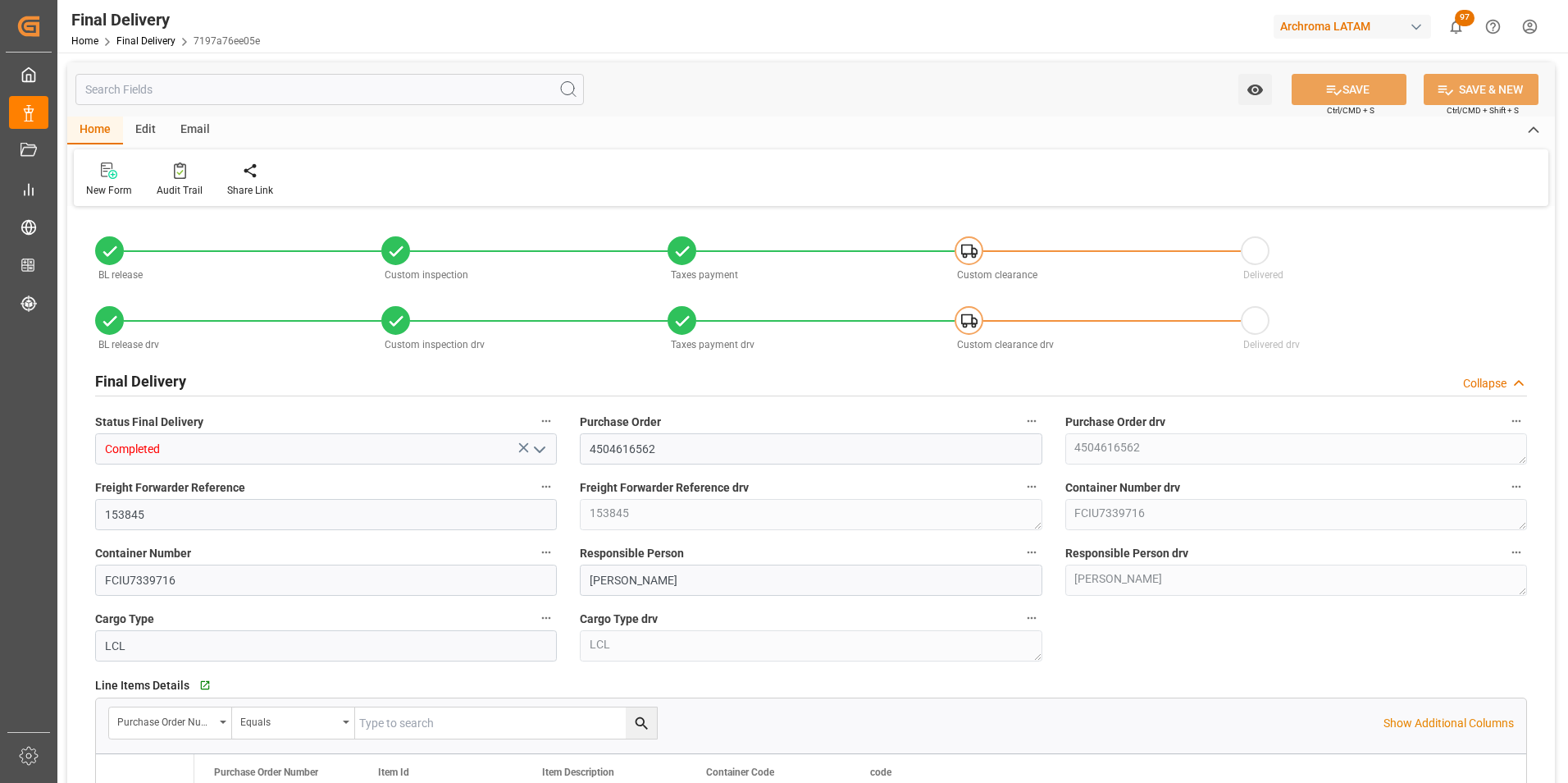
type input "7"
type input "[DATE]"
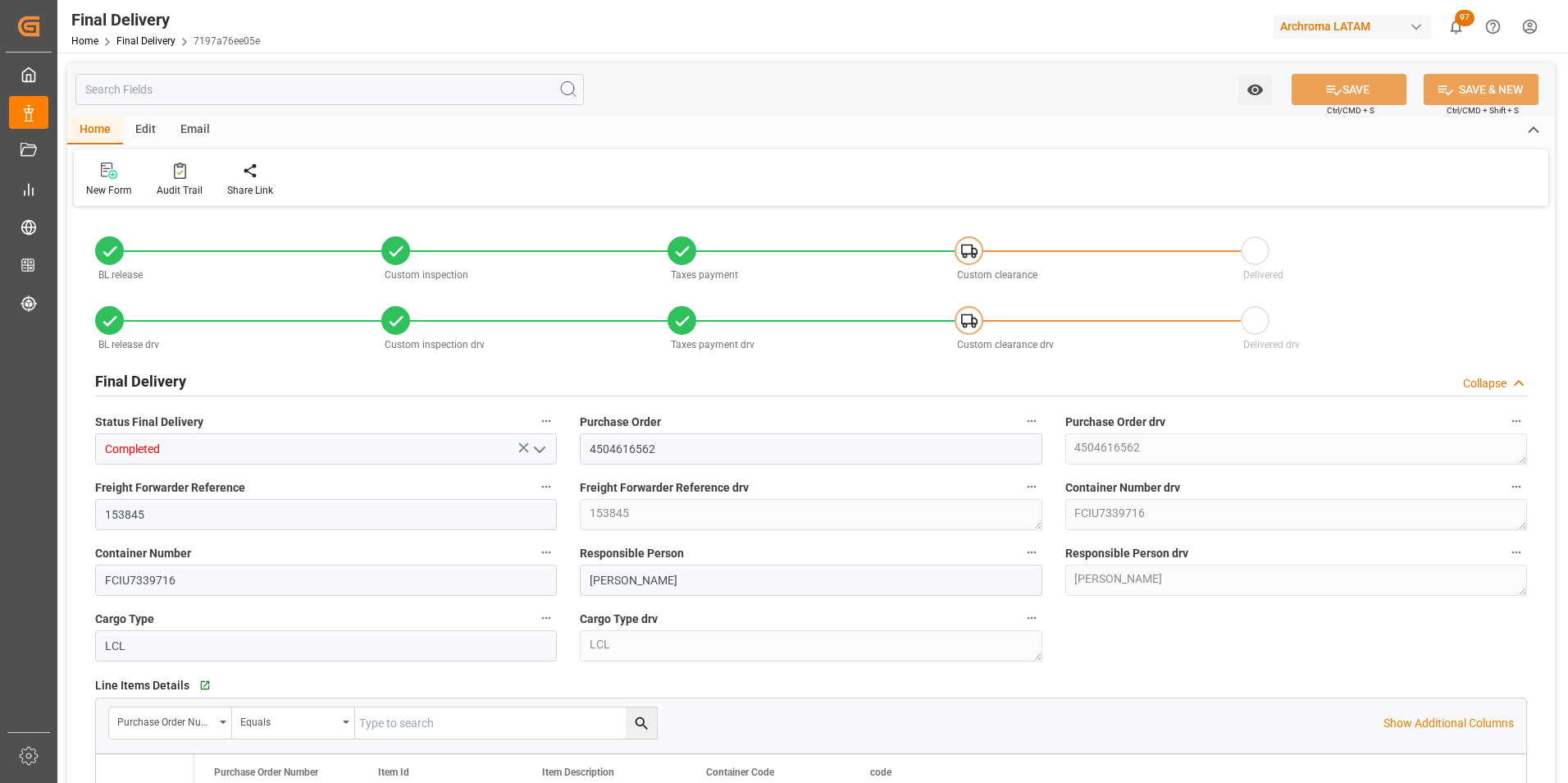
type input "[DATE]"
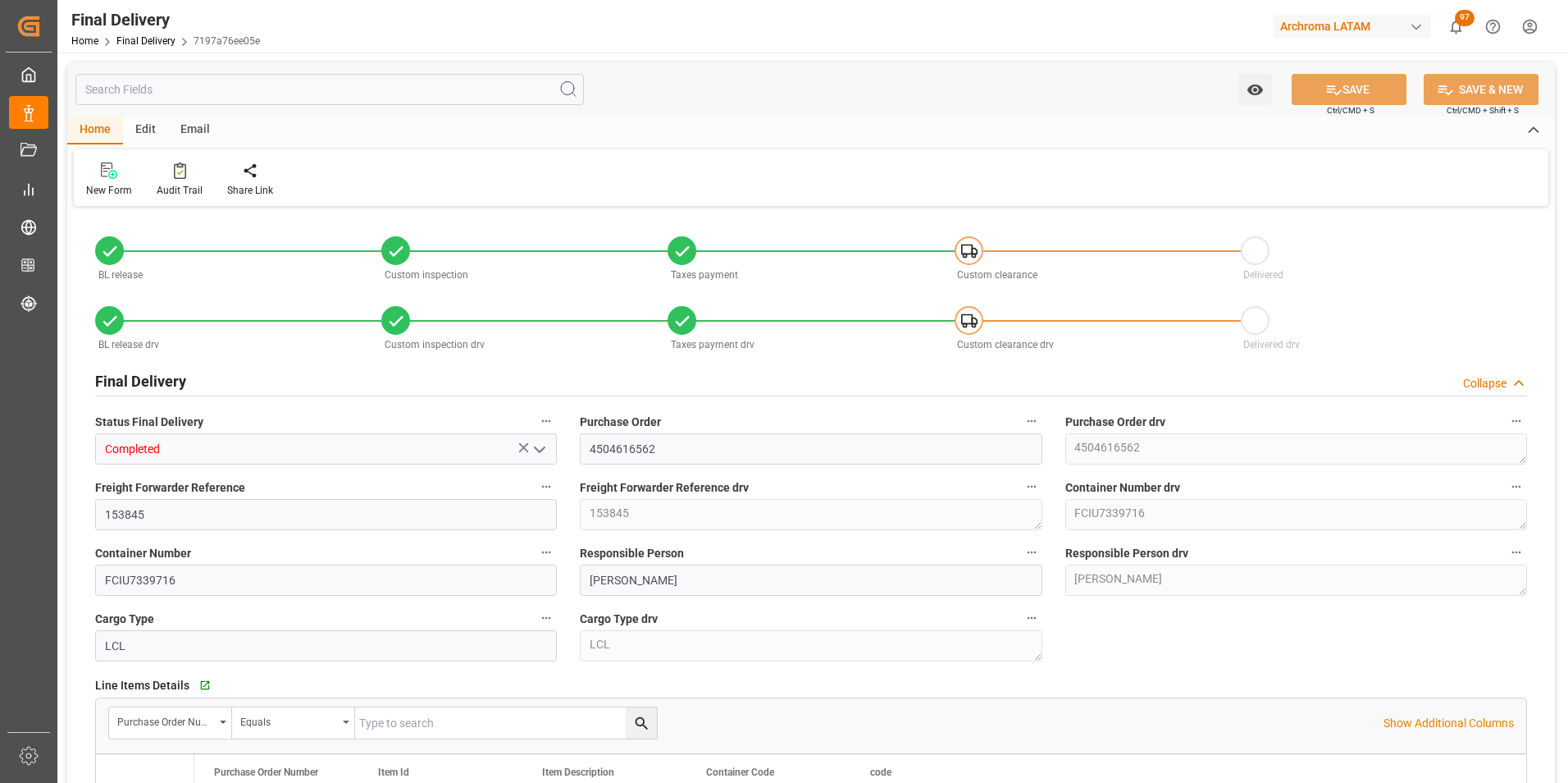
type input "[DATE]"
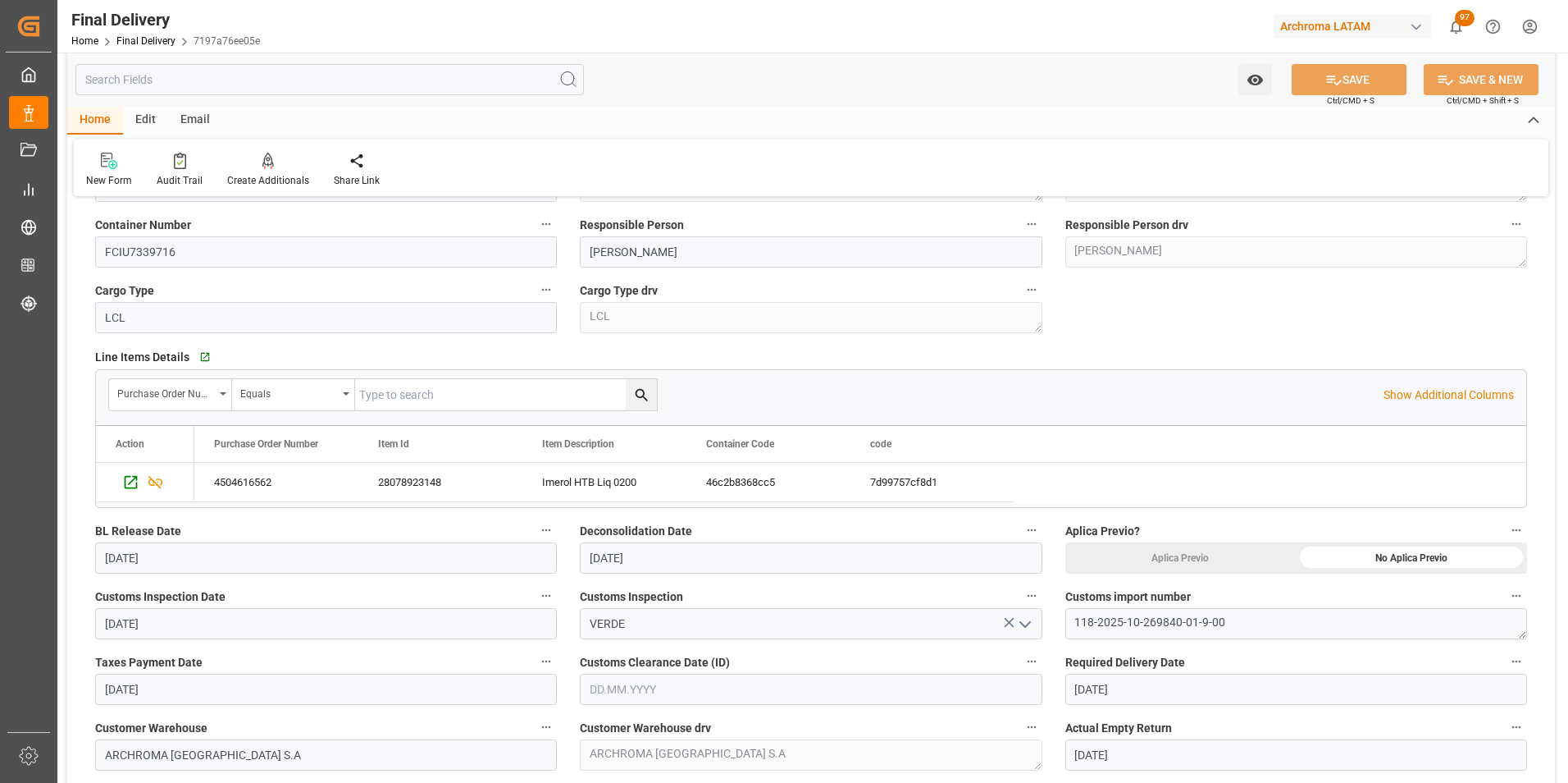
scroll to position [492, 0]
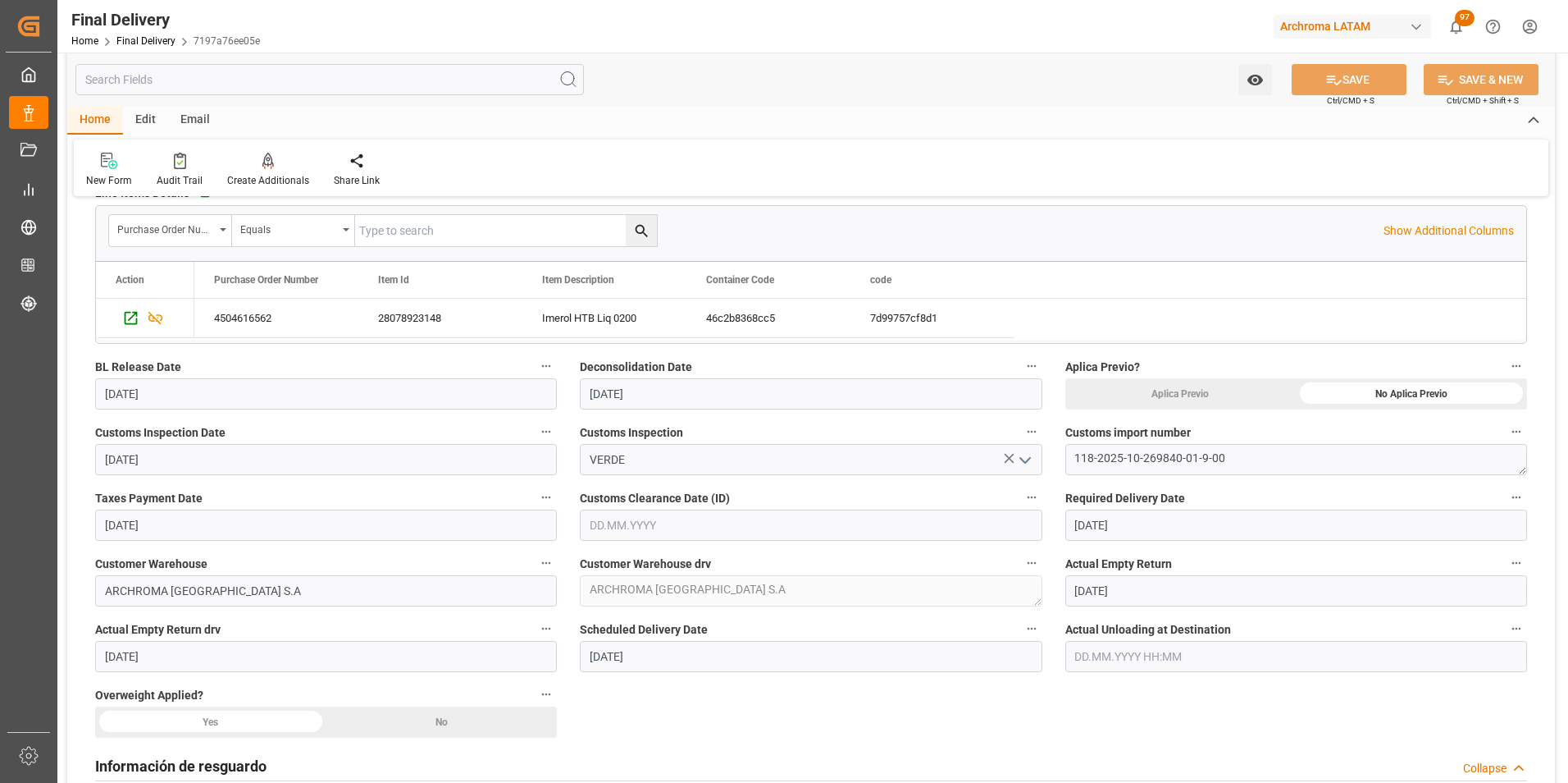
click at [1089, 670] on input "text" at bounding box center [1295, 655] width 461 height 31
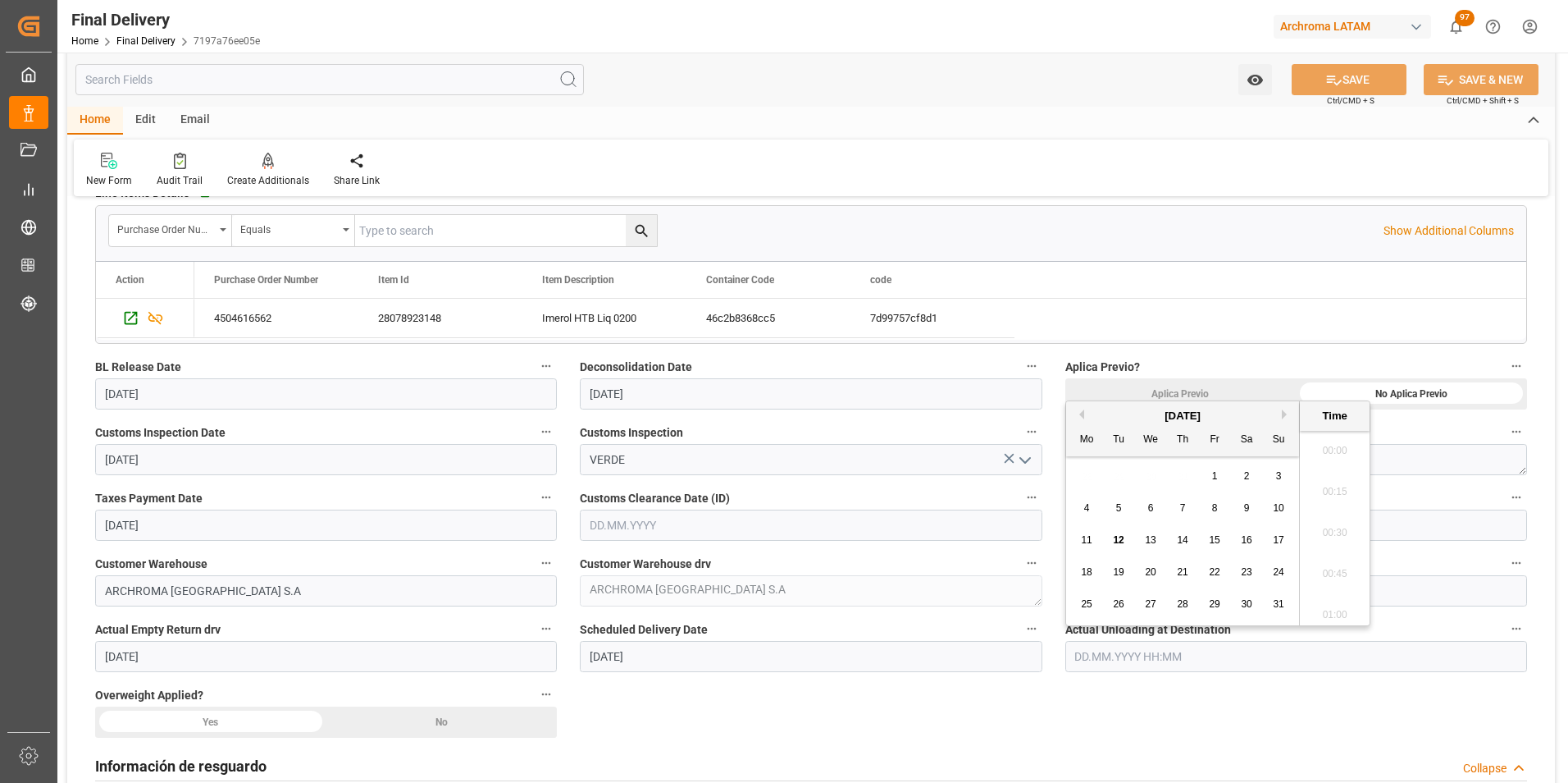
scroll to position [1810, 0]
click at [1080, 415] on button "Previous Month" at bounding box center [1078, 414] width 10 height 10
click at [1183, 534] on span "17" at bounding box center [1182, 539] width 11 height 12
type input "[DATE] 00:00"
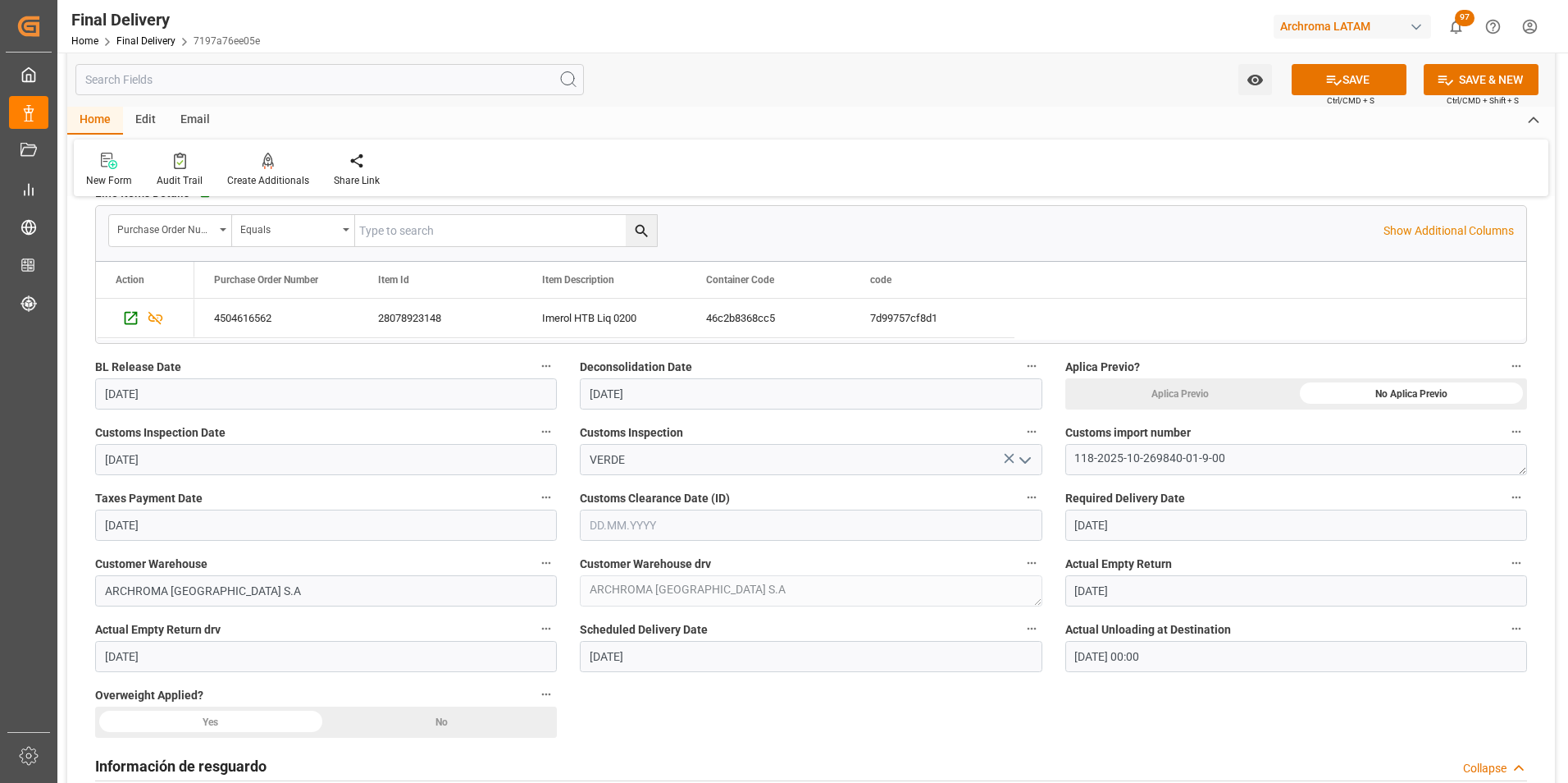
click at [707, 518] on input "text" at bounding box center [810, 524] width 461 height 31
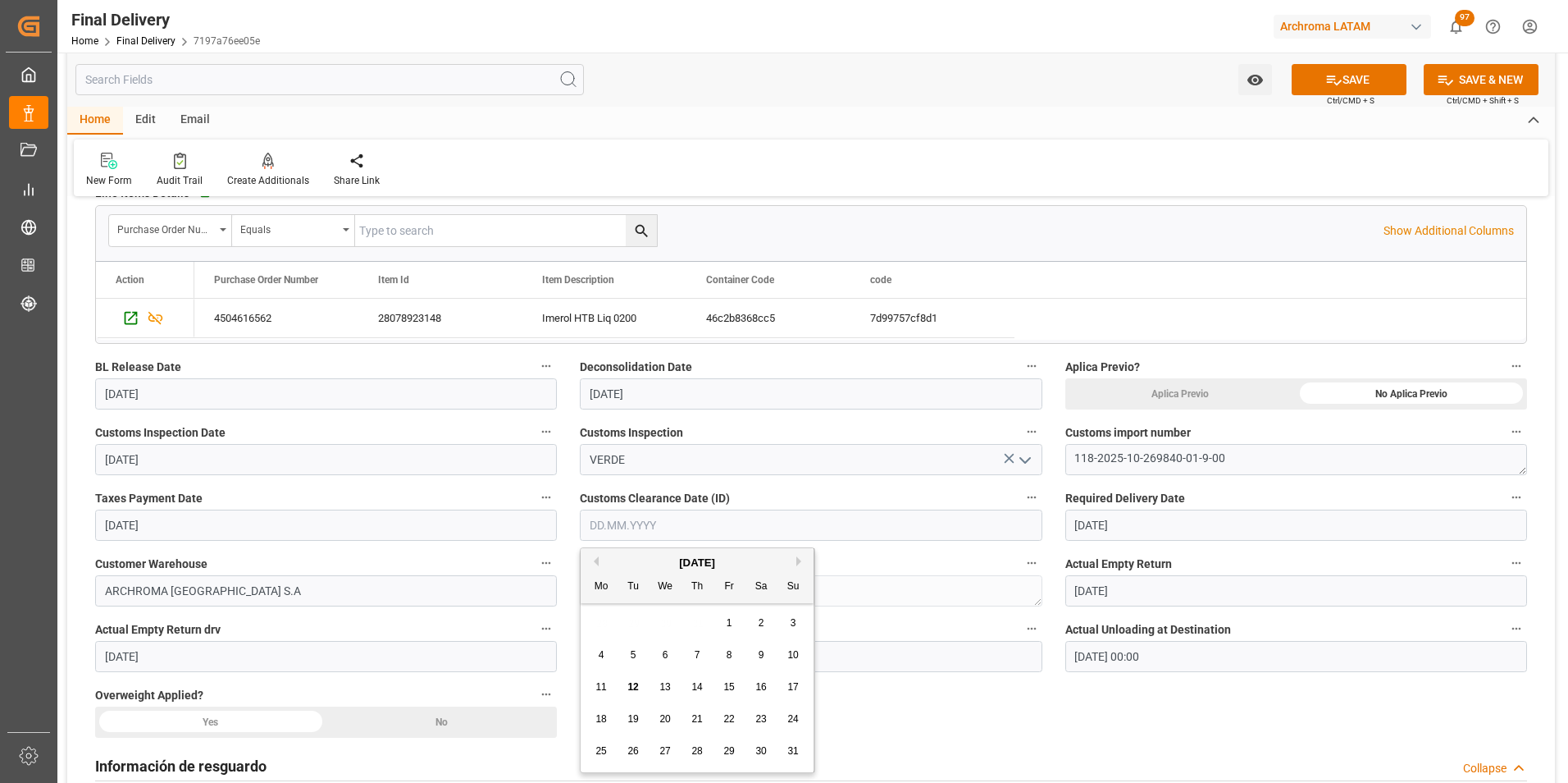
click at [600, 558] on div "[DATE]" at bounding box center [697, 562] width 233 height 17
click at [595, 558] on button "Previous Month" at bounding box center [593, 561] width 10 height 10
click at [593, 558] on button "Previous Month" at bounding box center [593, 561] width 10 height 10
click at [797, 560] on button "Next Month" at bounding box center [800, 561] width 10 height 10
click at [597, 647] on div "7" at bounding box center [601, 655] width 20 height 19
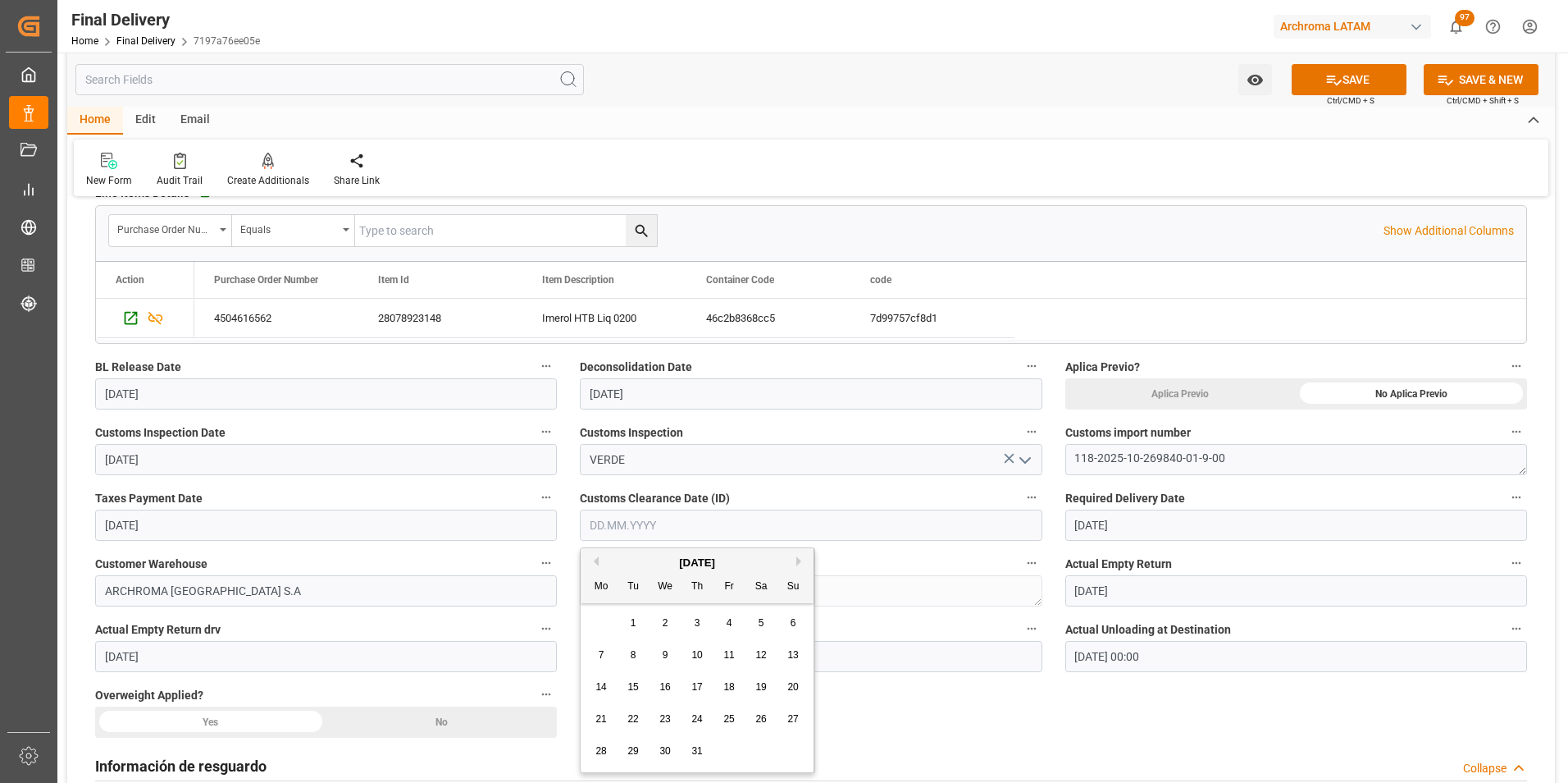
type input "[DATE]"
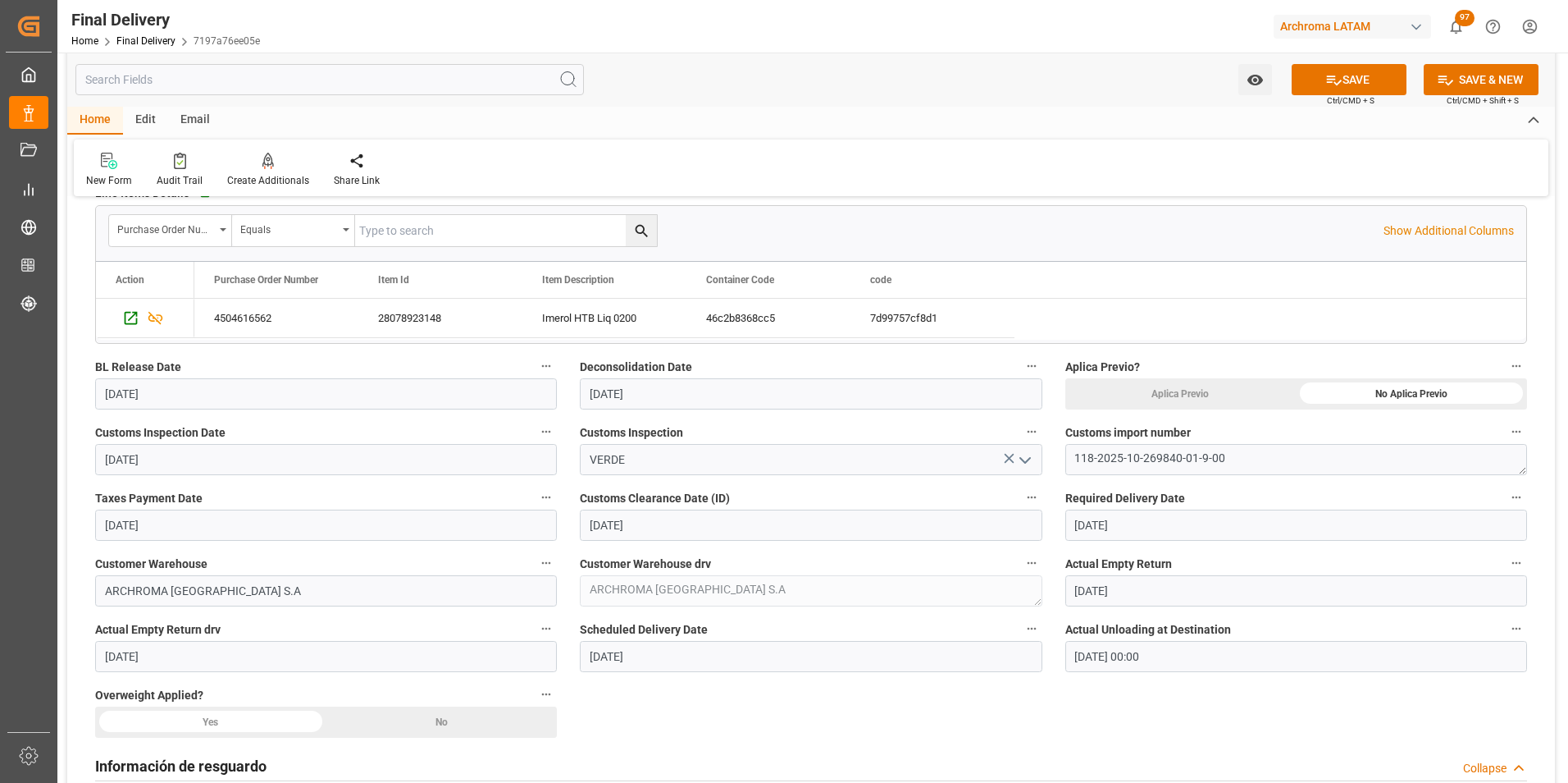
click at [1295, 409] on div "No" at bounding box center [1410, 393] width 231 height 31
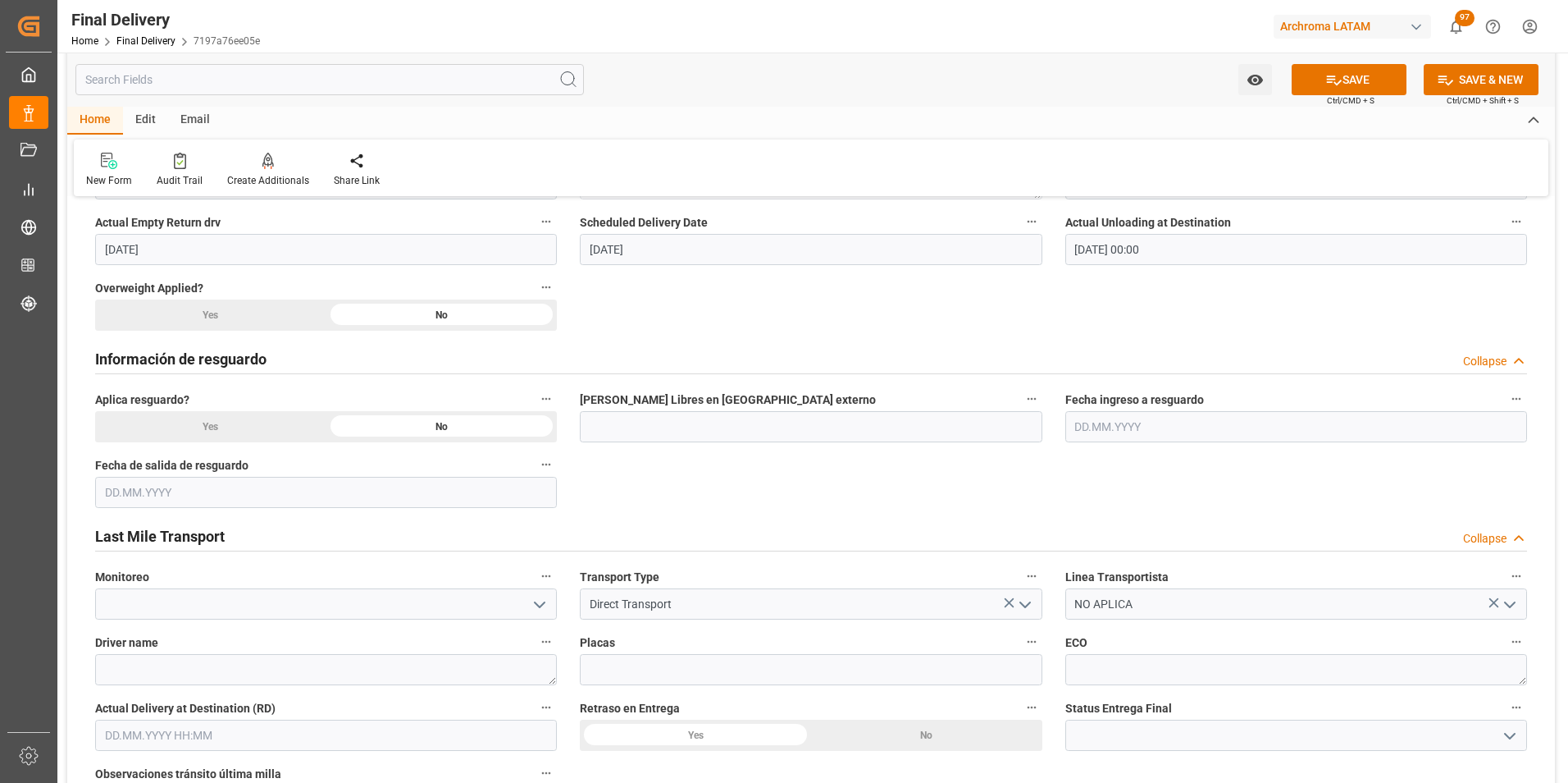
scroll to position [903, 0]
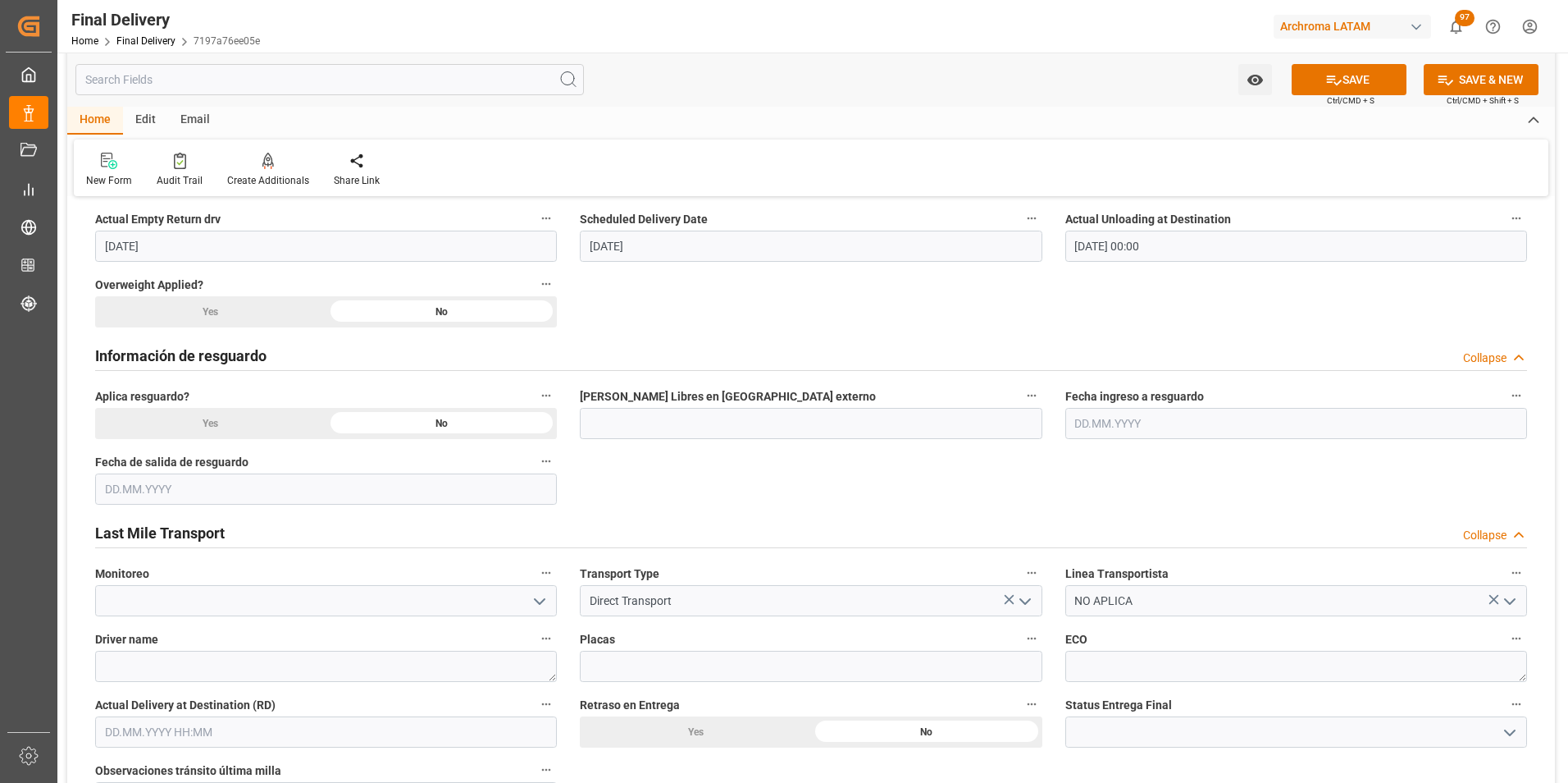
click at [1517, 728] on icon "open menu" at bounding box center [1510, 733] width 19 height 19
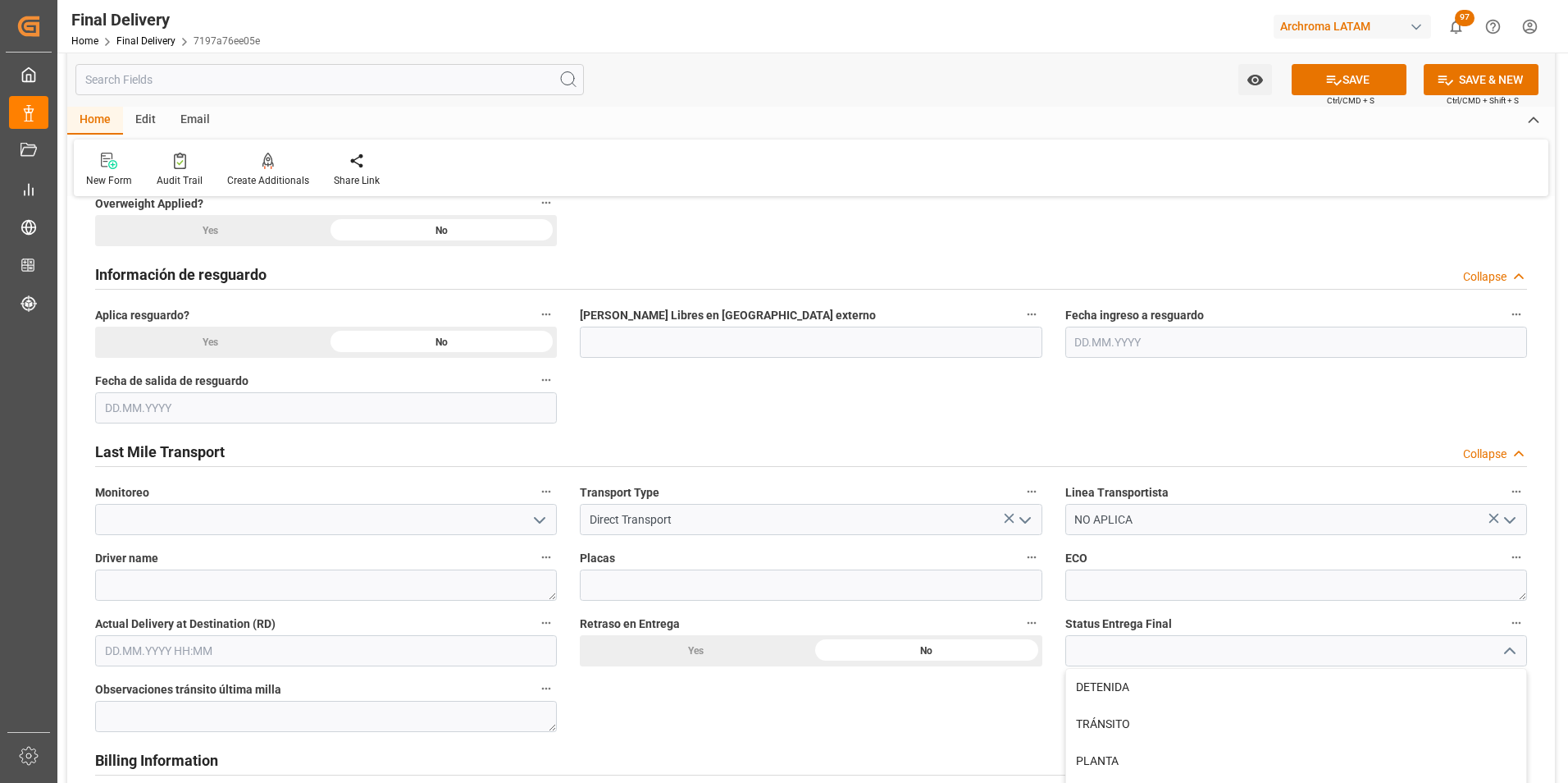
scroll to position [984, 0]
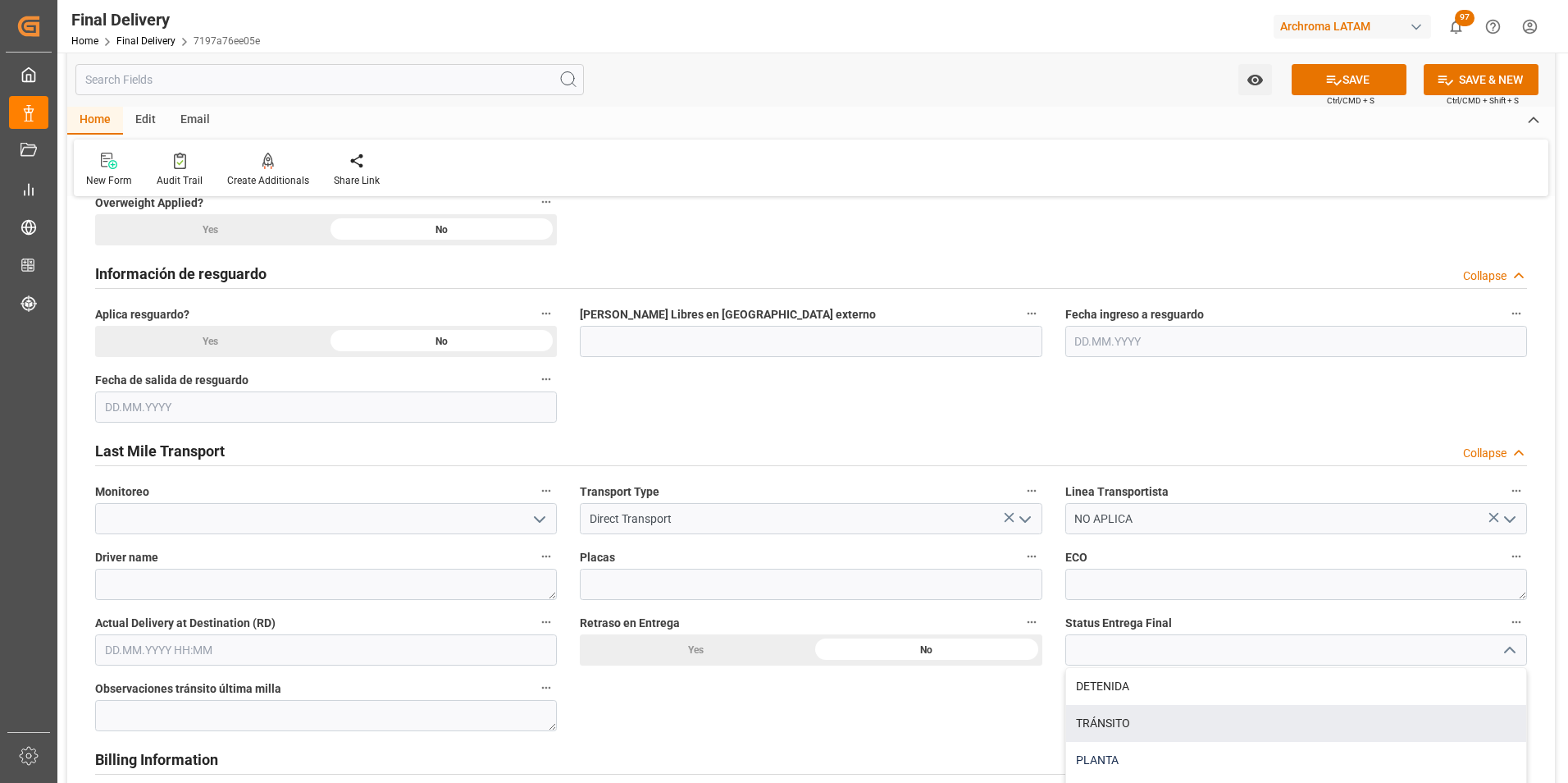
click at [1326, 751] on div "PLANTA" at bounding box center [1296, 760] width 460 height 37
type input "PLANTA"
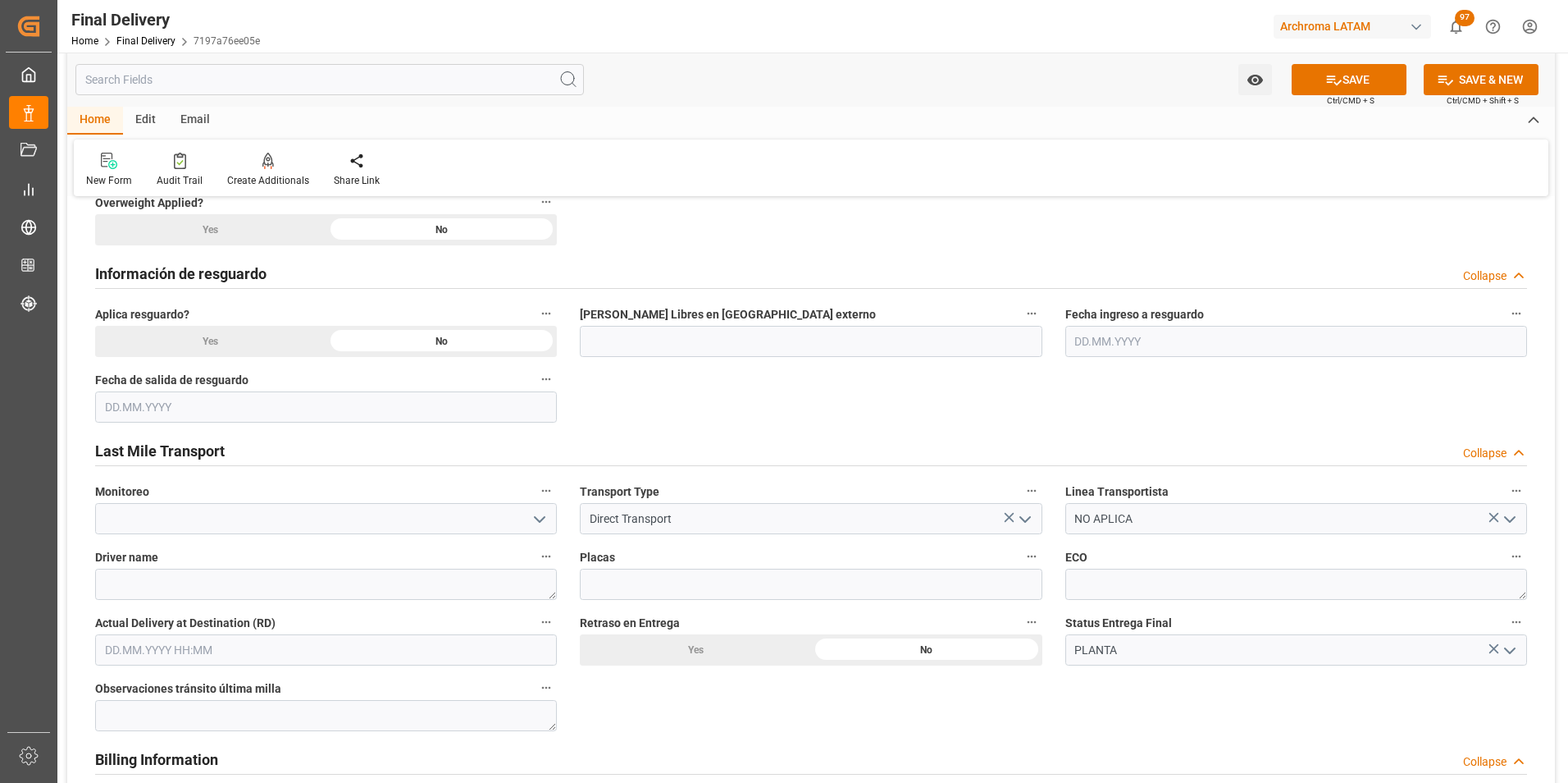
click at [166, 644] on input "text" at bounding box center [325, 649] width 461 height 31
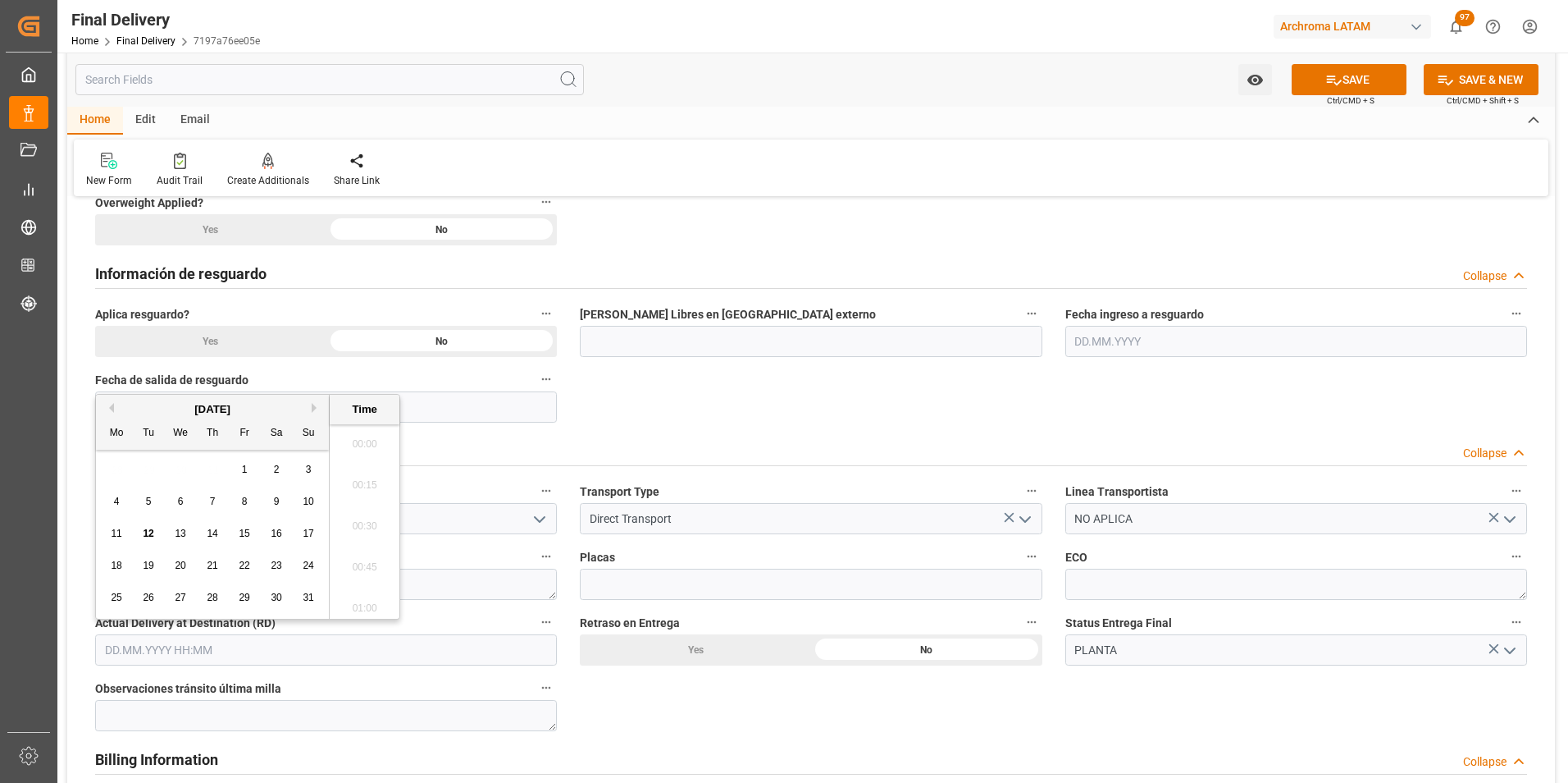
scroll to position [1810, 0]
click at [313, 534] on span "17" at bounding box center [308, 533] width 11 height 12
click at [112, 402] on div "[DATE]" at bounding box center [212, 409] width 233 height 17
click at [112, 410] on button "Previous Month" at bounding box center [109, 407] width 10 height 10
click at [208, 534] on span "17" at bounding box center [212, 533] width 11 height 12
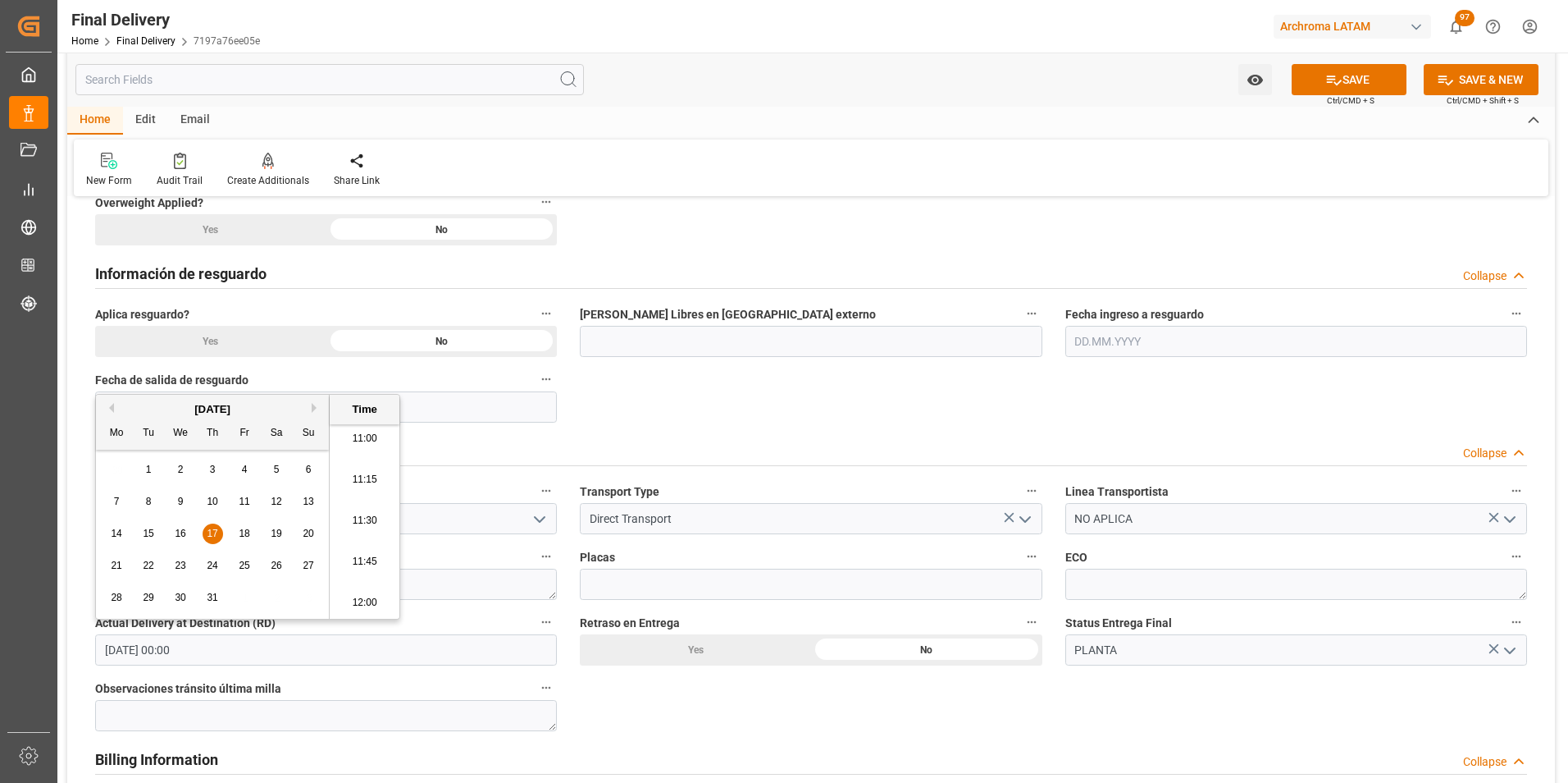
type input "[DATE] 00:00"
click at [590, 679] on div "BL release Custom inspection Taxes payment Custom clearance Delivered BL releas…" at bounding box center [811, 450] width 1487 height 2447
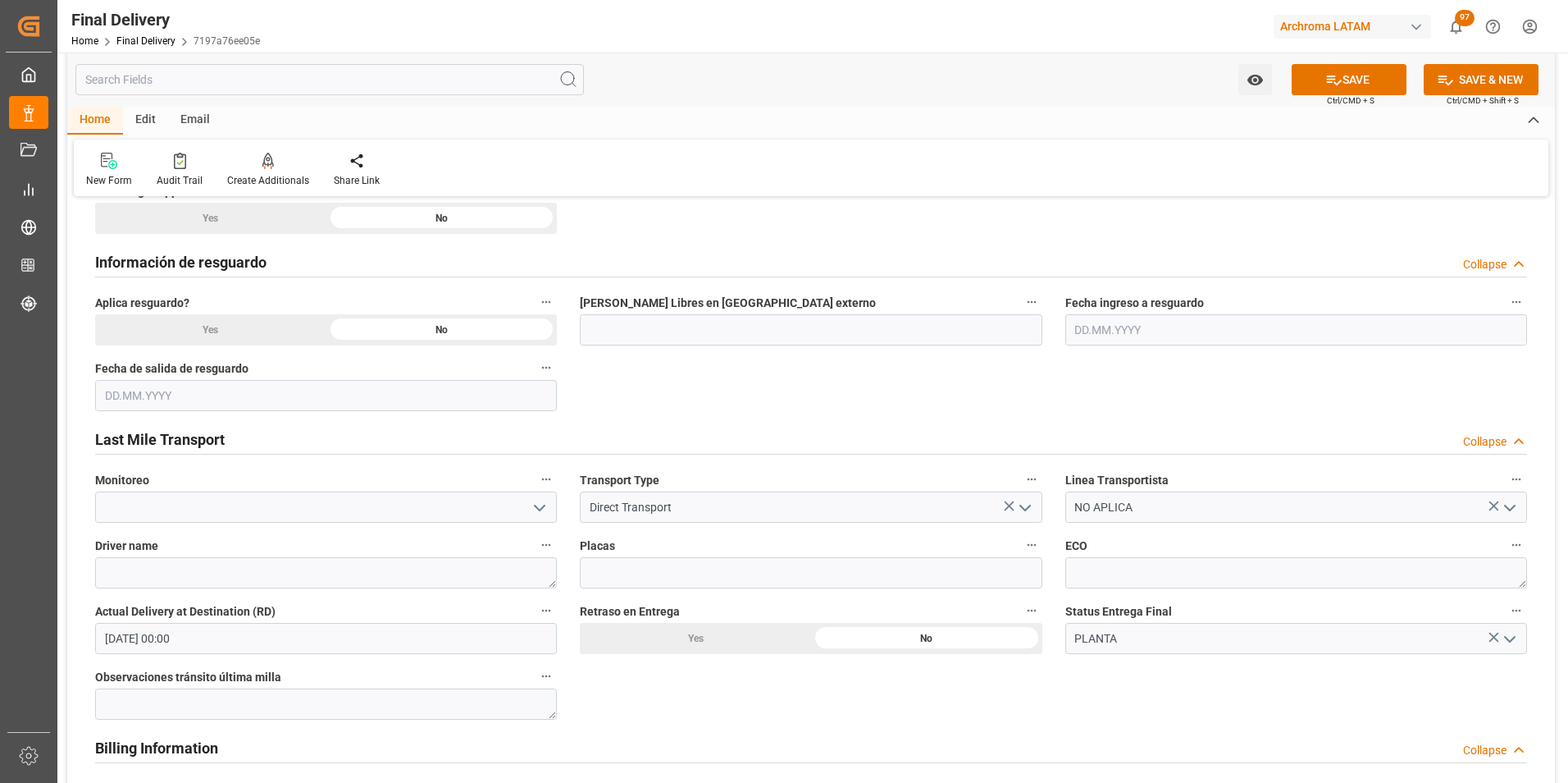
scroll to position [984, 0]
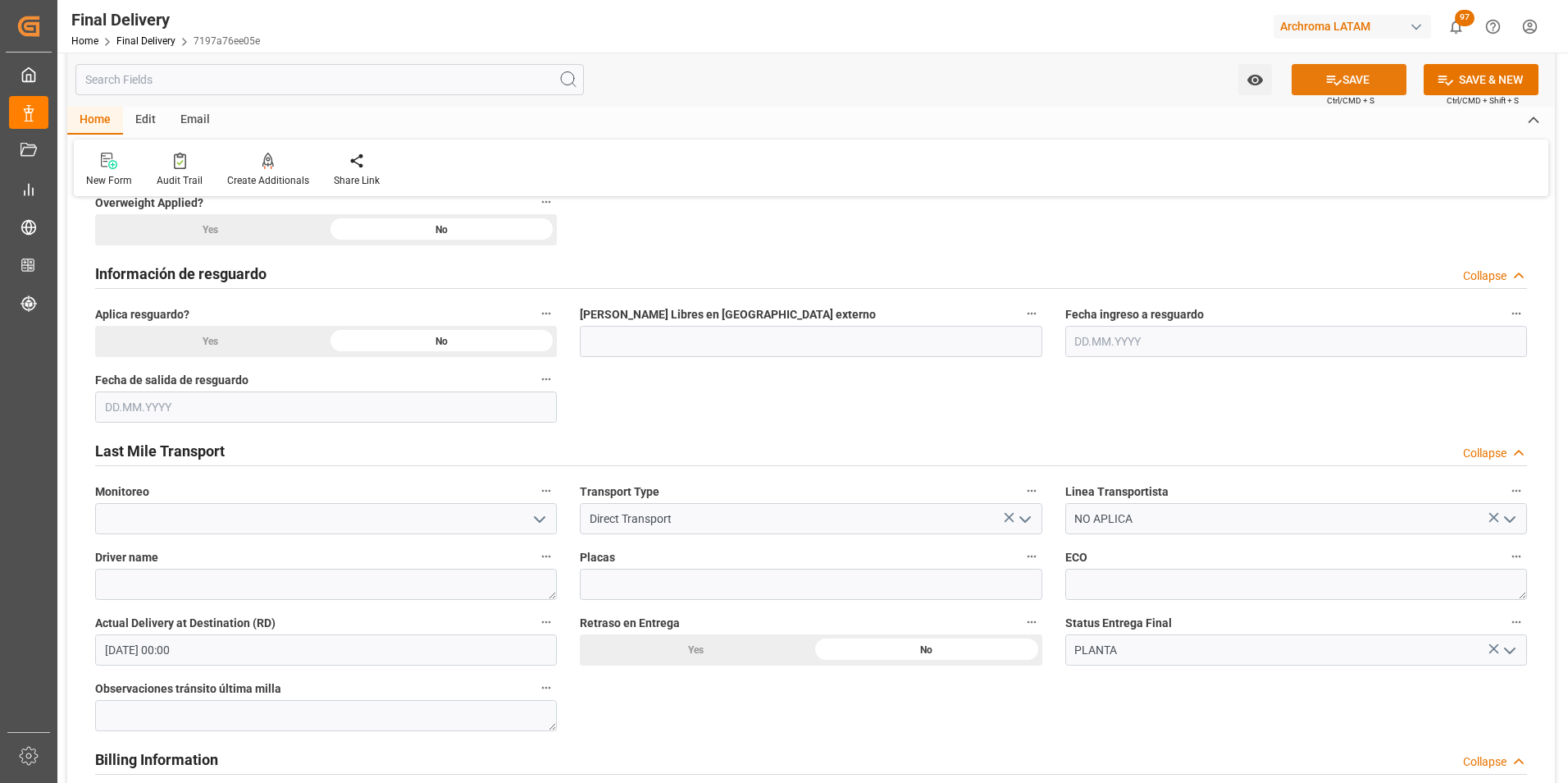
click at [1362, 73] on button "SAVE" at bounding box center [1349, 79] width 115 height 31
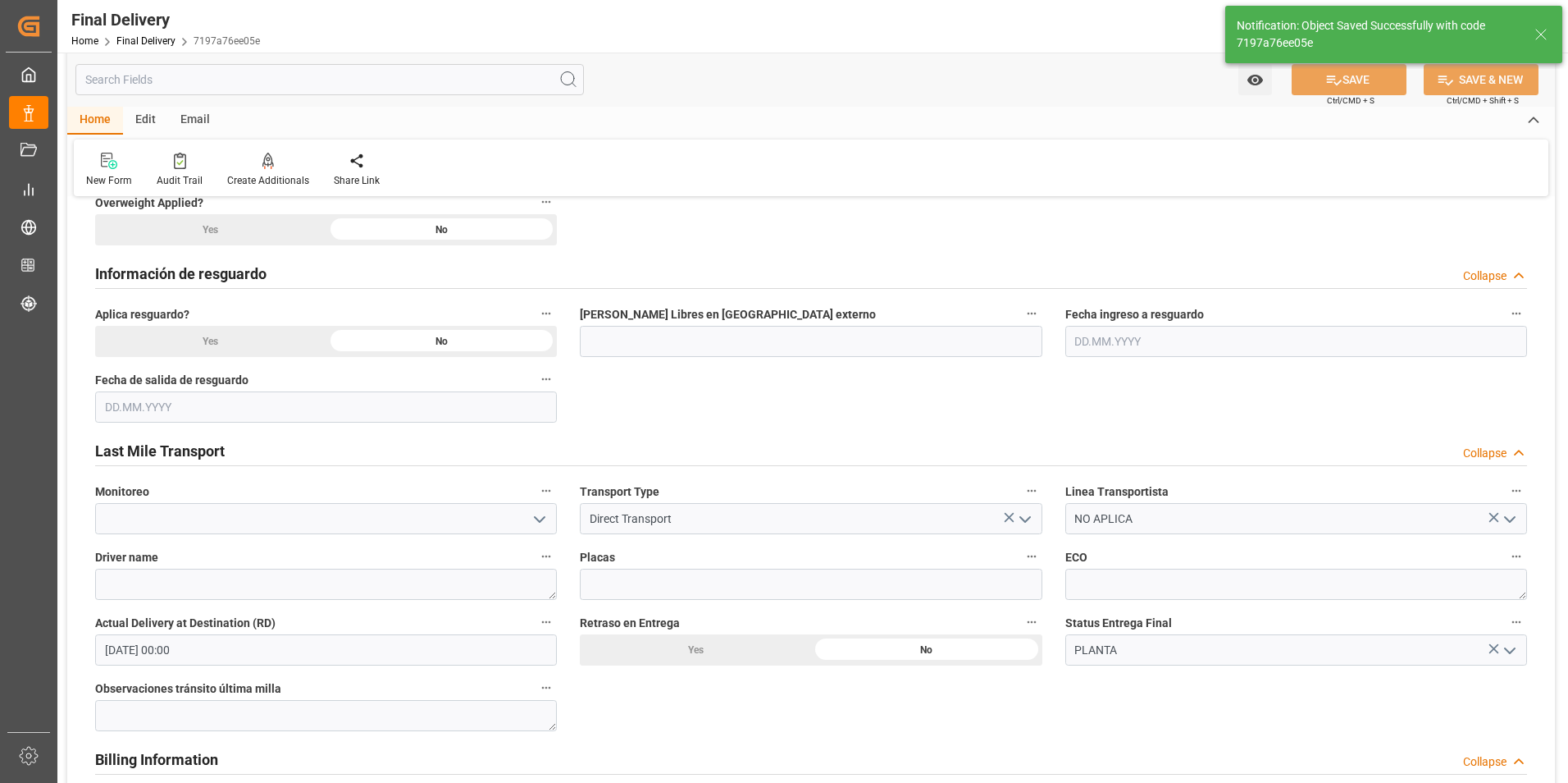
type textarea "1"
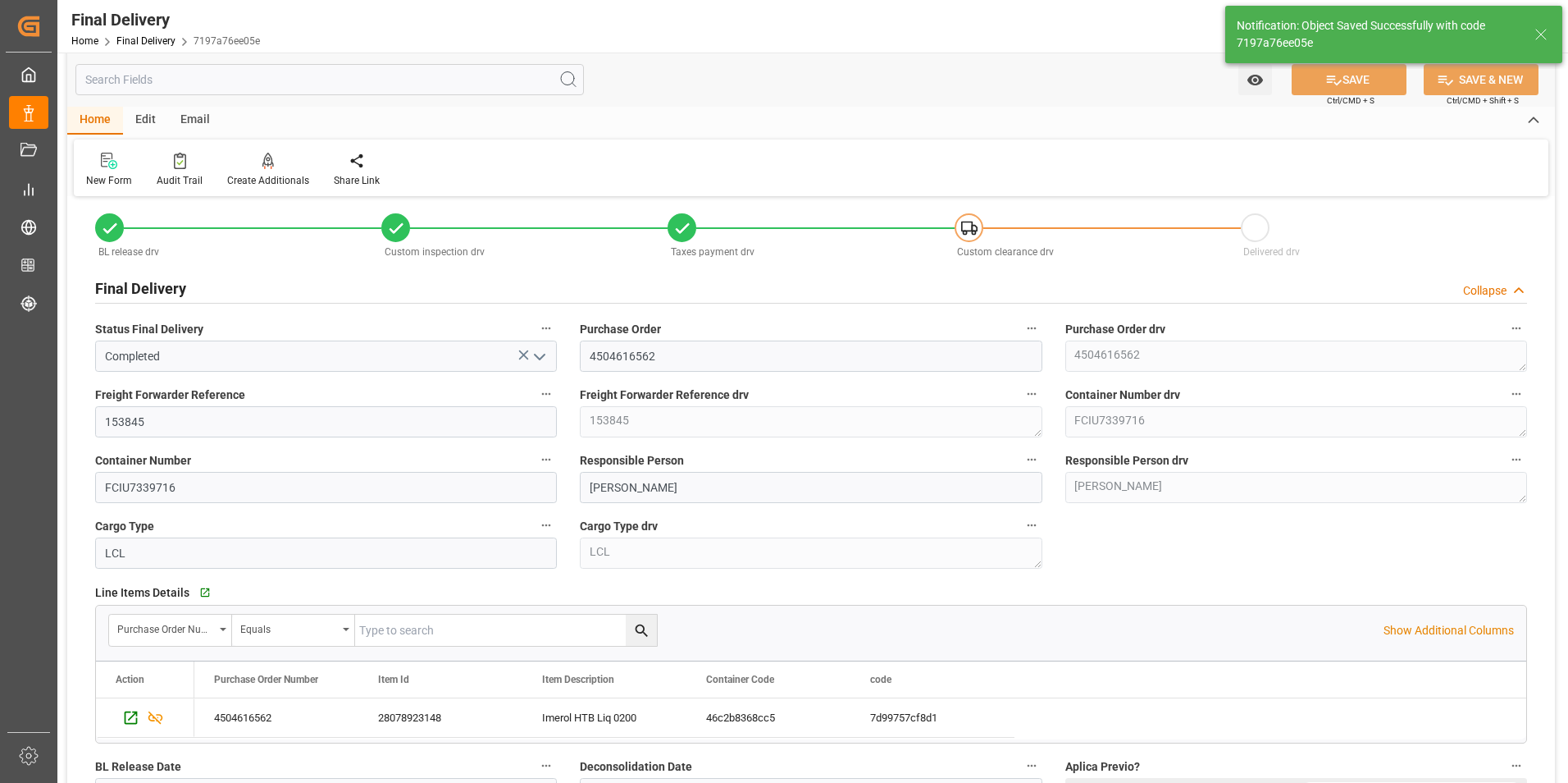
scroll to position [0, 0]
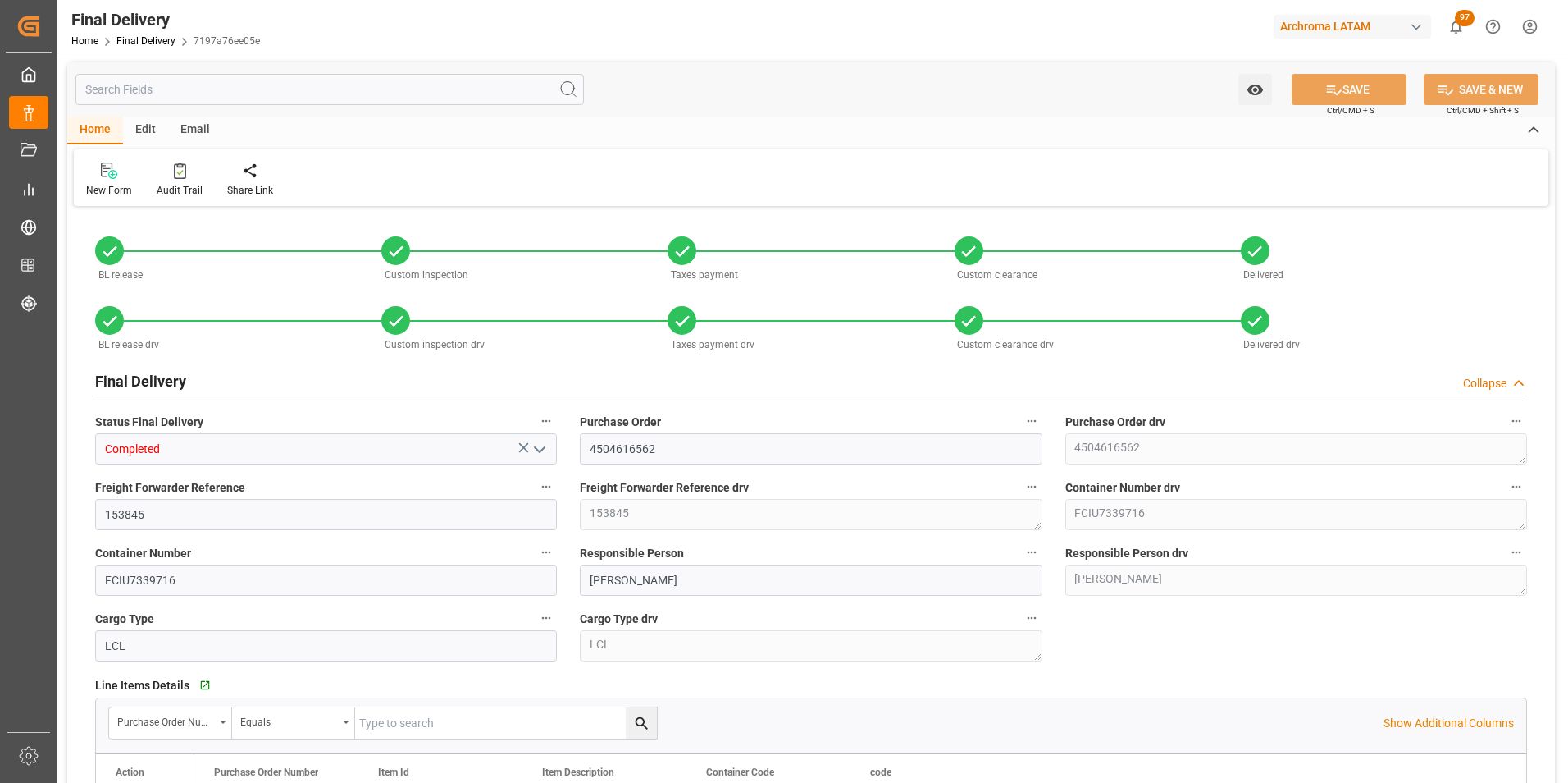
type input "7"
type input "[DATE]"
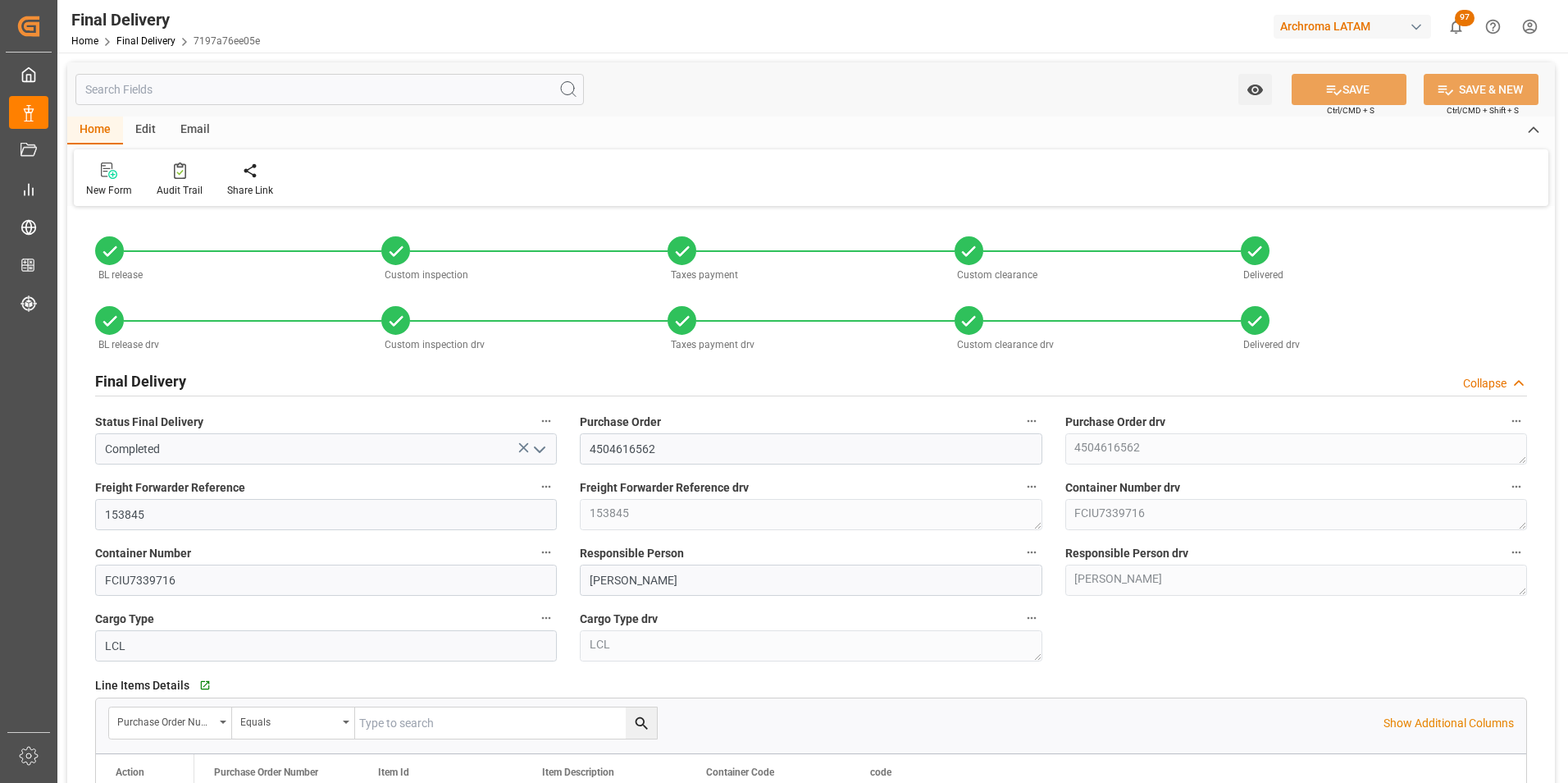
type input "[DATE]"
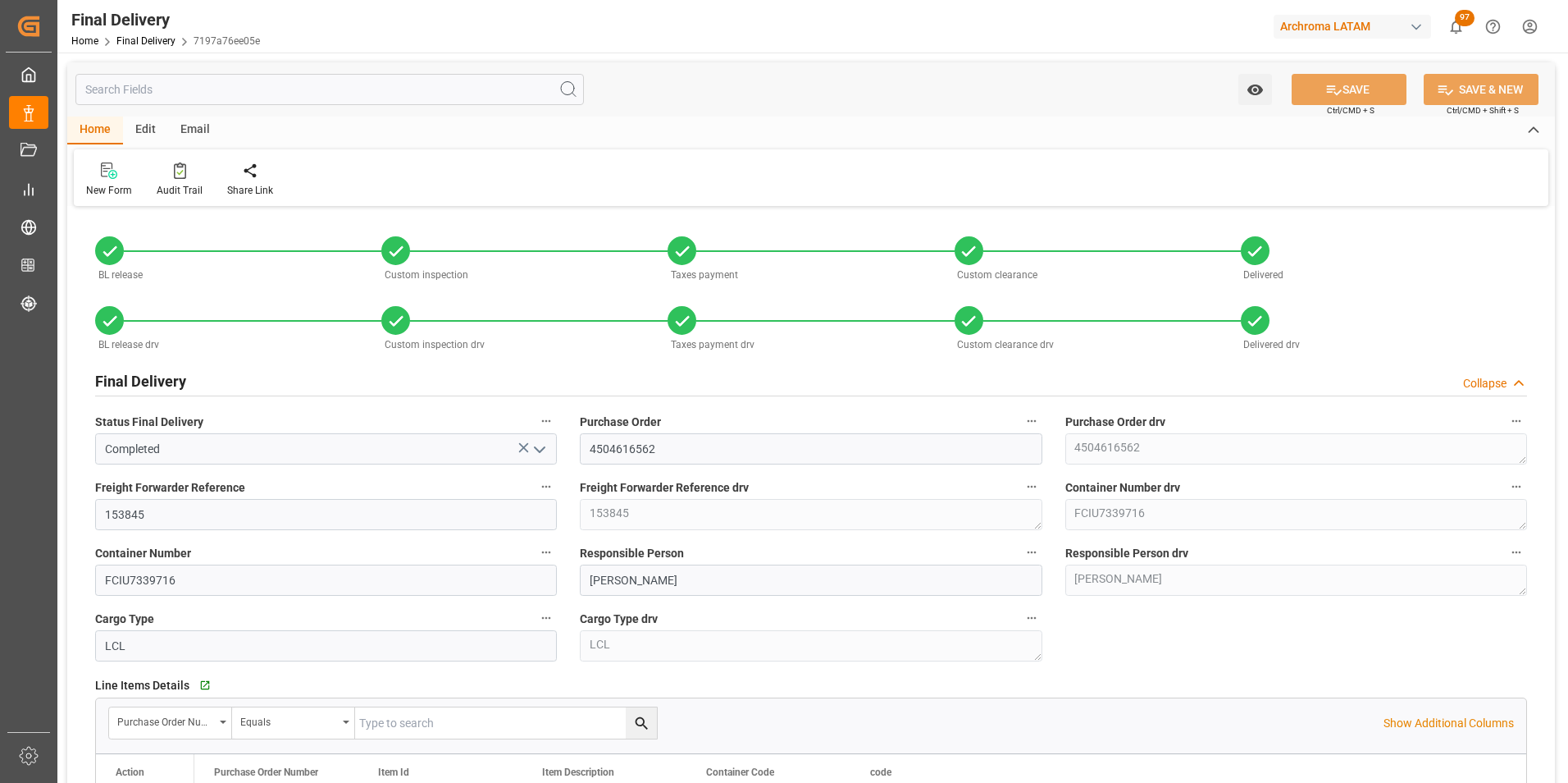
type input "[DATE]"
type input "[DATE] 00:00"
type input "[DATE]"
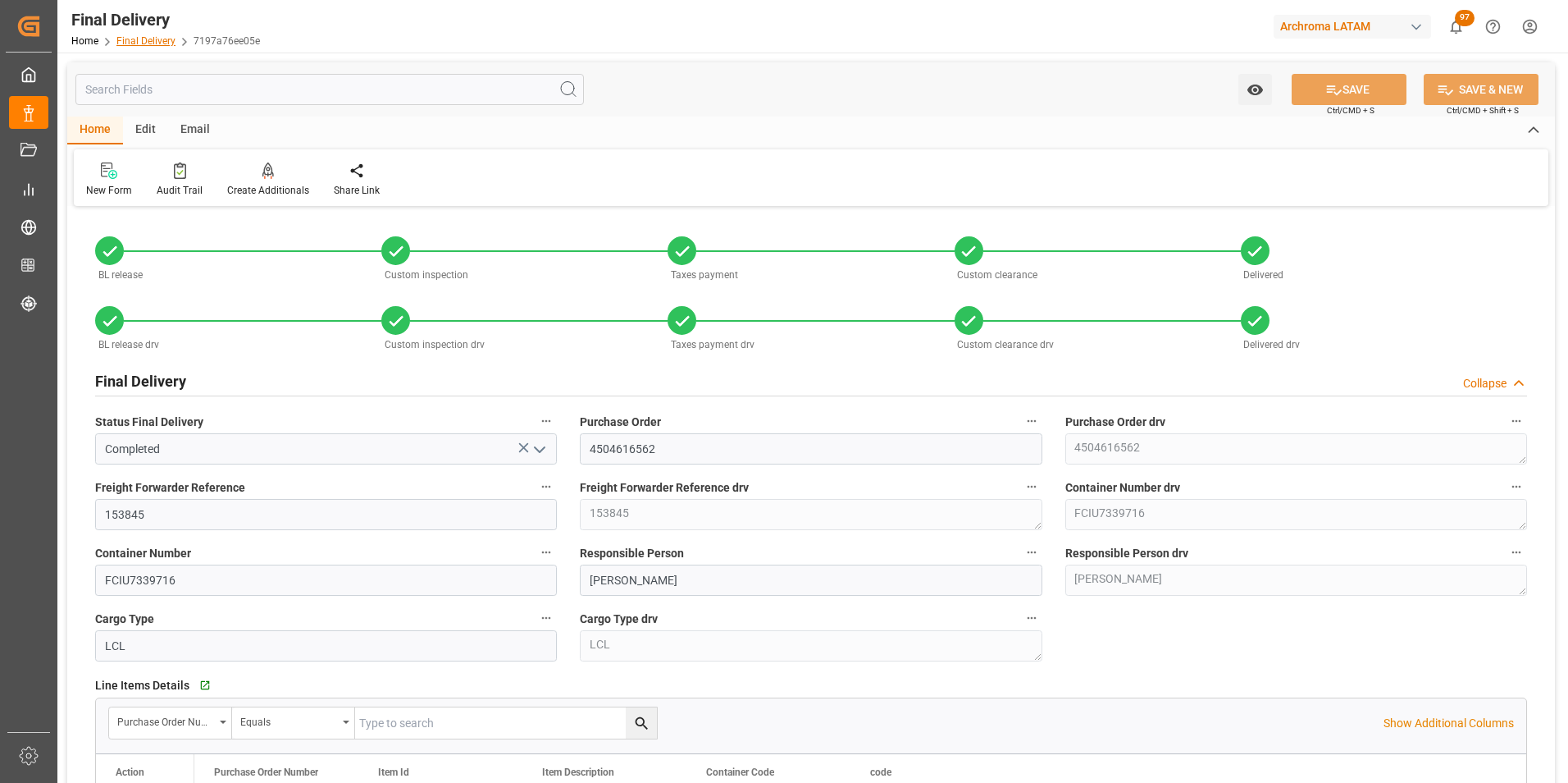
click at [138, 40] on link "Final Delivery" at bounding box center [146, 41] width 59 height 12
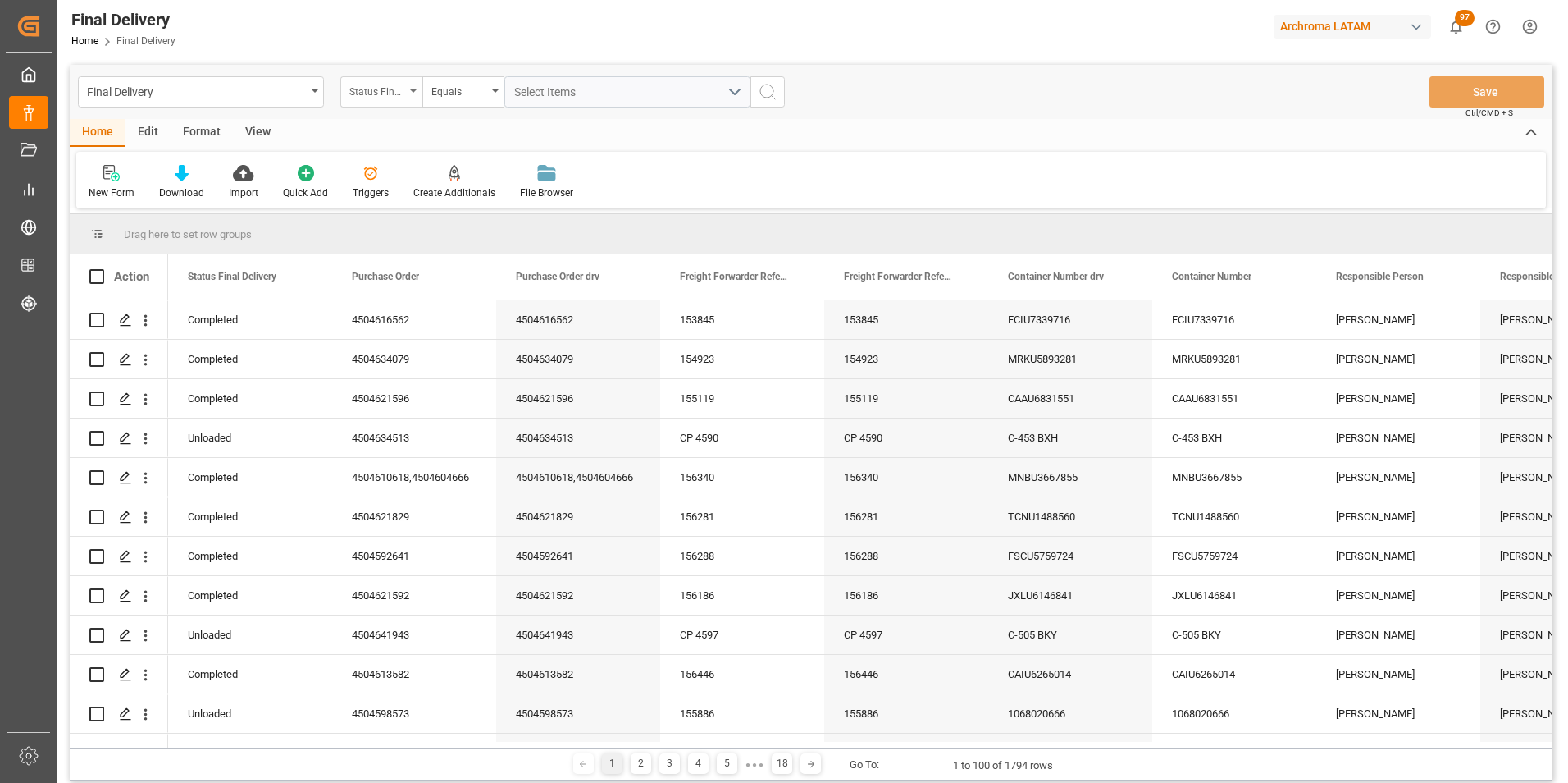
click at [406, 89] on div "Status Final Delivery" at bounding box center [381, 91] width 82 height 31
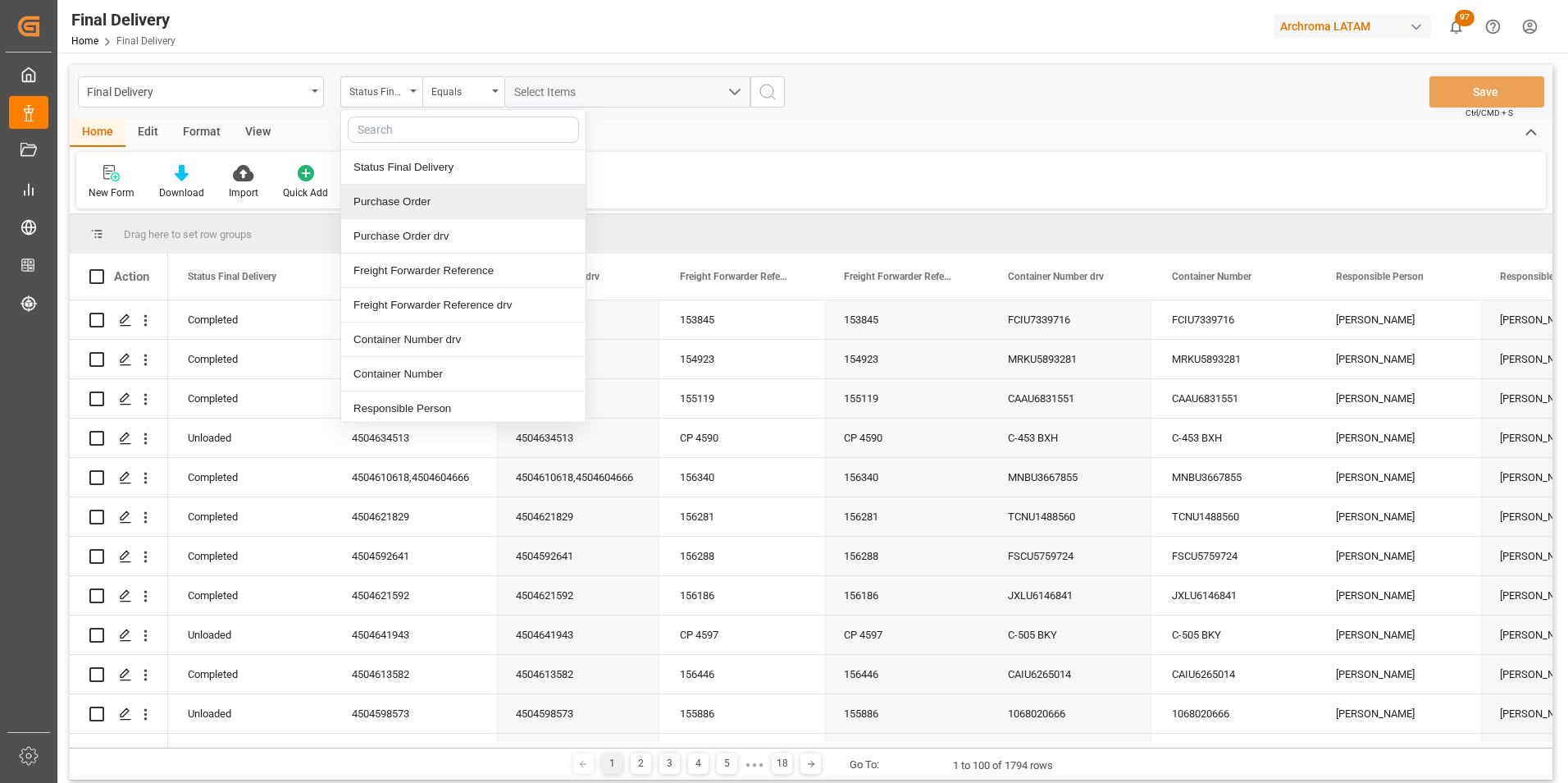
click at [435, 209] on div "Purchase Order" at bounding box center [463, 201] width 244 height 35
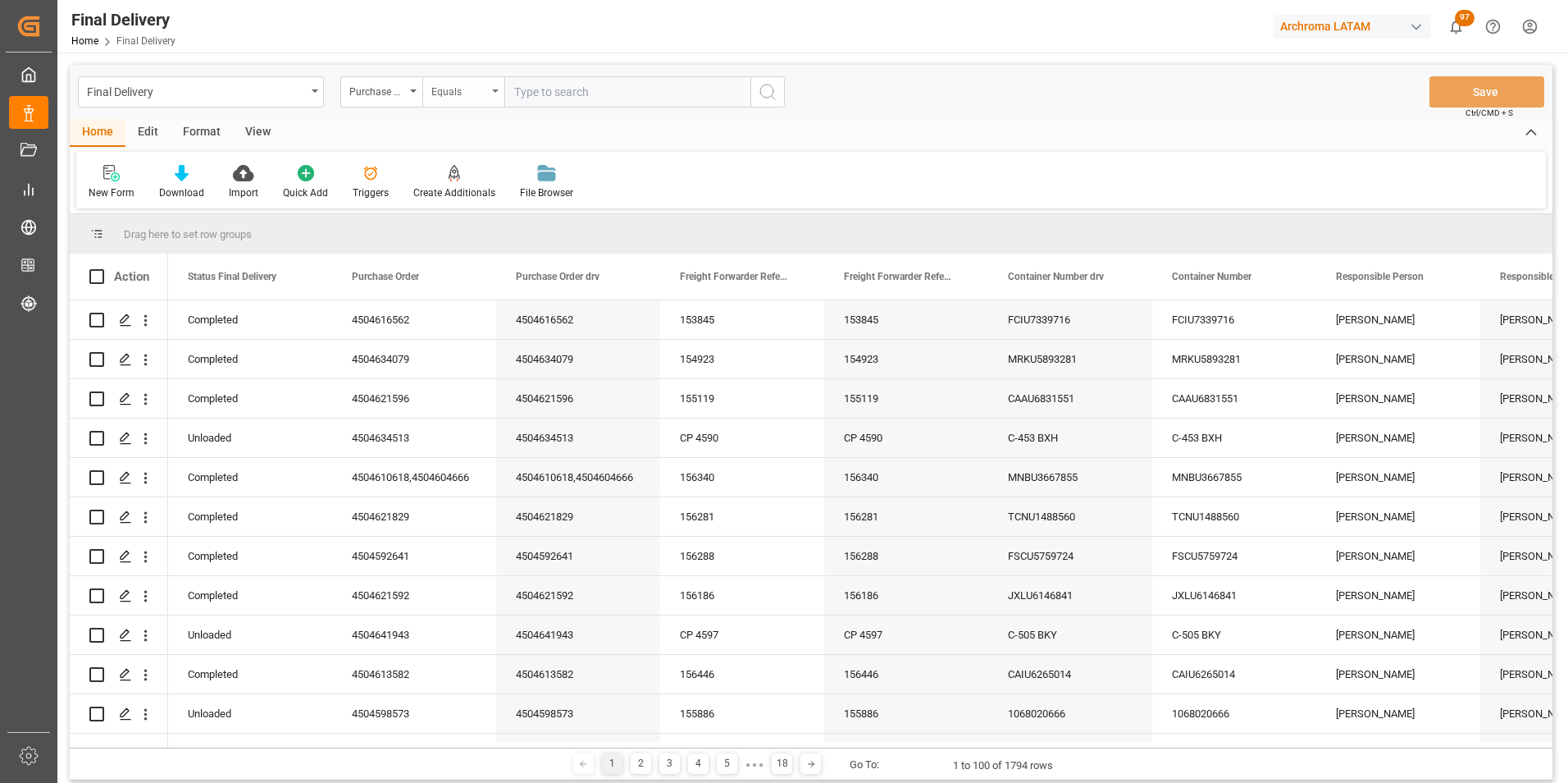
click at [462, 78] on div "Equals" at bounding box center [463, 91] width 82 height 31
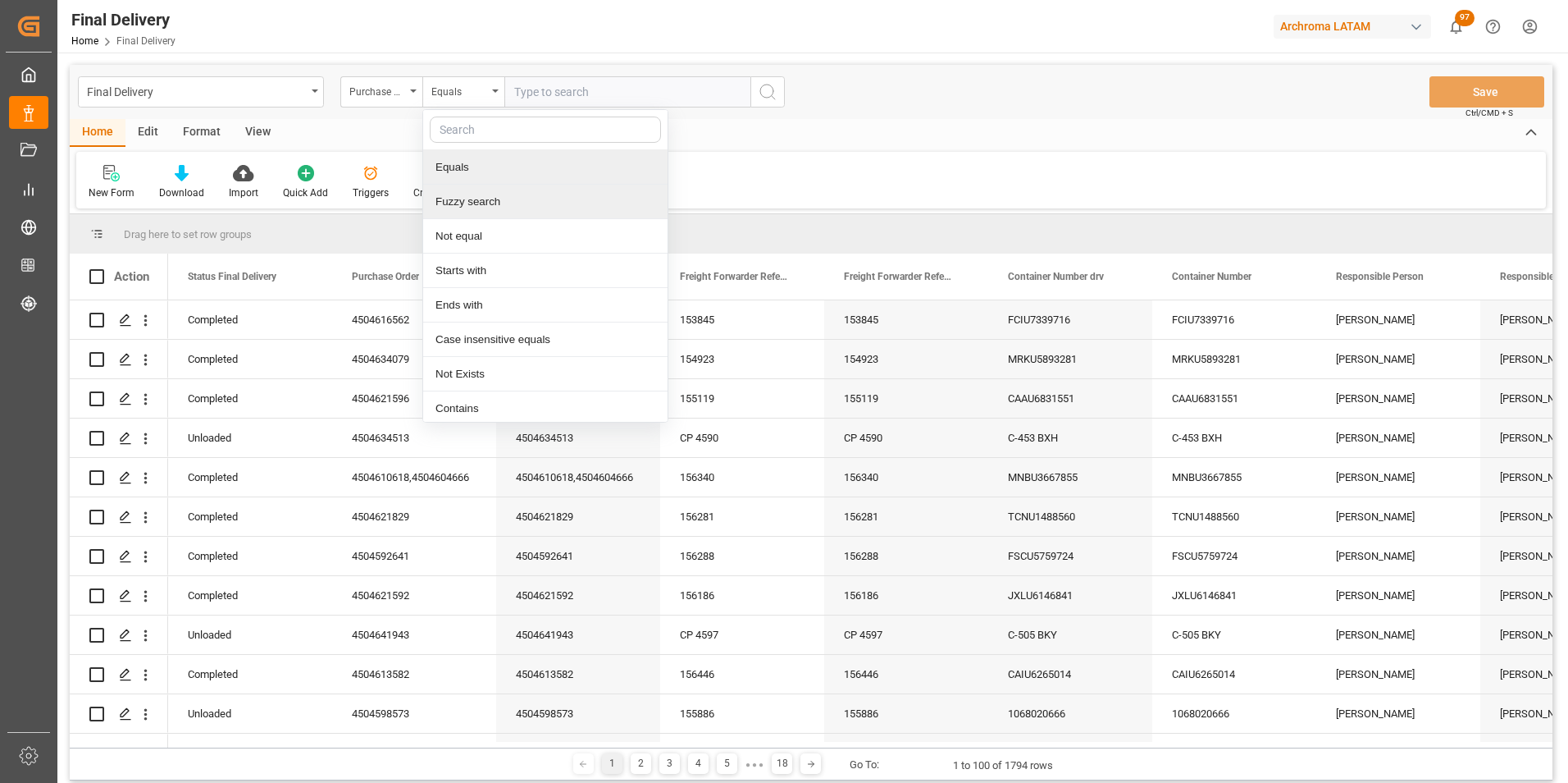
click at [481, 208] on div "Fuzzy search" at bounding box center [545, 201] width 244 height 35
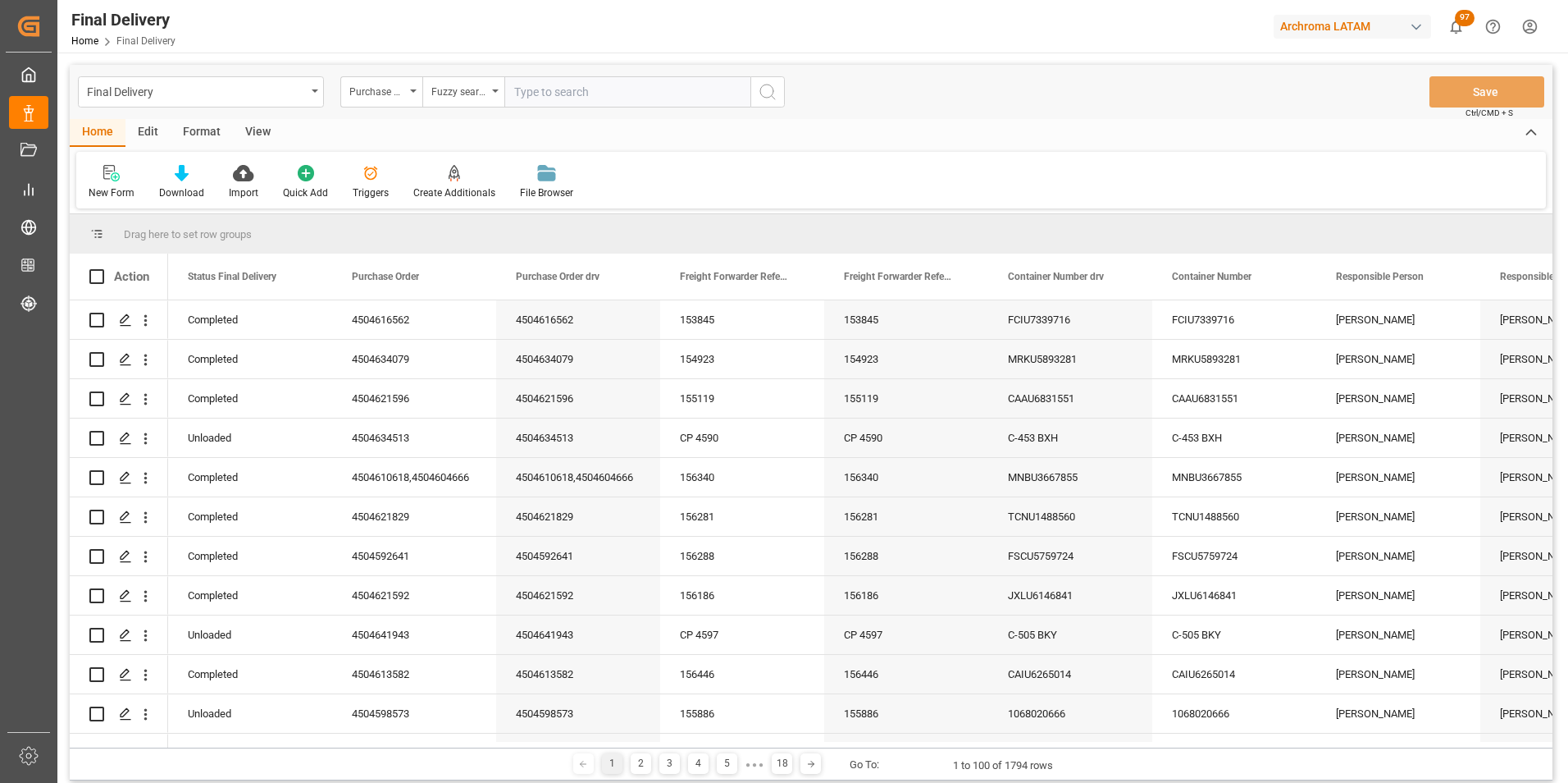
paste input "4504602834"
type input "4504602834"
click at [753, 92] on button "search button" at bounding box center [767, 91] width 35 height 31
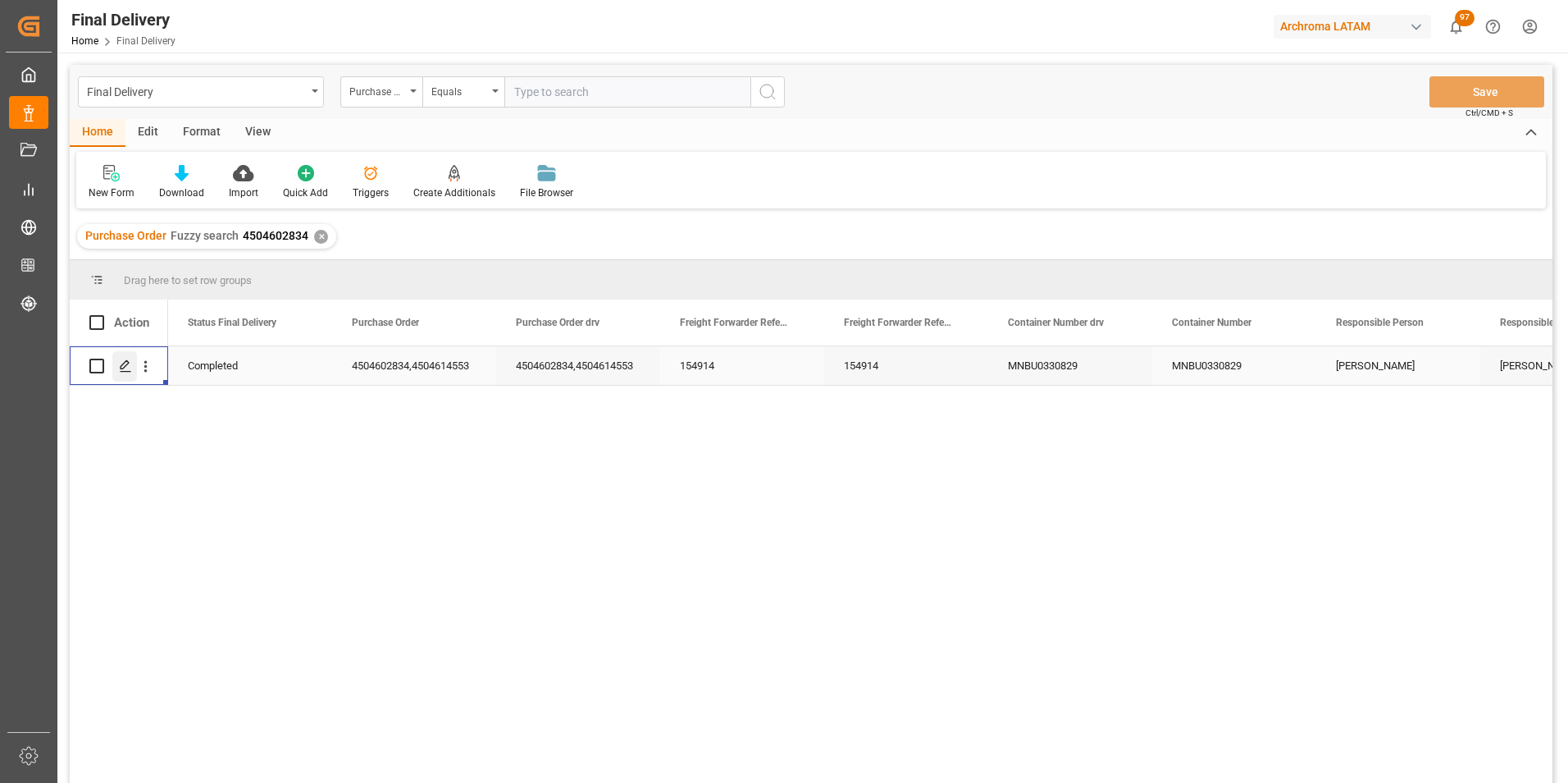
click at [130, 361] on icon "Press SPACE to select this row." at bounding box center [125, 366] width 13 height 13
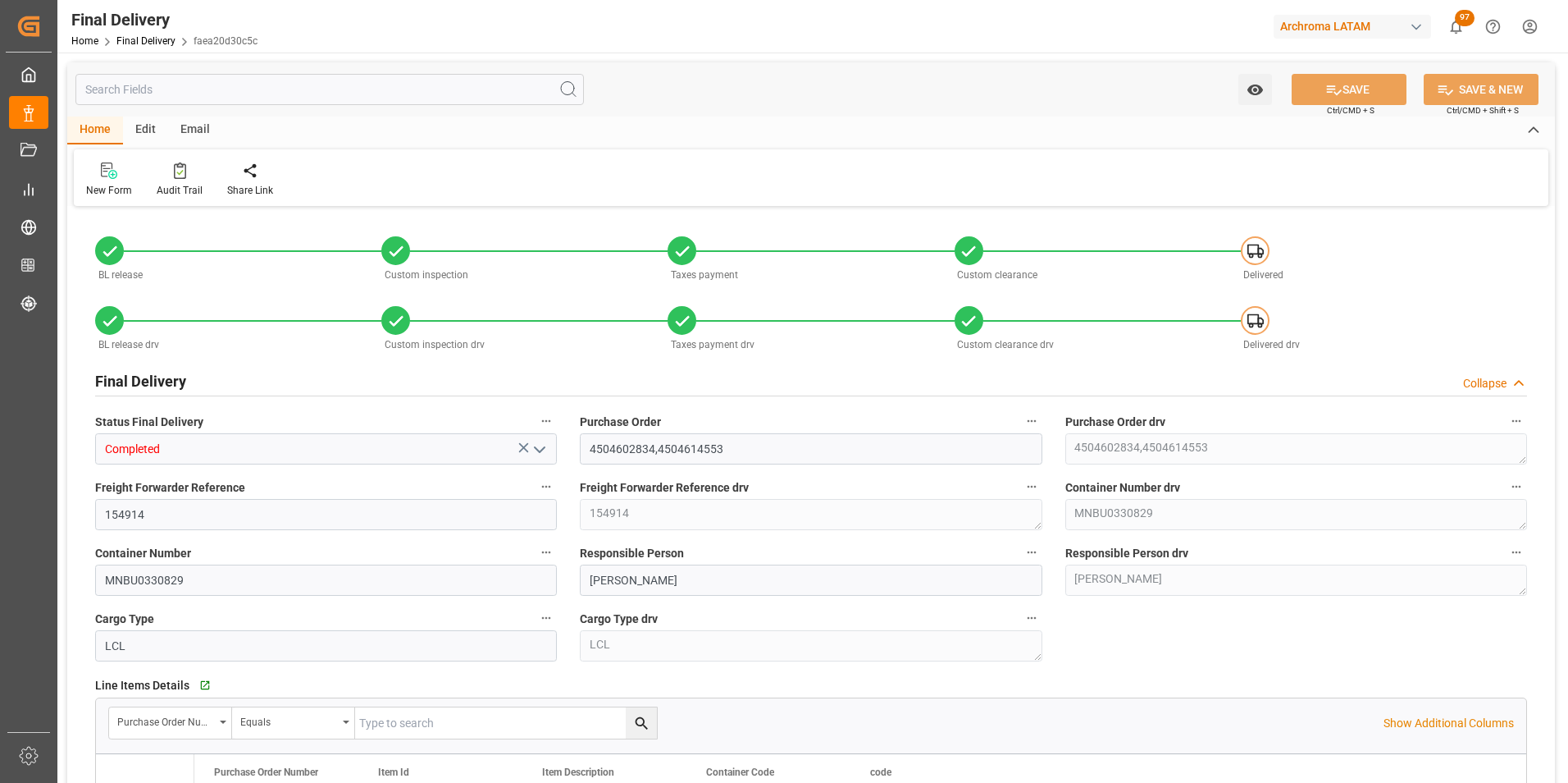
type input "9"
type input "[DATE]"
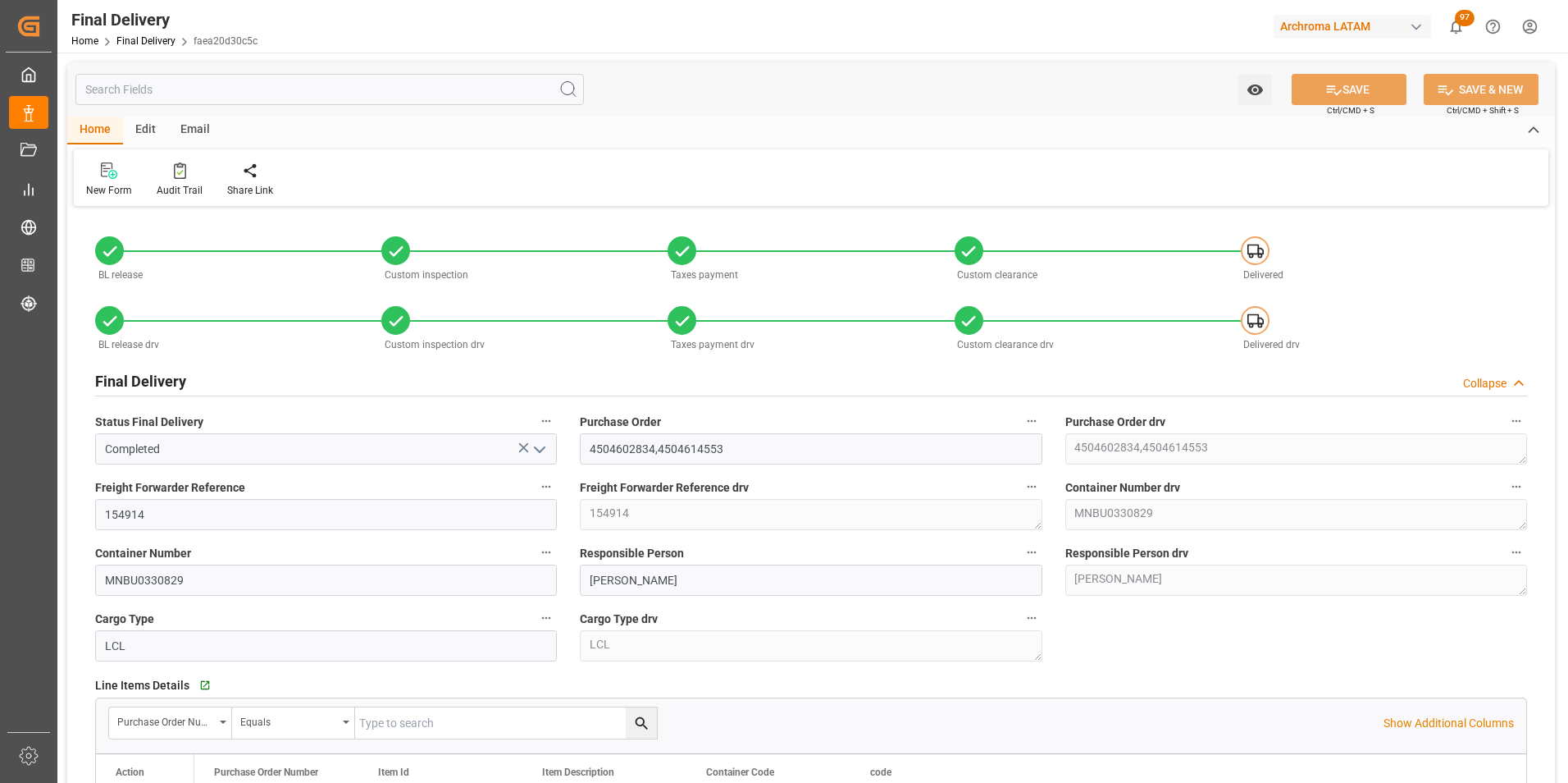
type input "[DATE]"
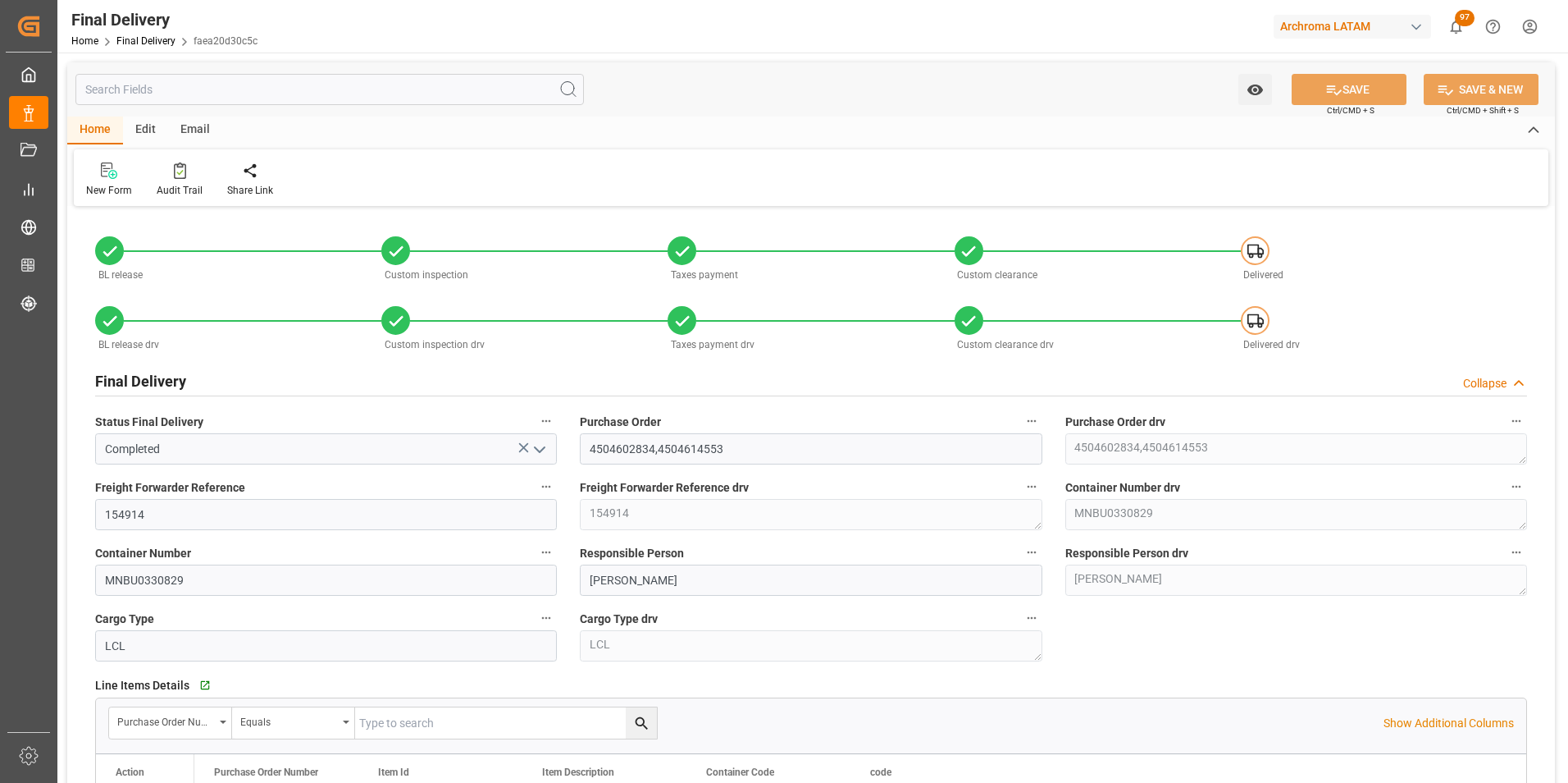
type input "[DATE]"
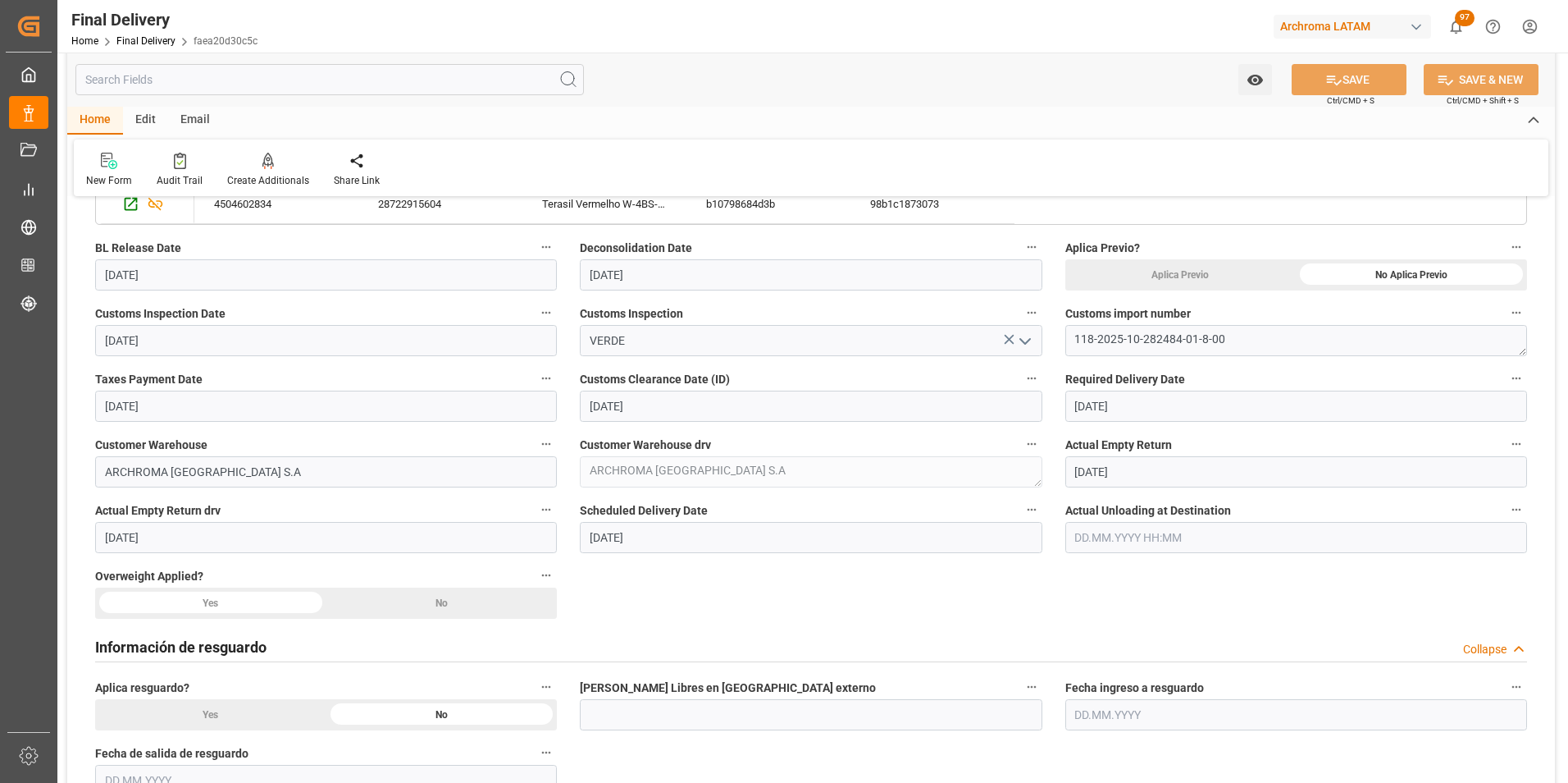
scroll to position [656, 0]
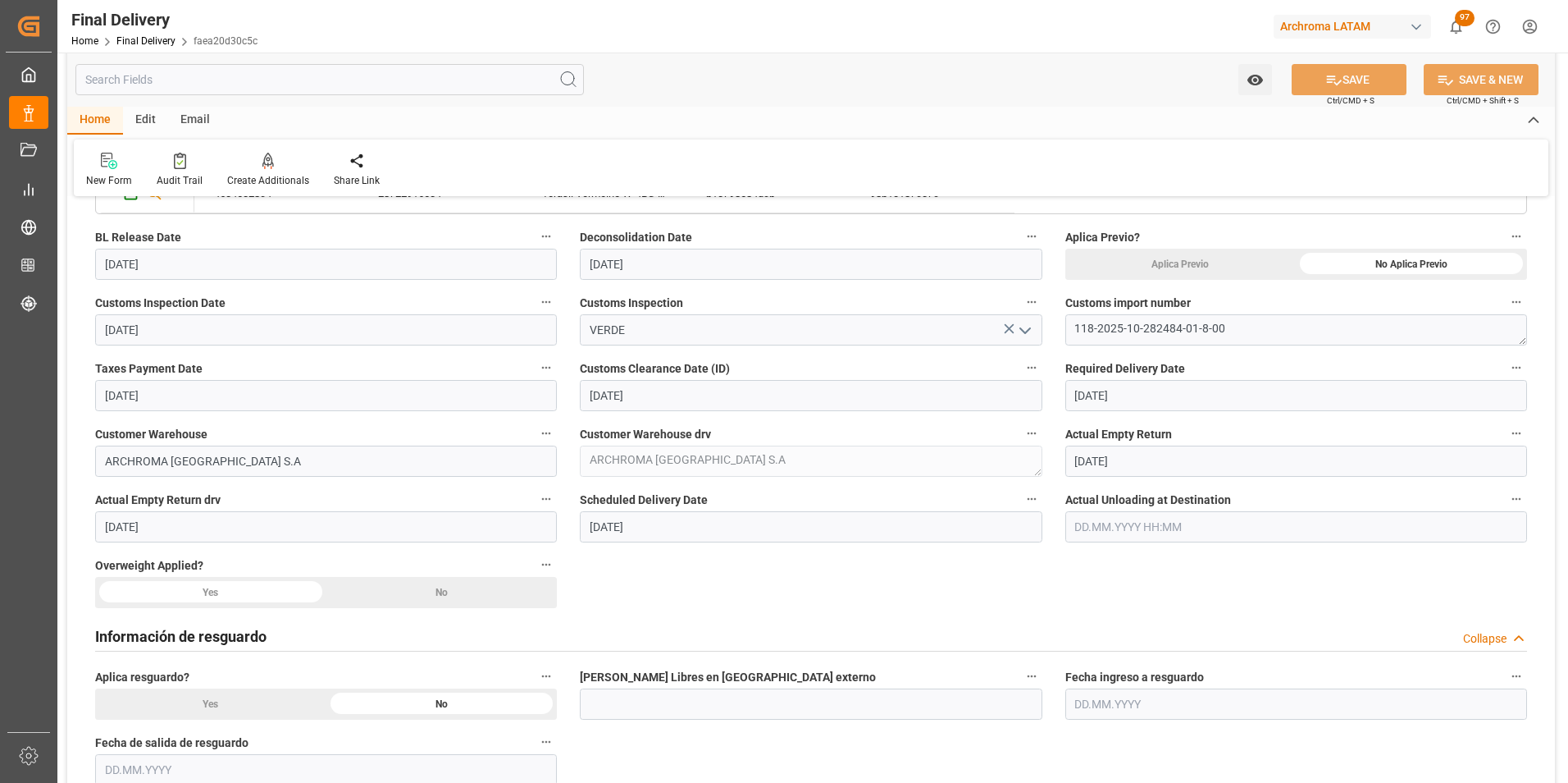
click at [1295, 280] on div "No" at bounding box center [1410, 264] width 231 height 31
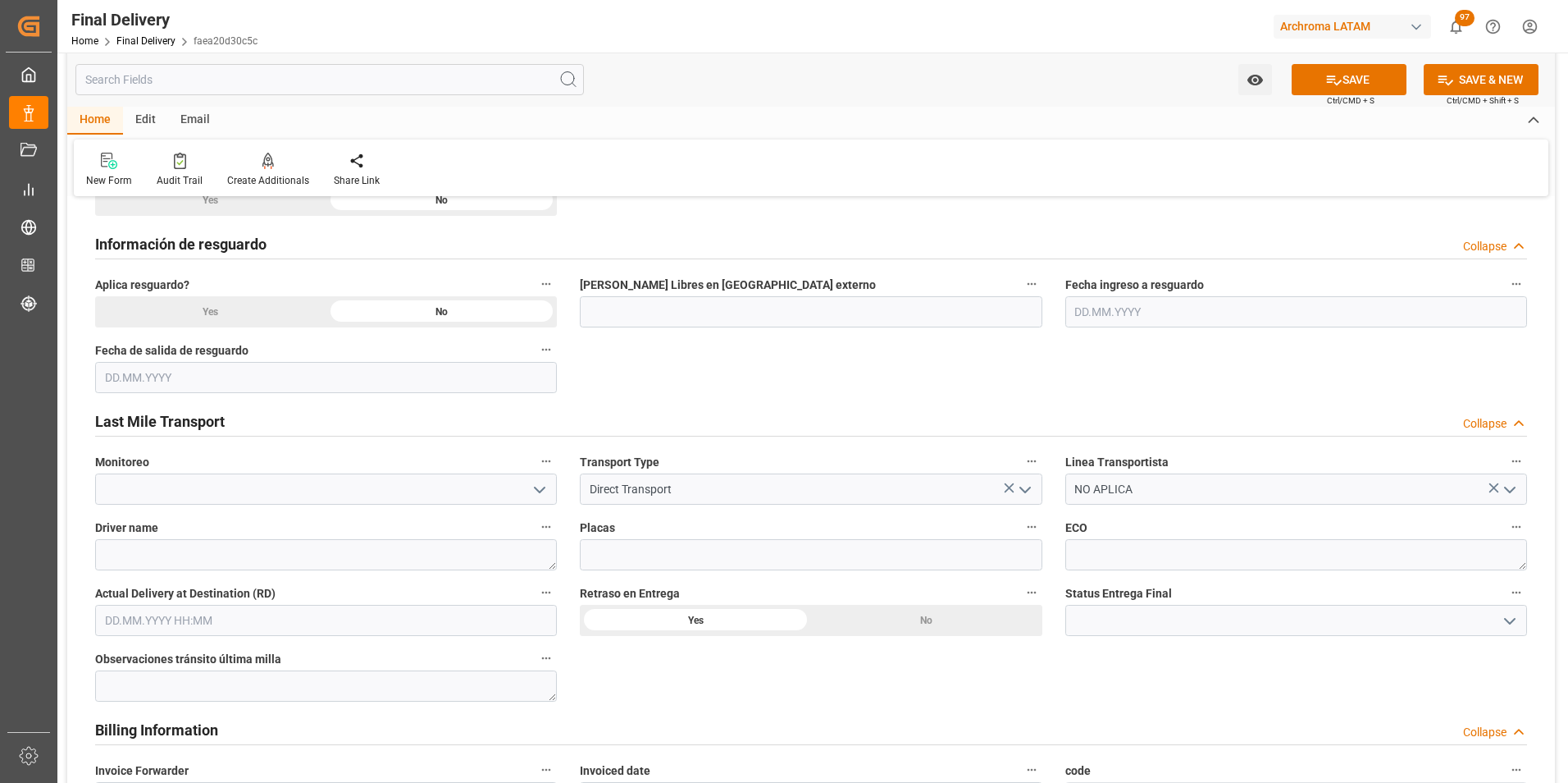
scroll to position [1066, 0]
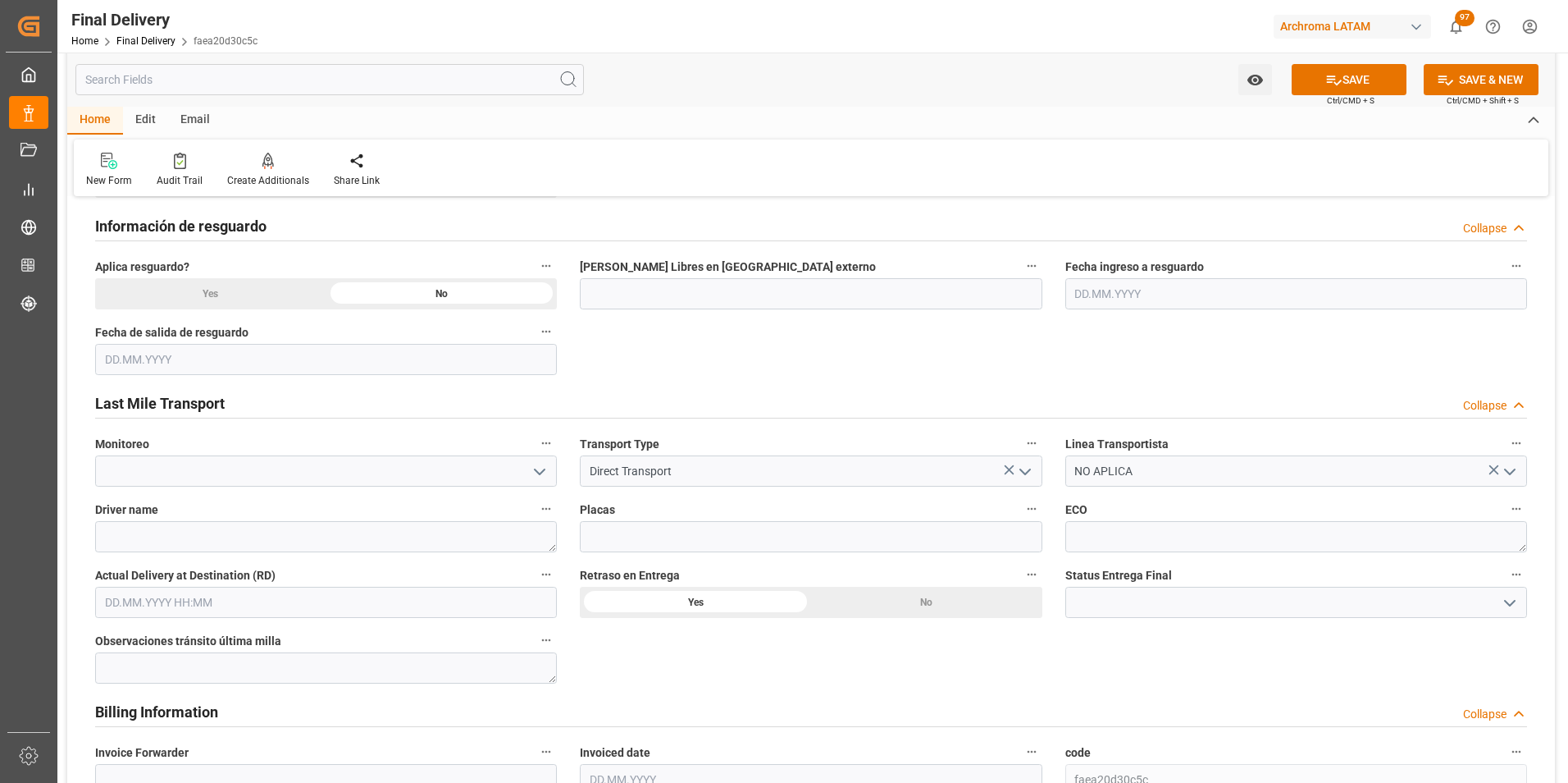
click at [1510, 600] on icon "open menu" at bounding box center [1510, 603] width 19 height 19
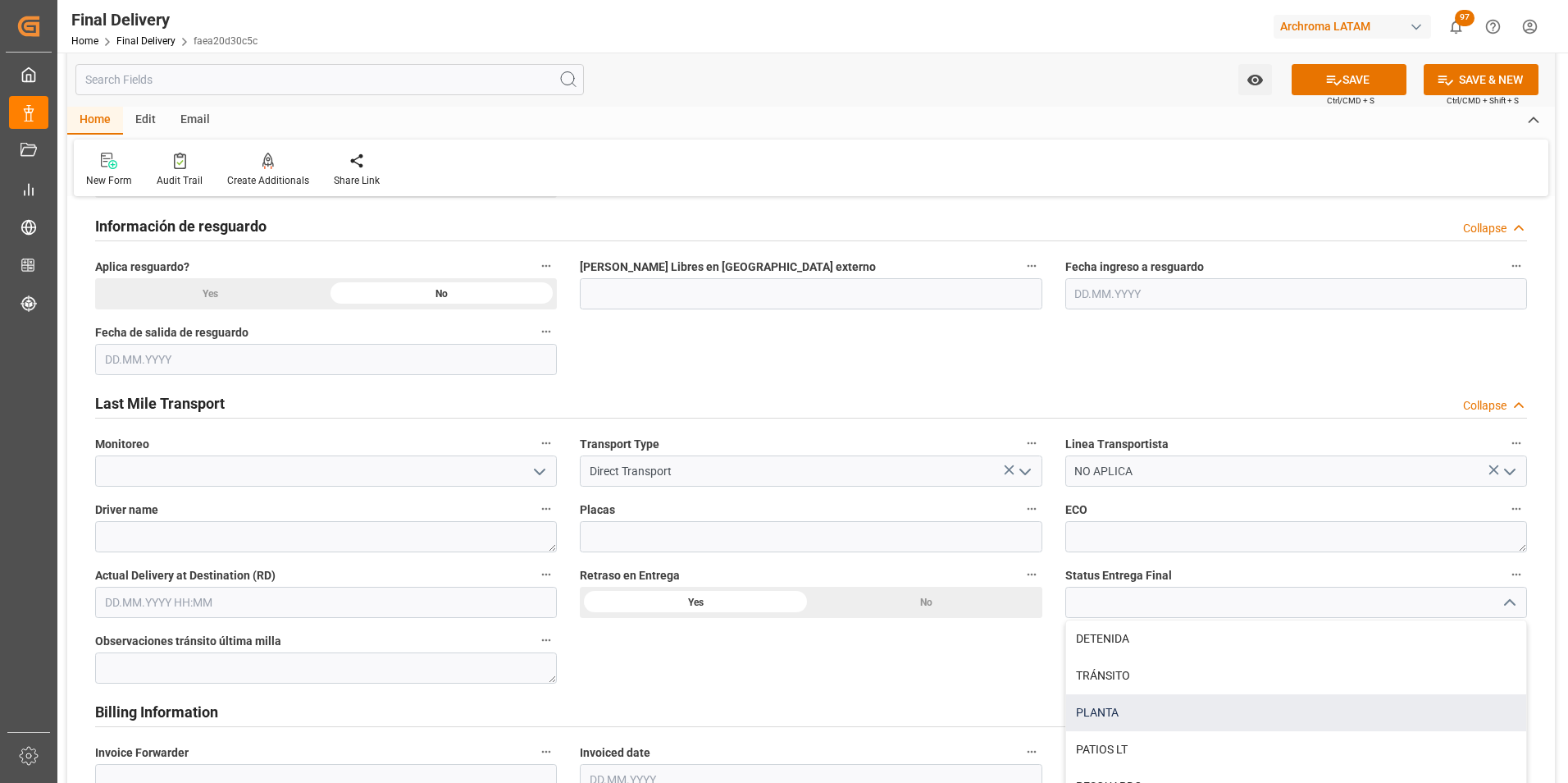
click at [1209, 710] on div "PLANTA" at bounding box center [1296, 713] width 460 height 37
type input "PLANTA"
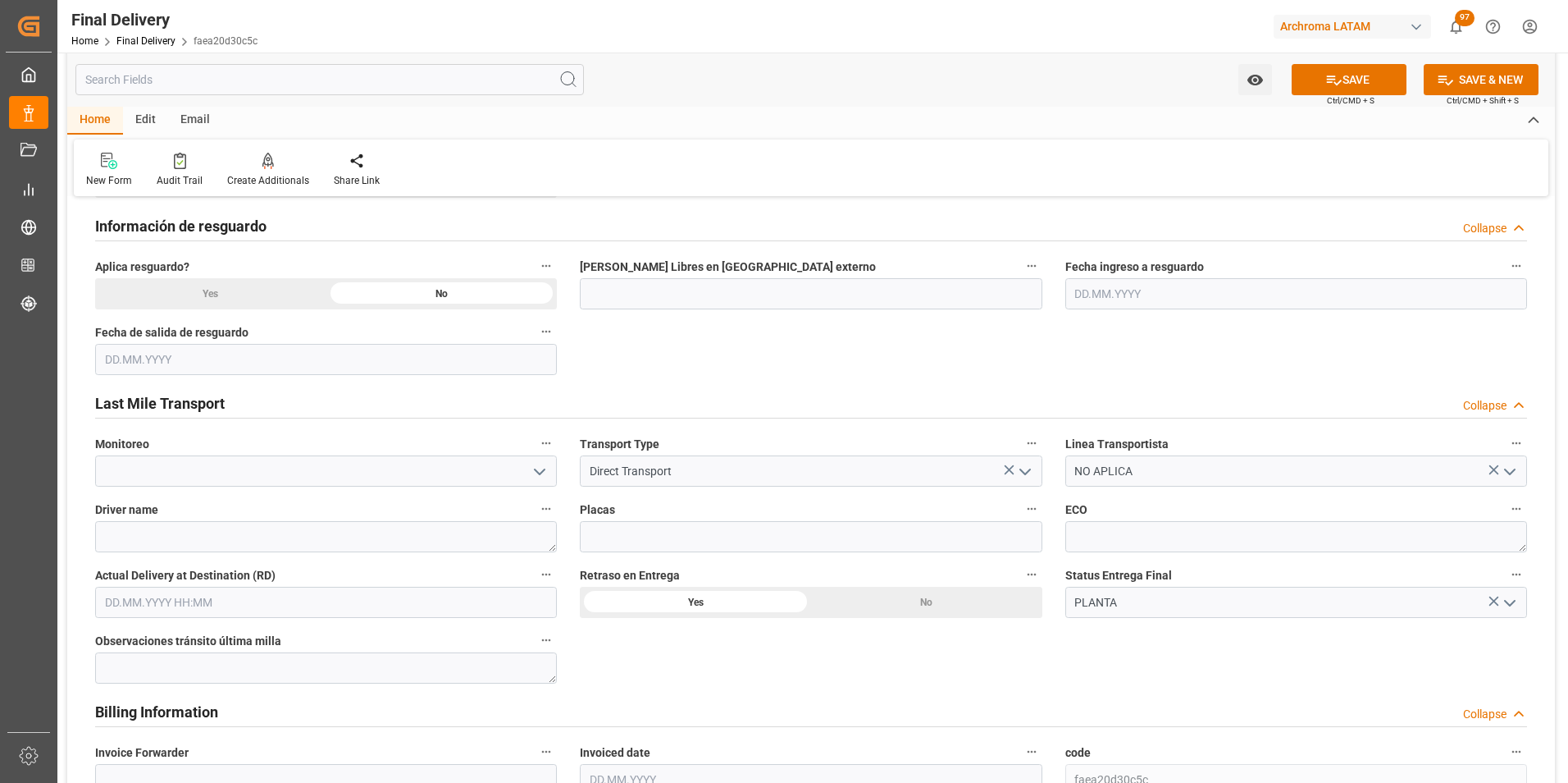
click at [215, 603] on input "text" at bounding box center [325, 601] width 461 height 31
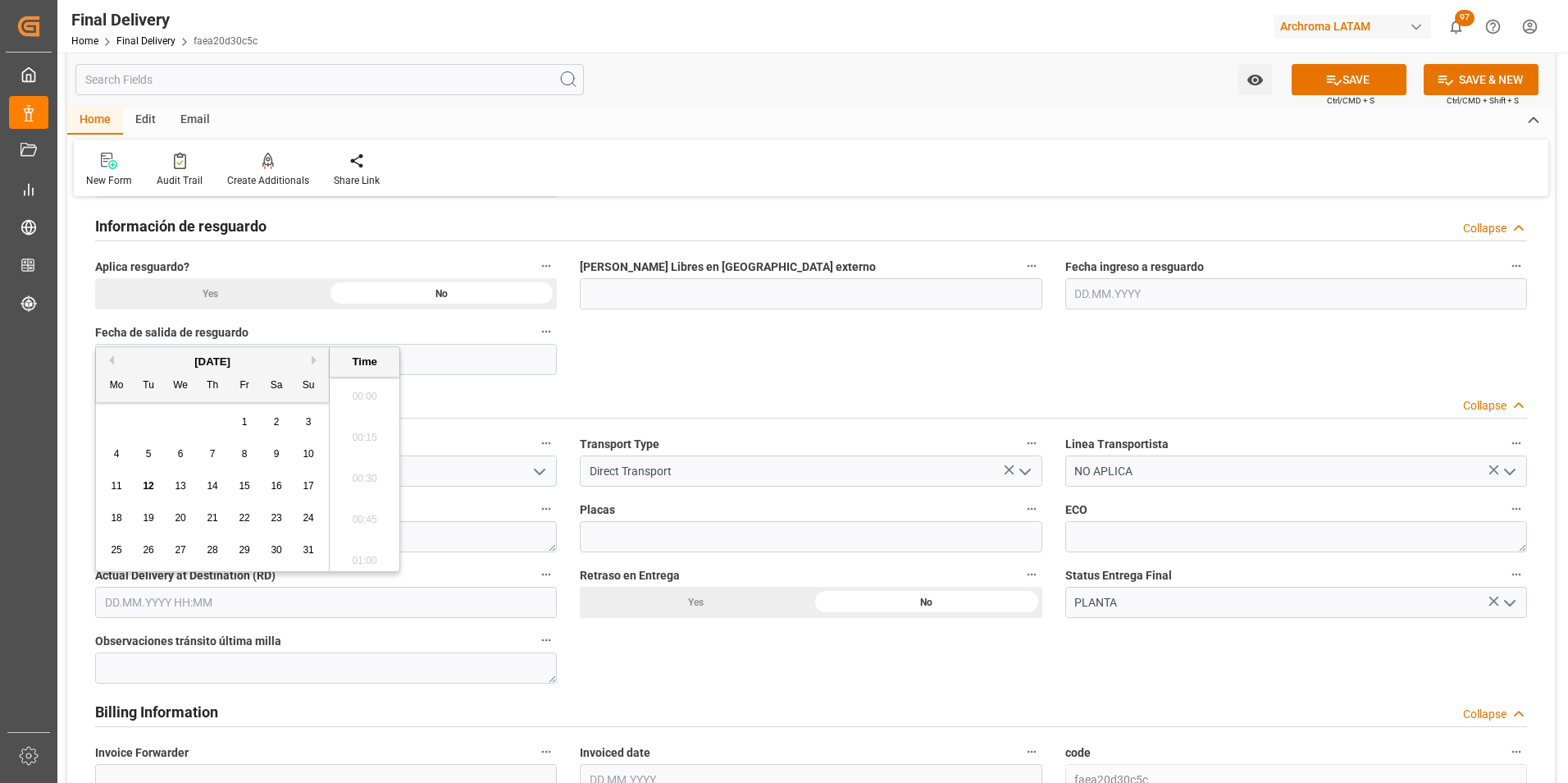
scroll to position [1810, 0]
click at [109, 358] on button "Previous Month" at bounding box center [109, 360] width 10 height 10
click at [250, 488] on span "18" at bounding box center [244, 485] width 11 height 12
type input "[DATE] 00:00"
click at [653, 667] on div "BL release Custom inspection Taxes payment Custom clearance Delivered BL releas…" at bounding box center [811, 385] width 1487 height 2482
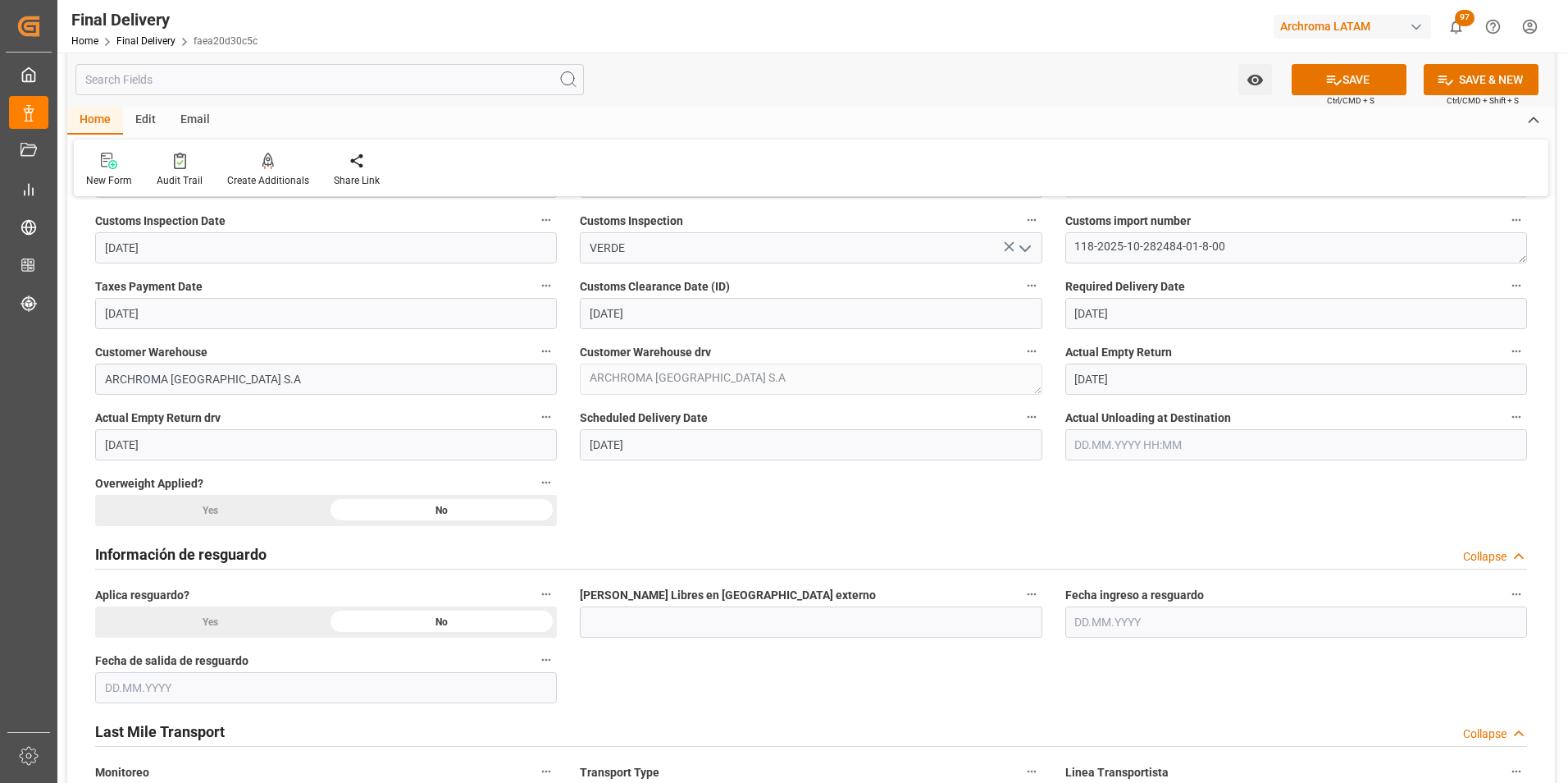
scroll to position [574, 0]
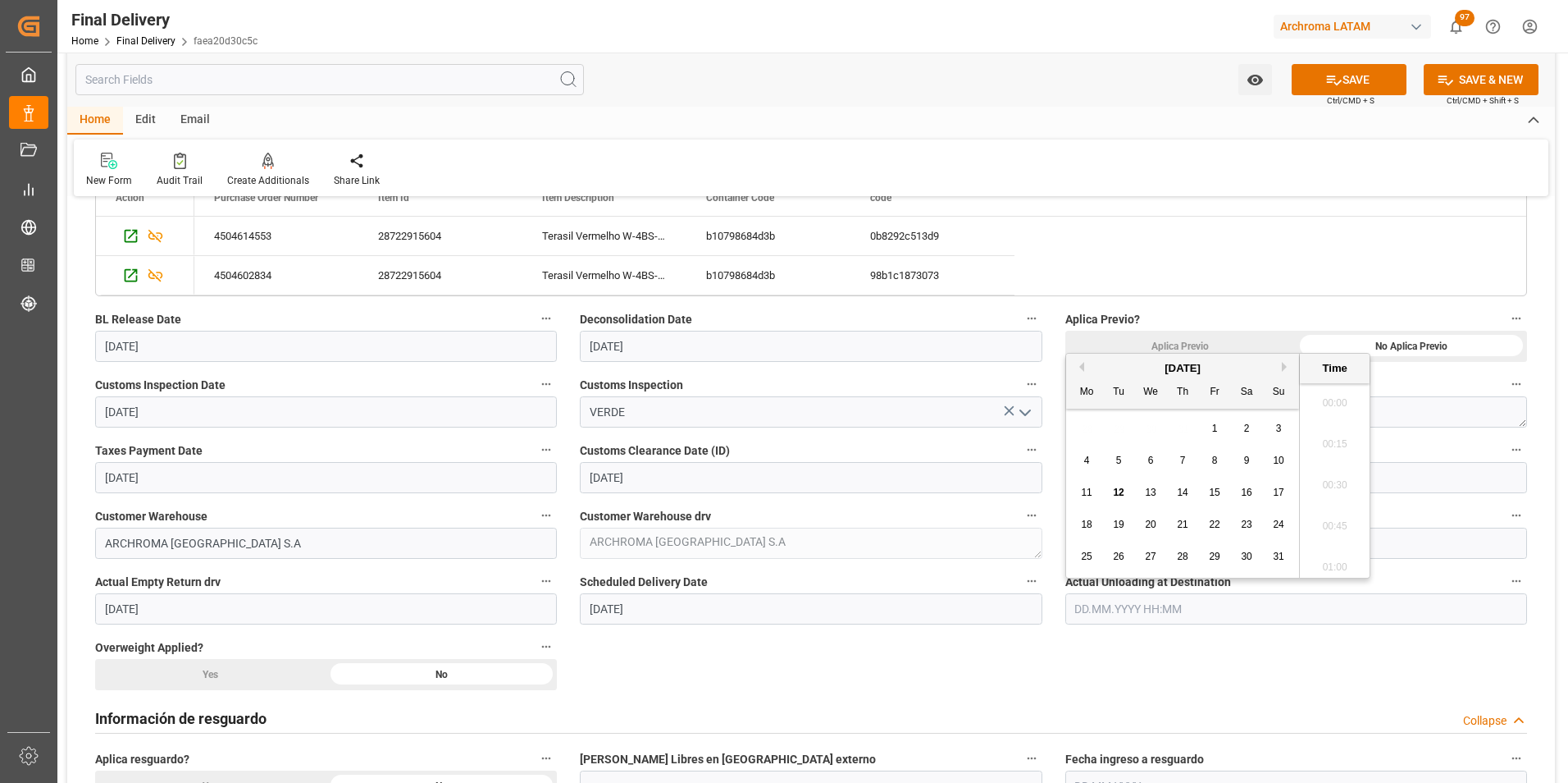
click at [1158, 606] on input "text" at bounding box center [1295, 609] width 461 height 31
click at [1089, 521] on span "18" at bounding box center [1086, 523] width 11 height 12
type input "[DATE] 00:00"
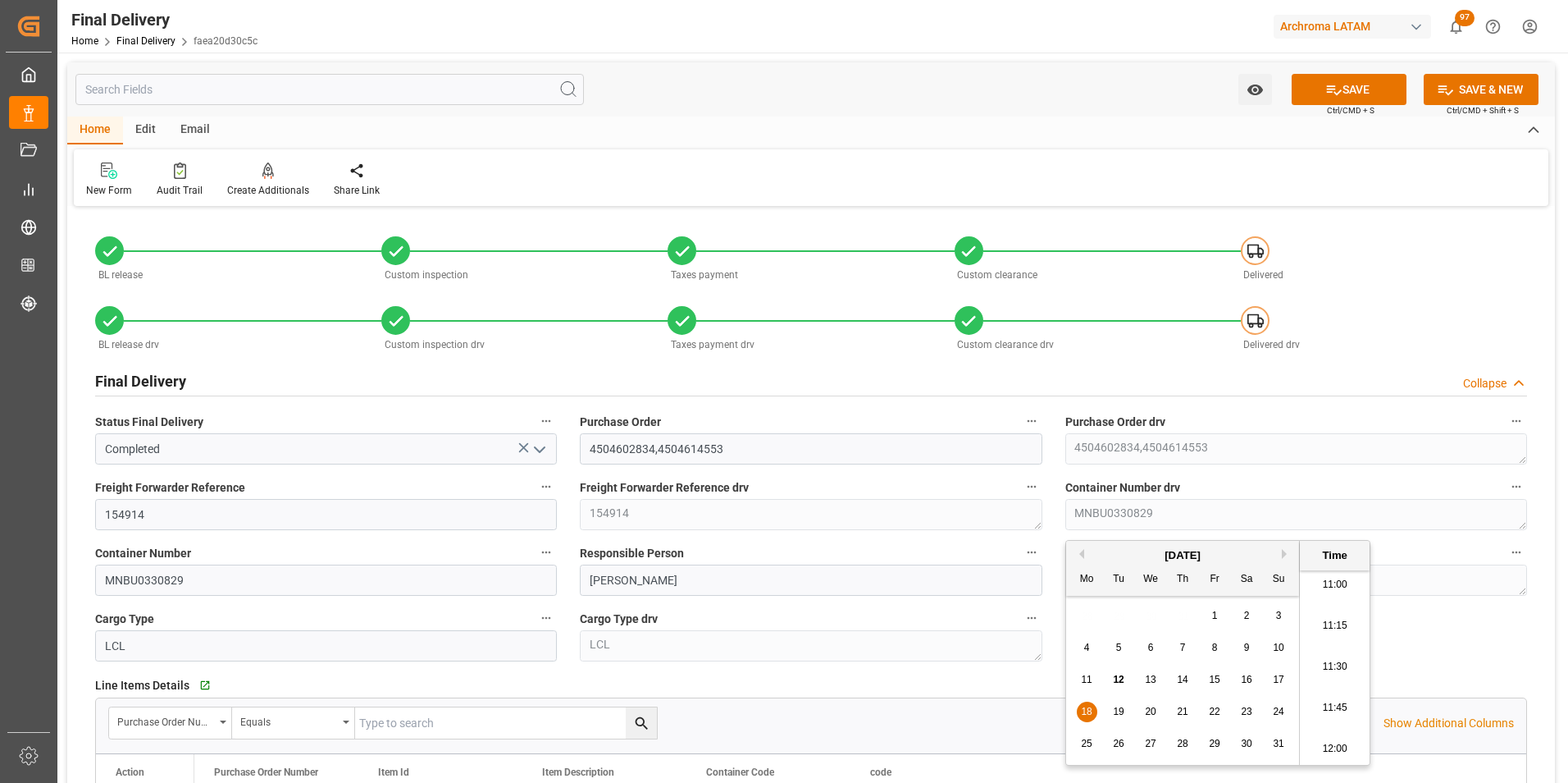
scroll to position [328, 0]
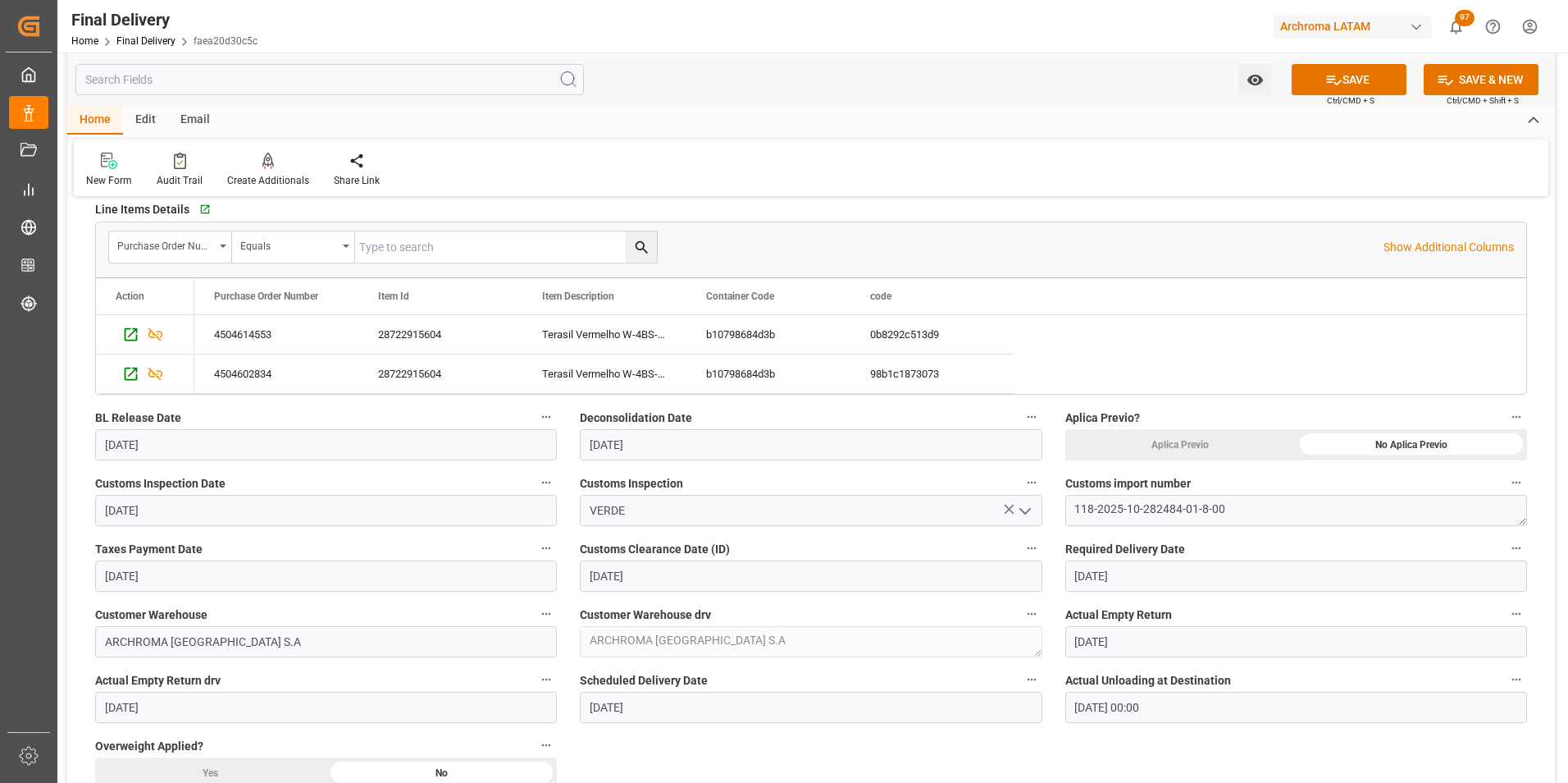
scroll to position [410, 0]
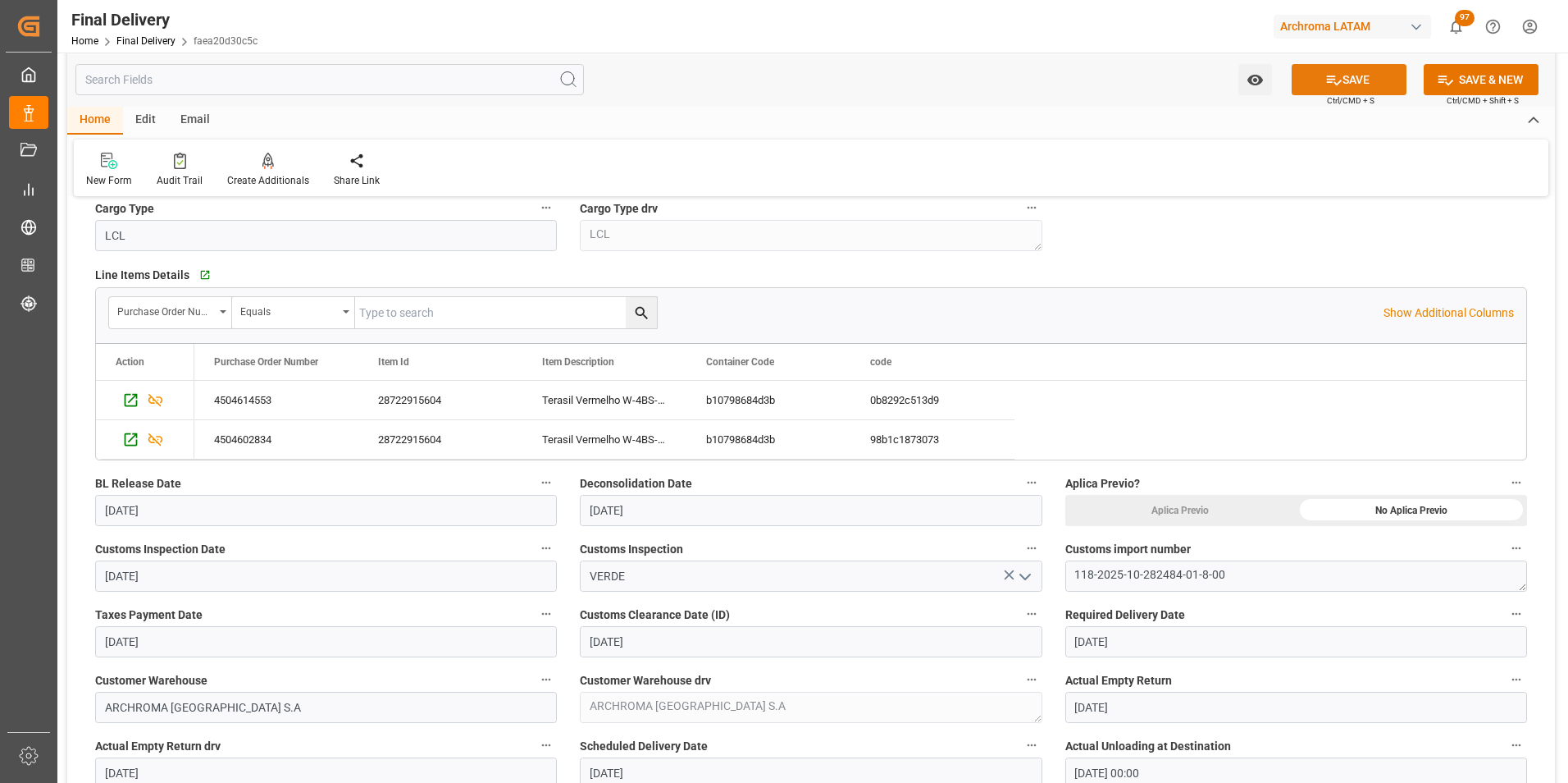
click at [1359, 83] on button "SAVE" at bounding box center [1349, 79] width 115 height 31
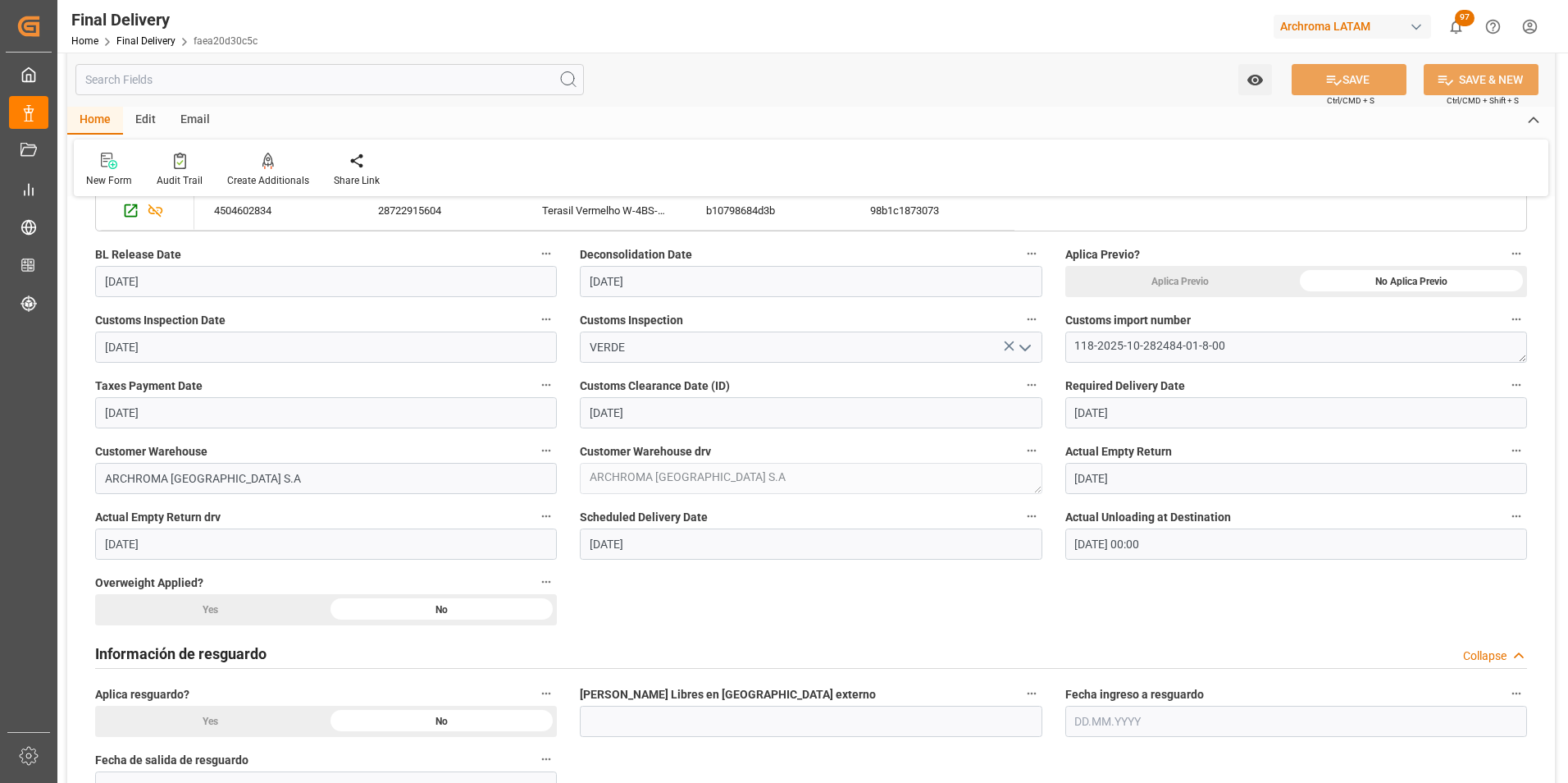
scroll to position [656, 0]
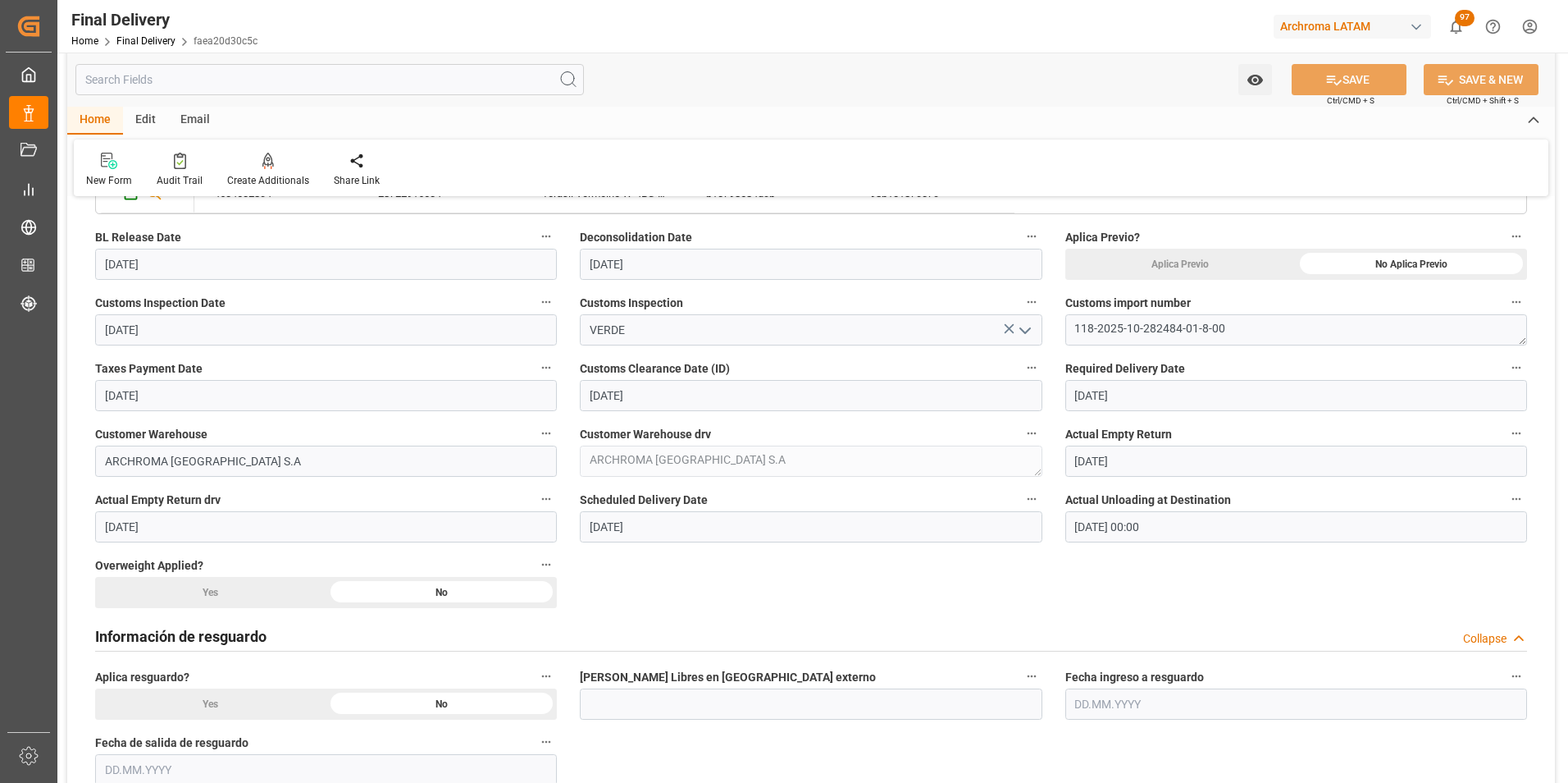
click at [1116, 518] on input "[DATE] 00:00" at bounding box center [1295, 526] width 461 height 31
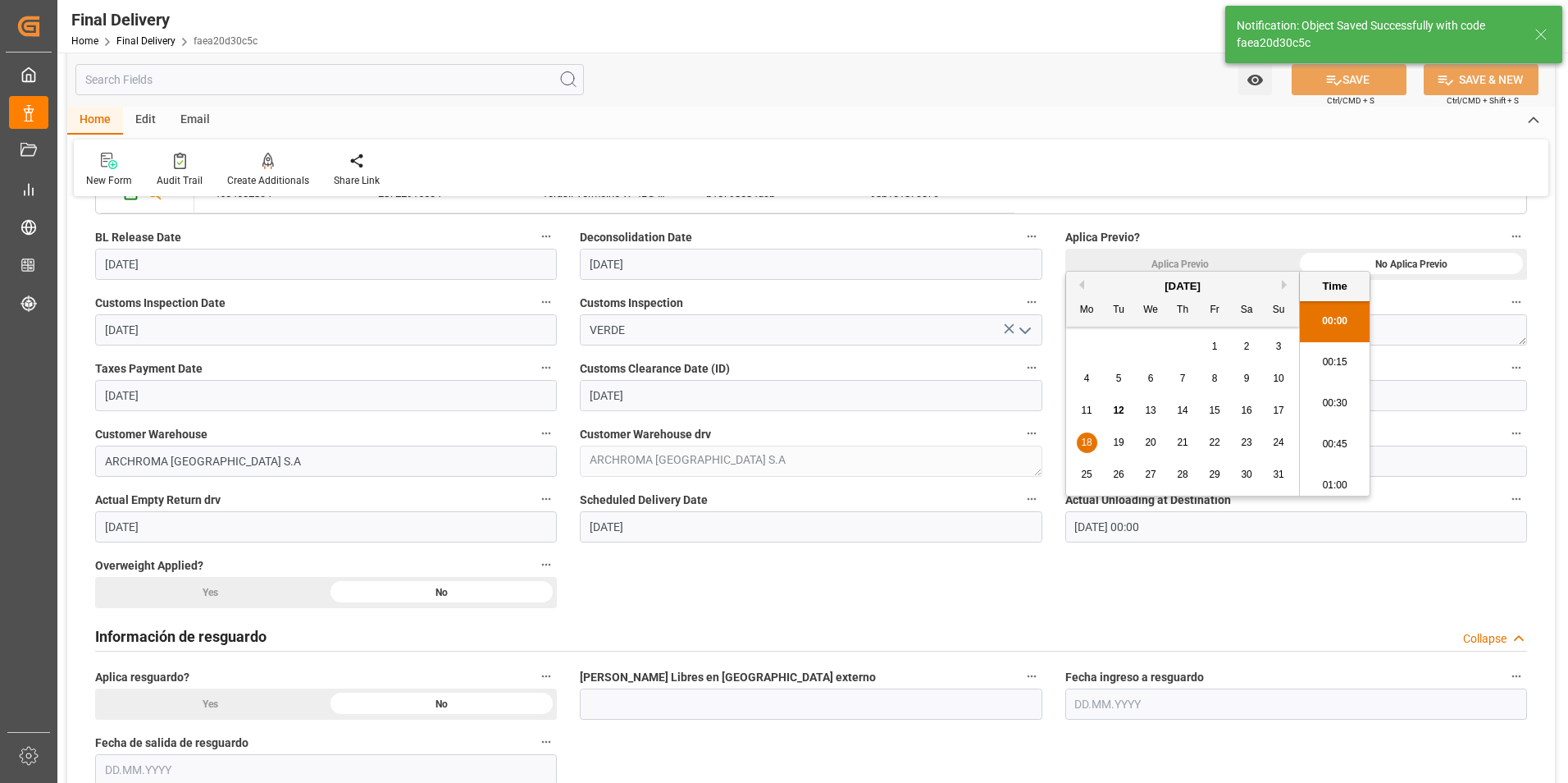
type textarea "1"
click at [1085, 283] on div "[DATE]" at bounding box center [1182, 286] width 233 height 17
click at [1079, 283] on button "Previous Month" at bounding box center [1078, 284] width 10 height 10
click at [1210, 407] on span "18" at bounding box center [1214, 410] width 11 height 12
type input "[DATE] 00:00"
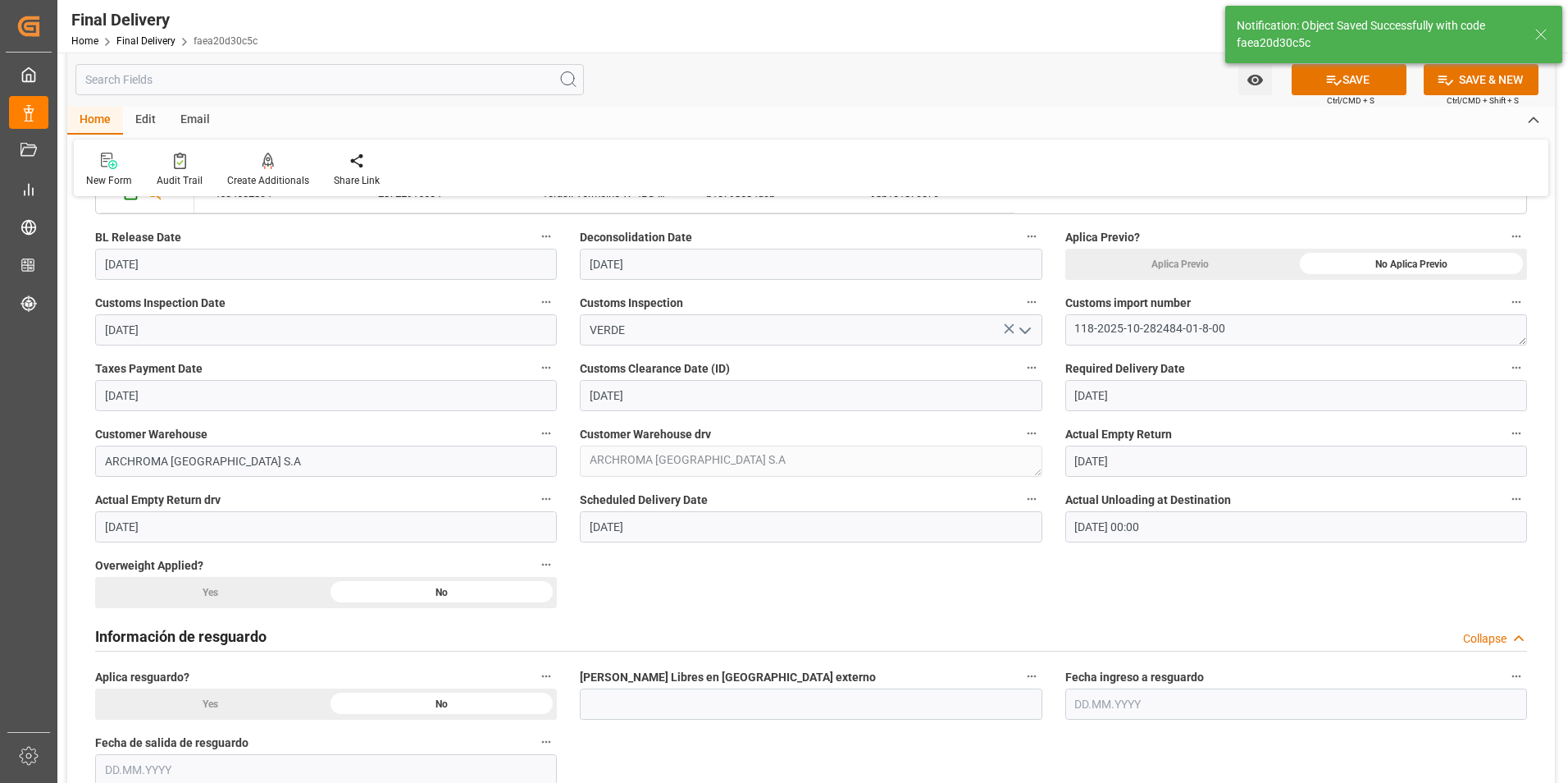
click at [1201, 585] on div "BL release Custom inspection Taxes payment Custom clearance Delivered BL releas…" at bounding box center [811, 795] width 1487 height 2482
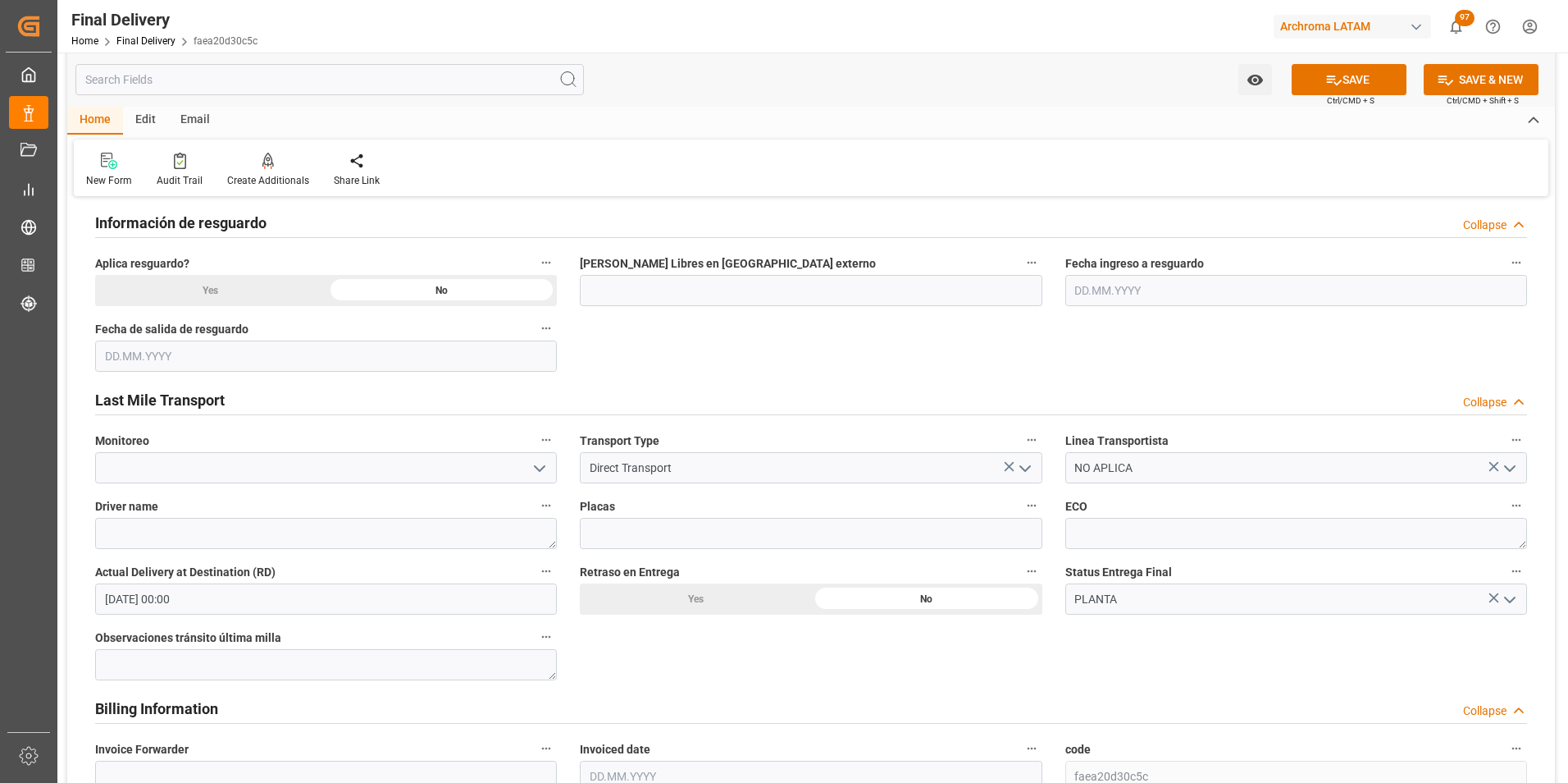
scroll to position [1066, 0]
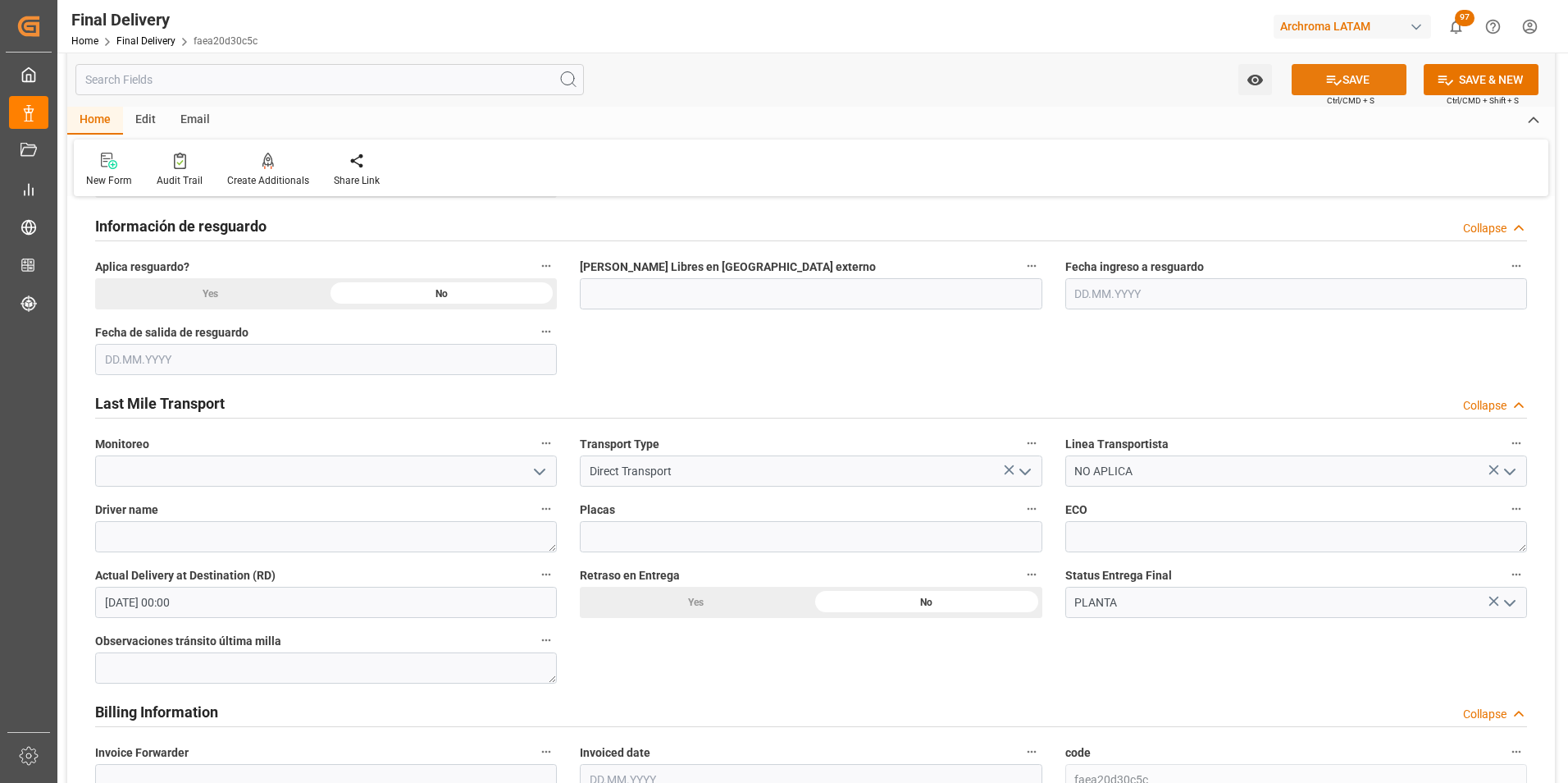
click at [1337, 78] on icon at bounding box center [1333, 80] width 17 height 17
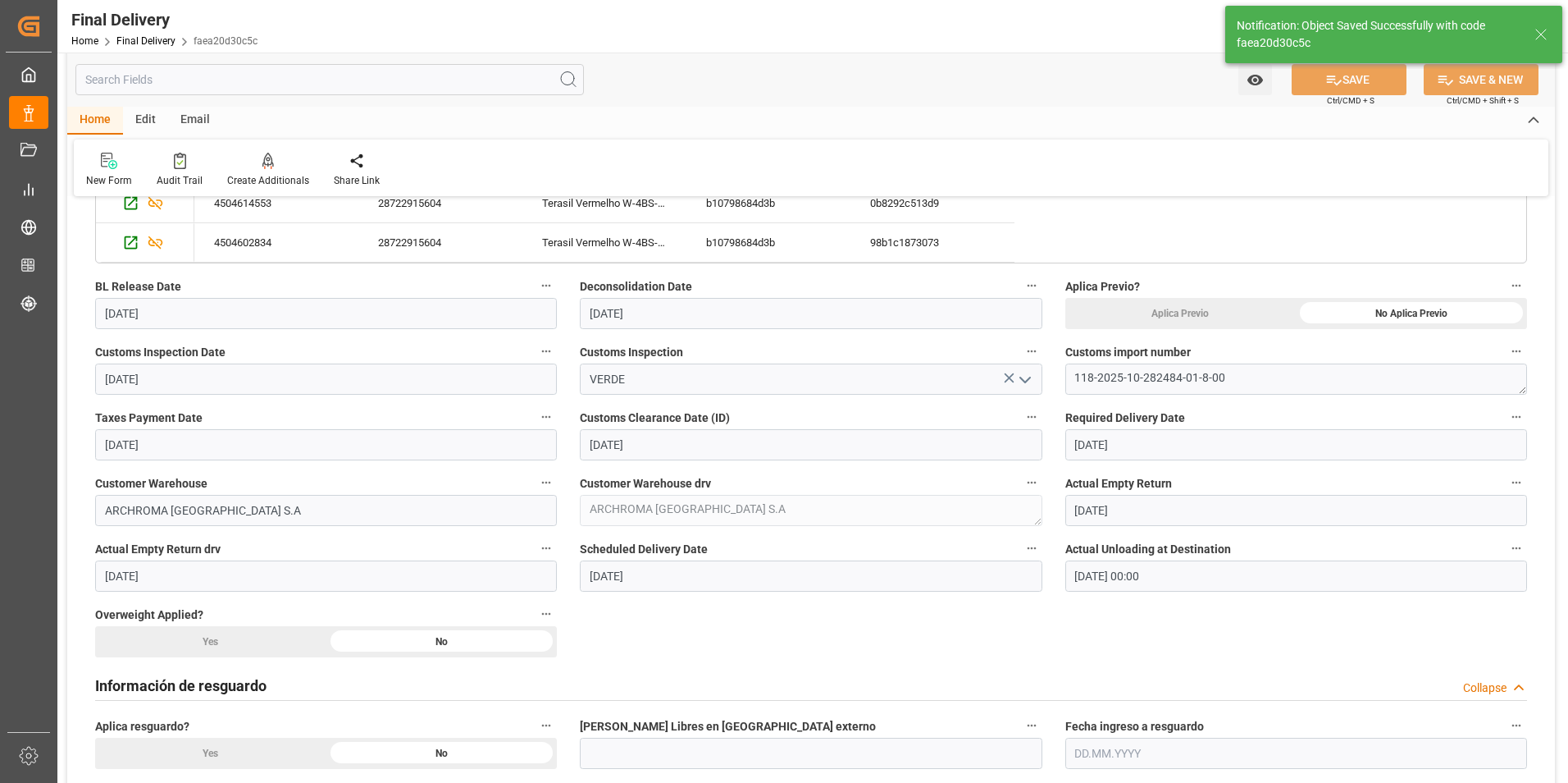
scroll to position [410, 0]
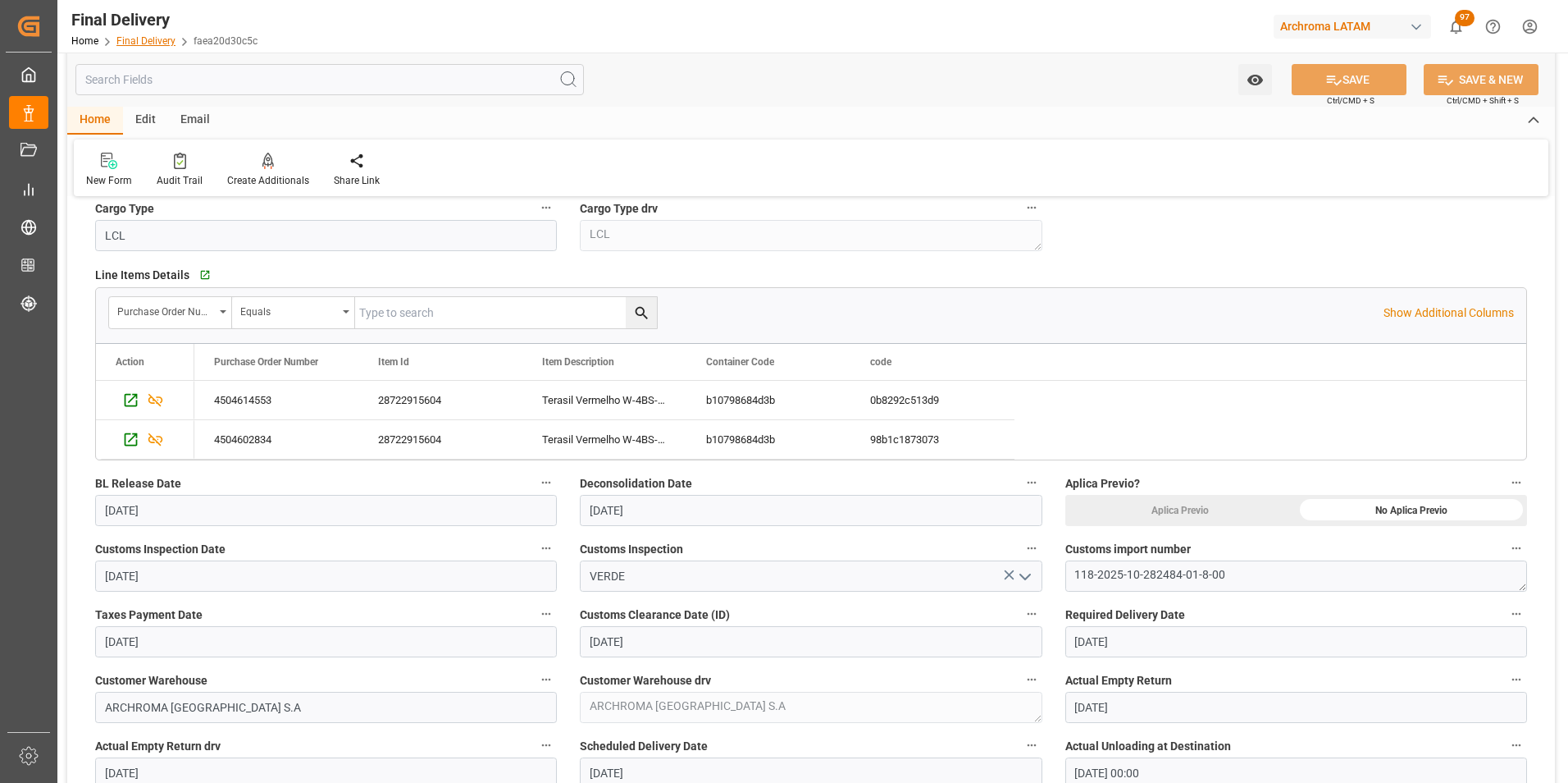
click at [127, 35] on link "Final Delivery" at bounding box center [146, 41] width 59 height 12
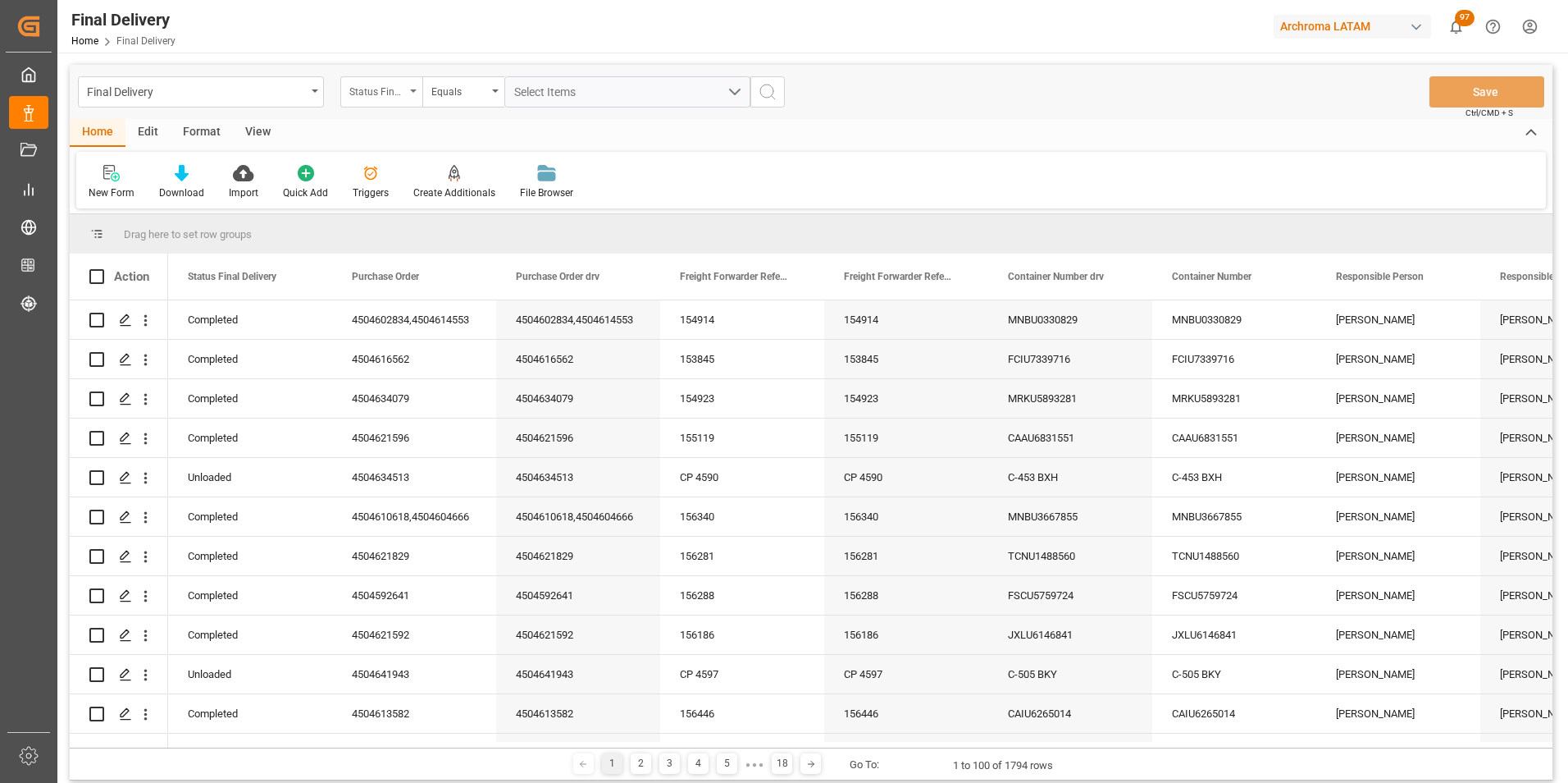
click at [410, 97] on div "Status Final Delivery" at bounding box center [381, 91] width 82 height 31
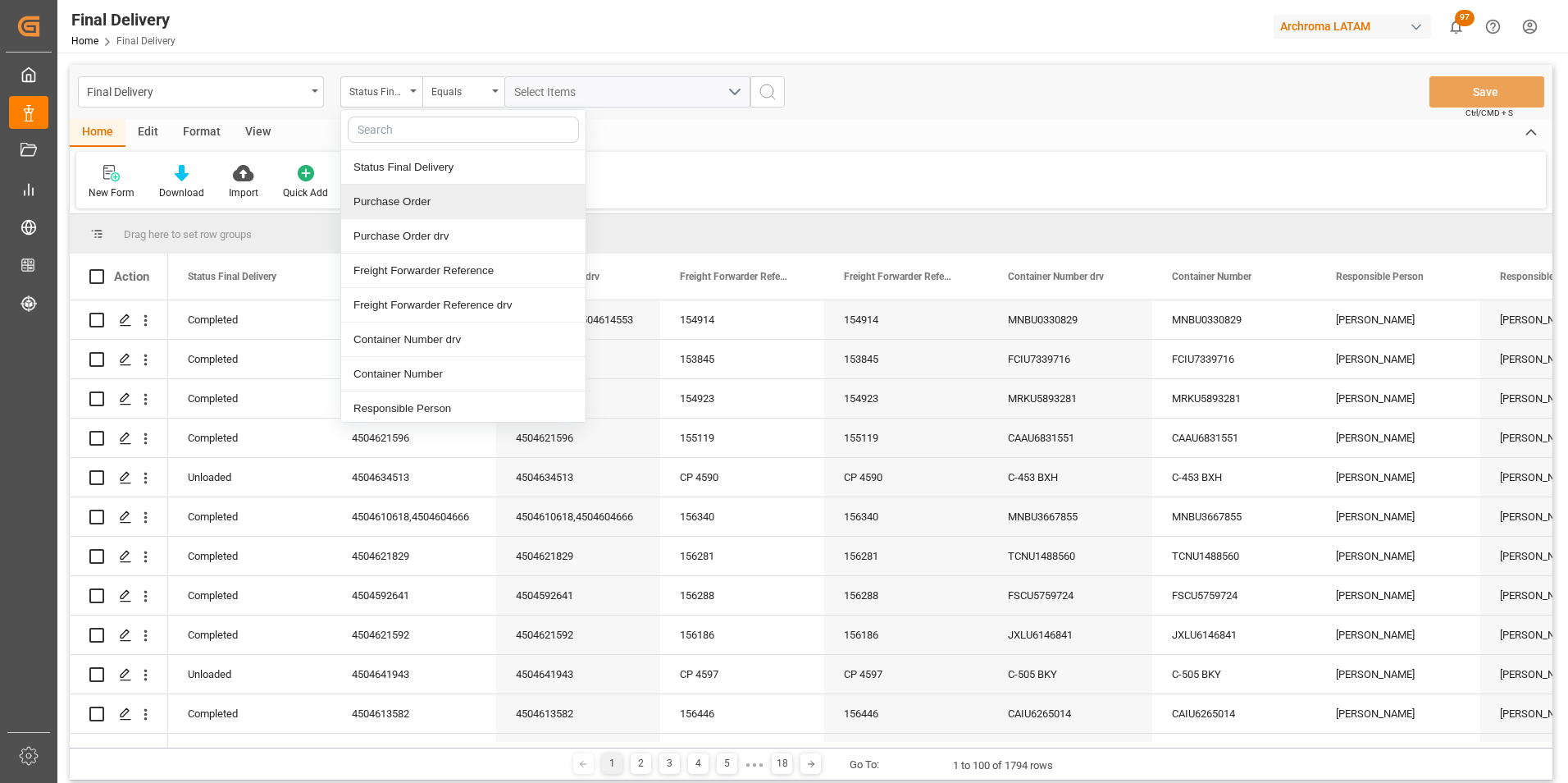
click at [437, 205] on div "Purchase Order" at bounding box center [463, 201] width 244 height 35
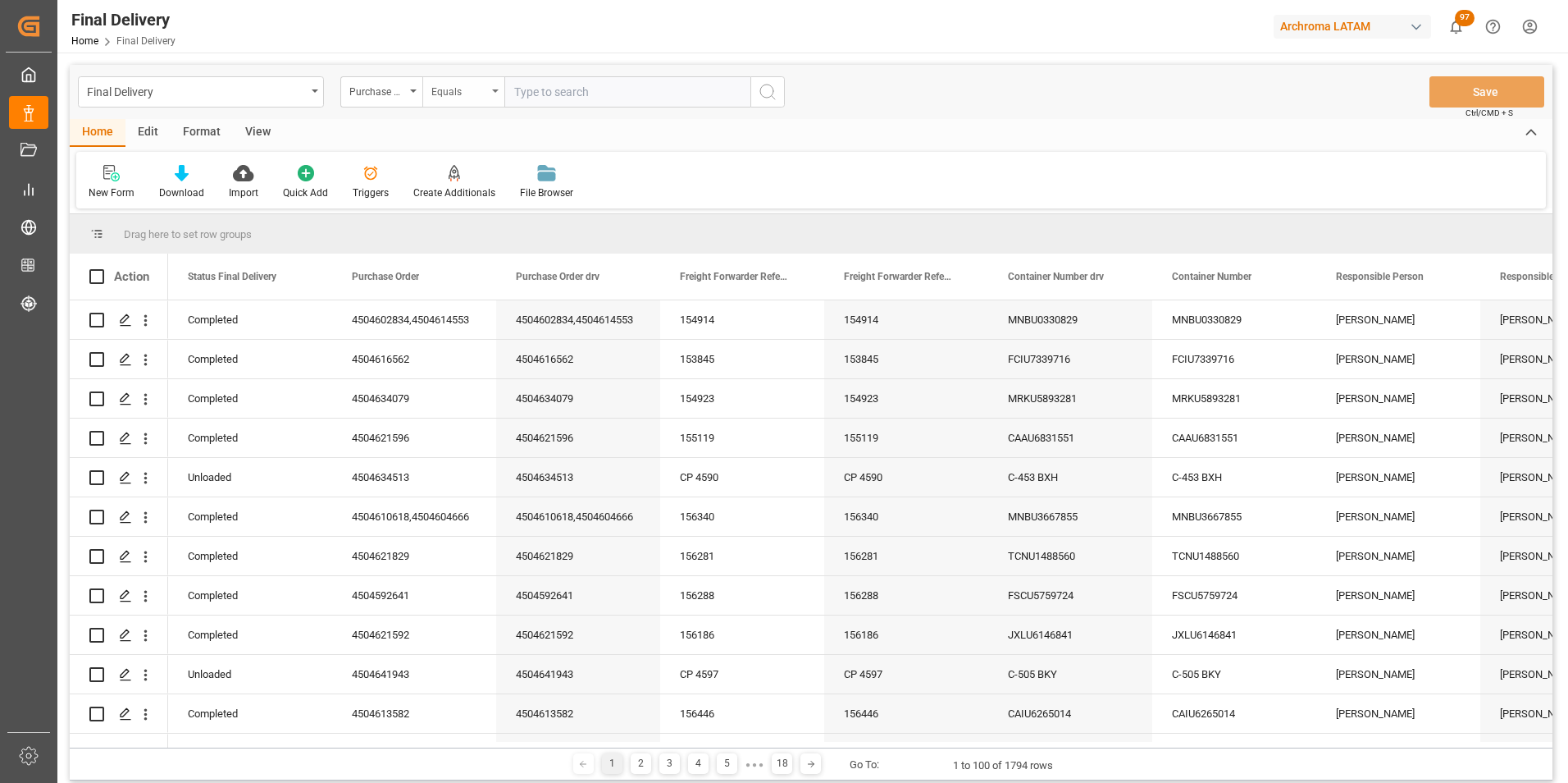
click at [455, 95] on div "Equals" at bounding box center [459, 89] width 56 height 19
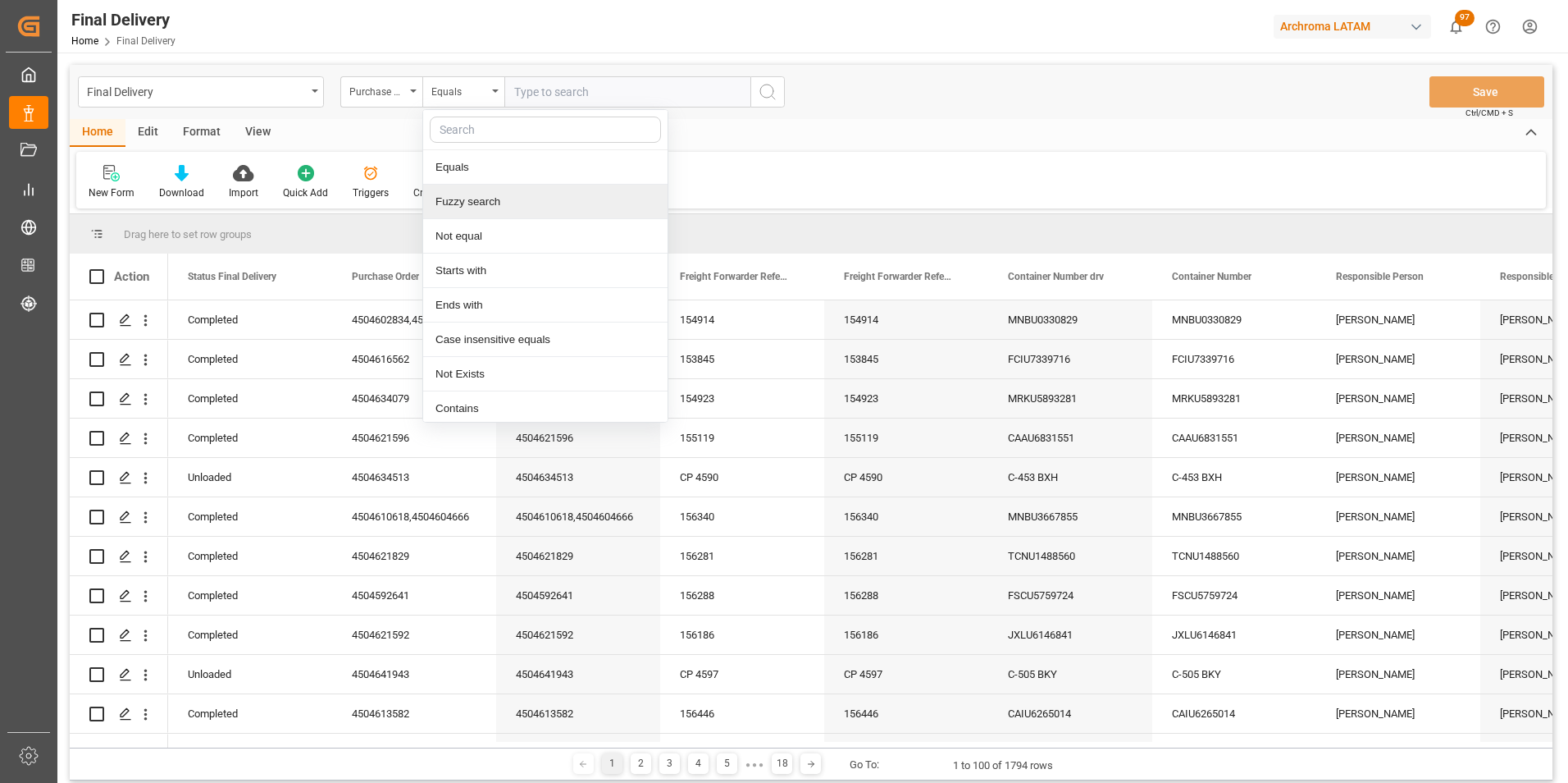
click at [474, 203] on div "Fuzzy search" at bounding box center [545, 201] width 244 height 35
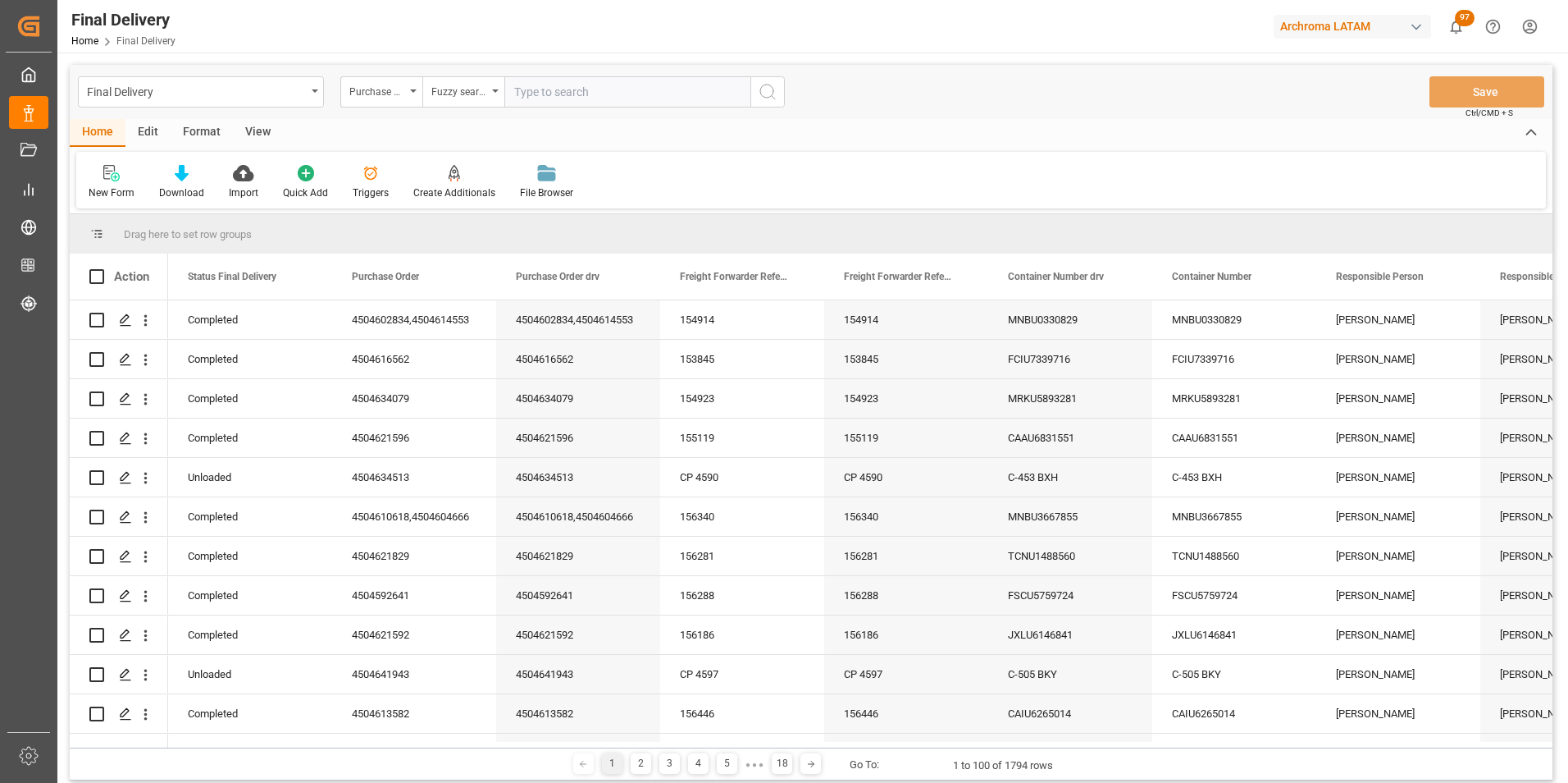
paste input "4504593706"
type input "4504593706"
click at [766, 96] on icon "search button" at bounding box center [768, 92] width 19 height 19
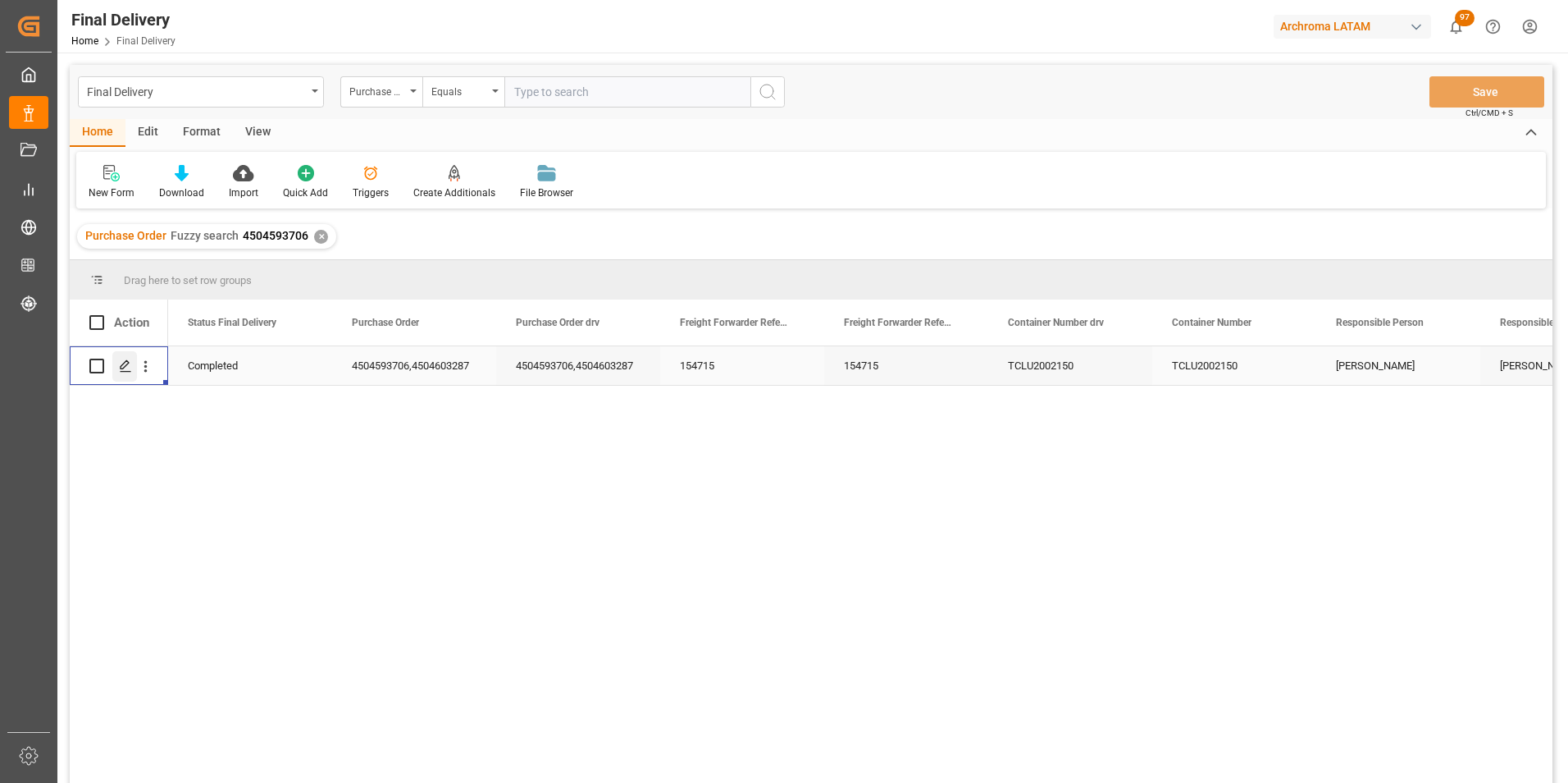
click at [124, 370] on icon "Press SPACE to select this row." at bounding box center [125, 366] width 13 height 13
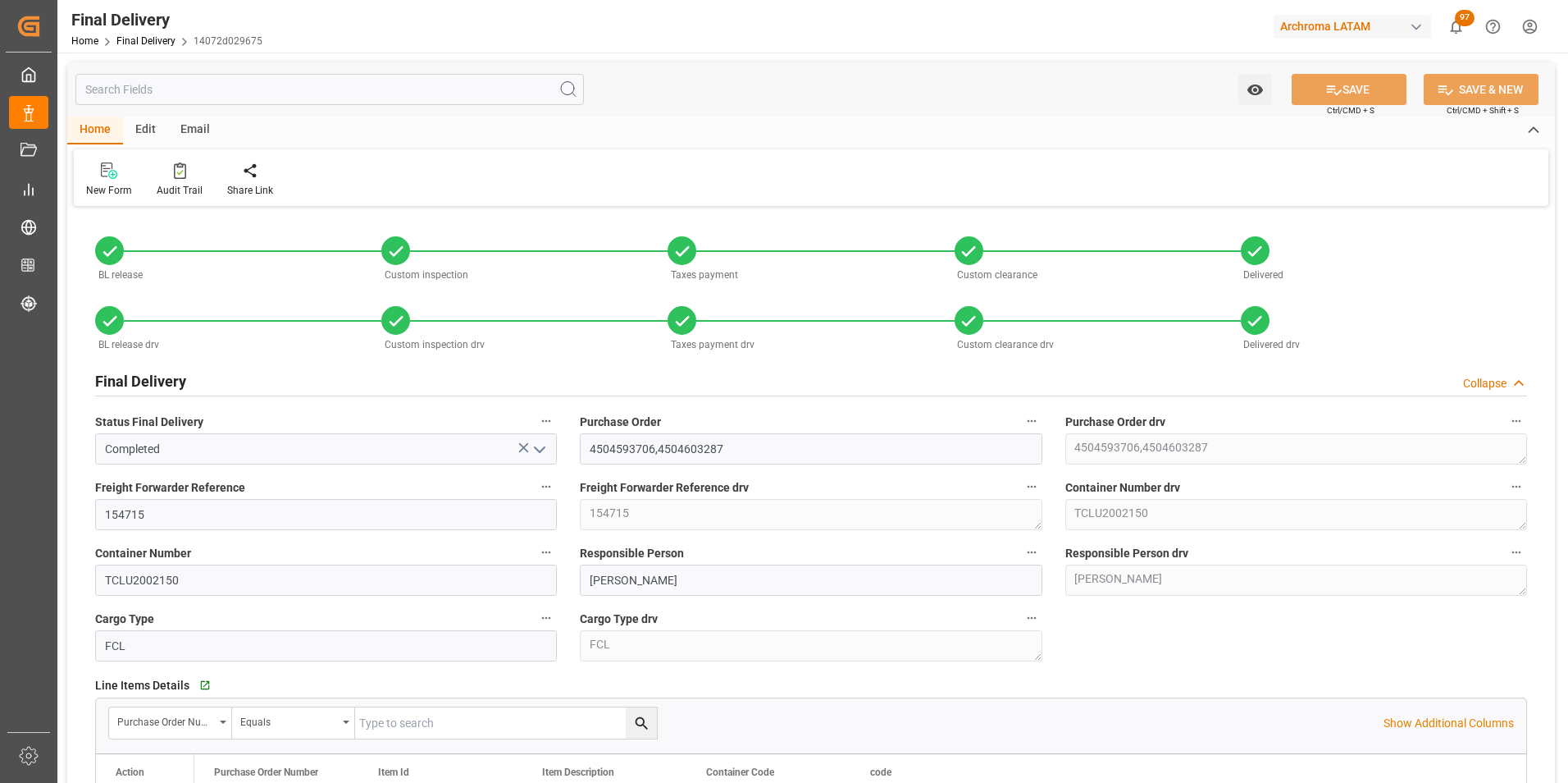
type input "7"
type input "[DATE]"
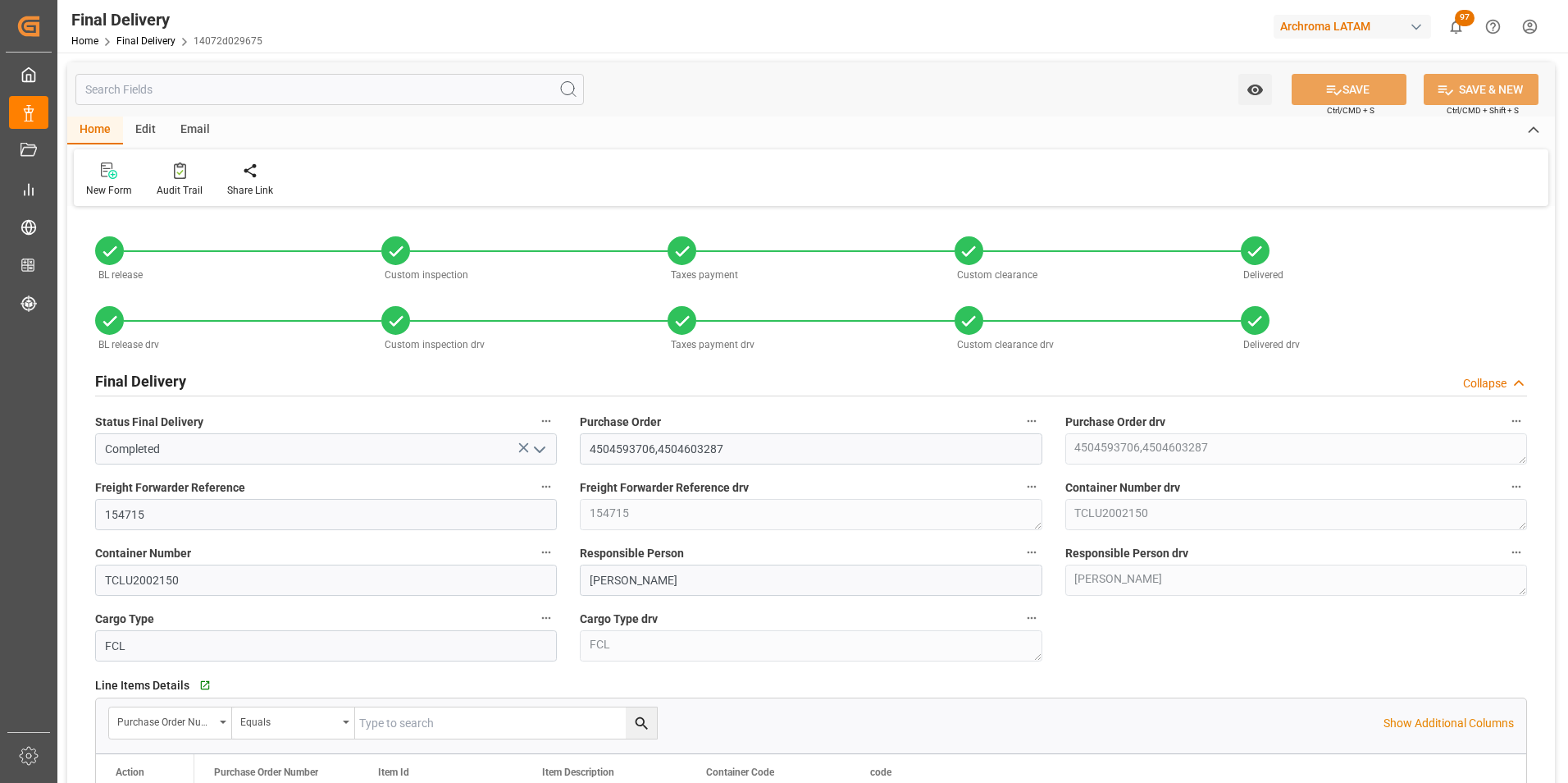
type input "[DATE]"
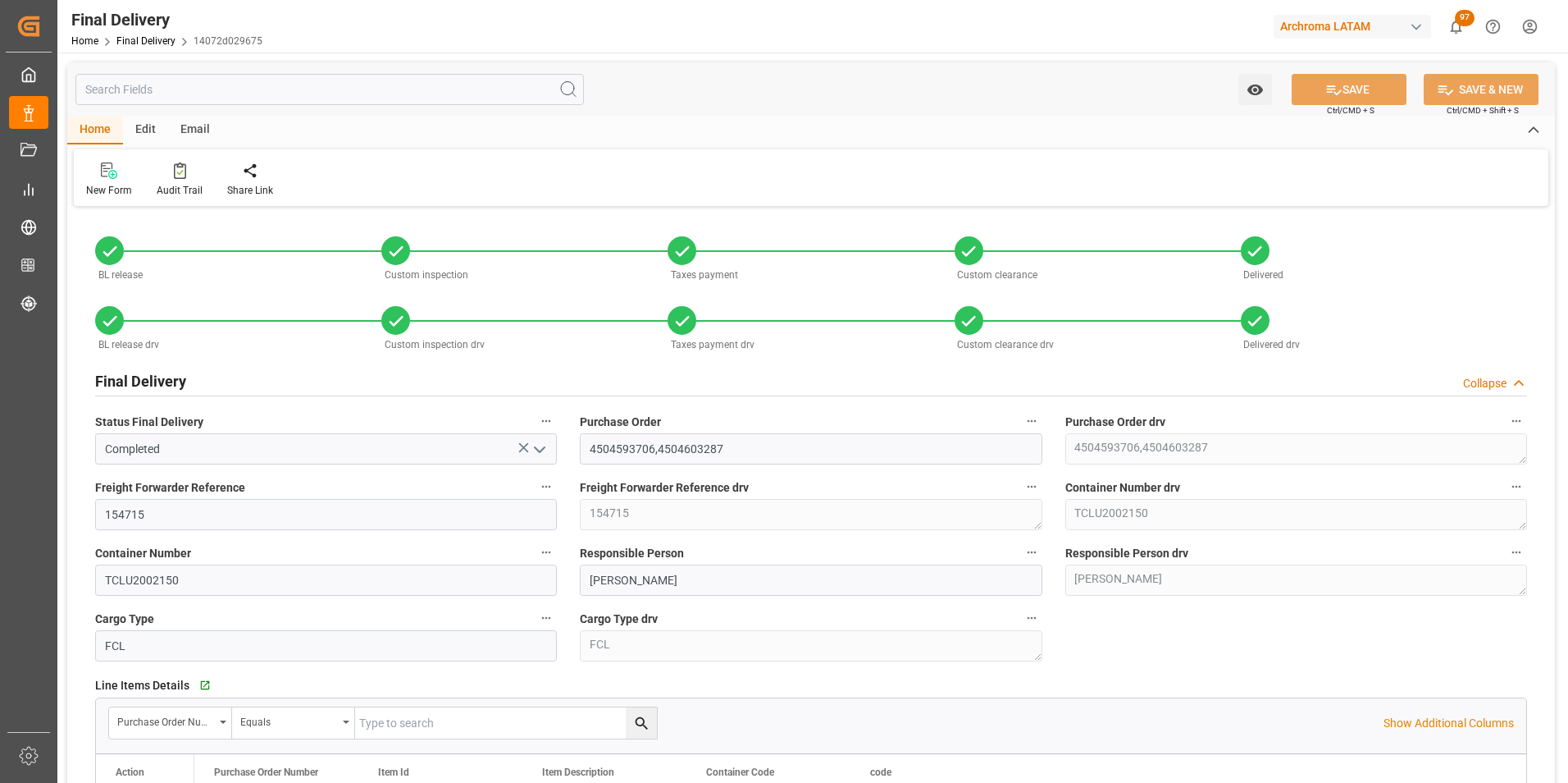
type input "[DATE]"
type input "[DATE] 09:30"
type input "[DATE]"
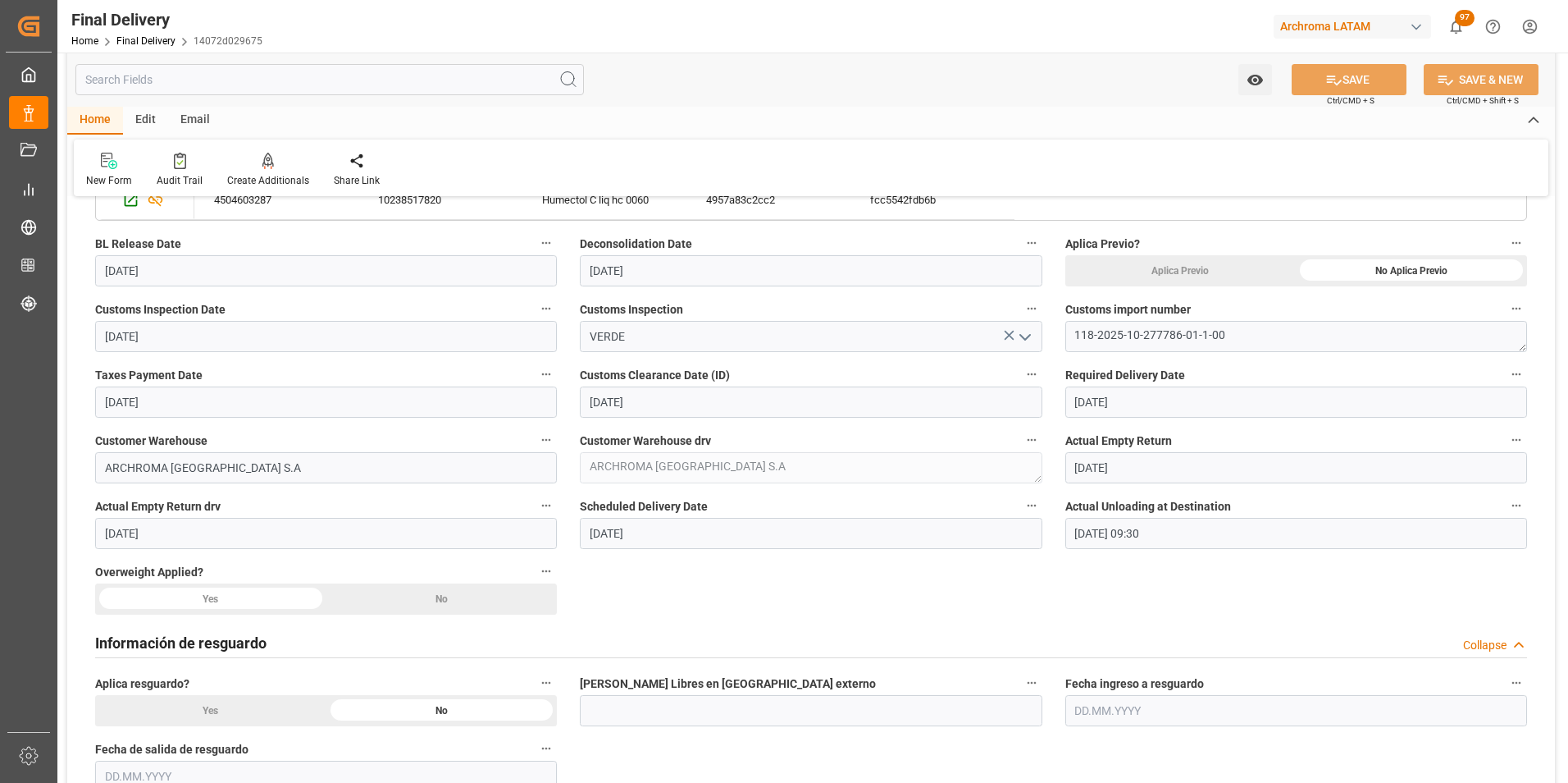
scroll to position [656, 0]
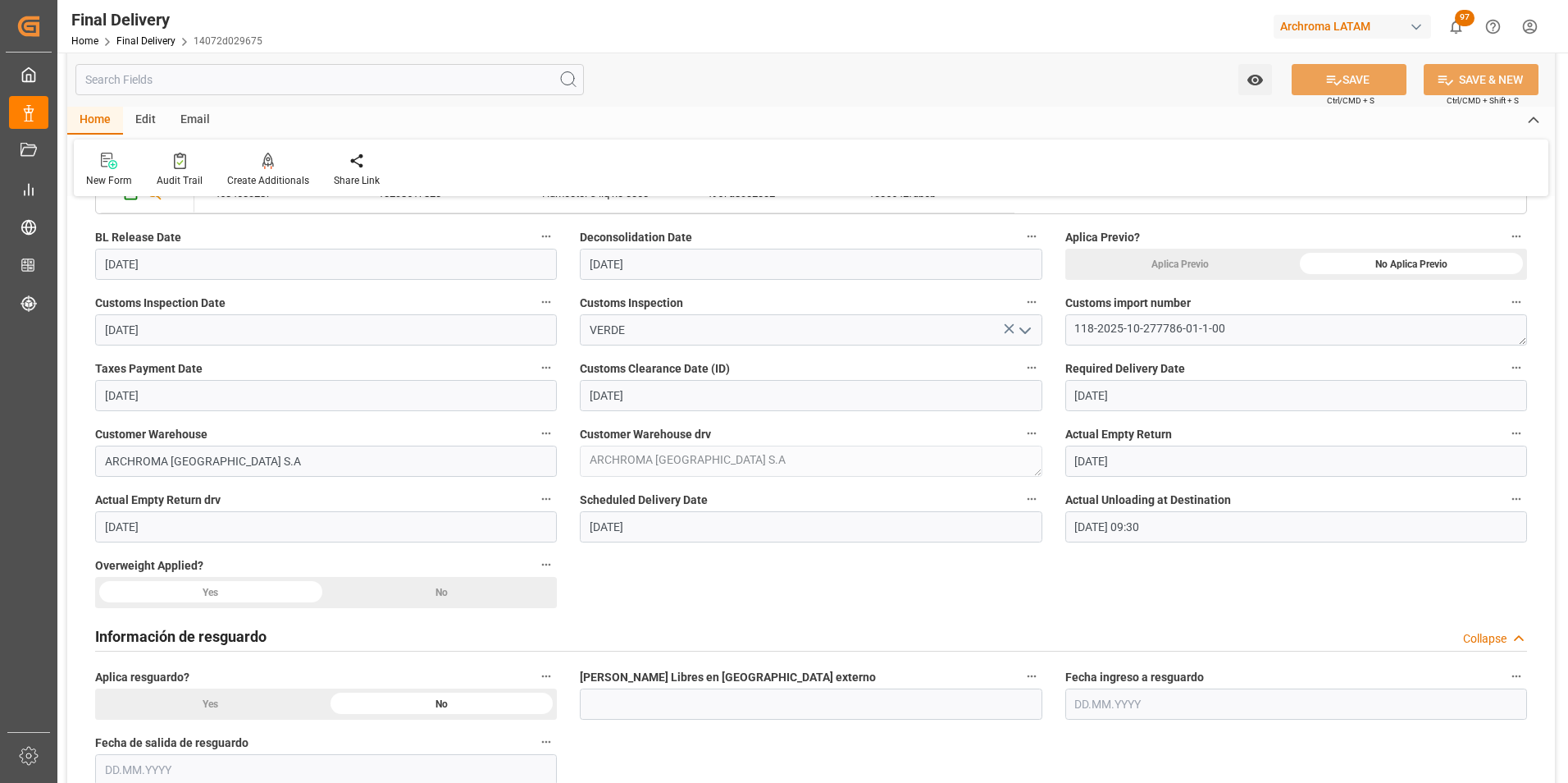
click at [477, 573] on label "Overweight Applied?" at bounding box center [325, 565] width 461 height 23
click at [536, 573] on button "Overweight Applied?" at bounding box center [546, 564] width 21 height 21
click at [481, 586] on div at bounding box center [784, 392] width 1568 height 783
click at [1295, 280] on div "No" at bounding box center [1410, 264] width 231 height 31
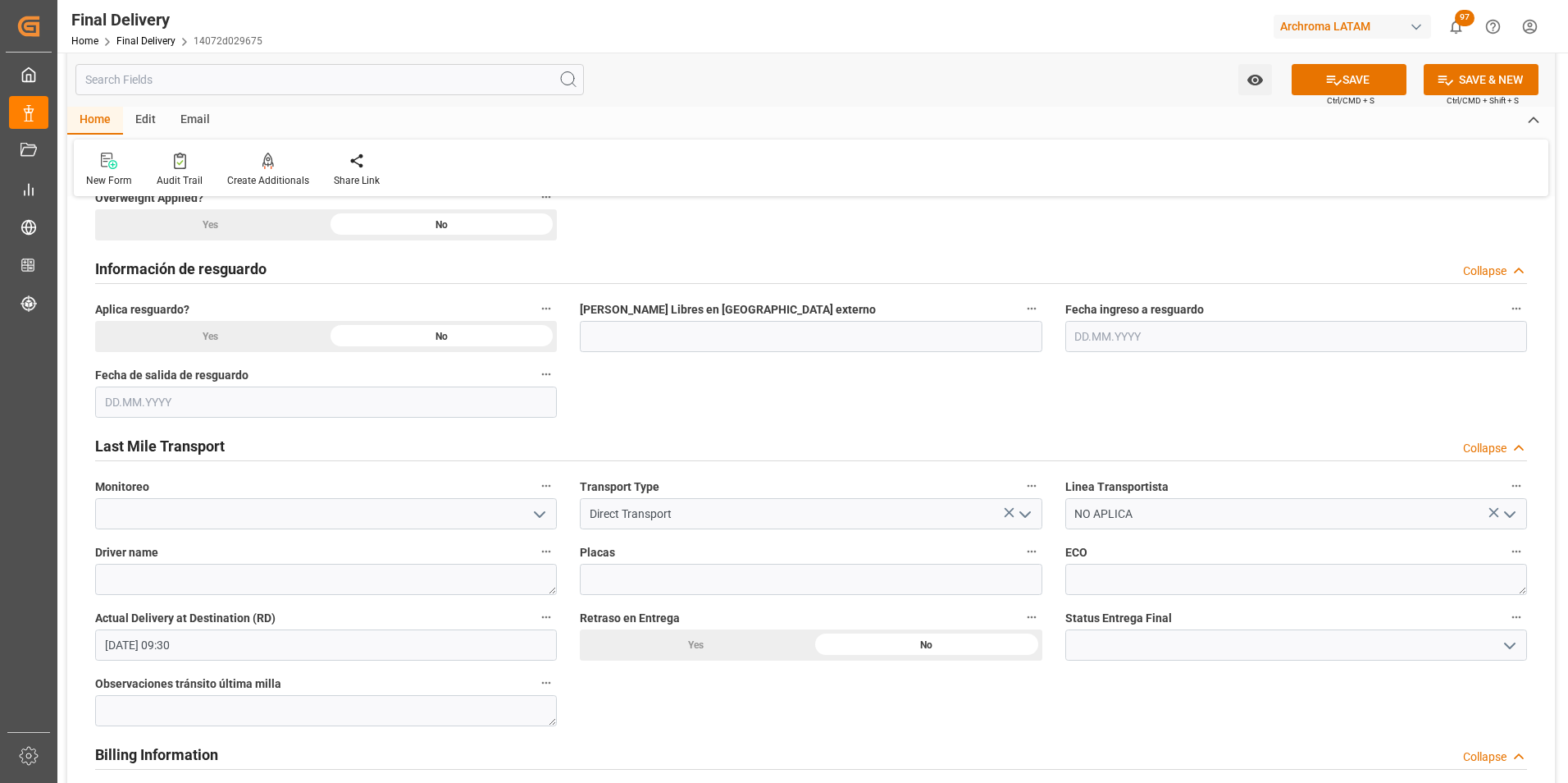
scroll to position [1066, 0]
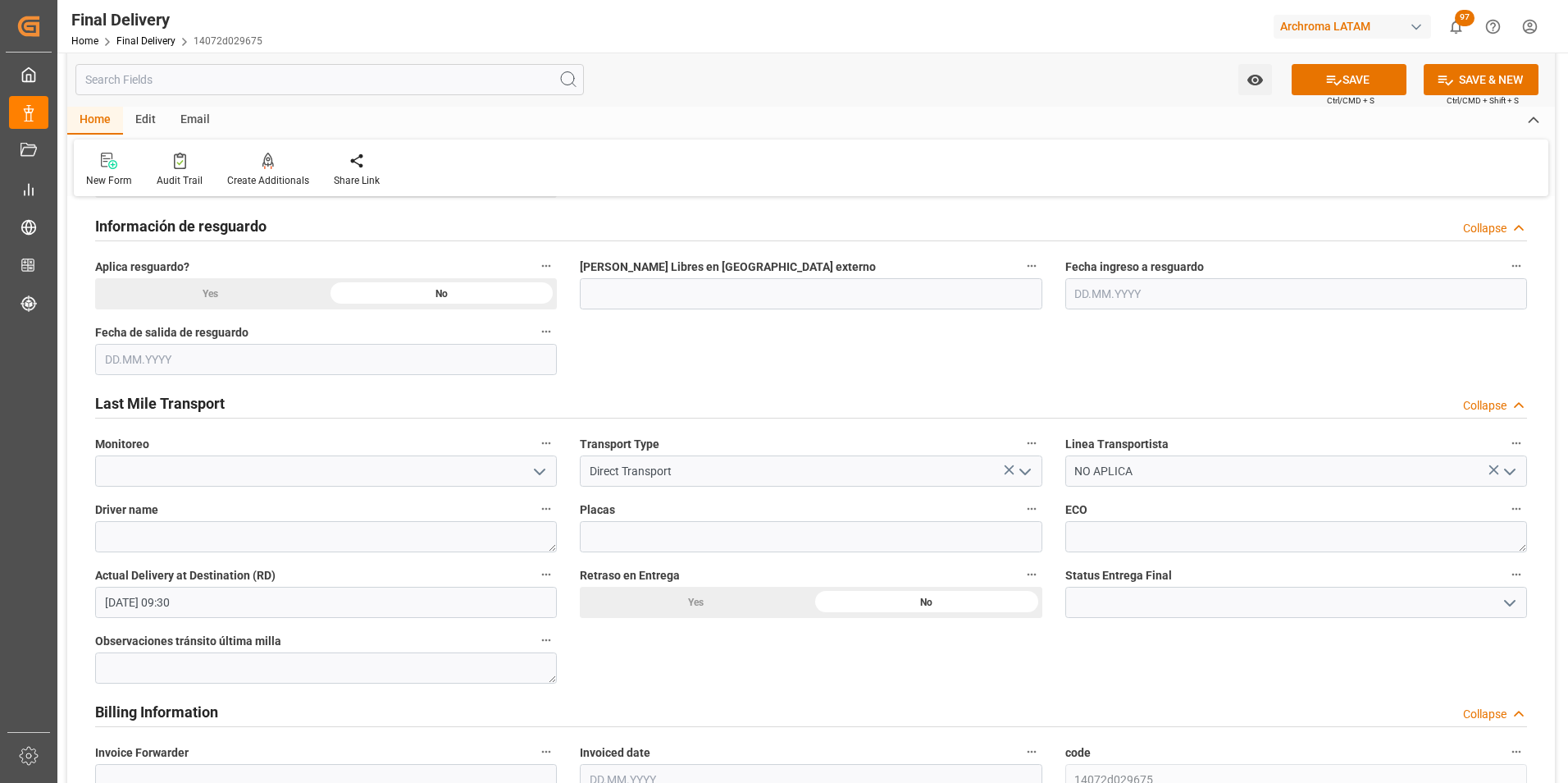
click at [1505, 601] on polyline "open menu" at bounding box center [1510, 603] width 10 height 5
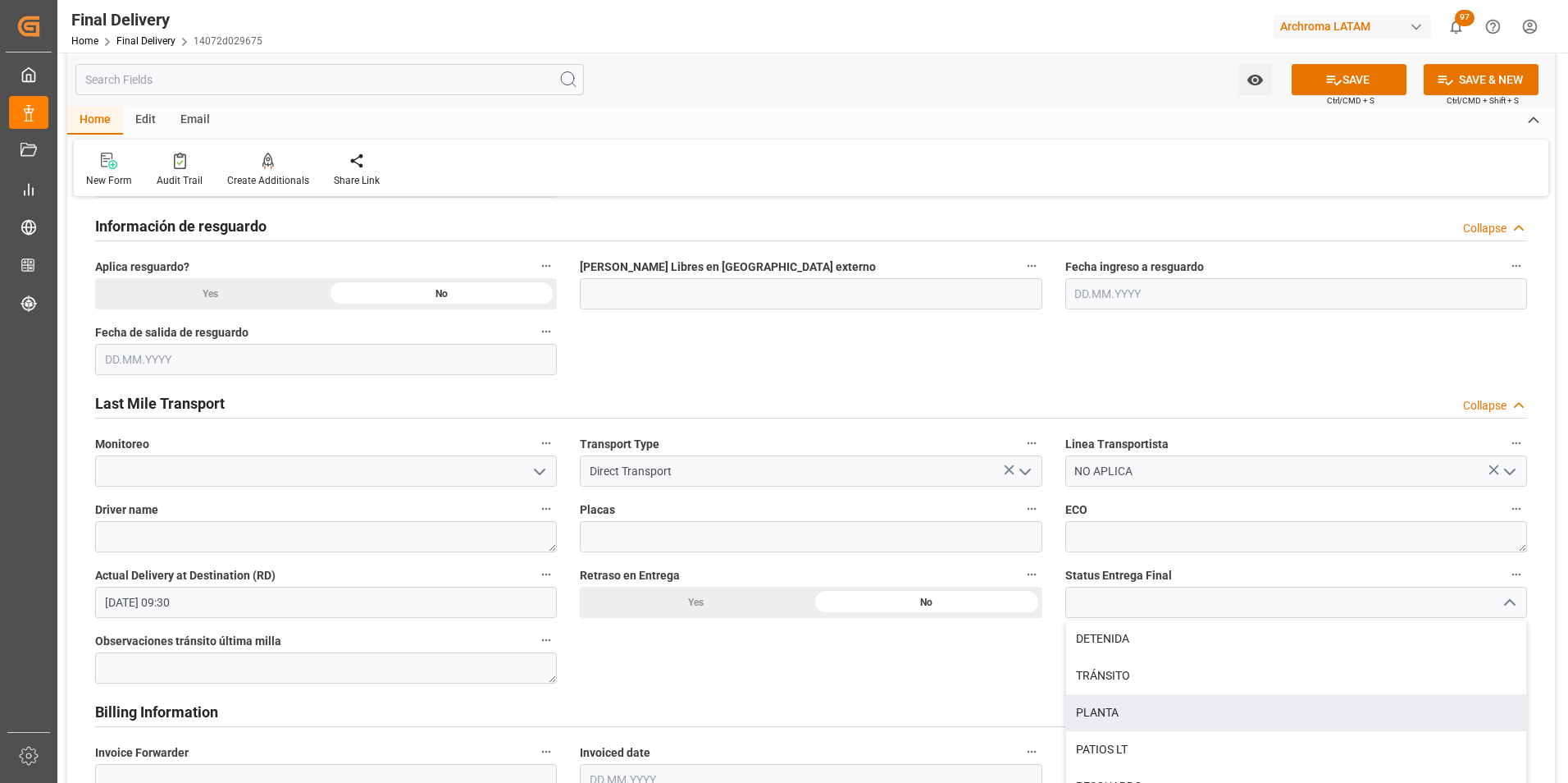
drag, startPoint x: 1093, startPoint y: 714, endPoint x: 1100, endPoint y: 701, distance: 14.8
click at [1093, 714] on div "PLANTA" at bounding box center [1296, 713] width 460 height 37
type input "PLANTA"
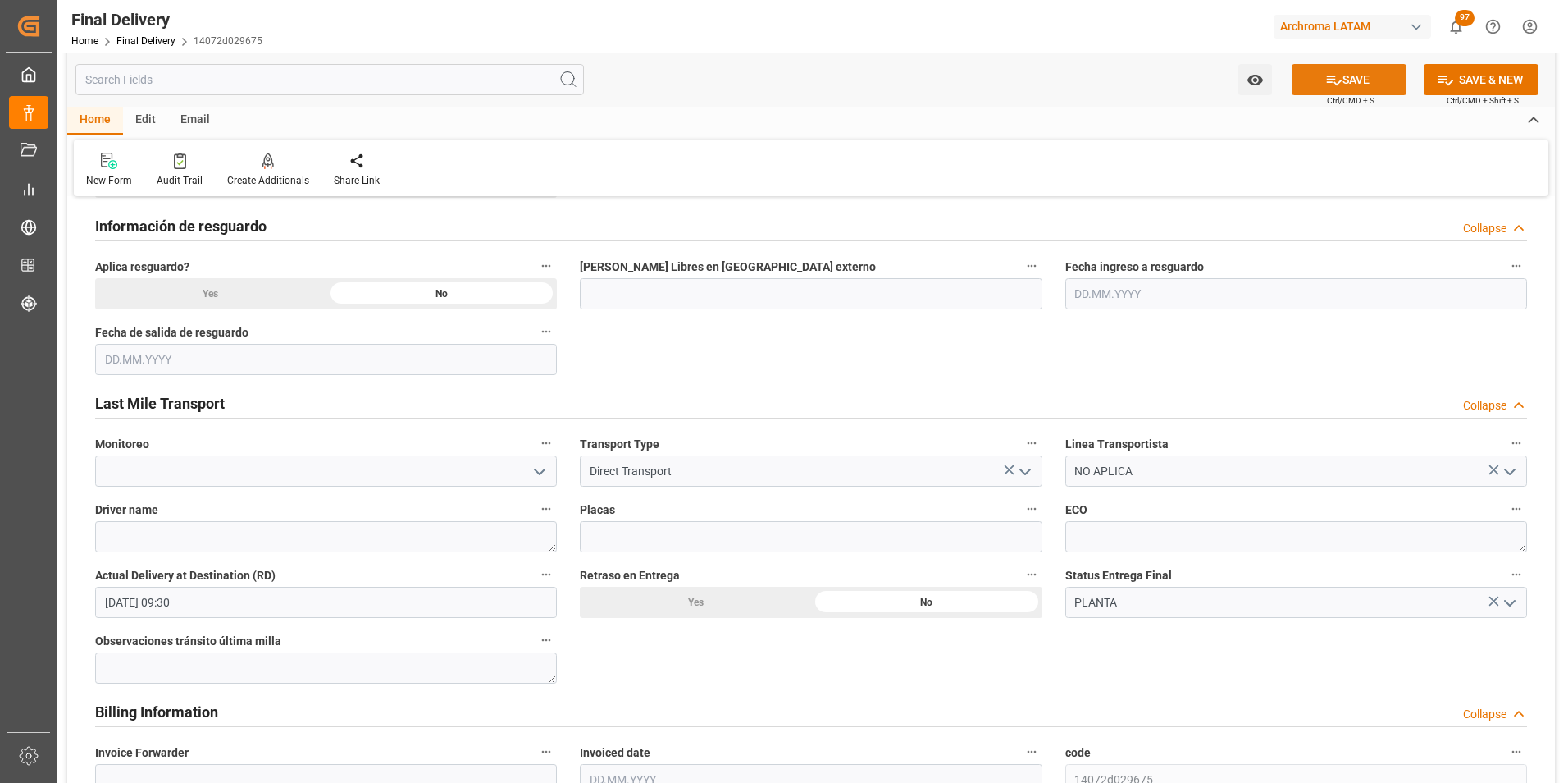
click at [1350, 79] on button "SAVE" at bounding box center [1349, 79] width 115 height 31
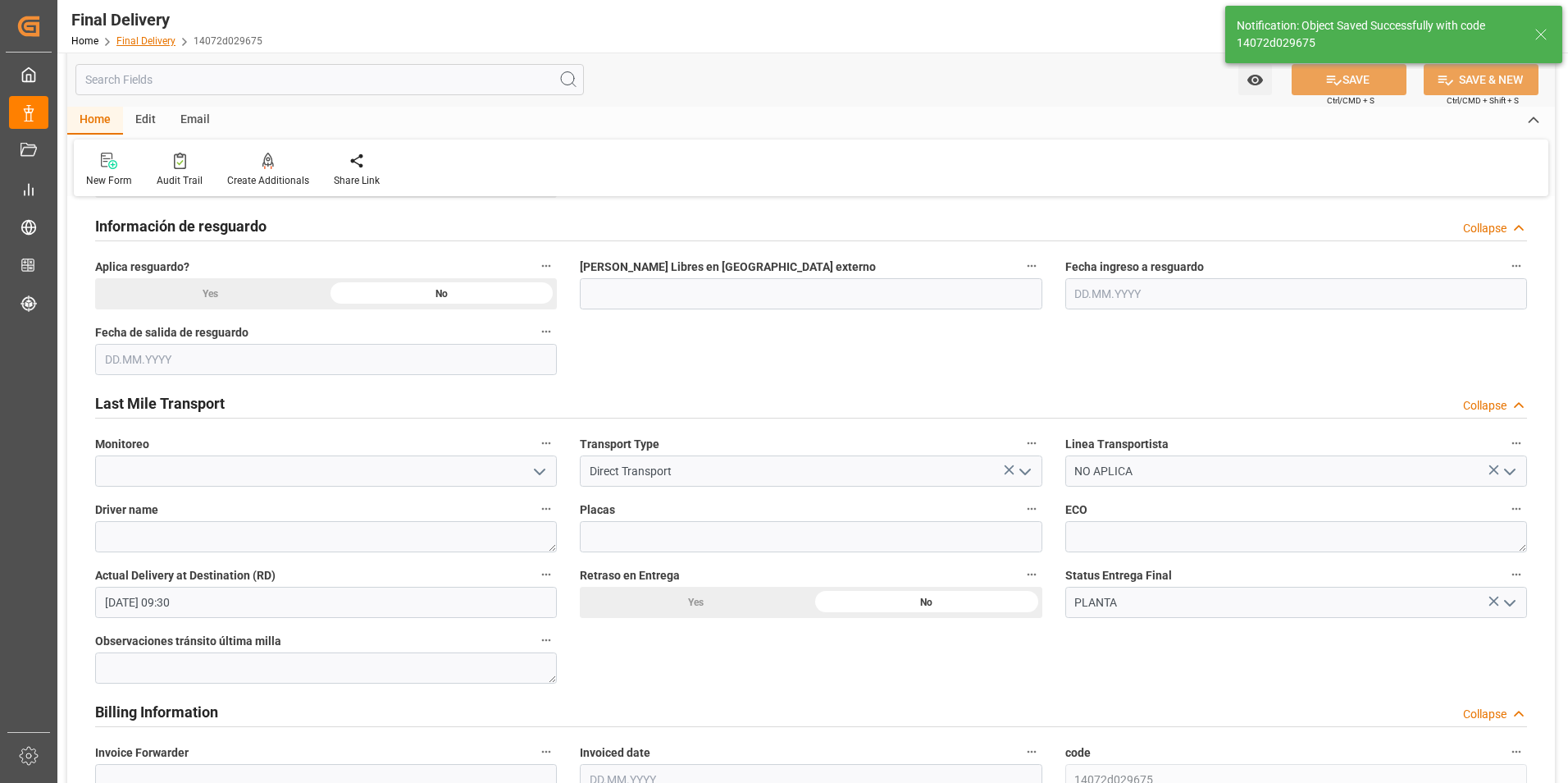
click at [144, 43] on link "Final Delivery" at bounding box center [146, 41] width 59 height 12
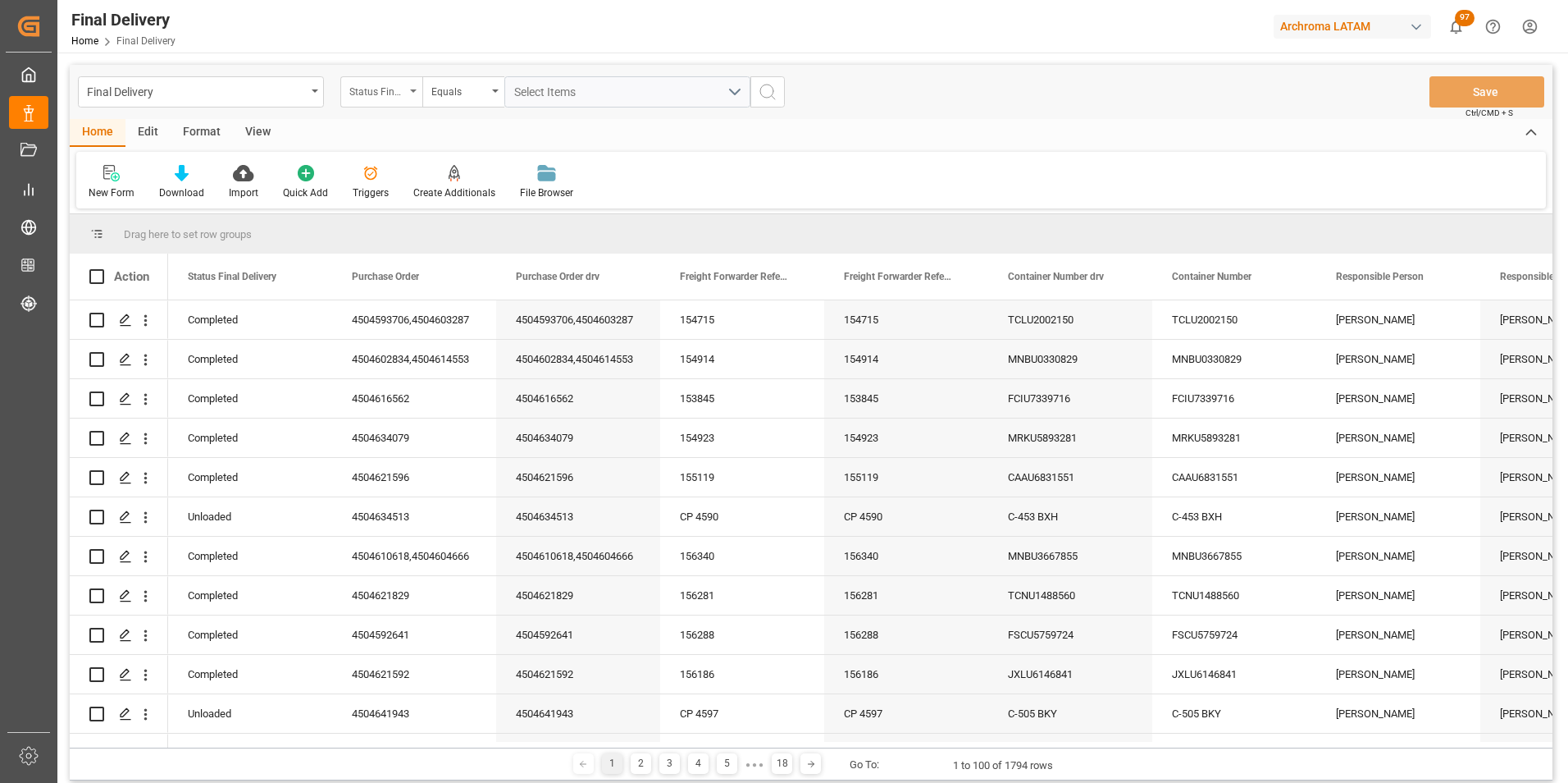
click at [387, 83] on div "Status Final Delivery" at bounding box center [377, 89] width 56 height 19
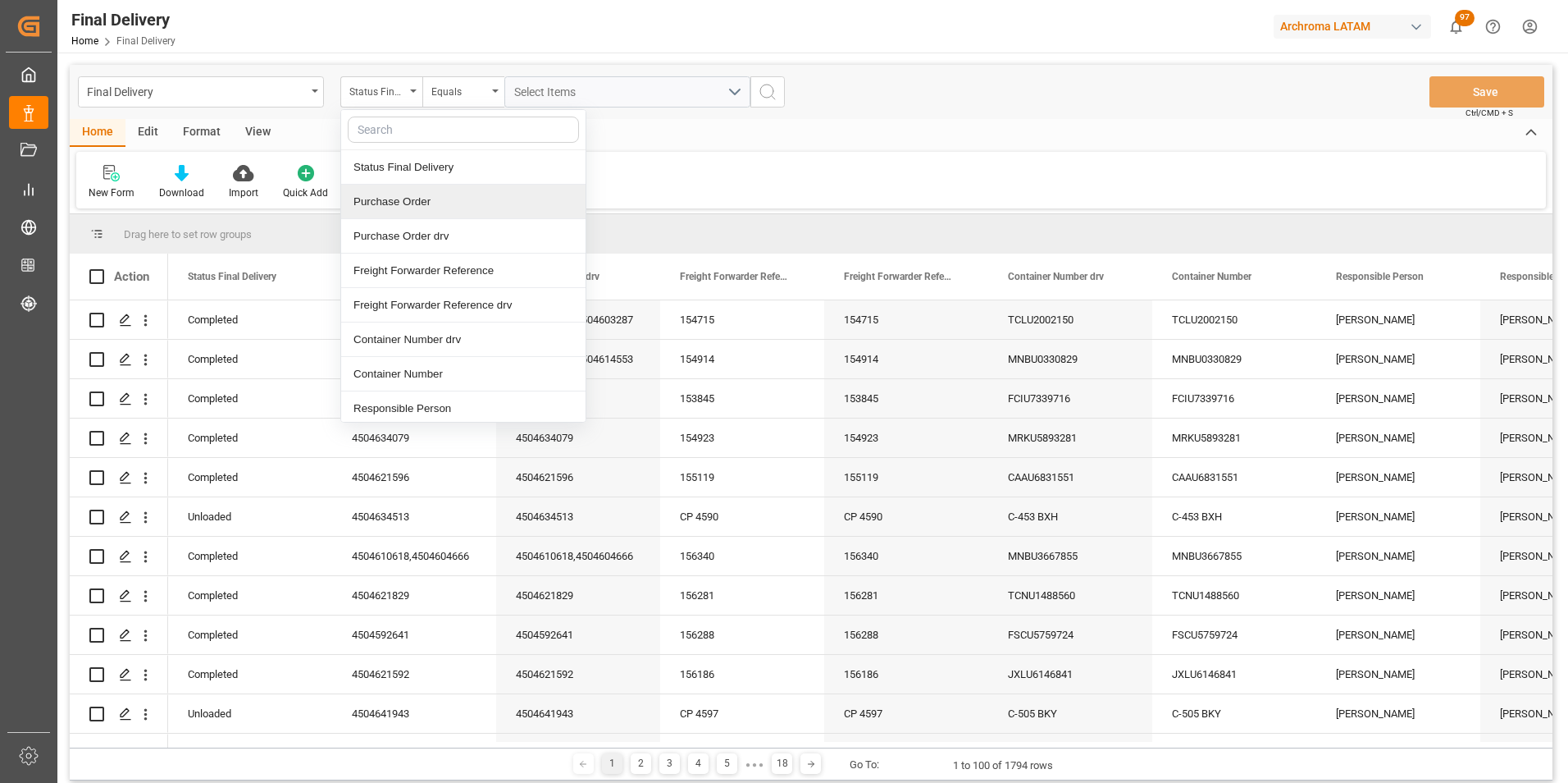
click at [428, 205] on div "Purchase Order" at bounding box center [463, 201] width 244 height 35
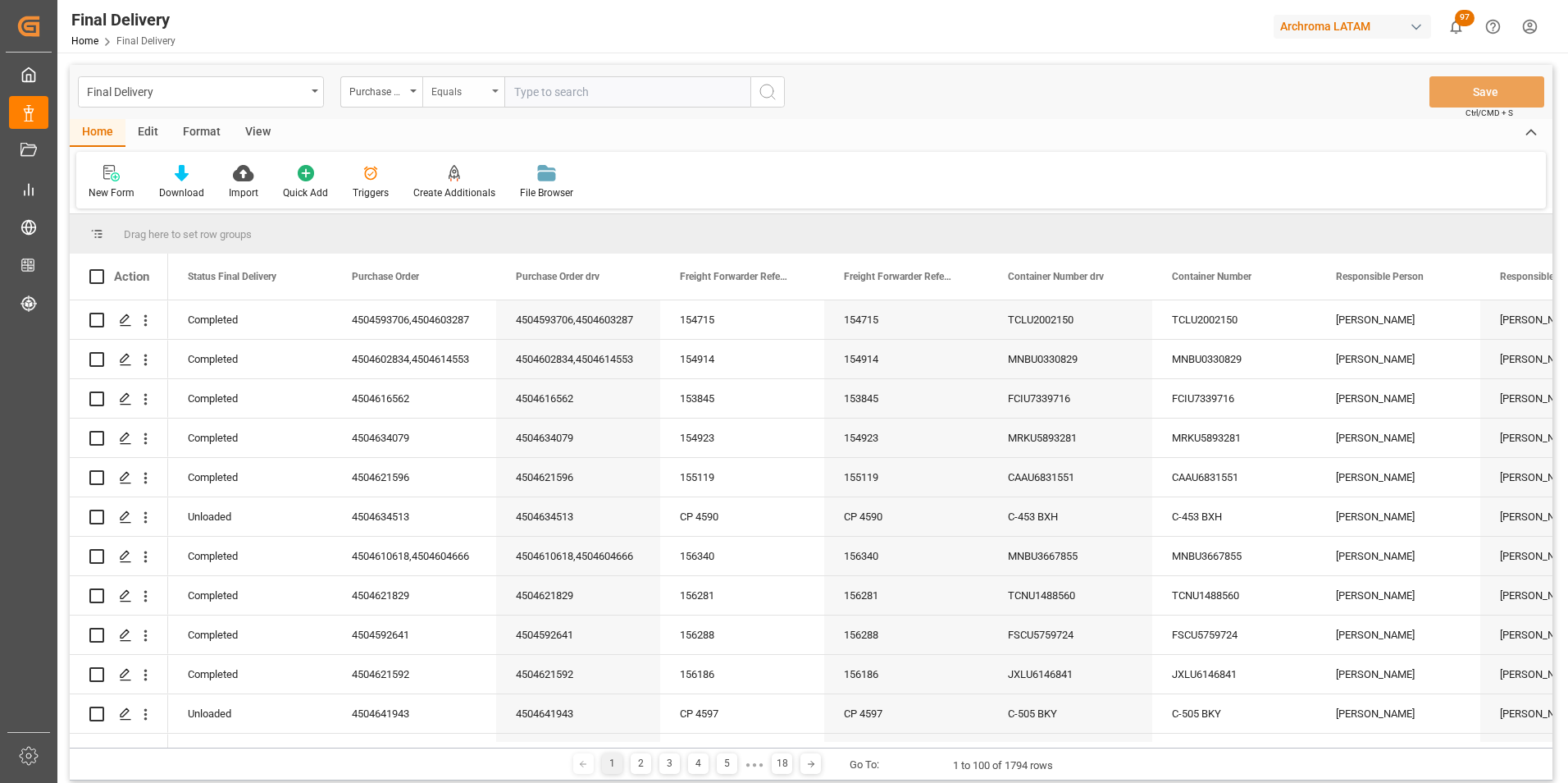
click at [449, 97] on div "Equals" at bounding box center [459, 89] width 56 height 19
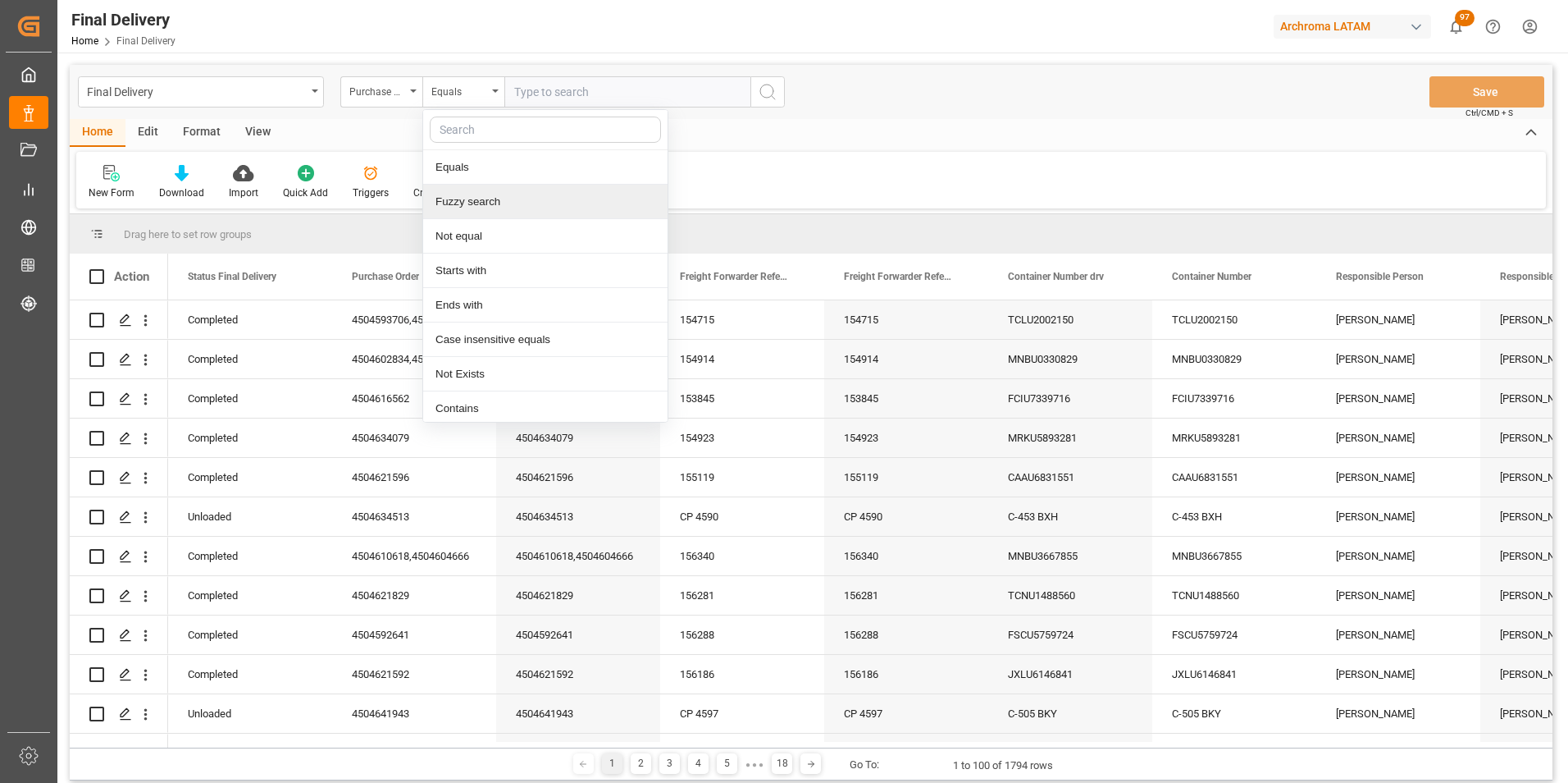
click at [474, 213] on div "Fuzzy search" at bounding box center [545, 201] width 244 height 35
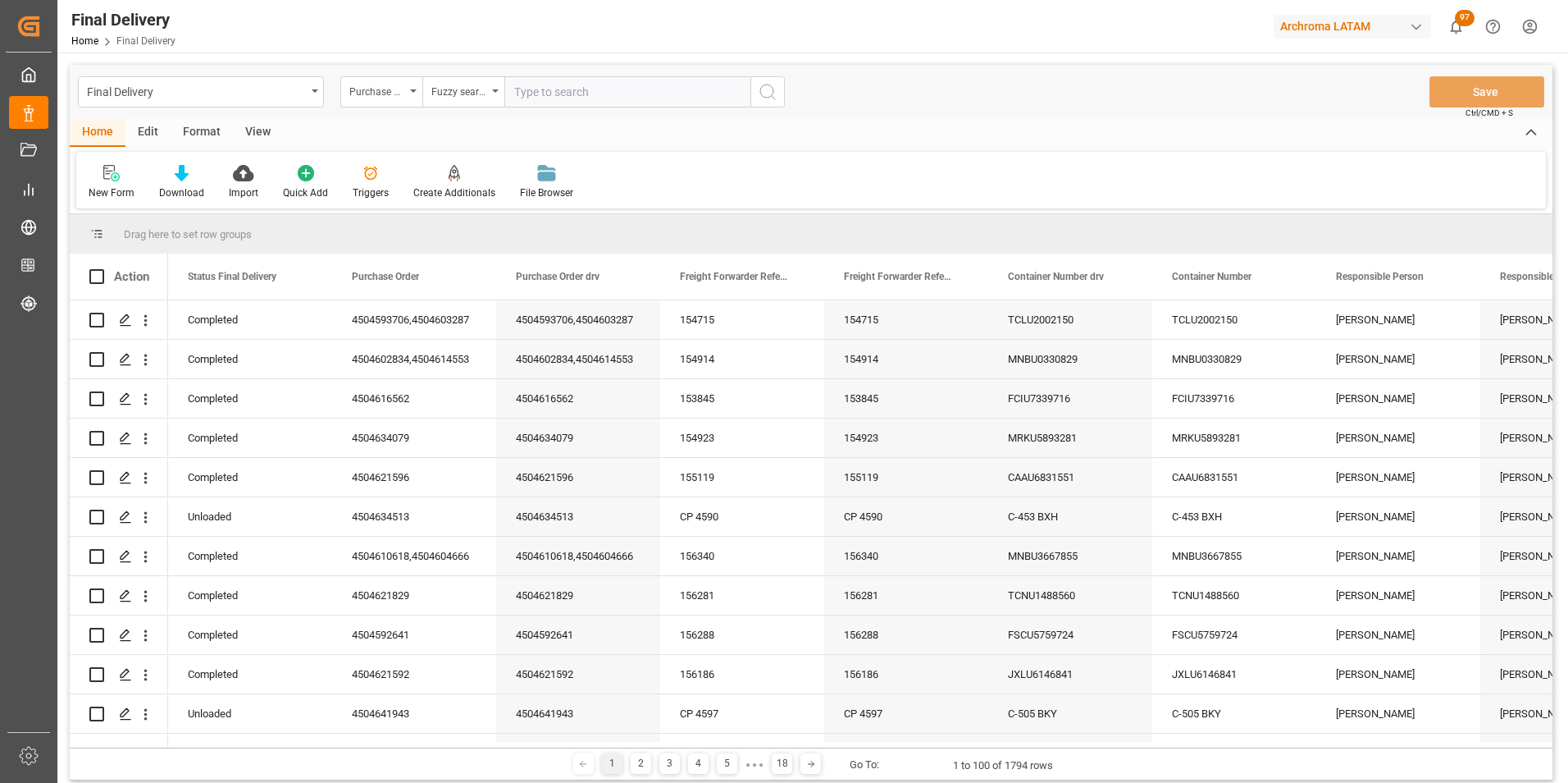
paste input "4504603766"
type input "4504603766"
click at [776, 102] on button "search button" at bounding box center [767, 91] width 35 height 31
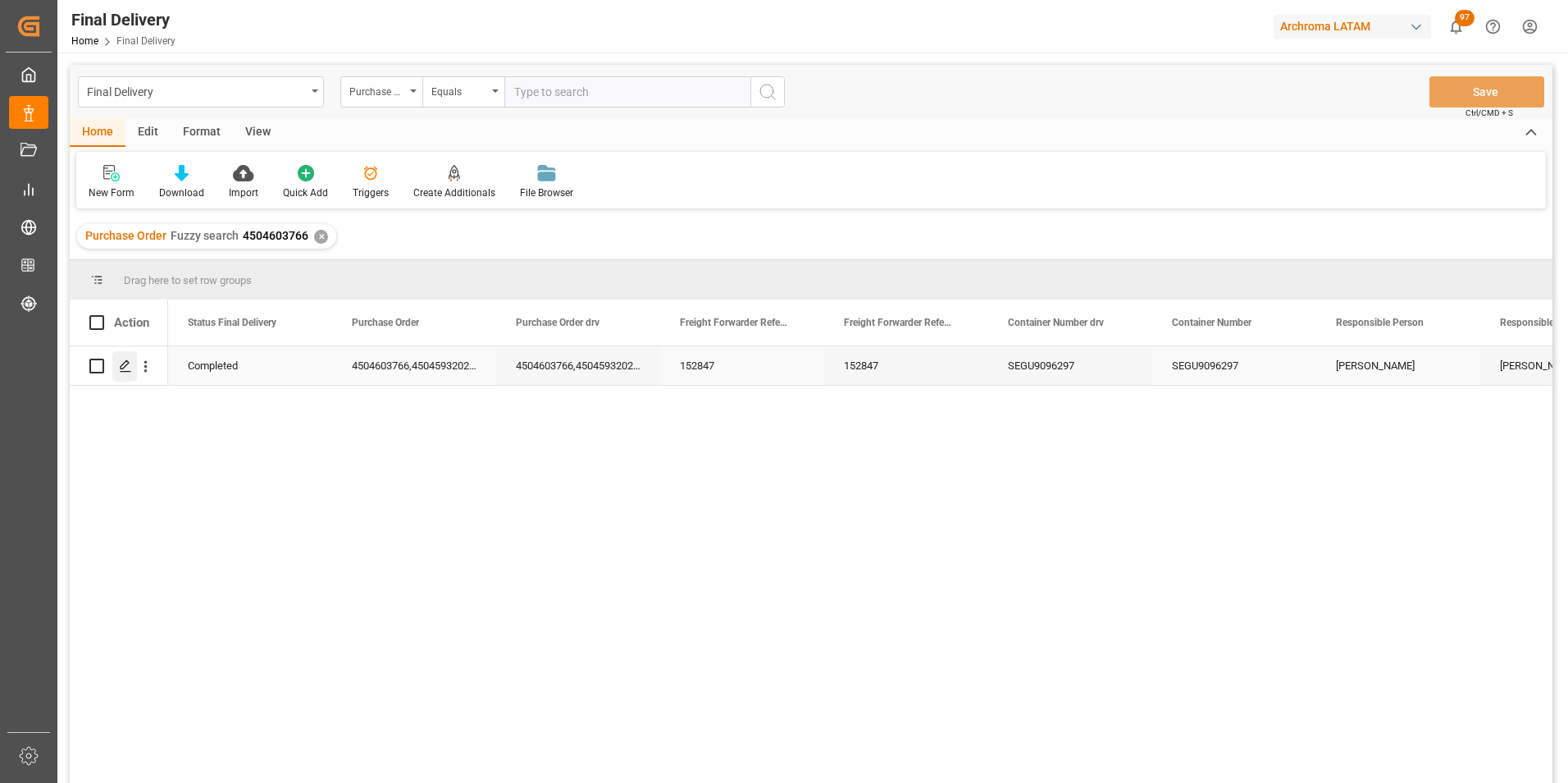
click at [127, 360] on icon "Press SPACE to select this row." at bounding box center [125, 366] width 13 height 13
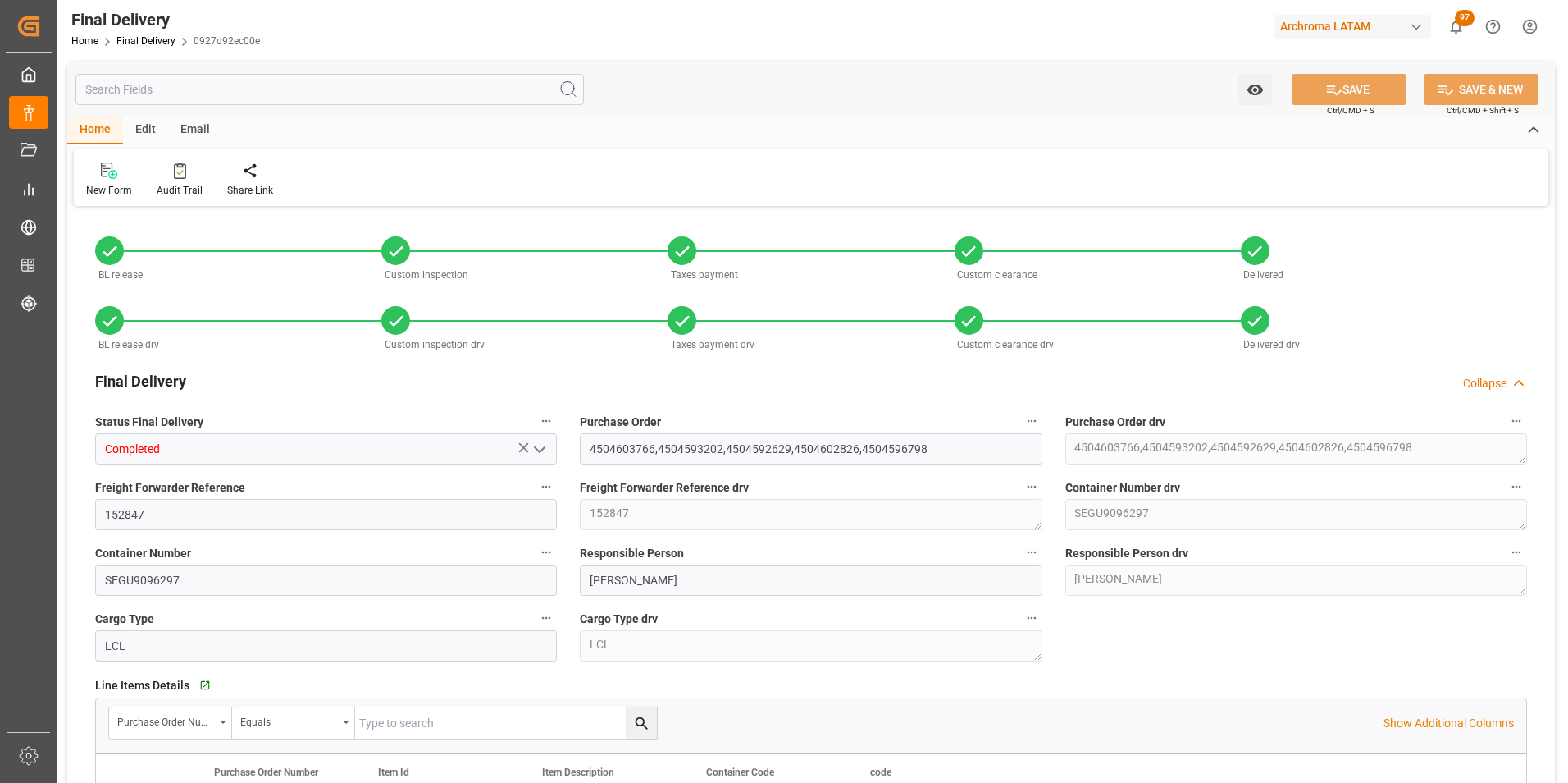
type input "3"
type input "[DATE]"
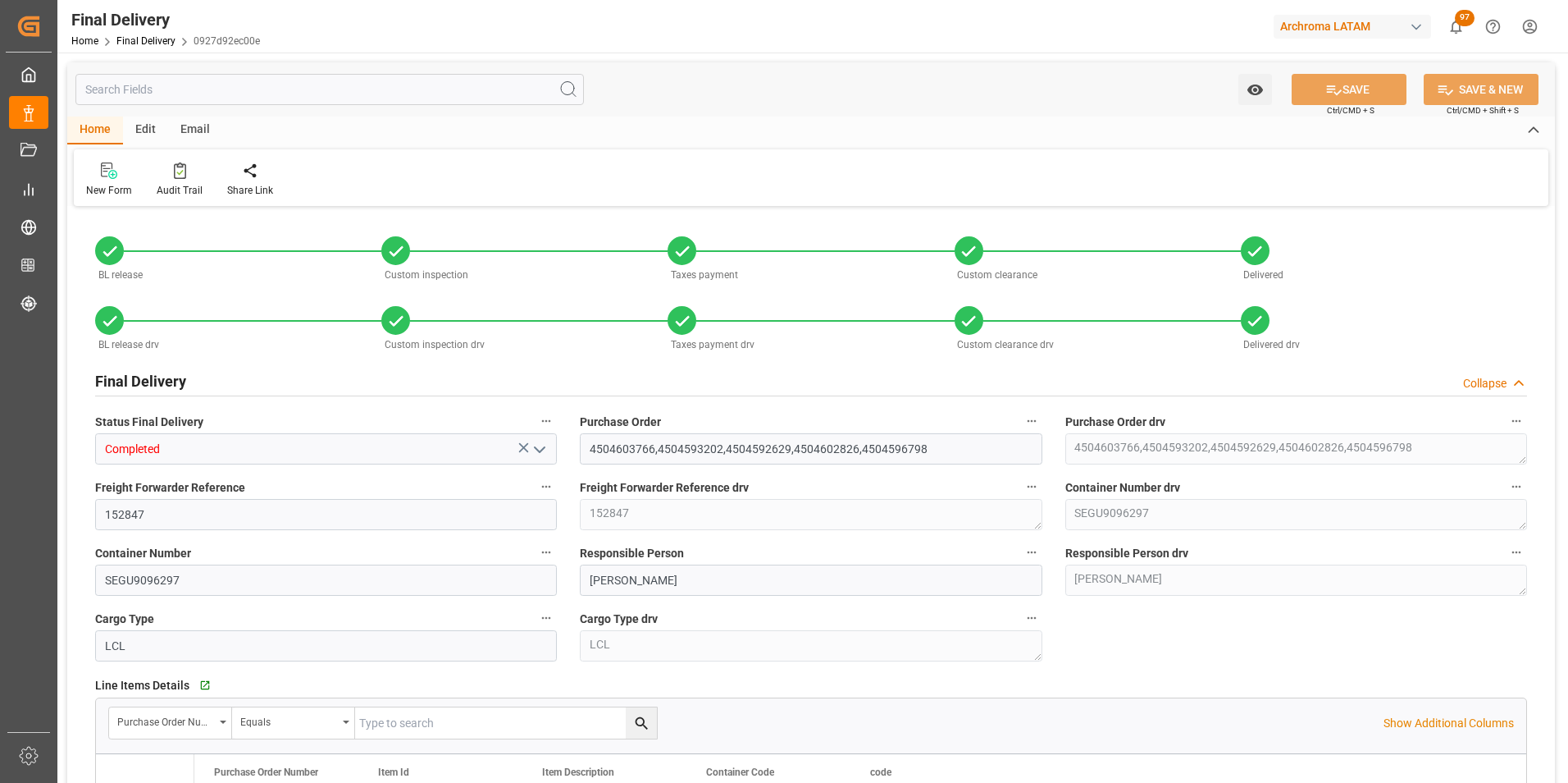
type input "[DATE]"
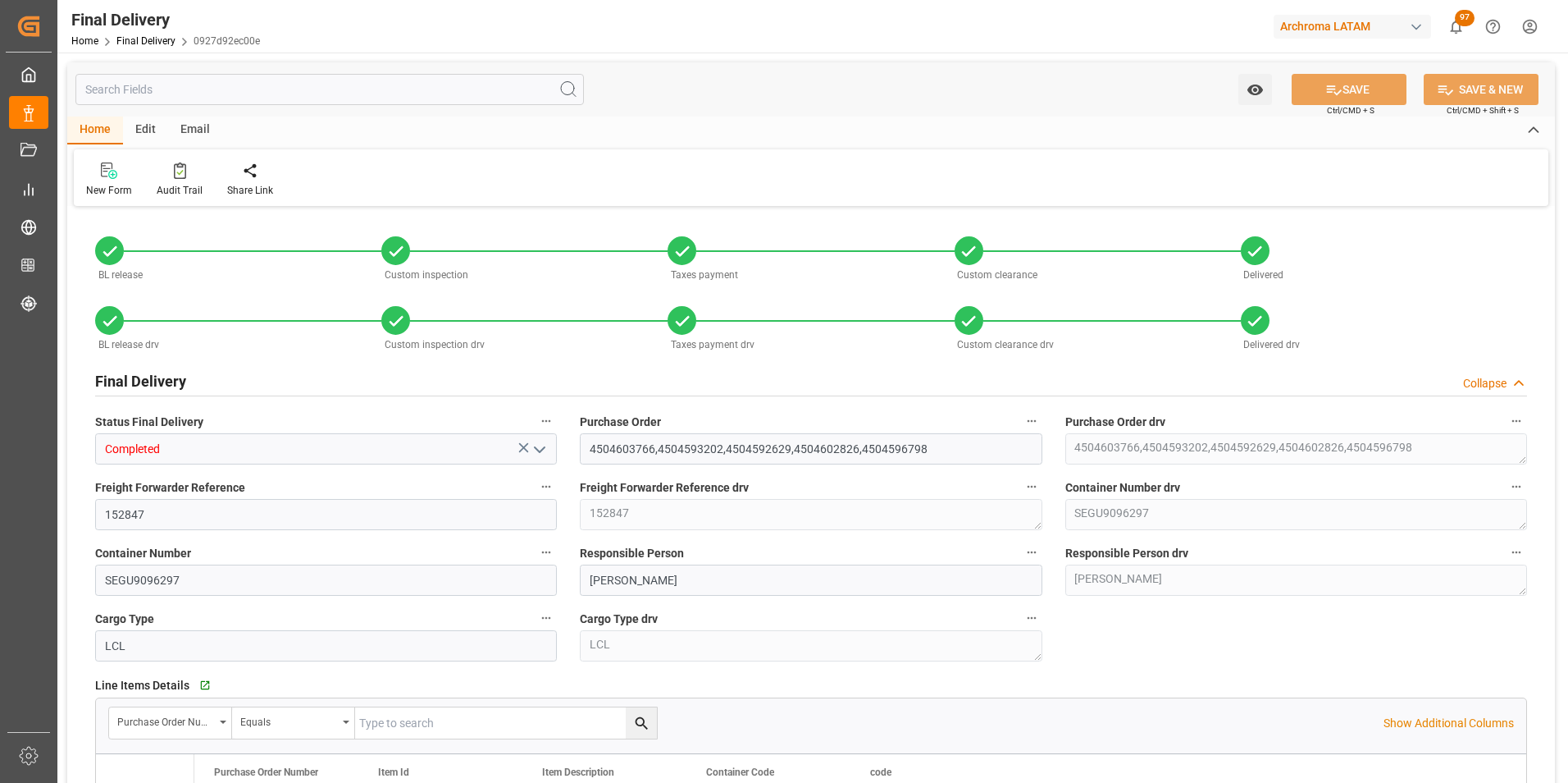
type input "[DATE]"
type input "[DATE] 13:45"
type input "27.06.2025"
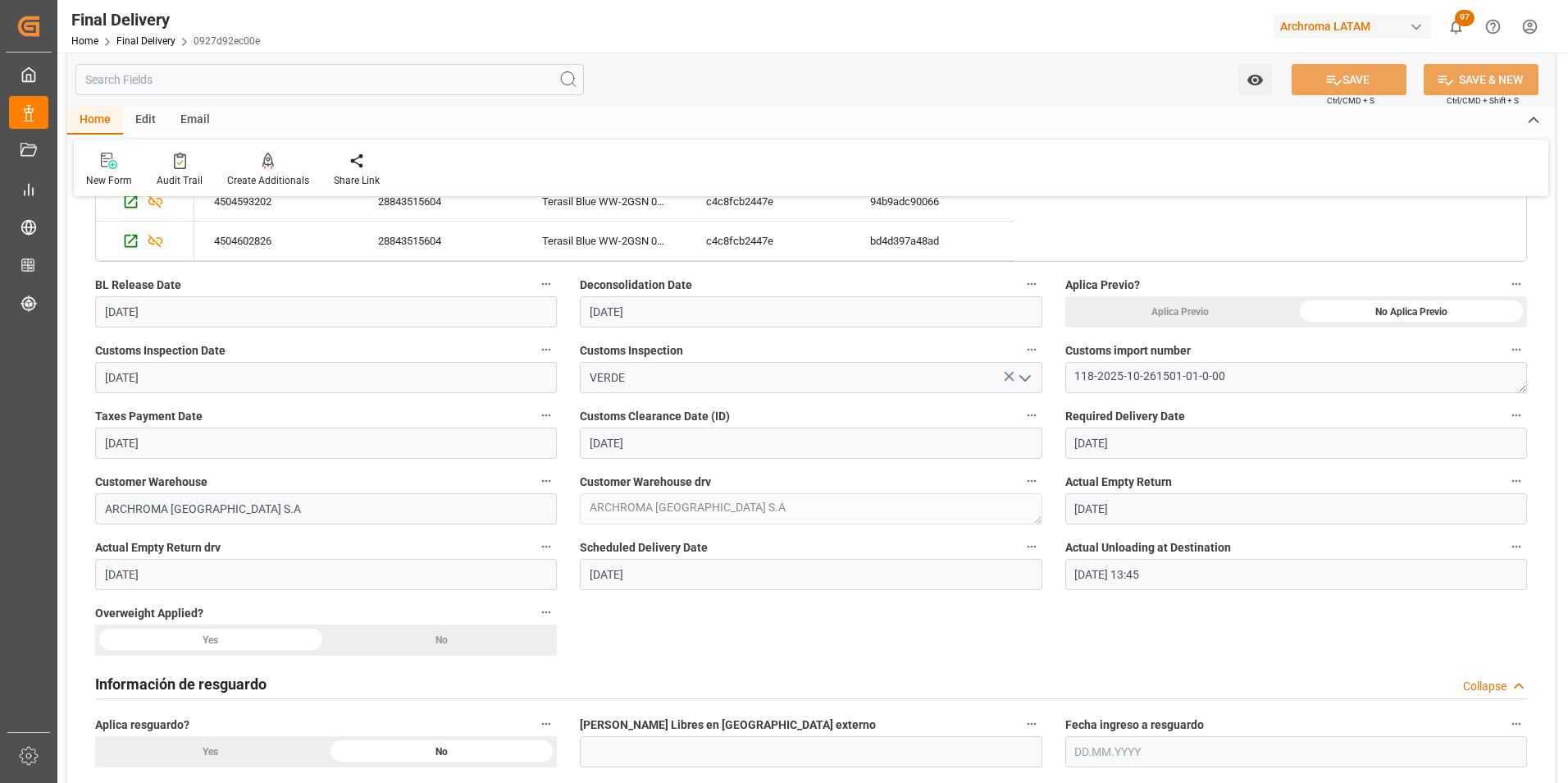
scroll to position [739, 0]
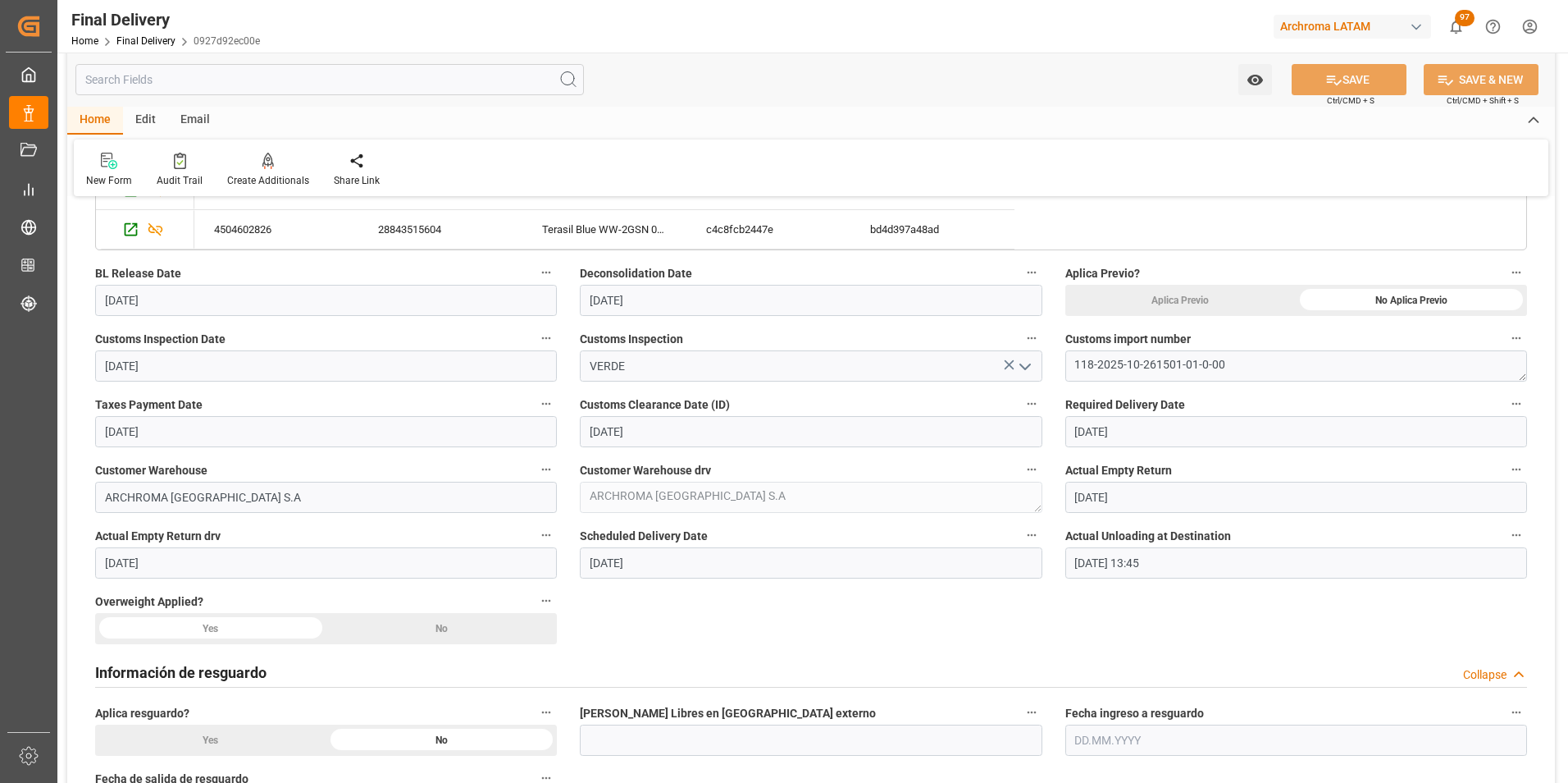
click at [1295, 316] on div "No" at bounding box center [1410, 299] width 231 height 31
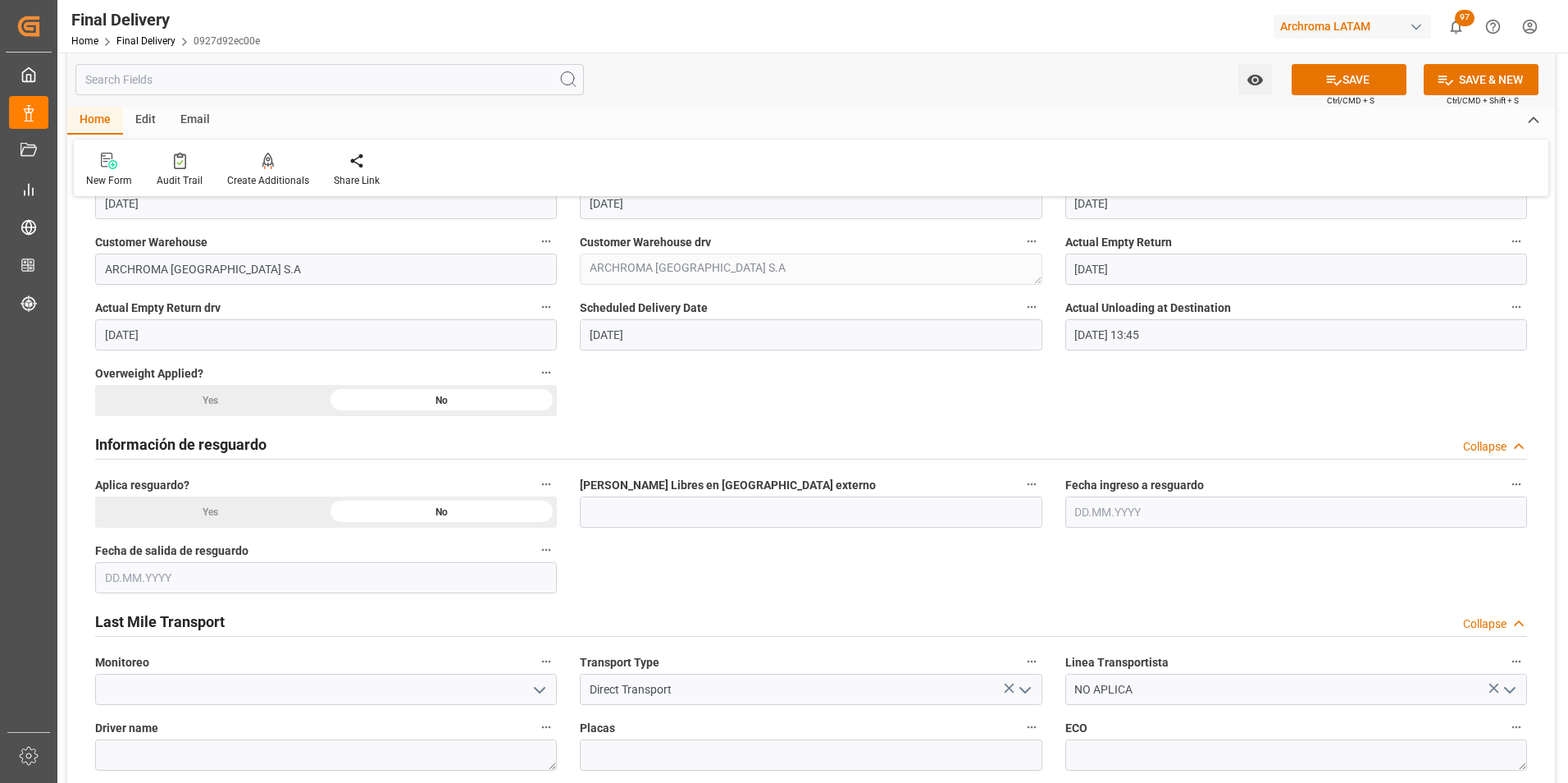
scroll to position [1066, 0]
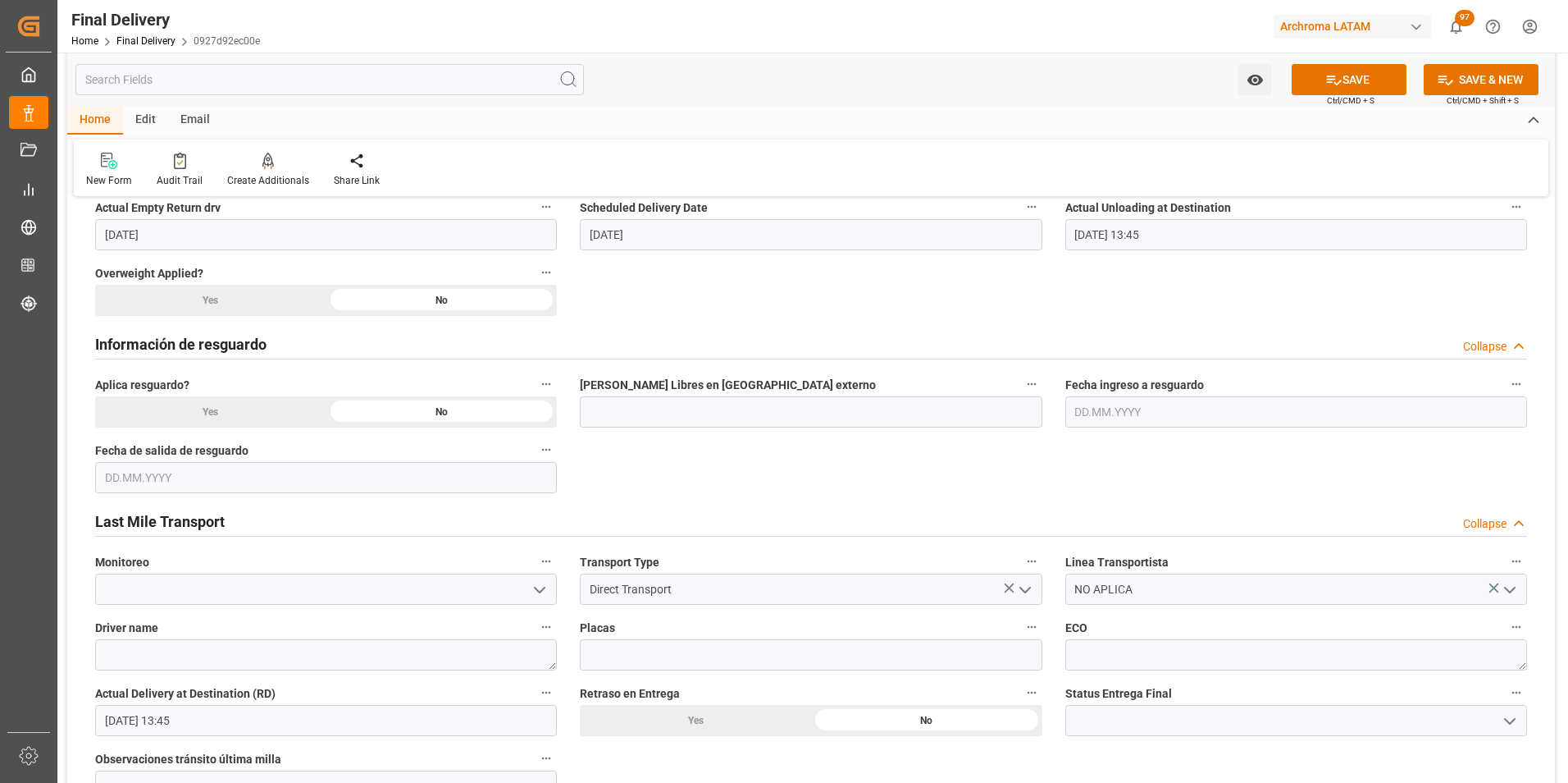
click at [1510, 725] on icon "open menu" at bounding box center [1510, 721] width 19 height 19
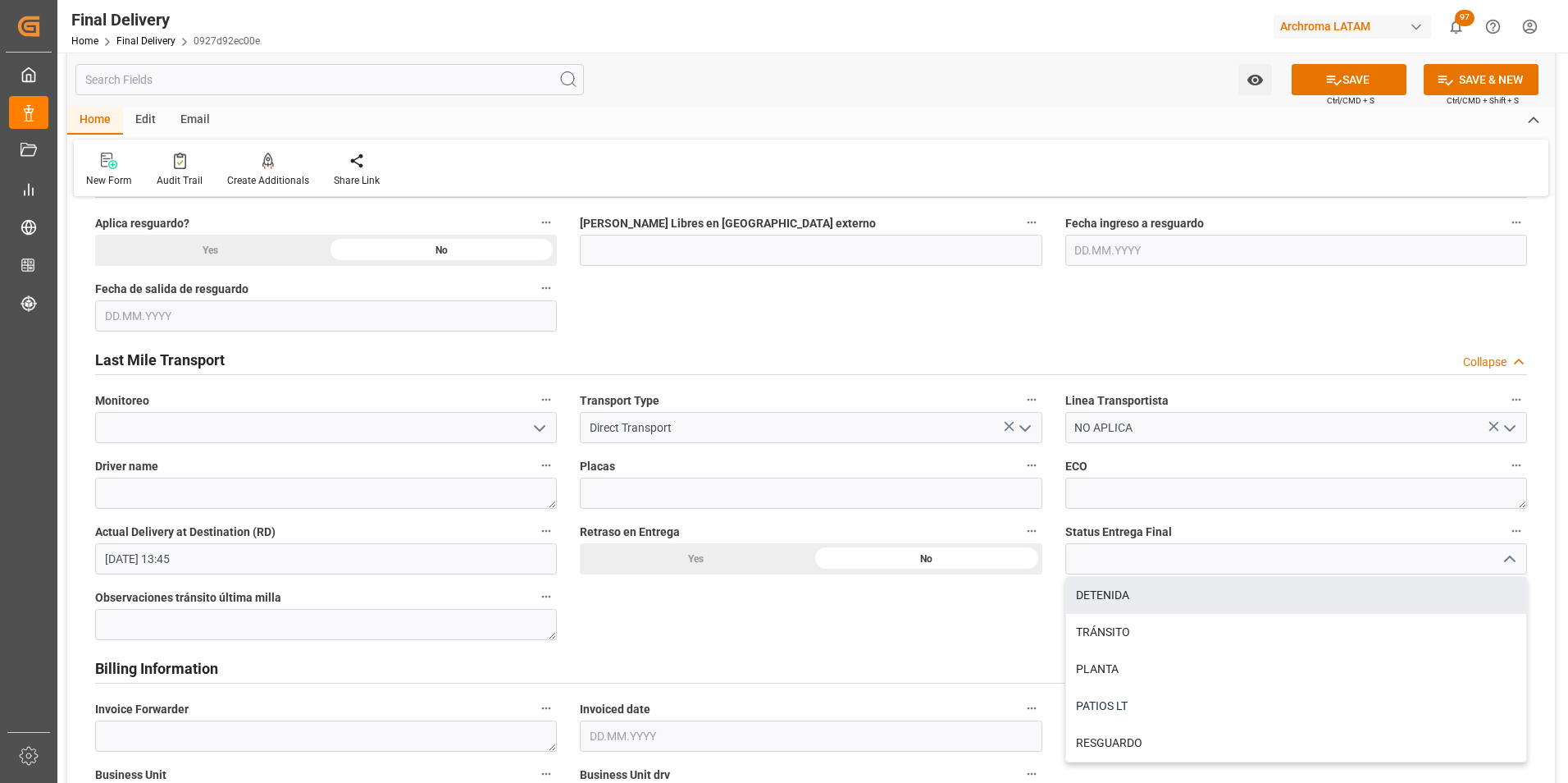
scroll to position [1230, 0]
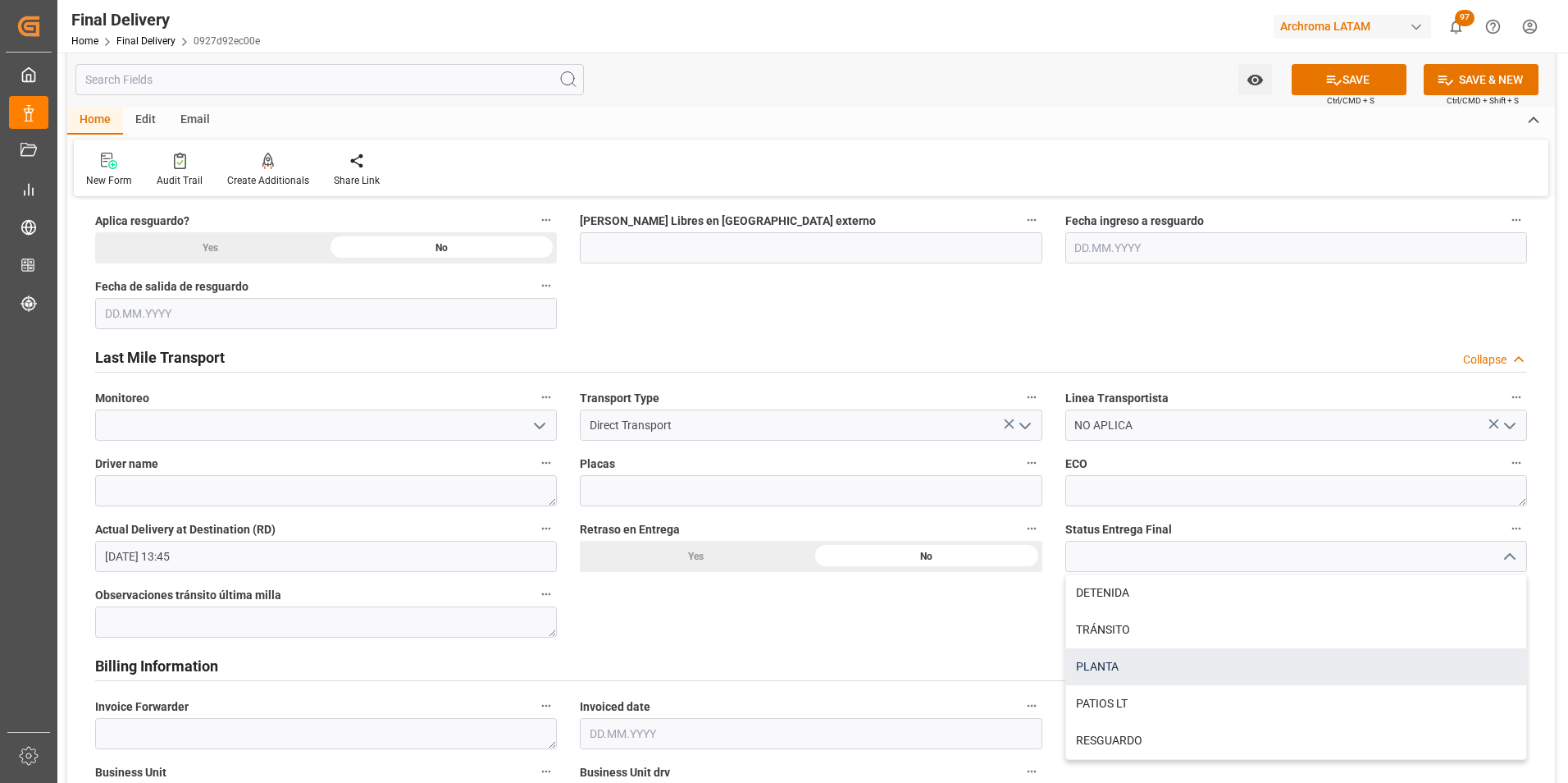
click at [1124, 656] on div "PLANTA" at bounding box center [1296, 667] width 460 height 37
type input "PLANTA"
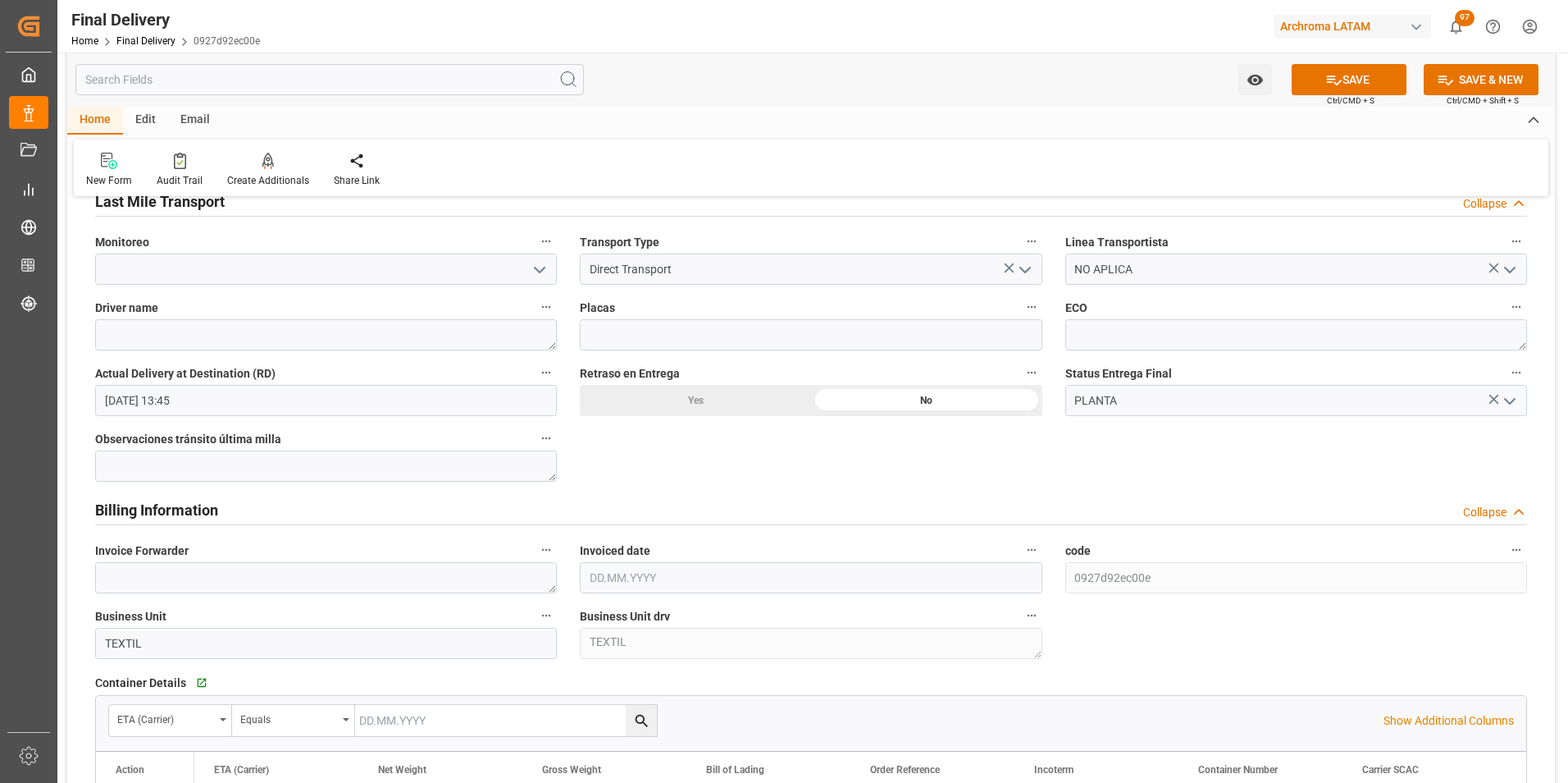
scroll to position [1477, 0]
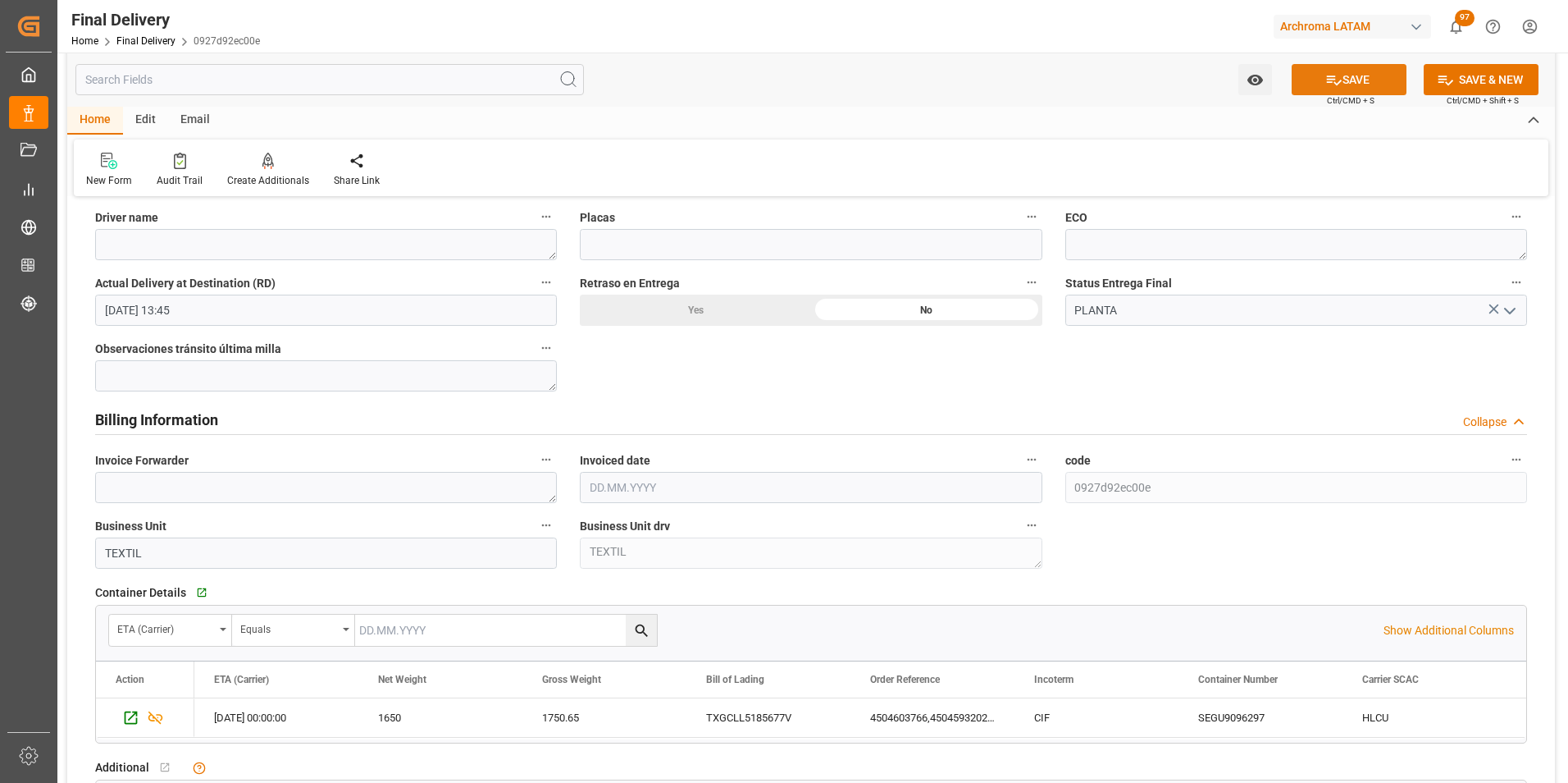
click at [1325, 86] on icon at bounding box center [1333, 80] width 17 height 17
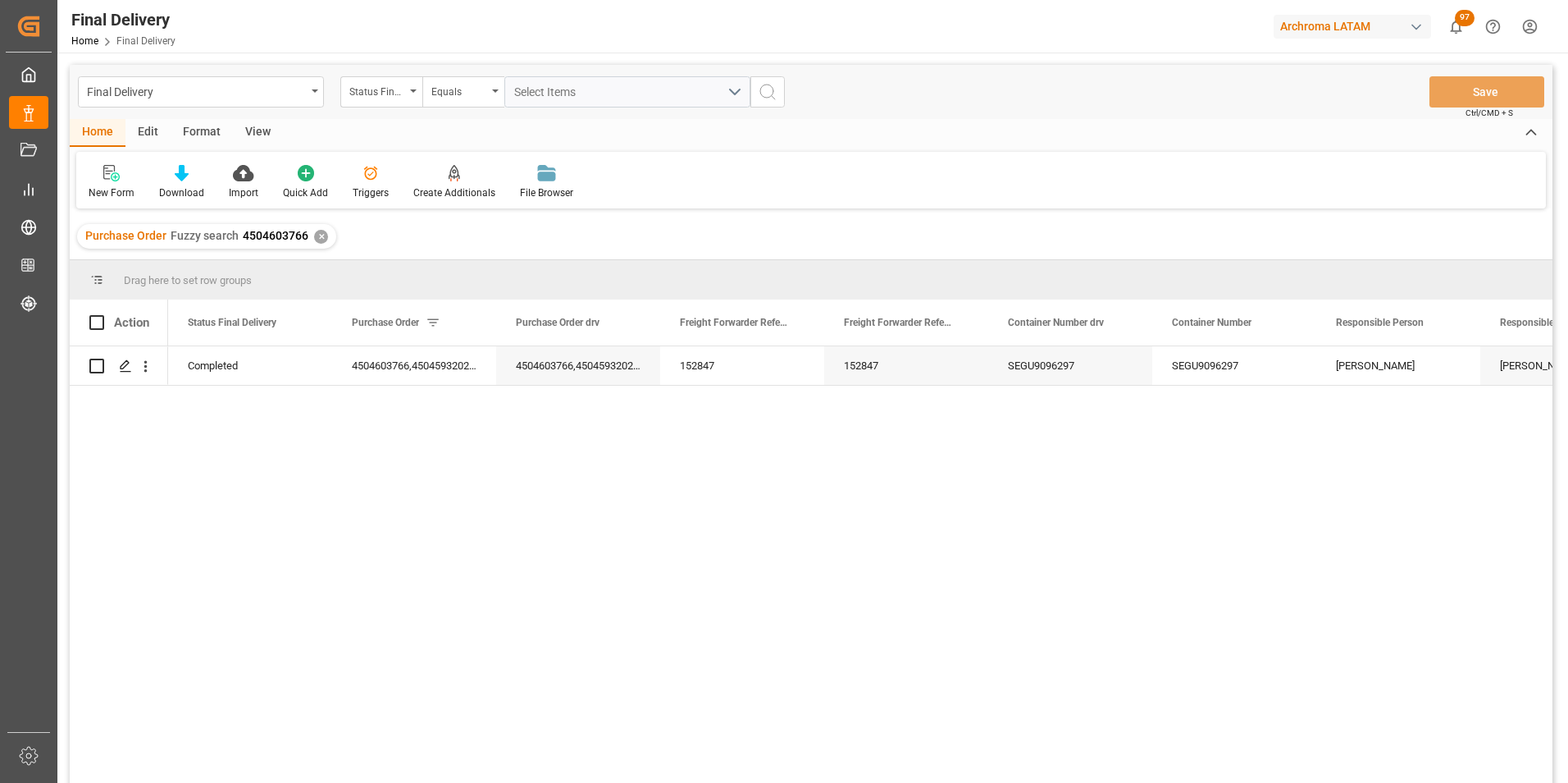
click at [317, 237] on div "✕" at bounding box center [321, 236] width 14 height 14
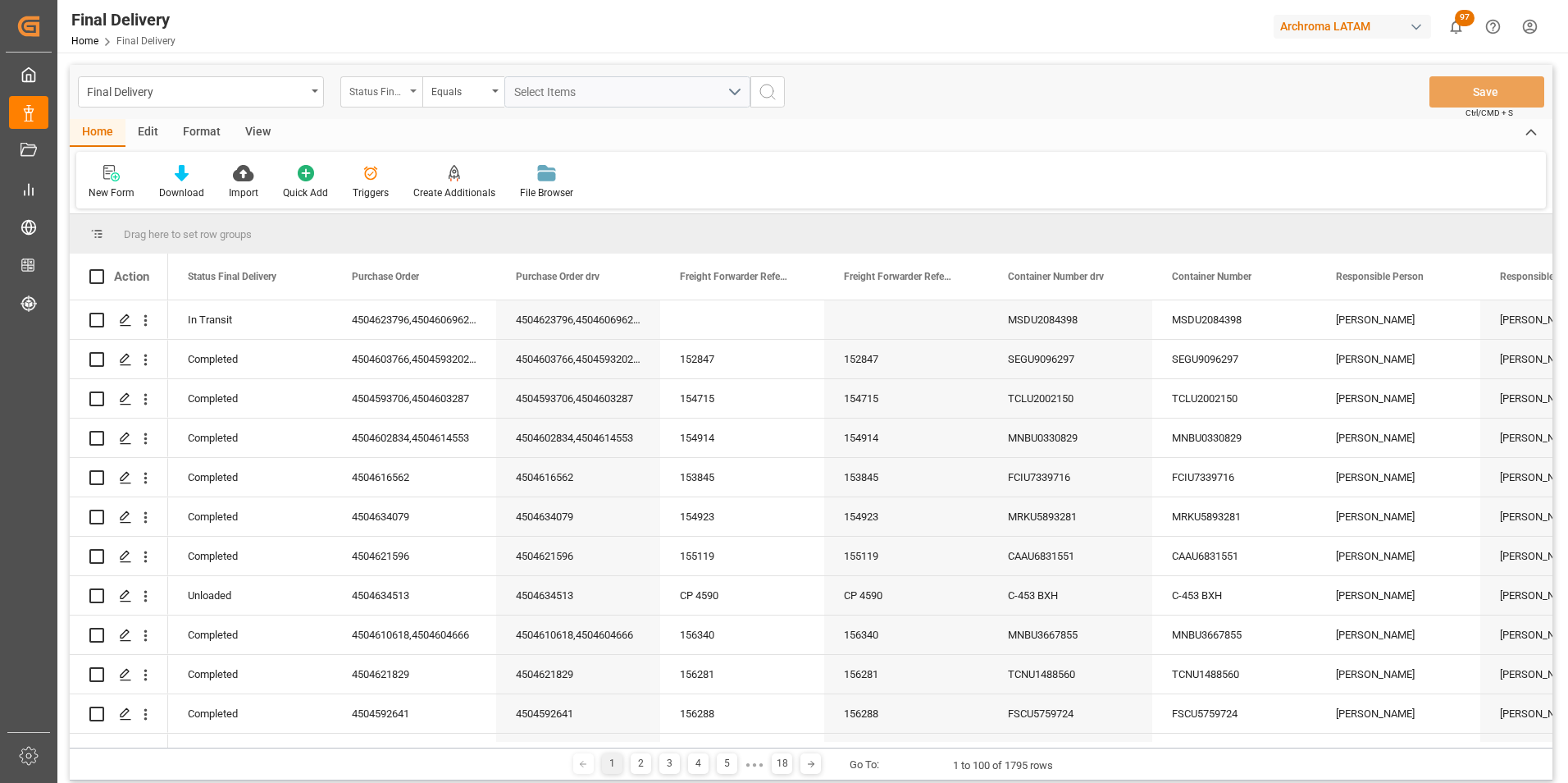
click at [381, 97] on div "Status Final Delivery" at bounding box center [377, 89] width 56 height 19
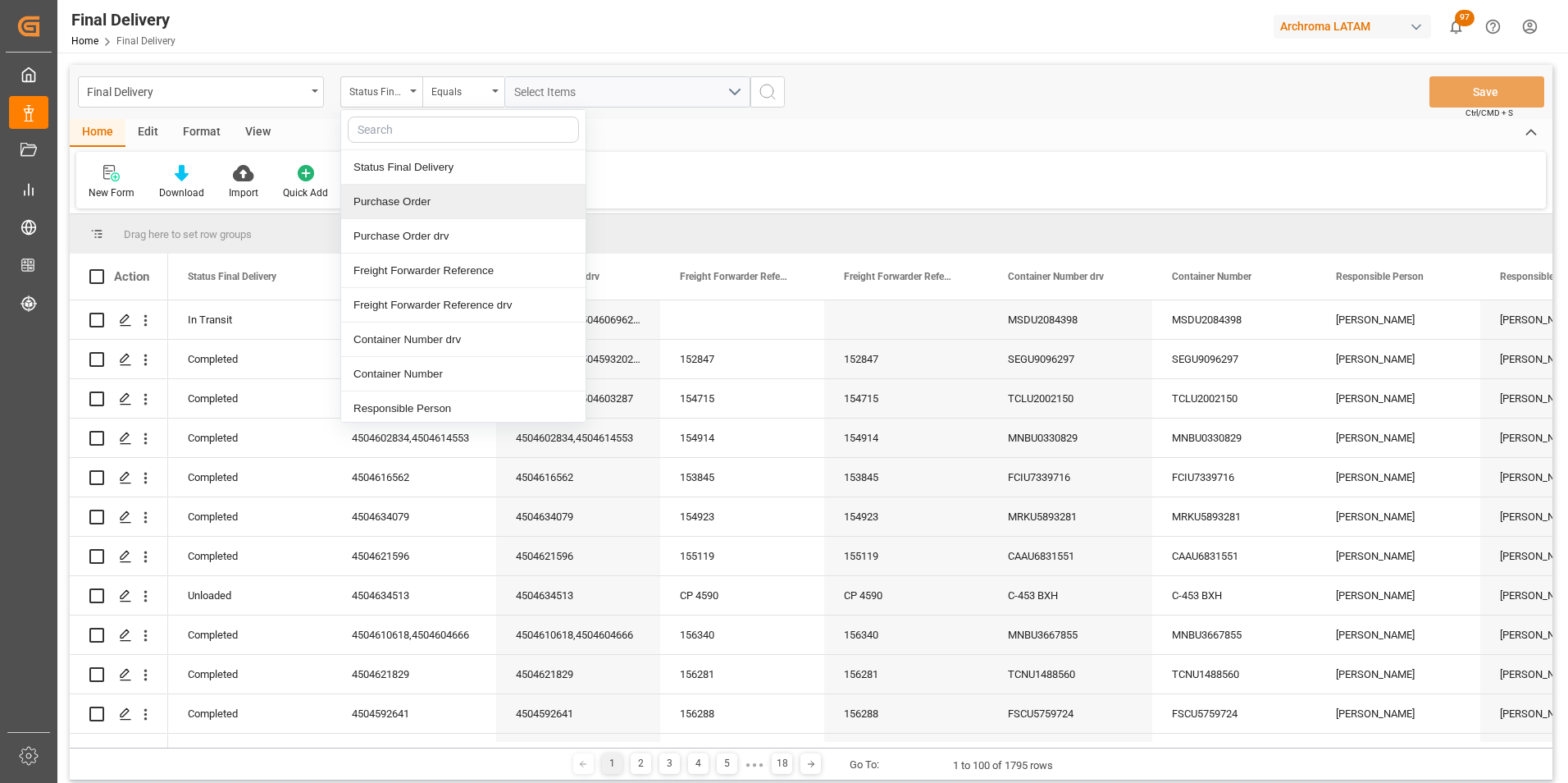
click at [447, 201] on div "Purchase Order" at bounding box center [463, 201] width 244 height 35
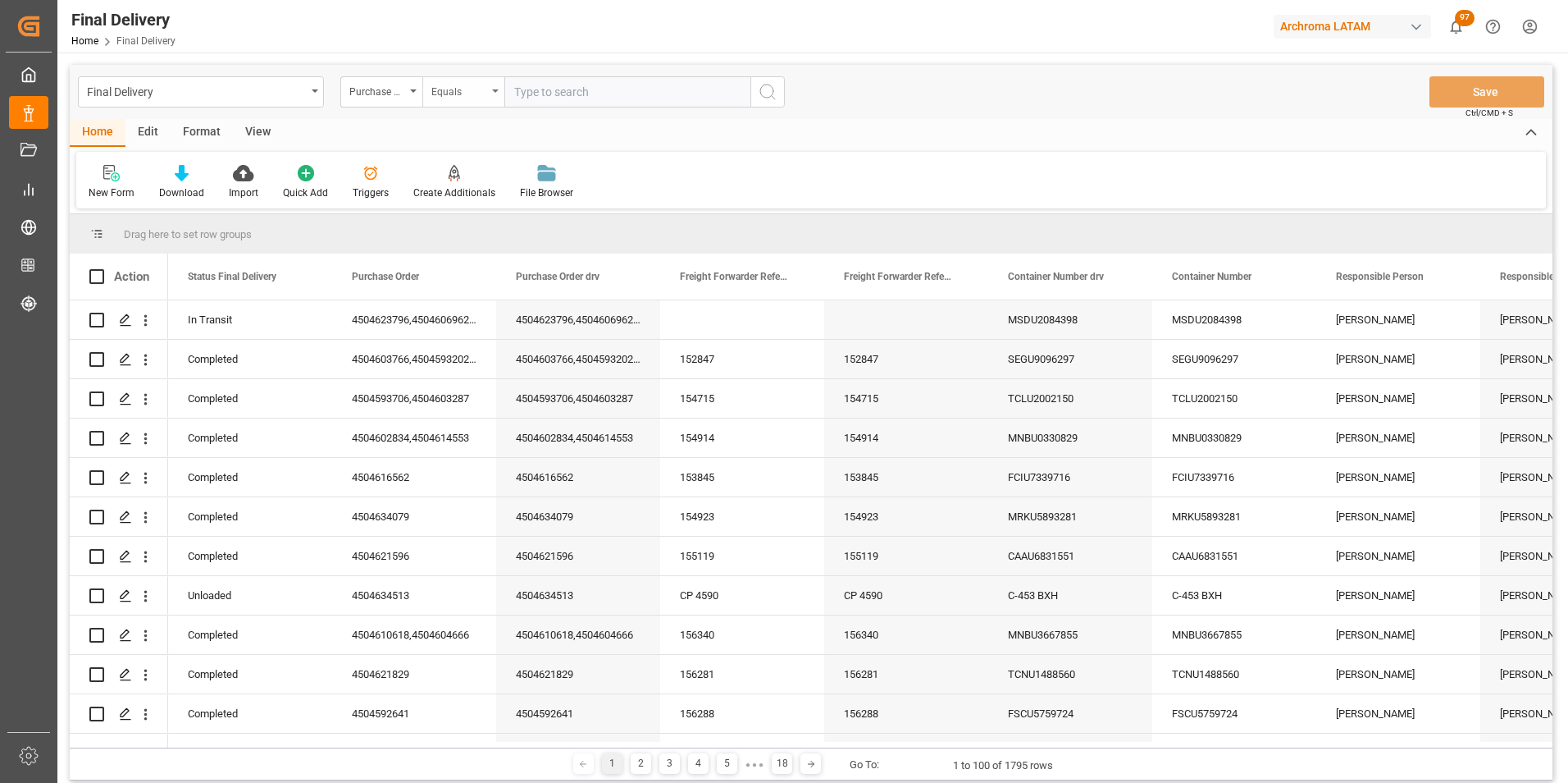
click at [444, 105] on div "Equals" at bounding box center [463, 91] width 82 height 31
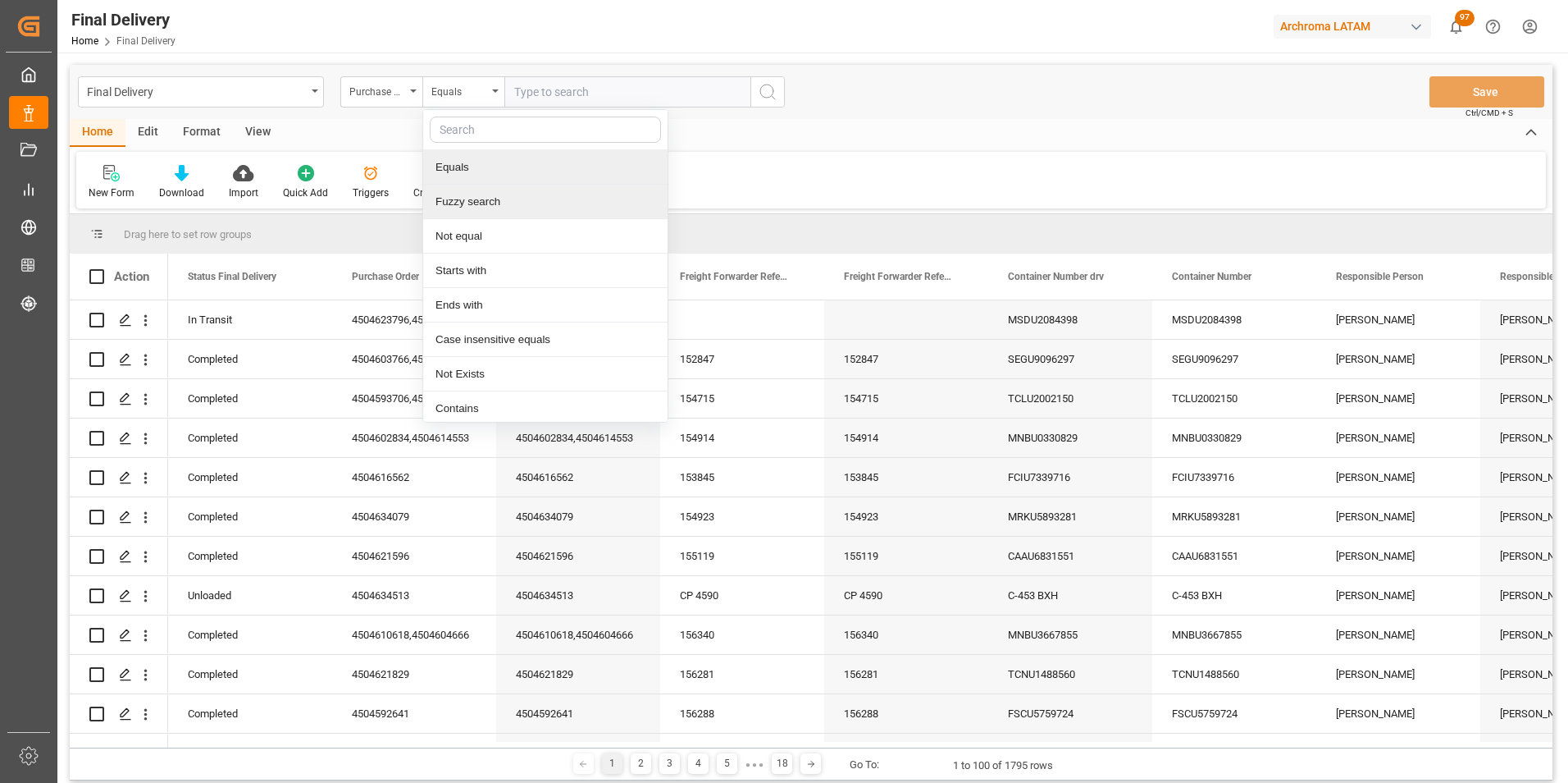
click at [488, 194] on div "Fuzzy search" at bounding box center [545, 201] width 244 height 35
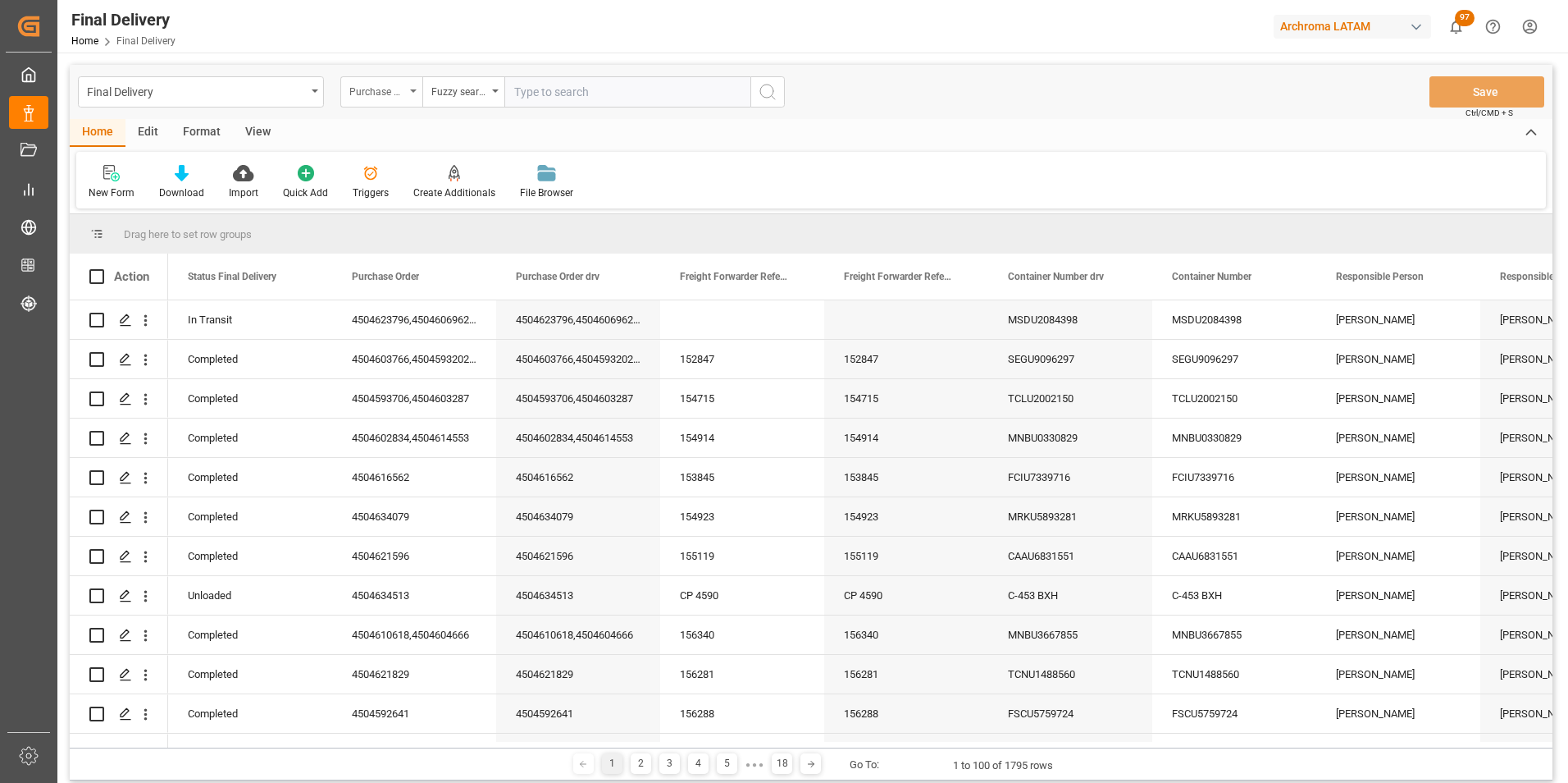
click at [394, 86] on div "Purchase Order" at bounding box center [377, 89] width 56 height 19
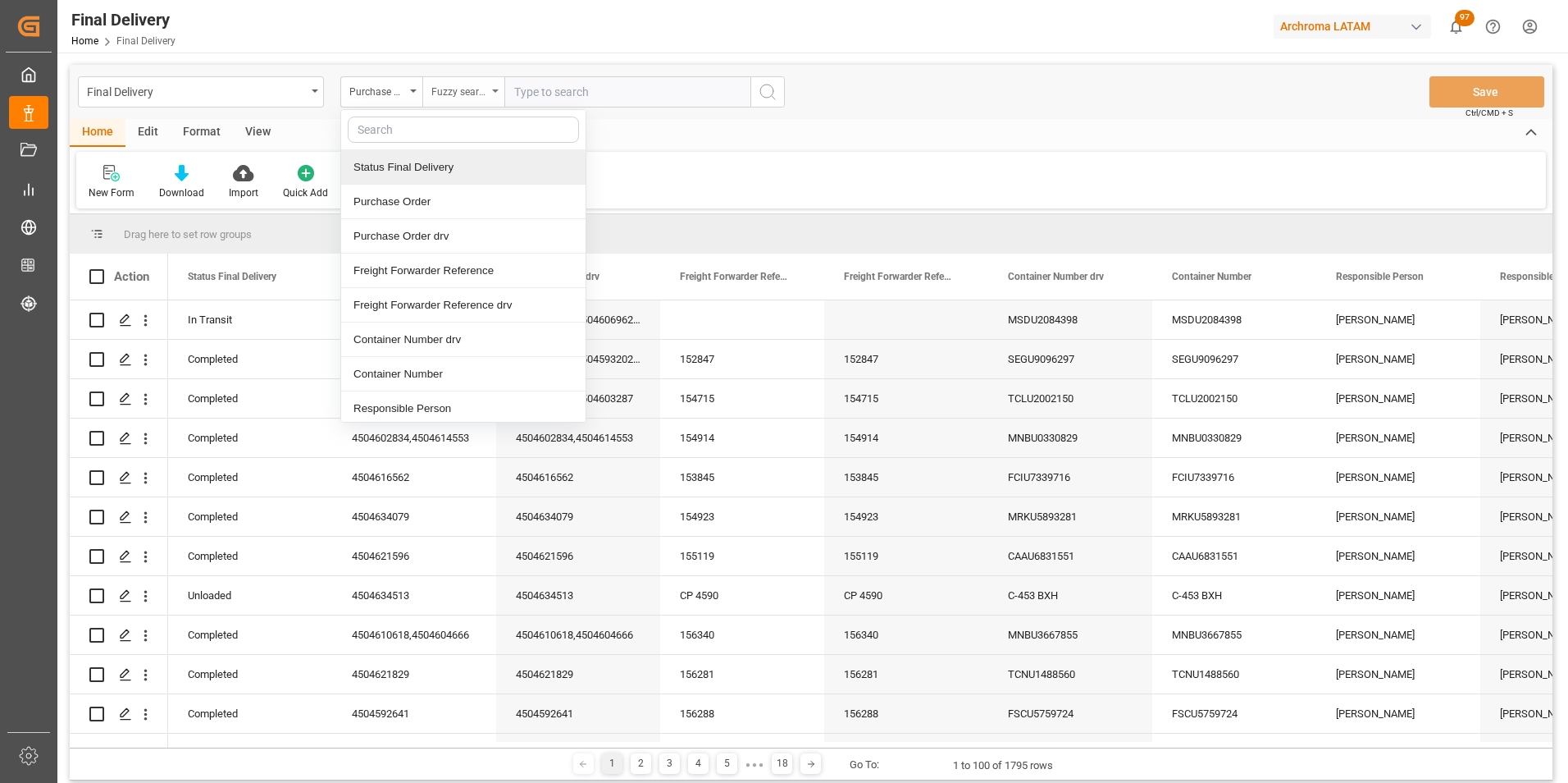
click at [450, 105] on div "Fuzzy search" at bounding box center [463, 91] width 82 height 31
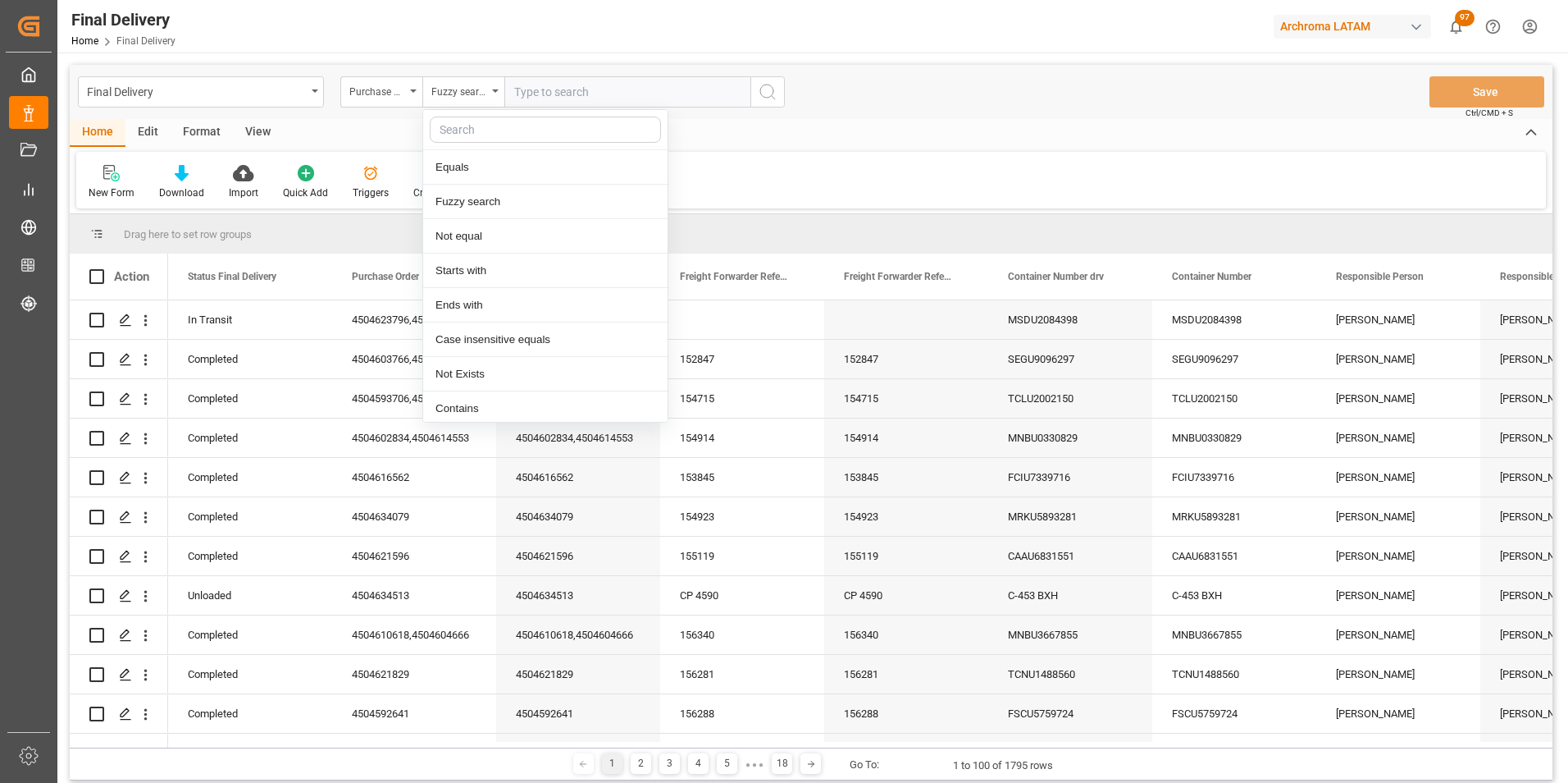
click at [571, 91] on input "text" at bounding box center [628, 91] width 246 height 31
paste input "4504610653"
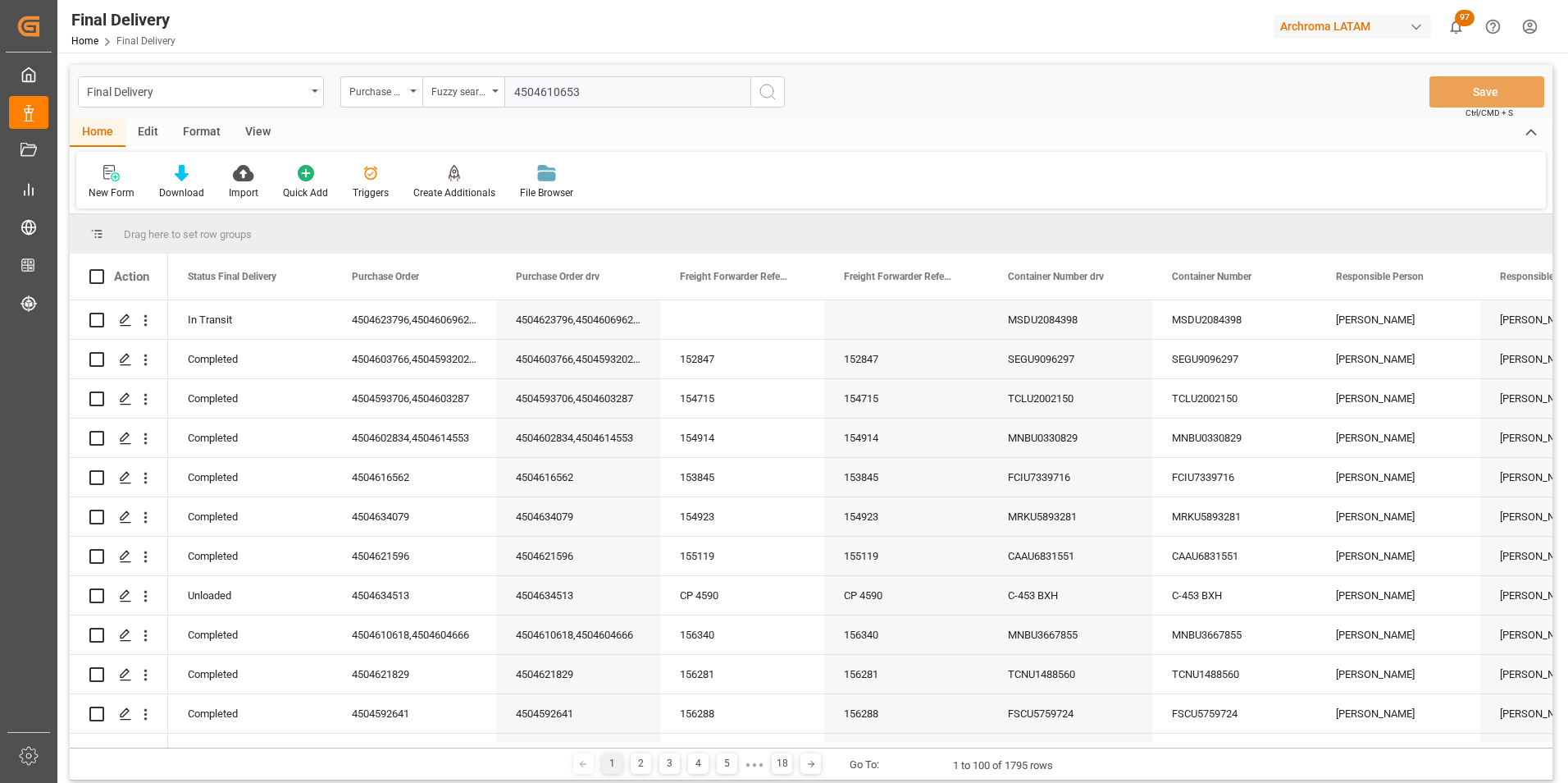
type input "4504610653"
click at [766, 97] on circle "search button" at bounding box center [767, 90] width 13 height 13
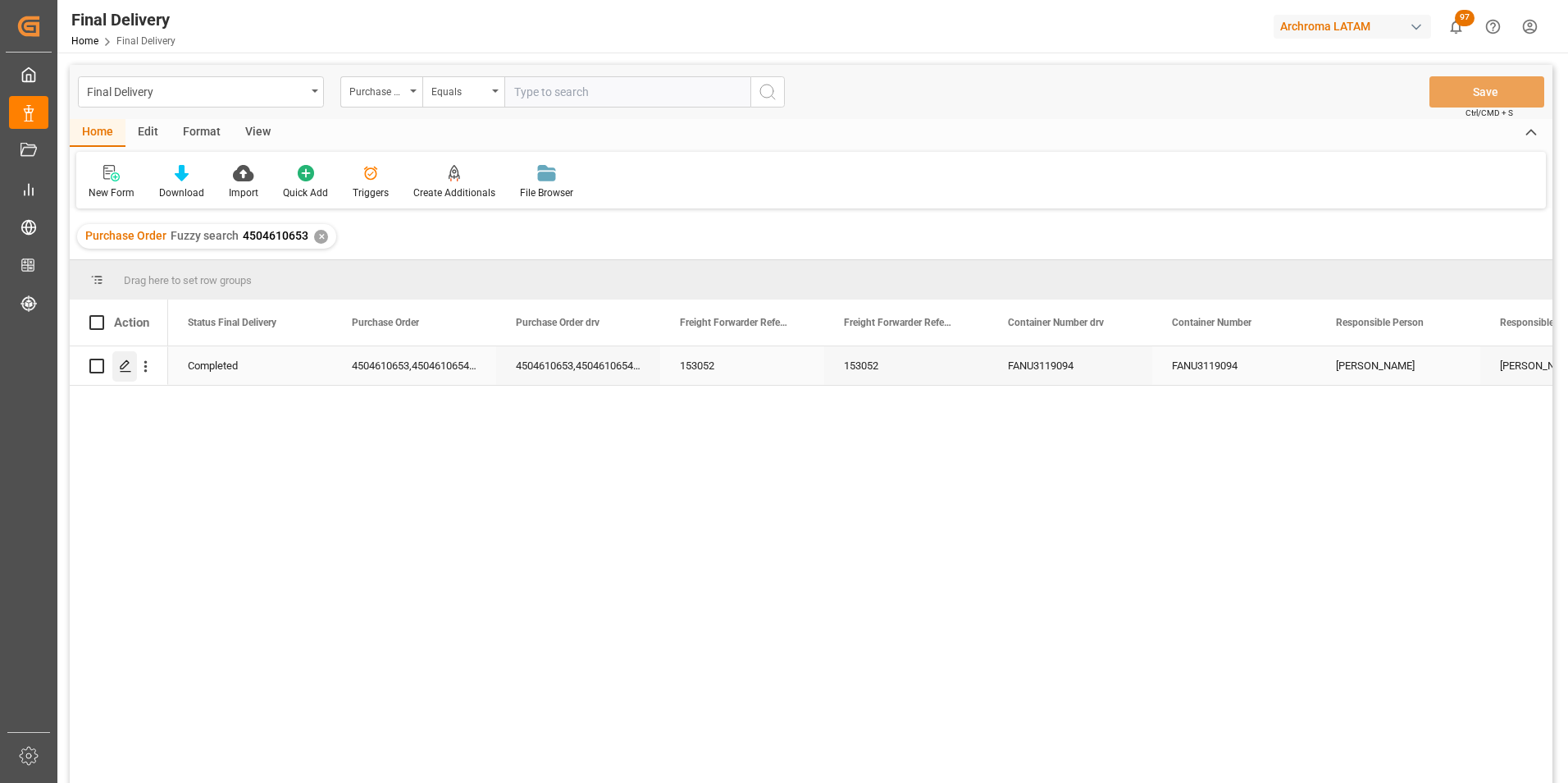
click at [128, 363] on polygon "Press SPACE to select this row." at bounding box center [124, 365] width 8 height 8
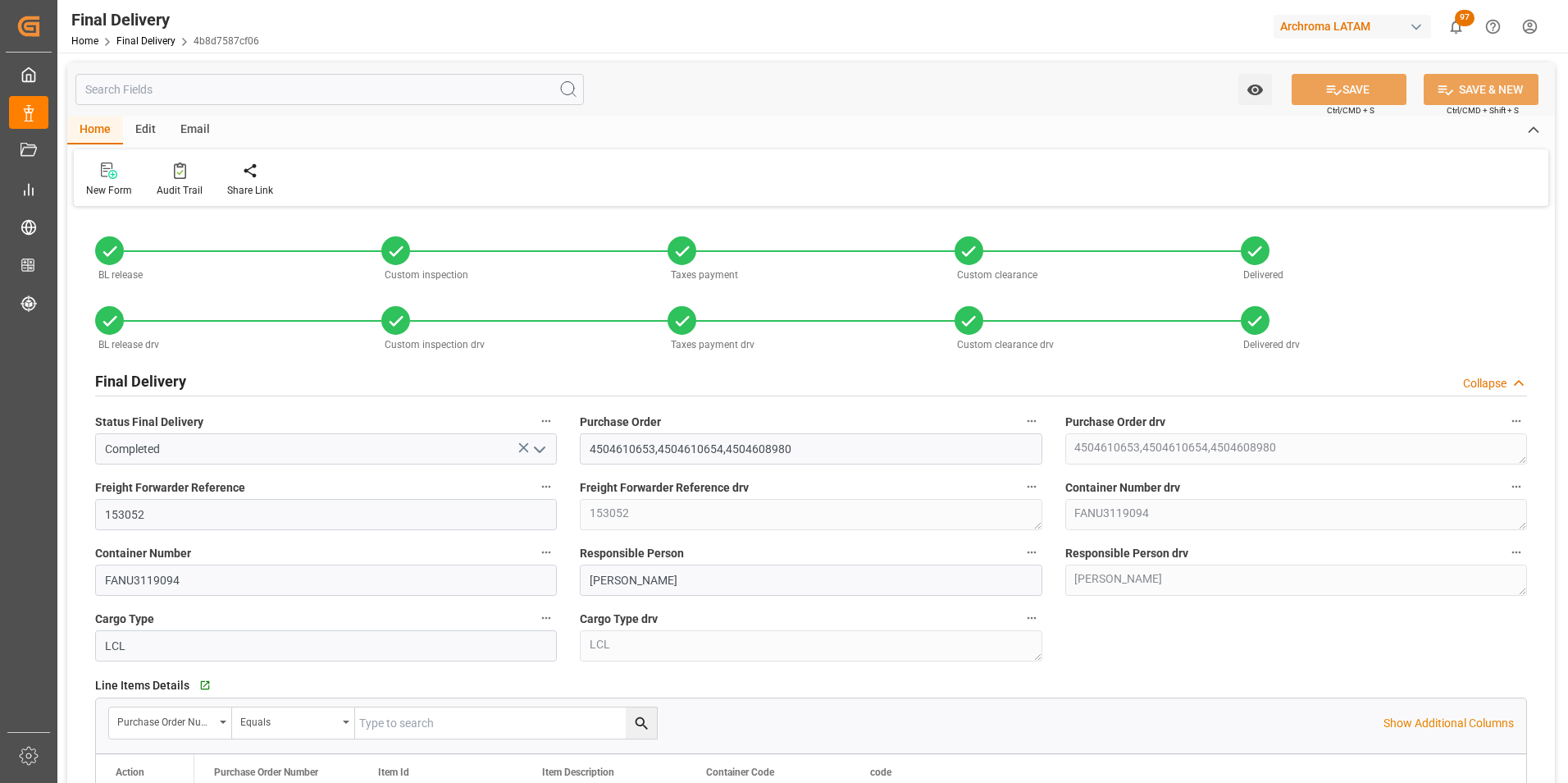
type input "3"
type input "30.06.2025"
type input "14.07.2025"
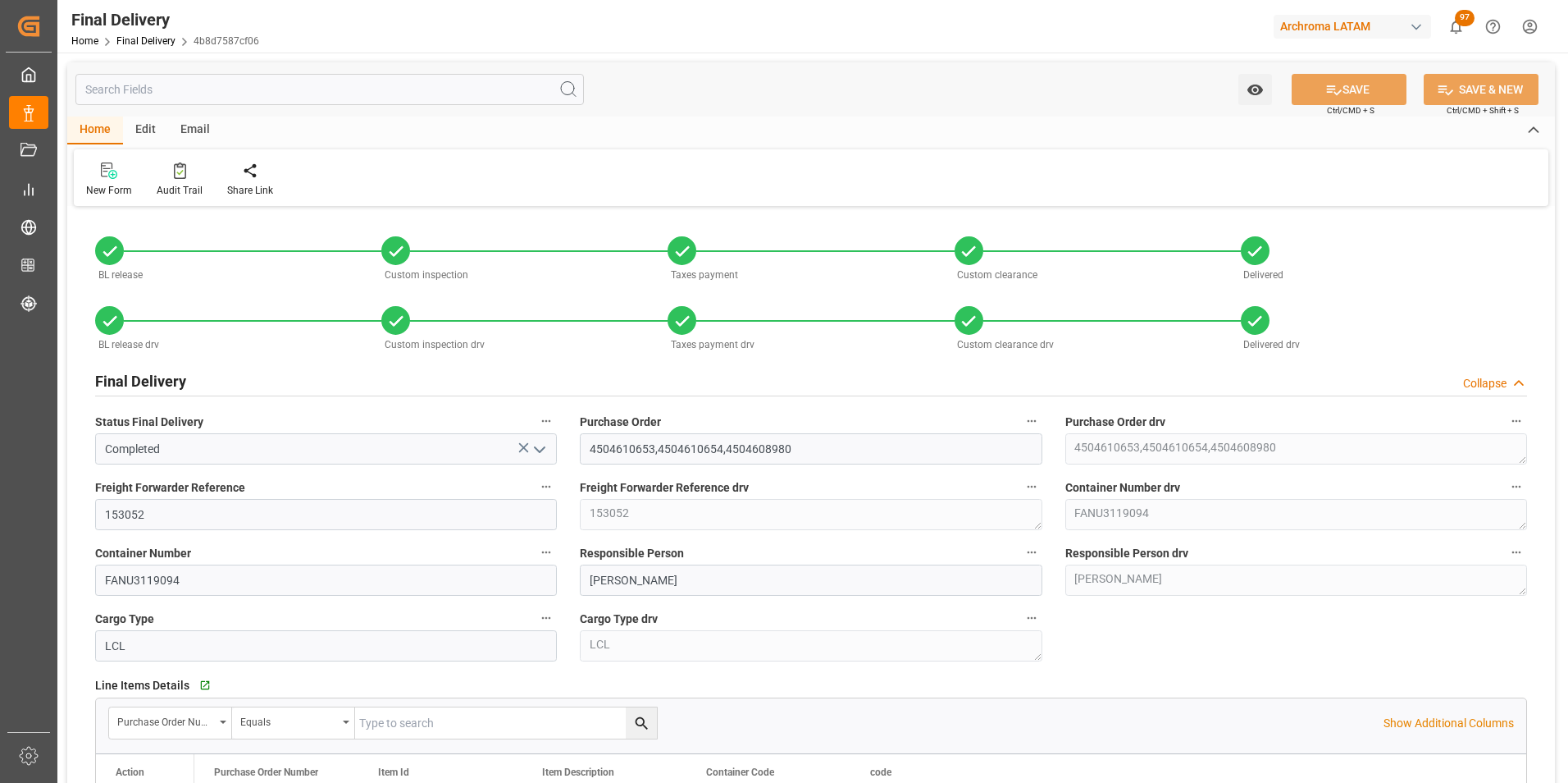
type input "07.07.2025"
type input "14.07.2025"
type input "07.07.2025"
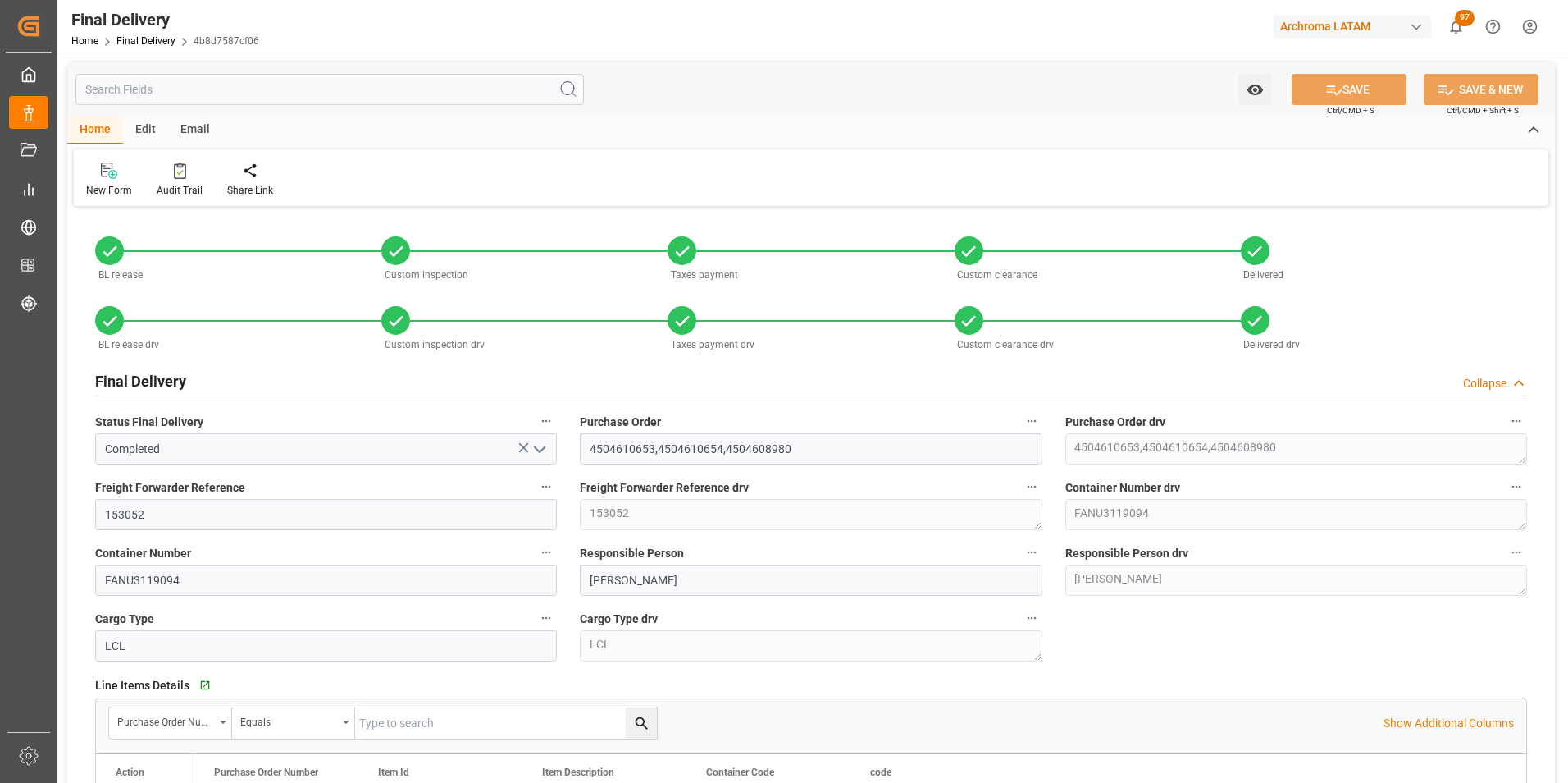
type input "15.07.2025"
type input "15.07.2025 10:45"
type input "27.06.2025"
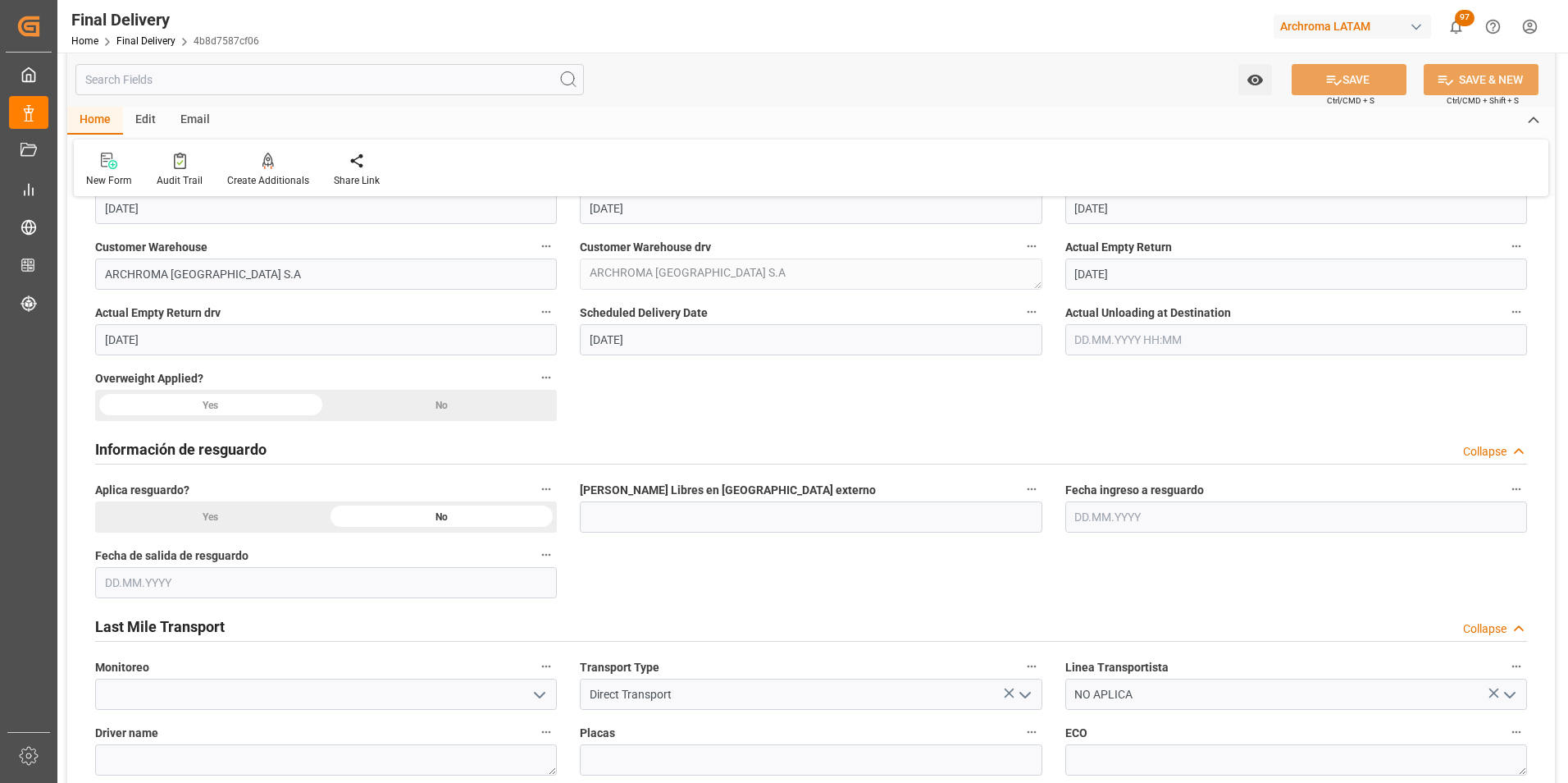
scroll to position [739, 0]
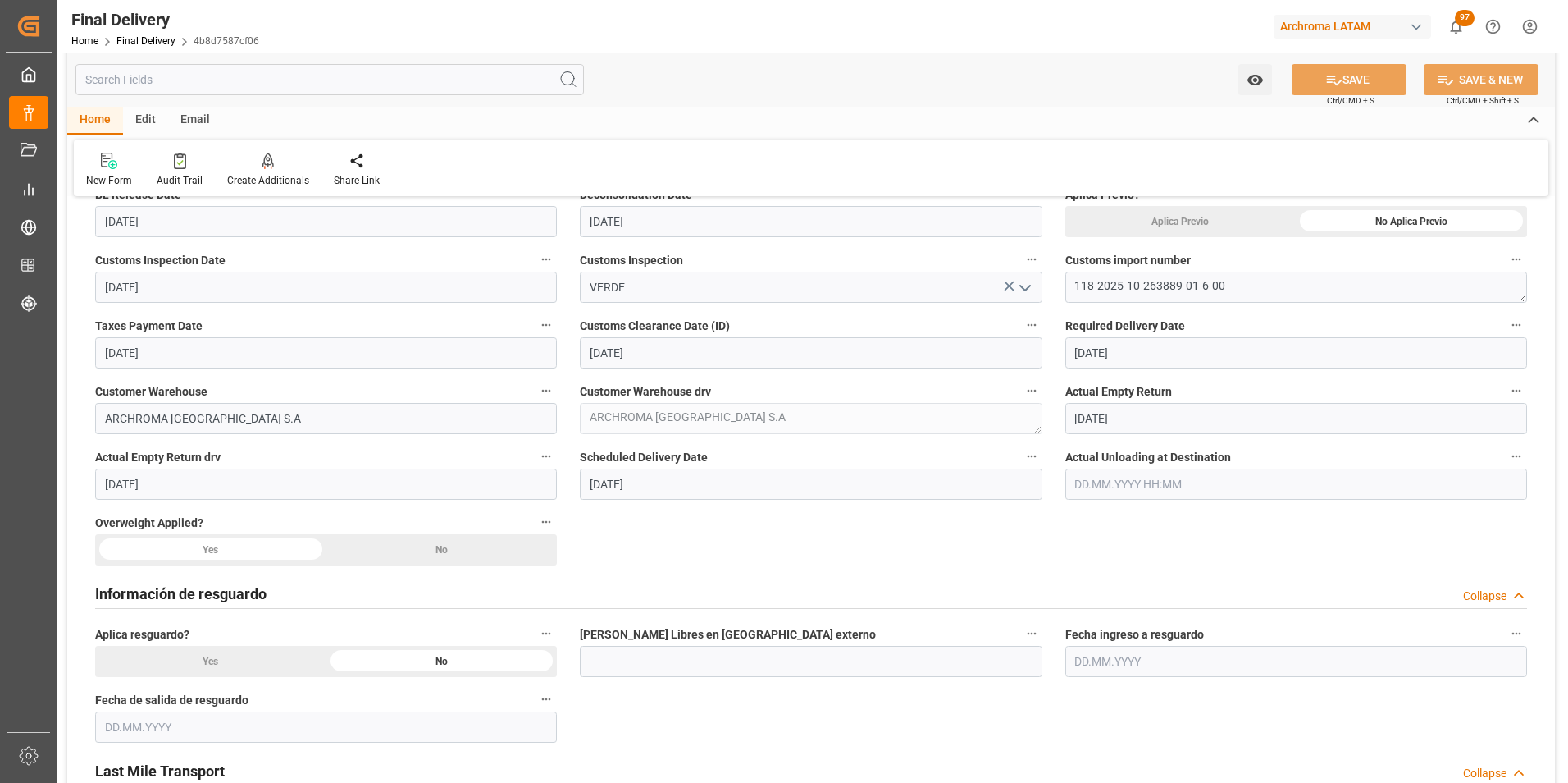
click at [1124, 485] on input "text" at bounding box center [1295, 484] width 461 height 31
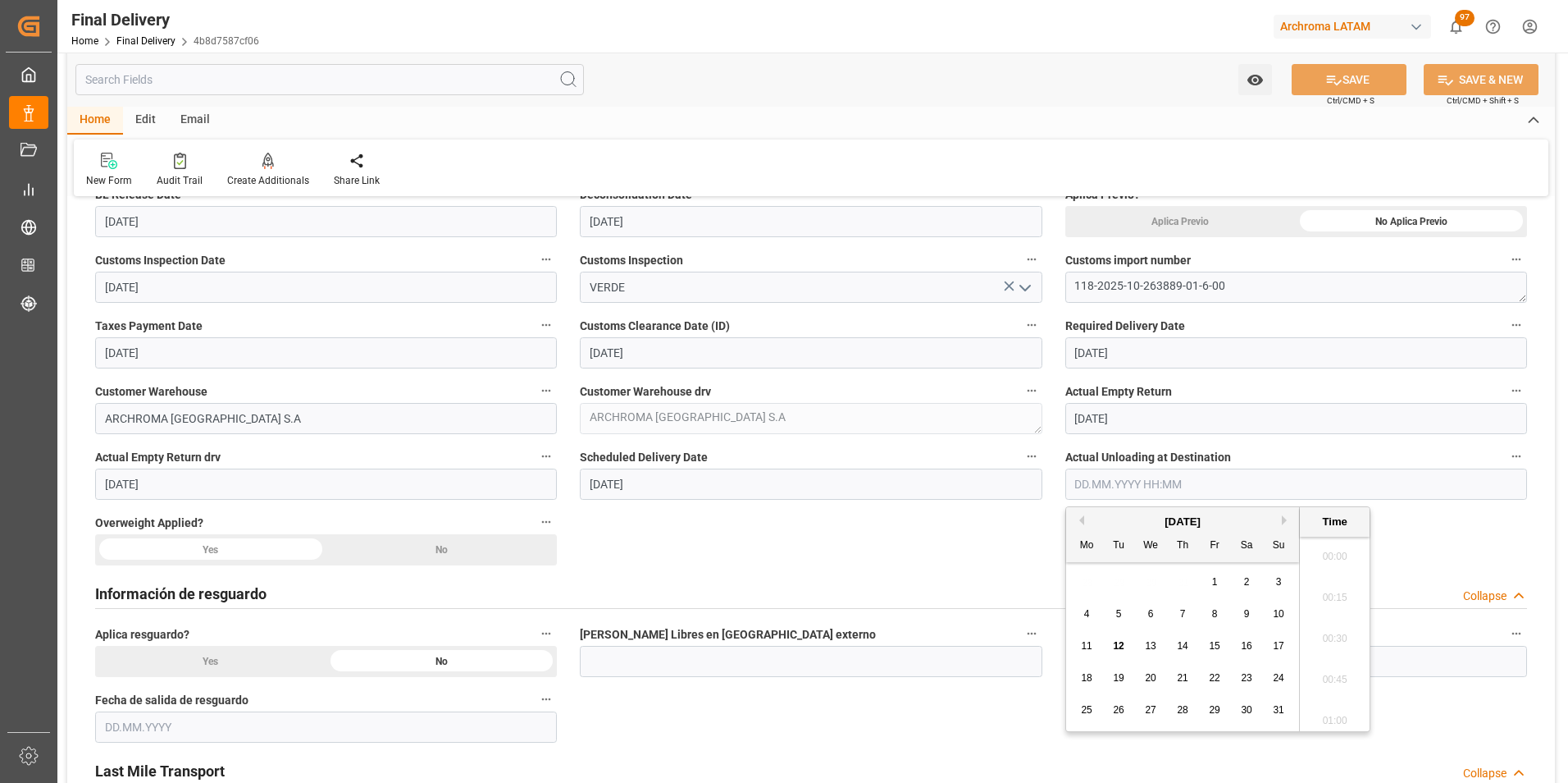
scroll to position [1851, 0]
click at [1081, 516] on button "Previous Month" at bounding box center [1078, 520] width 10 height 10
click at [1119, 646] on span "15" at bounding box center [1118, 645] width 11 height 12
type input "15.07.2025 00:00"
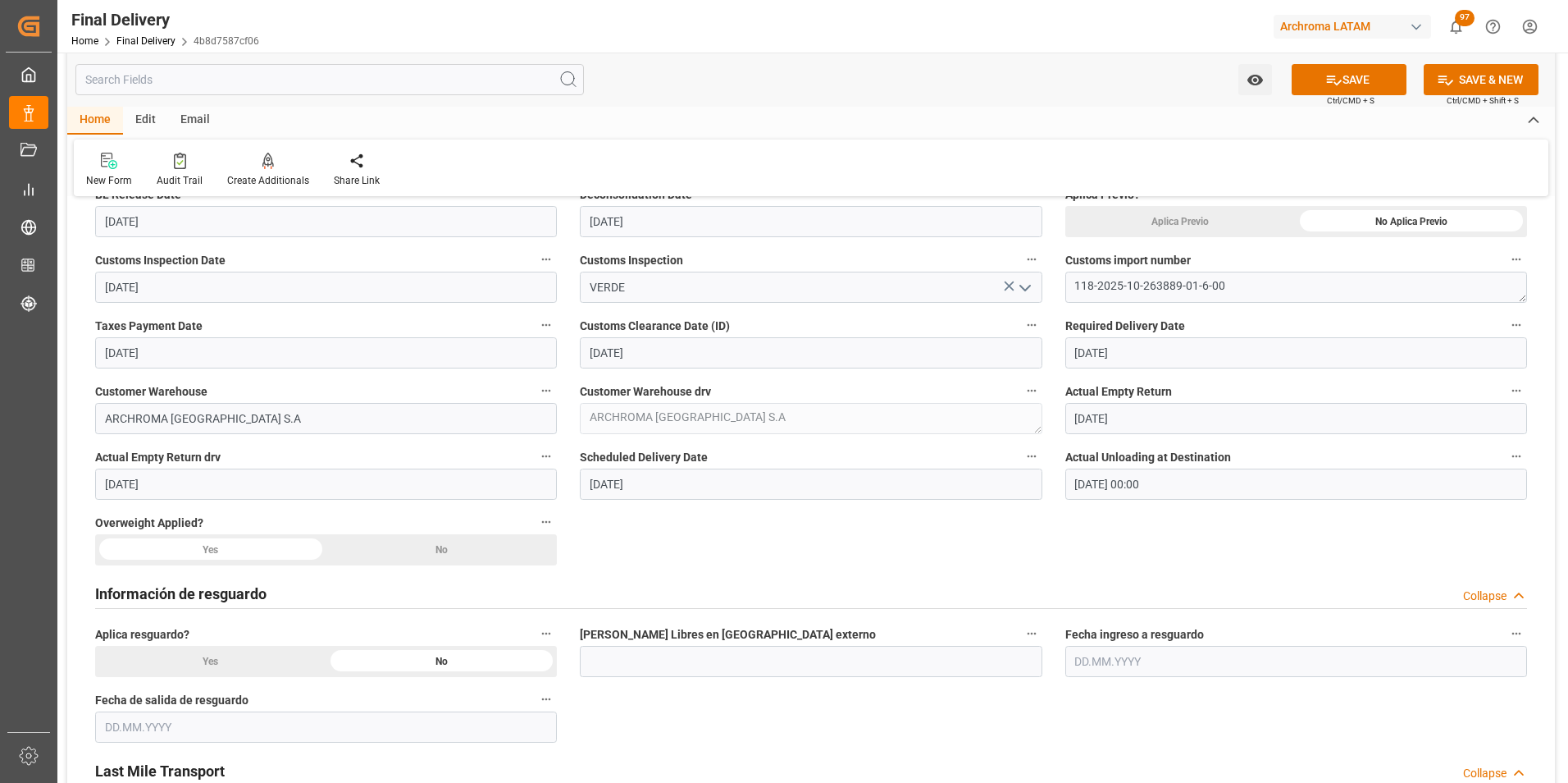
click at [1008, 566] on div "BL release Custom inspection Taxes payment Custom clearance Delivered BL releas…" at bounding box center [811, 733] width 1487 height 2521
click at [1295, 237] on div "No" at bounding box center [1410, 221] width 231 height 31
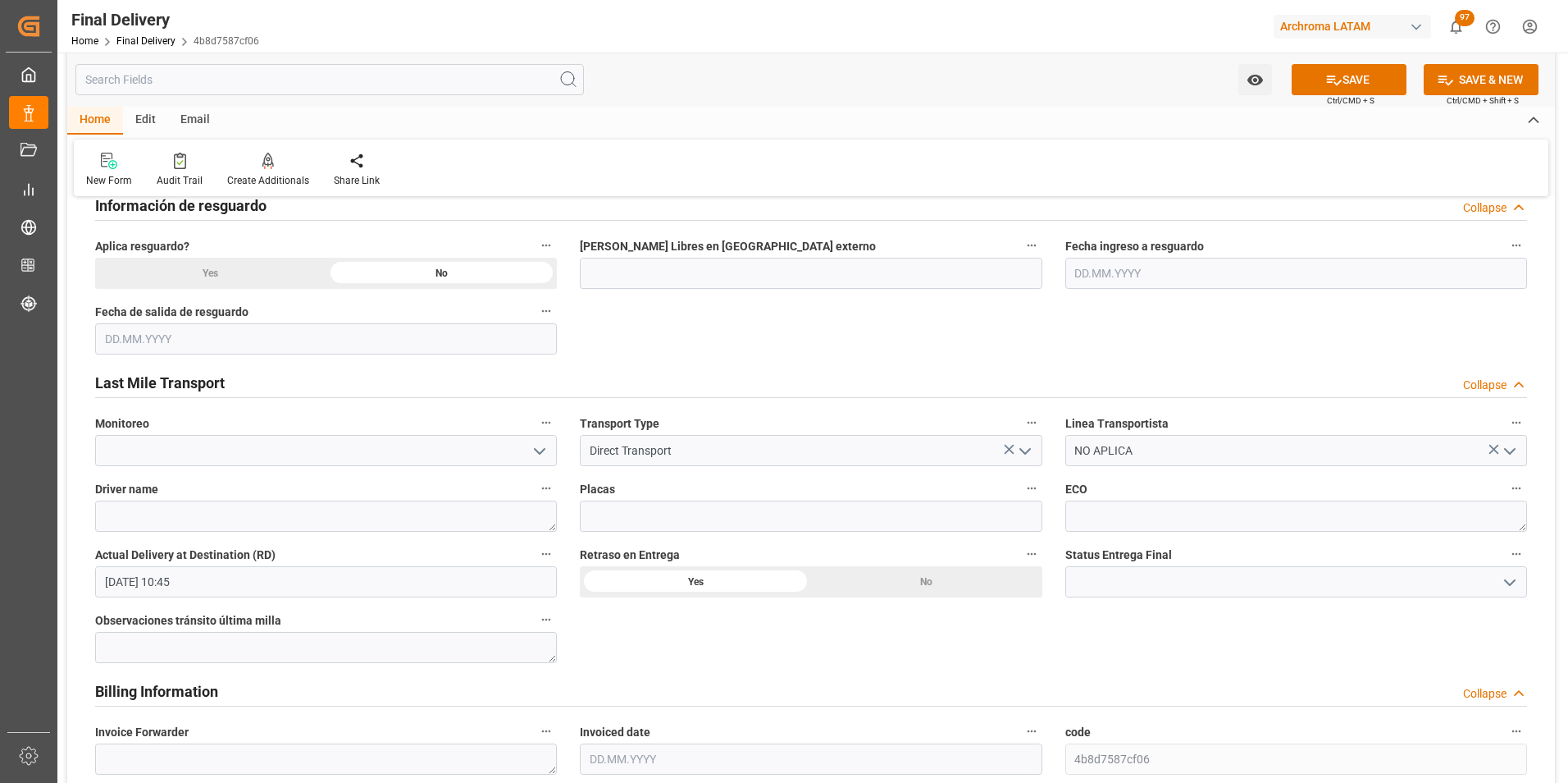
scroll to position [1149, 0]
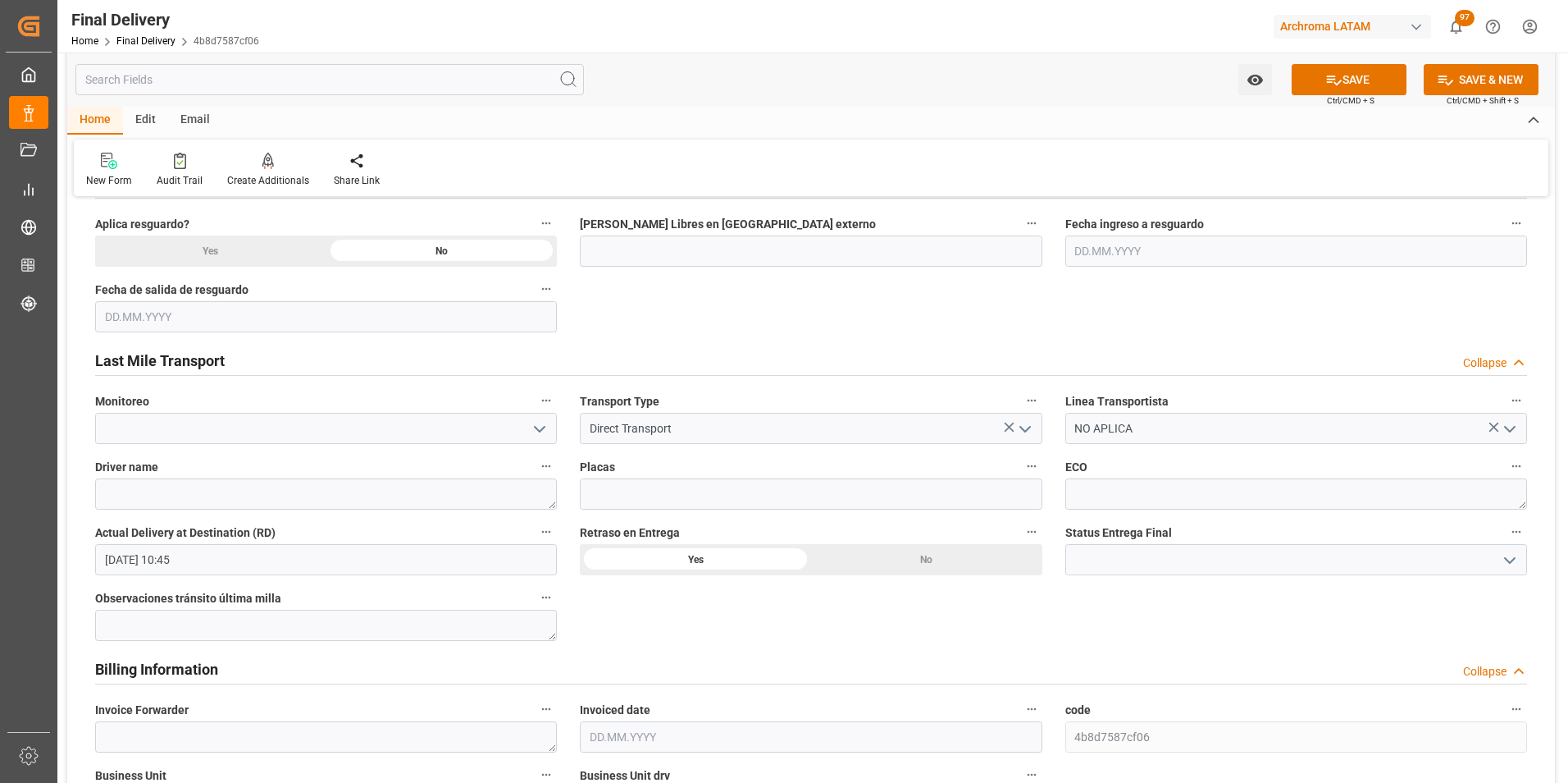
click at [1511, 563] on icon "open menu" at bounding box center [1510, 560] width 19 height 19
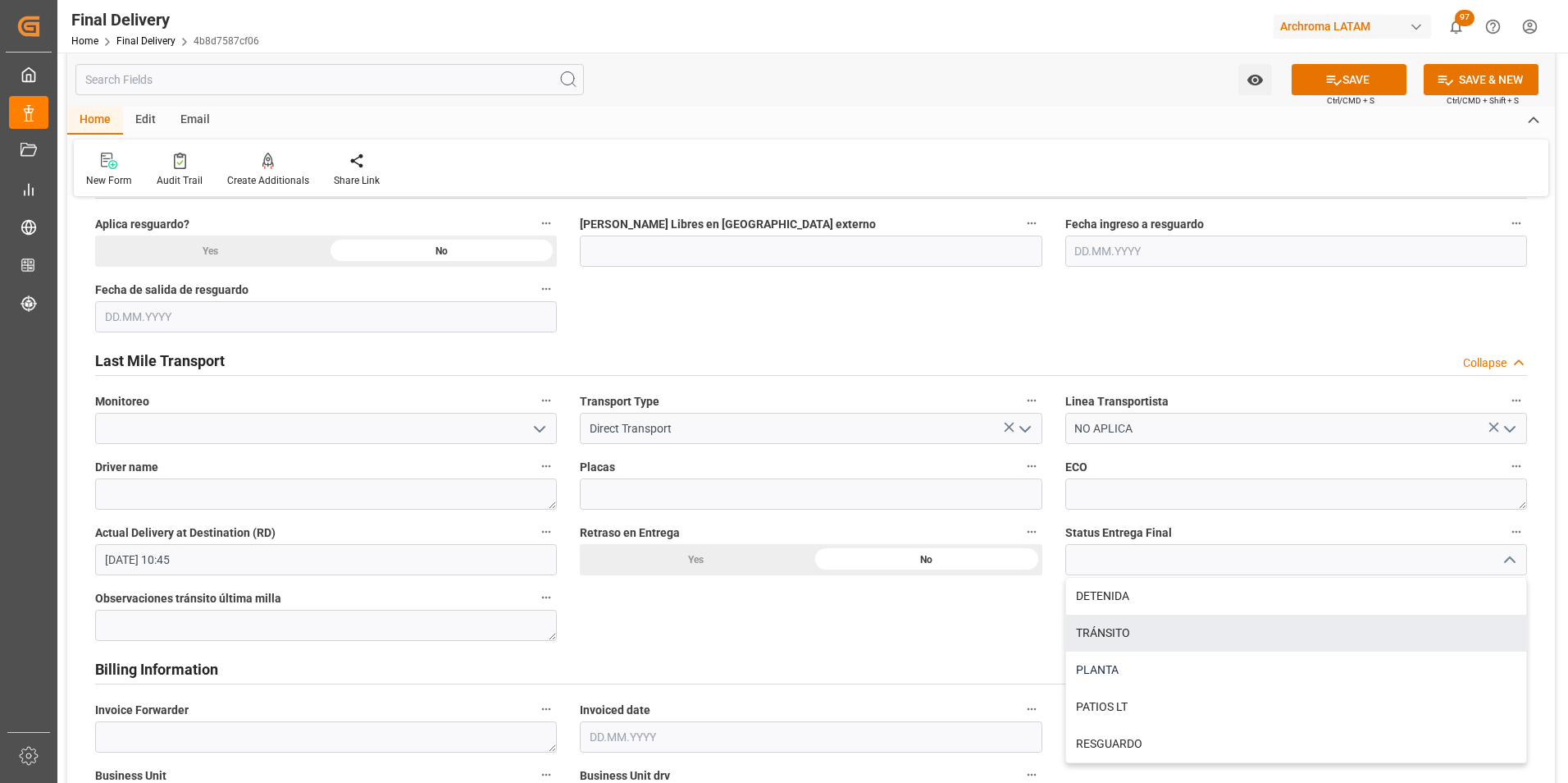
click at [1215, 663] on div "PLANTA" at bounding box center [1296, 670] width 460 height 37
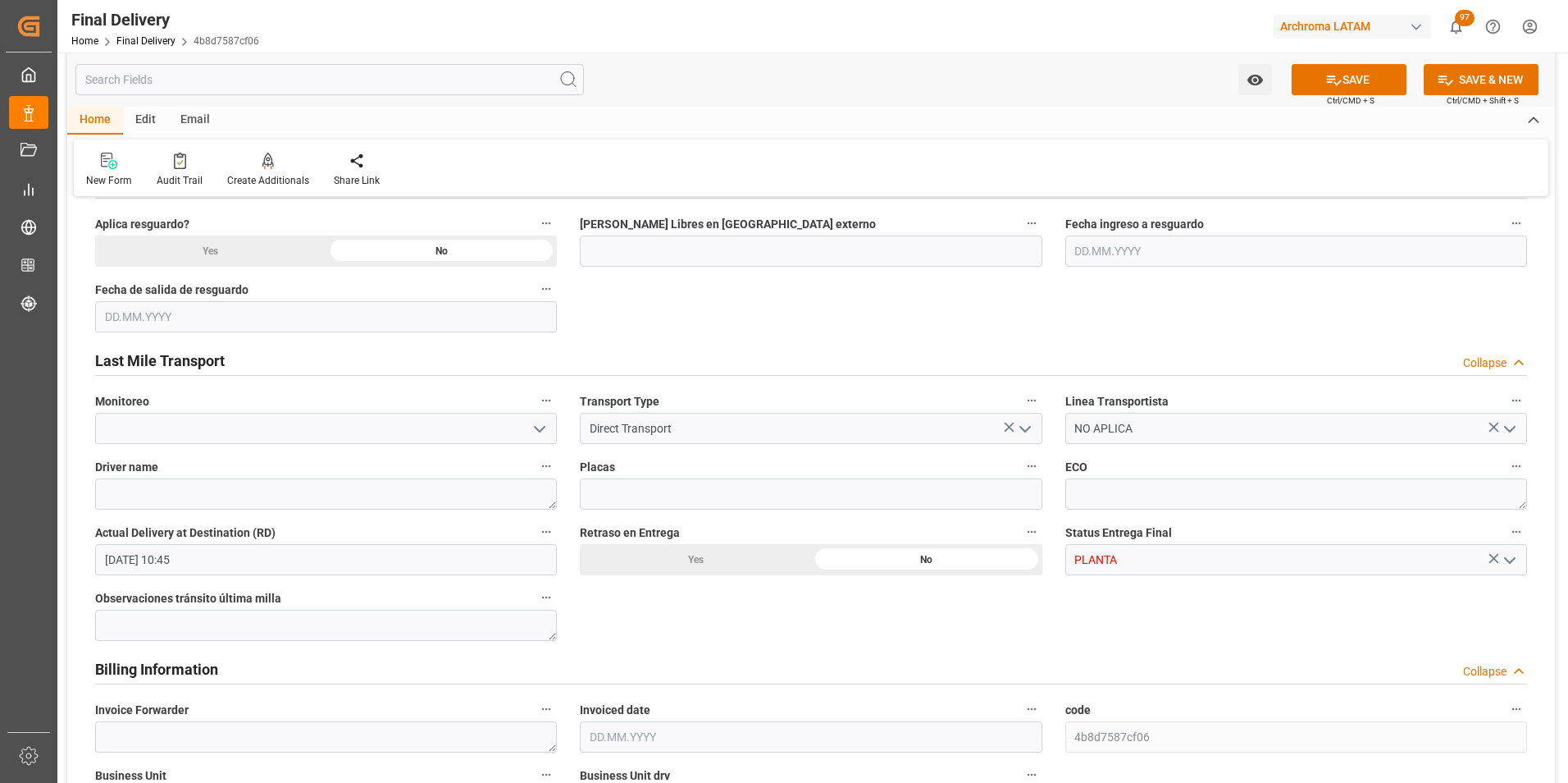
type input "PLANTA"
click at [1365, 90] on button "SAVE" at bounding box center [1349, 79] width 115 height 31
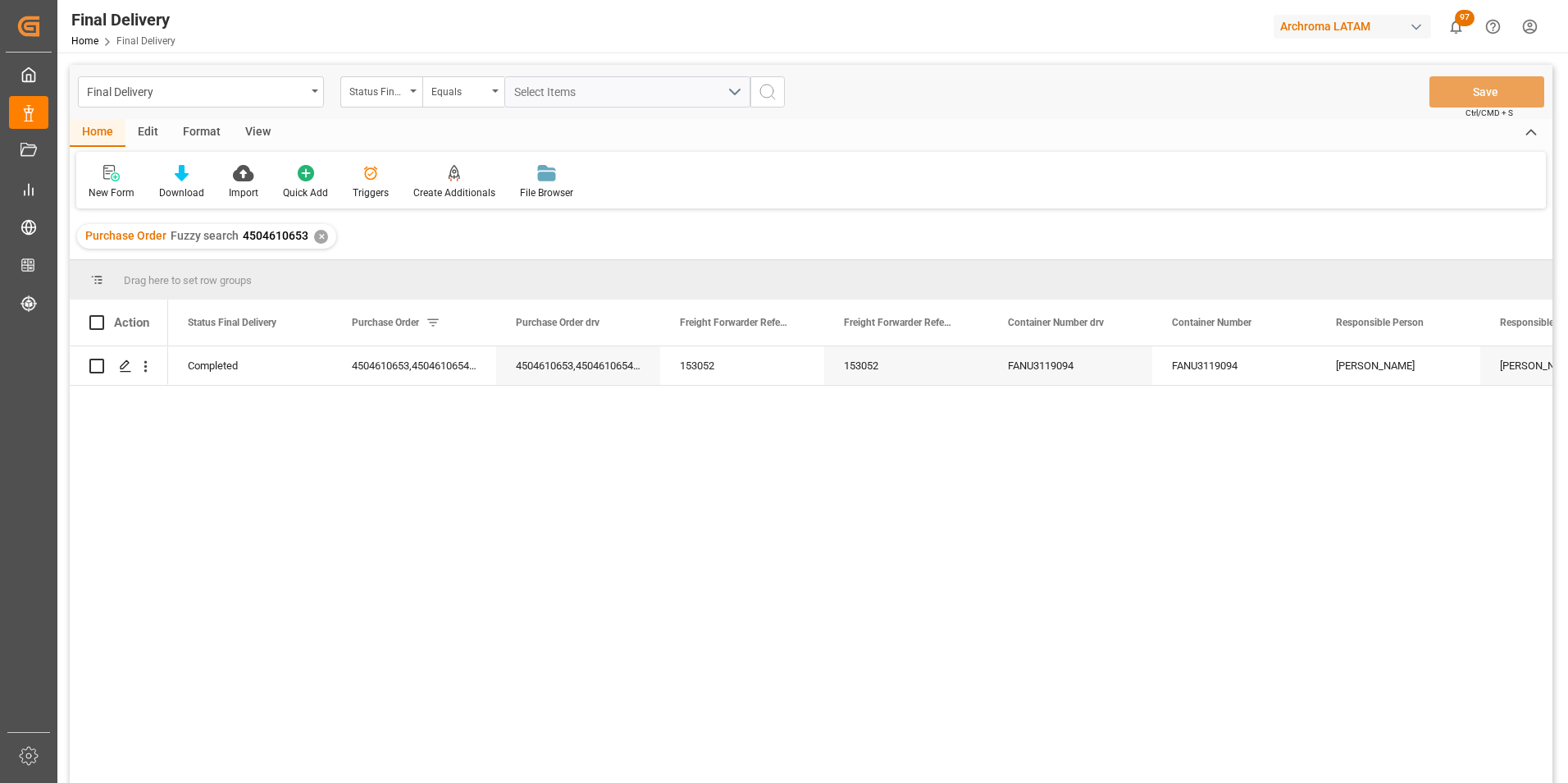
click at [317, 239] on div "✕" at bounding box center [321, 236] width 14 height 14
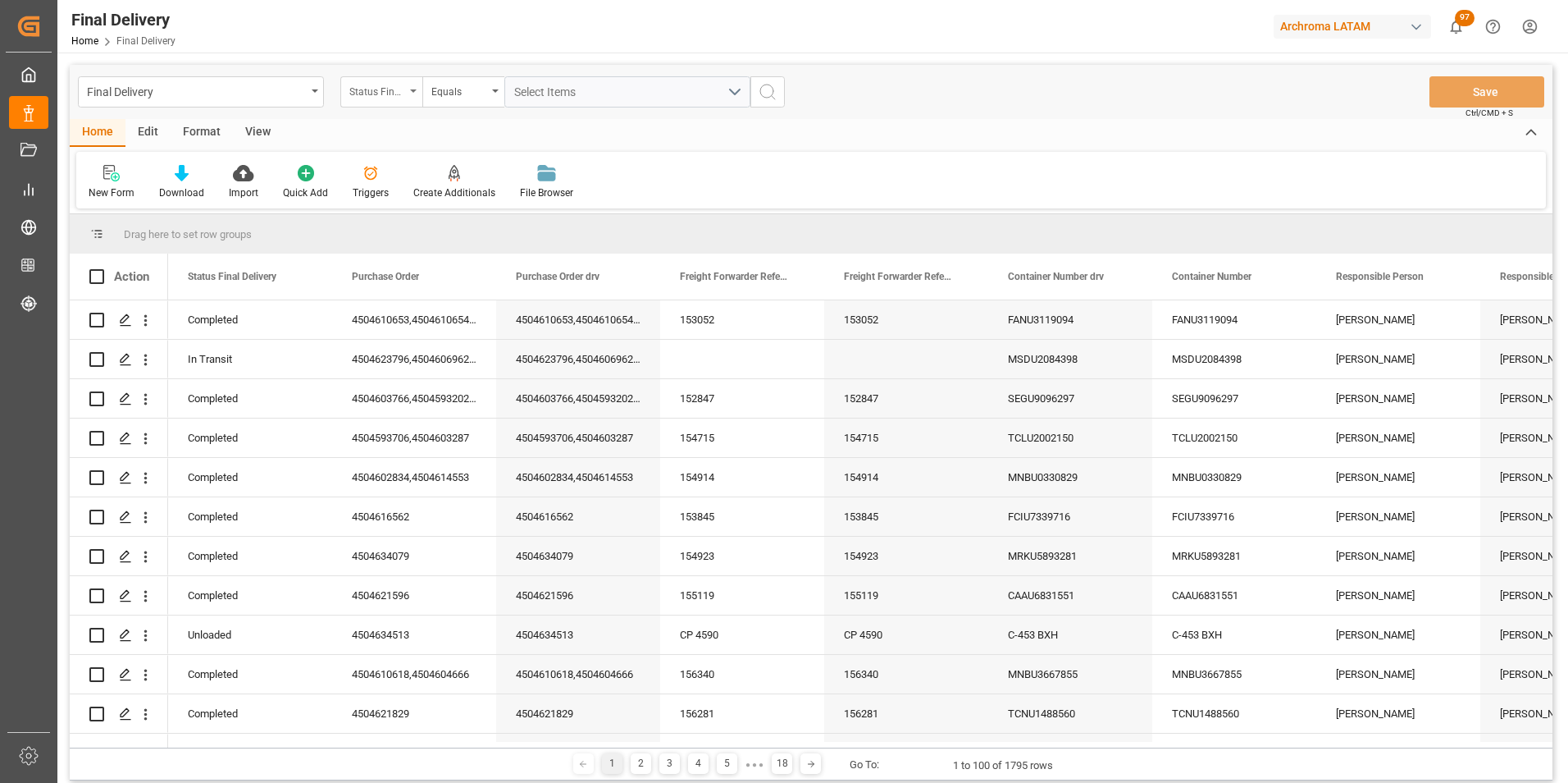
click at [377, 90] on div "Status Final Delivery" at bounding box center [377, 89] width 56 height 19
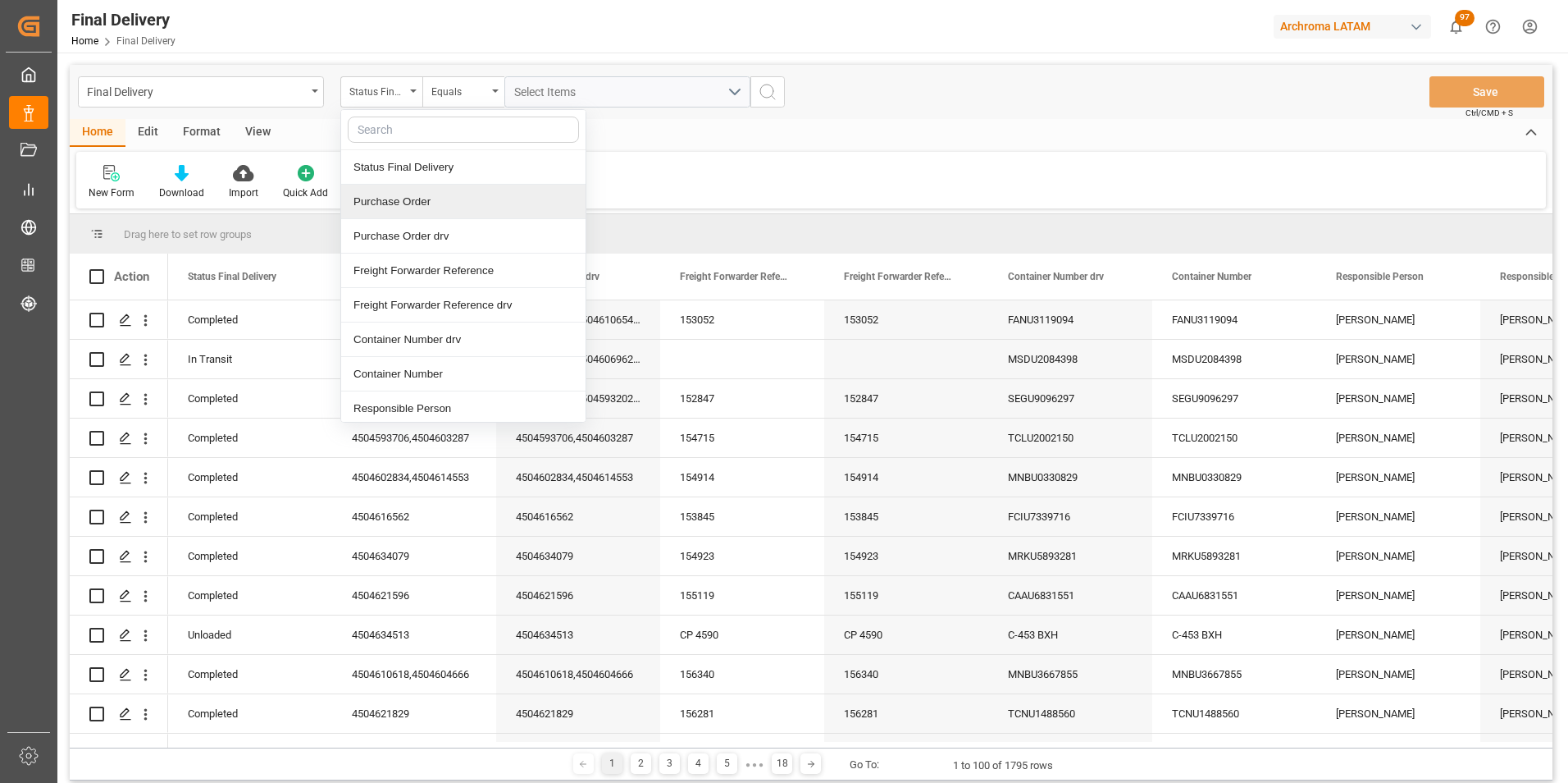
click at [435, 198] on div "Purchase Order" at bounding box center [463, 201] width 244 height 35
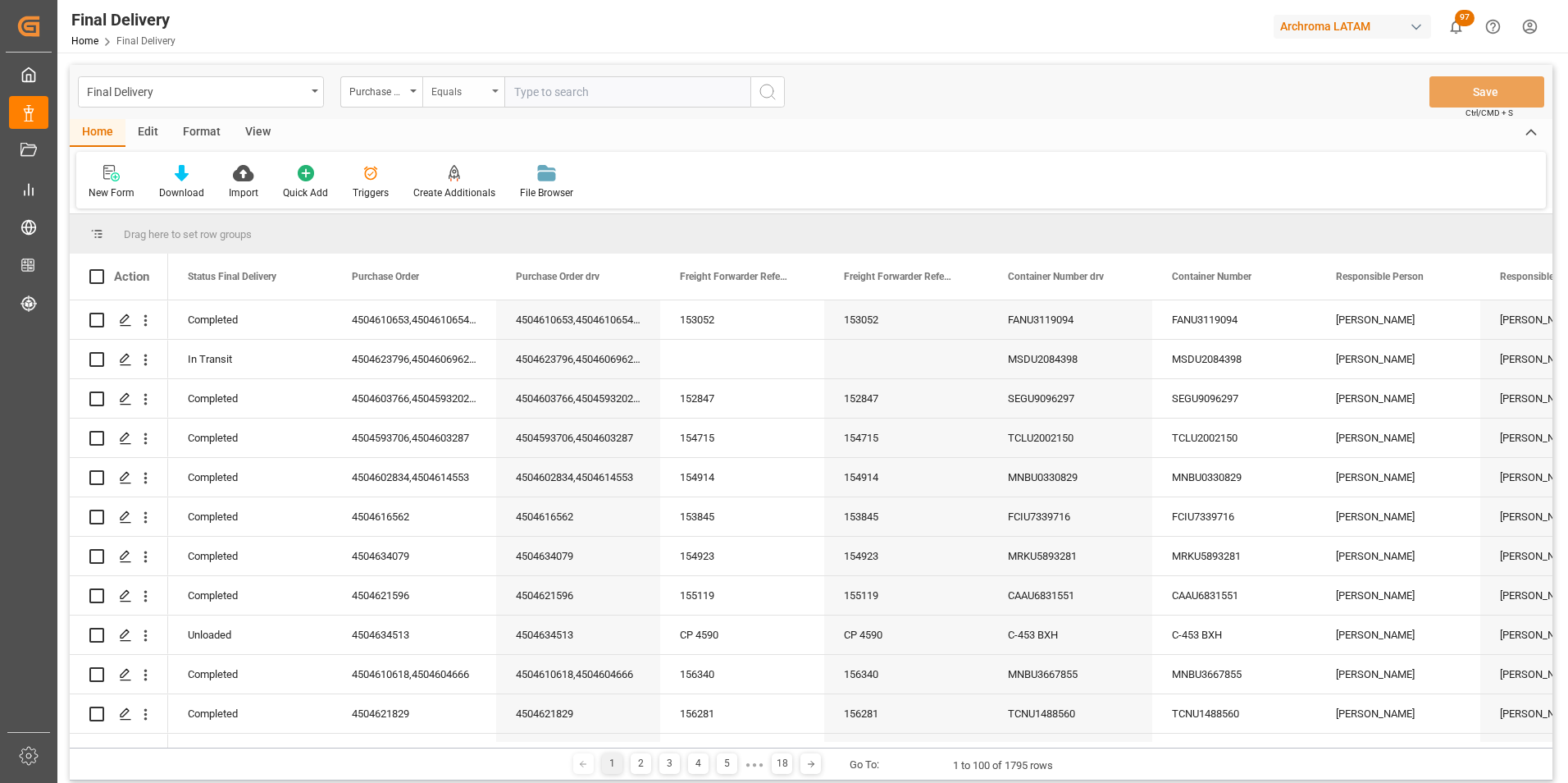
click at [441, 89] on div "Equals" at bounding box center [459, 89] width 56 height 19
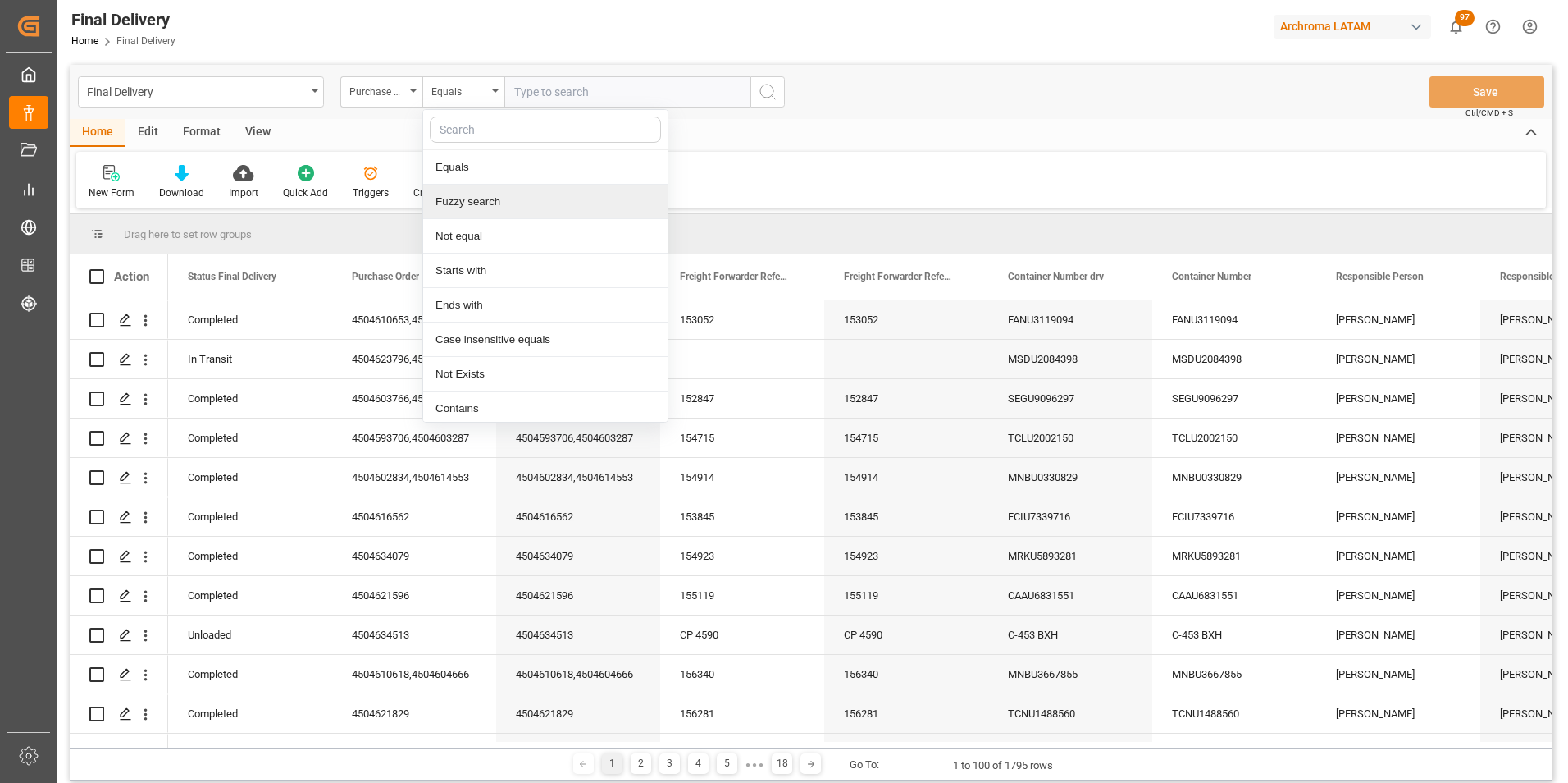
click at [490, 201] on div "Fuzzy search" at bounding box center [545, 201] width 244 height 35
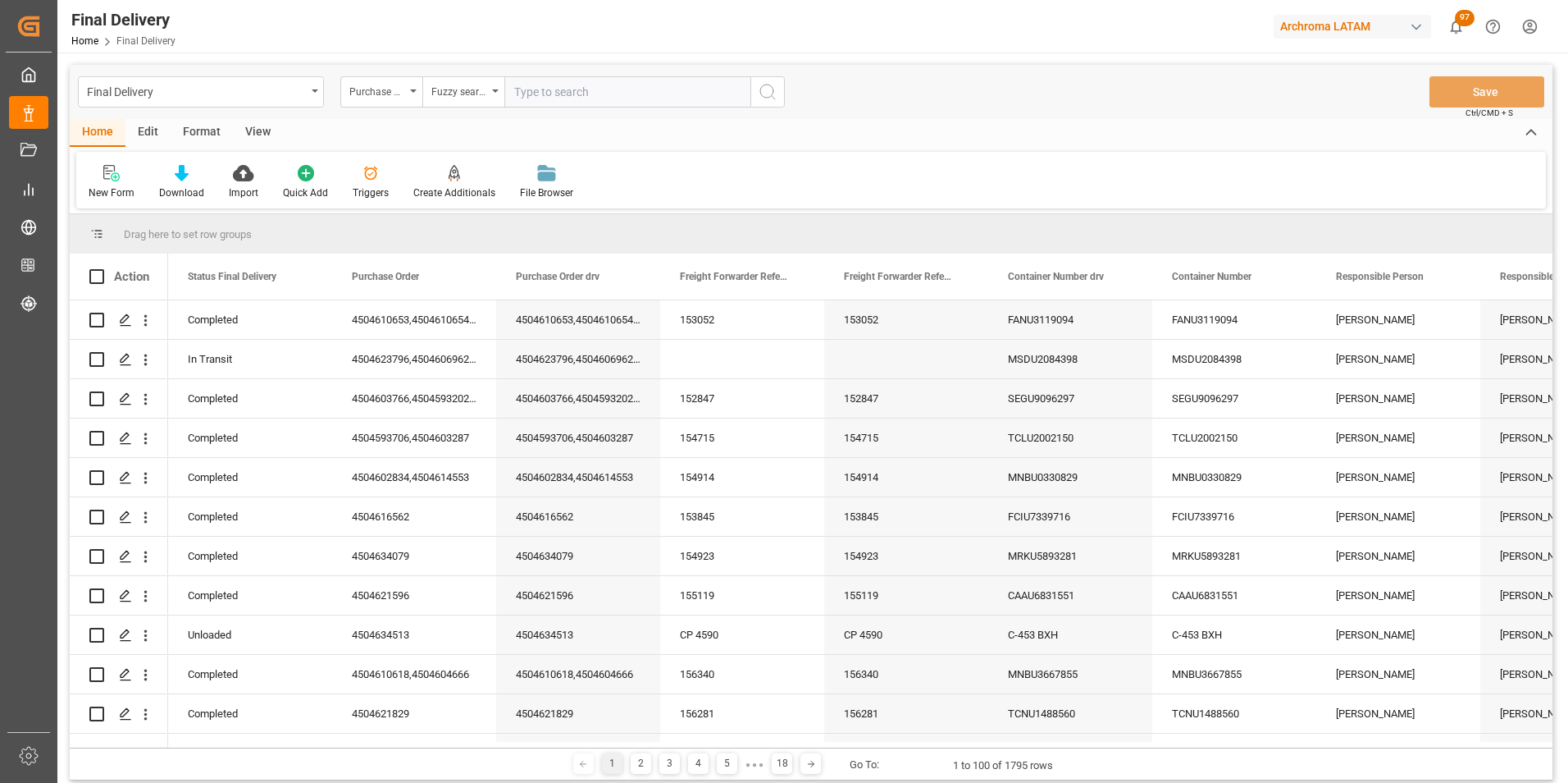
paste input "4504608560"
type input "4504608560"
click at [773, 105] on button "search button" at bounding box center [767, 91] width 35 height 31
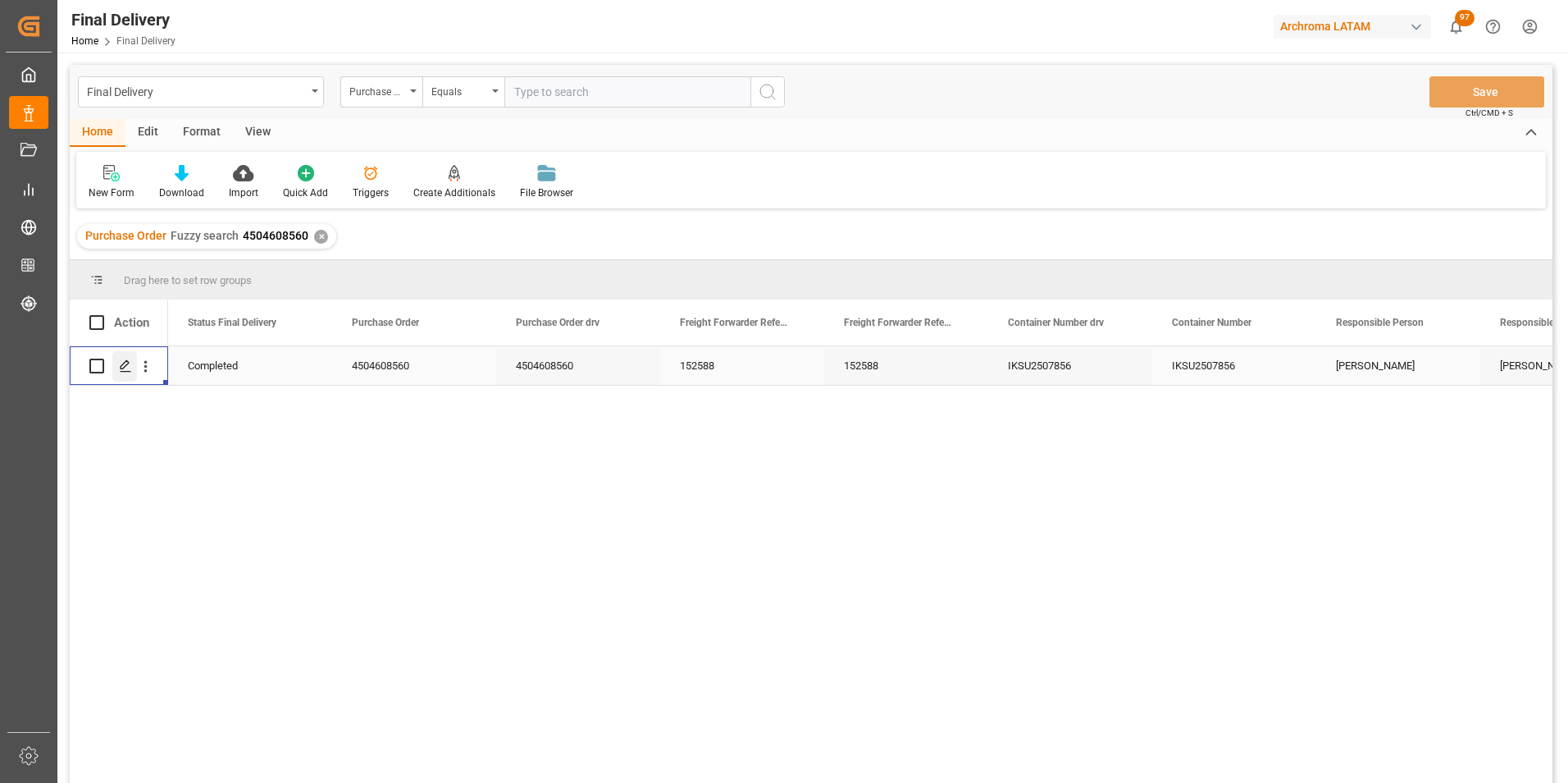
click at [132, 371] on div "Press SPACE to select this row." at bounding box center [125, 366] width 25 height 30
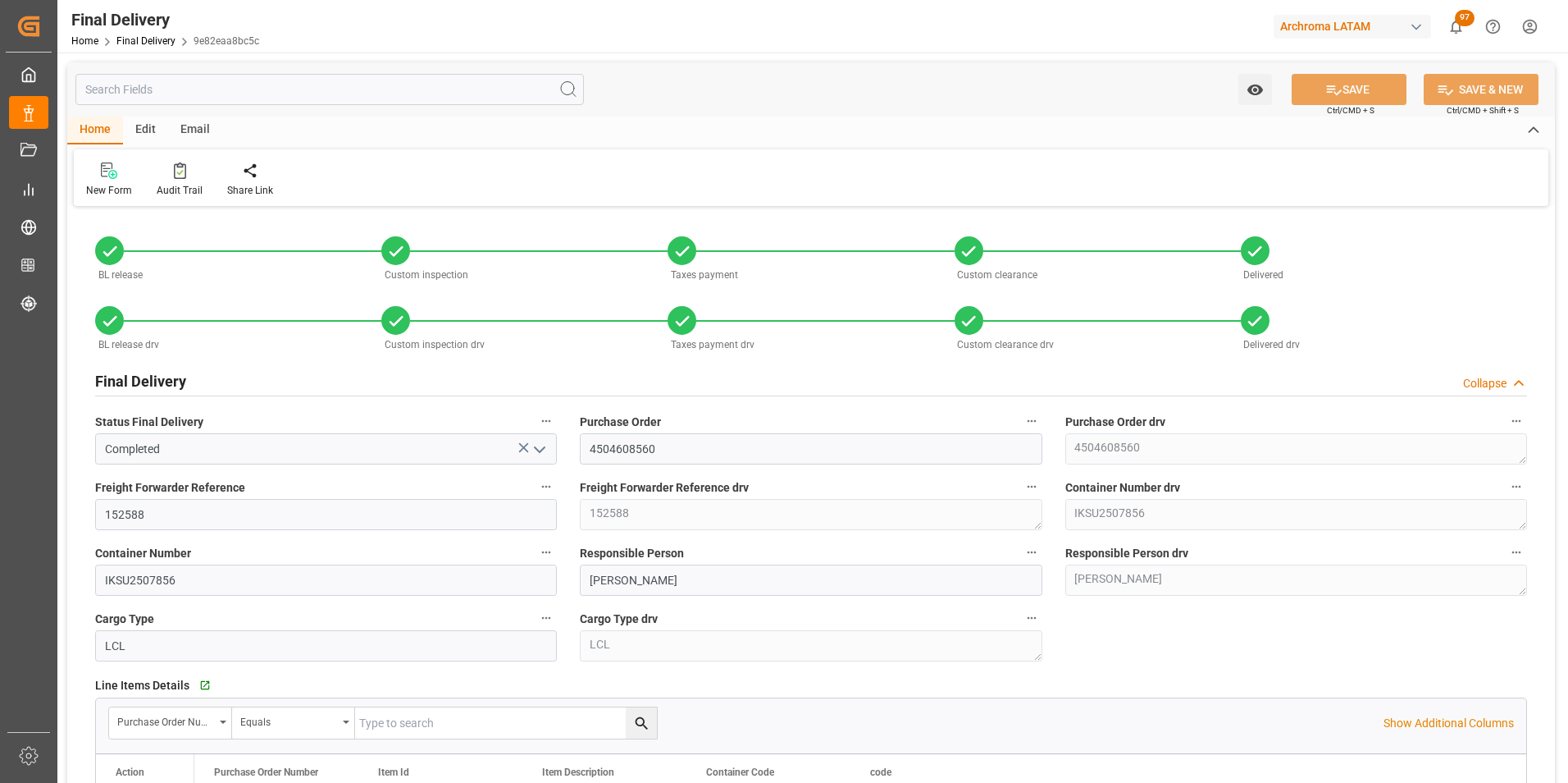
type input "30.06.2025"
type input "14.07.2025"
type input "20.06.2025"
type input "14.07.2025"
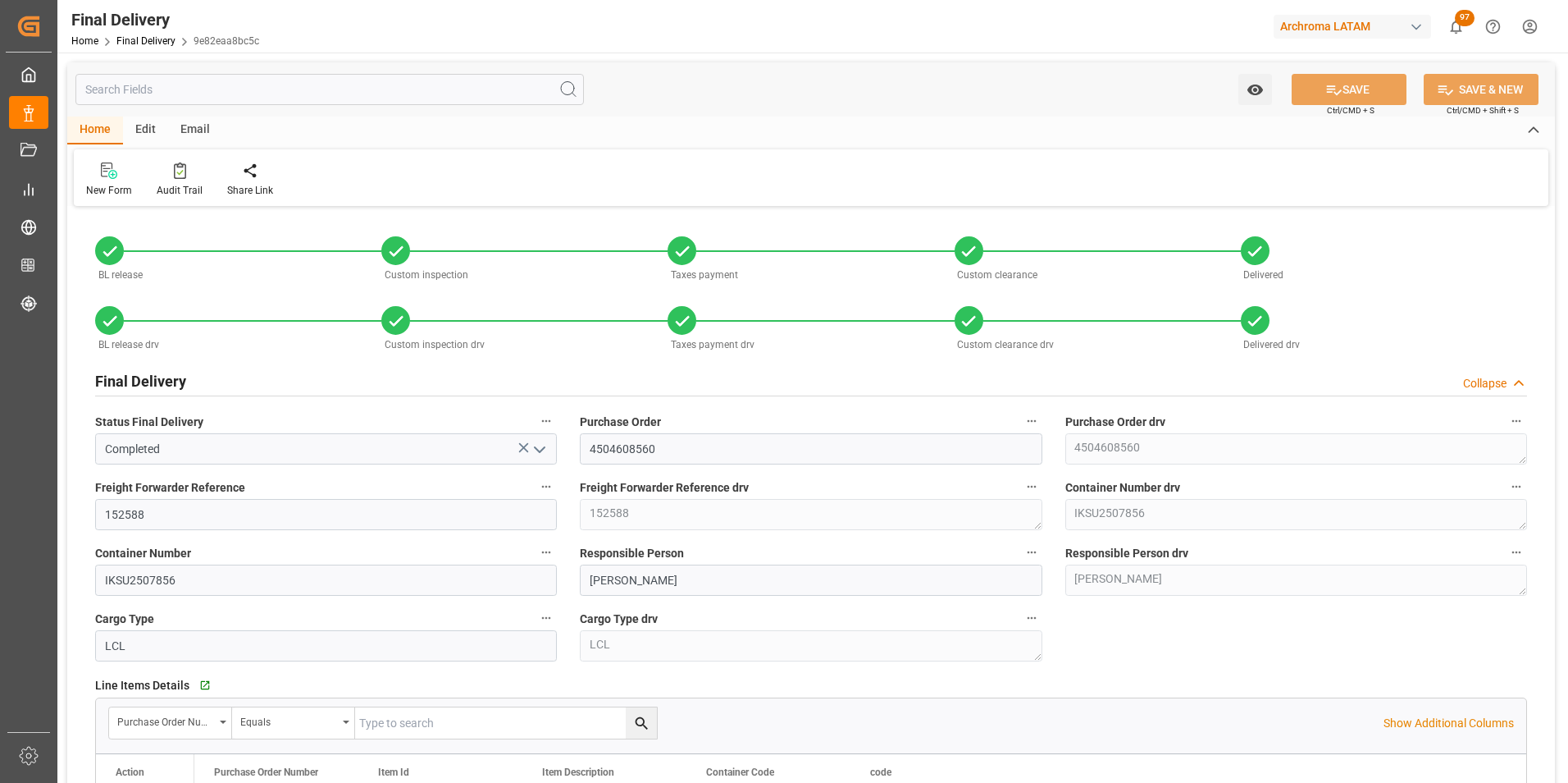
type input "14.07.2025"
type input "30.06.2025"
type input "14.07.2025"
type input "14.07.2025 10:00"
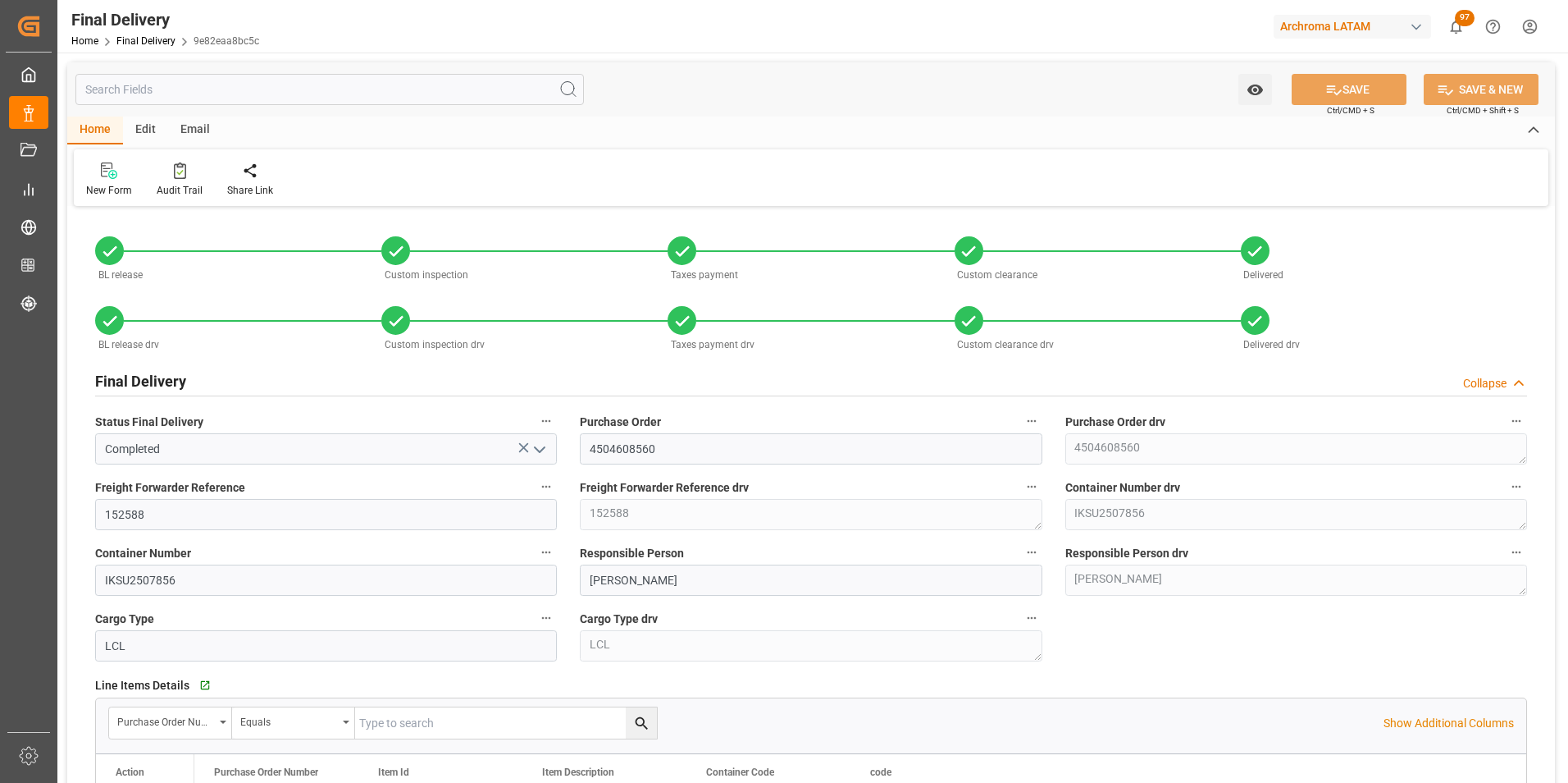
type input "14.07.2025 10:15"
type input "27.06.2025"
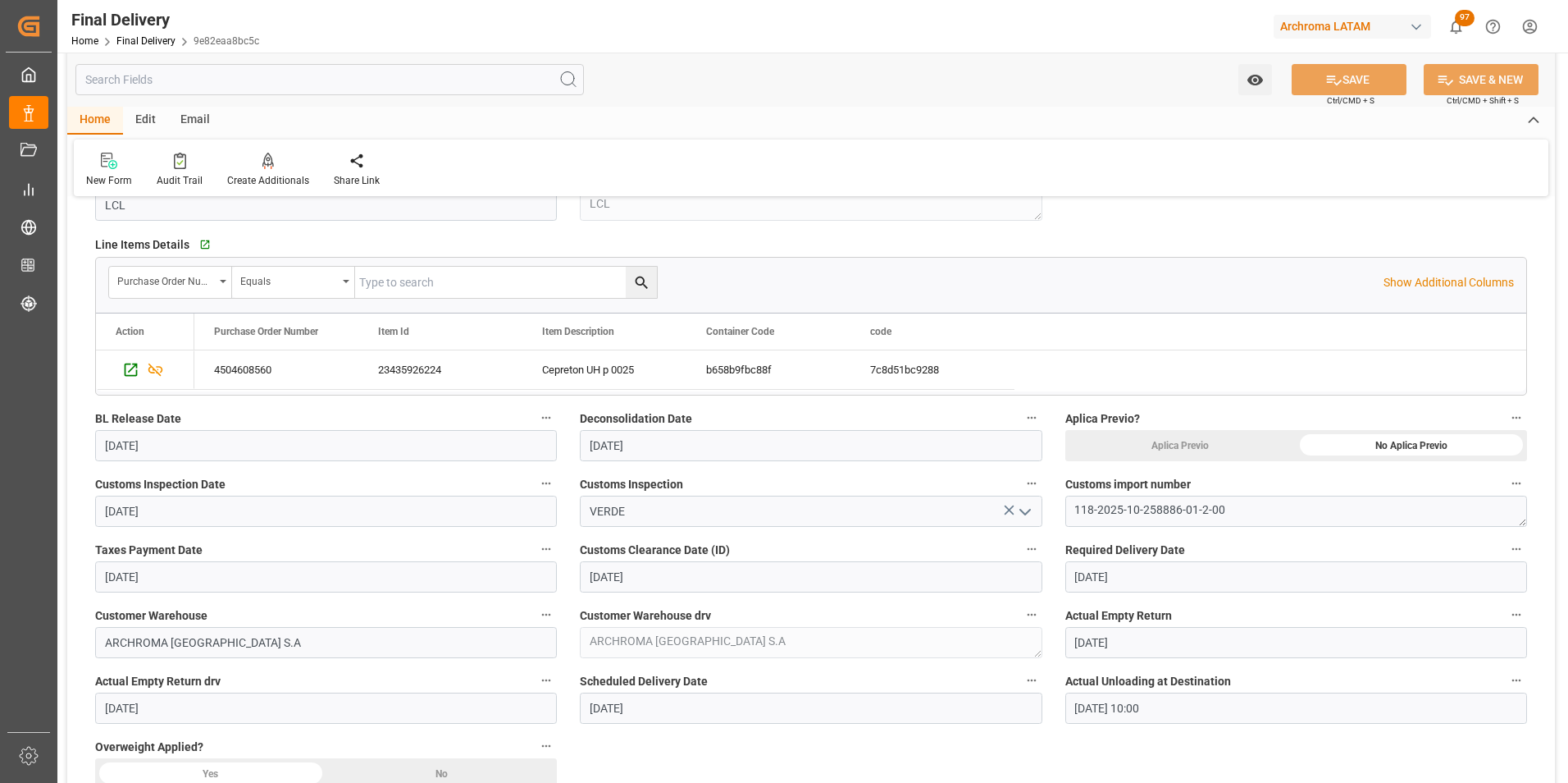
scroll to position [492, 0]
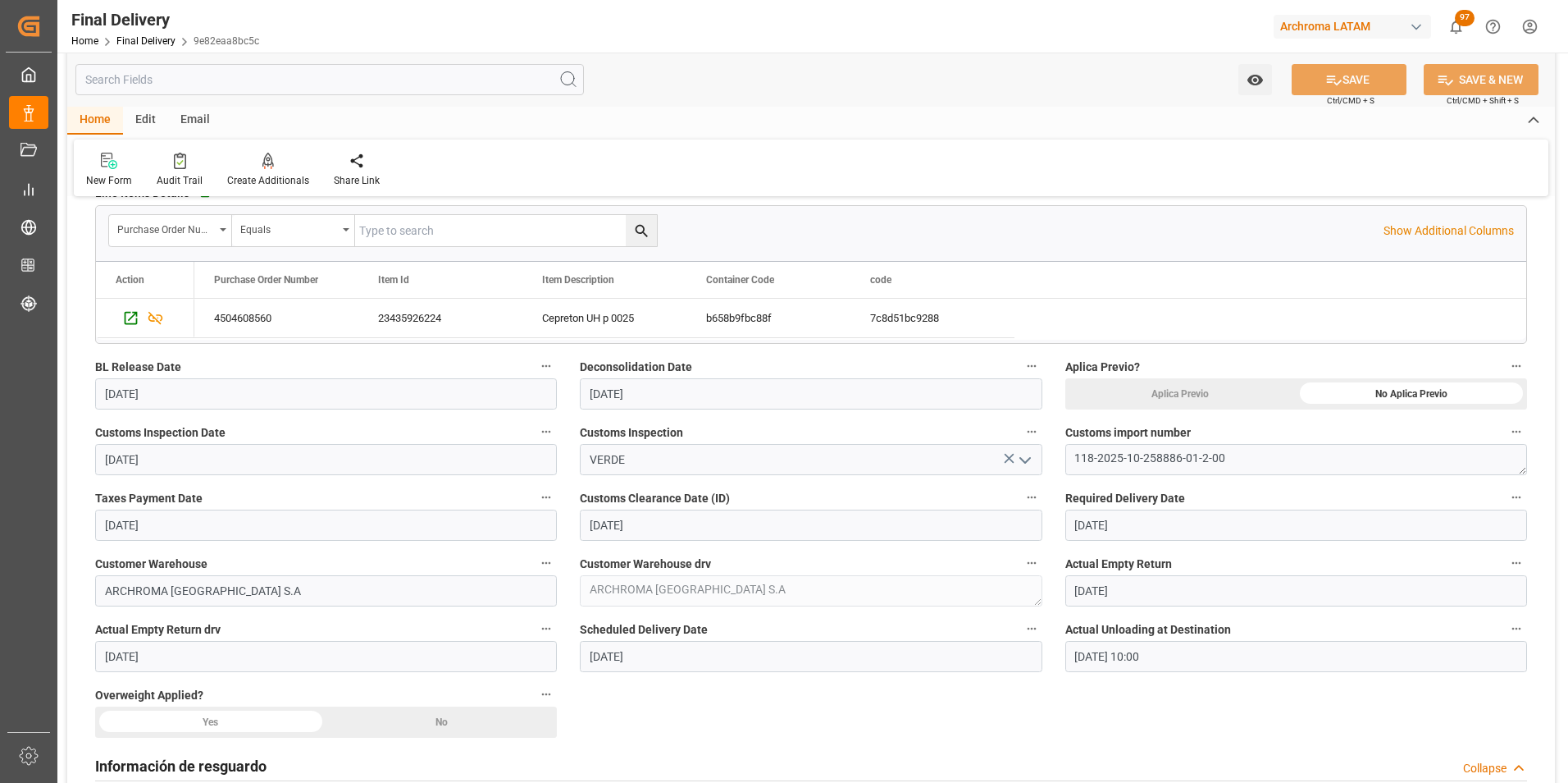
click at [1295, 409] on div "No" at bounding box center [1410, 393] width 231 height 31
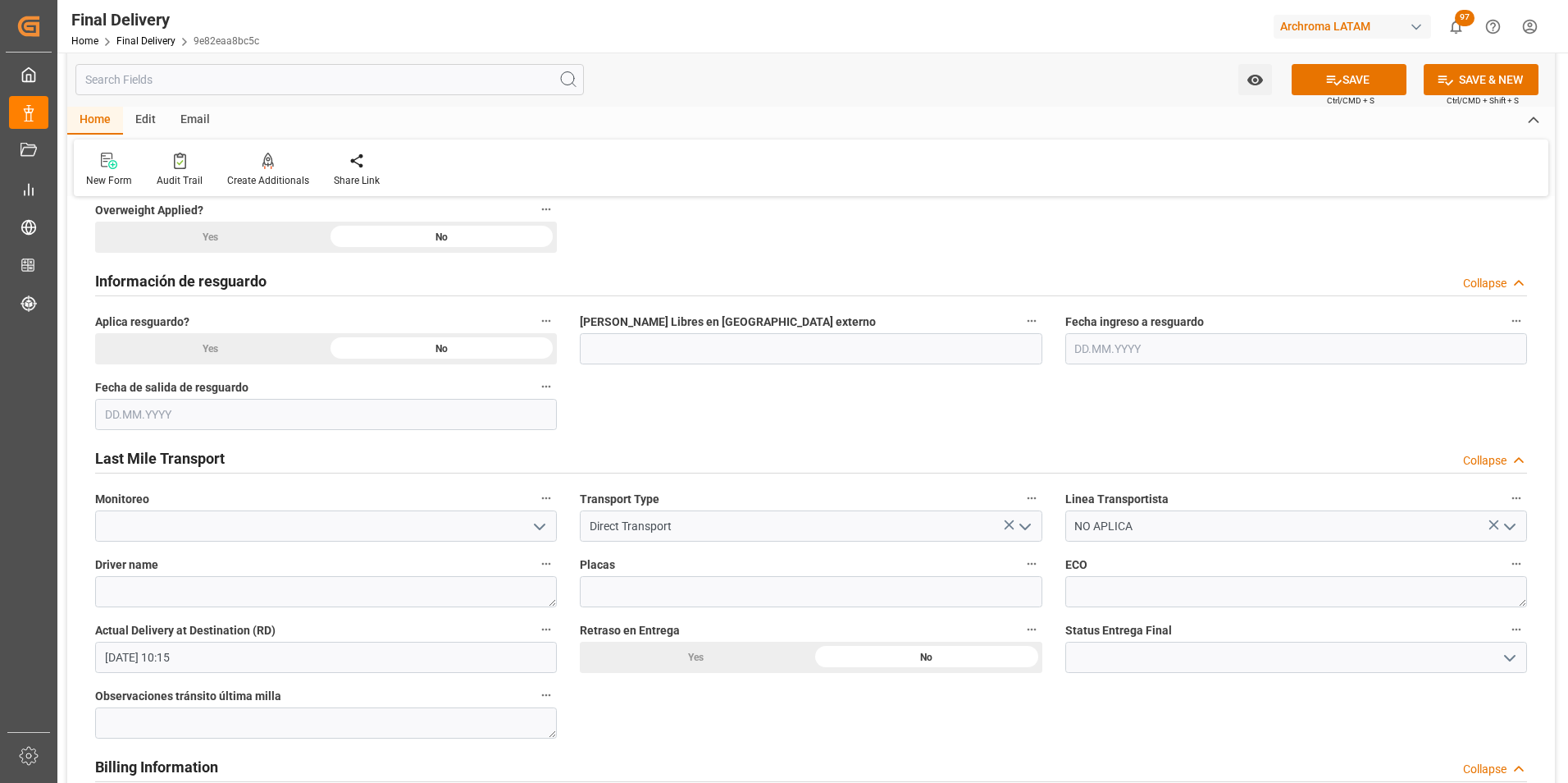
scroll to position [984, 0]
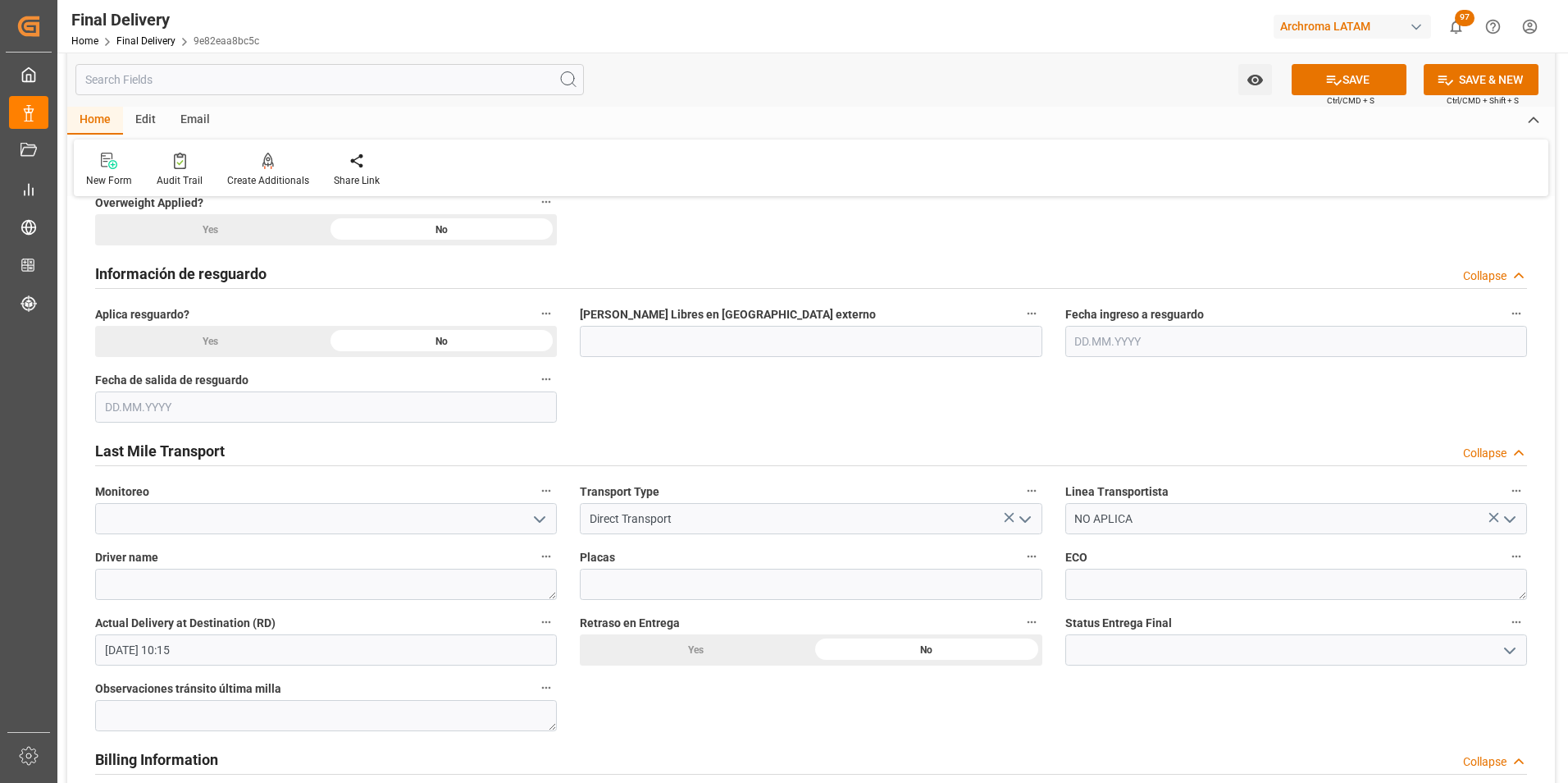
click at [1503, 654] on icon "open menu" at bounding box center [1510, 650] width 19 height 19
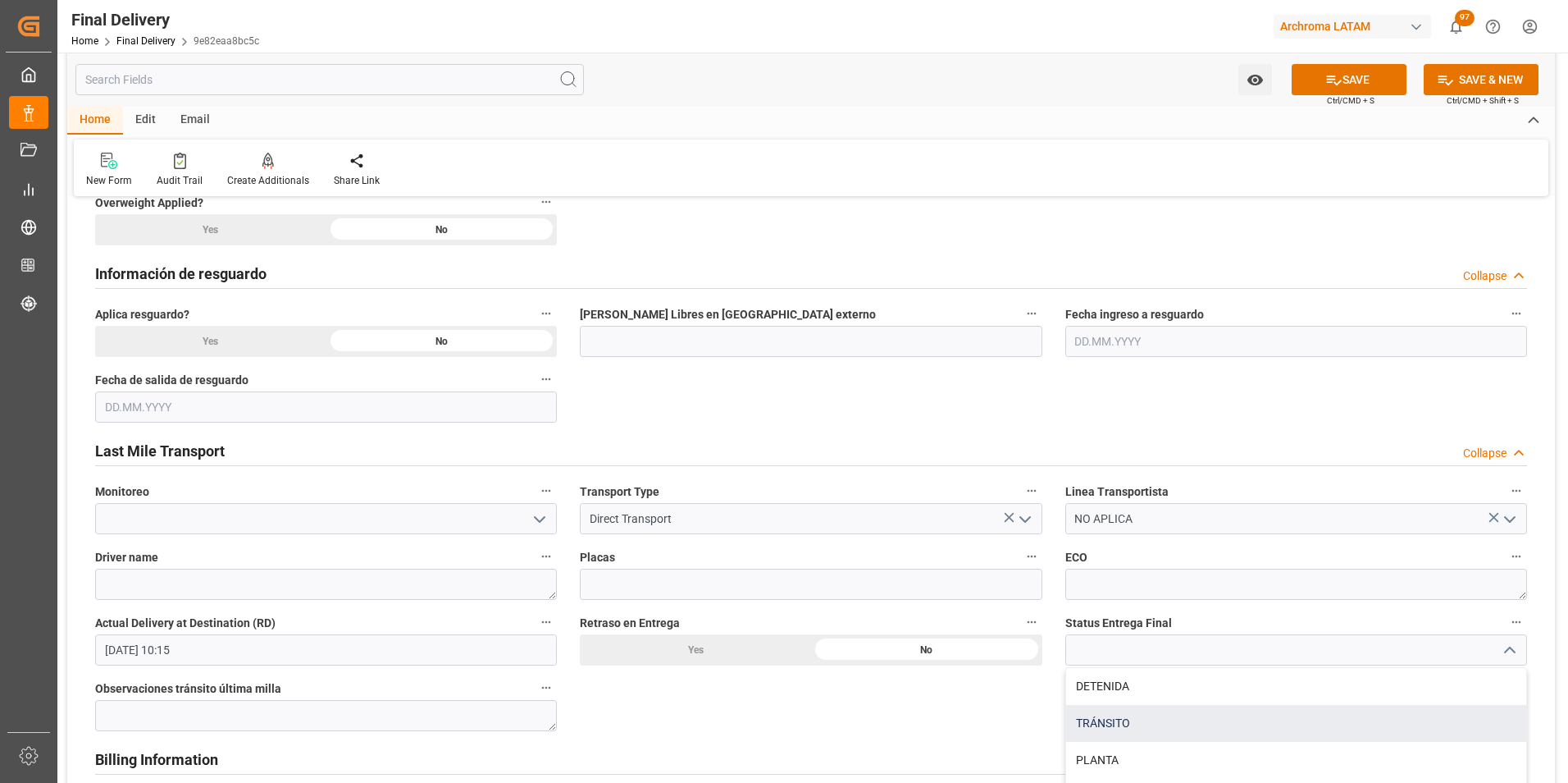
click at [1208, 733] on div "TRÁNSITO" at bounding box center [1296, 724] width 460 height 37
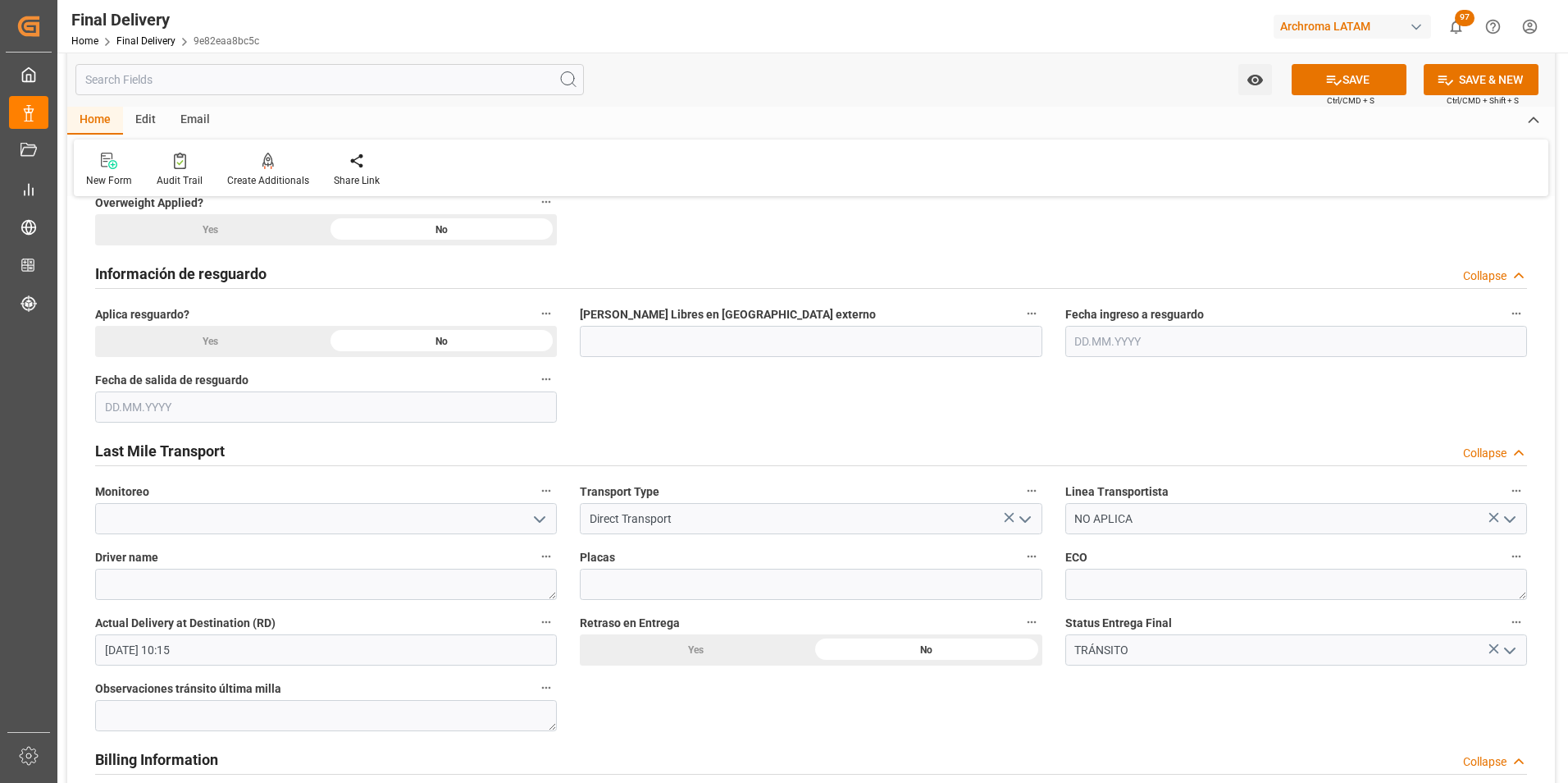
click at [1512, 659] on button "open menu" at bounding box center [1508, 650] width 25 height 26
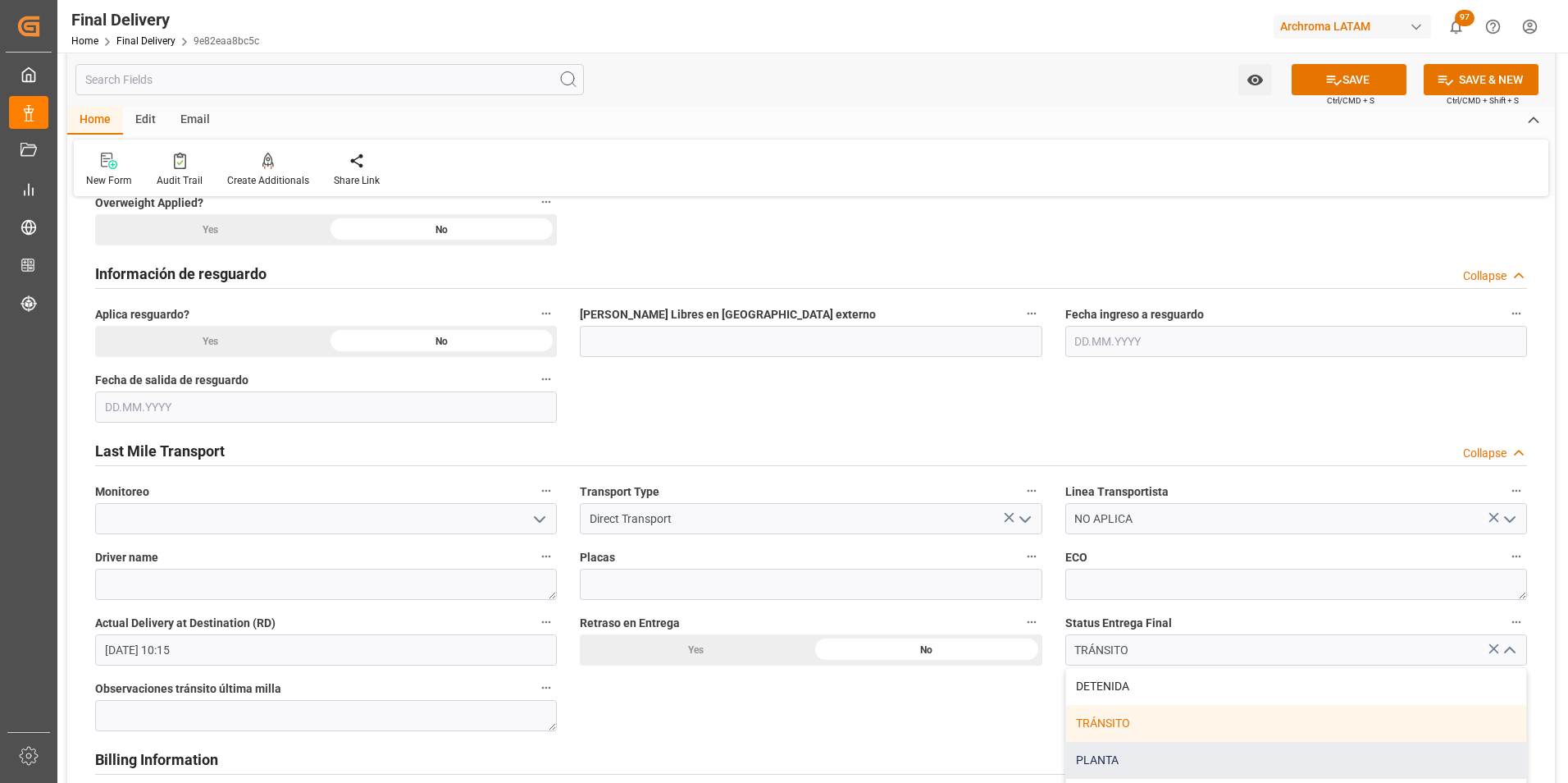
click at [1209, 753] on div "PLANTA" at bounding box center [1296, 760] width 460 height 37
type input "PLANTA"
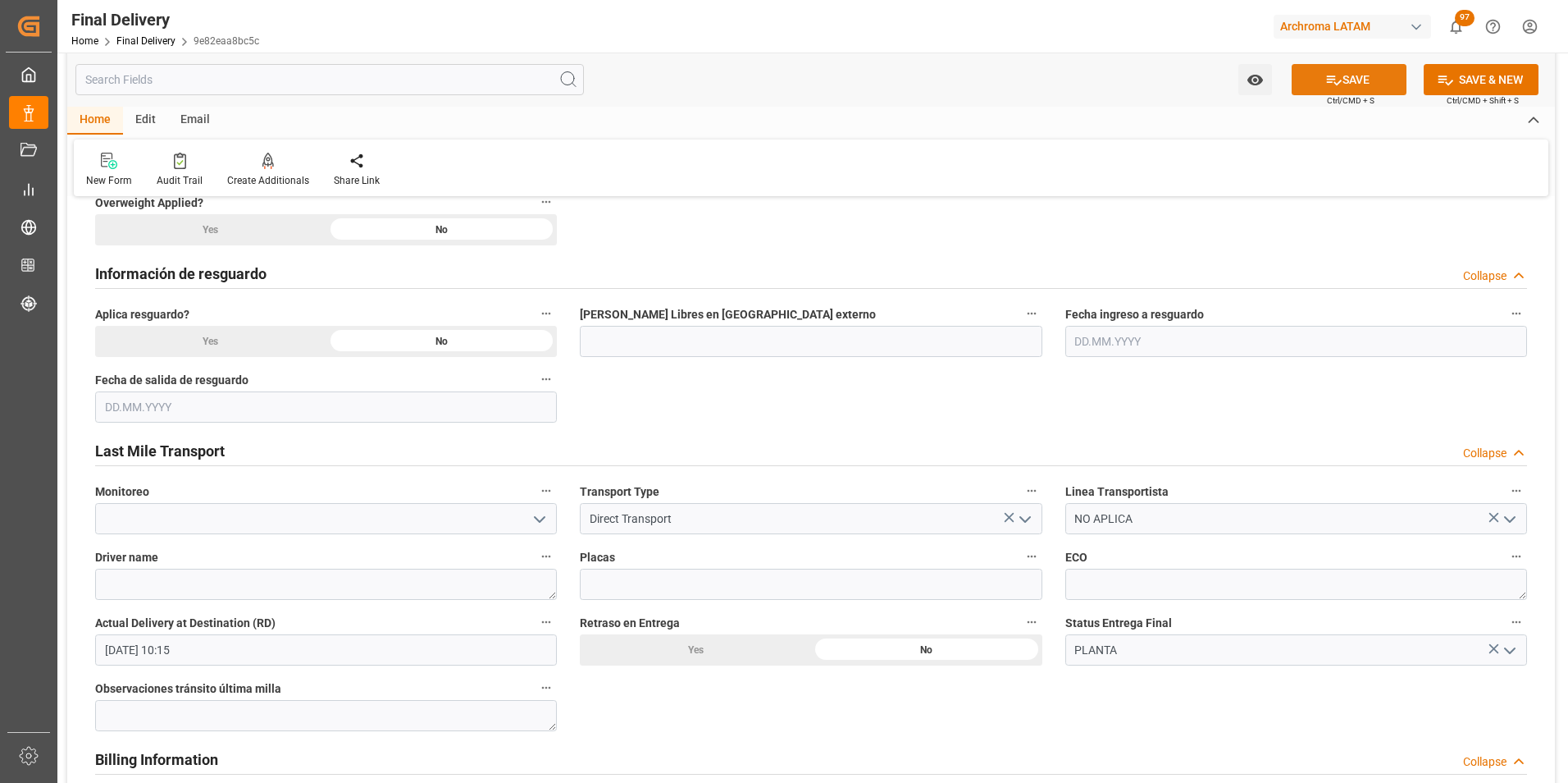
click at [1359, 75] on button "SAVE" at bounding box center [1349, 79] width 115 height 31
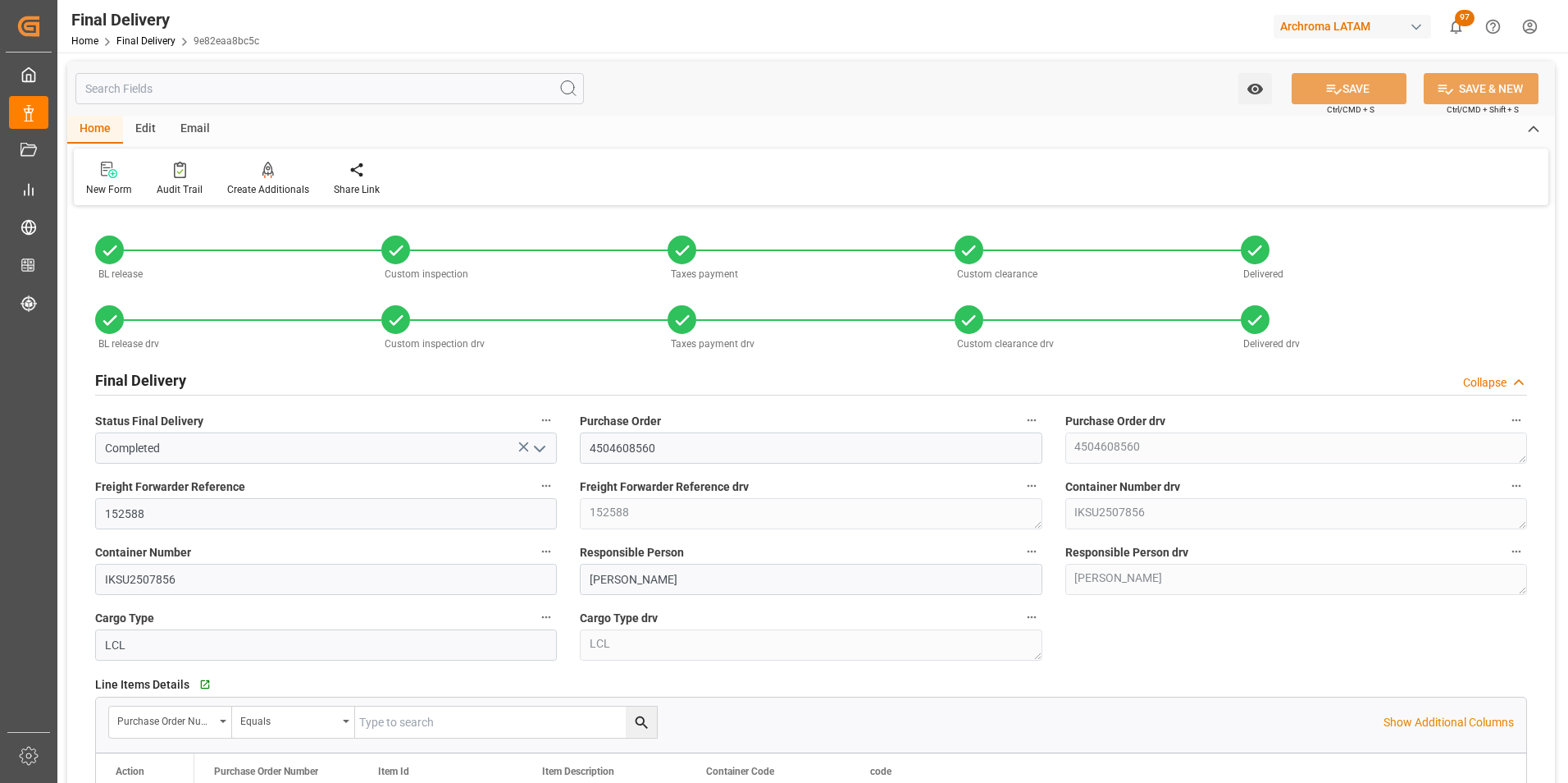
scroll to position [0, 0]
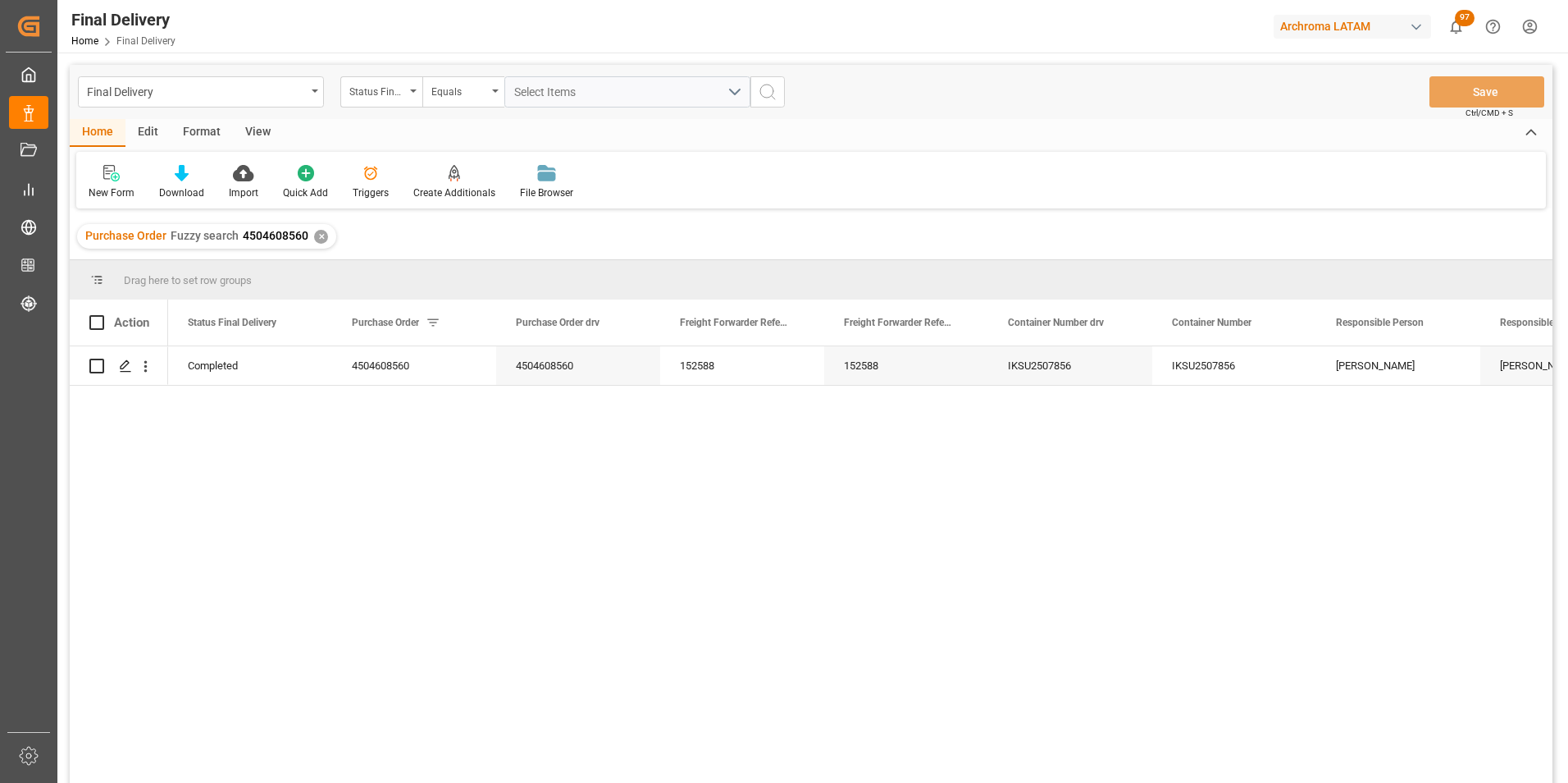
click at [316, 233] on div "✕" at bounding box center [321, 236] width 14 height 14
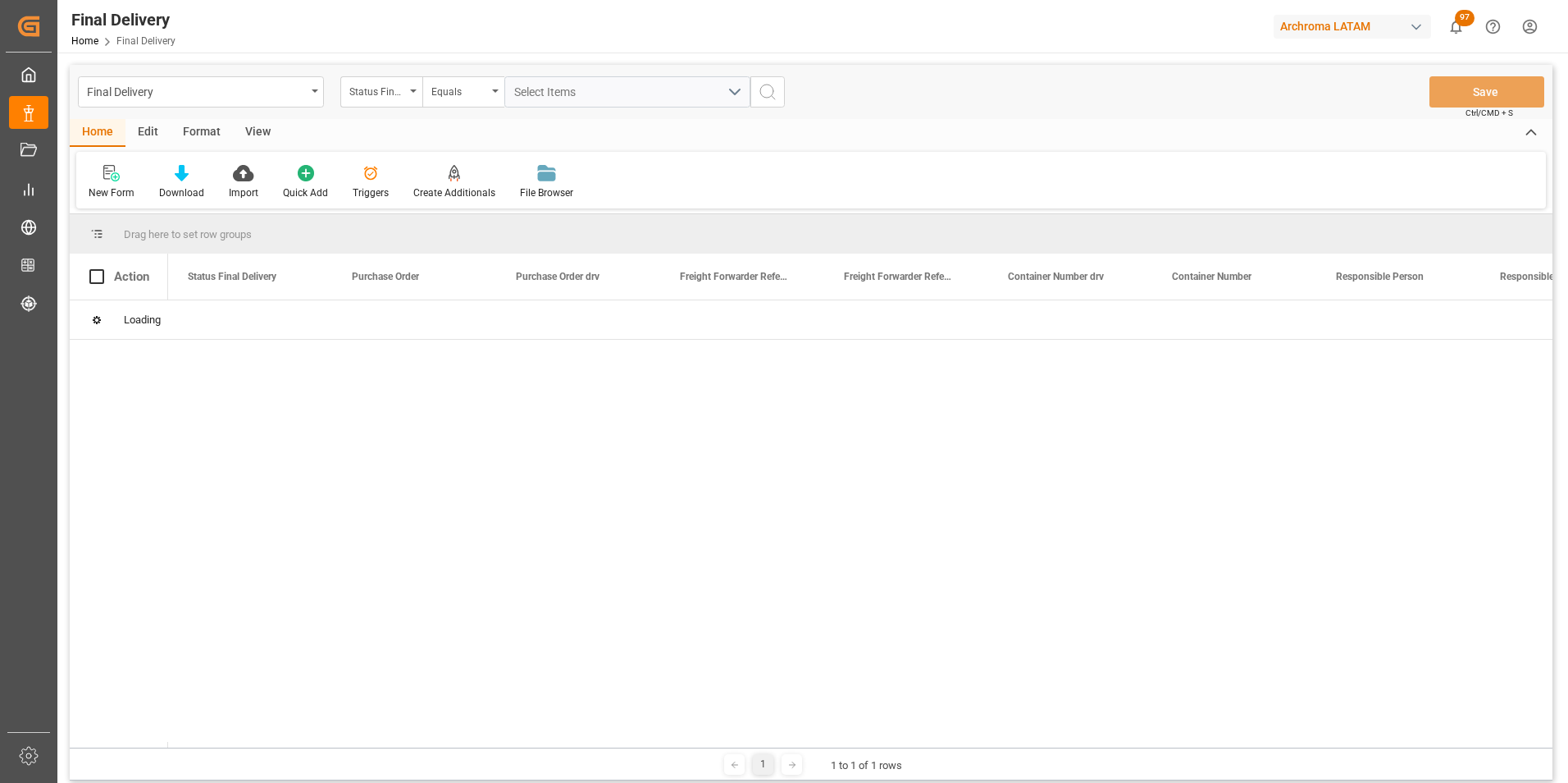
click at [406, 97] on div "Status Final Delivery" at bounding box center [381, 91] width 82 height 31
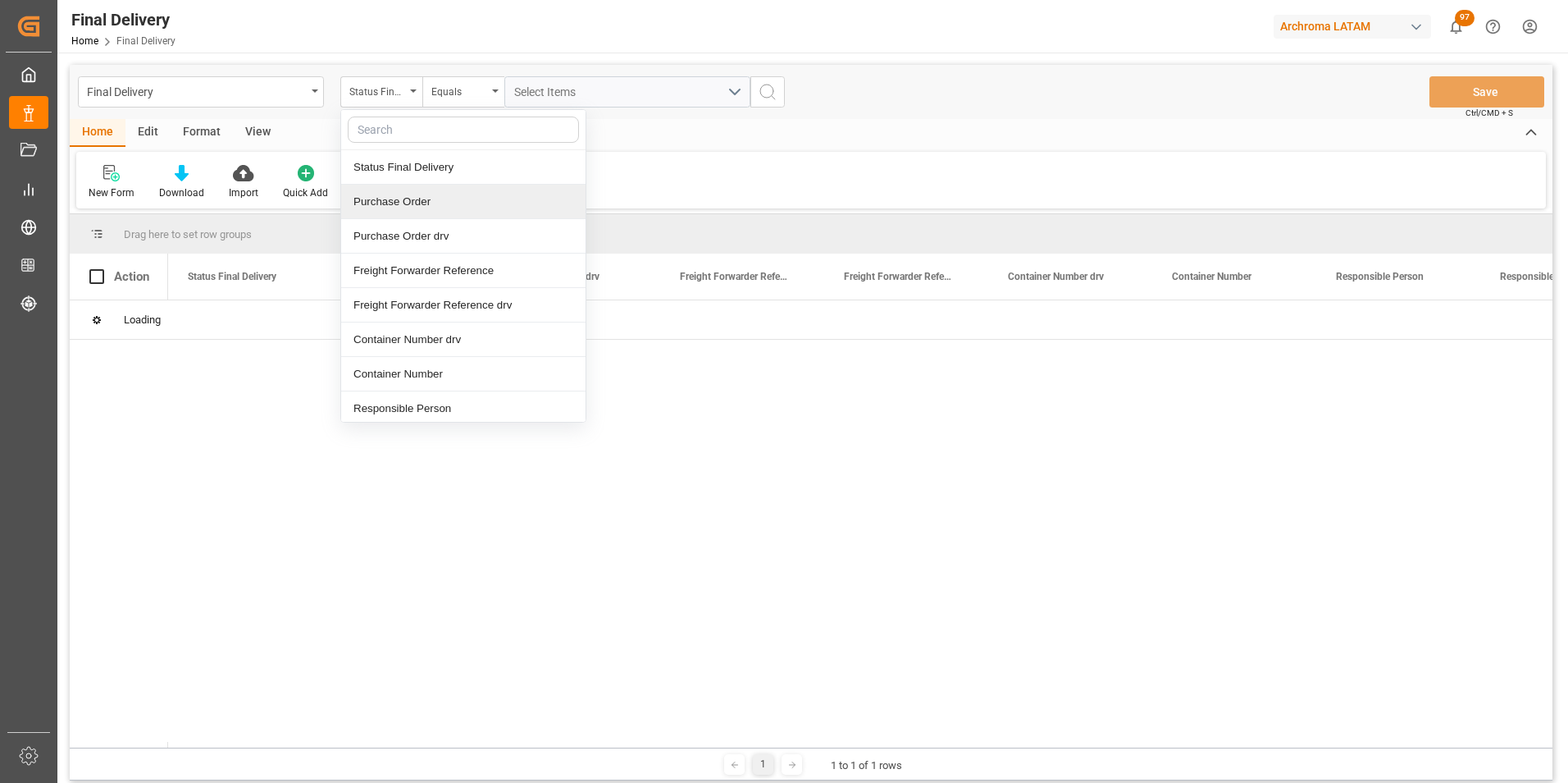
click at [428, 213] on div "Purchase Order" at bounding box center [463, 201] width 244 height 35
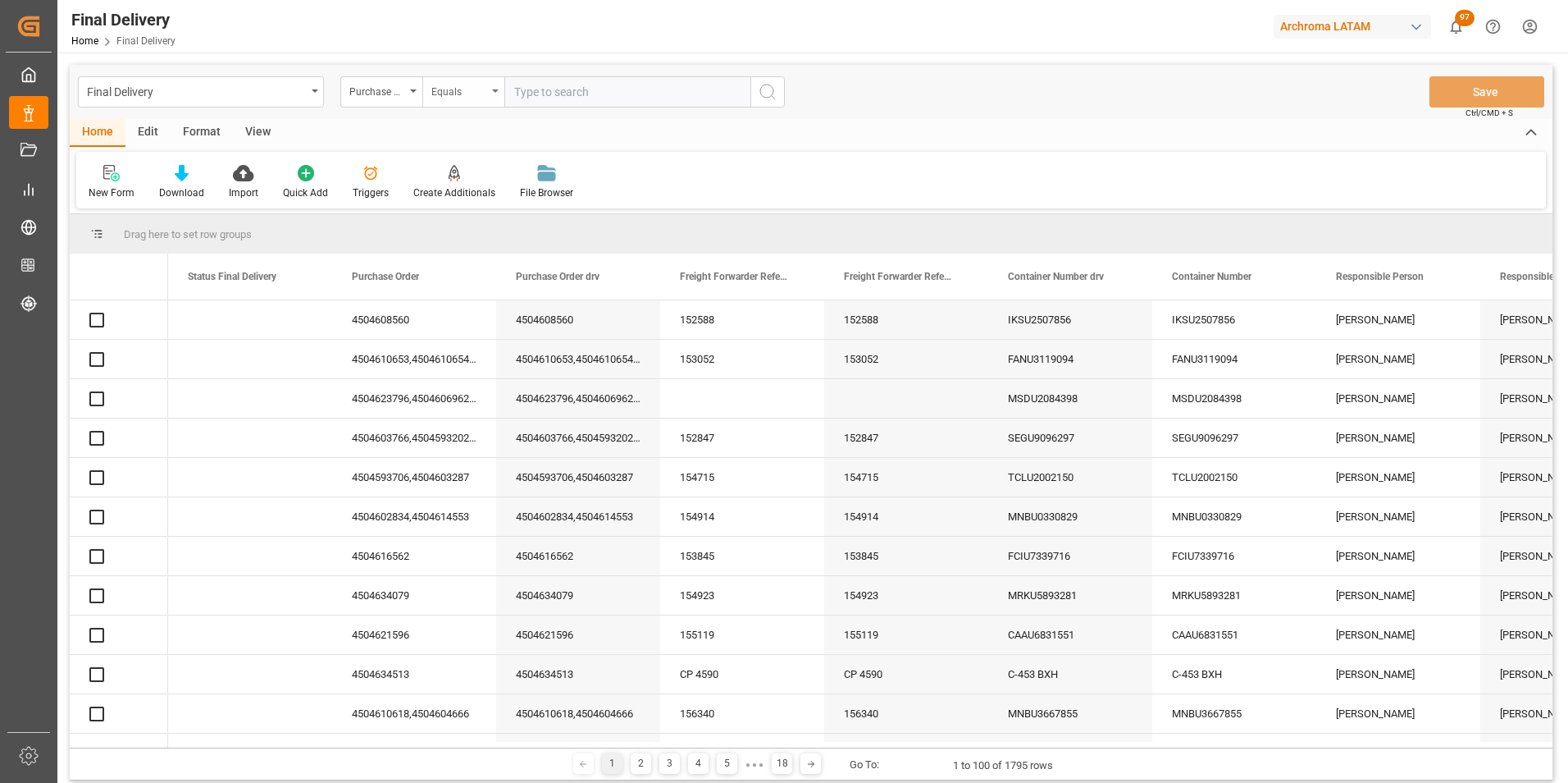
click at [444, 90] on div "Equals" at bounding box center [459, 89] width 56 height 19
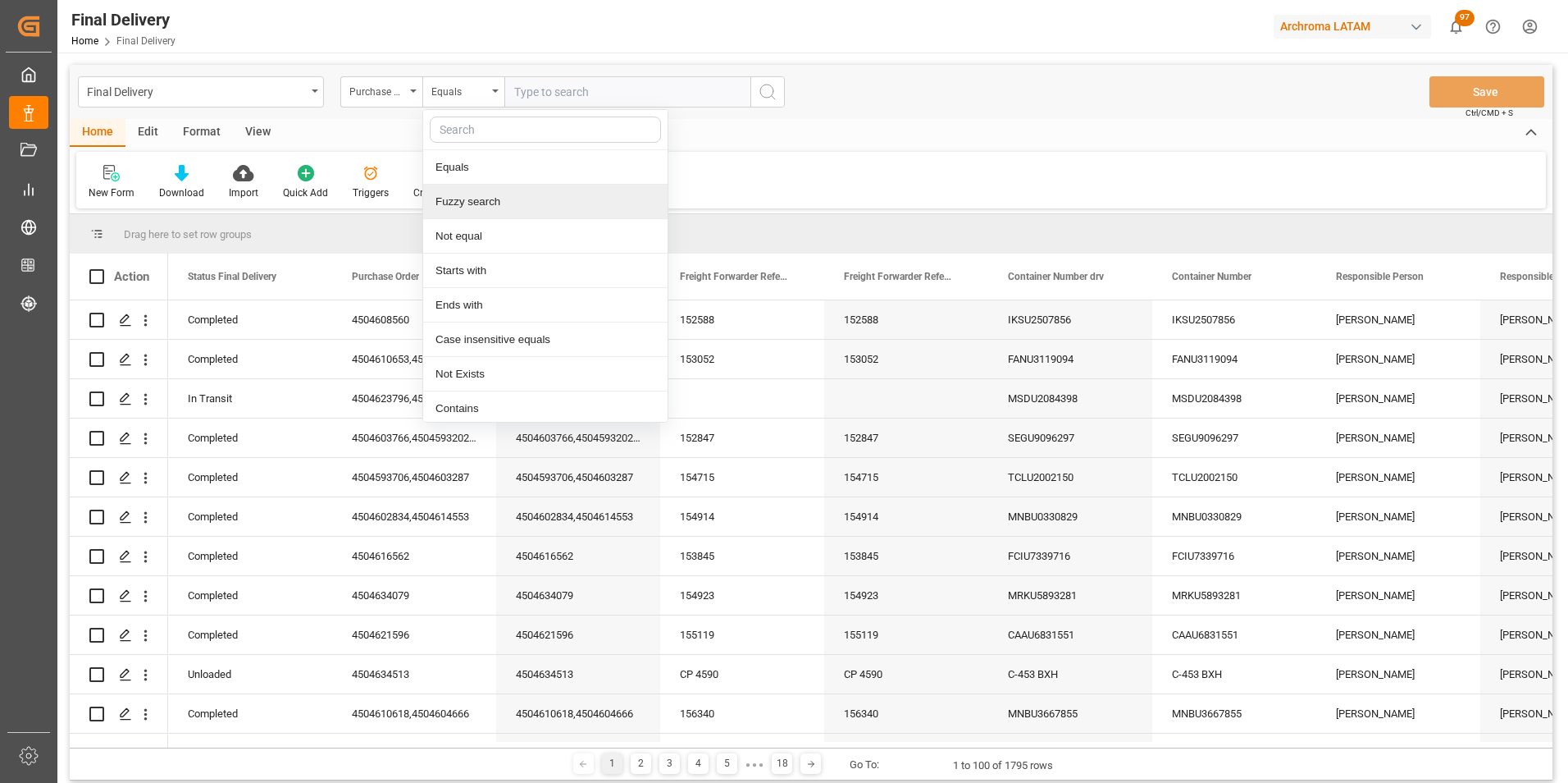
click at [478, 193] on div "Fuzzy search" at bounding box center [545, 201] width 244 height 35
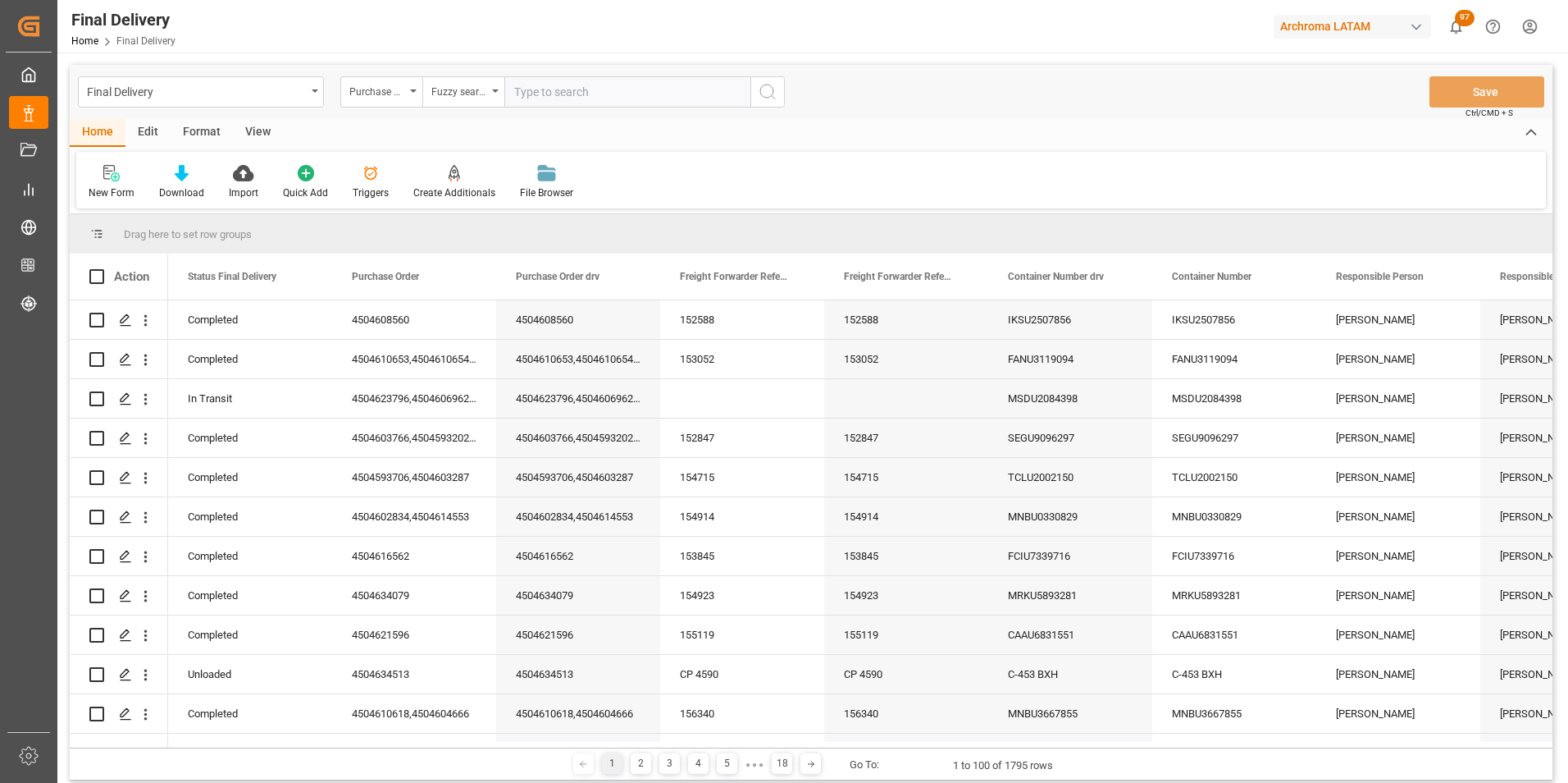
paste input "4504620100"
type input "4504620100"
click at [761, 83] on icon "search button" at bounding box center [768, 92] width 19 height 19
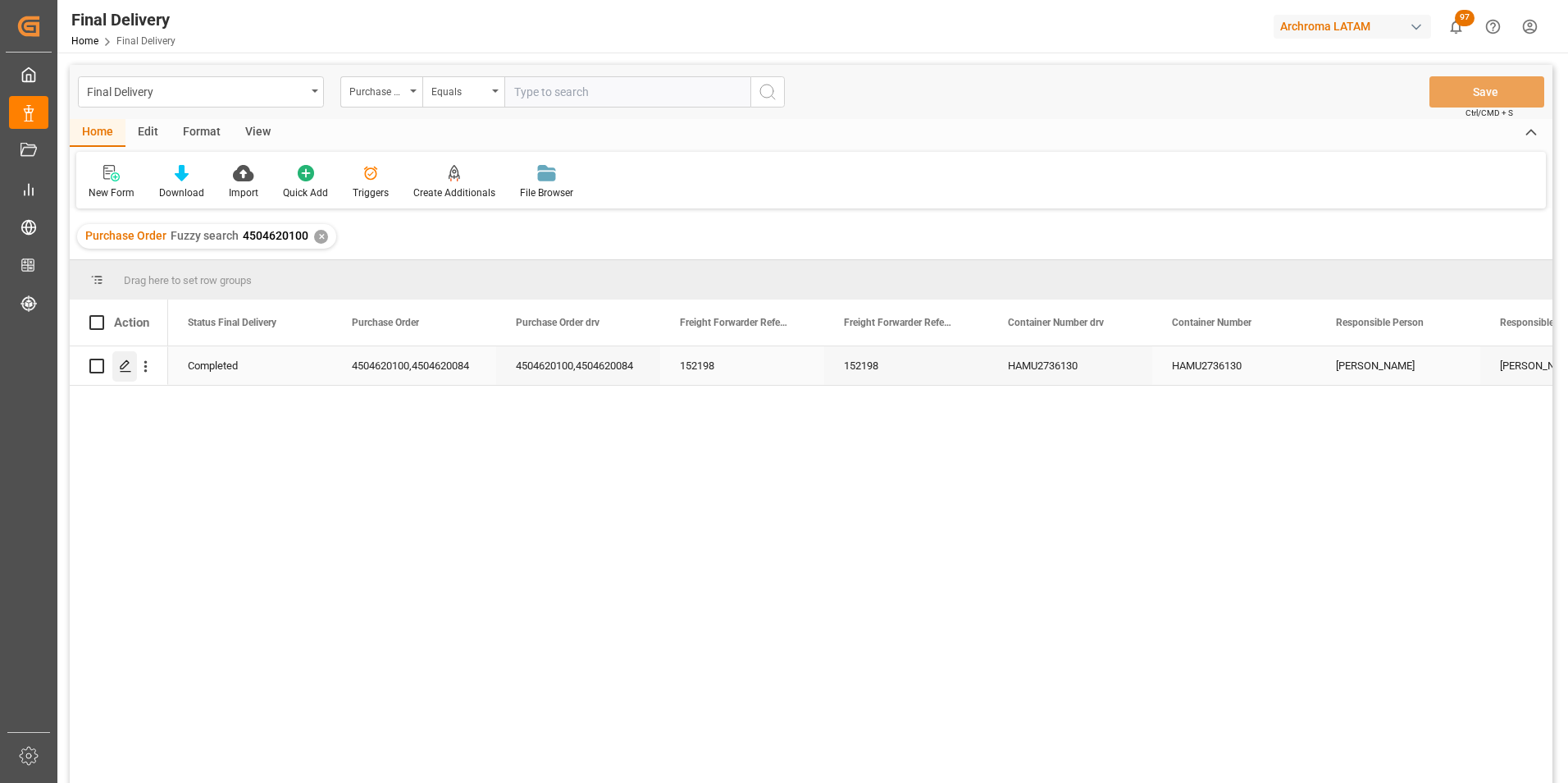
click at [127, 360] on icon "Press SPACE to select this row." at bounding box center [125, 366] width 13 height 13
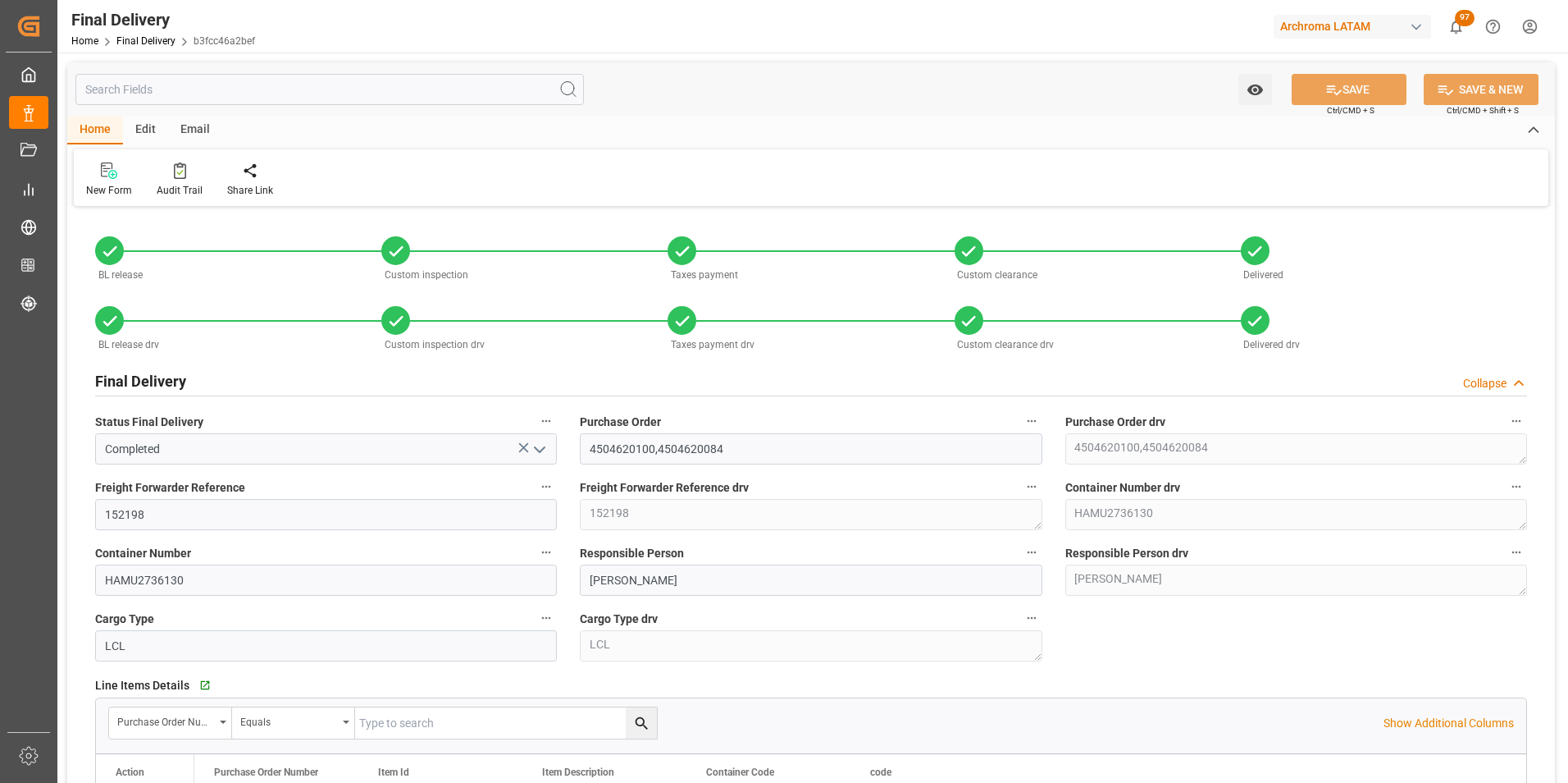
type input "4"
type input "23.06.2025"
type input "22.06.2025"
type input "24.06.2025"
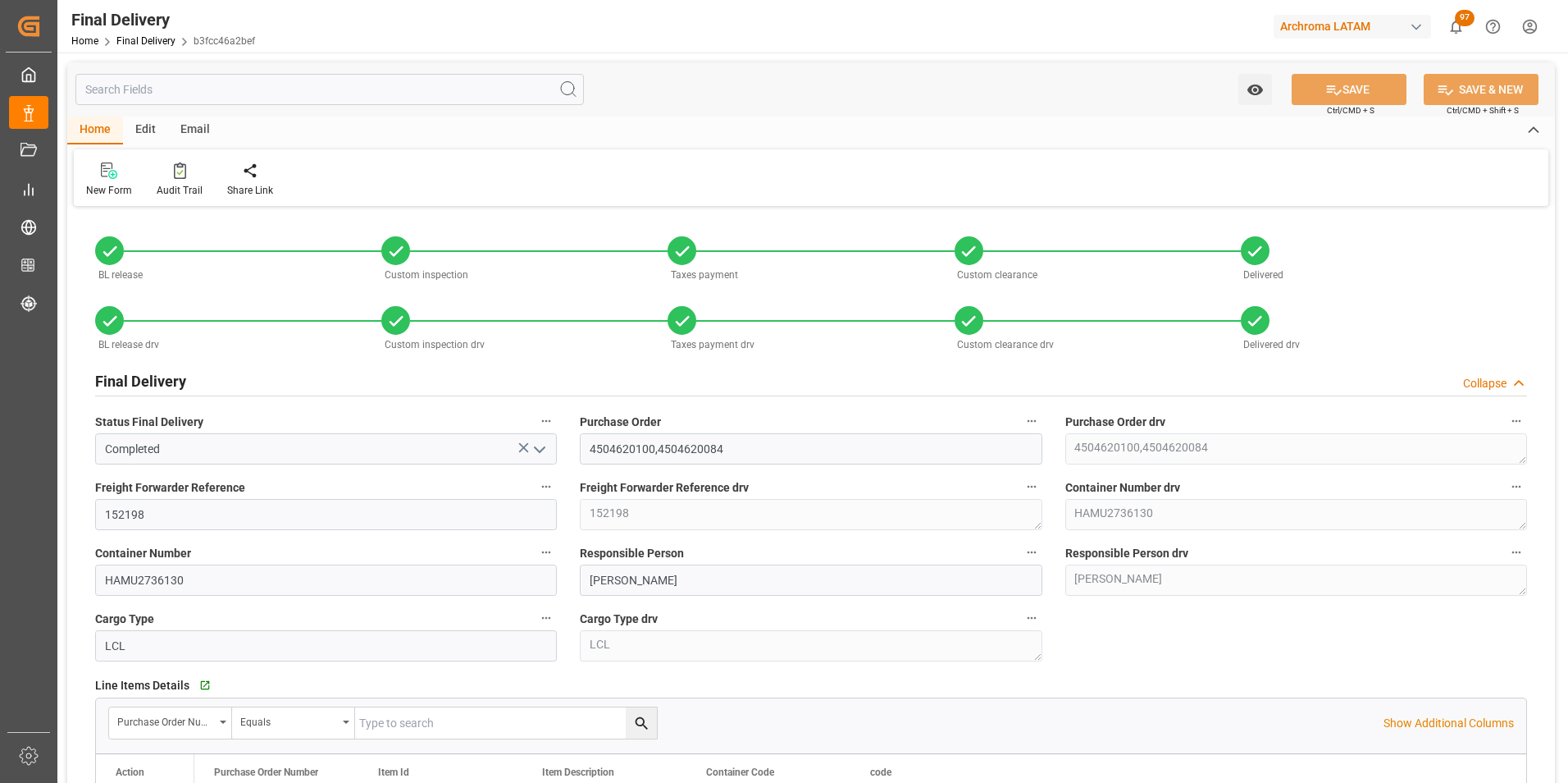
type input "17.06.2025"
type input "24.06.2025"
type input "25.06.2025"
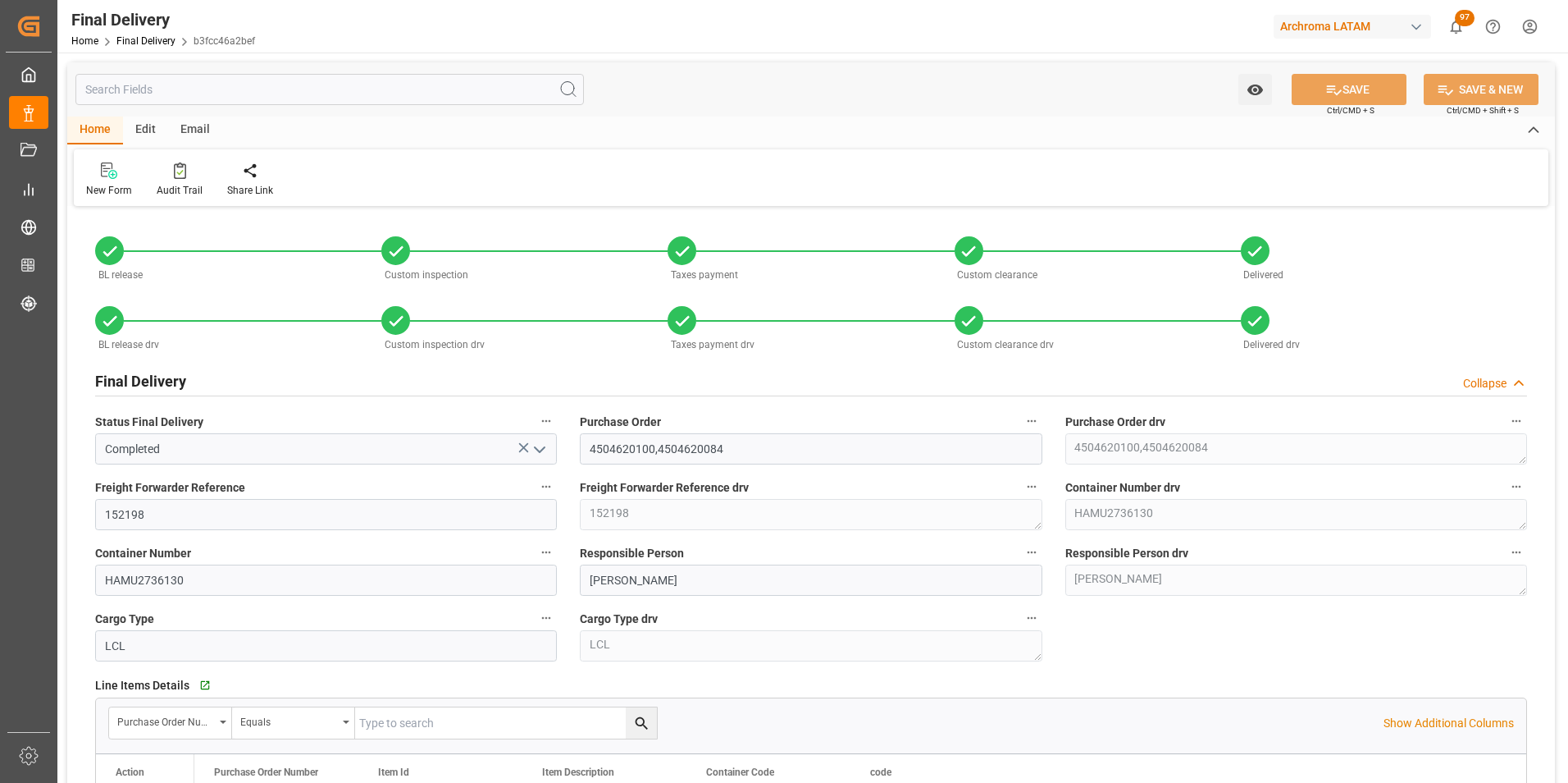
type input "24.06.2025"
type input "24.06.2025 12:00"
type input "19.06.2025"
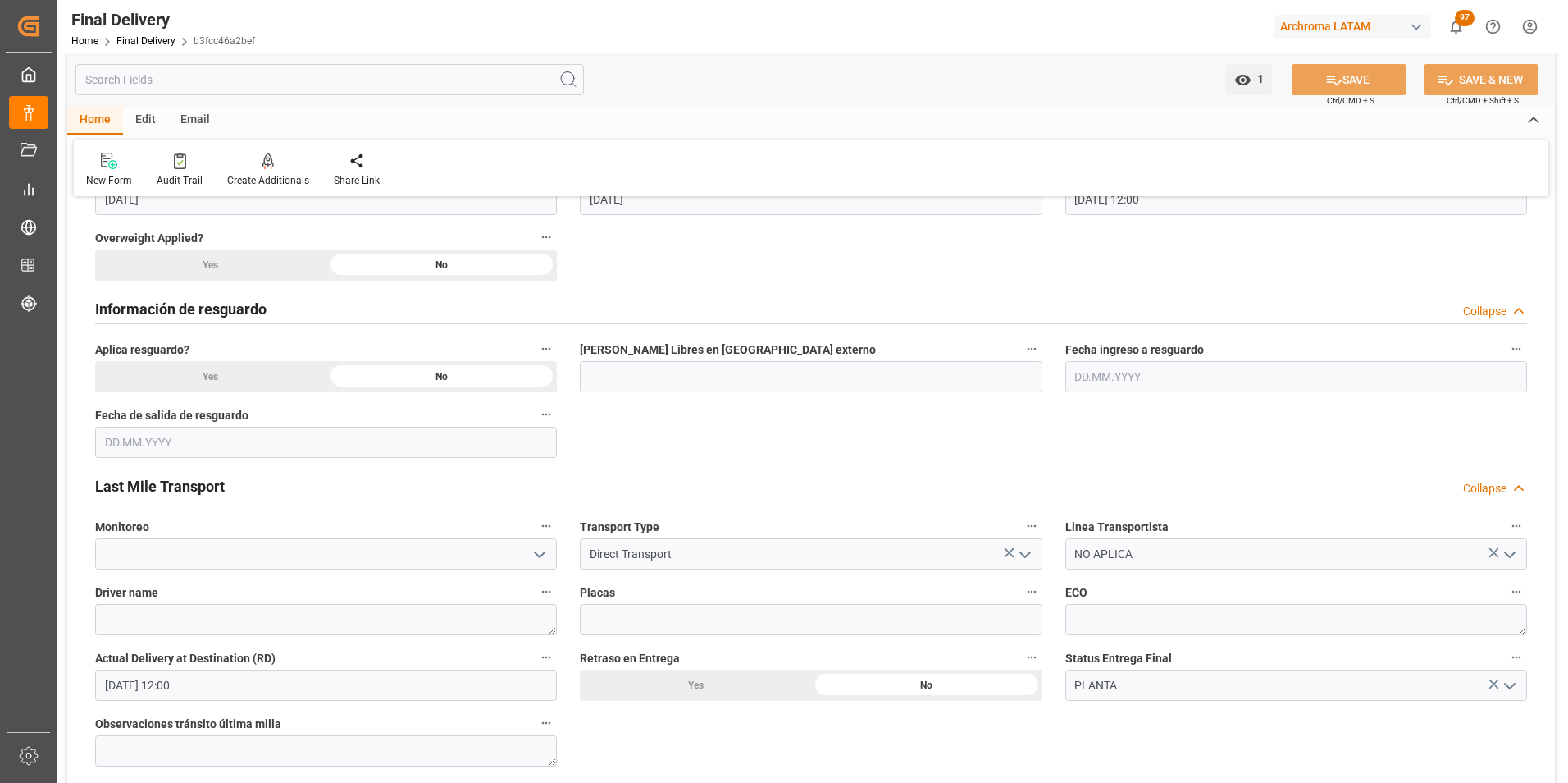
scroll to position [984, 0]
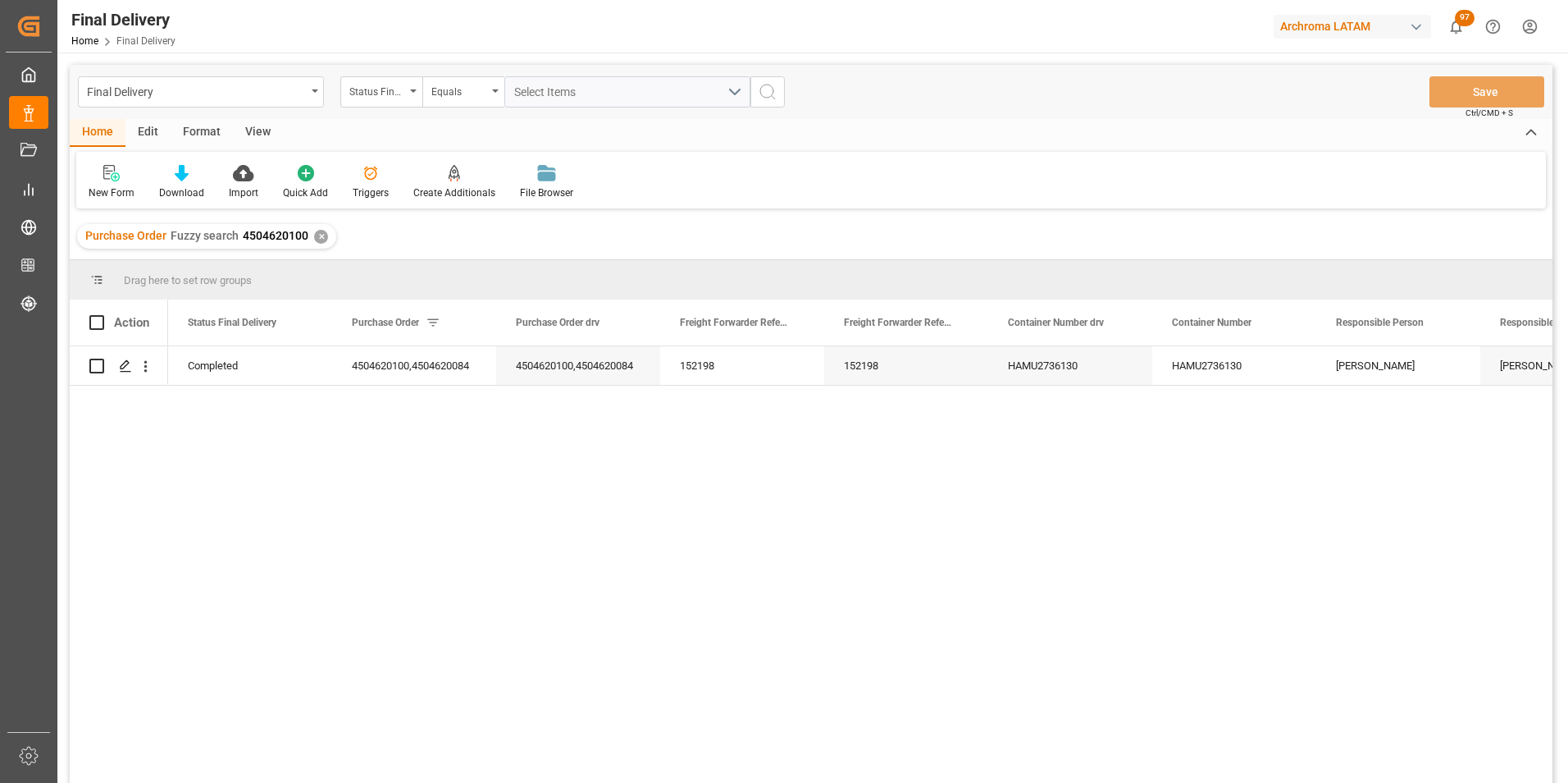
click at [317, 231] on div "✕" at bounding box center [321, 236] width 14 height 14
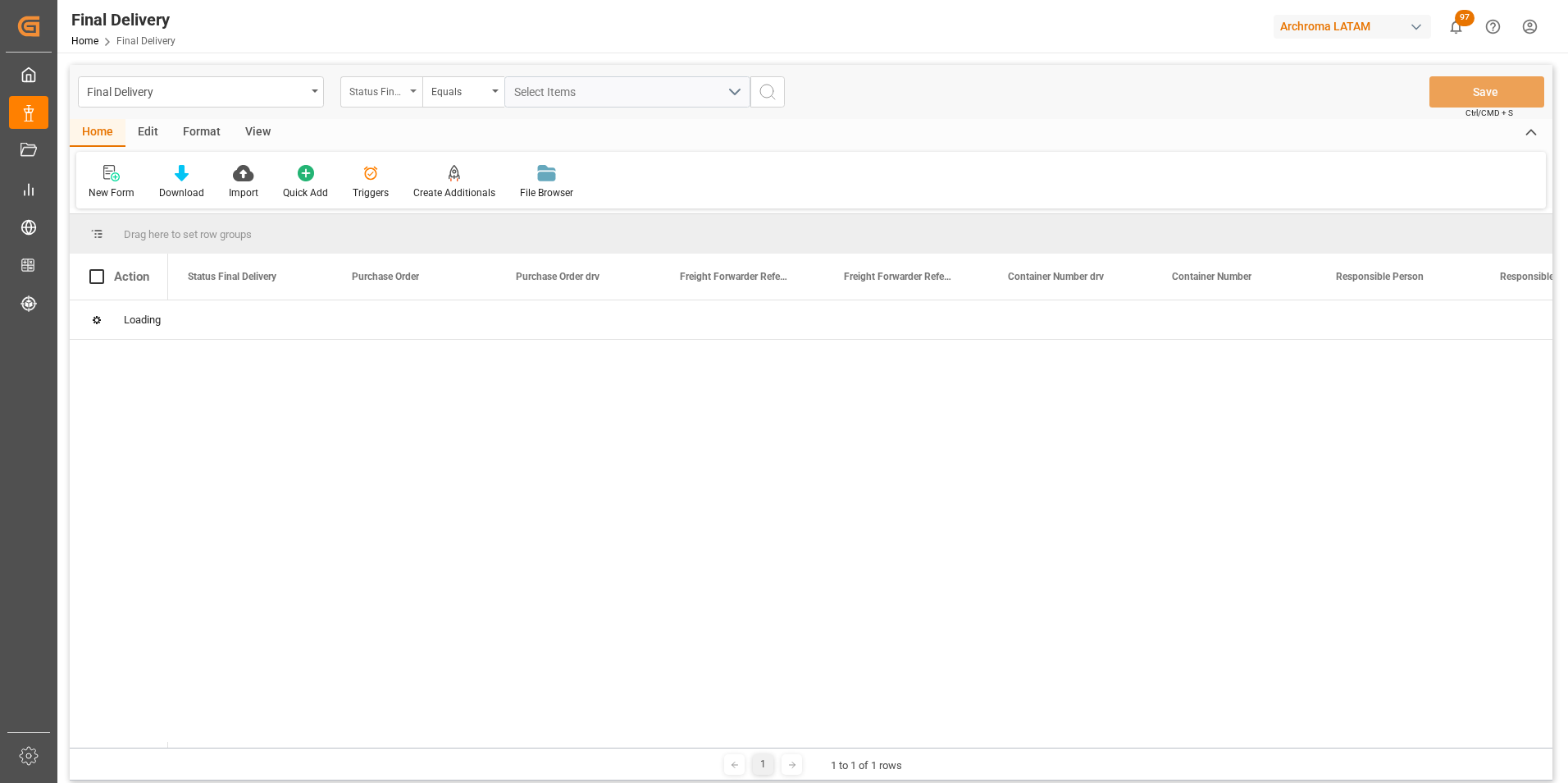
click at [406, 103] on div "Status Final Delivery" at bounding box center [381, 91] width 82 height 31
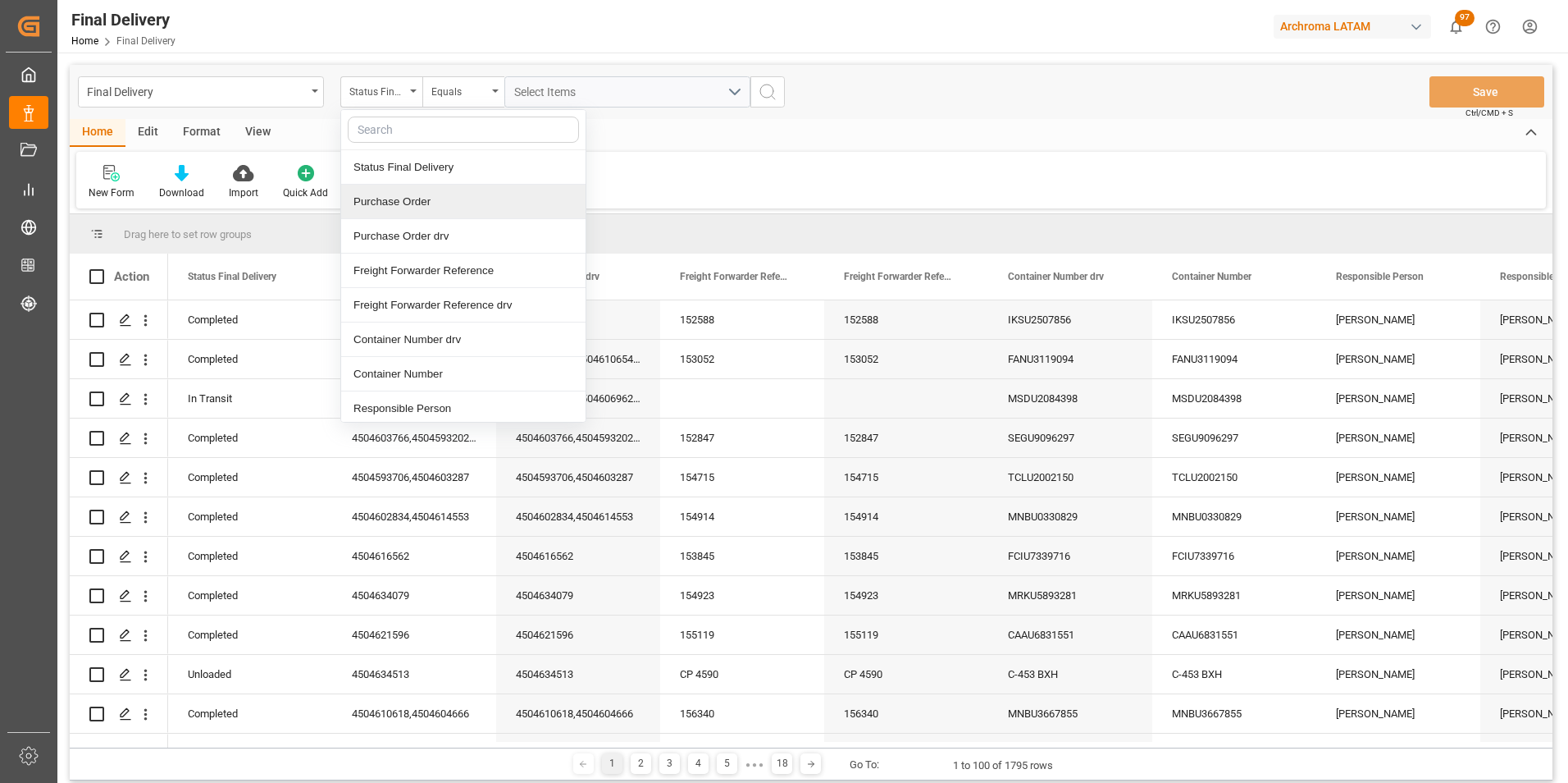
click at [413, 205] on div "Purchase Order" at bounding box center [463, 201] width 244 height 35
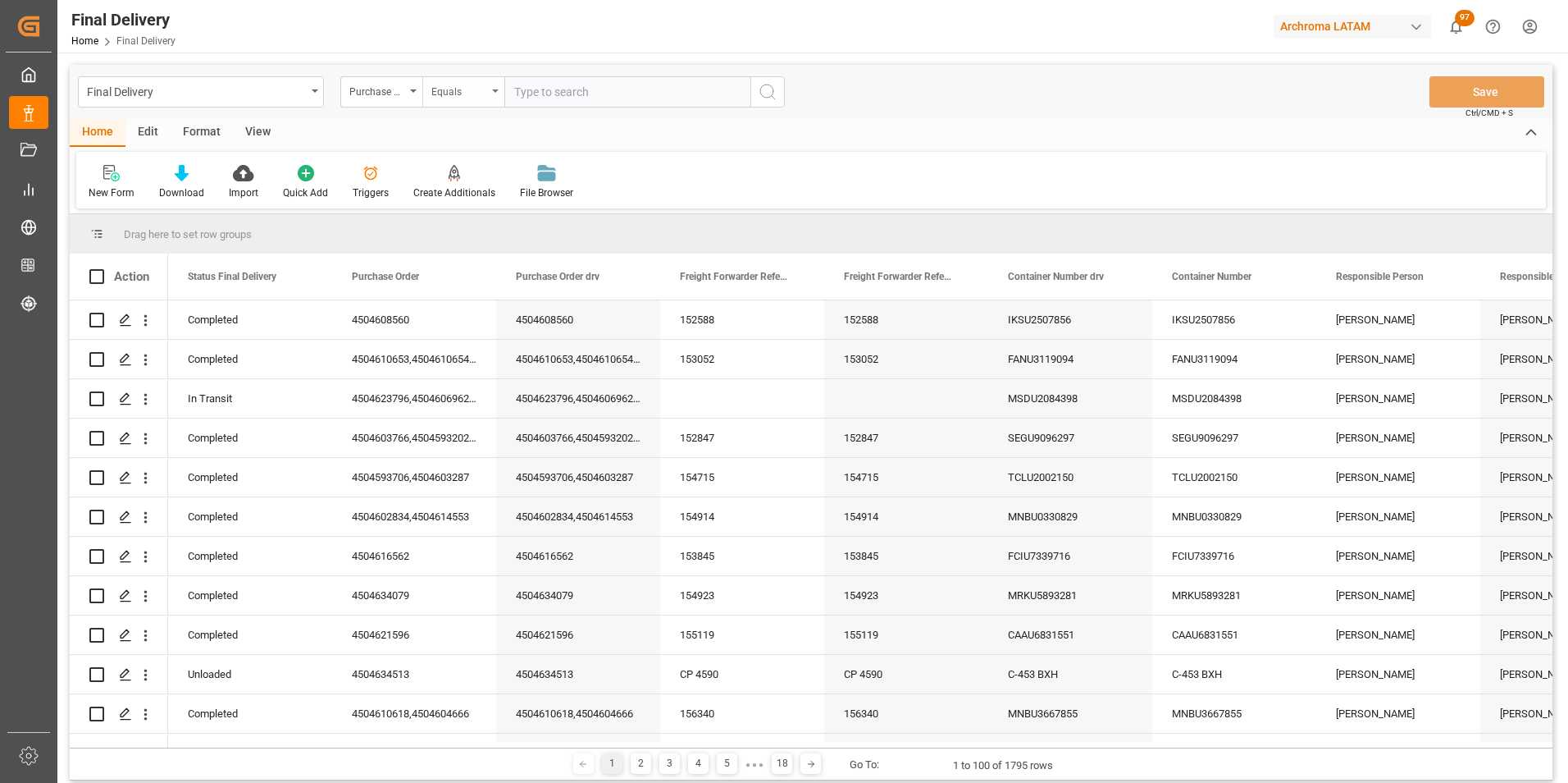
click at [436, 104] on div "Equals" at bounding box center [463, 91] width 82 height 31
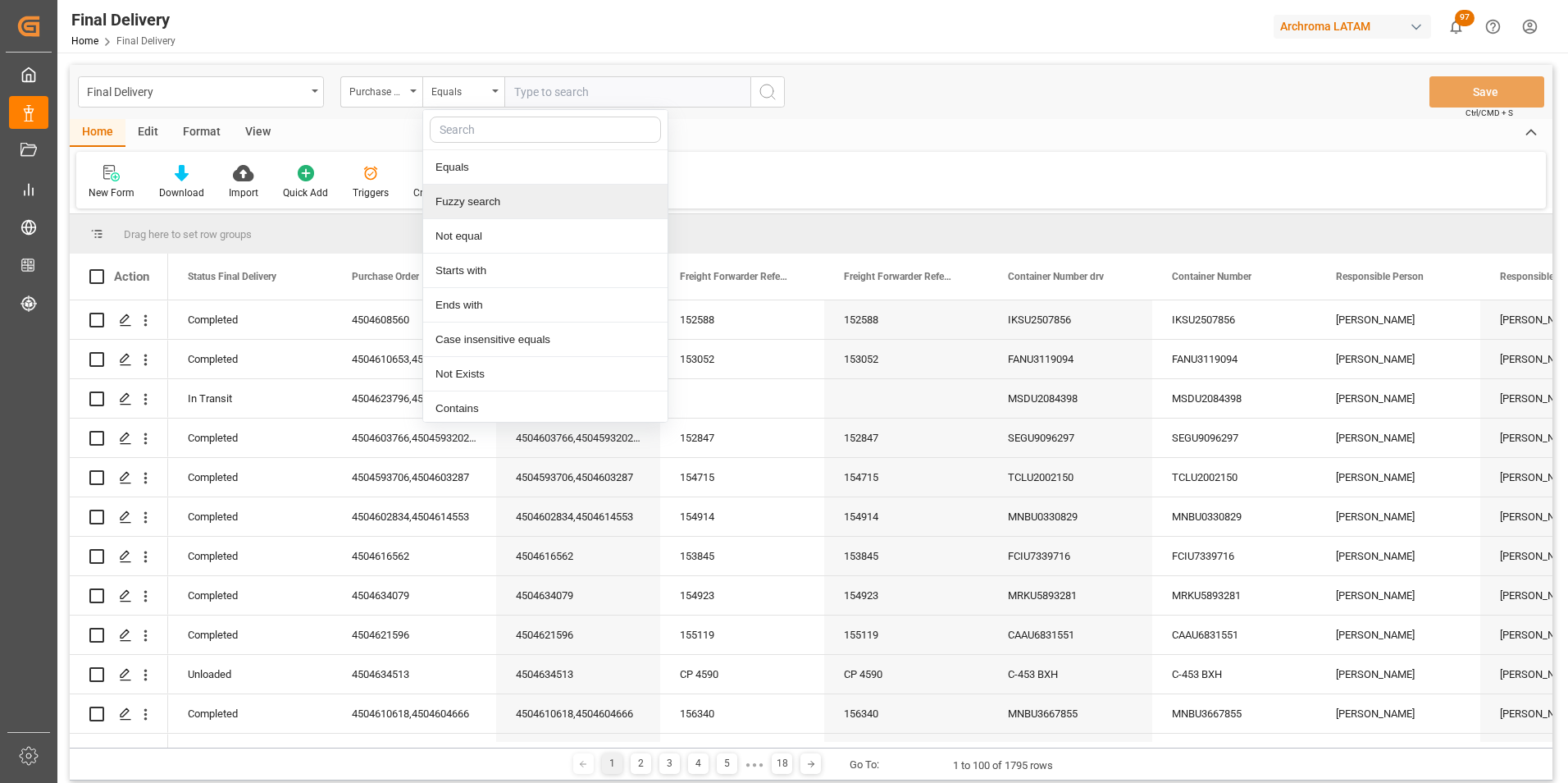
click at [464, 192] on div "Fuzzy search" at bounding box center [545, 201] width 244 height 35
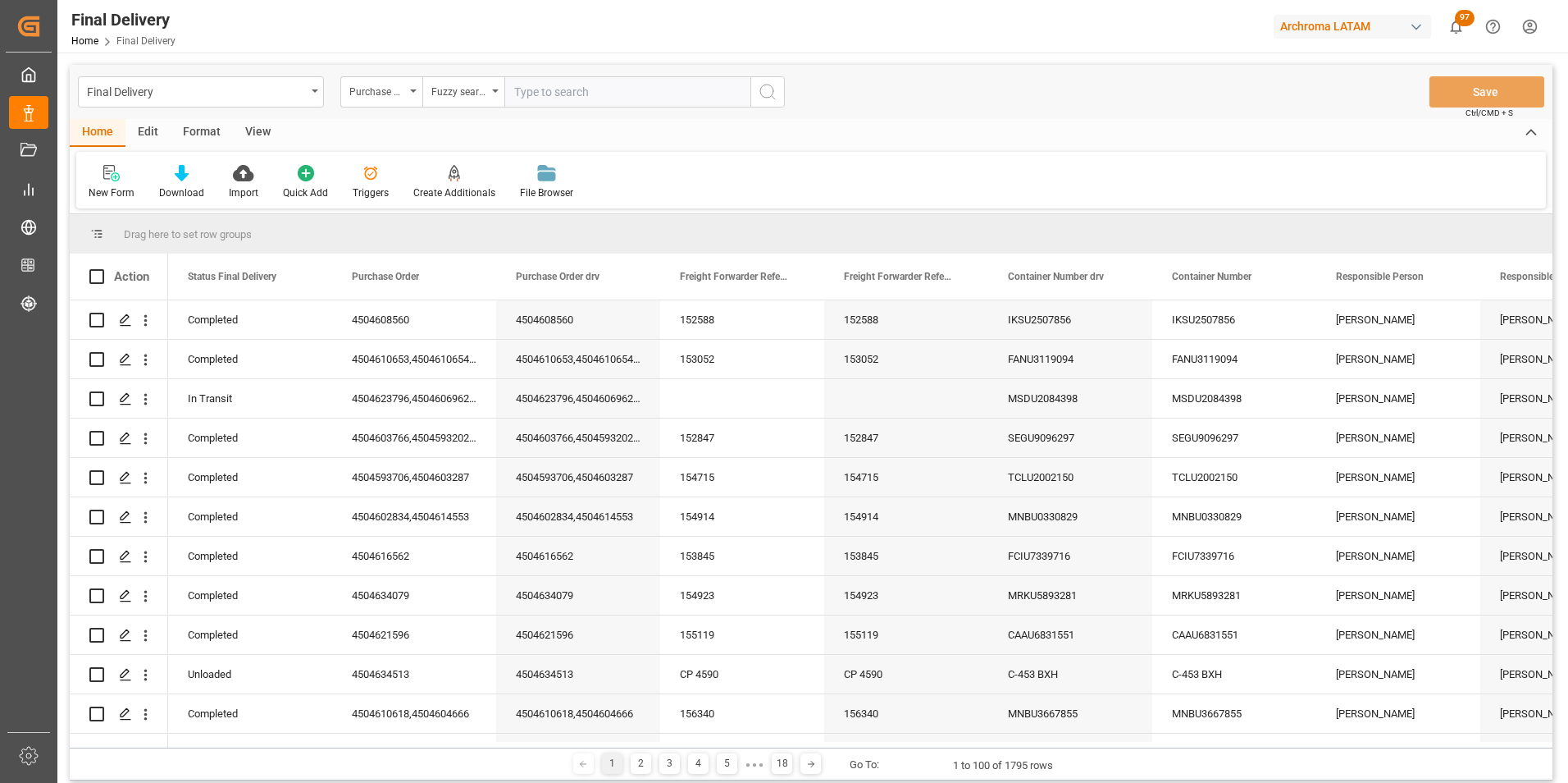
paste input "4504593203"
type input "4504593203"
click at [763, 97] on circle "search button" at bounding box center [767, 90] width 13 height 13
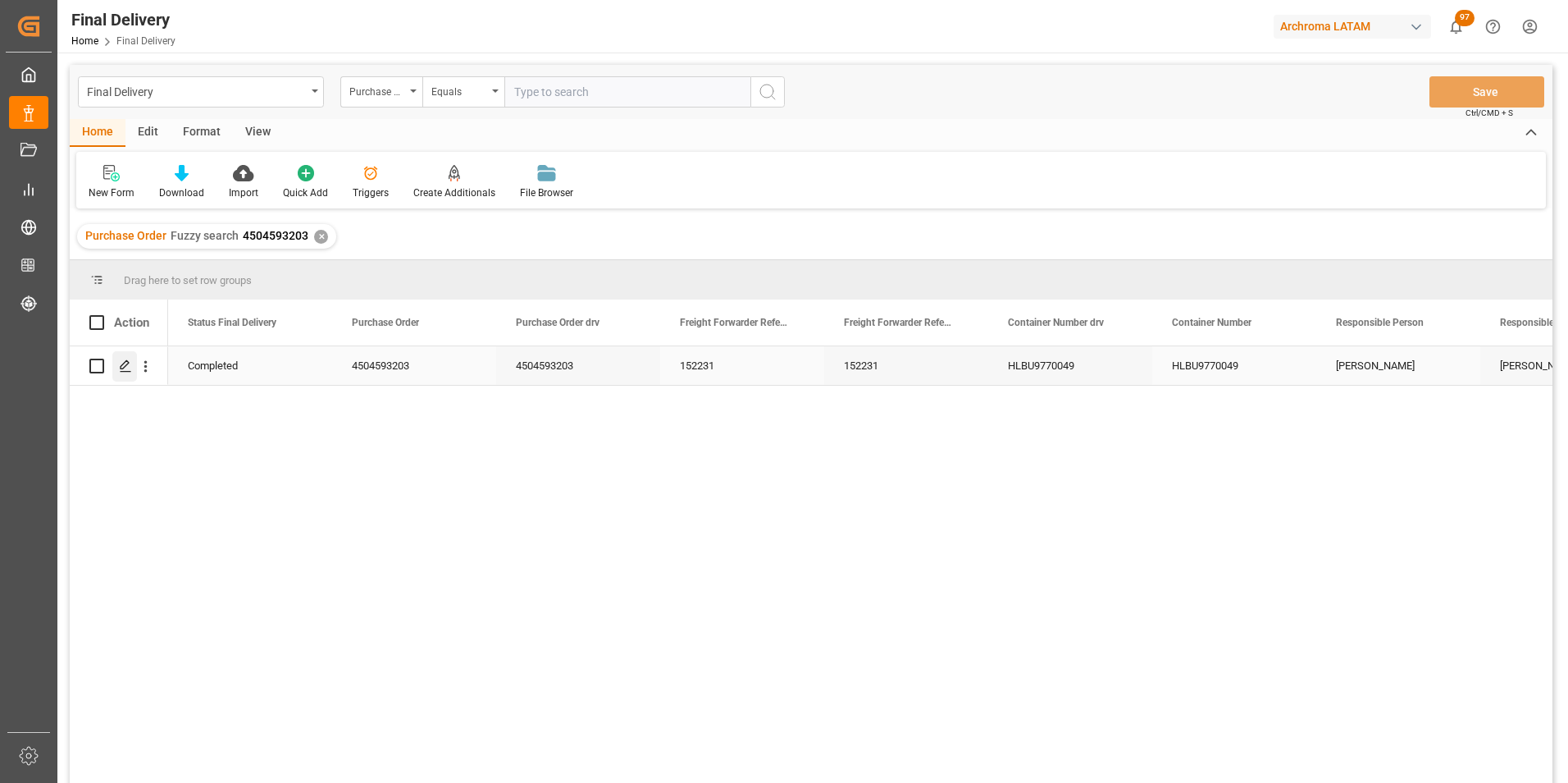
click at [128, 371] on icon "Press SPACE to select this row." at bounding box center [125, 366] width 13 height 13
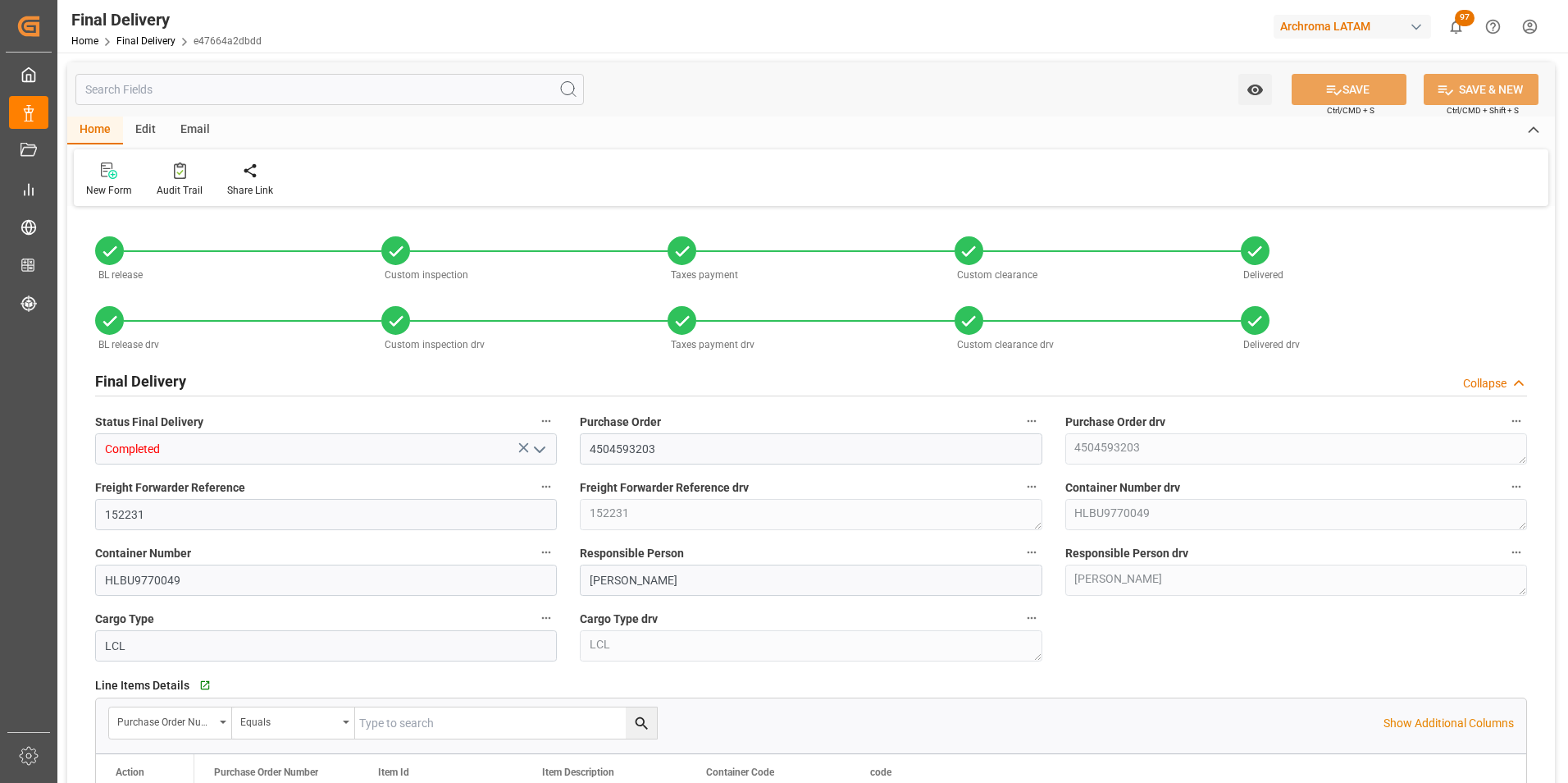
type input "4"
type input "23.06.2025"
type input "22.06.2025"
type input "24.06.2025"
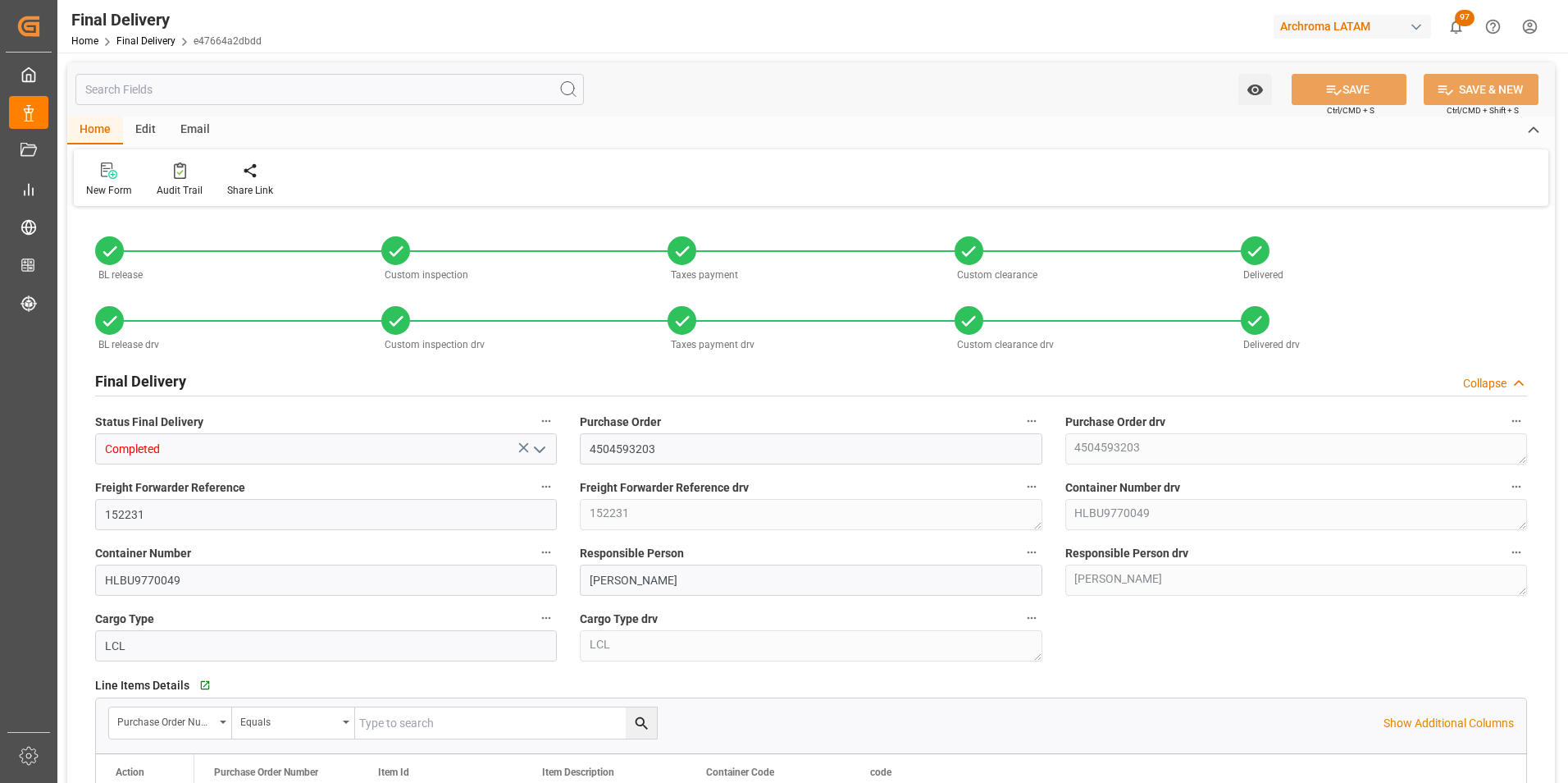
type input "17.06.2025"
type input "24.06.2025"
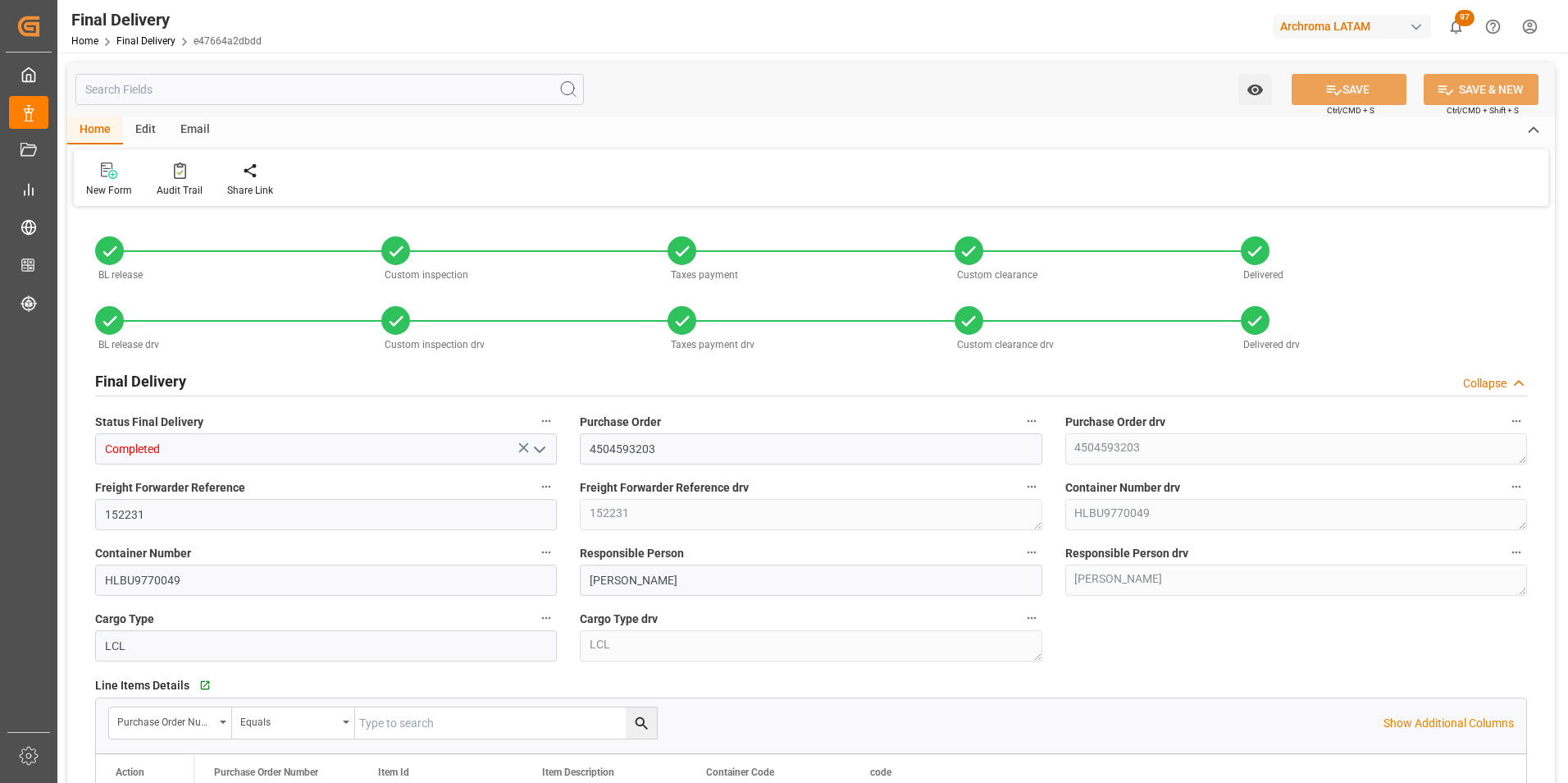
type input "24.06.2025"
type input "24.06.2025 12:15"
type input "19.06.2025"
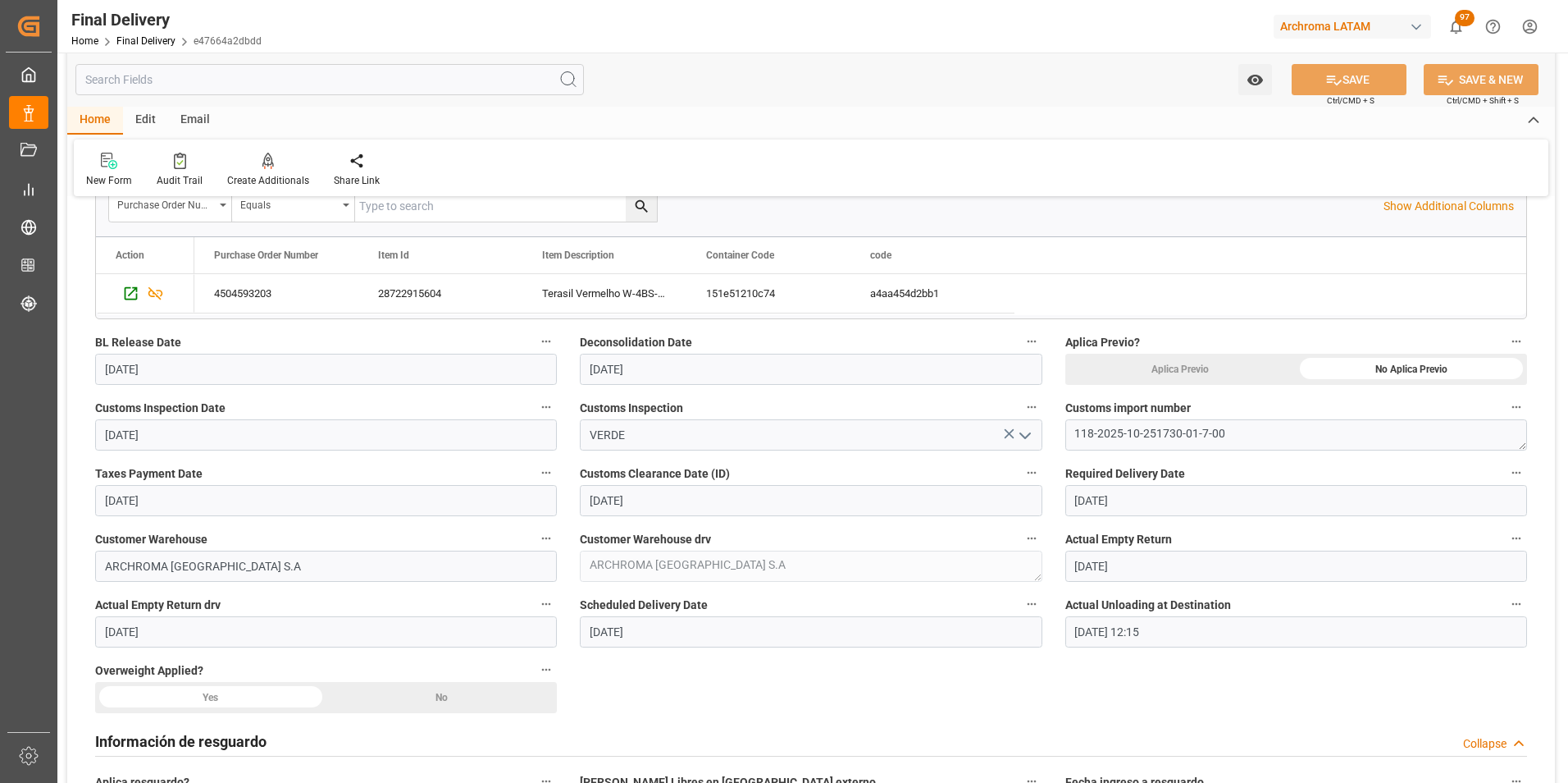
scroll to position [574, 0]
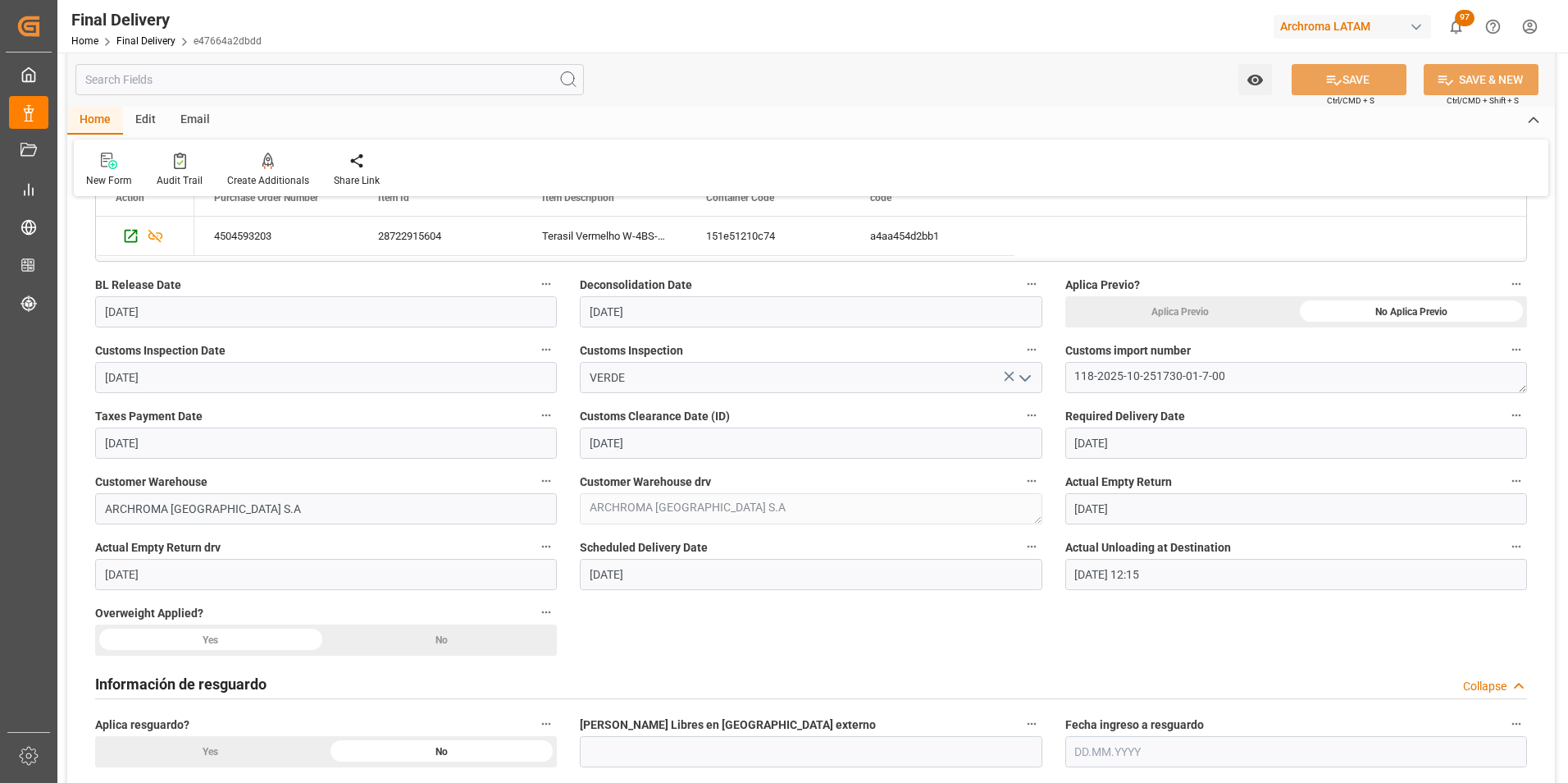
click at [1295, 328] on div "No" at bounding box center [1410, 311] width 231 height 31
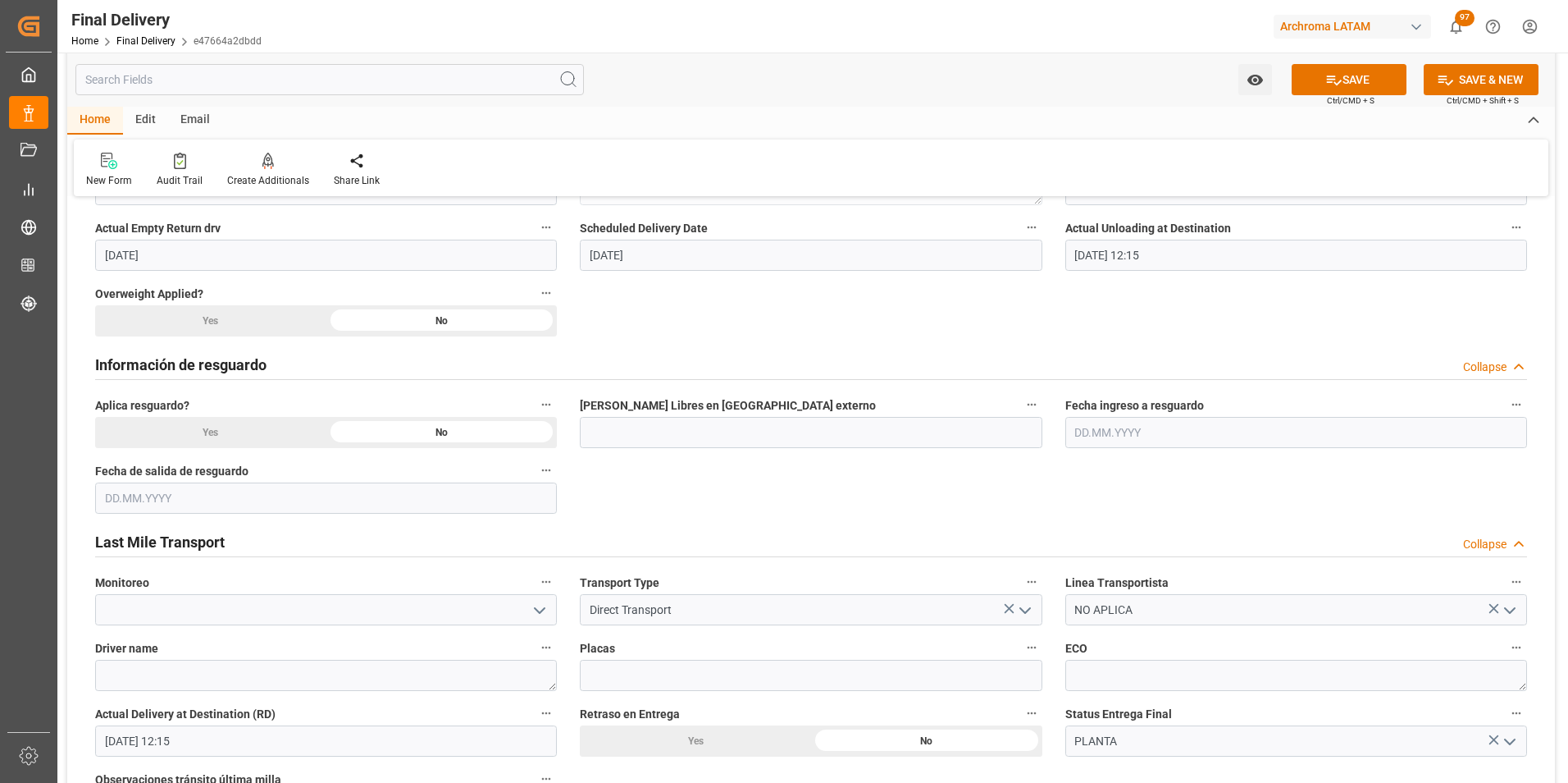
scroll to position [903, 0]
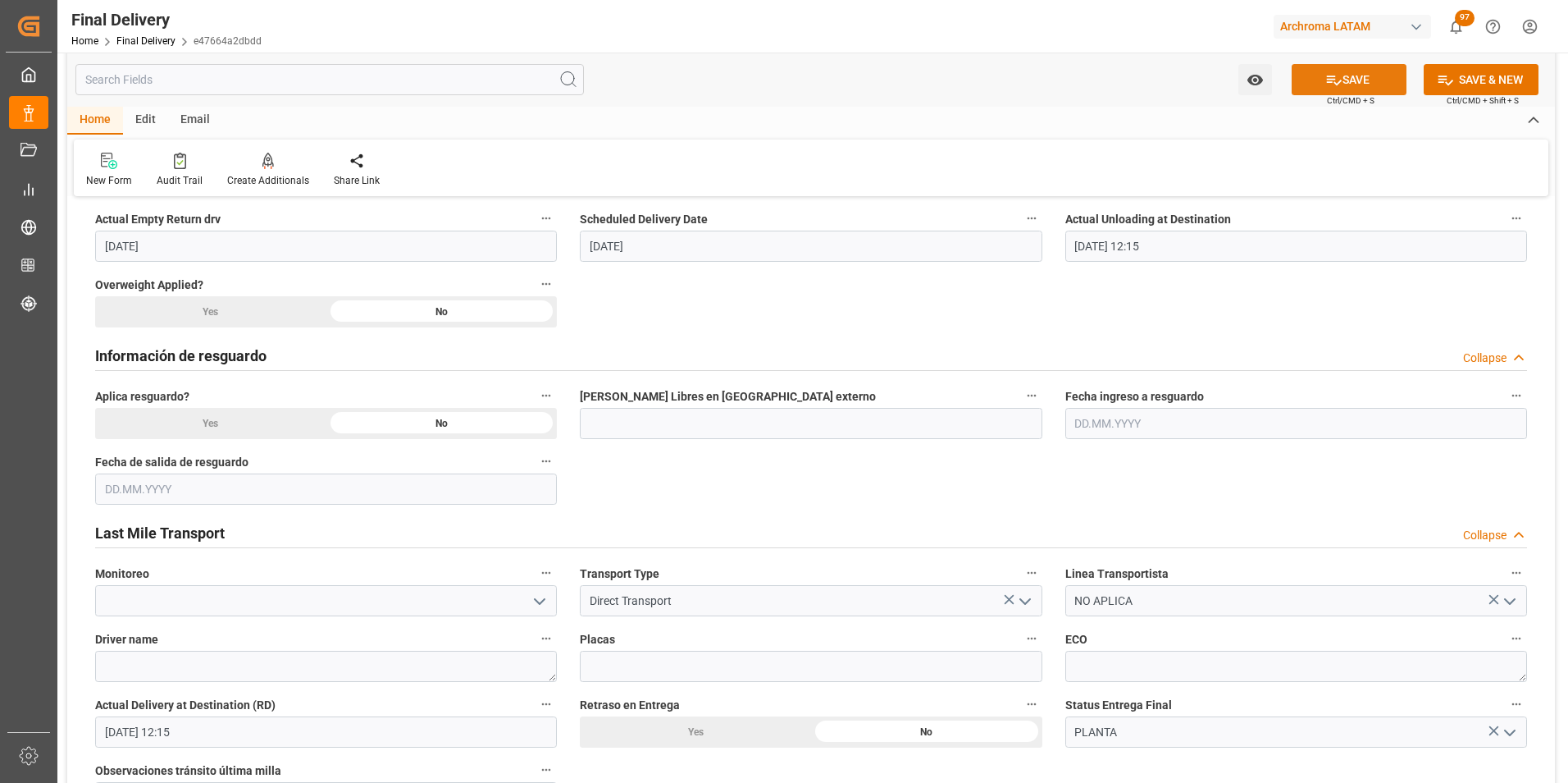
click at [1336, 75] on icon at bounding box center [1333, 80] width 17 height 17
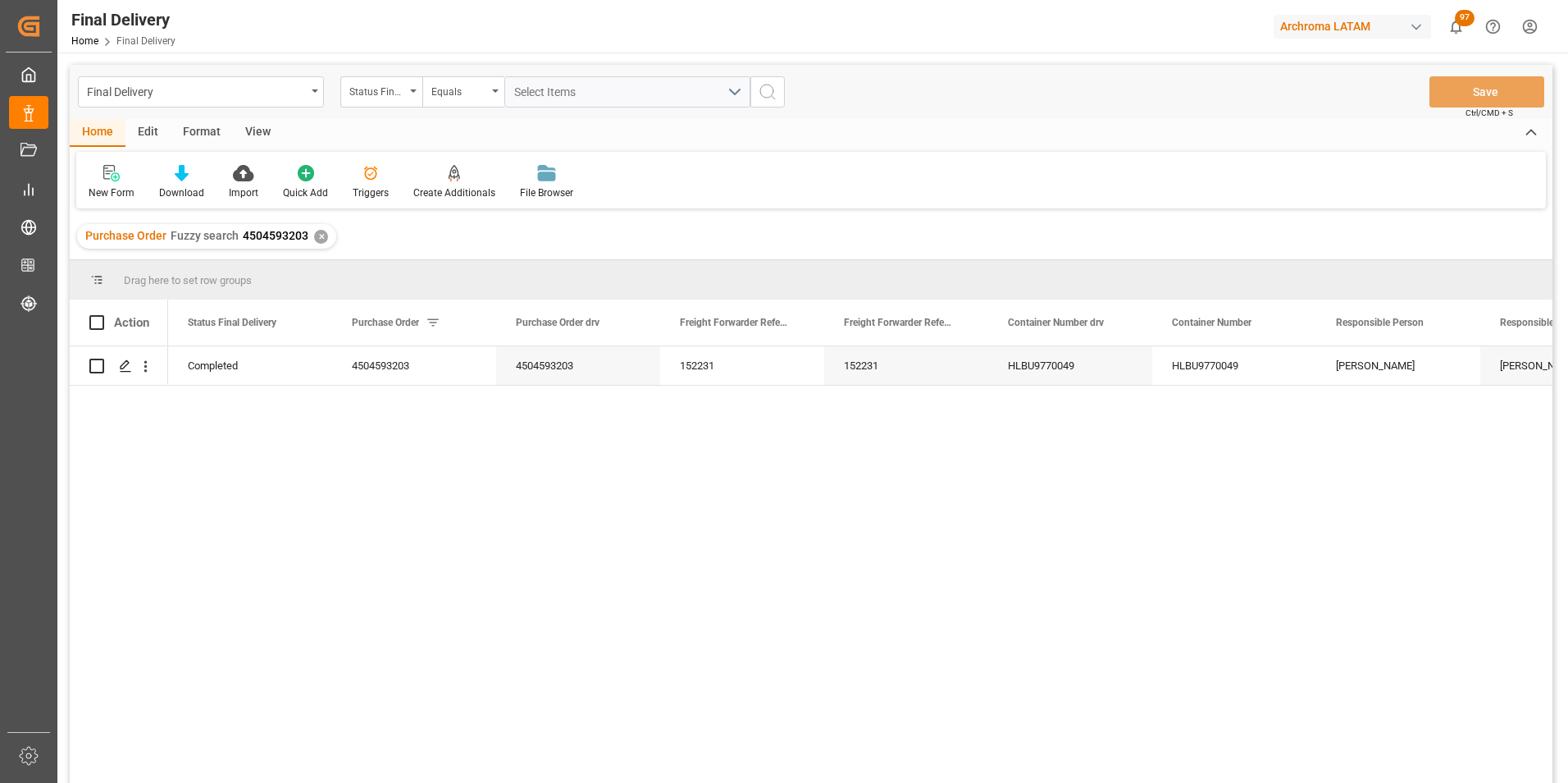
click at [318, 238] on div "✕" at bounding box center [321, 236] width 14 height 14
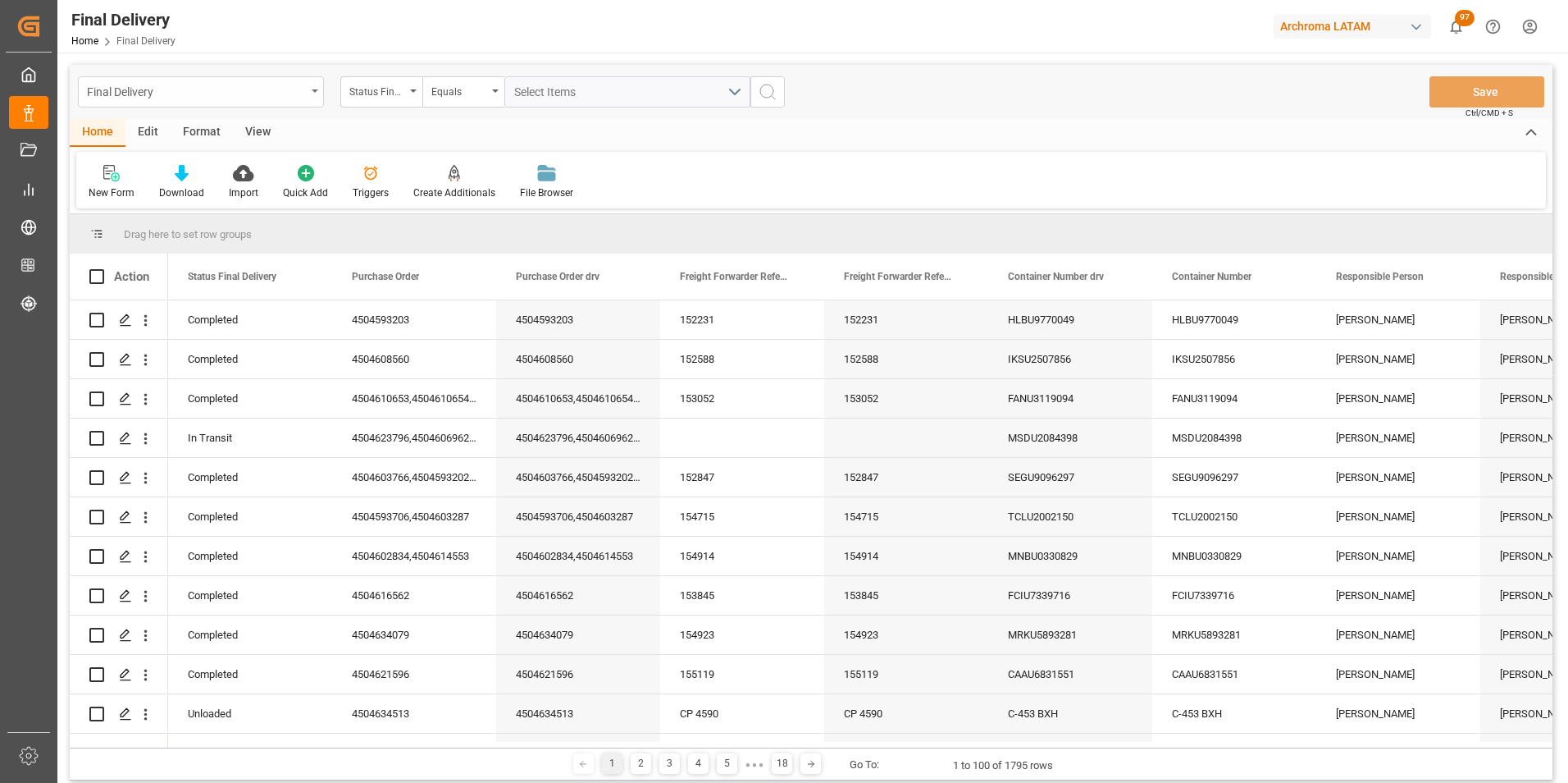
click at [307, 86] on div "Final Delivery" at bounding box center [201, 91] width 246 height 31
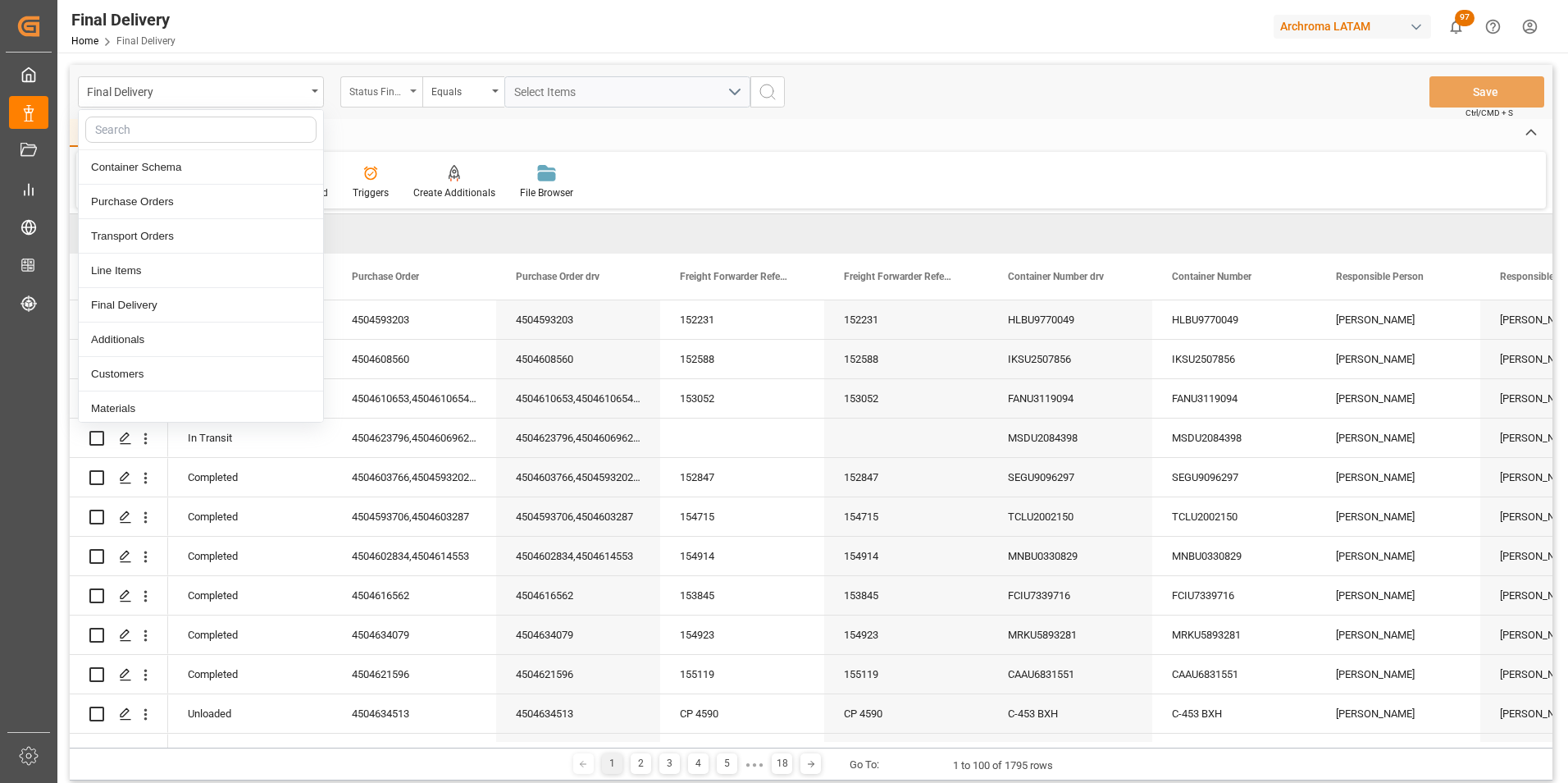
click at [372, 89] on div "Status Final Delivery" at bounding box center [377, 89] width 56 height 19
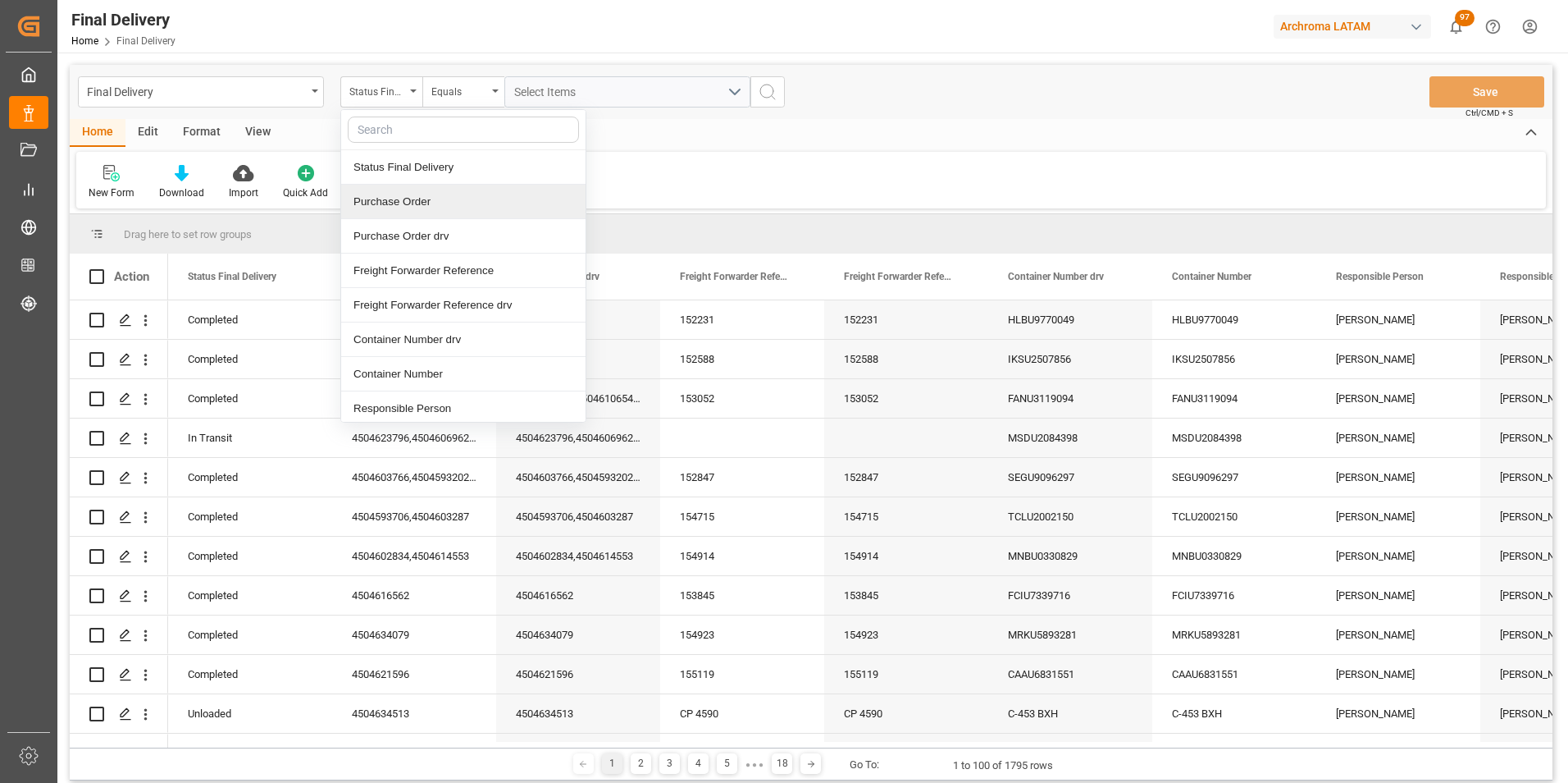
click at [407, 205] on div "Purchase Order" at bounding box center [463, 201] width 244 height 35
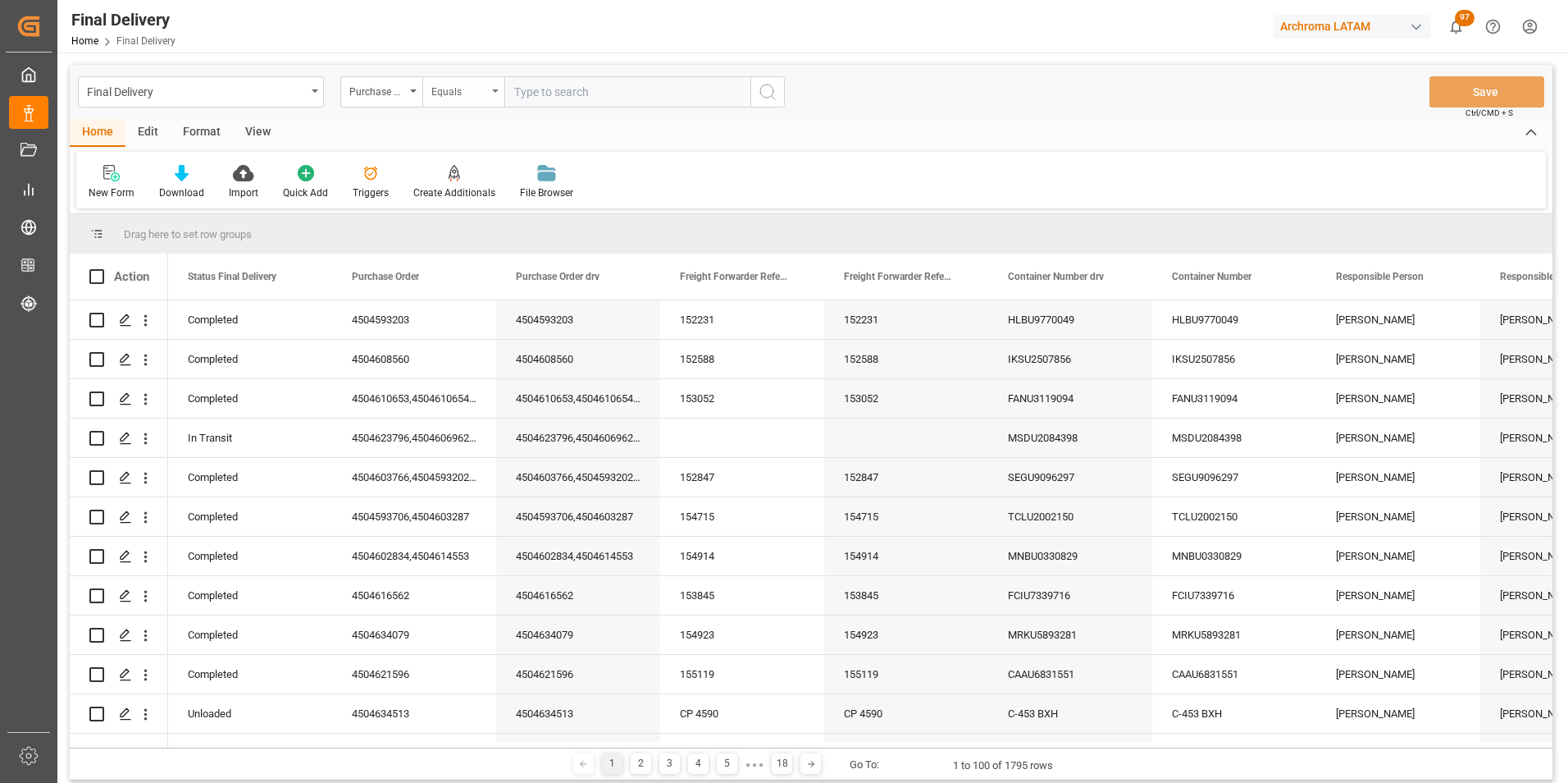
click at [447, 95] on div "Equals" at bounding box center [459, 89] width 56 height 19
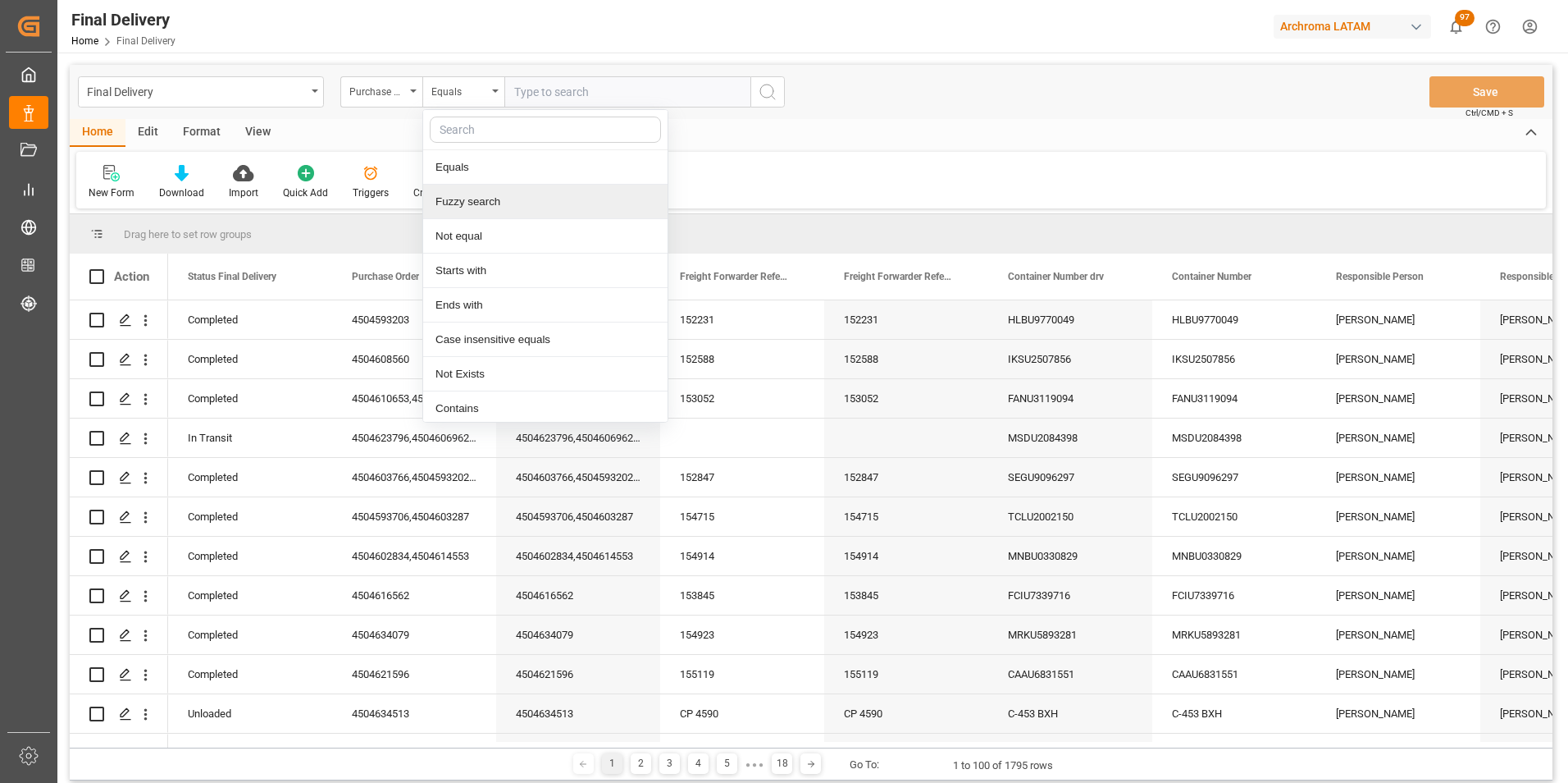
click at [465, 193] on div "Fuzzy search" at bounding box center [545, 201] width 244 height 35
paste input "4504629457"
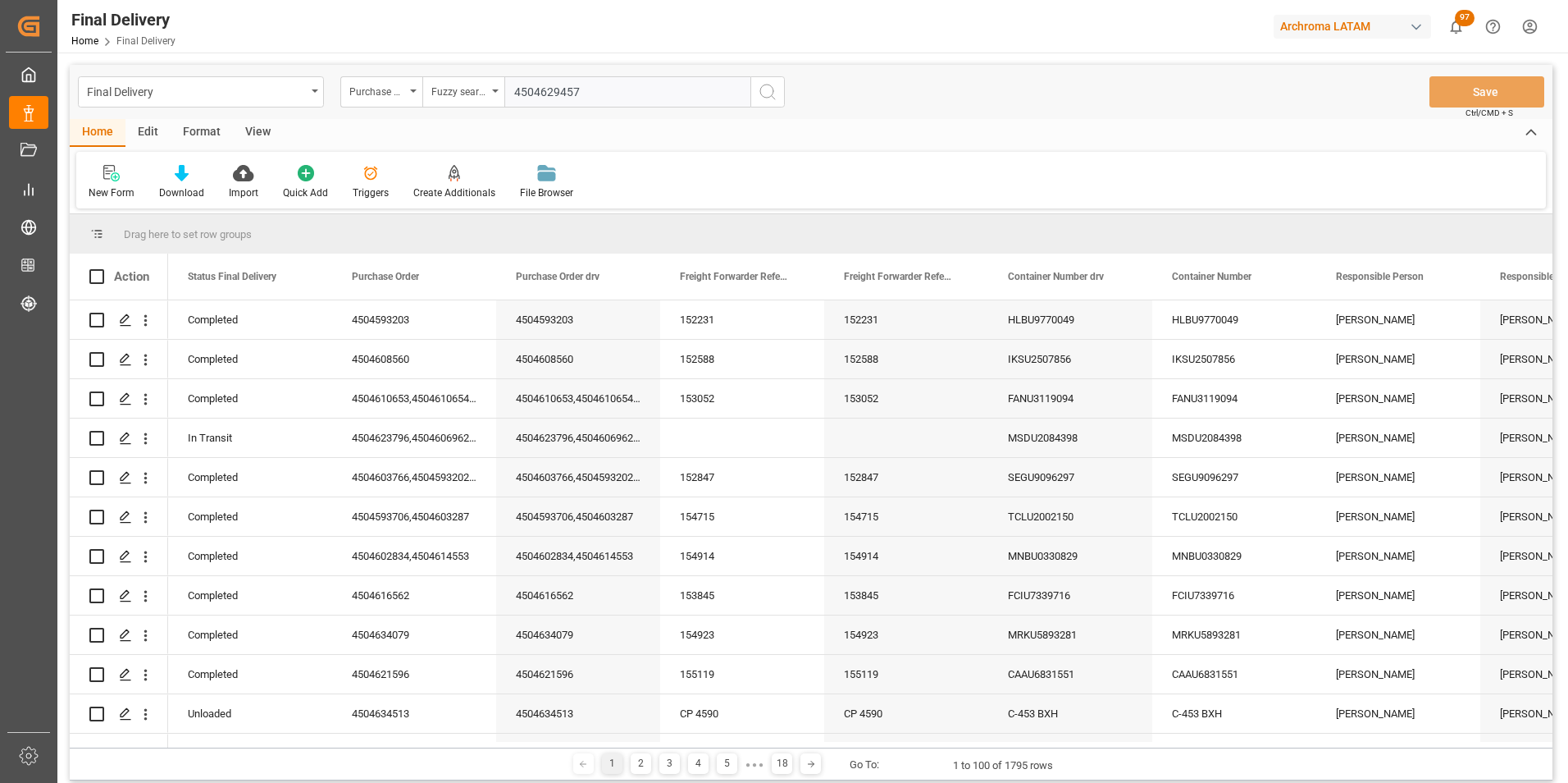
type input "4504629457"
click at [770, 88] on icon "search button" at bounding box center [768, 92] width 19 height 19
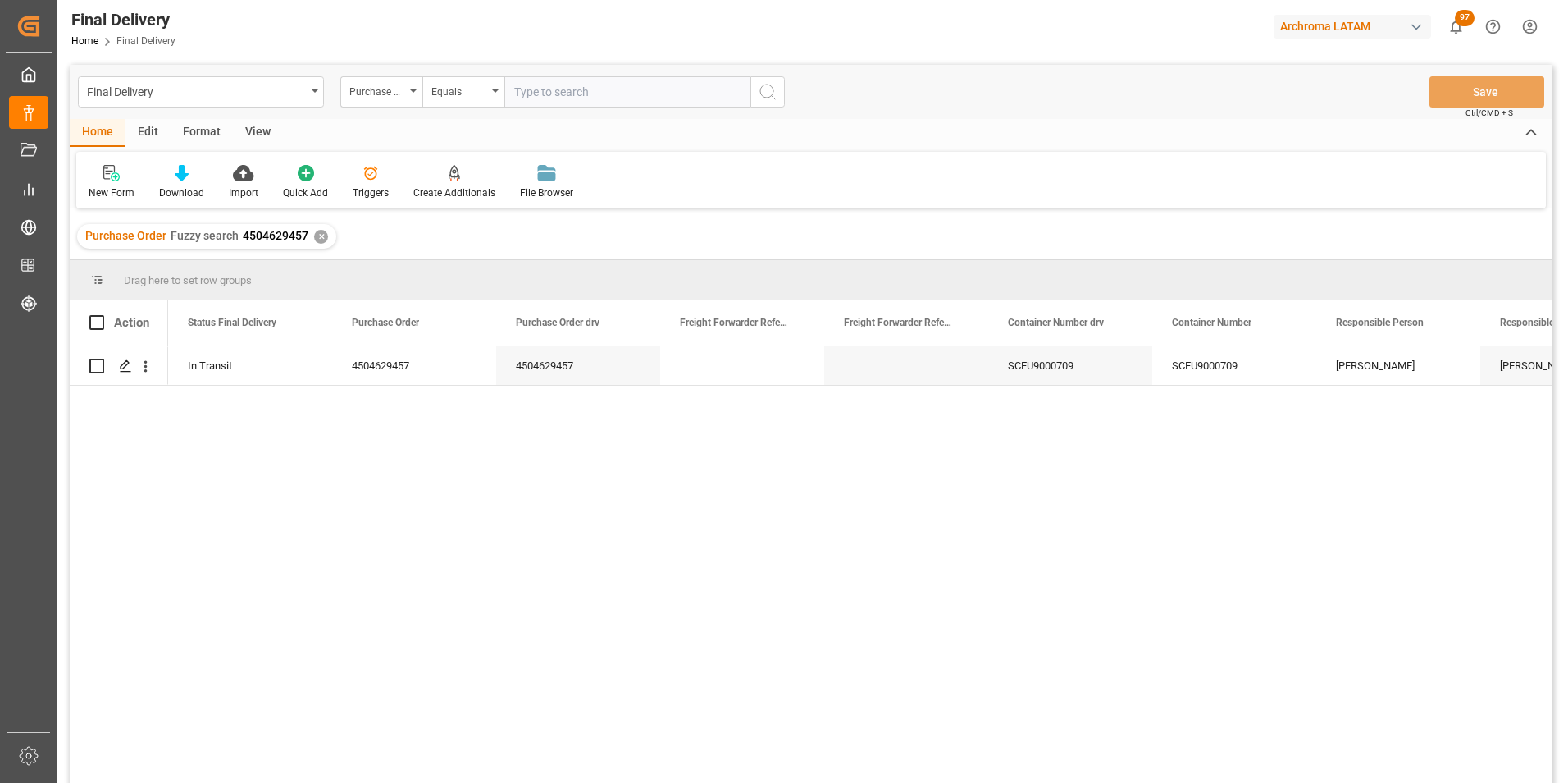
click at [322, 232] on div "✕" at bounding box center [321, 236] width 14 height 14
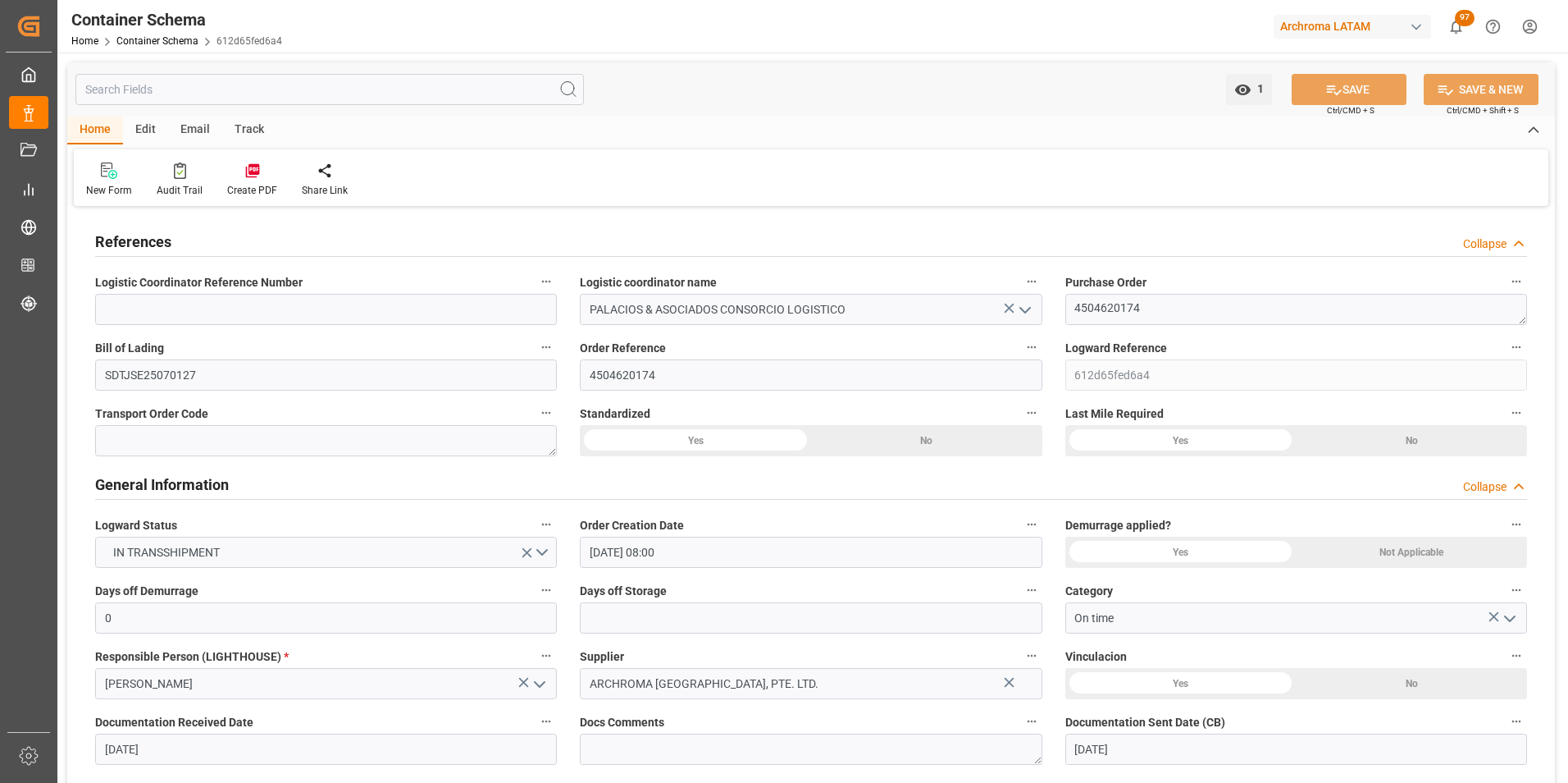
click at [202, 123] on div "Email" at bounding box center [195, 130] width 54 height 27
click at [122, 179] on div "Send Email" at bounding box center [111, 179] width 74 height 36
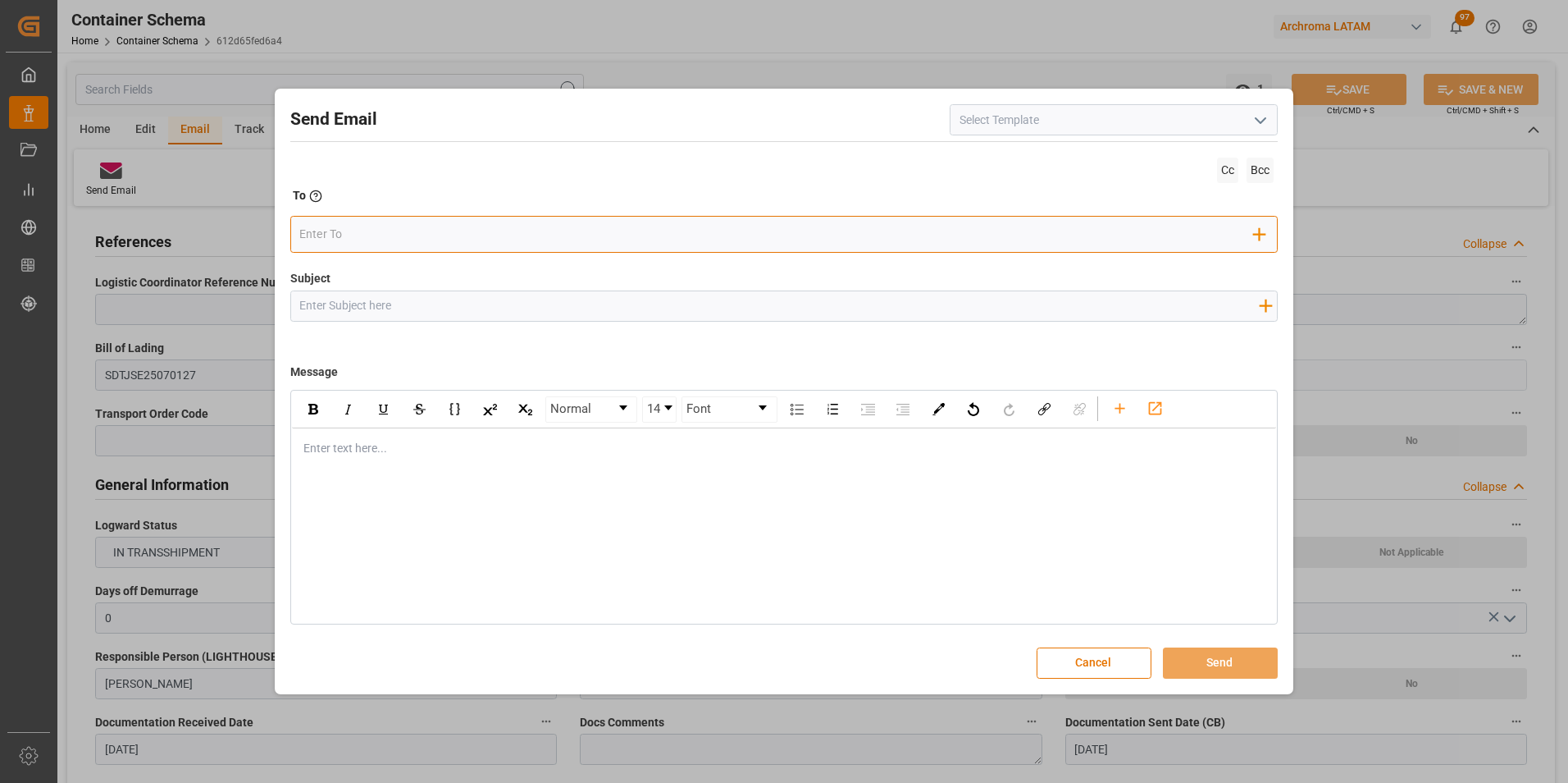
click at [433, 241] on input "email" at bounding box center [776, 235] width 954 height 25
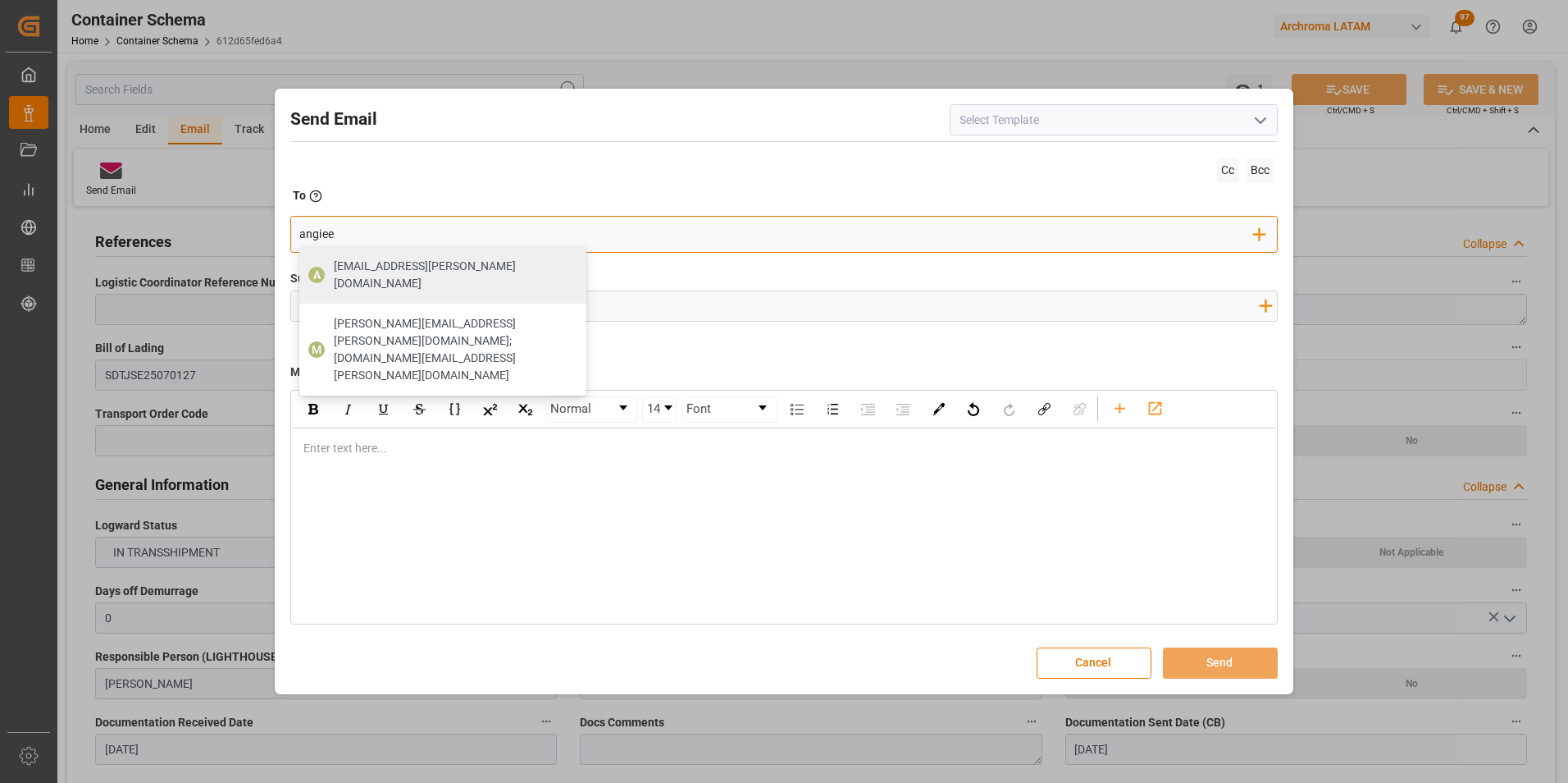
type input "[EMAIL_ADDRESS][PERSON_NAME][DOMAIN_NAME]"
click at [435, 274] on span "[EMAIL_ADDRESS][PERSON_NAME][DOMAIN_NAME]" at bounding box center [454, 275] width 241 height 35
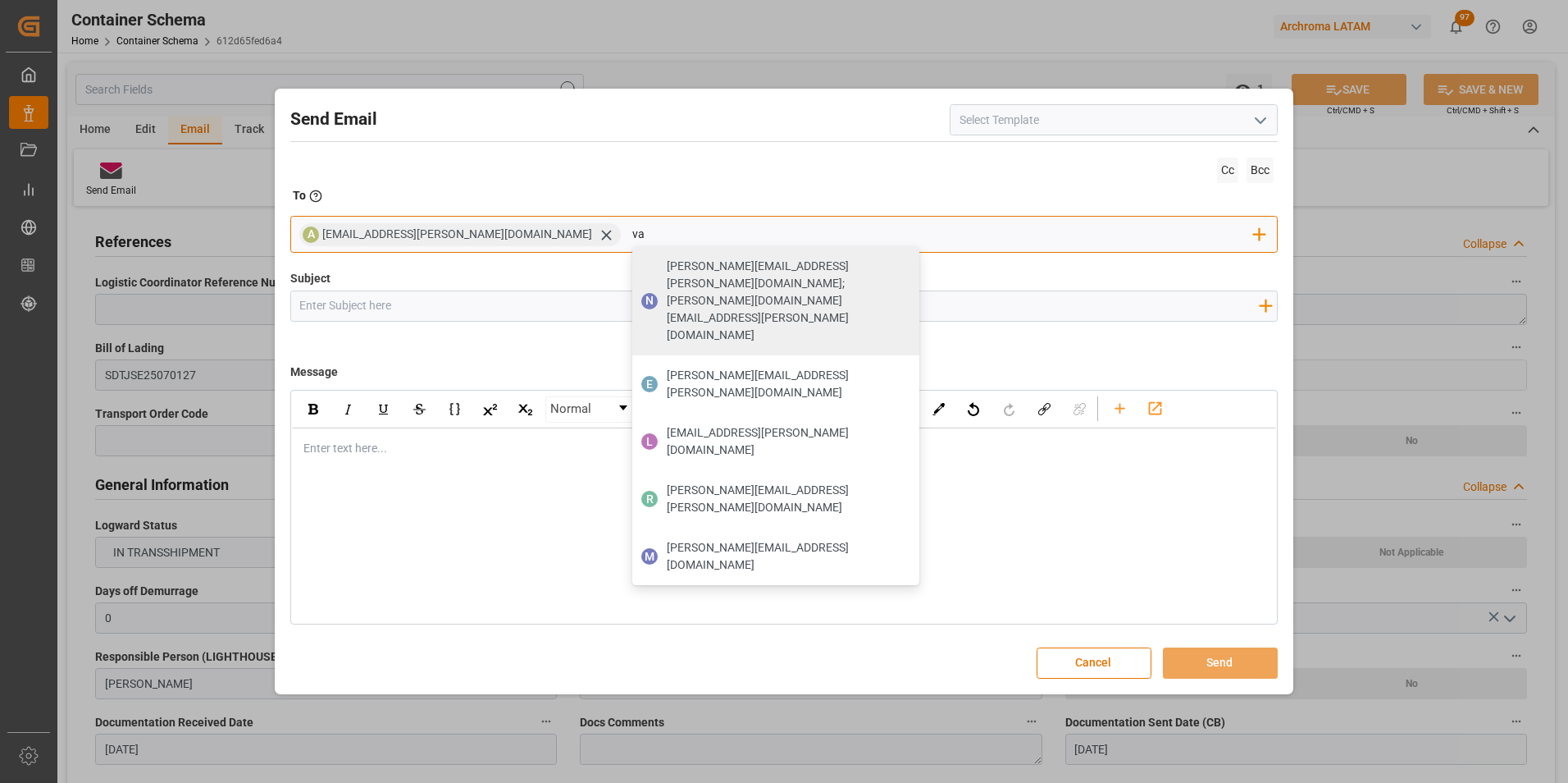
type input "valer"
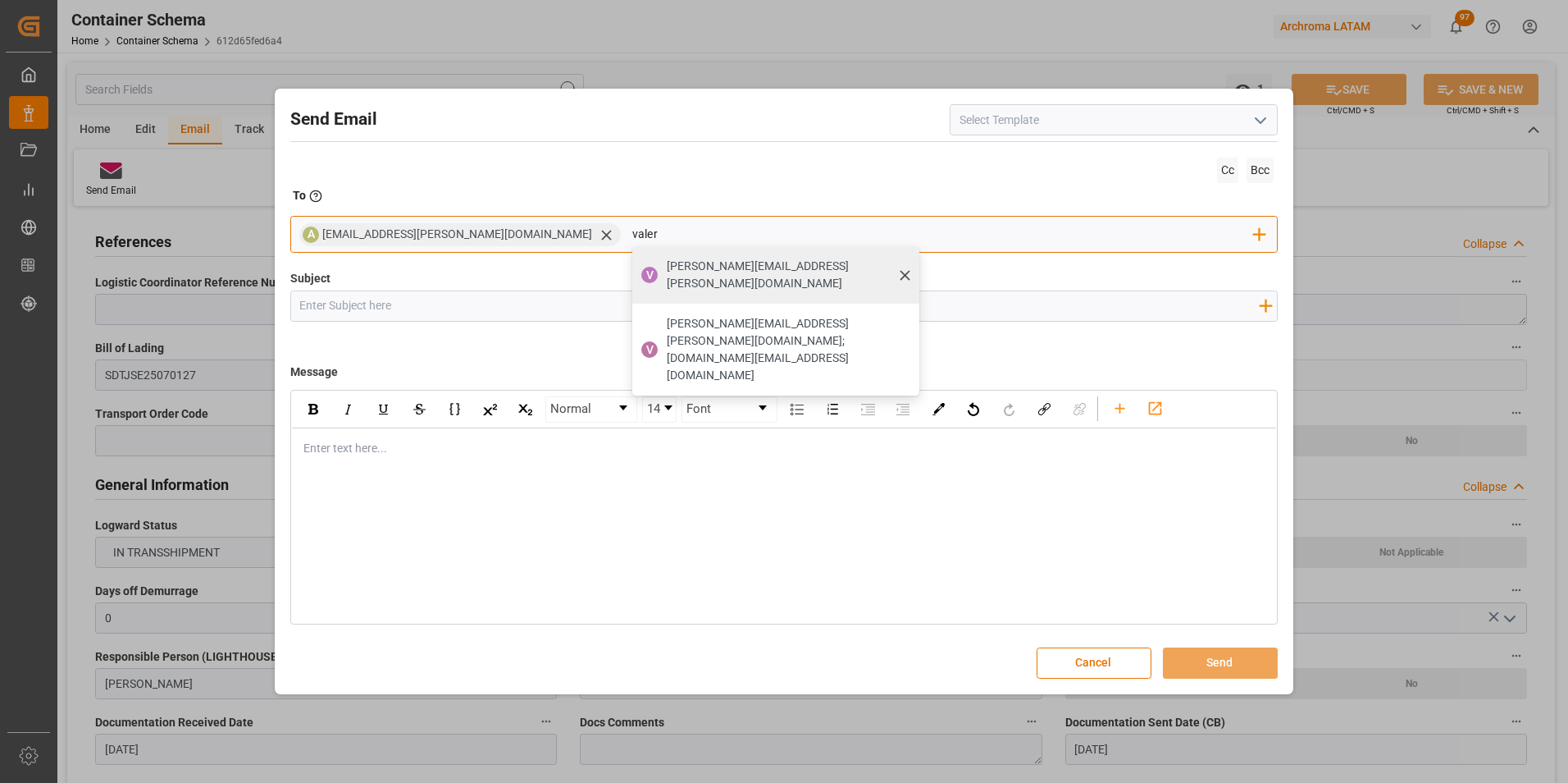
click at [667, 273] on span "[PERSON_NAME][EMAIL_ADDRESS][PERSON_NAME][DOMAIN_NAME]" at bounding box center [787, 275] width 241 height 35
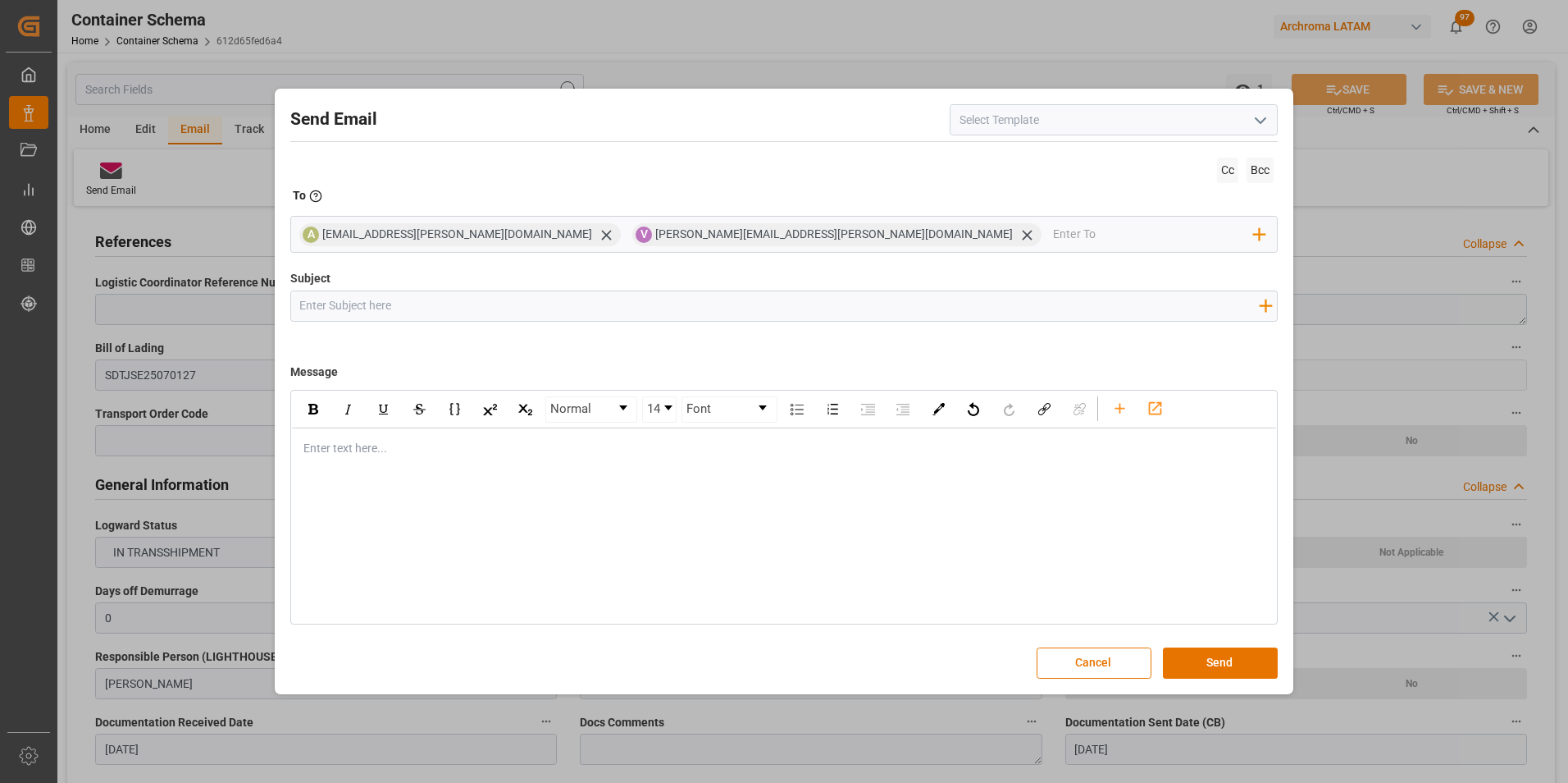
drag, startPoint x: 506, startPoint y: 306, endPoint x: 279, endPoint y: 312, distance: 227.1
click at [506, 306] on input "Subject" at bounding box center [779, 306] width 977 height 28
click at [670, 306] on input "Subject" at bounding box center [779, 306] width 977 height 28
paste input "PE || TRACKING | PO 4504620174 | Contenedor MNBU9099182 | TEXTIL | LCL"
type input "PE || TRACKING | PO 4504620174 | Contenedor MNBU9099182 | TEXTIL | LCL"
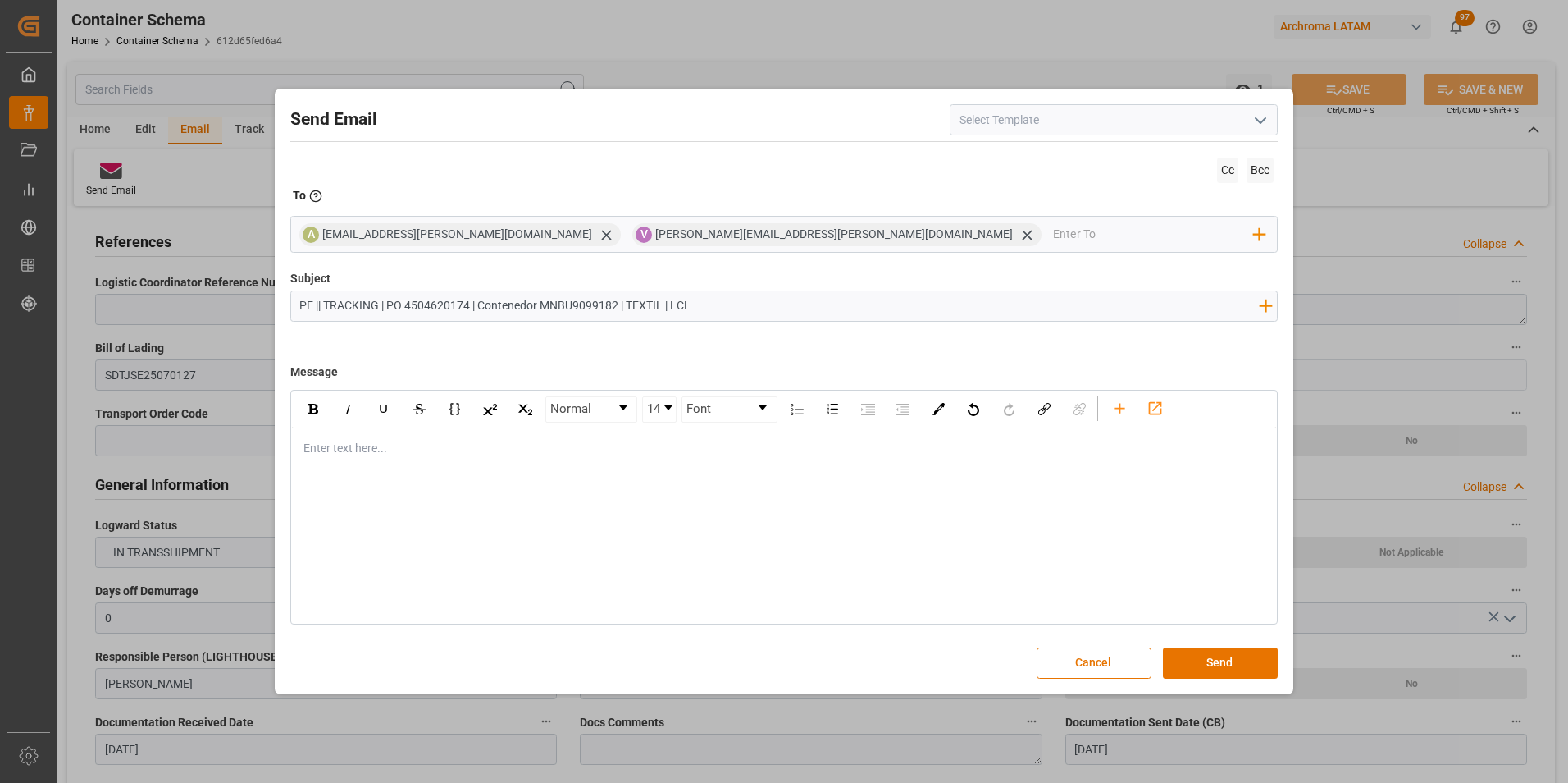
click at [513, 468] on div "Enter text here..." at bounding box center [784, 447] width 985 height 40
click at [410, 449] on div "rdw-editor" at bounding box center [784, 447] width 961 height 17
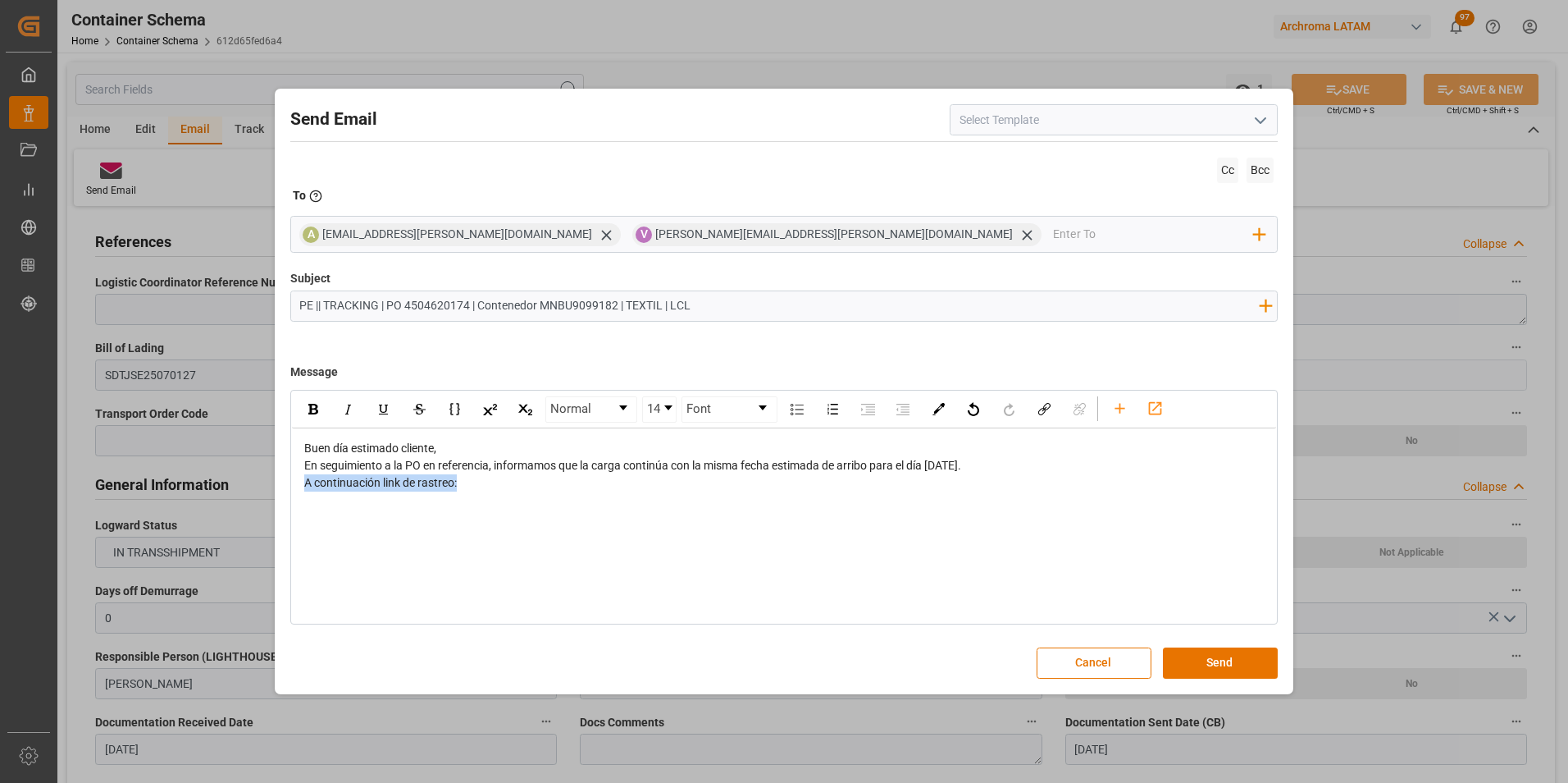
drag, startPoint x: 483, startPoint y: 480, endPoint x: 272, endPoint y: 476, distance: 211.0
click at [273, 477] on div "Send Email Cc Bcc To Enter the TO Email address A [EMAIL_ADDRESS][PERSON_NAME][…" at bounding box center [784, 392] width 1568 height 783
click at [555, 449] on div "Buen día estimado cliente," at bounding box center [784, 447] width 961 height 17
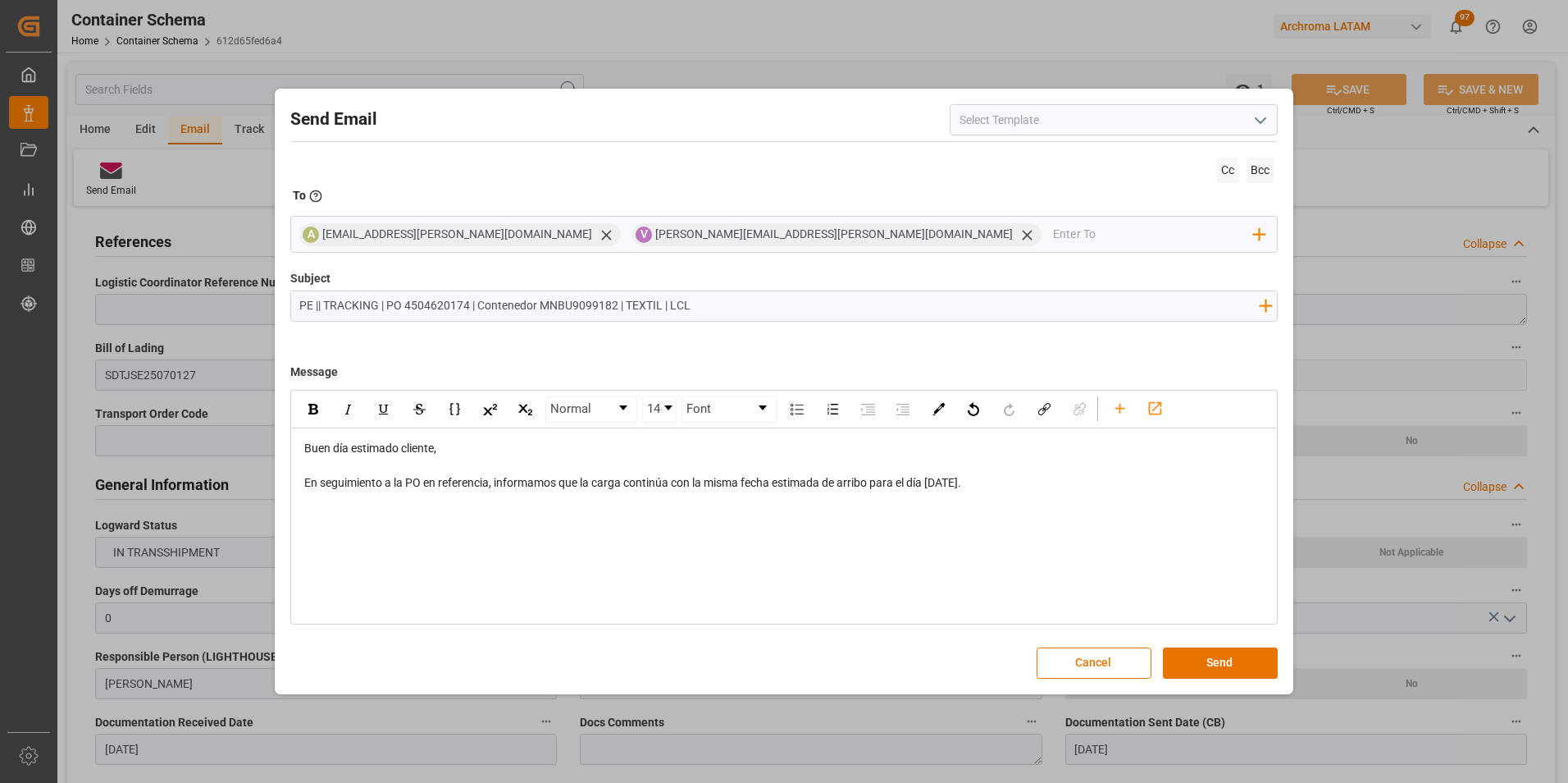
click at [720, 565] on div "Normal 14 Font Buen día estimado cliente, En seguimiento a la PO en referencia,…" at bounding box center [784, 507] width 988 height 235
click at [530, 507] on div "rdw-editor" at bounding box center [784, 500] width 961 height 17
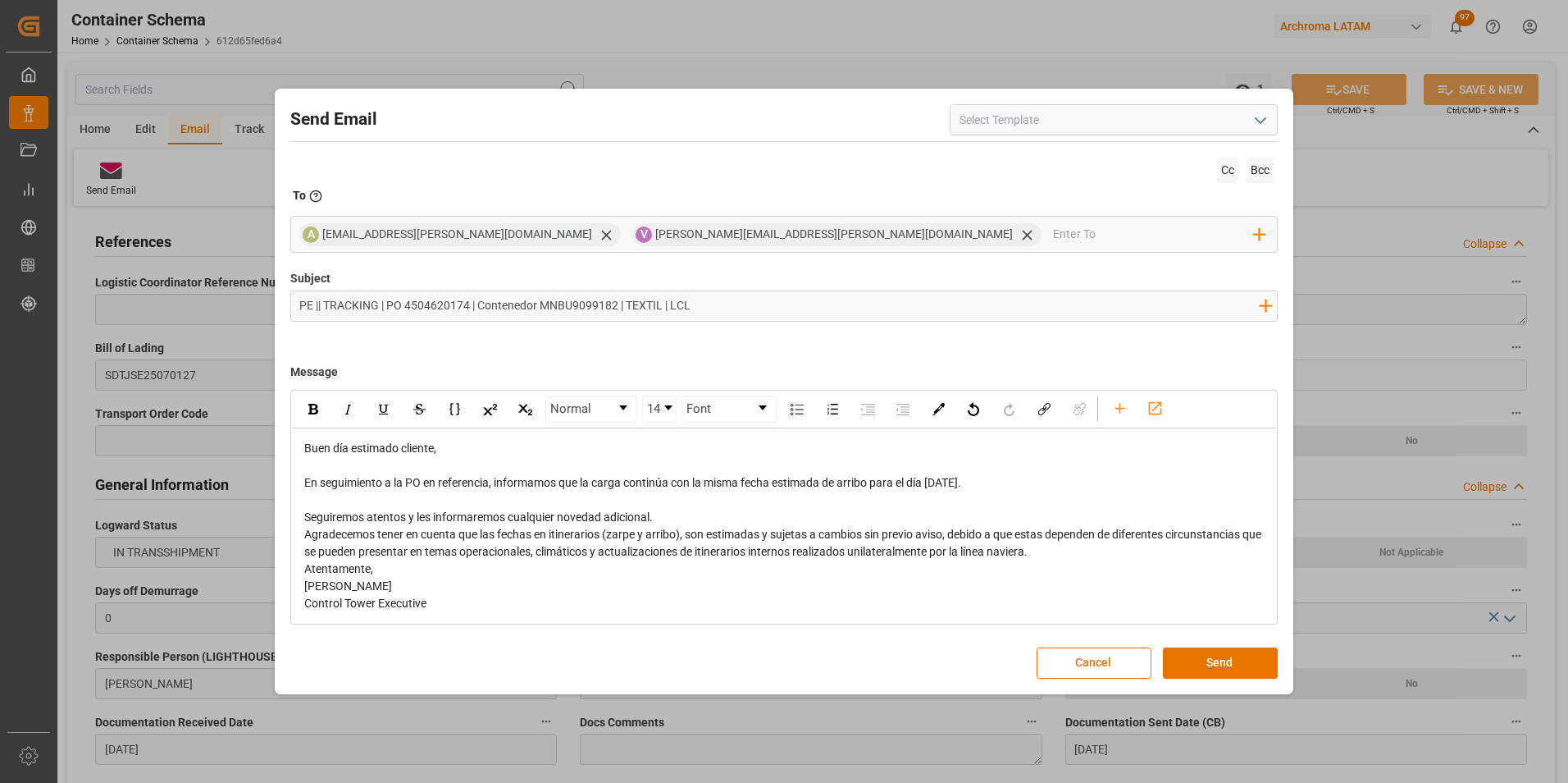
click at [683, 515] on div "Seguiremos atentos y les informaremos cualquier novedad adicional." at bounding box center [784, 516] width 961 height 17
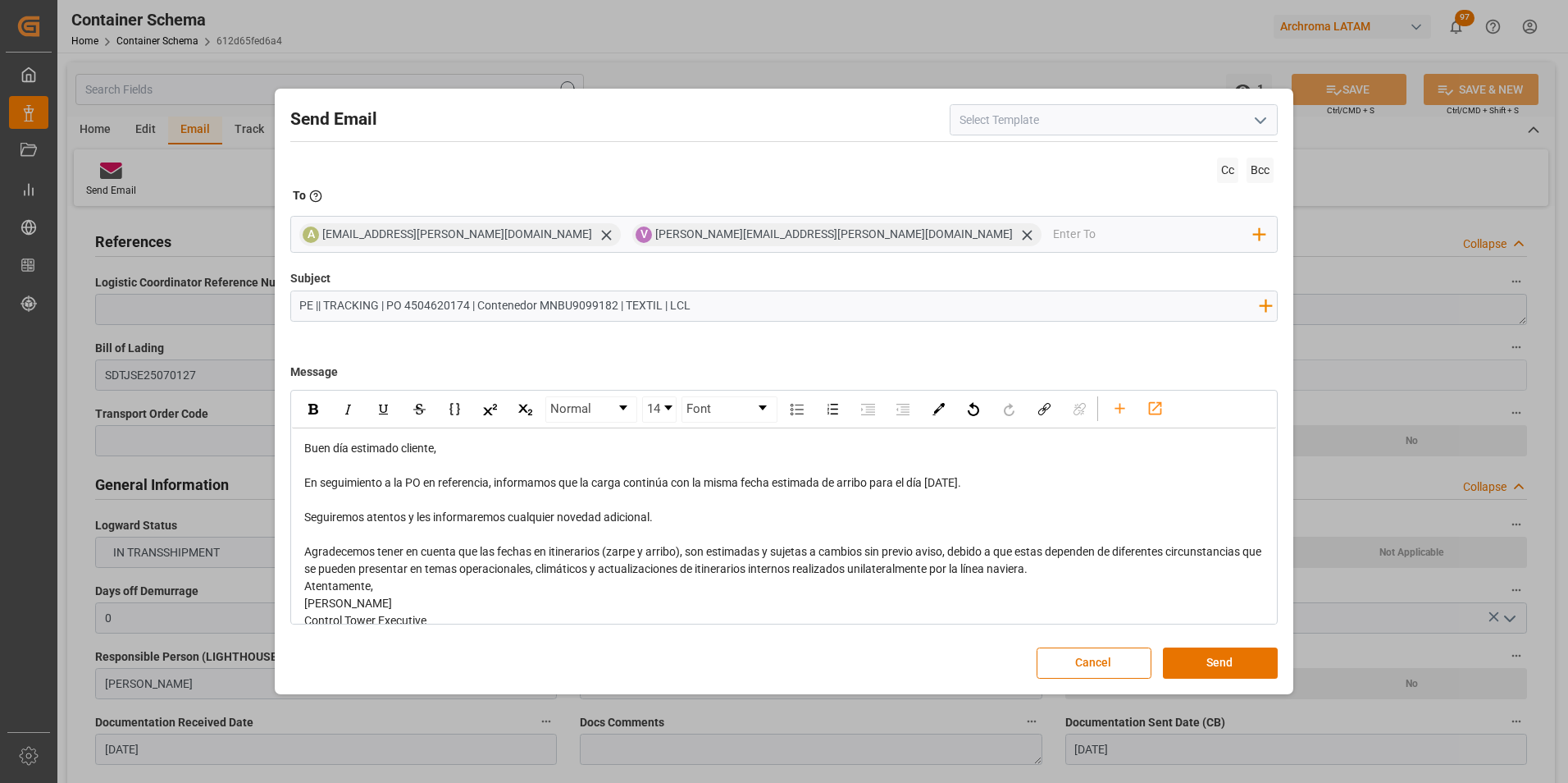
click at [1119, 562] on div "Agradecemos tener en cuenta que las fechas en itinerarios (zarpe y arribo), son…" at bounding box center [784, 560] width 961 height 35
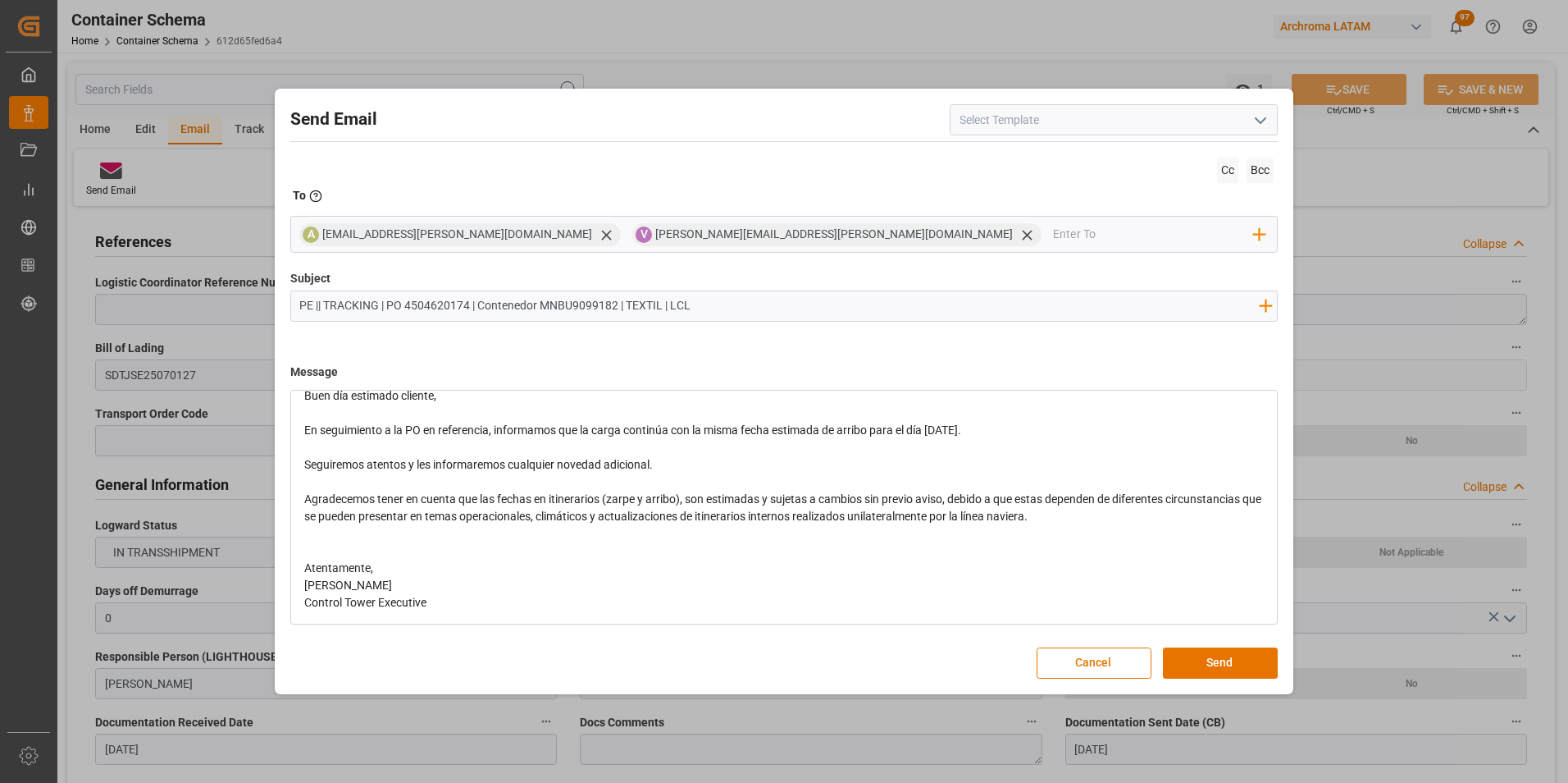
click at [445, 567] on div "Atentamente," at bounding box center [784, 568] width 961 height 17
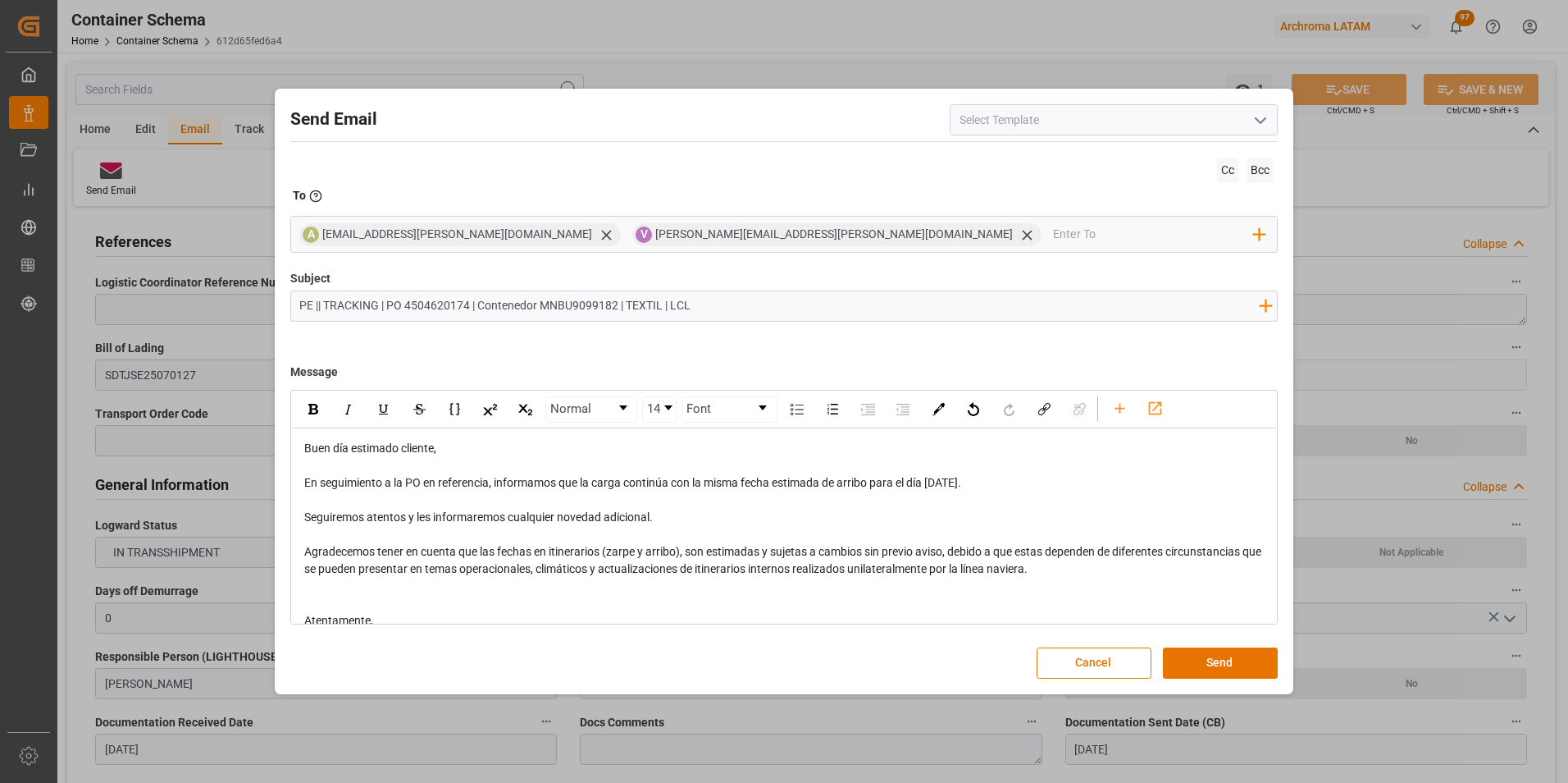
scroll to position [70, 0]
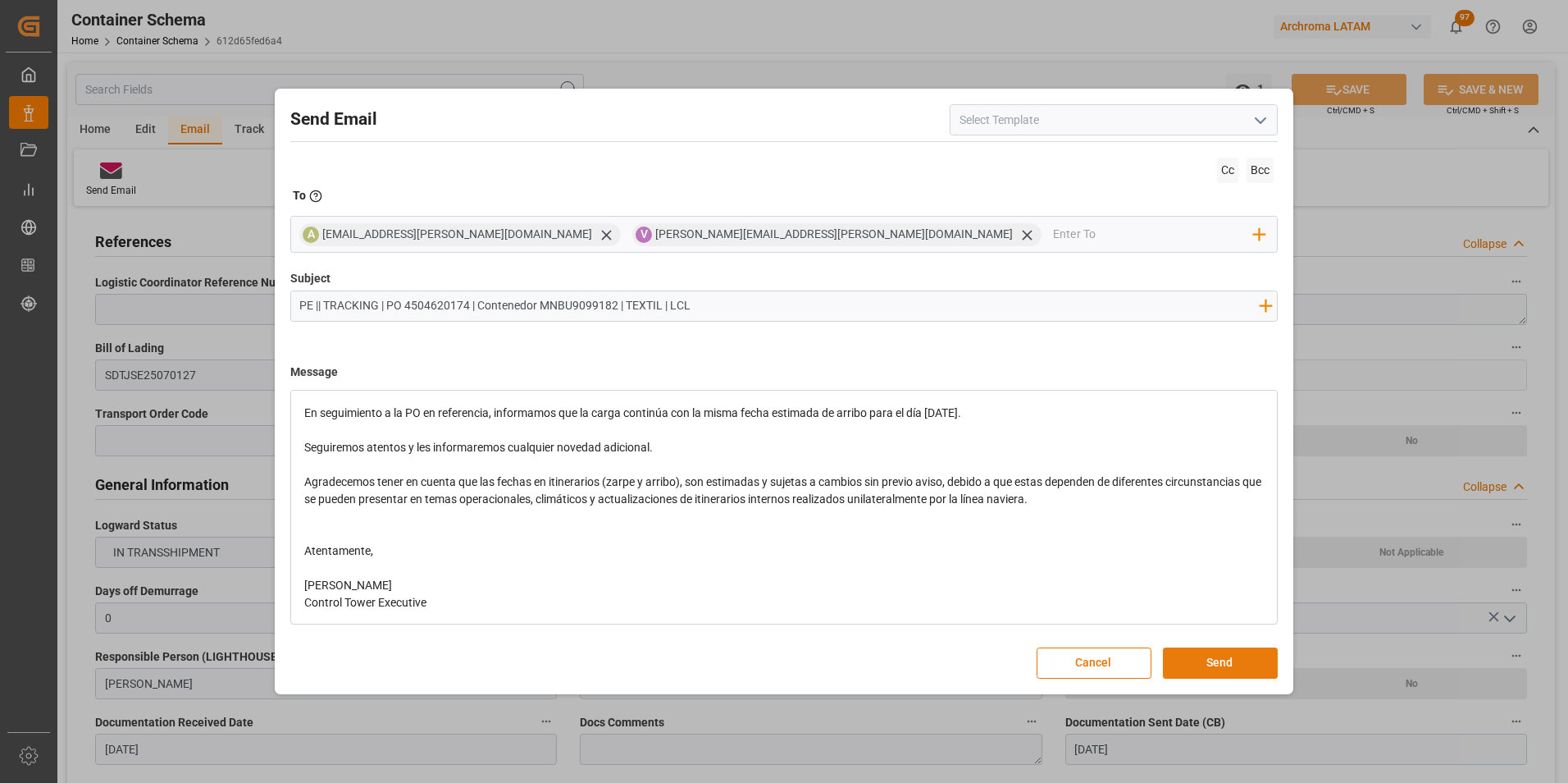
click at [1211, 656] on button "Send" at bounding box center [1220, 663] width 115 height 31
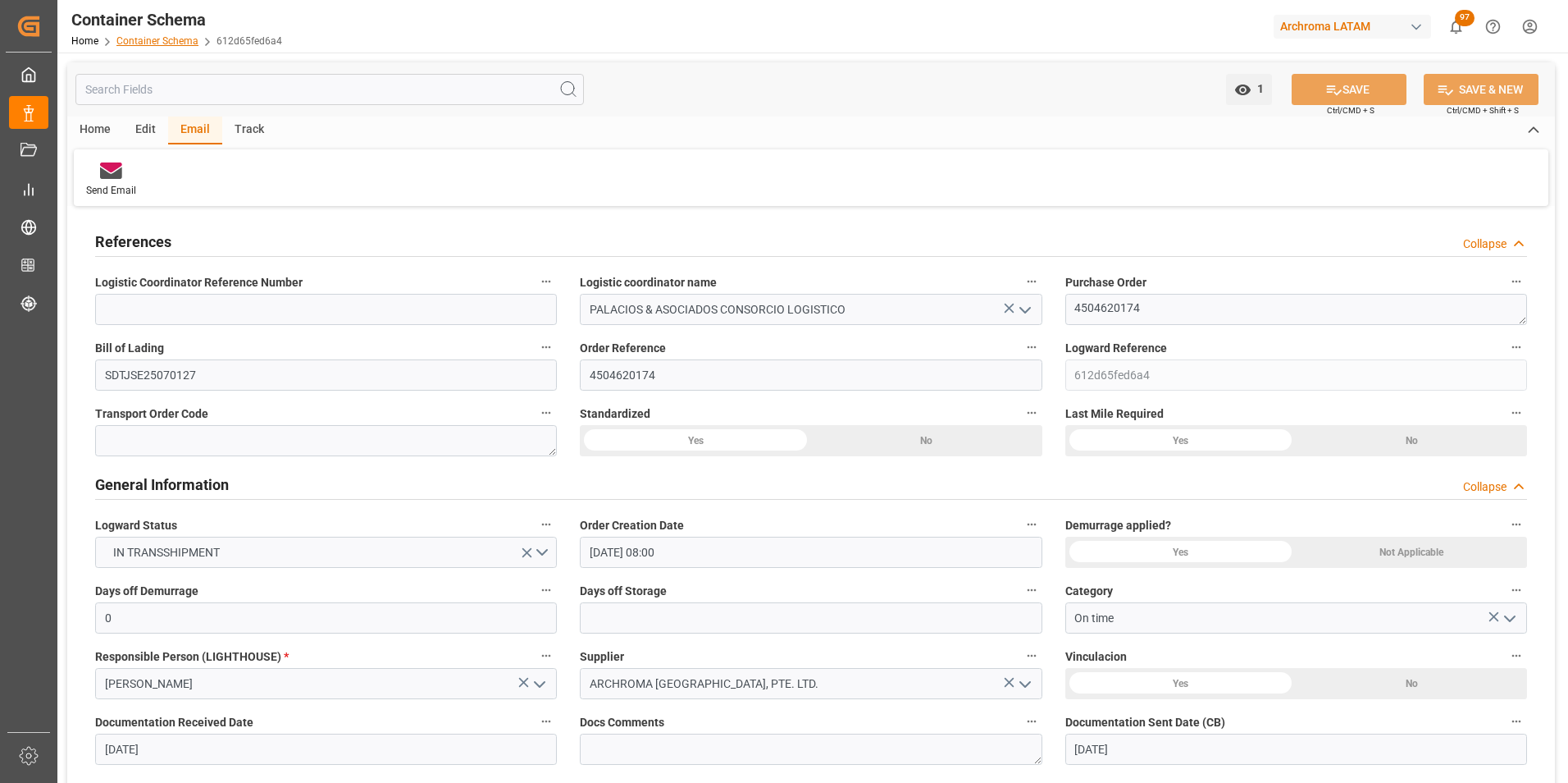
click at [182, 35] on link "Container Schema" at bounding box center [158, 41] width 82 height 12
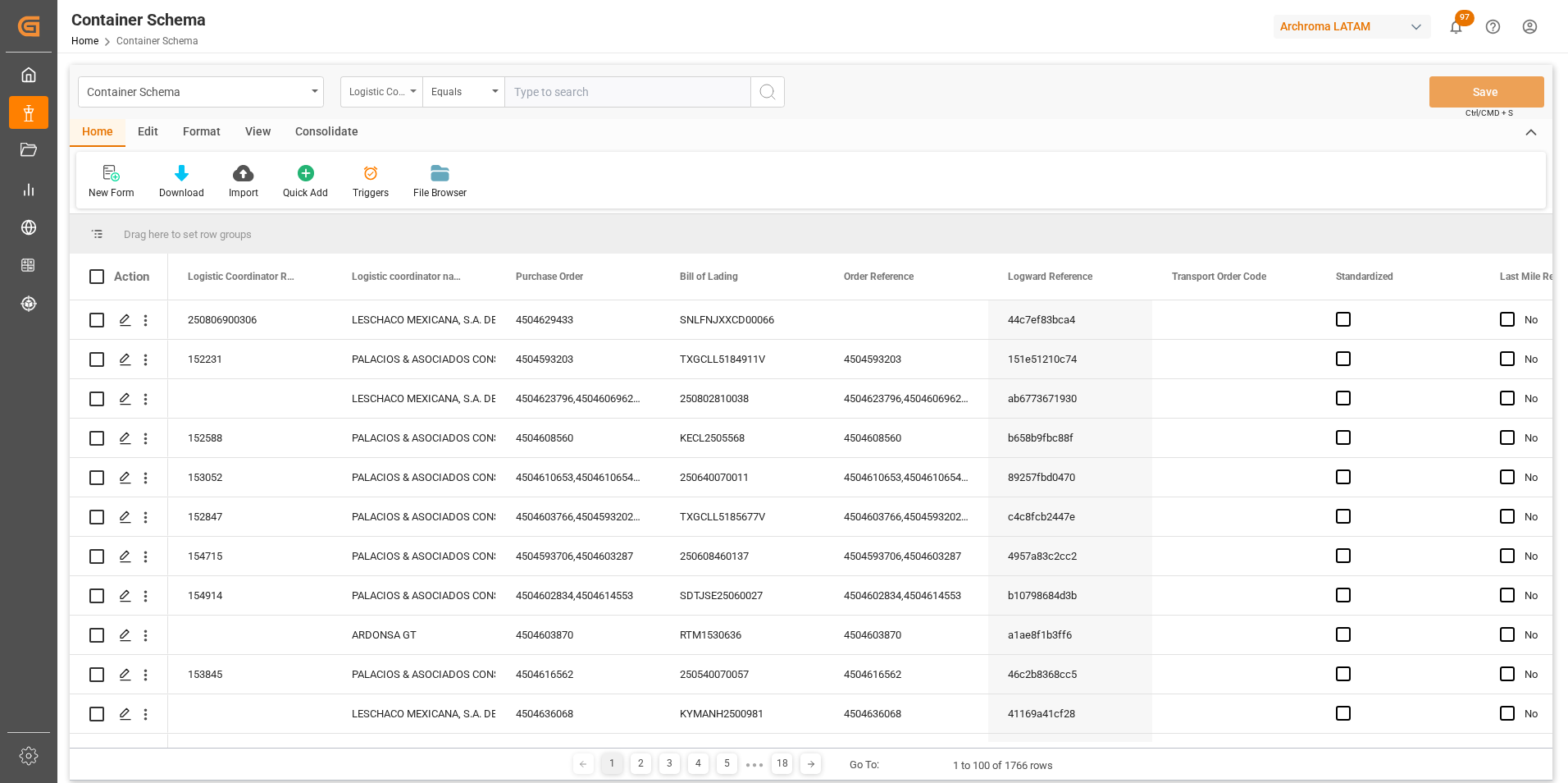
click at [377, 105] on div "Logistic Coordinator Reference Number" at bounding box center [381, 91] width 82 height 31
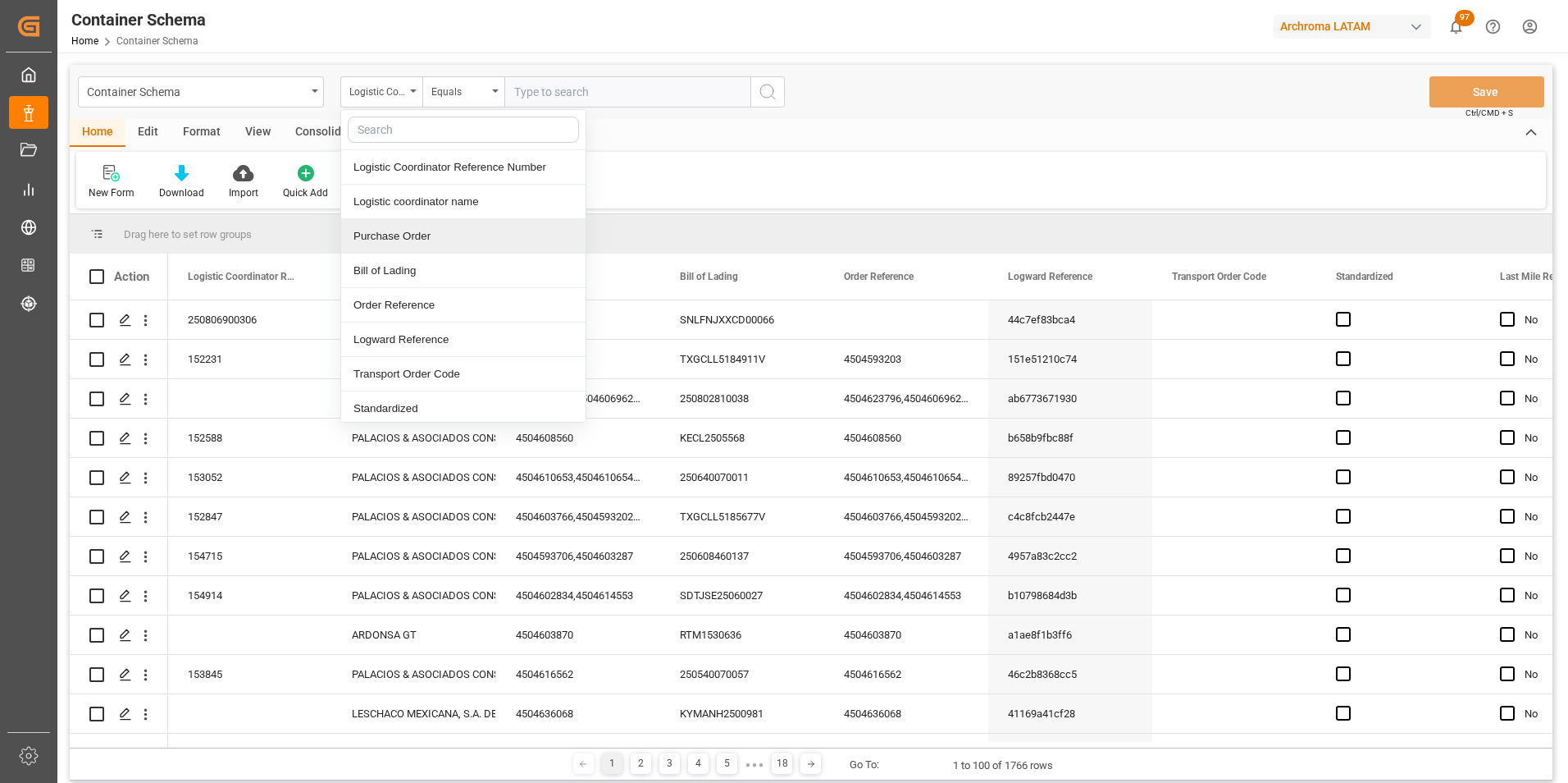
drag, startPoint x: 443, startPoint y: 235, endPoint x: 450, endPoint y: 141, distance: 94.3
click at [444, 235] on div "Purchase Order" at bounding box center [463, 236] width 244 height 35
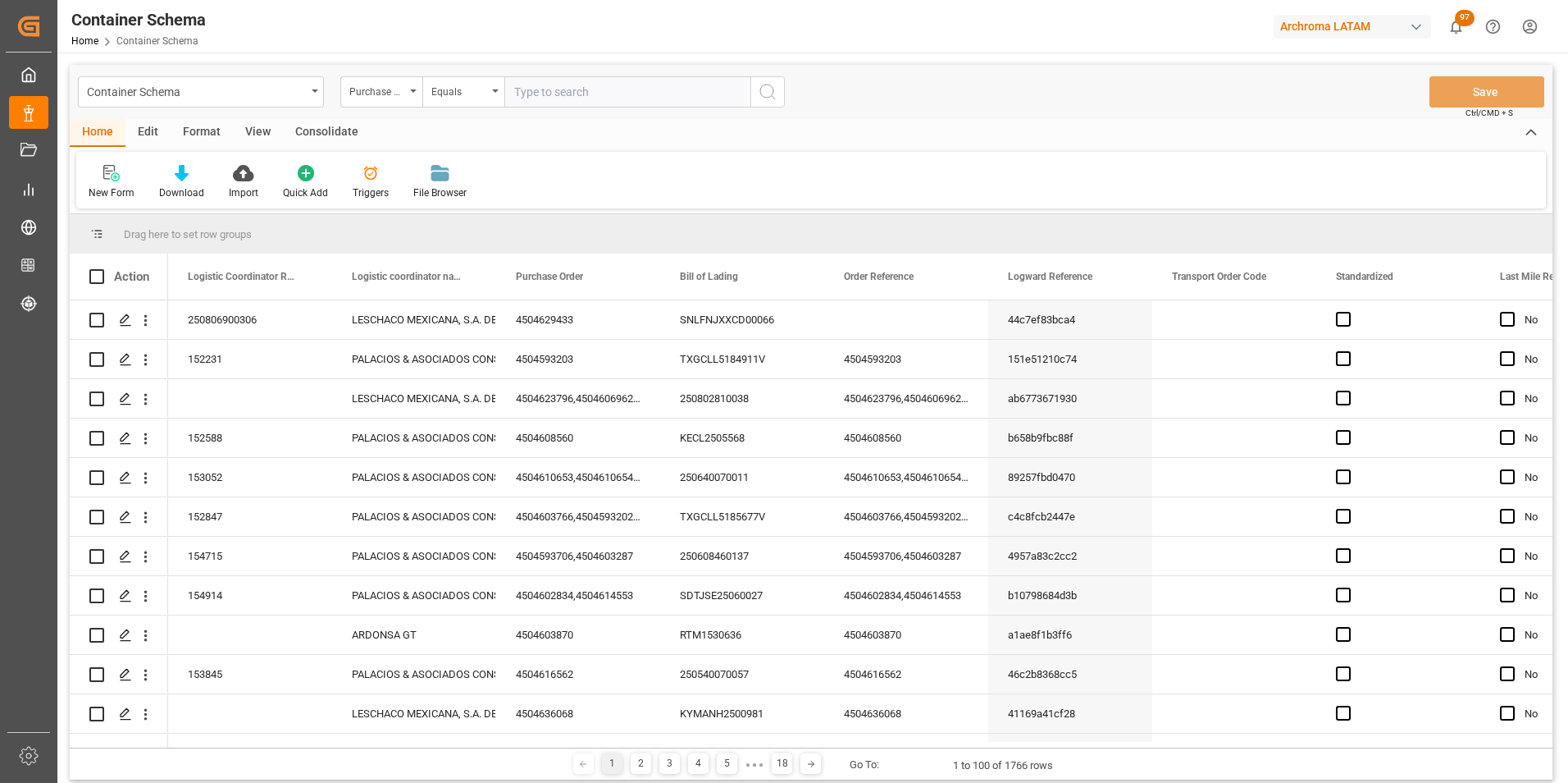
click at [452, 107] on div "Container Schema Purchase Order Equals Save Ctrl/CMD + S" at bounding box center [811, 91] width 1483 height 54
click at [452, 102] on div "Equals" at bounding box center [463, 91] width 82 height 31
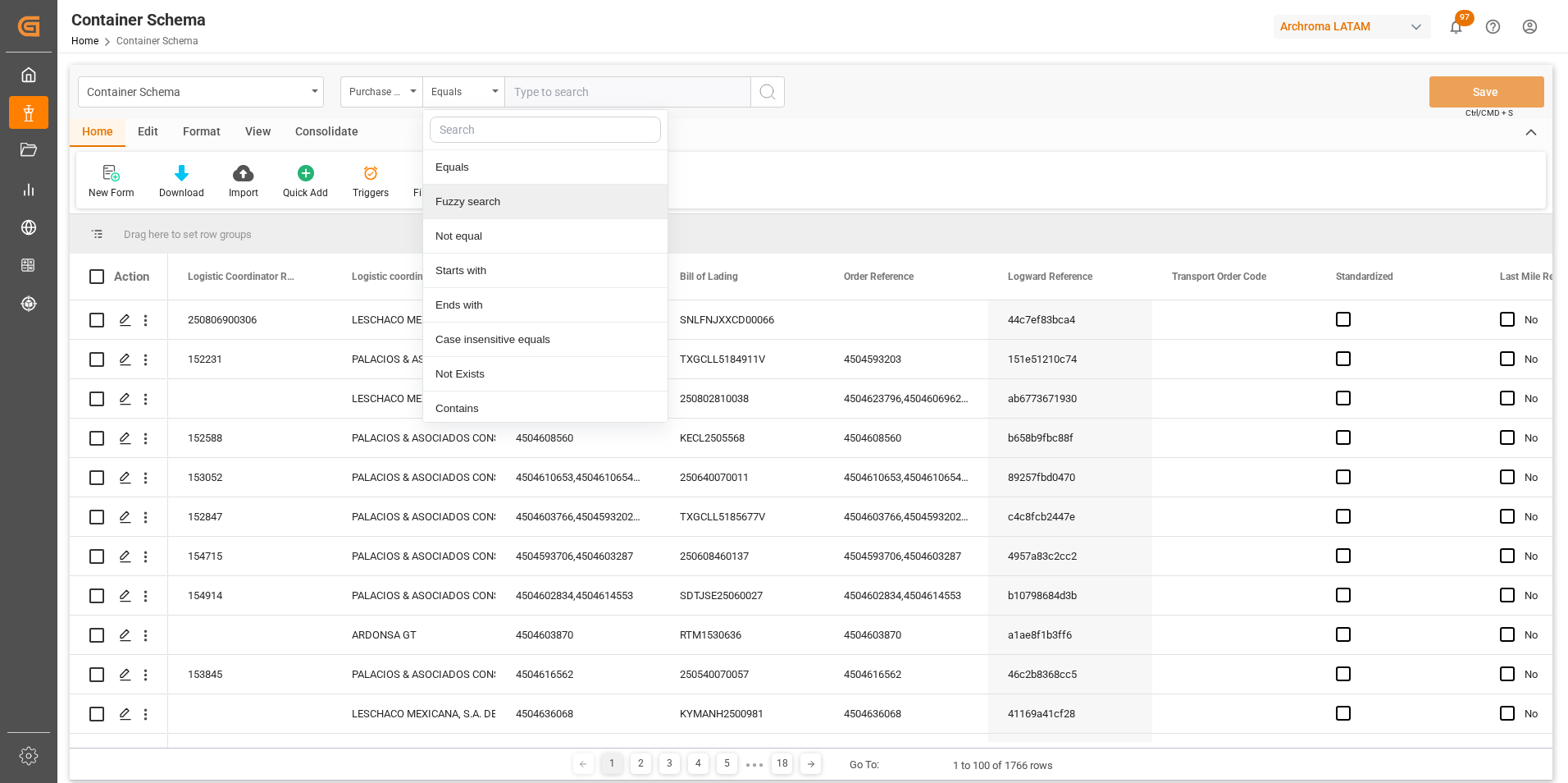
click at [494, 208] on div "Fuzzy search" at bounding box center [545, 201] width 244 height 35
paste input "4504629457"
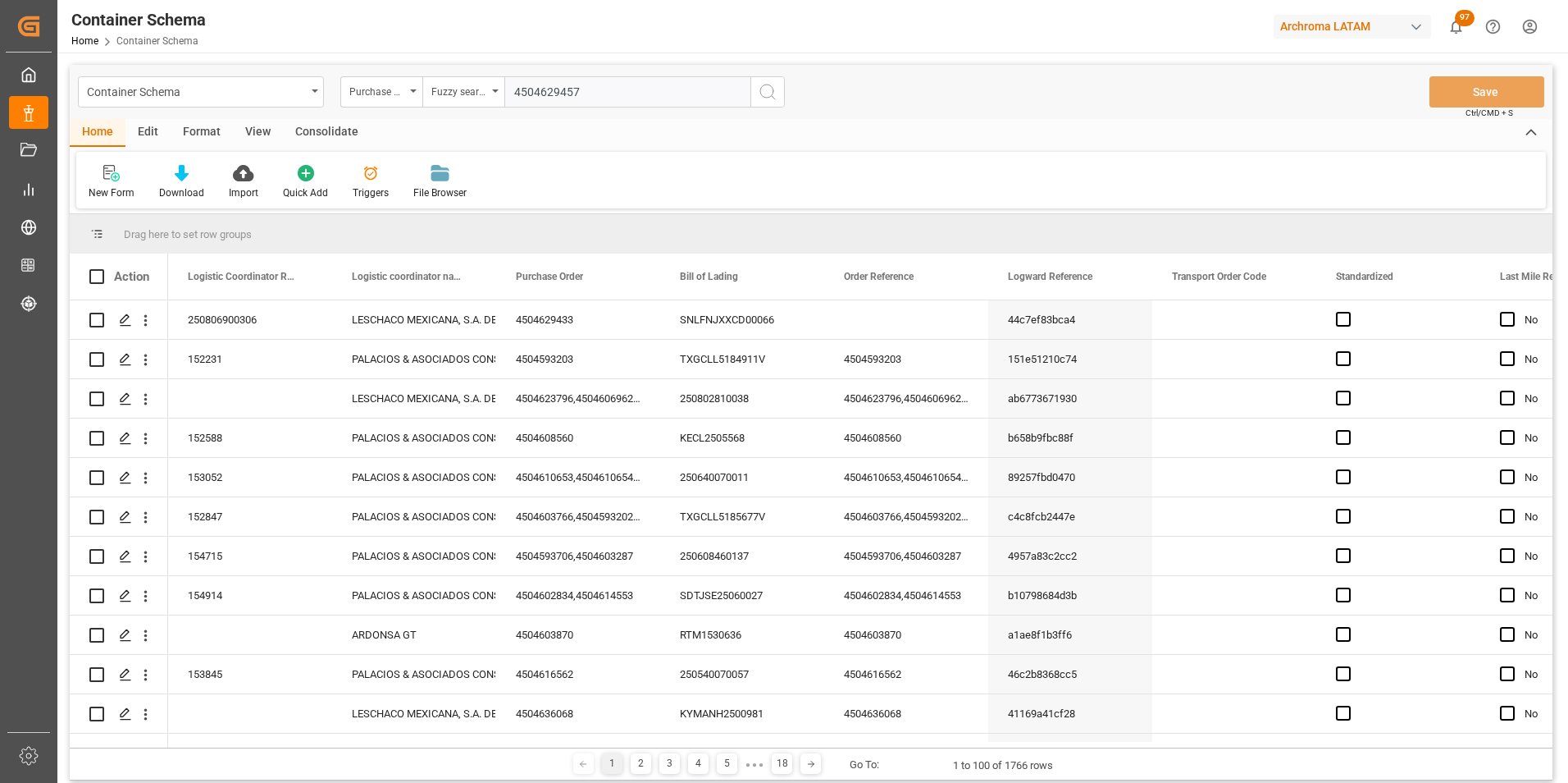
type input "4504629457"
click at [772, 94] on circle "search button" at bounding box center [767, 90] width 13 height 13
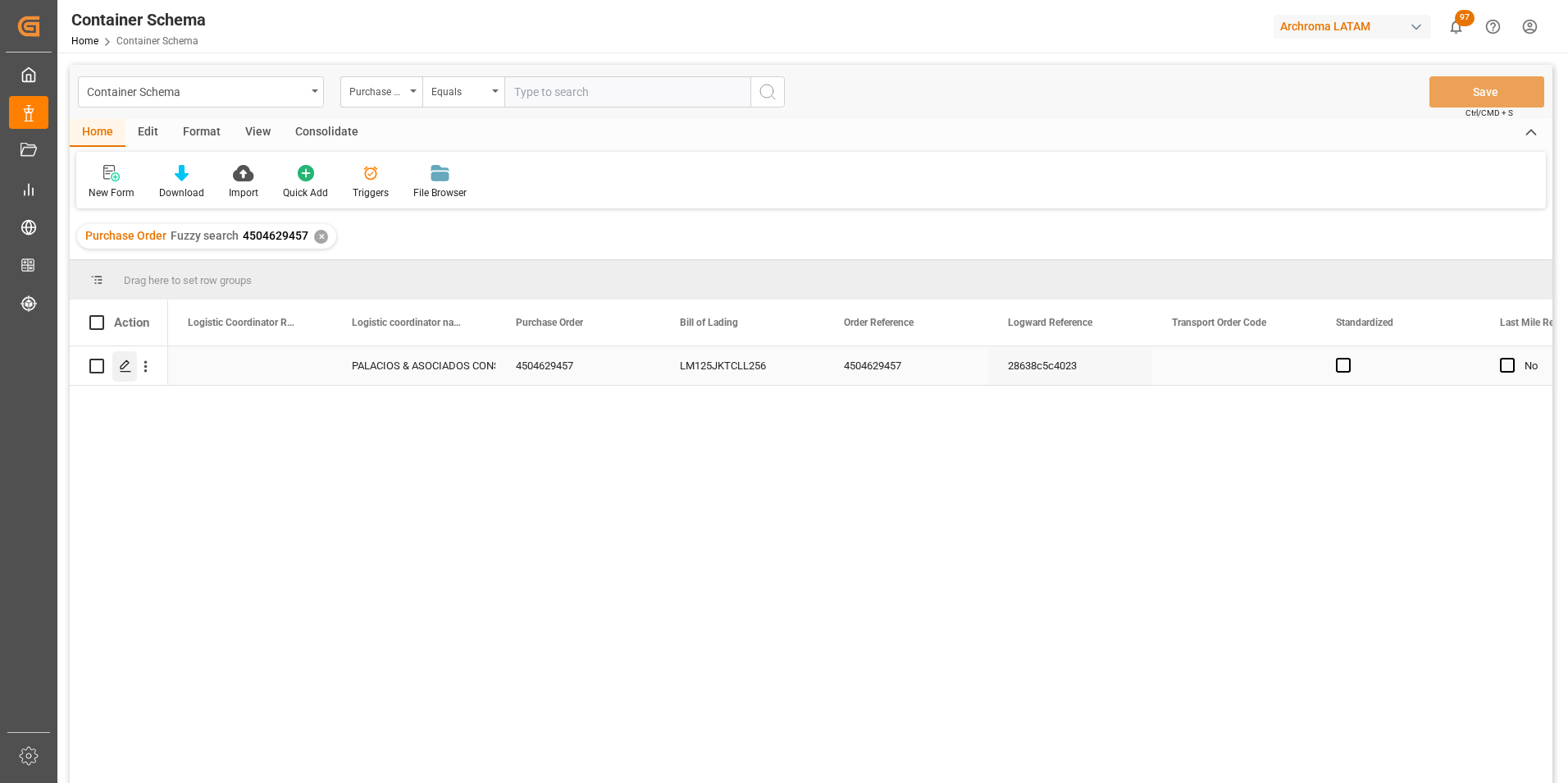
click at [120, 366] on icon "Press SPACE to select this row." at bounding box center [125, 366] width 13 height 13
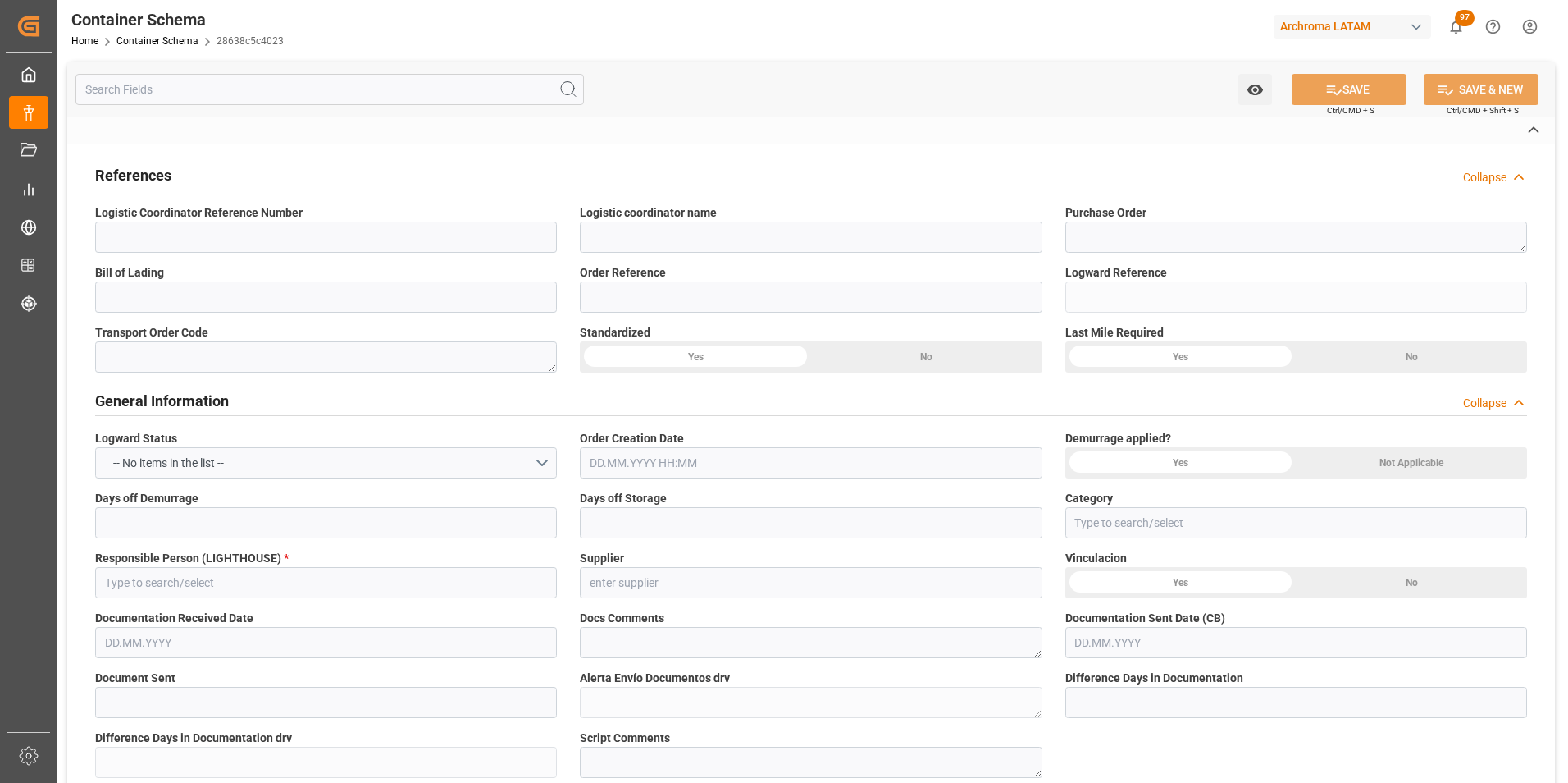
type input "PALACIOS & ASOCIADOS CONSORCIO LOGISTICO"
type textarea "4504629457"
type input "LM125JKTCLL256"
type input "4504629457"
type input "28638c5c4023"
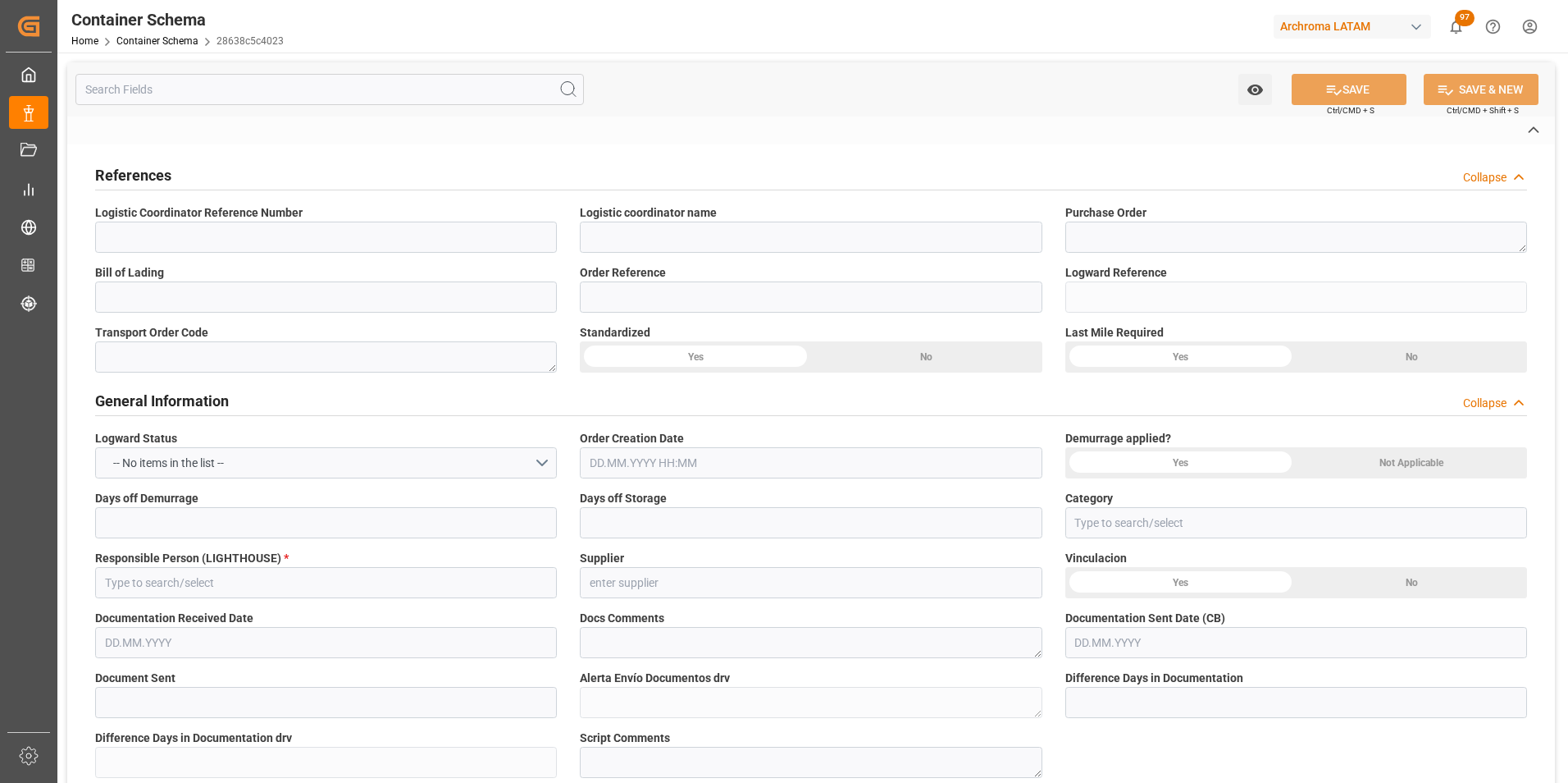
type input "Priority"
type input "[PERSON_NAME]"
type input "Document Sent"
type textarea "Documents Sent"
type input "CALLAO"
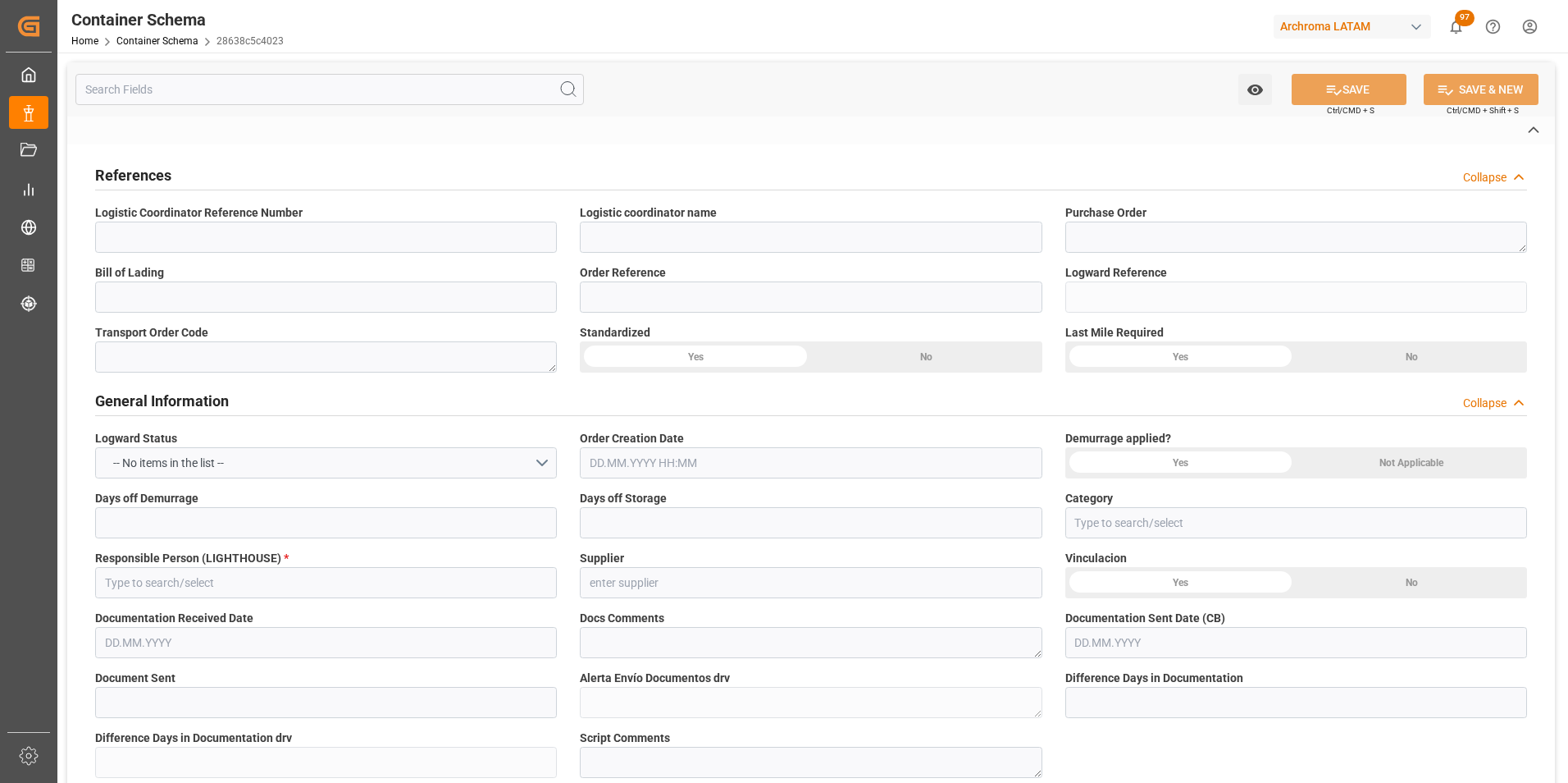
type textarea "CALLAO"
type input "TEXTIL"
type textarea "PALLET"
type input "5 PALLET"
type textarea "5 PALLET"
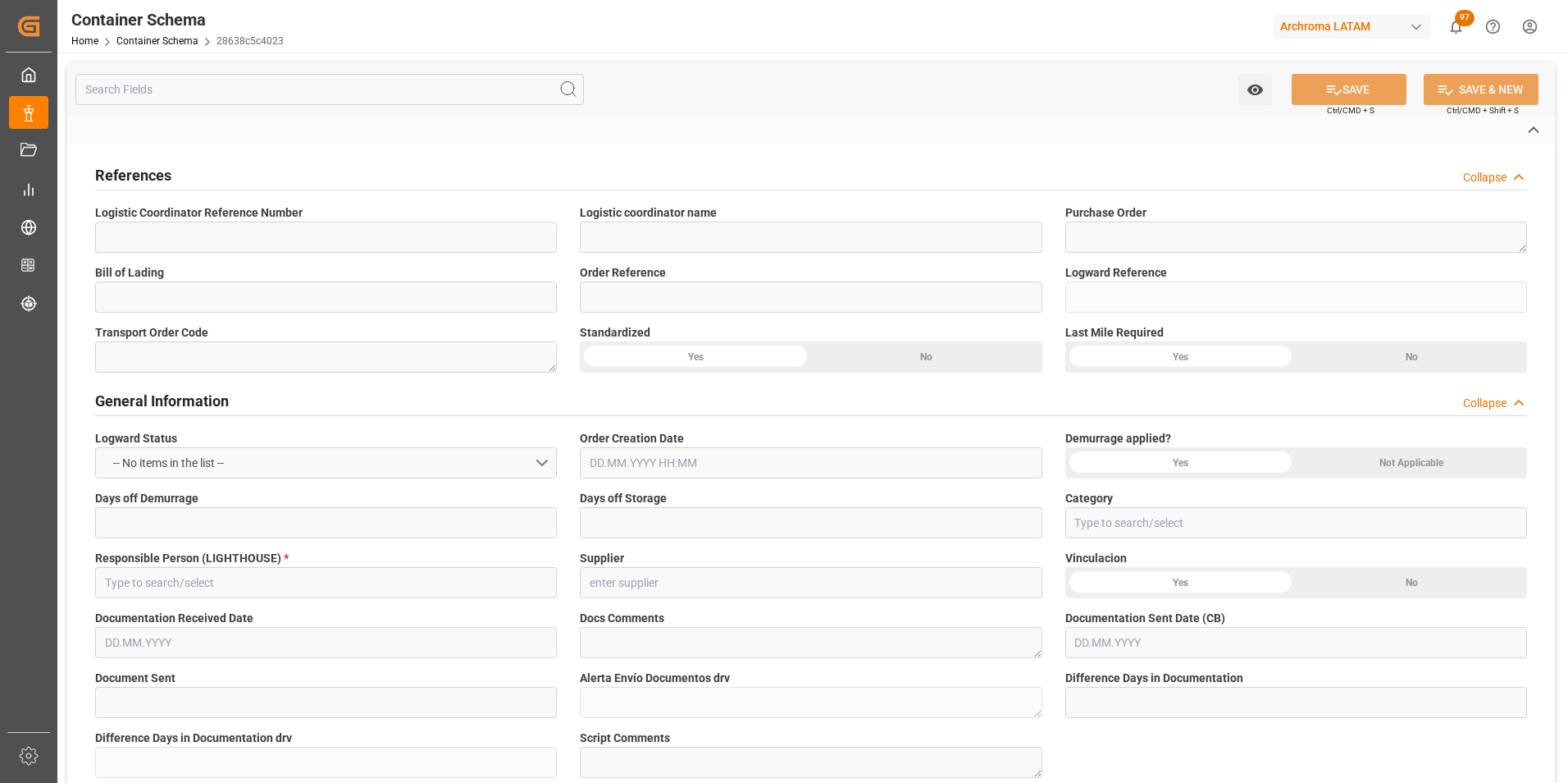
type input "ARCHROMA [GEOGRAPHIC_DATA] S.A"
type textarea "LURÍN, [GEOGRAPHIC_DATA], [GEOGRAPHIC_DATA],[GEOGRAPHIC_DATA]. AFIRMADO LOTE. 2…"
type input "HOUSE"
type input "CIF"
type input "Truck"
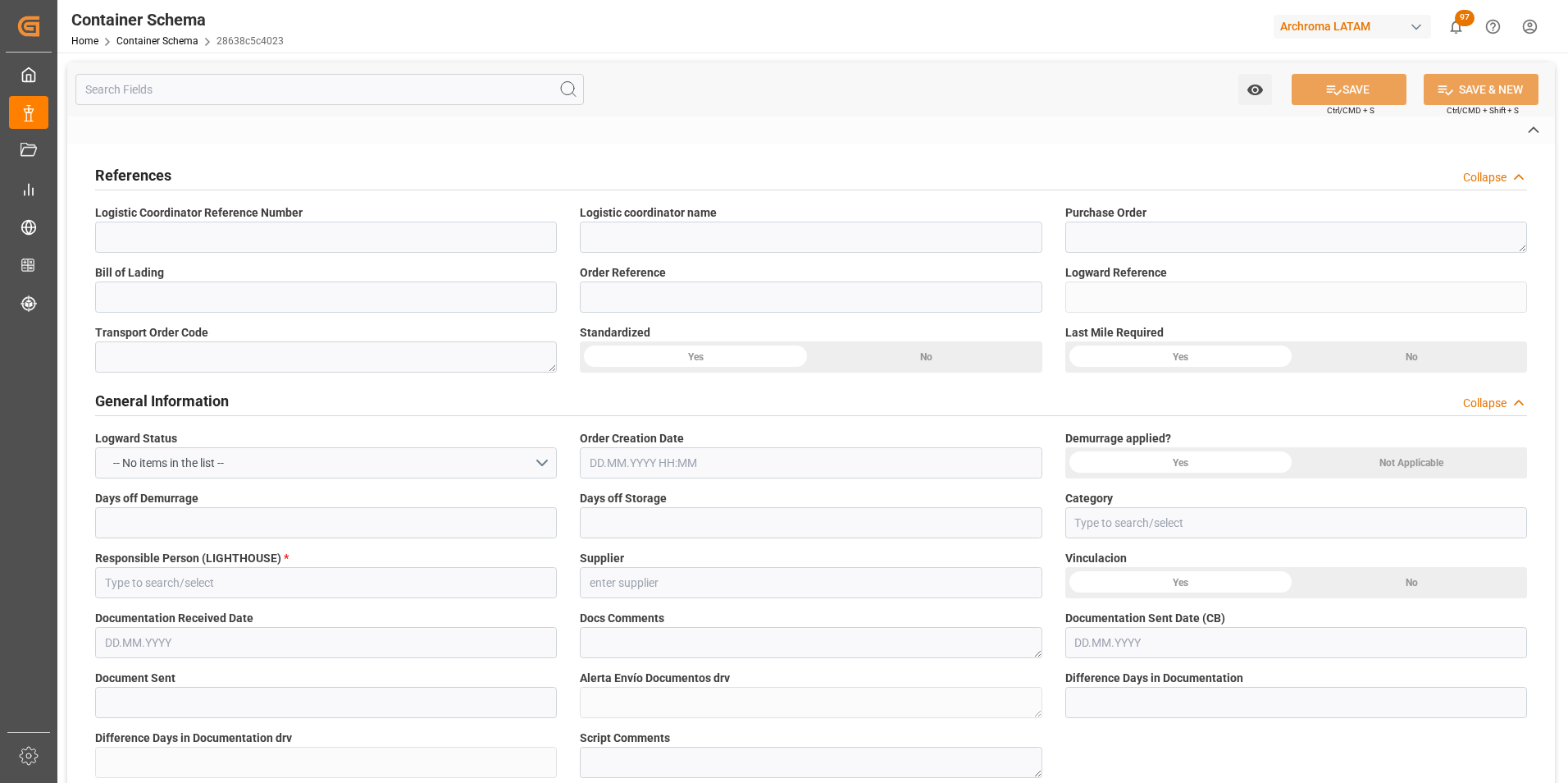
type input "Sea Ship"
type input "Truck"
type input "LCL"
type input "SCEU9000709"
type input "CRAFT"
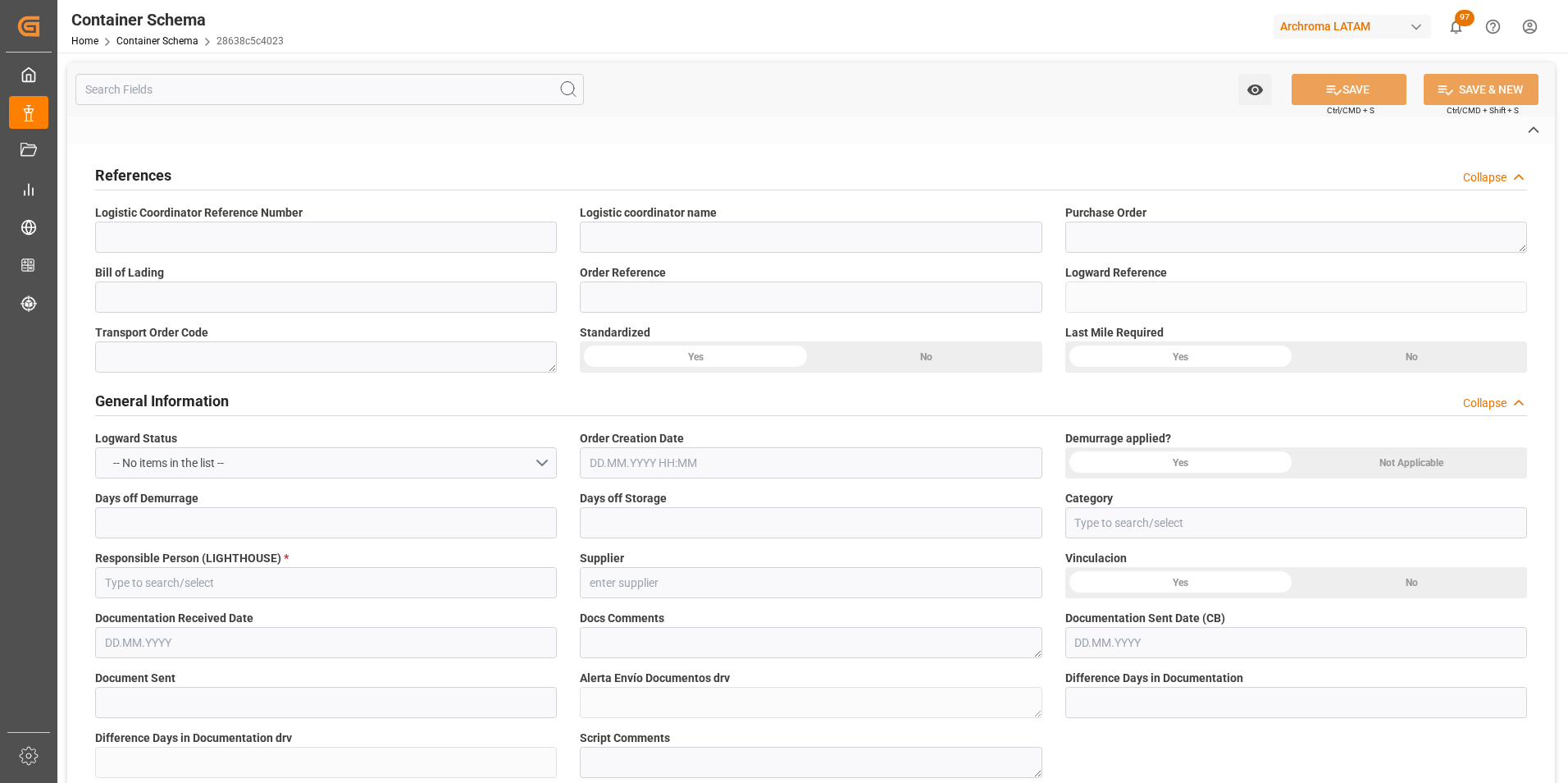
type input "ONEY"
type input "[GEOGRAPHIC_DATA], [GEOGRAPHIC_DATA]"
type input "Callao"
type input "TIANJIN VOYAGER"
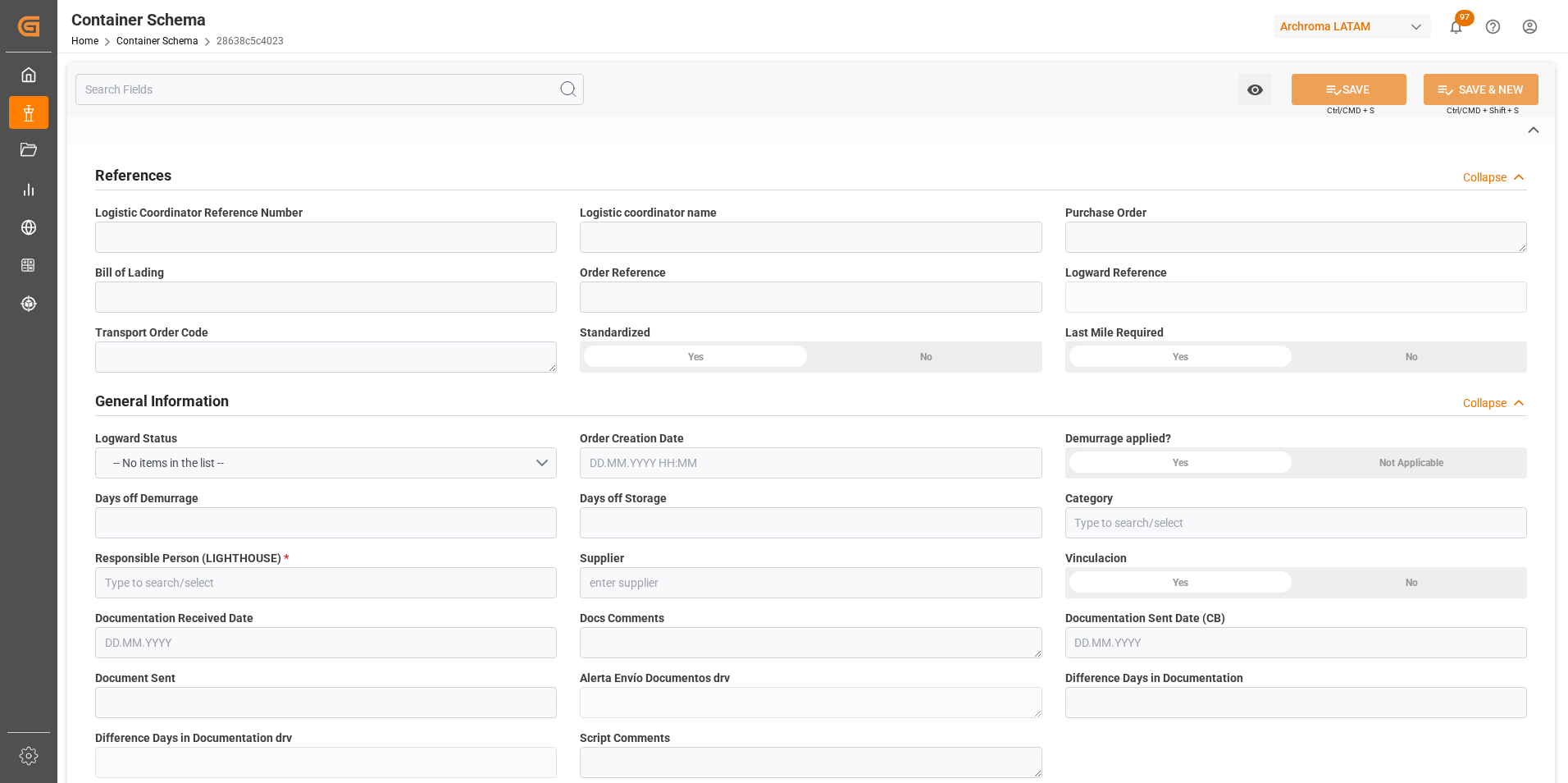
type input "TIANJIN VOYAGER"
type input "2505N"
type textarea "pod"
type textarea "Yes"
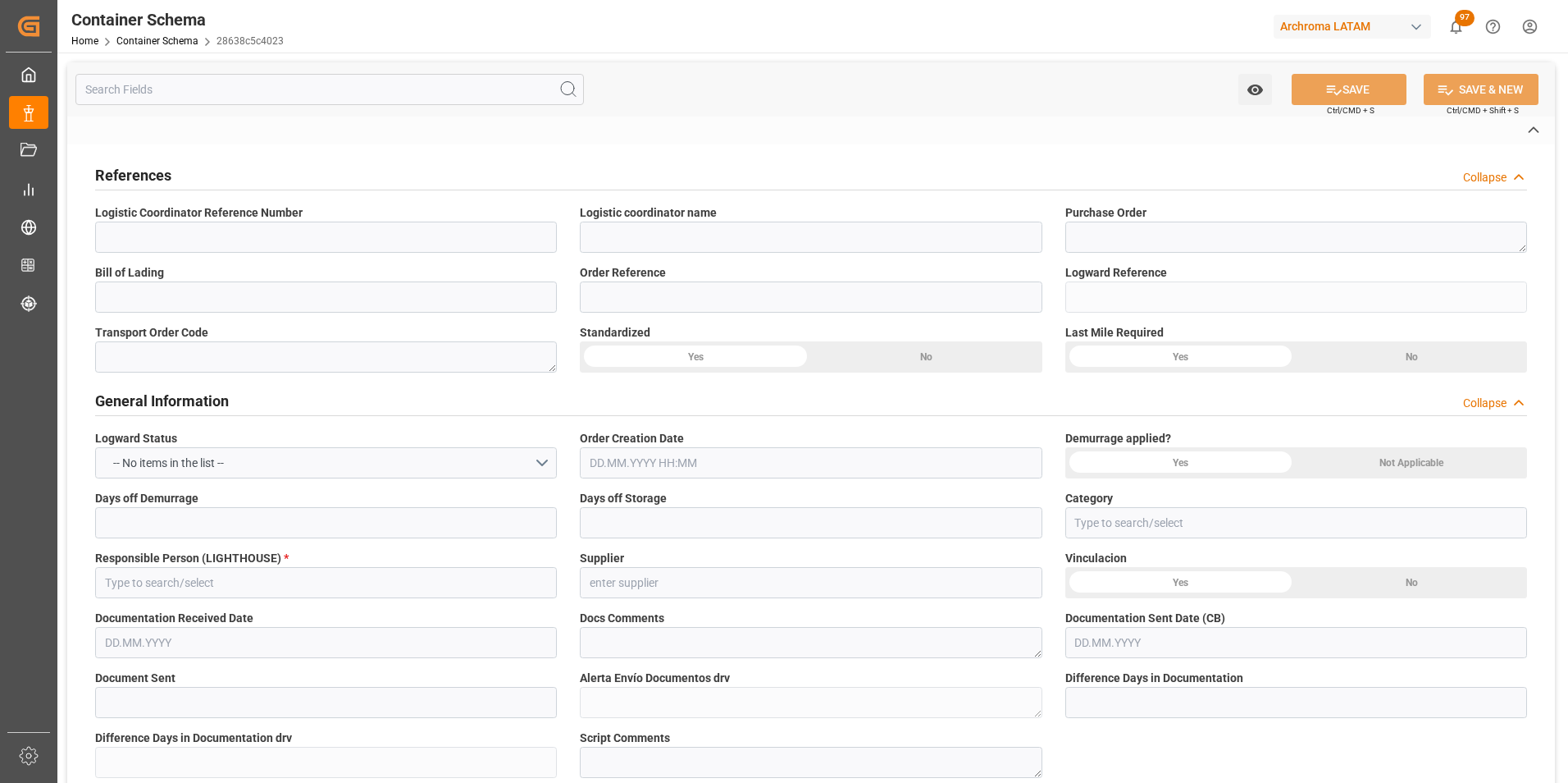
type textarea "Container is already in Final Delivery Phase."
type input "Validation Errors"
type textarea "INVALID_BOOKING_NUMBER"
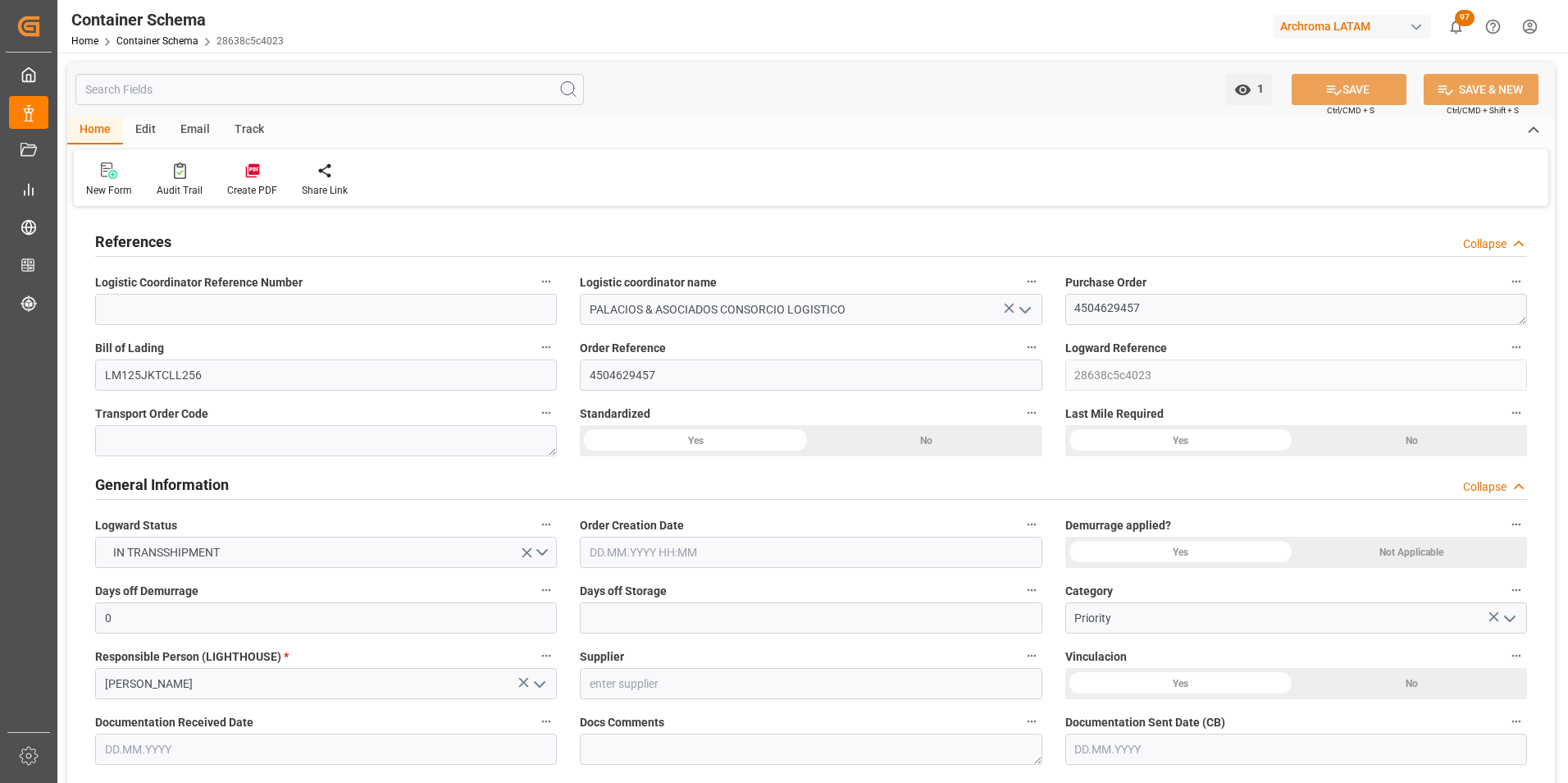
type input "0"
type input "1"
type input "5"
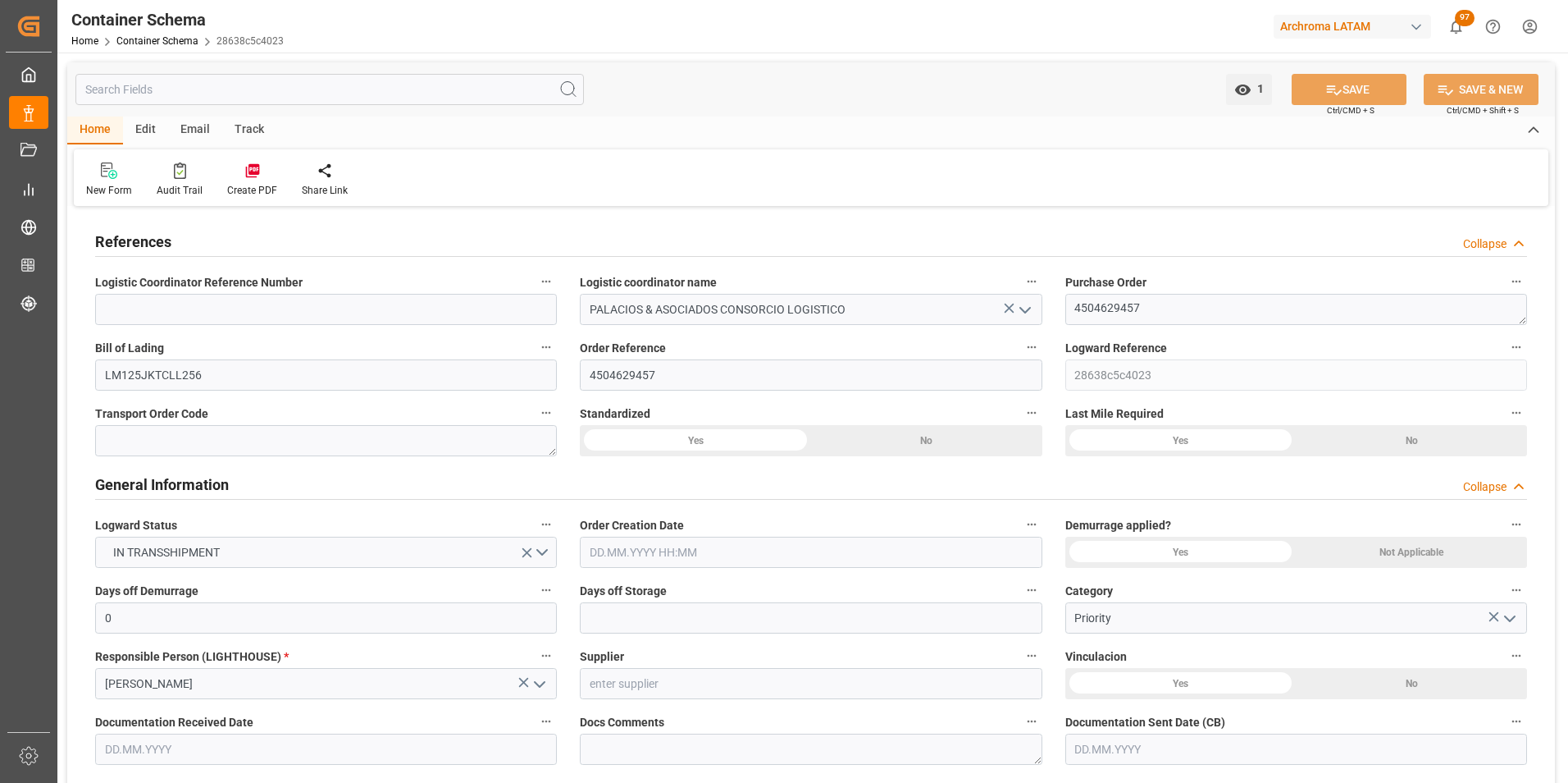
type input "4000"
type input "4200"
type input "ONE"
type input "Ocean Network Express"
type input "IDJKT"
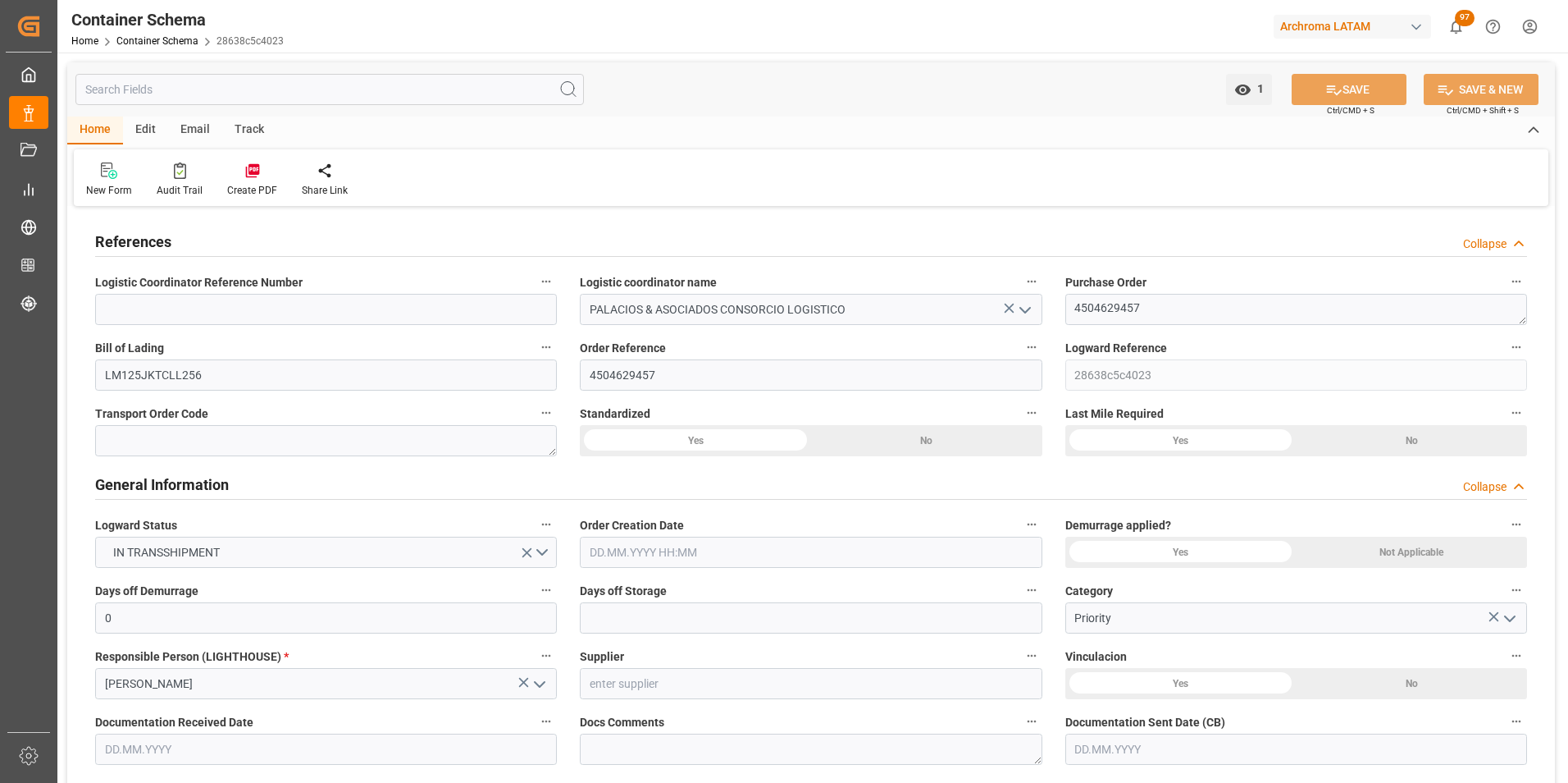
type input "PECLL"
type input "9971367"
type input "-22"
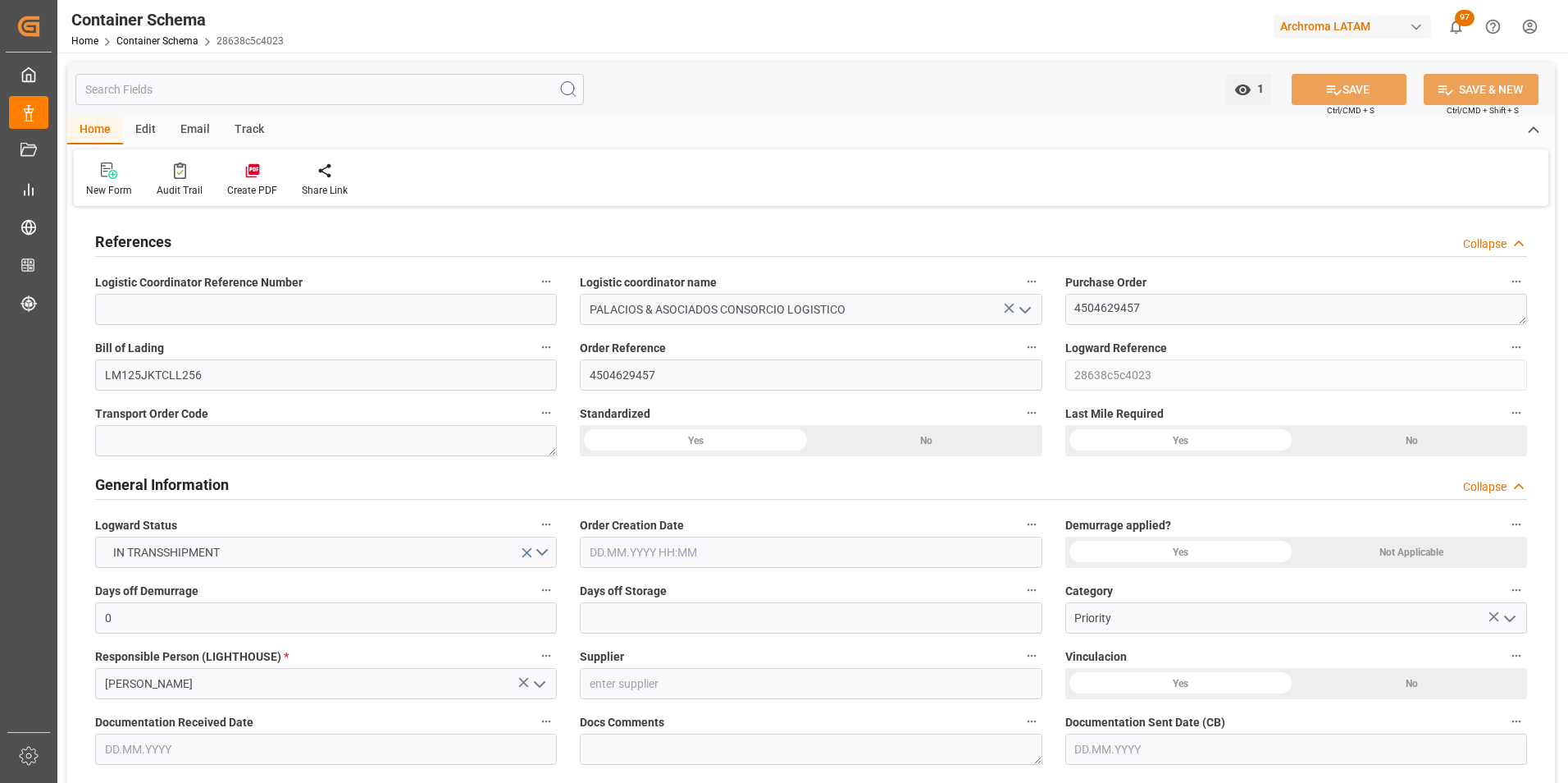
type input "-22"
type input "0"
type input "[DATE] 12:00"
type input "[DATE]"
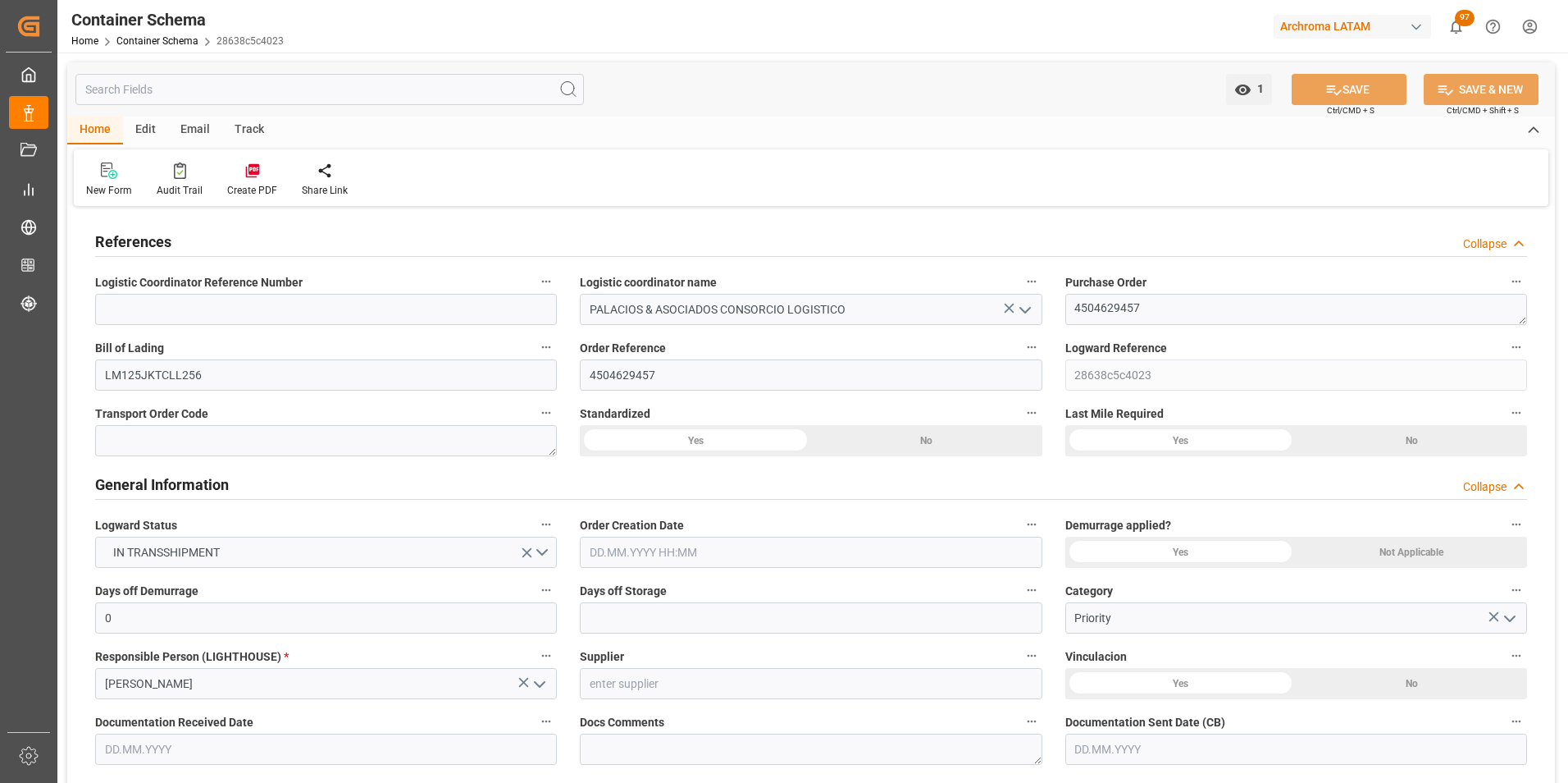
type input "[DATE]"
type input "[DATE] 08:55"
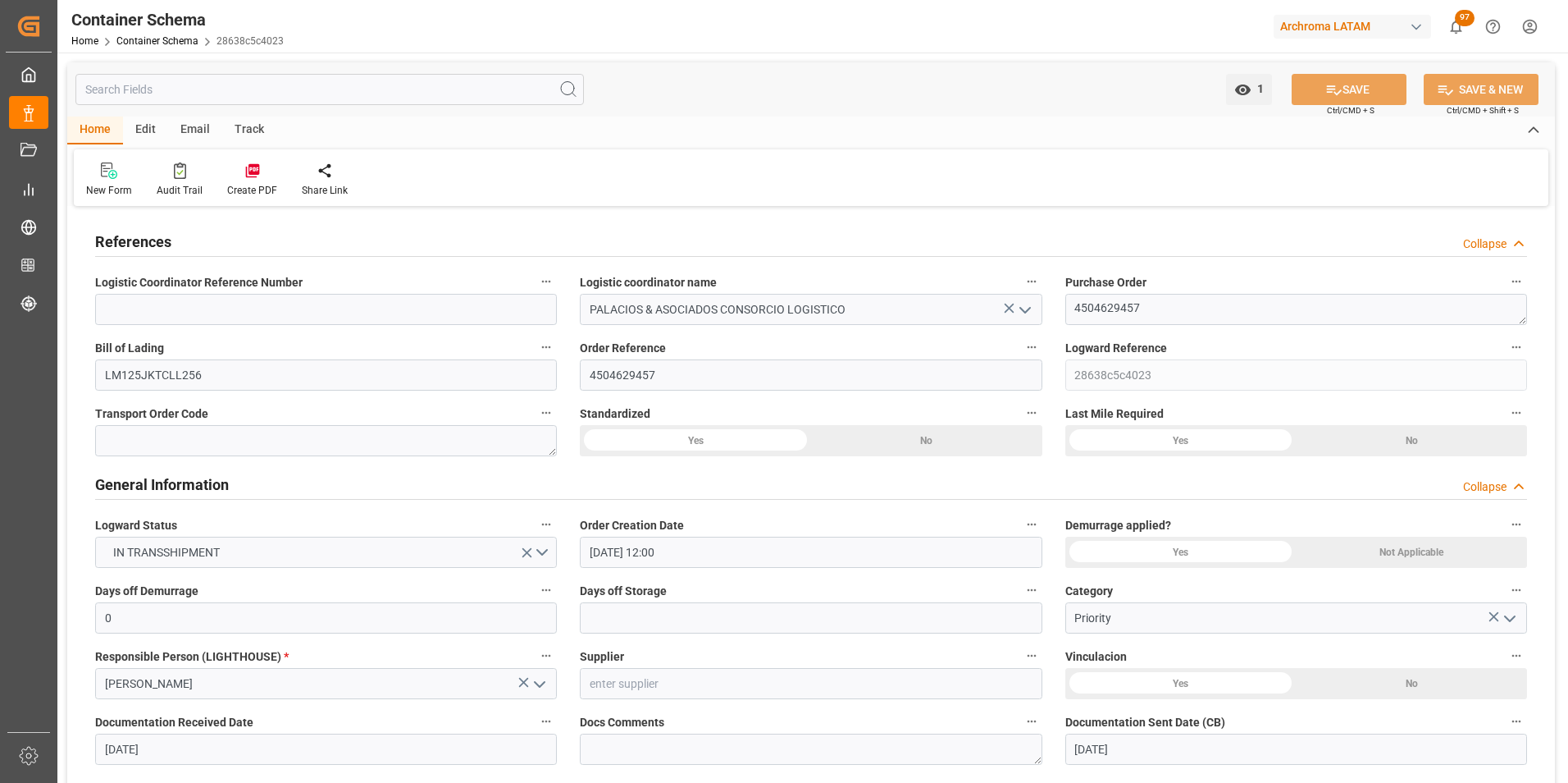
type input "[DATE] 17:07"
type input "[DATE]"
click at [197, 128] on div "Email" at bounding box center [195, 130] width 54 height 27
click at [98, 172] on div at bounding box center [111, 169] width 50 height 17
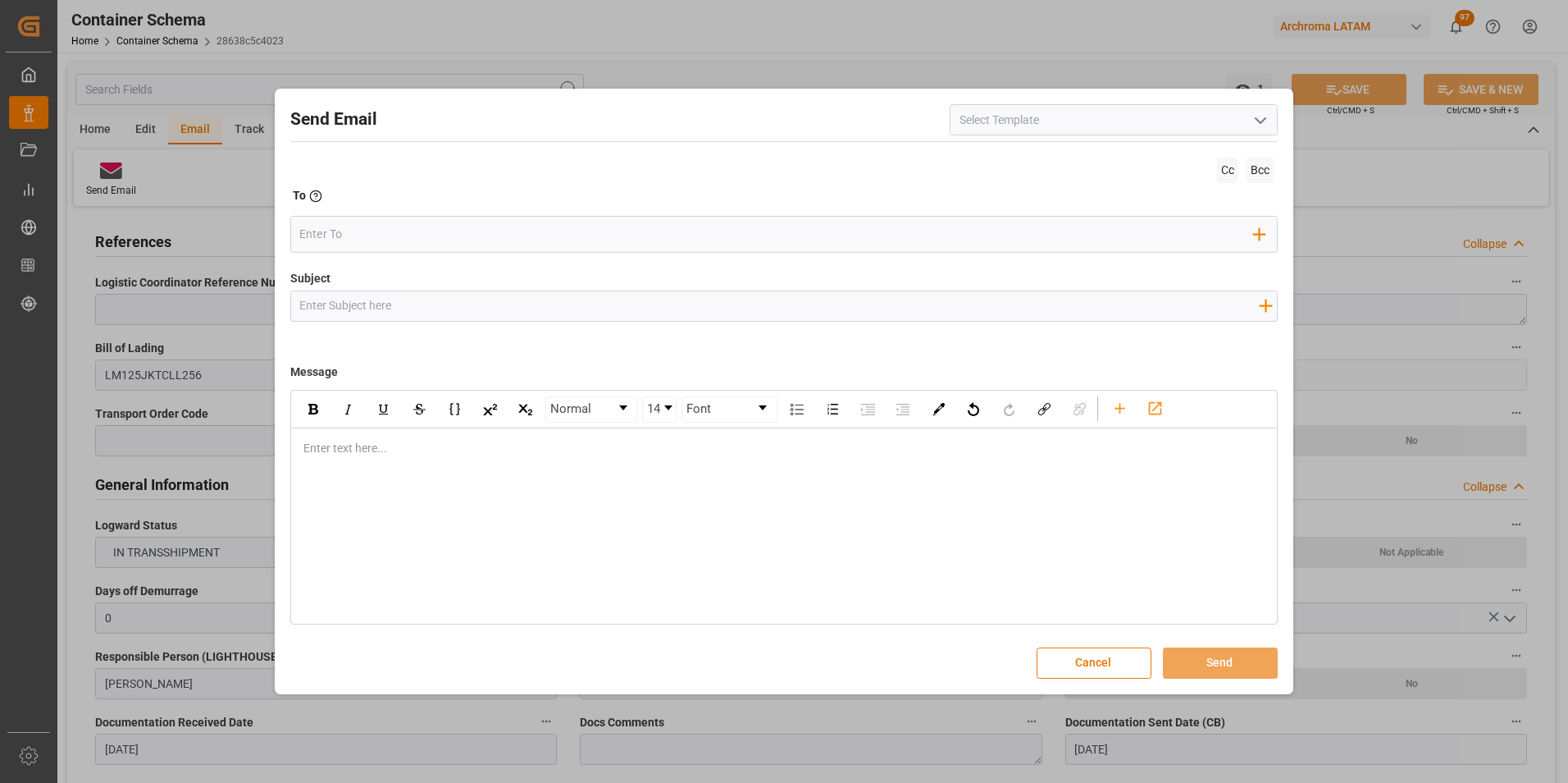
drag, startPoint x: 449, startPoint y: 298, endPoint x: 450, endPoint y: 286, distance: 12.0
click at [449, 298] on input "Subject" at bounding box center [779, 306] width 977 height 28
paste input "PE || TRACKING | PO 4504629457 | Contenedor SCEU9000709 | TEXTIL | Prioridad | …"
type input "PE || TRACKING | PO 4504629457 | Contenedor SCEU9000709 | TEXTIL | Prioridad | …"
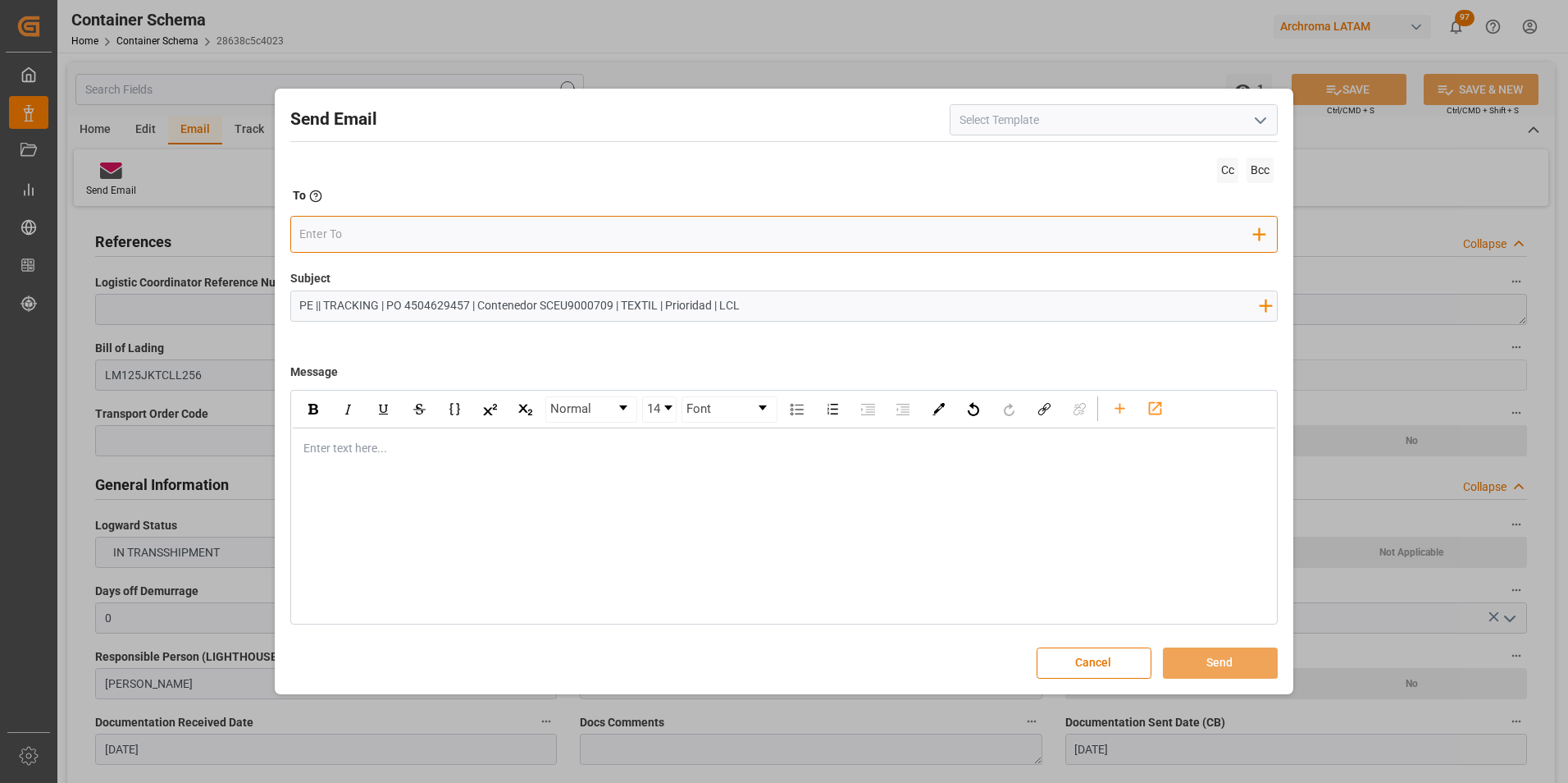
click at [428, 229] on input "email" at bounding box center [776, 235] width 954 height 25
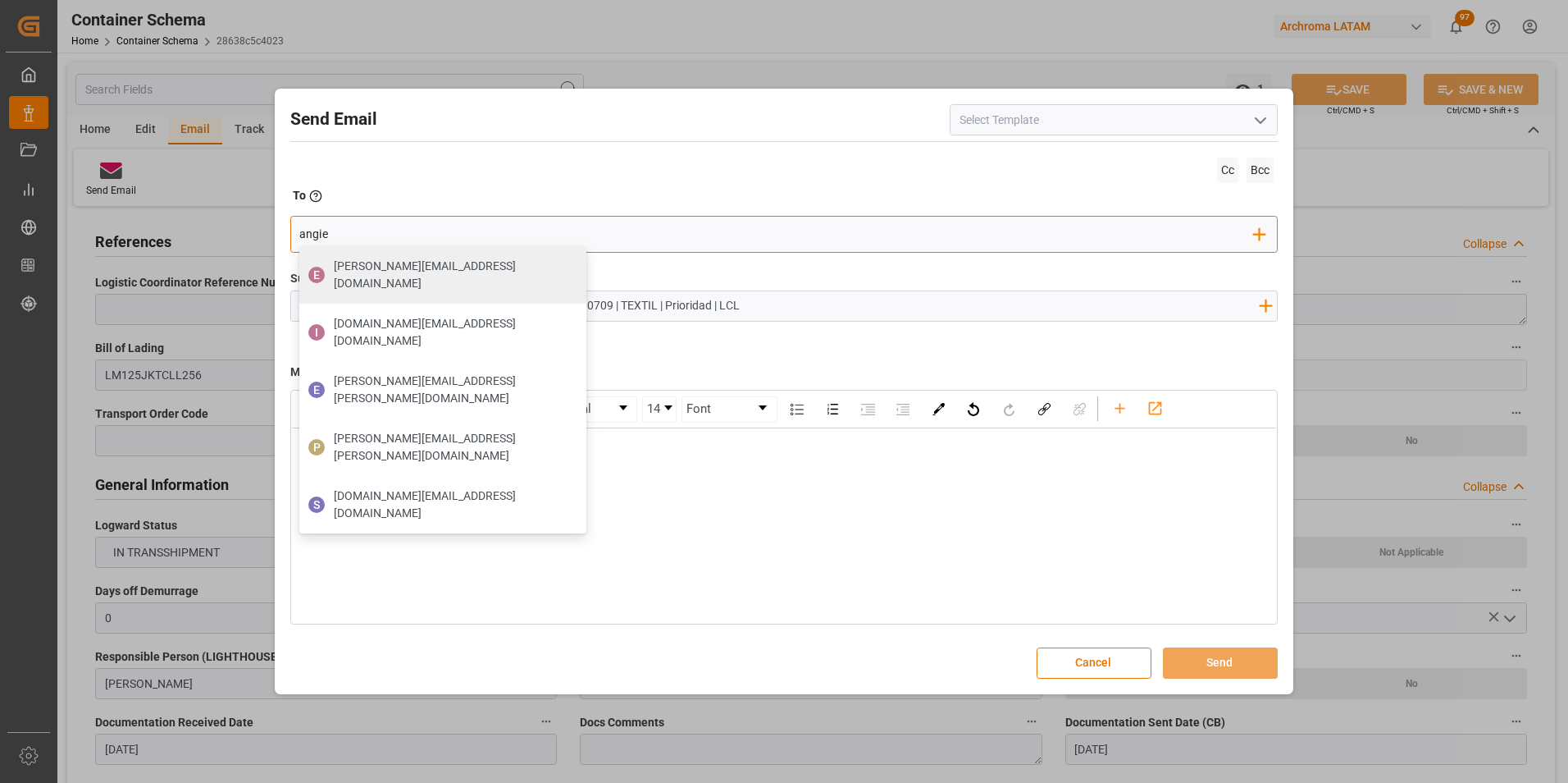
type input "angiee"
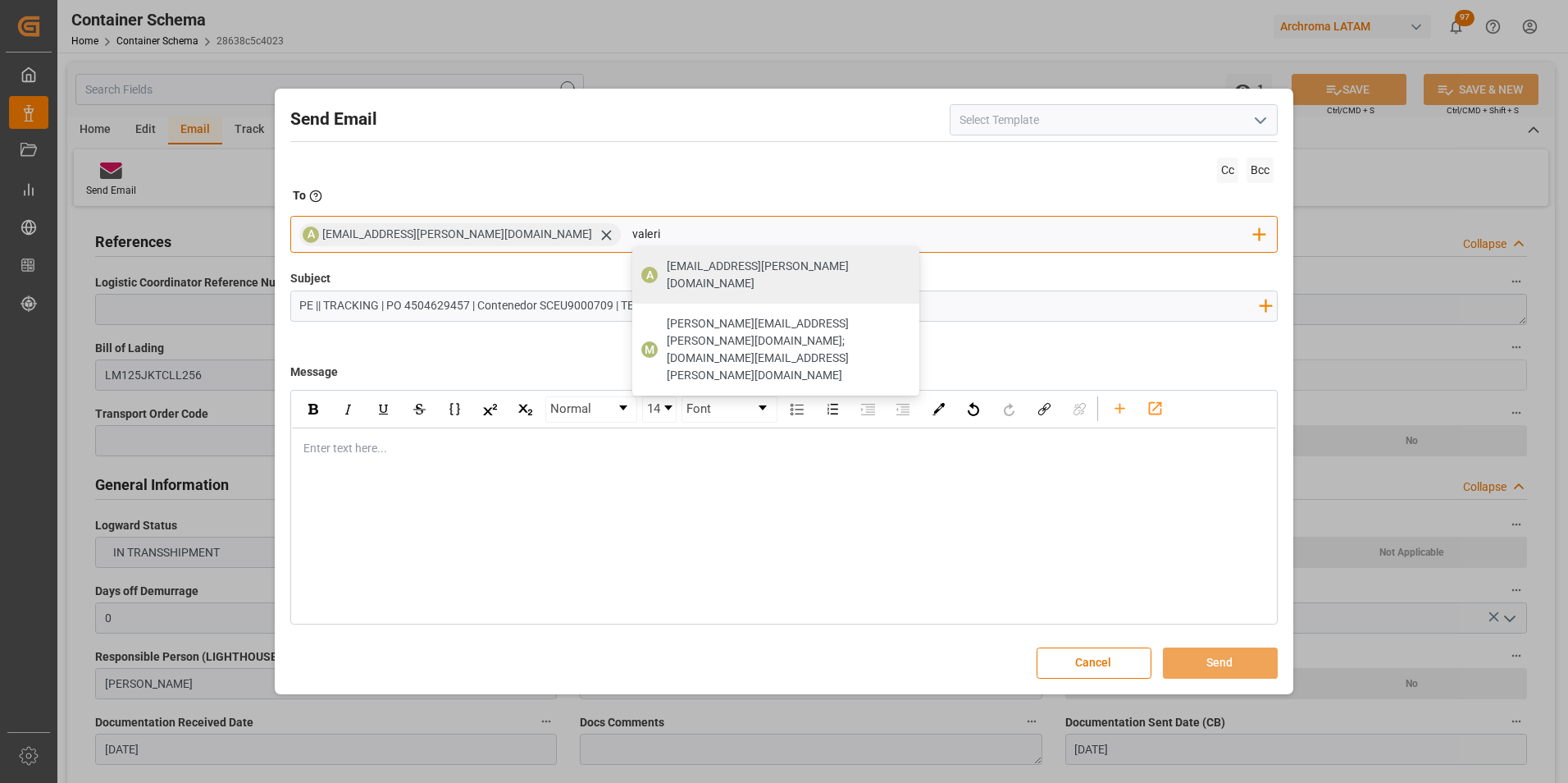
type input "valeria"
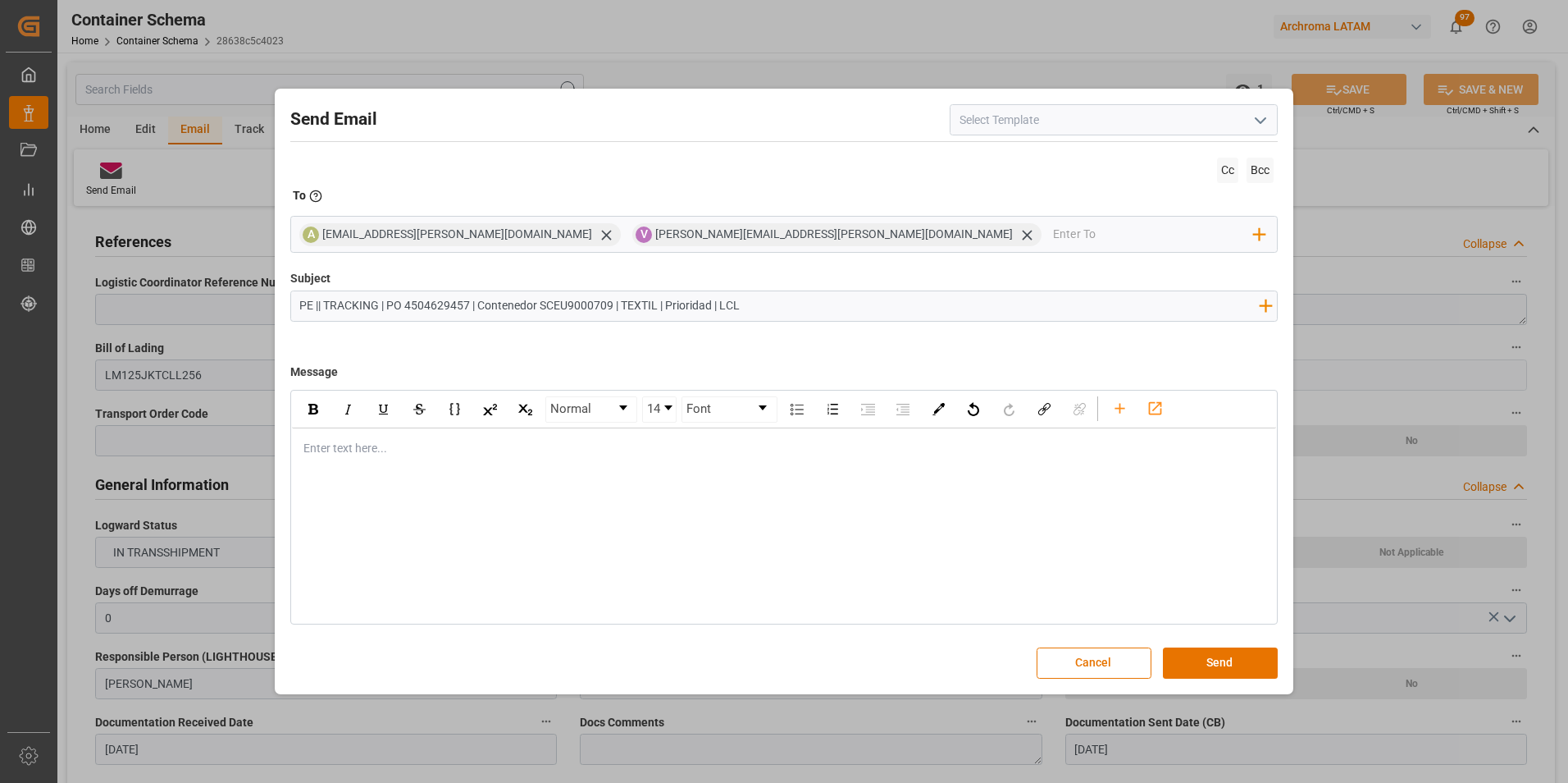
click at [359, 430] on div "Enter text here..." at bounding box center [784, 447] width 985 height 40
click at [460, 448] on div "rdw-editor" at bounding box center [784, 447] width 961 height 17
click at [442, 448] on div "Buen día estimado cliente," at bounding box center [784, 447] width 961 height 17
click at [1054, 485] on div "En seguimiento a la PO en referencia, informamos que la carga continúa con la m…" at bounding box center [784, 482] width 961 height 17
click at [1013, 508] on div "Normal 14 Font Buen día estimado cliente, En seguimiento a la PO en referencia,…" at bounding box center [784, 507] width 988 height 235
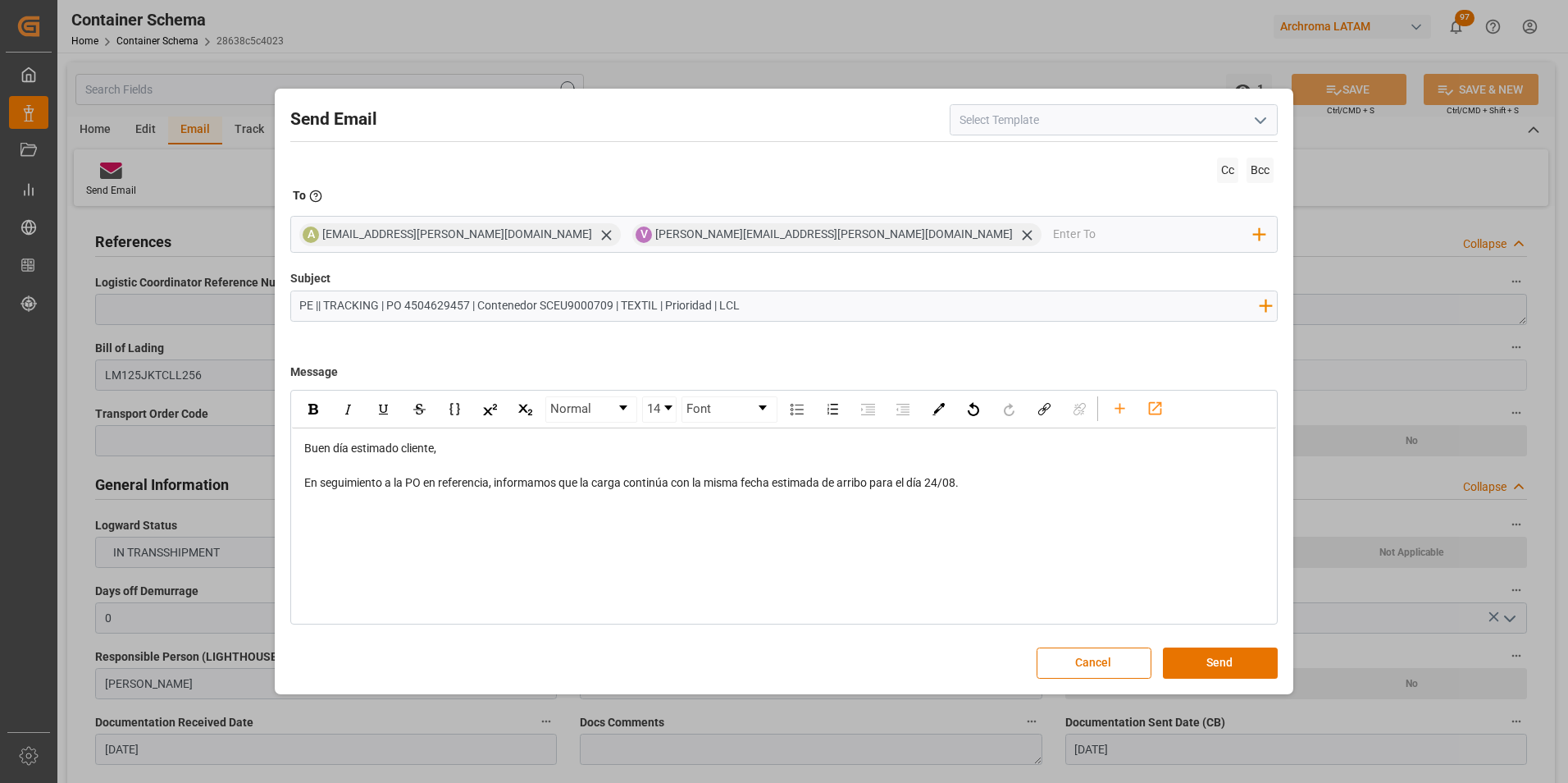
click at [995, 493] on div "Buen día estimado cliente, En seguimiento a la PO en referencia, informamos que…" at bounding box center [784, 465] width 985 height 74
click at [994, 487] on div "En seguimiento a la PO en referencia, informamos que la carga continúa con la m…" at bounding box center [784, 482] width 961 height 17
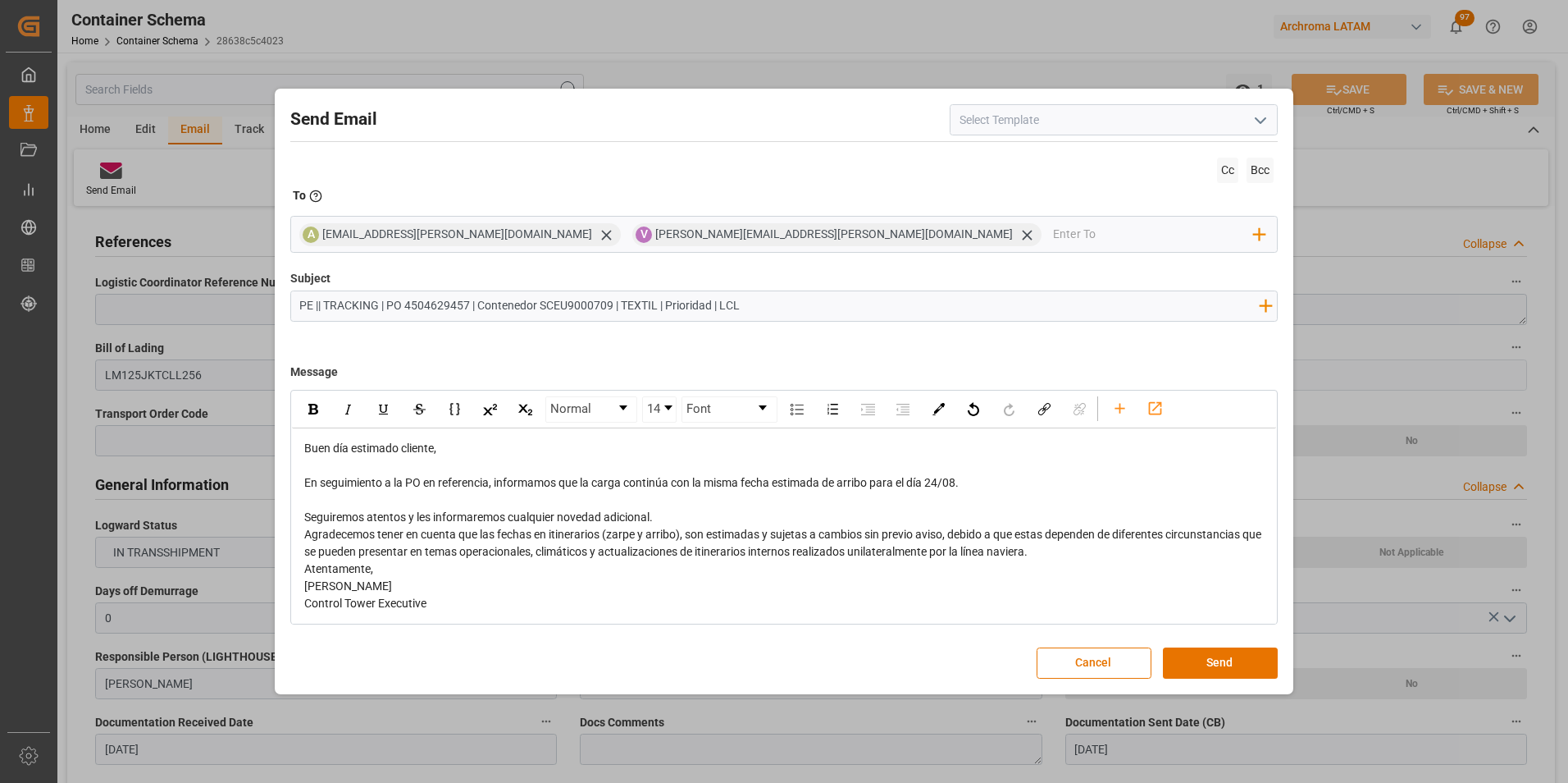
click at [660, 516] on div "Seguiremos atentos y les informaremos cualquier novedad adicional." at bounding box center [784, 516] width 961 height 17
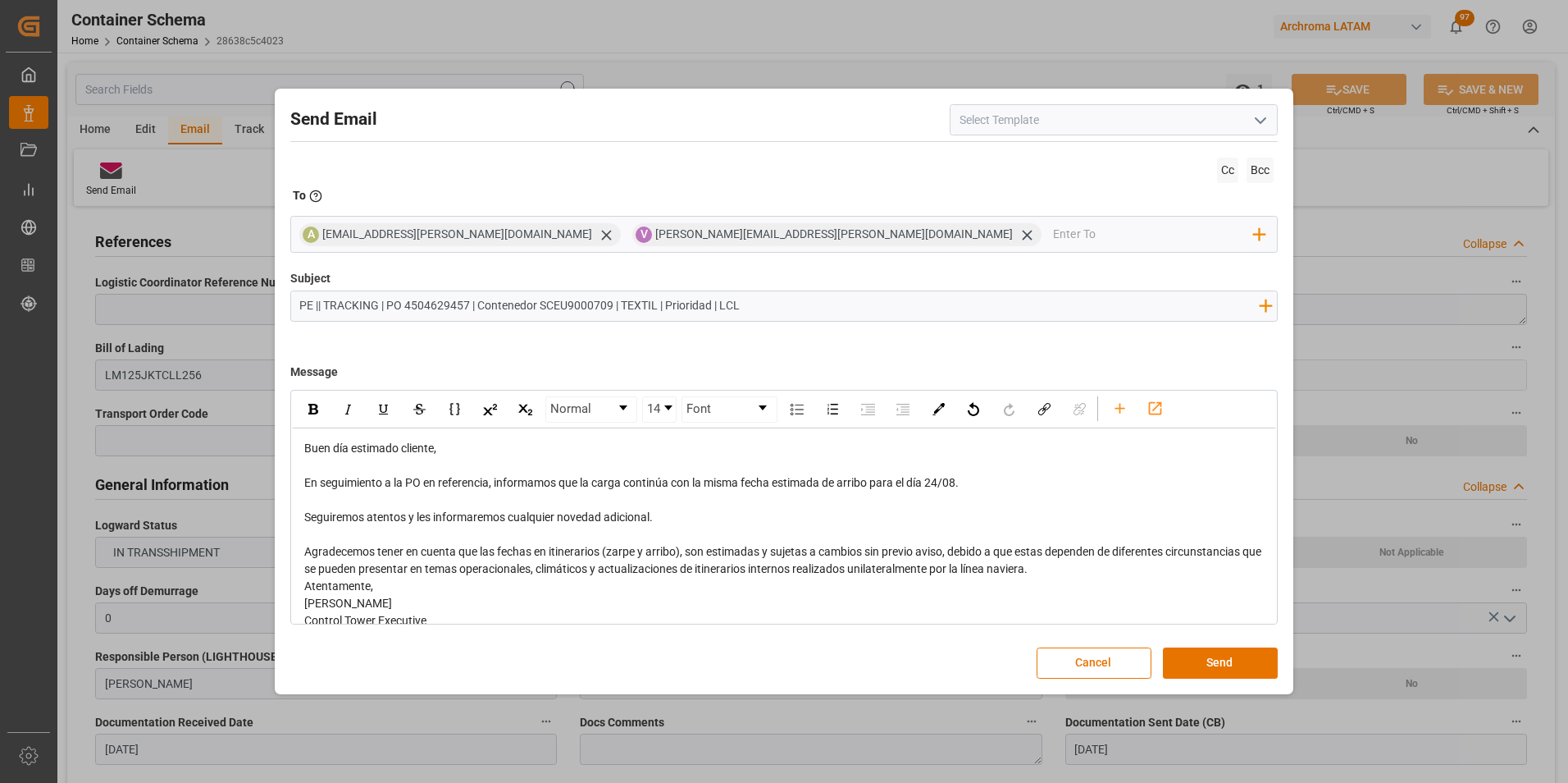
click at [1116, 576] on div "Agradecemos tener en cuenta que las fechas en itinerarios (zarpe y arribo), son…" at bounding box center [784, 560] width 961 height 35
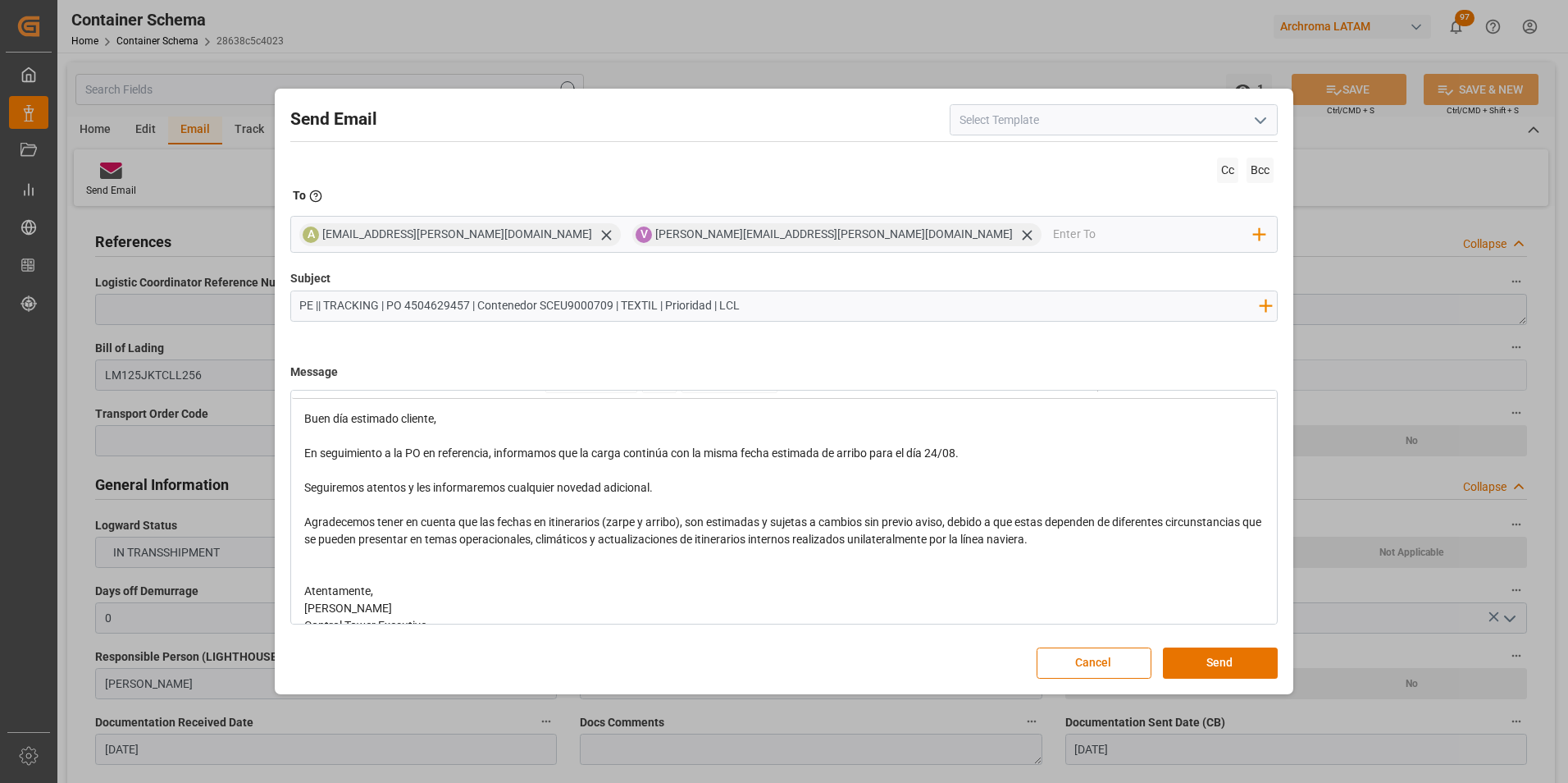
scroll to position [52, 0]
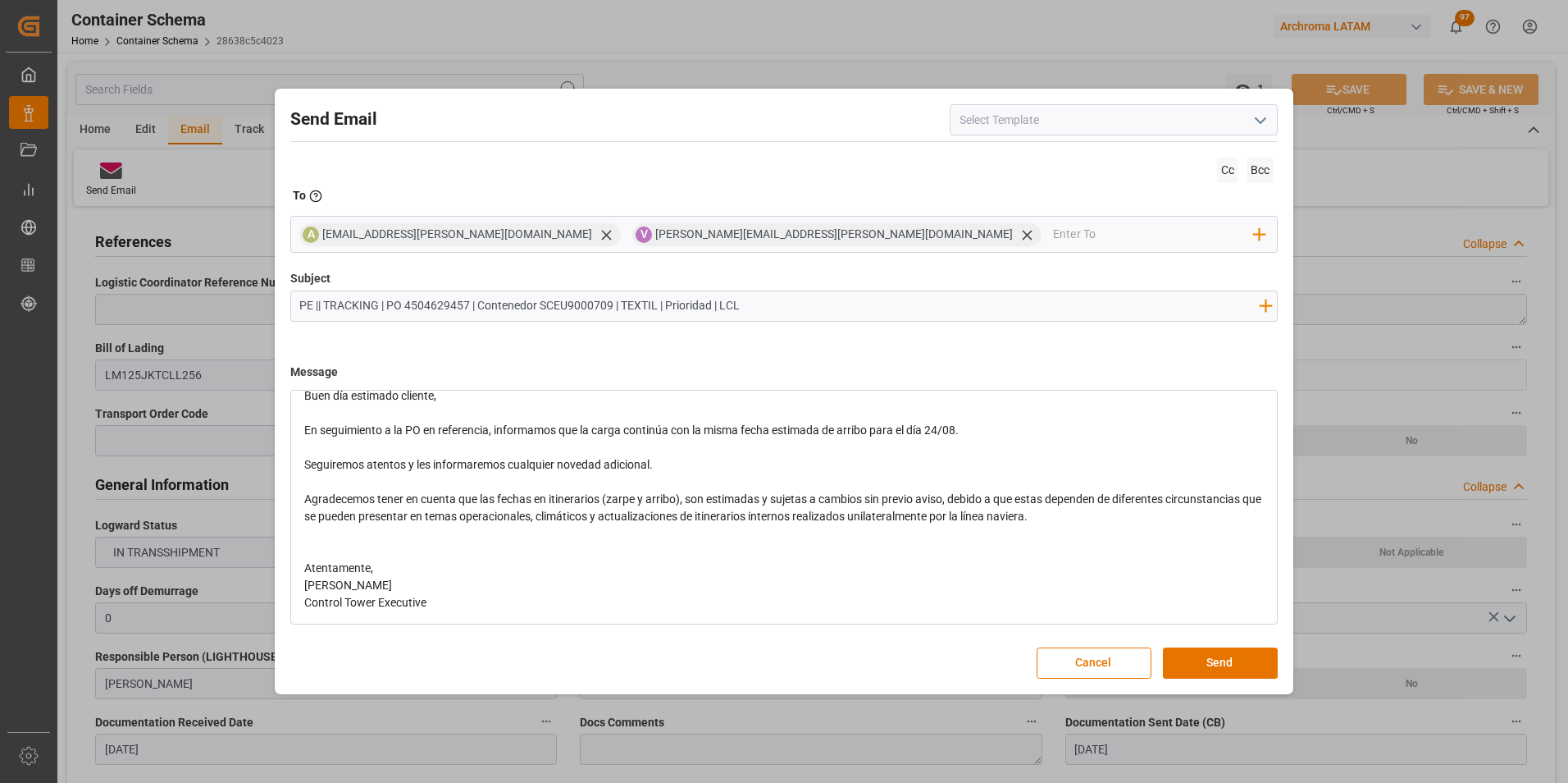
click at [468, 560] on div "Atentamente," at bounding box center [784, 568] width 961 height 17
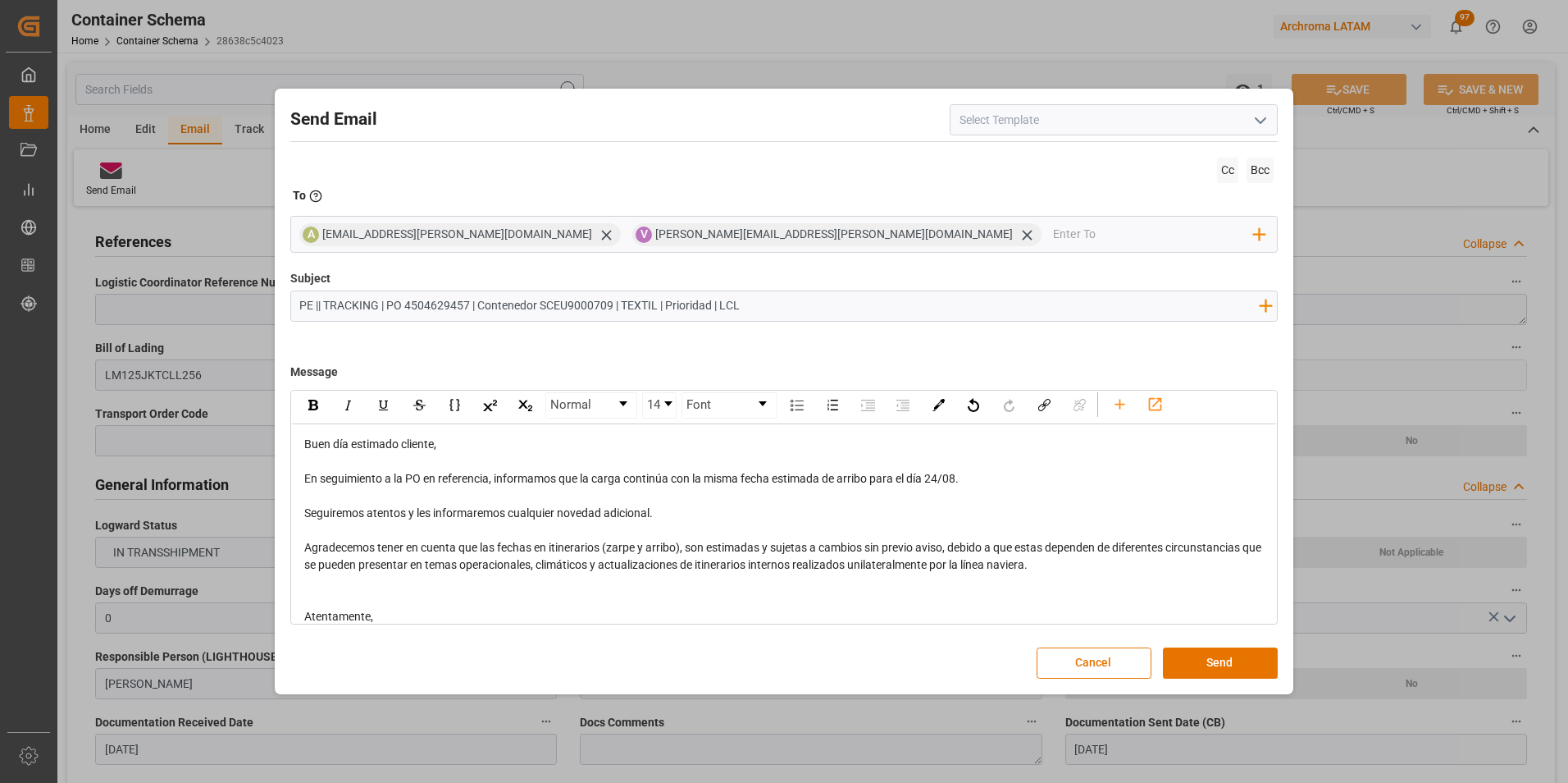
scroll to position [0, 0]
click at [1235, 653] on button "Send" at bounding box center [1220, 663] width 115 height 31
